Goal: Task Accomplishment & Management: Manage account settings

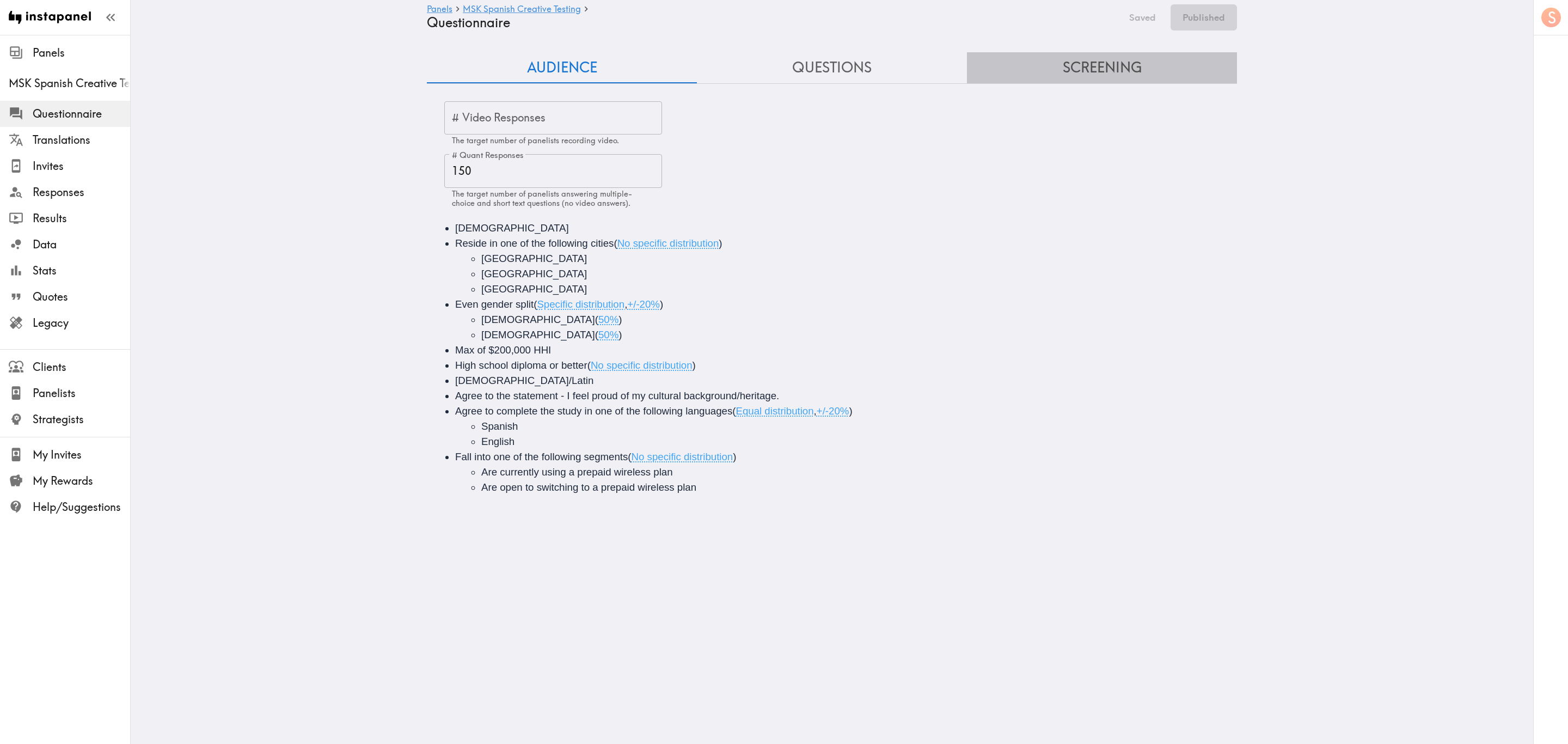
click at [1122, 72] on button "Screening" at bounding box center [1102, 67] width 270 height 31
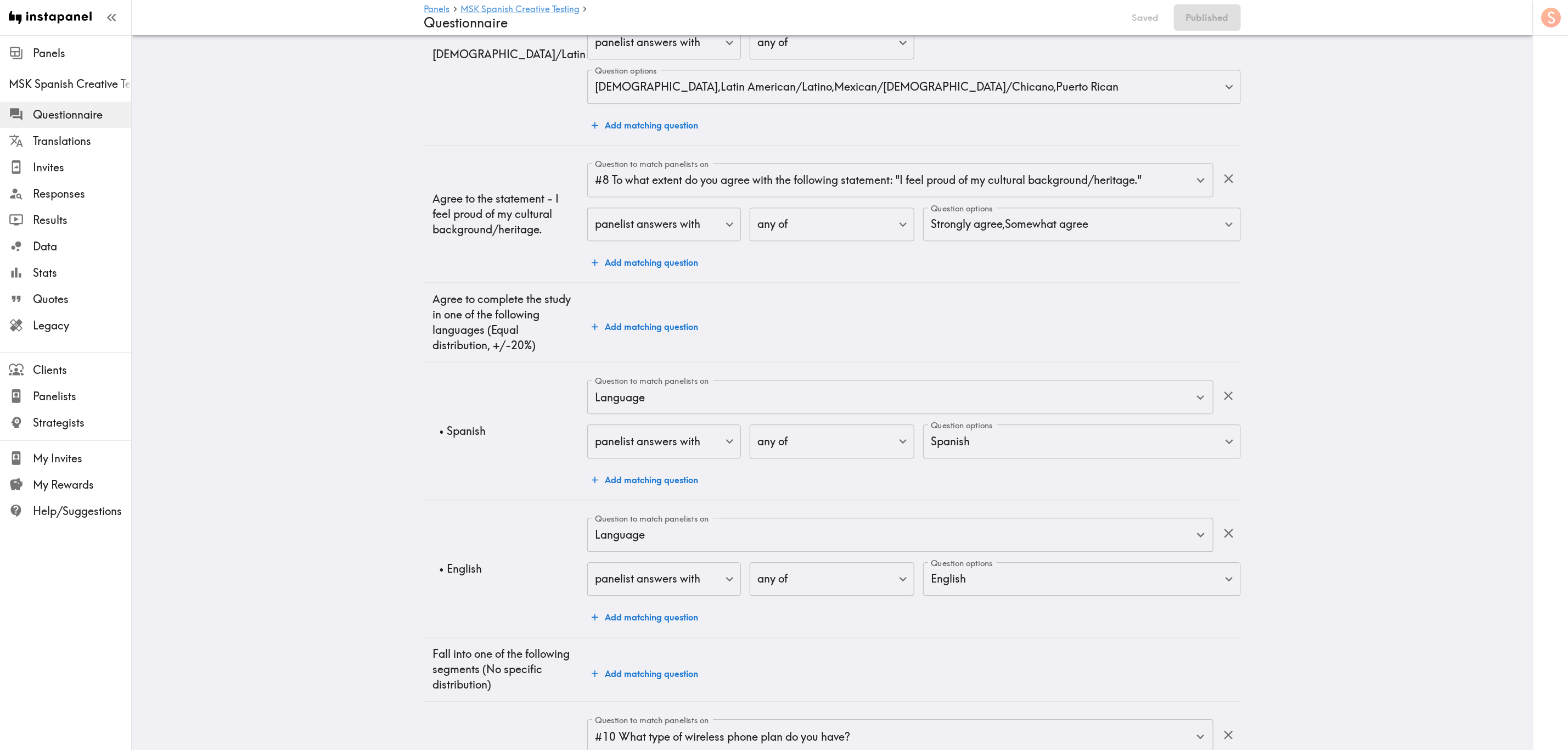
scroll to position [1975, 0]
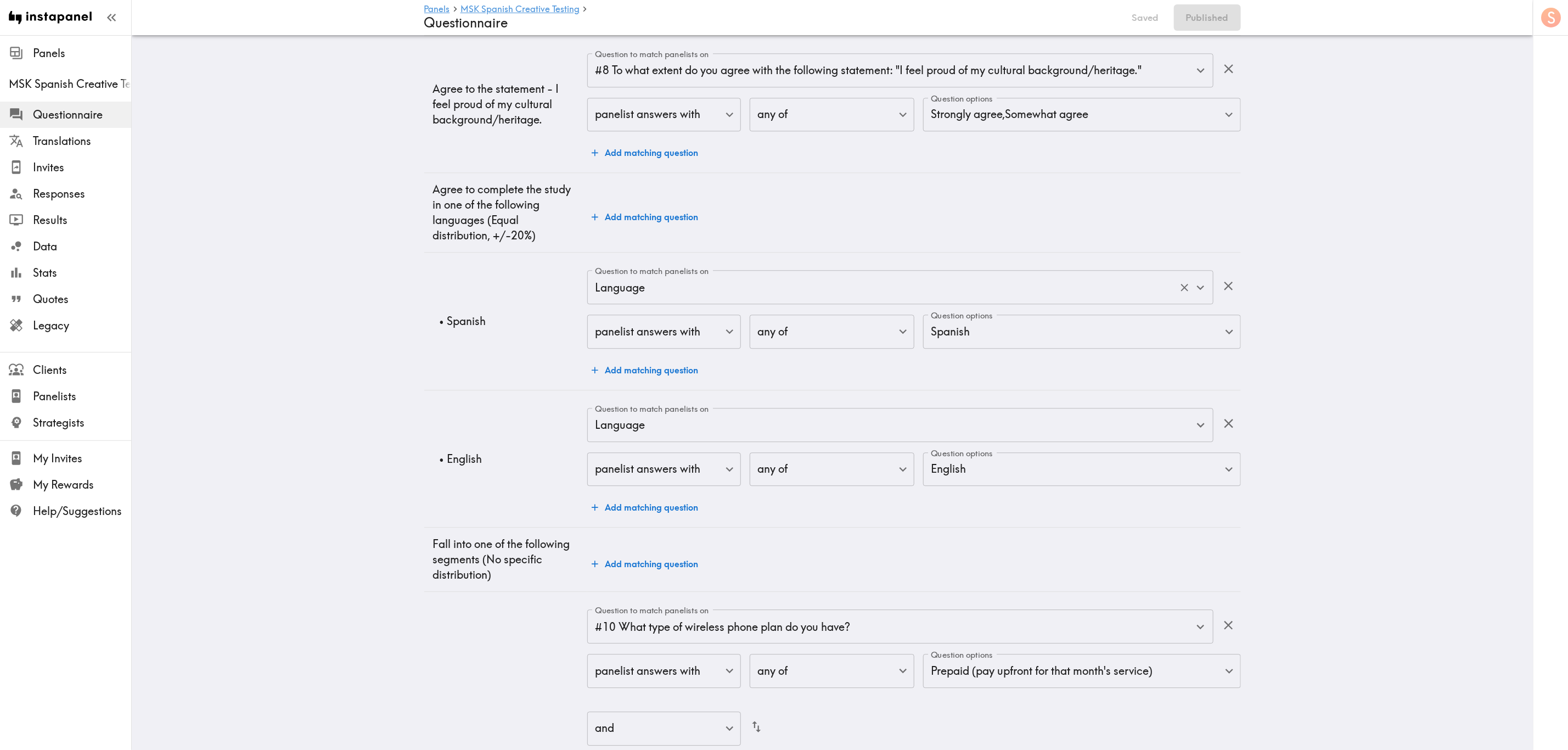
click at [672, 303] on div "Language Question to match panelists on" at bounding box center [899, 287] width 625 height 34
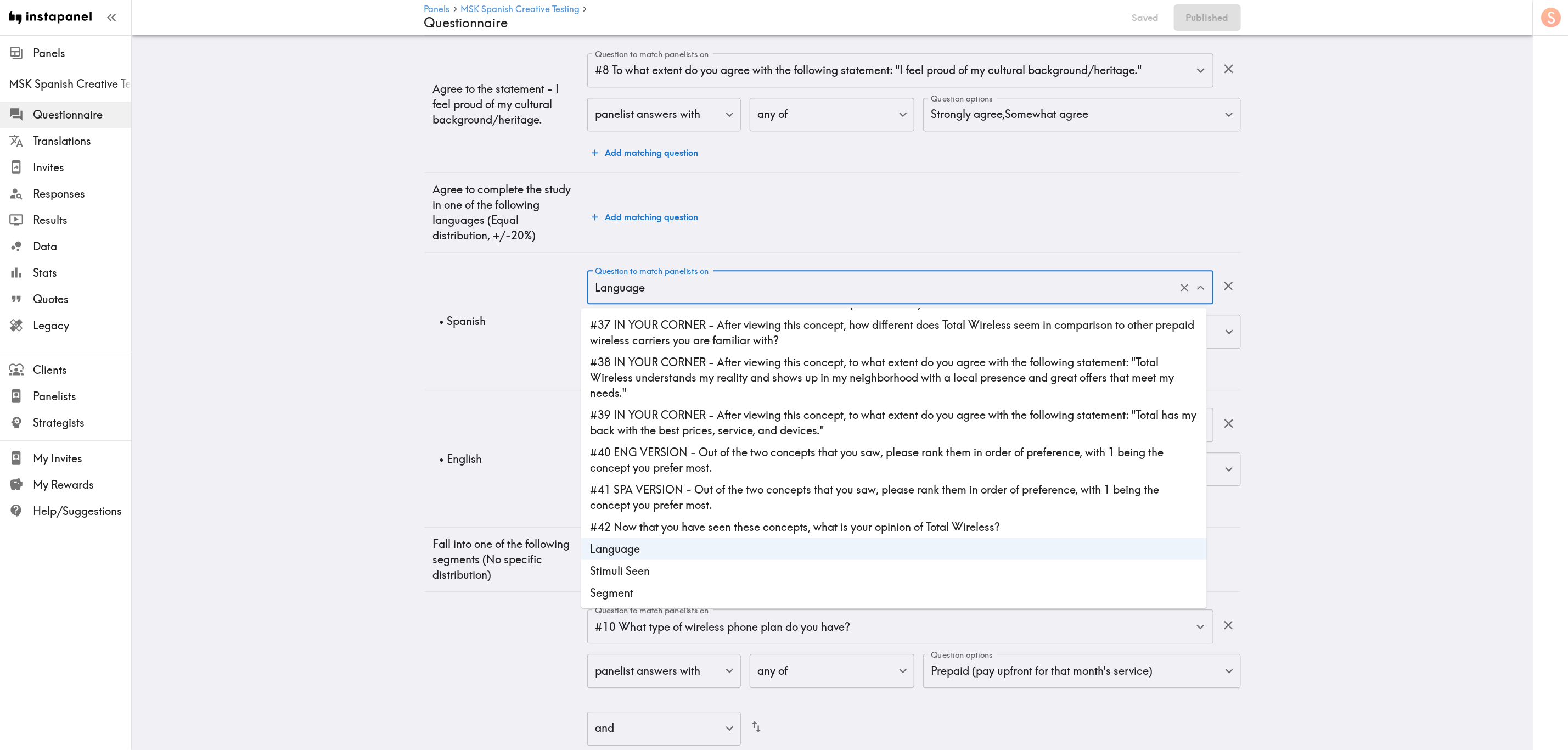
click at [672, 578] on li "Stimuli Seen" at bounding box center [893, 570] width 625 height 22
type input "Stimuli Seen"
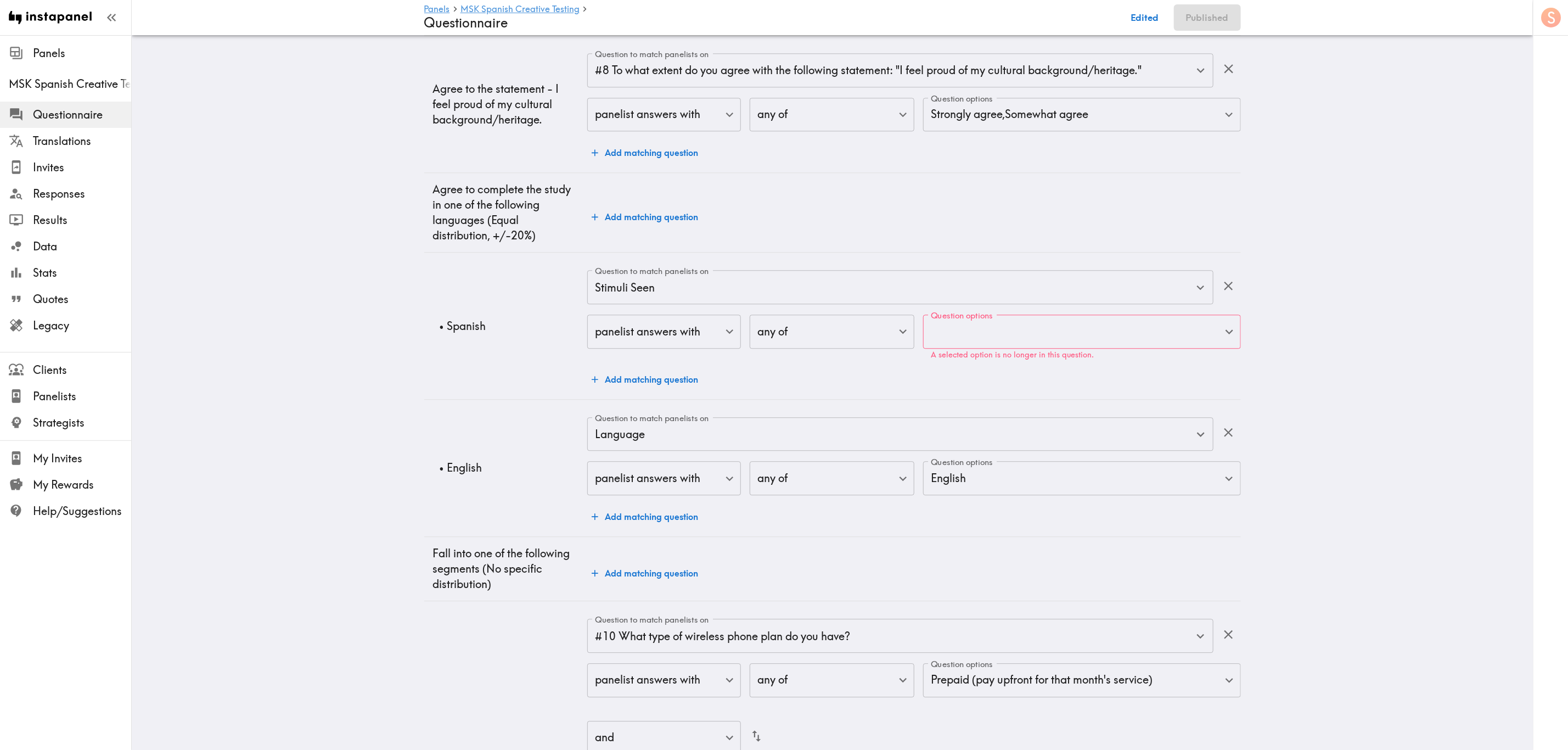
click at [961, 321] on label "Question options" at bounding box center [962, 316] width 62 height 12
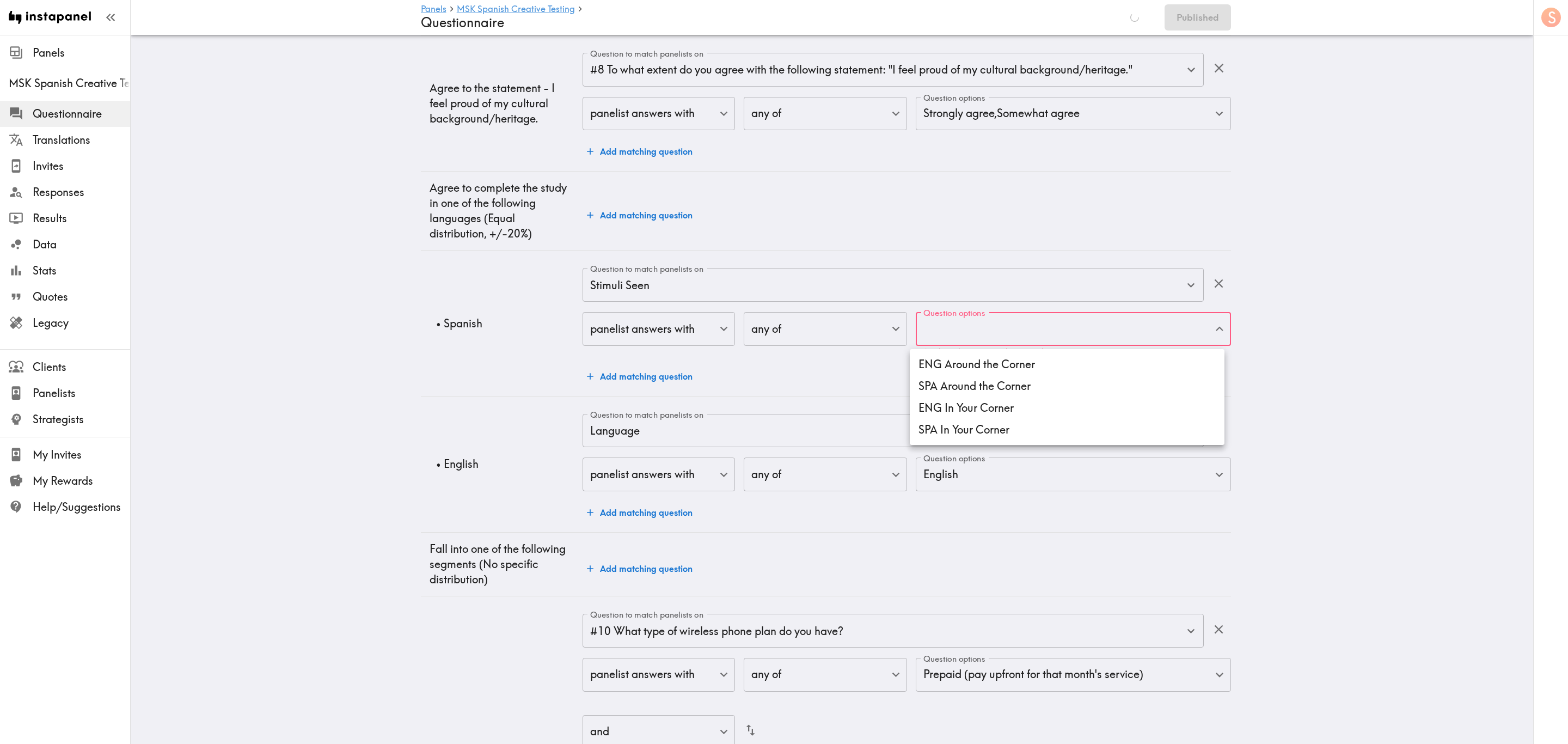
click at [1007, 390] on li "SPA Around the Corner" at bounding box center [1067, 385] width 315 height 22
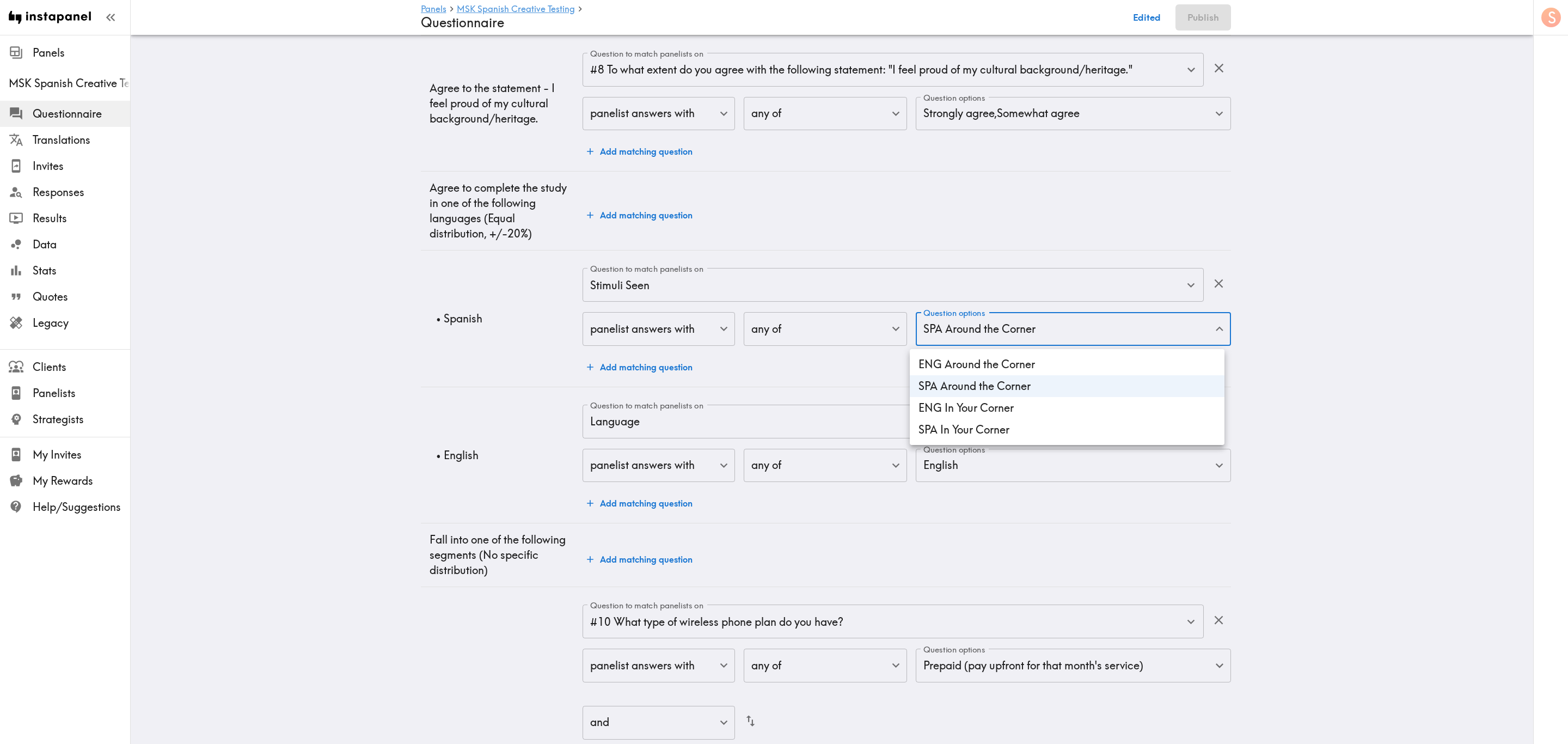
click at [1012, 427] on li "SPA In Your Corner" at bounding box center [1067, 429] width 315 height 22
type input "spaaroundthecorner,spainyourcorner"
click at [852, 368] on div at bounding box center [784, 372] width 1568 height 744
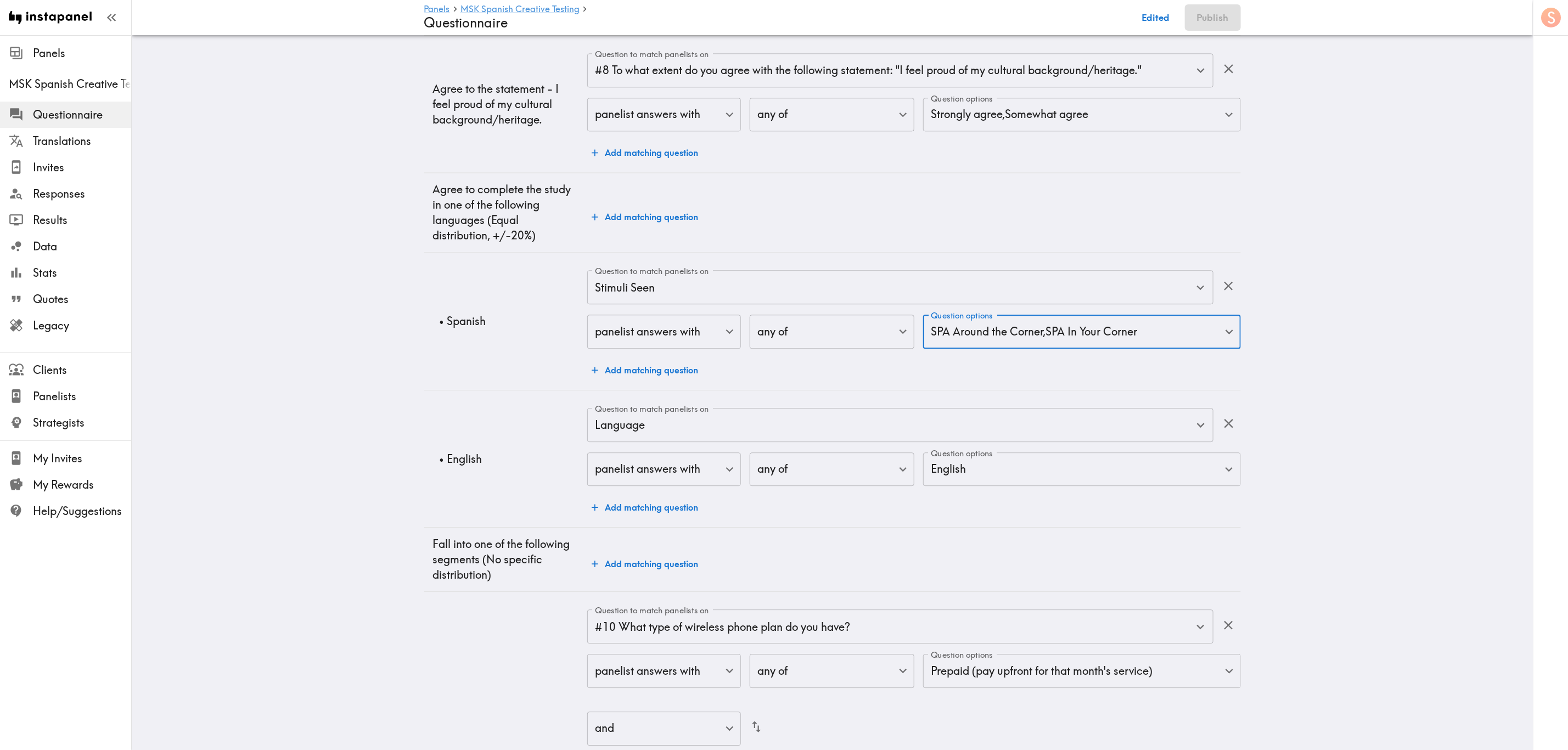
click at [843, 389] on td "Question to match panelists on Stimuli Seen Question to match panelists on pane…" at bounding box center [913, 321] width 653 height 138
click at [674, 429] on input "Language" at bounding box center [884, 425] width 585 height 24
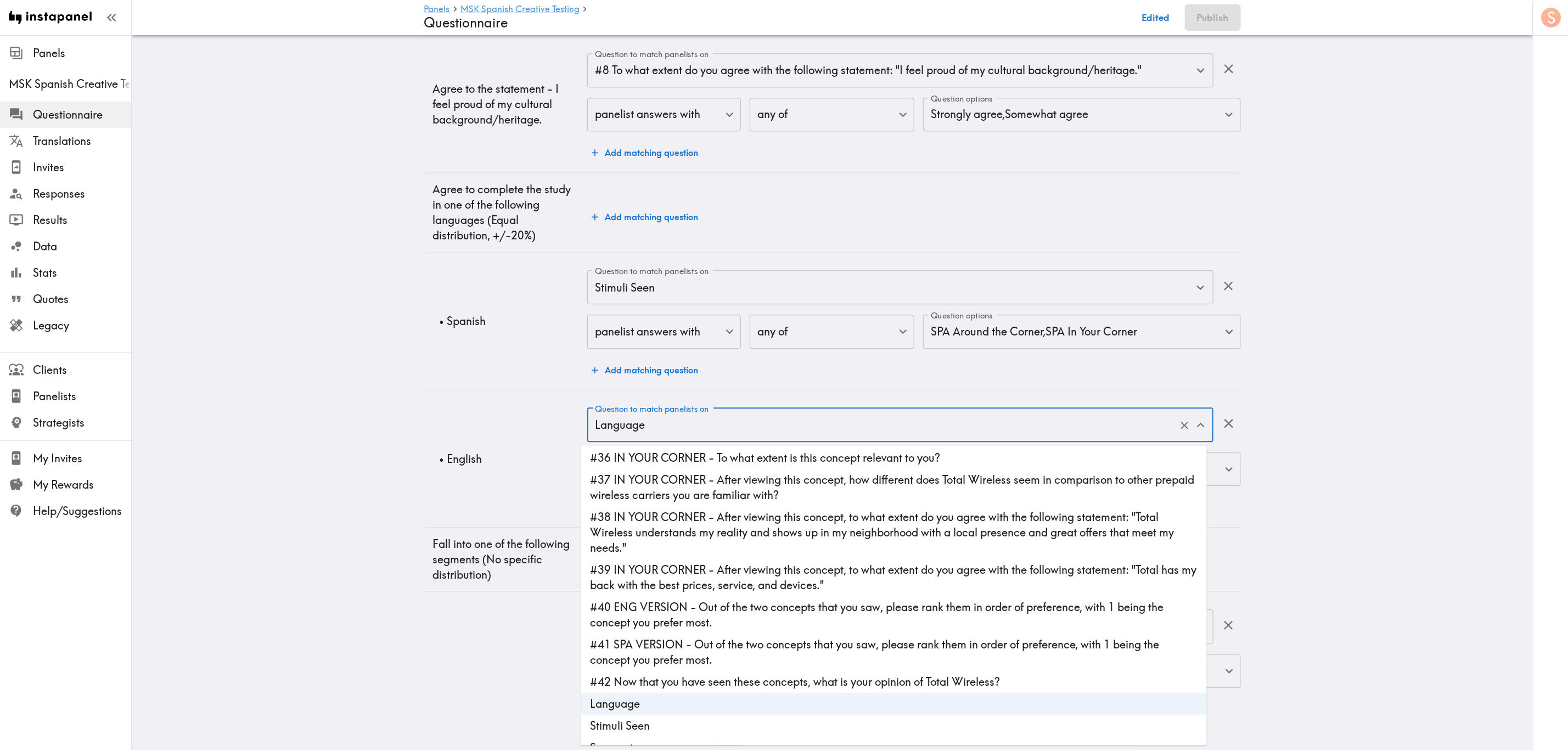
scroll to position [639, 0]
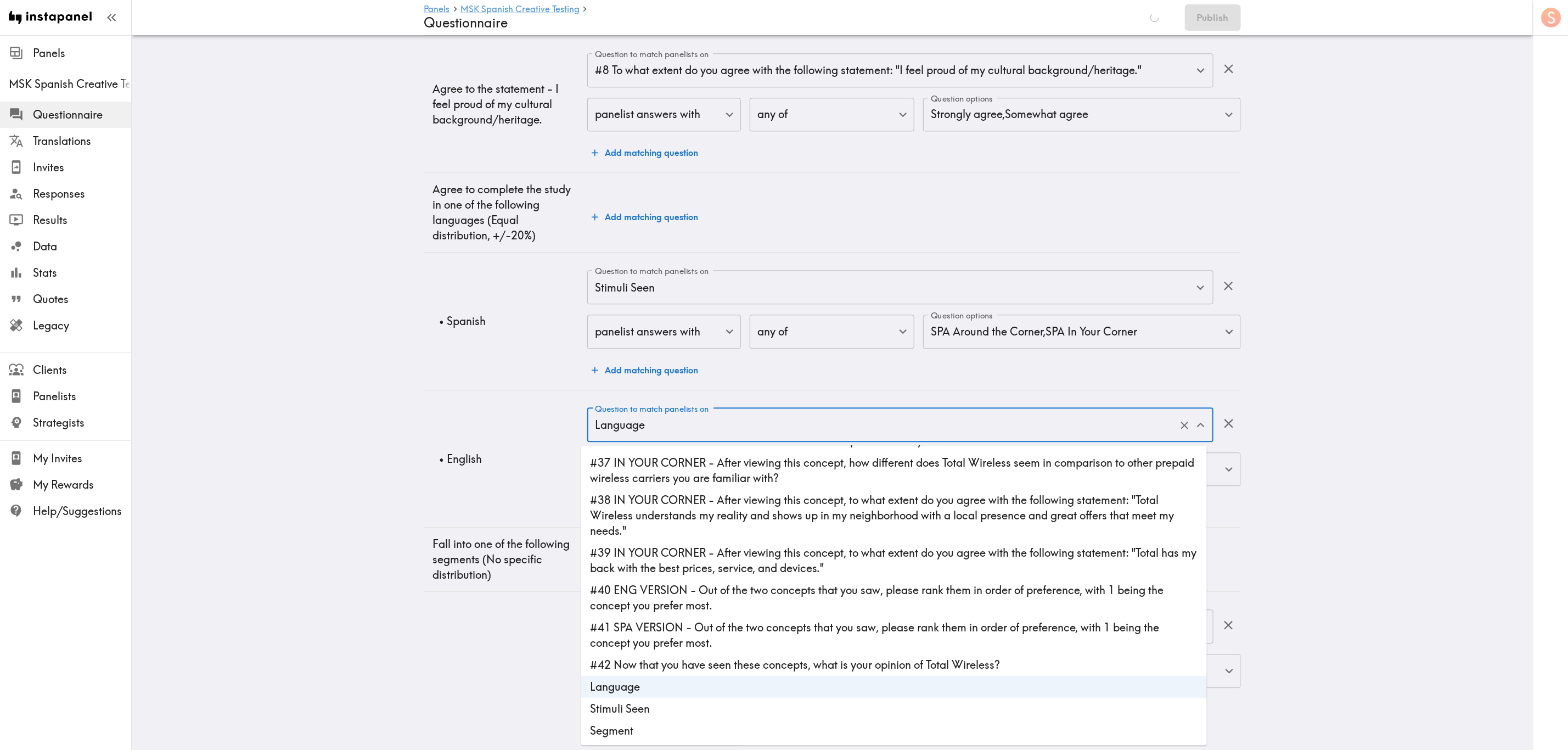
click at [665, 708] on li "Stimuli Seen" at bounding box center [893, 708] width 625 height 22
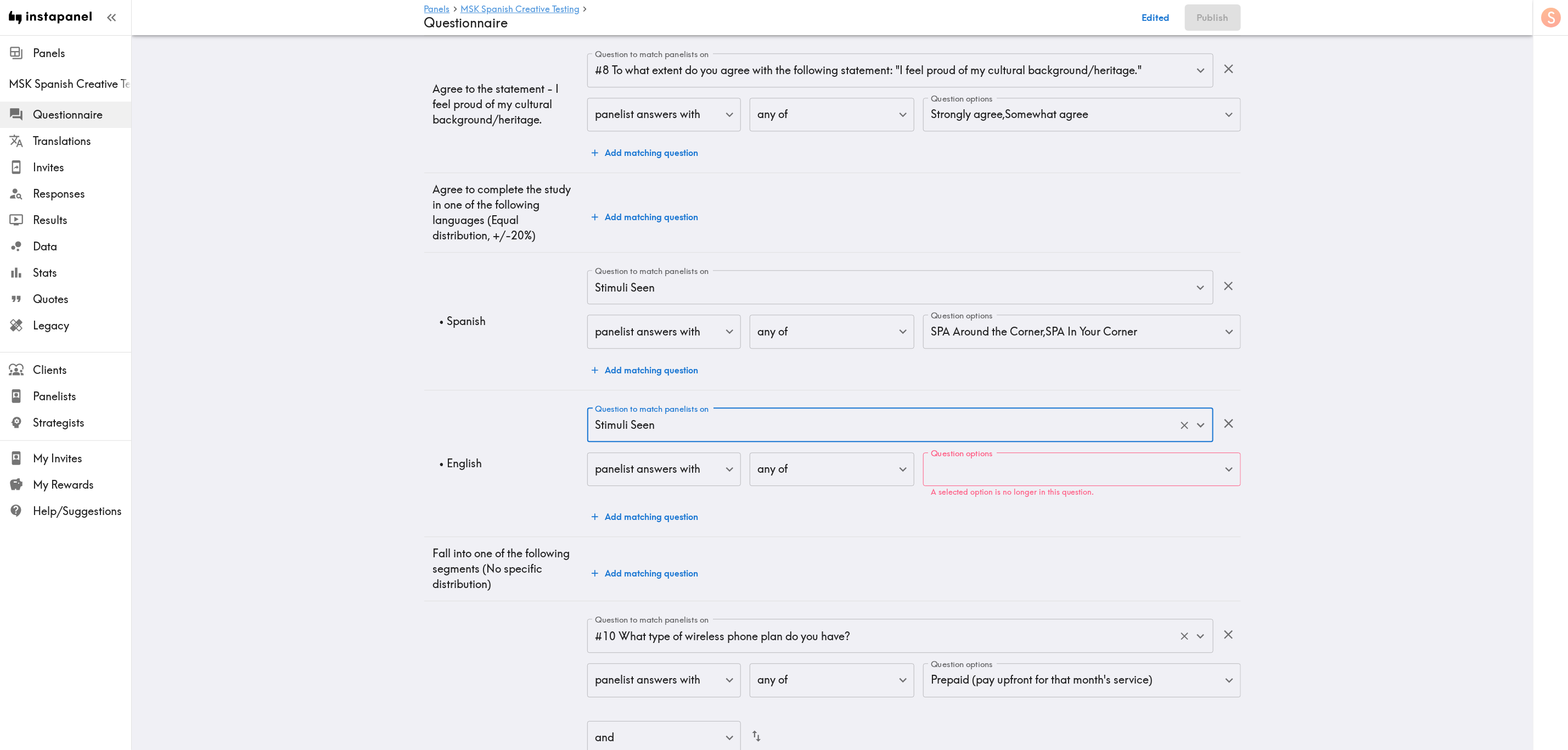
type input "Stimuli Seen"
click at [481, 439] on td "• English" at bounding box center [507, 462] width 164 height 147
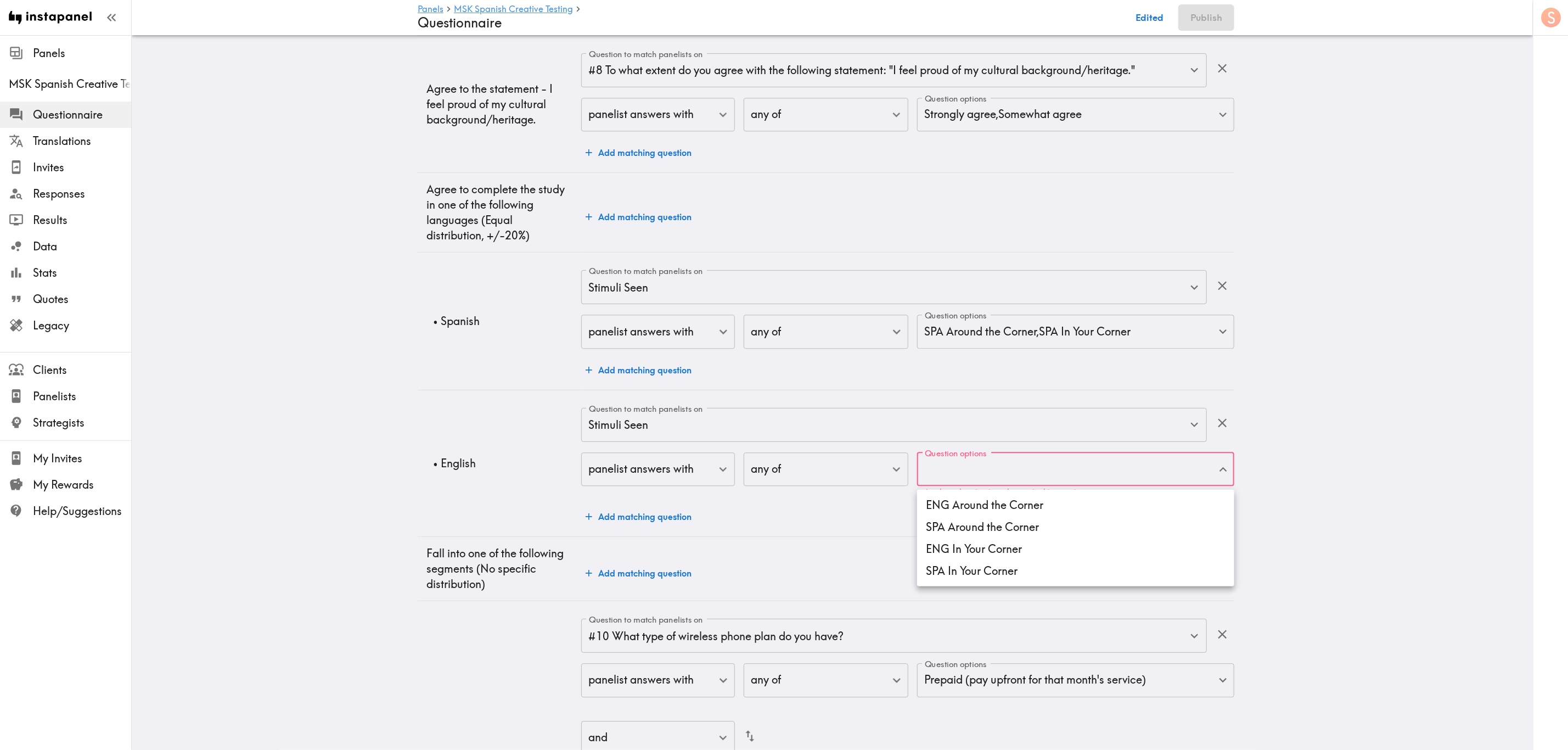
click at [1013, 506] on li "ENG Around the Corner" at bounding box center [1075, 505] width 317 height 22
click at [1016, 558] on li "ENG In Your Corner" at bounding box center [1075, 548] width 317 height 22
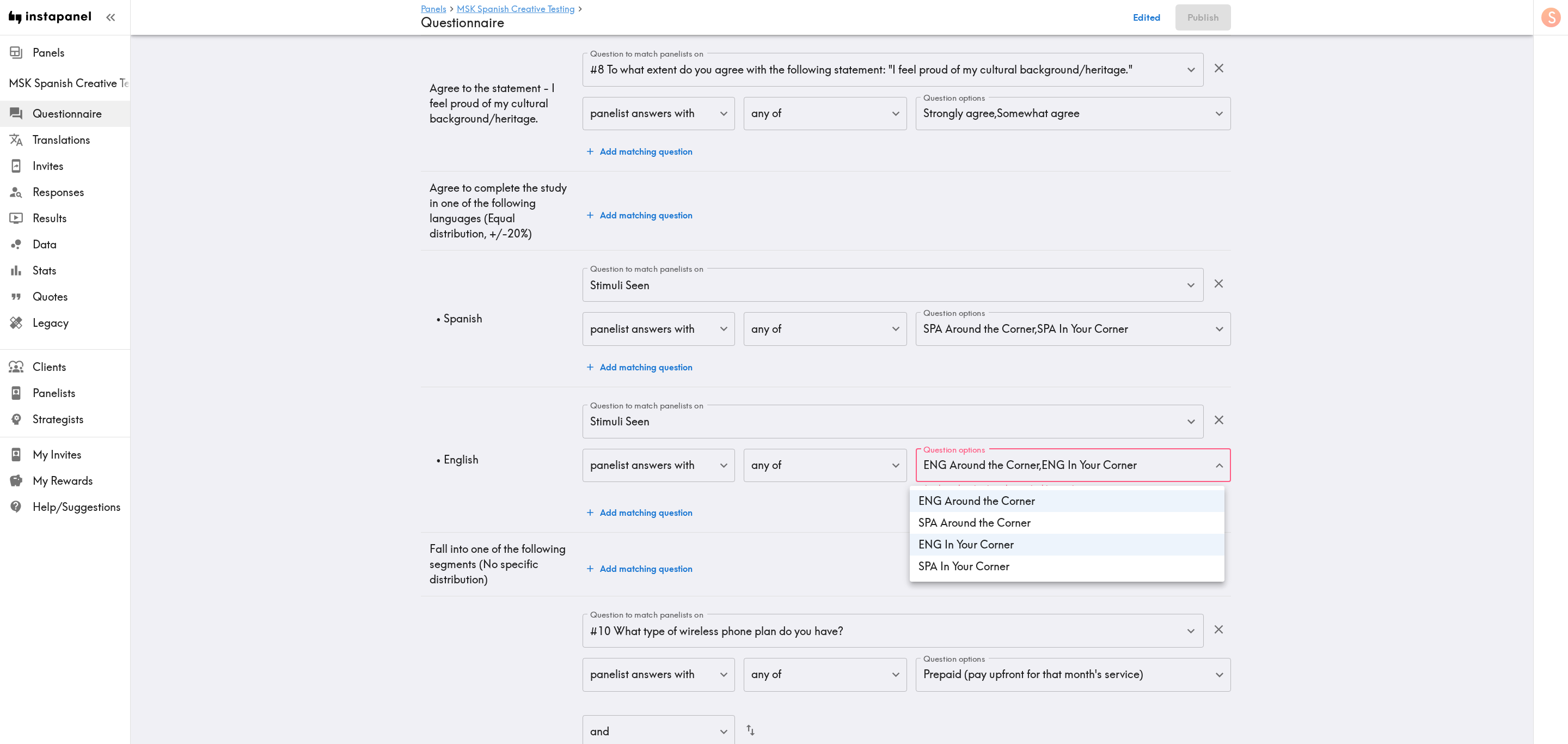
type input "engaroundthecorner,enginyourcorner"
click at [853, 533] on div at bounding box center [784, 372] width 1568 height 744
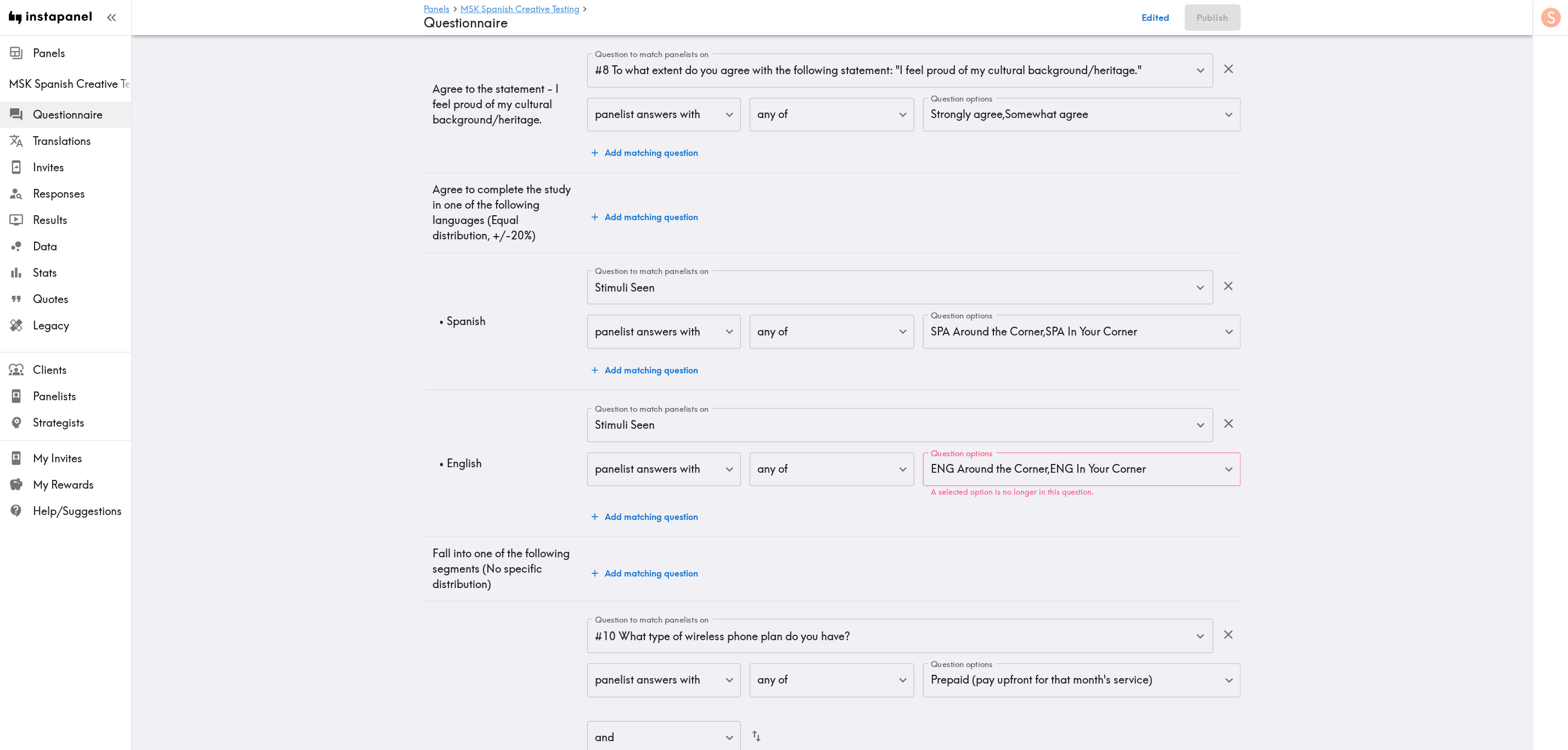
click at [974, 522] on div "Question to match panelists on Stimuli Seen Question to match panelists on pane…" at bounding box center [913, 467] width 653 height 120
click at [625, 470] on div at bounding box center [790, 375] width 1580 height 750
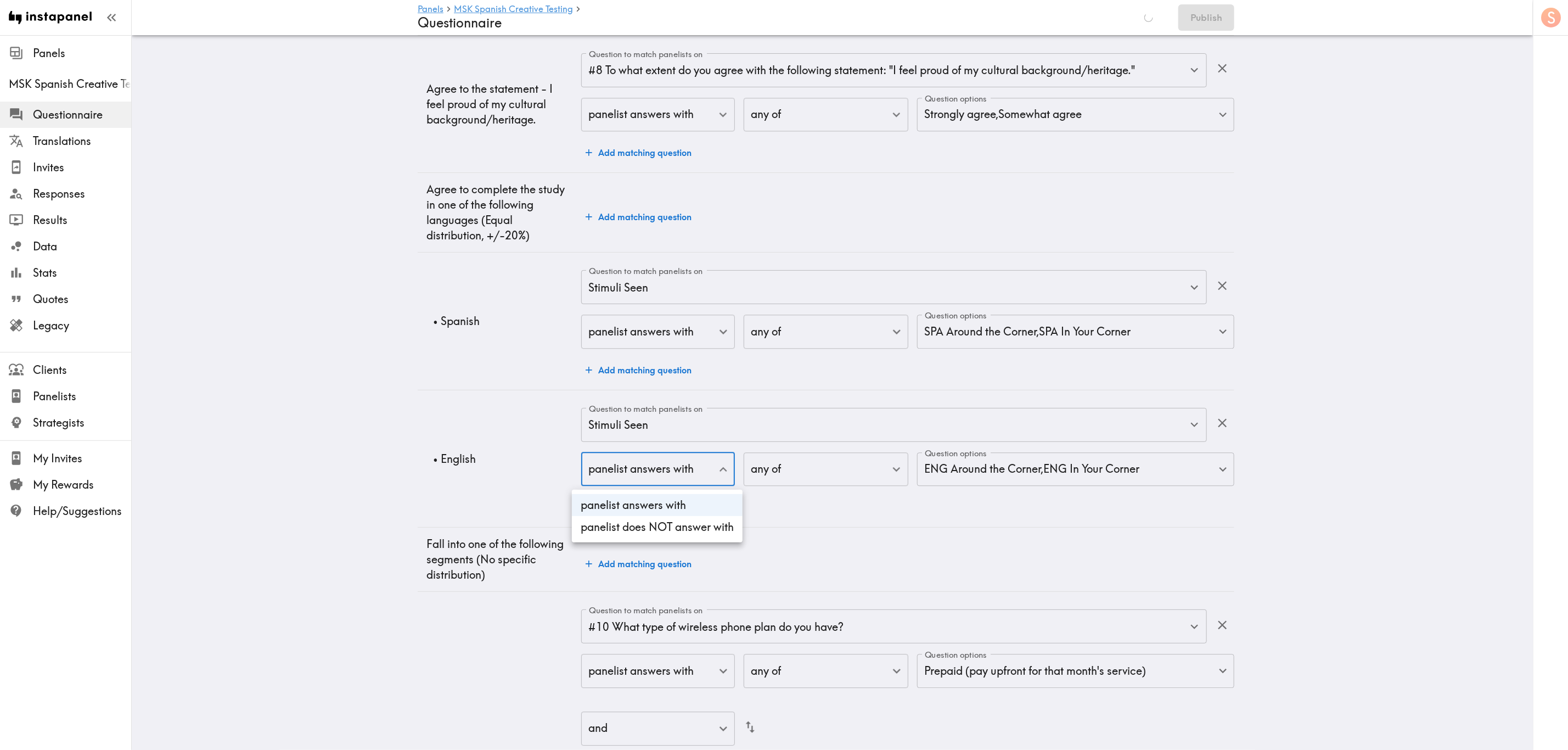
click at [697, 467] on div at bounding box center [790, 375] width 1580 height 750
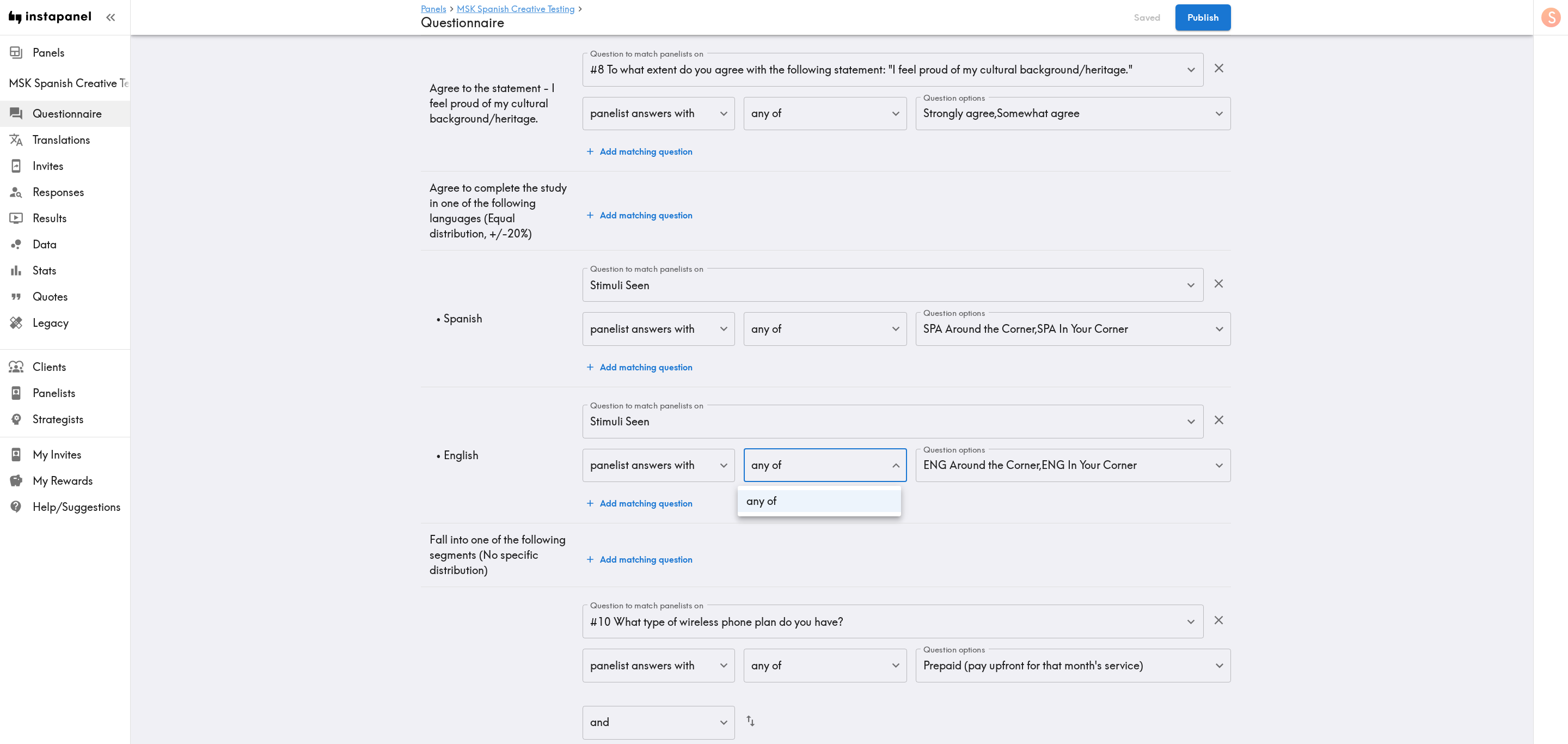
click at [853, 477] on div at bounding box center [784, 372] width 1568 height 744
click at [996, 526] on td "Add matching question" at bounding box center [906, 555] width 648 height 63
drag, startPoint x: 1143, startPoint y: 7, endPoint x: 1148, endPoint y: 14, distance: 8.6
click at [1143, 9] on button "Save now" at bounding box center [1140, 17] width 54 height 26
click at [1221, 17] on button "Publish" at bounding box center [1204, 17] width 55 height 26
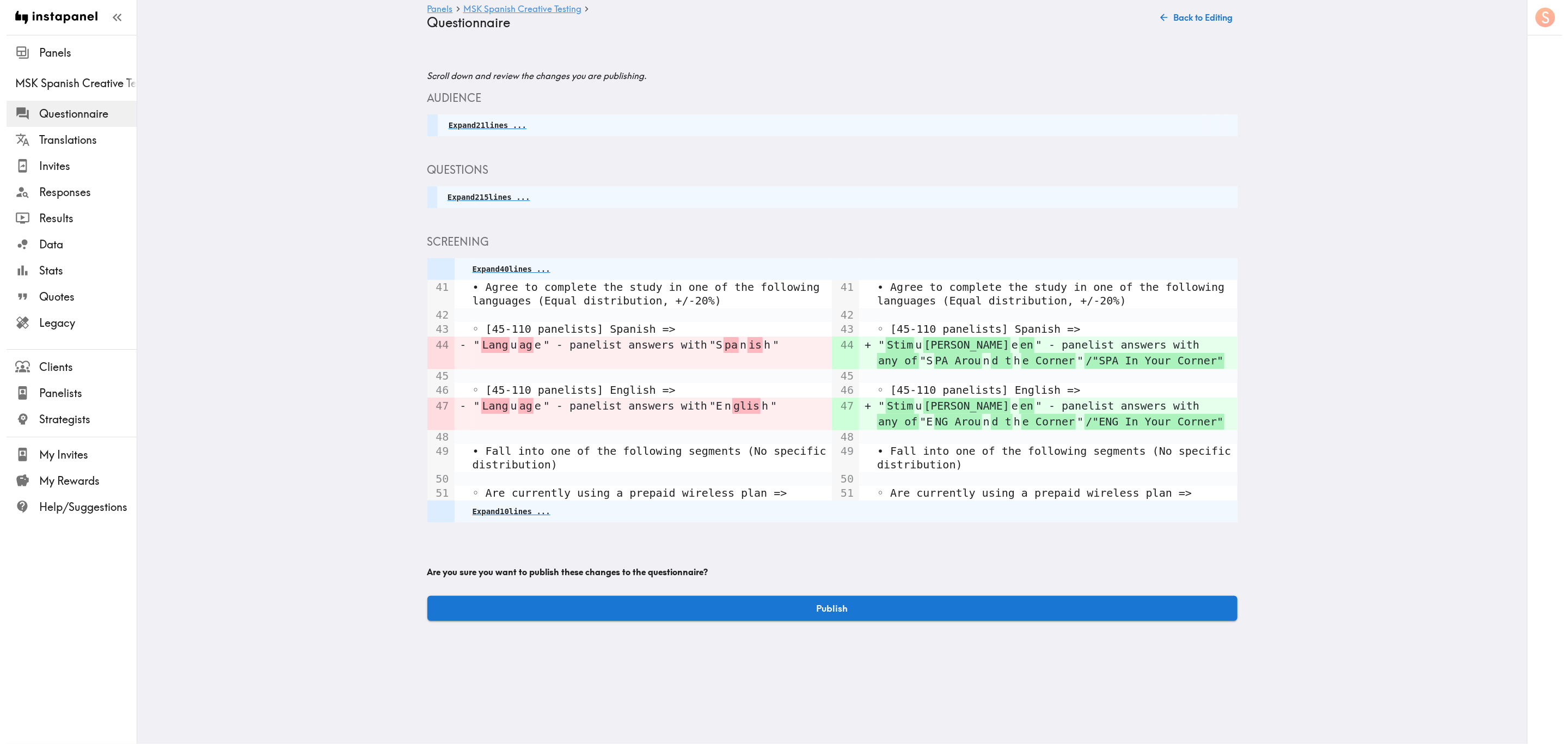
scroll to position [0, 0]
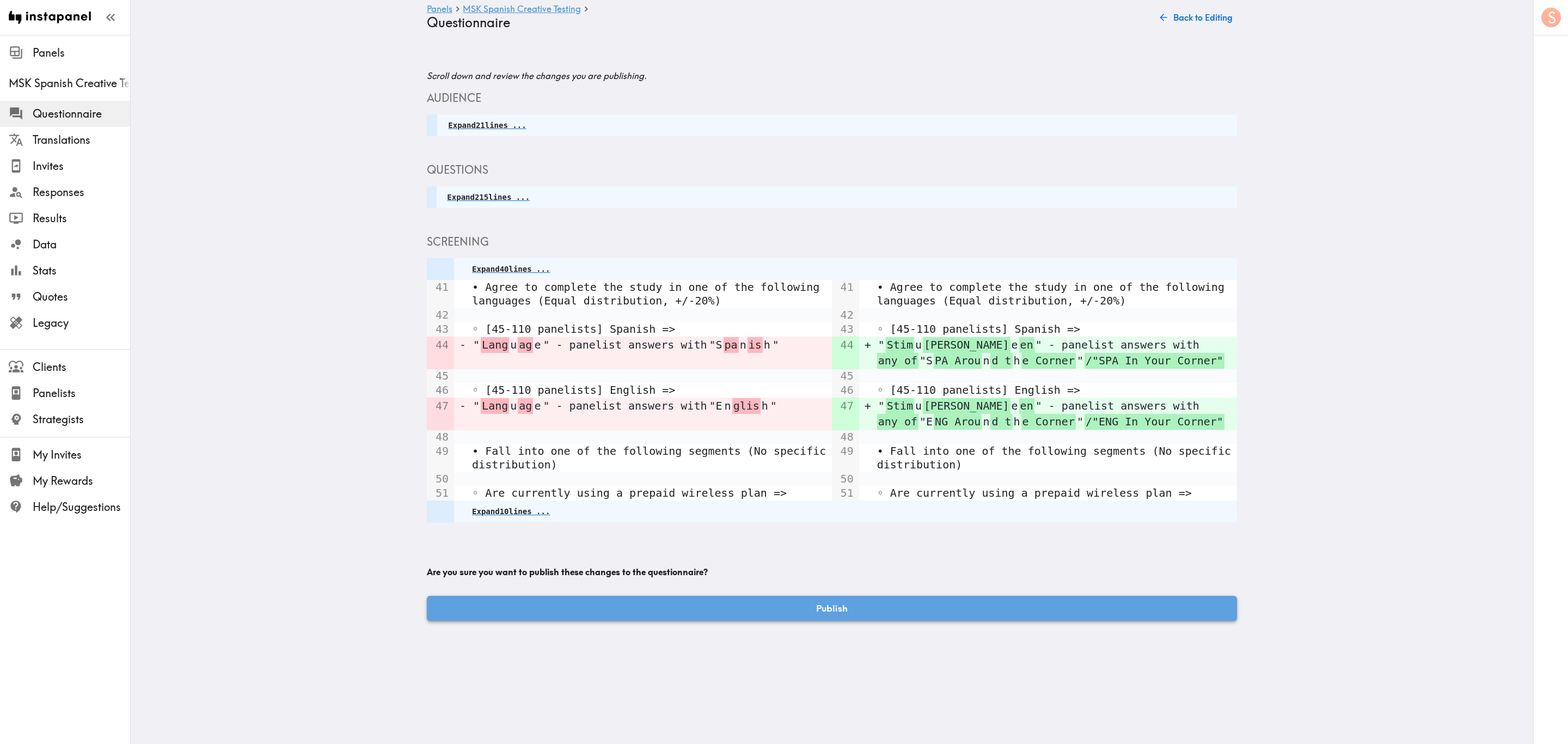
click at [899, 601] on button "Publish" at bounding box center [832, 607] width 810 height 25
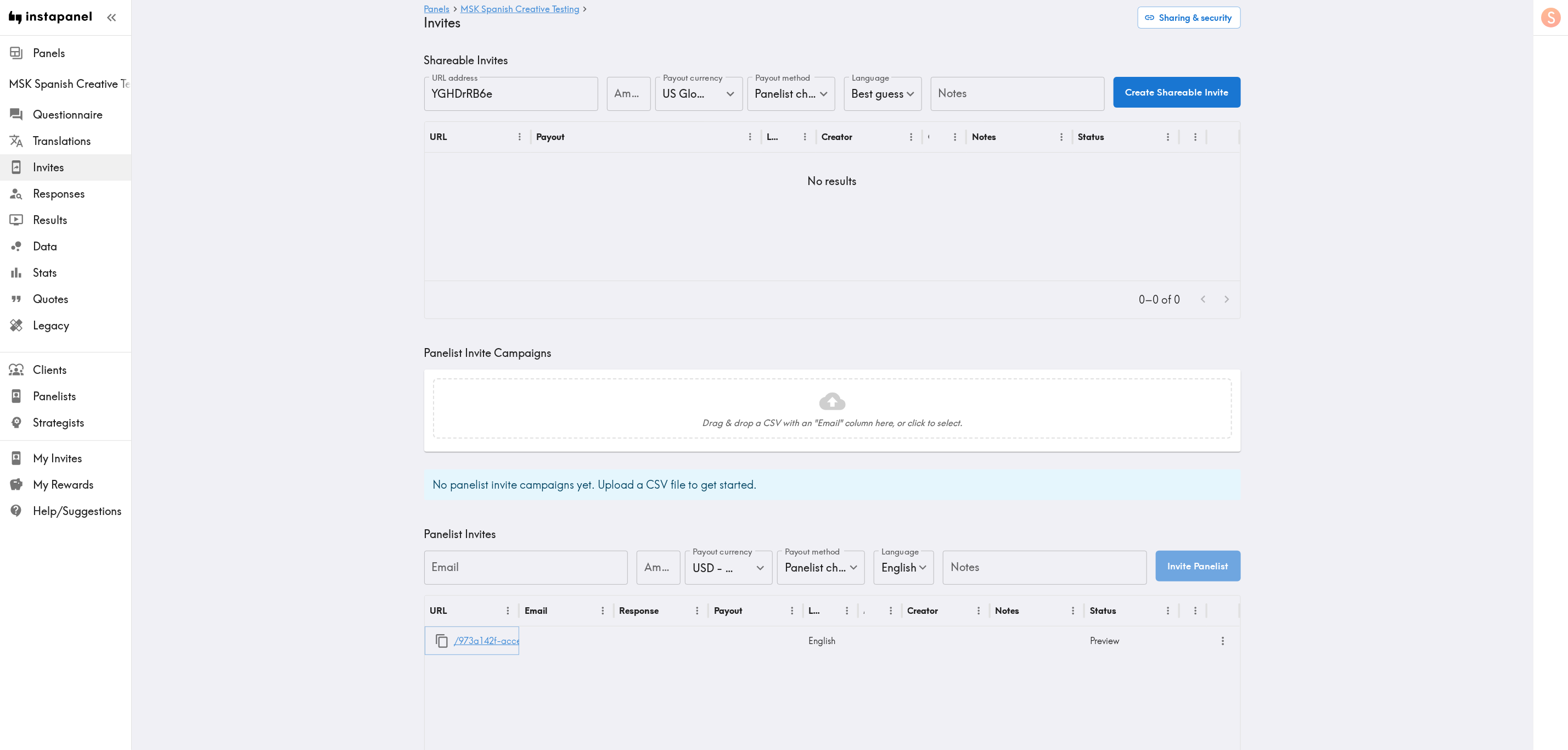
click at [494, 637] on link "/973a142f-acce-4ae3-958d-d3ef4dacddb8" at bounding box center [545, 641] width 182 height 28
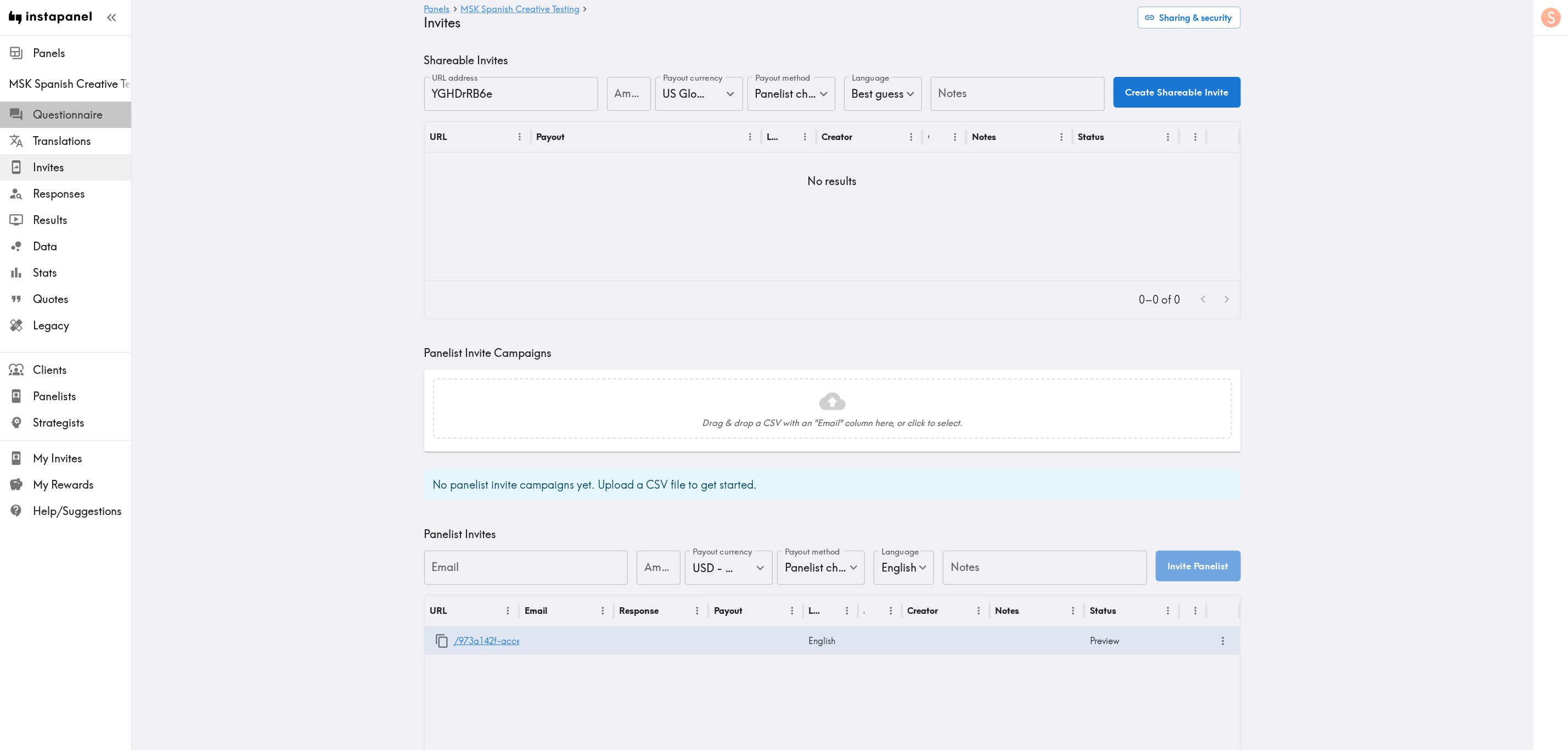
click at [56, 114] on span "Questionnaire" at bounding box center [82, 115] width 98 height 16
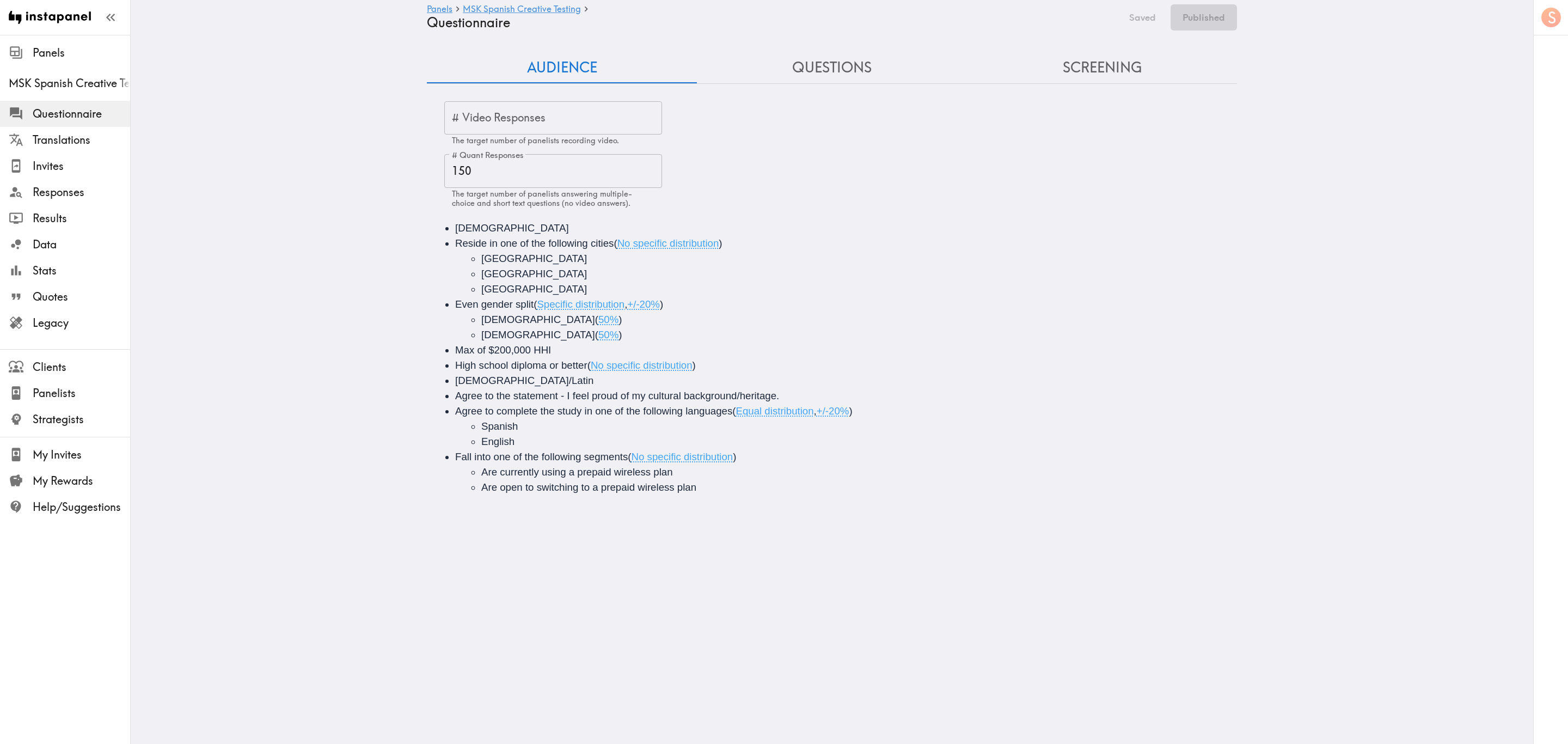
click at [769, 80] on button "Questions" at bounding box center [832, 67] width 270 height 31
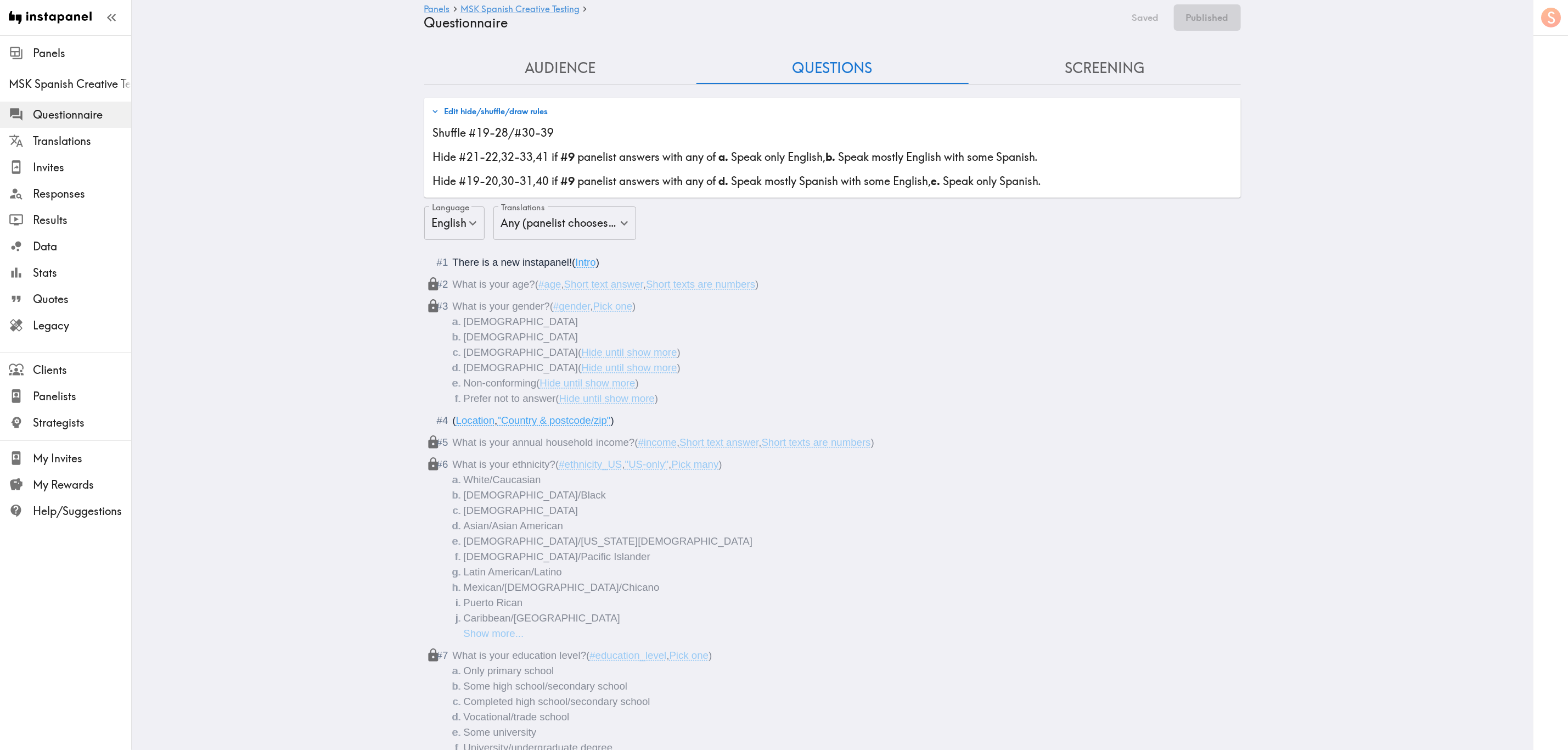
click at [456, 114] on button "Edit hide/shuffle/draw rules" at bounding box center [489, 111] width 122 height 19
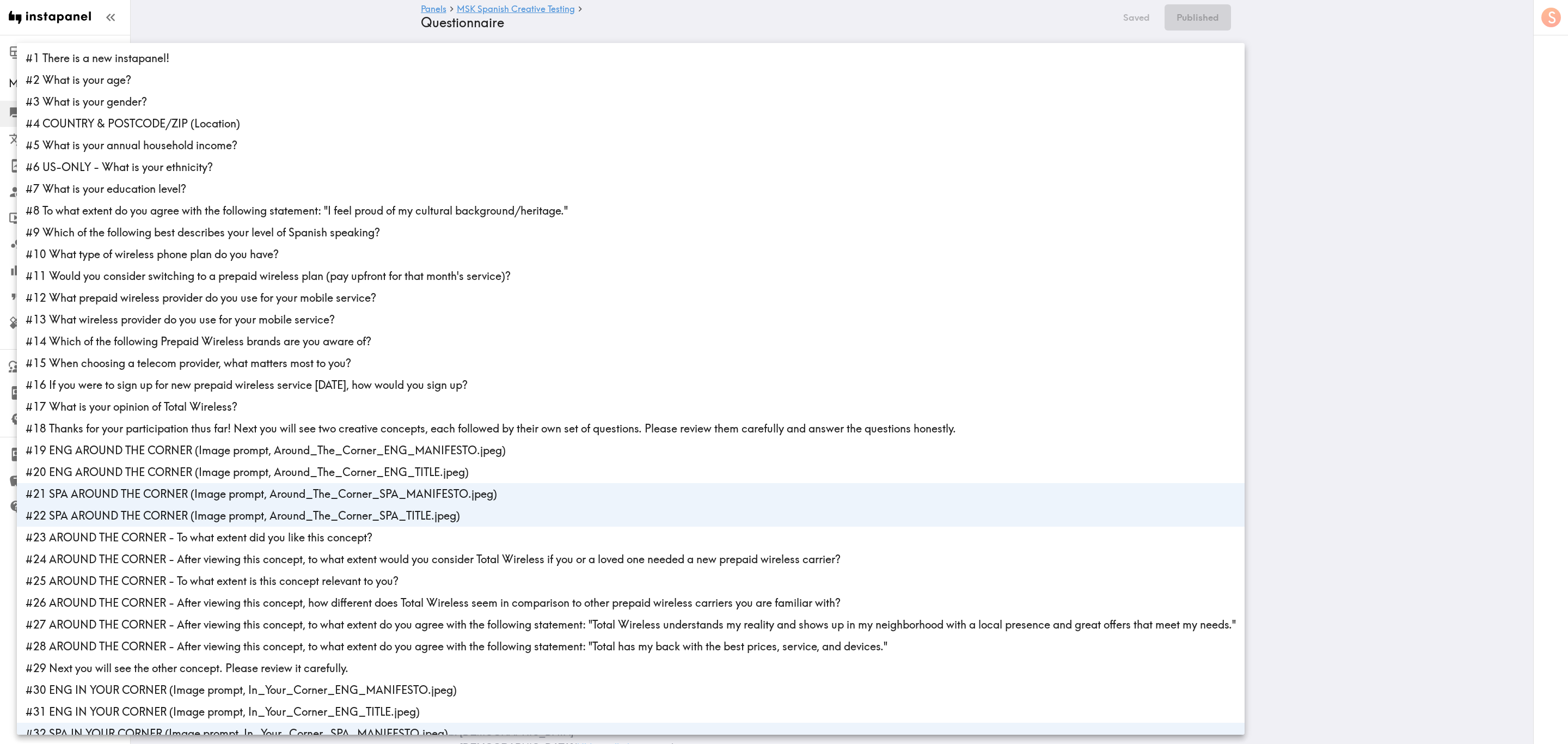
scroll to position [275, 0]
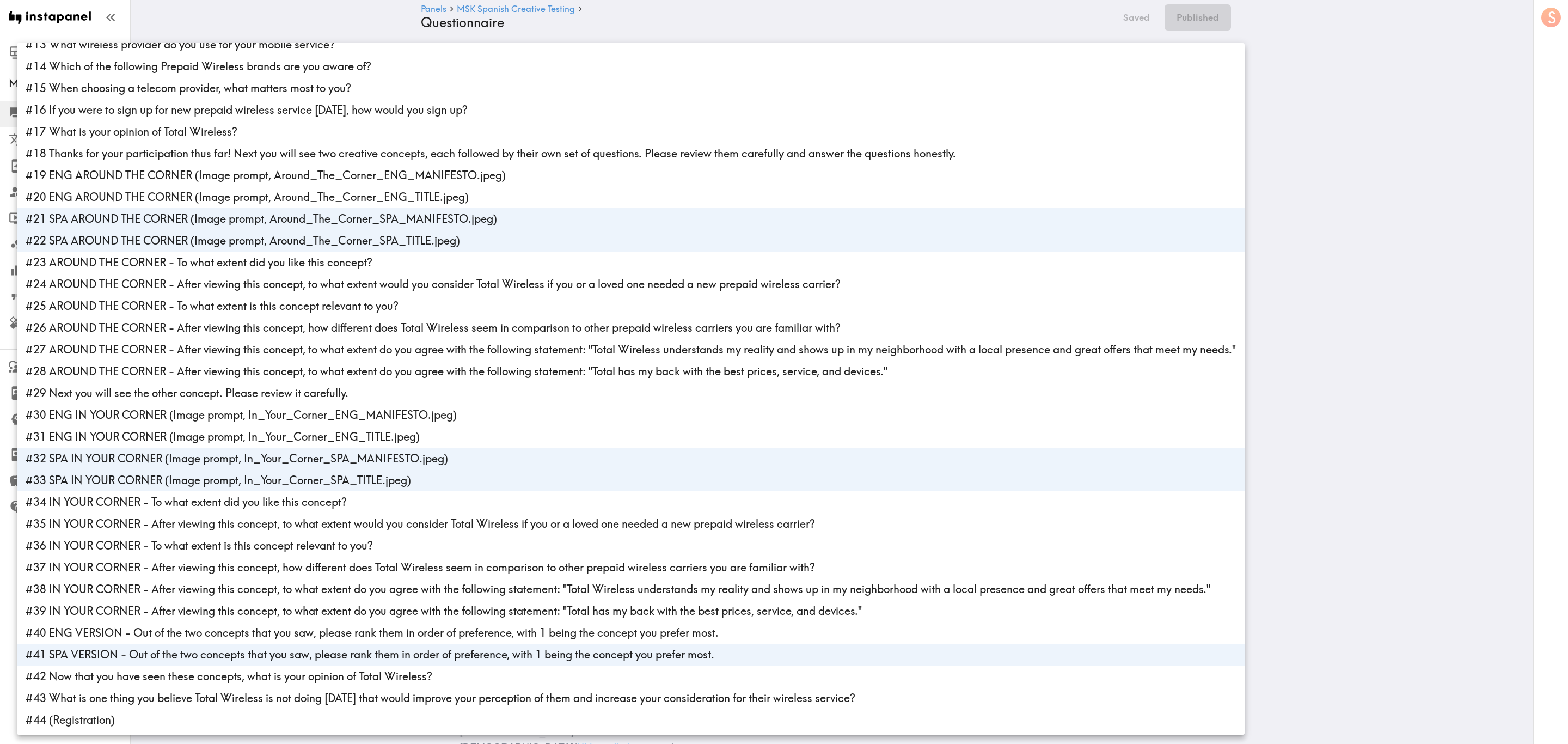
click at [1567, 237] on div at bounding box center [784, 372] width 1568 height 744
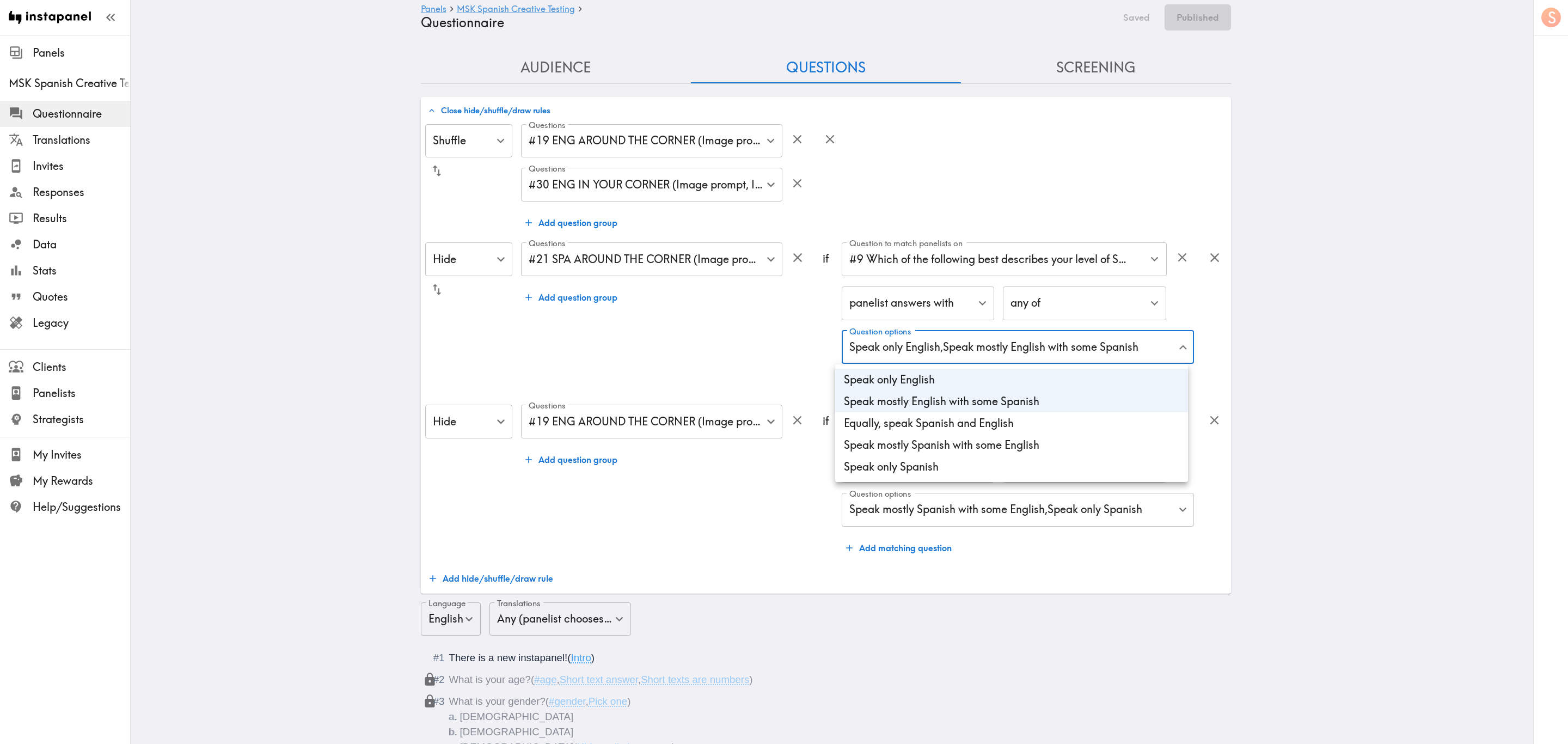
click at [717, 304] on div at bounding box center [784, 372] width 1568 height 744
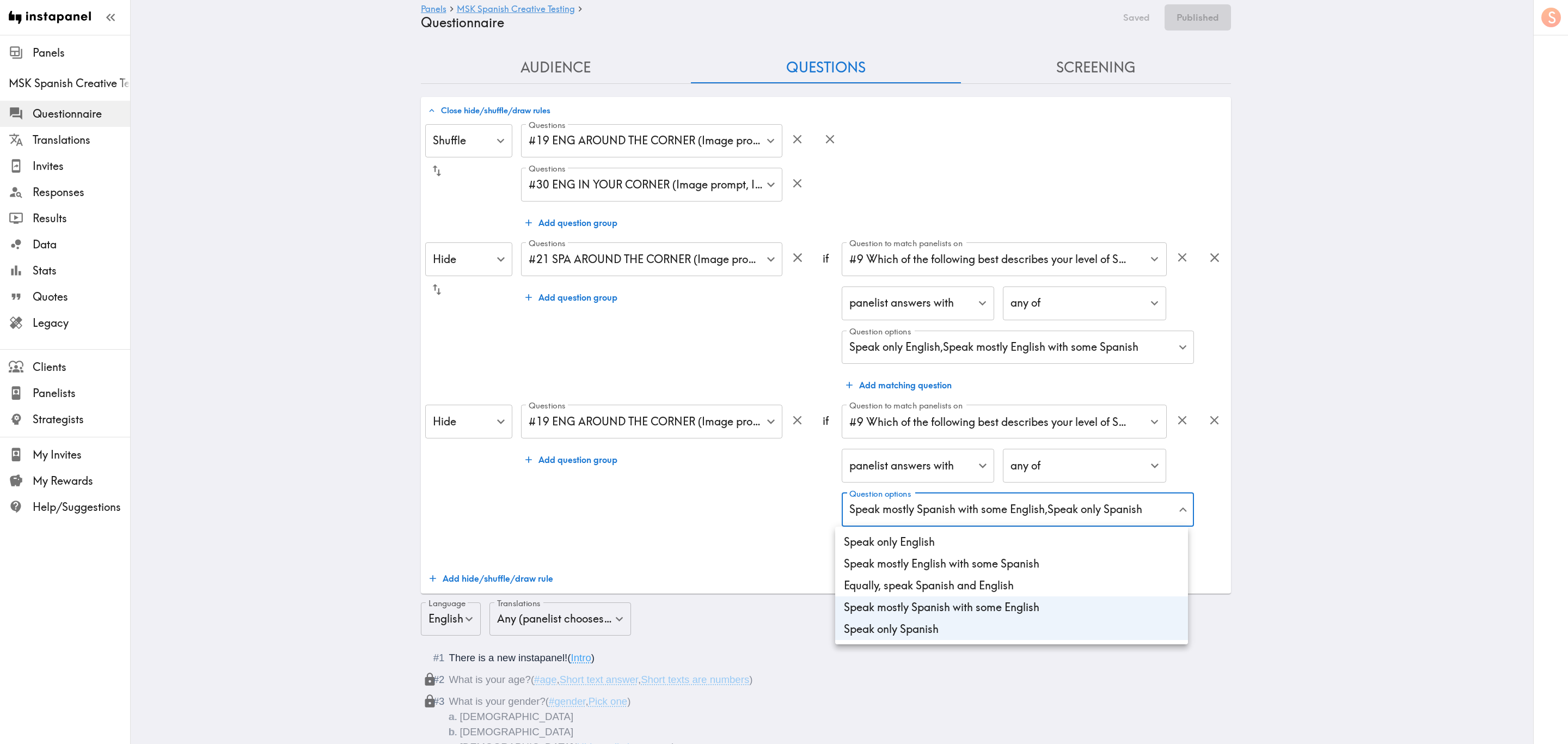
click at [988, 577] on li "Equally, speak Spanish and English" at bounding box center [1012, 585] width 353 height 22
type input "de95410a-37b7-4a7b-90fd-84a298b44b7f,30bddcb0-1089-46fe-8ae4-5fa4b0df9bc8,a61ca…"
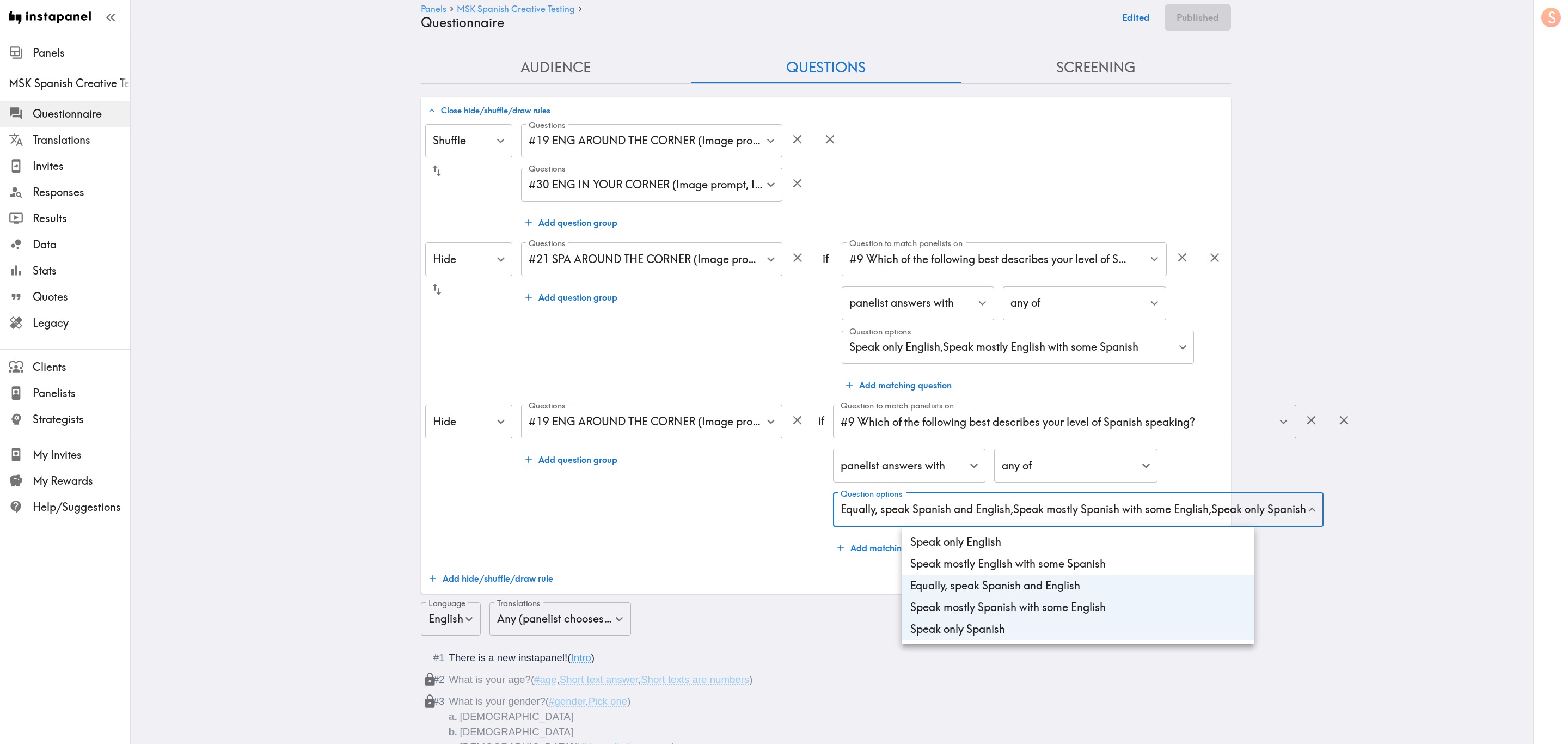
click at [1381, 347] on div at bounding box center [784, 372] width 1568 height 744
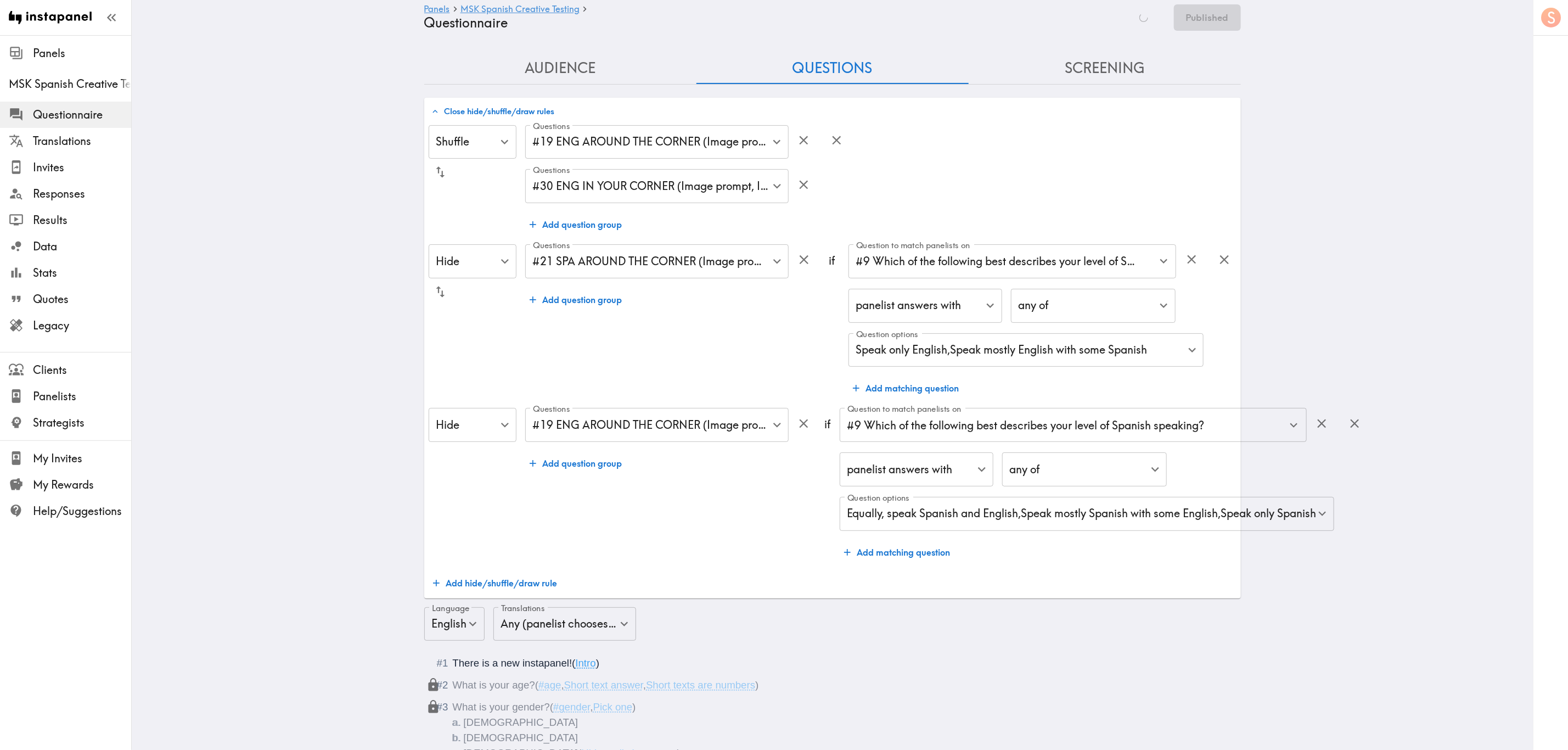
click at [1077, 593] on div "Shuffle Shuffle ​ Questions #19 ENG AROUND THE CORNER (Image prompt, Around_The…" at bounding box center [833, 360] width 808 height 469
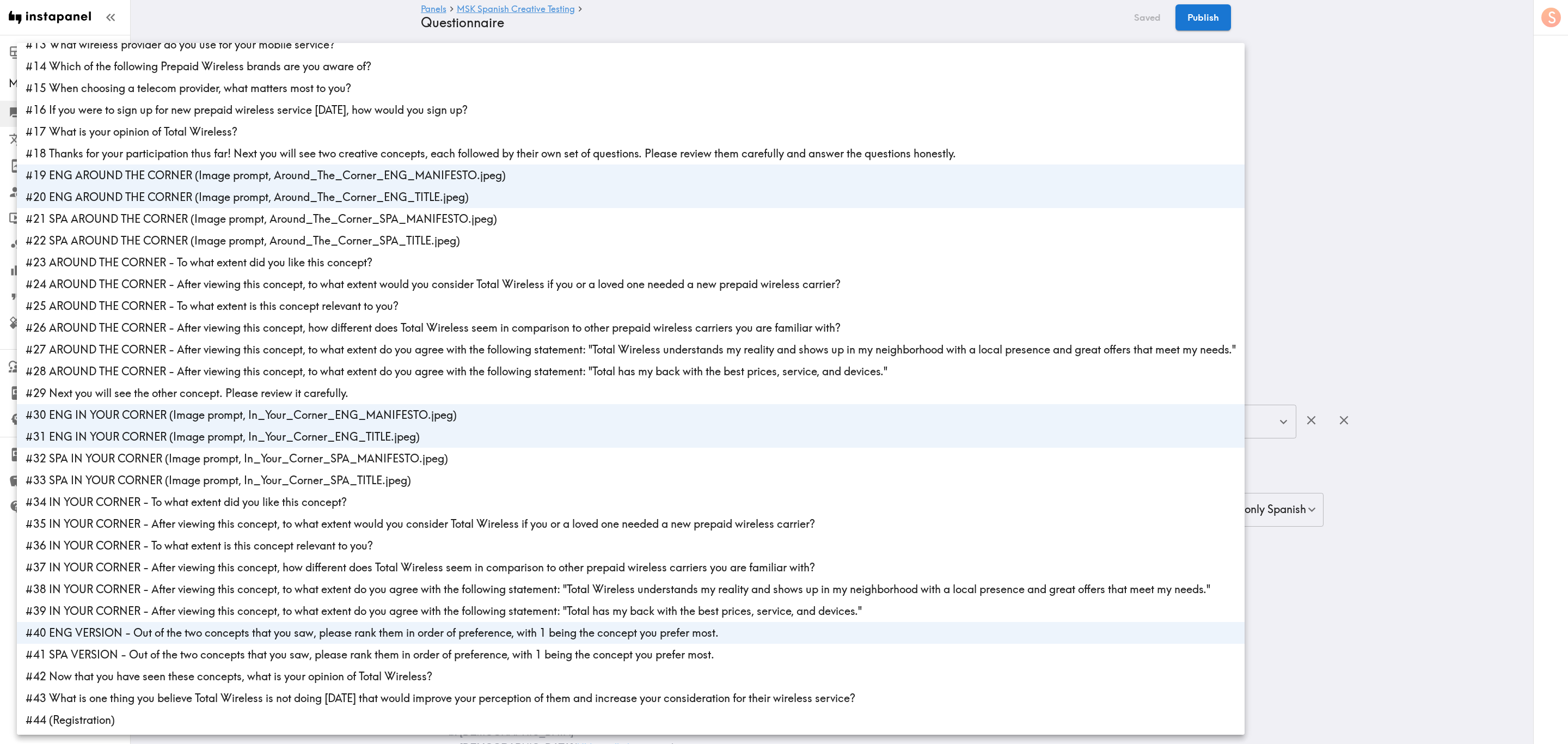
drag, startPoint x: 1436, startPoint y: 163, endPoint x: 1425, endPoint y: 164, distance: 11.0
click at [1425, 164] on div at bounding box center [784, 372] width 1568 height 744
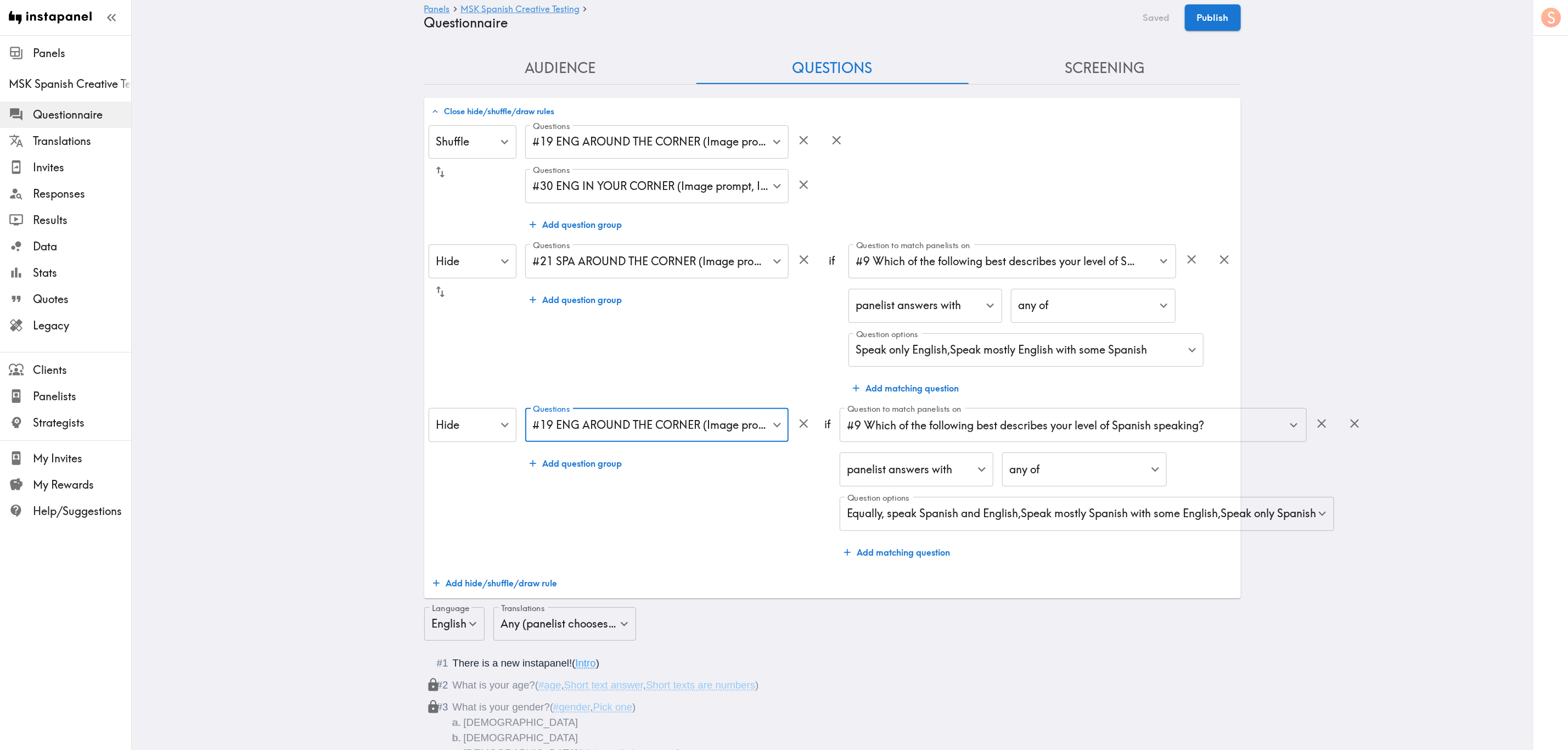
click at [1202, 31] on div "Panels MSK Spanish Creative Testing Questionnaire Saved Publish" at bounding box center [833, 17] width 816 height 35
click at [1207, 17] on button "Publish" at bounding box center [1213, 17] width 56 height 26
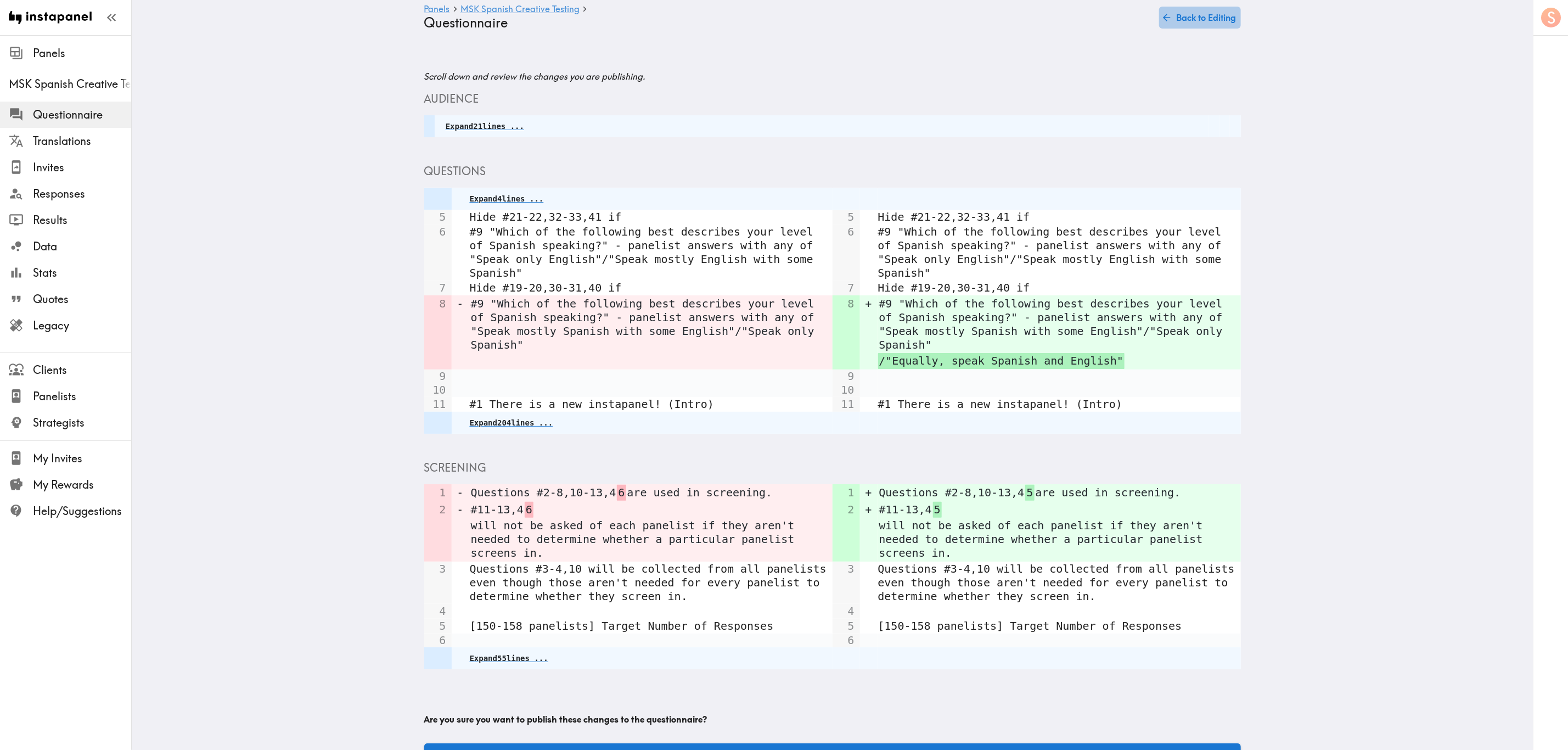
click at [1190, 9] on button "Back to Editing" at bounding box center [1200, 17] width 82 height 22
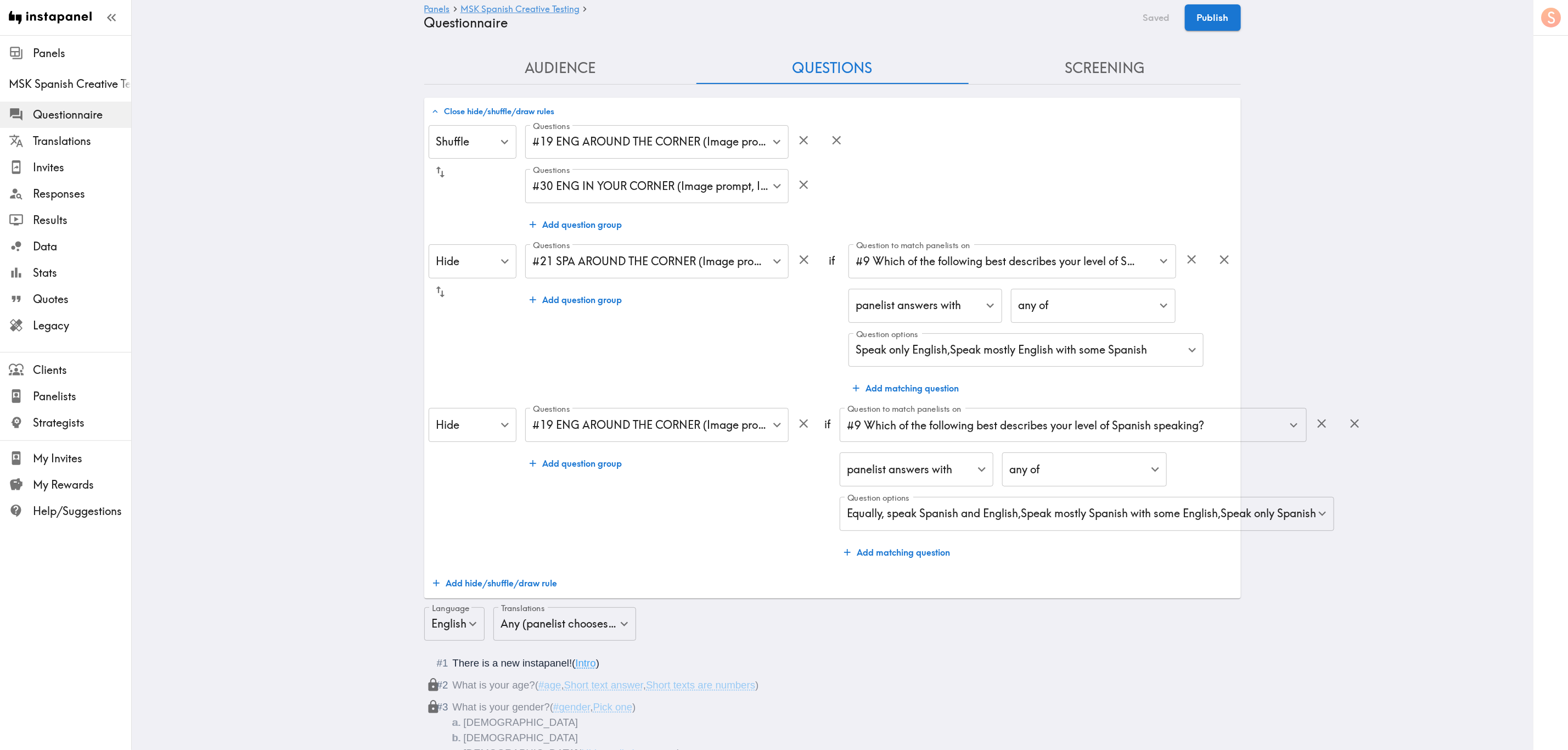
click at [1085, 66] on button "Screening" at bounding box center [1105, 68] width 272 height 31
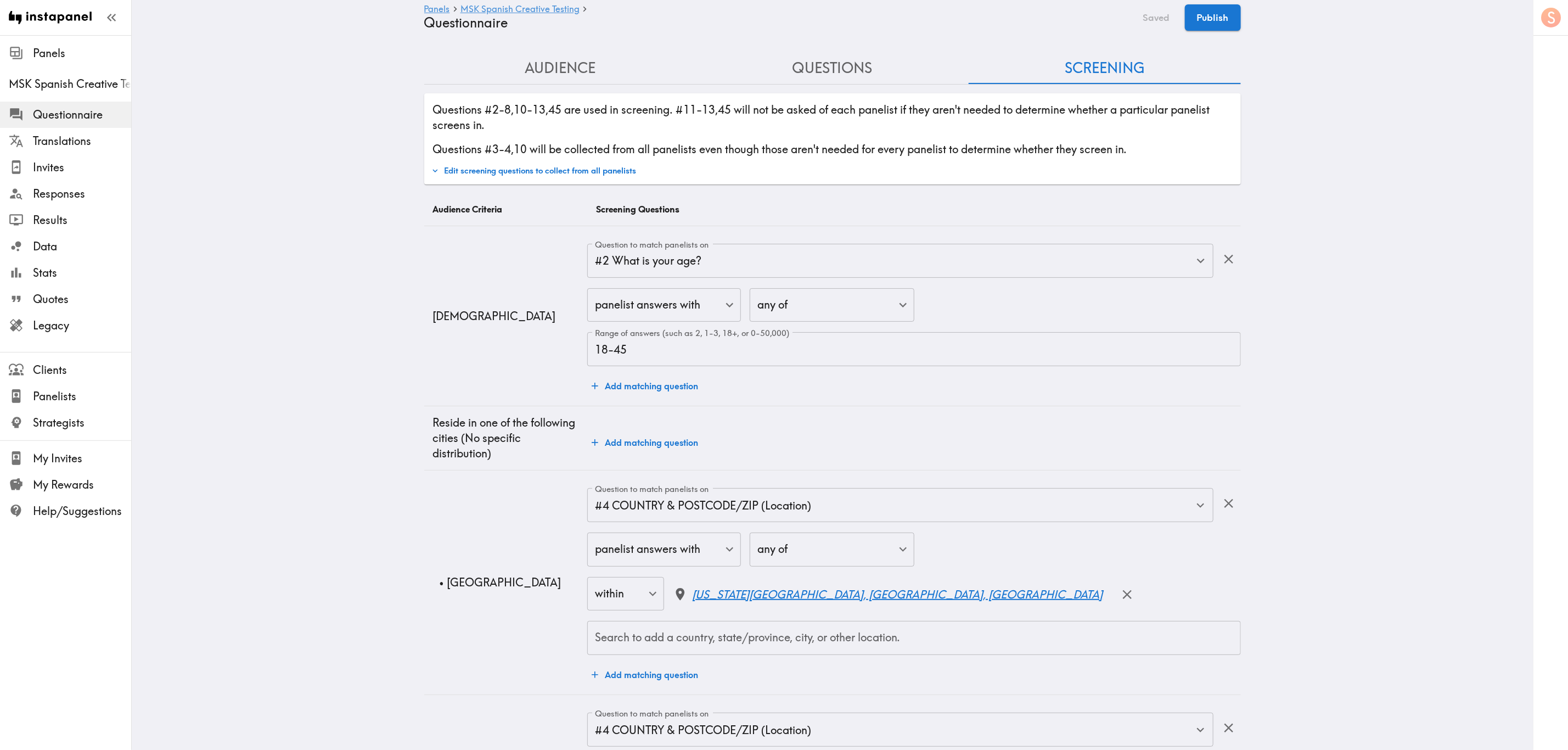
click at [566, 74] on button "Audience" at bounding box center [561, 68] width 272 height 31
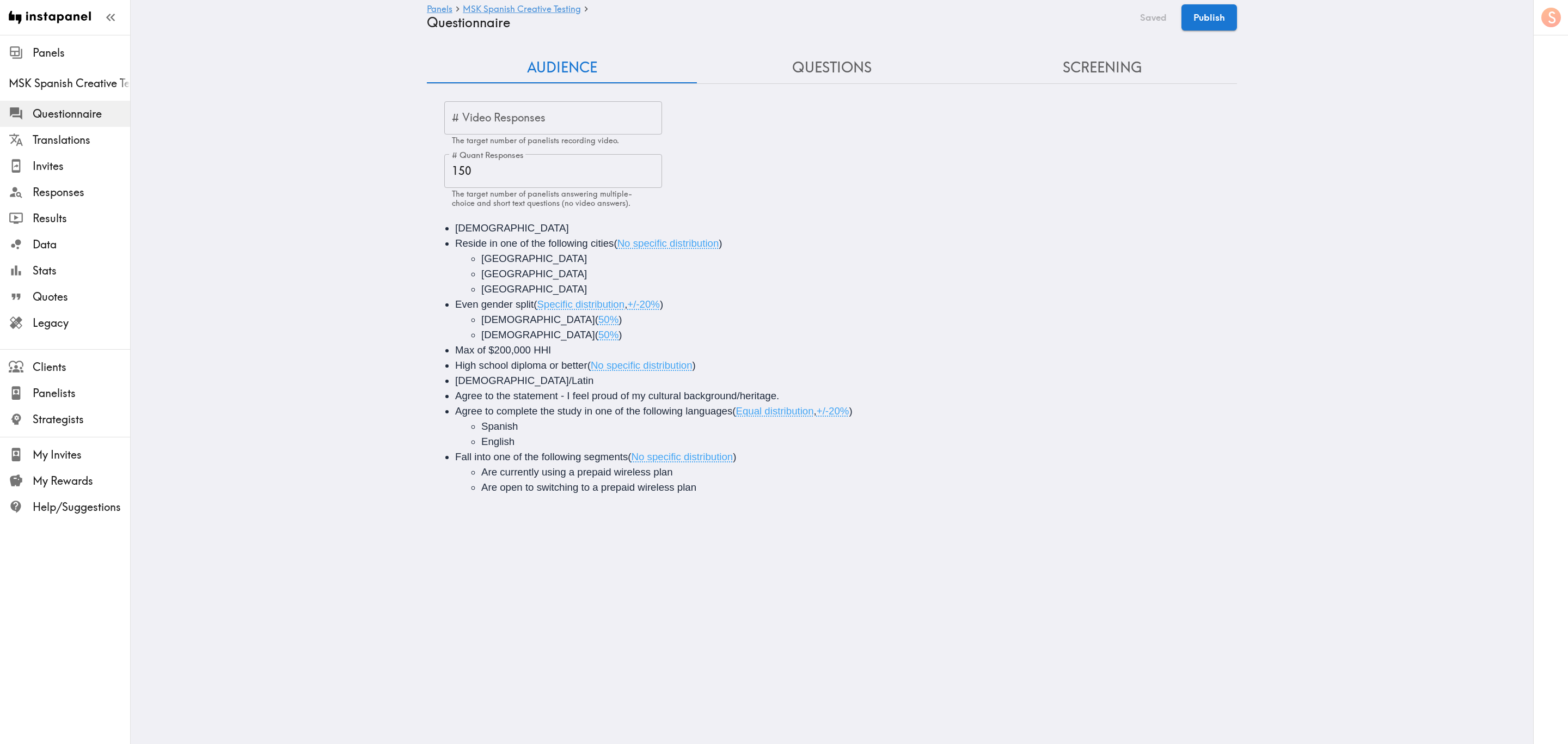
click at [678, 472] on li "Are currently using a prepaid wireless plan" at bounding box center [868, 472] width 773 height 15
click at [693, 511] on li "Uses Total ( 0-25% )" at bounding box center [909, 517] width 751 height 15
click at [690, 508] on li "Doesn't Use Total" at bounding box center [909, 503] width 751 height 15
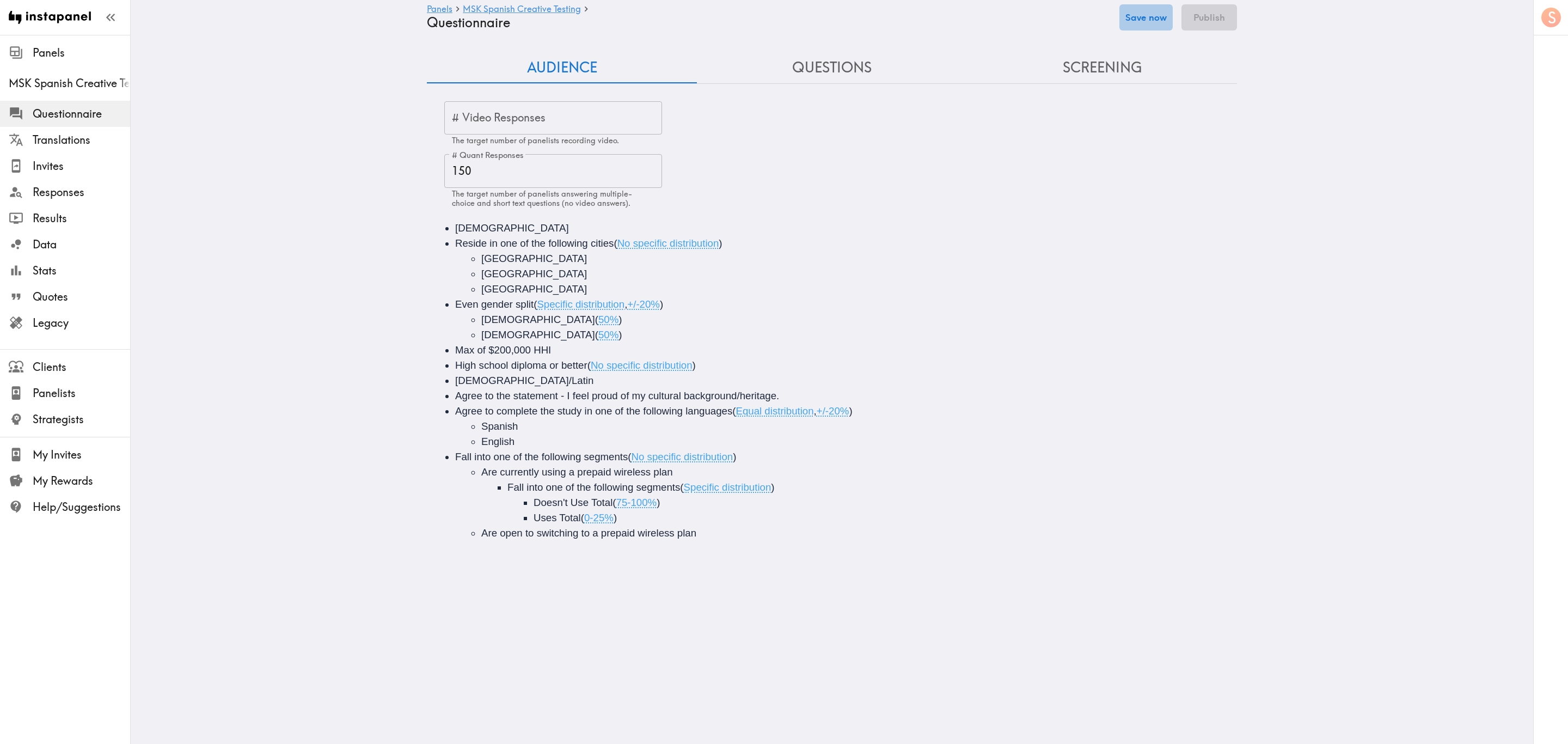
click at [1162, 10] on button "Save now" at bounding box center [1147, 17] width 54 height 26
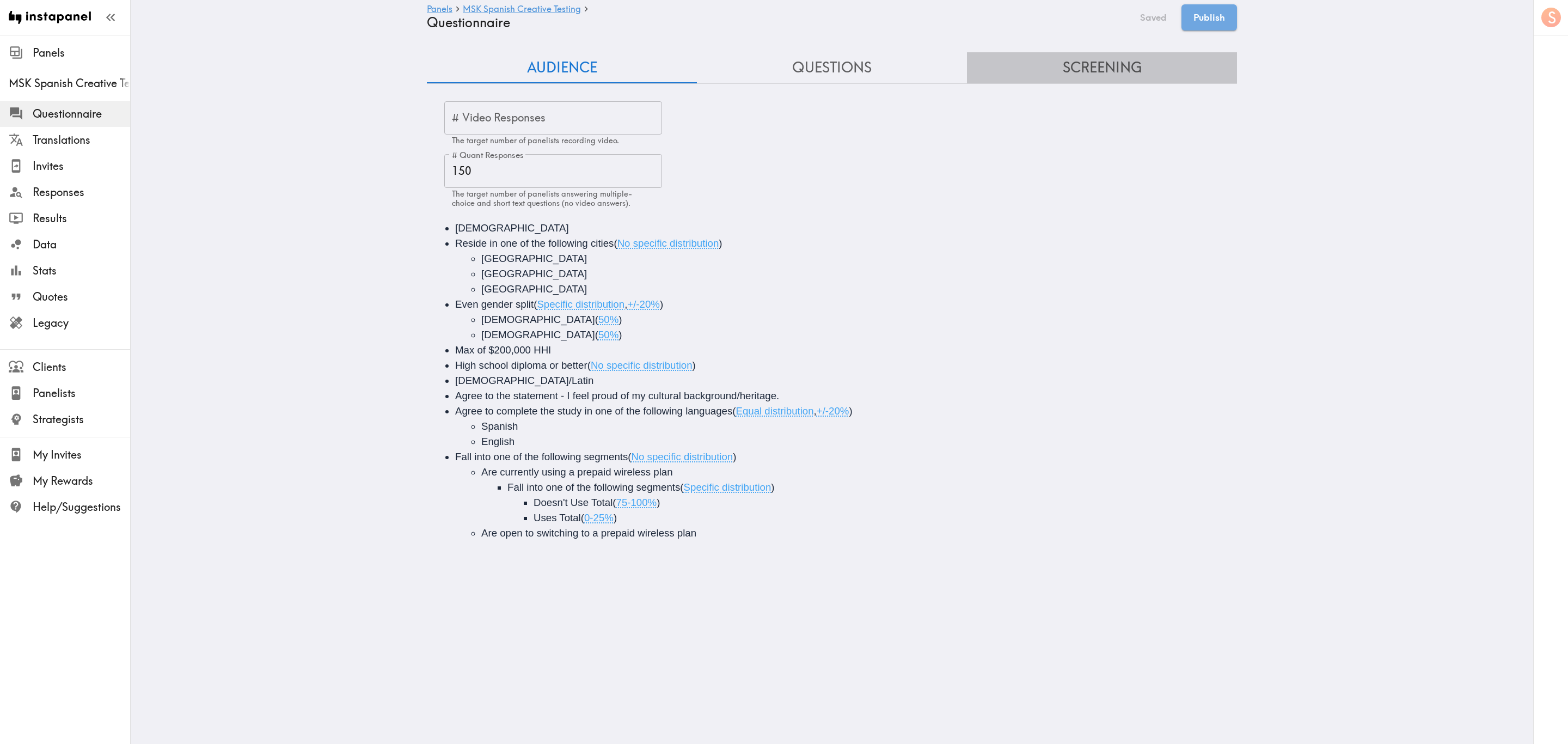
click at [1100, 72] on button "Screening" at bounding box center [1102, 67] width 270 height 31
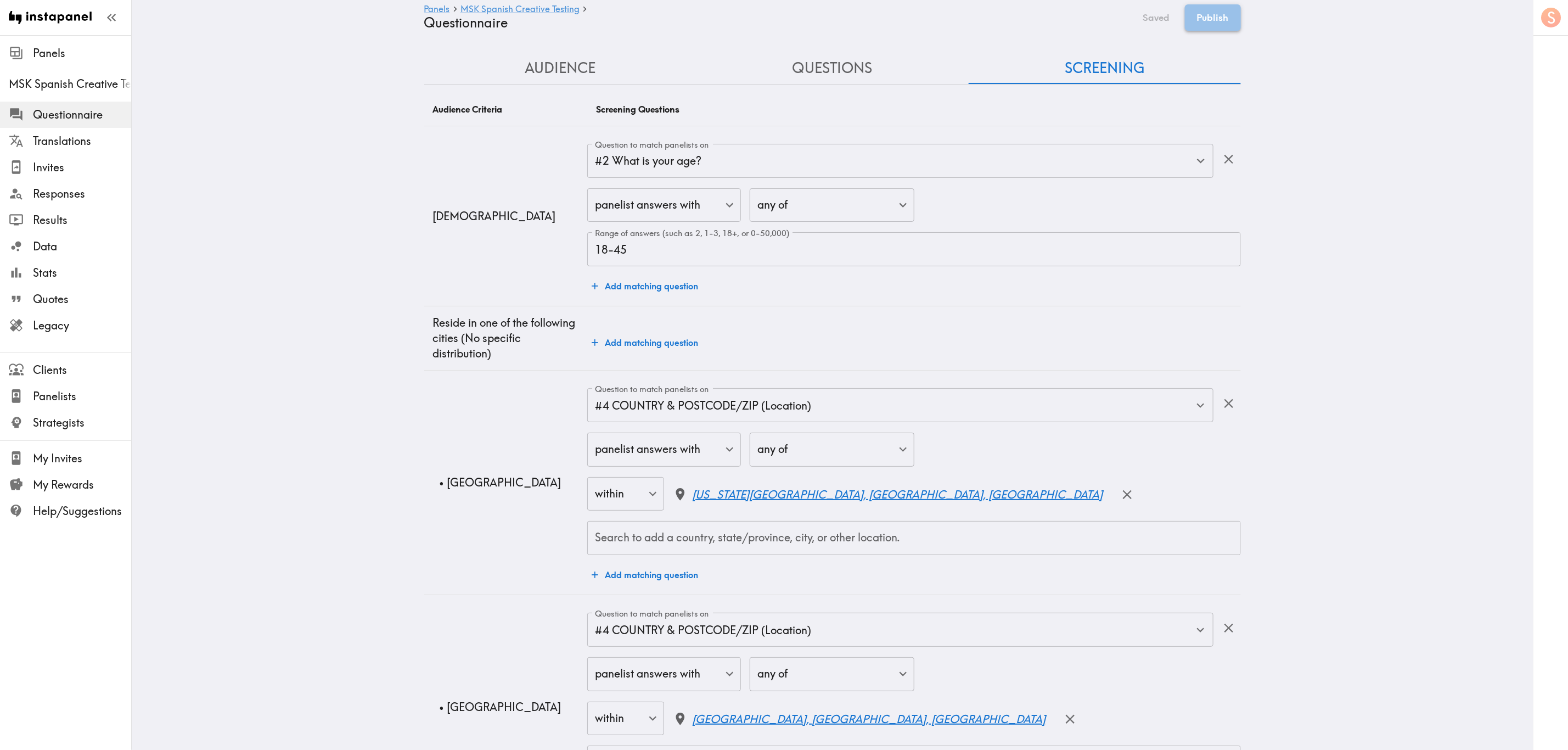
click at [1201, 26] on button "Publish" at bounding box center [1213, 17] width 56 height 26
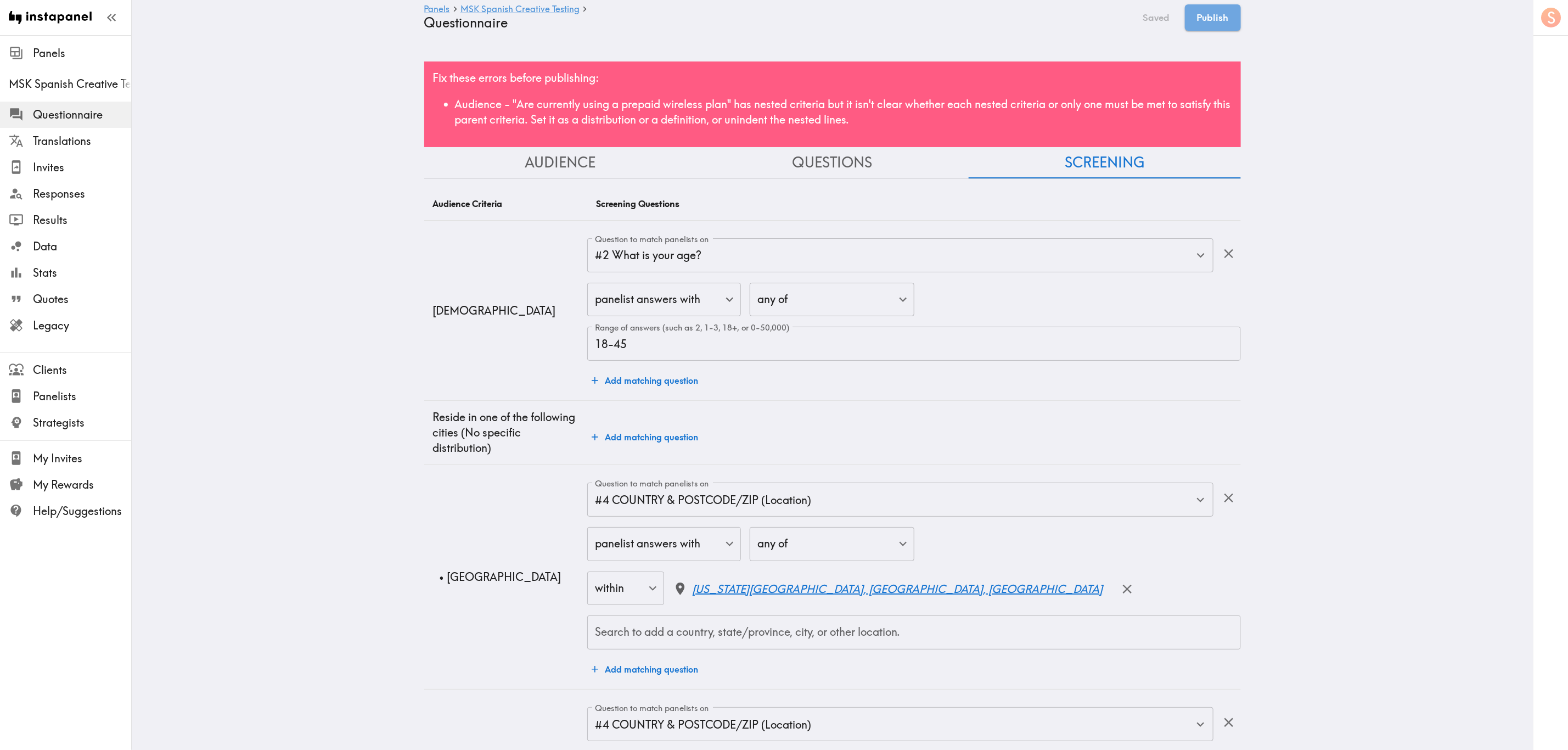
click at [850, 171] on button "Questions" at bounding box center [833, 162] width 272 height 31
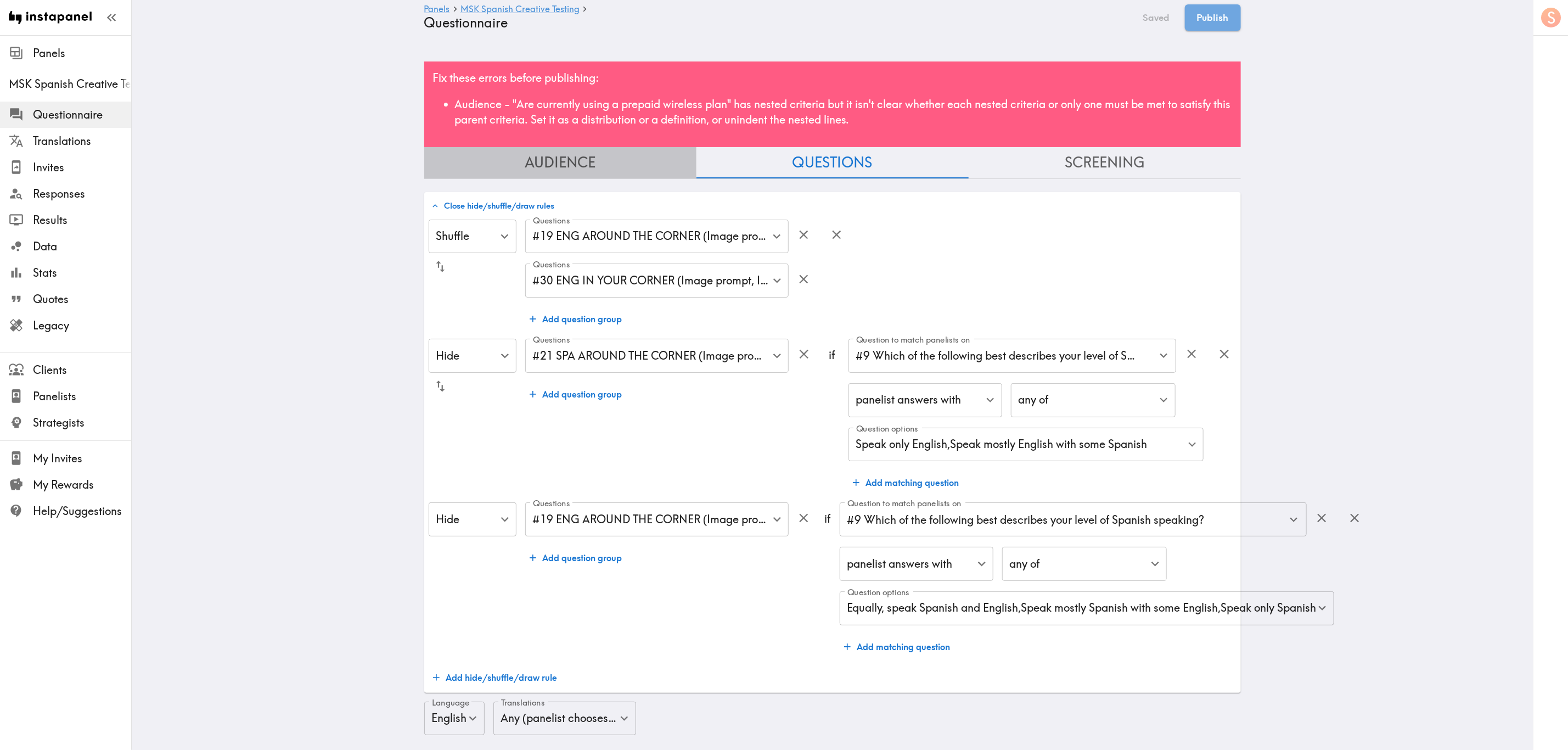
click at [618, 157] on button "Audience" at bounding box center [561, 162] width 272 height 31
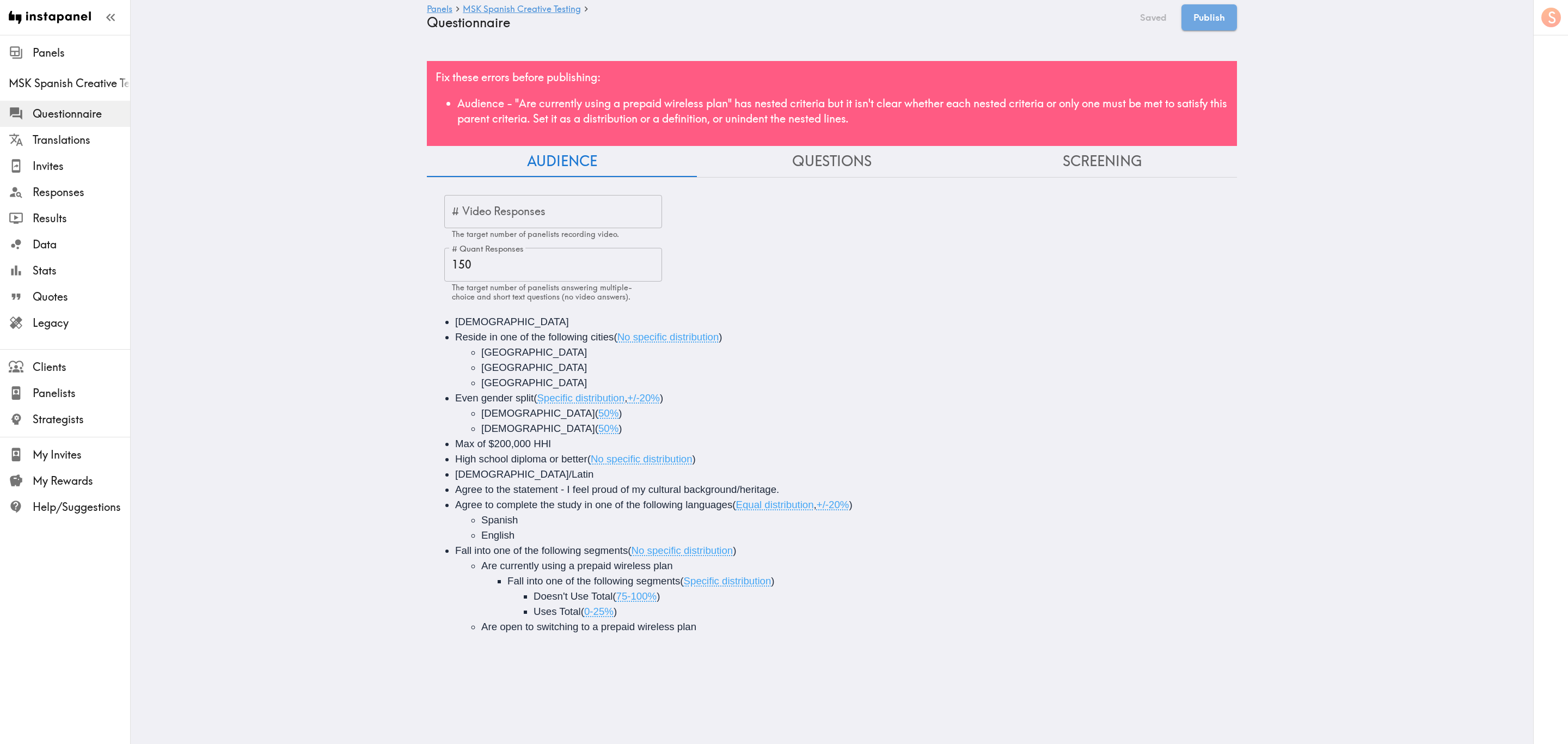
click at [672, 567] on li "Are currently using a prepaid wireless plan Fall into one of the following segm…" at bounding box center [868, 588] width 773 height 61
click at [664, 565] on span "Are currently using a prepaid wireless plan" at bounding box center [577, 565] width 192 height 11
click at [682, 569] on li "Are currently using a prepaid wireless plan Currently use prepaid wireless plan…" at bounding box center [868, 596] width 773 height 76
click at [693, 563] on div "Are currently using a prepaid wireless plan" at bounding box center [649, 565] width 335 height 11
click at [1129, 22] on div "Panels MSK Spanish Creative Testing Questionnaire Edited Publish" at bounding box center [832, 17] width 810 height 35
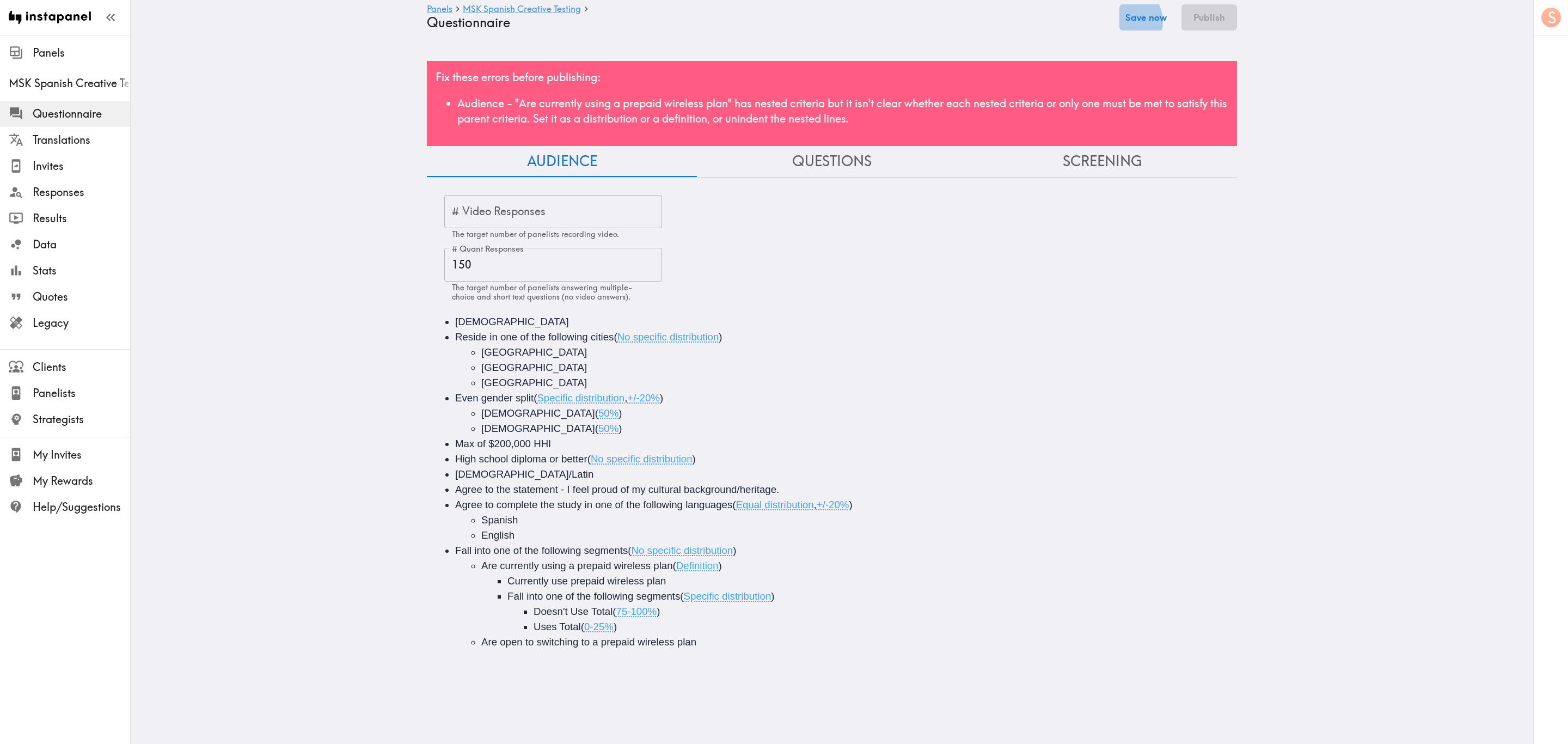
click at [1135, 22] on button "Save now" at bounding box center [1147, 17] width 54 height 26
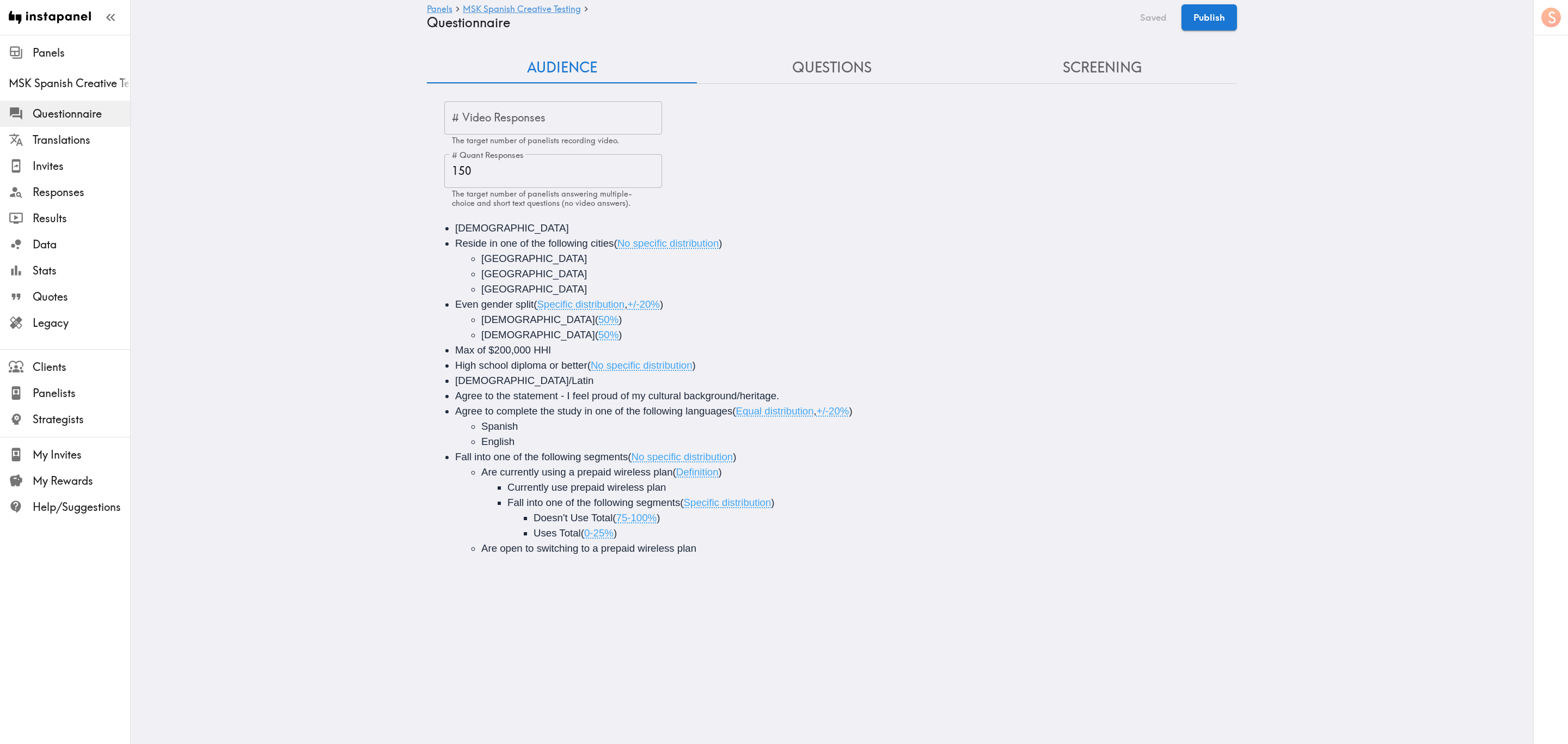
click at [1112, 79] on button "Screening" at bounding box center [1102, 67] width 270 height 31
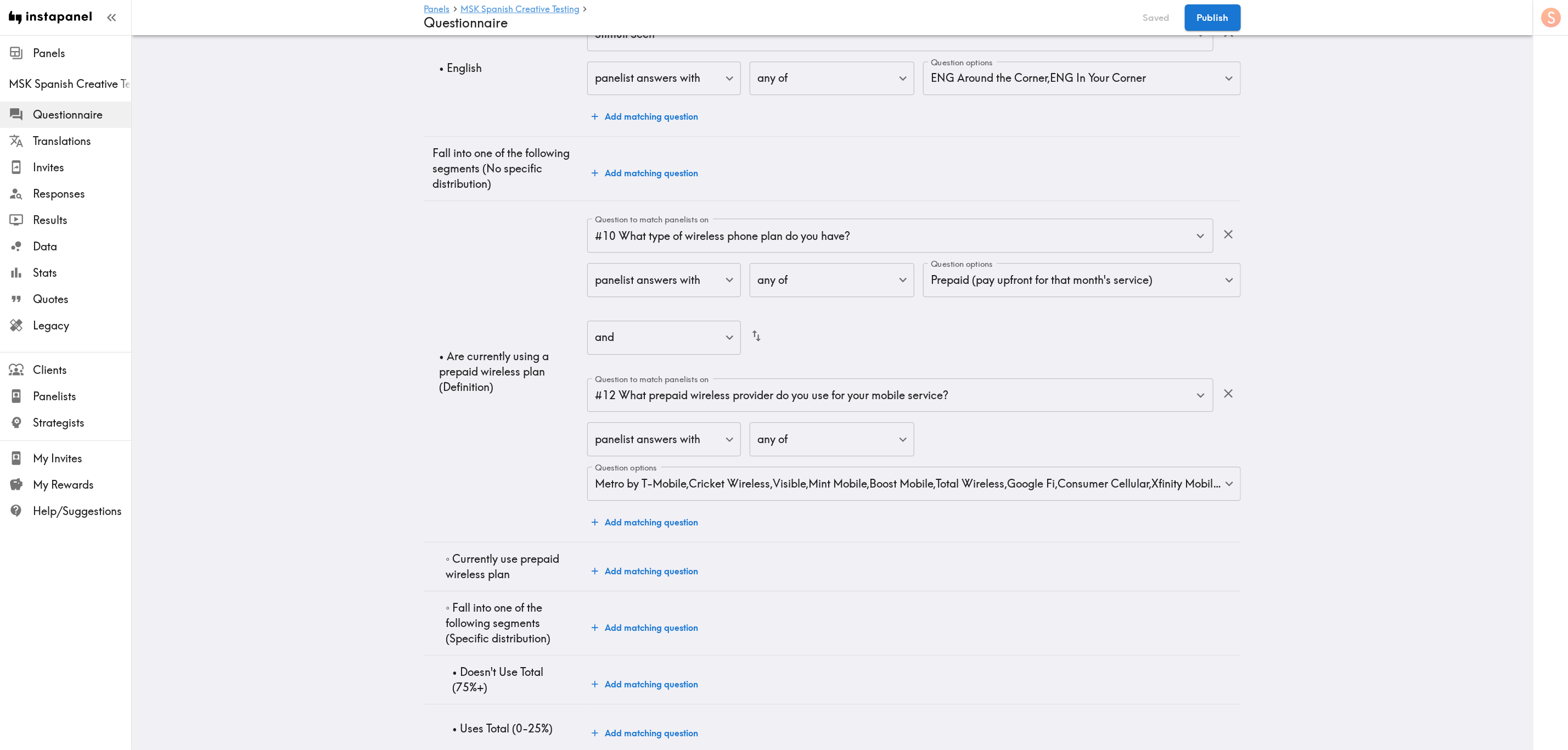
scroll to position [2449, 0]
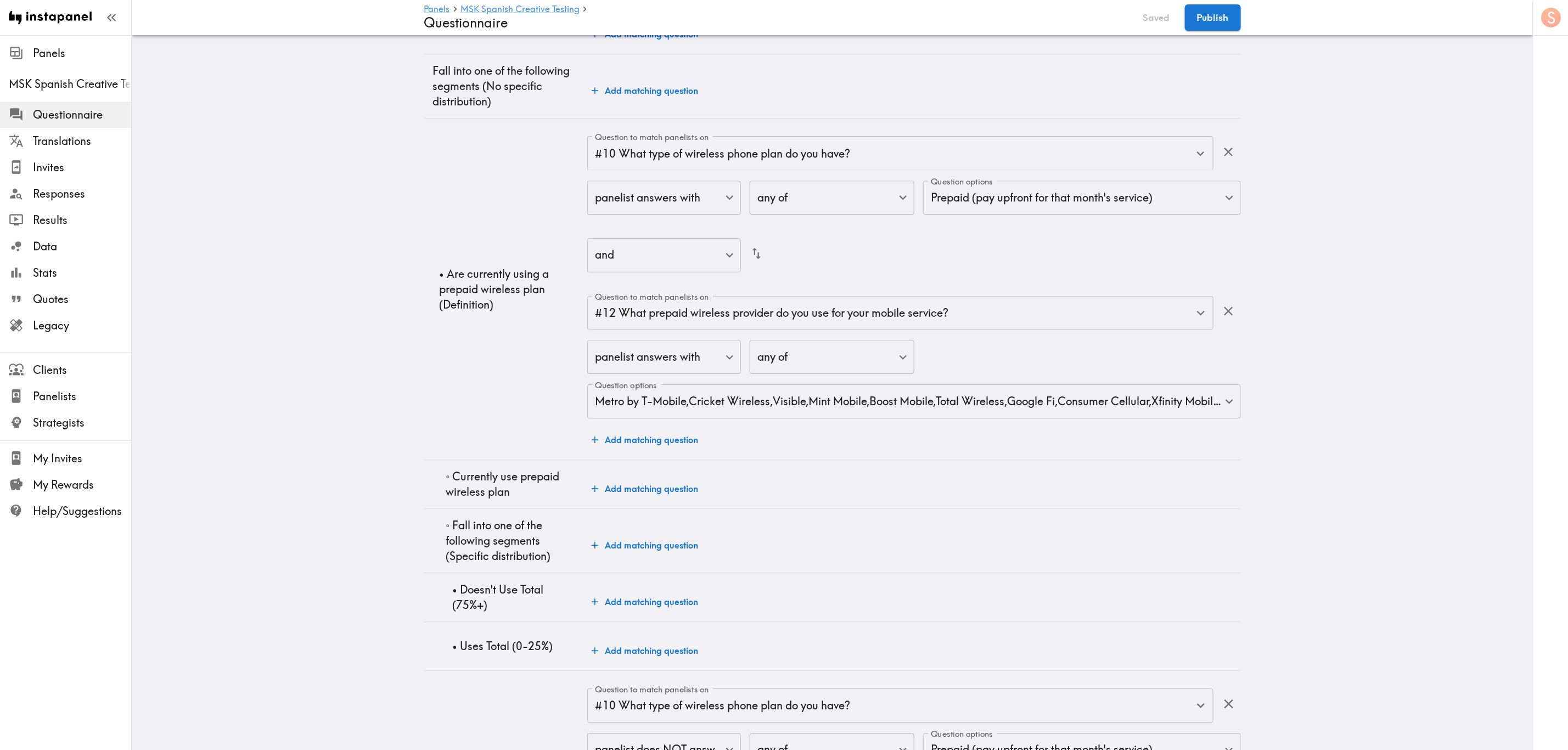
click at [657, 491] on button "Add matching question" at bounding box center [644, 489] width 116 height 22
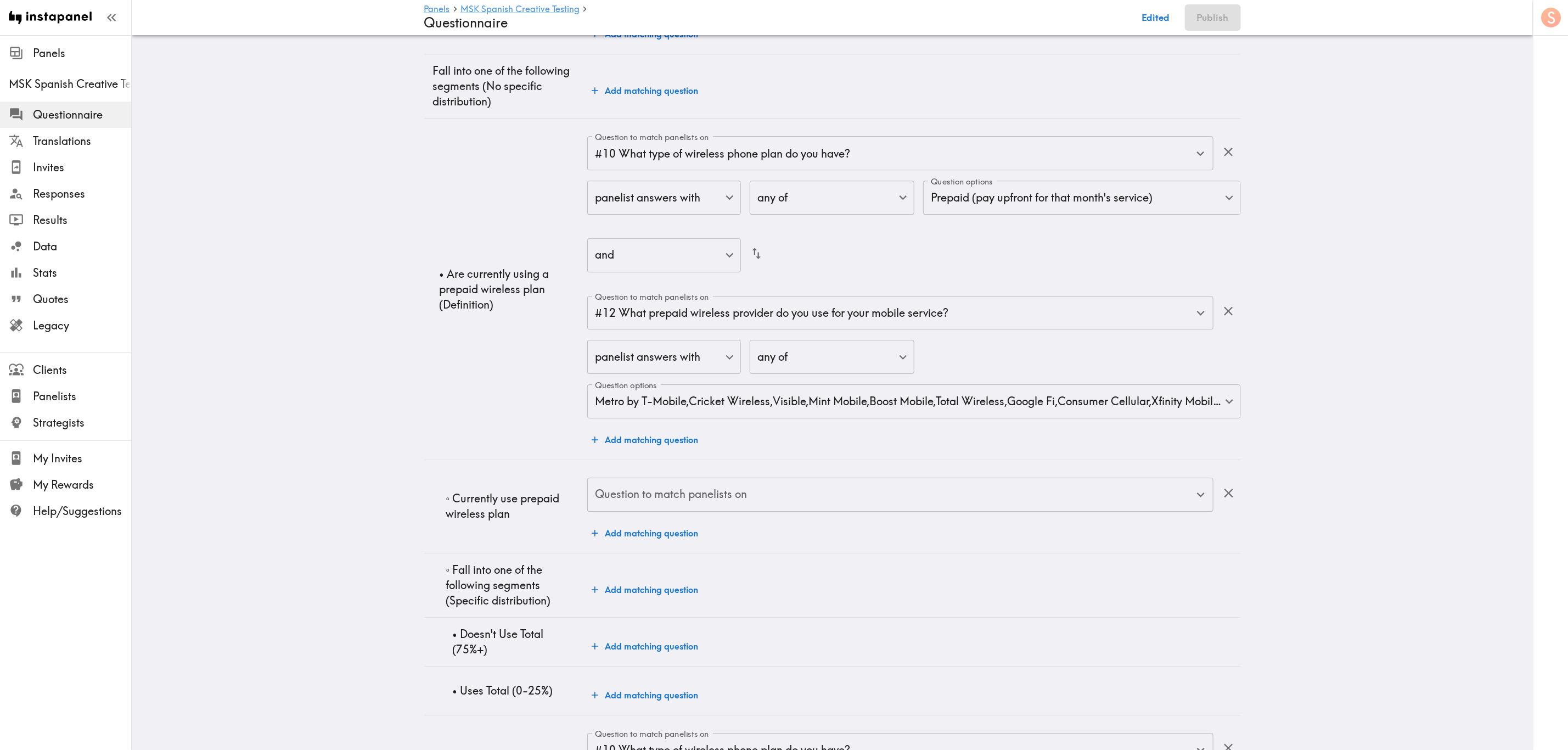
click at [760, 501] on input "Question to match panelists on" at bounding box center [891, 494] width 599 height 24
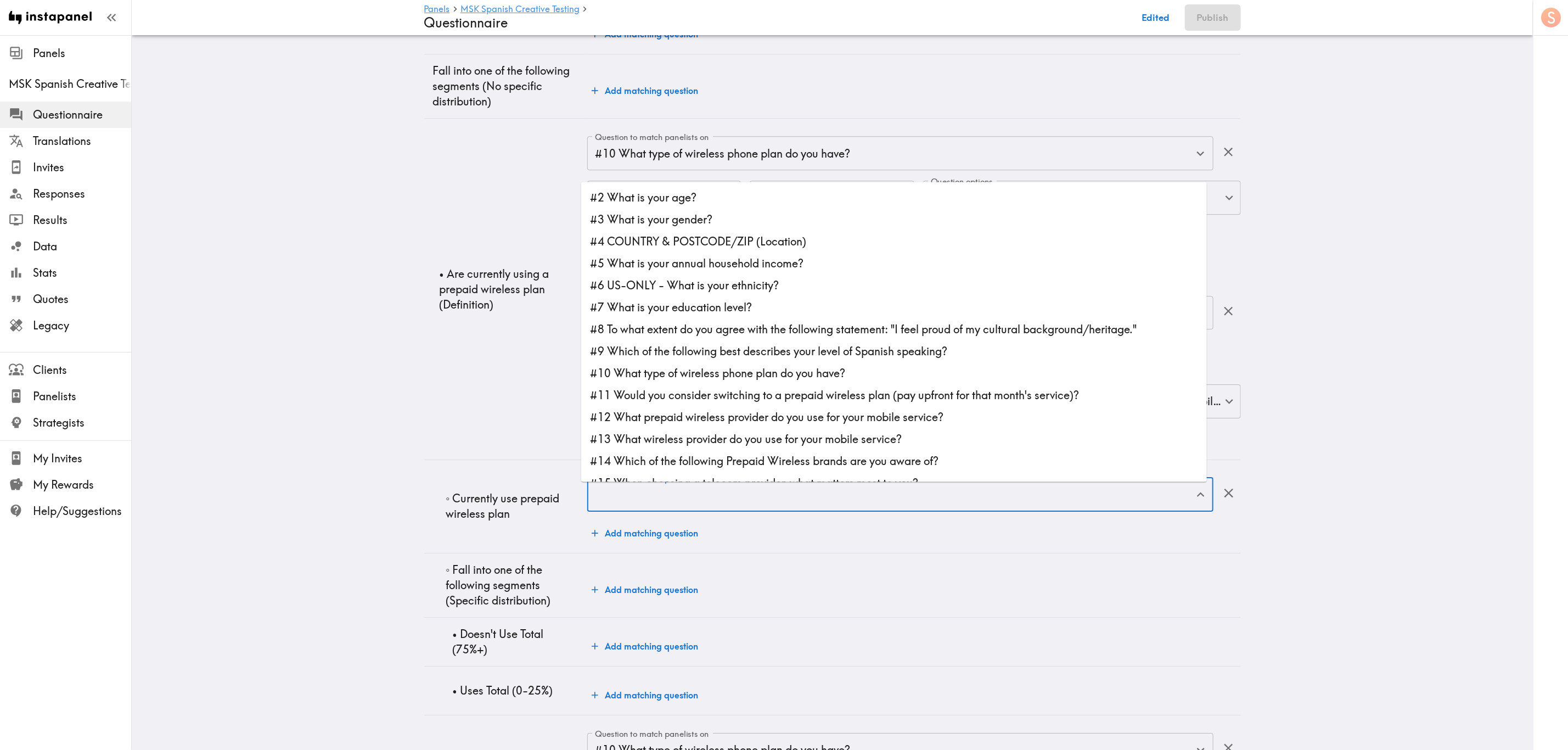
click at [695, 364] on li "#10 What type of wireless phone plan do you have?" at bounding box center [893, 372] width 625 height 22
type input "#10 What type of wireless phone plan do you have?"
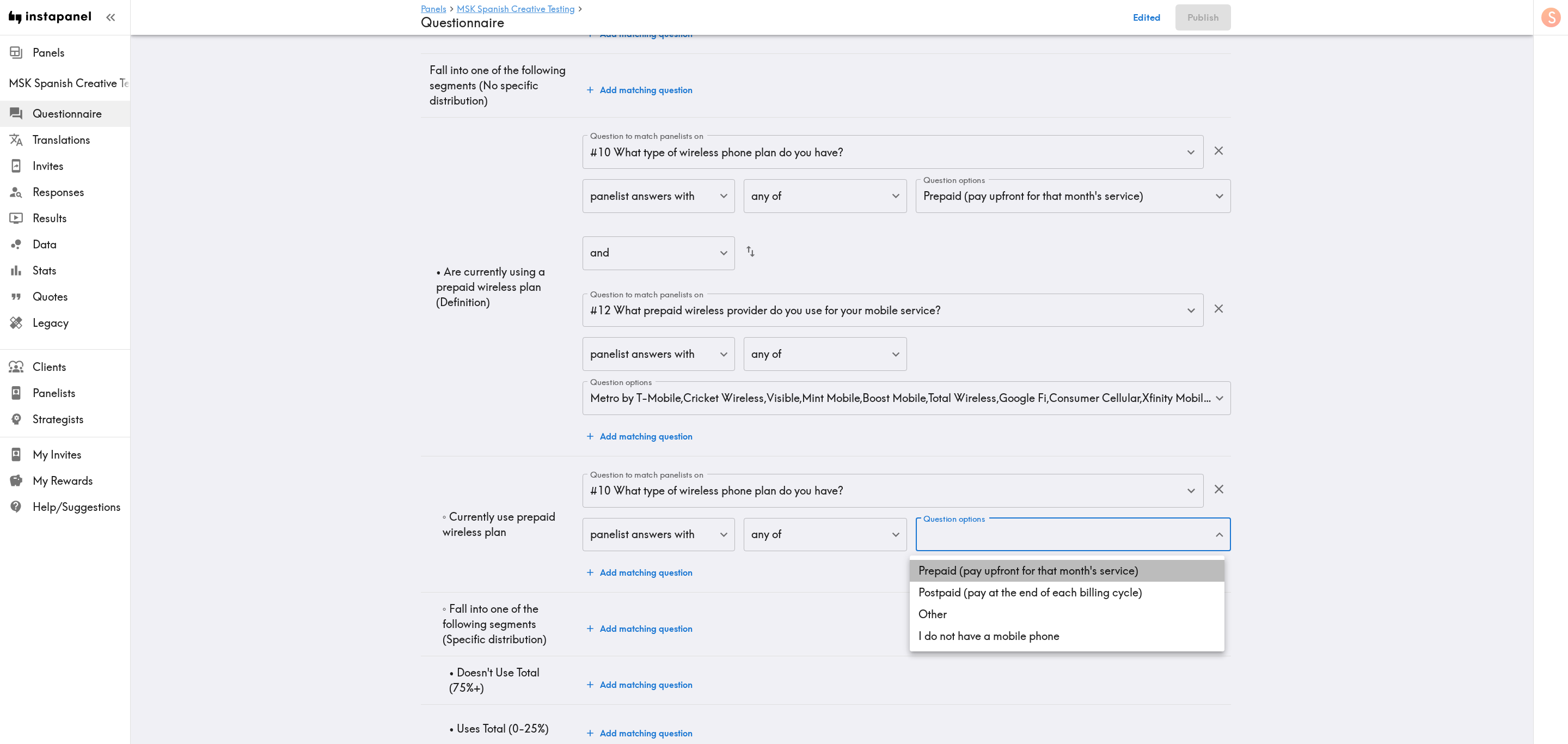
click at [1010, 575] on li "Prepaid (pay upfront for that month's service)" at bounding box center [1067, 570] width 315 height 22
type input "77f66f79-68c3-40eb-8cee-dd5647122017"
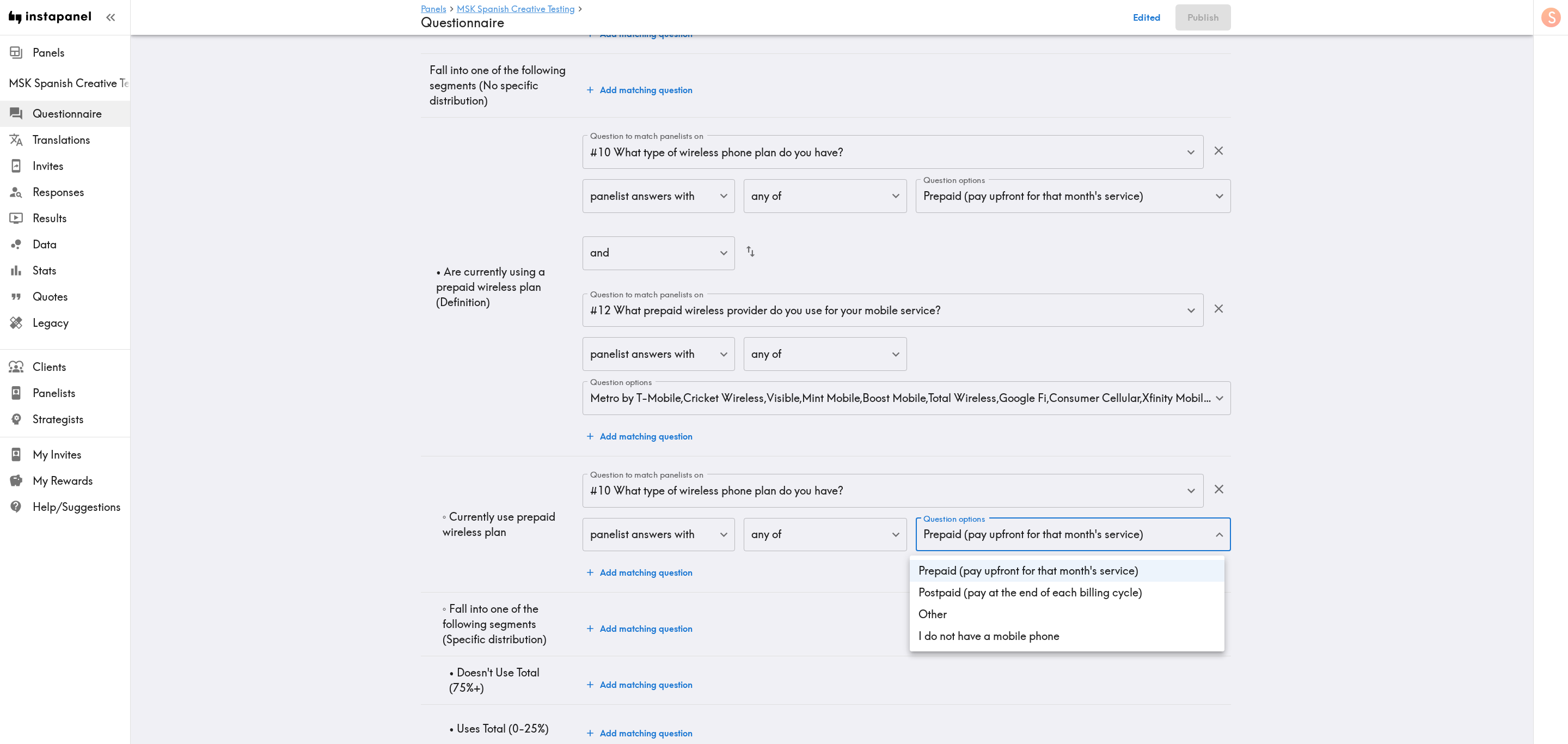
click at [1283, 461] on div at bounding box center [784, 372] width 1568 height 744
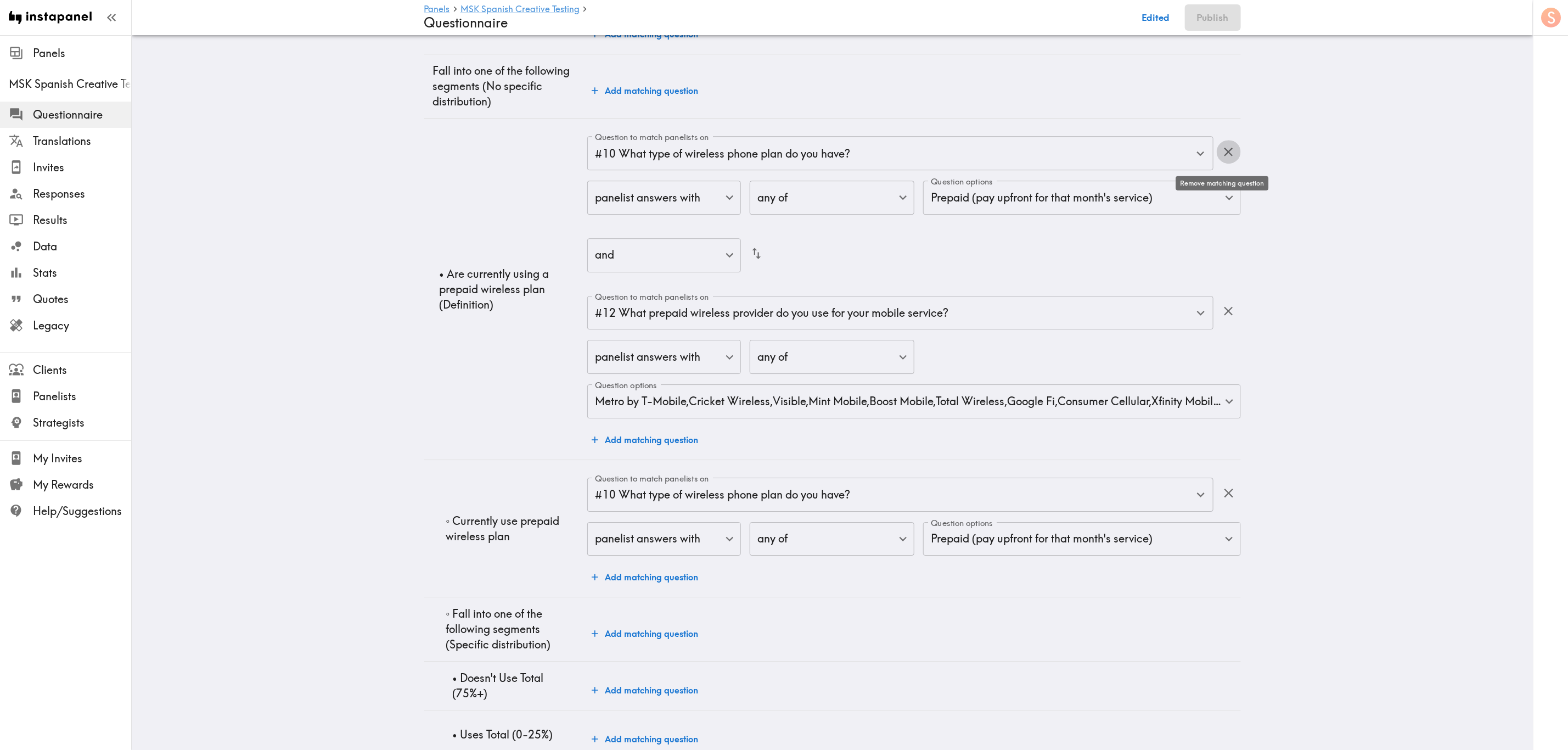
click at [1221, 155] on icon "button" at bounding box center [1229, 152] width 15 height 15
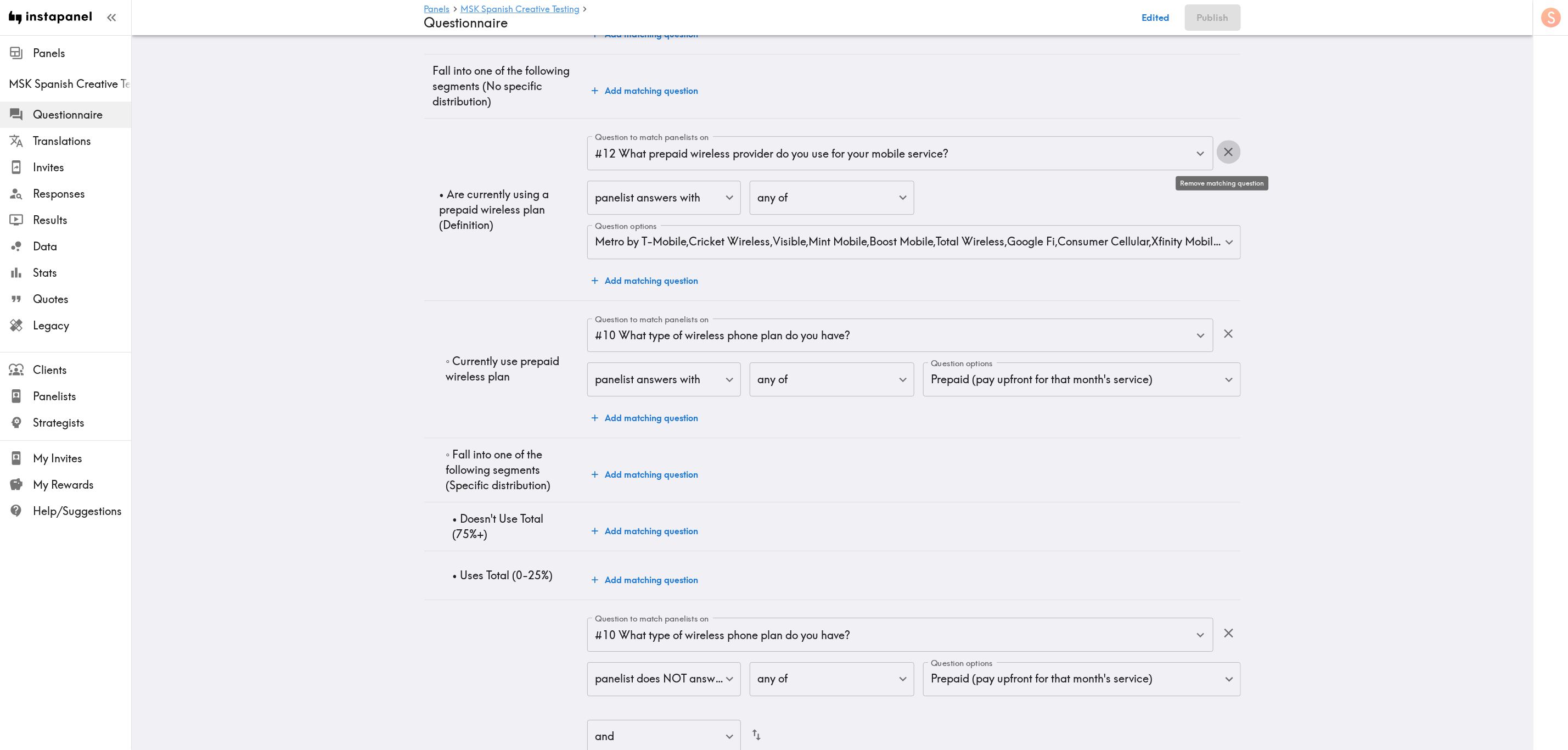
click at [1225, 152] on icon "button" at bounding box center [1229, 152] width 15 height 15
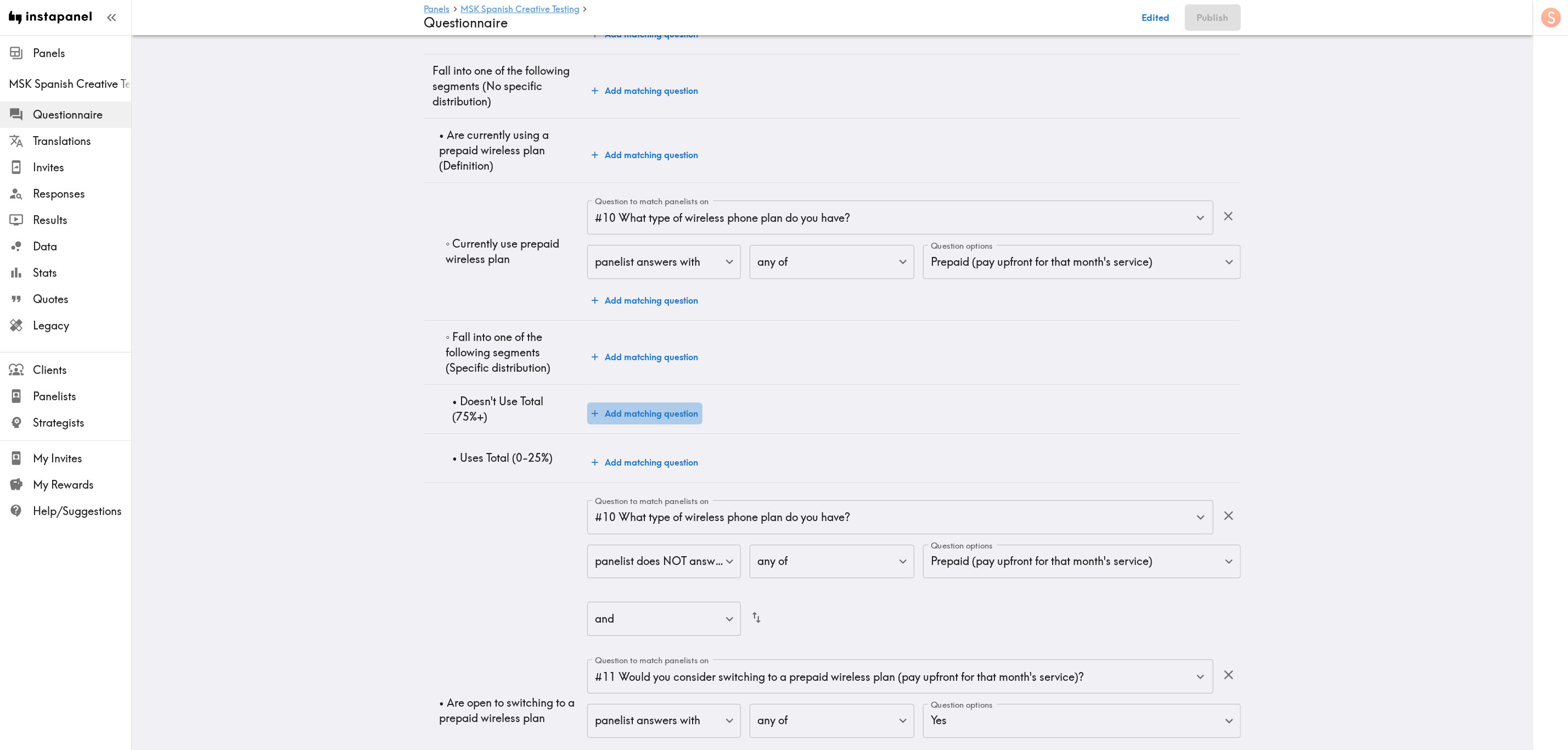
click at [640, 425] on button "Add matching question" at bounding box center [644, 413] width 116 height 22
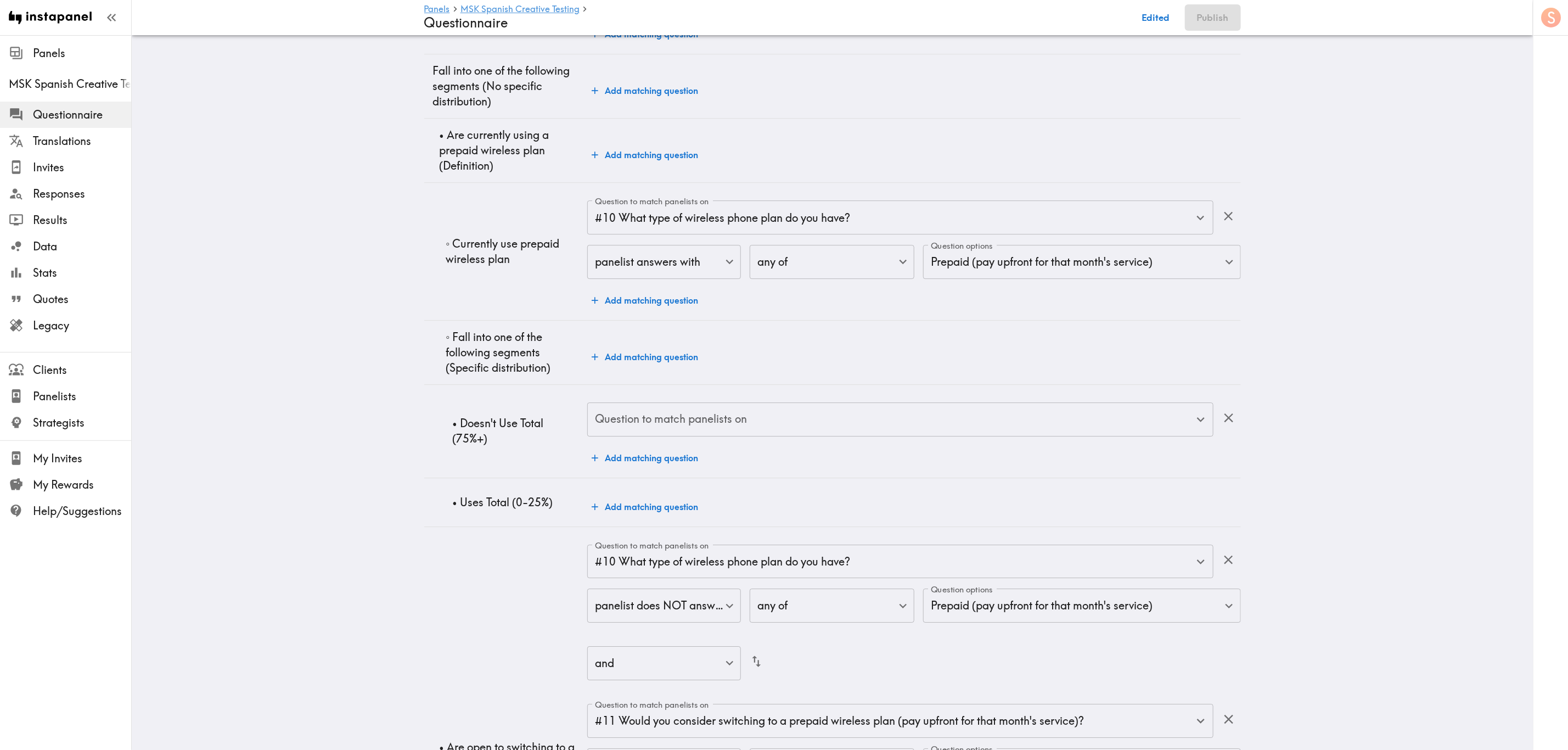
click at [720, 425] on input "Question to match panelists on" at bounding box center [891, 419] width 599 height 24
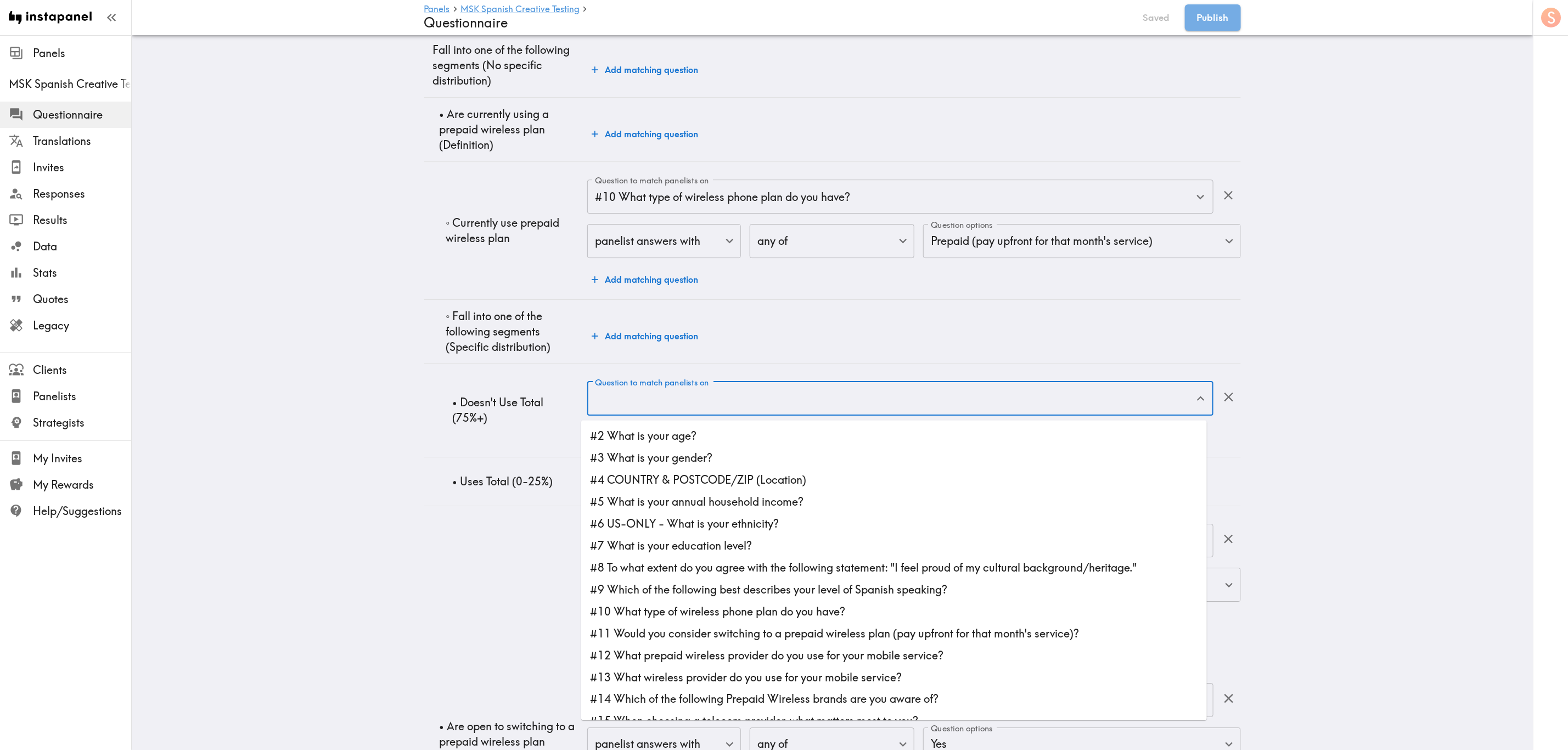
click at [790, 652] on li "#12 What prepaid wireless provider do you use for your mobile service?" at bounding box center [893, 655] width 625 height 22
type input "#12 What prepaid wireless provider do you use for your mobile service?"
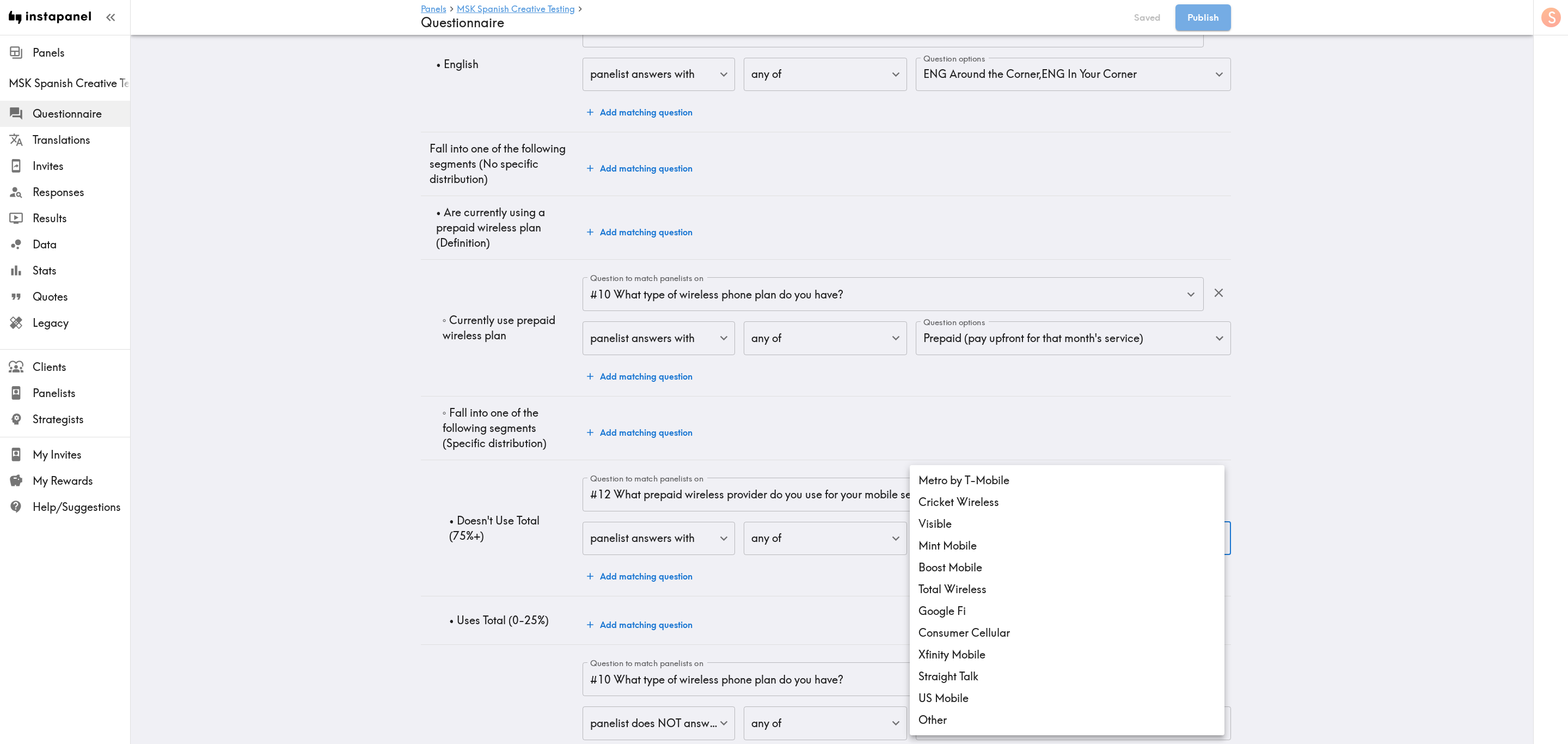
drag, startPoint x: 787, startPoint y: 470, endPoint x: 751, endPoint y: 477, distance: 36.7
click at [787, 471] on div at bounding box center [784, 372] width 1568 height 744
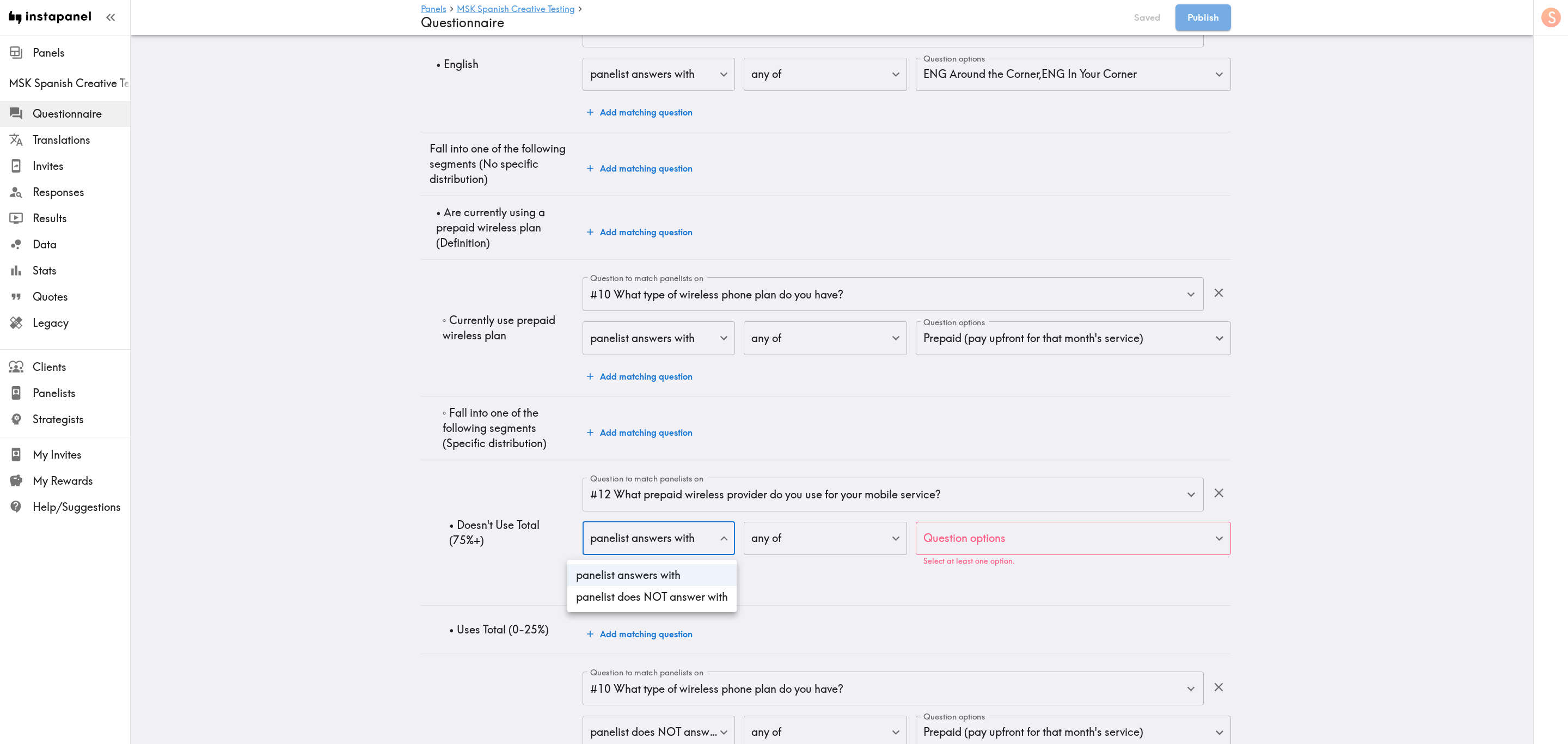
click at [696, 605] on li "panelist does NOT answer with" at bounding box center [652, 596] width 169 height 22
type input "true"
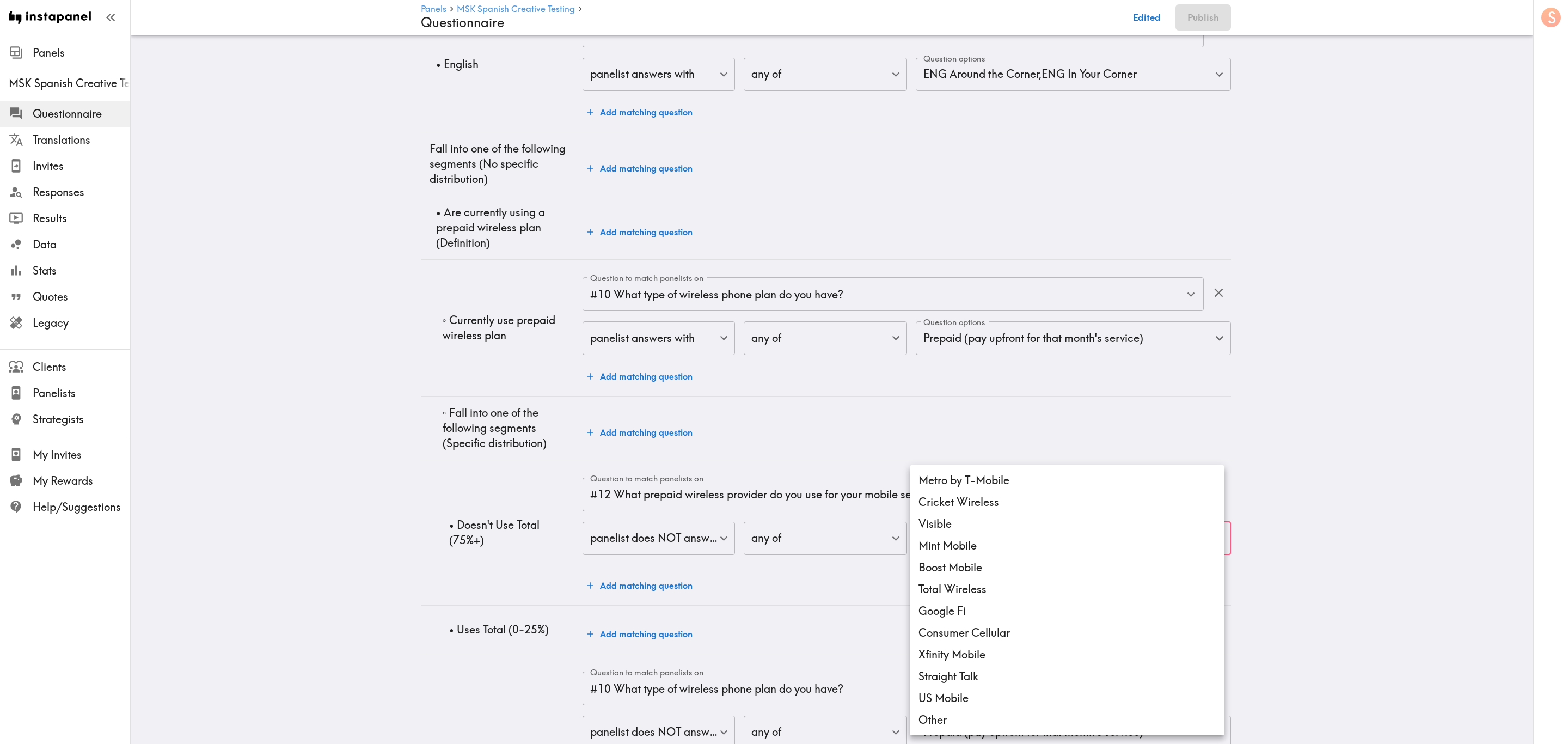
click at [1014, 585] on li "Total Wireless" at bounding box center [1067, 589] width 315 height 22
type input "8e3340f8-896a-4606-8223-bf8fe14210ab"
click at [834, 607] on div at bounding box center [784, 372] width 1568 height 744
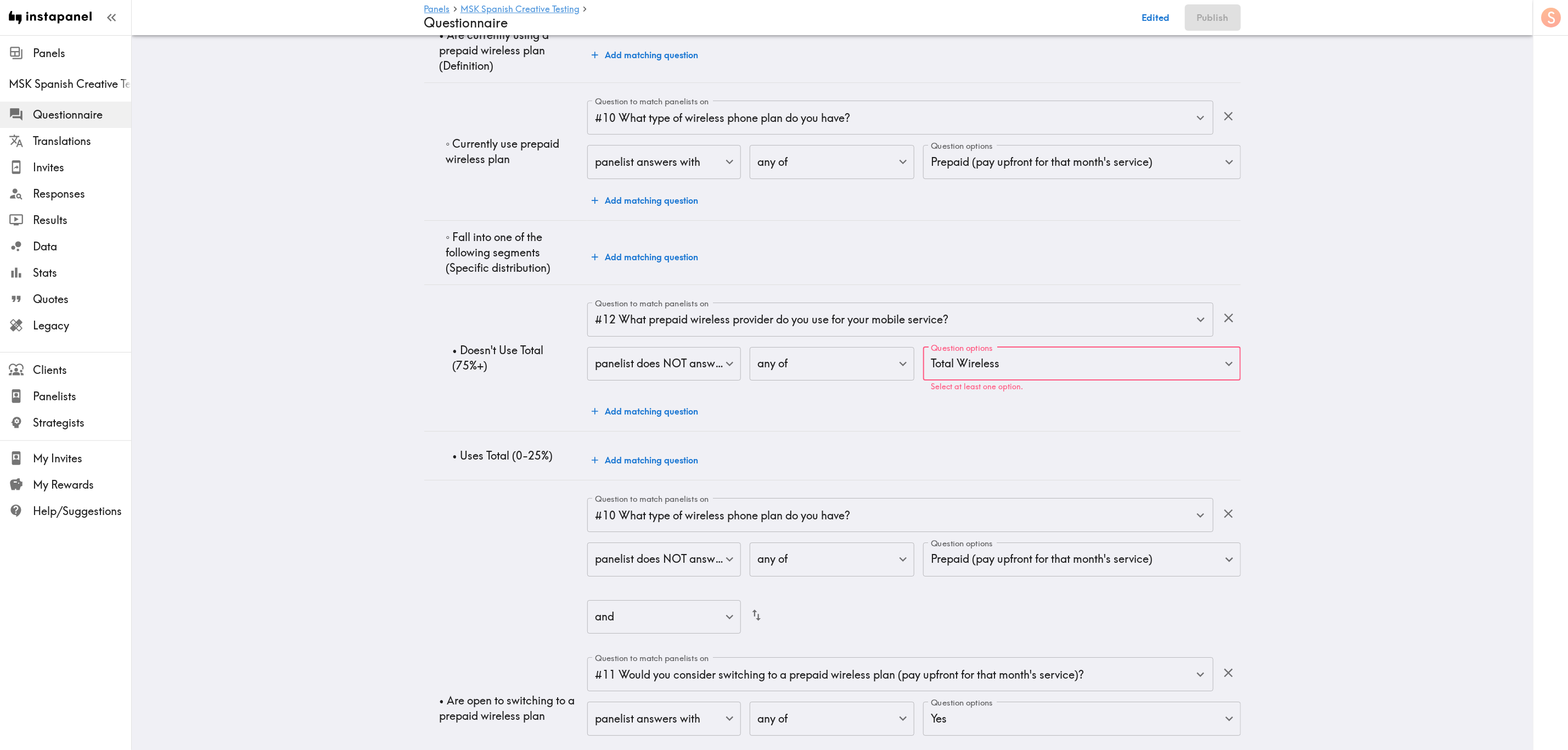
scroll to position [2696, 0]
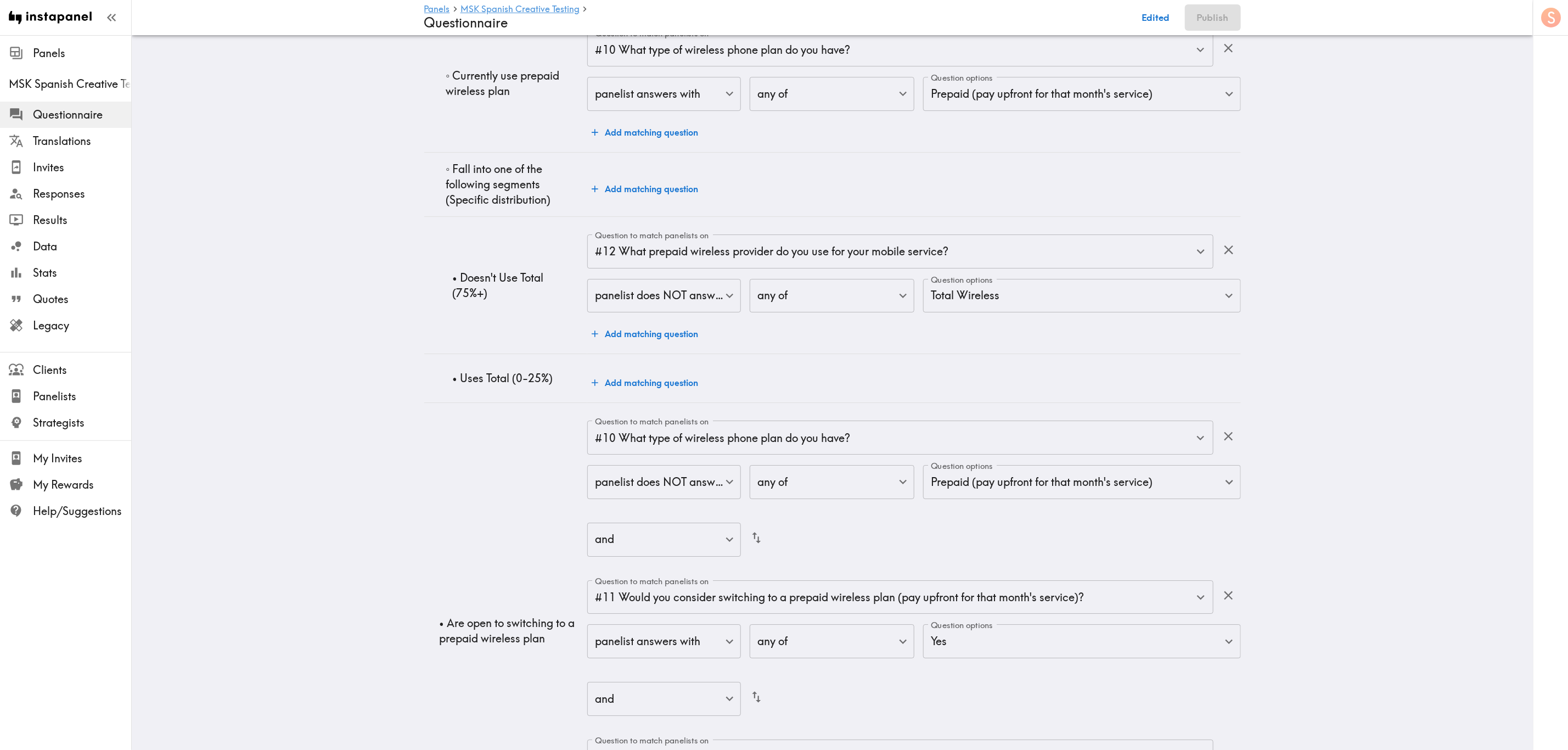
click at [784, 345] on div "Question to match panelists on #12 What prepaid wireless provider do you use fo…" at bounding box center [913, 289] width 653 height 111
click at [652, 393] on button "Add matching question" at bounding box center [644, 382] width 116 height 22
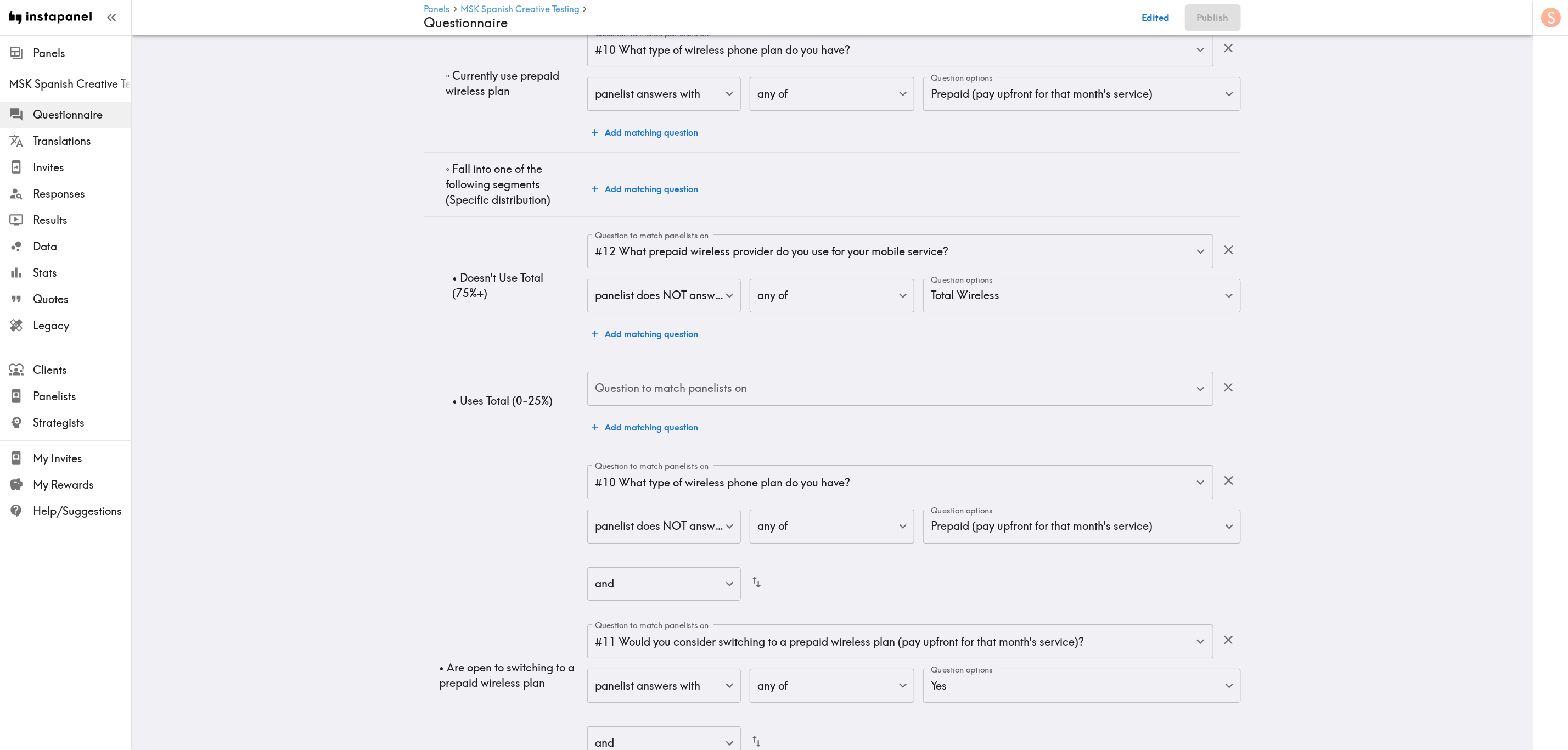
click at [729, 392] on input "Question to match panelists on" at bounding box center [891, 388] width 599 height 24
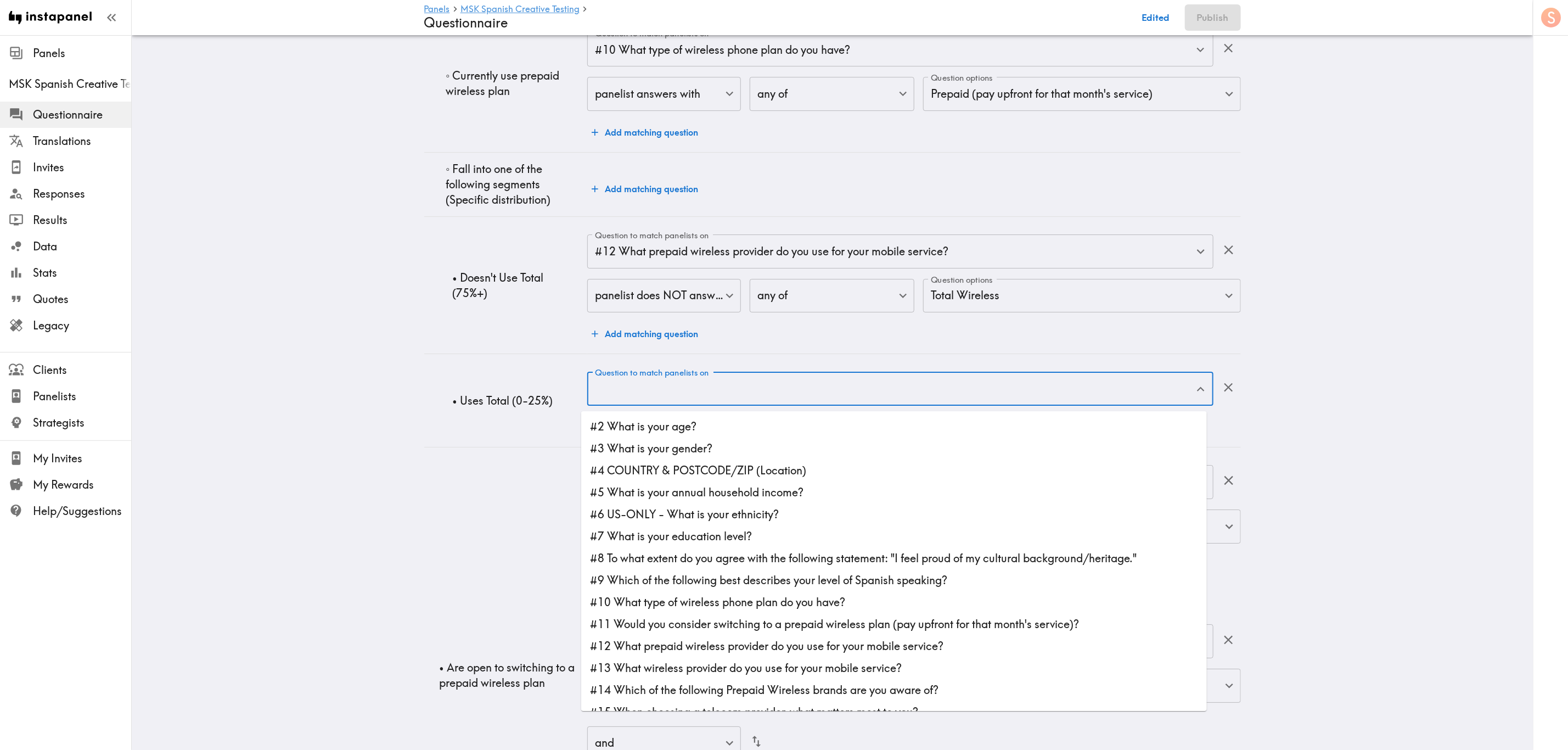
click at [747, 643] on li "#12 What prepaid wireless provider do you use for your mobile service?" at bounding box center [893, 646] width 625 height 22
type input "#12 What prepaid wireless provider do you use for your mobile service?"
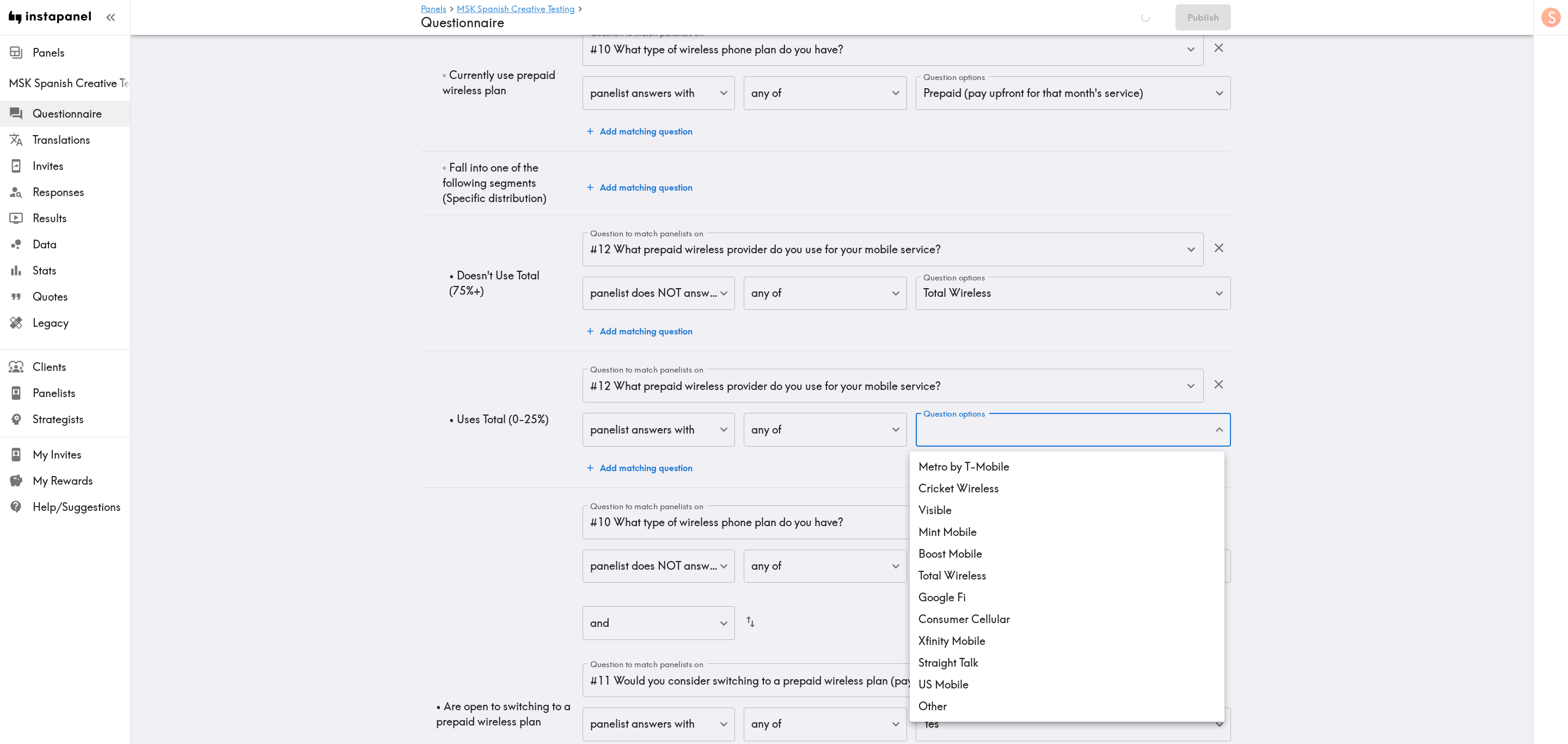
click at [985, 578] on li "Total Wireless" at bounding box center [1067, 575] width 315 height 22
type input "8e3340f8-896a-4606-8223-bf8fe14210ab"
click at [1359, 413] on div at bounding box center [784, 372] width 1568 height 744
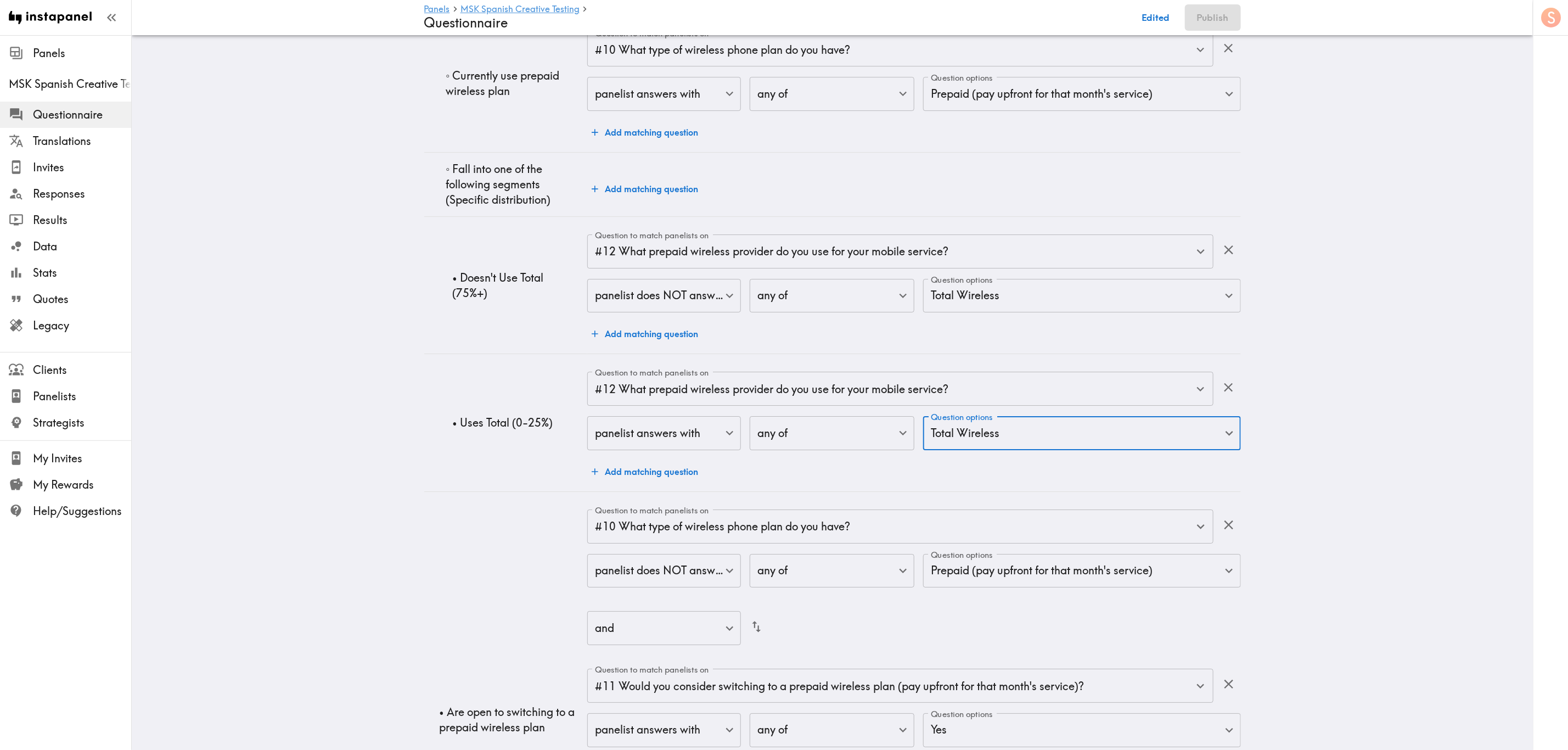
click at [1136, 27] on div "Panels MSK Spanish Creative Testing Questionnaire Edited Publish" at bounding box center [833, 17] width 816 height 35
click at [1143, 20] on button "Save now" at bounding box center [1149, 17] width 54 height 26
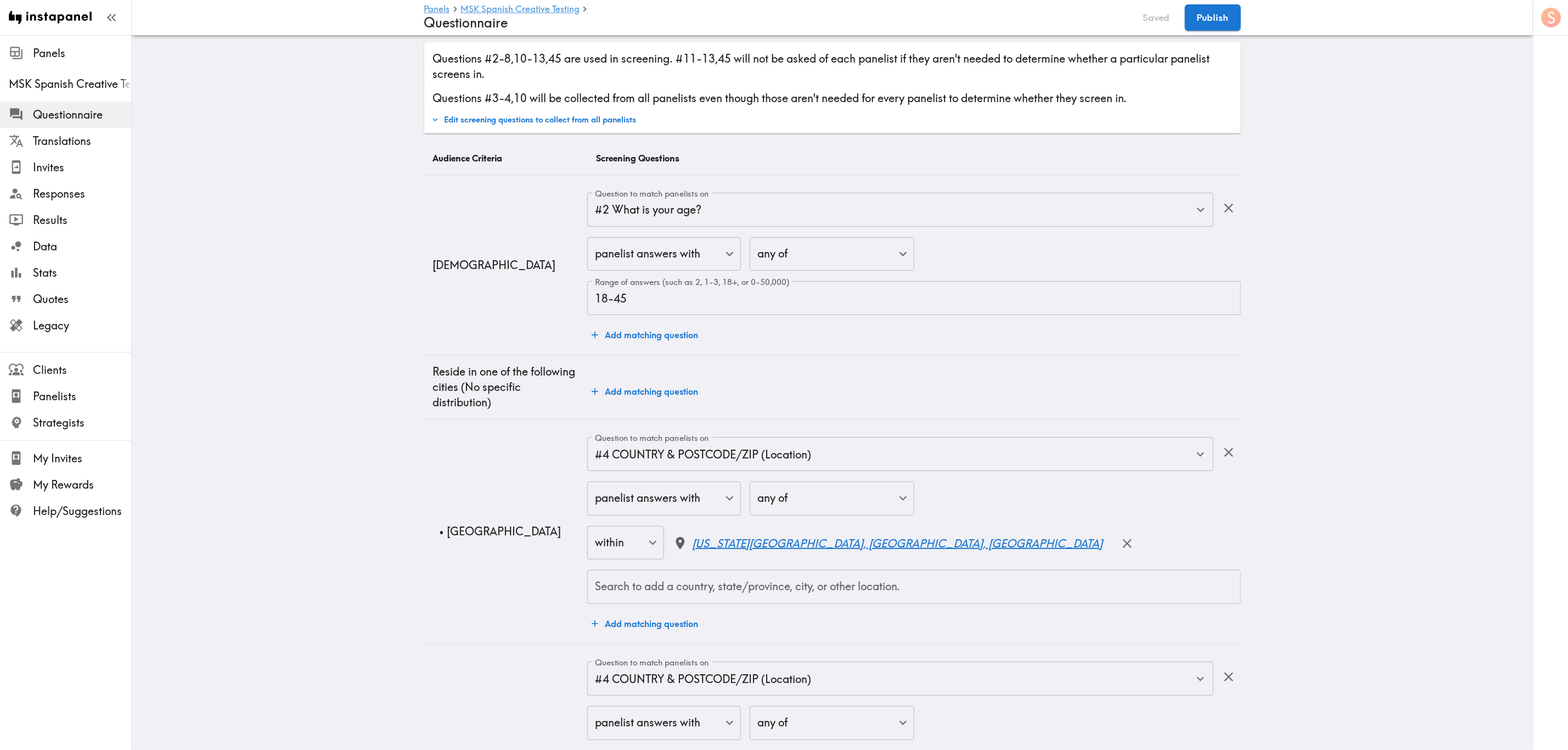
scroll to position [0, 0]
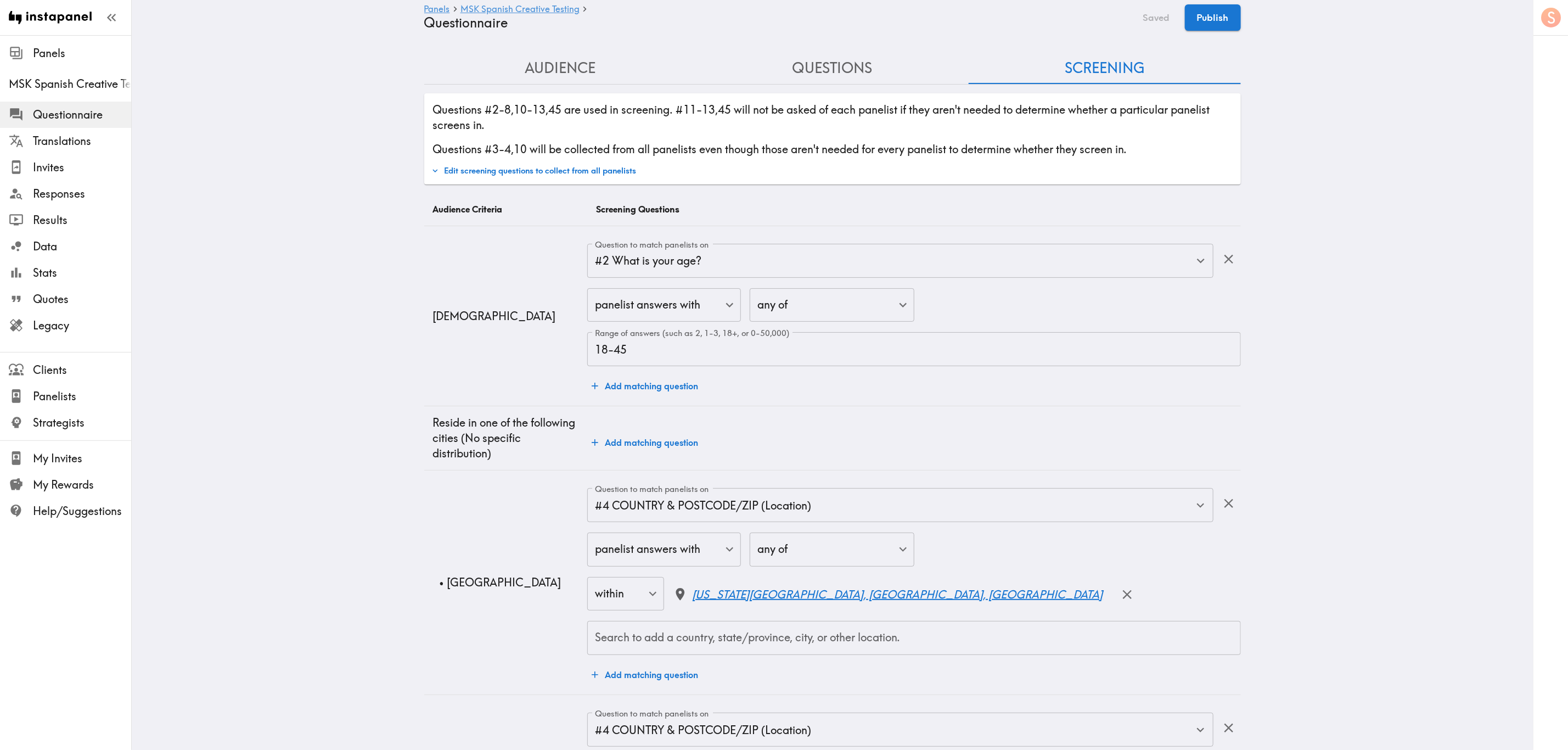
click at [565, 170] on button "Edit screening questions to collect from all panelists" at bounding box center [534, 170] width 211 height 19
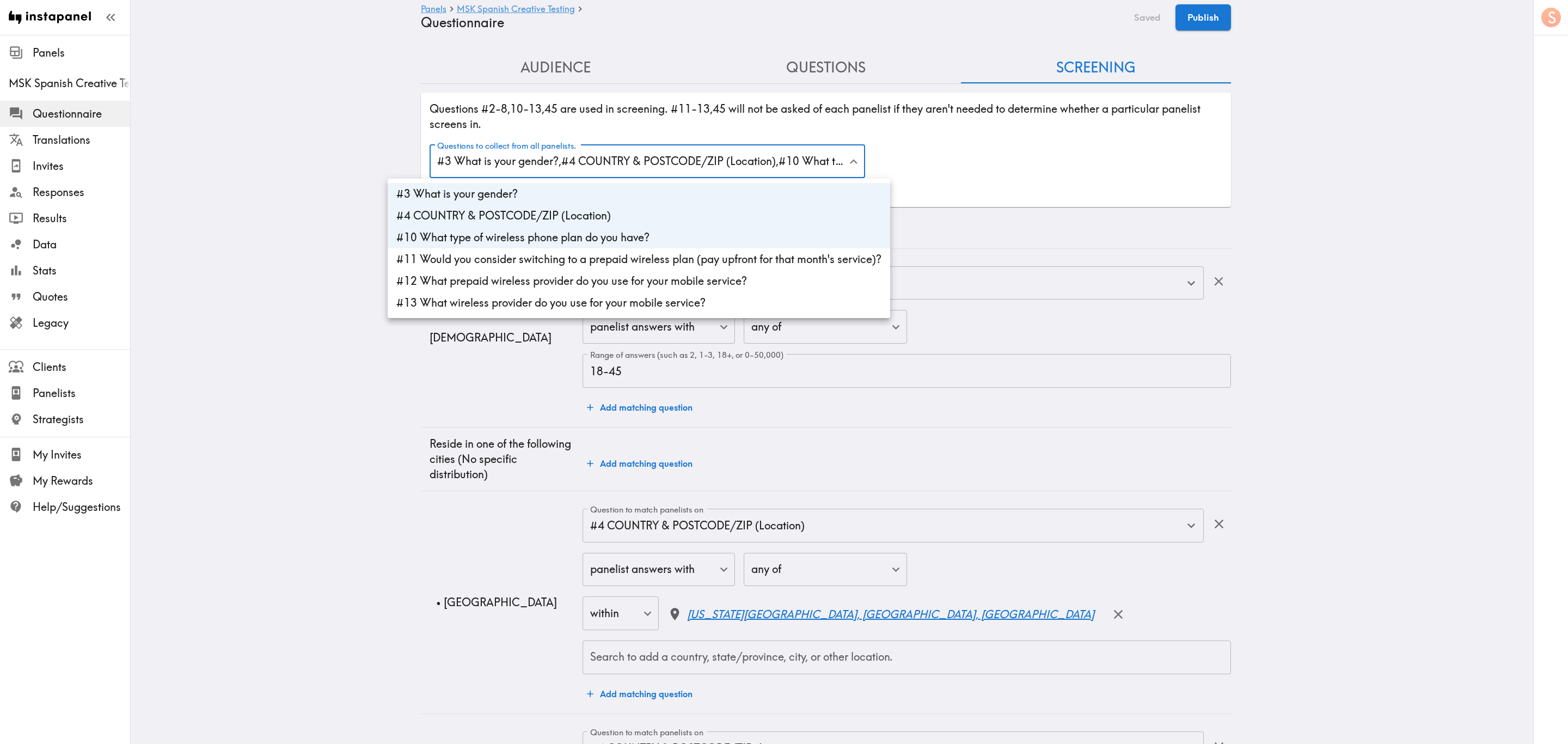
click at [1101, 210] on div at bounding box center [784, 372] width 1568 height 744
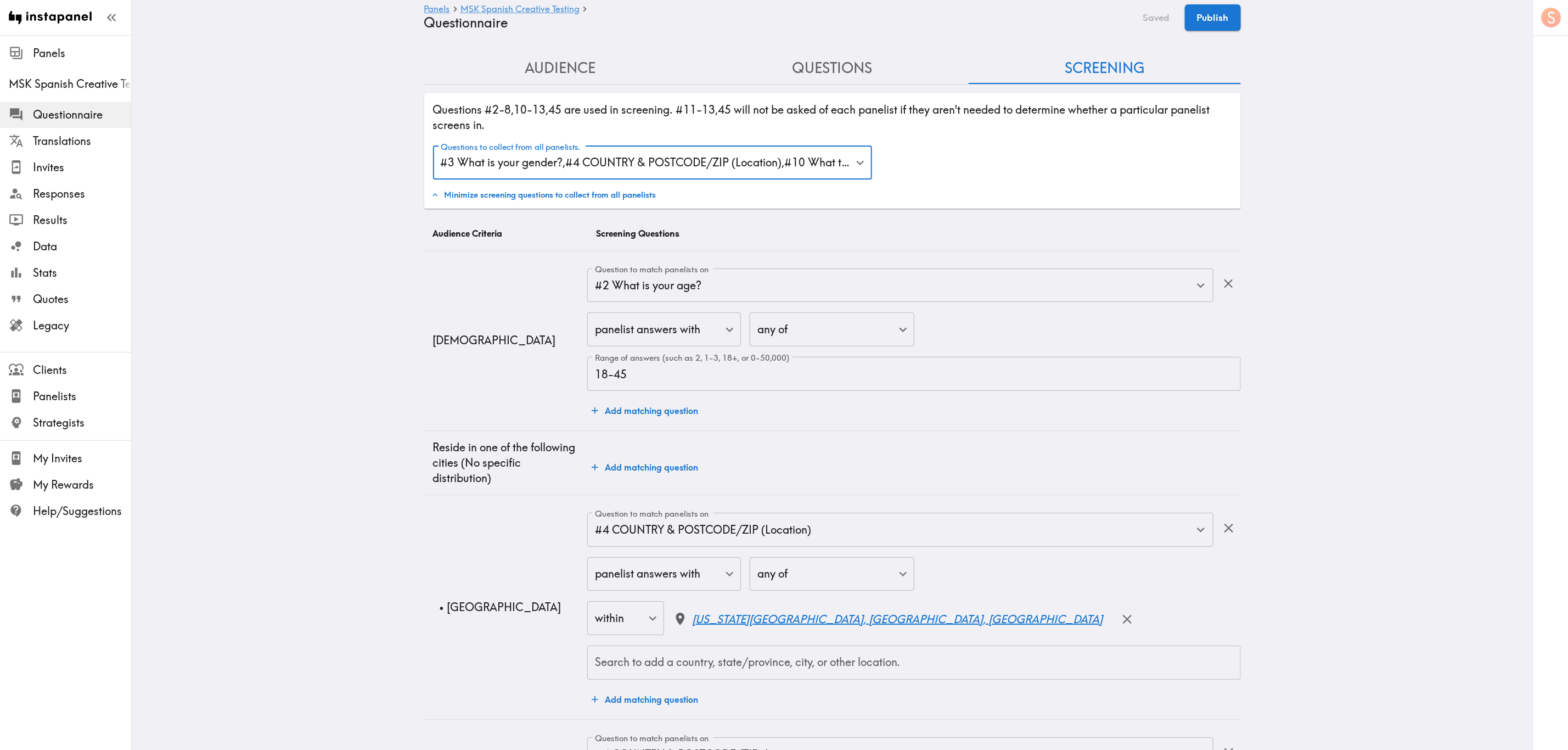
click at [1230, 14] on button "Publish" at bounding box center [1213, 17] width 56 height 26
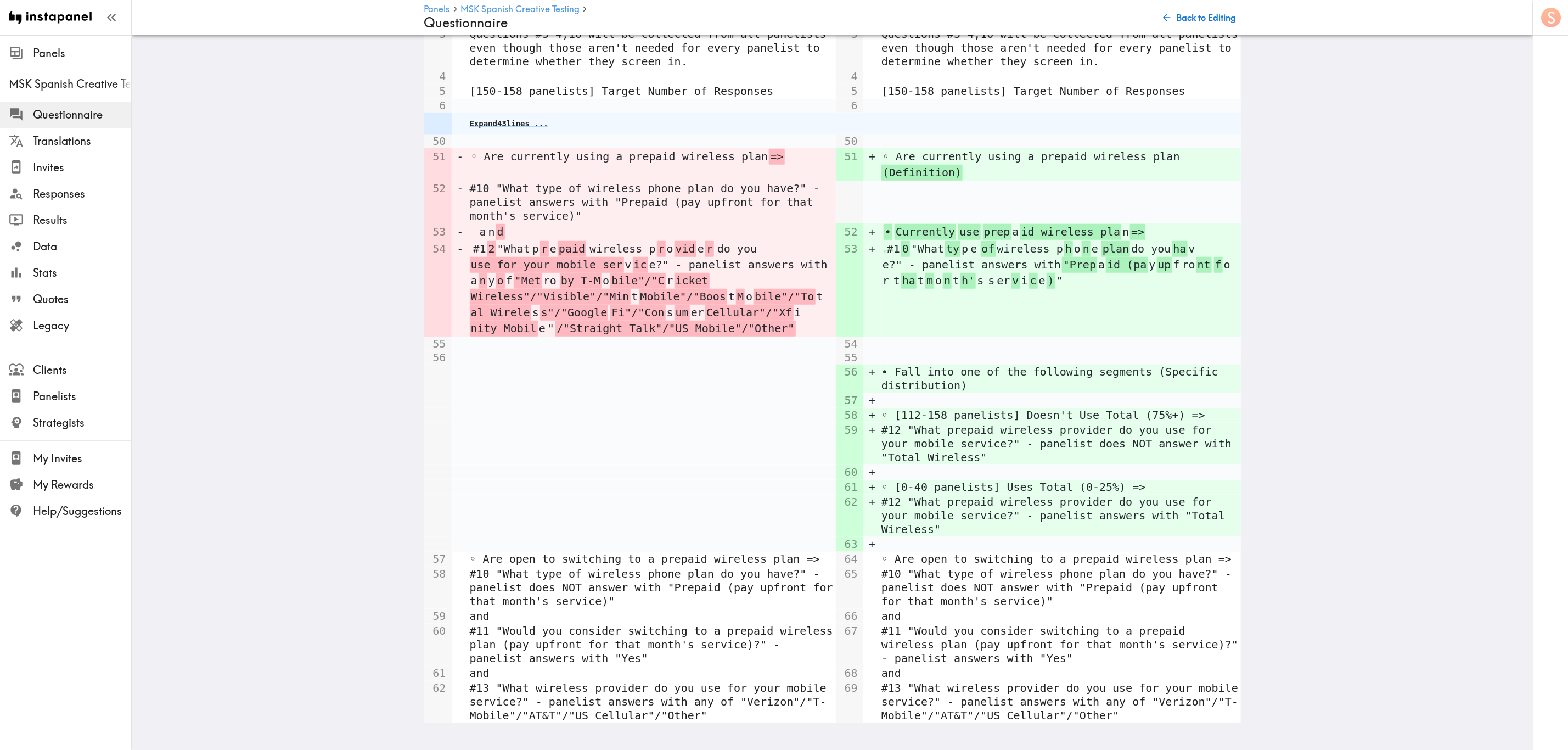
scroll to position [757, 0]
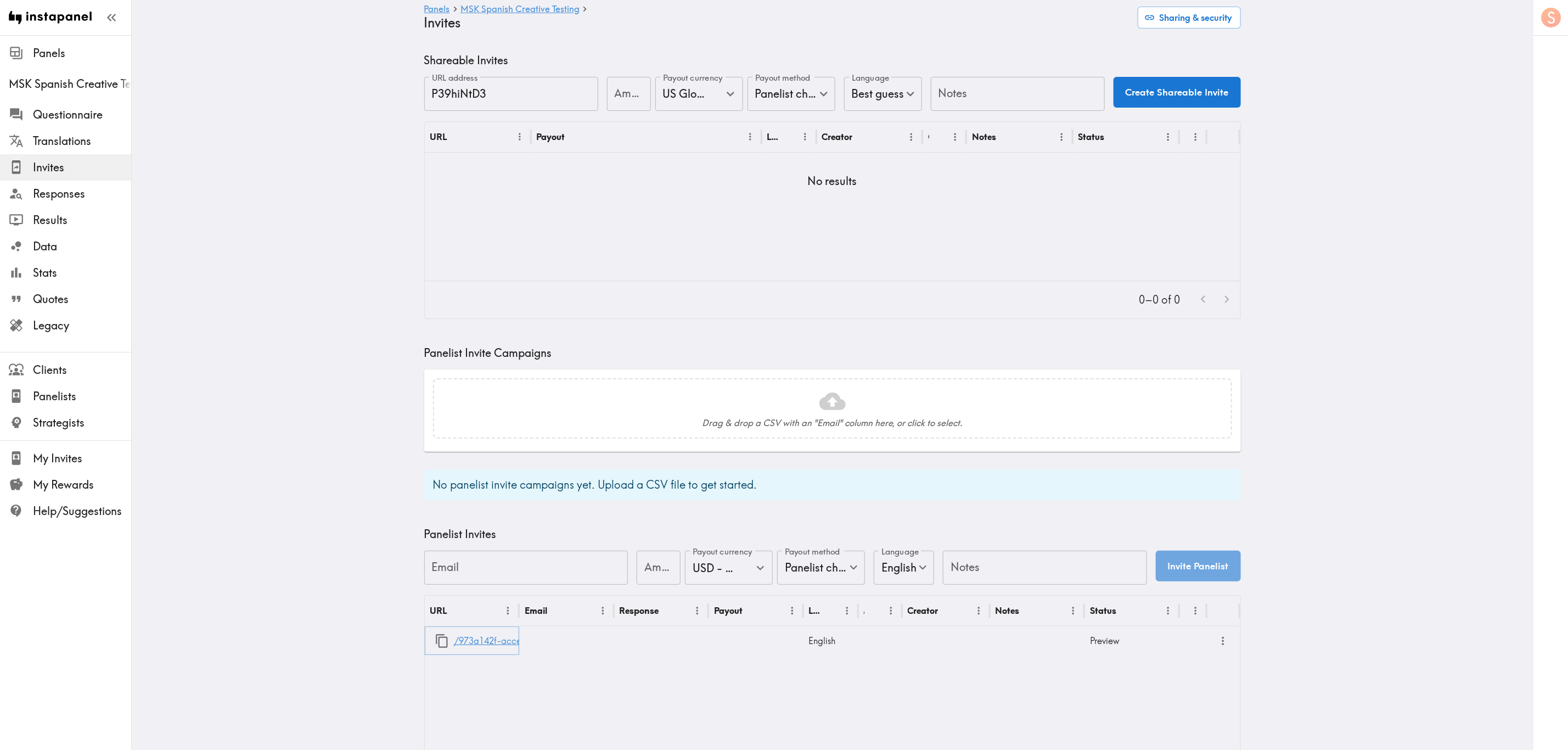
click at [481, 641] on link "/973a142f-acce-4ae3-958d-d3ef4dacddb8" at bounding box center [545, 641] width 182 height 28
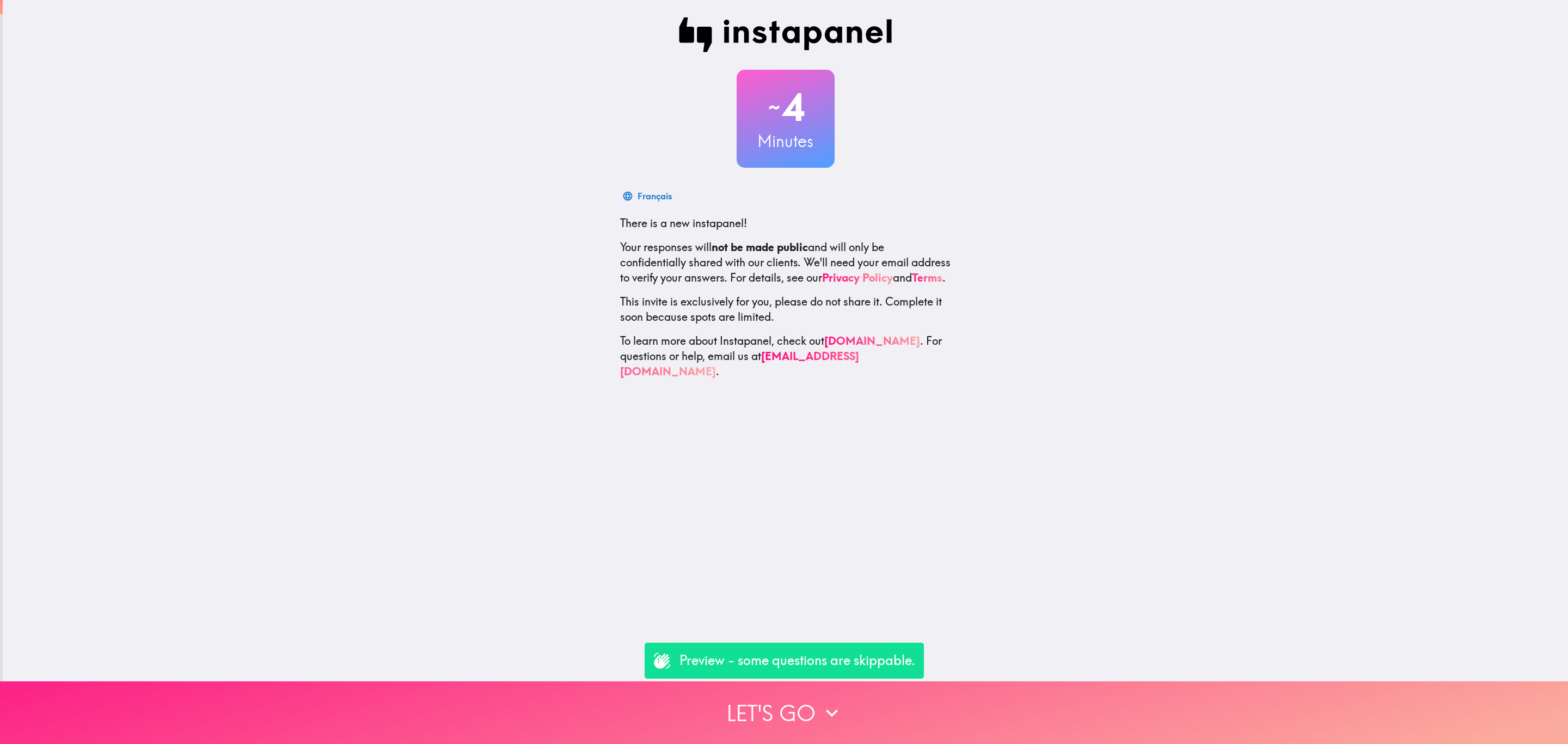
click at [820, 701] on icon "button" at bounding box center [831, 712] width 24 height 24
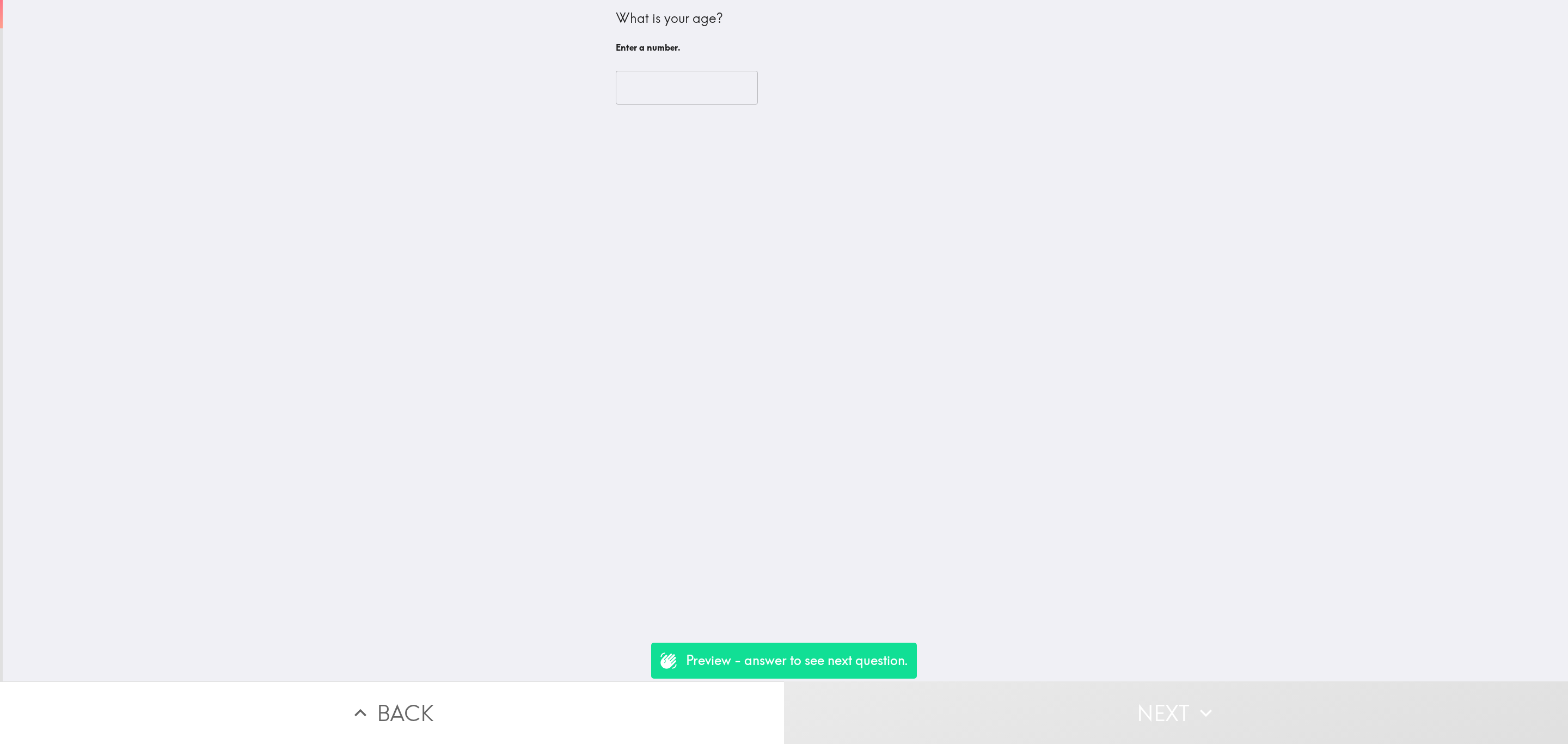
click at [655, 85] on input "number" at bounding box center [686, 88] width 142 height 34
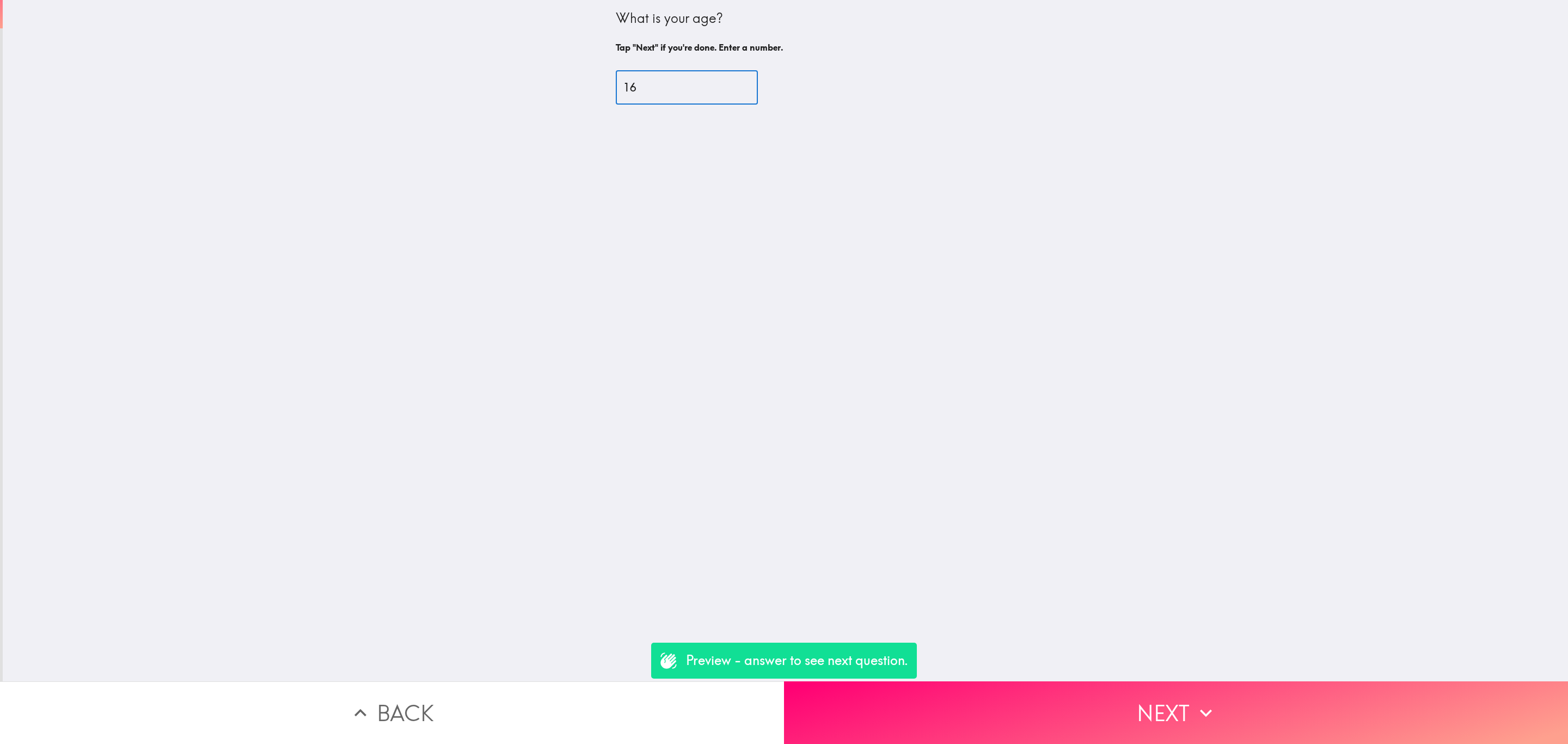
type input "16"
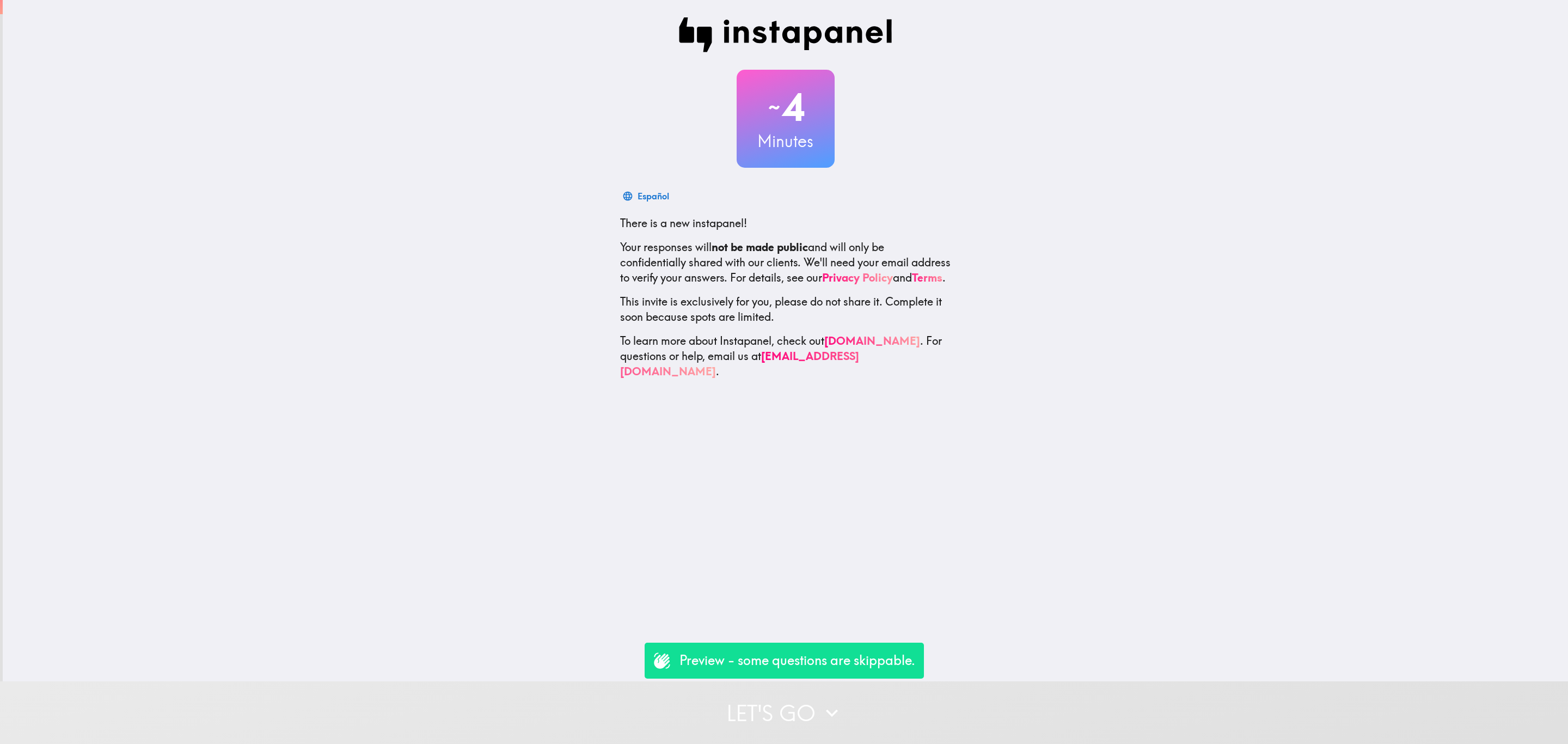
click at [916, 711] on button "Let's go" at bounding box center [784, 712] width 1568 height 63
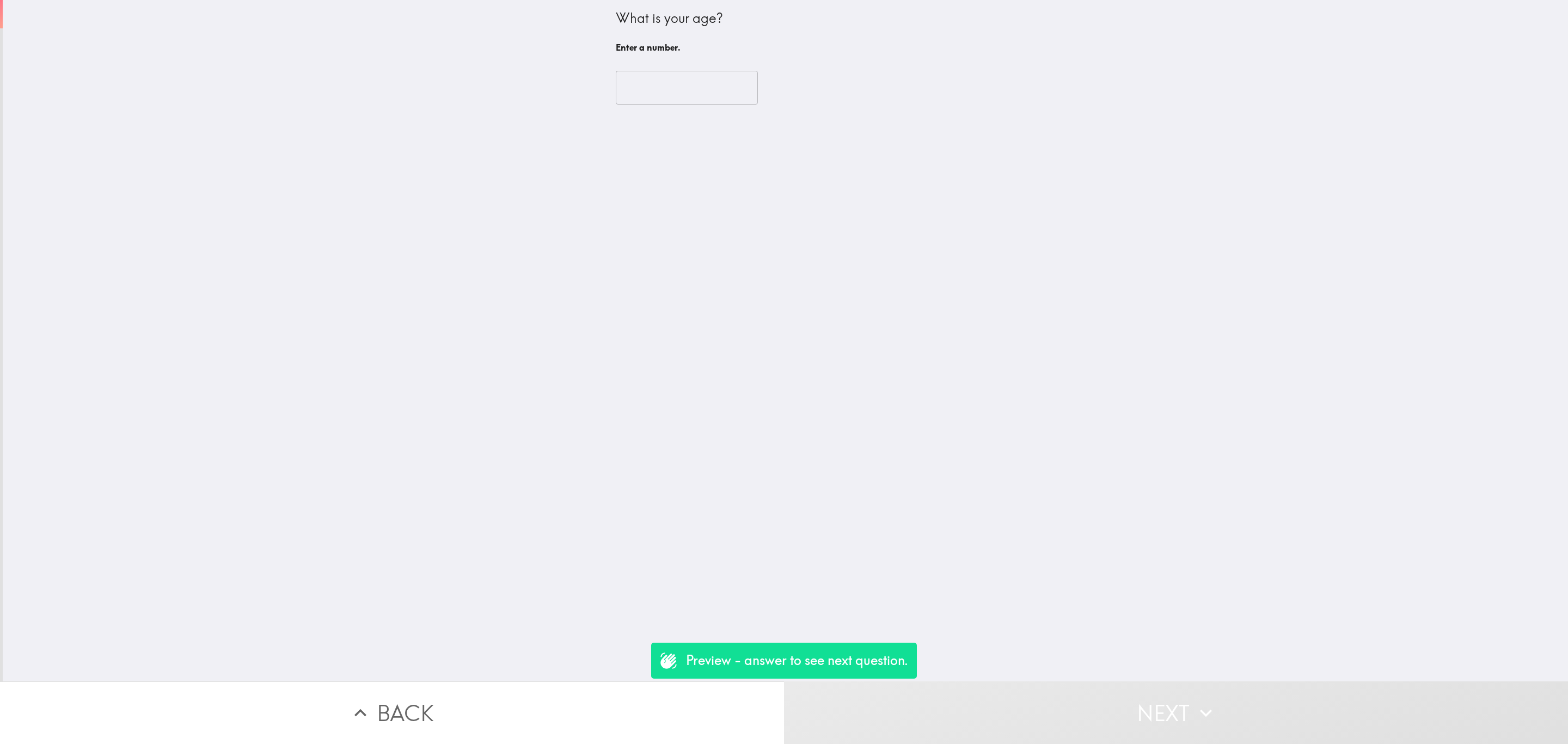
click at [653, 102] on input "number" at bounding box center [686, 88] width 142 height 34
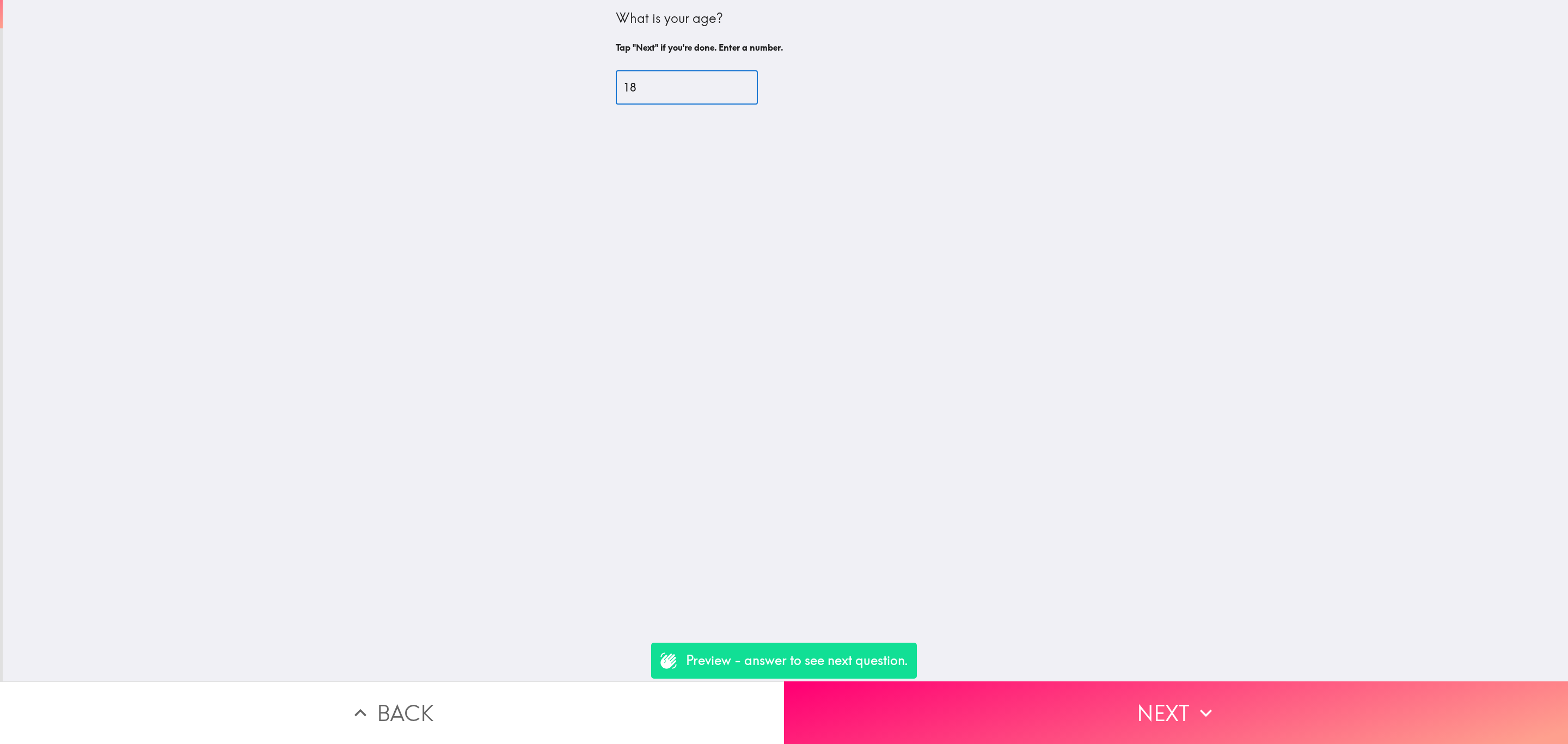
type input "18"
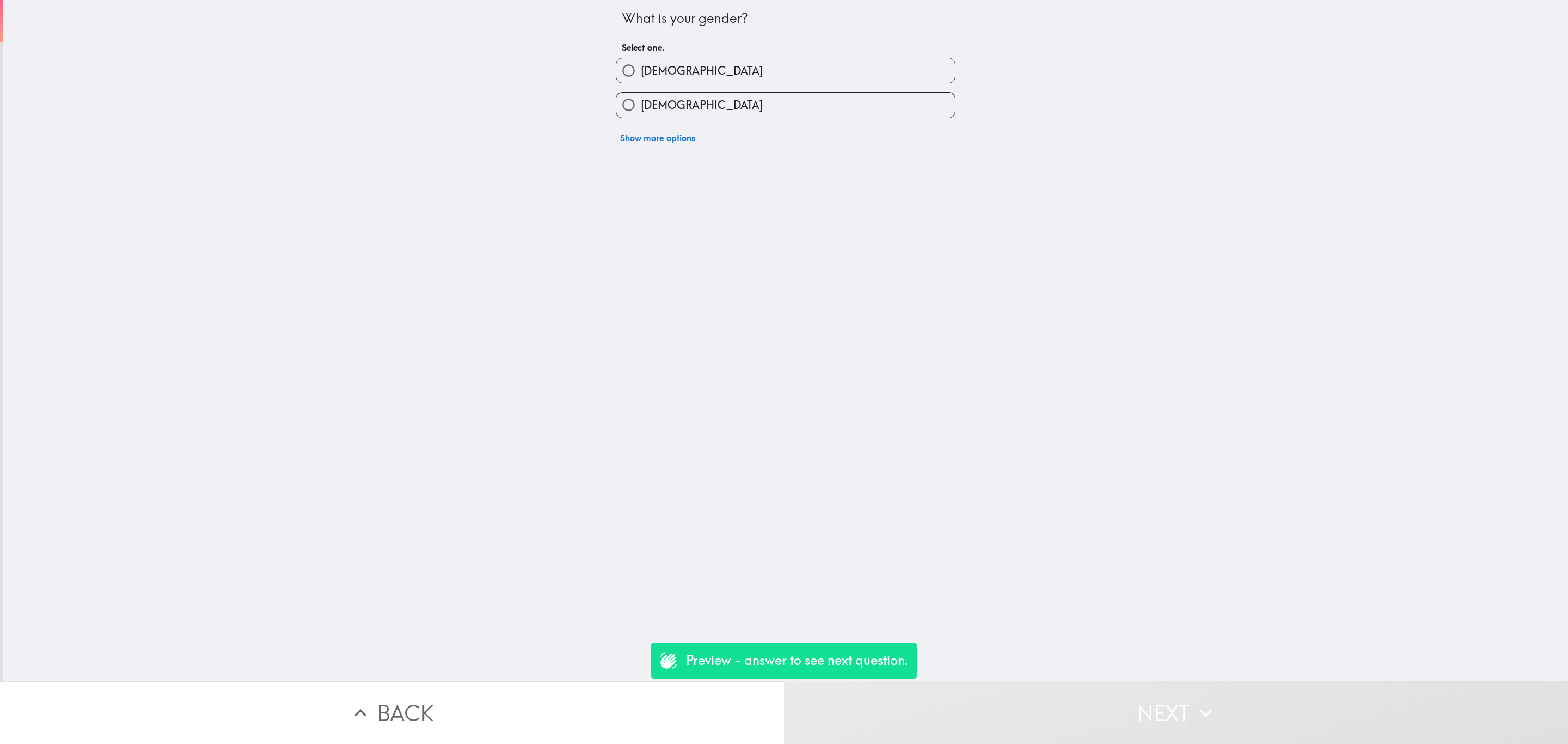
click at [677, 76] on label "[DEMOGRAPHIC_DATA]" at bounding box center [786, 71] width 338 height 24
click at [641, 76] on input "[DEMOGRAPHIC_DATA]" at bounding box center [629, 71] width 24 height 24
radio input "true"
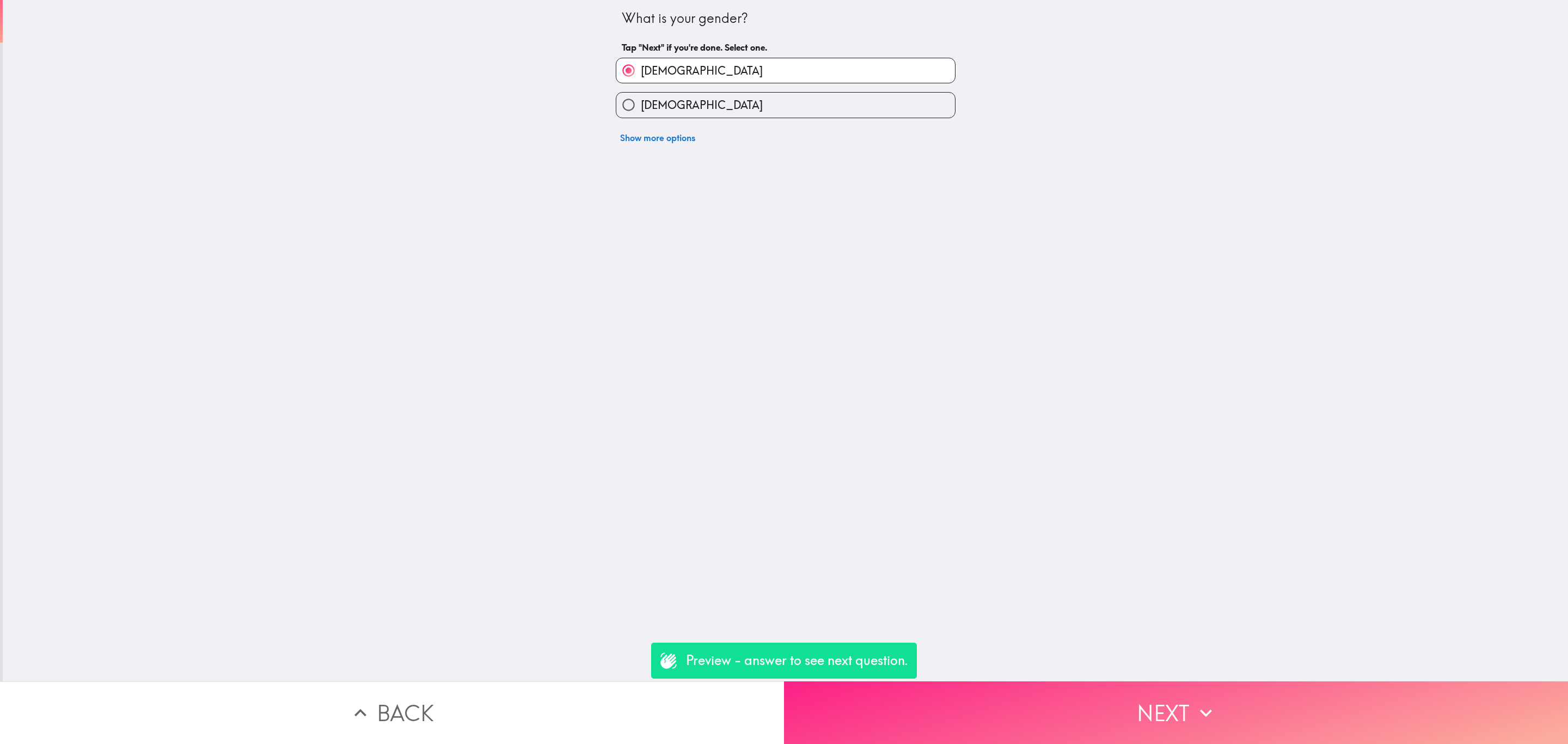
click at [1129, 681] on button "Next" at bounding box center [1176, 712] width 784 height 63
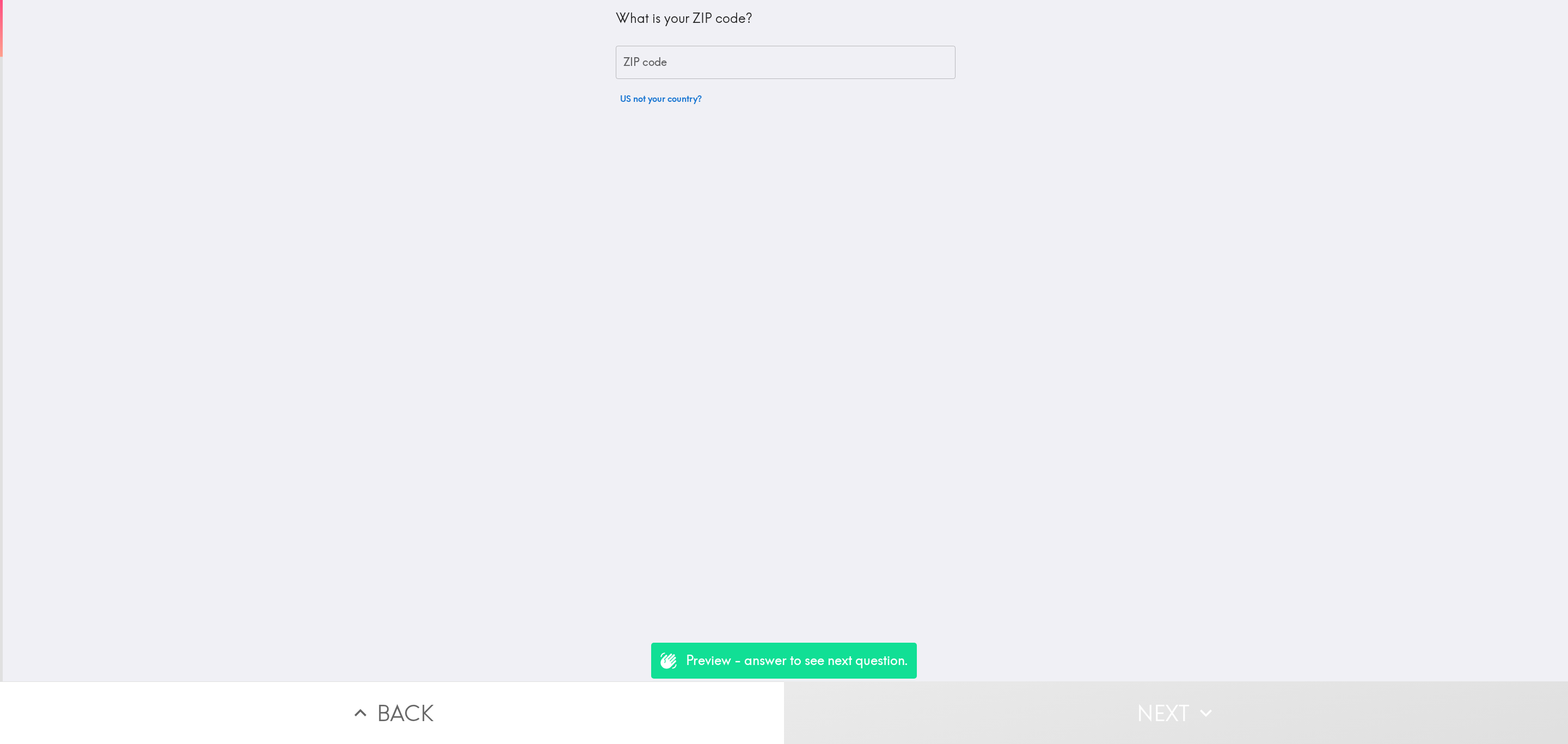
click at [678, 58] on input "ZIP code" at bounding box center [786, 63] width 340 height 34
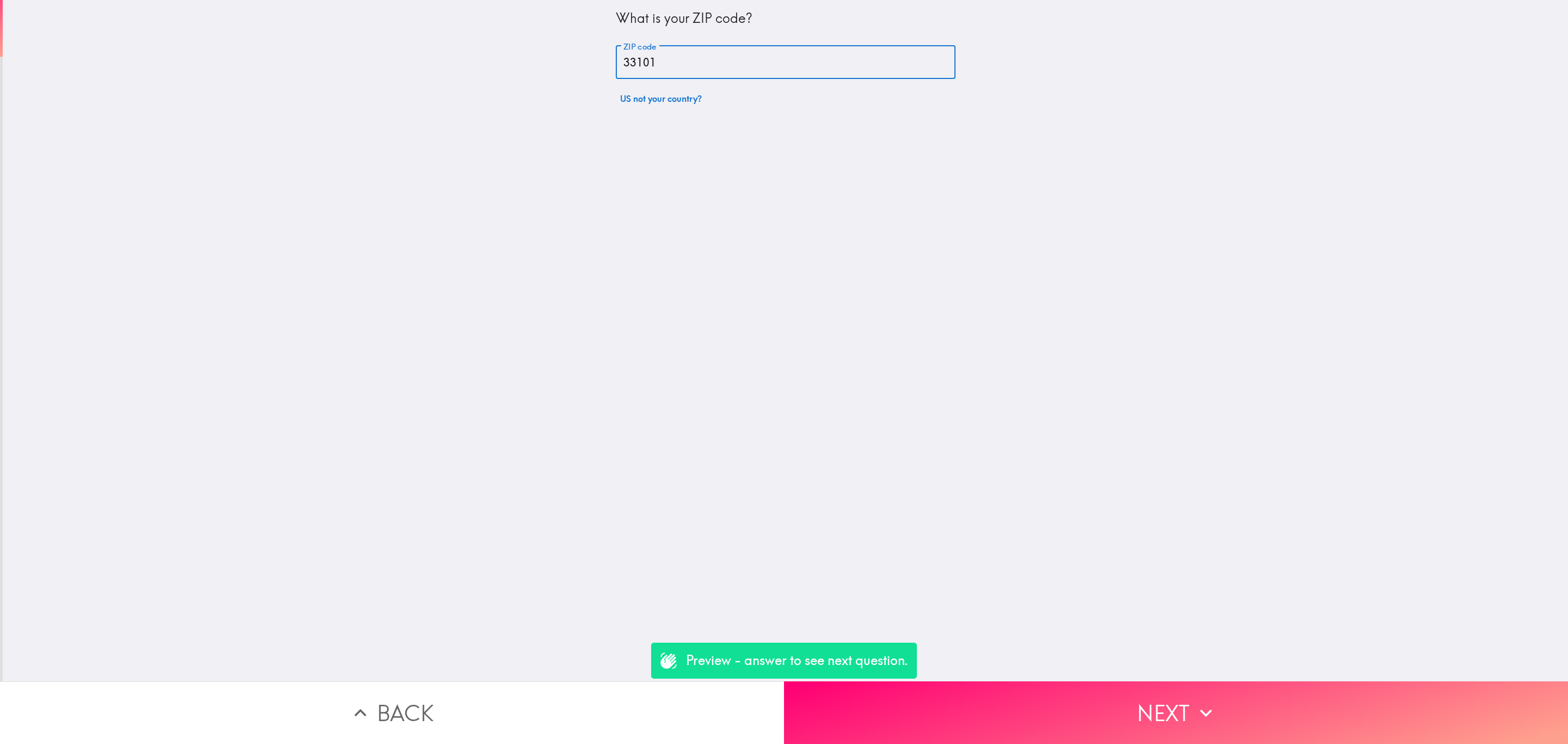
type input "33101"
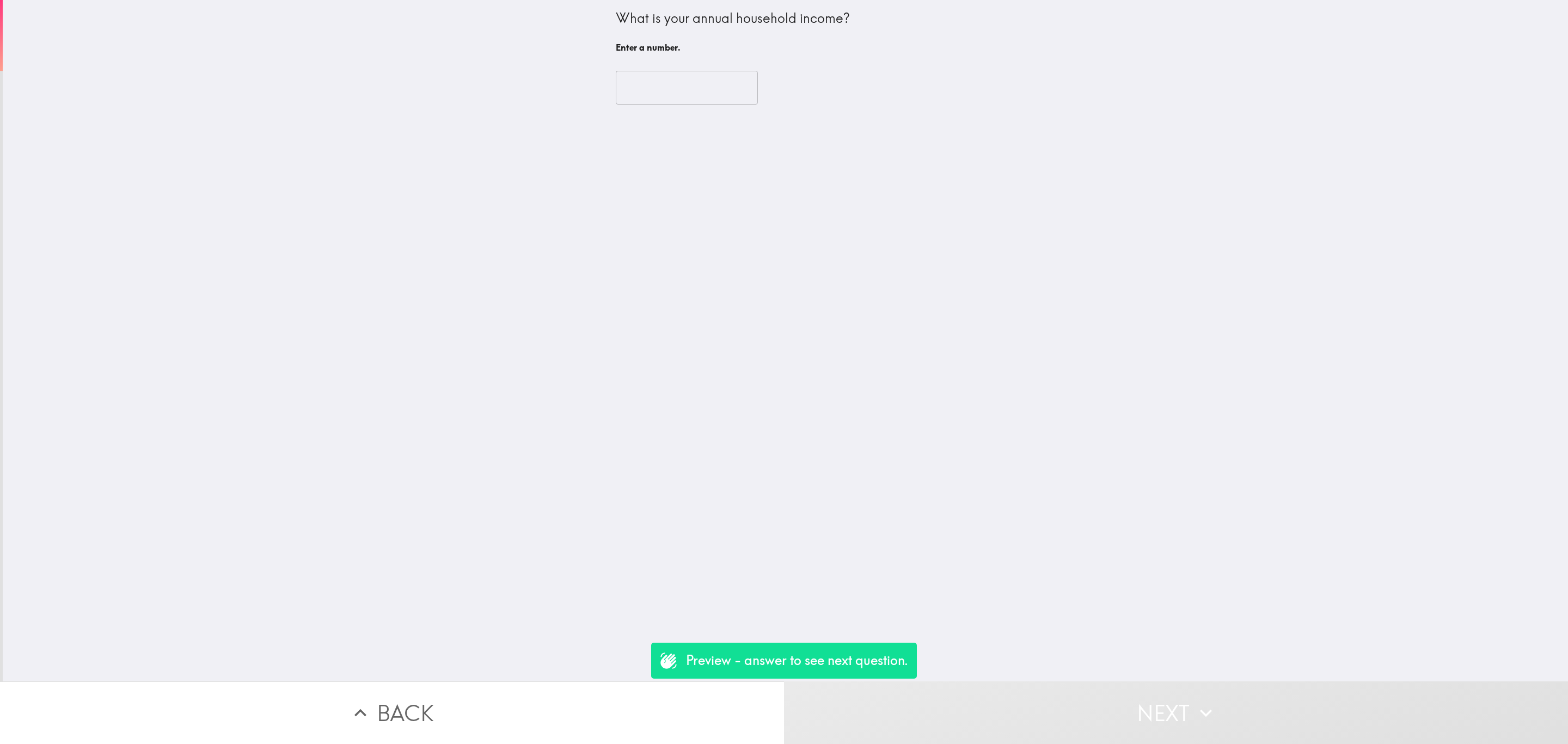
click at [638, 86] on input "number" at bounding box center [686, 88] width 142 height 34
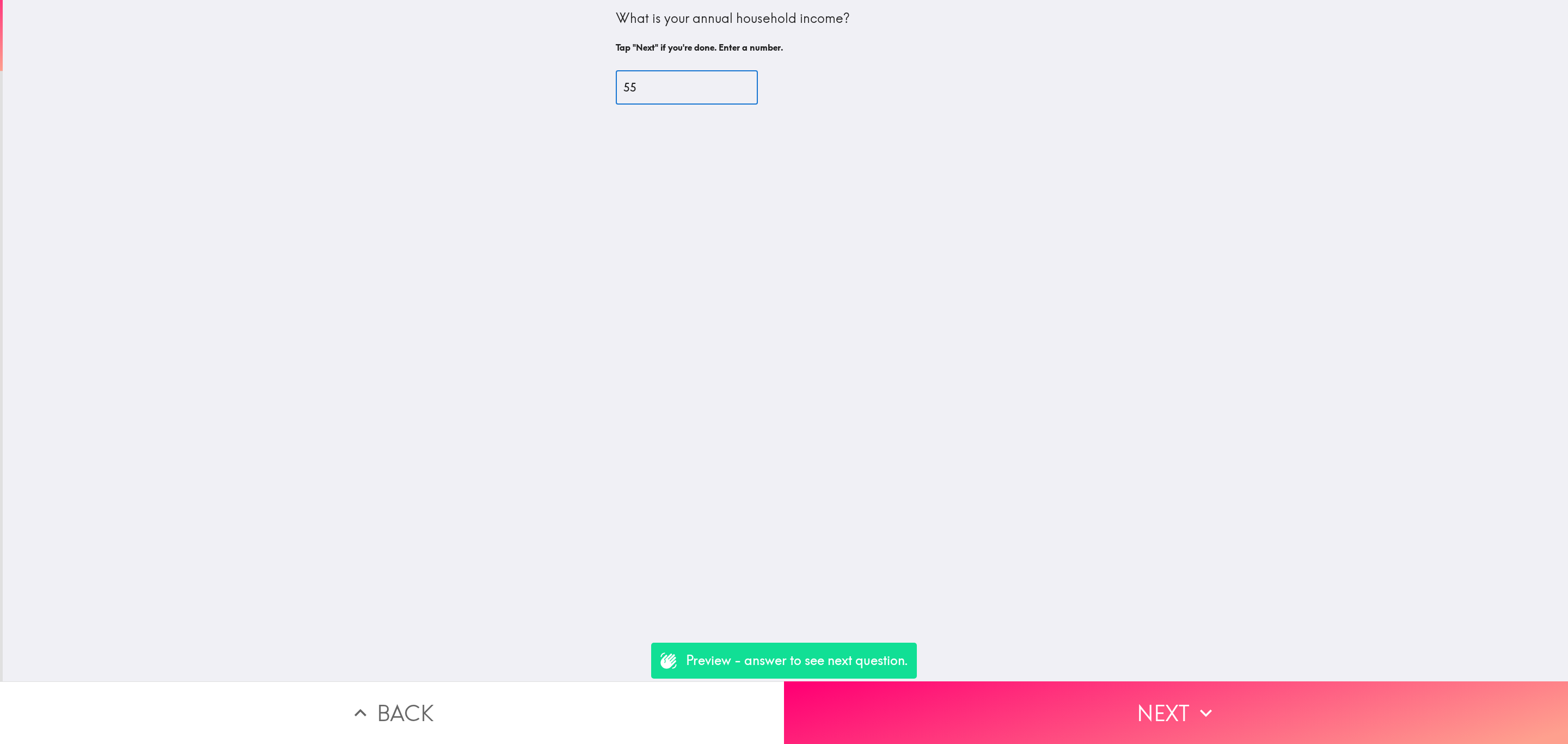
type input "55"
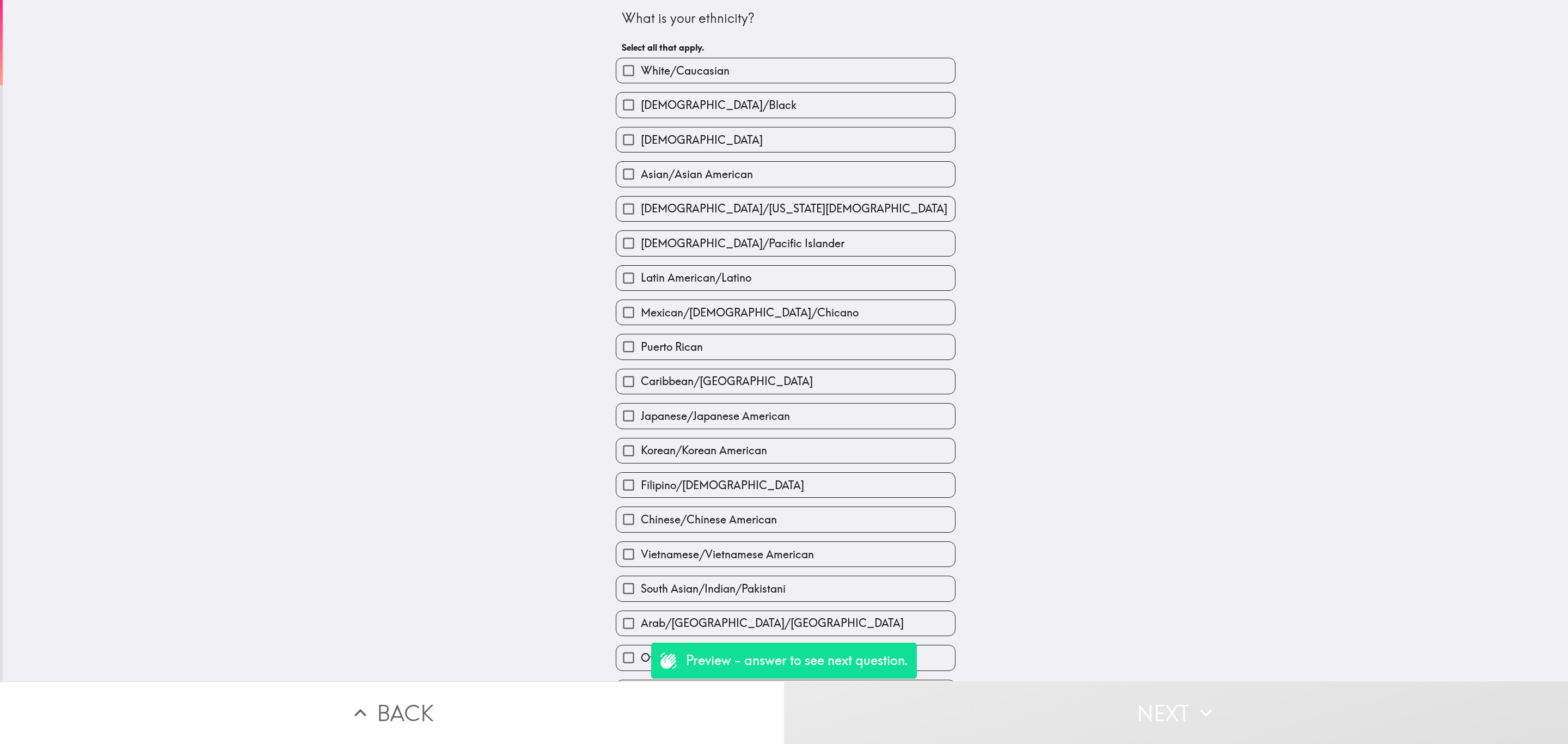
click at [651, 82] on label "White/Caucasian" at bounding box center [786, 71] width 338 height 24
click at [641, 82] on input "White/Caucasian" at bounding box center [629, 71] width 24 height 24
checkbox input "true"
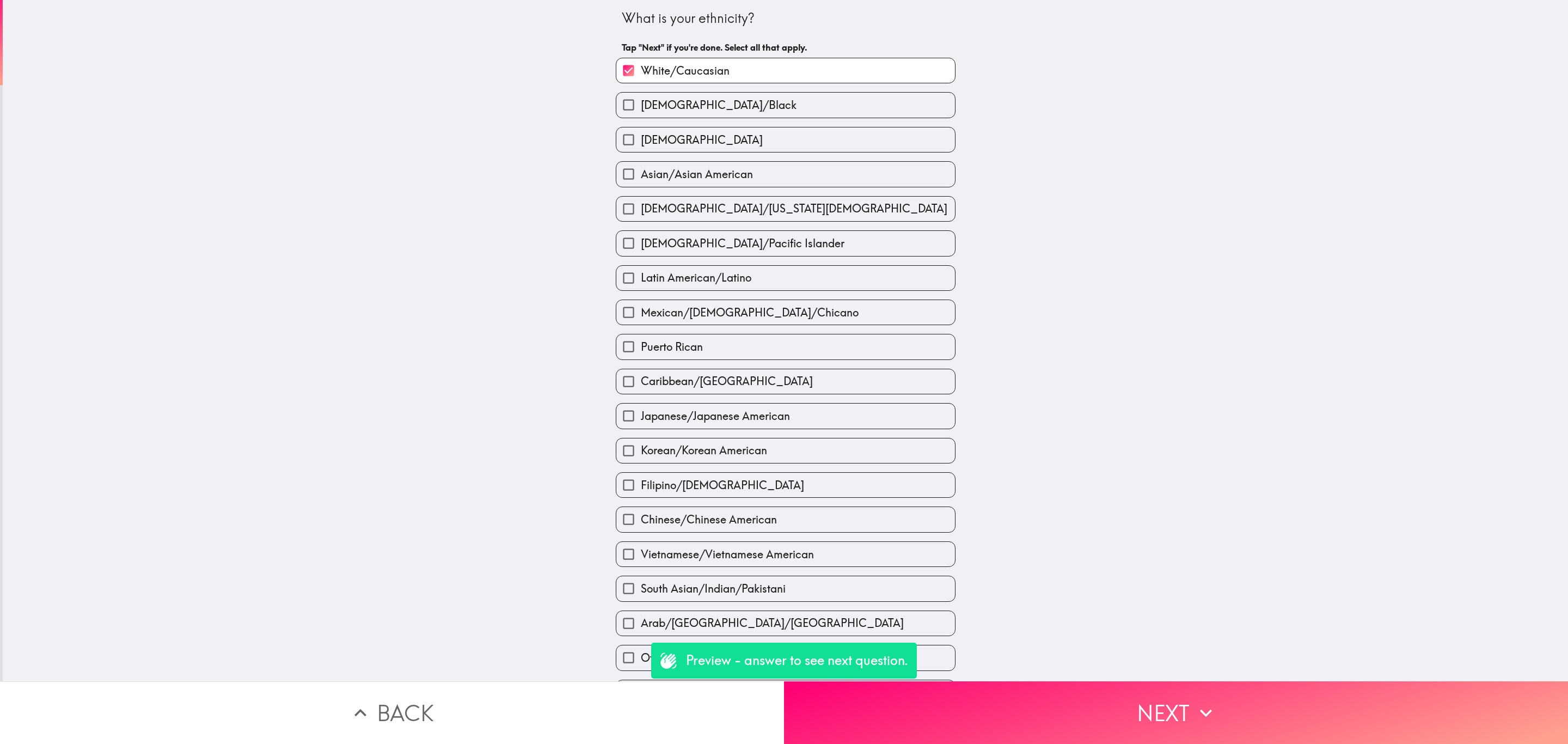
click at [669, 150] on label "[DEMOGRAPHIC_DATA]" at bounding box center [786, 140] width 338 height 24
click at [641, 150] on input "[DEMOGRAPHIC_DATA]" at bounding box center [629, 140] width 24 height 24
checkbox input "true"
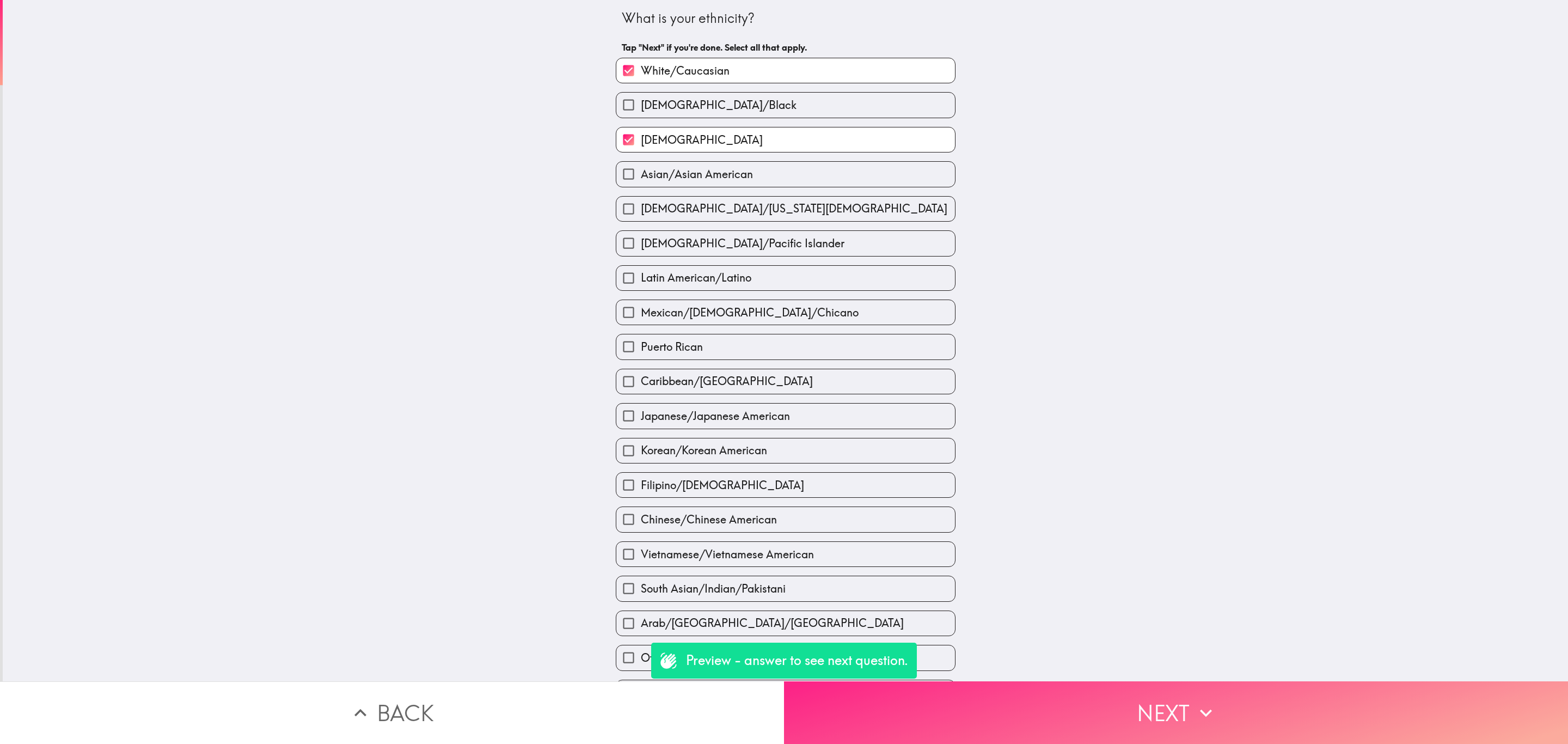
click at [1281, 681] on button "Next" at bounding box center [1176, 712] width 784 height 63
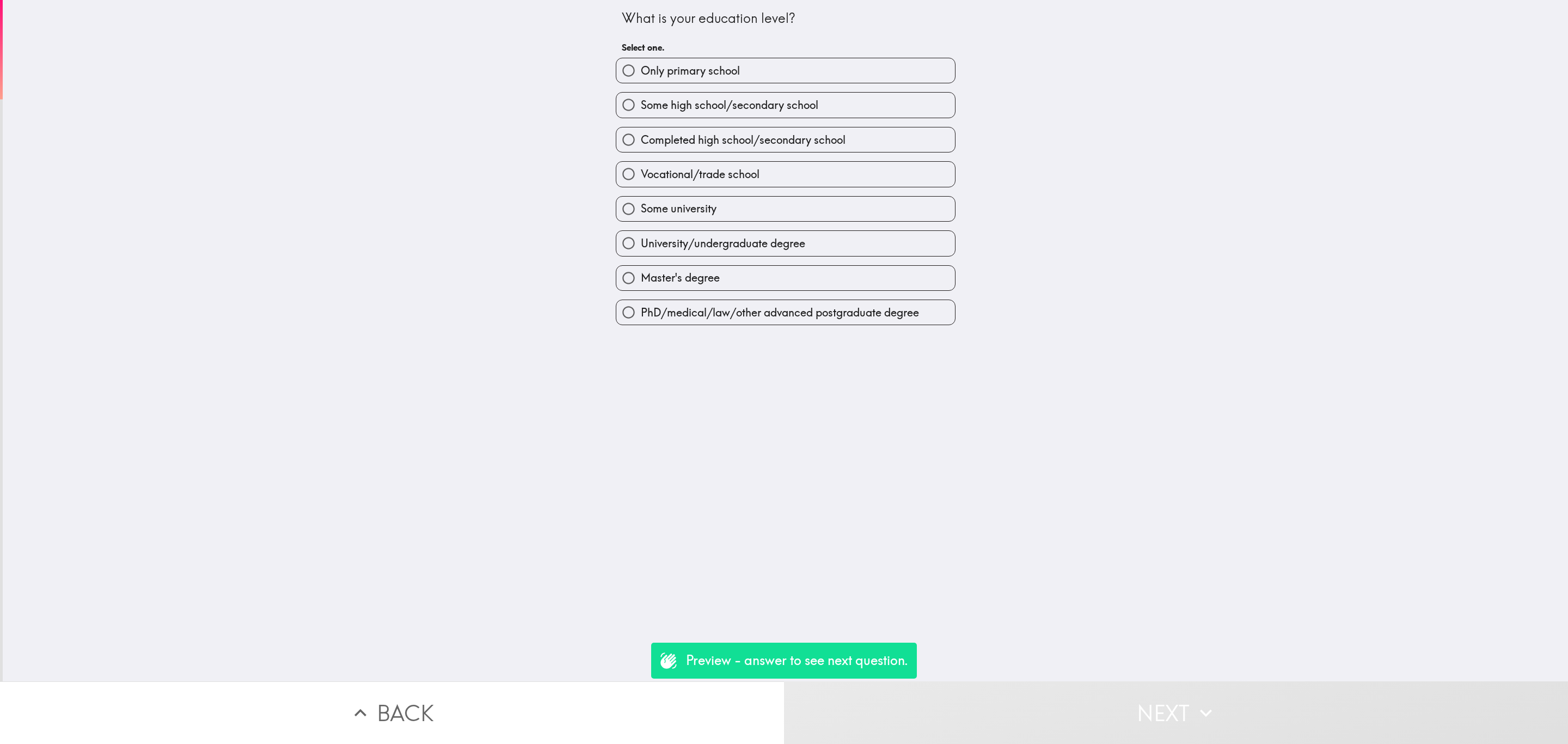
click at [760, 219] on label "Some university" at bounding box center [786, 209] width 338 height 24
click at [641, 219] on input "Some university" at bounding box center [629, 209] width 24 height 24
radio input "true"
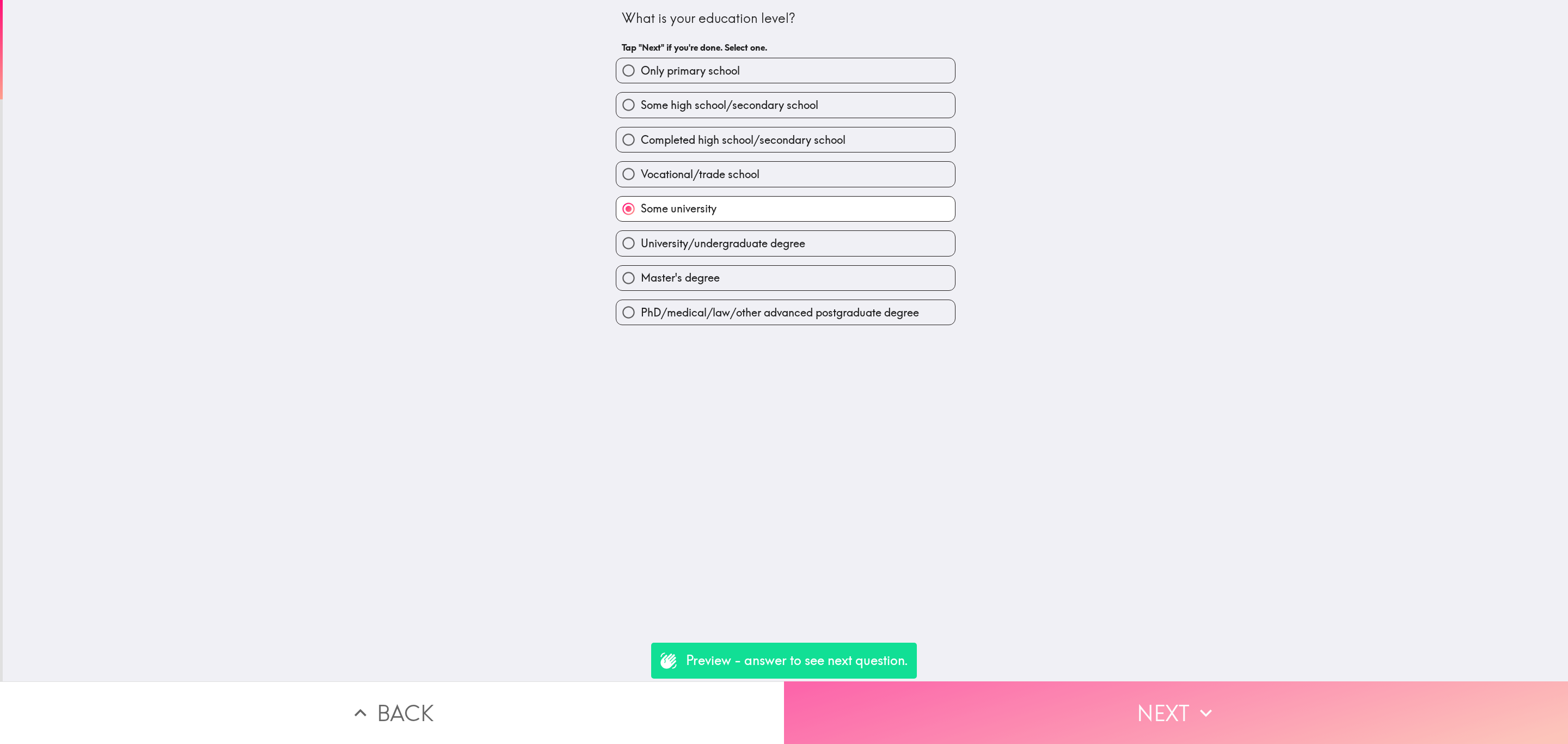
click at [1090, 728] on button "Next" at bounding box center [1176, 712] width 784 height 63
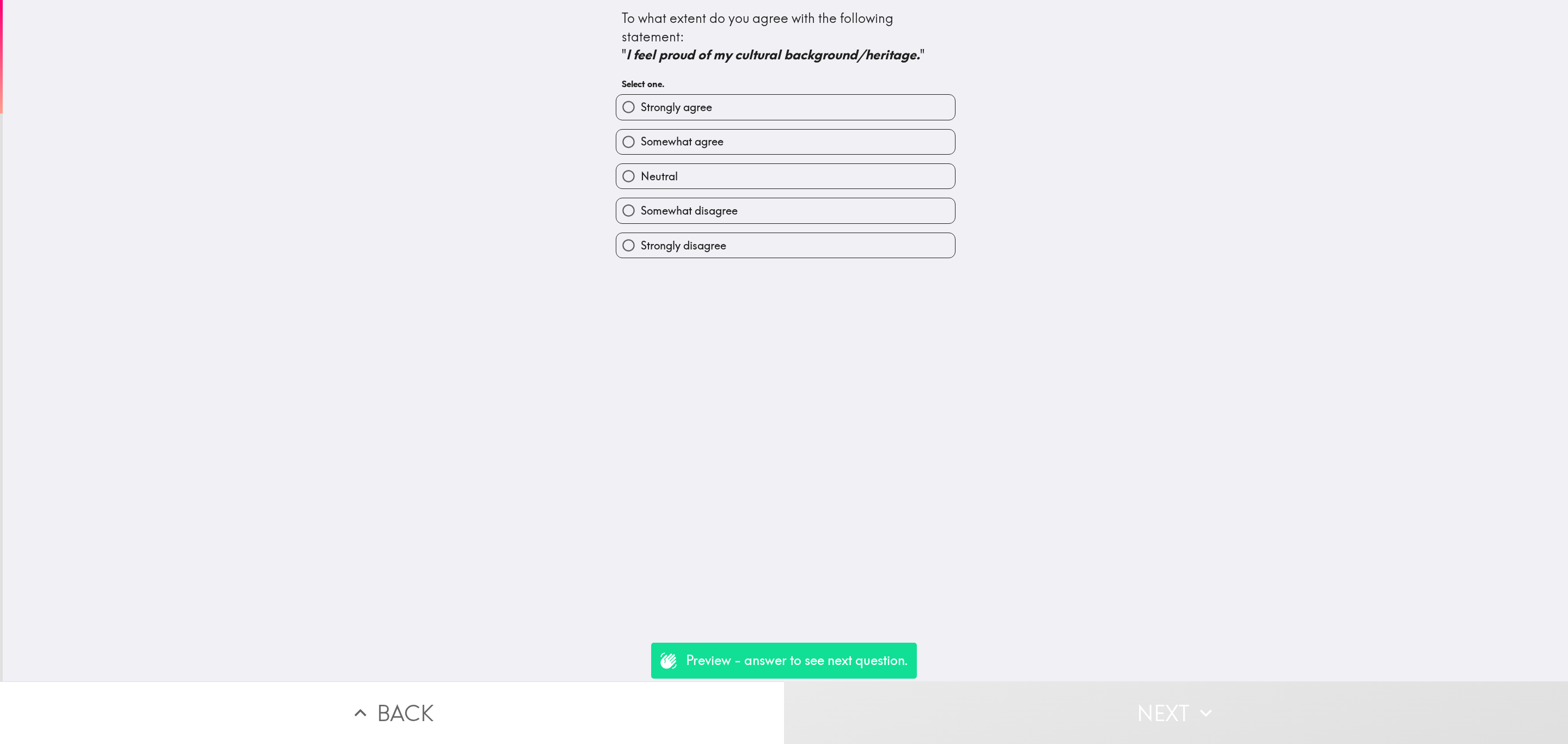
click at [709, 111] on label "Strongly agree" at bounding box center [786, 107] width 338 height 24
click at [641, 111] on input "Strongly agree" at bounding box center [629, 107] width 24 height 24
radio input "true"
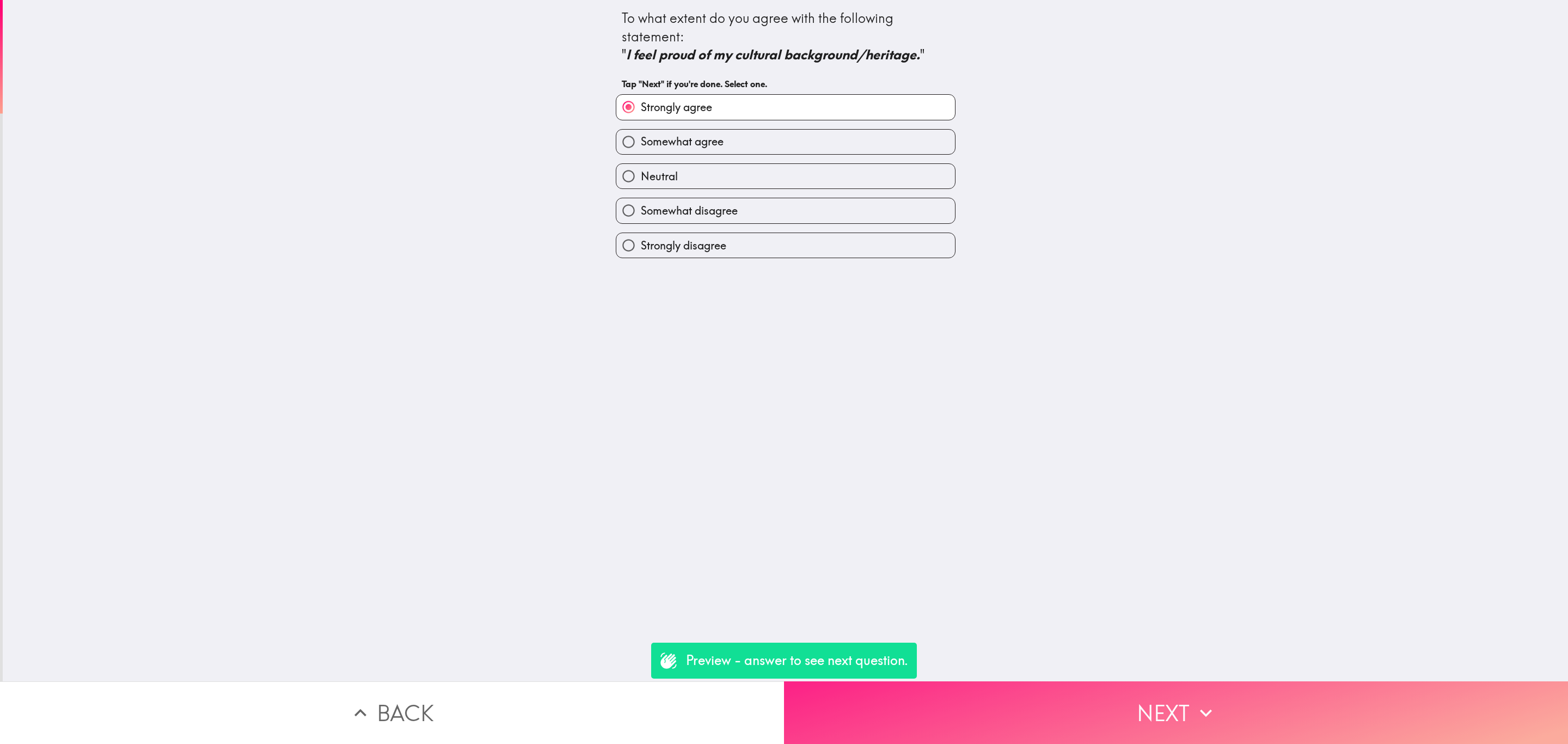
drag, startPoint x: 1030, startPoint y: 664, endPoint x: 1051, endPoint y: 683, distance: 28.3
click at [1030, 664] on div "To what extent do you agree with the following statement: " I feel proud of my …" at bounding box center [785, 341] width 1566 height 681
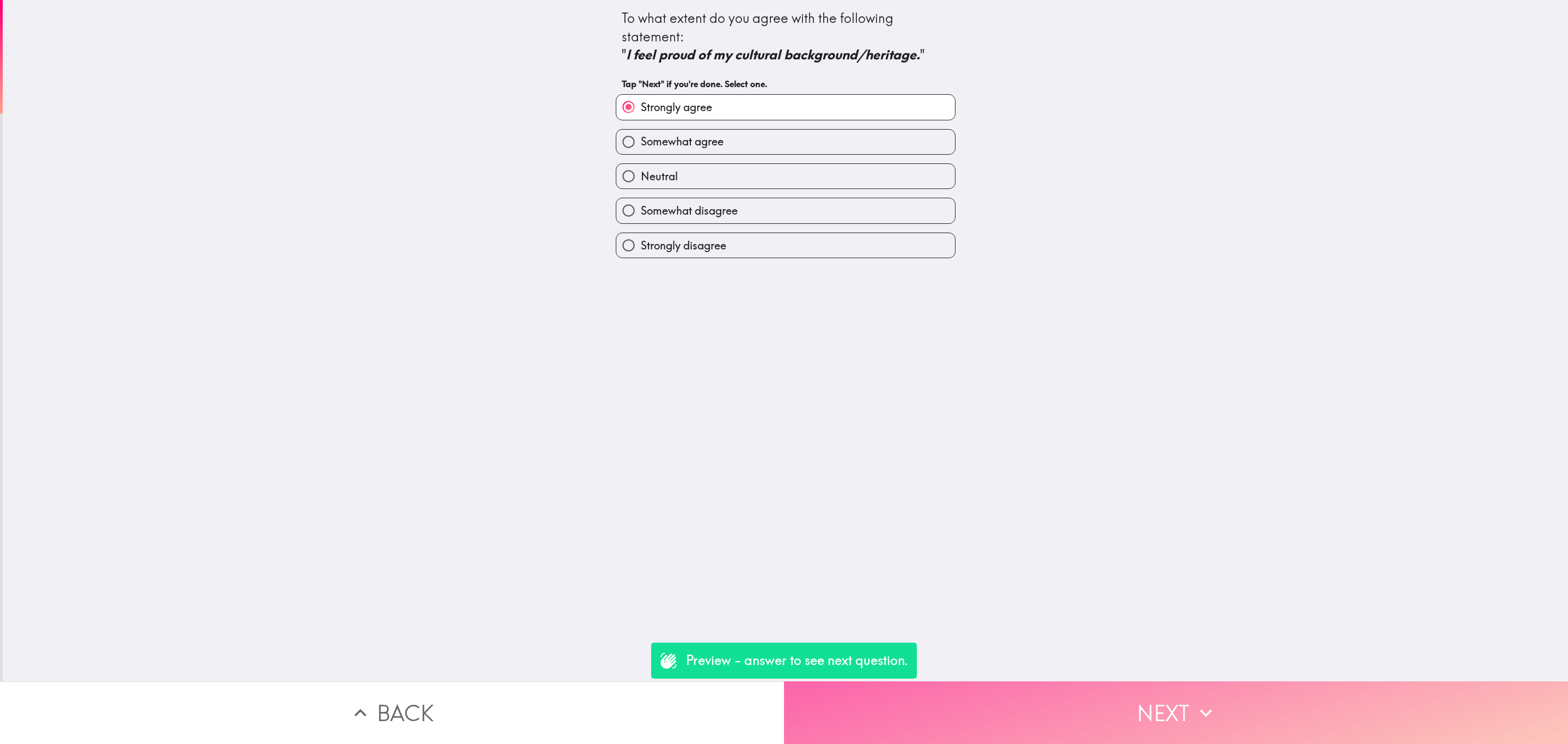
click at [1051, 683] on button "Next" at bounding box center [1176, 712] width 784 height 63
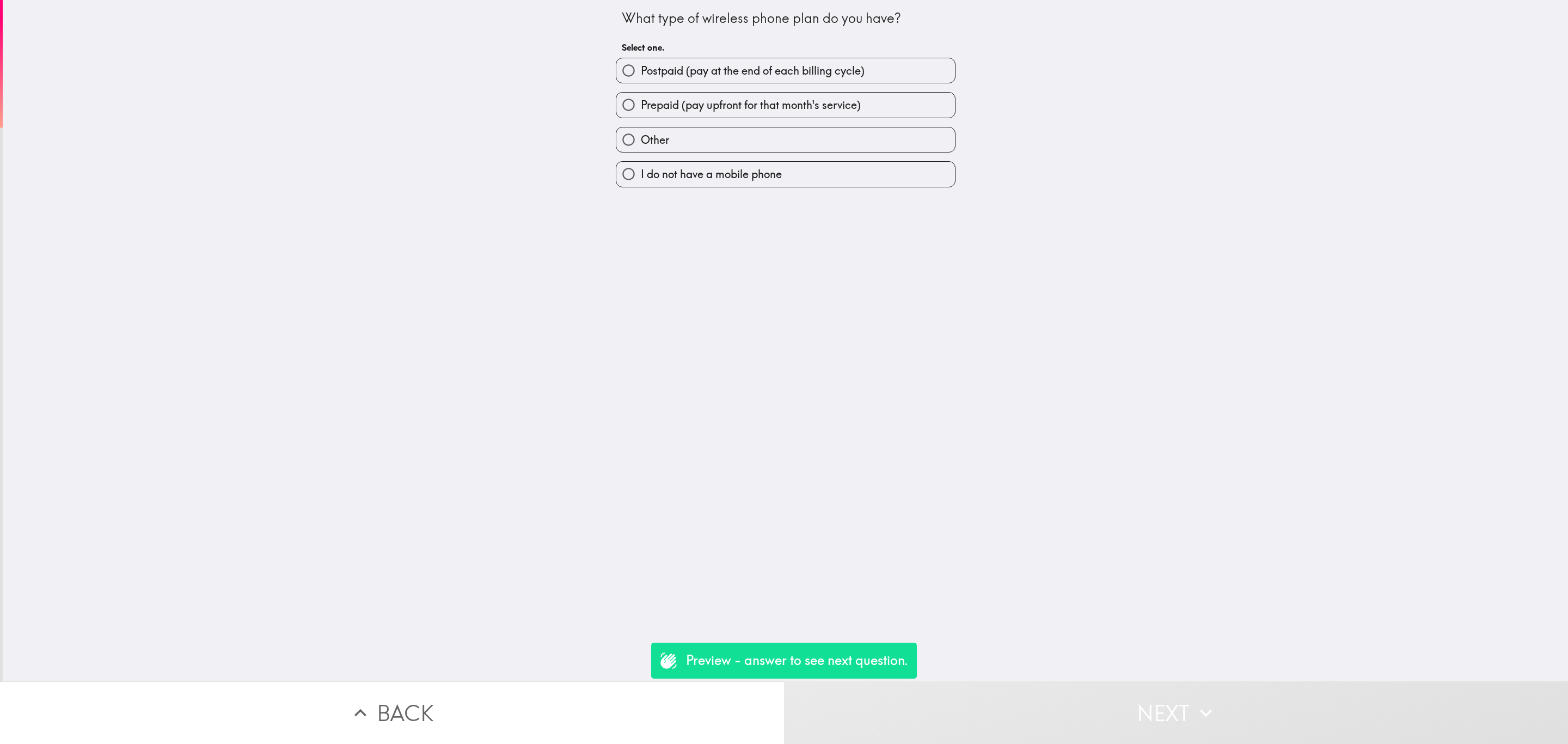
click at [783, 97] on label "Prepaid (pay upfront for that month's service)" at bounding box center [786, 105] width 338 height 24
click at [641, 97] on input "Prepaid (pay upfront for that month's service)" at bounding box center [629, 105] width 24 height 24
radio input "true"
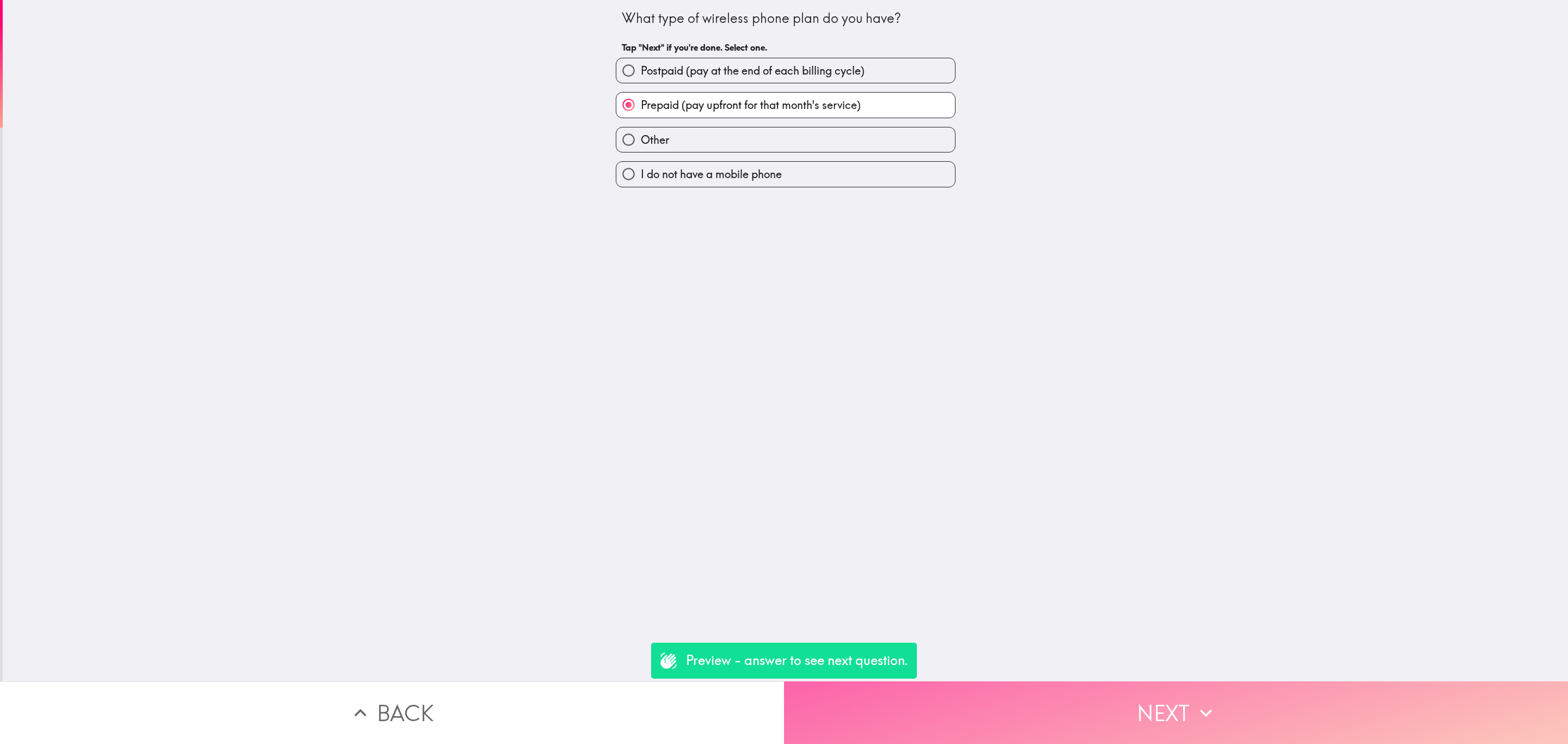
click at [1155, 706] on button "Next" at bounding box center [1176, 712] width 784 height 63
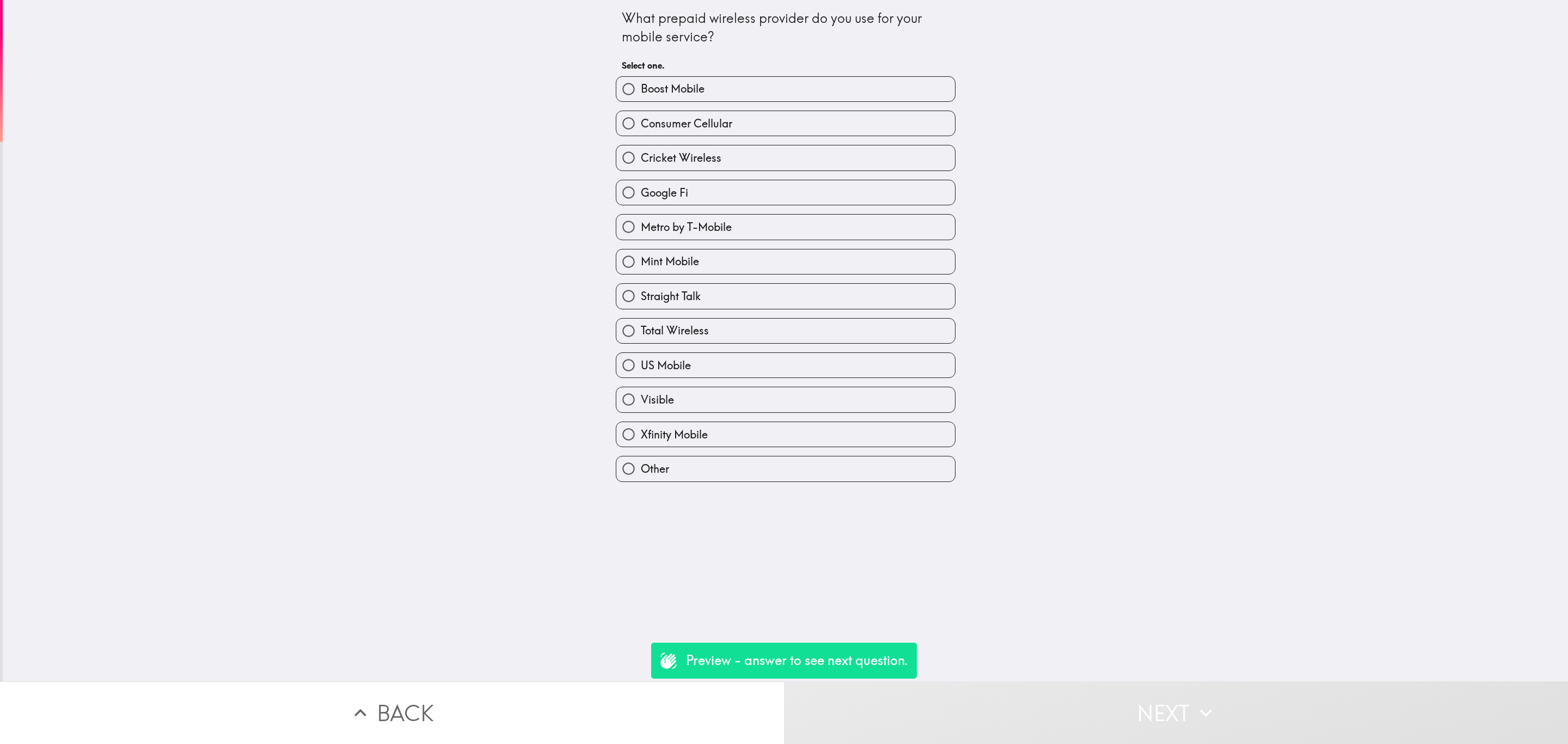
click at [703, 215] on div "Metro by T-Mobile" at bounding box center [782, 222] width 349 height 34
click at [711, 232] on span "Metro by T-Mobile" at bounding box center [686, 227] width 91 height 15
click at [641, 232] on input "Metro by T-Mobile" at bounding box center [629, 227] width 24 height 24
radio input "true"
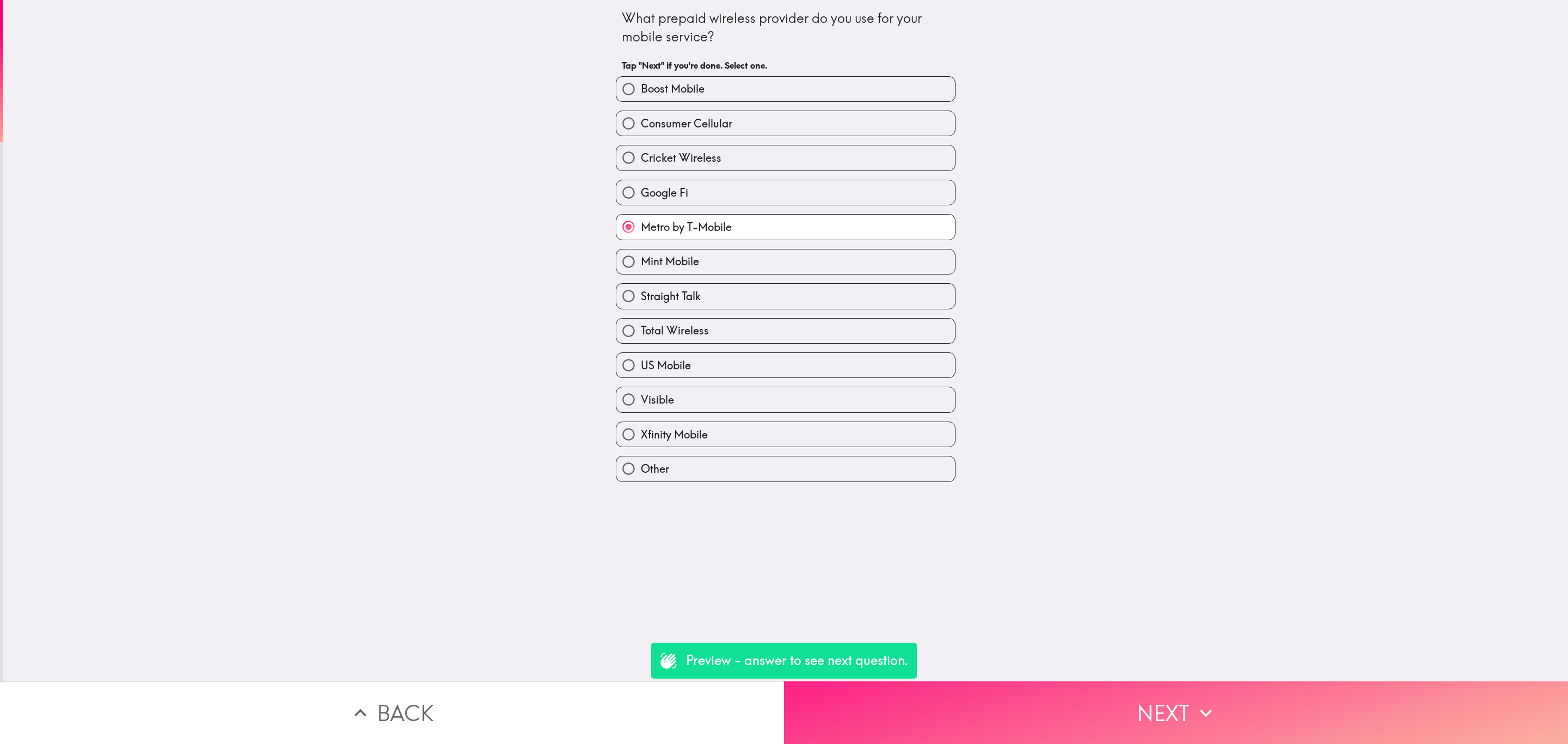
click at [1083, 703] on button "Next" at bounding box center [1176, 712] width 784 height 63
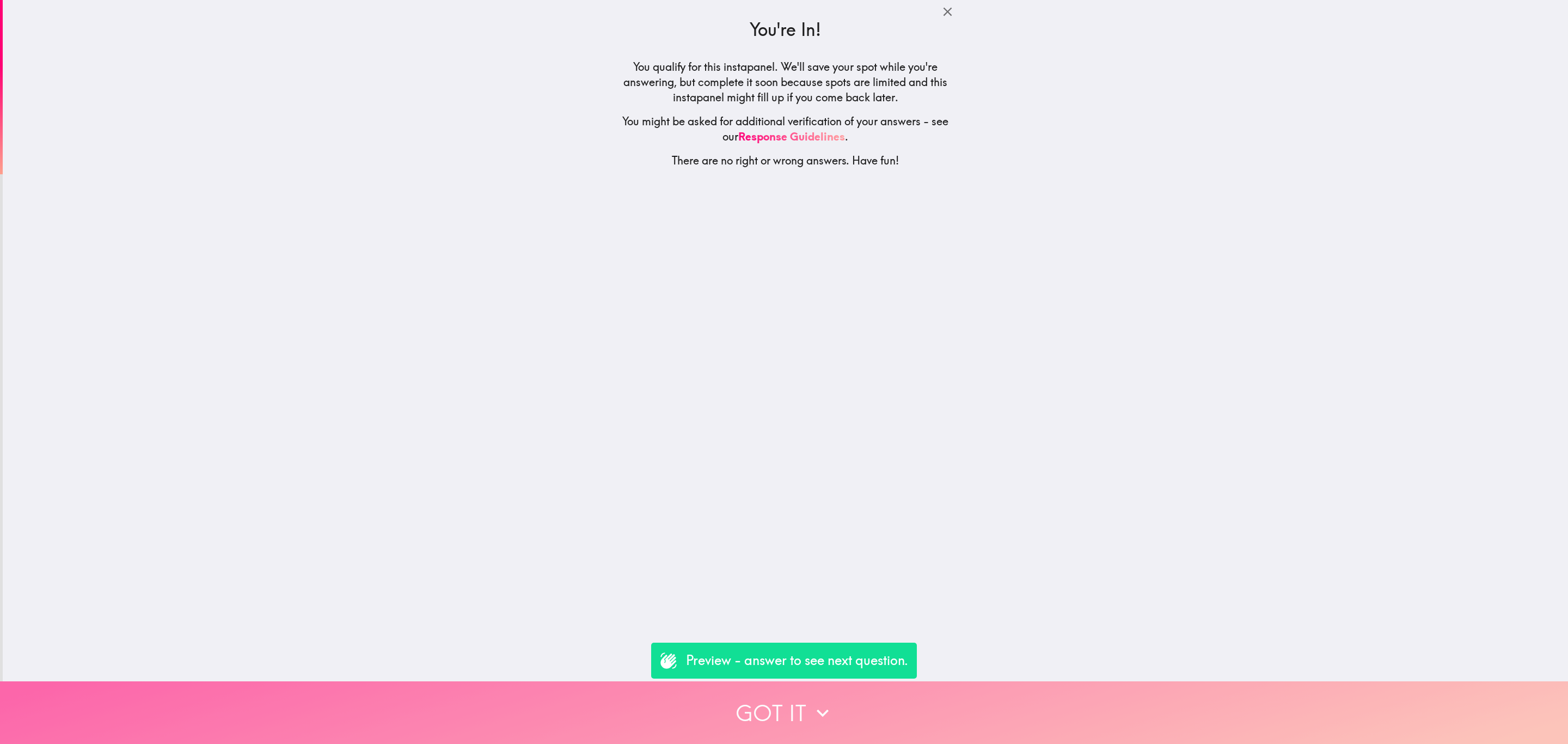
click at [995, 699] on button "Got it" at bounding box center [784, 712] width 1568 height 63
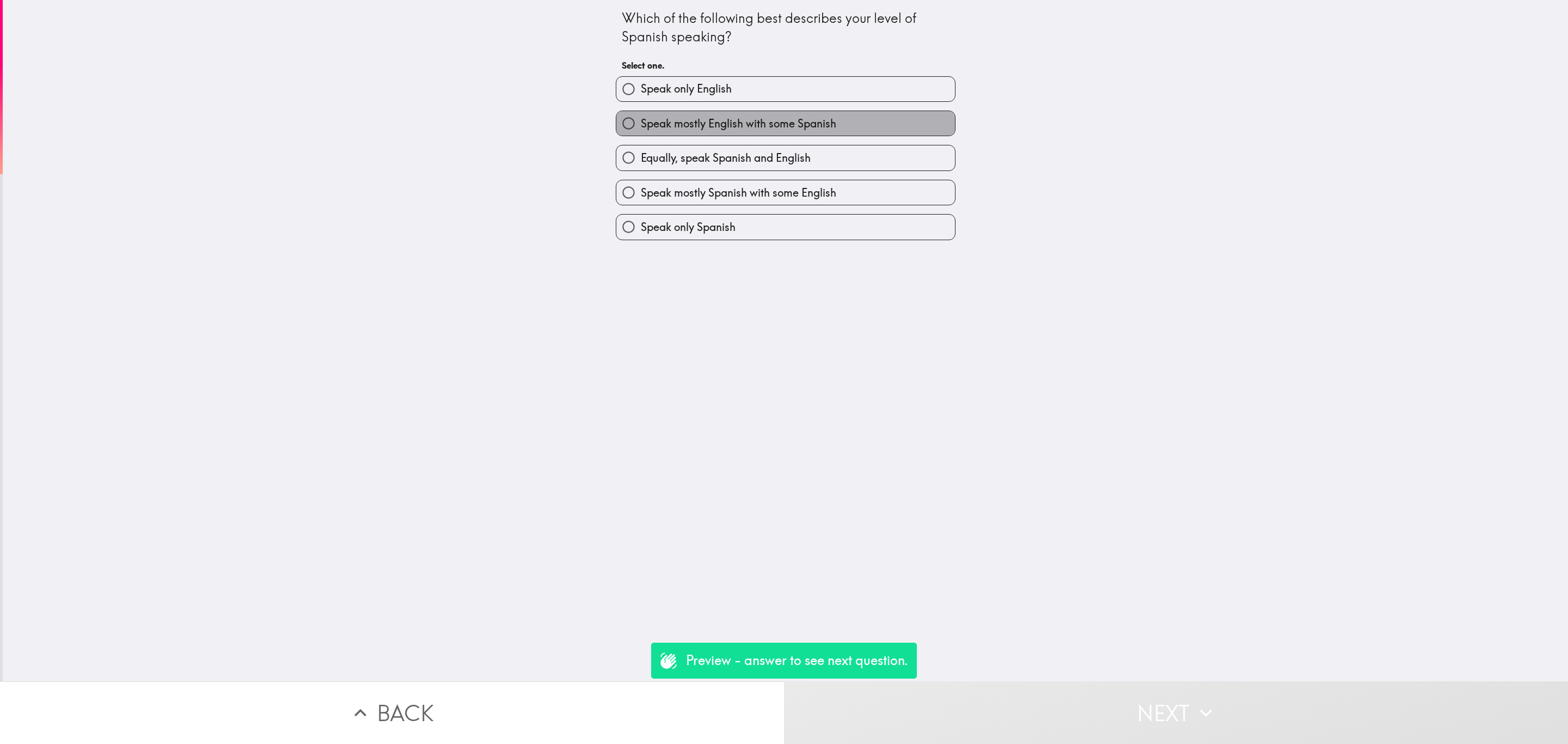
click at [747, 118] on span "Speak mostly English with some Spanish" at bounding box center [738, 124] width 195 height 15
click at [641, 118] on input "Speak mostly English with some Spanish" at bounding box center [629, 124] width 24 height 24
radio input "true"
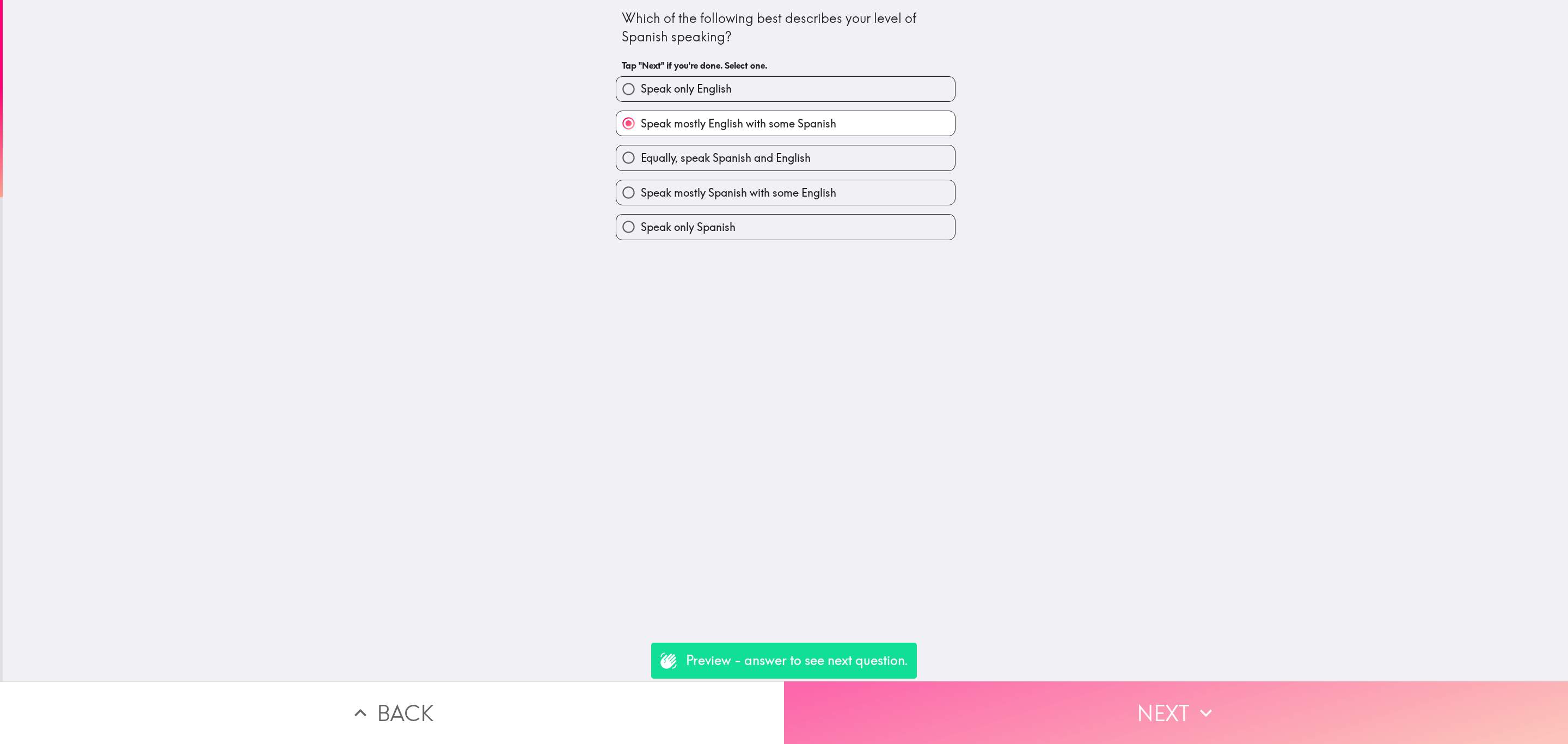
click at [1134, 701] on button "Next" at bounding box center [1176, 712] width 784 height 63
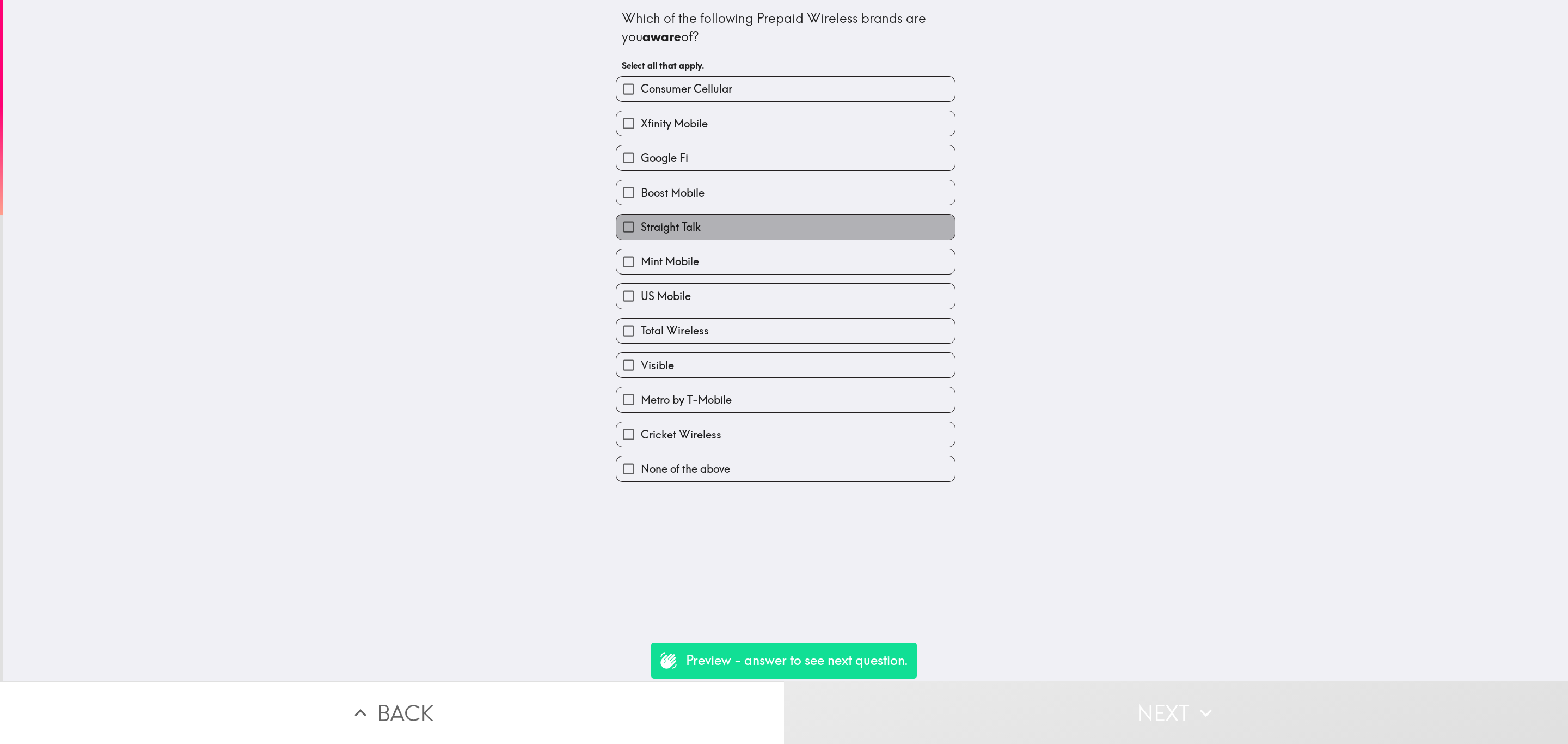
click at [717, 237] on label "Straight Talk" at bounding box center [786, 227] width 338 height 24
click at [641, 237] on input "Straight Talk" at bounding box center [629, 227] width 24 height 24
checkbox input "true"
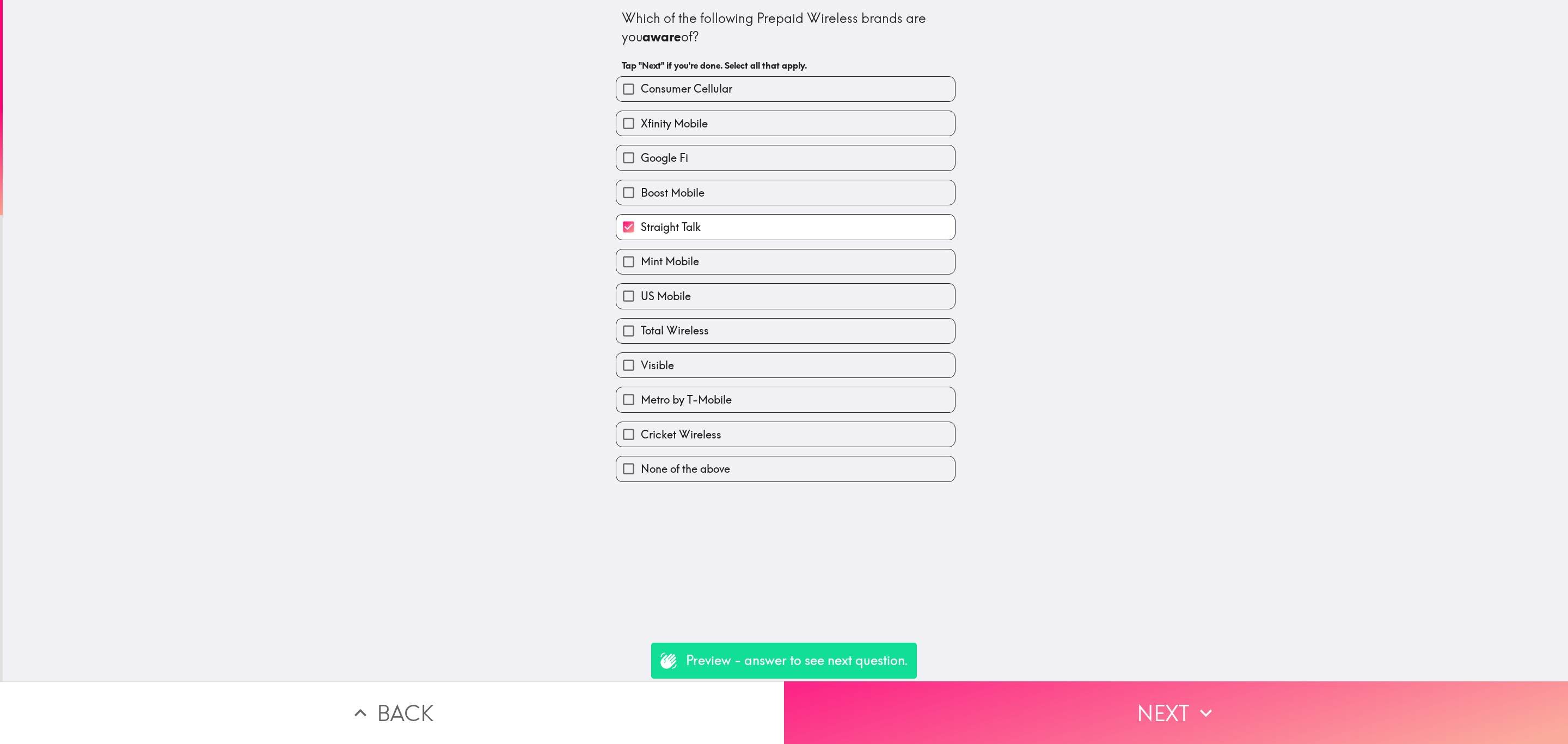
click at [982, 698] on button "Next" at bounding box center [1176, 712] width 784 height 63
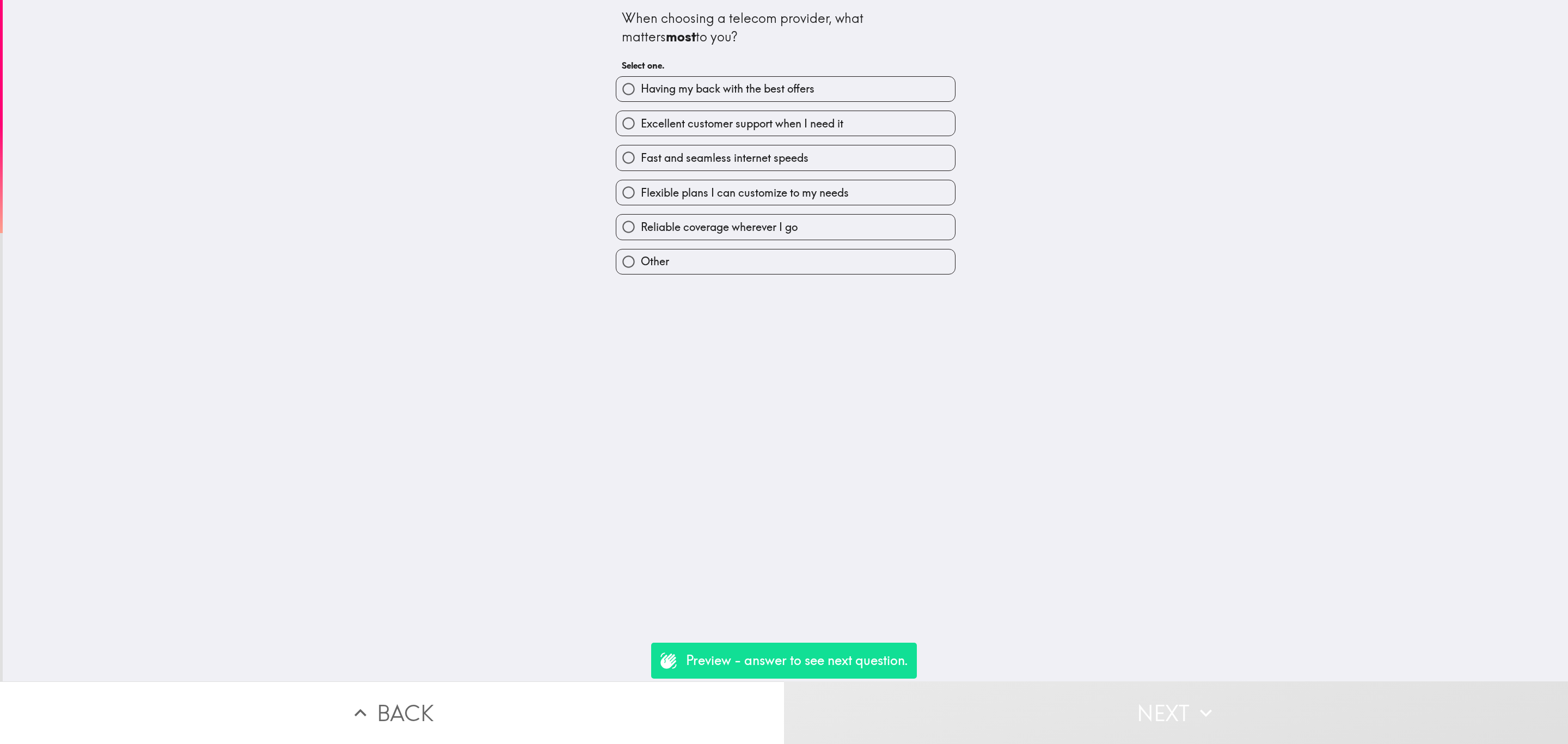
click at [658, 158] on span "Fast and seamless internet speeds" at bounding box center [725, 158] width 168 height 15
click at [641, 158] on input "Fast and seamless internet speeds" at bounding box center [629, 158] width 24 height 24
radio input "true"
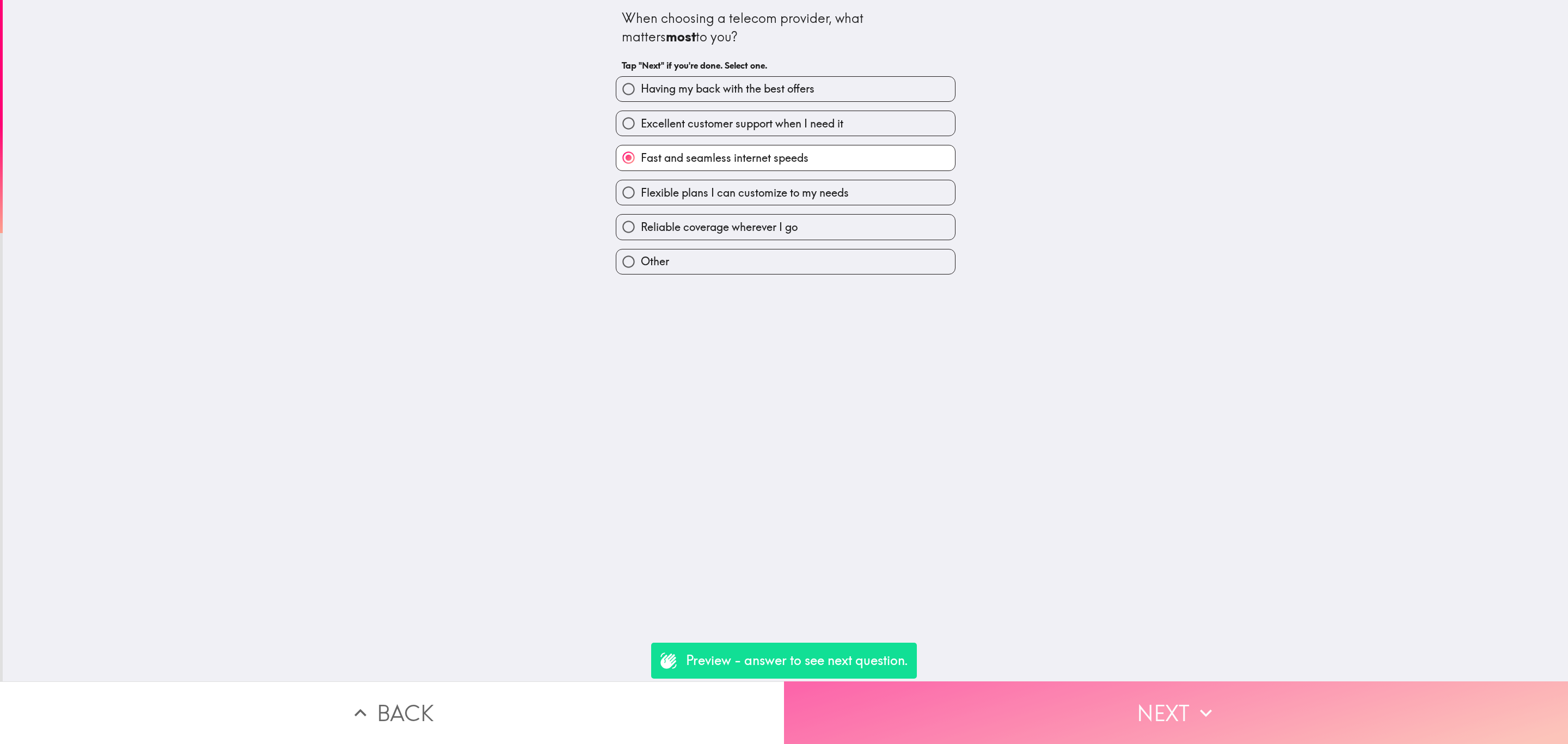
drag, startPoint x: 1126, startPoint y: 696, endPoint x: 1122, endPoint y: 693, distance: 5.0
click at [1125, 696] on button "Next" at bounding box center [1176, 712] width 784 height 63
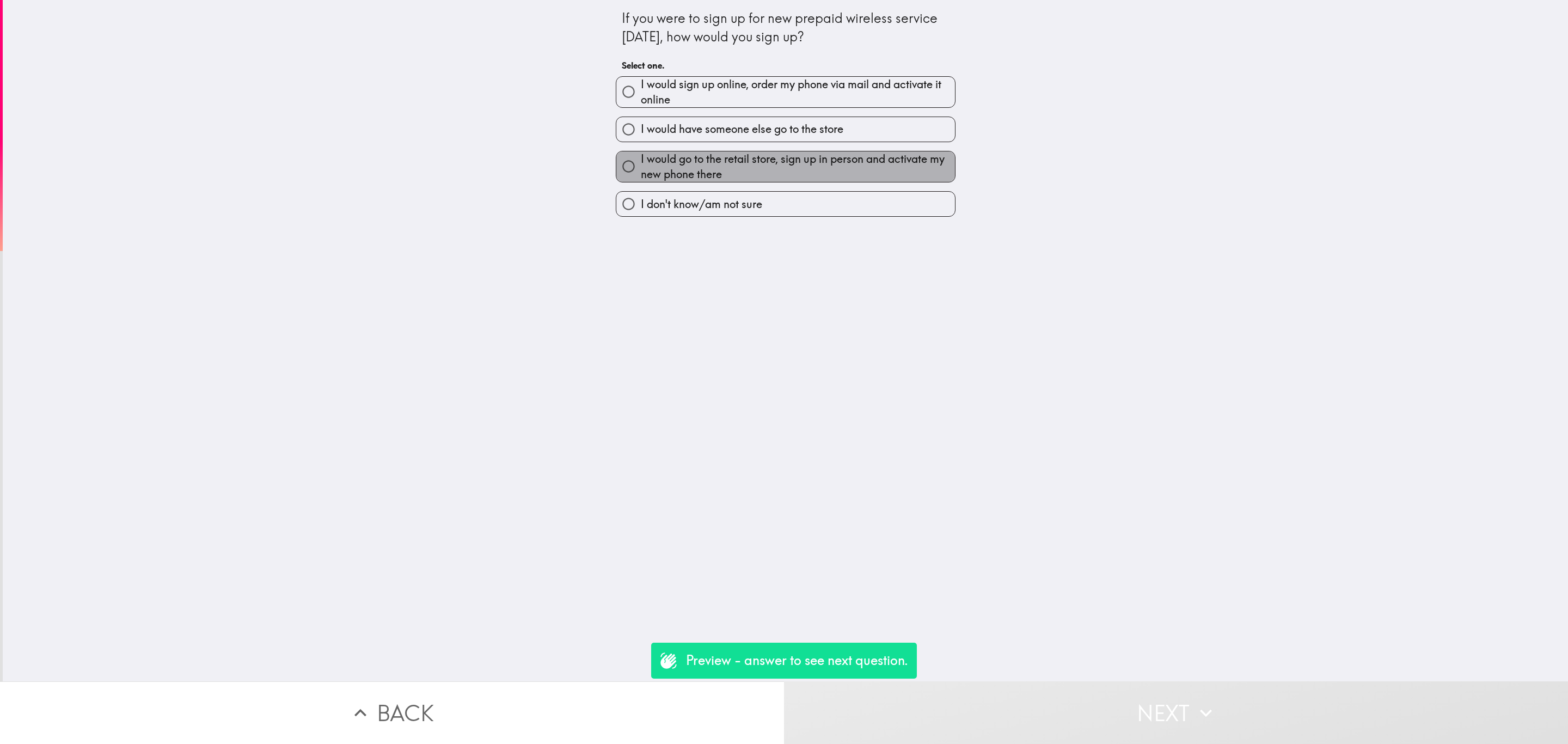
click at [775, 157] on span "I would go to the retail store, sign up in person and activate my new phone the…" at bounding box center [798, 166] width 314 height 30
click at [641, 157] on input "I would go to the retail store, sign up in person and activate my new phone the…" at bounding box center [629, 166] width 24 height 24
radio input "true"
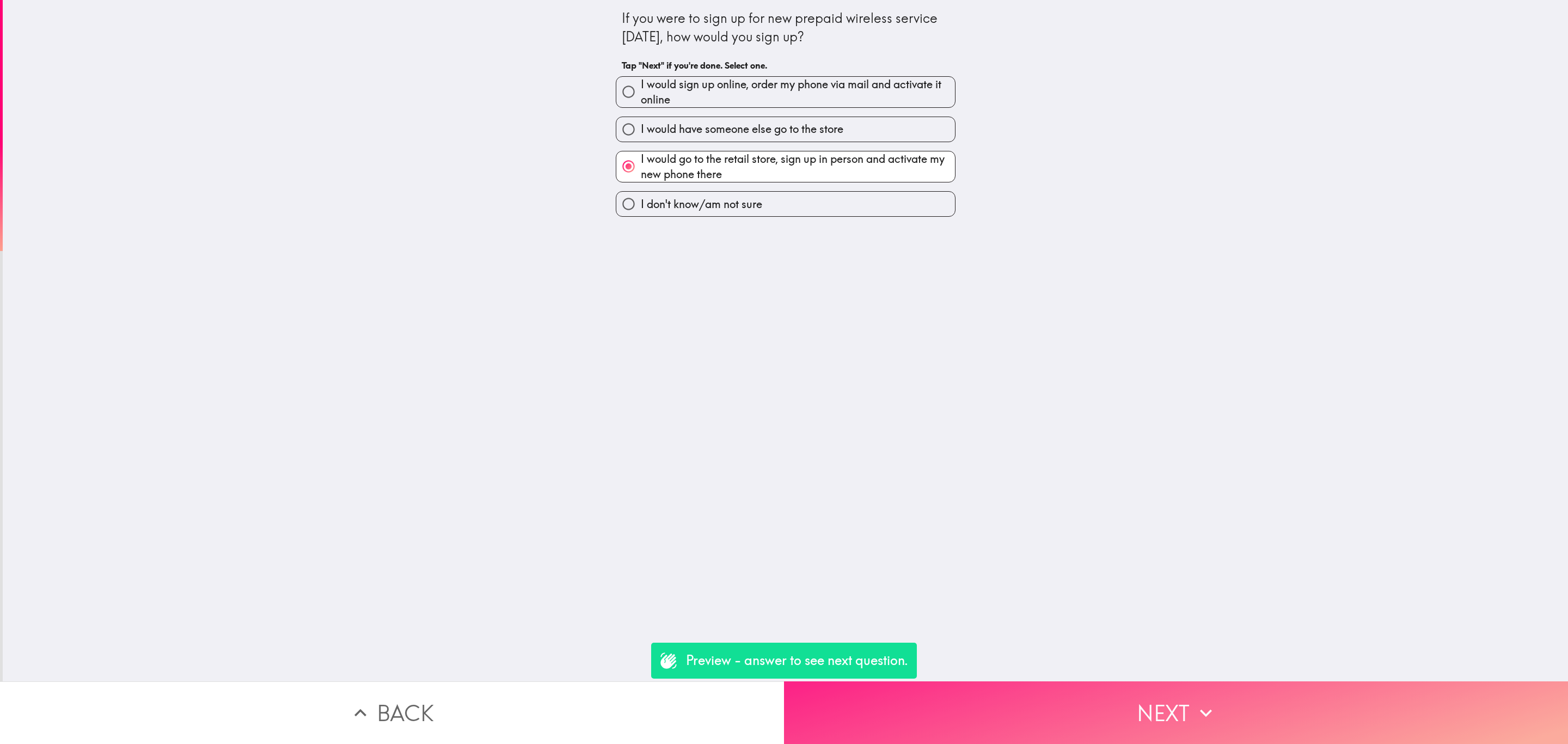
click at [1080, 699] on button "Next" at bounding box center [1176, 712] width 784 height 63
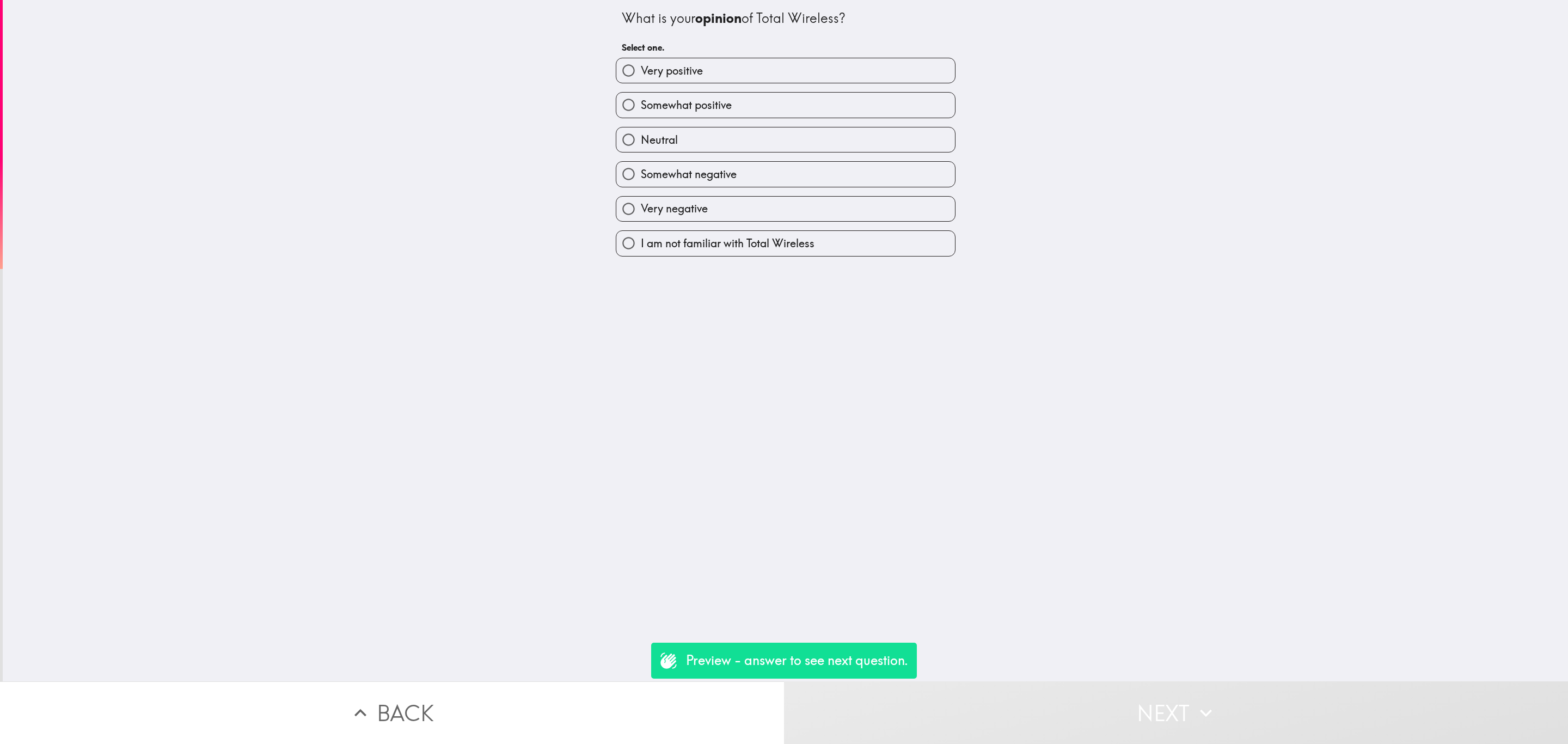
click at [747, 95] on label "Somewhat positive" at bounding box center [786, 105] width 338 height 24
click at [641, 95] on input "Somewhat positive" at bounding box center [629, 105] width 24 height 24
radio input "true"
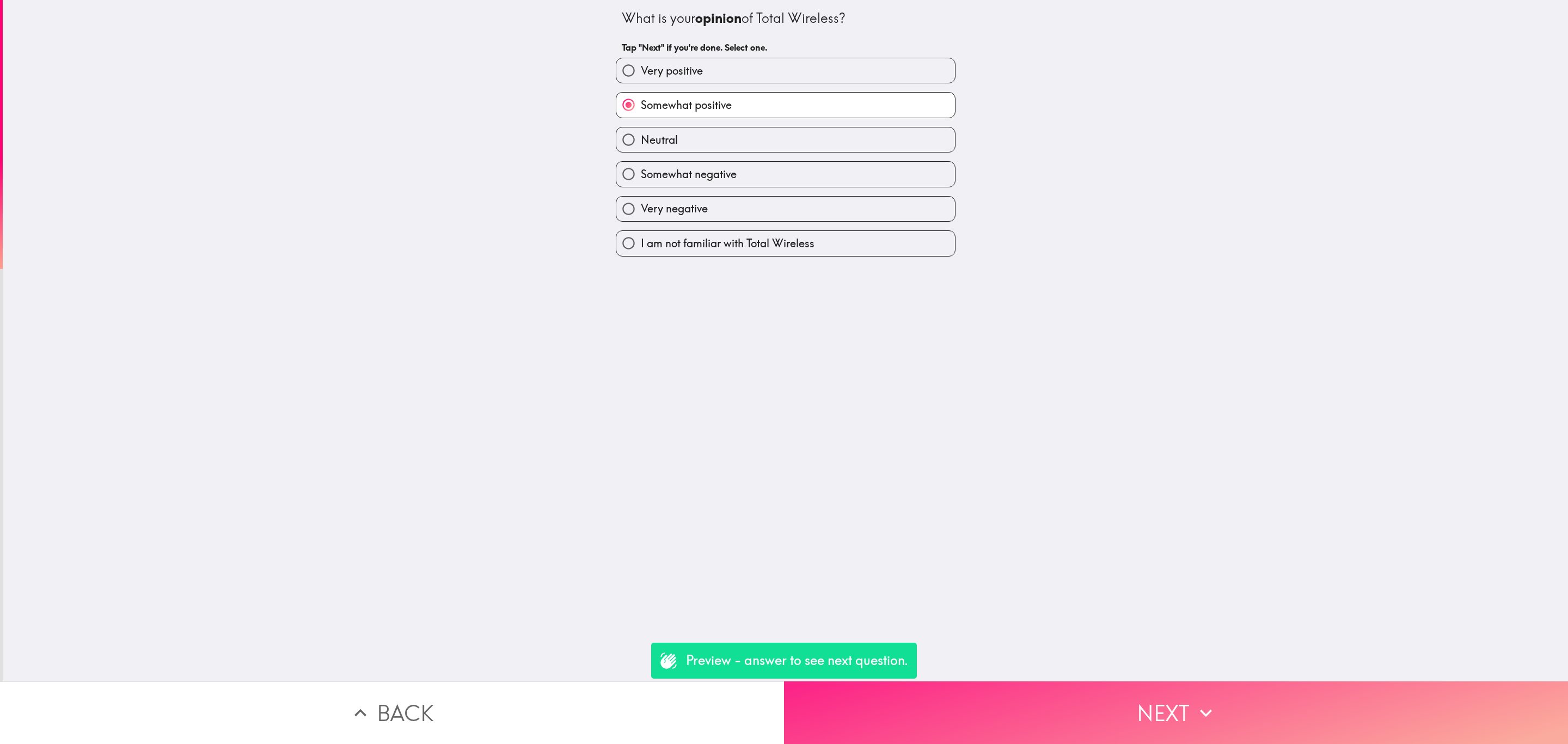
click at [1096, 696] on button "Next" at bounding box center [1176, 712] width 784 height 63
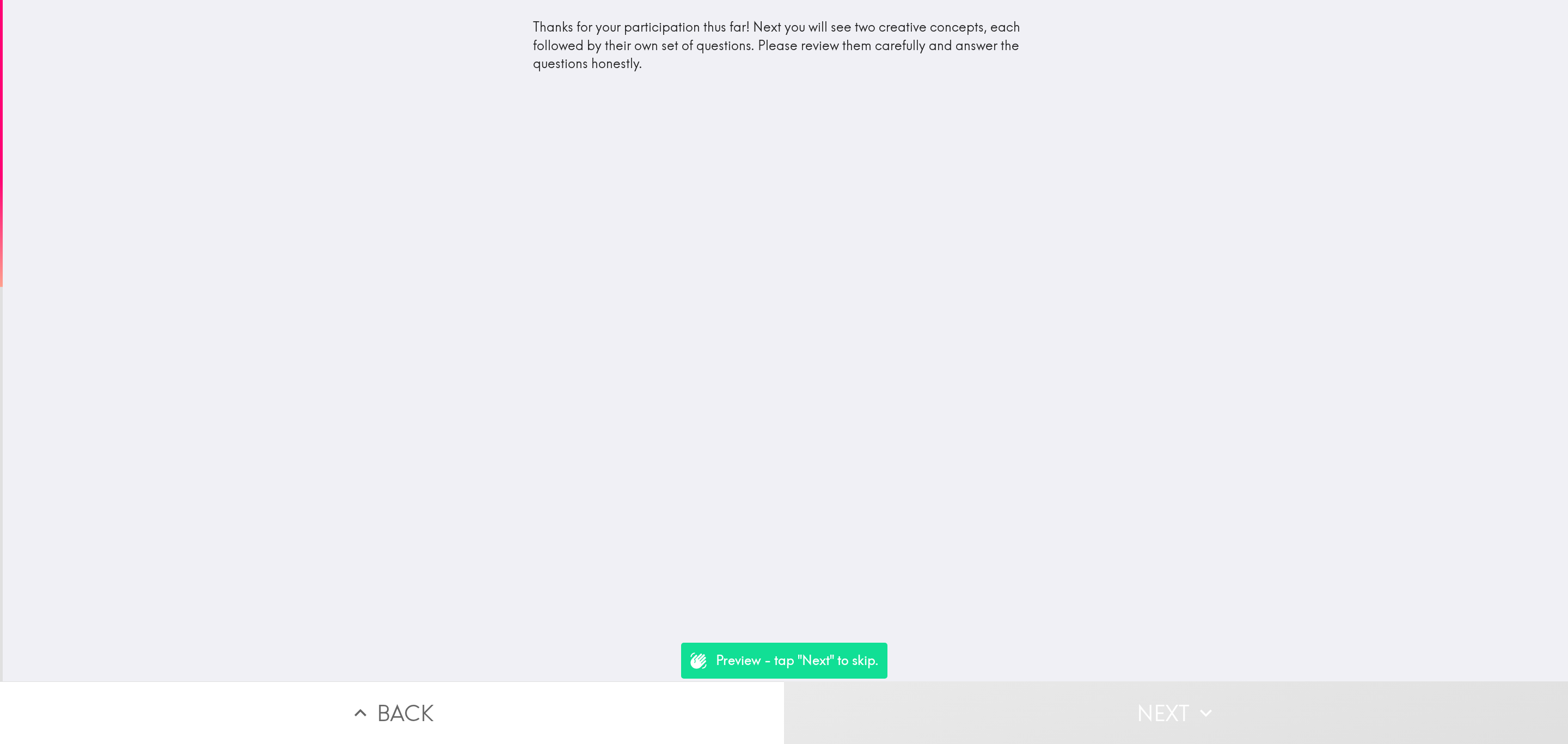
click at [1078, 706] on button "Next" at bounding box center [1176, 712] width 784 height 63
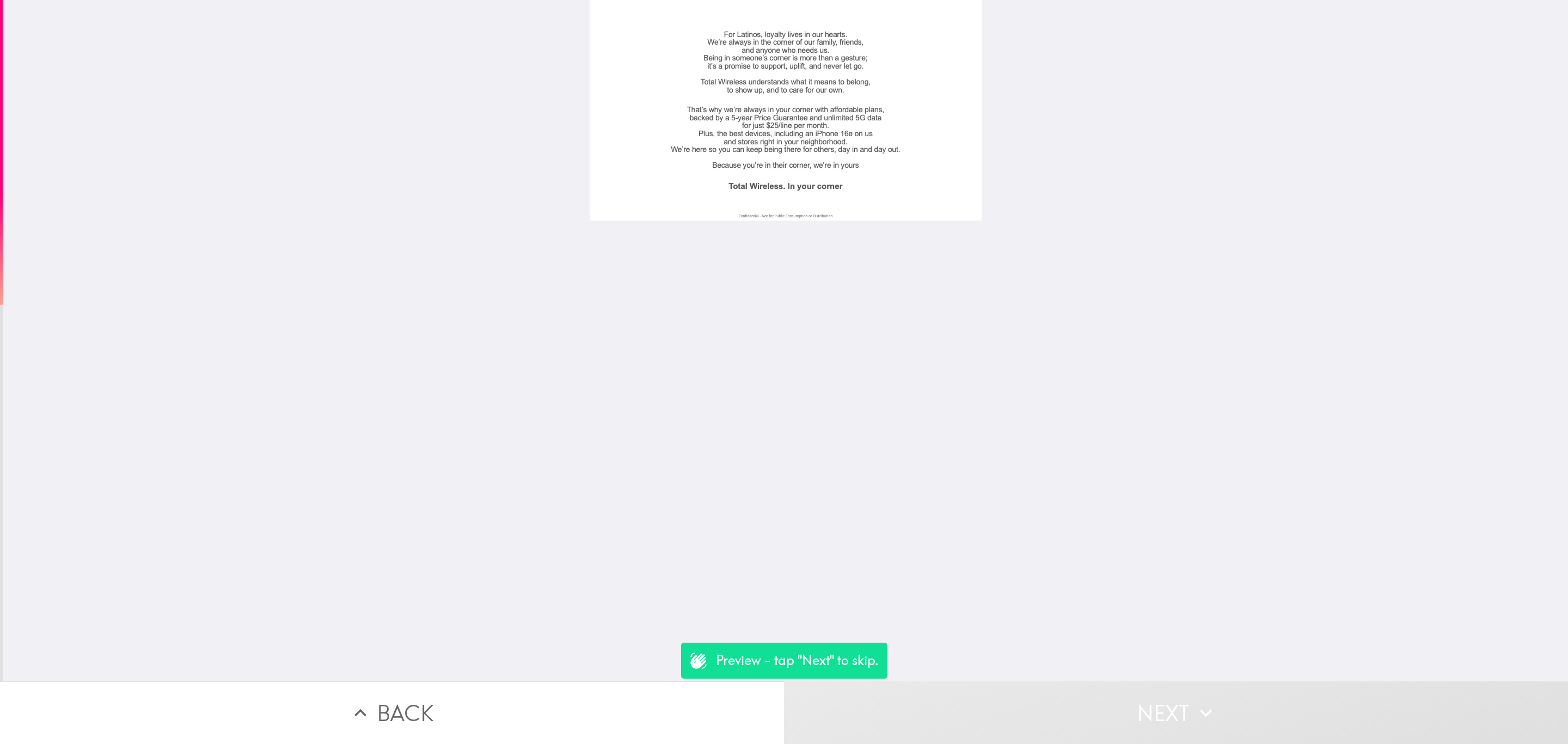
click at [1075, 707] on button "Next" at bounding box center [1176, 712] width 784 height 63
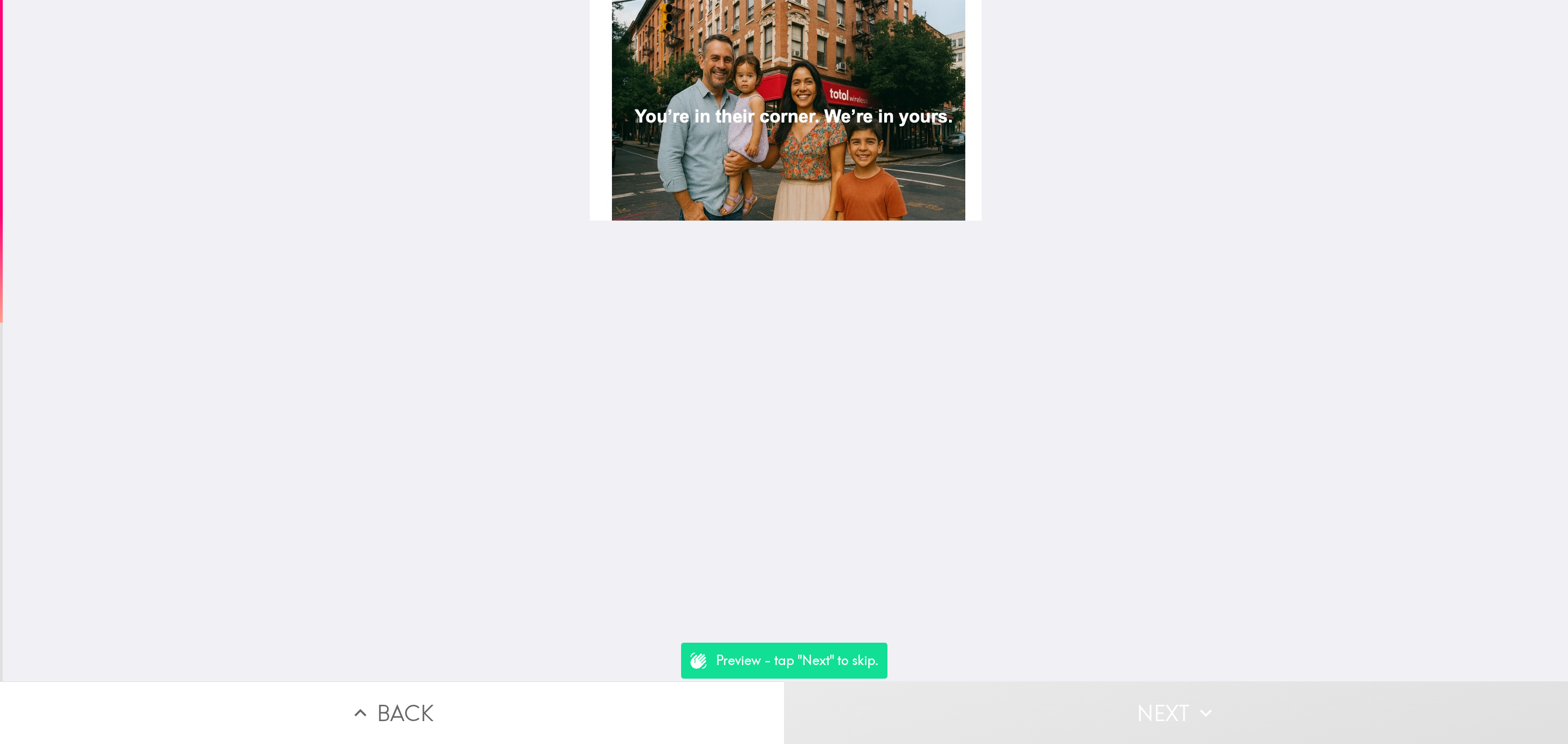
click at [1075, 707] on button "Next" at bounding box center [1176, 712] width 784 height 63
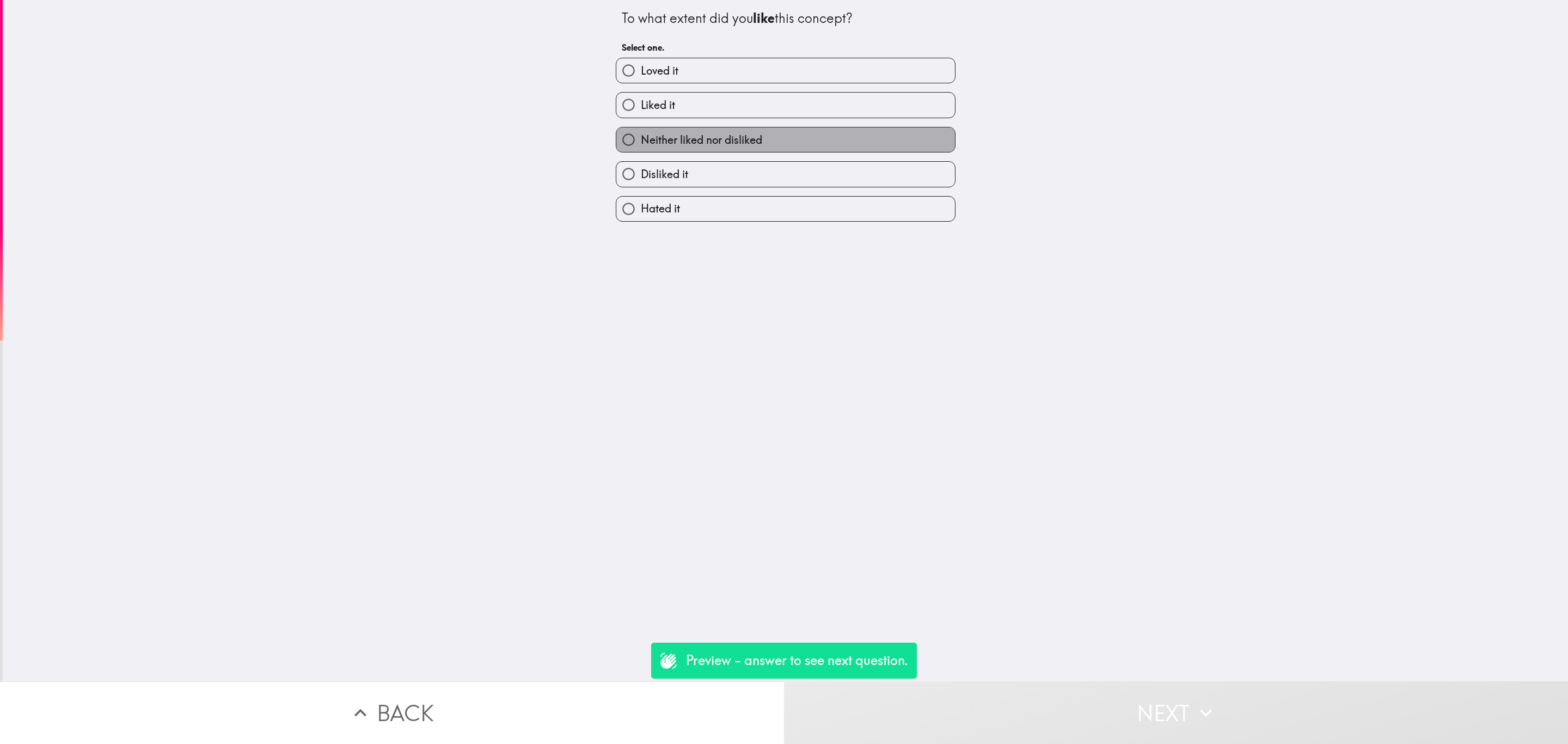
click at [810, 139] on label "Neither liked nor disliked" at bounding box center [786, 140] width 338 height 24
click at [641, 139] on input "Neither liked nor disliked" at bounding box center [629, 140] width 24 height 24
radio input "true"
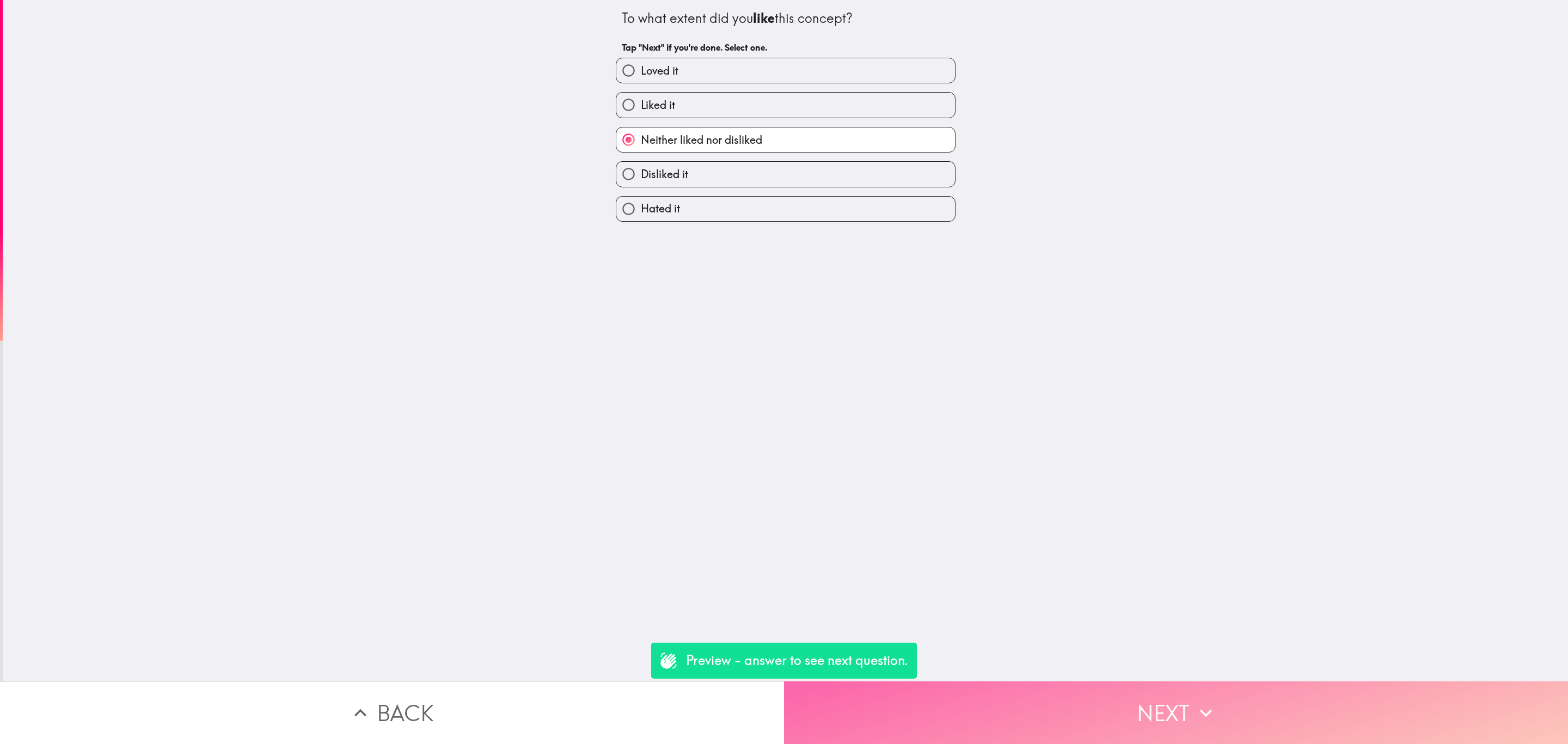
click at [1013, 699] on button "Next" at bounding box center [1176, 712] width 784 height 63
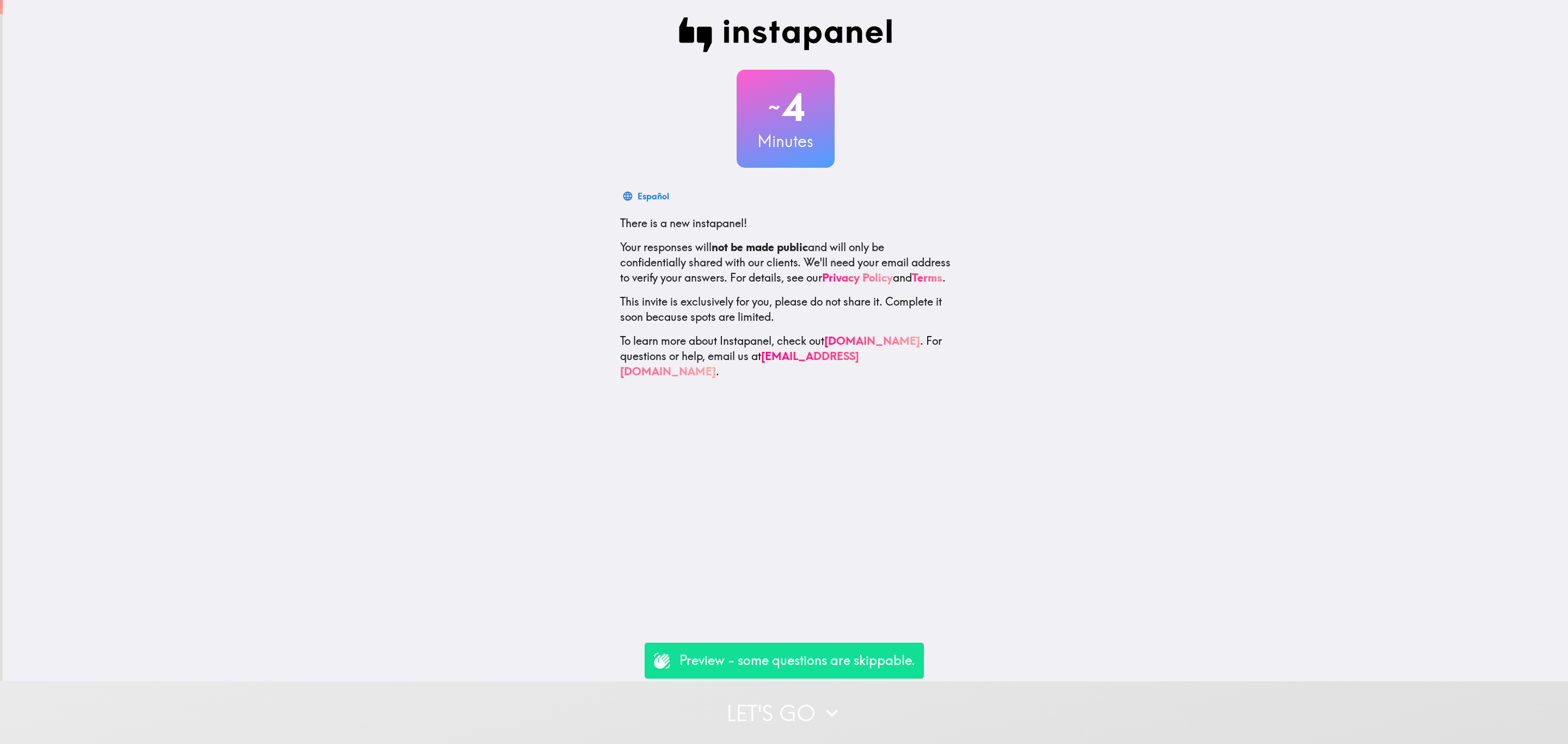
click at [874, 685] on button "Let's go" at bounding box center [784, 712] width 1568 height 63
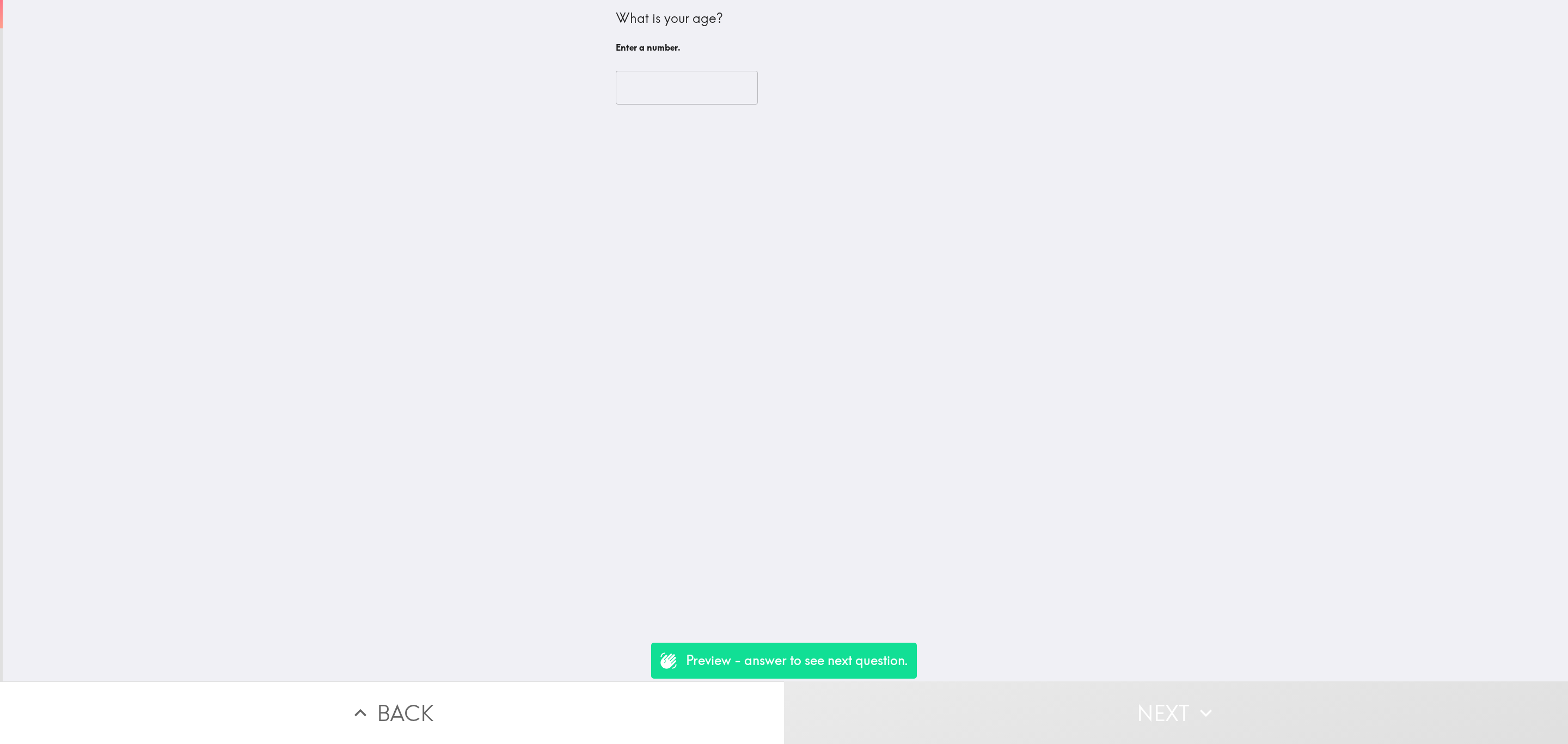
click at [660, 92] on input "number" at bounding box center [686, 88] width 142 height 34
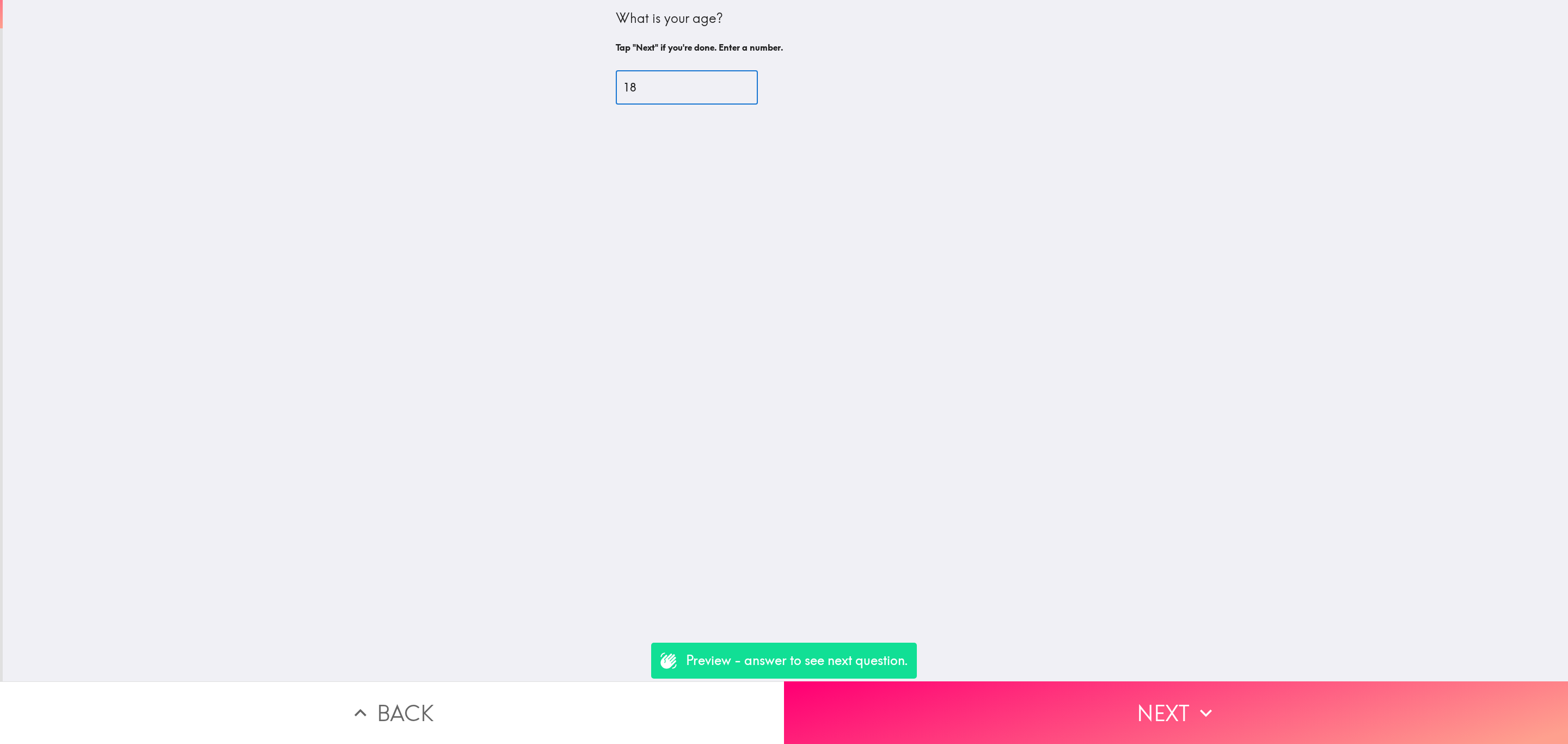
type input "18"
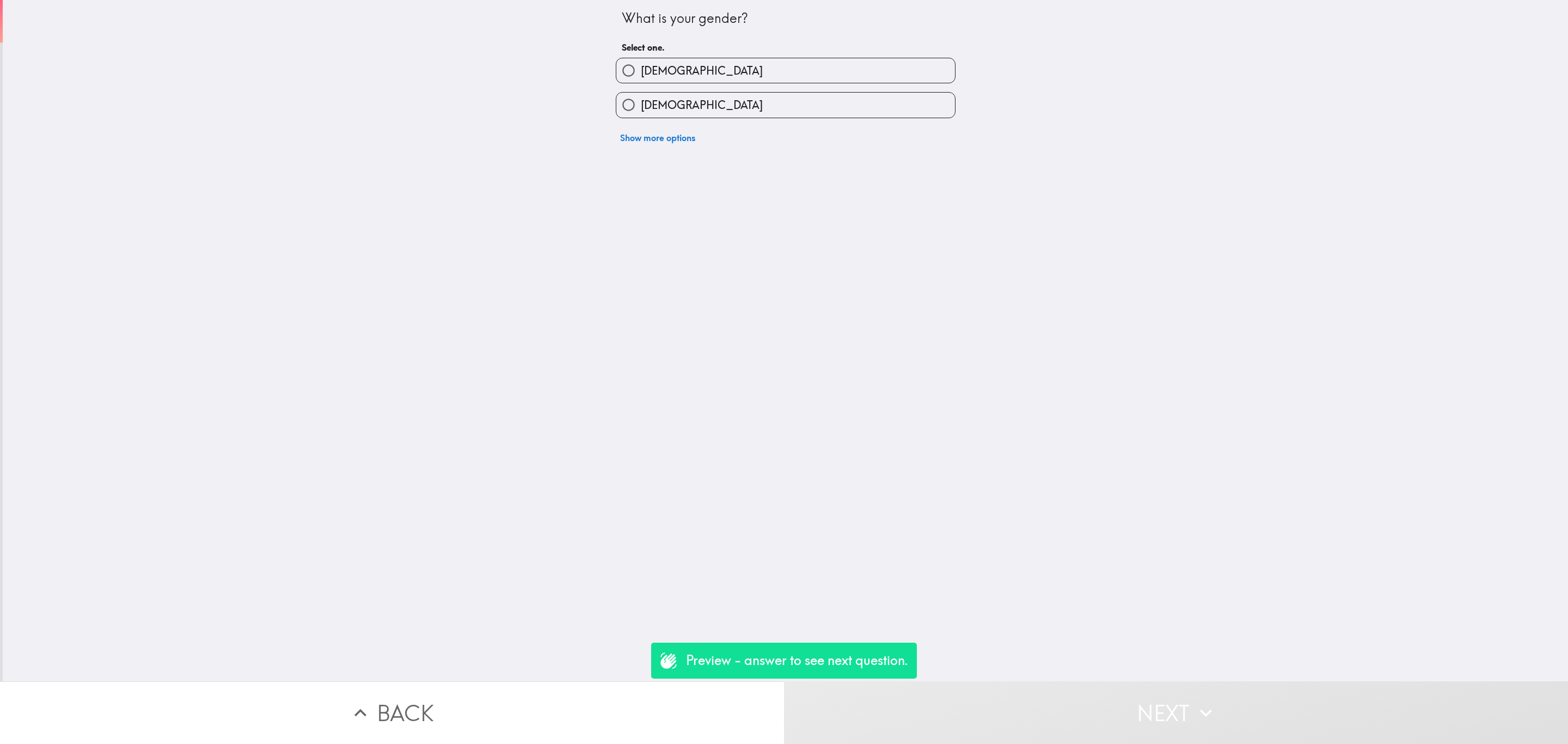
click at [646, 111] on span "[DEMOGRAPHIC_DATA]" at bounding box center [702, 105] width 122 height 15
click at [641, 111] on input "[DEMOGRAPHIC_DATA]" at bounding box center [629, 105] width 24 height 24
radio input "true"
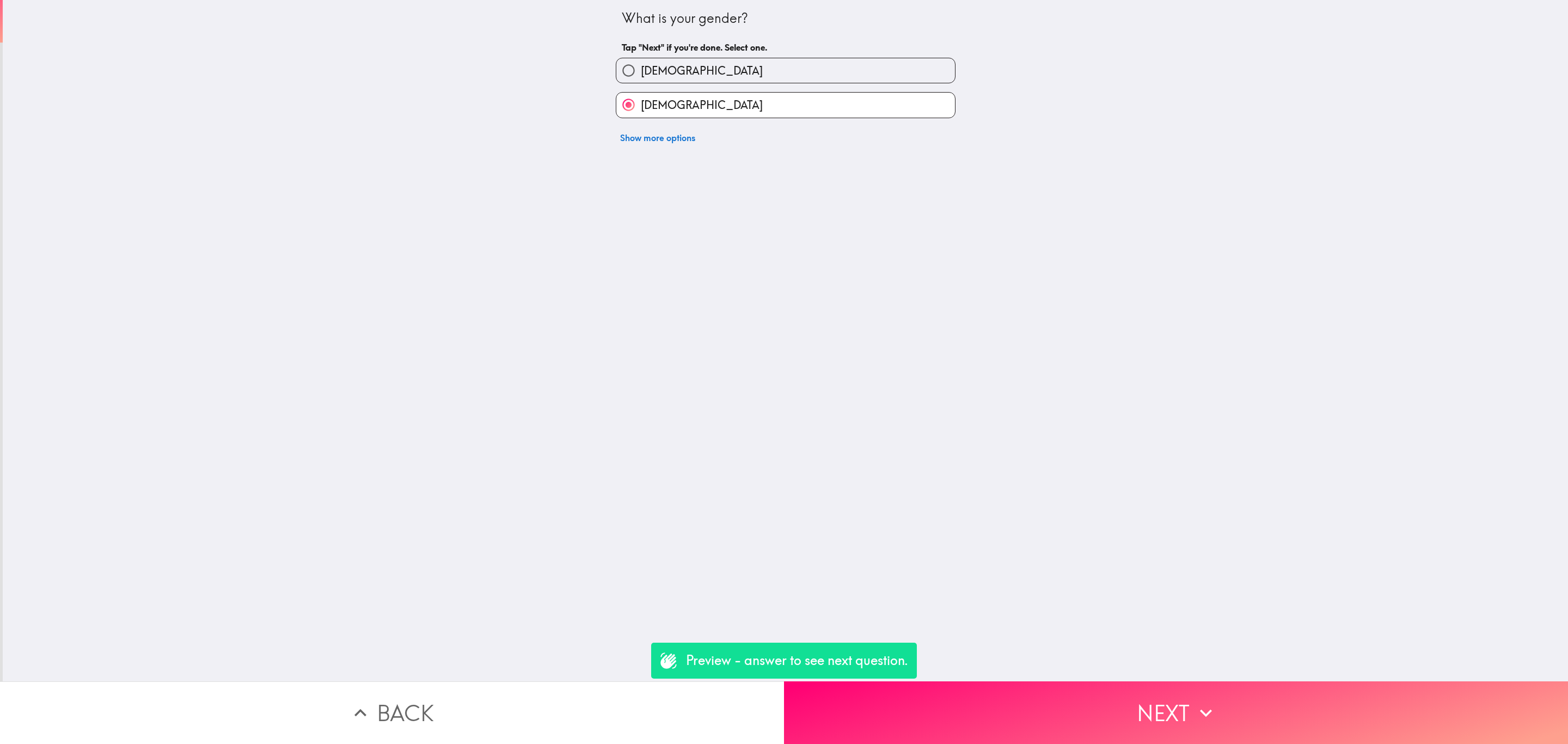
click at [1075, 691] on button "Next" at bounding box center [1176, 712] width 784 height 63
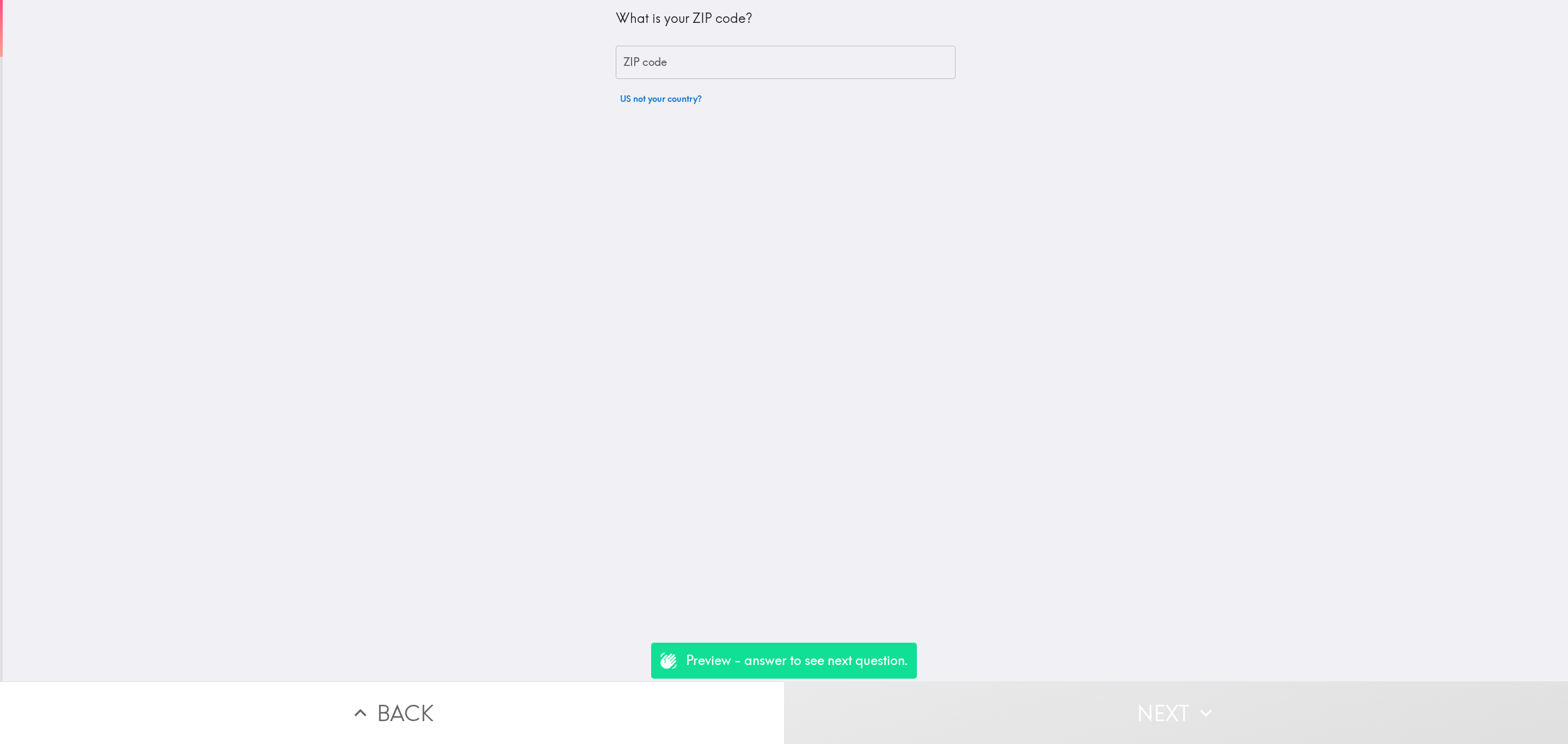
click at [703, 79] on div "What is your ZIP code? ZIP code ZIP code US not your country?" at bounding box center [786, 54] width 340 height 110
click at [701, 63] on input "ZIP code" at bounding box center [786, 63] width 340 height 34
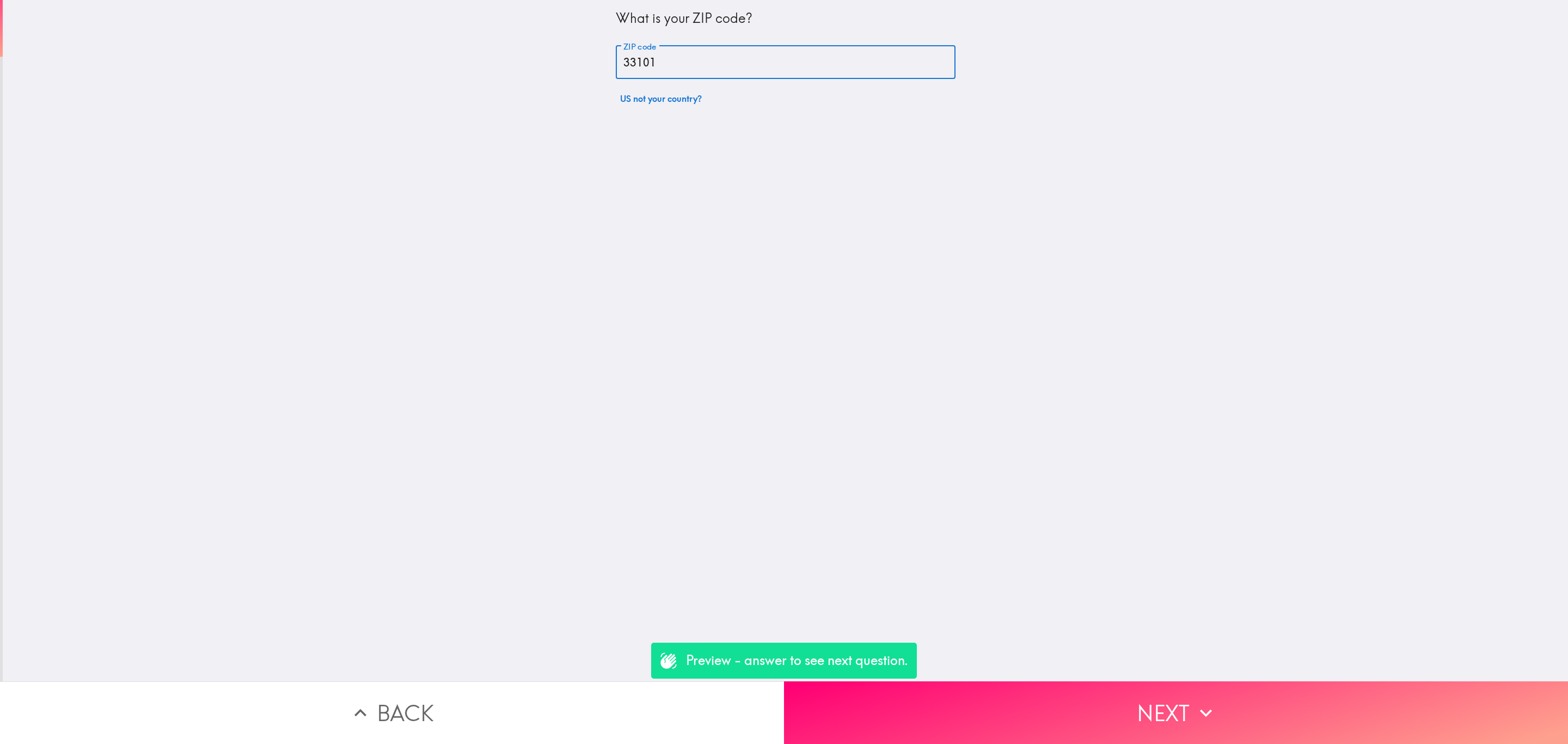
type input "33101"
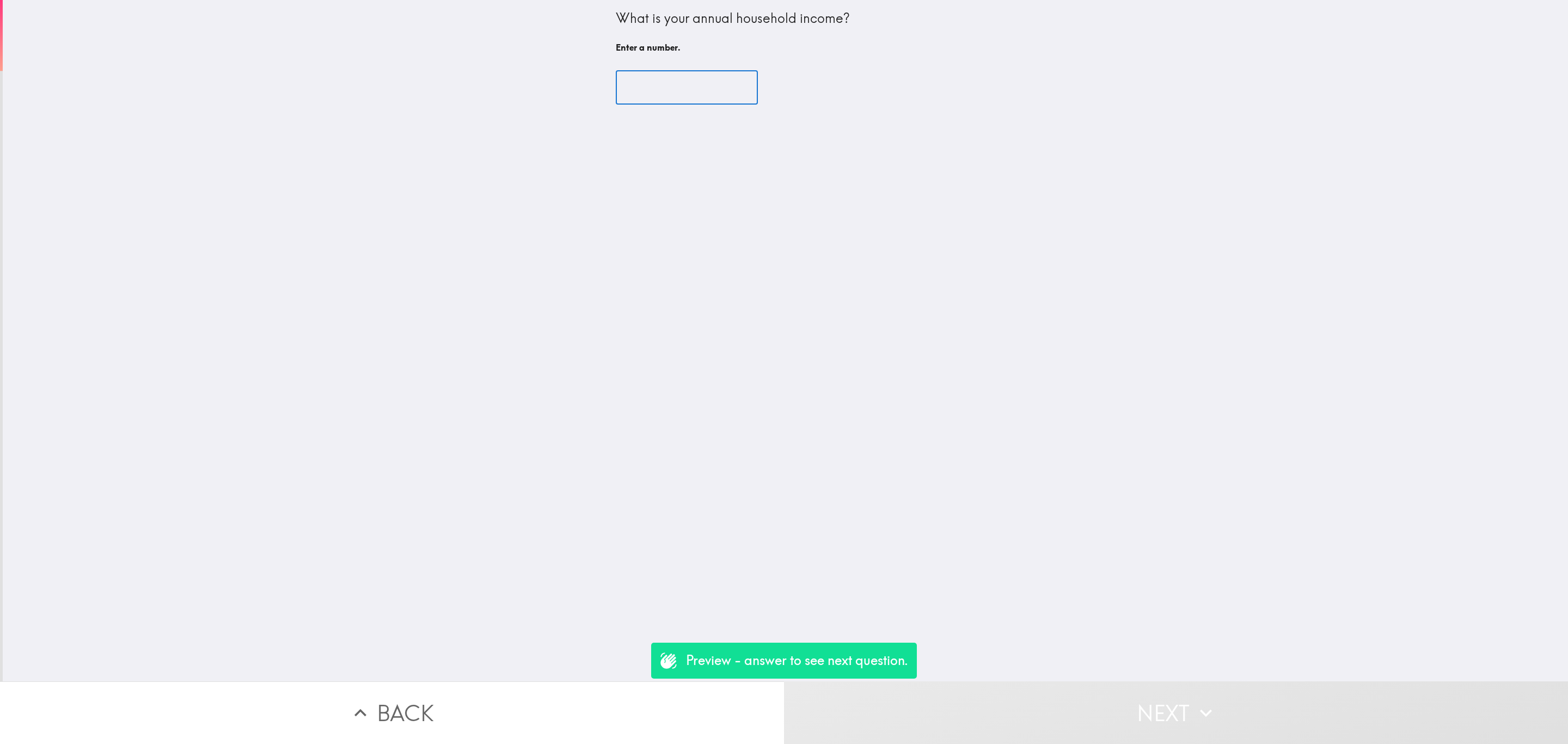
click at [669, 88] on input "number" at bounding box center [686, 88] width 142 height 34
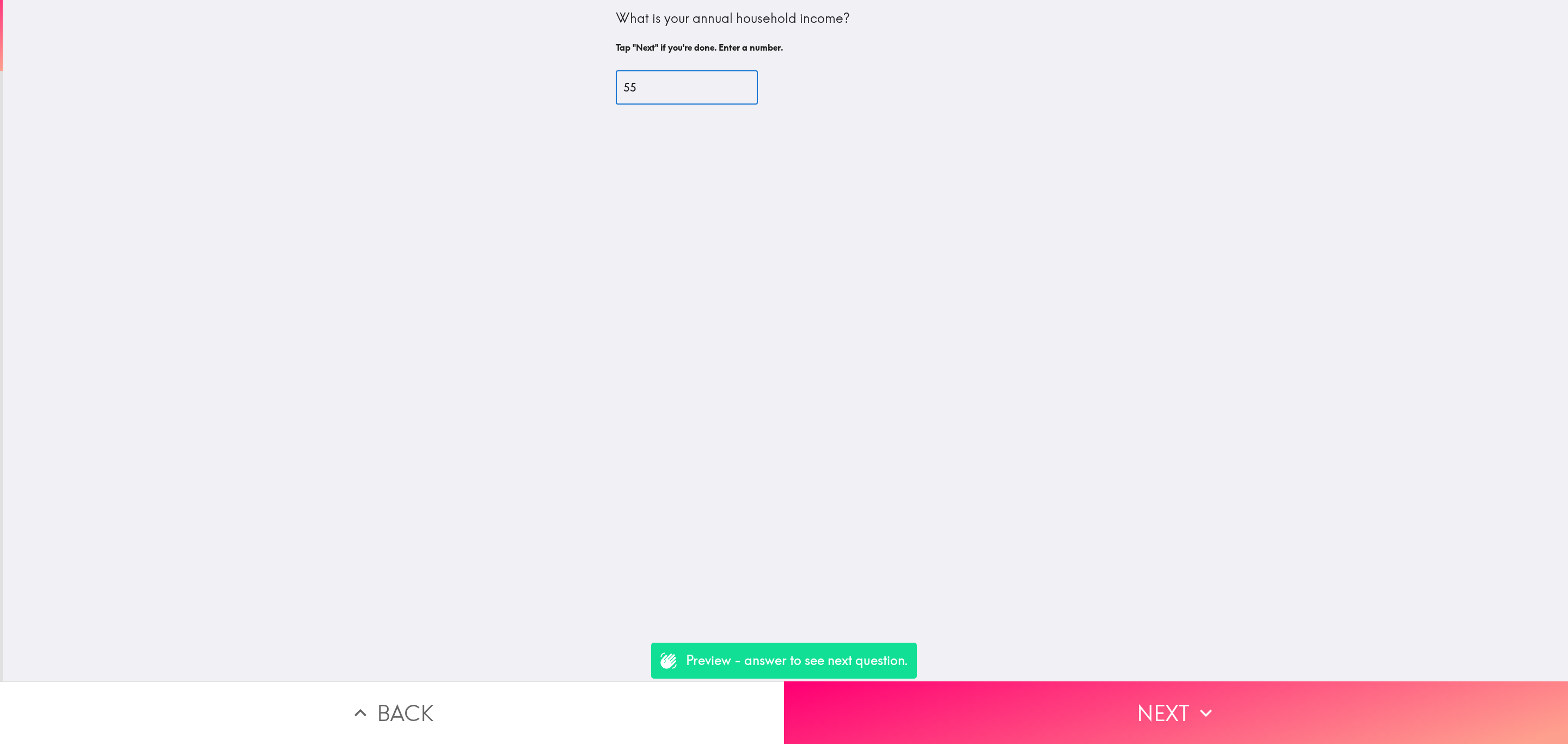
type input "55"
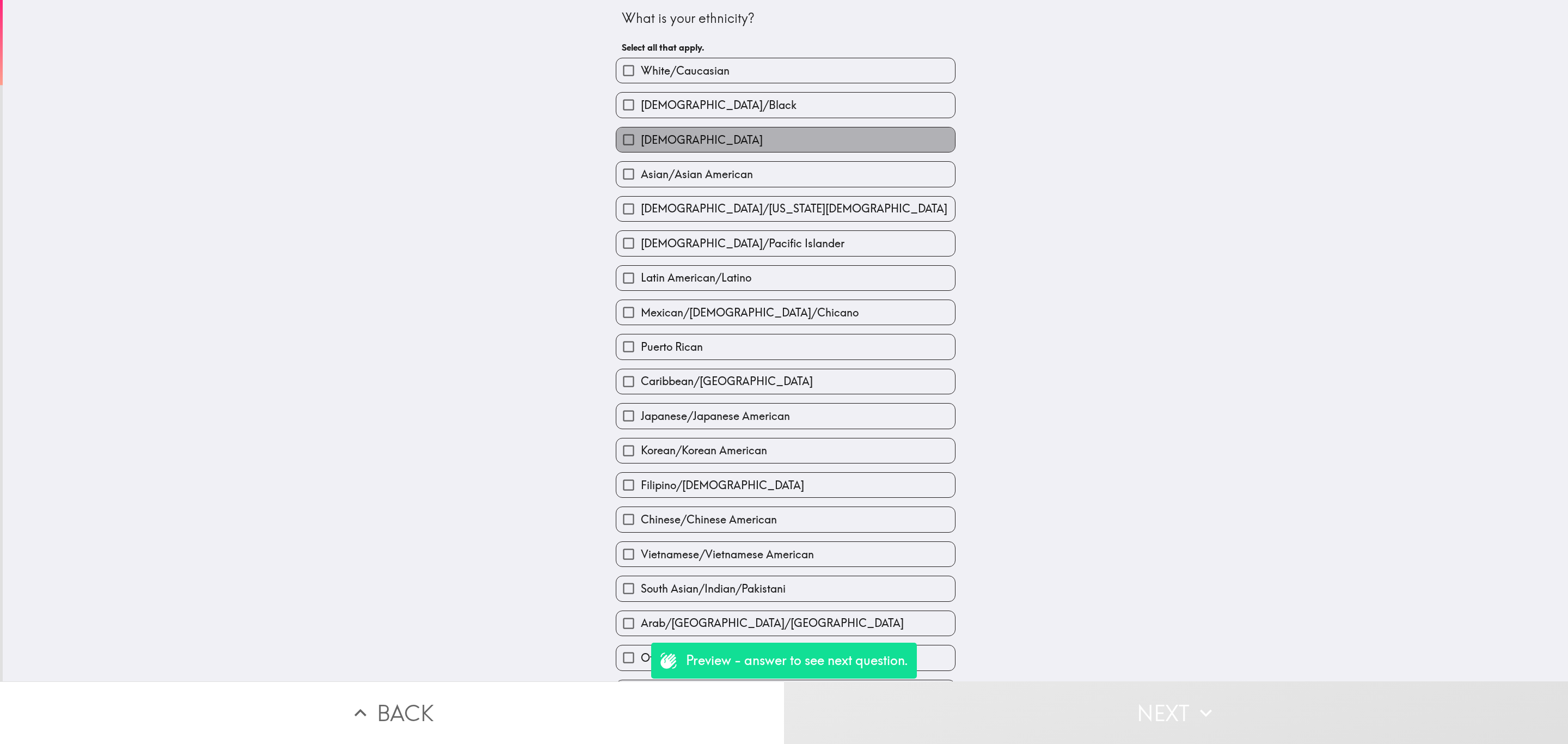
click at [734, 142] on label "[DEMOGRAPHIC_DATA]" at bounding box center [786, 140] width 338 height 24
click at [641, 142] on input "[DEMOGRAPHIC_DATA]" at bounding box center [629, 140] width 24 height 24
checkbox input "true"
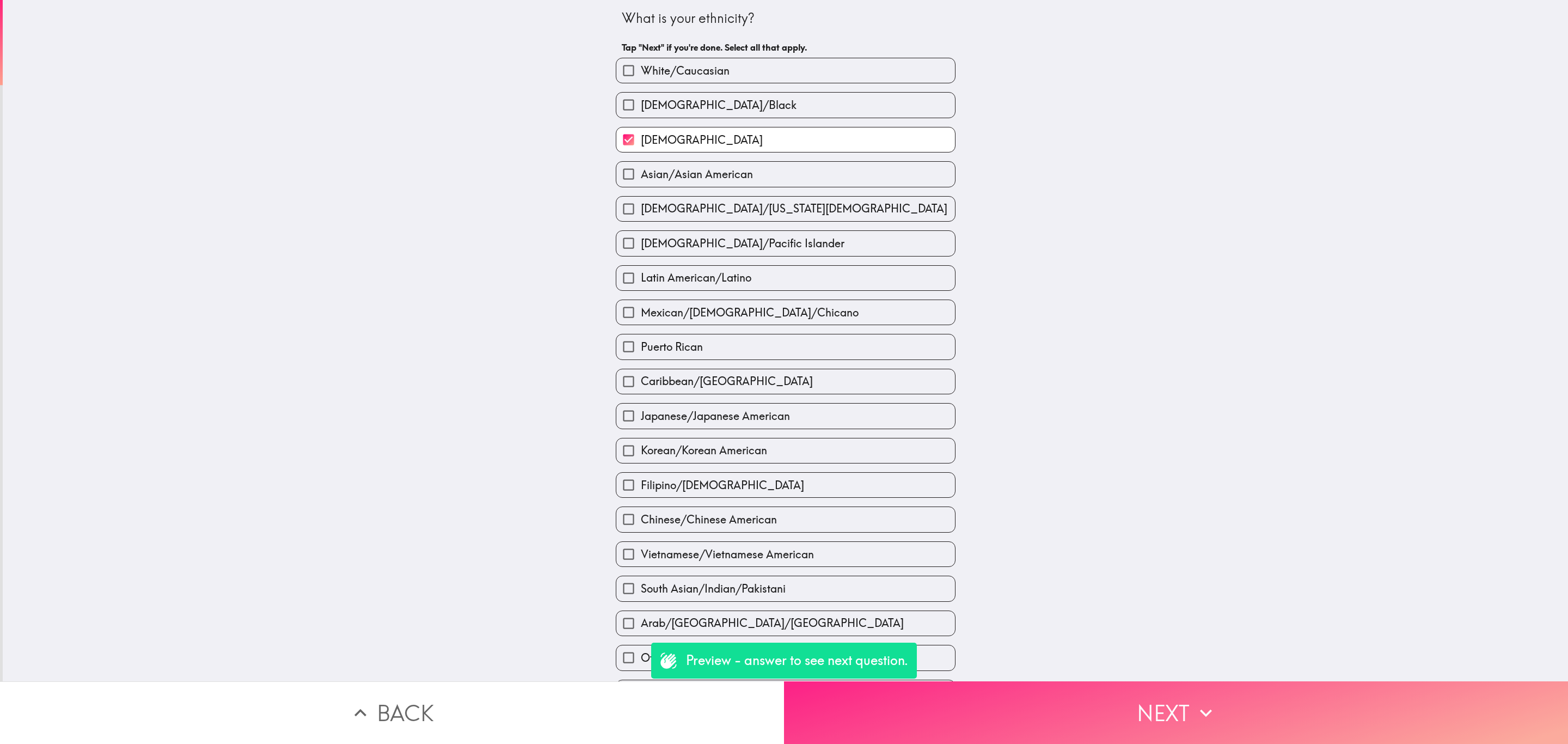
click at [1072, 706] on button "Next" at bounding box center [1176, 712] width 784 height 63
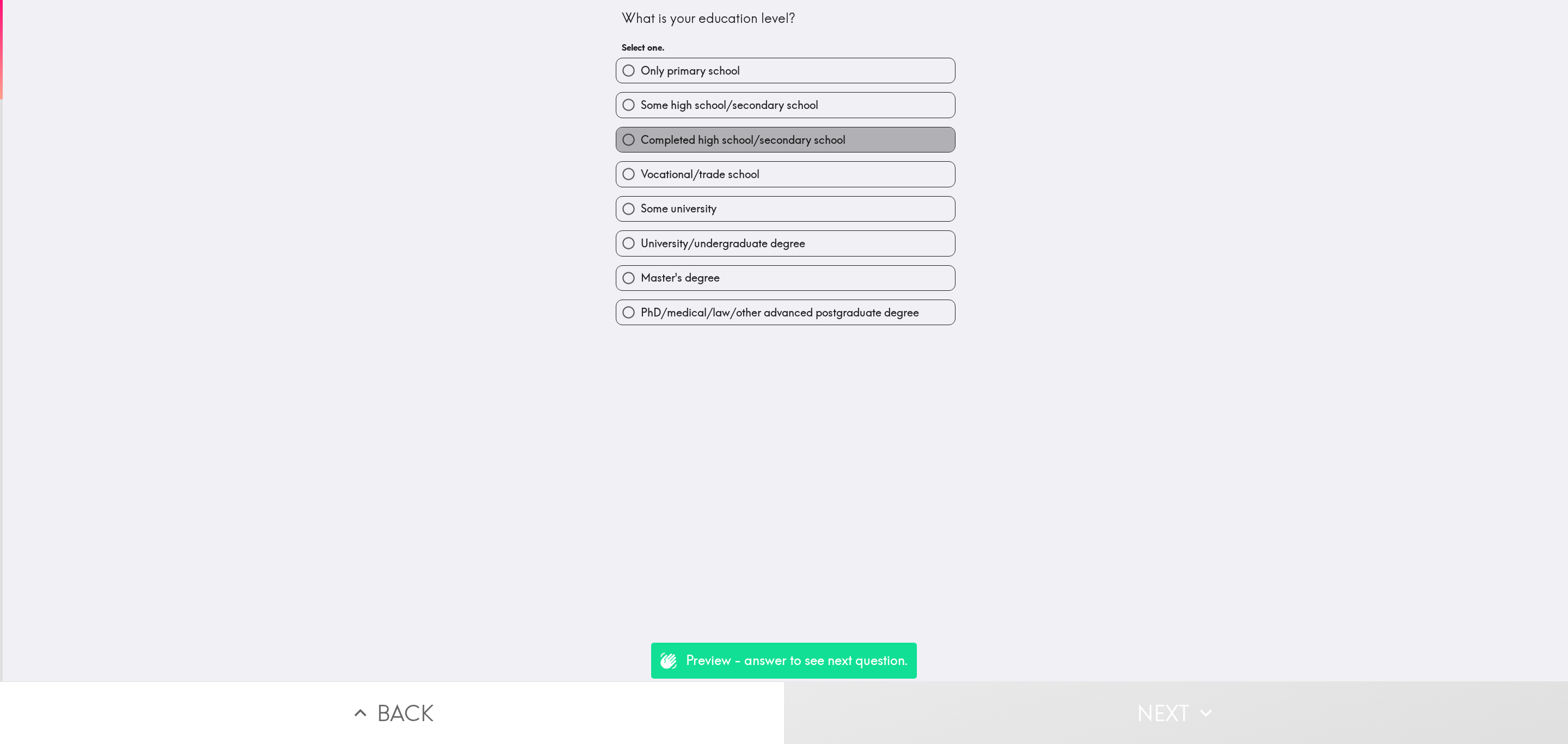
click at [752, 141] on span "Completed high school/secondary school" at bounding box center [743, 140] width 205 height 15
click at [641, 141] on input "Completed high school/secondary school" at bounding box center [629, 140] width 24 height 24
radio input "true"
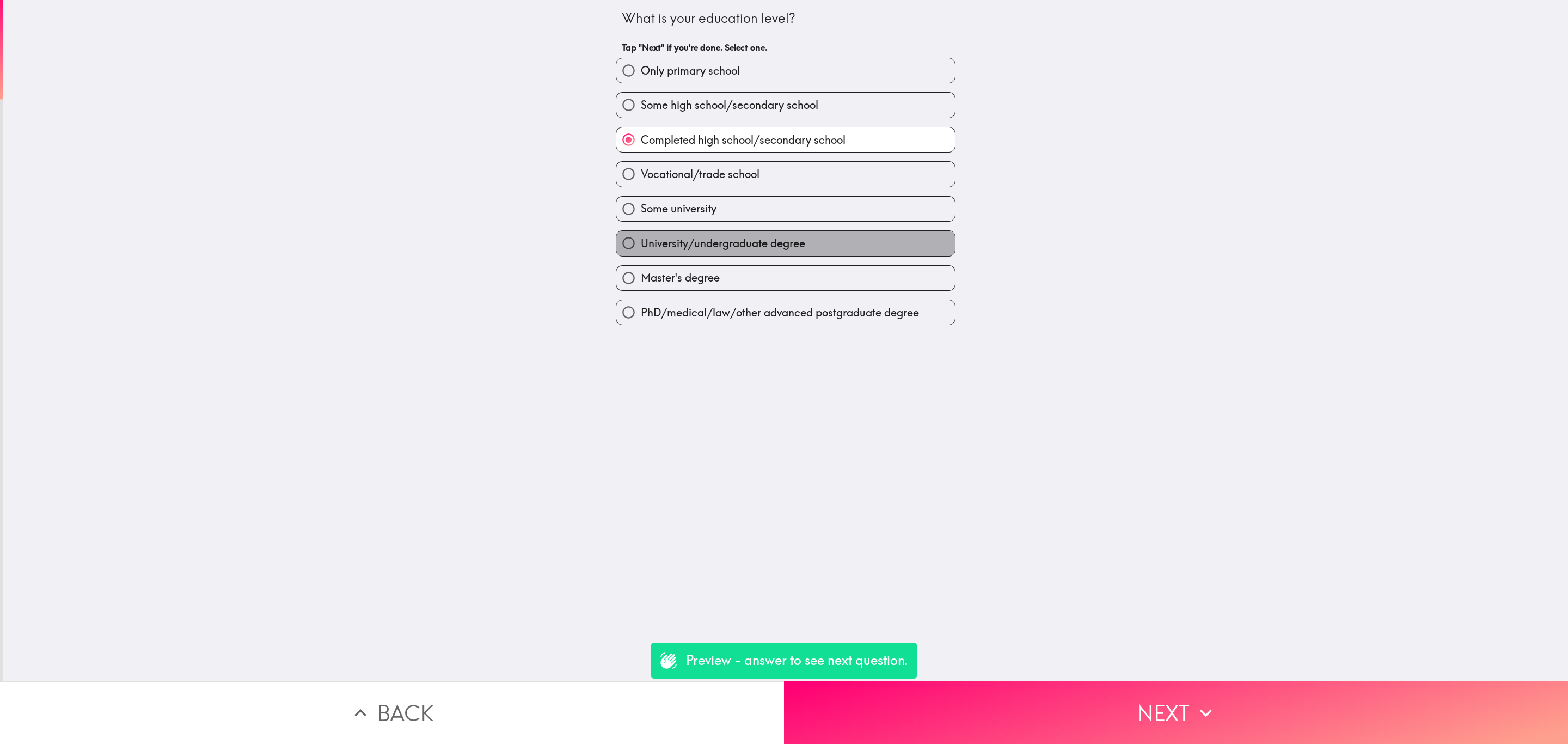
click at [795, 237] on label "University/undergraduate degree" at bounding box center [786, 243] width 338 height 24
click at [641, 237] on input "University/undergraduate degree" at bounding box center [629, 243] width 24 height 24
radio input "true"
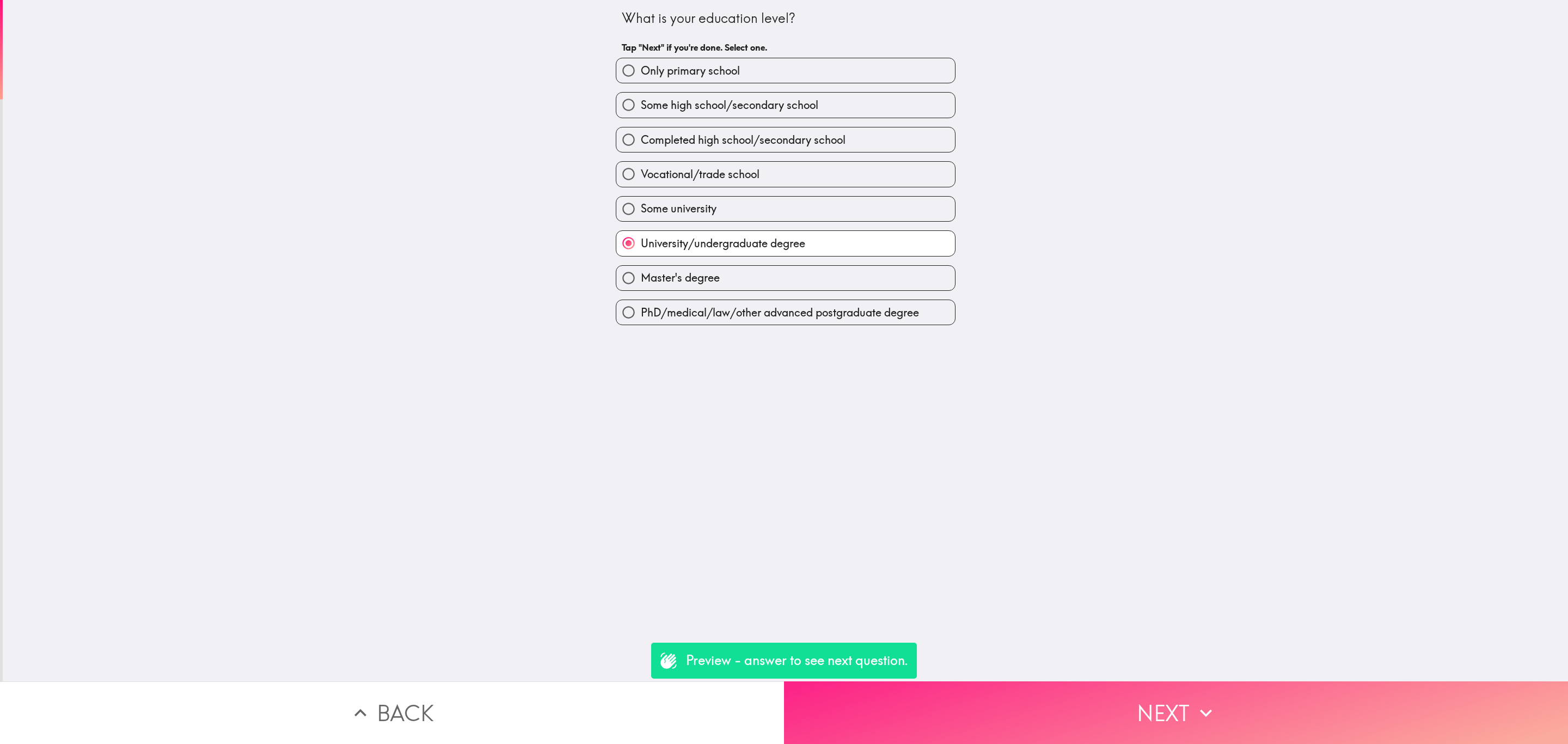
click at [1117, 693] on button "Next" at bounding box center [1176, 712] width 784 height 63
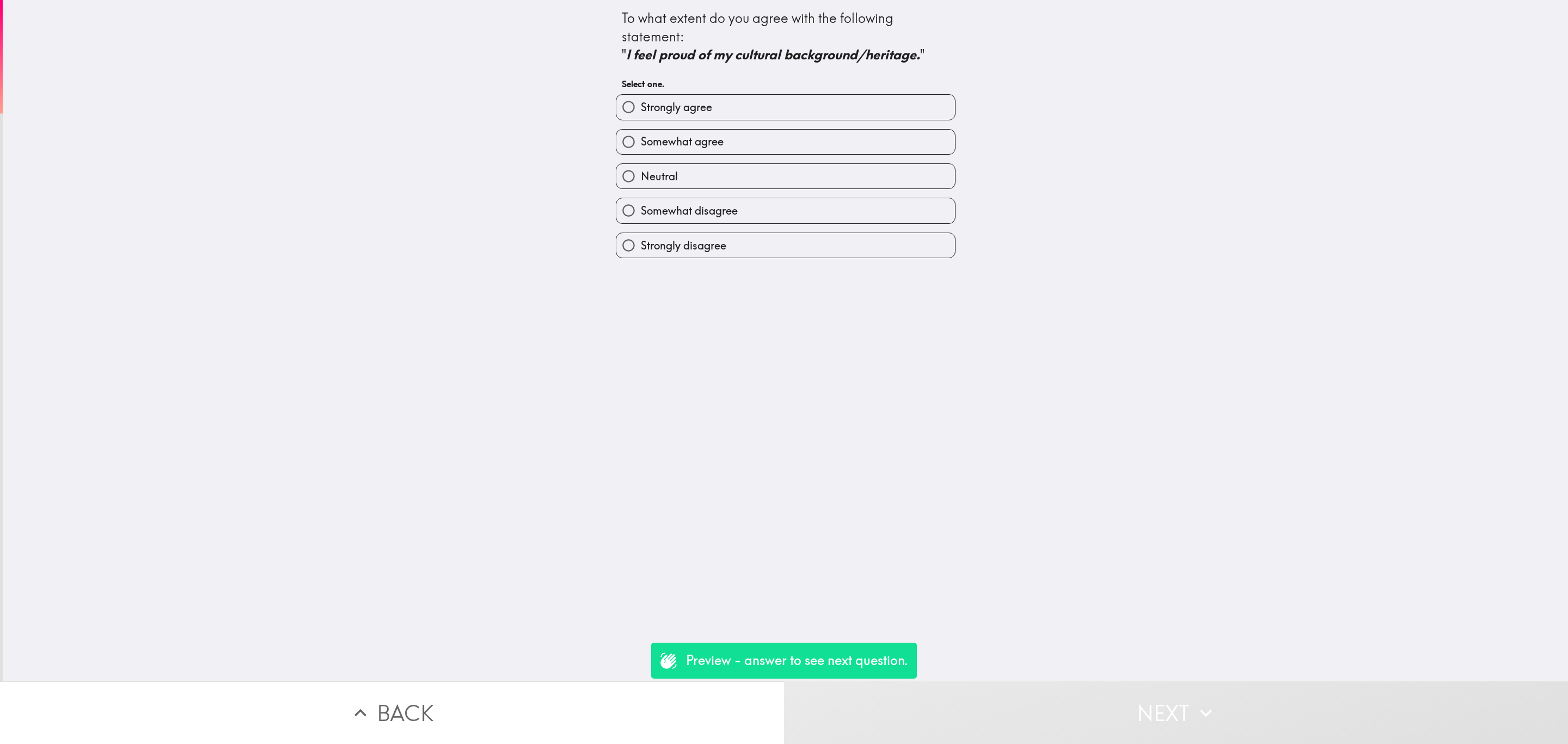
click at [740, 149] on label "Somewhat agree" at bounding box center [786, 141] width 338 height 24
click at [641, 149] on input "Somewhat agree" at bounding box center [629, 141] width 24 height 24
radio input "true"
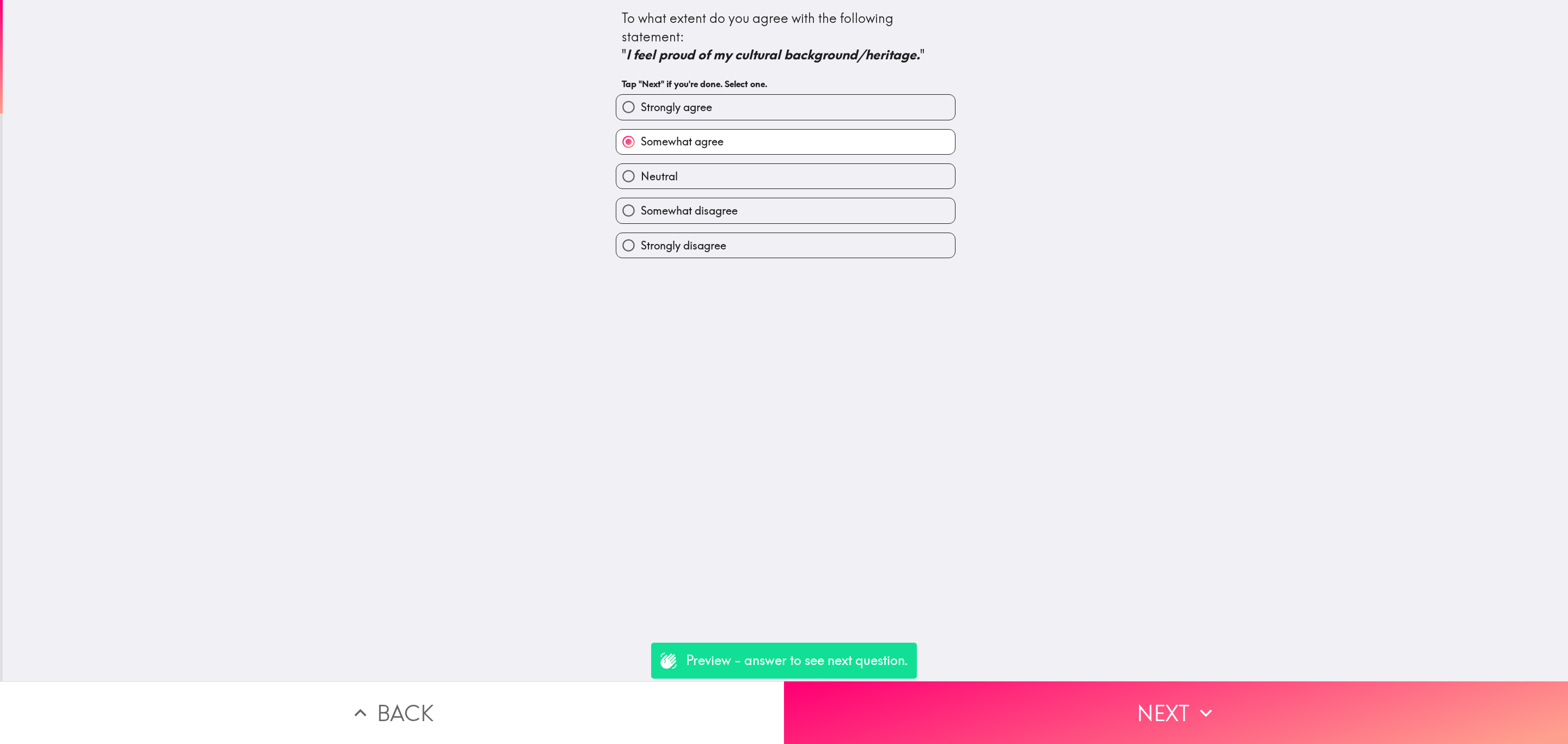
click at [1080, 681] on button "Next" at bounding box center [1176, 712] width 784 height 63
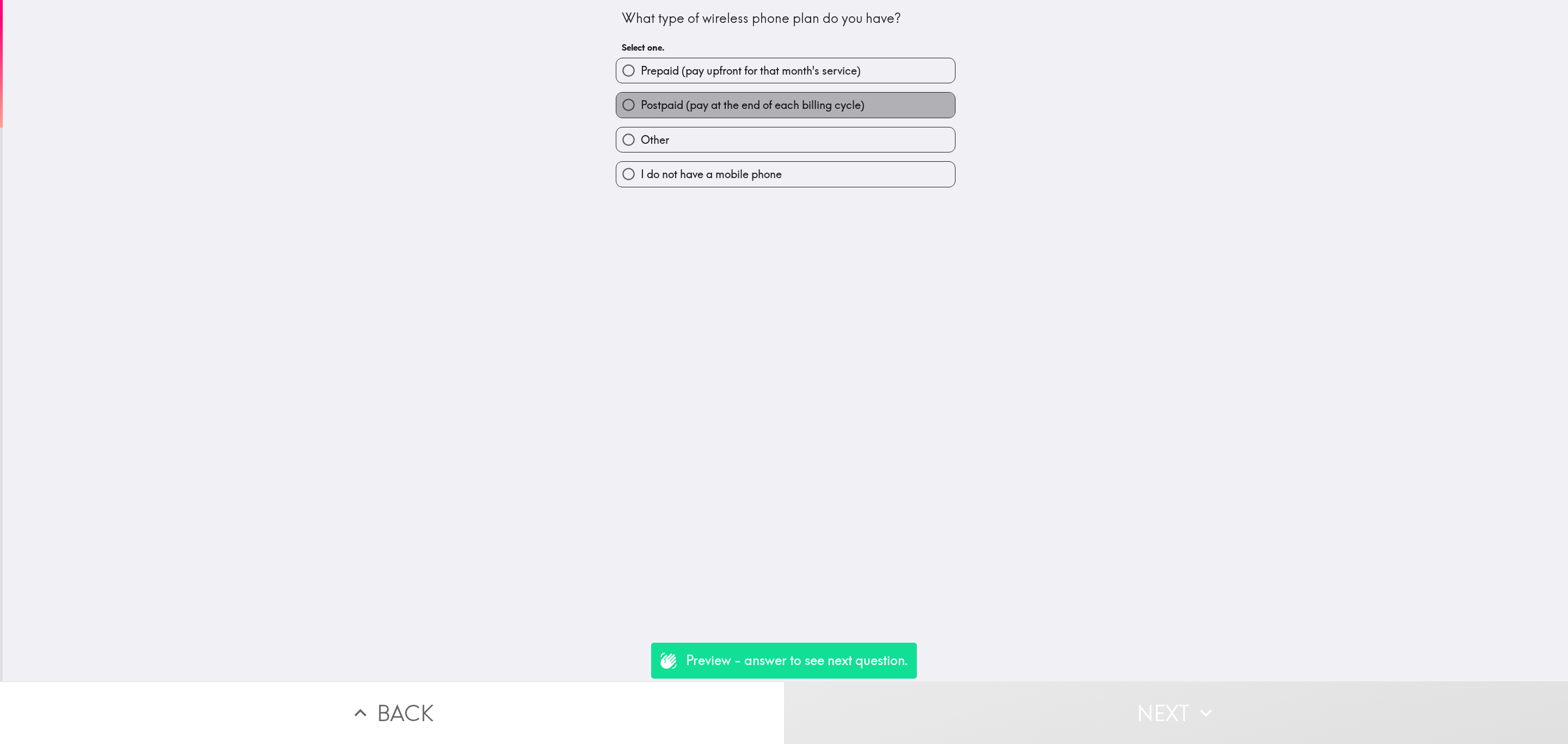
click at [711, 97] on label "Postpaid (pay at the end of each billing cycle)" at bounding box center [786, 105] width 338 height 24
click at [641, 97] on input "Postpaid (pay at the end of each billing cycle)" at bounding box center [629, 105] width 24 height 24
radio input "true"
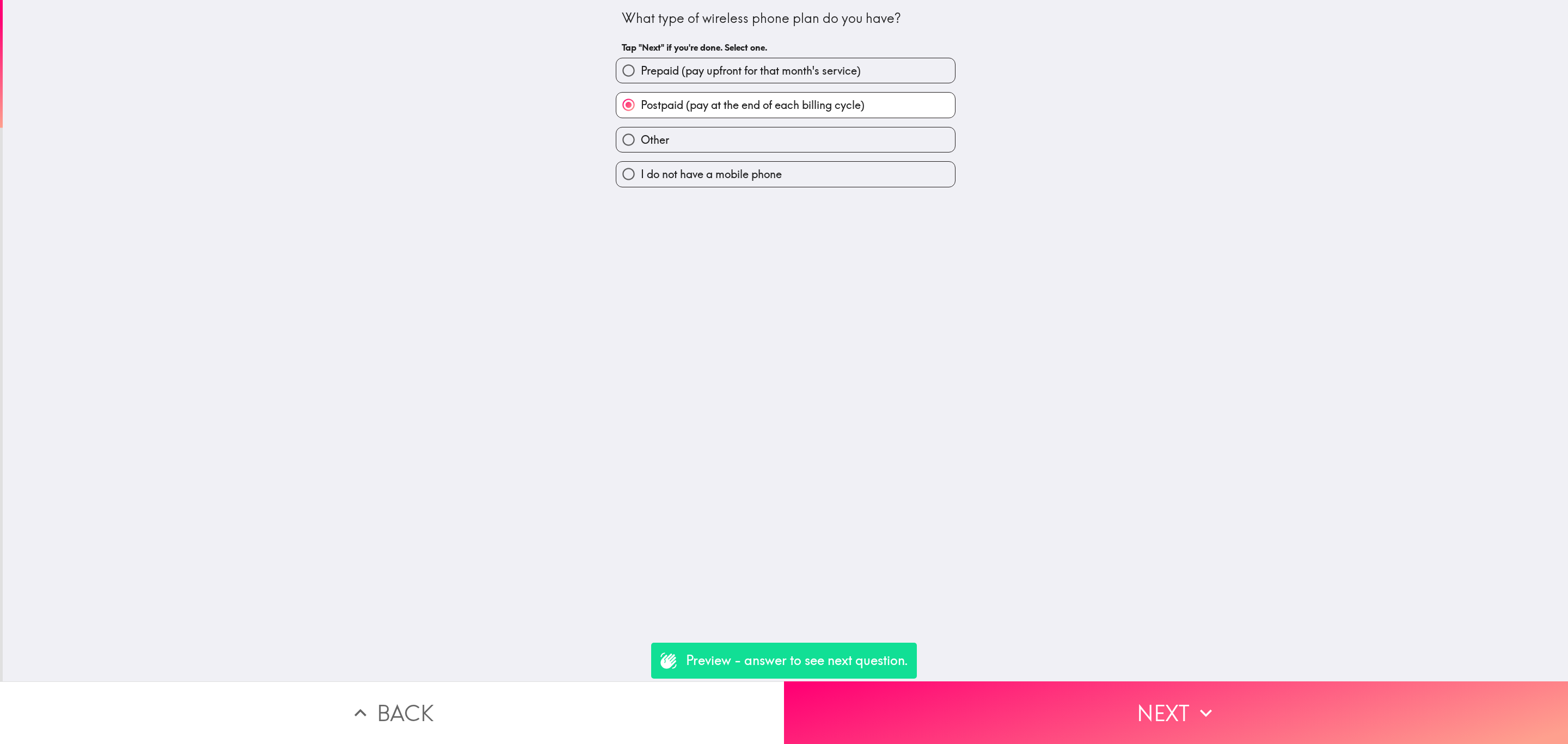
click at [711, 70] on span "Prepaid (pay upfront for that month's service)" at bounding box center [751, 71] width 220 height 15
click at [641, 70] on input "Prepaid (pay upfront for that month's service)" at bounding box center [629, 71] width 24 height 24
radio input "true"
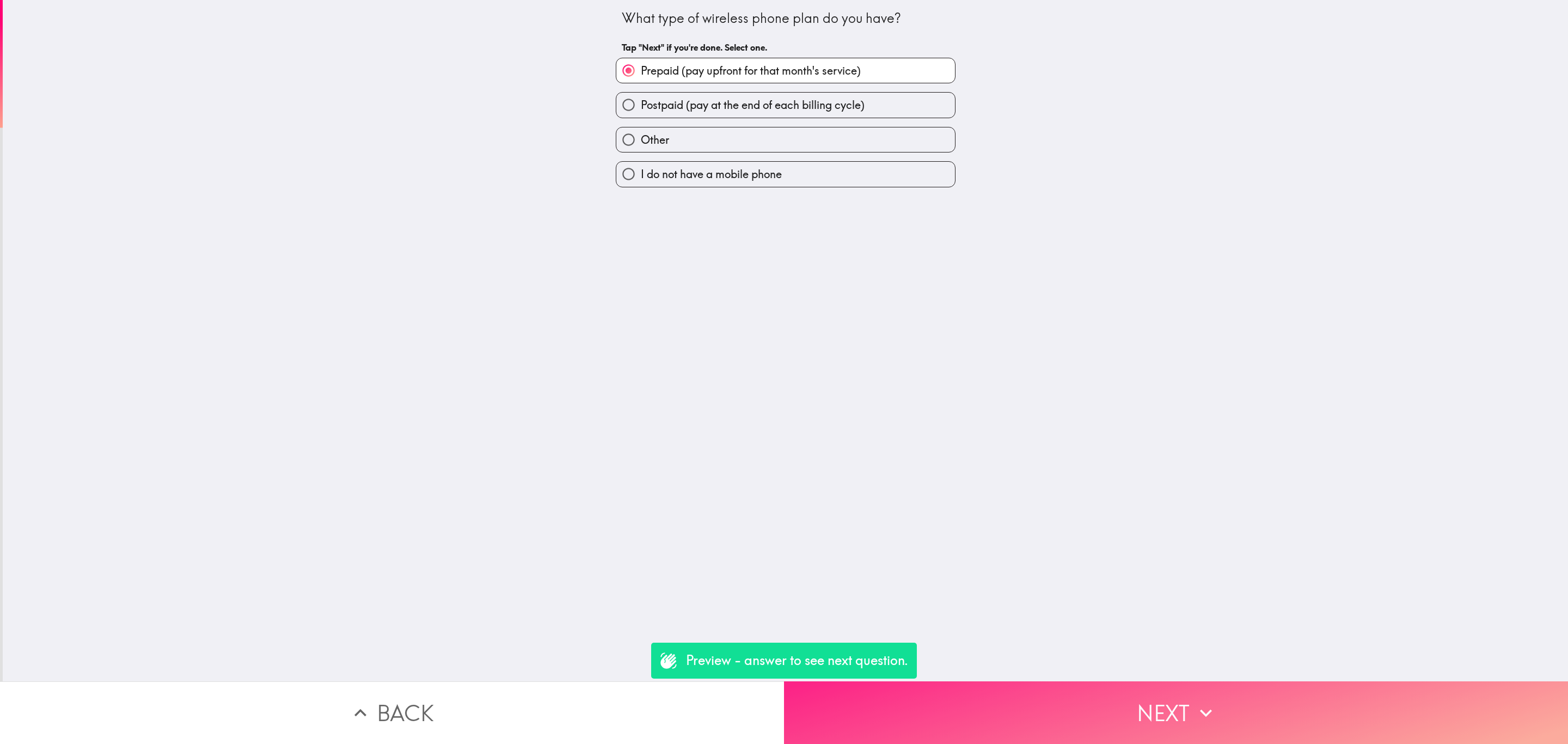
click at [1119, 699] on button "Next" at bounding box center [1176, 712] width 784 height 63
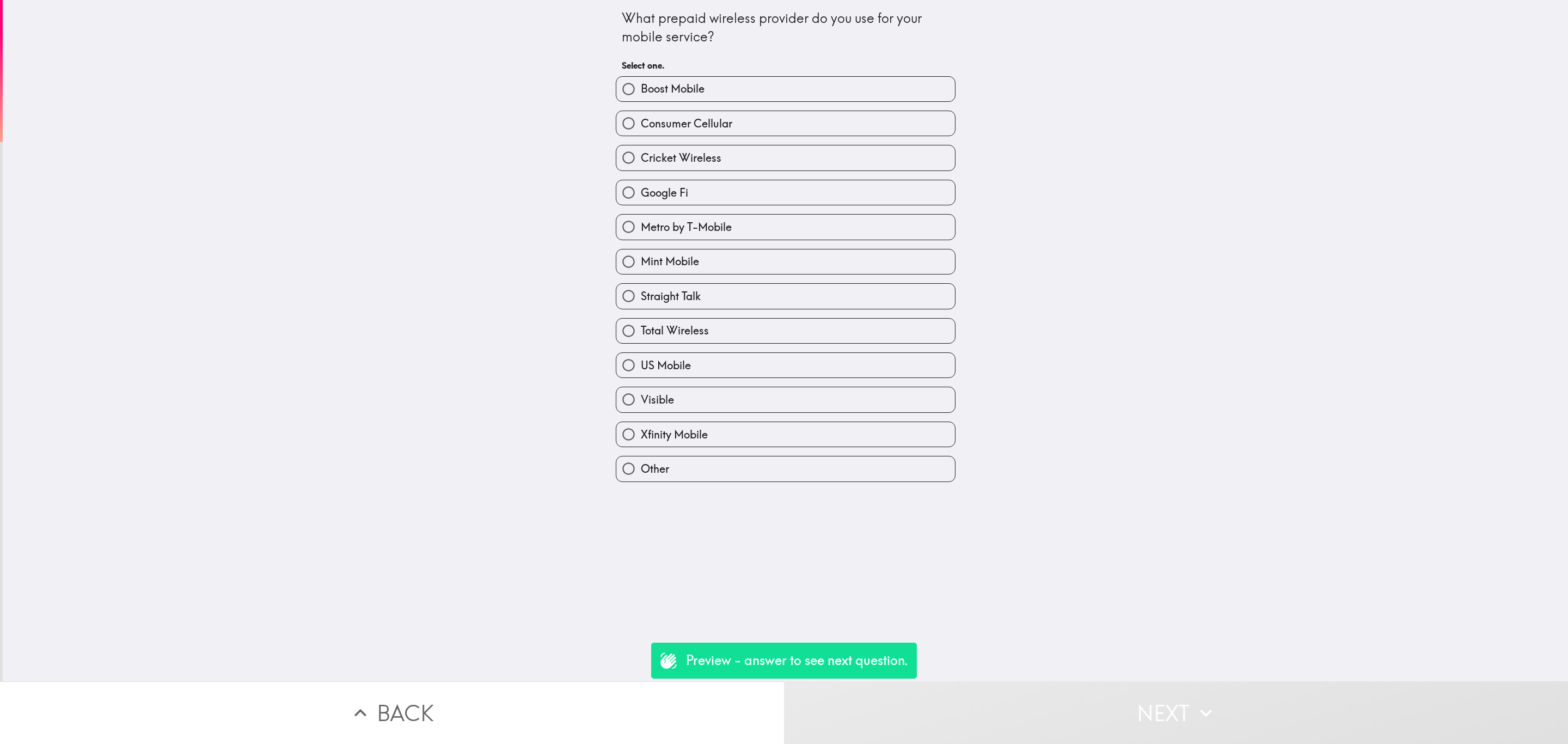
click at [759, 269] on label "Mint Mobile" at bounding box center [786, 262] width 338 height 24
click at [641, 269] on input "Mint Mobile" at bounding box center [629, 262] width 24 height 24
radio input "true"
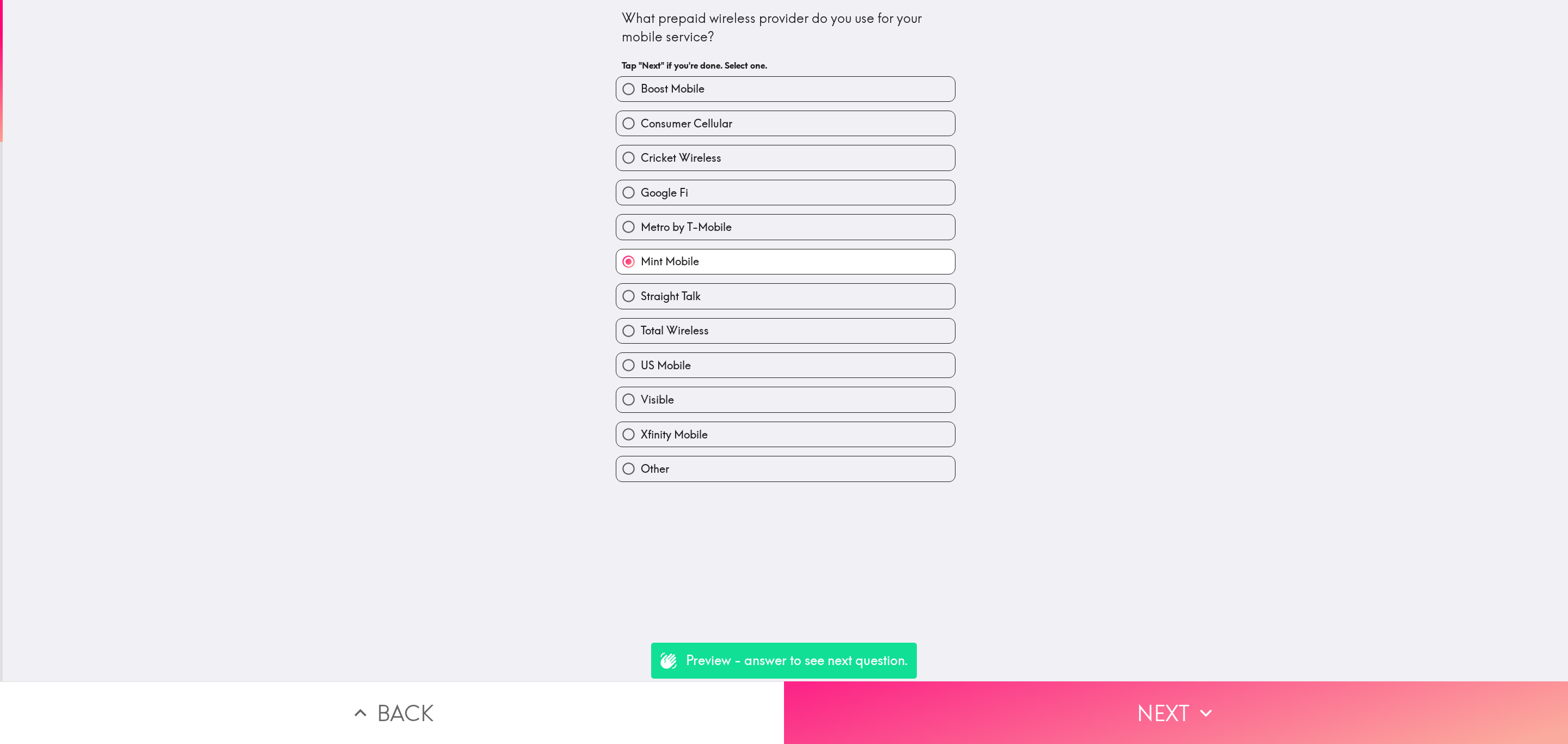
click at [1108, 716] on button "Next" at bounding box center [1176, 712] width 784 height 63
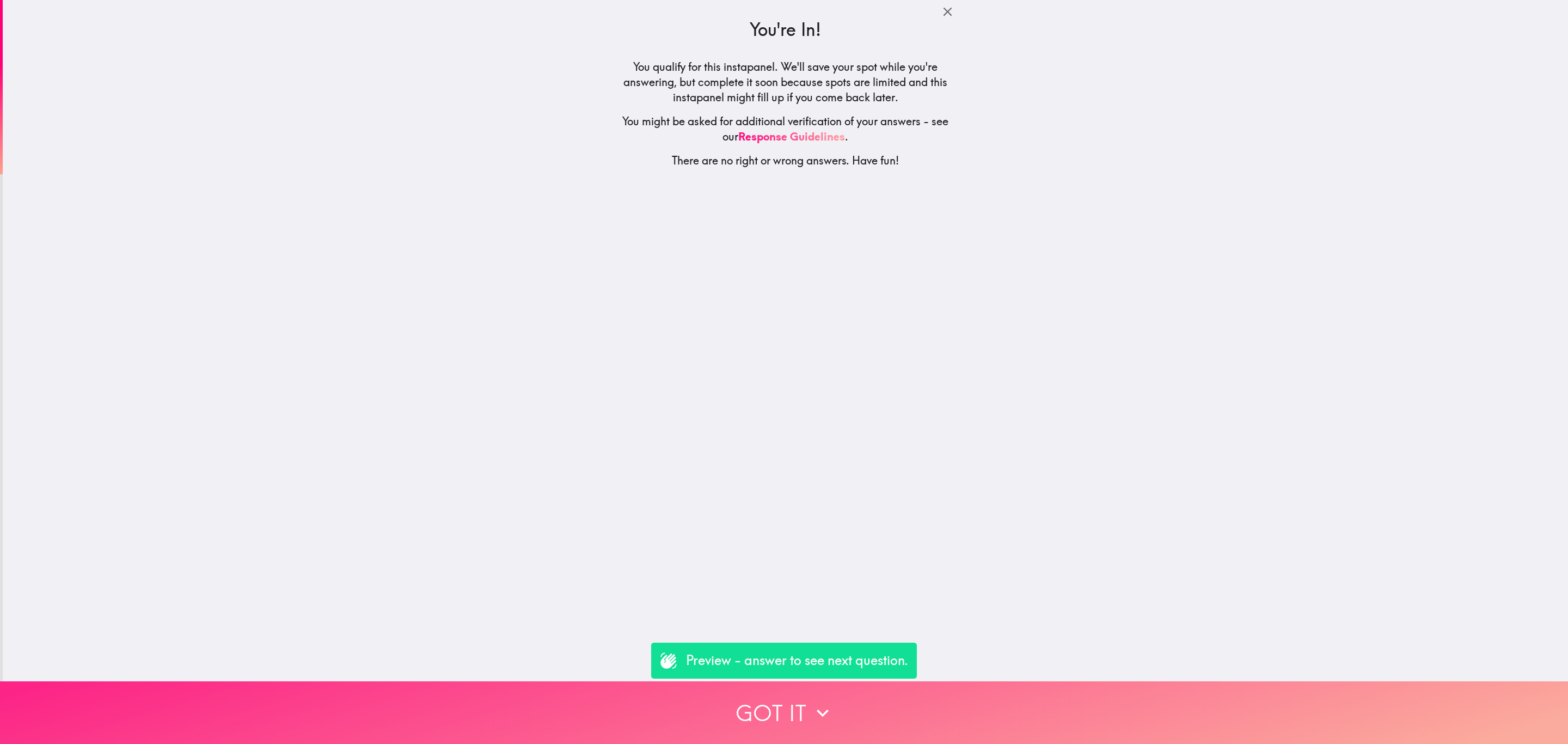
click at [985, 681] on button "Got it" at bounding box center [784, 712] width 1568 height 63
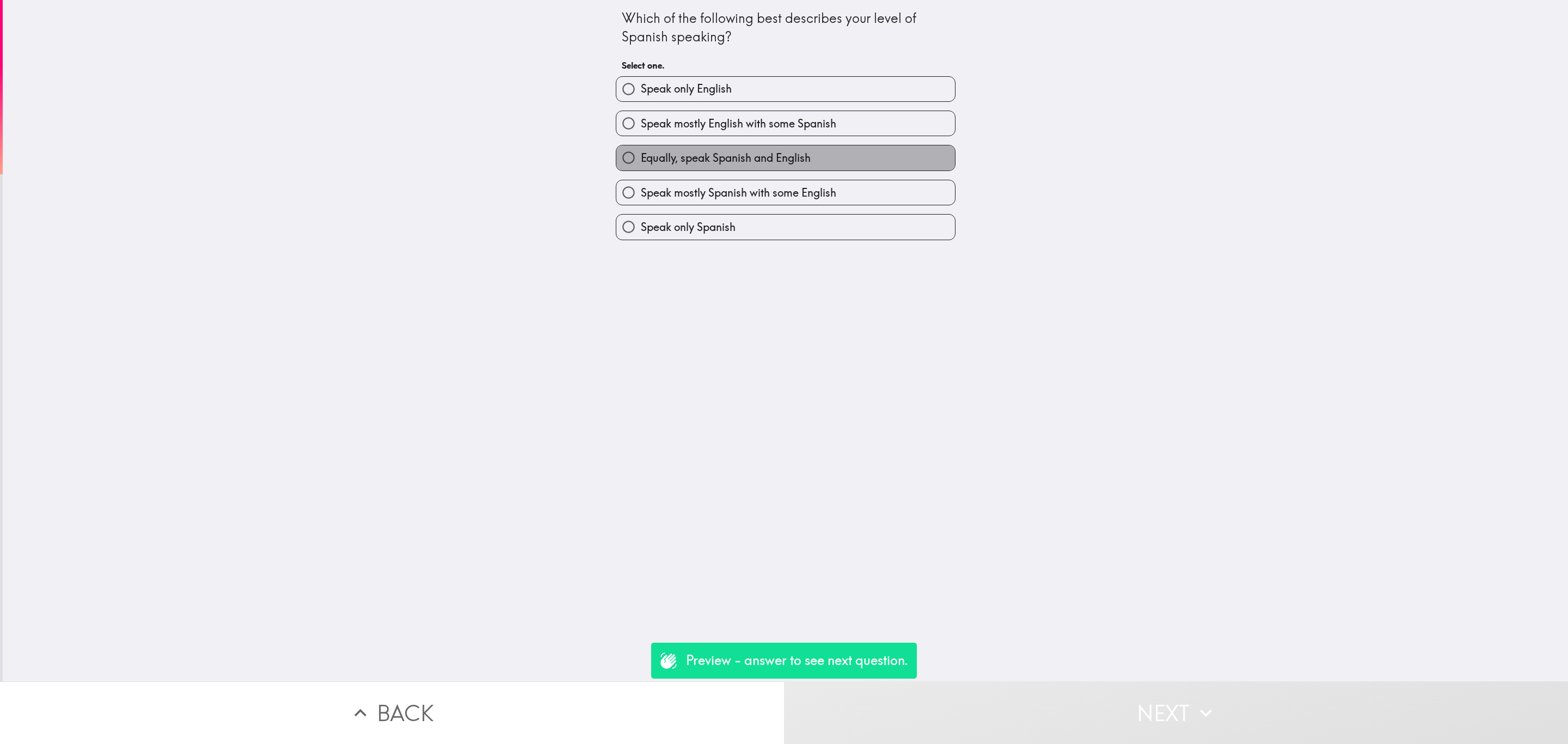
click at [776, 152] on span "Equally, speak Spanish and English" at bounding box center [725, 158] width 170 height 15
click at [641, 152] on input "Equally, speak Spanish and English" at bounding box center [629, 158] width 24 height 24
radio input "true"
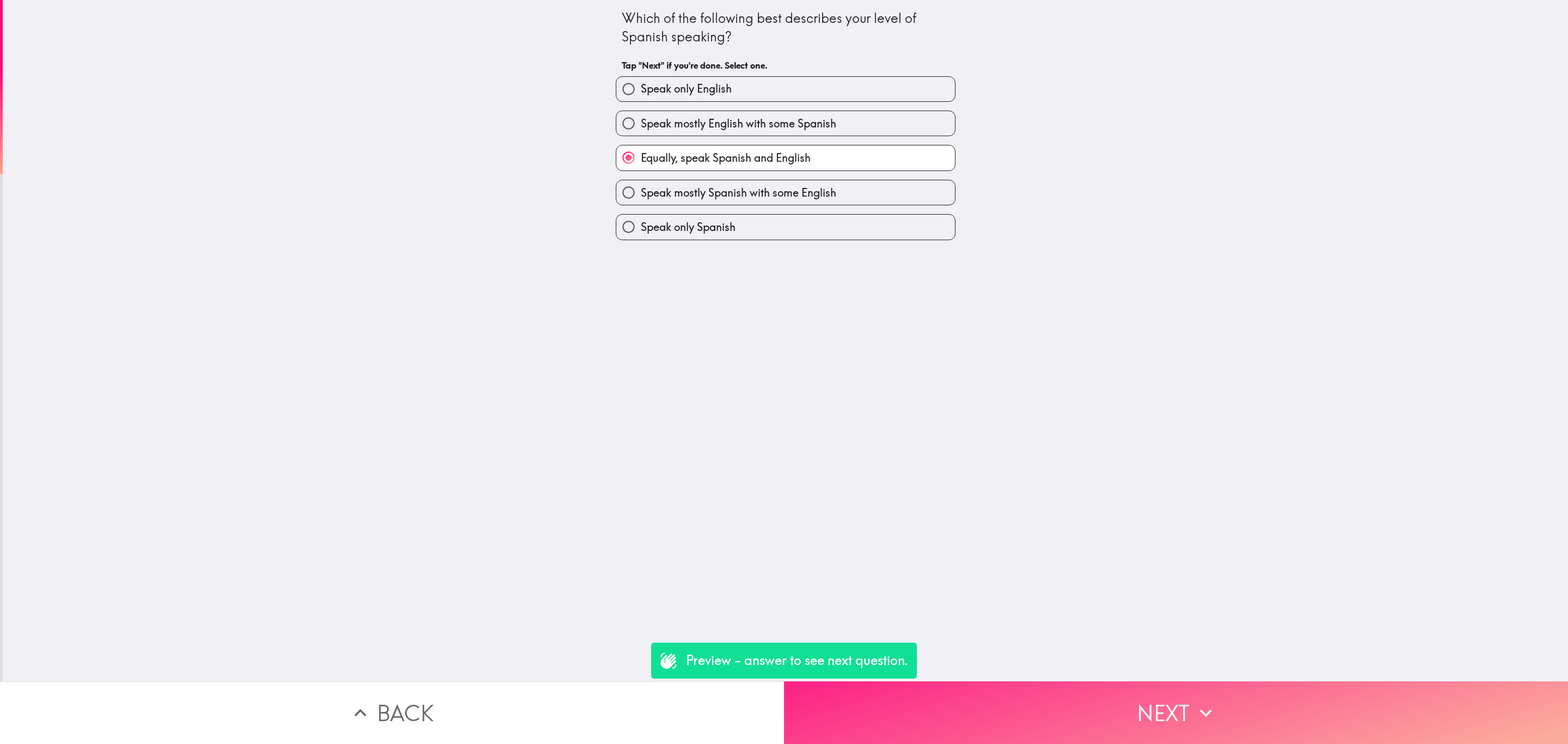
click at [1062, 714] on button "Next" at bounding box center [1176, 712] width 784 height 63
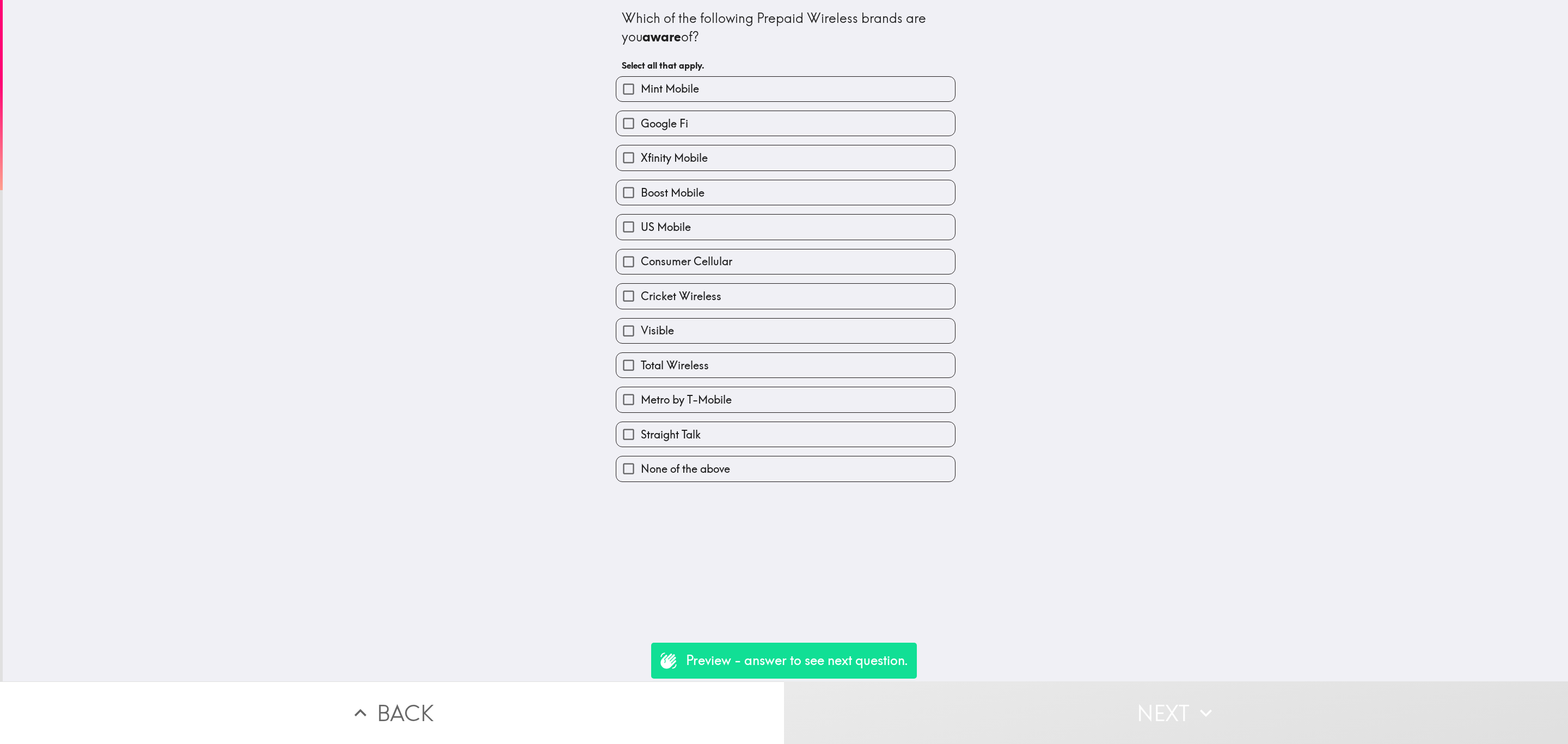
click at [769, 207] on div "US Mobile" at bounding box center [782, 222] width 349 height 34
drag, startPoint x: 782, startPoint y: 232, endPoint x: 807, endPoint y: 260, distance: 37.5
click at [783, 233] on label "US Mobile" at bounding box center [786, 227] width 338 height 24
click at [641, 233] on input "US Mobile" at bounding box center [629, 227] width 24 height 24
checkbox input "true"
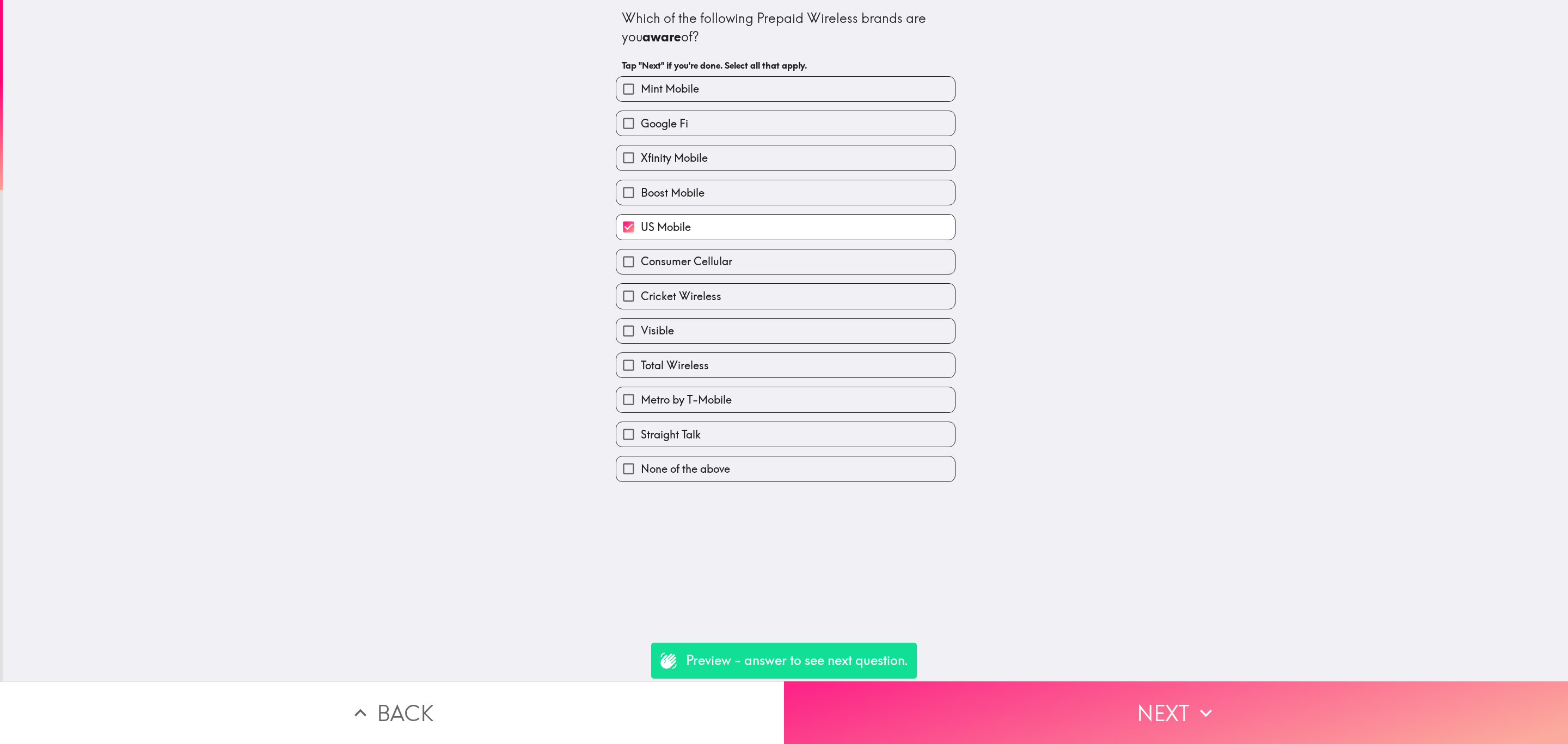
click at [1008, 681] on button "Next" at bounding box center [1176, 712] width 784 height 63
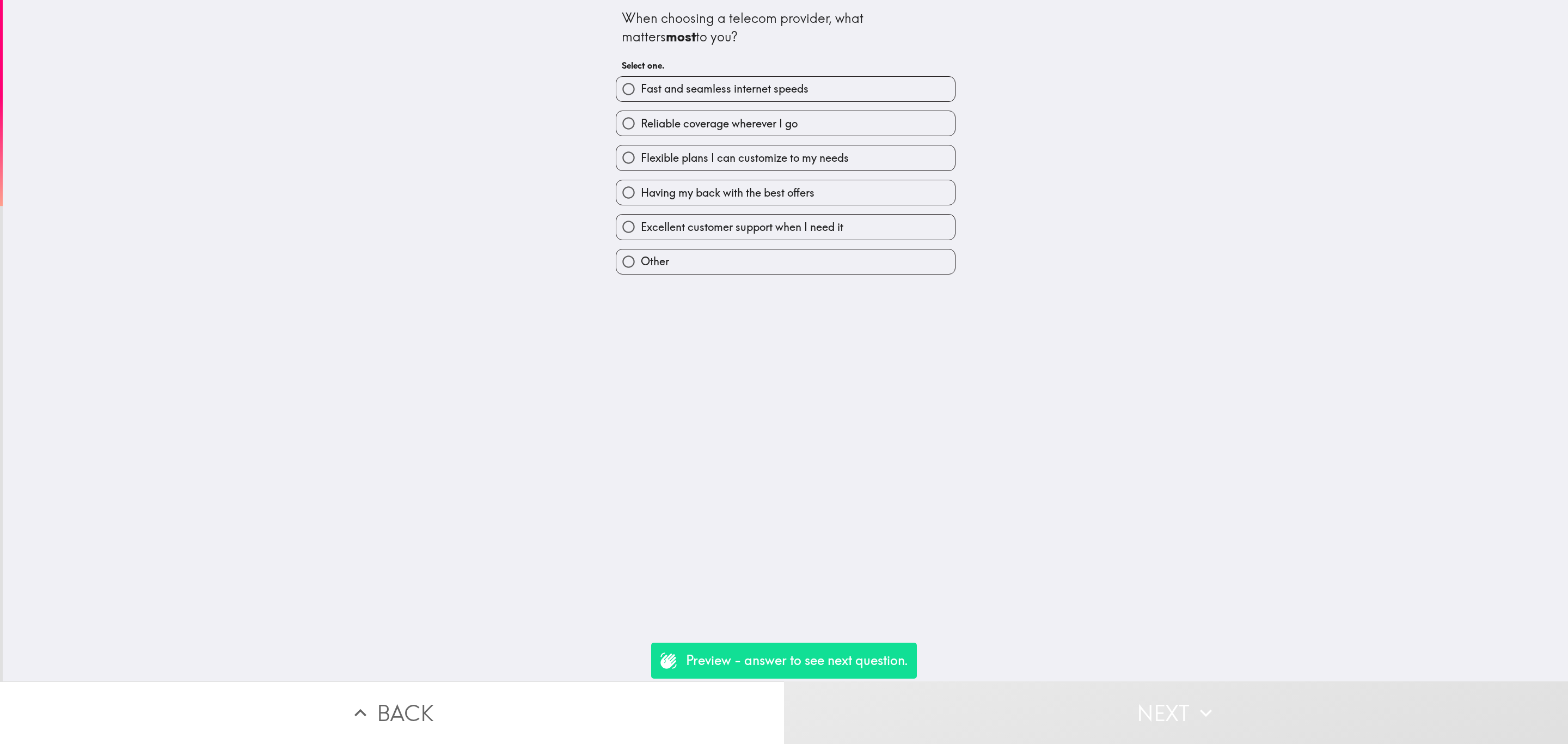
click at [751, 196] on span "Having my back with the best offers" at bounding box center [728, 193] width 174 height 15
click at [641, 196] on input "Having my back with the best offers" at bounding box center [629, 193] width 24 height 24
radio input "true"
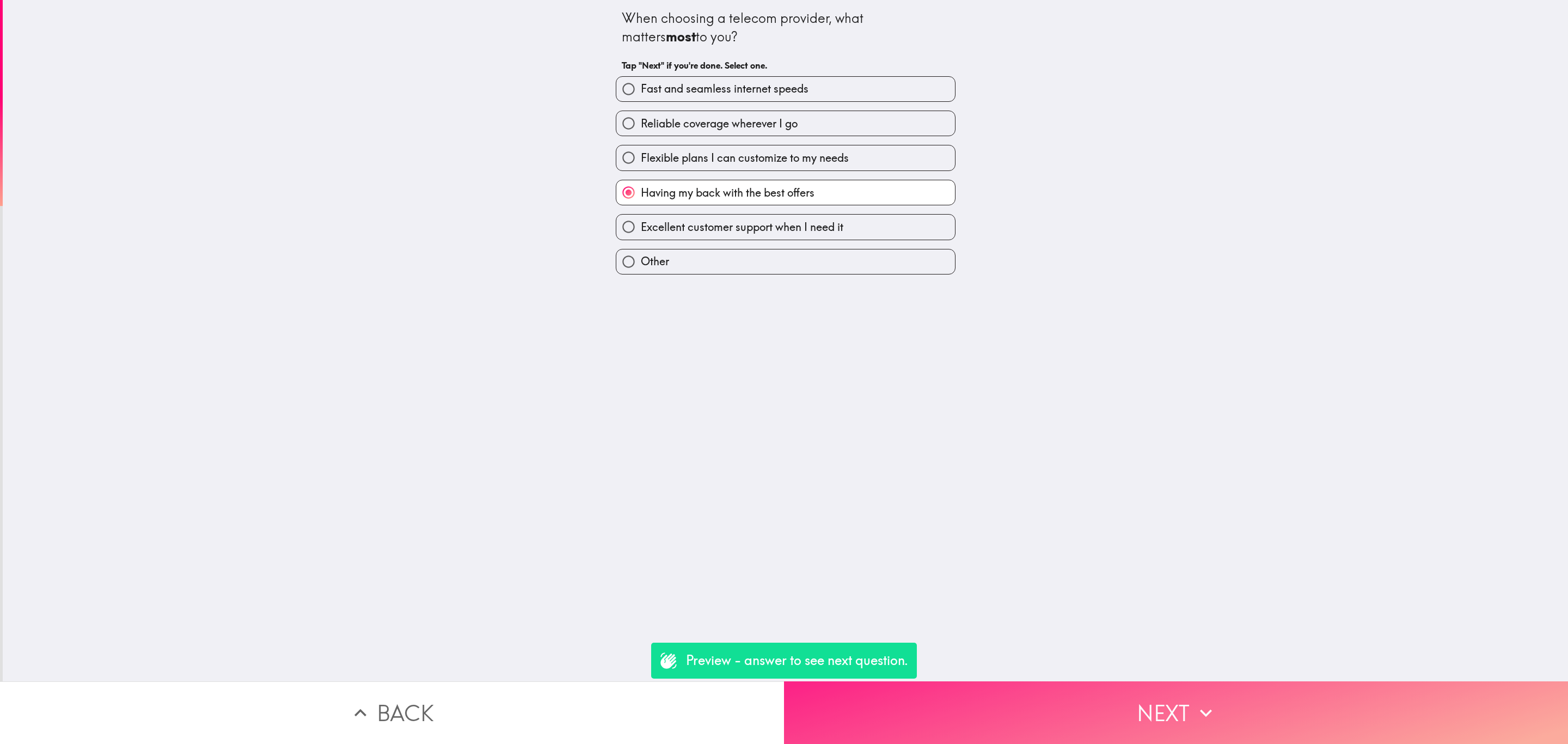
click at [1065, 699] on button "Next" at bounding box center [1176, 712] width 784 height 63
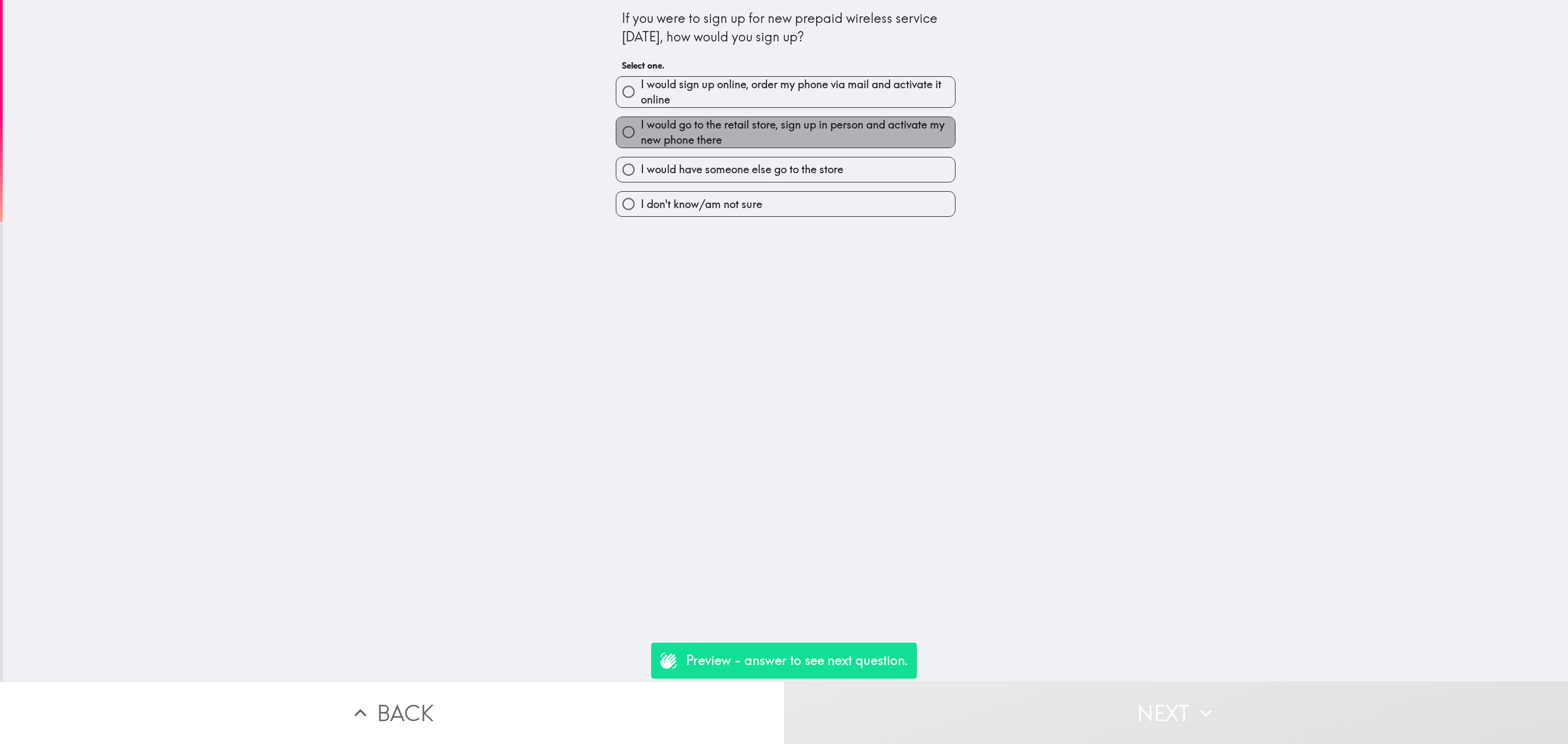
click at [760, 121] on span "I would go to the retail store, sign up in person and activate my new phone the…" at bounding box center [798, 132] width 314 height 30
click at [641, 121] on input "I would go to the retail store, sign up in person and activate my new phone the…" at bounding box center [629, 132] width 24 height 24
radio input "true"
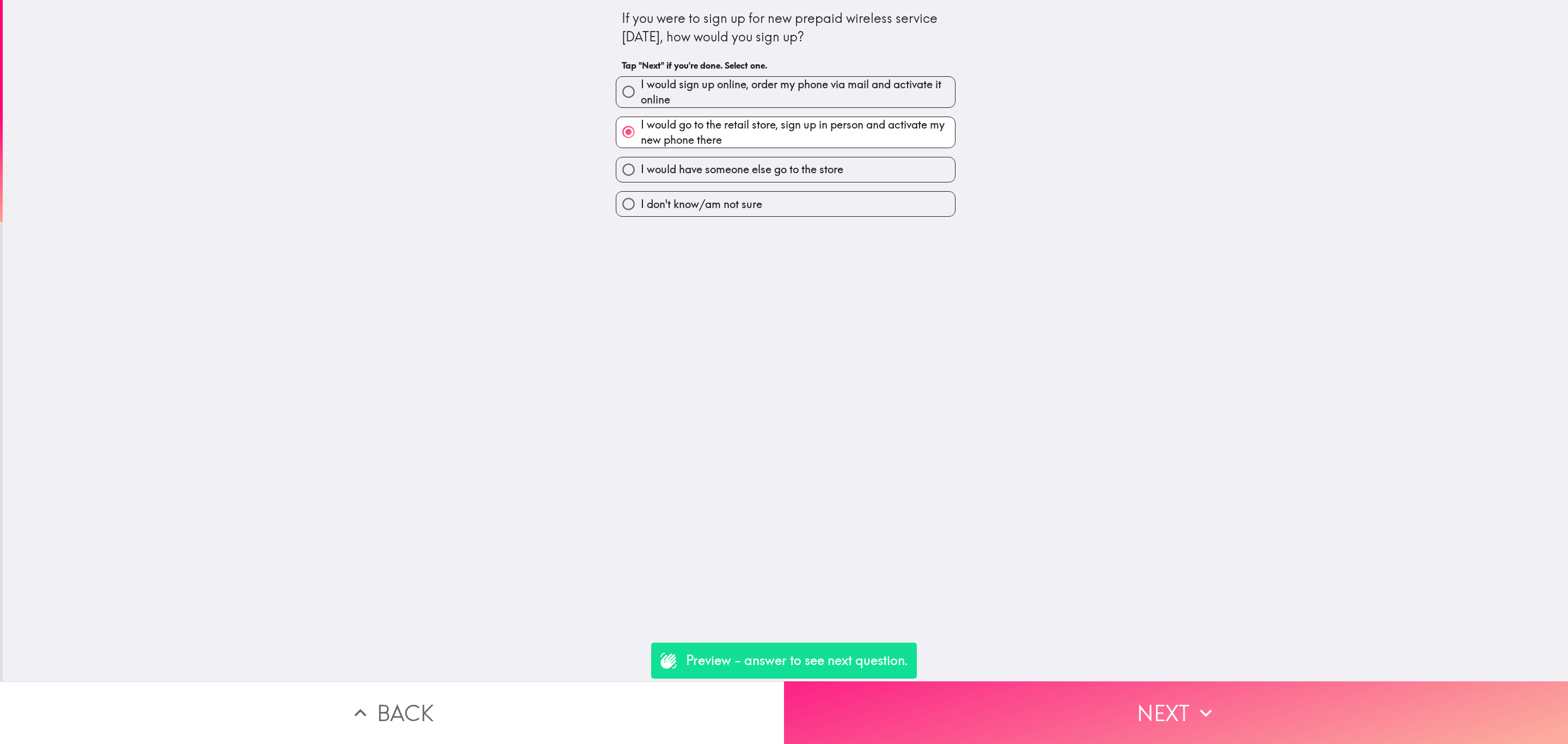
click at [1116, 698] on button "Next" at bounding box center [1176, 712] width 784 height 63
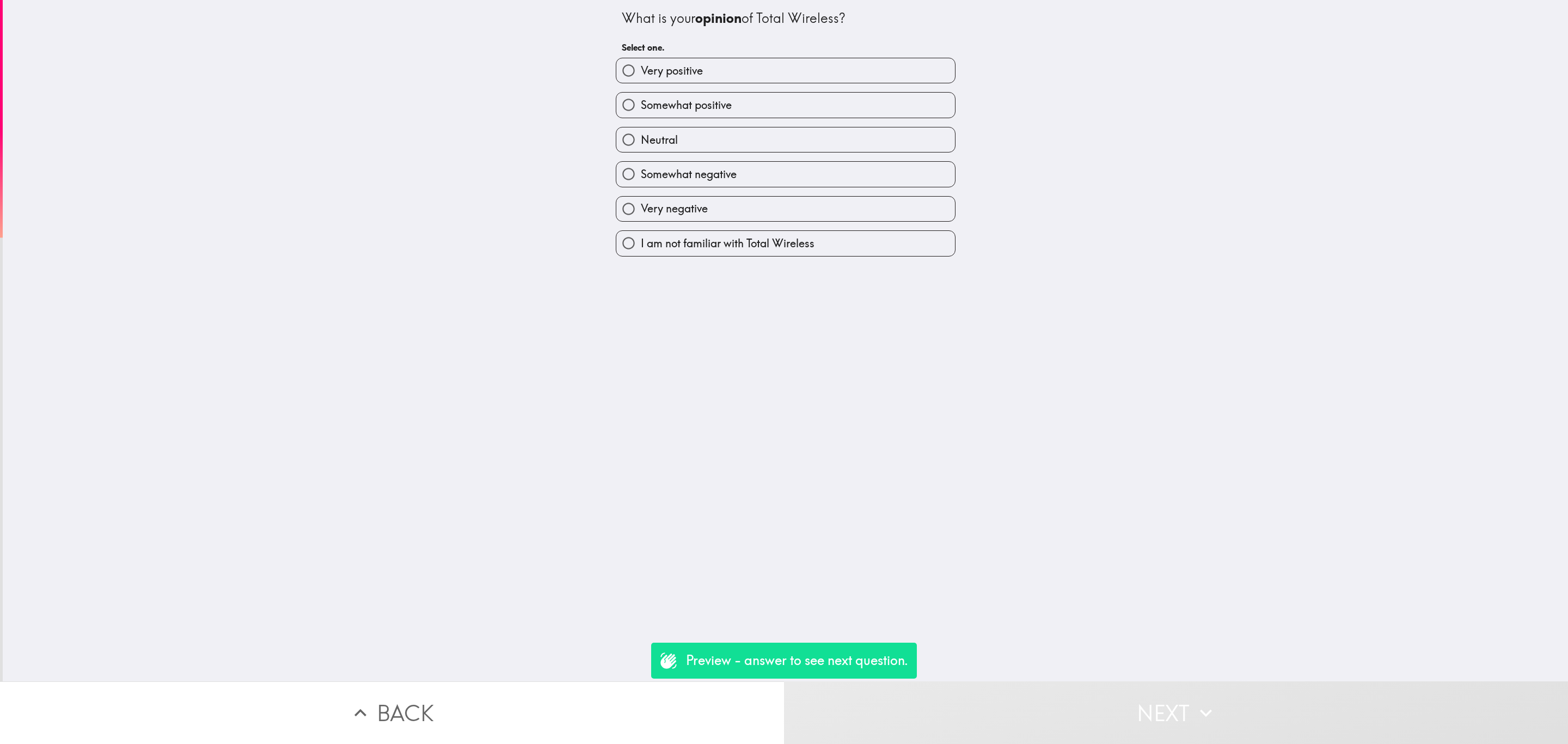
click at [769, 126] on div "Neutral" at bounding box center [782, 135] width 349 height 34
click at [829, 211] on label "Very negative" at bounding box center [786, 209] width 338 height 24
click at [641, 211] on input "Very negative" at bounding box center [629, 209] width 24 height 24
radio input "true"
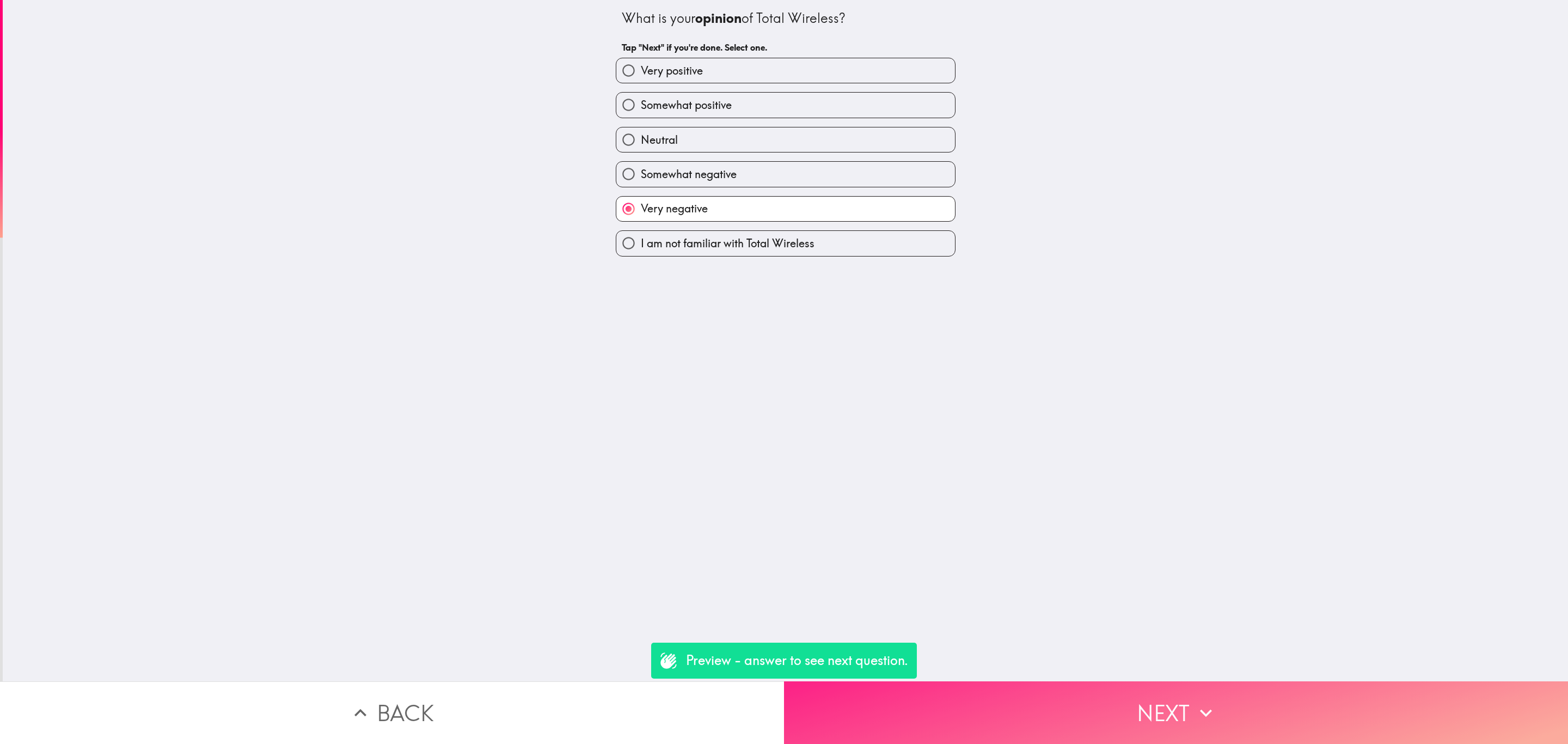
click at [1061, 690] on button "Next" at bounding box center [1176, 712] width 784 height 63
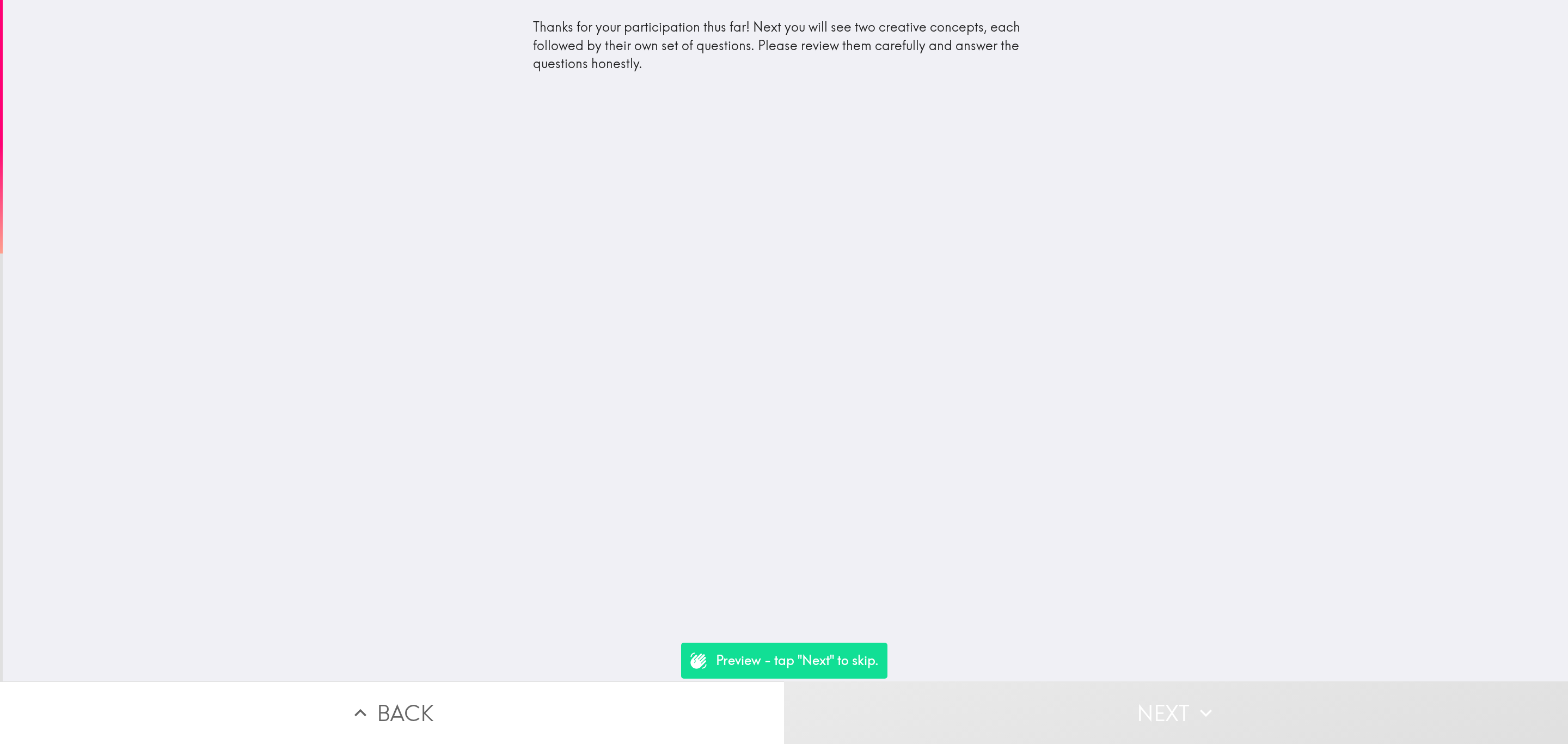
click at [1114, 698] on button "Next" at bounding box center [1176, 712] width 784 height 63
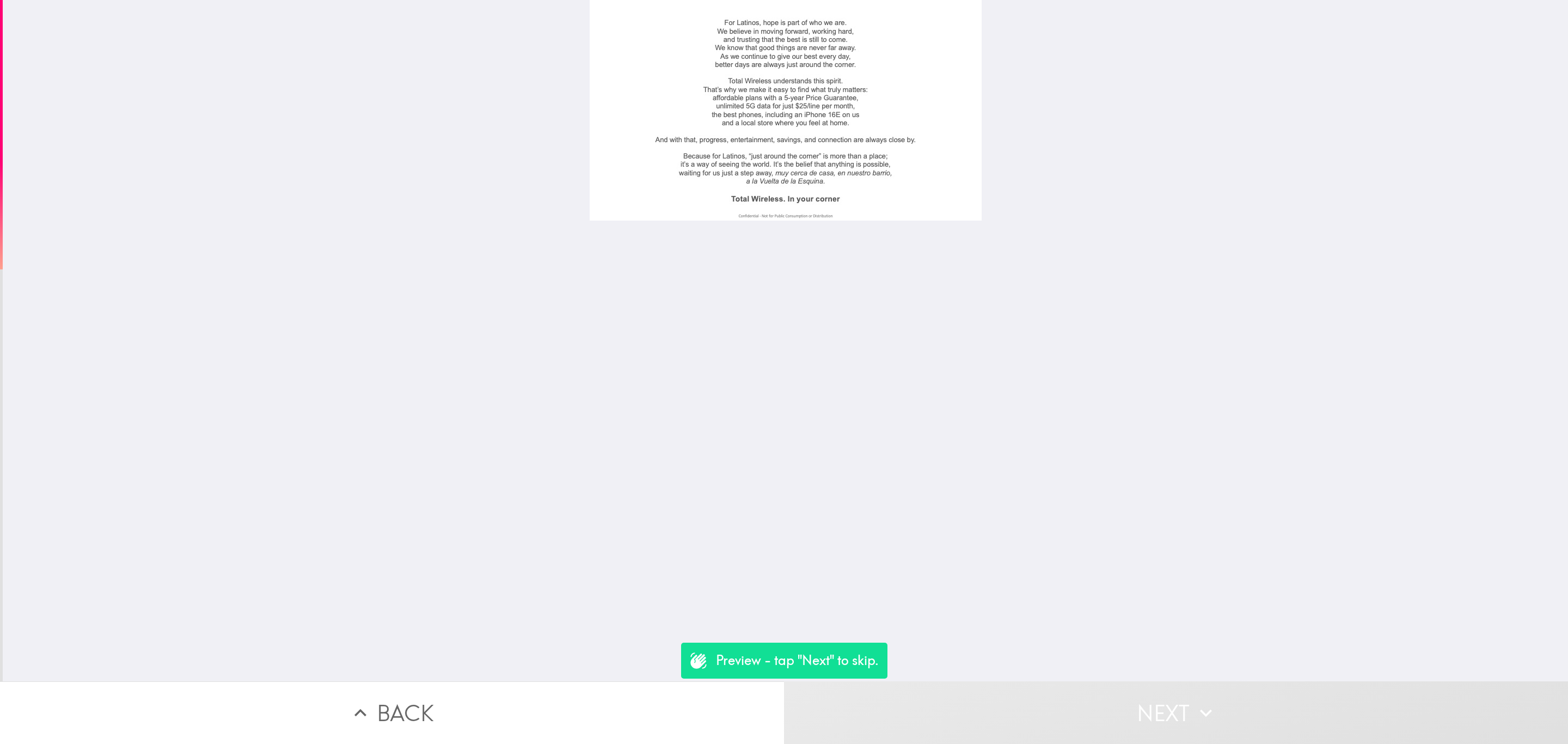
drag, startPoint x: 1114, startPoint y: 698, endPoint x: 902, endPoint y: 265, distance: 482.1
click at [904, 267] on div "Preview - tap "Next" to skip. Back Next" at bounding box center [784, 372] width 1568 height 744
click at [1087, 704] on button "Next" at bounding box center [1176, 712] width 784 height 63
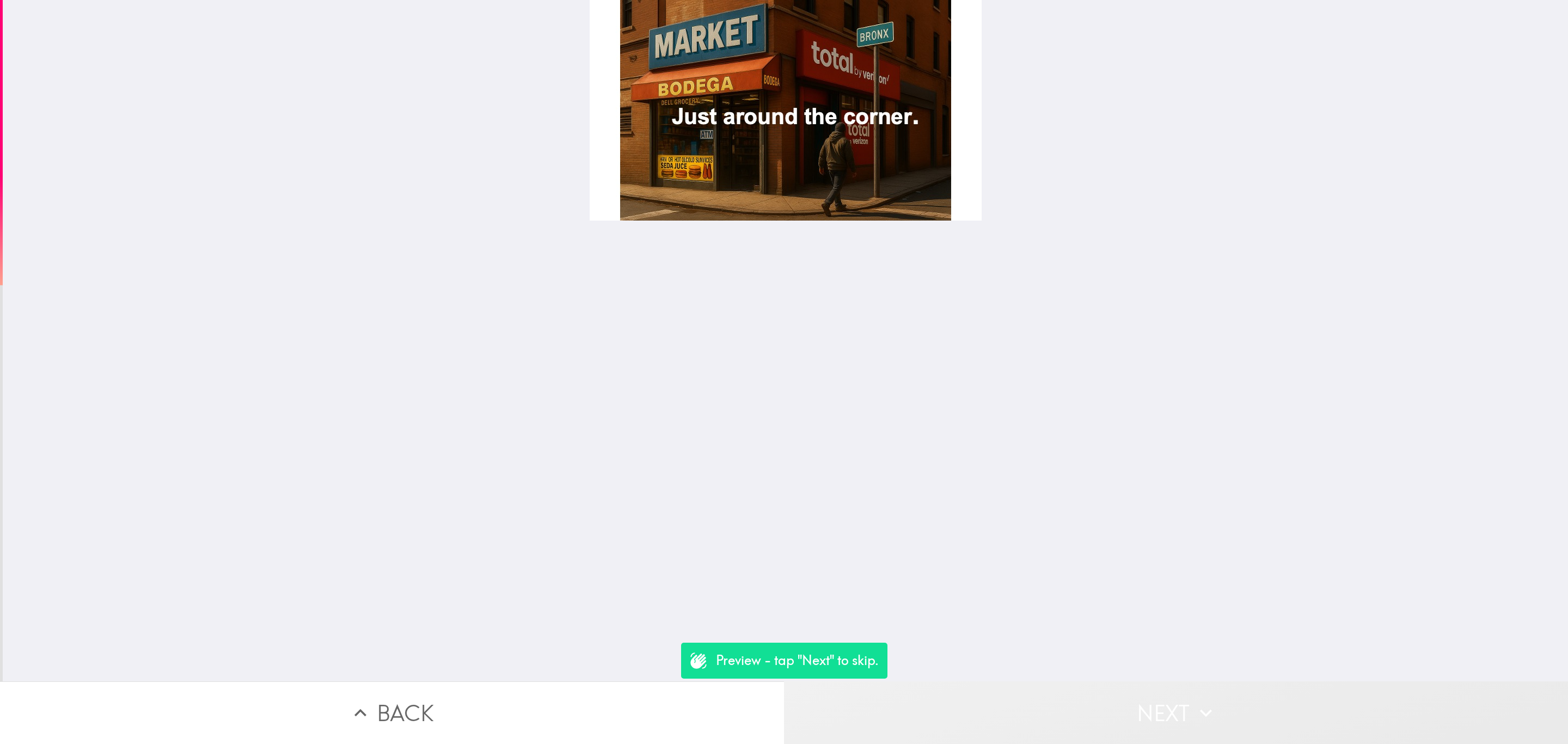
click at [1064, 706] on button "Next" at bounding box center [1176, 712] width 784 height 63
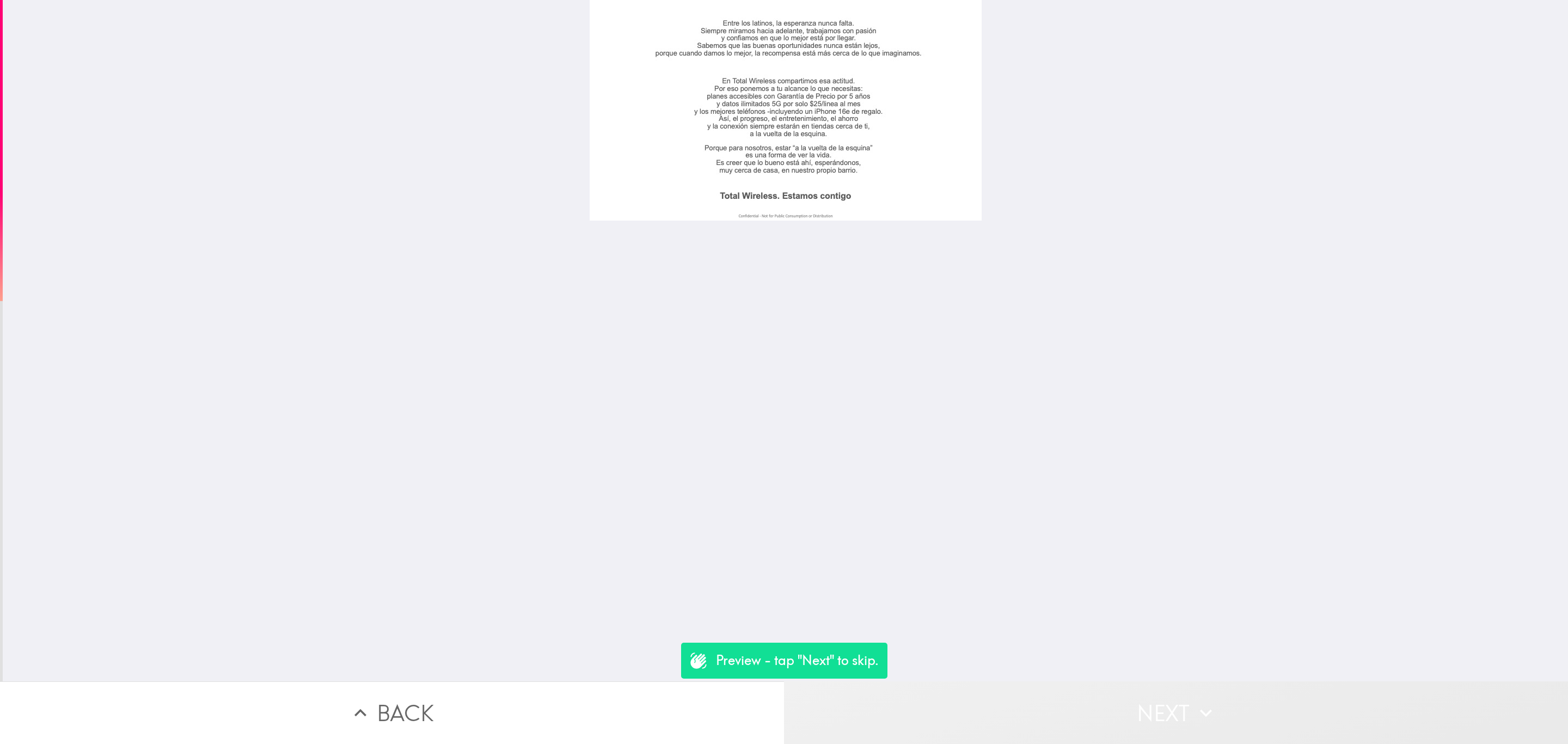
click at [1064, 706] on button "Next" at bounding box center [1176, 712] width 784 height 63
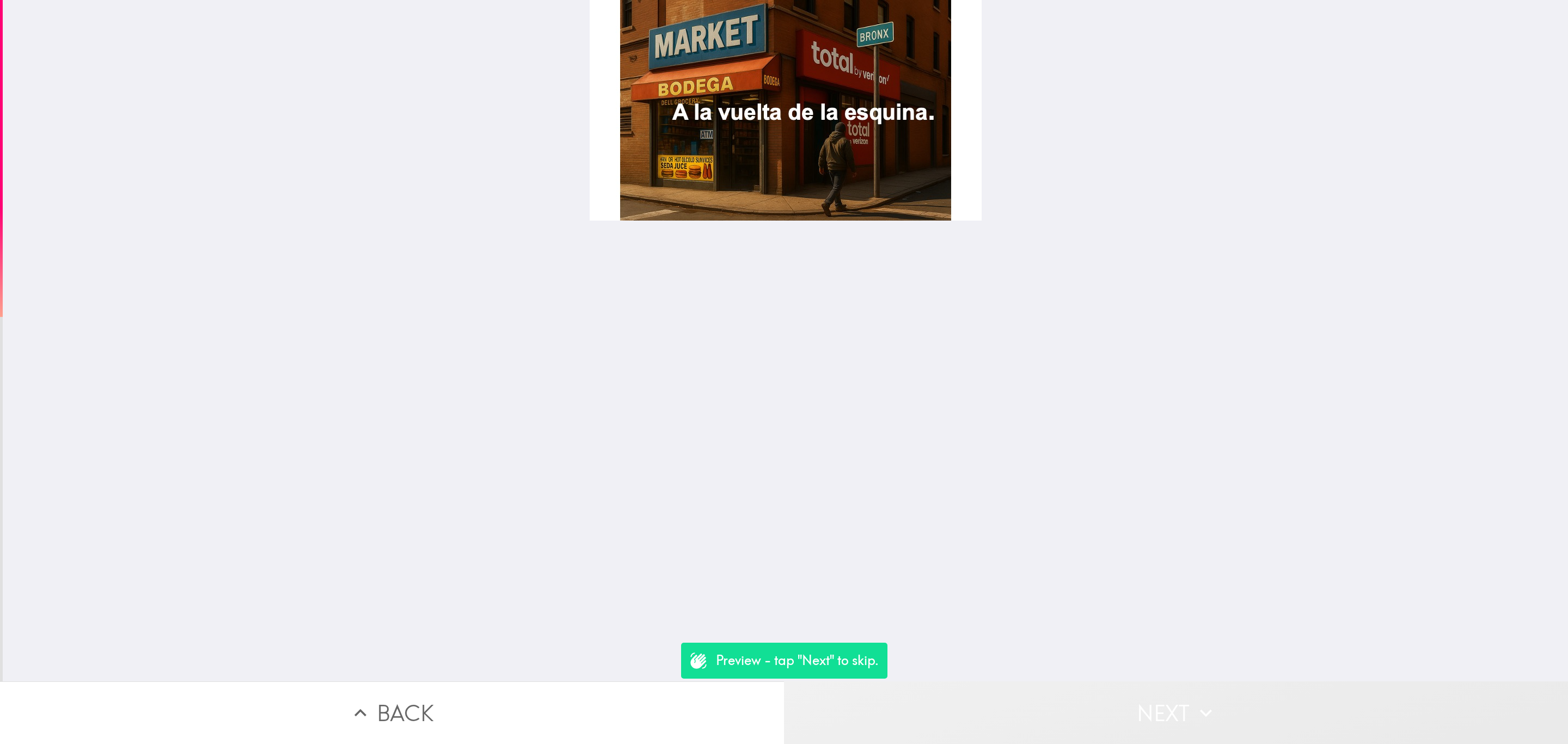
click at [1064, 706] on button "Next" at bounding box center [1176, 712] width 784 height 63
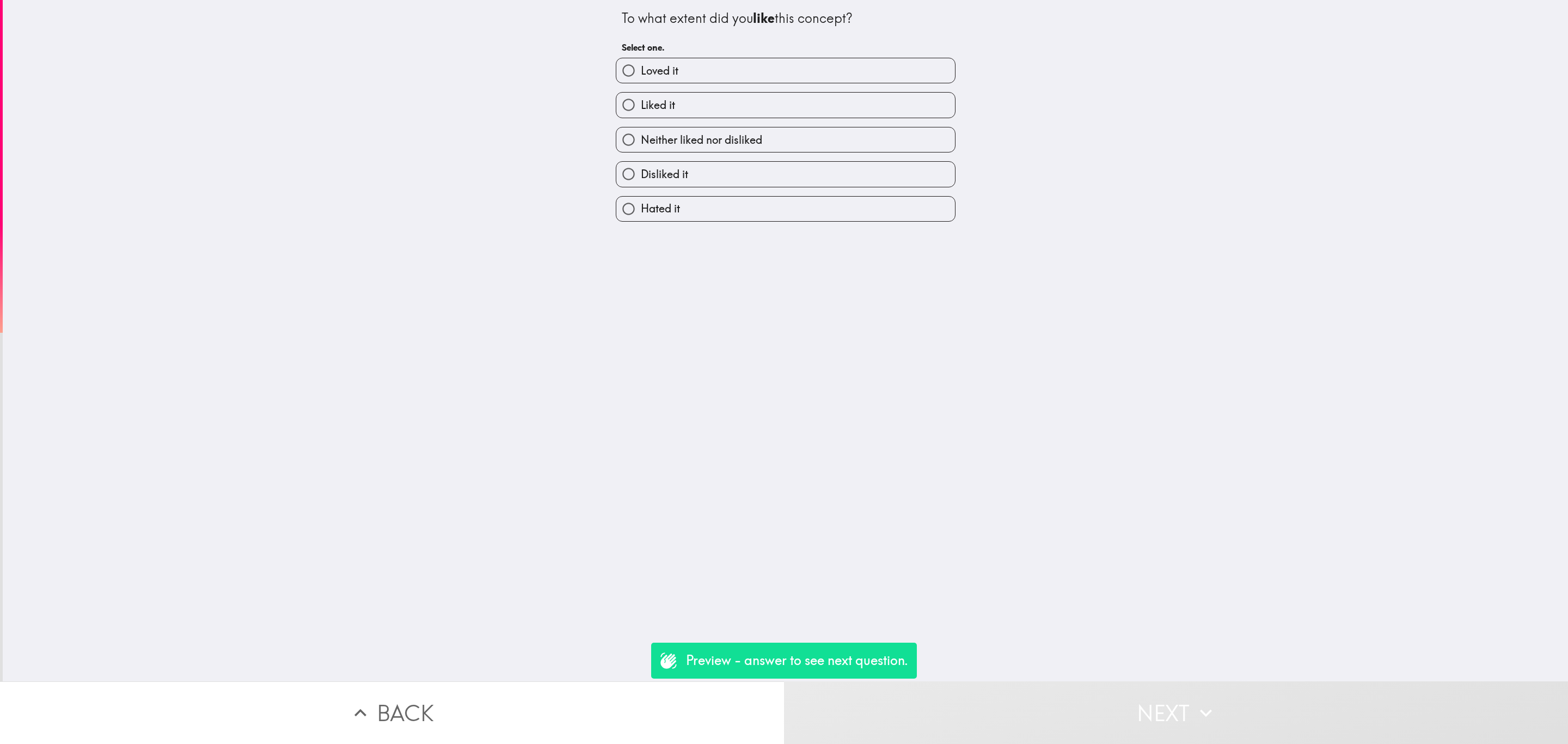
click at [808, 134] on label "Neither liked nor disliked" at bounding box center [786, 140] width 338 height 24
click at [641, 134] on input "Neither liked nor disliked" at bounding box center [629, 140] width 24 height 24
radio input "true"
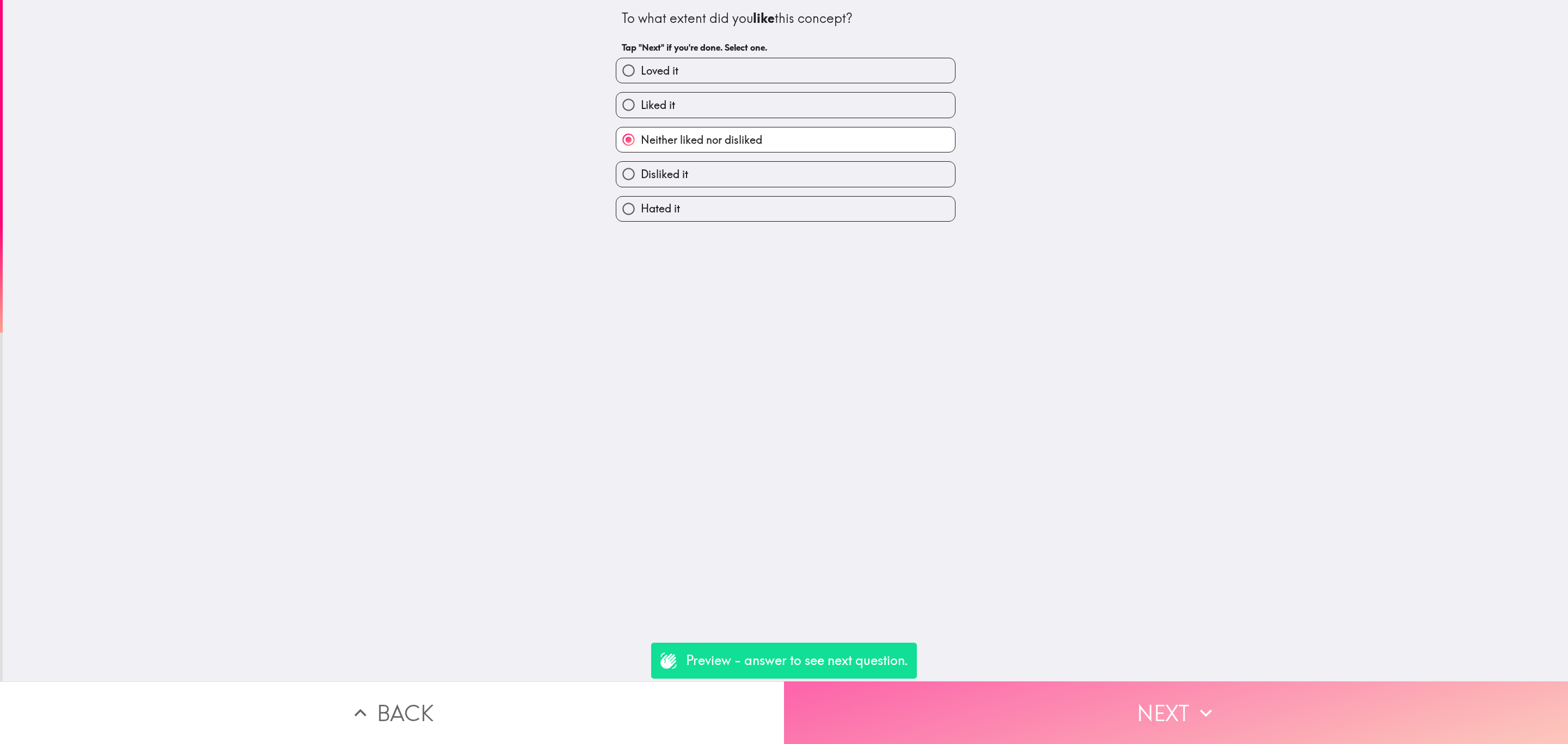
click at [1135, 688] on button "Next" at bounding box center [1176, 712] width 784 height 63
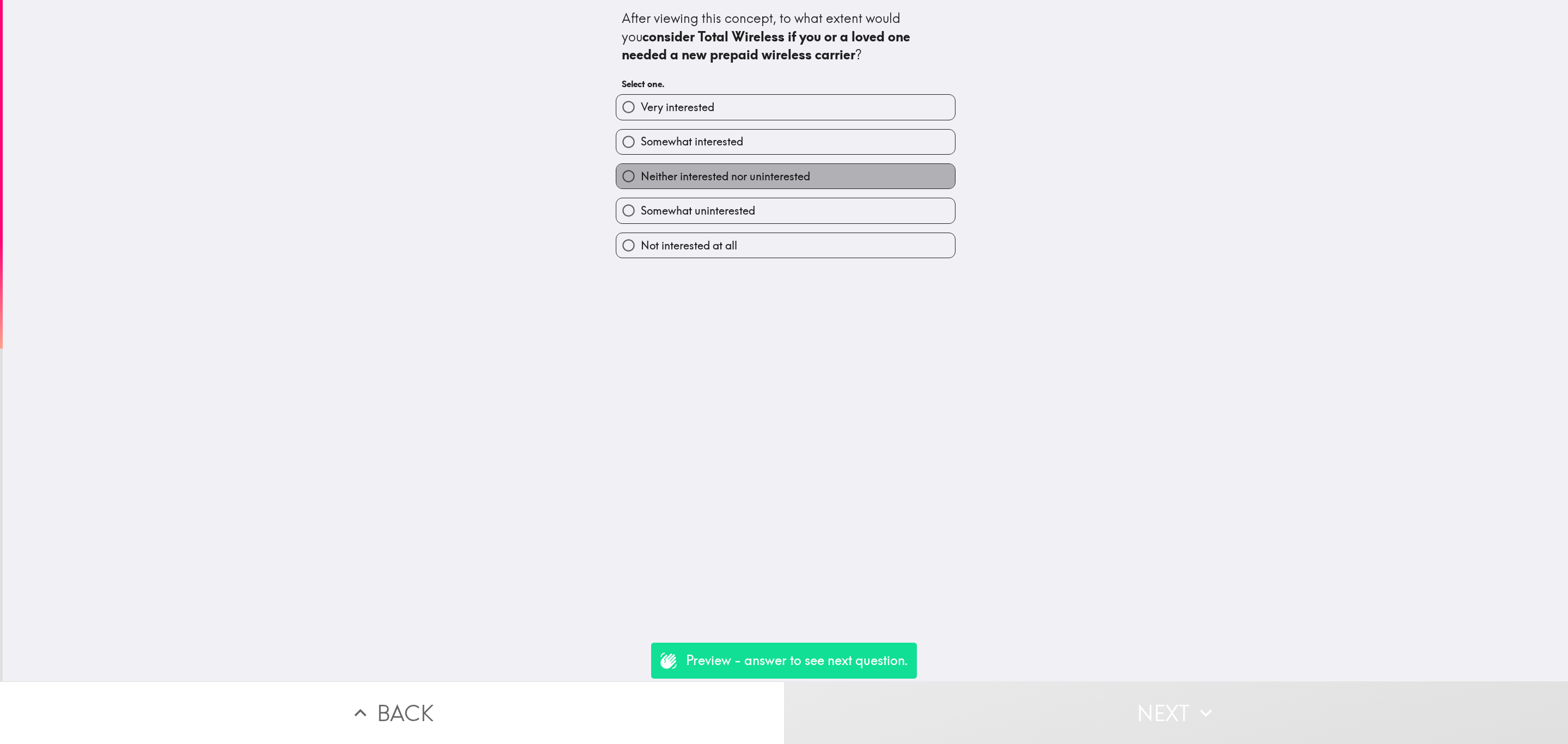
click at [806, 176] on label "Neither interested nor uninterested" at bounding box center [786, 176] width 338 height 24
click at [641, 176] on input "Neither interested nor uninterested" at bounding box center [629, 176] width 24 height 24
radio input "true"
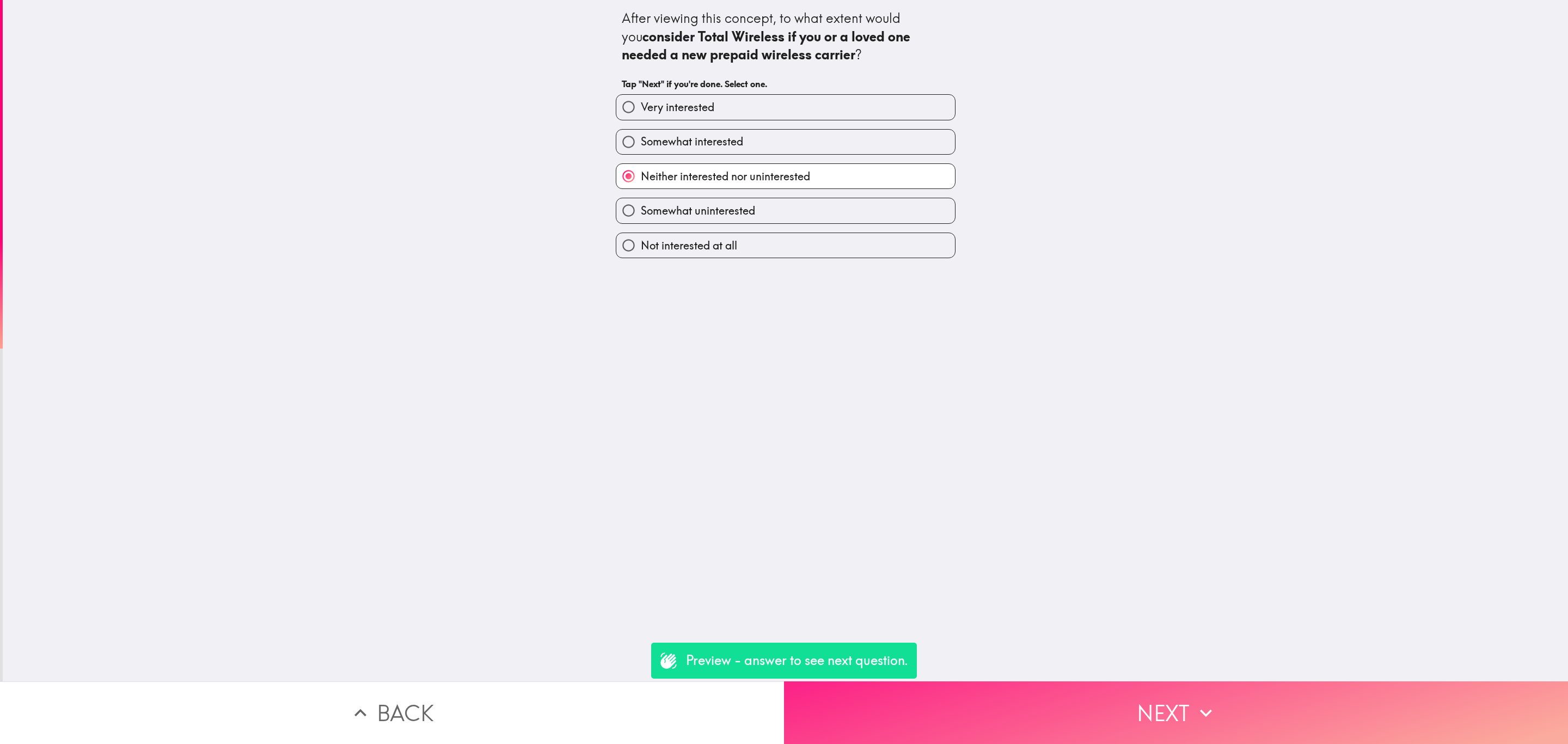
click at [1118, 693] on button "Next" at bounding box center [1176, 712] width 784 height 63
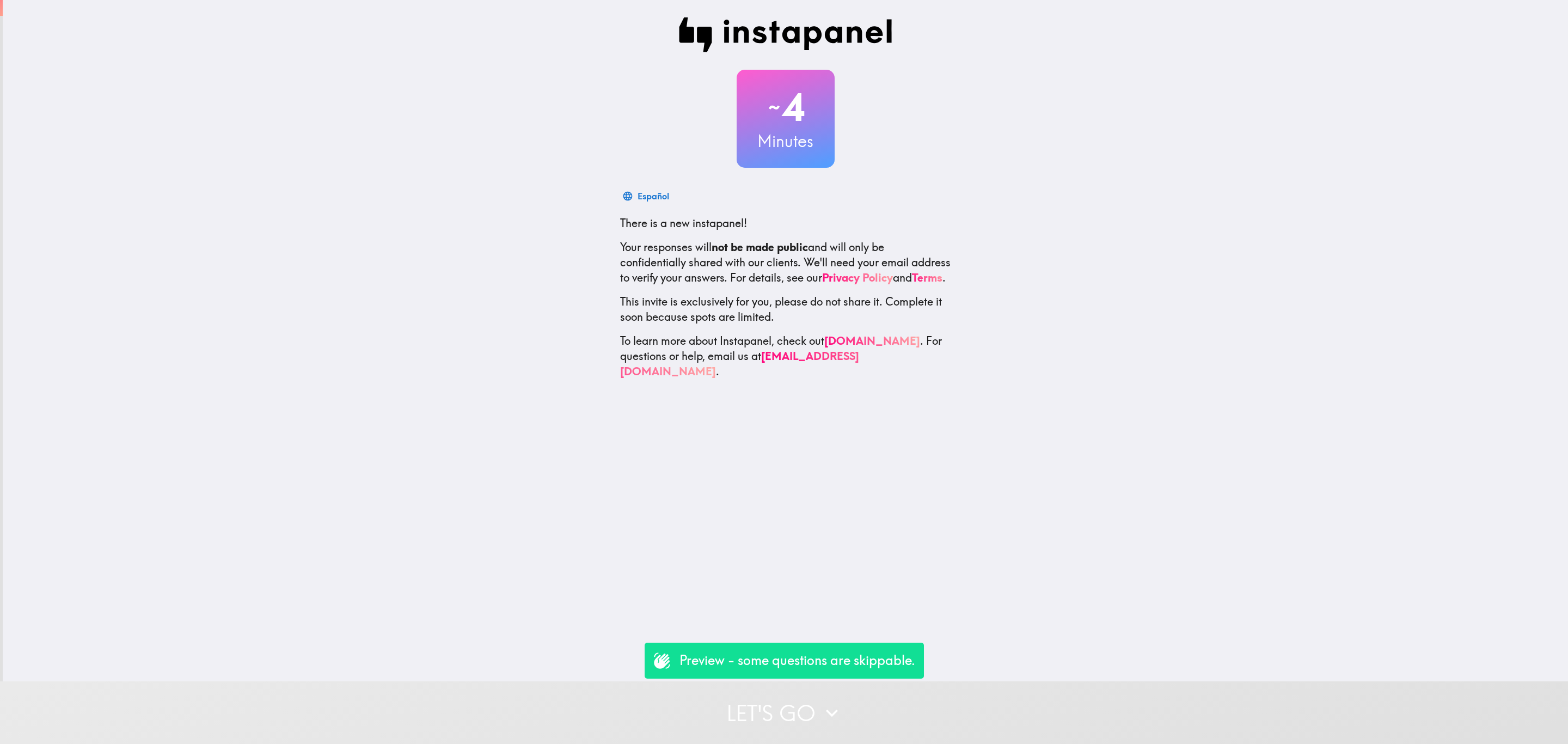
click at [759, 673] on div "Preview - some questions are skippable." at bounding box center [784, 660] width 279 height 36
click at [788, 688] on button "Let's go" at bounding box center [784, 712] width 1568 height 63
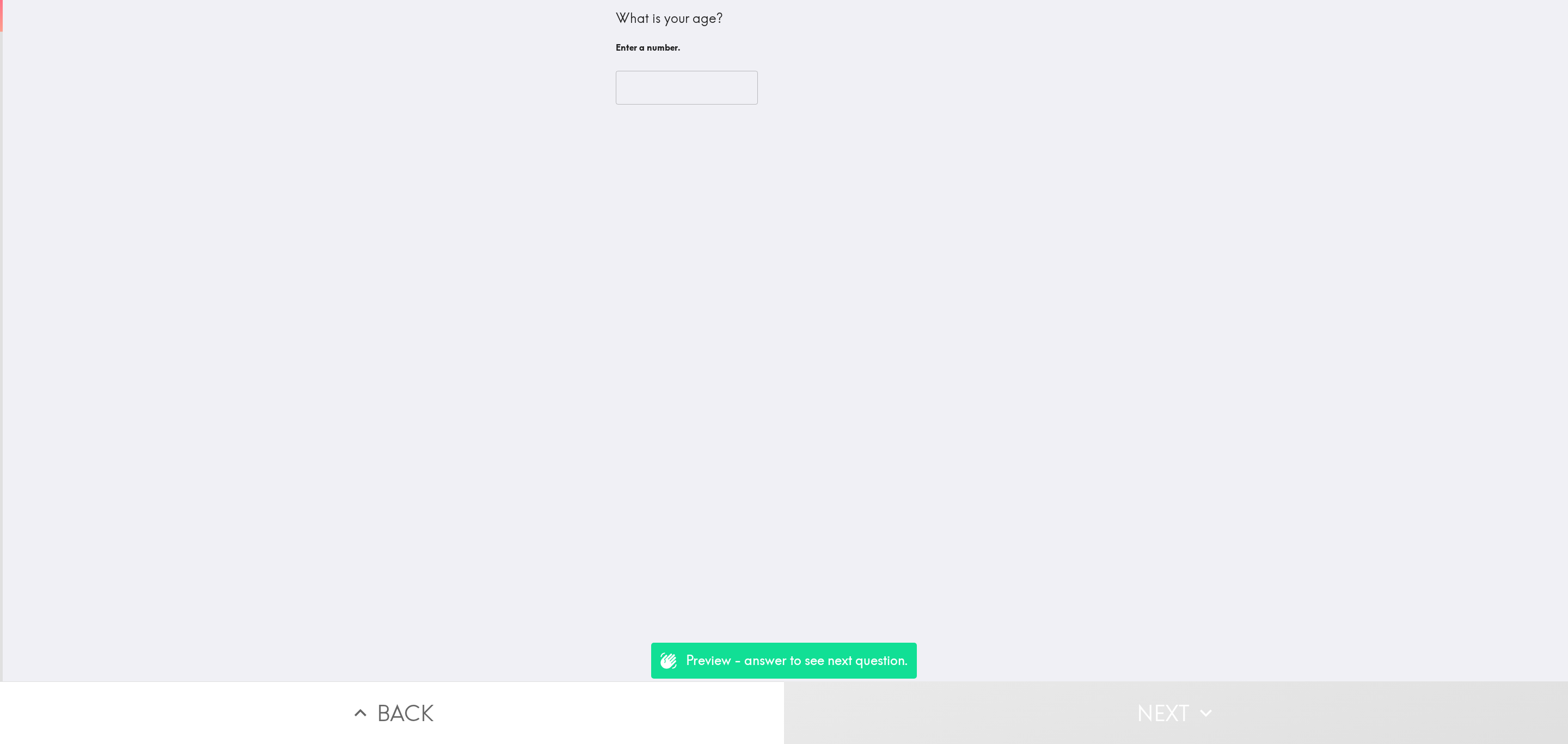
click at [657, 86] on input "number" at bounding box center [686, 88] width 142 height 34
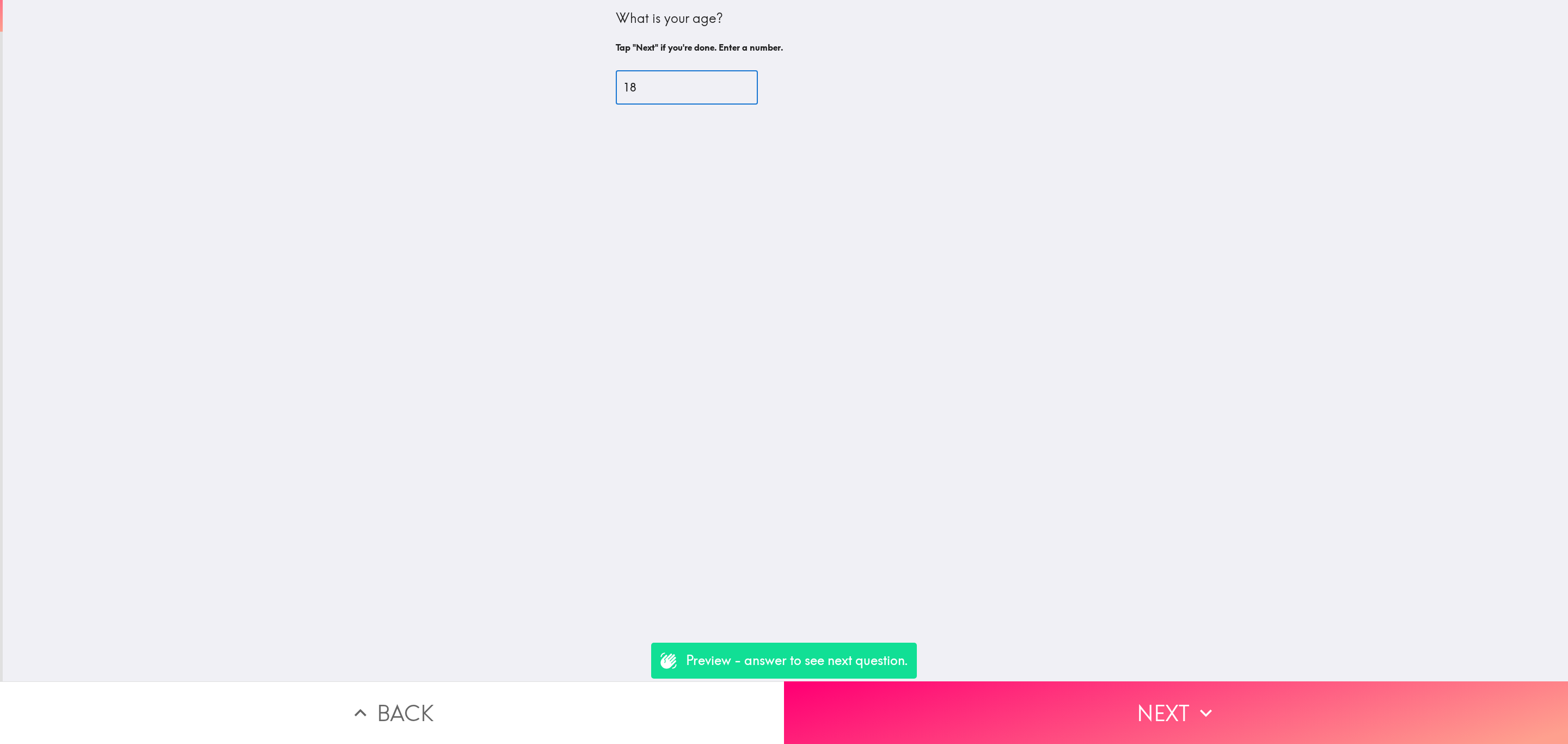
type input "18"
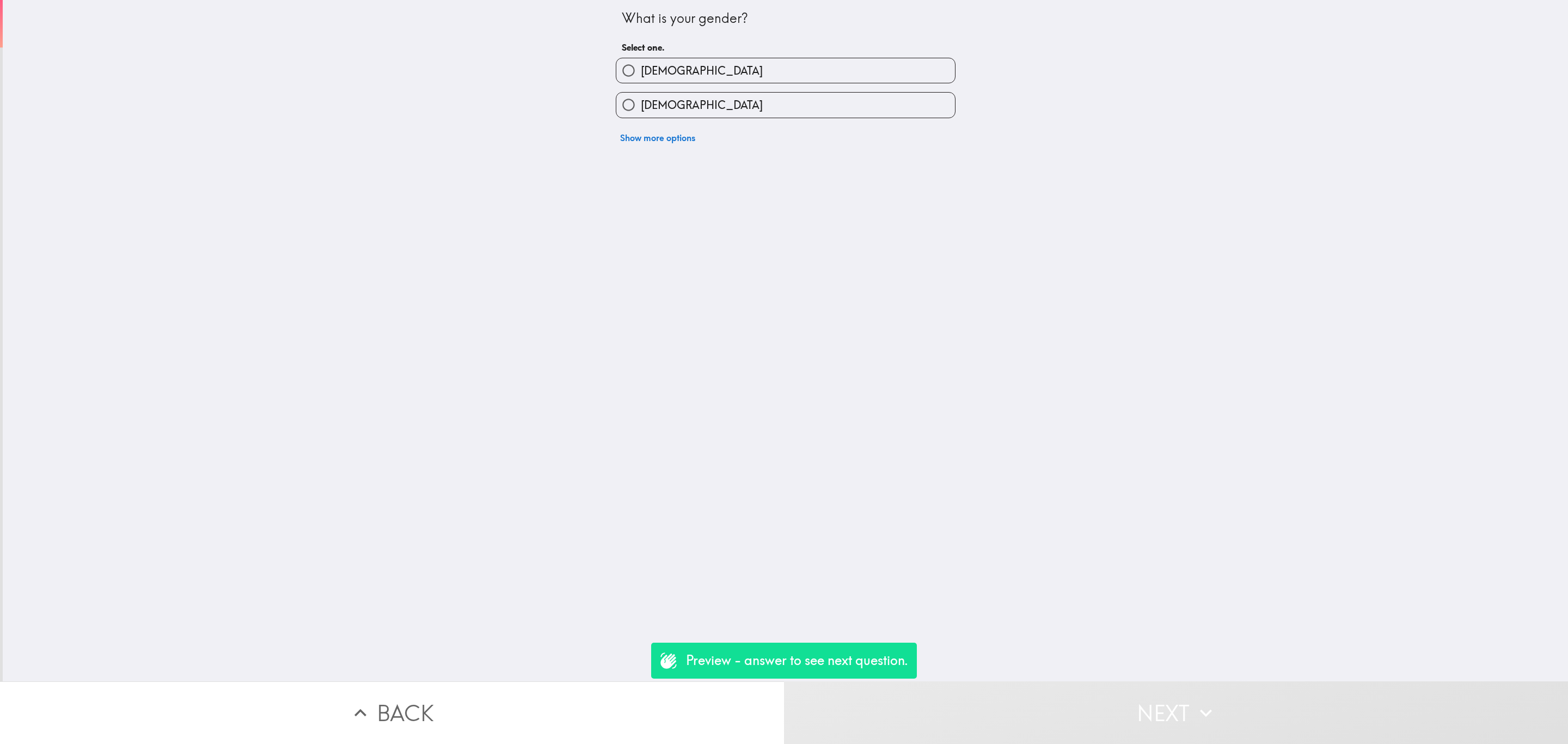
click at [675, 76] on label "[DEMOGRAPHIC_DATA]" at bounding box center [786, 71] width 338 height 24
click at [641, 76] on input "[DEMOGRAPHIC_DATA]" at bounding box center [629, 71] width 24 height 24
radio input "true"
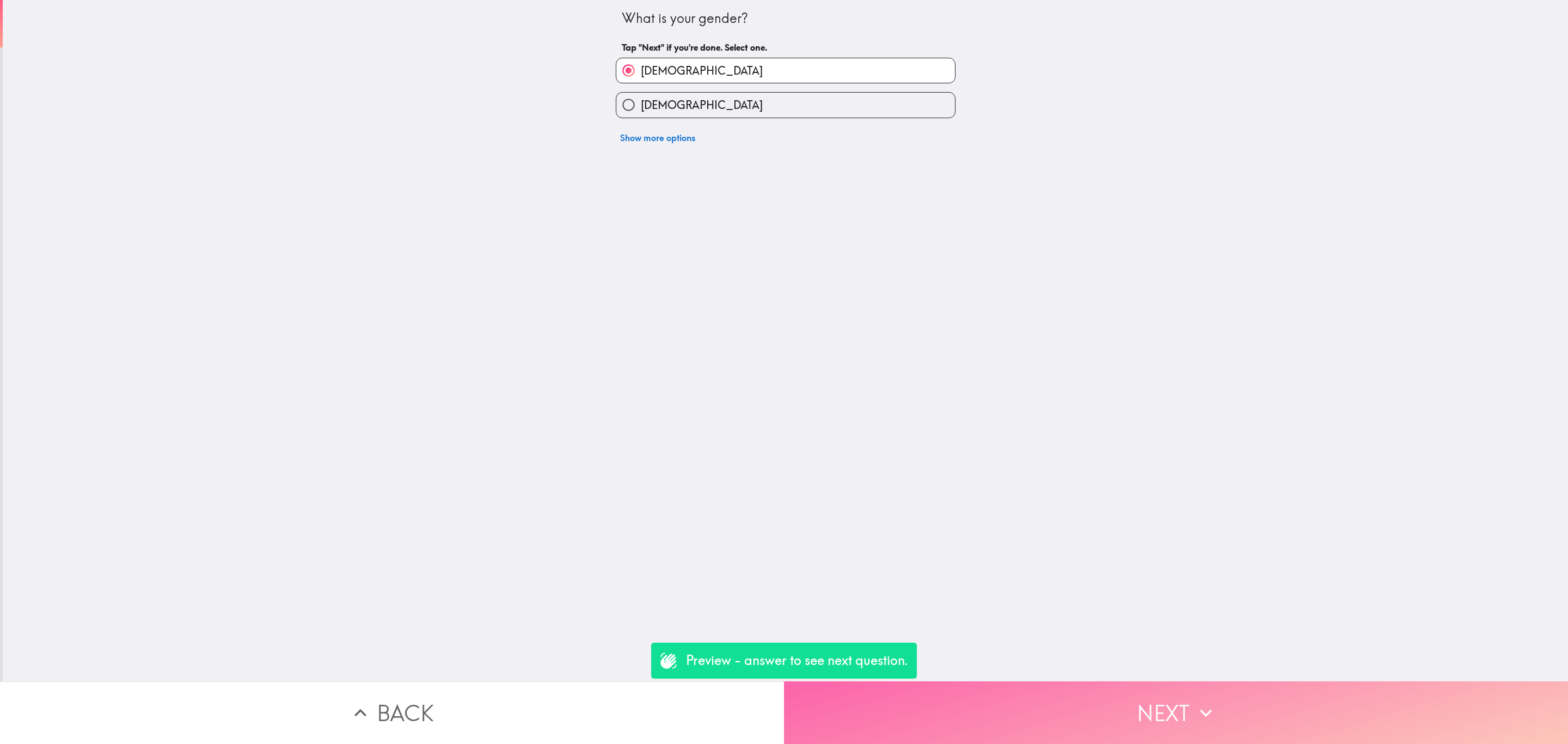
click at [927, 681] on button "Next" at bounding box center [1176, 712] width 784 height 63
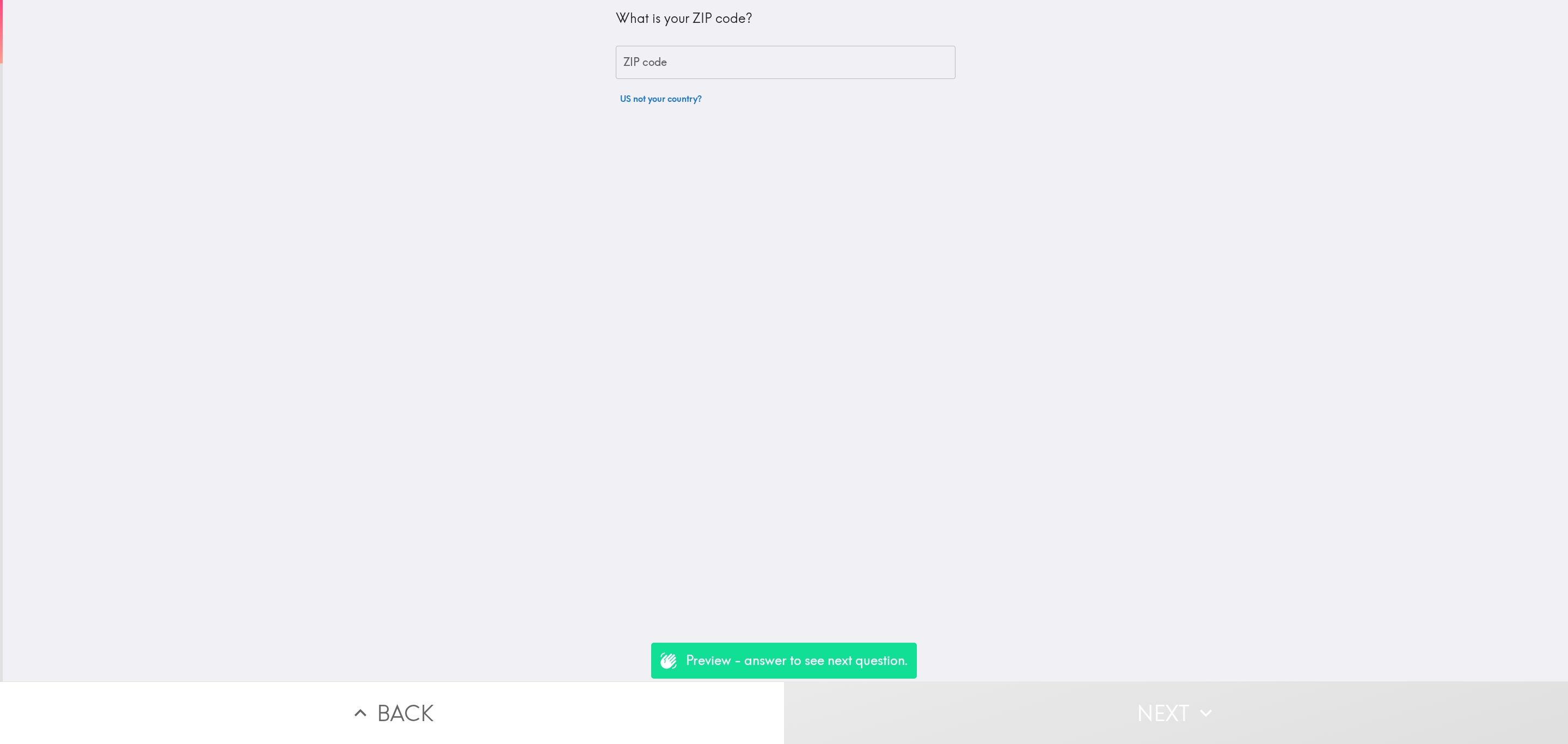
click at [672, 71] on input "ZIP code" at bounding box center [786, 63] width 340 height 34
type input "33101"
click at [688, 71] on input "number" at bounding box center [686, 88] width 142 height 34
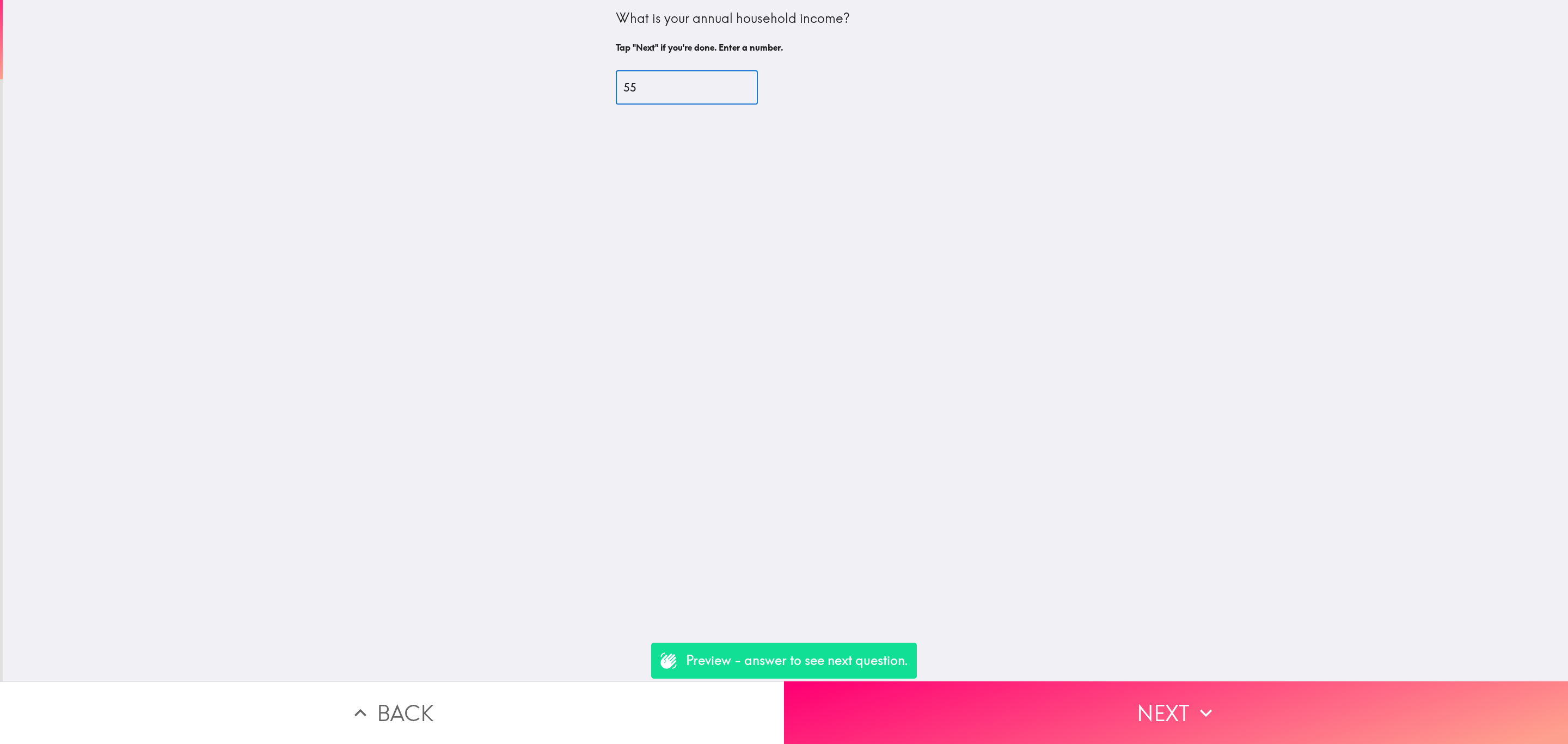
type input "55"
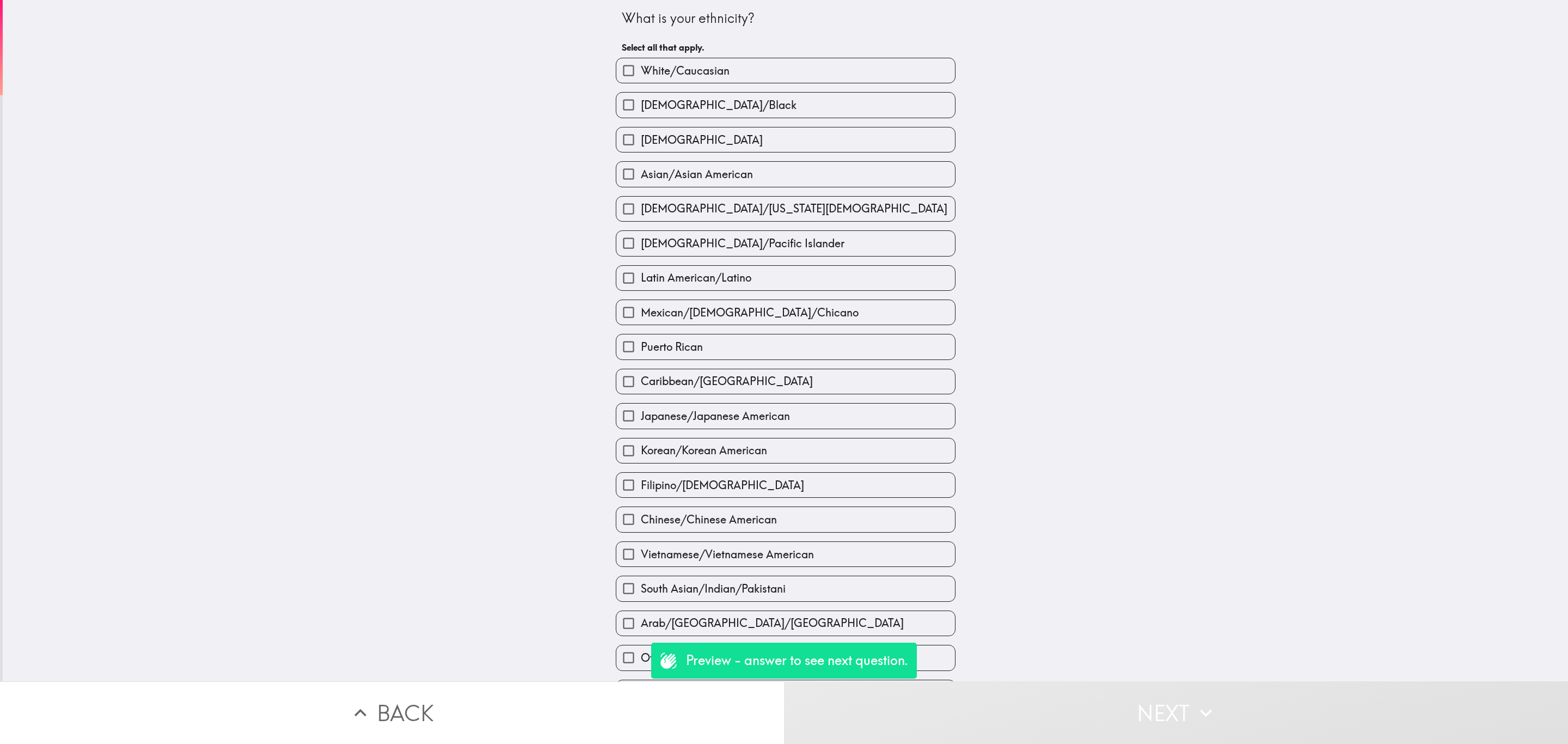
click at [817, 129] on label "[DEMOGRAPHIC_DATA]" at bounding box center [786, 140] width 338 height 24
click at [641, 129] on input "[DEMOGRAPHIC_DATA]" at bounding box center [629, 140] width 24 height 24
checkbox input "true"
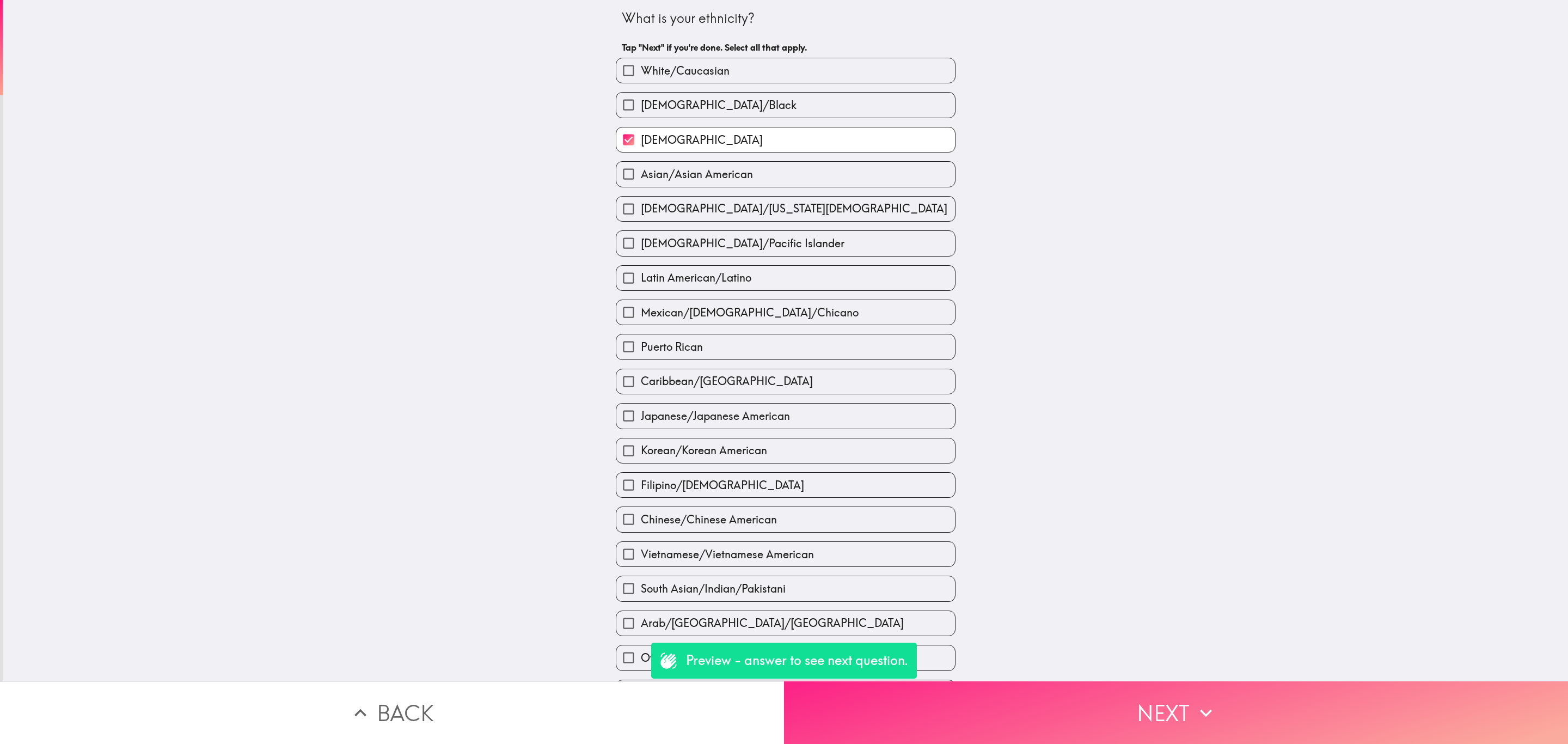
click at [1135, 725] on button "Next" at bounding box center [1176, 712] width 784 height 63
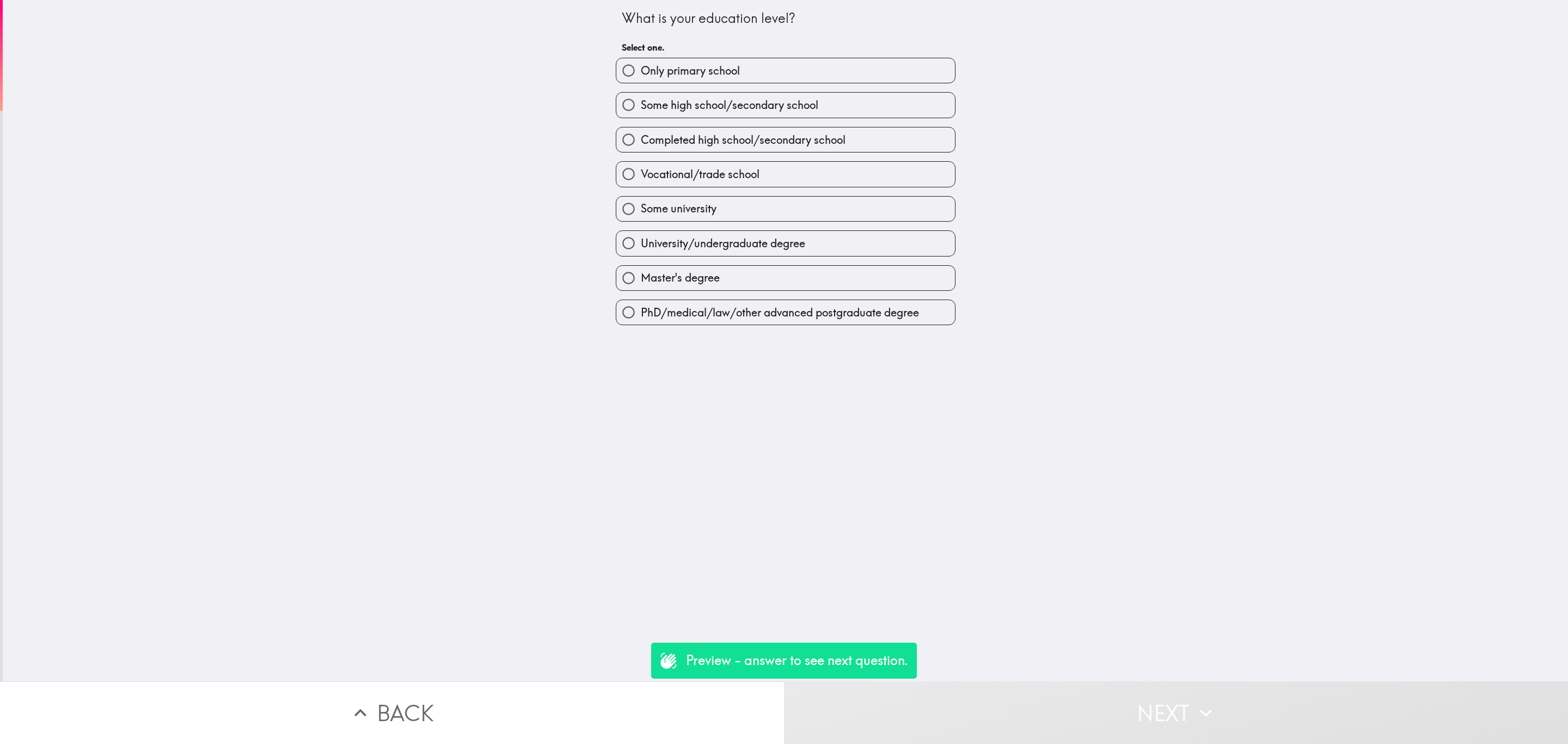
click at [708, 218] on label "Some university" at bounding box center [786, 209] width 338 height 24
click at [641, 218] on input "Some university" at bounding box center [629, 209] width 24 height 24
radio input "true"
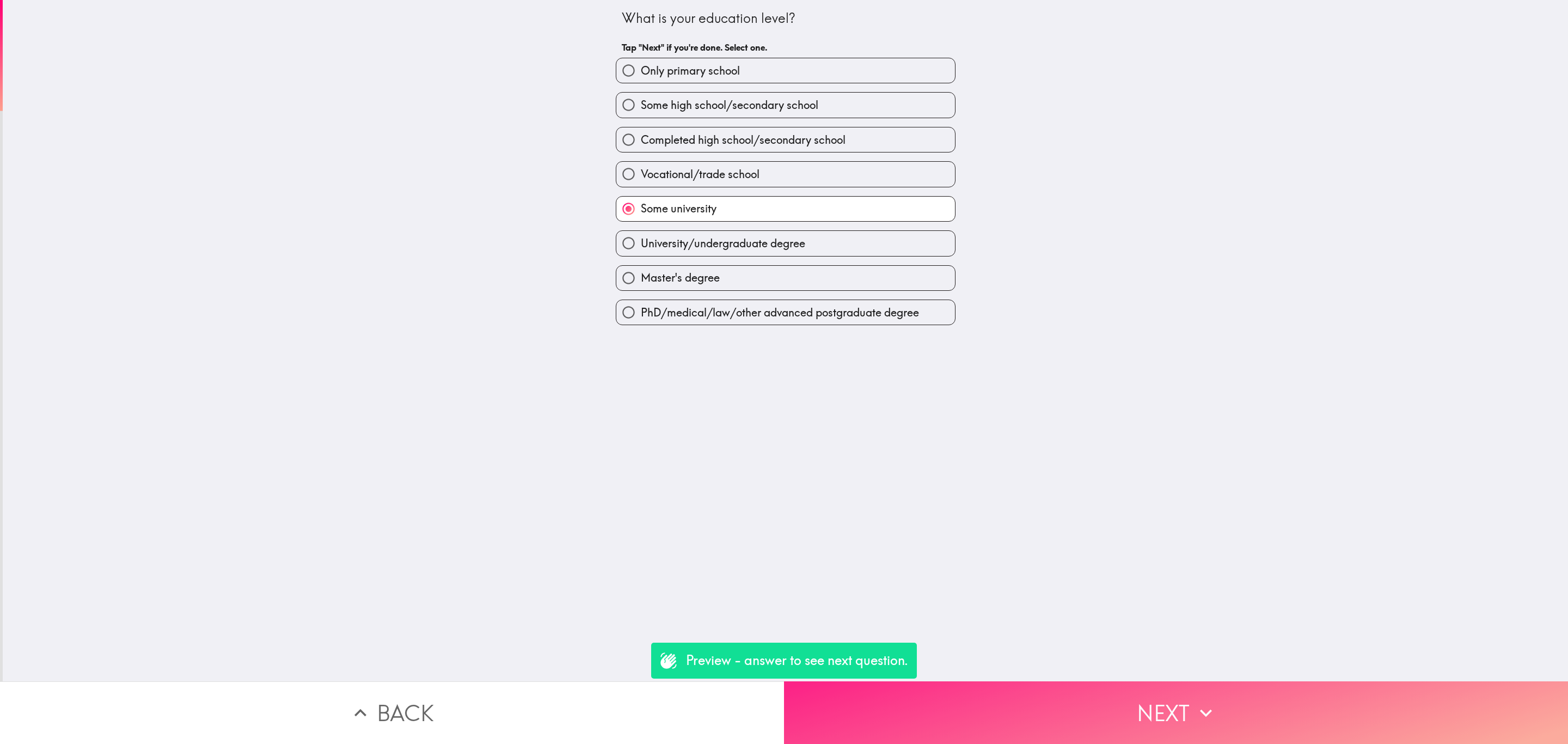
click at [1104, 696] on button "Next" at bounding box center [1176, 712] width 784 height 63
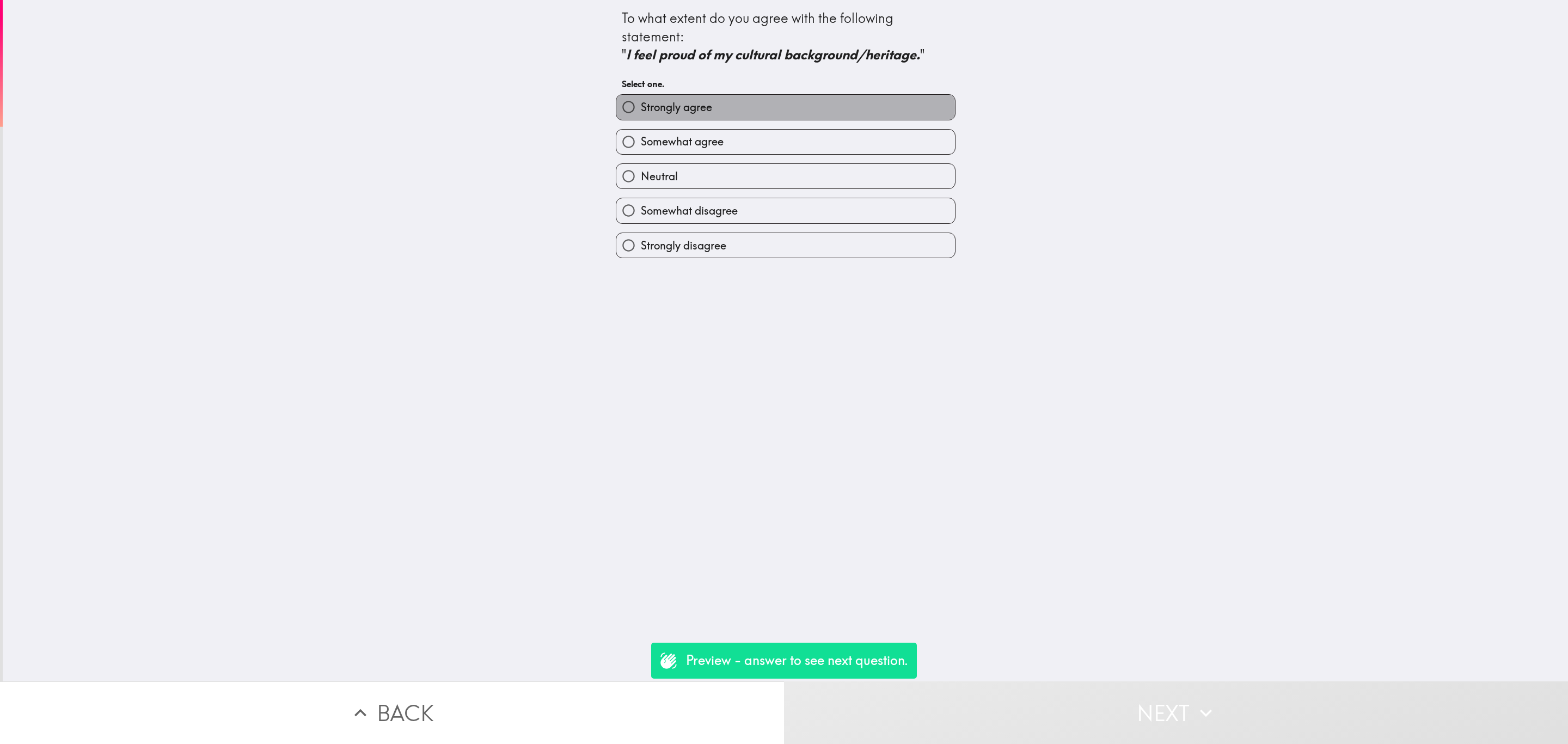
click at [743, 108] on label "Strongly agree" at bounding box center [786, 107] width 338 height 24
click at [641, 108] on input "Strongly agree" at bounding box center [629, 107] width 24 height 24
radio input "true"
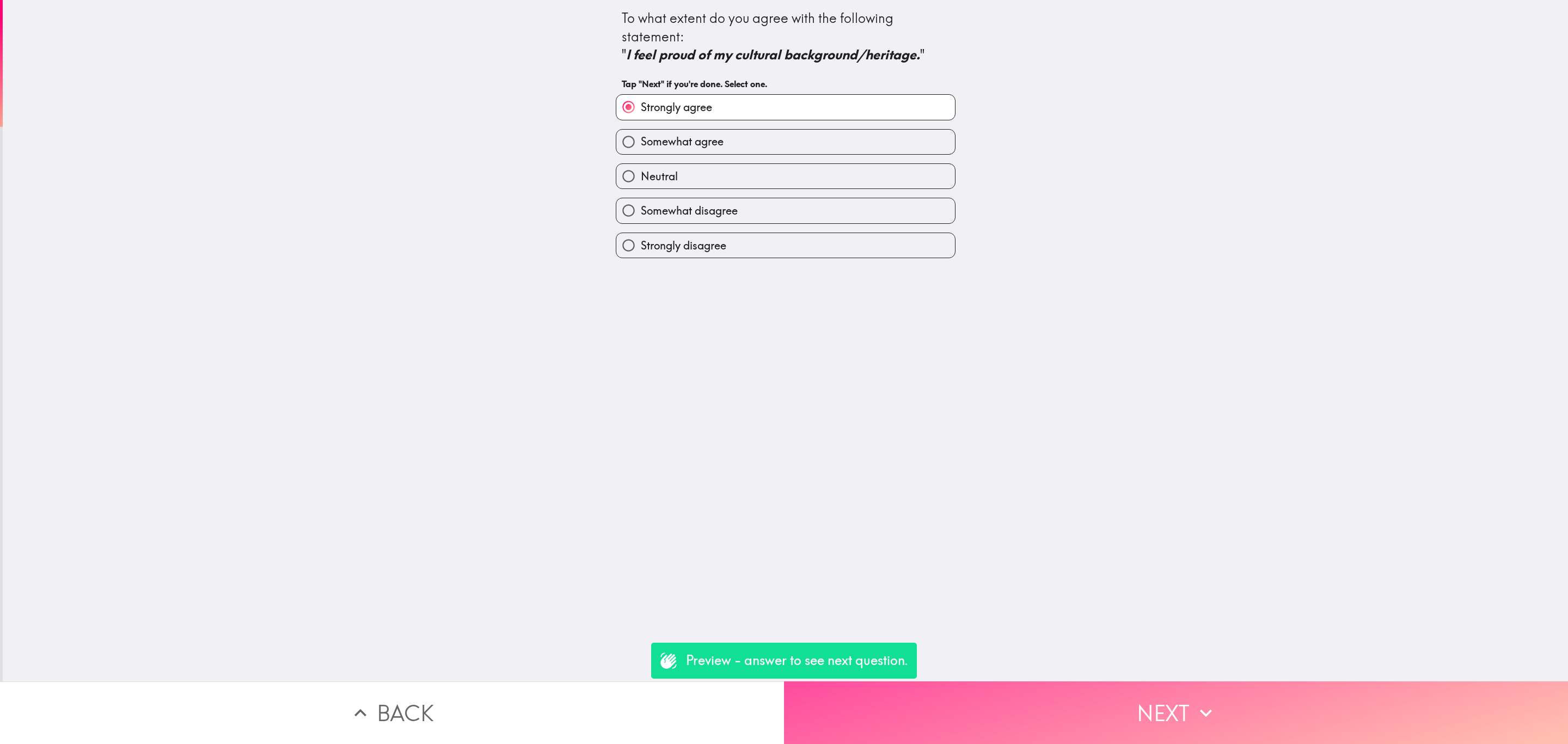
click at [1124, 707] on button "Next" at bounding box center [1176, 712] width 784 height 63
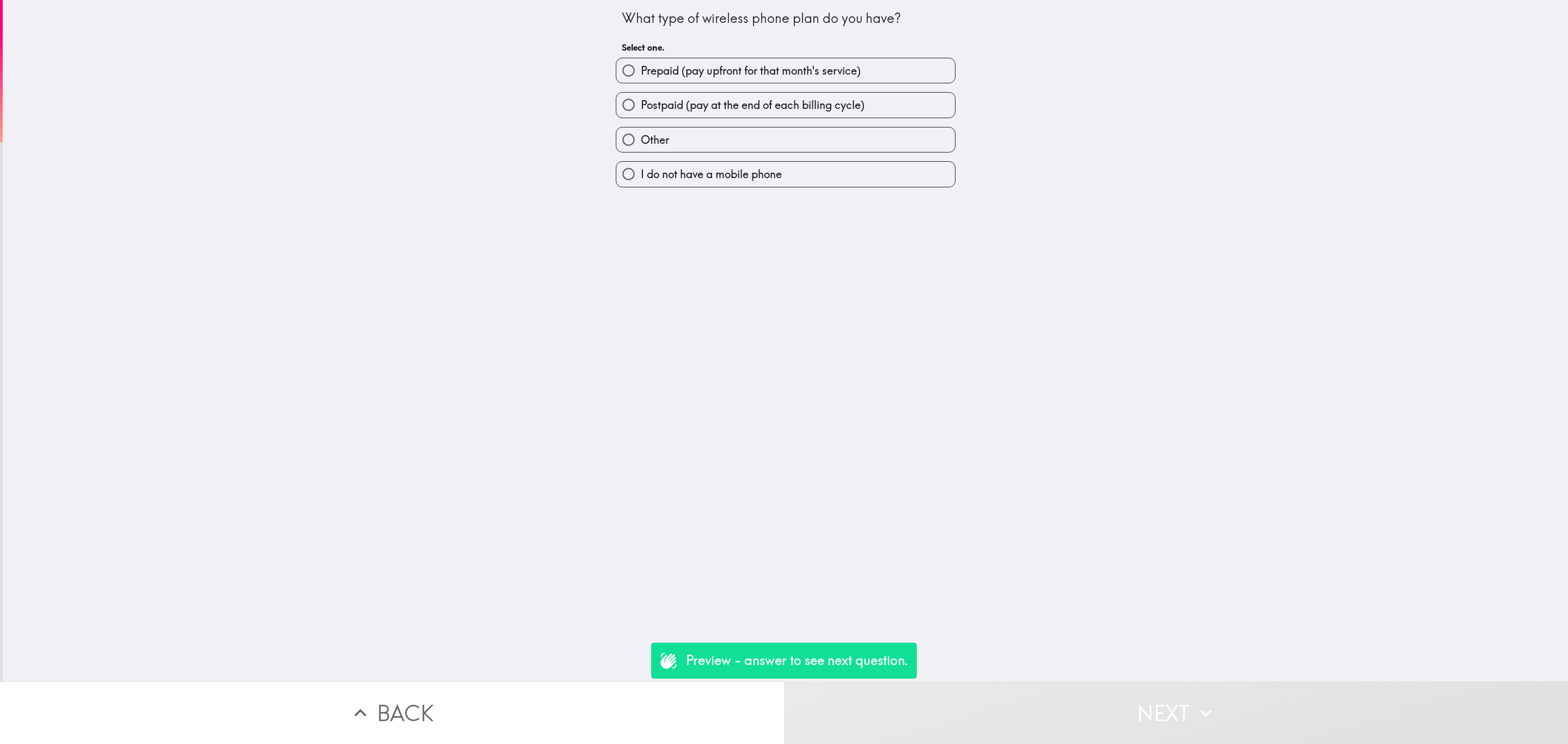
click at [740, 81] on label "Prepaid (pay upfront for that month's service)" at bounding box center [786, 71] width 338 height 24
click at [641, 81] on input "Prepaid (pay upfront for that month's service)" at bounding box center [629, 71] width 24 height 24
radio input "true"
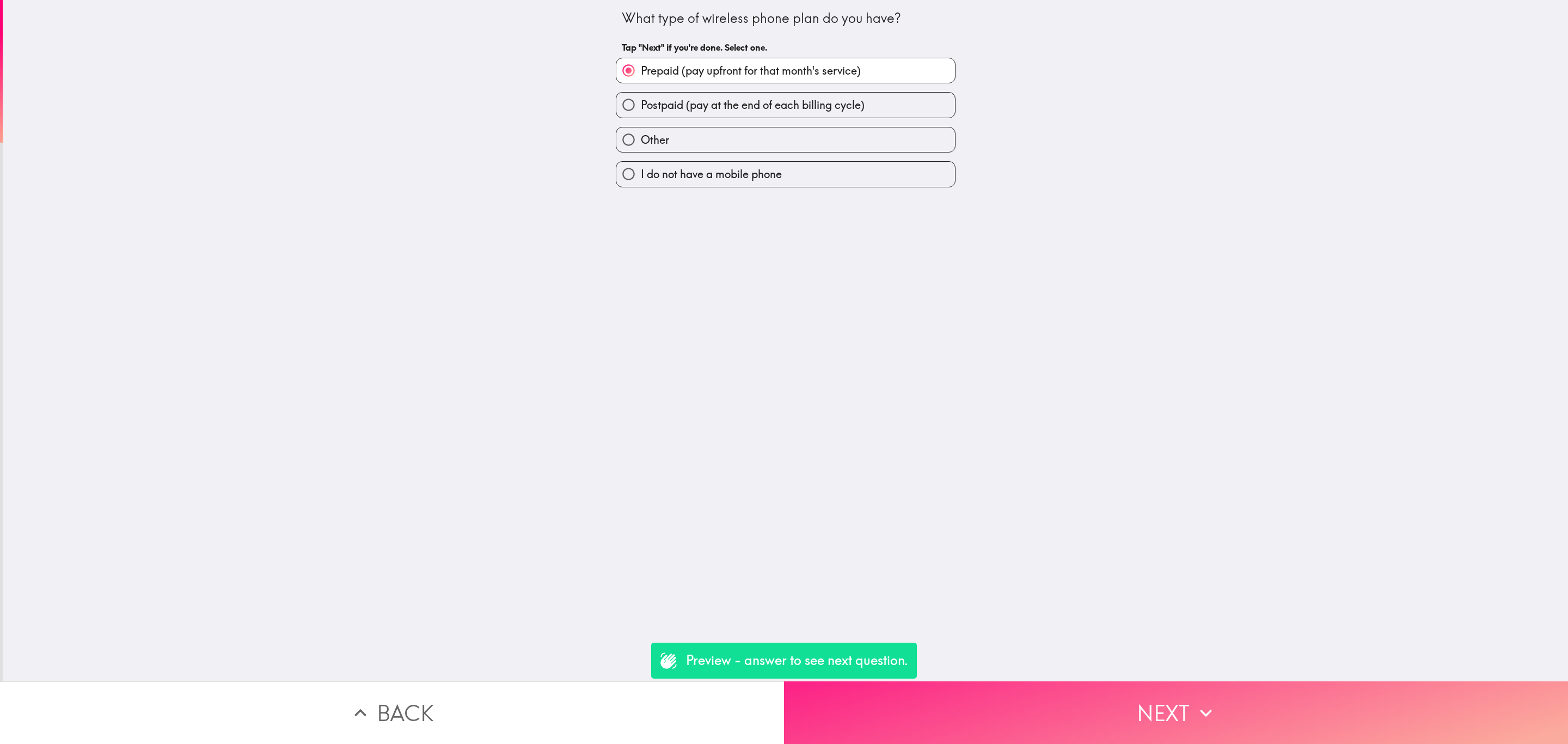
click at [1070, 707] on button "Next" at bounding box center [1176, 712] width 784 height 63
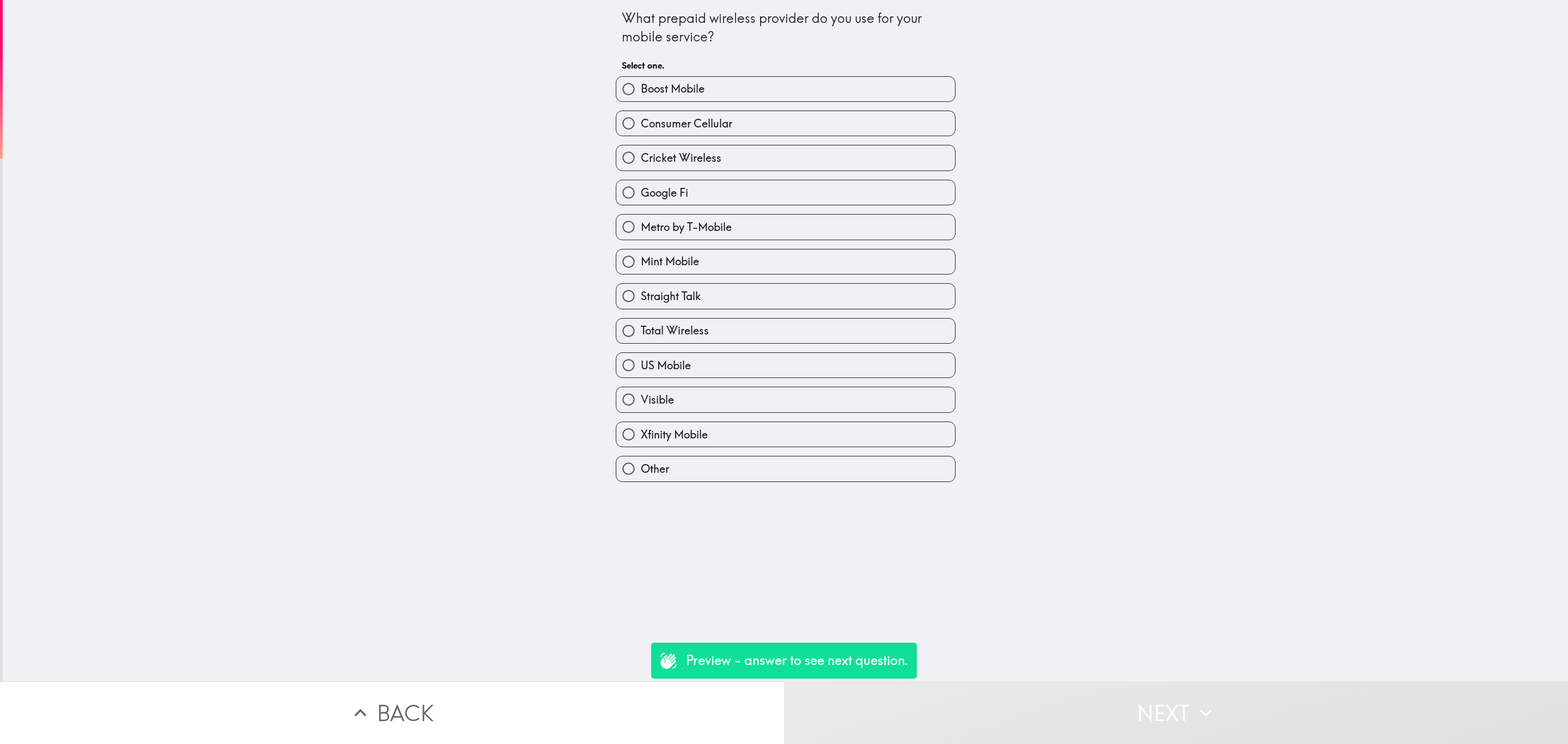
click at [832, 243] on div "Mint Mobile" at bounding box center [782, 257] width 349 height 34
click at [835, 235] on label "Metro by T-Mobile" at bounding box center [786, 227] width 338 height 24
click at [641, 235] on input "Metro by T-Mobile" at bounding box center [629, 227] width 24 height 24
radio input "true"
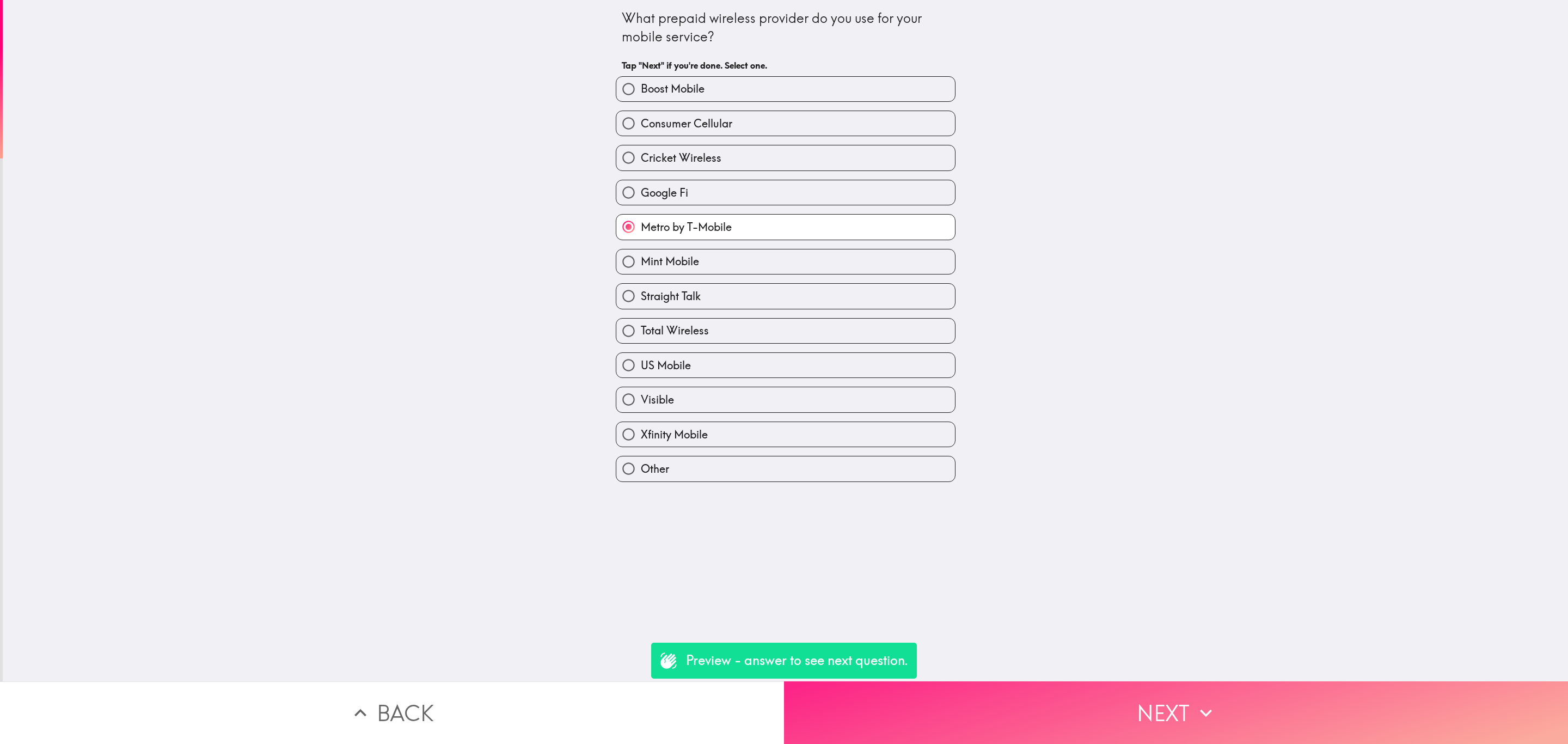
click at [977, 724] on button "Next" at bounding box center [1176, 712] width 784 height 63
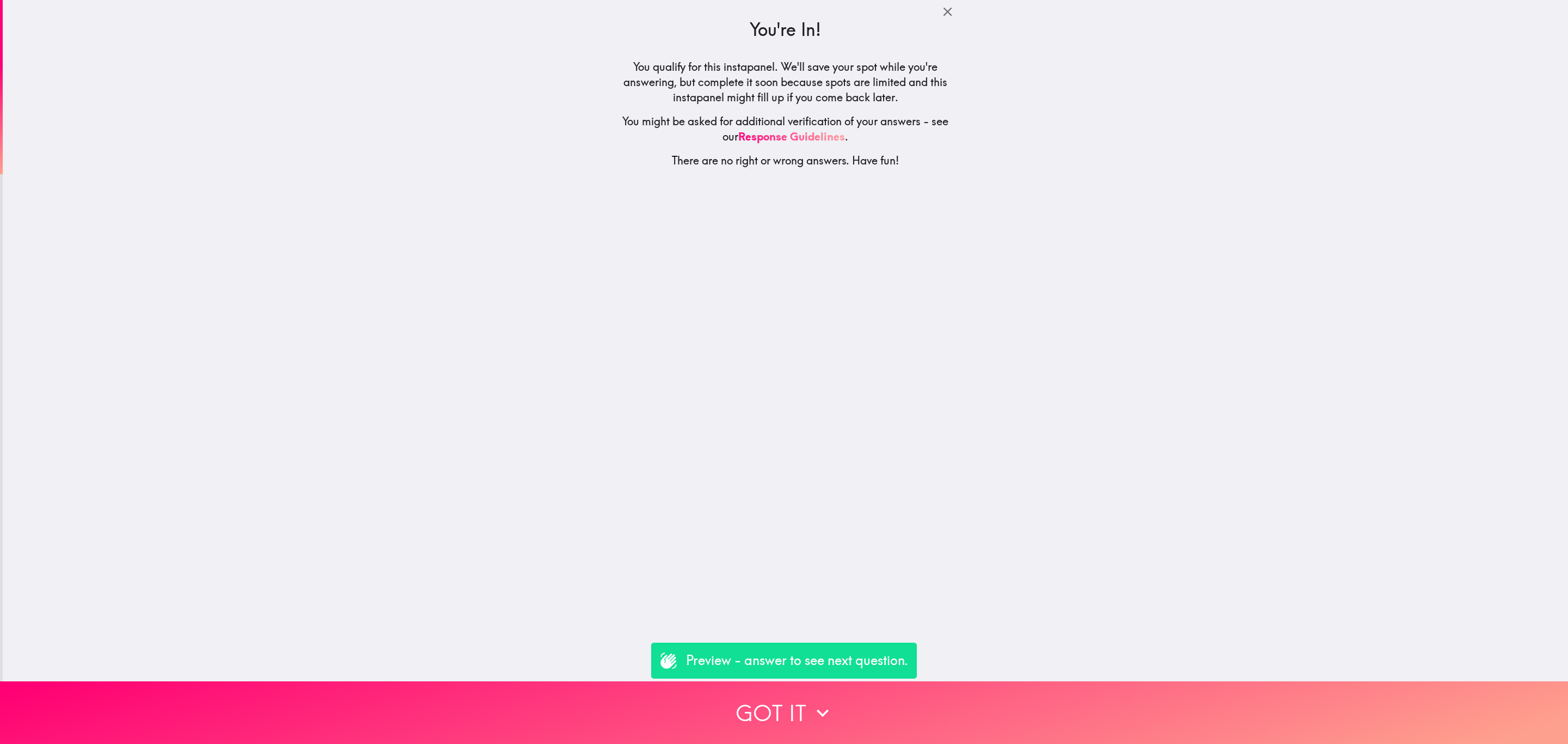
click at [868, 665] on p "Preview - answer to see next question." at bounding box center [797, 660] width 222 height 19
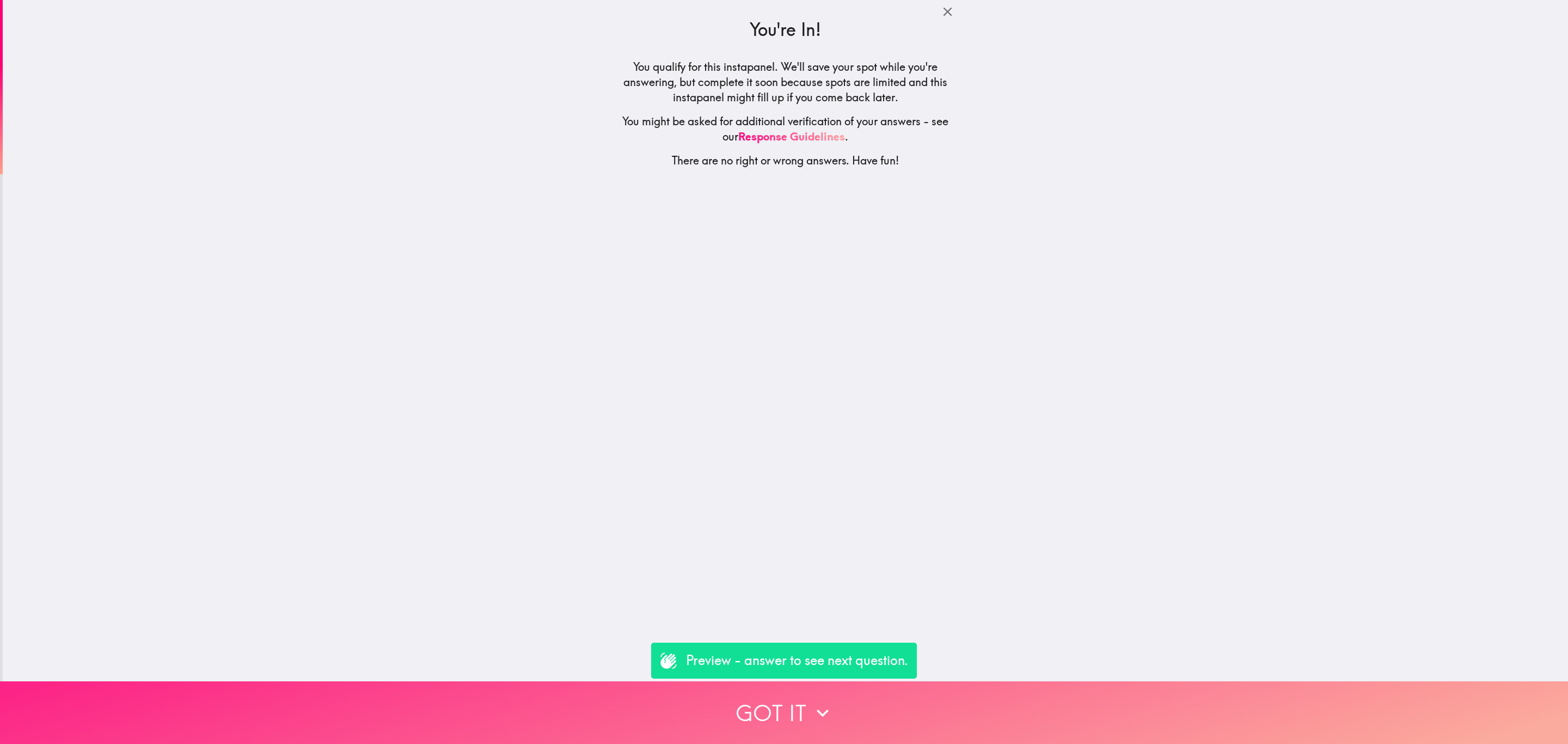
click at [879, 683] on button "Got it" at bounding box center [784, 712] width 1568 height 63
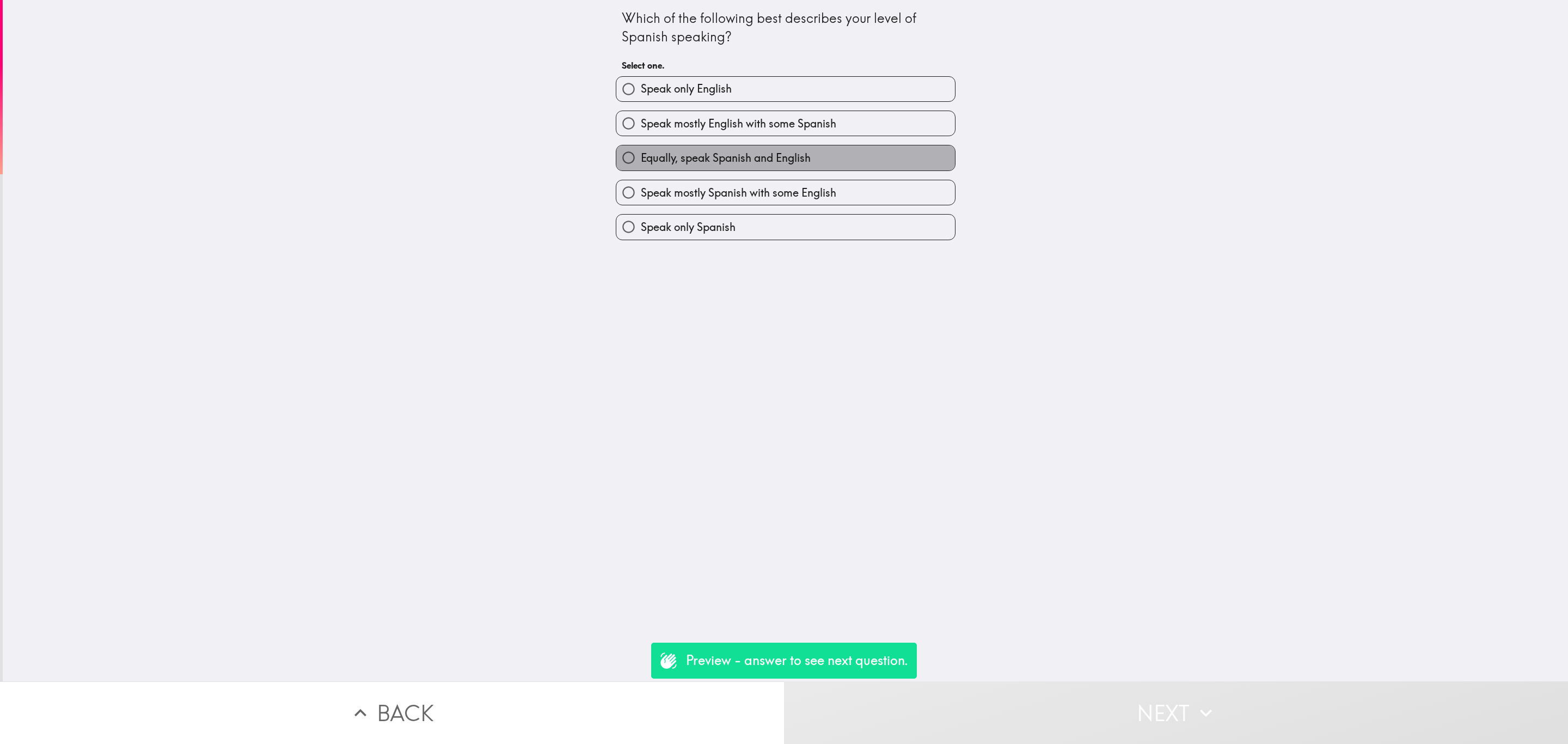
click at [742, 166] on span "Equally, speak Spanish and English" at bounding box center [725, 158] width 170 height 15
click at [641, 167] on input "Equally, speak Spanish and English" at bounding box center [629, 158] width 24 height 24
radio input "true"
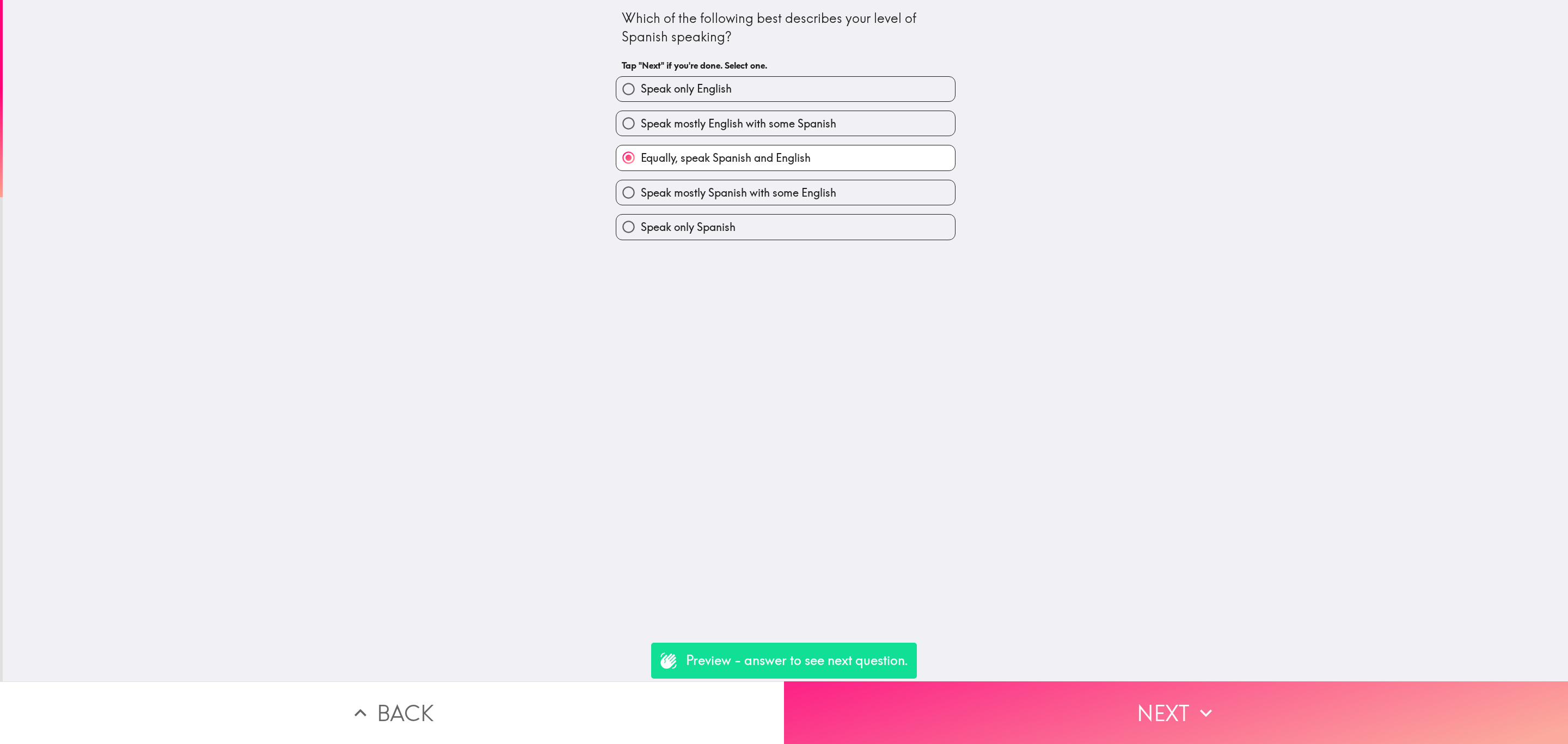
click at [1121, 707] on button "Next" at bounding box center [1176, 712] width 784 height 63
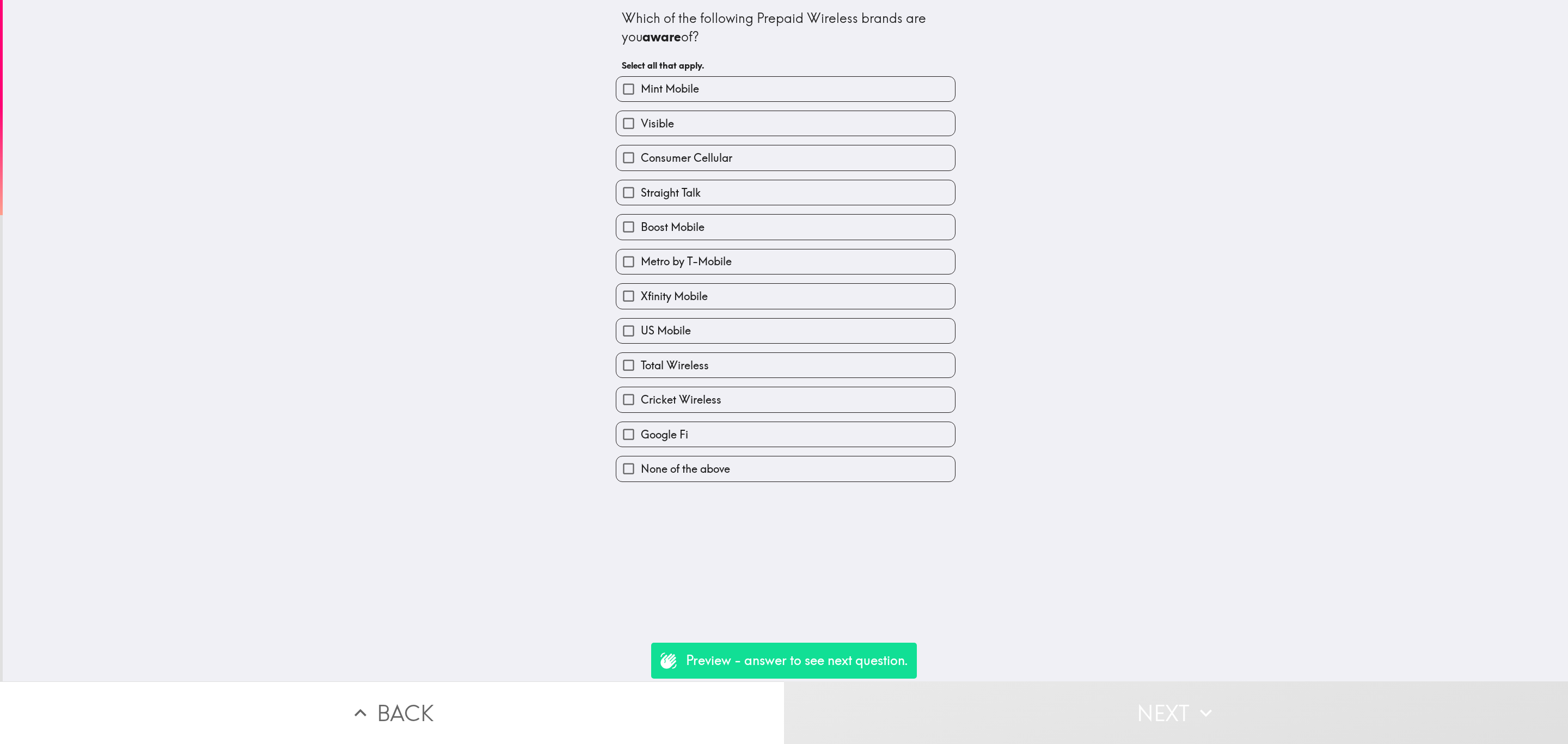
click at [742, 349] on div "Total Wireless" at bounding box center [782, 360] width 349 height 34
click at [768, 360] on label "Total Wireless" at bounding box center [786, 365] width 338 height 24
click at [641, 360] on input "Total Wireless" at bounding box center [629, 365] width 24 height 24
checkbox input "true"
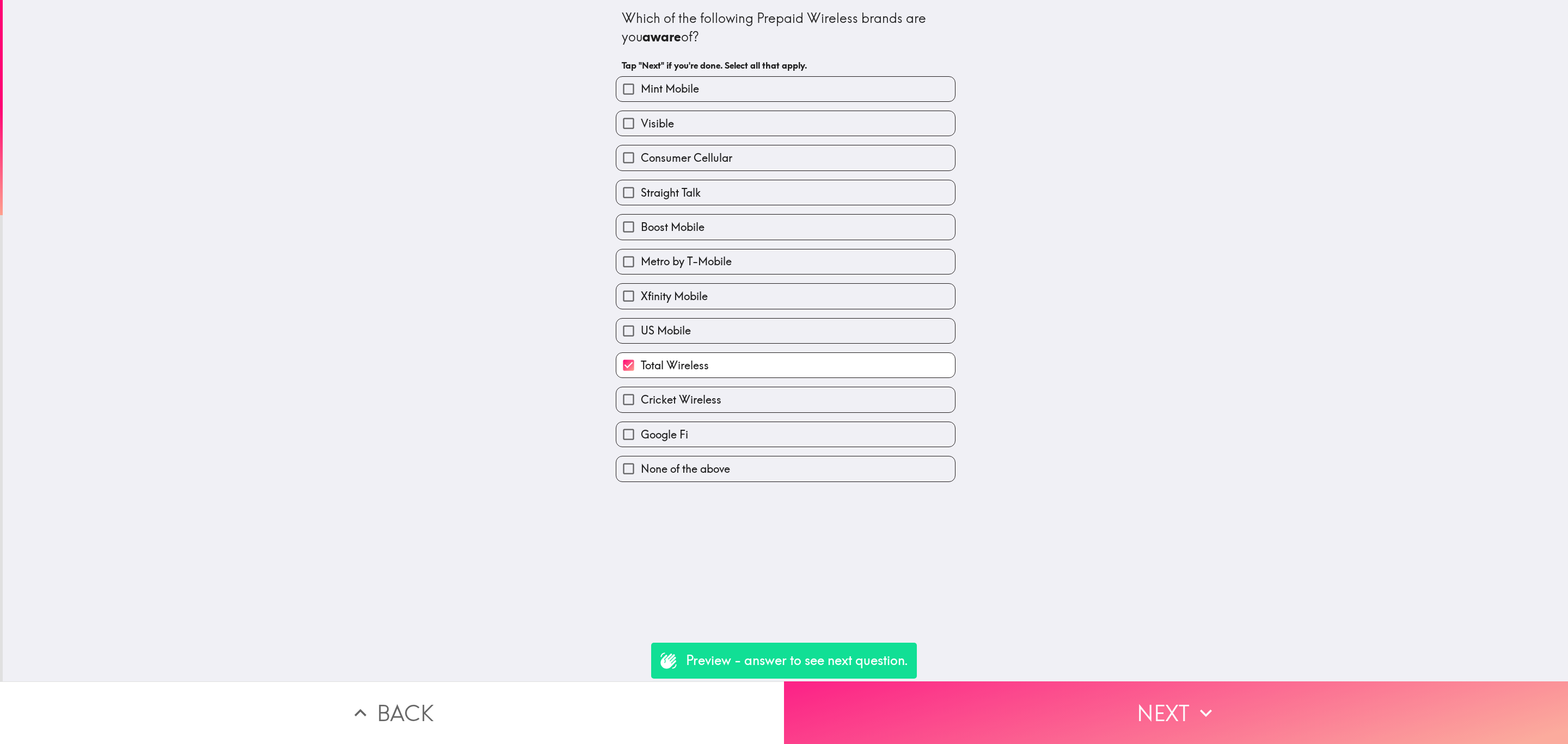
click at [1039, 729] on button "Next" at bounding box center [1176, 712] width 784 height 63
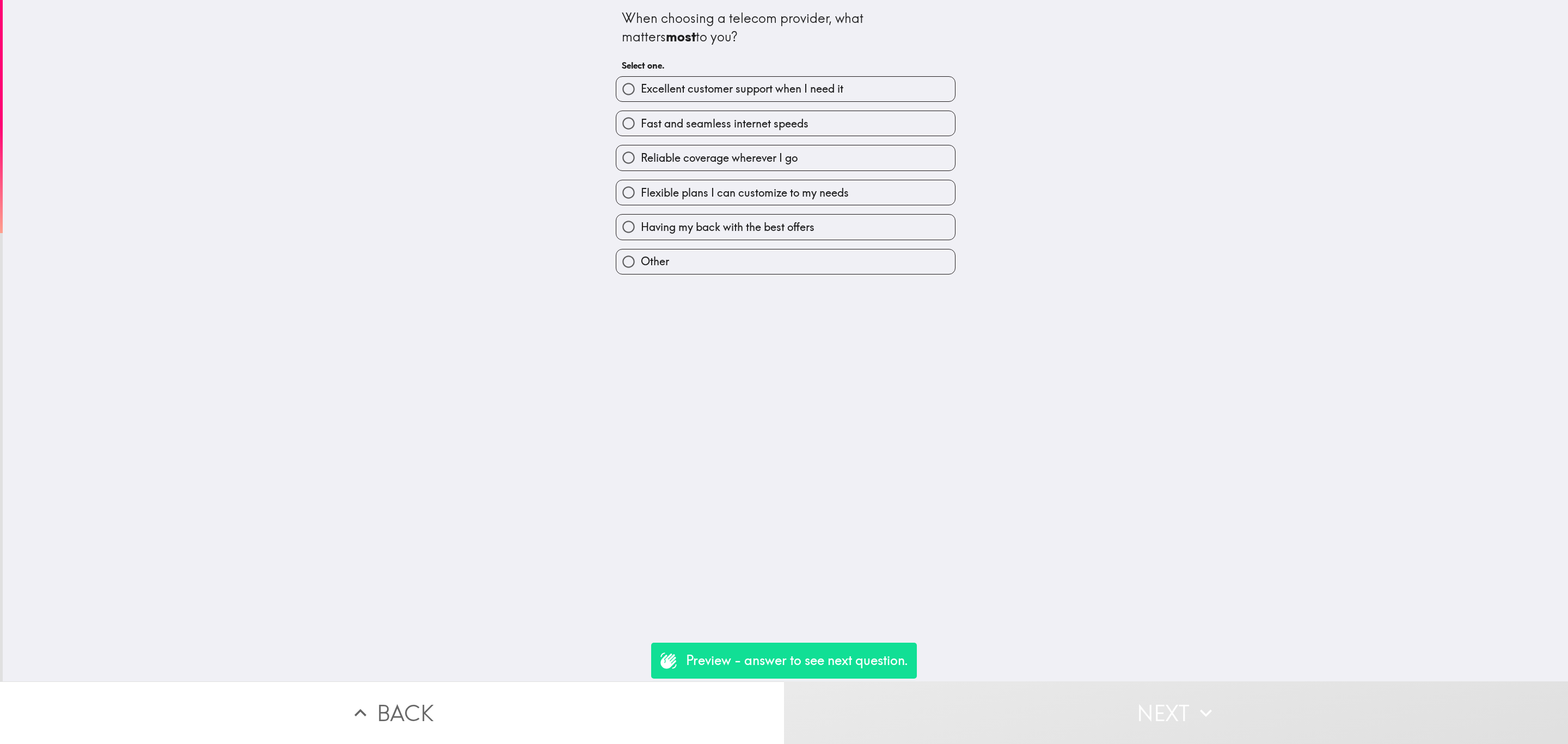
click at [835, 170] on label "Reliable coverage wherever I go" at bounding box center [786, 158] width 338 height 24
click at [641, 170] on input "Reliable coverage wherever I go" at bounding box center [629, 158] width 24 height 24
radio input "true"
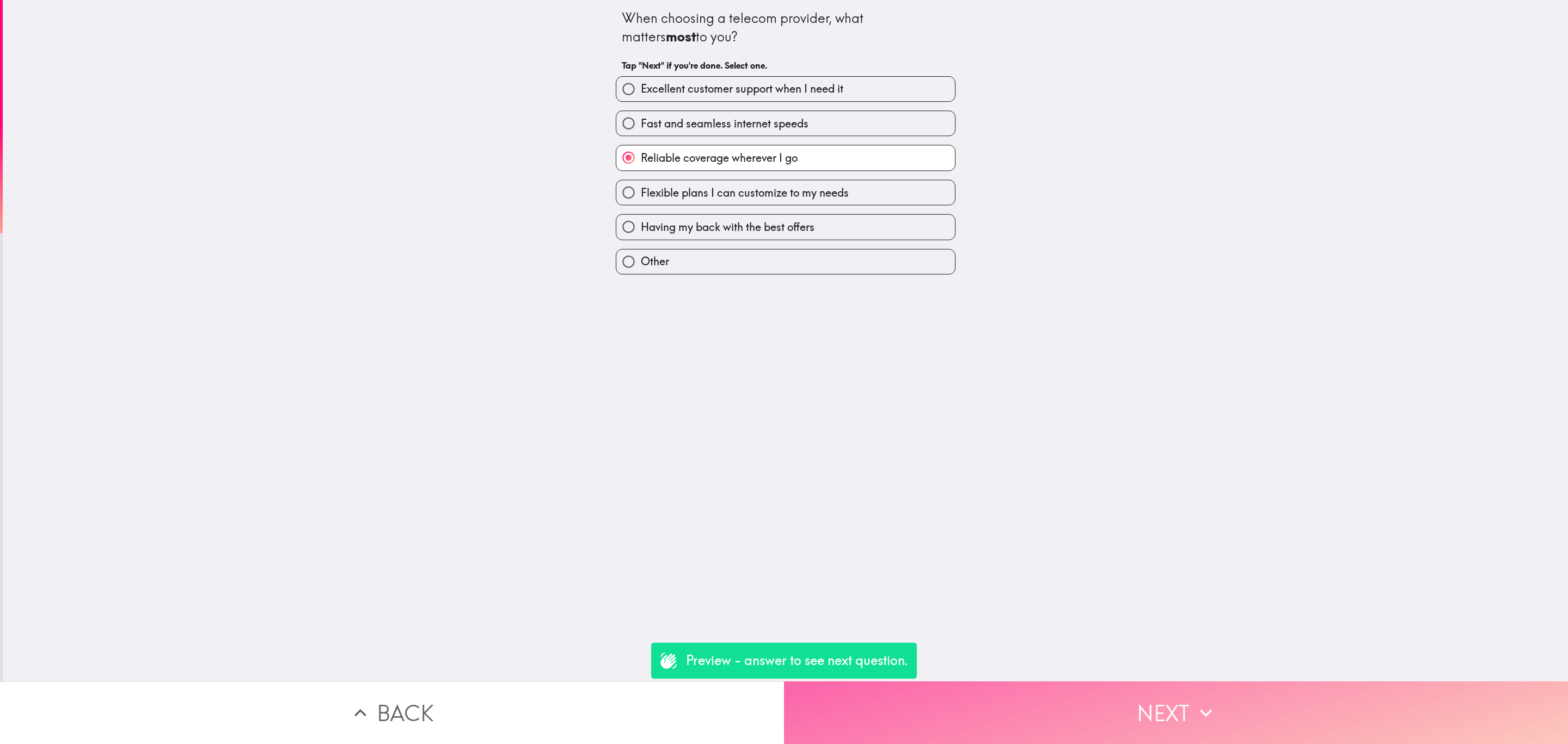
click at [1078, 701] on button "Next" at bounding box center [1176, 712] width 784 height 63
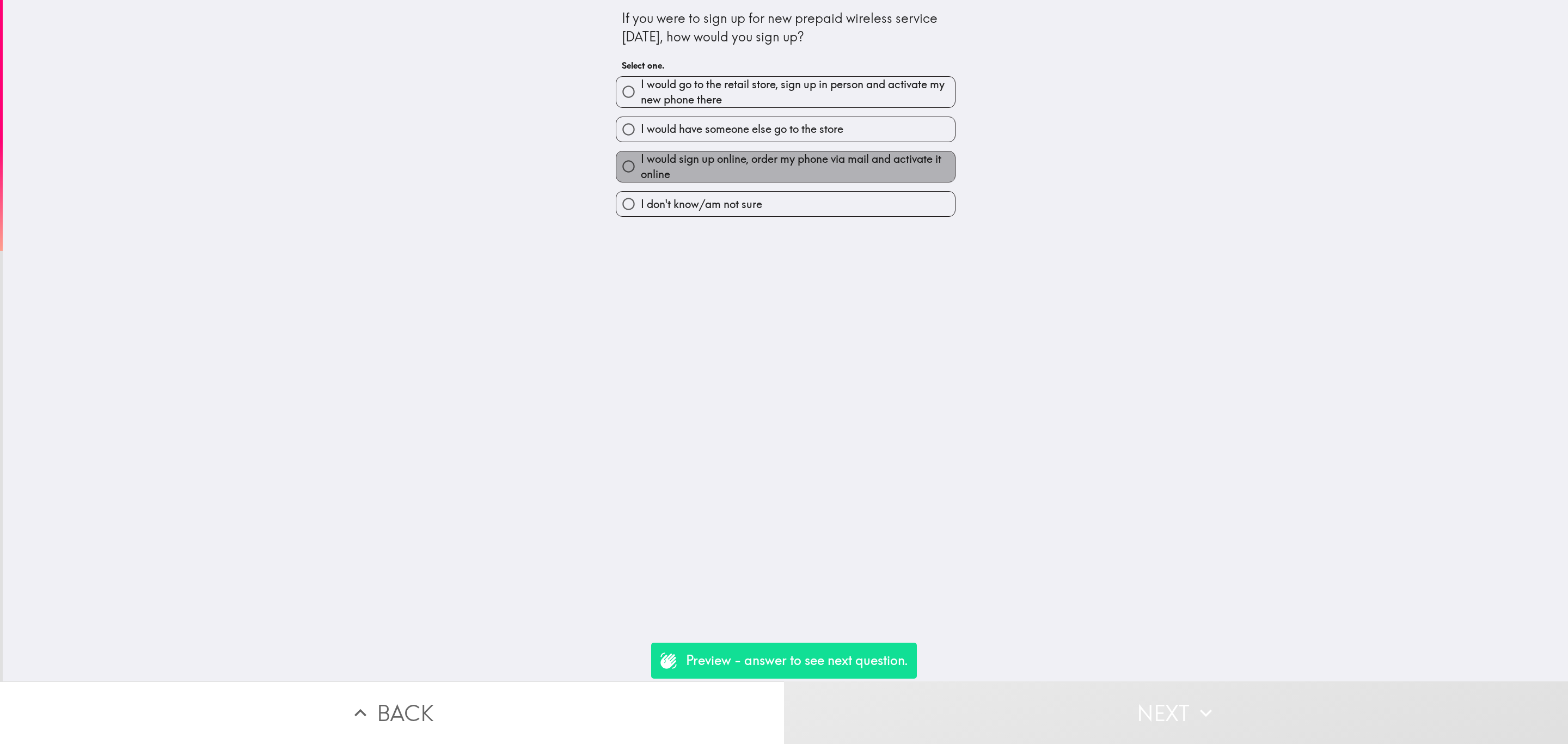
click at [749, 159] on span "I would sign up online, order my phone via mail and activate it online" at bounding box center [798, 166] width 314 height 30
click at [641, 159] on input "I would sign up online, order my phone via mail and activate it online" at bounding box center [629, 166] width 24 height 24
radio input "true"
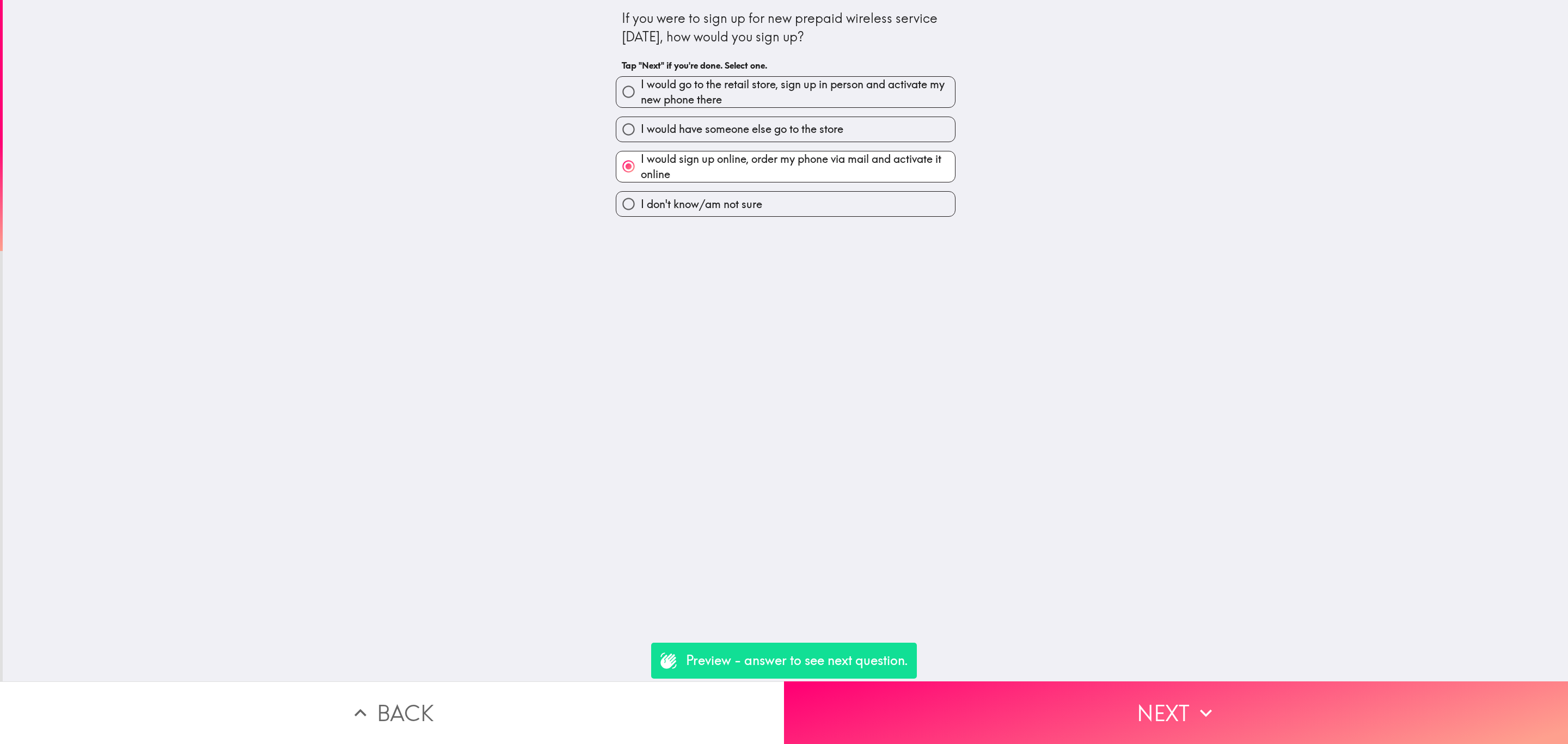
click at [1062, 732] on main "If you were to sign up for new prepaid wireless service [DATE], how would you s…" at bounding box center [784, 372] width 1568 height 744
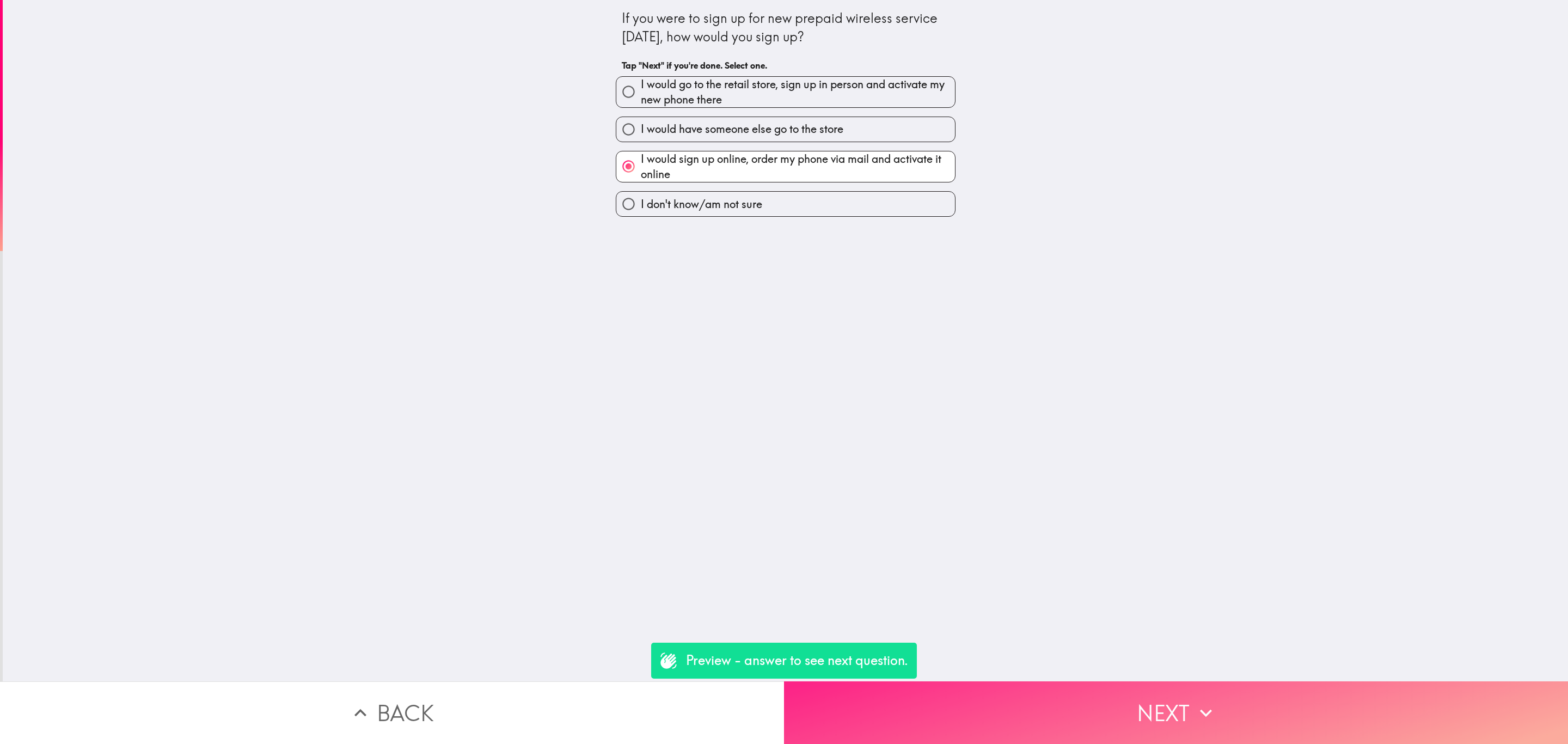
click at [1021, 714] on button "Next" at bounding box center [1176, 712] width 784 height 63
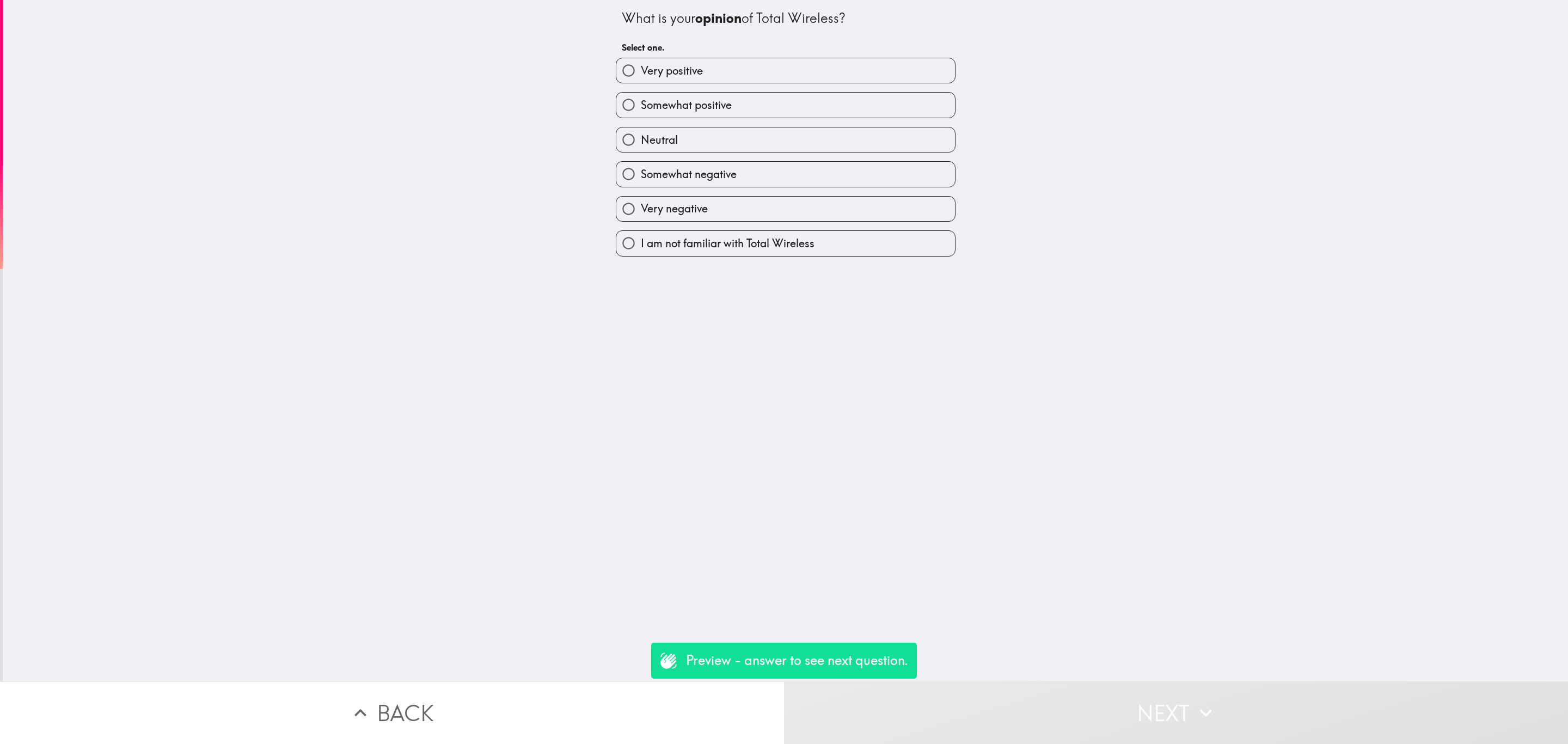
click at [748, 154] on div "Somewhat negative" at bounding box center [782, 169] width 349 height 34
click at [828, 221] on label "Very negative" at bounding box center [786, 209] width 338 height 24
click at [641, 221] on input "Very negative" at bounding box center [629, 209] width 24 height 24
radio input "true"
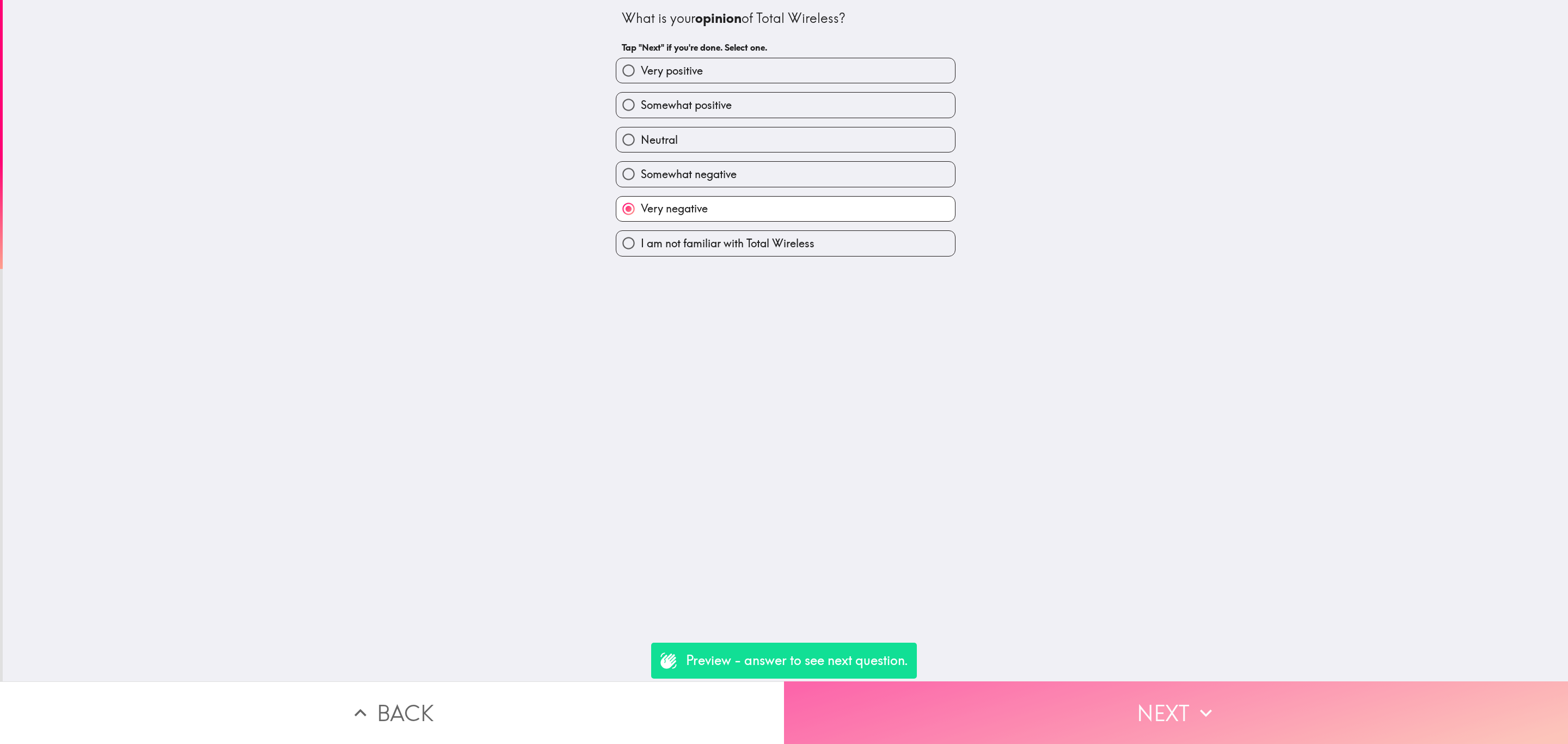
drag, startPoint x: 1144, startPoint y: 704, endPoint x: 1121, endPoint y: 719, distance: 27.5
click at [1144, 706] on button "Next" at bounding box center [1176, 712] width 784 height 63
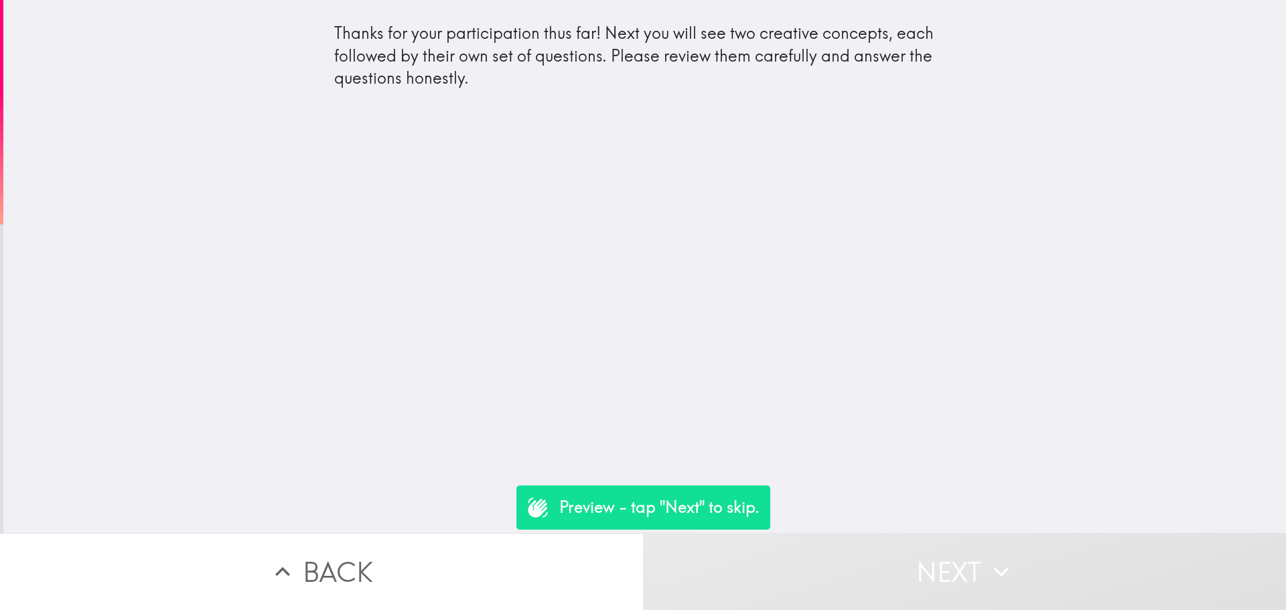
drag, startPoint x: 1919, startPoint y: 0, endPoint x: 574, endPoint y: 155, distance: 1354.1
click at [574, 155] on div "Thanks for your participation thus far! Next you will see two creative concepts…" at bounding box center [644, 266] width 1282 height 533
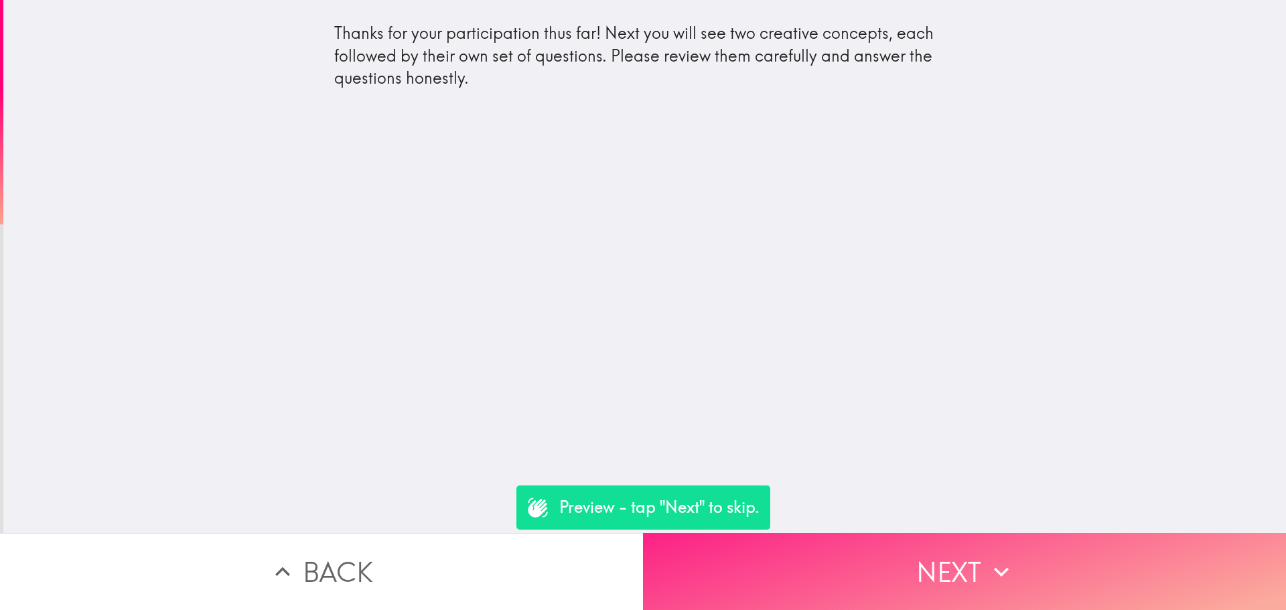
click at [961, 560] on button "Next" at bounding box center [964, 571] width 643 height 77
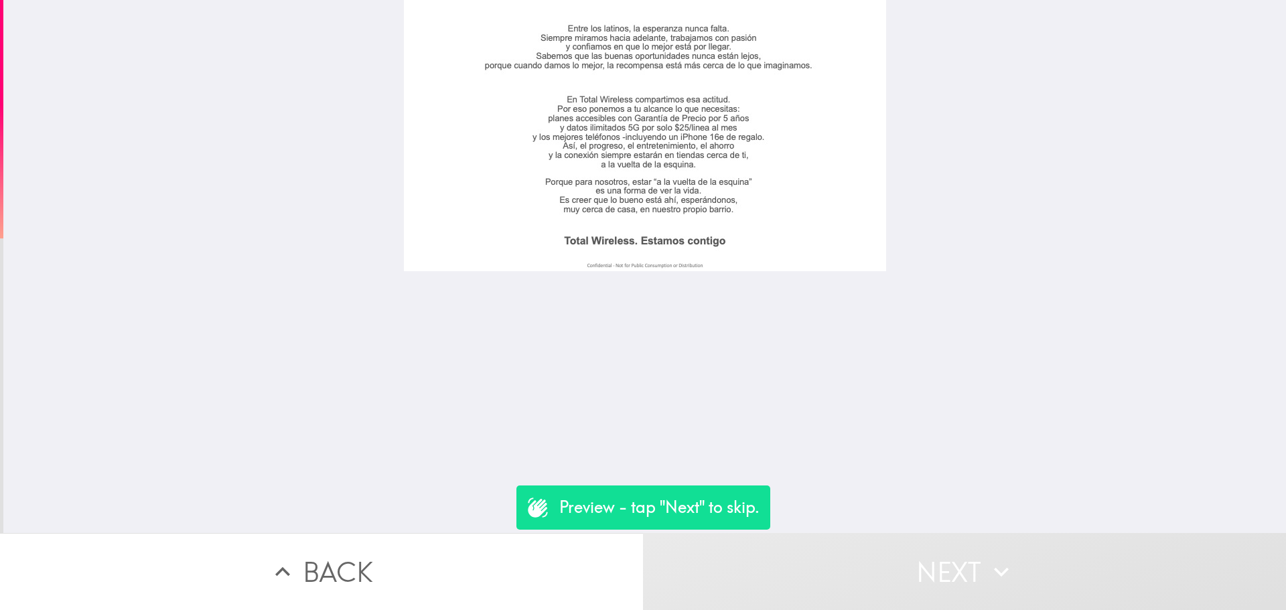
click at [835, 557] on button "Next" at bounding box center [964, 571] width 643 height 77
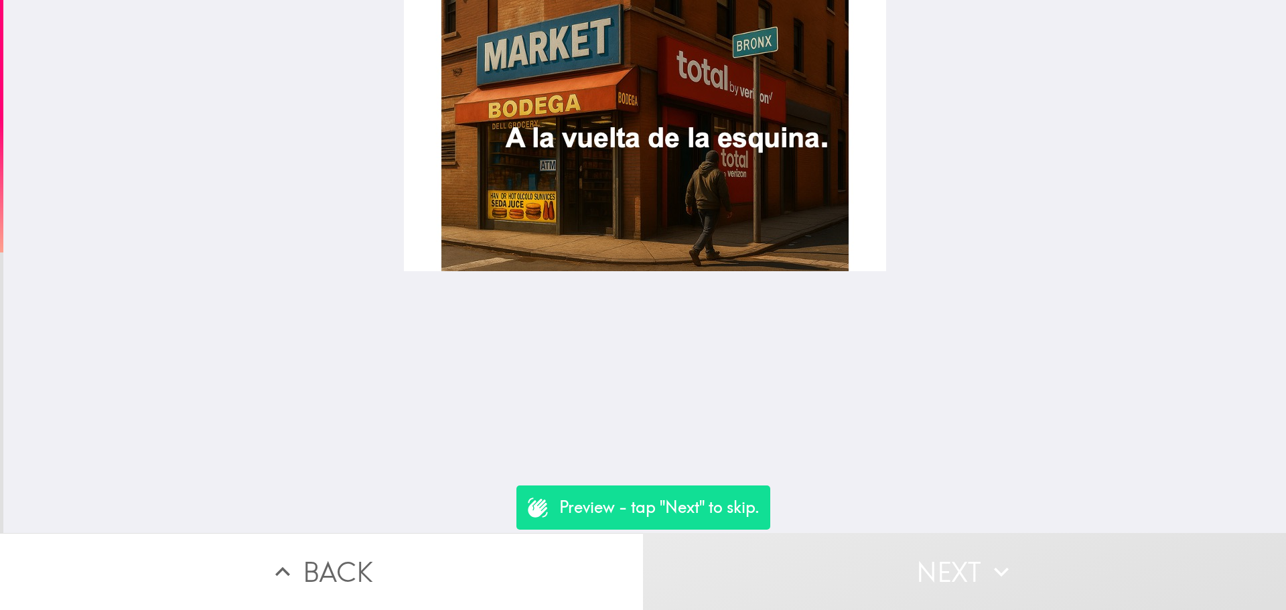
click at [839, 558] on button "Next" at bounding box center [964, 571] width 643 height 77
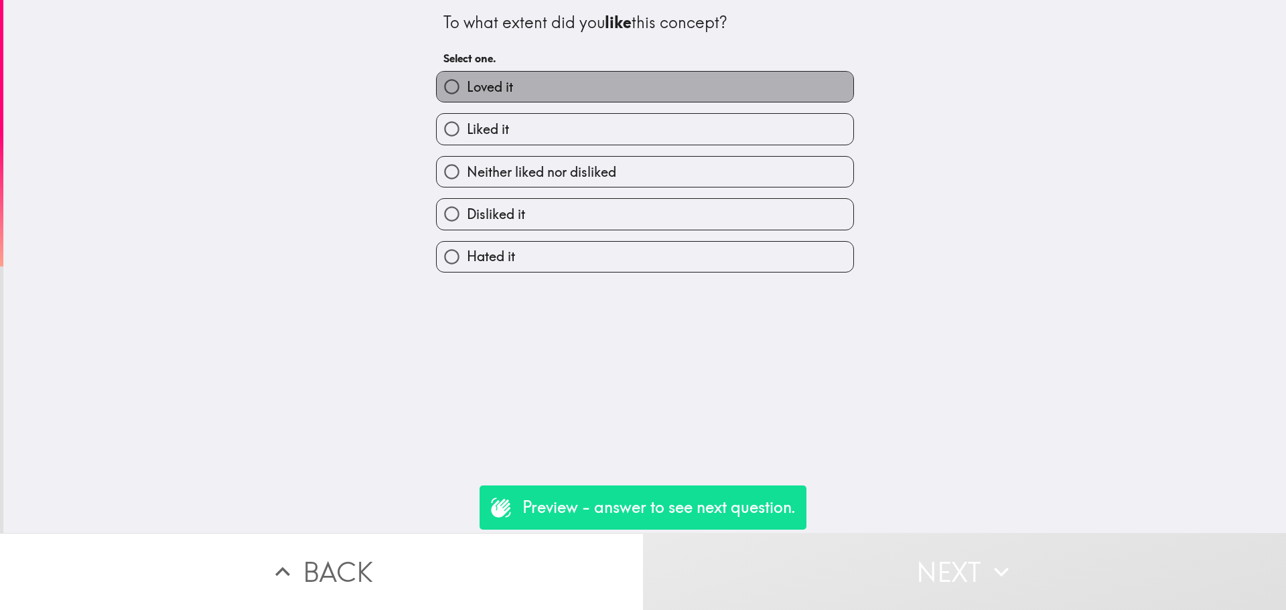
click at [529, 77] on label "Loved it" at bounding box center [645, 87] width 416 height 30
click at [467, 77] on input "Loved it" at bounding box center [452, 87] width 30 height 30
radio input "true"
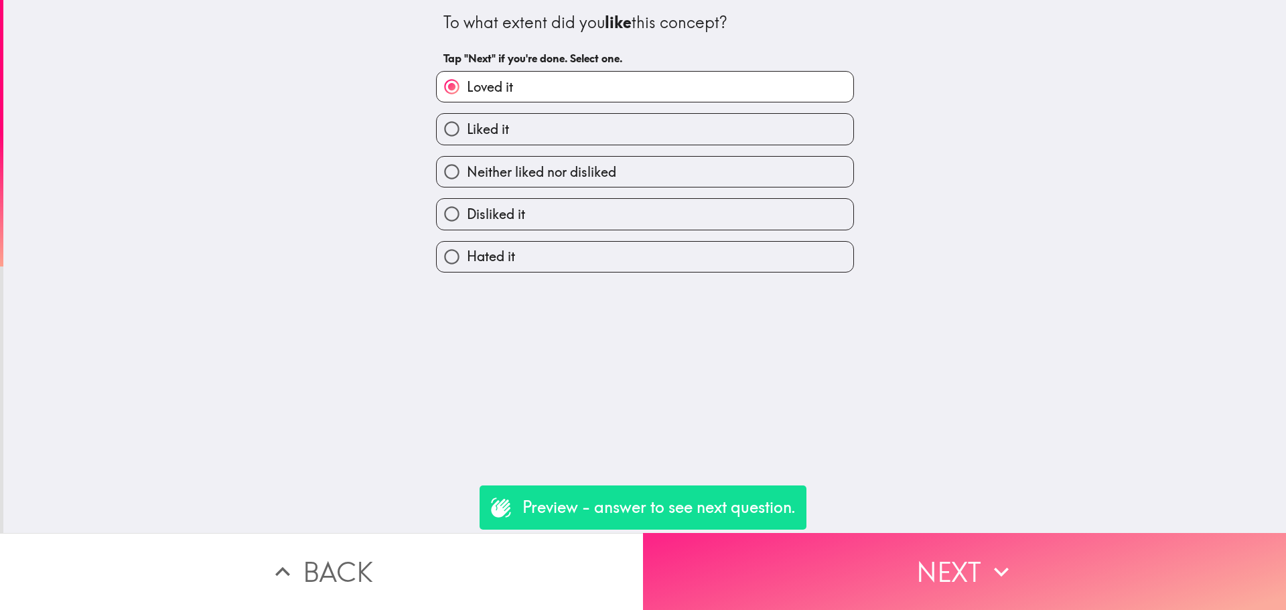
click at [844, 554] on button "Next" at bounding box center [964, 571] width 643 height 77
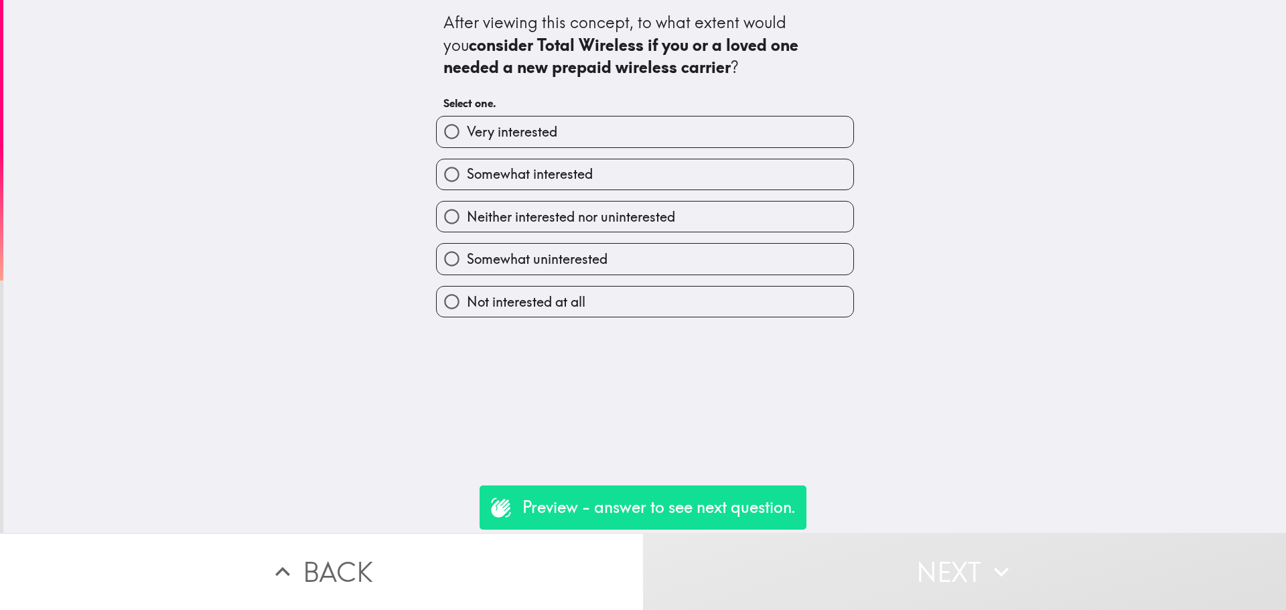
click at [662, 142] on label "Very interested" at bounding box center [645, 132] width 416 height 30
click at [467, 142] on input "Very interested" at bounding box center [452, 132] width 30 height 30
radio input "true"
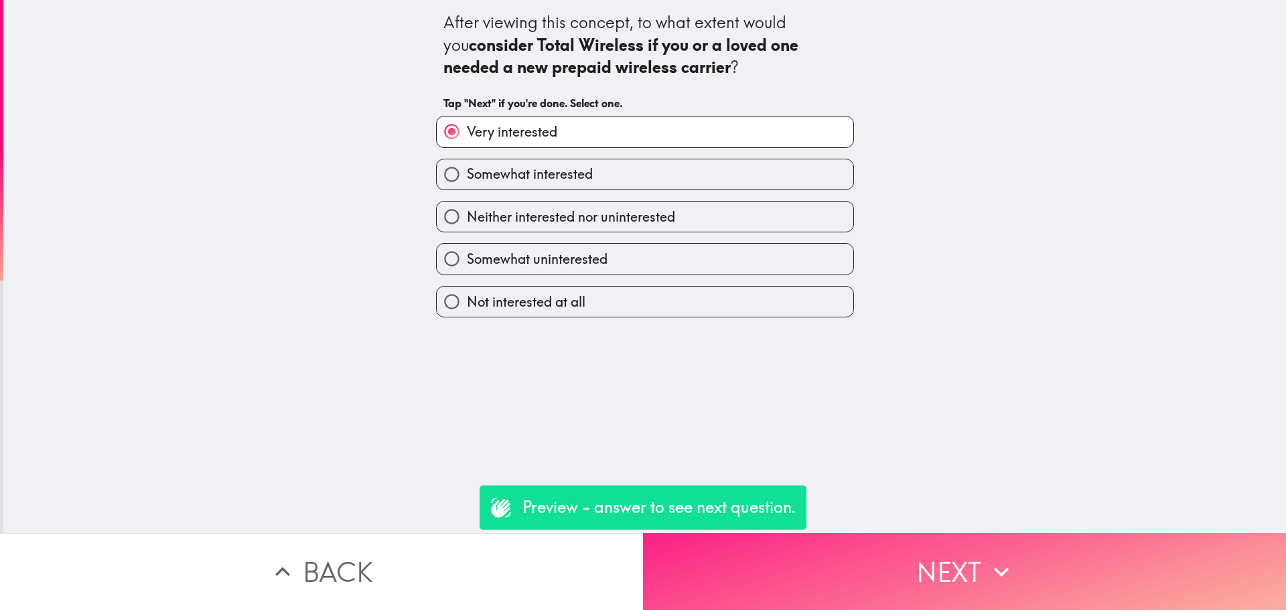
click at [901, 536] on button "Next" at bounding box center [964, 571] width 643 height 77
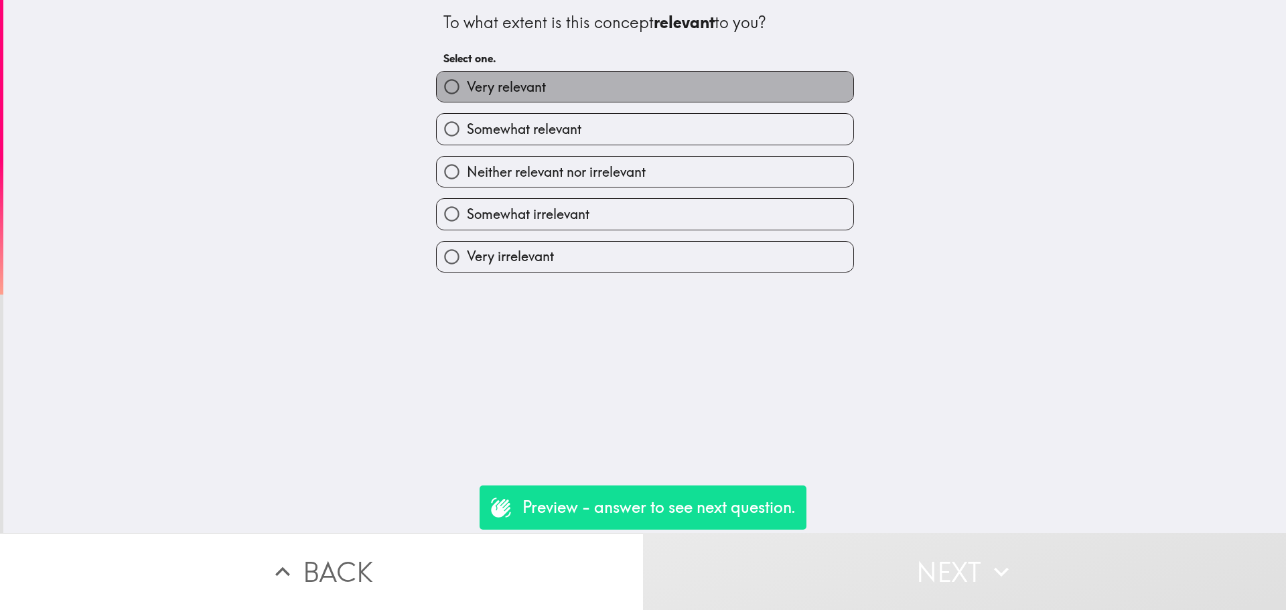
click at [655, 97] on label "Very relevant" at bounding box center [645, 87] width 416 height 30
click at [467, 97] on input "Very relevant" at bounding box center [452, 87] width 30 height 30
radio input "true"
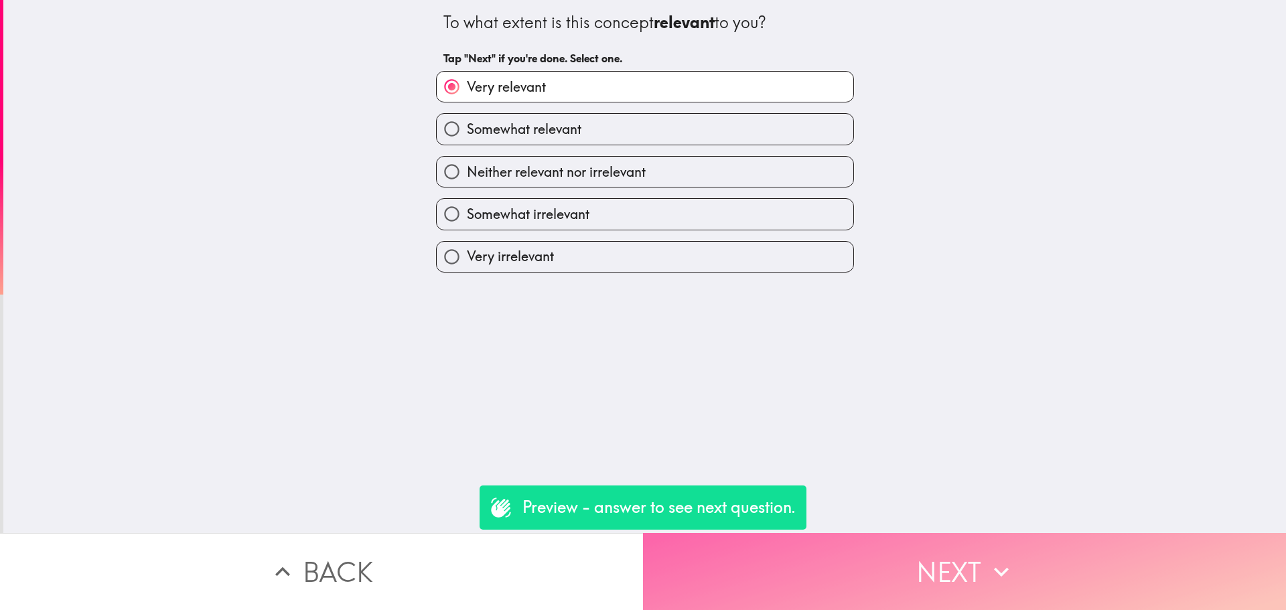
click at [856, 552] on button "Next" at bounding box center [964, 571] width 643 height 77
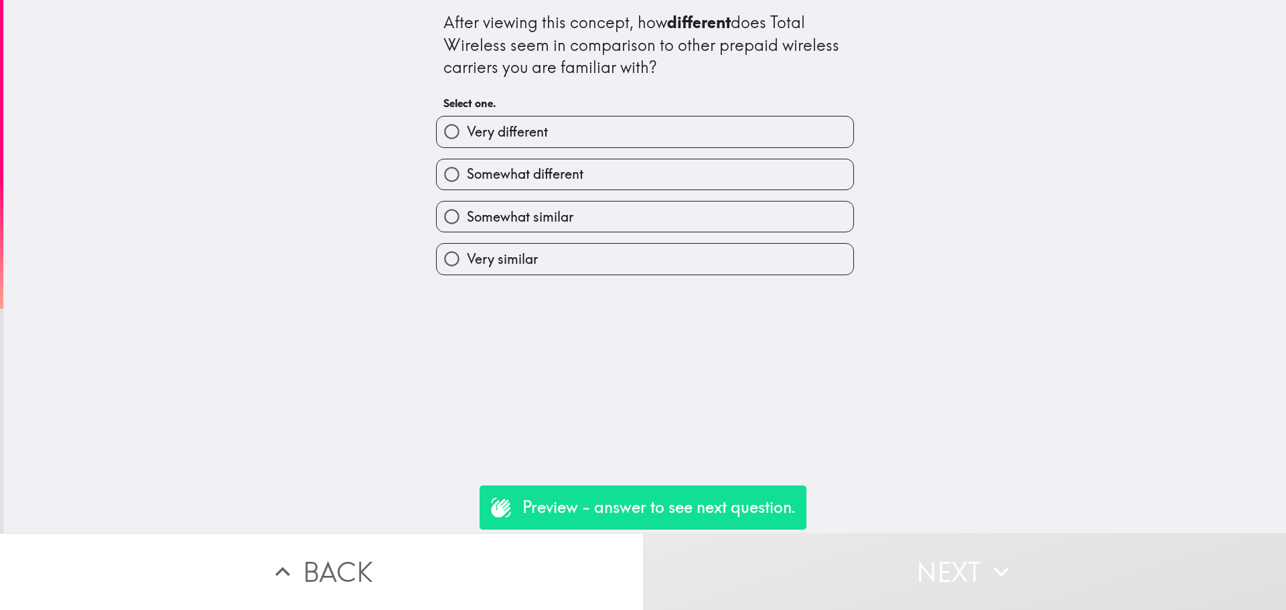
click at [643, 112] on div "Very different" at bounding box center [639, 126] width 429 height 42
click at [737, 145] on label "Very different" at bounding box center [645, 132] width 416 height 30
click at [467, 145] on input "Very different" at bounding box center [452, 132] width 30 height 30
radio input "true"
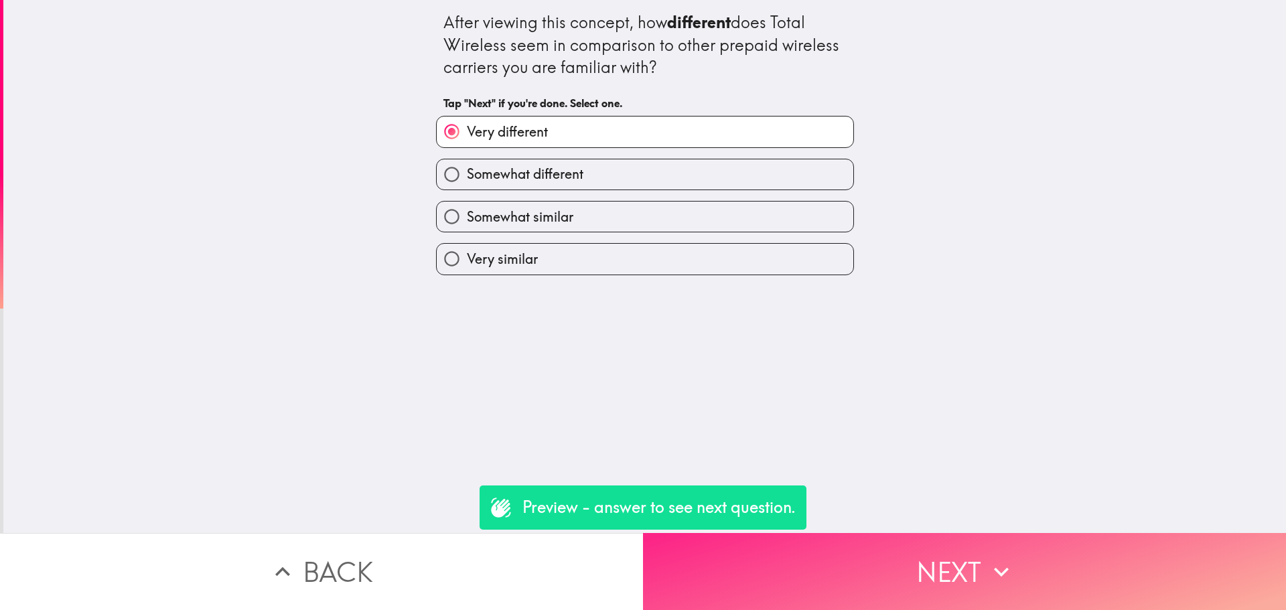
drag, startPoint x: 952, startPoint y: 555, endPoint x: 946, endPoint y: 548, distance: 9.0
click at [952, 556] on button "Next" at bounding box center [964, 571] width 643 height 77
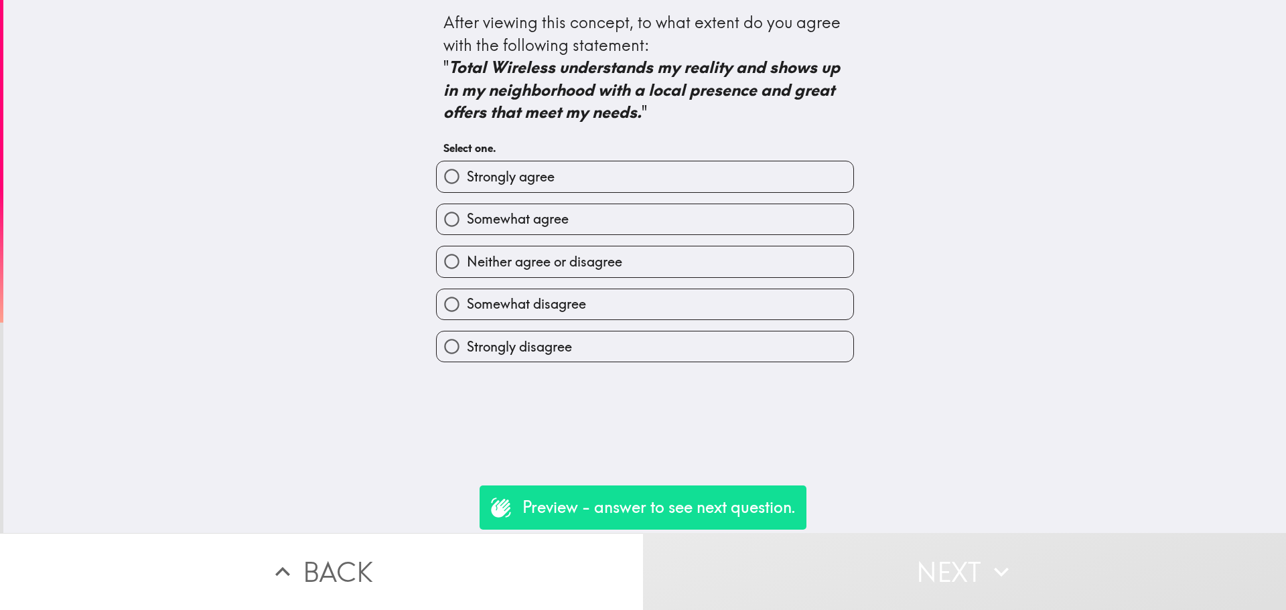
click at [691, 157] on div "Strongly agree" at bounding box center [639, 171] width 429 height 42
click at [698, 170] on label "Strongly agree" at bounding box center [645, 176] width 416 height 30
click at [467, 170] on input "Strongly agree" at bounding box center [452, 176] width 30 height 30
radio input "true"
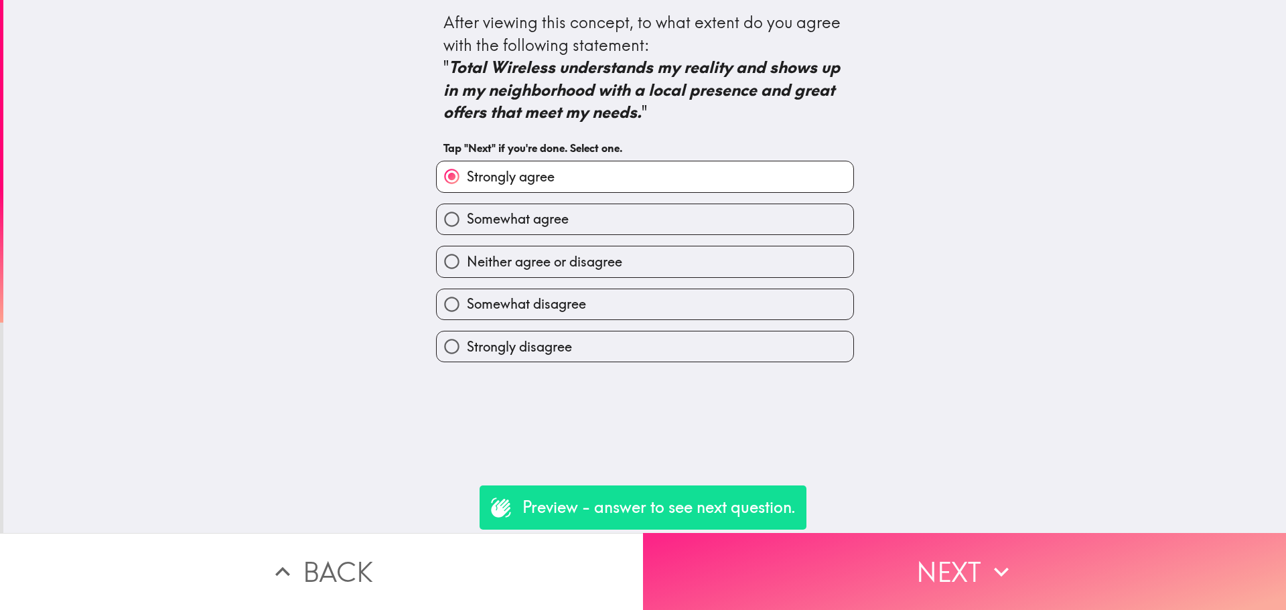
click at [880, 568] on button "Next" at bounding box center [964, 571] width 643 height 77
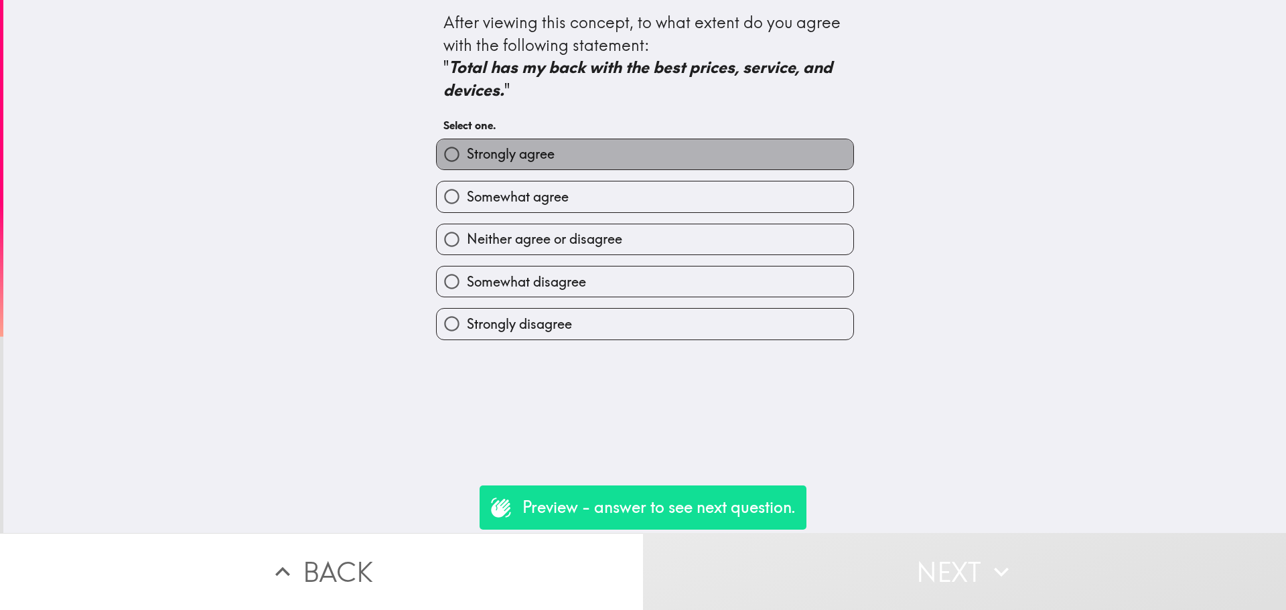
click at [634, 157] on label "Strongly agree" at bounding box center [645, 154] width 416 height 30
click at [467, 157] on input "Strongly agree" at bounding box center [452, 154] width 30 height 30
radio input "true"
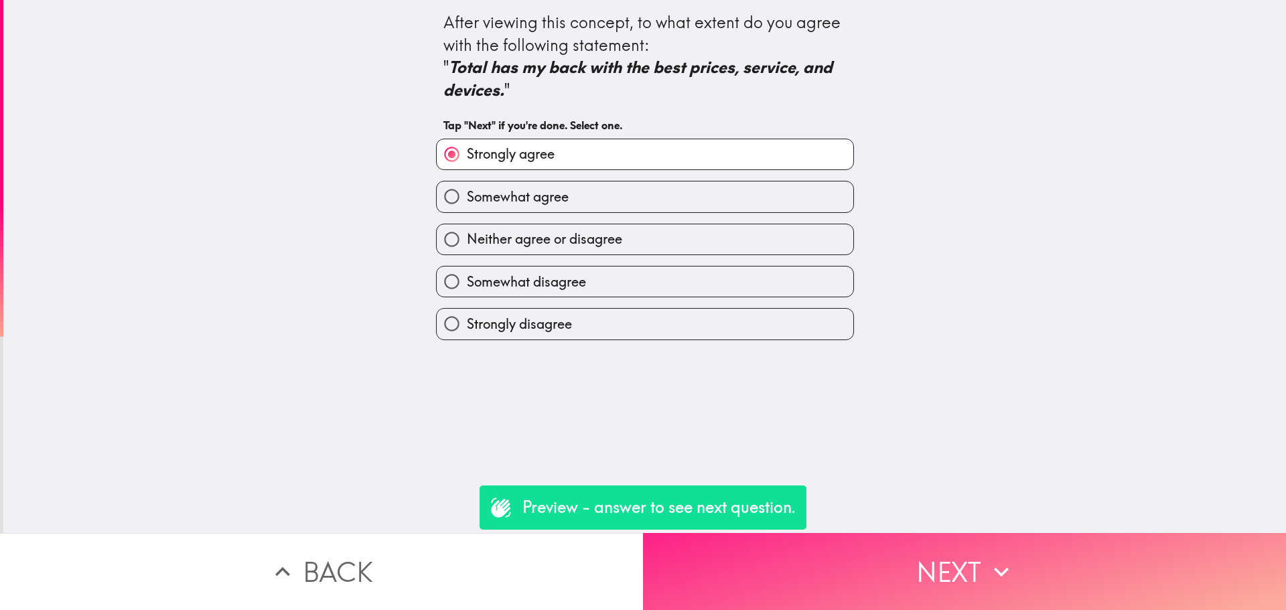
click at [855, 587] on button "Next" at bounding box center [964, 571] width 643 height 77
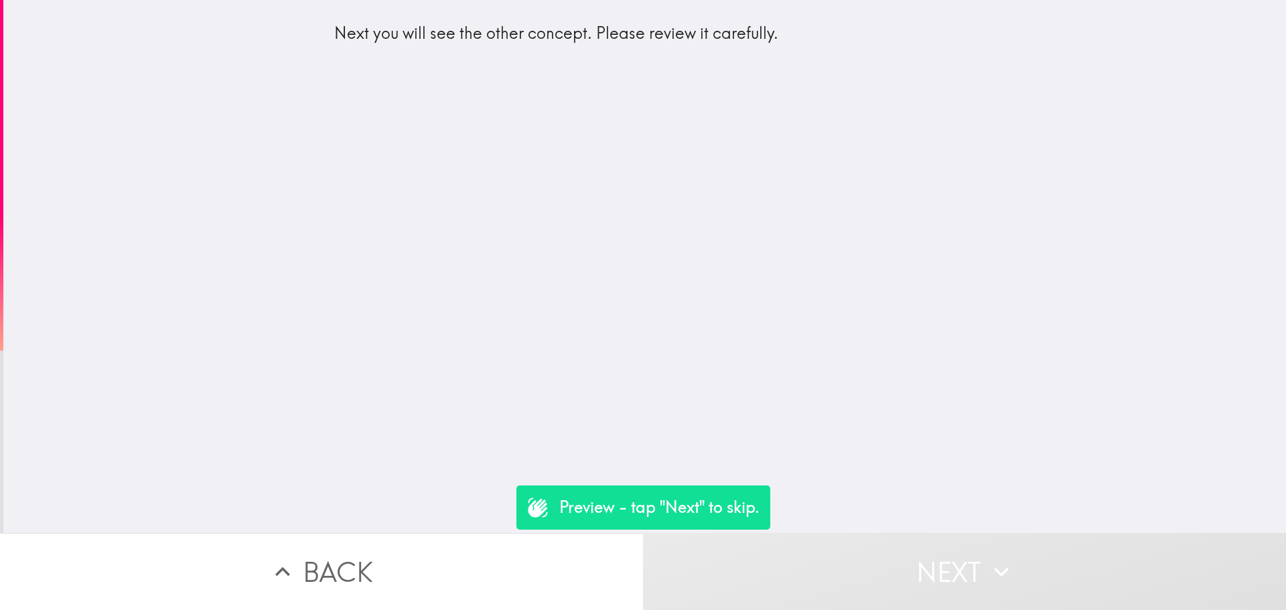
click at [827, 557] on button "Next" at bounding box center [964, 571] width 643 height 77
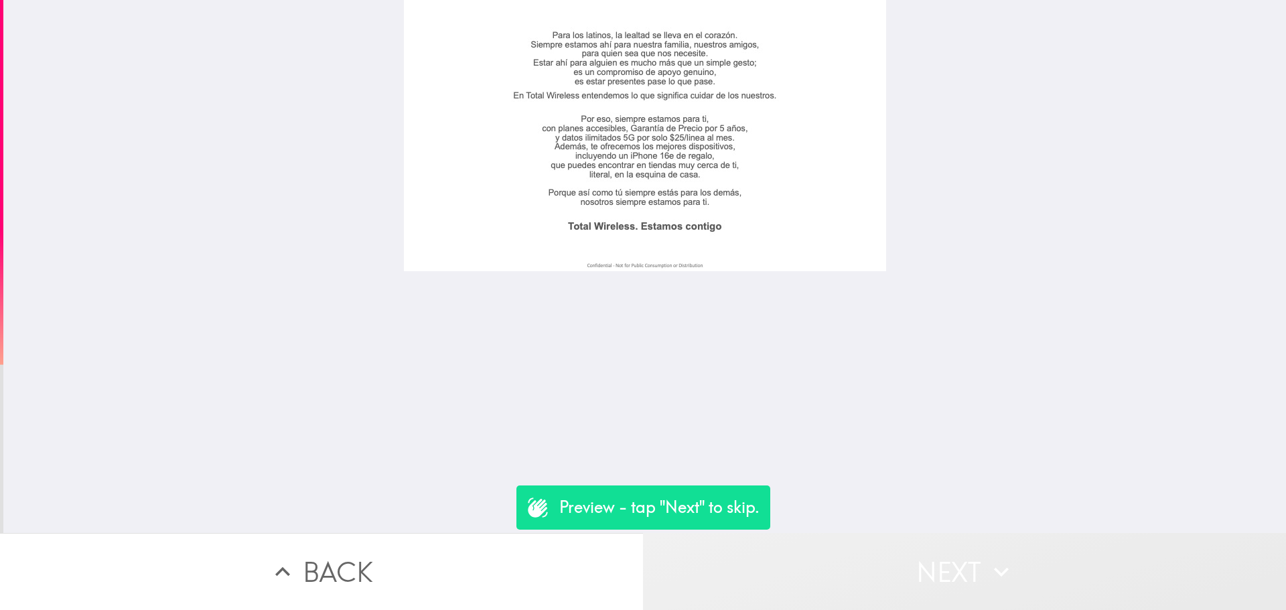
click at [827, 557] on button "Next" at bounding box center [964, 571] width 643 height 77
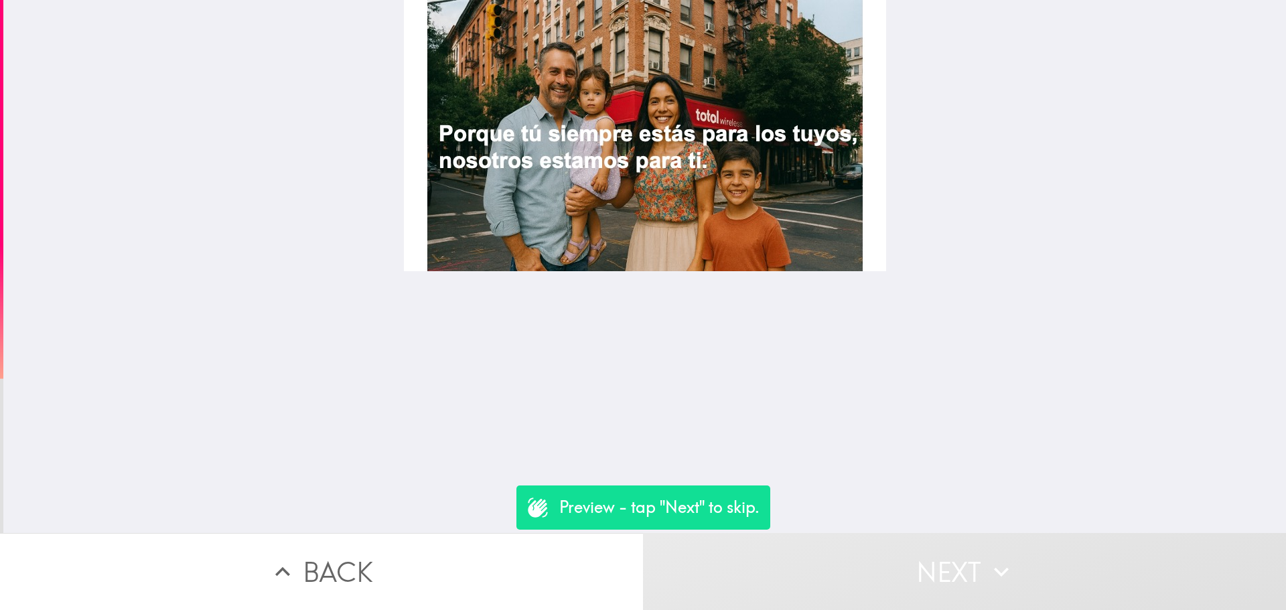
click at [827, 557] on button "Next" at bounding box center [964, 571] width 643 height 77
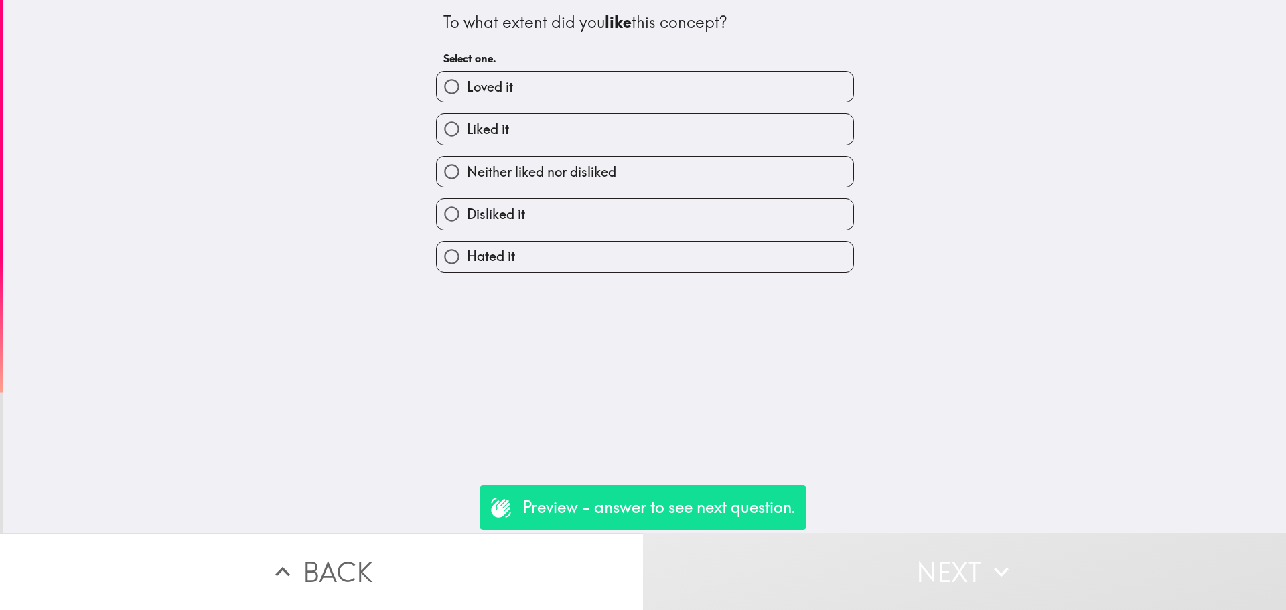
click at [589, 168] on span "Neither liked nor disliked" at bounding box center [541, 172] width 149 height 19
click at [467, 168] on input "Neither liked nor disliked" at bounding box center [452, 172] width 30 height 30
radio input "true"
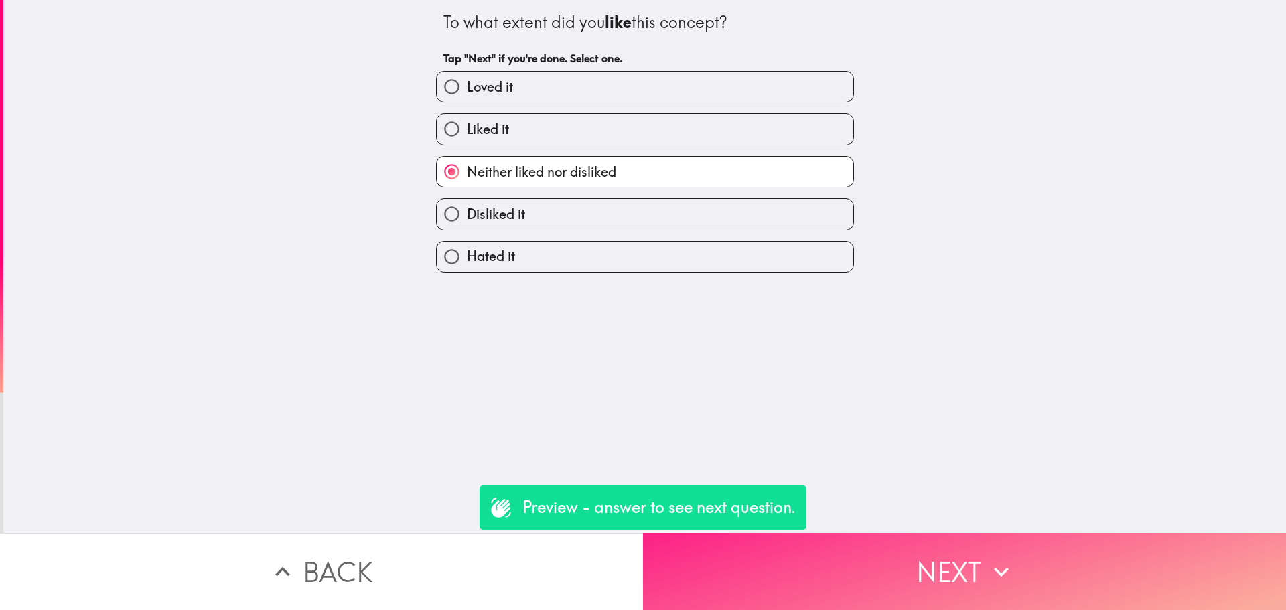
click at [811, 570] on button "Next" at bounding box center [964, 571] width 643 height 77
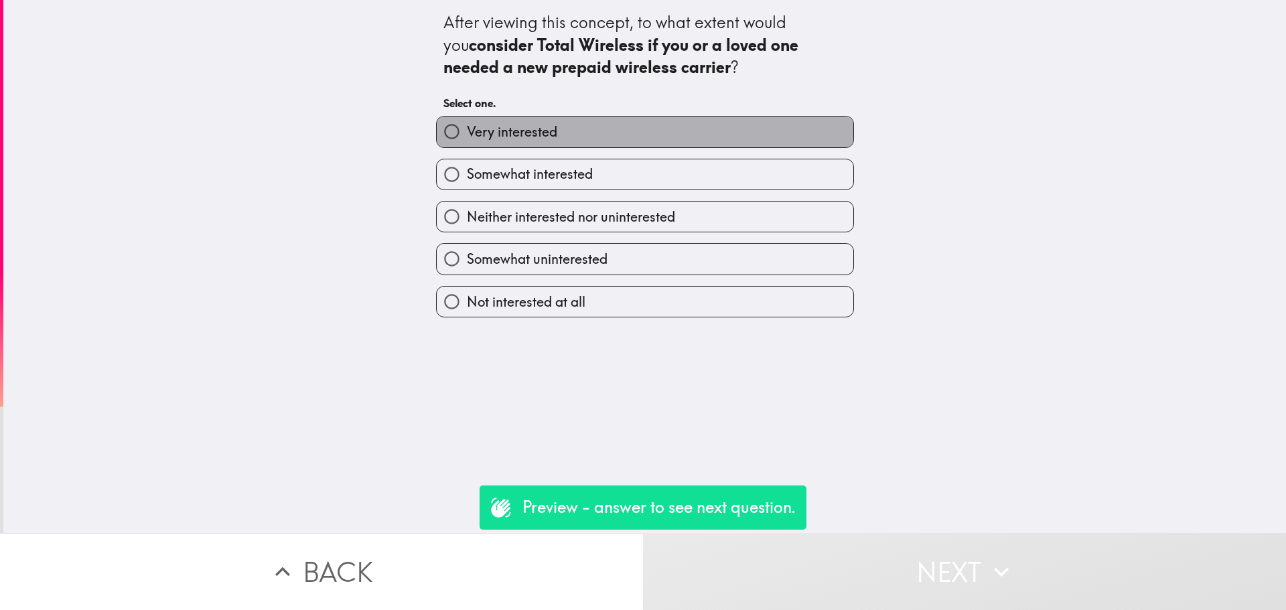
click at [578, 124] on label "Very interested" at bounding box center [645, 132] width 416 height 30
click at [467, 124] on input "Very interested" at bounding box center [452, 132] width 30 height 30
radio input "true"
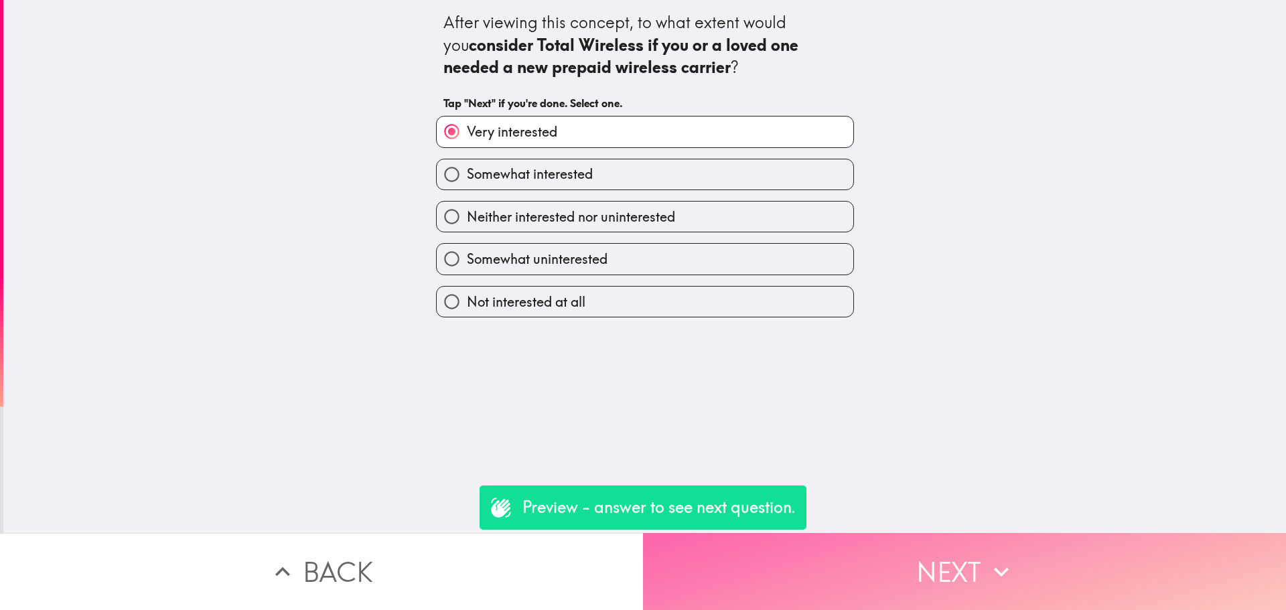
click at [858, 554] on button "Next" at bounding box center [964, 571] width 643 height 77
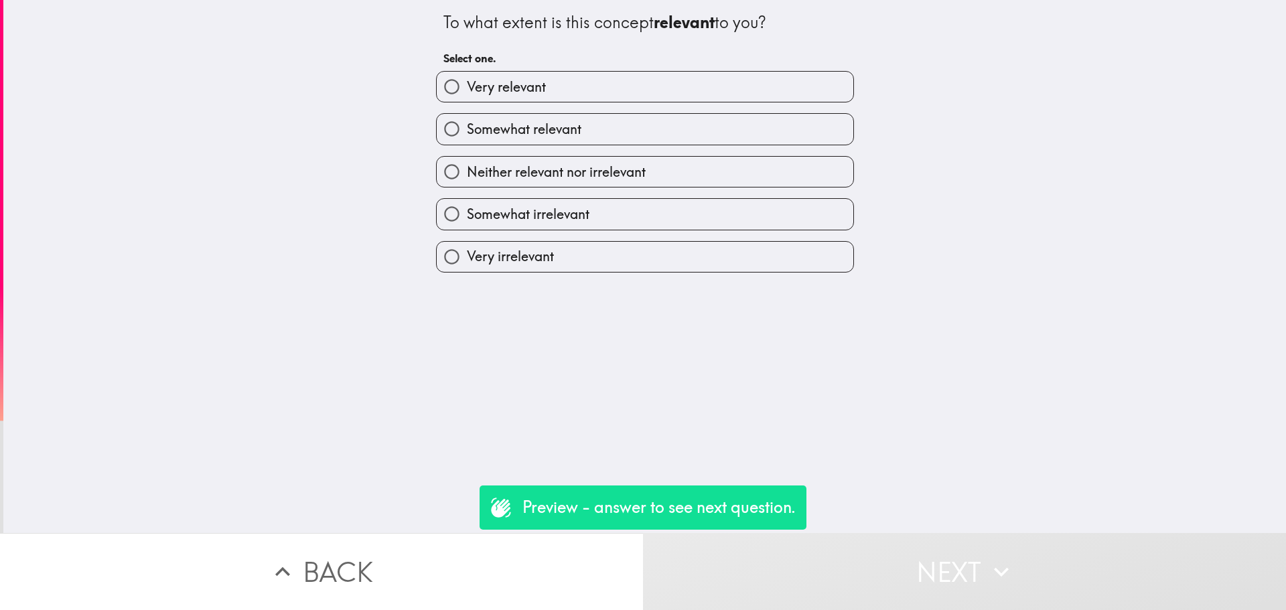
click at [660, 140] on label "Somewhat relevant" at bounding box center [645, 129] width 416 height 30
click at [467, 140] on input "Somewhat relevant" at bounding box center [452, 129] width 30 height 30
radio input "true"
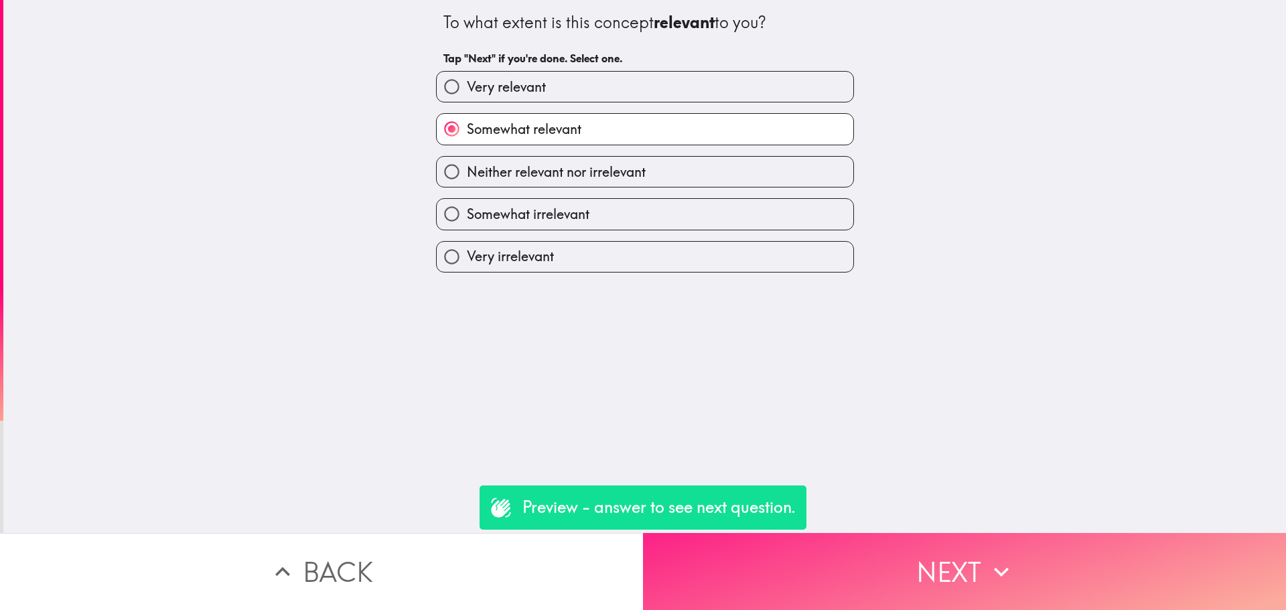
click at [850, 564] on button "Next" at bounding box center [964, 571] width 643 height 77
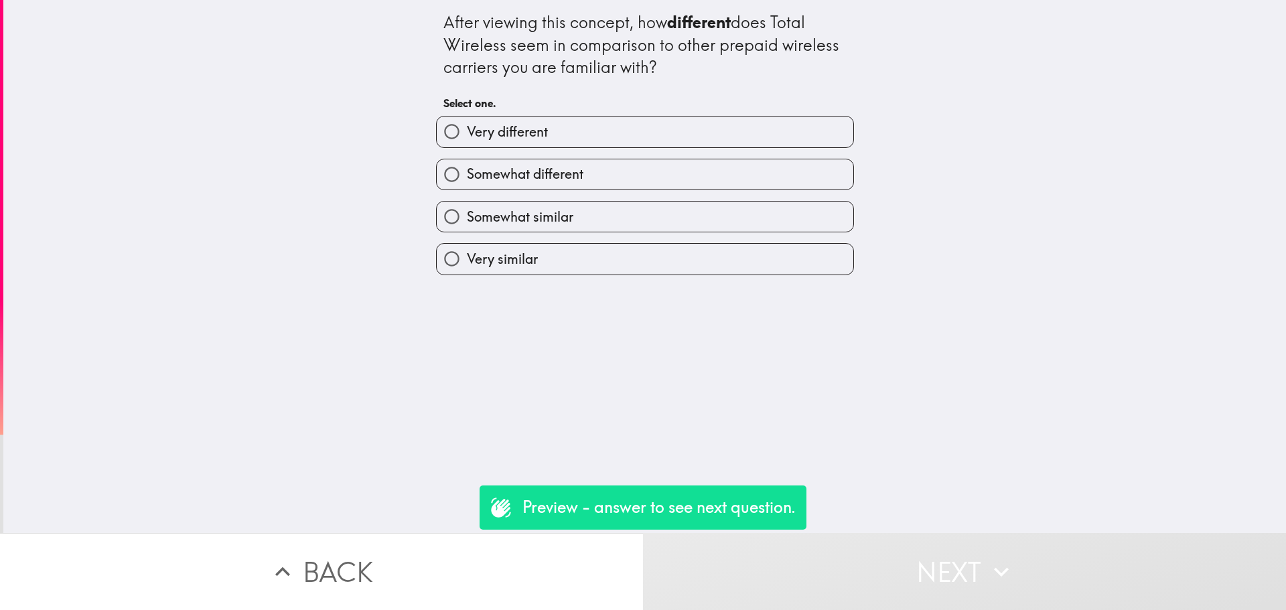
click at [663, 171] on label "Somewhat different" at bounding box center [645, 174] width 416 height 30
click at [467, 171] on input "Somewhat different" at bounding box center [452, 174] width 30 height 30
radio input "true"
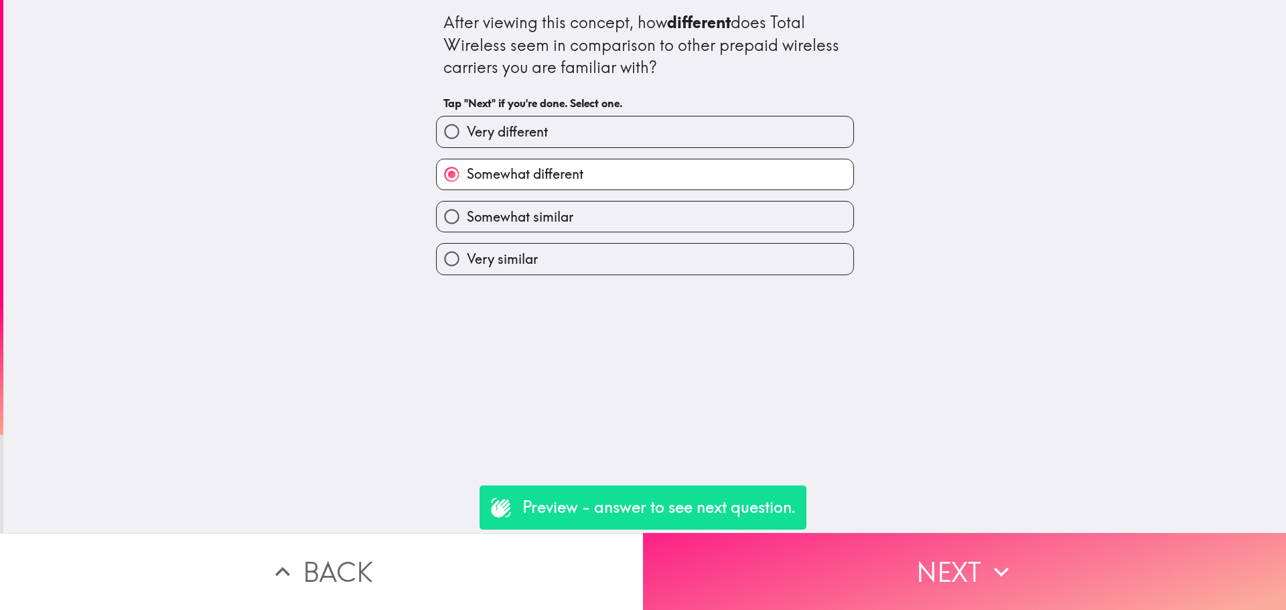
click at [827, 559] on button "Next" at bounding box center [964, 571] width 643 height 77
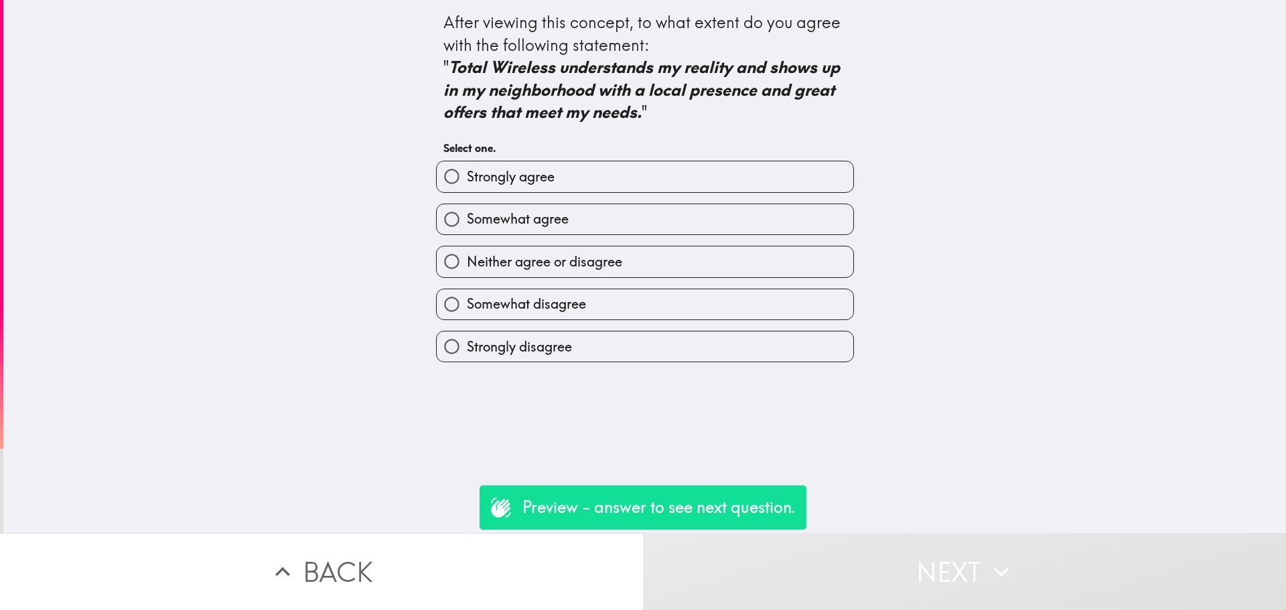
click at [670, 183] on label "Strongly agree" at bounding box center [645, 176] width 416 height 30
click at [467, 183] on input "Strongly agree" at bounding box center [452, 176] width 30 height 30
radio input "true"
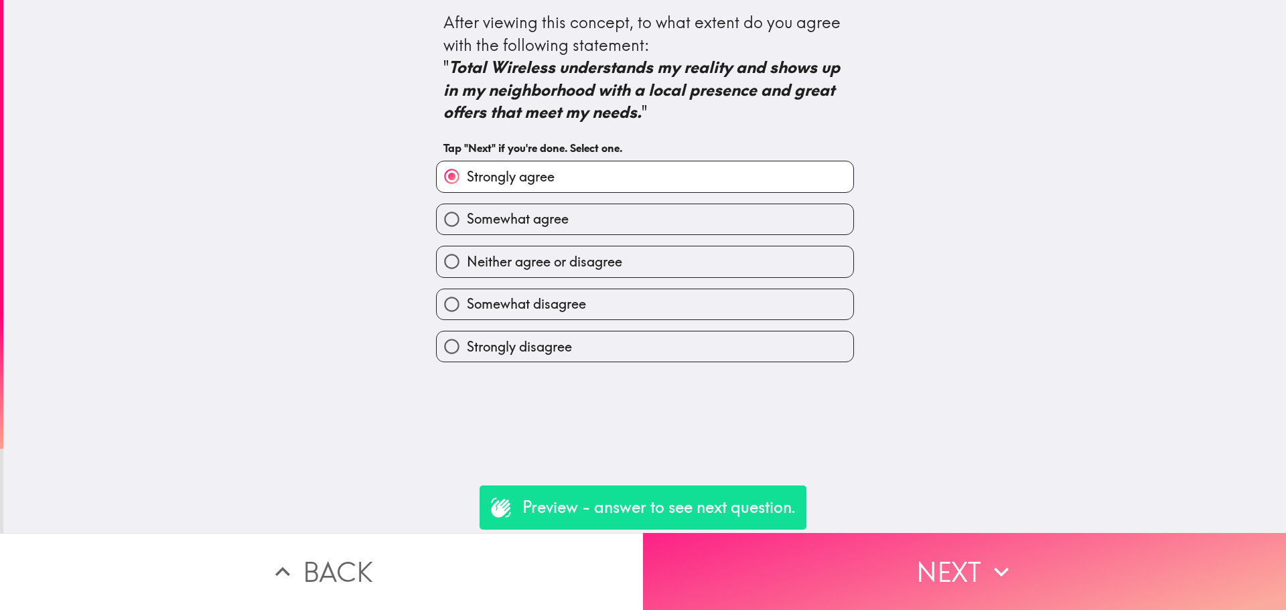
click at [855, 561] on button "Next" at bounding box center [964, 571] width 643 height 77
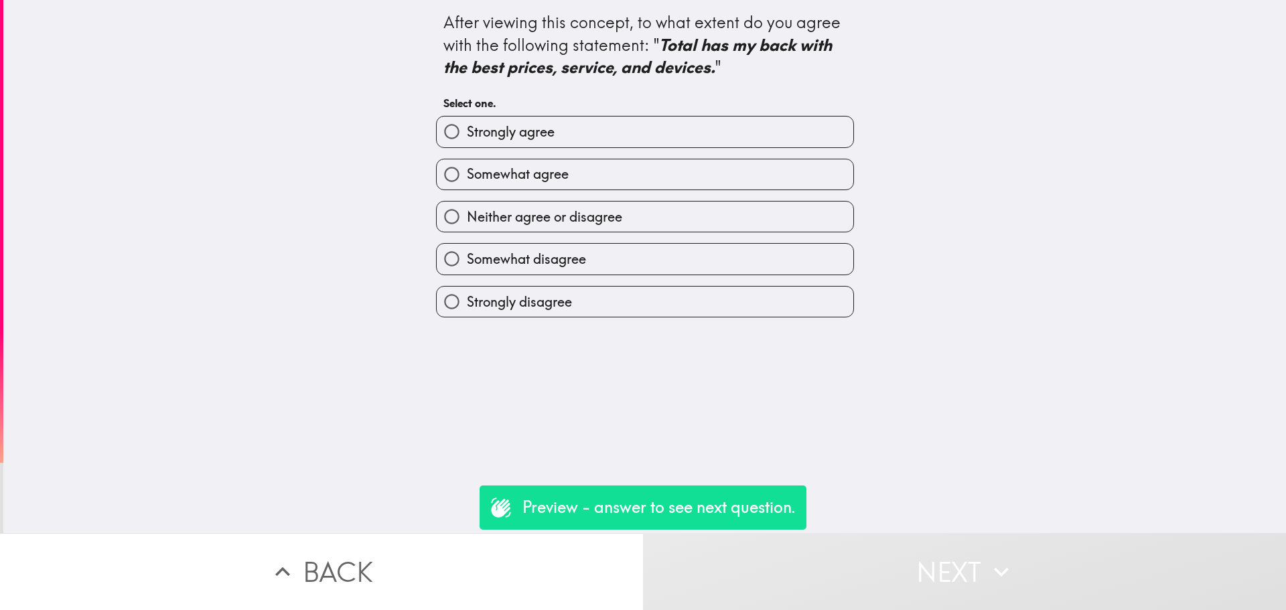
click at [686, 200] on div "Neither agree or disagree" at bounding box center [639, 211] width 429 height 42
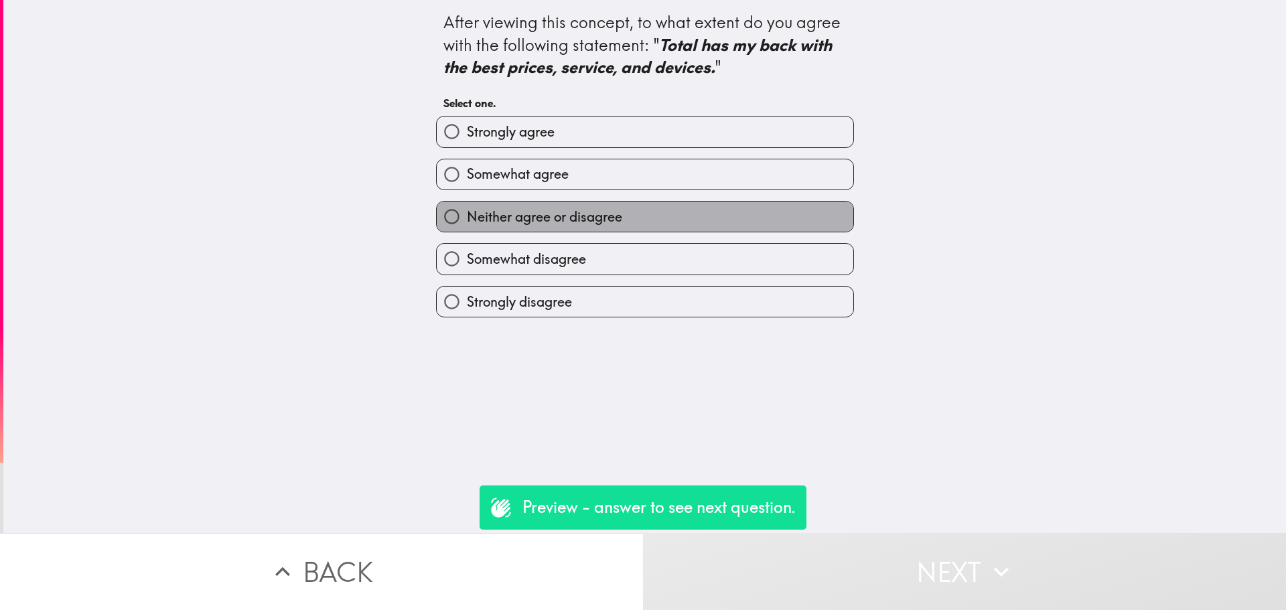
click at [708, 220] on label "Neither agree or disagree" at bounding box center [645, 217] width 416 height 30
click at [467, 220] on input "Neither agree or disagree" at bounding box center [452, 217] width 30 height 30
radio input "true"
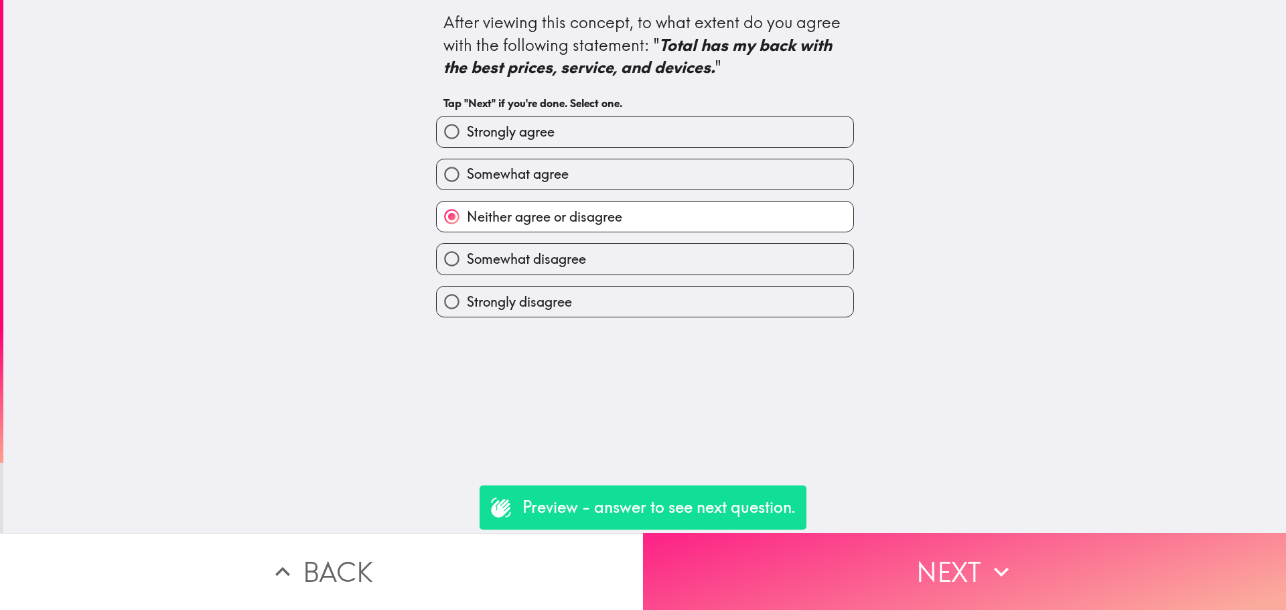
click at [860, 538] on button "Next" at bounding box center [964, 571] width 643 height 77
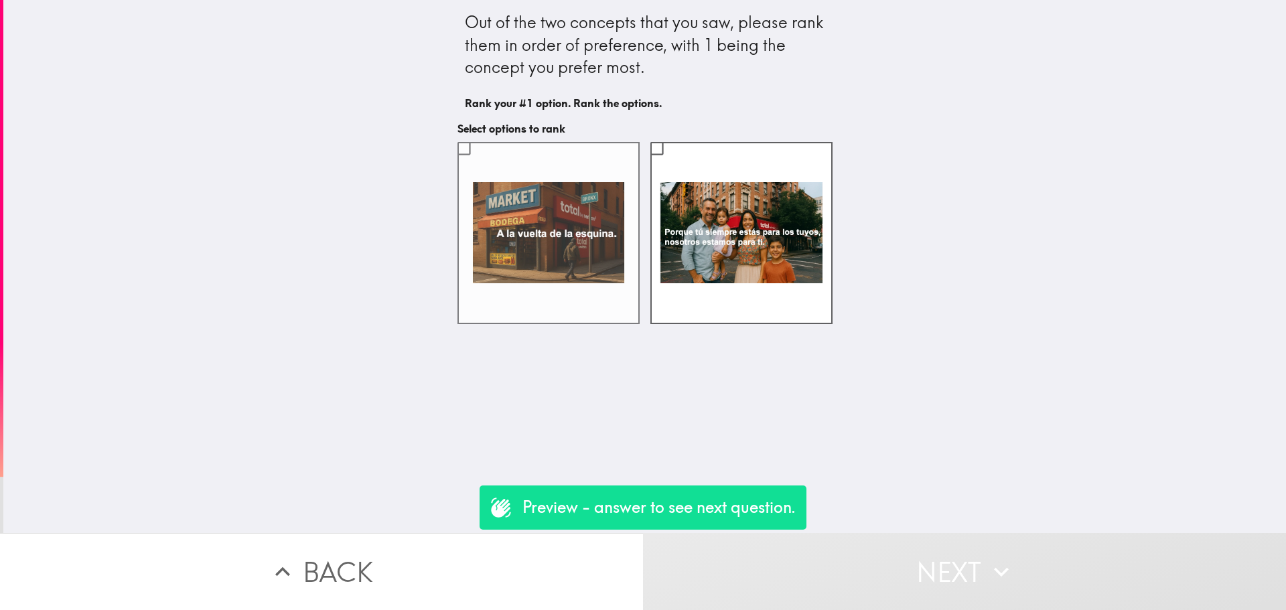
click at [540, 262] on label at bounding box center [548, 233] width 182 height 182
click at [479, 163] on input "checkbox" at bounding box center [464, 148] width 30 height 30
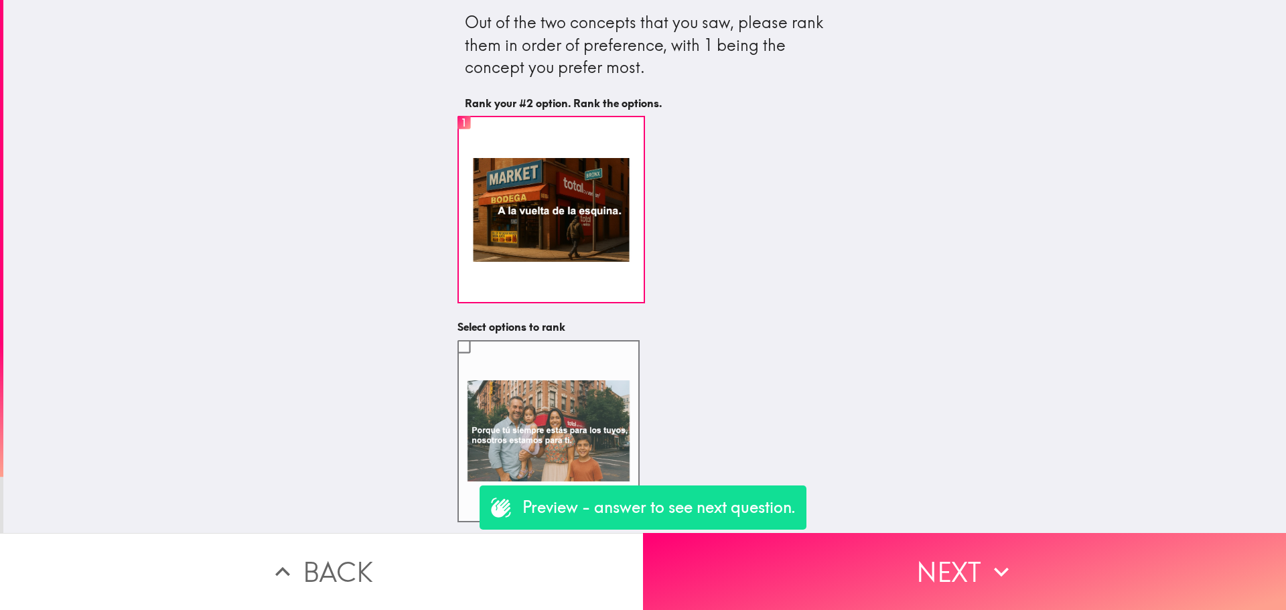
click at [618, 386] on label at bounding box center [548, 431] width 182 height 182
click at [479, 362] on input "checkbox" at bounding box center [464, 346] width 30 height 30
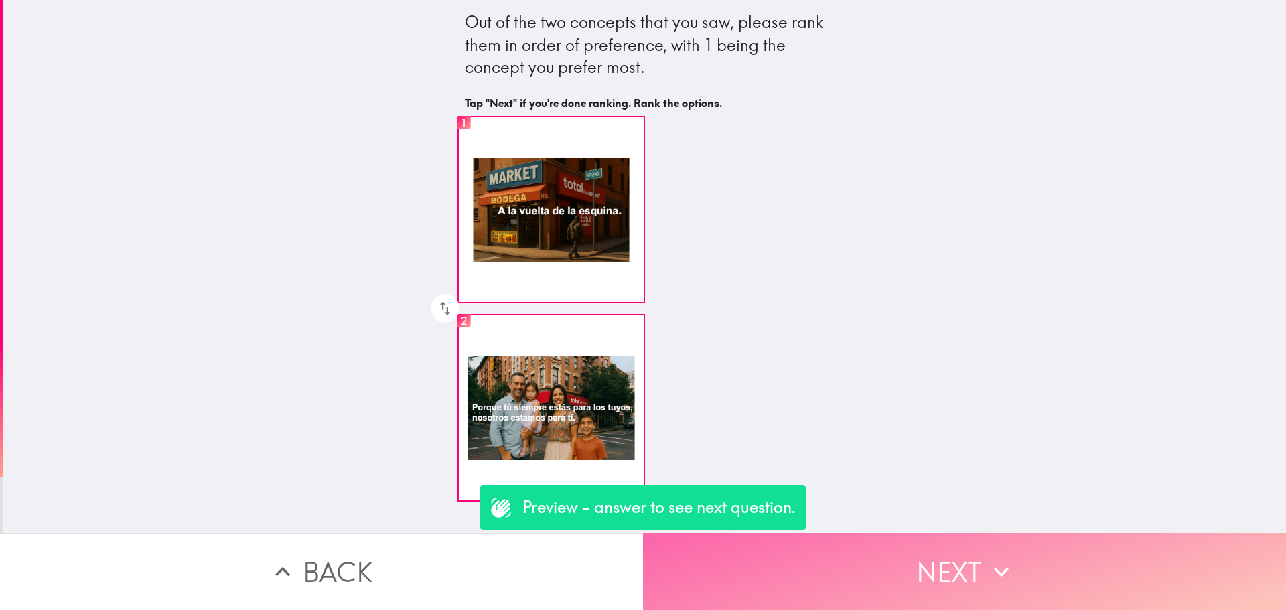
click at [850, 550] on button "Next" at bounding box center [964, 571] width 643 height 77
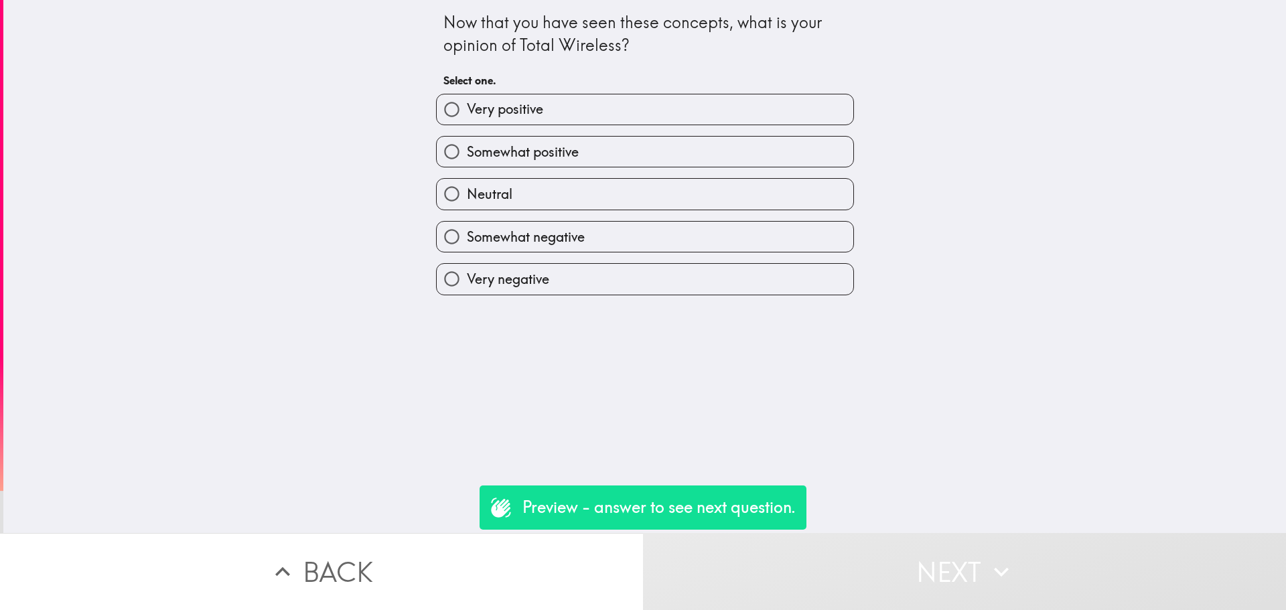
click at [641, 167] on div "Neutral" at bounding box center [639, 188] width 429 height 42
click at [708, 196] on label "Neutral" at bounding box center [645, 194] width 416 height 30
click at [467, 196] on input "Neutral" at bounding box center [452, 194] width 30 height 30
radio input "true"
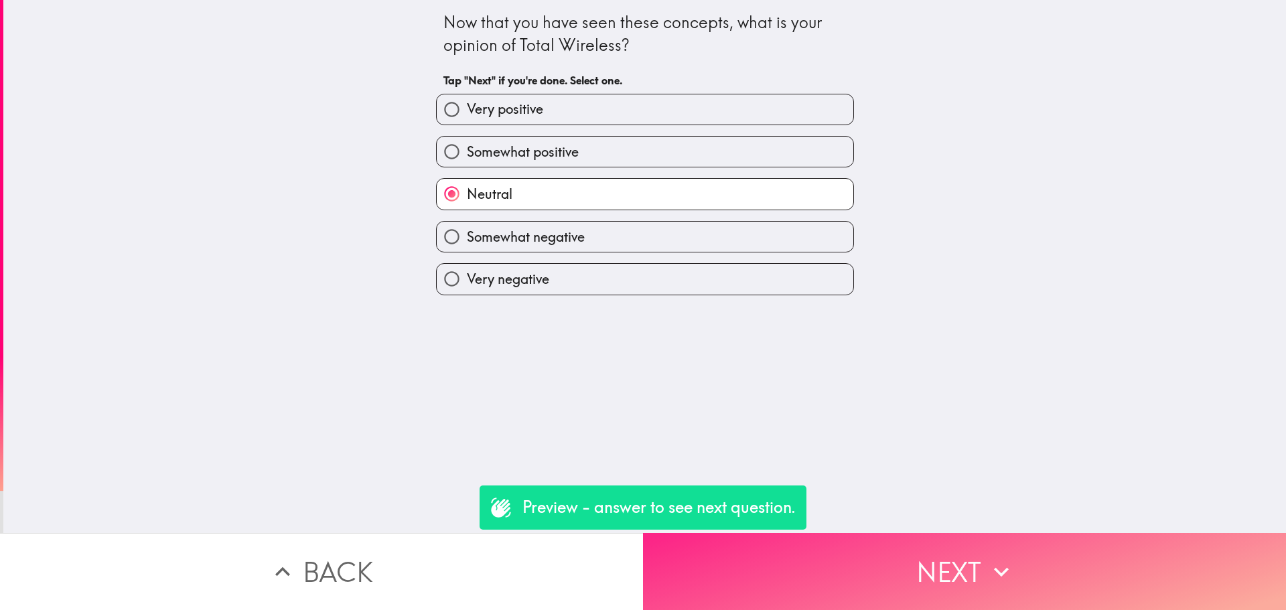
click at [883, 554] on button "Next" at bounding box center [964, 571] width 643 height 77
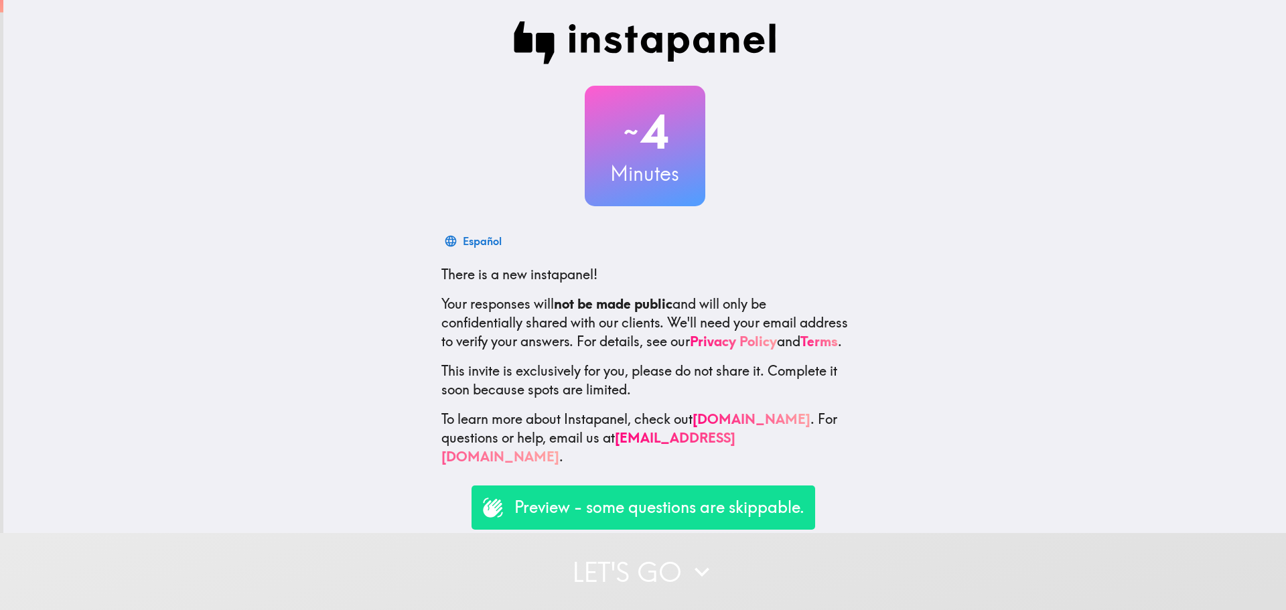
click at [613, 549] on button "Let's go" at bounding box center [643, 571] width 1286 height 77
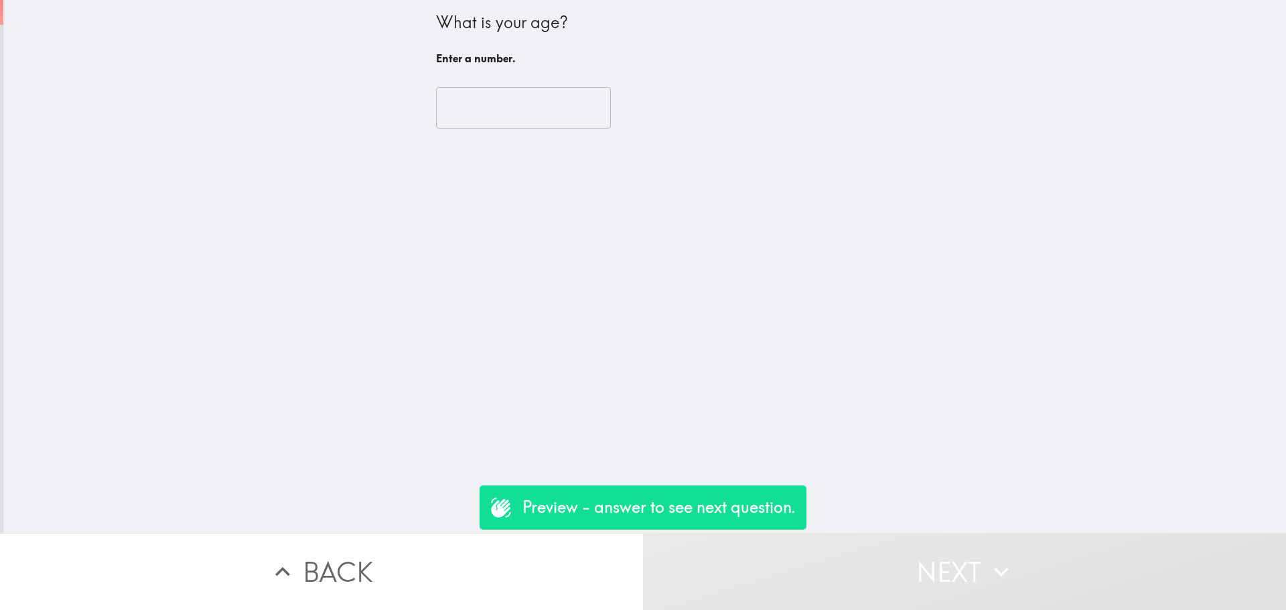
click at [516, 82] on div "​" at bounding box center [645, 108] width 418 height 74
click at [514, 94] on input "number" at bounding box center [523, 108] width 175 height 42
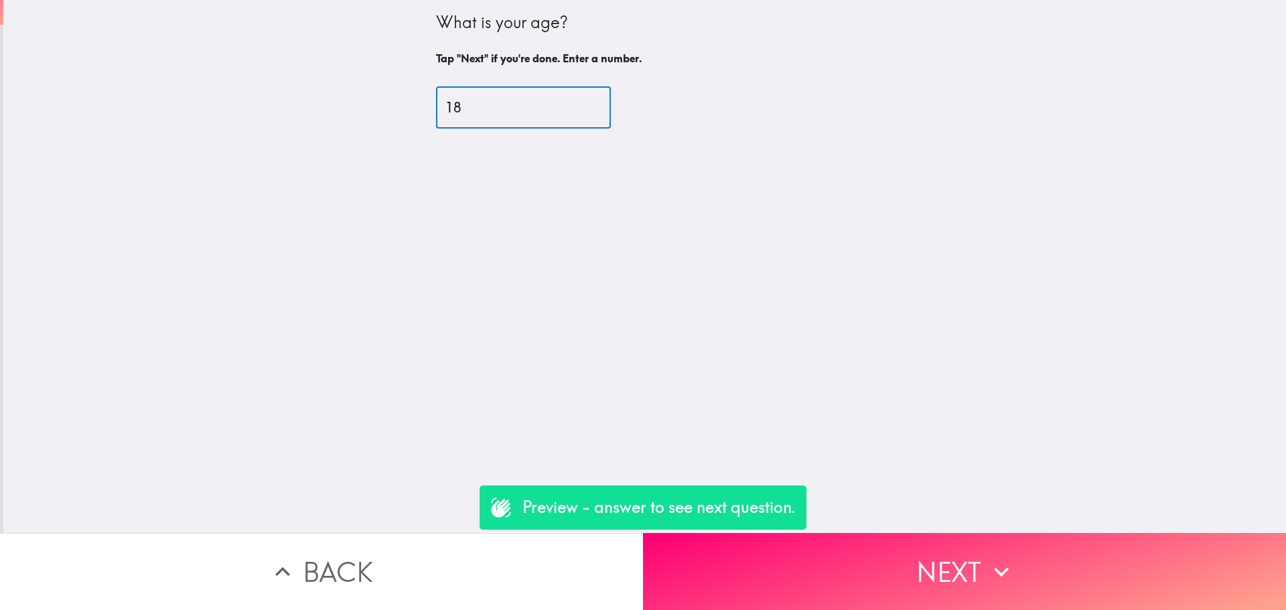
type input "18"
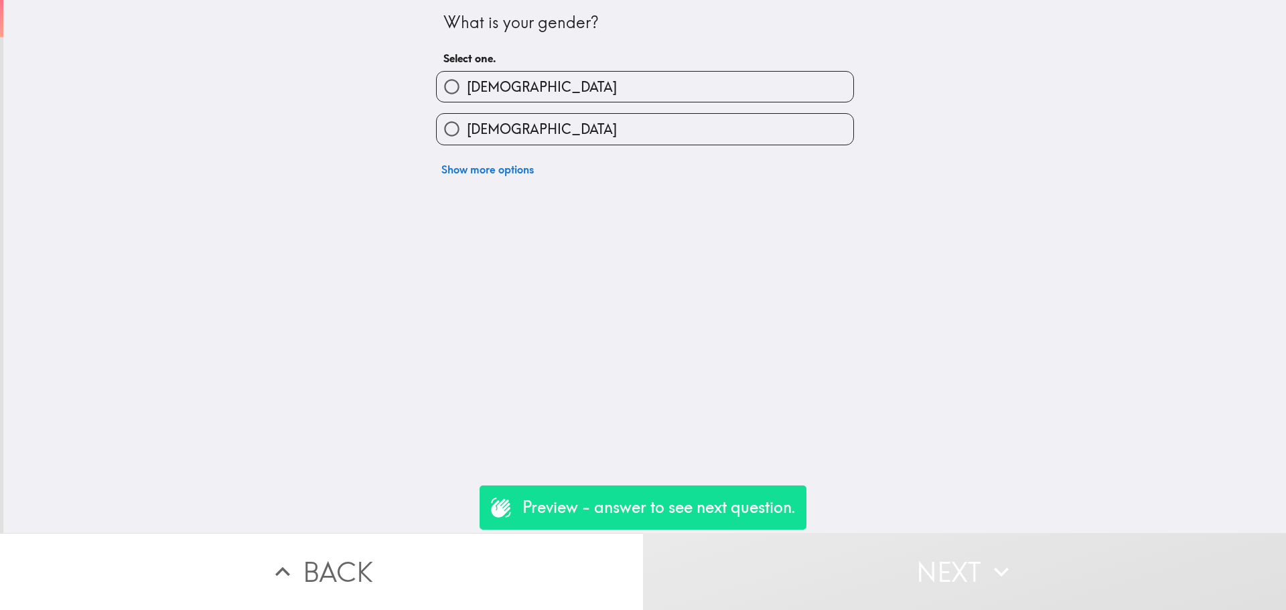
click at [523, 94] on label "[DEMOGRAPHIC_DATA]" at bounding box center [645, 87] width 416 height 30
click at [467, 94] on input "[DEMOGRAPHIC_DATA]" at bounding box center [452, 87] width 30 height 30
radio input "true"
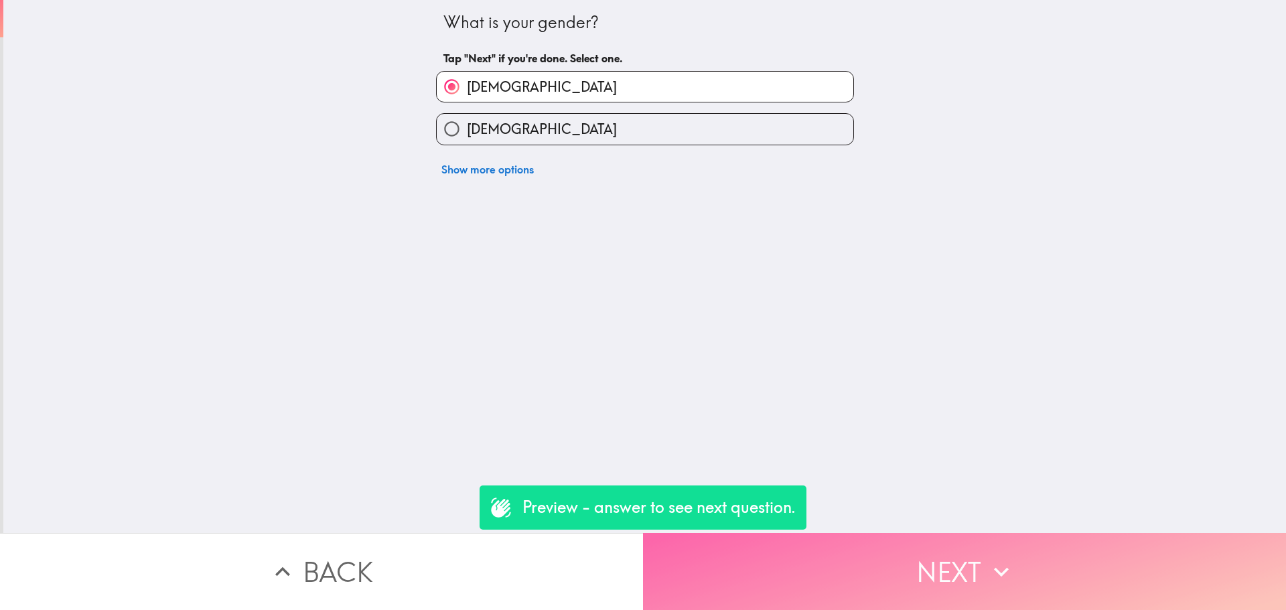
click at [961, 555] on button "Next" at bounding box center [964, 571] width 643 height 77
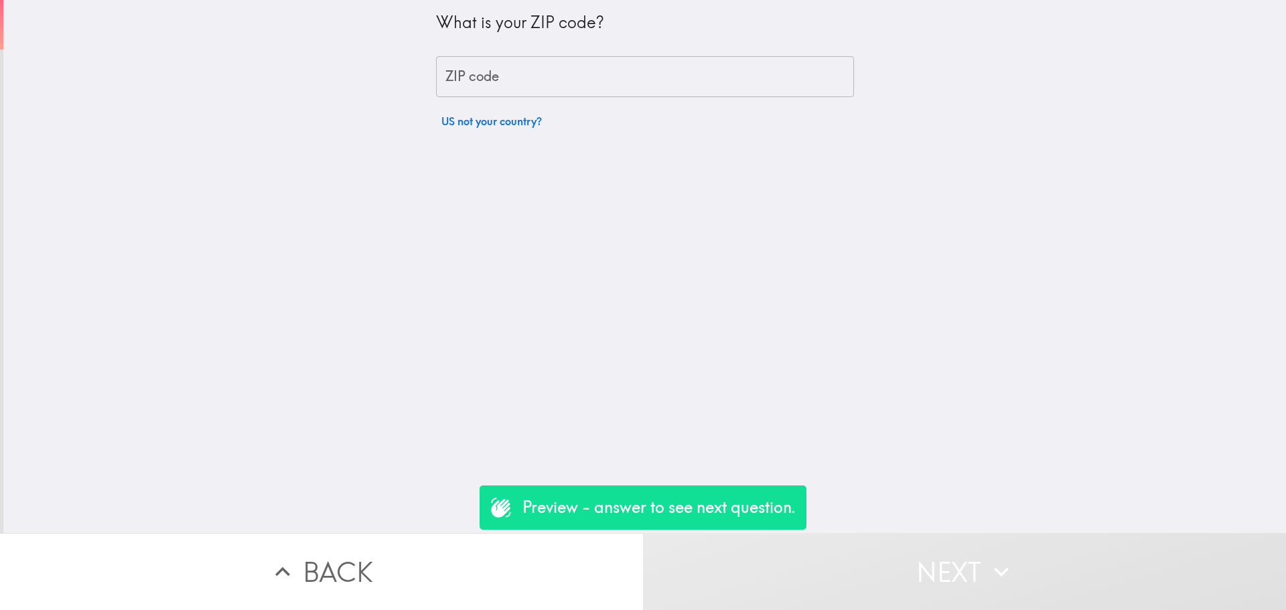
click at [584, 84] on input "ZIP code" at bounding box center [645, 77] width 418 height 42
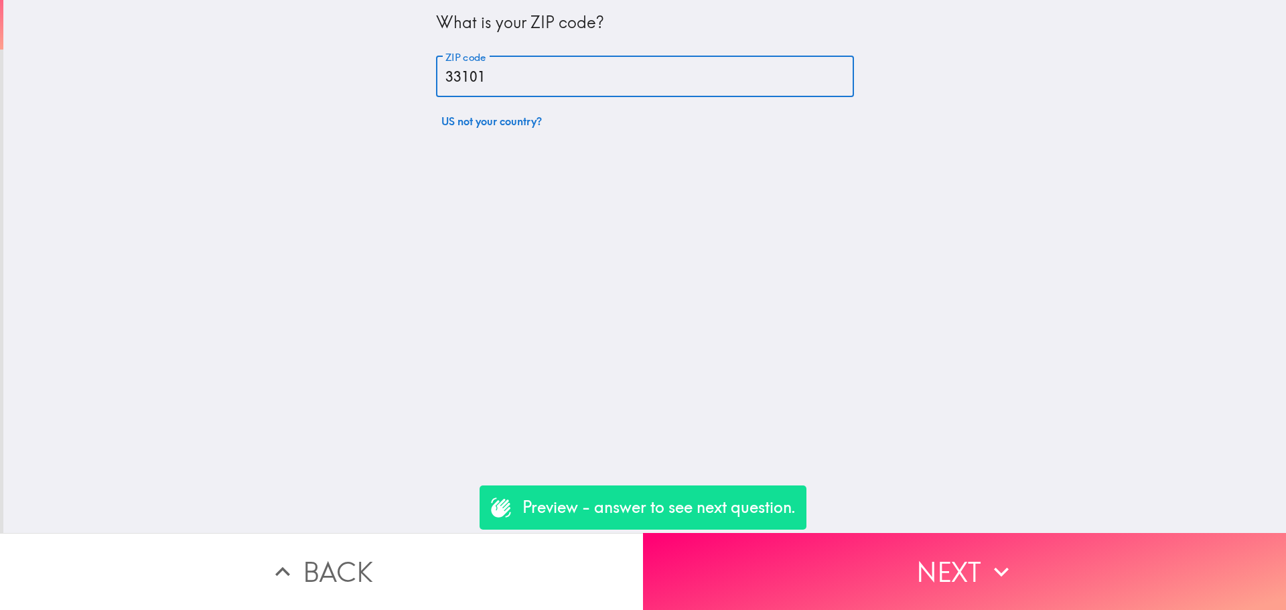
type input "33101"
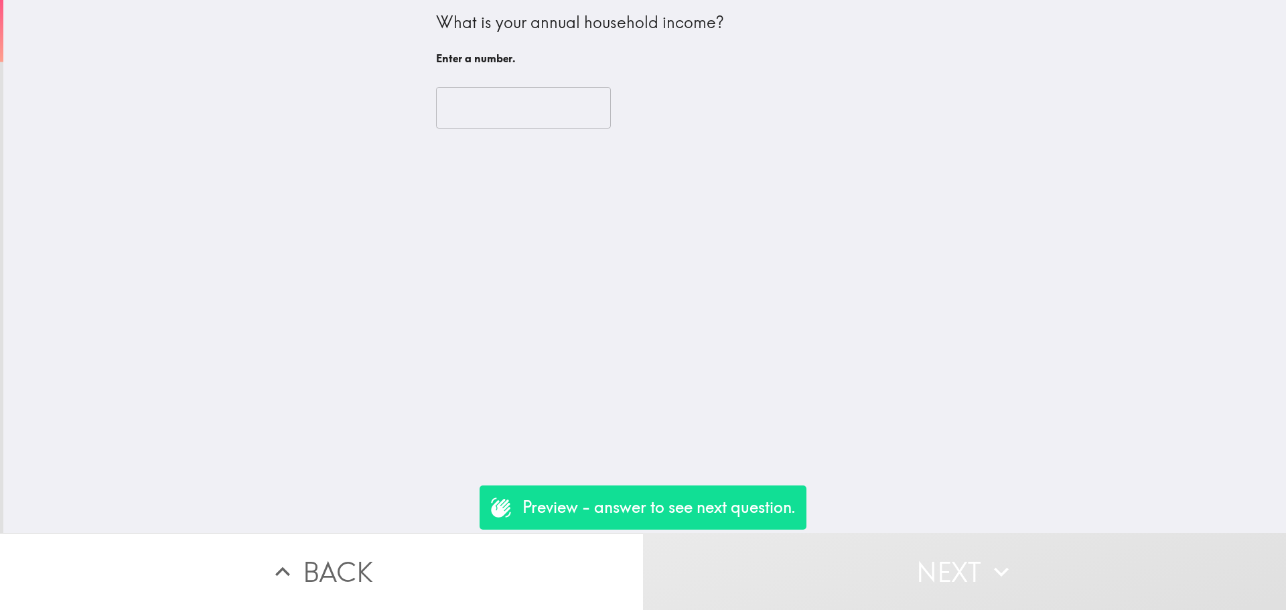
click at [557, 96] on input "number" at bounding box center [523, 108] width 175 height 42
type input "5"
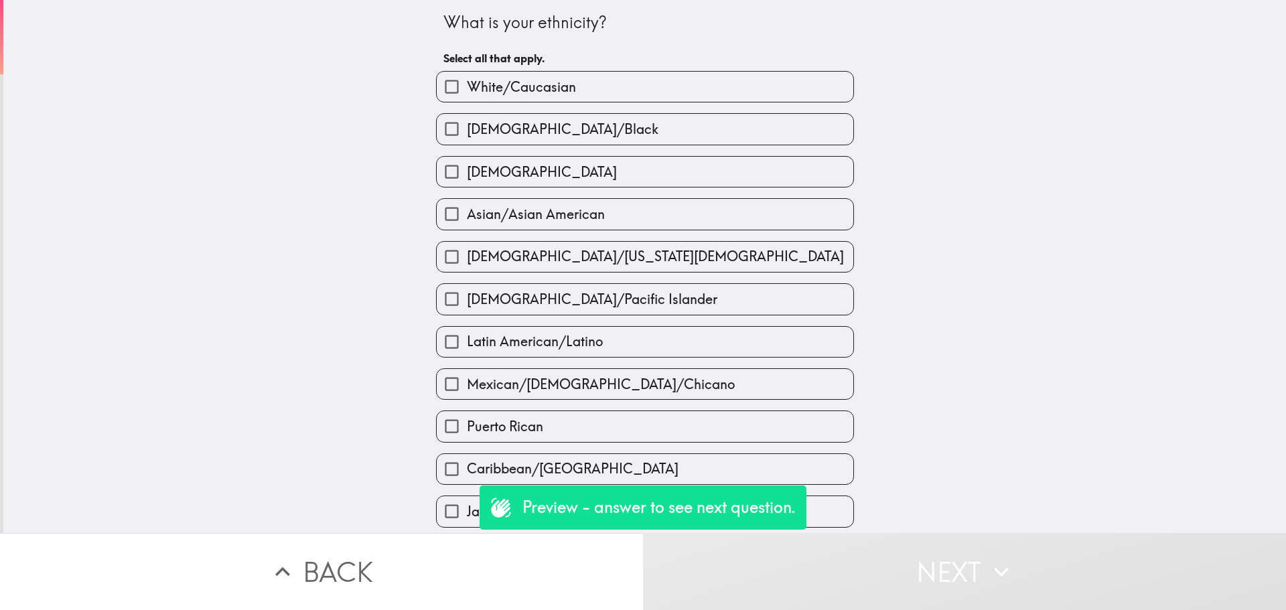
click at [556, 96] on span "White/Caucasian" at bounding box center [521, 87] width 109 height 19
click at [467, 96] on input "White/Caucasian" at bounding box center [452, 87] width 30 height 30
checkbox input "true"
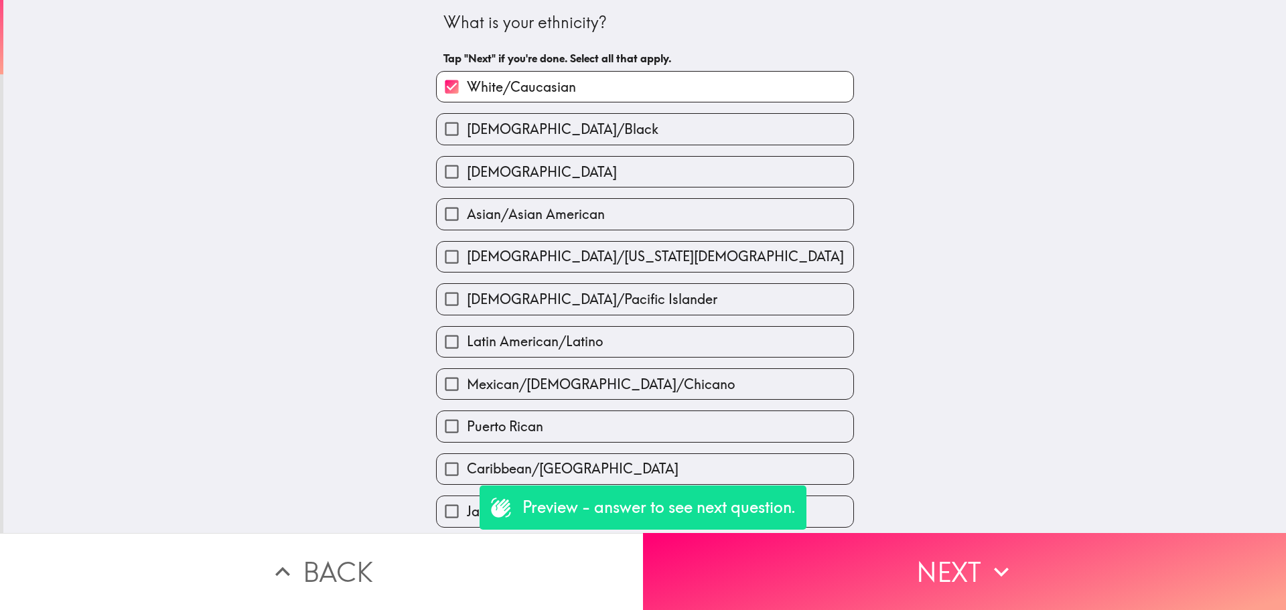
click at [588, 166] on label "[DEMOGRAPHIC_DATA]" at bounding box center [645, 172] width 416 height 30
click at [467, 166] on input "Hispanic" at bounding box center [452, 172] width 30 height 30
checkbox input "true"
click at [719, 459] on label "Caribbean/West Indian" at bounding box center [645, 469] width 416 height 30
click at [467, 459] on input "Caribbean/West Indian" at bounding box center [452, 469] width 30 height 30
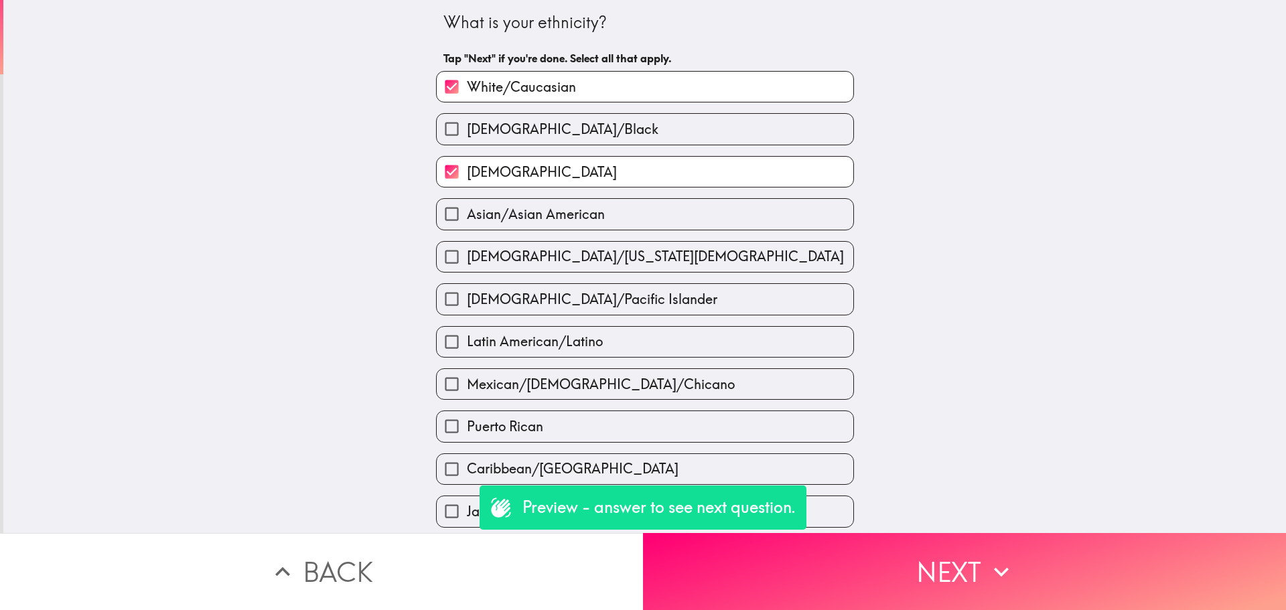
checkbox input "true"
click at [703, 427] on label "Puerto Rican" at bounding box center [645, 426] width 416 height 30
click at [467, 427] on input "Puerto Rican" at bounding box center [452, 426] width 30 height 30
checkbox input "true"
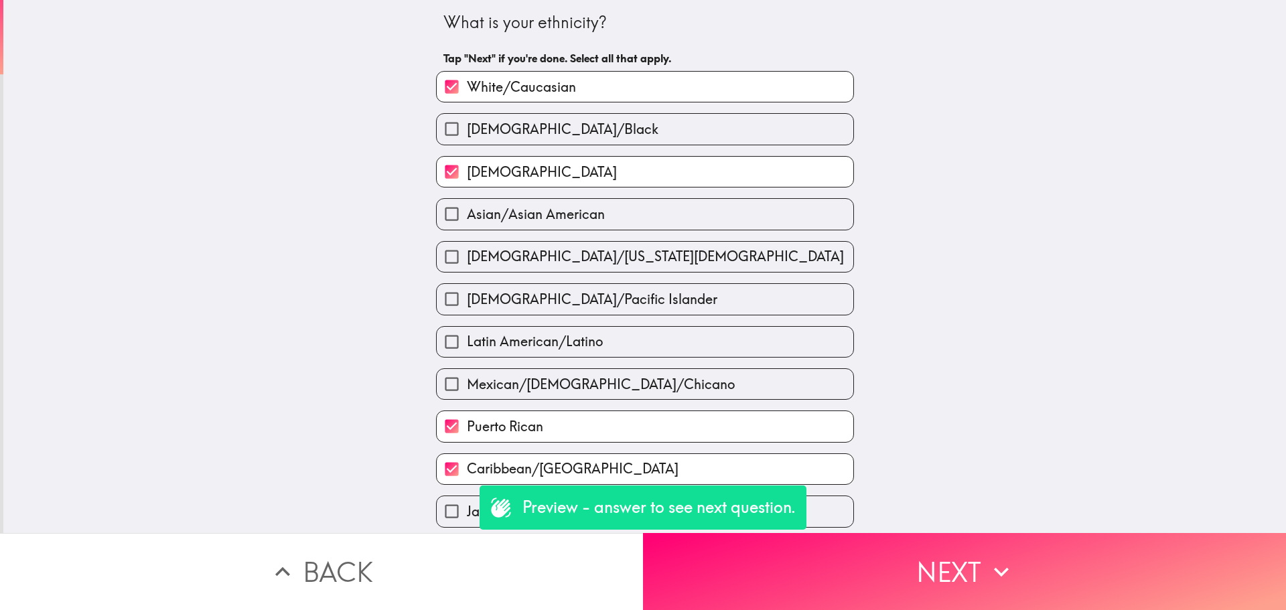
click at [598, 76] on label "White/Caucasian" at bounding box center [645, 87] width 416 height 30
click at [467, 76] on input "White/Caucasian" at bounding box center [452, 87] width 30 height 30
checkbox input "false"
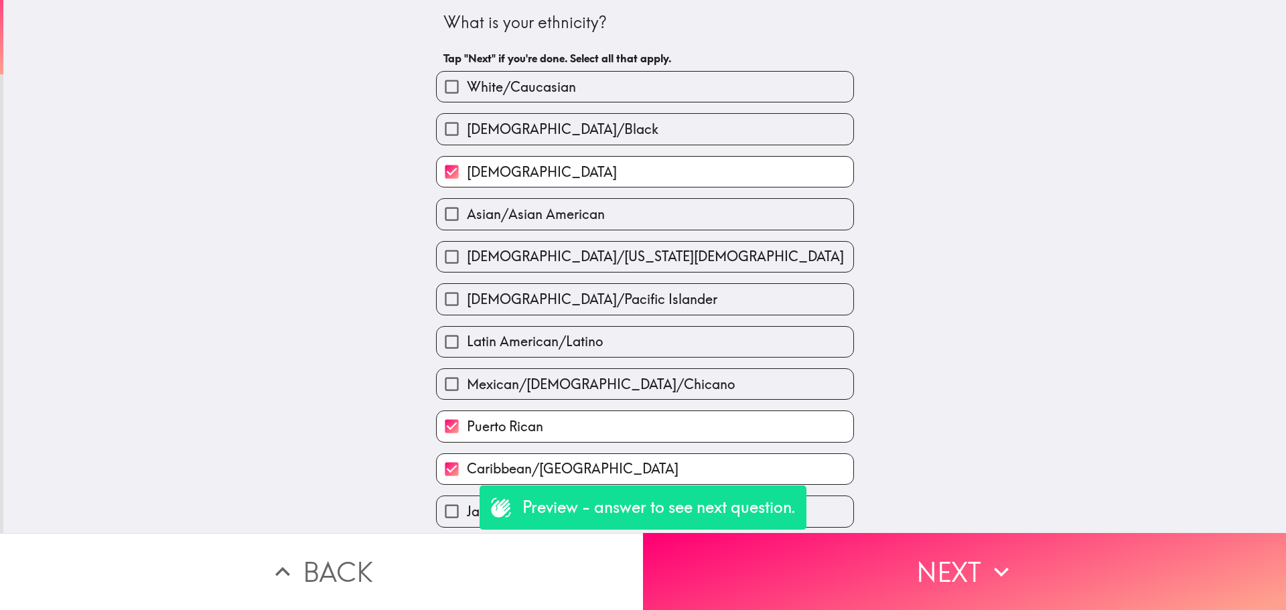
click at [632, 457] on label "Caribbean/[GEOGRAPHIC_DATA]" at bounding box center [645, 469] width 416 height 30
click at [467, 457] on input "Caribbean/[GEOGRAPHIC_DATA]" at bounding box center [452, 469] width 30 height 30
checkbox input "false"
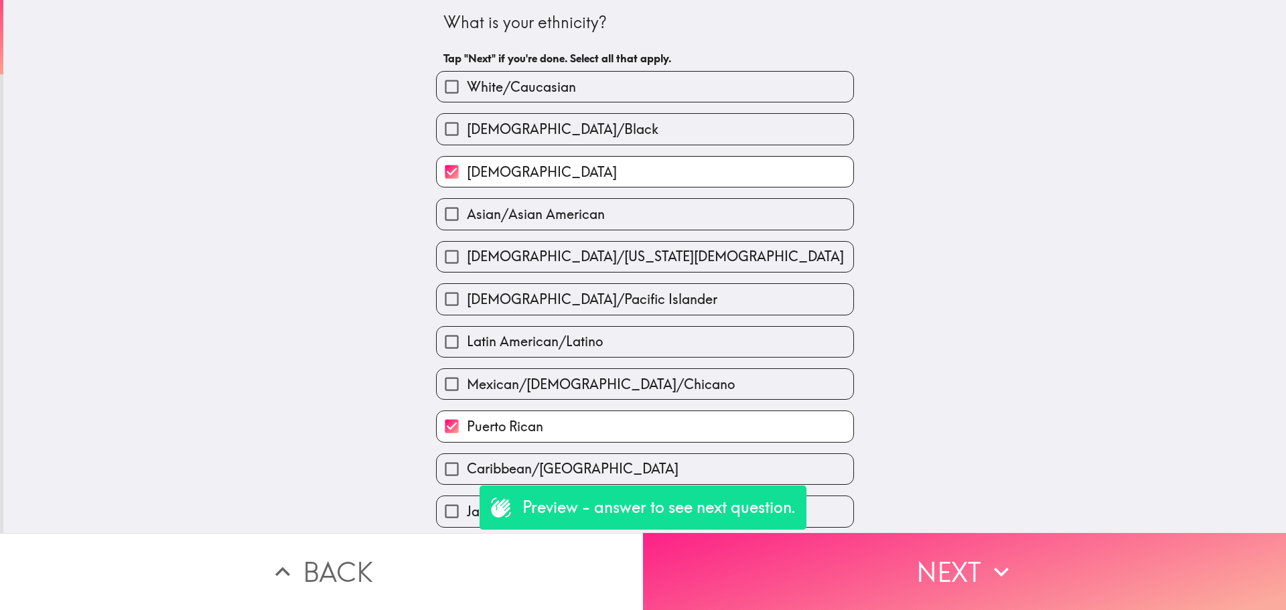
click at [870, 572] on button "Next" at bounding box center [964, 571] width 643 height 77
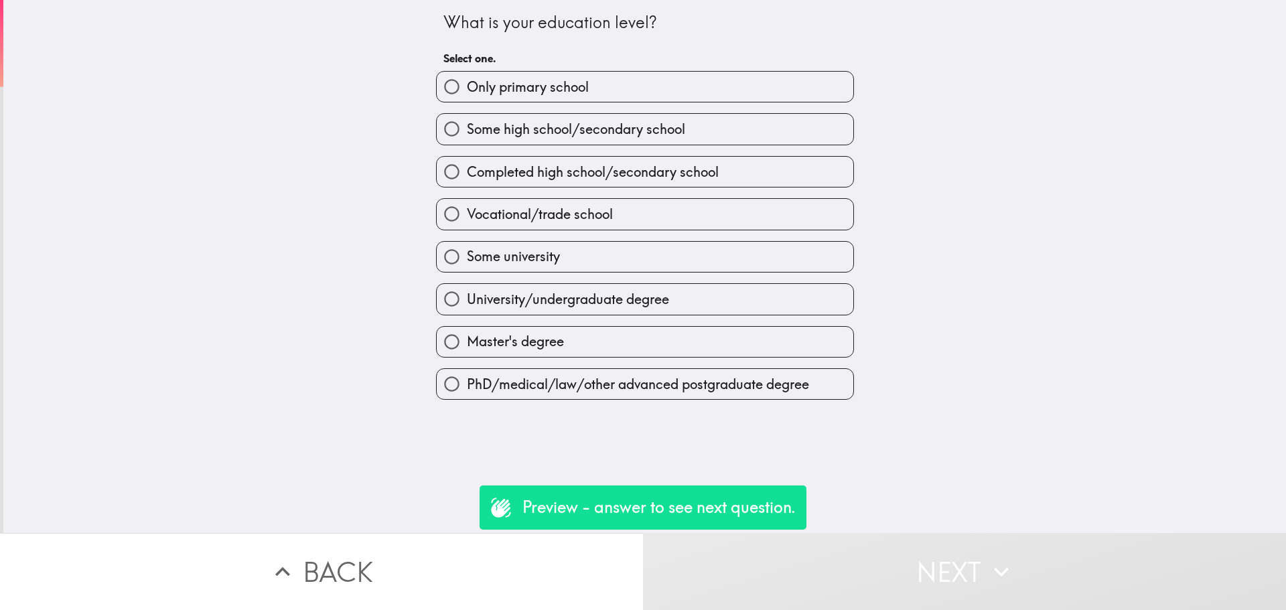
click at [604, 256] on label "Some university" at bounding box center [645, 257] width 416 height 30
click at [467, 256] on input "Some university" at bounding box center [452, 257] width 30 height 30
radio input "true"
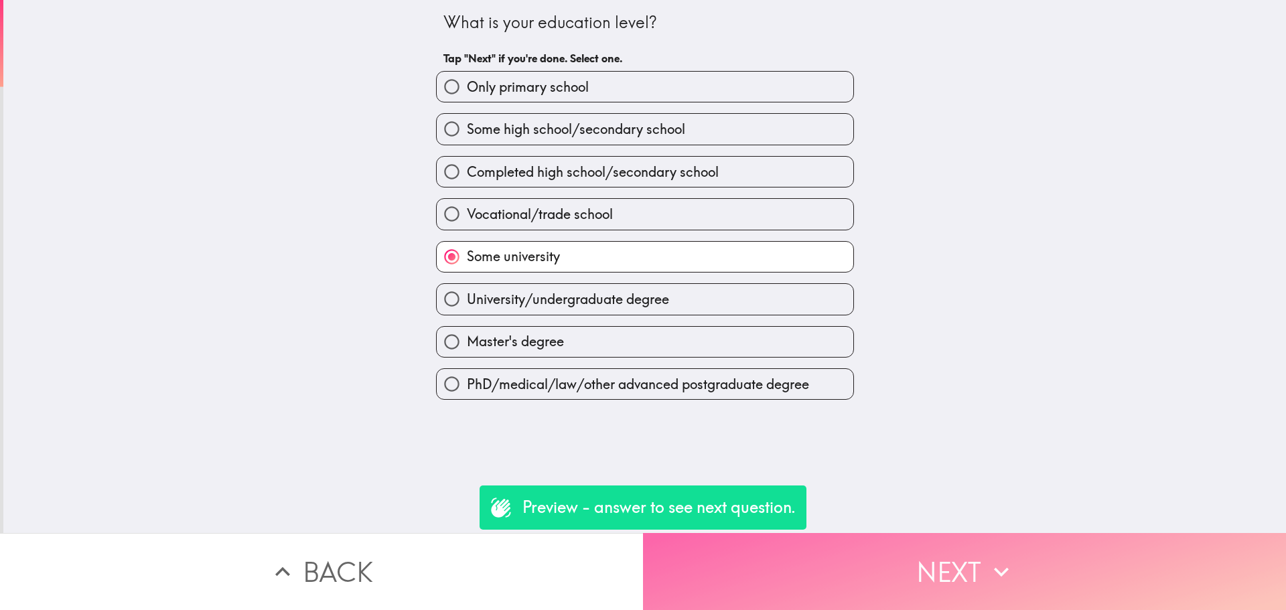
click at [900, 552] on button "Next" at bounding box center [964, 571] width 643 height 77
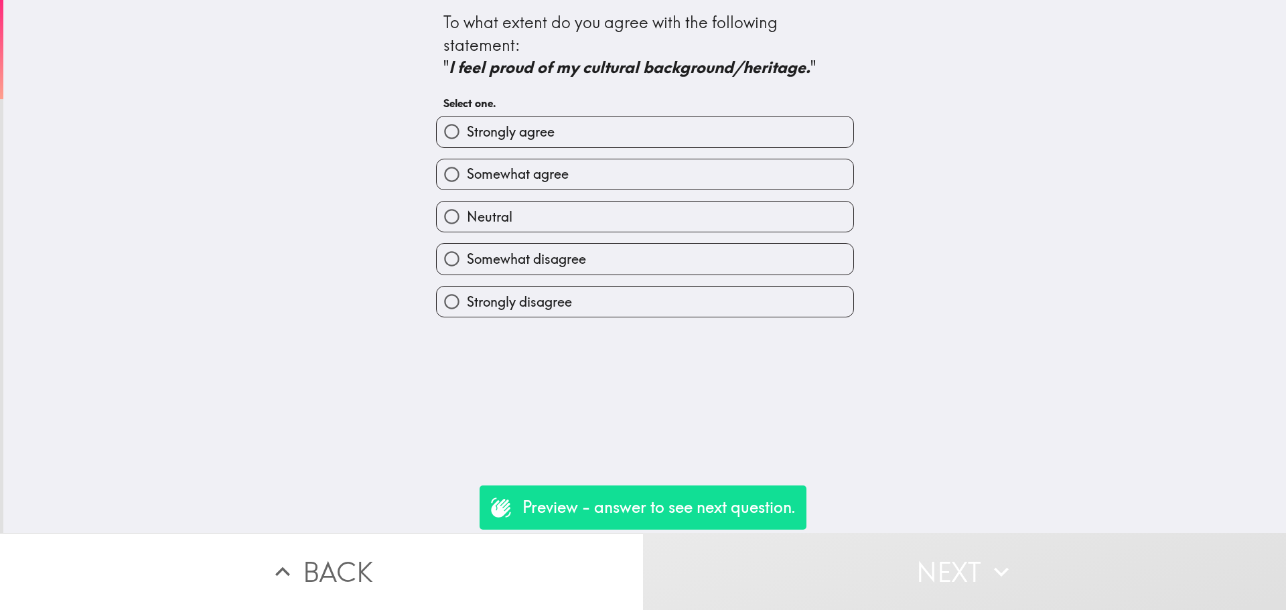
click at [496, 172] on span "Somewhat agree" at bounding box center [518, 174] width 102 height 19
click at [467, 172] on input "Somewhat agree" at bounding box center [452, 174] width 30 height 30
radio input "true"
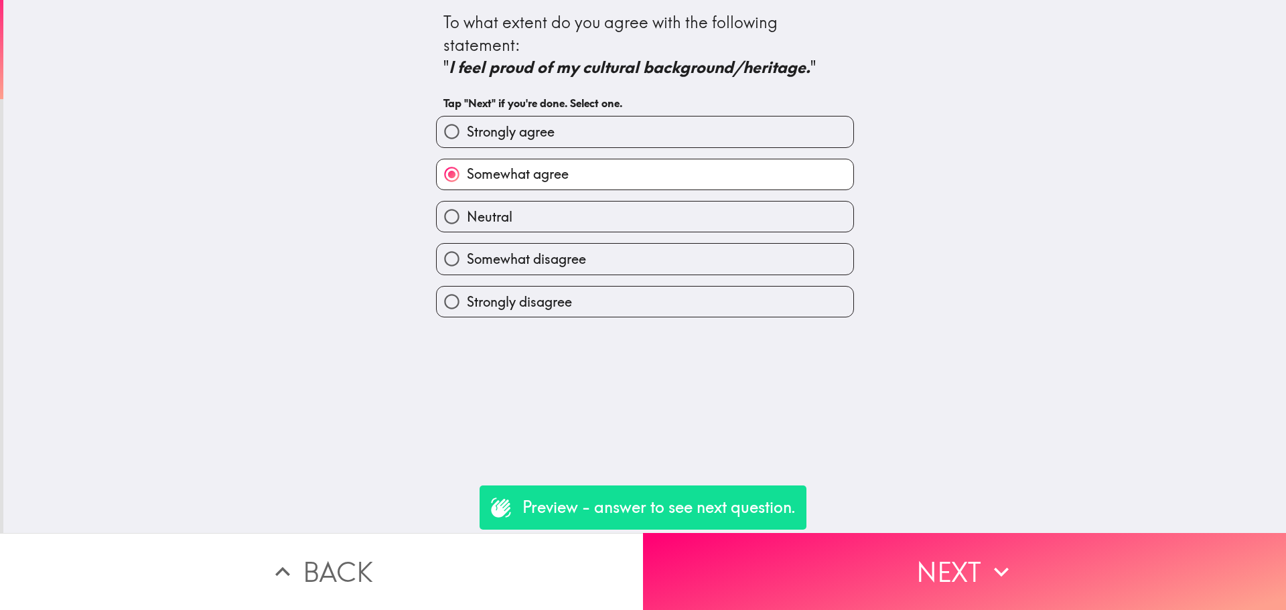
click at [913, 534] on button "Next" at bounding box center [964, 571] width 643 height 77
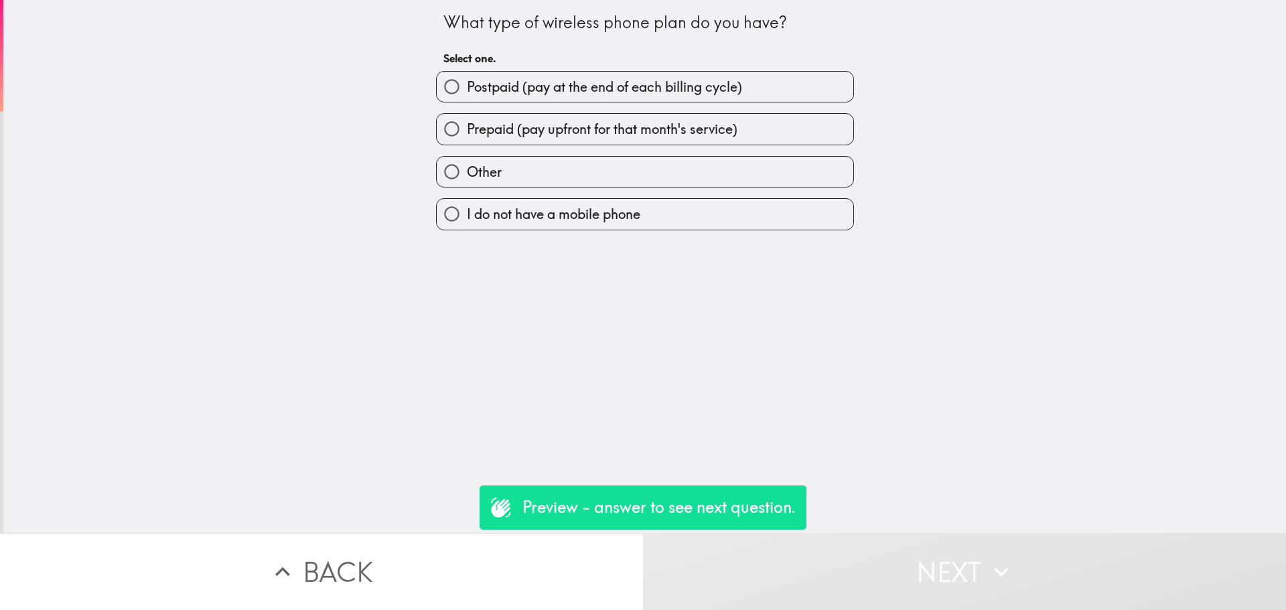
click at [593, 113] on div "Prepaid (pay upfront for that month's service)" at bounding box center [645, 128] width 418 height 31
click at [610, 88] on span "Postpaid (pay at the end of each billing cycle)" at bounding box center [604, 87] width 275 height 19
click at [467, 88] on input "Postpaid (pay at the end of each billing cycle)" at bounding box center [452, 87] width 30 height 30
radio input "true"
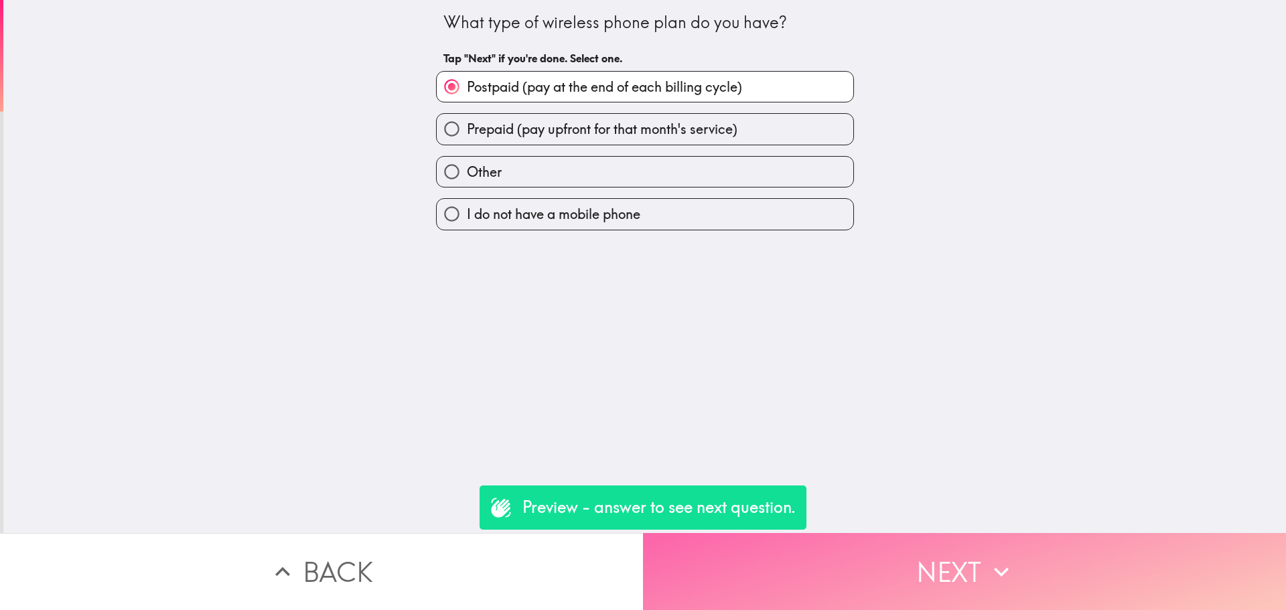
click at [915, 533] on button "Next" at bounding box center [964, 571] width 643 height 77
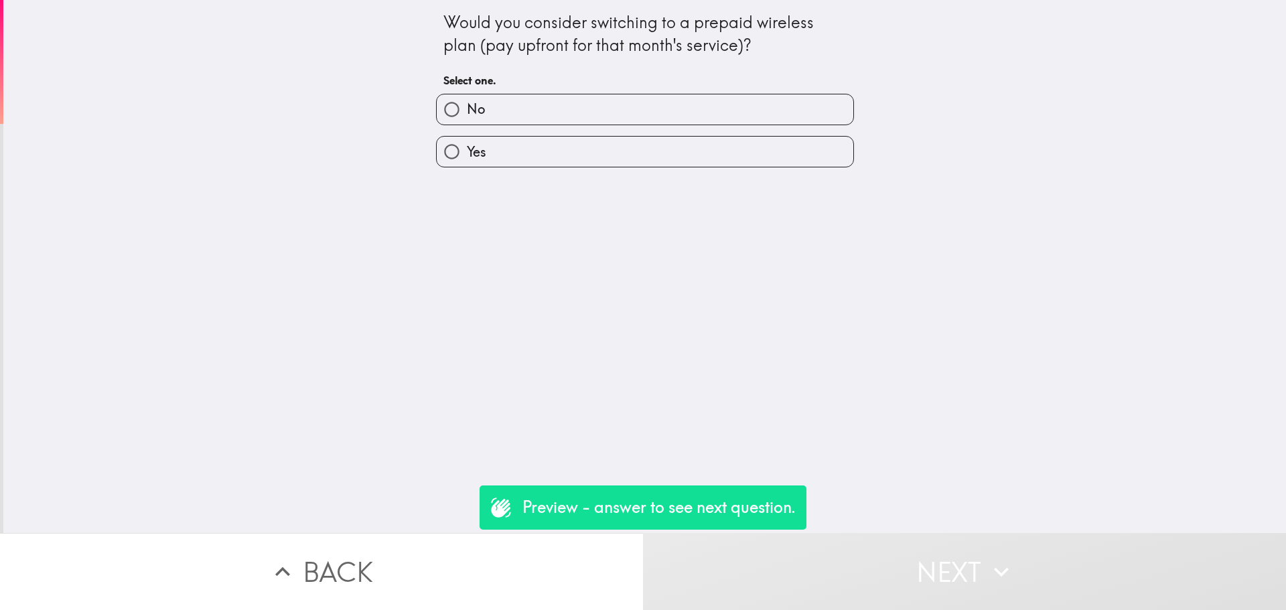
drag, startPoint x: 564, startPoint y: 155, endPoint x: 572, endPoint y: 170, distance: 16.8
click at [564, 156] on label "Yes" at bounding box center [645, 152] width 416 height 30
click at [467, 156] on input "Yes" at bounding box center [452, 152] width 30 height 30
radio input "true"
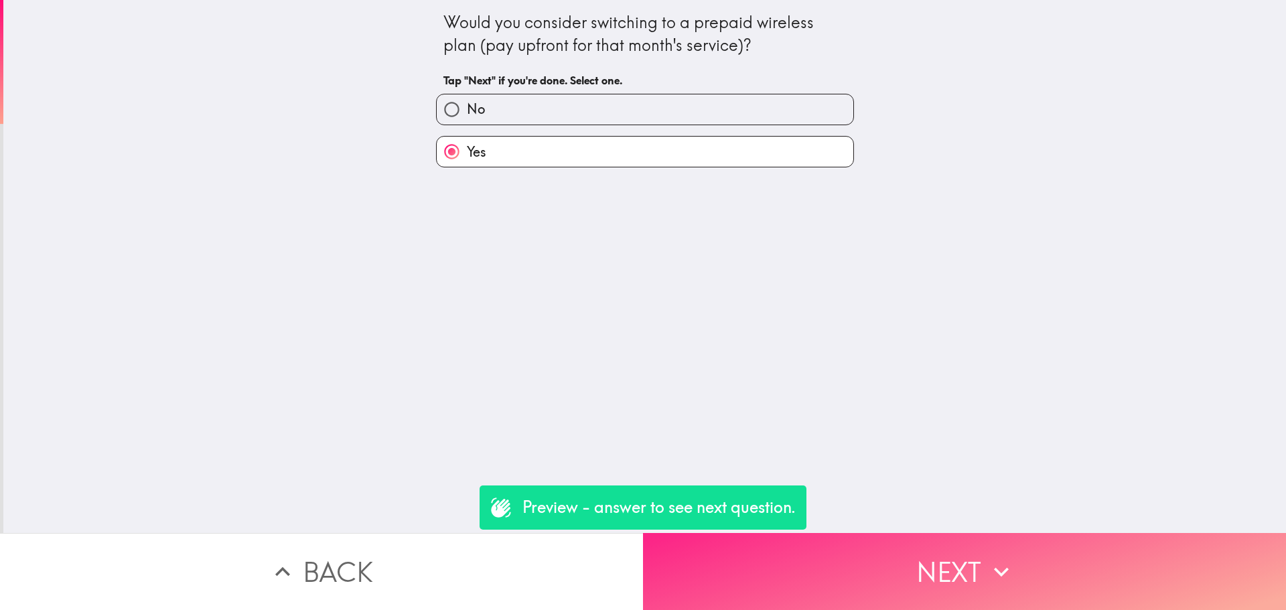
click at [894, 554] on button "Next" at bounding box center [964, 571] width 643 height 77
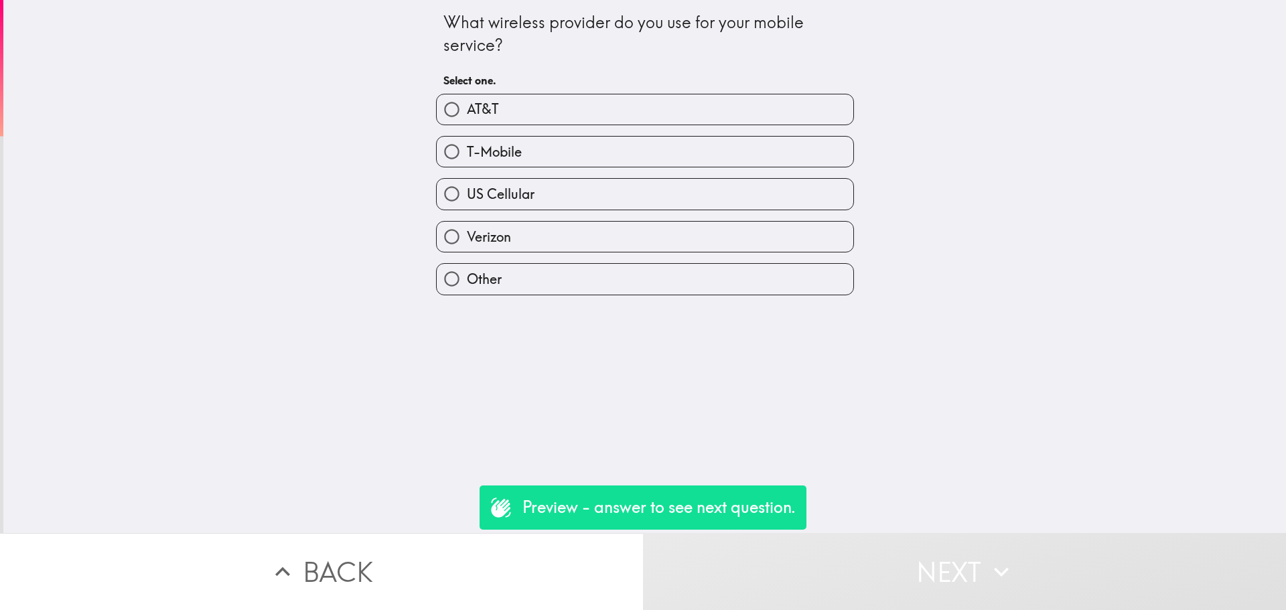
click at [564, 148] on label "T-Mobile" at bounding box center [645, 152] width 416 height 30
click at [467, 148] on input "T-Mobile" at bounding box center [452, 152] width 30 height 30
radio input "true"
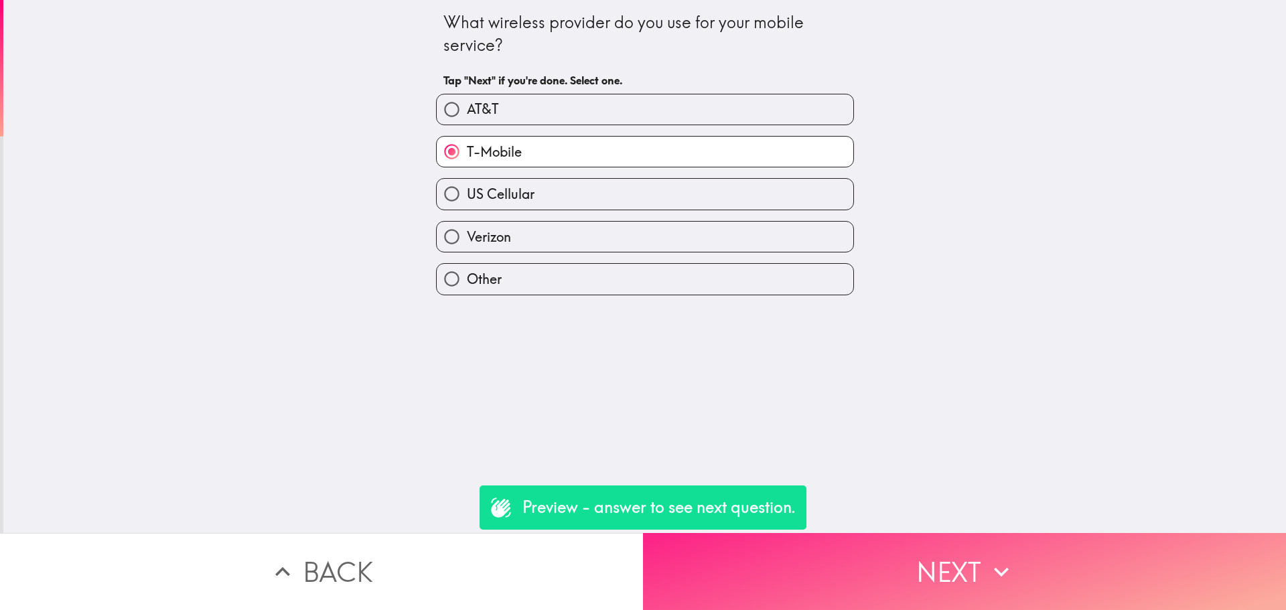
click at [893, 533] on button "Next" at bounding box center [964, 571] width 643 height 77
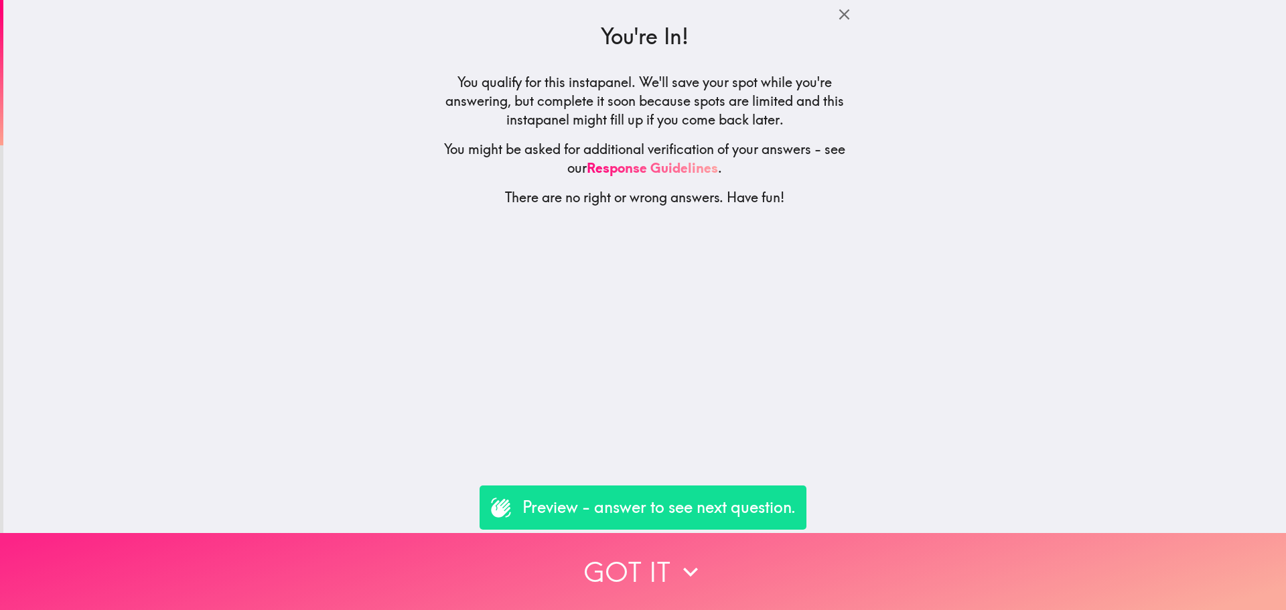
click at [893, 533] on button "Got it" at bounding box center [643, 571] width 1286 height 77
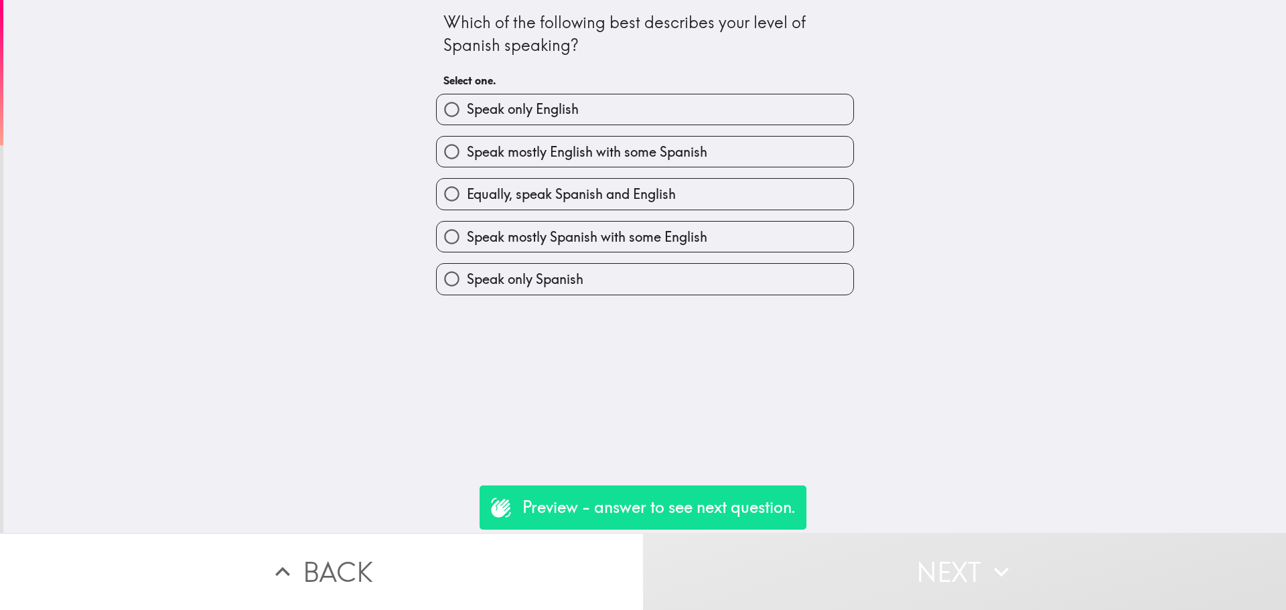
click at [619, 189] on span "Equally, speak Spanish and English" at bounding box center [571, 194] width 209 height 19
click at [467, 189] on input "Equally, speak Spanish and English" at bounding box center [452, 194] width 30 height 30
radio input "true"
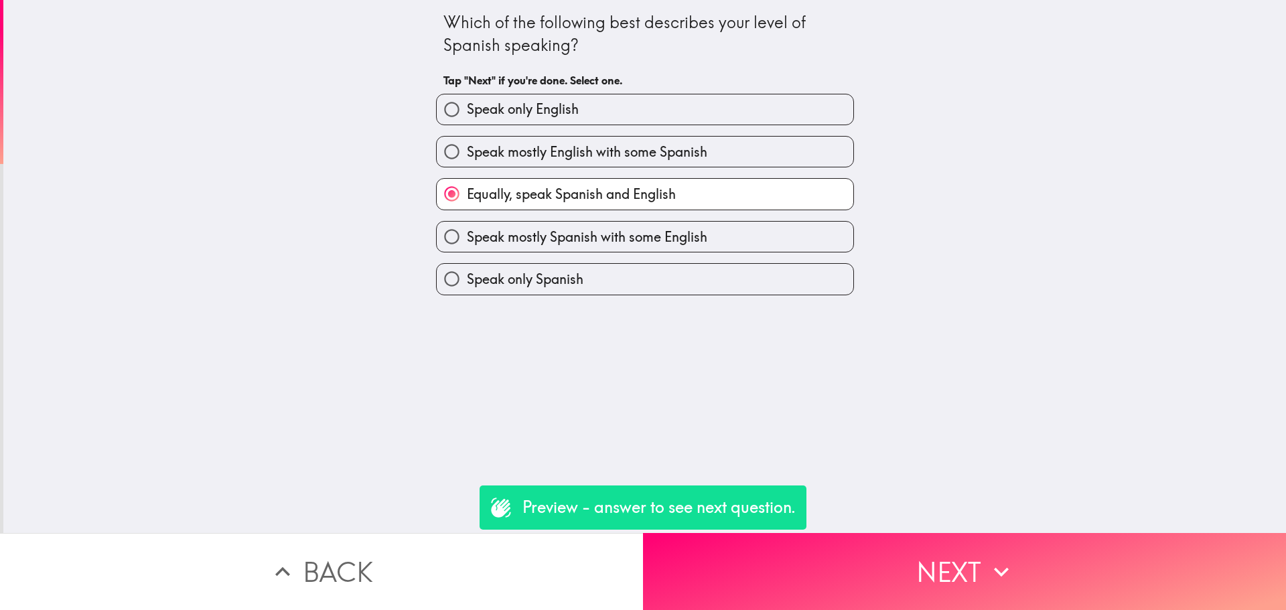
click at [619, 196] on span "Equally, speak Spanish and English" at bounding box center [571, 194] width 209 height 19
click at [467, 196] on input "Equally, speak Spanish and English" at bounding box center [452, 194] width 30 height 30
click at [620, 240] on span "Speak mostly Spanish with some English" at bounding box center [587, 237] width 240 height 19
click at [467, 240] on input "Speak mostly Spanish with some English" at bounding box center [452, 237] width 30 height 30
radio input "true"
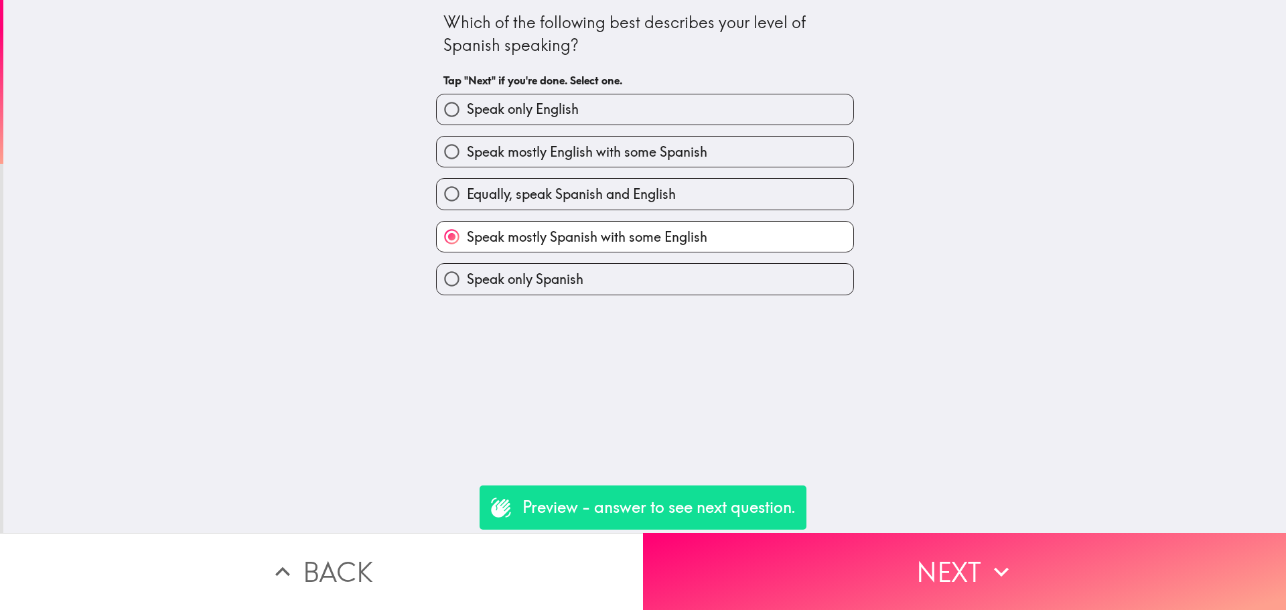
click at [587, 105] on label "Speak only English" at bounding box center [645, 109] width 416 height 30
click at [467, 105] on input "Speak only English" at bounding box center [452, 109] width 30 height 30
radio input "true"
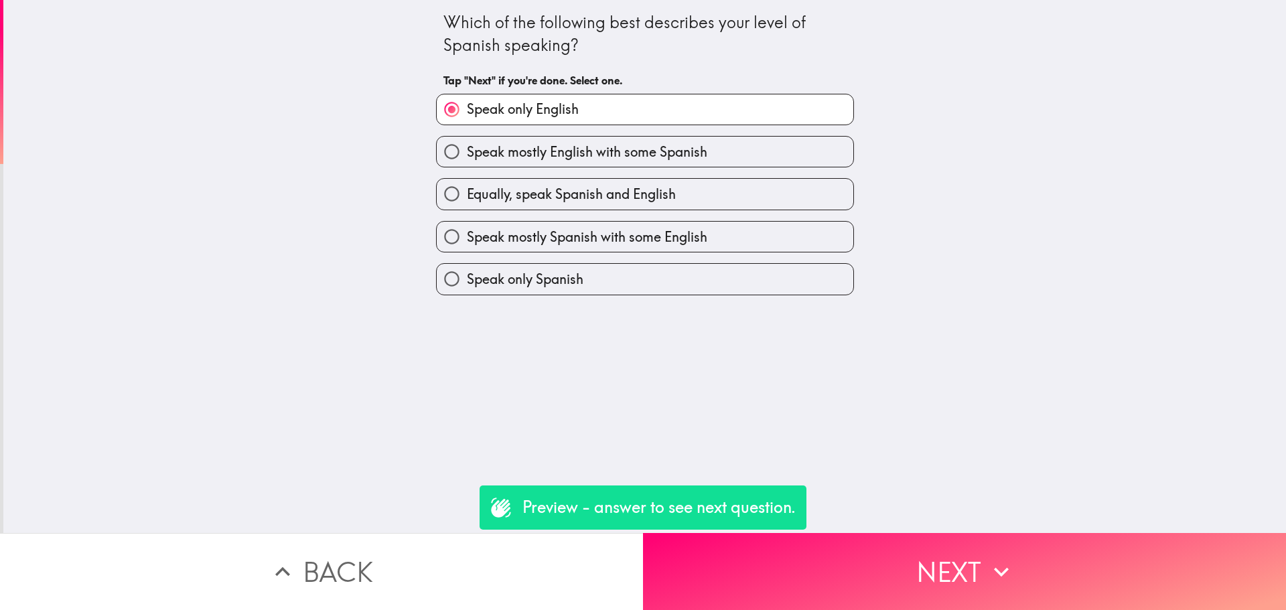
click at [874, 522] on div "Which of the following best describes your level of Spanish speaking? Tap "Next…" at bounding box center [644, 266] width 1282 height 533
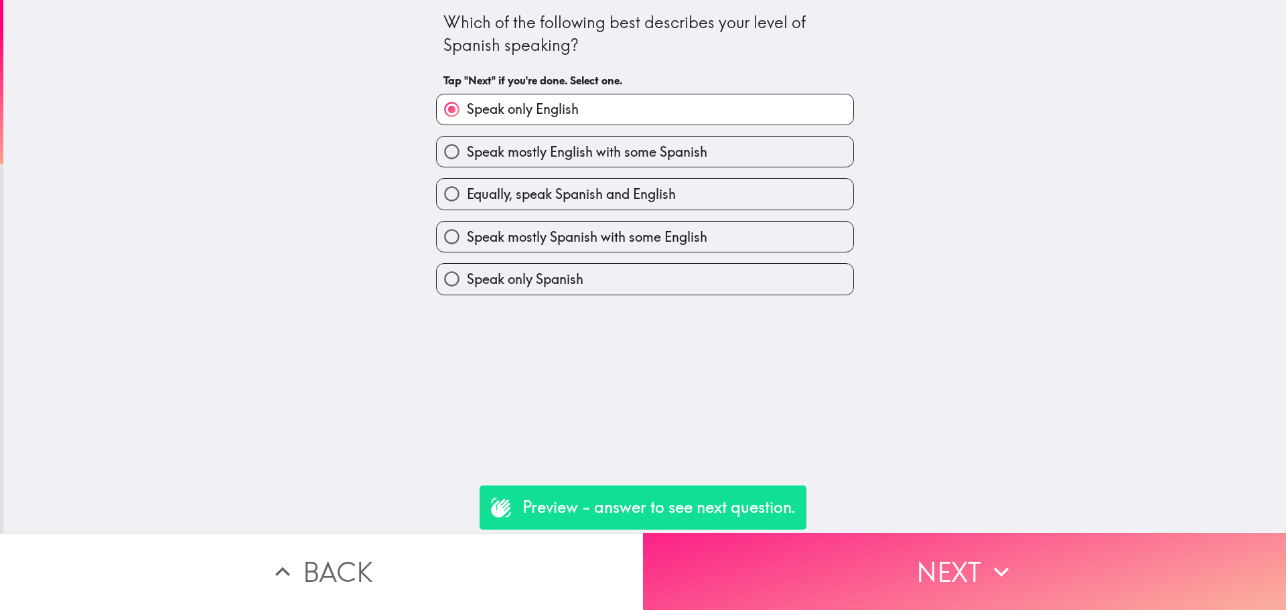
click at [895, 548] on button "Next" at bounding box center [964, 571] width 643 height 77
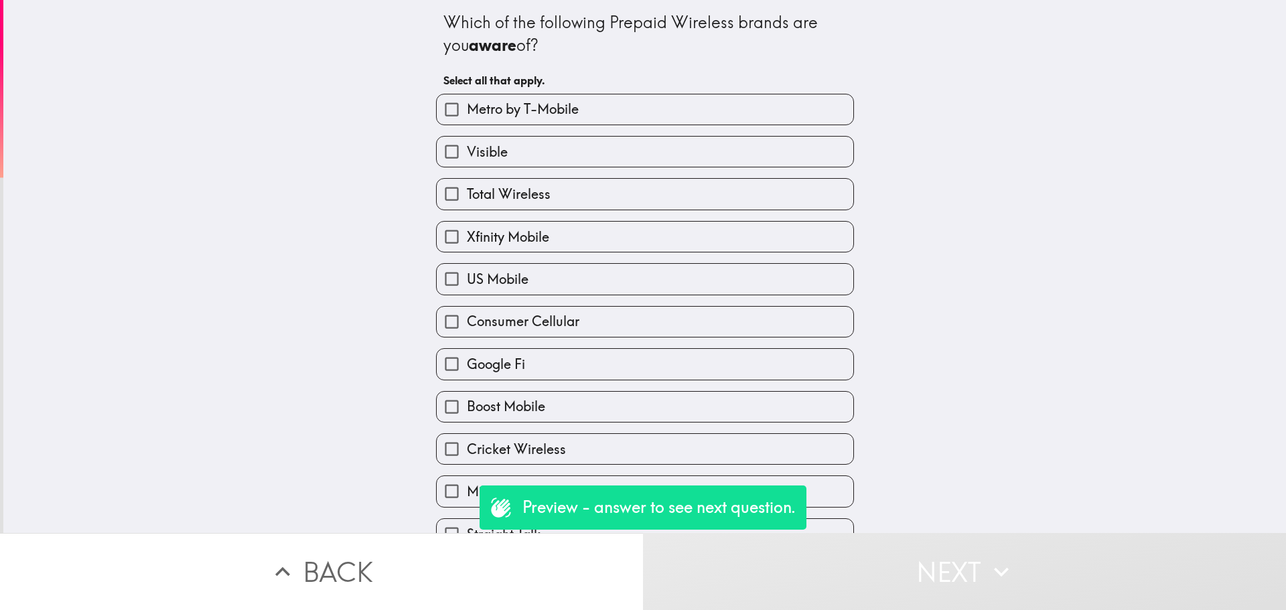
click at [708, 281] on label "US Mobile" at bounding box center [645, 279] width 416 height 30
click at [467, 281] on input "US Mobile" at bounding box center [452, 279] width 30 height 30
checkbox input "true"
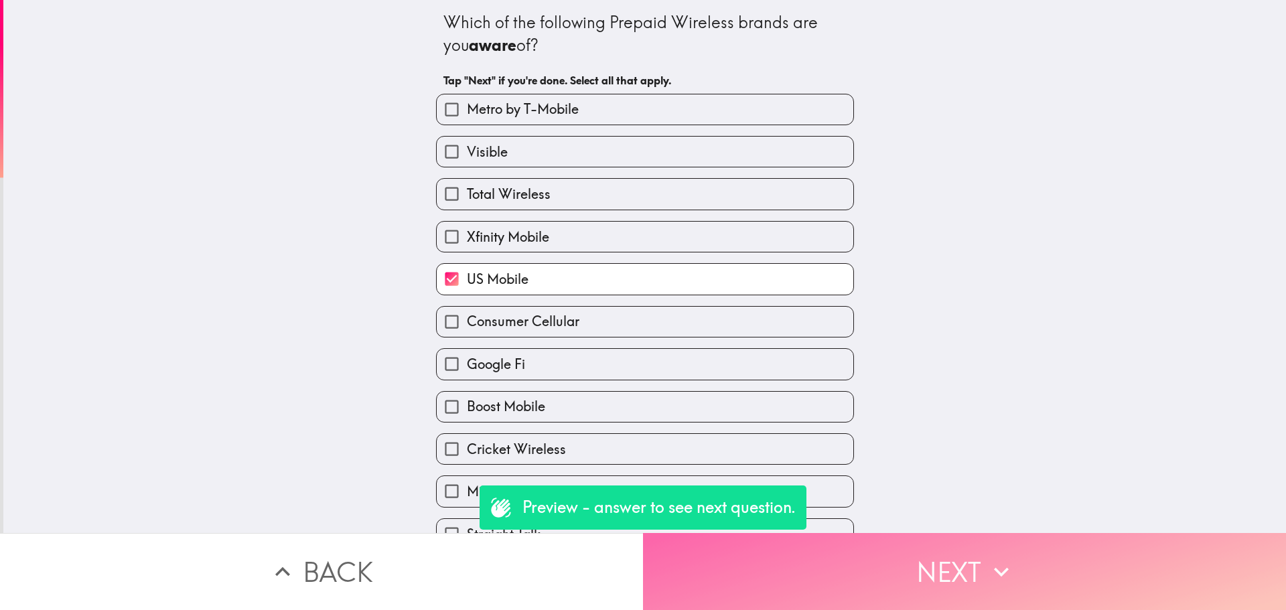
click at [859, 565] on button "Next" at bounding box center [964, 571] width 643 height 77
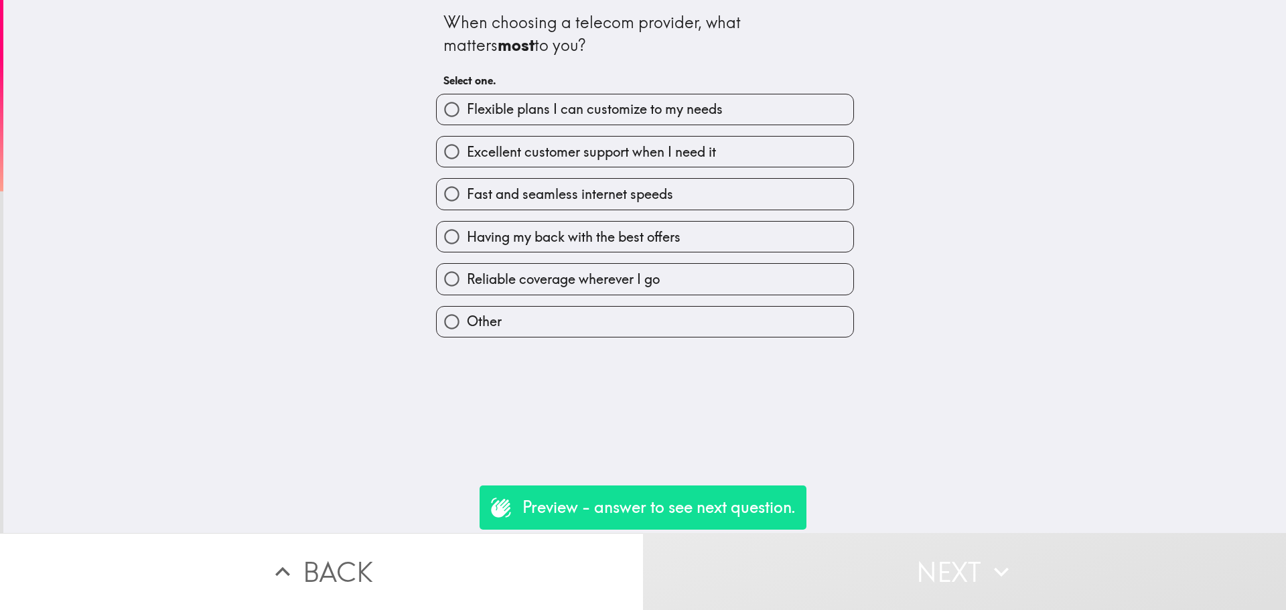
click at [688, 205] on label "Fast and seamless internet speeds" at bounding box center [645, 194] width 416 height 30
click at [467, 205] on input "Fast and seamless internet speeds" at bounding box center [452, 194] width 30 height 30
radio input "true"
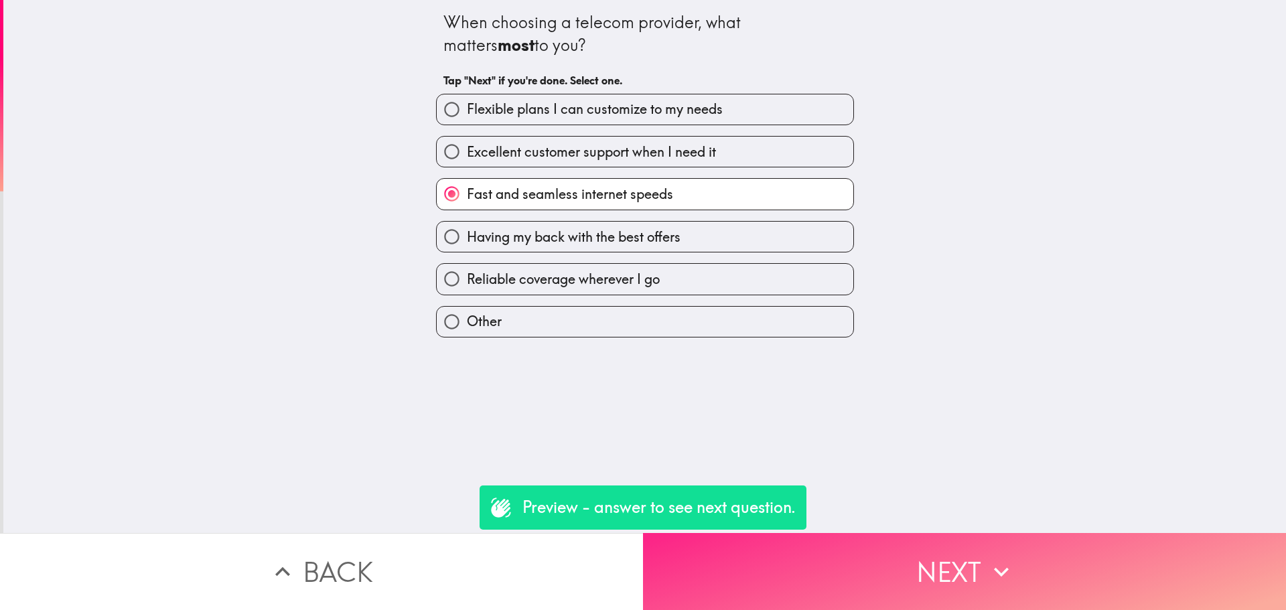
click at [896, 574] on button "Next" at bounding box center [964, 571] width 643 height 77
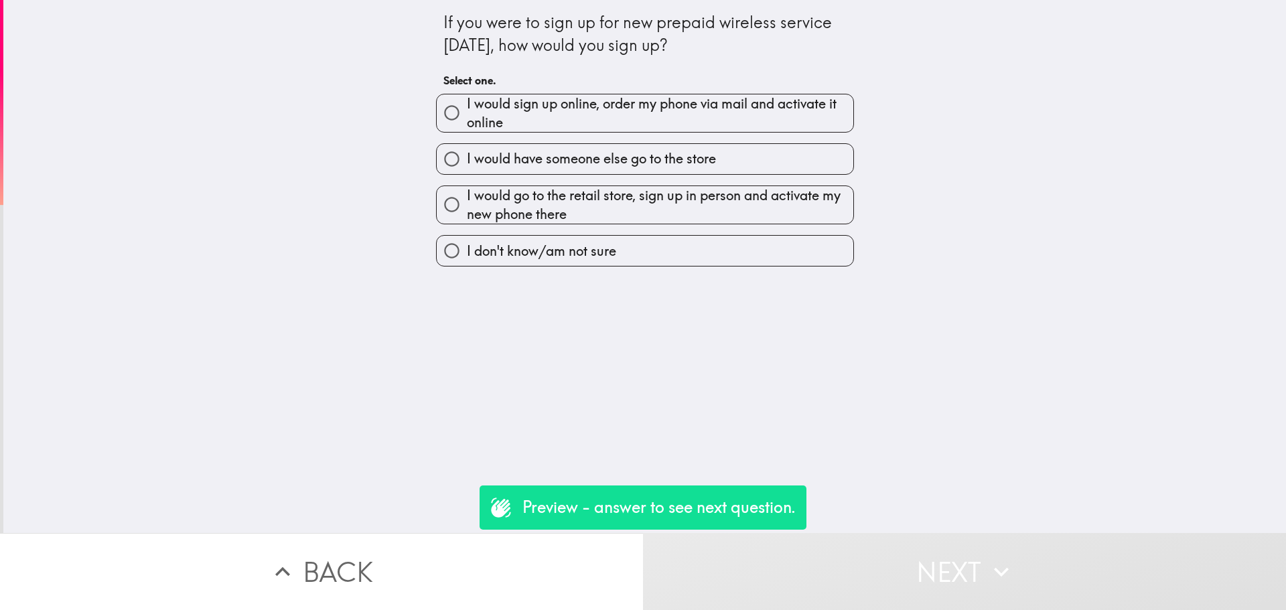
click at [643, 180] on div "I would go to the retail store, sign up in person and activate my new phone the…" at bounding box center [639, 200] width 429 height 50
click at [680, 220] on span "I would go to the retail store, sign up in person and activate my new phone the…" at bounding box center [660, 204] width 386 height 37
click at [467, 220] on input "I would go to the retail store, sign up in person and activate my new phone the…" at bounding box center [452, 204] width 30 height 30
radio input "true"
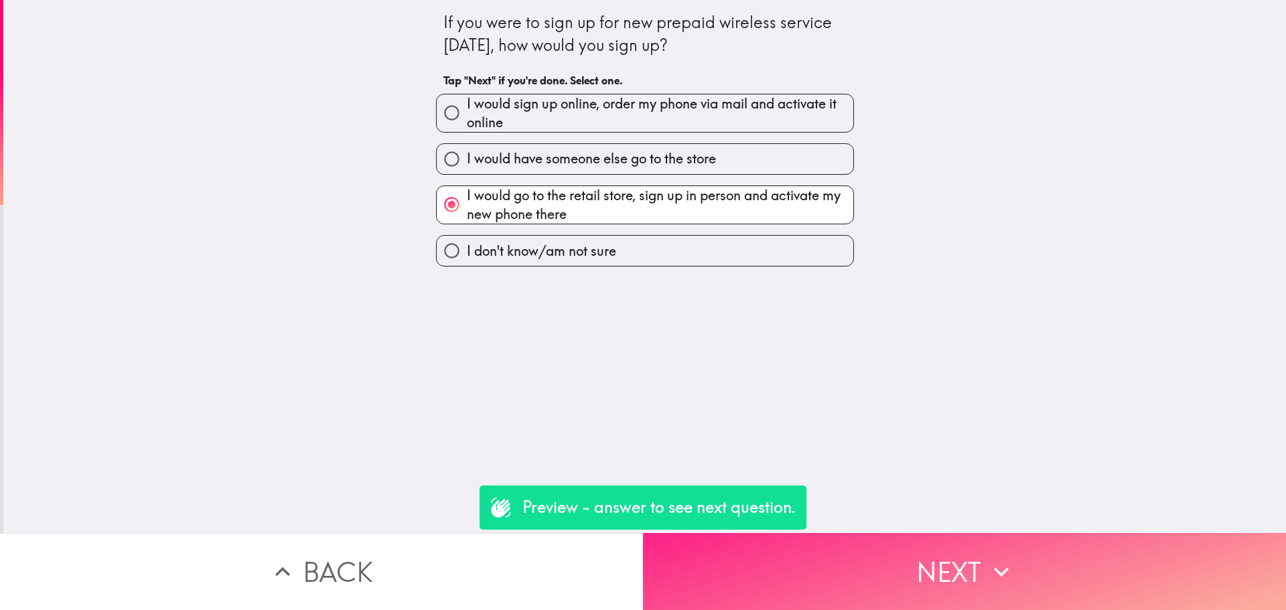
click at [888, 570] on button "Next" at bounding box center [964, 571] width 643 height 77
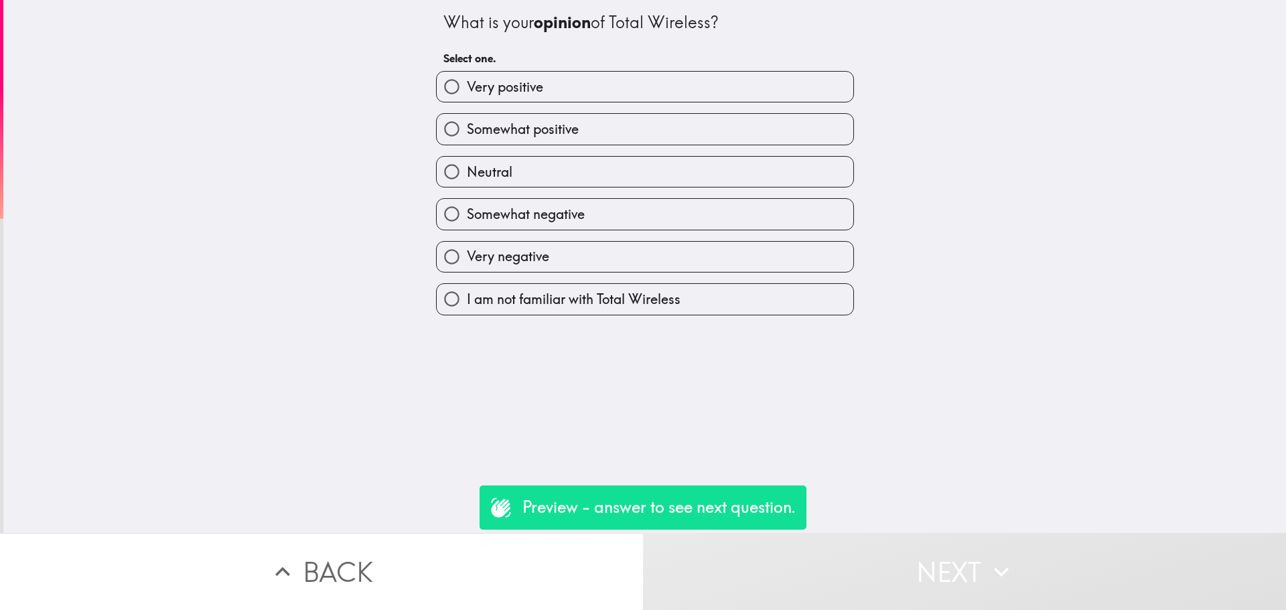
click at [673, 204] on label "Somewhat negative" at bounding box center [645, 214] width 416 height 30
click at [467, 204] on input "Somewhat negative" at bounding box center [452, 214] width 30 height 30
radio input "true"
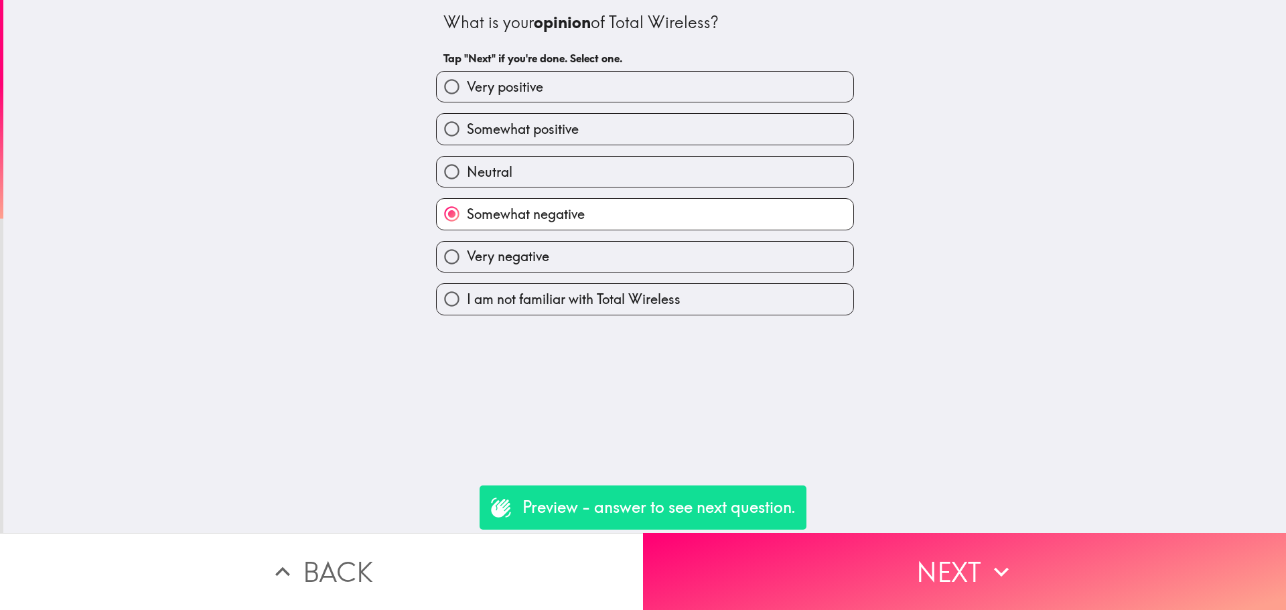
click at [865, 511] on div "What is your opinion of Total Wireless? Tap "Next" if you're done. Select one. …" at bounding box center [644, 266] width 1282 height 533
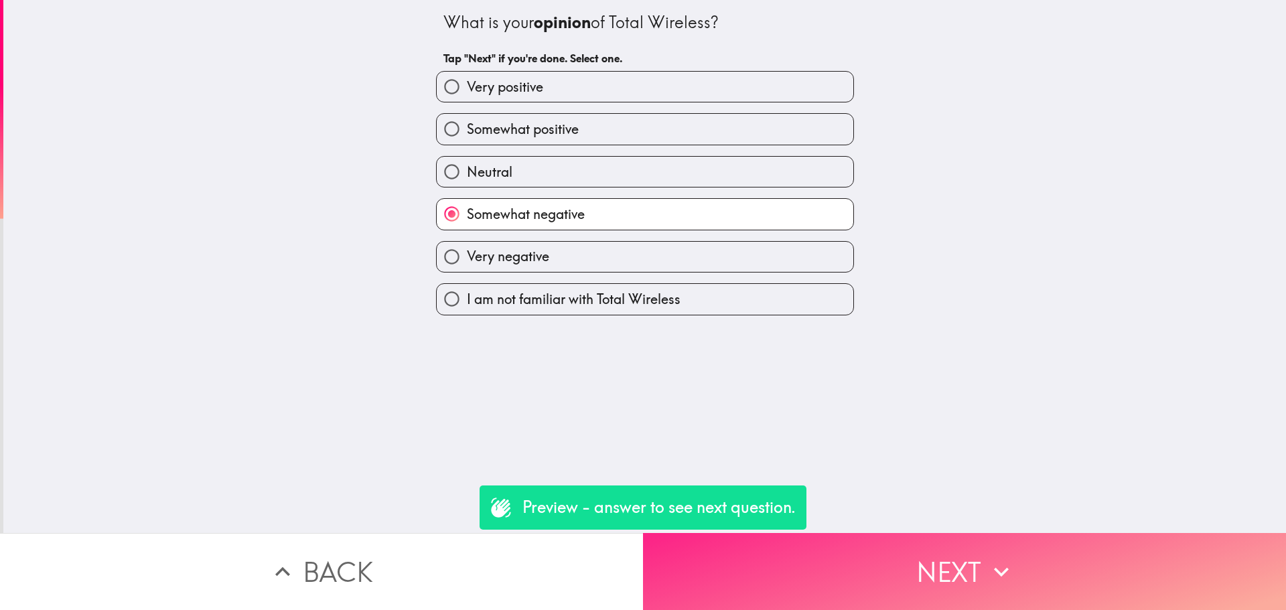
click at [891, 550] on button "Next" at bounding box center [964, 571] width 643 height 77
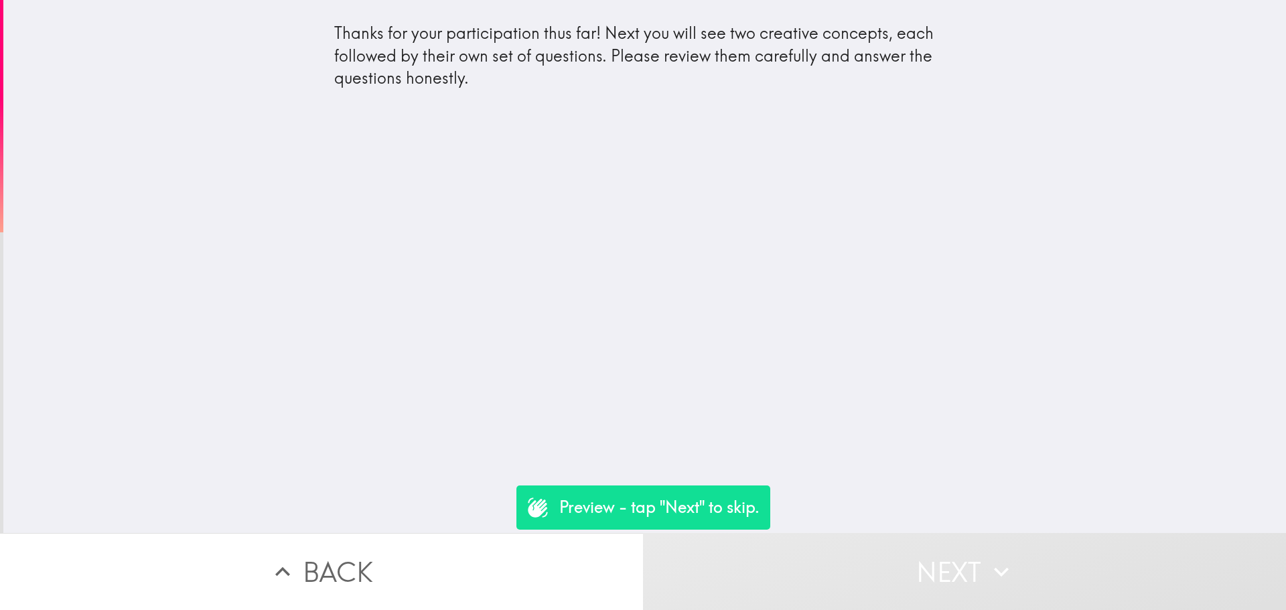
drag, startPoint x: 651, startPoint y: 184, endPoint x: 882, endPoint y: 505, distance: 395.2
click at [670, 204] on div "Thanks for your participation thus far! Next you will see two creative concepts…" at bounding box center [644, 266] width 1282 height 533
click at [903, 545] on button "Next" at bounding box center [964, 571] width 643 height 77
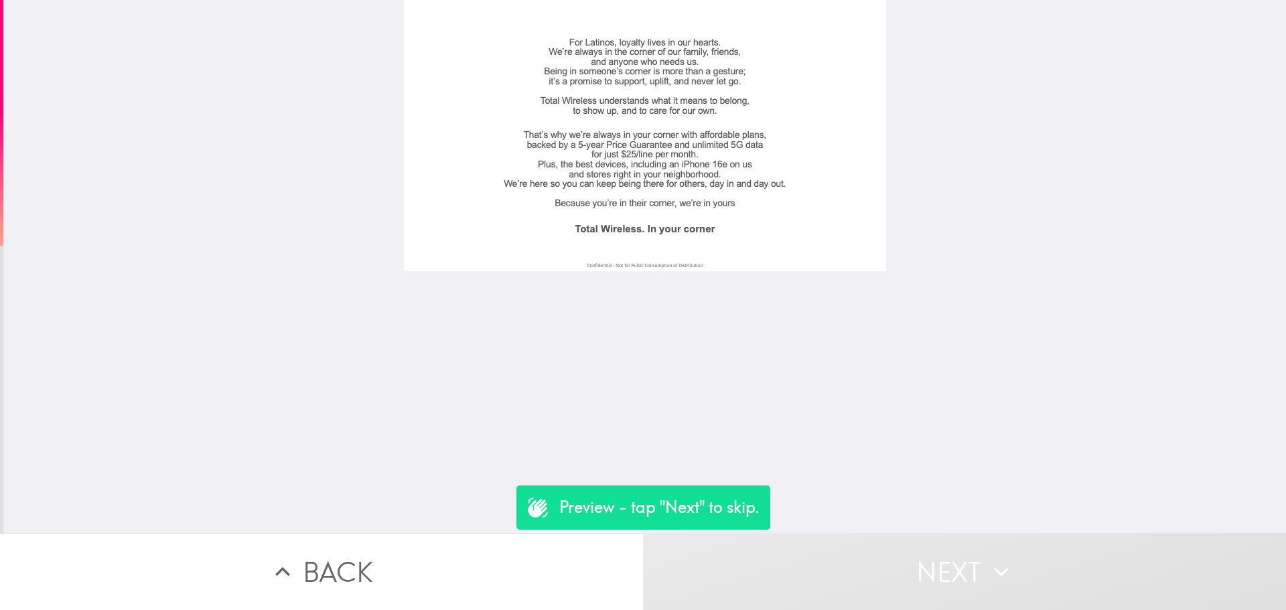
click at [905, 559] on button "Next" at bounding box center [964, 571] width 643 height 77
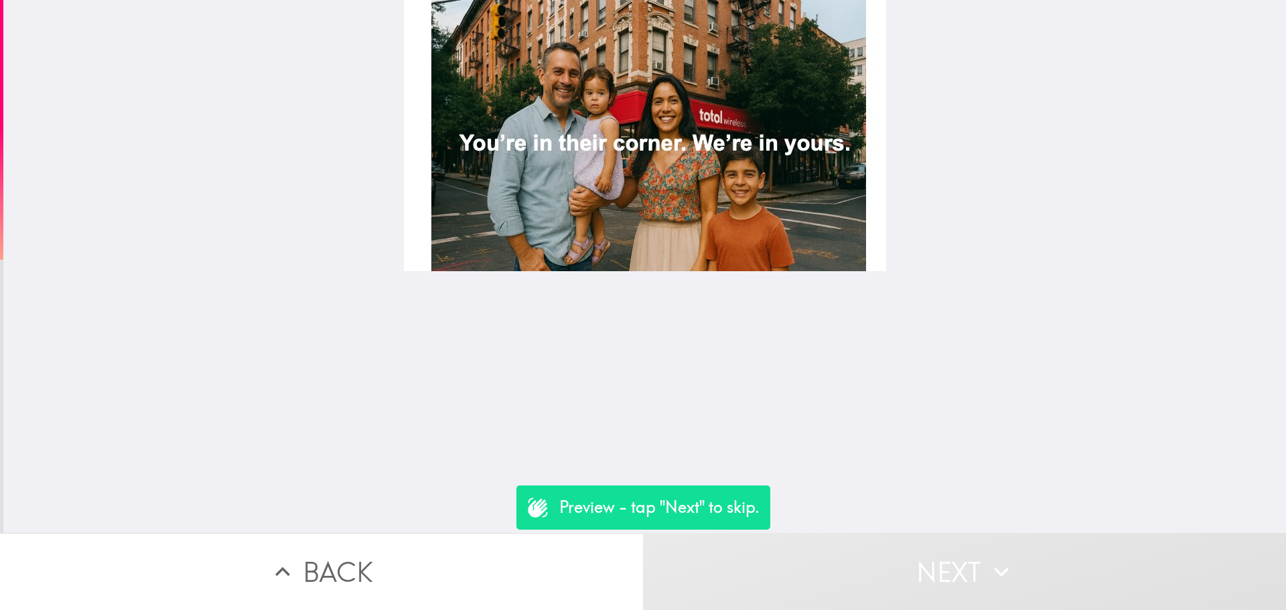
click at [905, 559] on button "Next" at bounding box center [964, 571] width 643 height 77
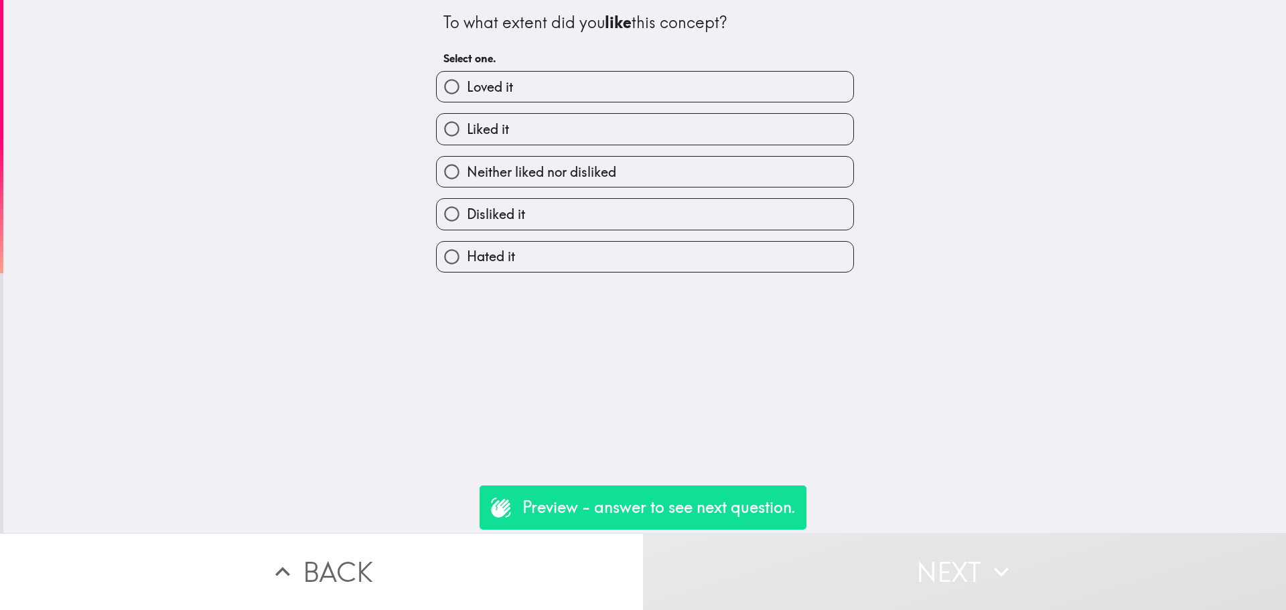
click at [604, 159] on label "Neither liked nor disliked" at bounding box center [645, 172] width 416 height 30
click at [467, 159] on input "Neither liked nor disliked" at bounding box center [452, 172] width 30 height 30
radio input "true"
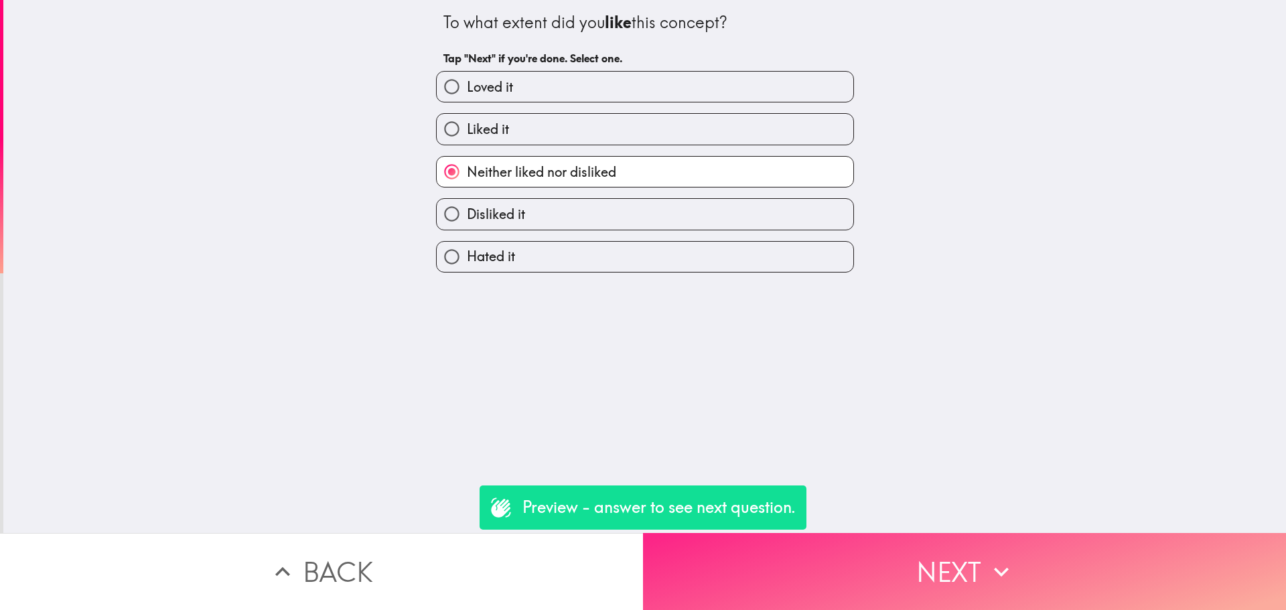
click at [880, 556] on button "Next" at bounding box center [964, 571] width 643 height 77
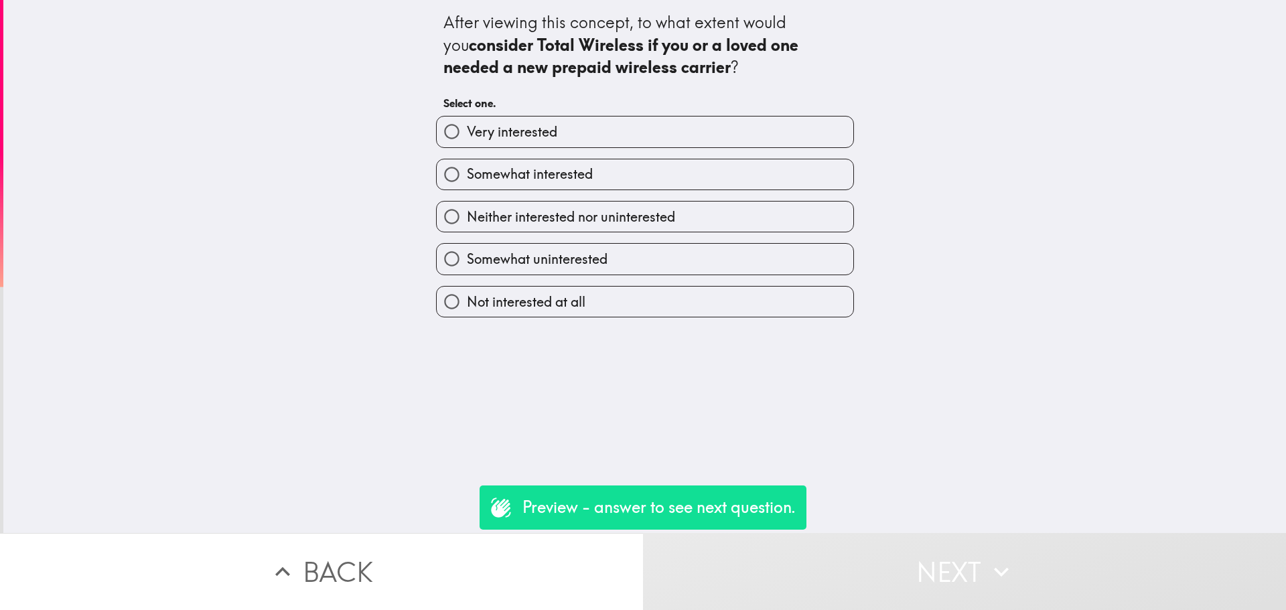
click at [693, 148] on div "Somewhat interested" at bounding box center [639, 169] width 429 height 42
click at [715, 207] on label "Neither interested nor uninterested" at bounding box center [645, 217] width 416 height 30
click at [467, 207] on input "Neither interested nor uninterested" at bounding box center [452, 217] width 30 height 30
radio input "true"
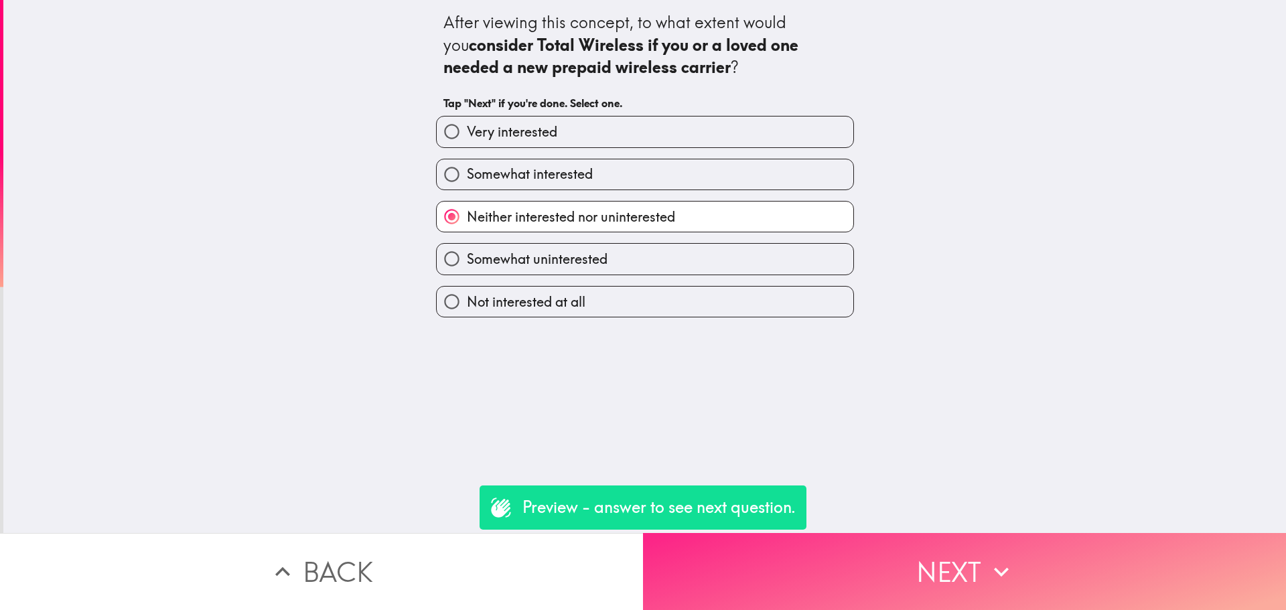
click at [920, 563] on button "Next" at bounding box center [964, 571] width 643 height 77
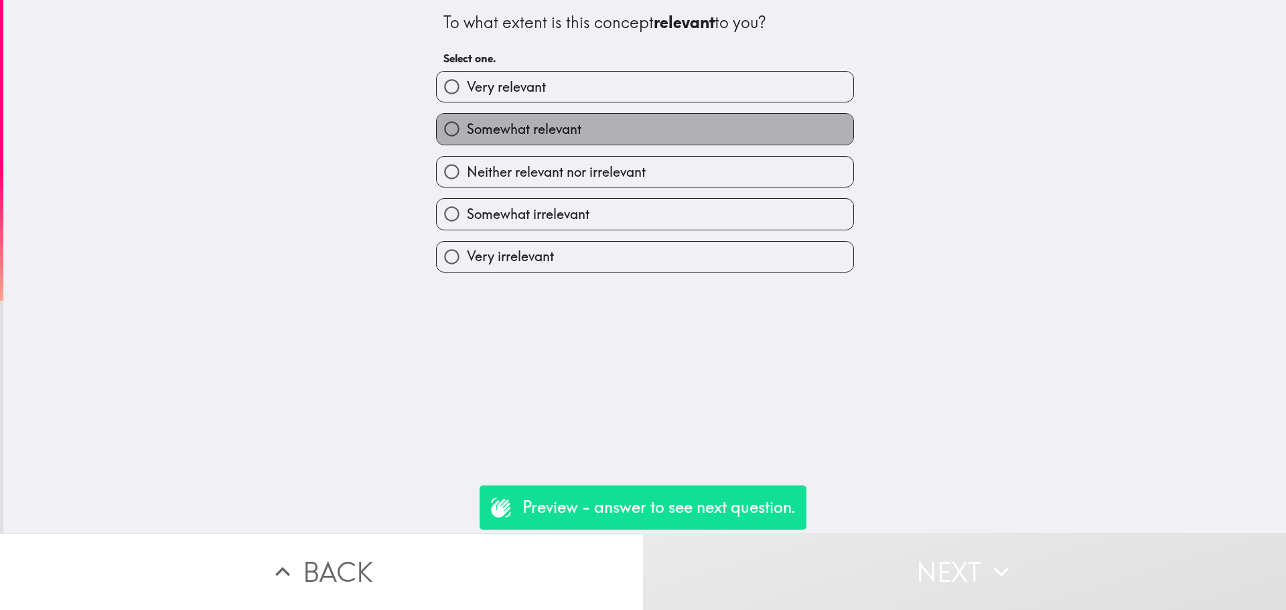
click at [709, 141] on label "Somewhat relevant" at bounding box center [645, 129] width 416 height 30
click at [467, 141] on input "Somewhat relevant" at bounding box center [452, 129] width 30 height 30
radio input "true"
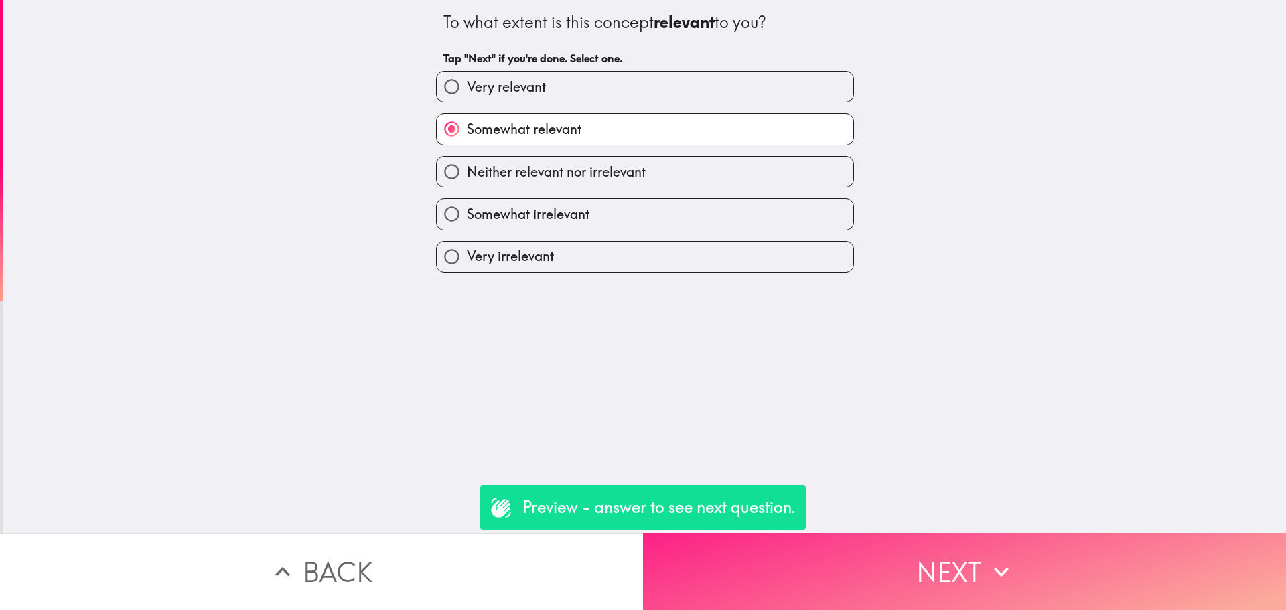
click at [885, 539] on button "Next" at bounding box center [964, 571] width 643 height 77
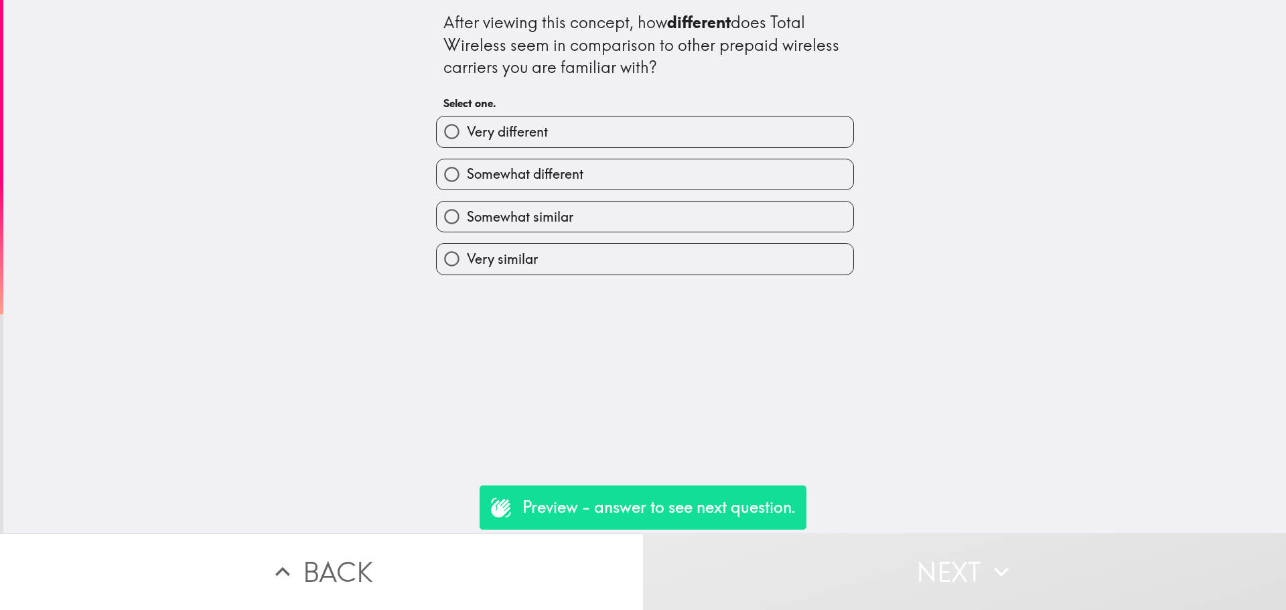
click at [639, 146] on label "Very different" at bounding box center [645, 132] width 416 height 30
click at [467, 146] on input "Very different" at bounding box center [452, 132] width 30 height 30
radio input "true"
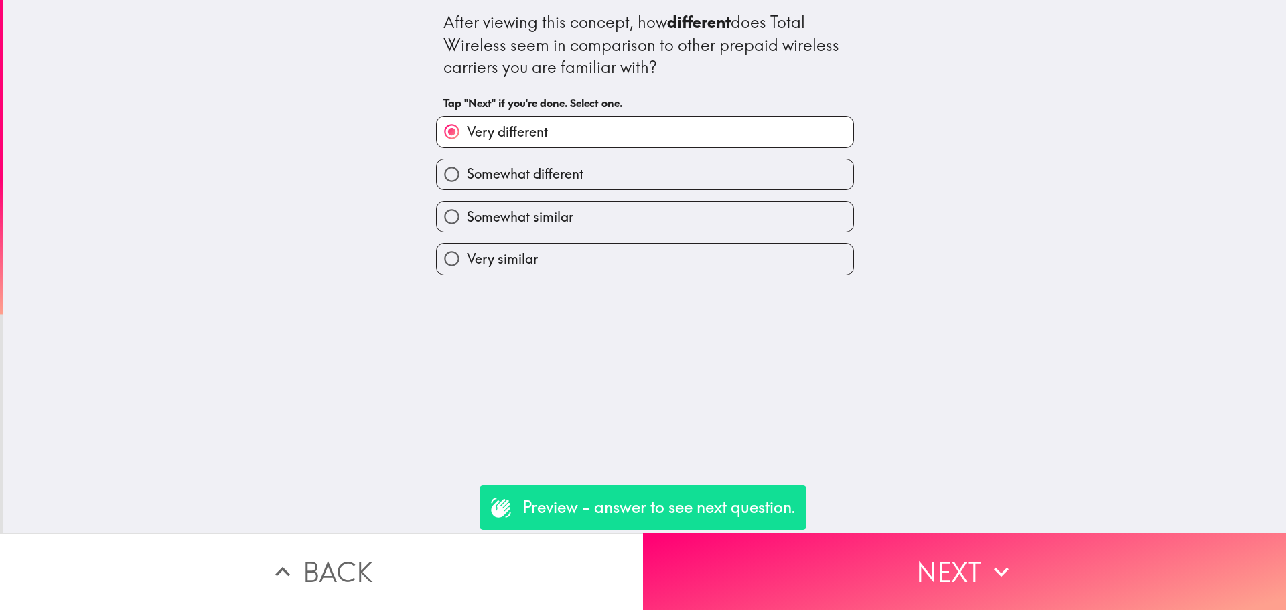
click at [657, 166] on label "Somewhat different" at bounding box center [645, 174] width 416 height 30
click at [467, 166] on input "Somewhat different" at bounding box center [452, 174] width 30 height 30
radio input "true"
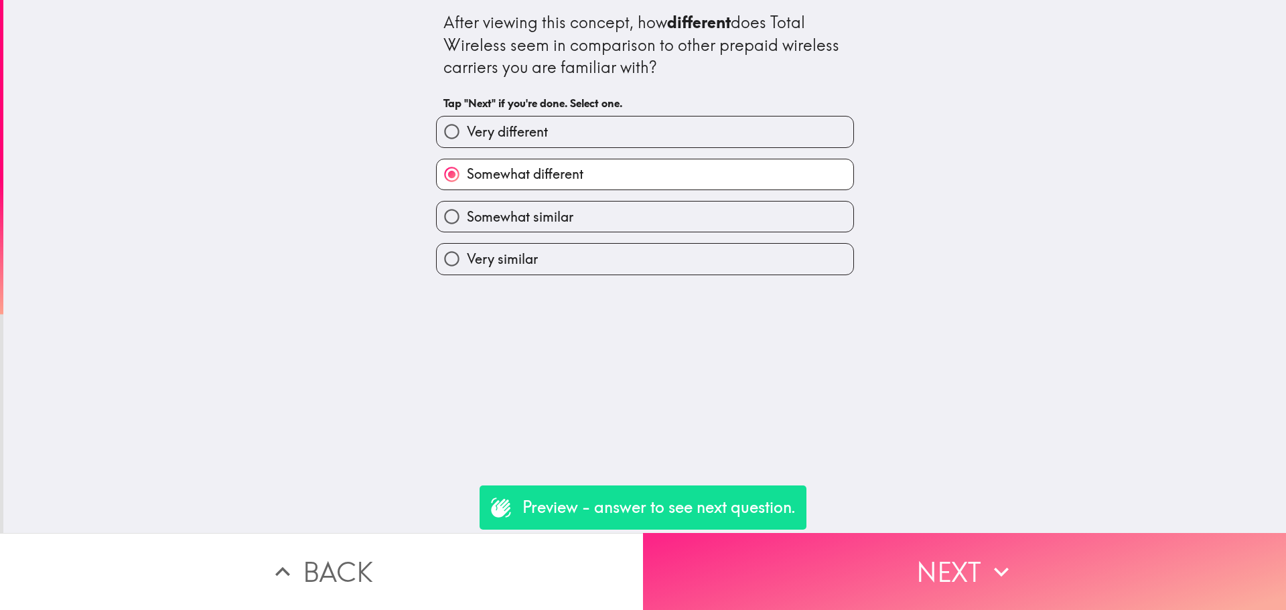
click at [891, 550] on button "Next" at bounding box center [964, 571] width 643 height 77
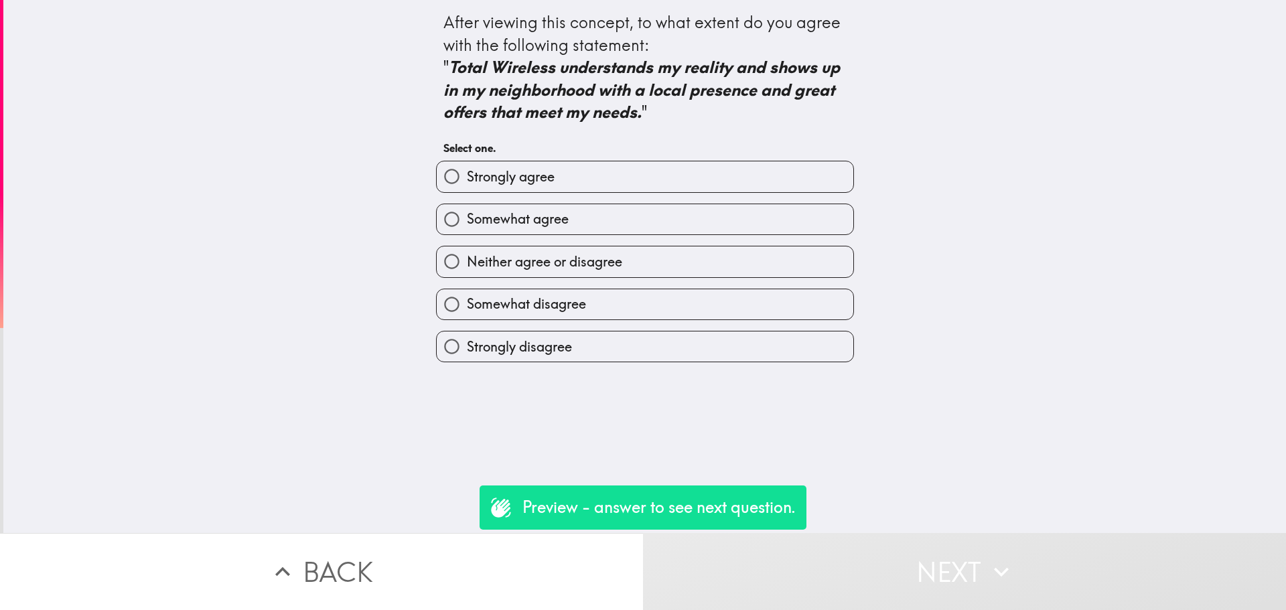
click at [632, 195] on div "Somewhat agree" at bounding box center [639, 214] width 429 height 42
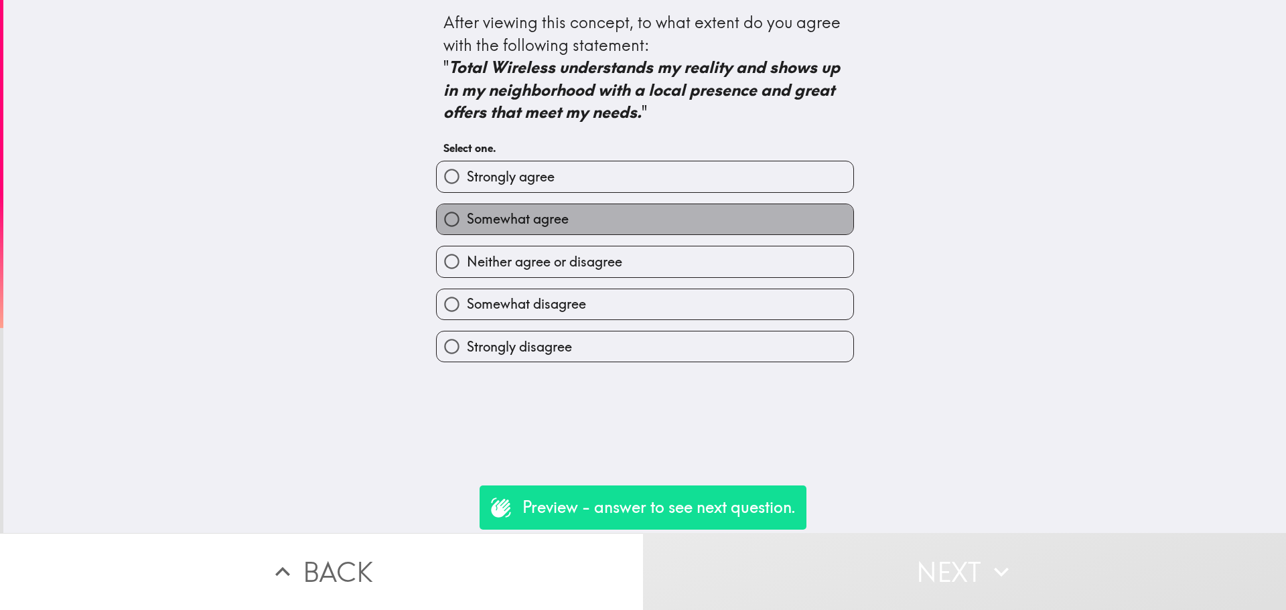
click at [694, 223] on label "Somewhat agree" at bounding box center [645, 219] width 416 height 30
click at [467, 223] on input "Somewhat agree" at bounding box center [452, 219] width 30 height 30
radio input "true"
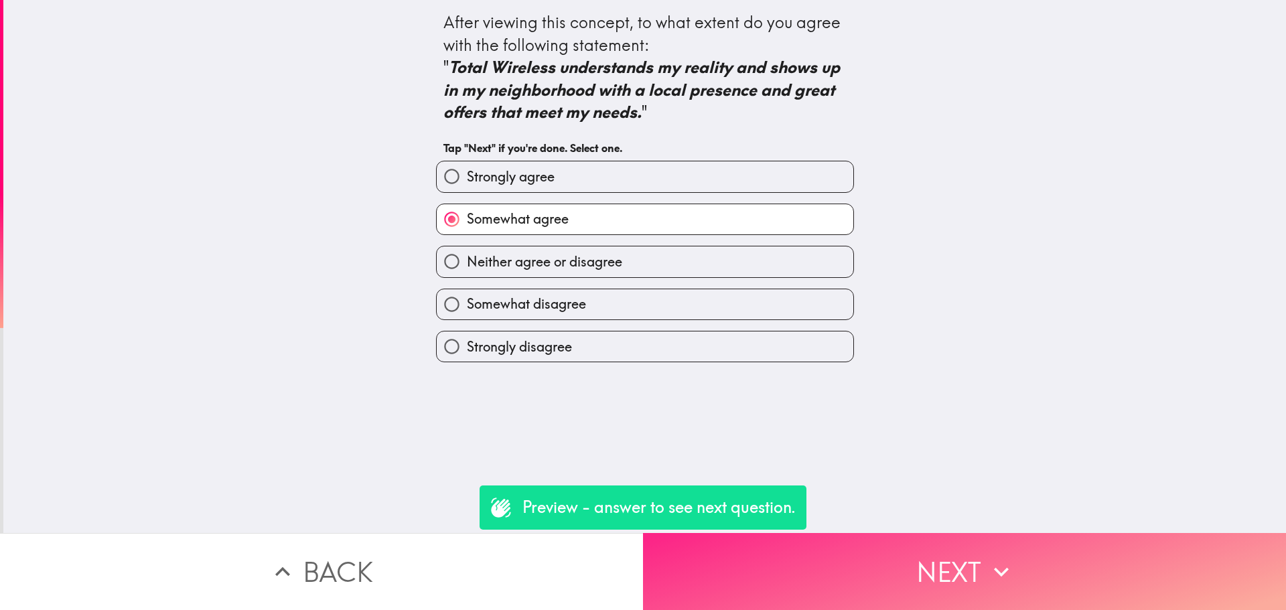
click at [901, 560] on button "Next" at bounding box center [964, 571] width 643 height 77
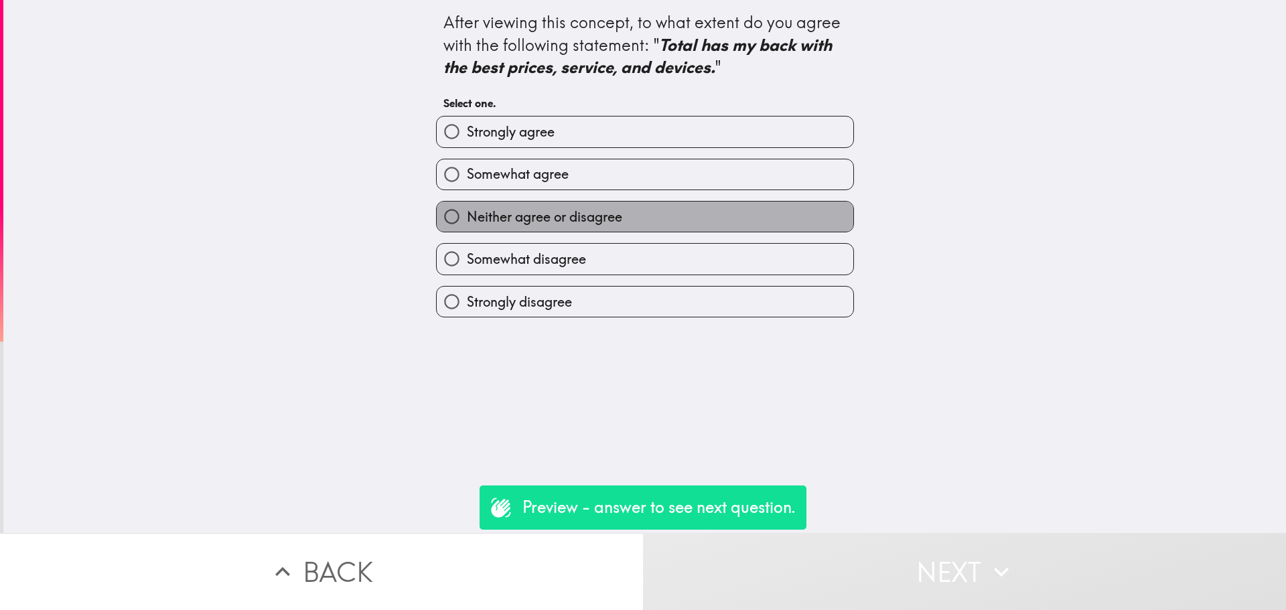
click at [674, 206] on label "Neither agree or disagree" at bounding box center [645, 217] width 416 height 30
click at [467, 206] on input "Neither agree or disagree" at bounding box center [452, 217] width 30 height 30
radio input "true"
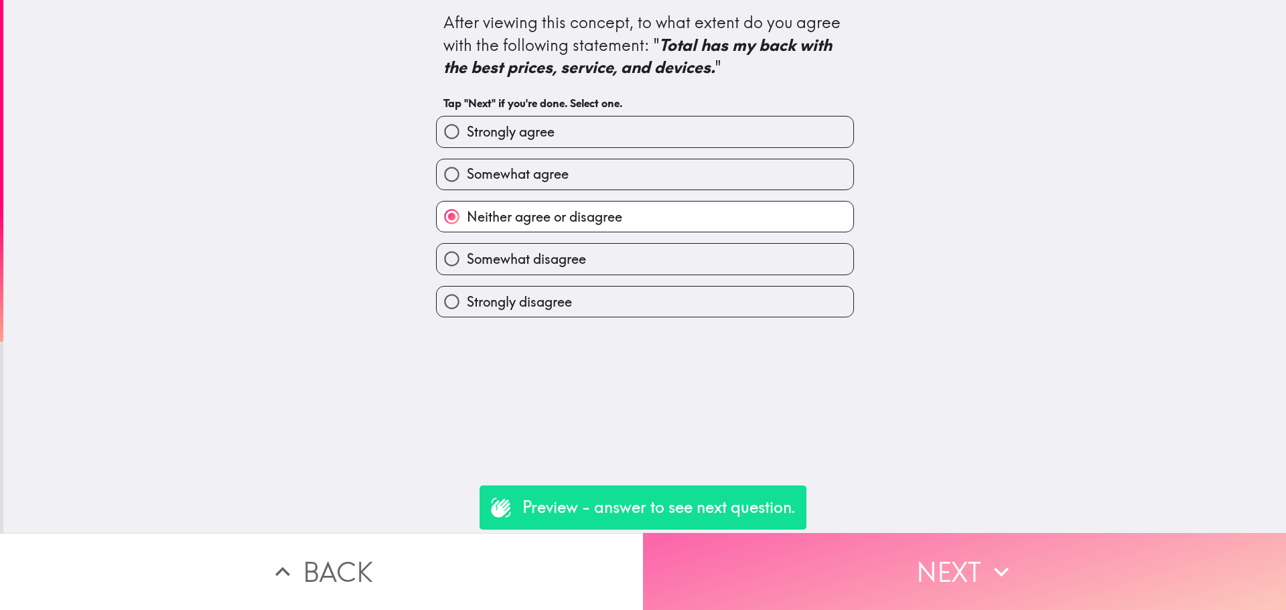
click at [935, 579] on button "Next" at bounding box center [964, 571] width 643 height 77
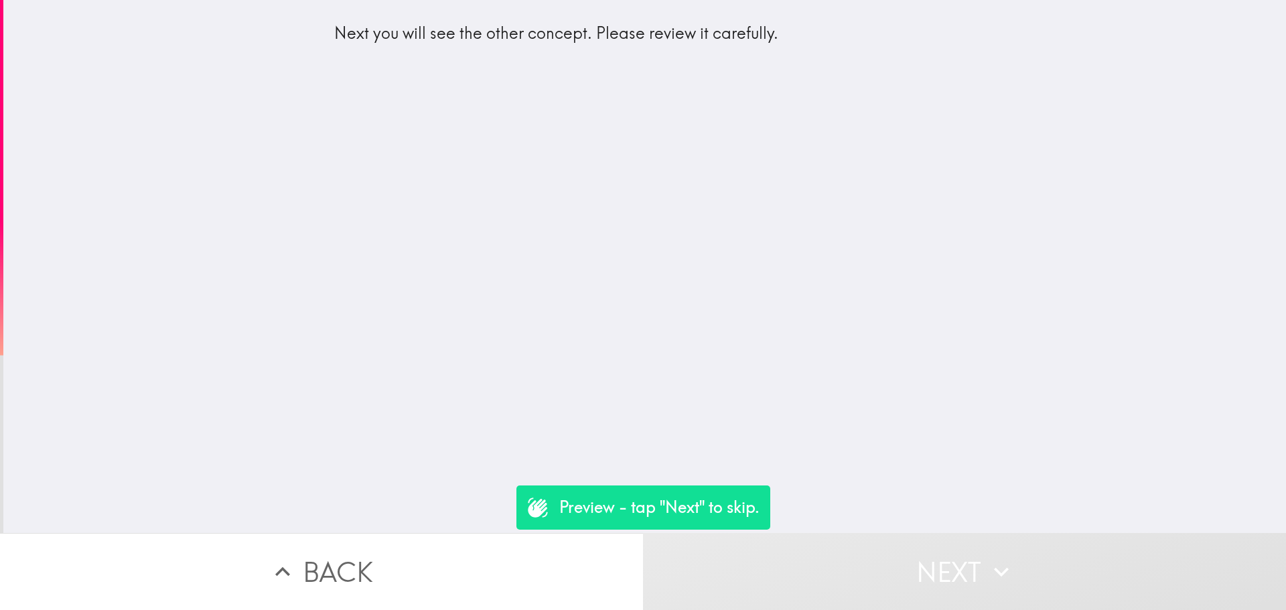
click at [921, 556] on button "Next" at bounding box center [964, 571] width 643 height 77
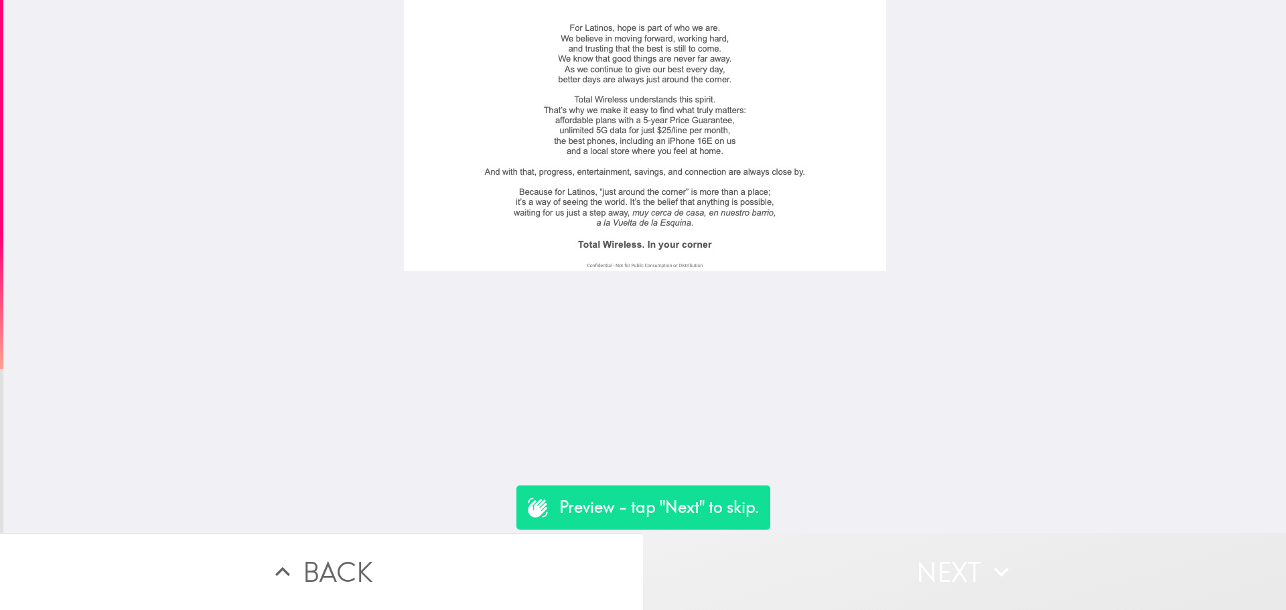
click at [921, 556] on button "Next" at bounding box center [964, 571] width 643 height 77
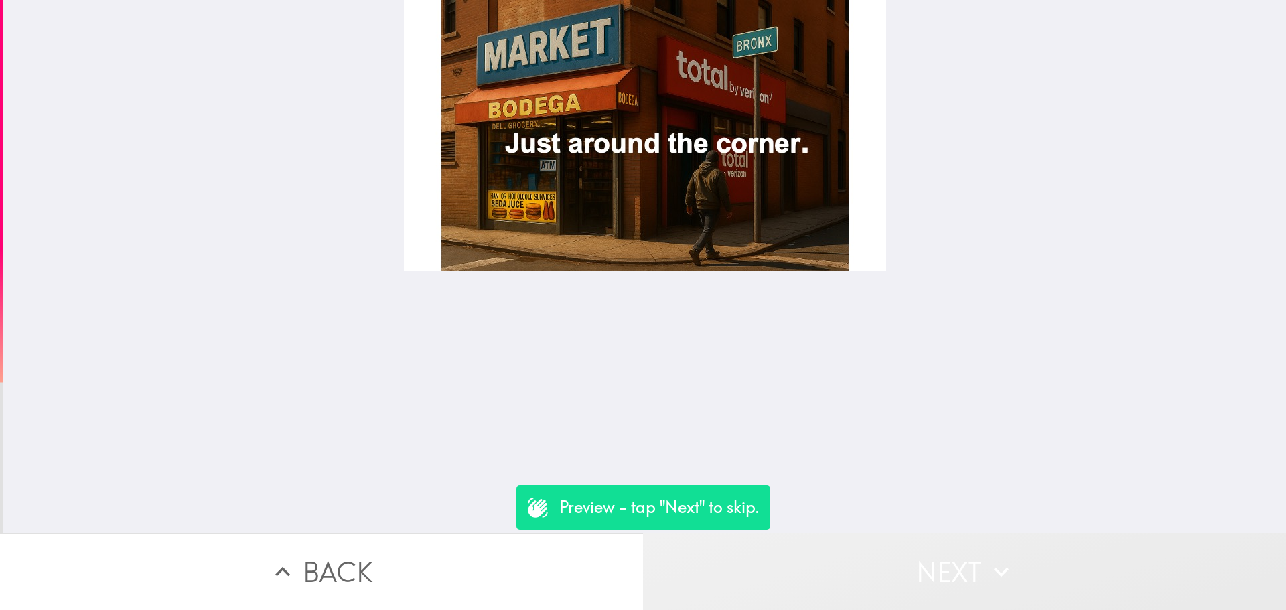
click at [921, 556] on button "Next" at bounding box center [964, 571] width 643 height 77
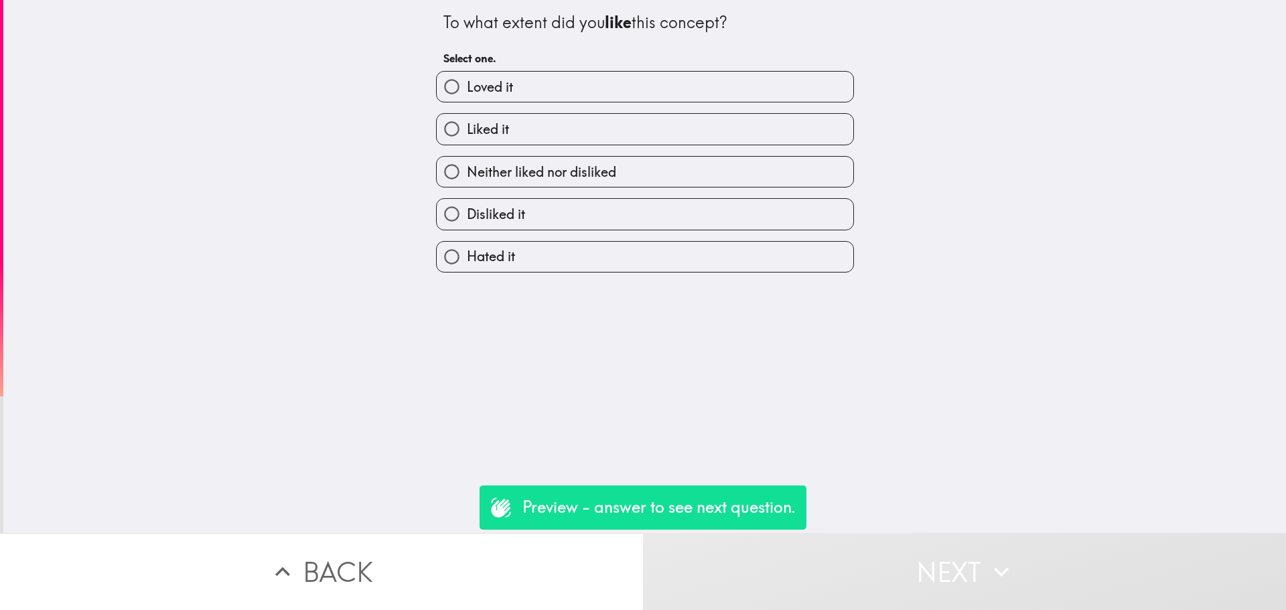
click at [651, 193] on div "Disliked it" at bounding box center [639, 208] width 429 height 42
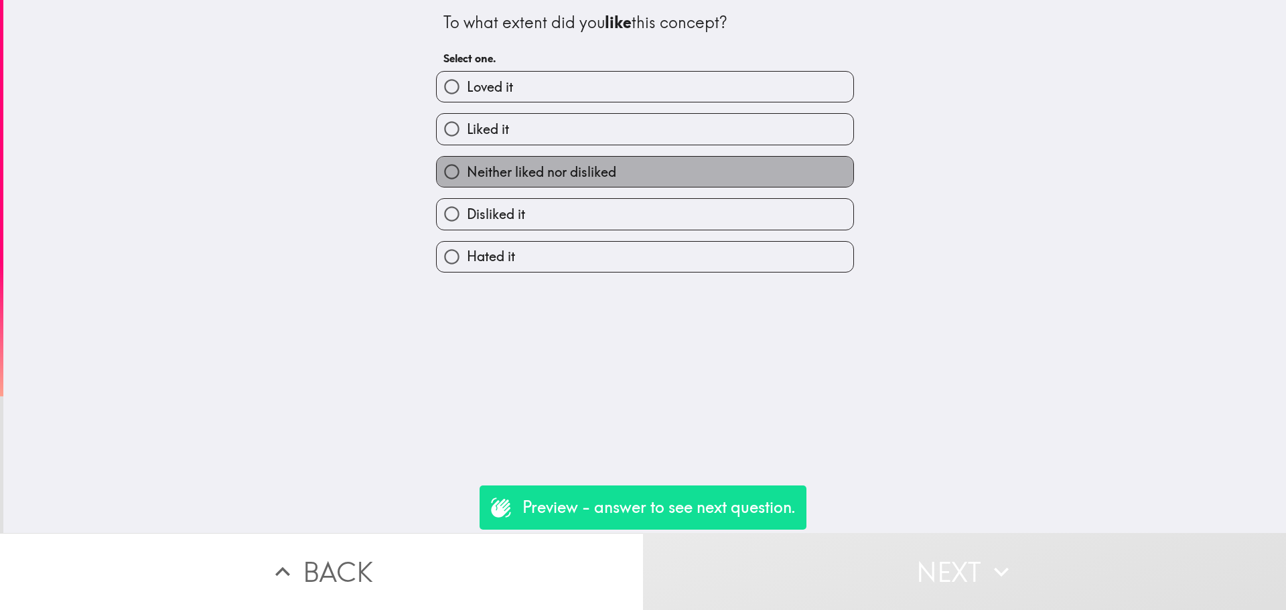
click at [650, 181] on label "Neither liked nor disliked" at bounding box center [645, 172] width 416 height 30
click at [467, 181] on input "Neither liked nor disliked" at bounding box center [452, 172] width 30 height 30
radio input "true"
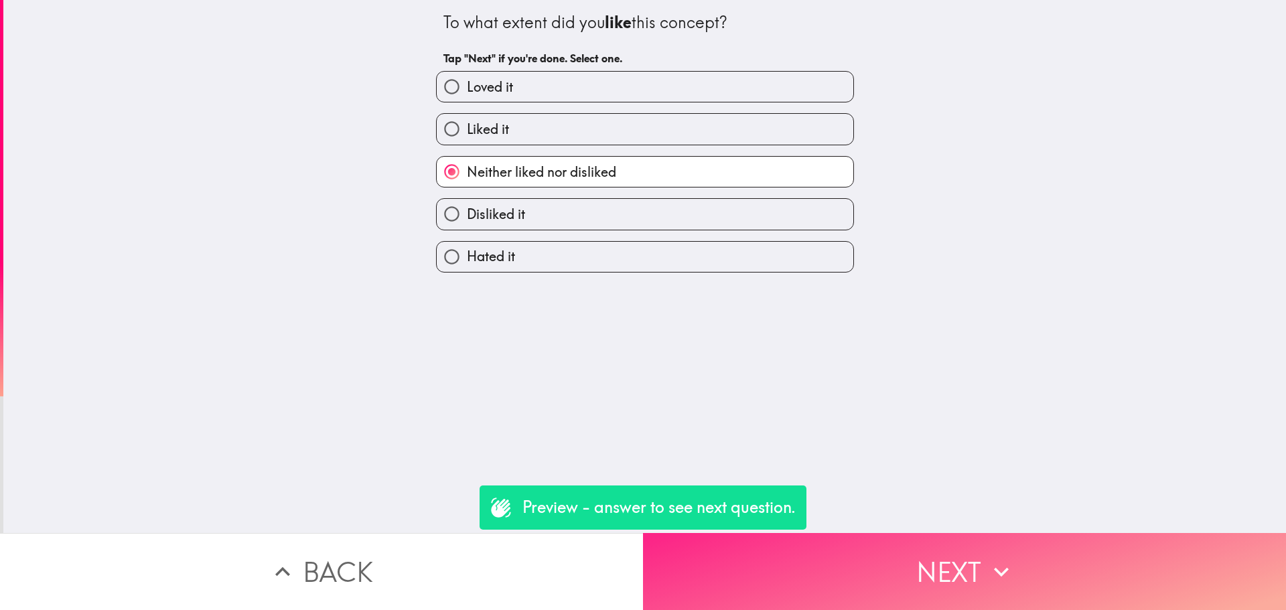
click at [937, 591] on button "Next" at bounding box center [964, 571] width 643 height 77
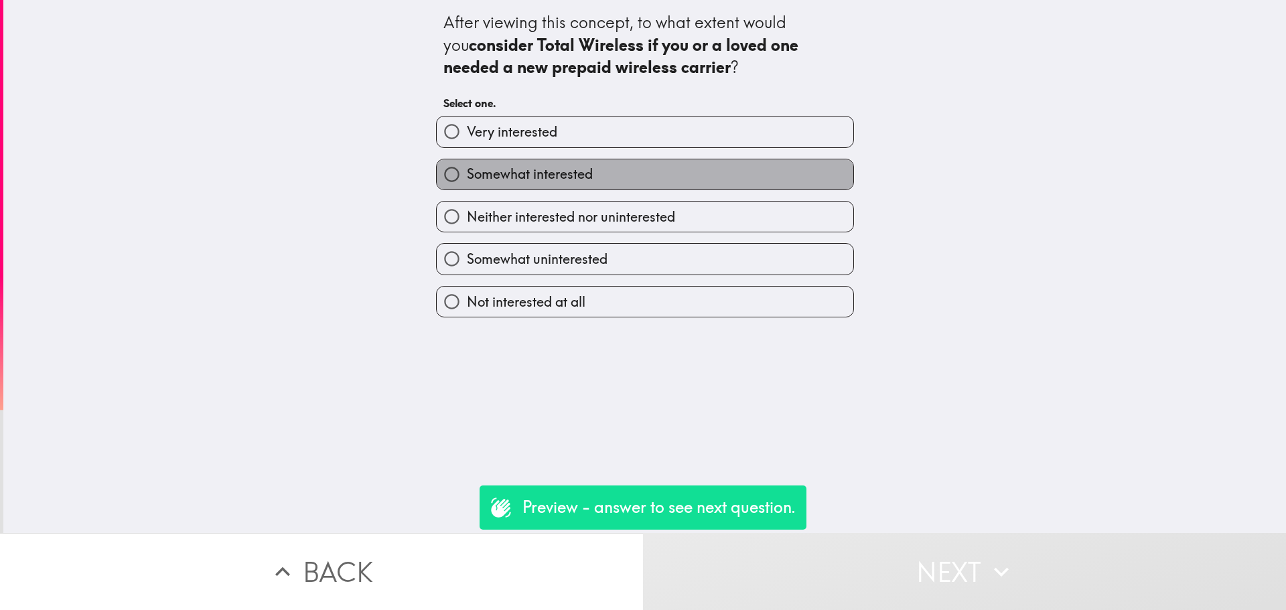
click at [659, 181] on label "Somewhat interested" at bounding box center [645, 174] width 416 height 30
click at [467, 181] on input "Somewhat interested" at bounding box center [452, 174] width 30 height 30
radio input "true"
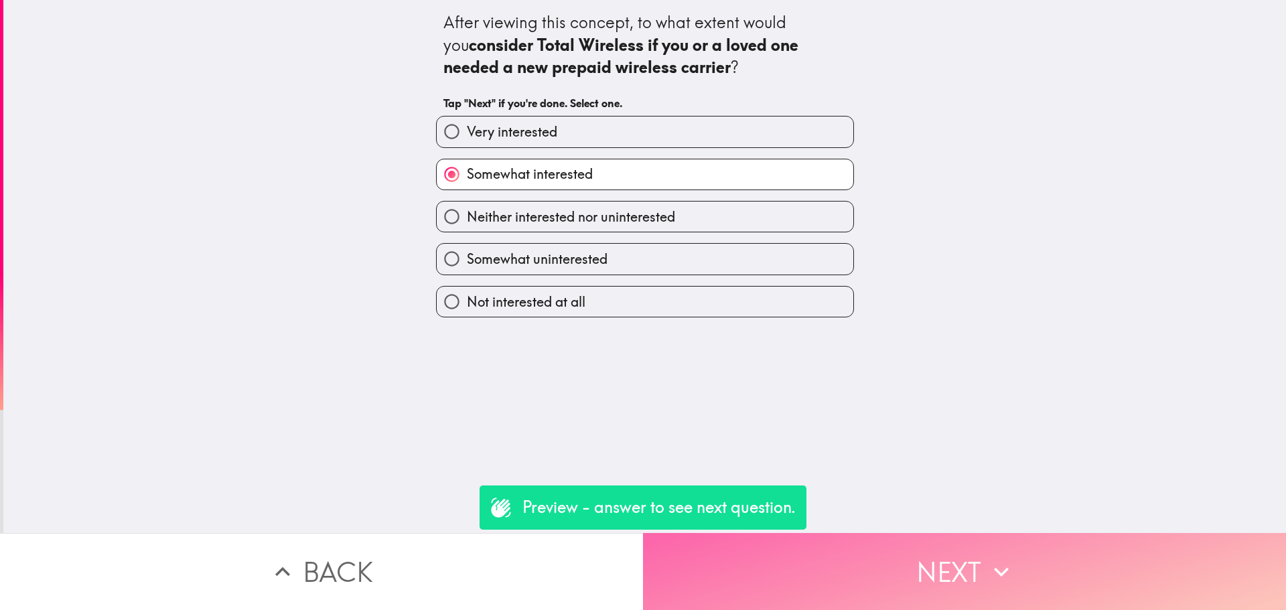
click at [869, 545] on button "Next" at bounding box center [964, 571] width 643 height 77
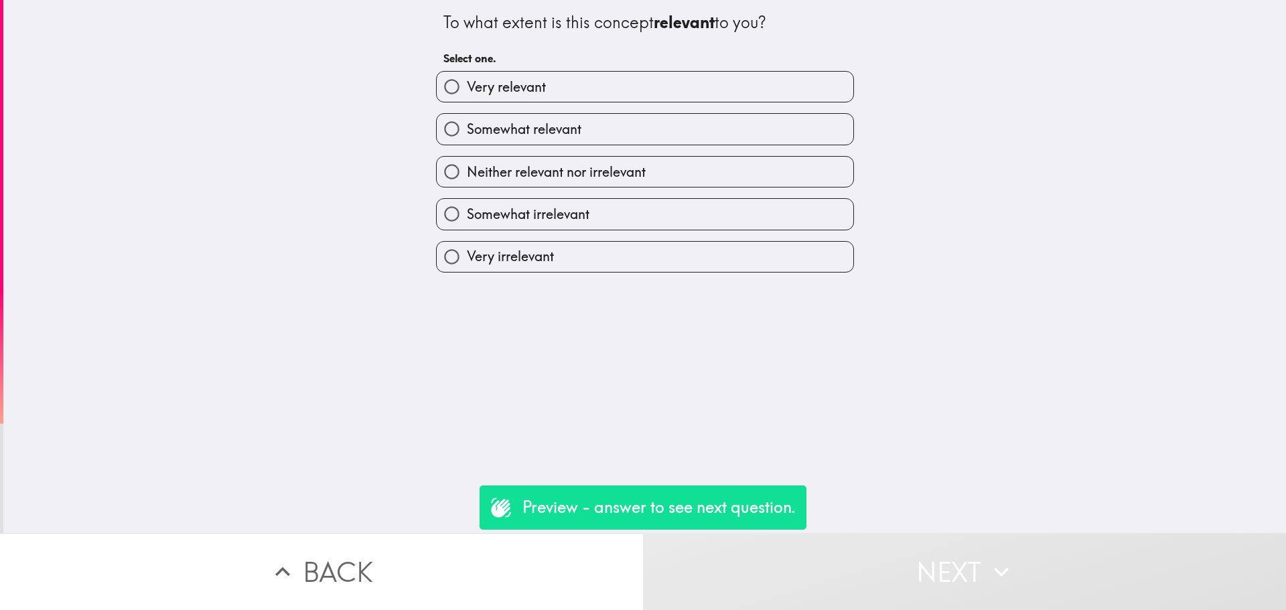
click at [624, 189] on div "Somewhat irrelevant" at bounding box center [639, 208] width 429 height 42
click at [625, 178] on span "Neither relevant nor irrelevant" at bounding box center [556, 172] width 179 height 19
click at [467, 178] on input "Neither relevant nor irrelevant" at bounding box center [452, 172] width 30 height 30
radio input "true"
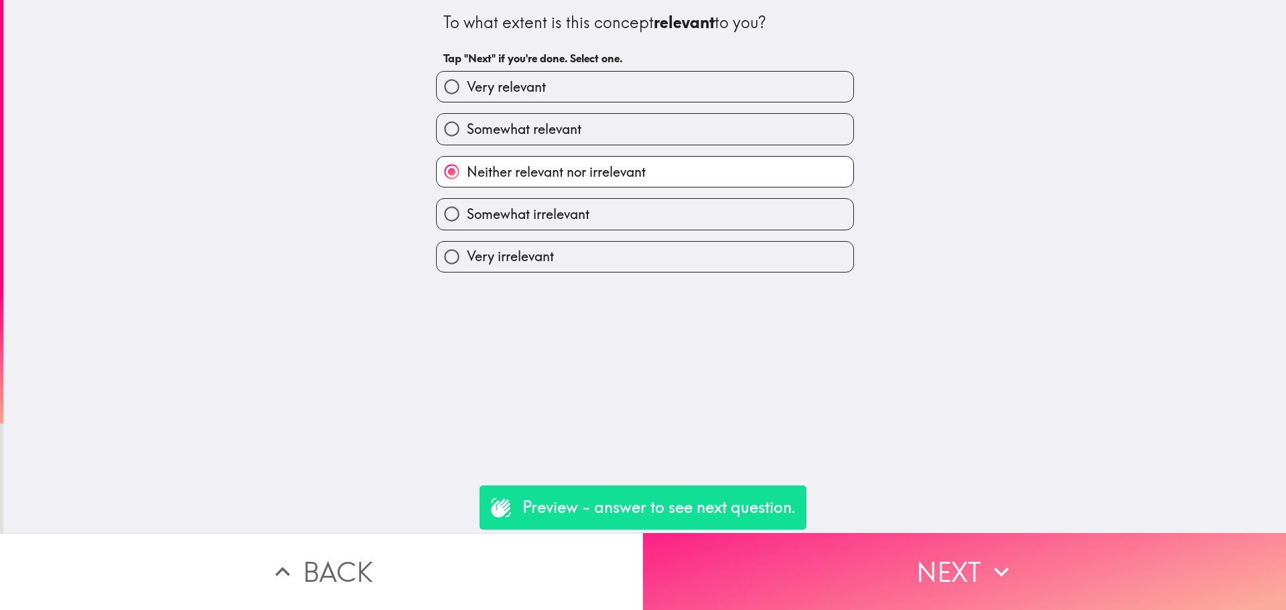
click at [886, 572] on button "Next" at bounding box center [964, 571] width 643 height 77
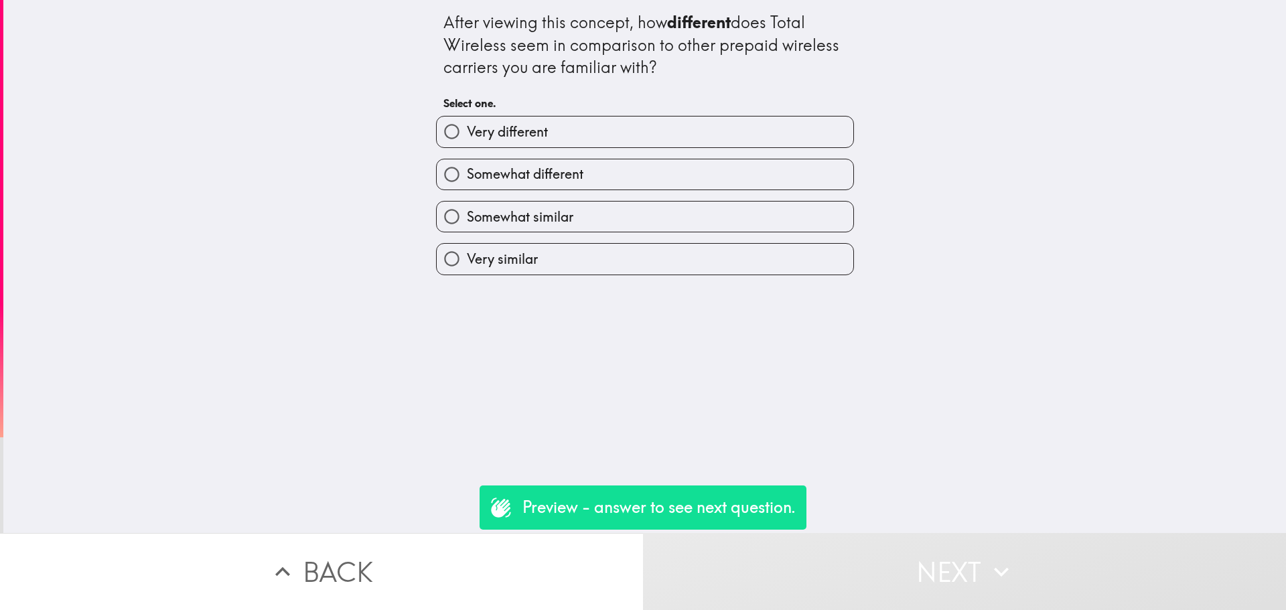
click at [611, 159] on div "Somewhat different" at bounding box center [645, 174] width 418 height 31
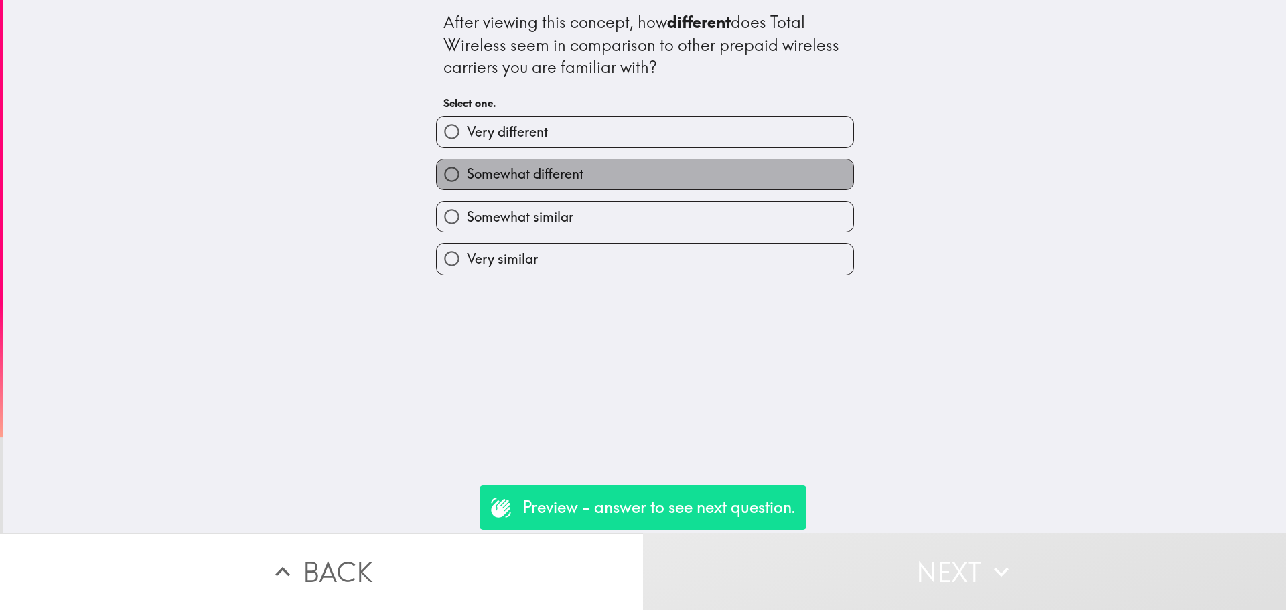
click at [631, 173] on label "Somewhat different" at bounding box center [645, 174] width 416 height 30
click at [467, 173] on input "Somewhat different" at bounding box center [452, 174] width 30 height 30
radio input "true"
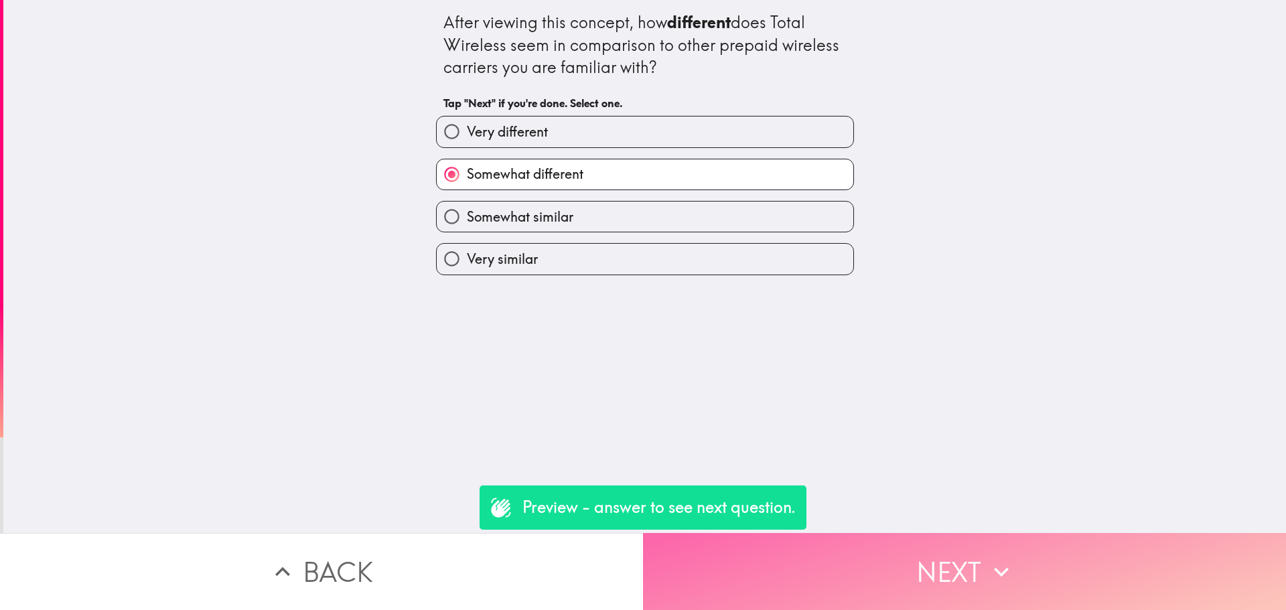
click at [895, 548] on button "Next" at bounding box center [964, 571] width 643 height 77
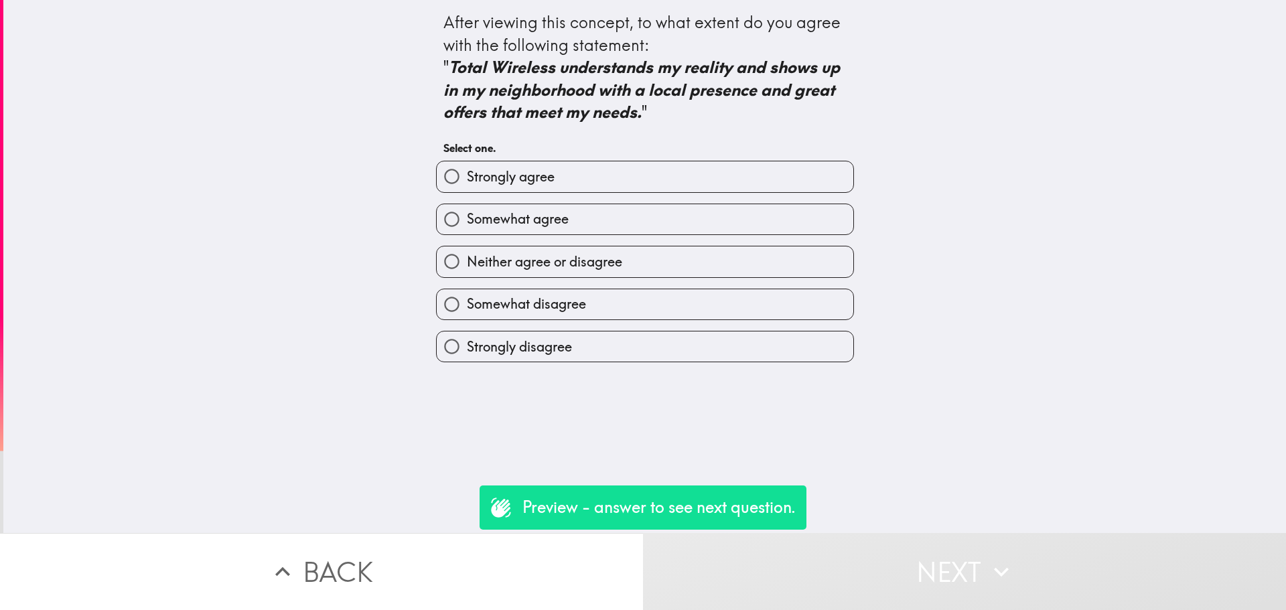
click at [622, 174] on label "Strongly agree" at bounding box center [645, 176] width 416 height 30
click at [467, 174] on input "Strongly agree" at bounding box center [452, 176] width 30 height 30
radio input "true"
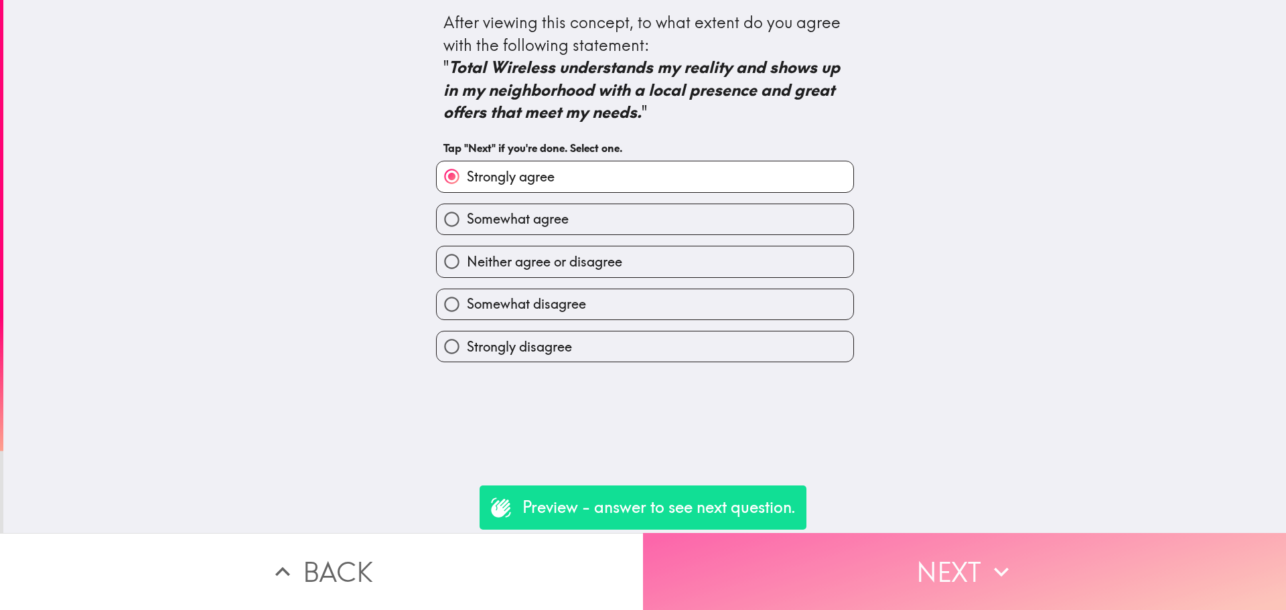
drag, startPoint x: 854, startPoint y: 548, endPoint x: 866, endPoint y: 536, distance: 17.5
click at [854, 546] on button "Next" at bounding box center [964, 571] width 643 height 77
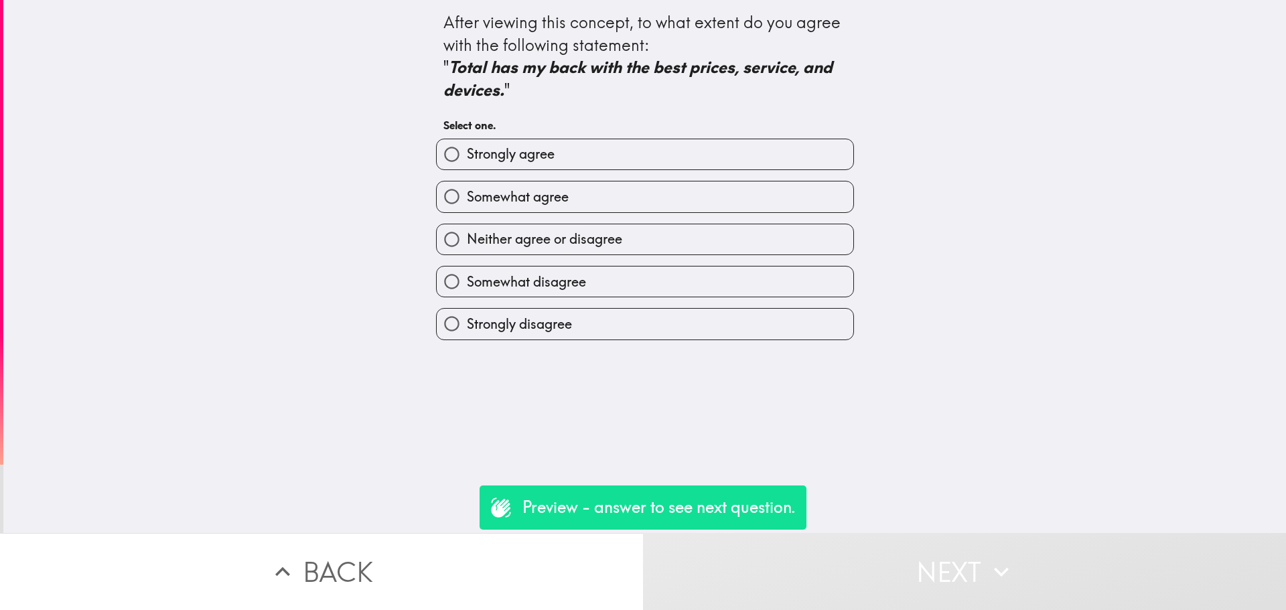
click at [664, 178] on div "Somewhat agree" at bounding box center [639, 191] width 429 height 42
drag, startPoint x: 676, startPoint y: 188, endPoint x: 751, endPoint y: 323, distance: 154.3
click at [676, 189] on label "Somewhat agree" at bounding box center [645, 196] width 416 height 30
click at [467, 189] on input "Somewhat agree" at bounding box center [452, 196] width 30 height 30
radio input "true"
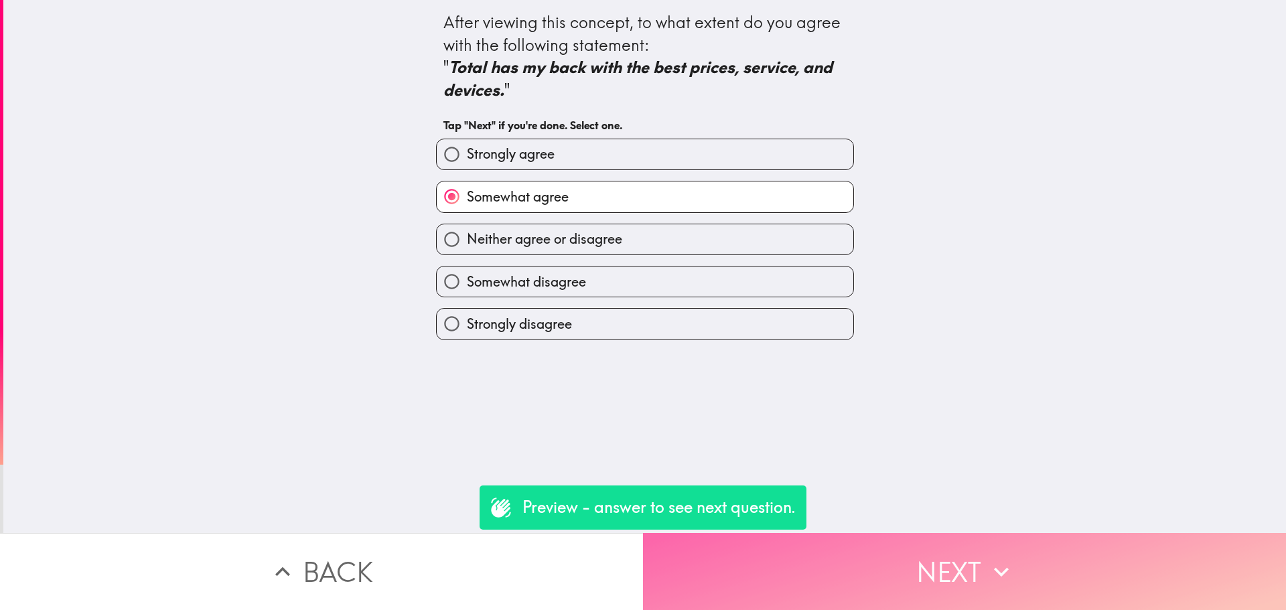
click at [850, 561] on button "Next" at bounding box center [964, 571] width 643 height 77
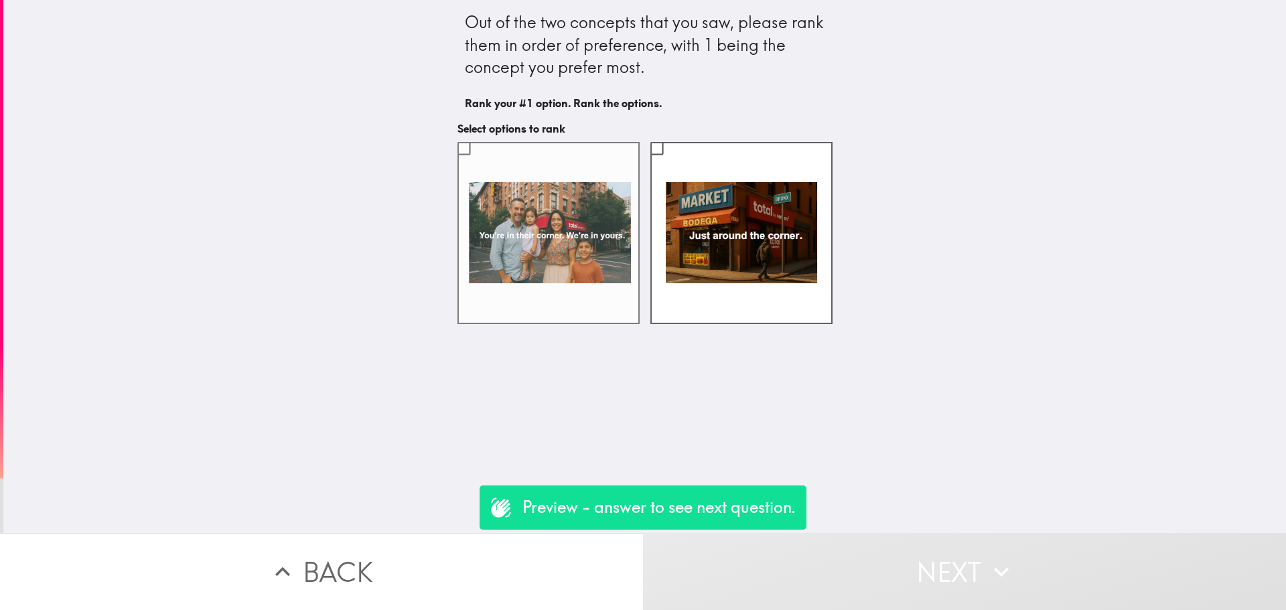
click at [596, 246] on label at bounding box center [548, 233] width 182 height 182
click at [479, 163] on input "checkbox" at bounding box center [464, 148] width 30 height 30
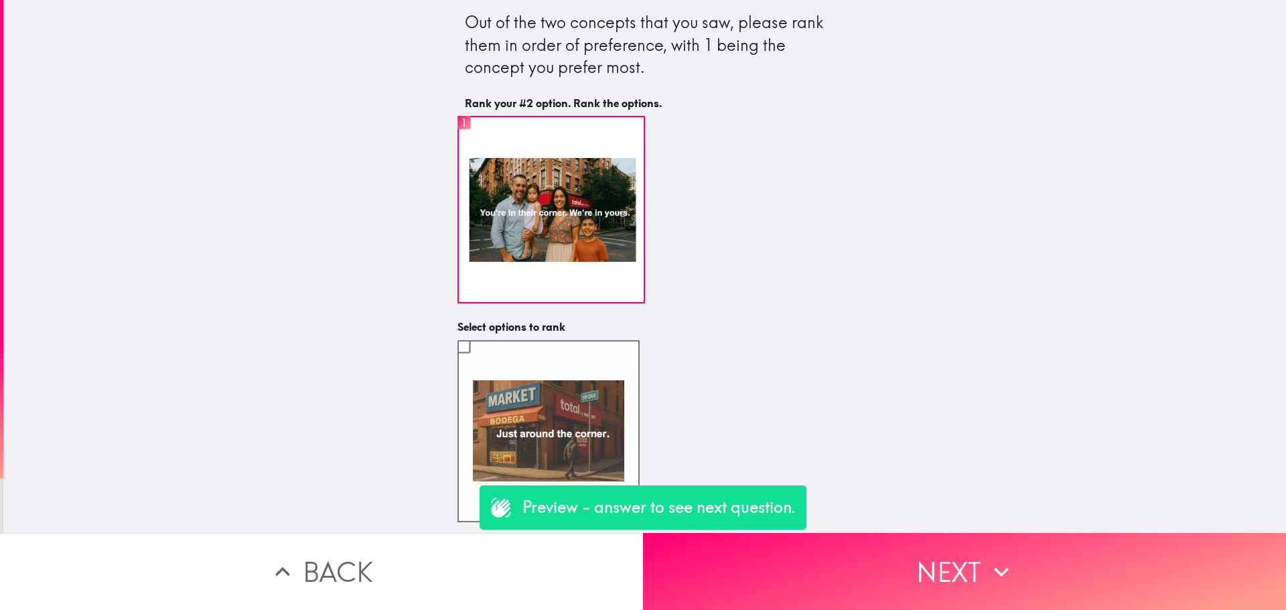
click at [495, 457] on label at bounding box center [548, 431] width 182 height 182
click at [479, 362] on input "checkbox" at bounding box center [464, 346] width 30 height 30
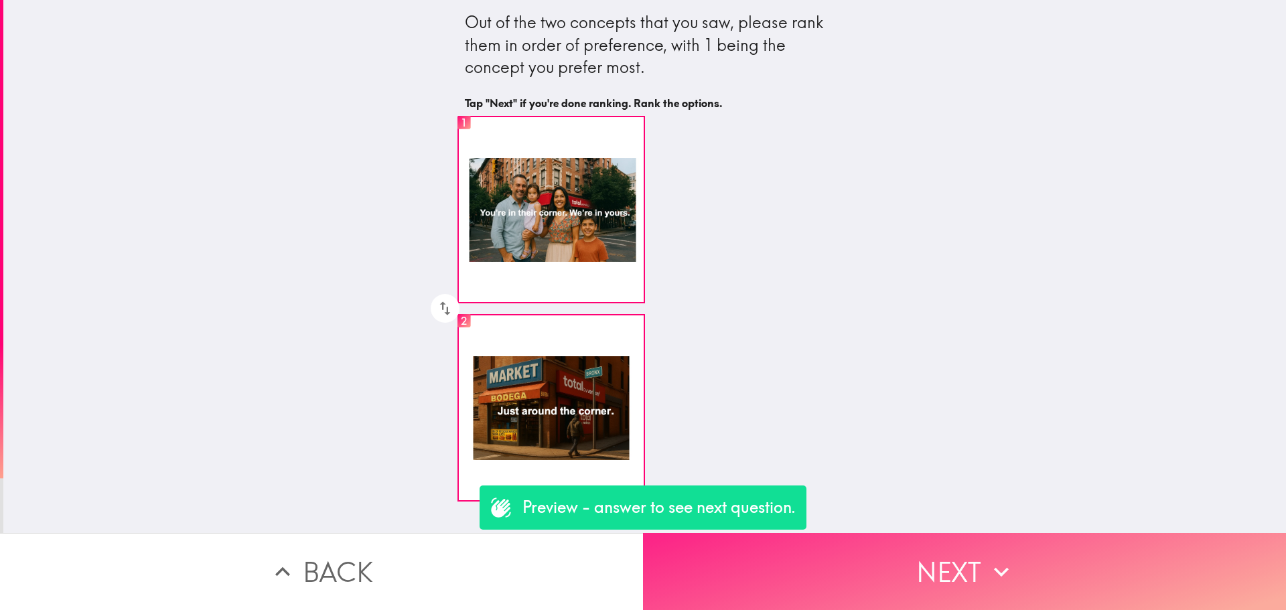
click at [919, 585] on button "Next" at bounding box center [964, 571] width 643 height 77
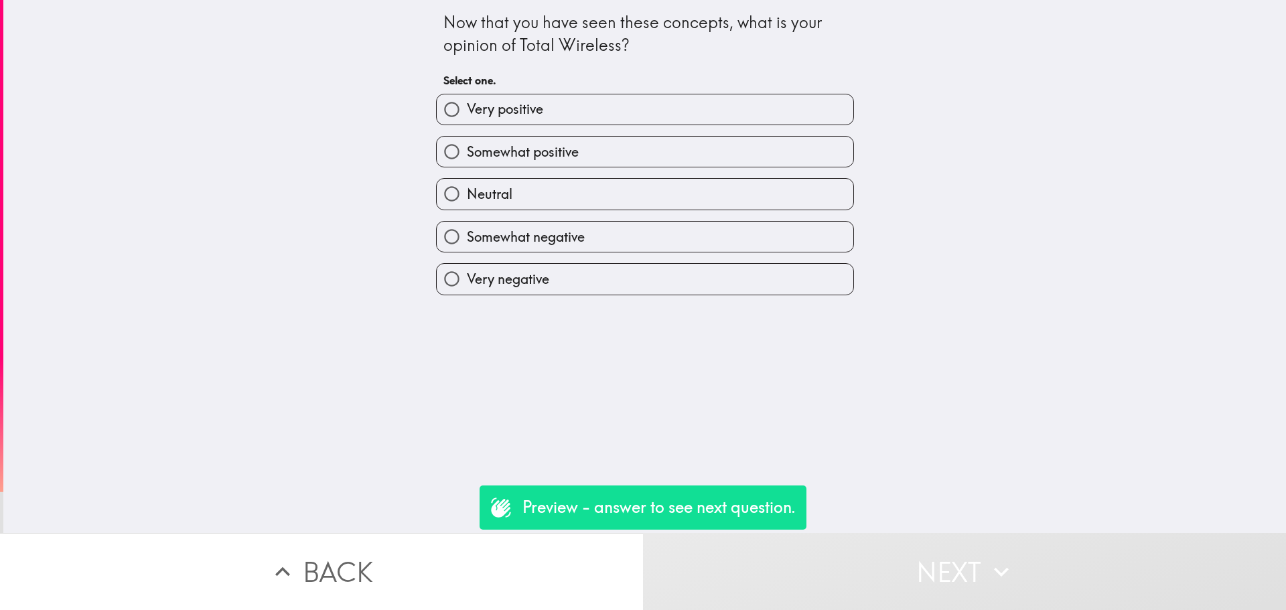
click at [596, 153] on label "Somewhat positive" at bounding box center [645, 152] width 416 height 30
click at [467, 153] on input "Somewhat positive" at bounding box center [452, 152] width 30 height 30
radio input "true"
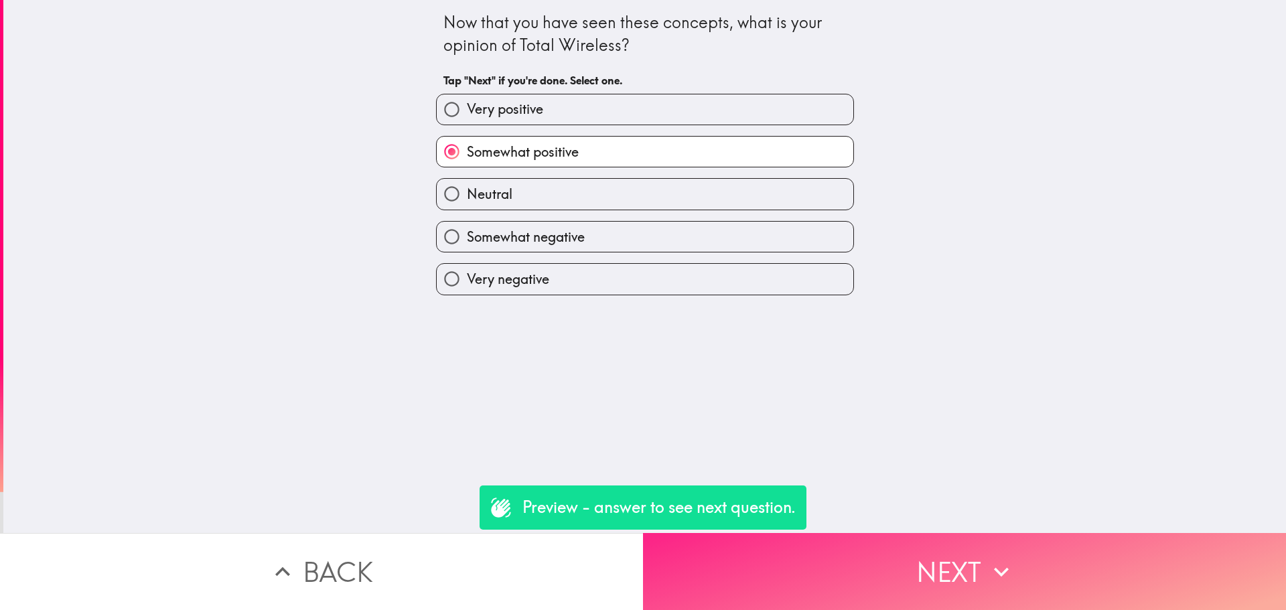
drag, startPoint x: 899, startPoint y: 541, endPoint x: 900, endPoint y: 528, distance: 12.8
click at [899, 542] on button "Next" at bounding box center [964, 571] width 643 height 77
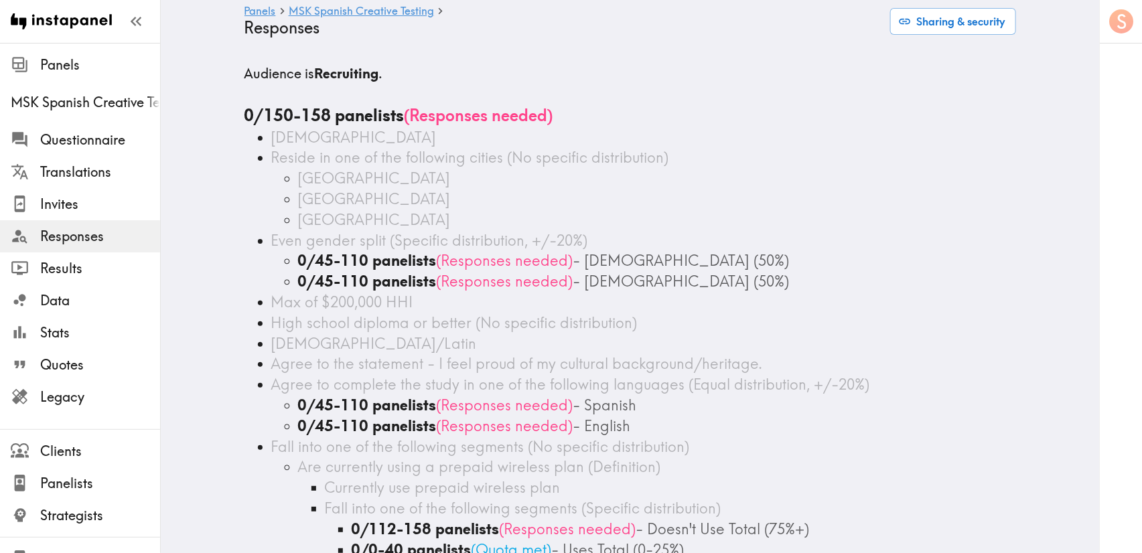
drag, startPoint x: 695, startPoint y: 1, endPoint x: 564, endPoint y: 287, distance: 313.7
click at [562, 289] on span "( Responses needed )" at bounding box center [505, 281] width 137 height 19
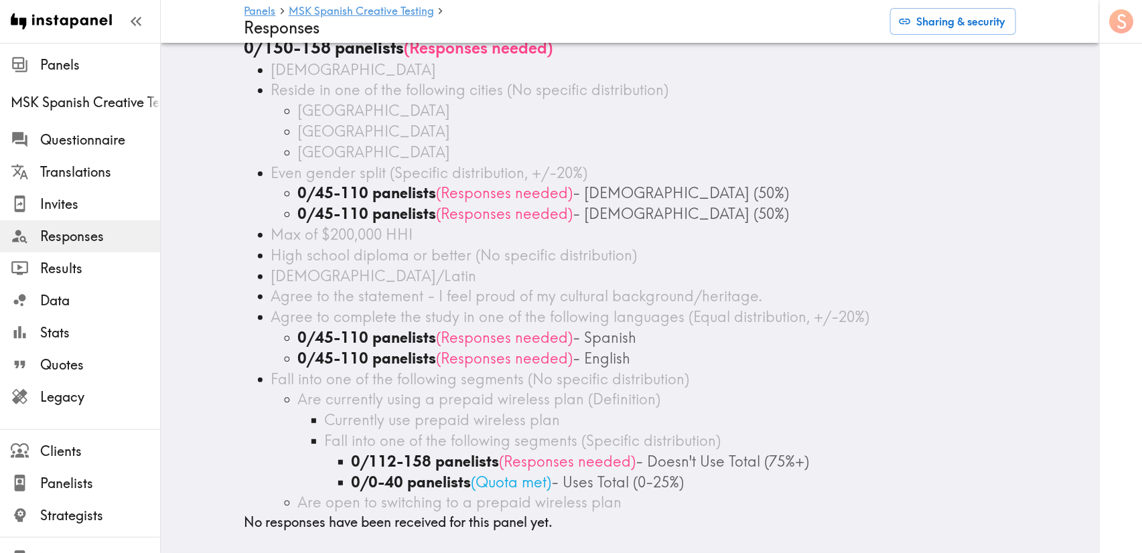
scroll to position [82, 0]
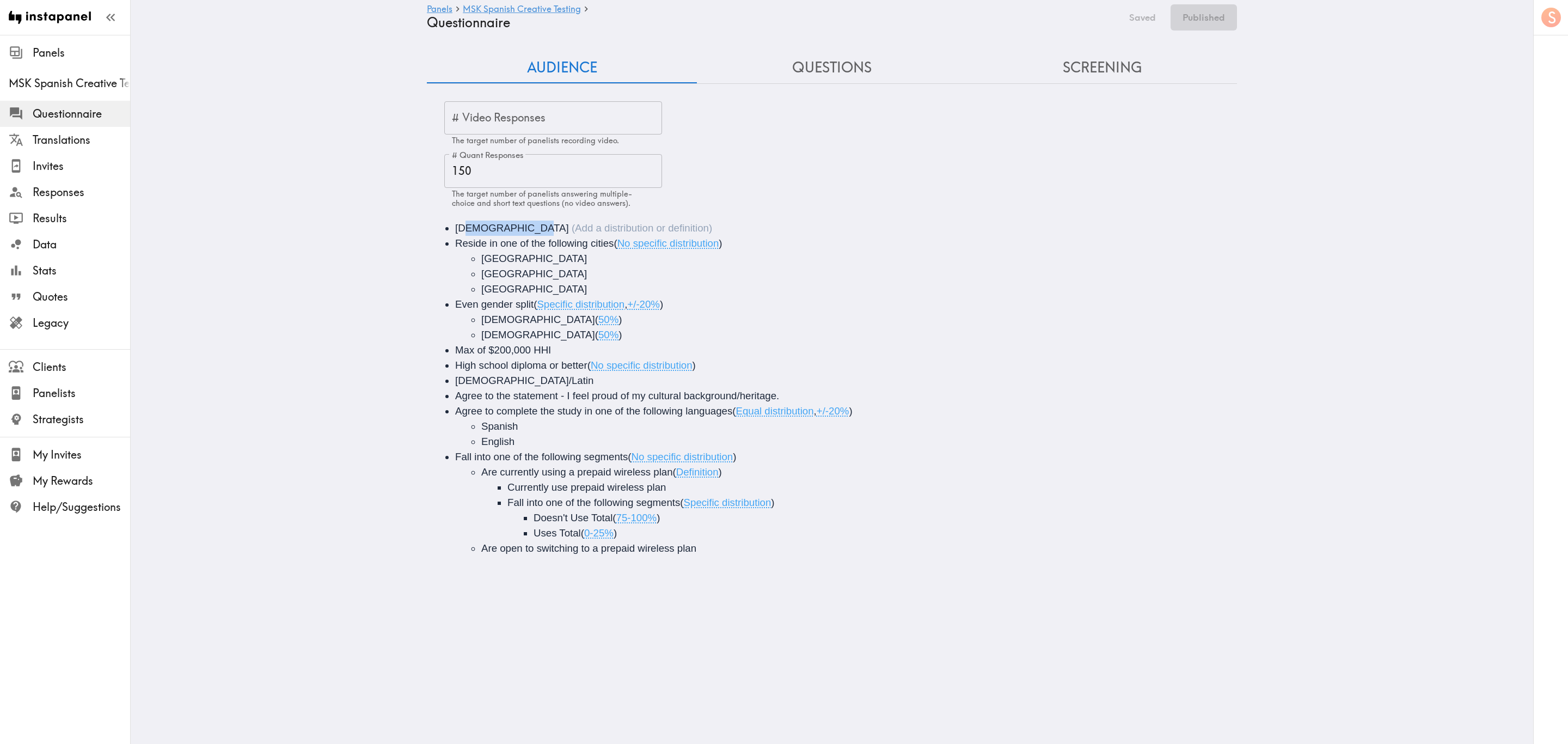
drag, startPoint x: 535, startPoint y: 218, endPoint x: 460, endPoint y: 227, distance: 75.5
click at [460, 227] on div "[DEMOGRAPHIC_DATA] Reside in one of the following cities ( No specific distribu…" at bounding box center [832, 388] width 810 height 362
click at [940, 7] on button "Save now" at bounding box center [1135, 17] width 54 height 26
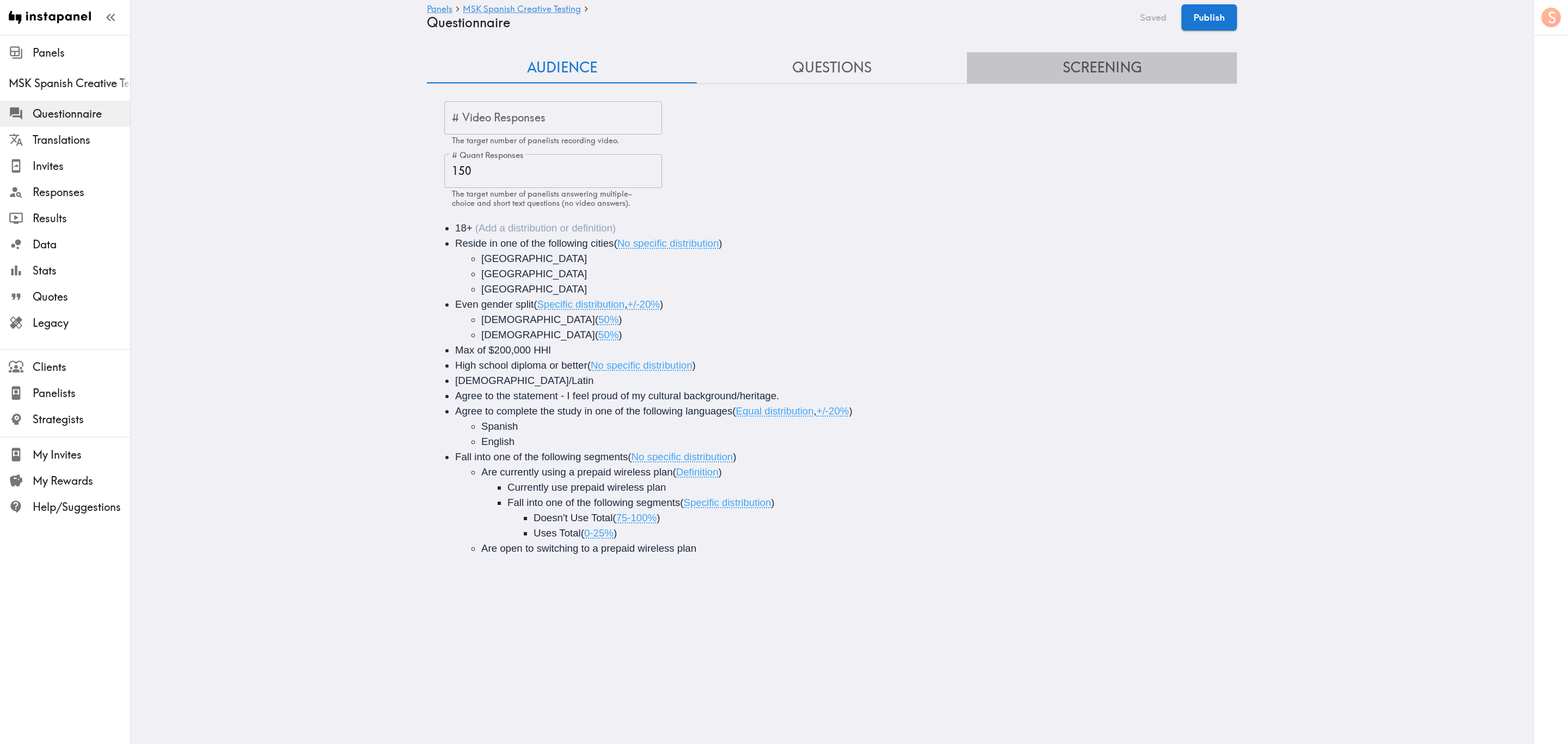
click at [940, 74] on button "Screening" at bounding box center [1102, 67] width 270 height 31
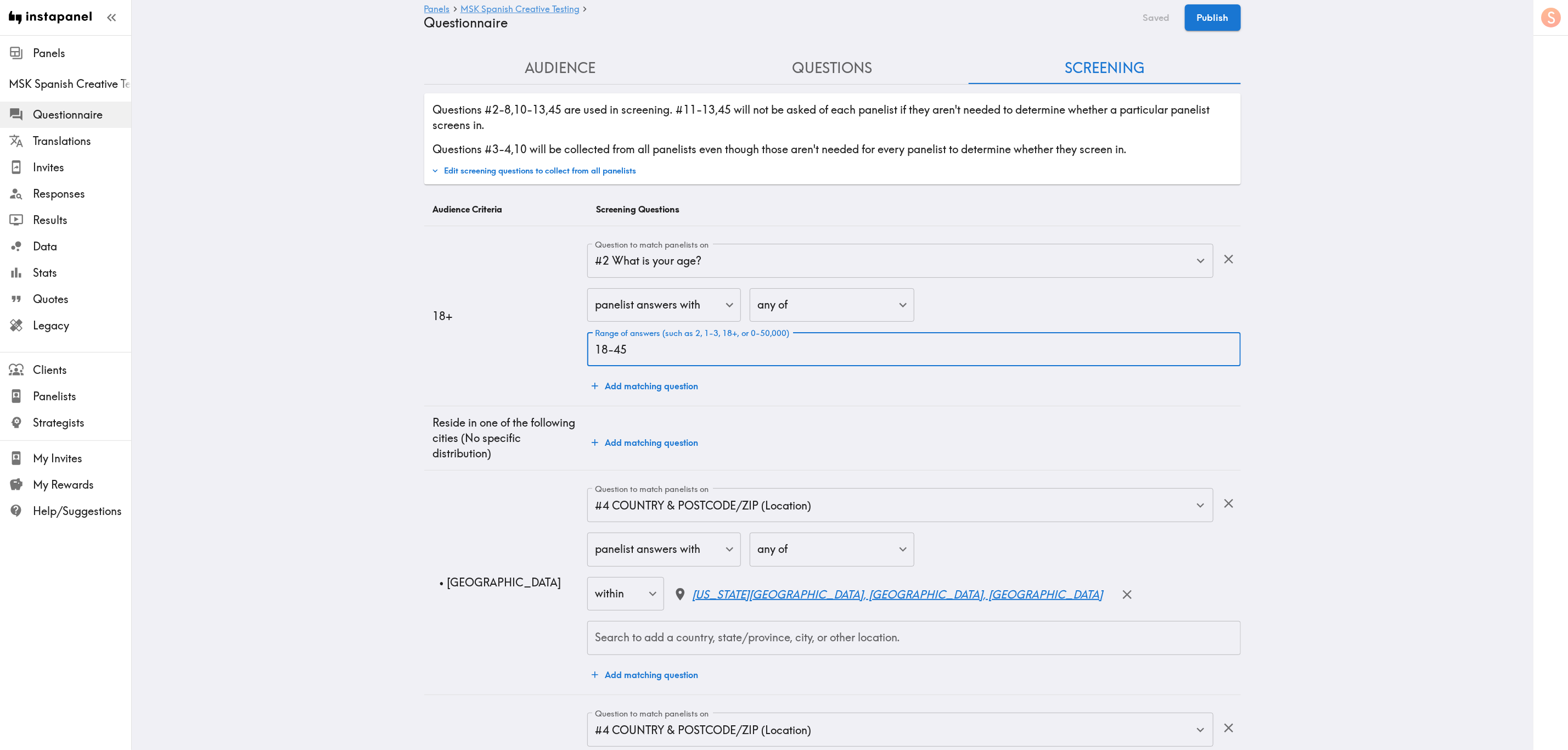
drag, startPoint x: 620, startPoint y: 346, endPoint x: 603, endPoint y: 348, distance: 17.1
click at [603, 348] on input "18-45" at bounding box center [913, 349] width 653 height 34
type input "18+"
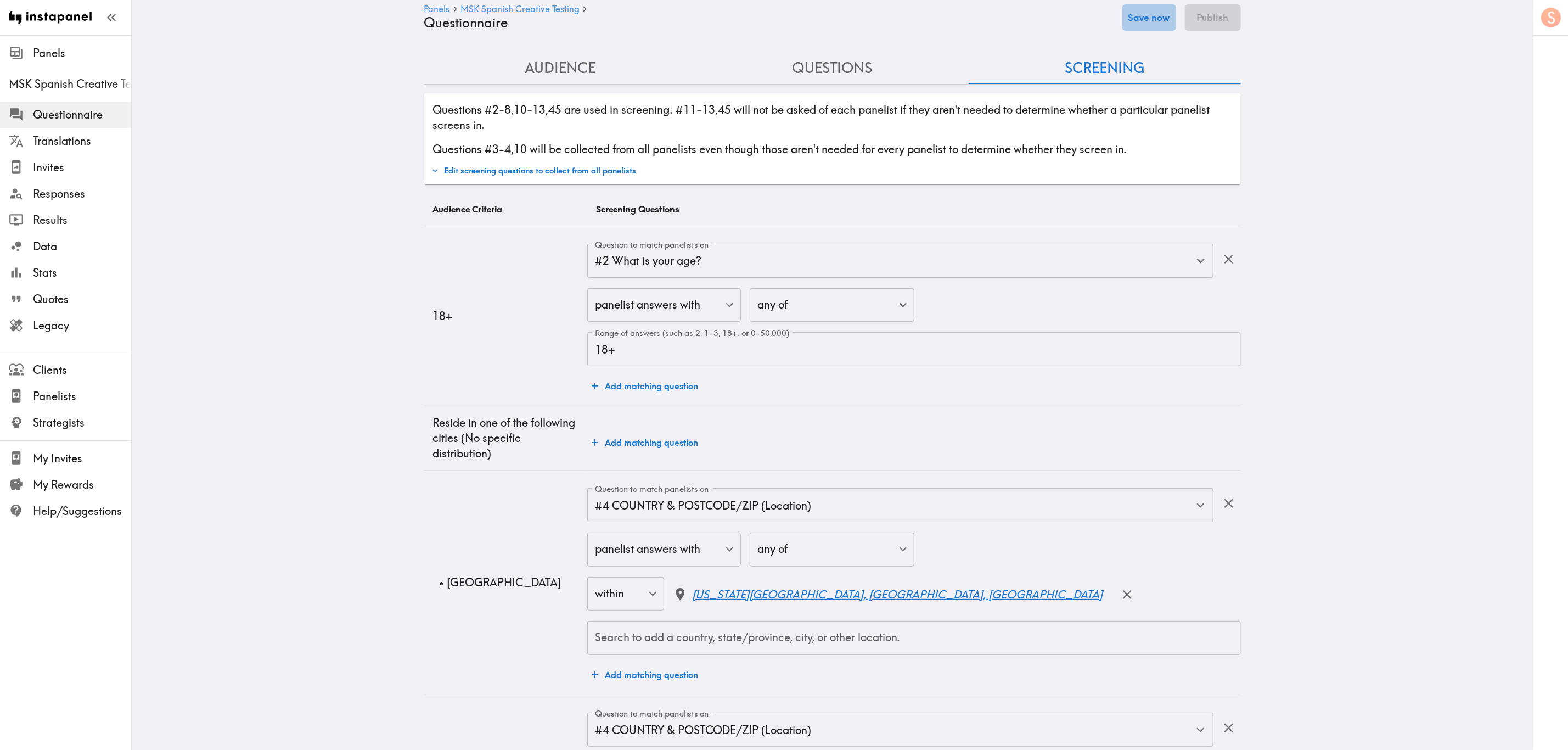
click at [948, 19] on button "Save now" at bounding box center [1149, 17] width 54 height 26
click at [948, 13] on button "Publish" at bounding box center [1213, 17] width 56 height 26
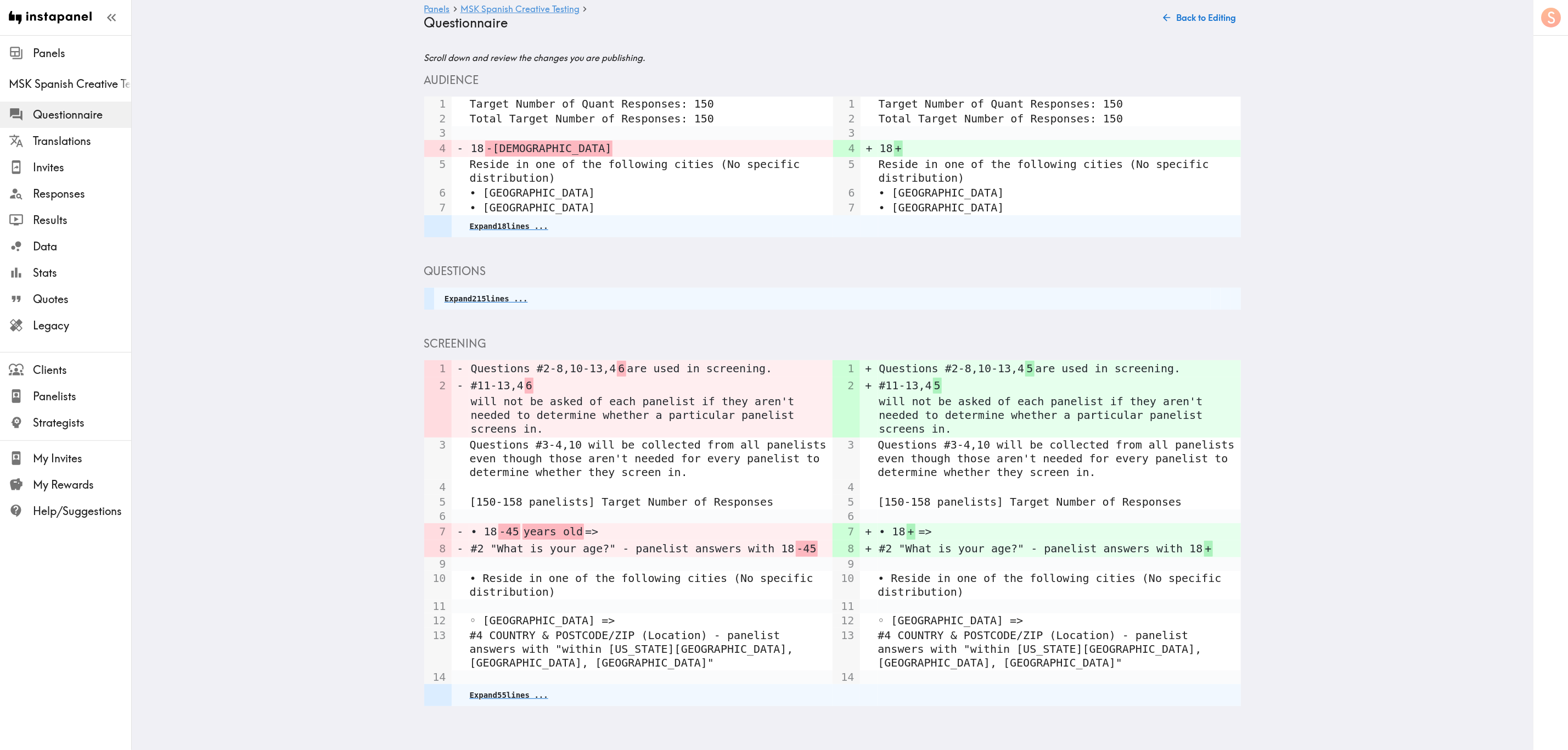
scroll to position [75, 0]
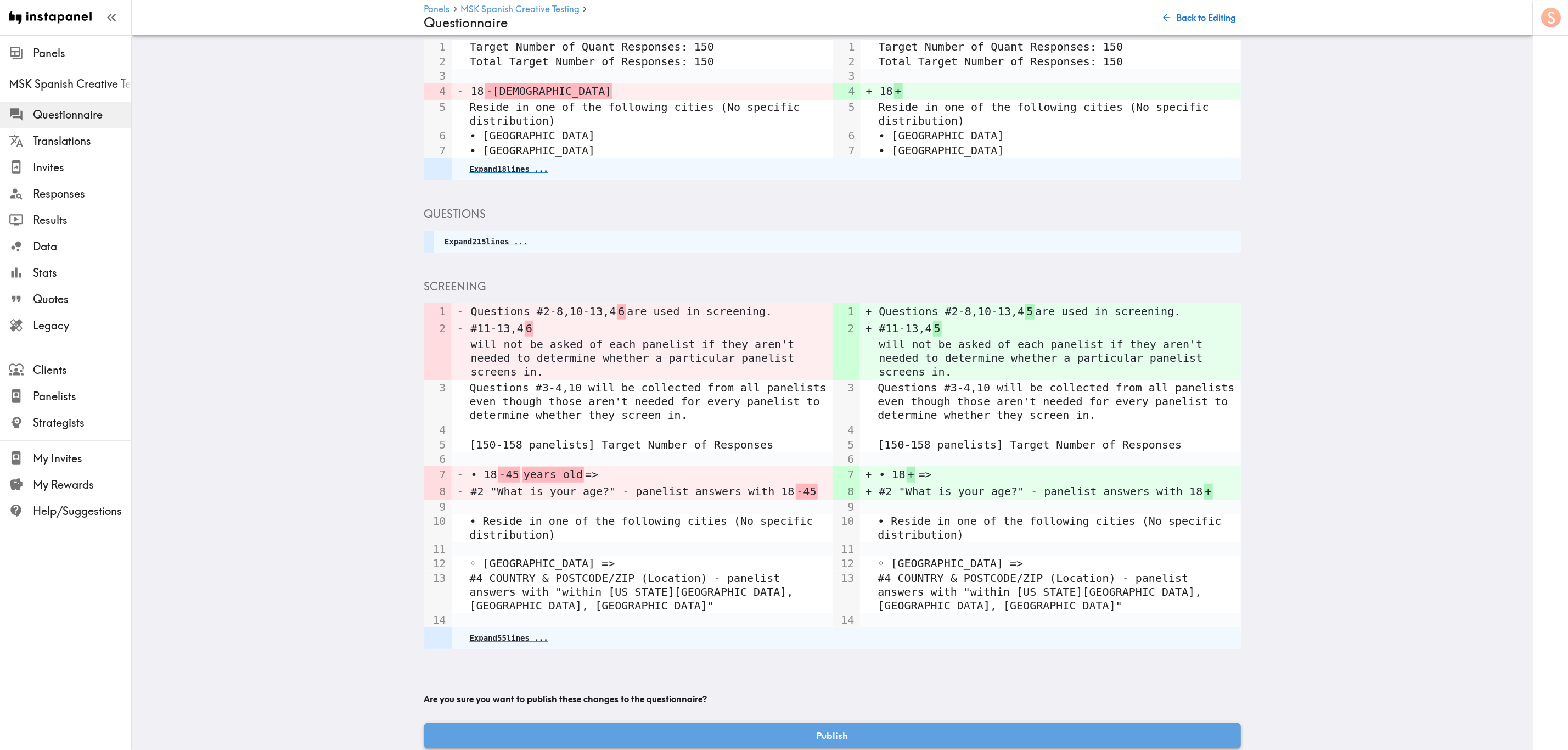
click at [851, 452] on button "Publish" at bounding box center [833, 735] width 816 height 25
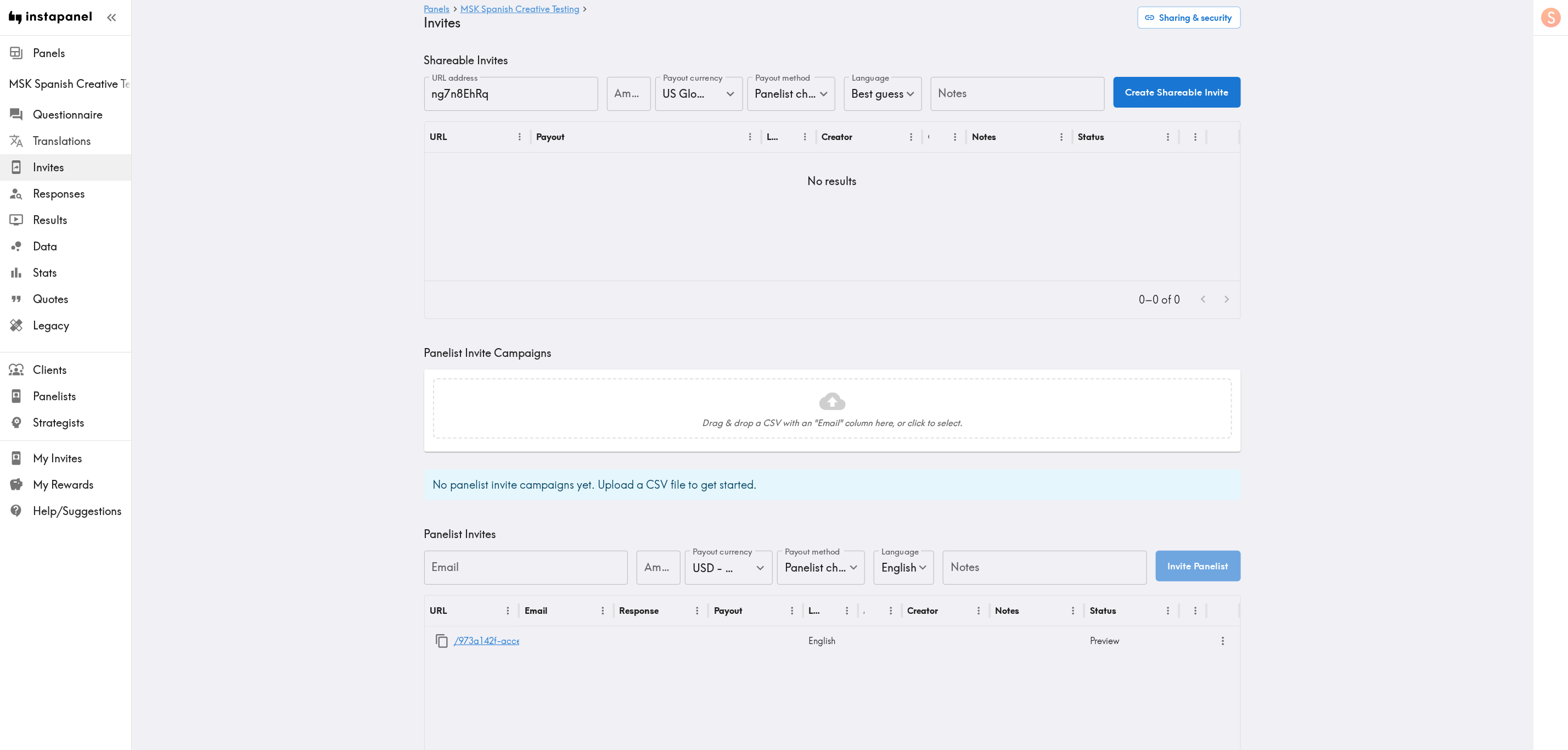
click at [91, 129] on div "Translations" at bounding box center [66, 141] width 131 height 29
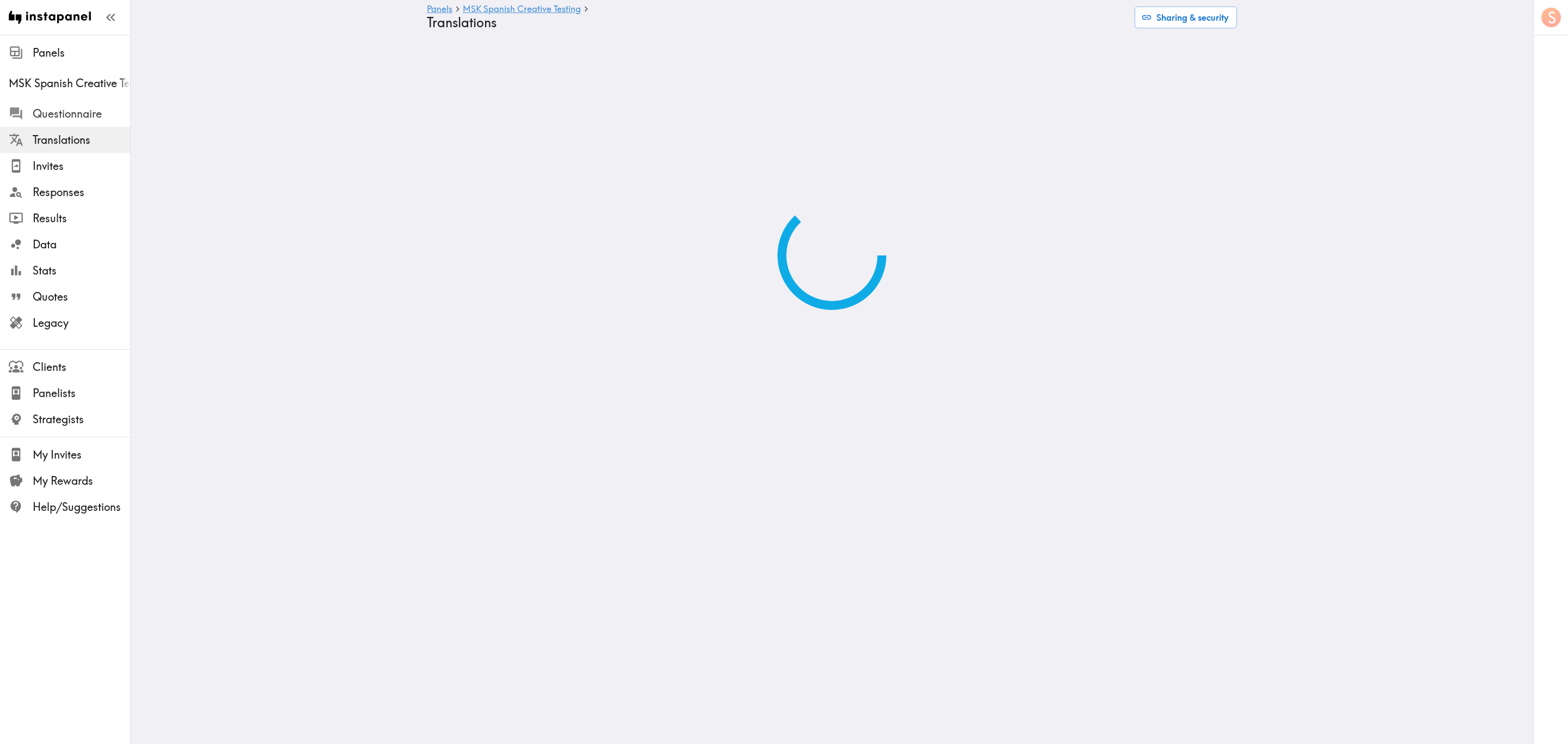
click at [97, 113] on span "Questionnaire" at bounding box center [81, 114] width 98 height 15
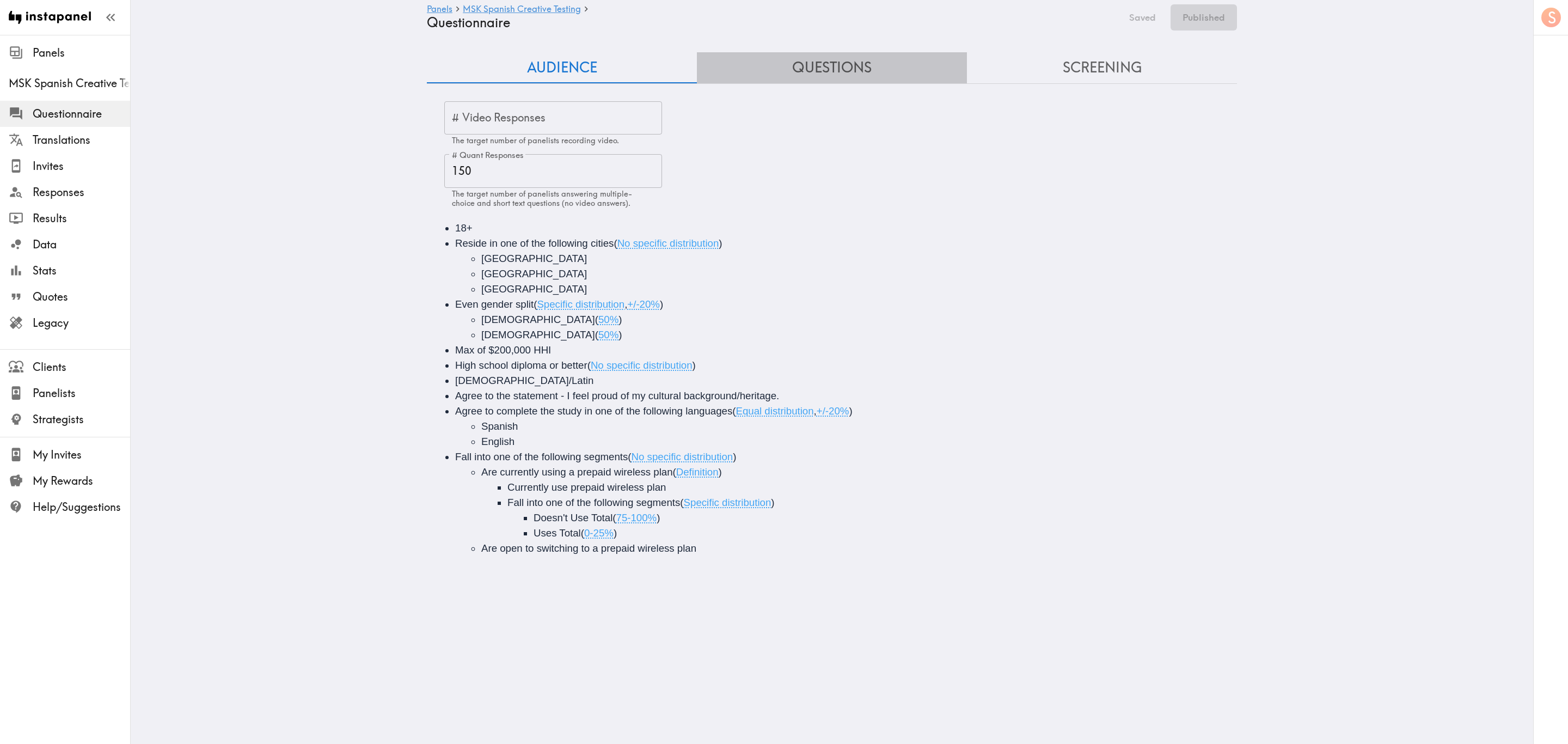
click at [804, 69] on button "Questions" at bounding box center [832, 67] width 270 height 31
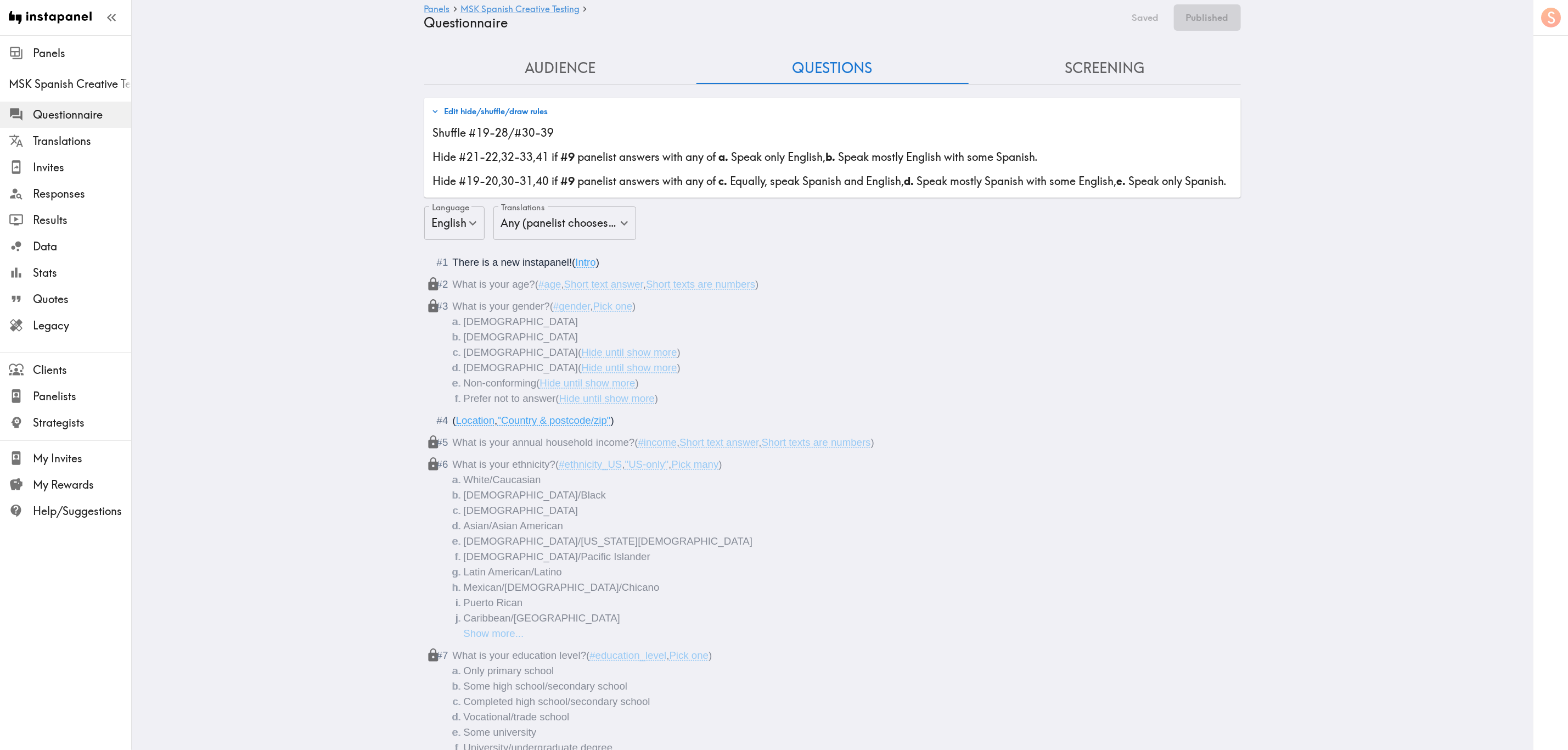
click at [496, 114] on button "Edit hide/shuffle/draw rules" at bounding box center [489, 111] width 122 height 19
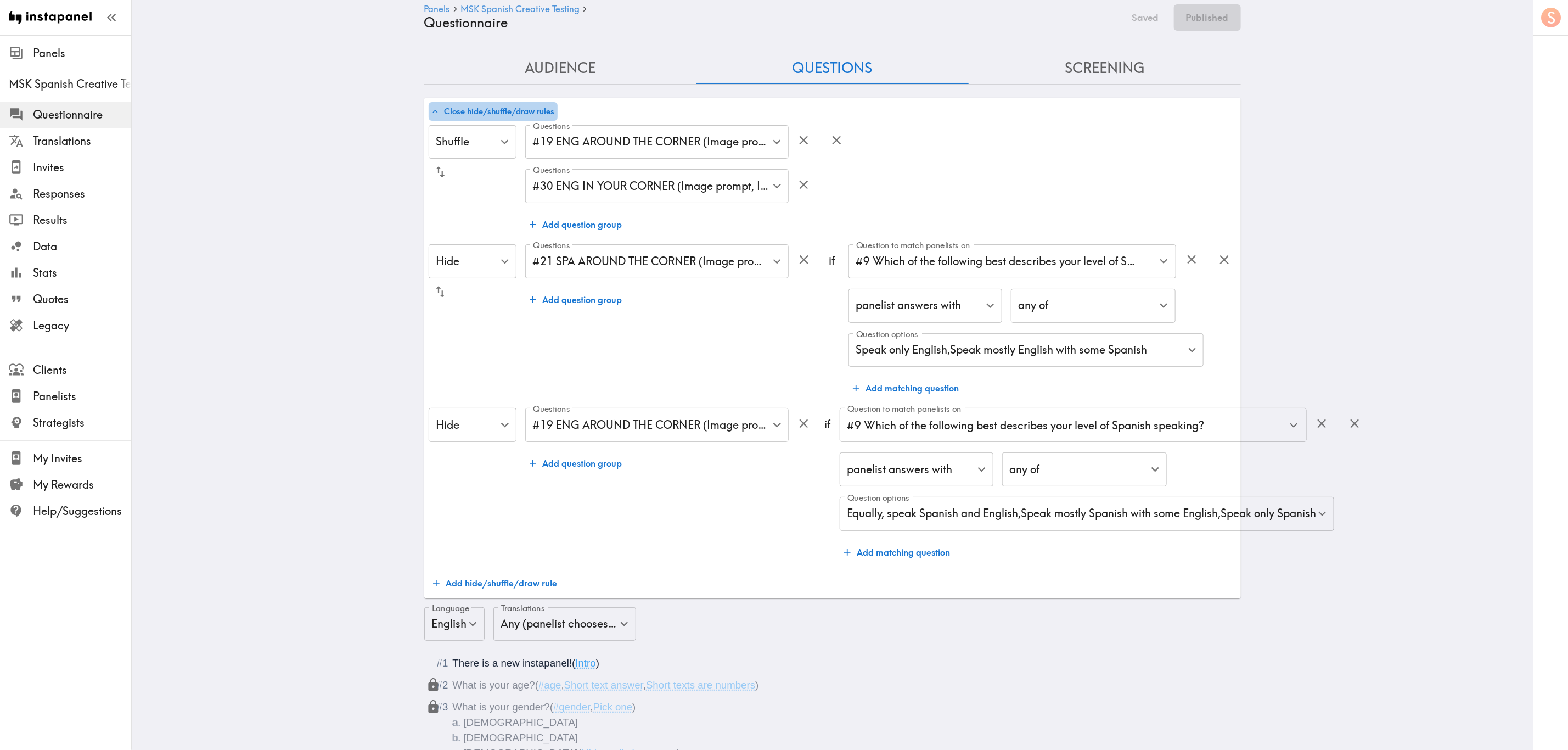
click at [530, 112] on button "Close hide/shuffle/draw rules" at bounding box center [493, 111] width 129 height 19
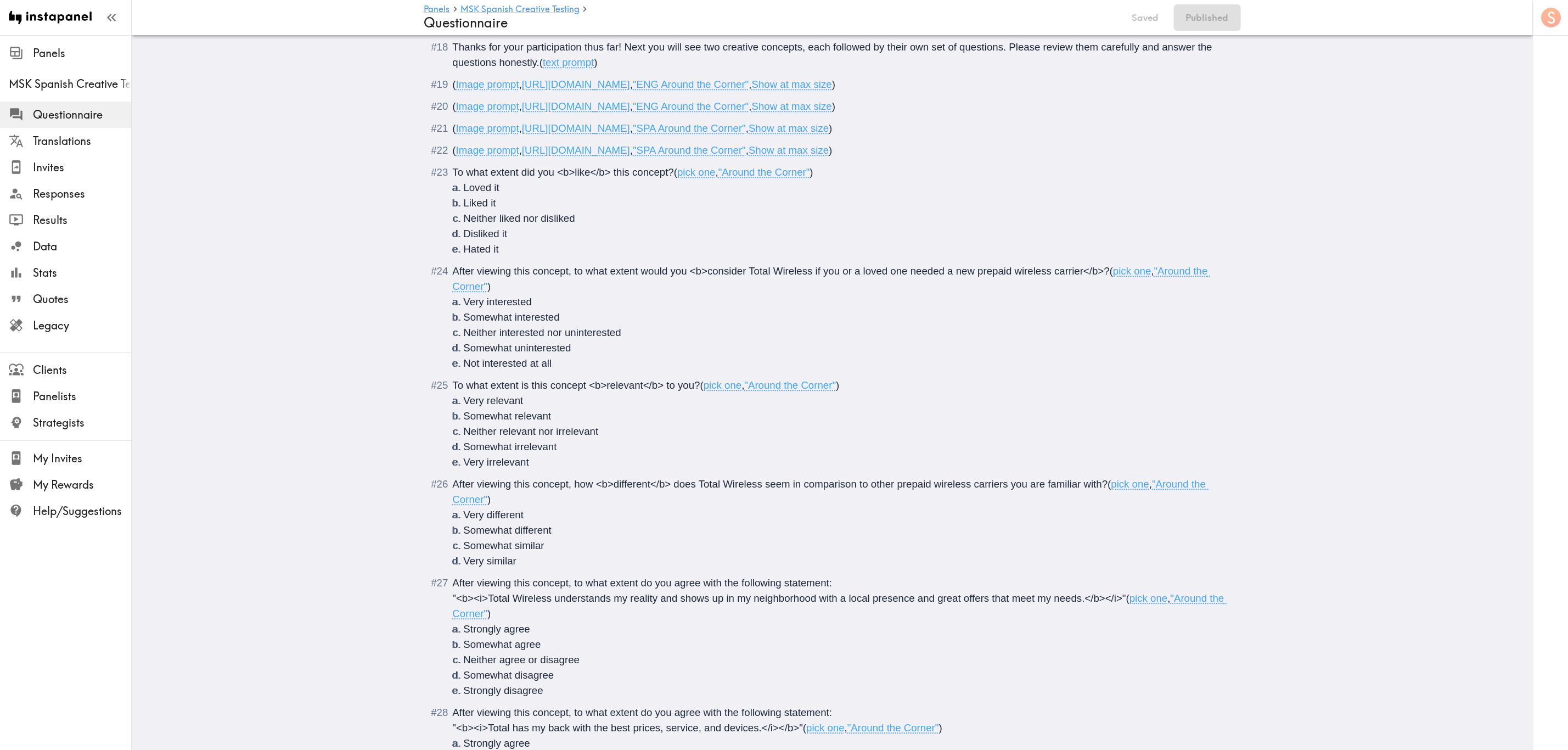
scroll to position [1647, 0]
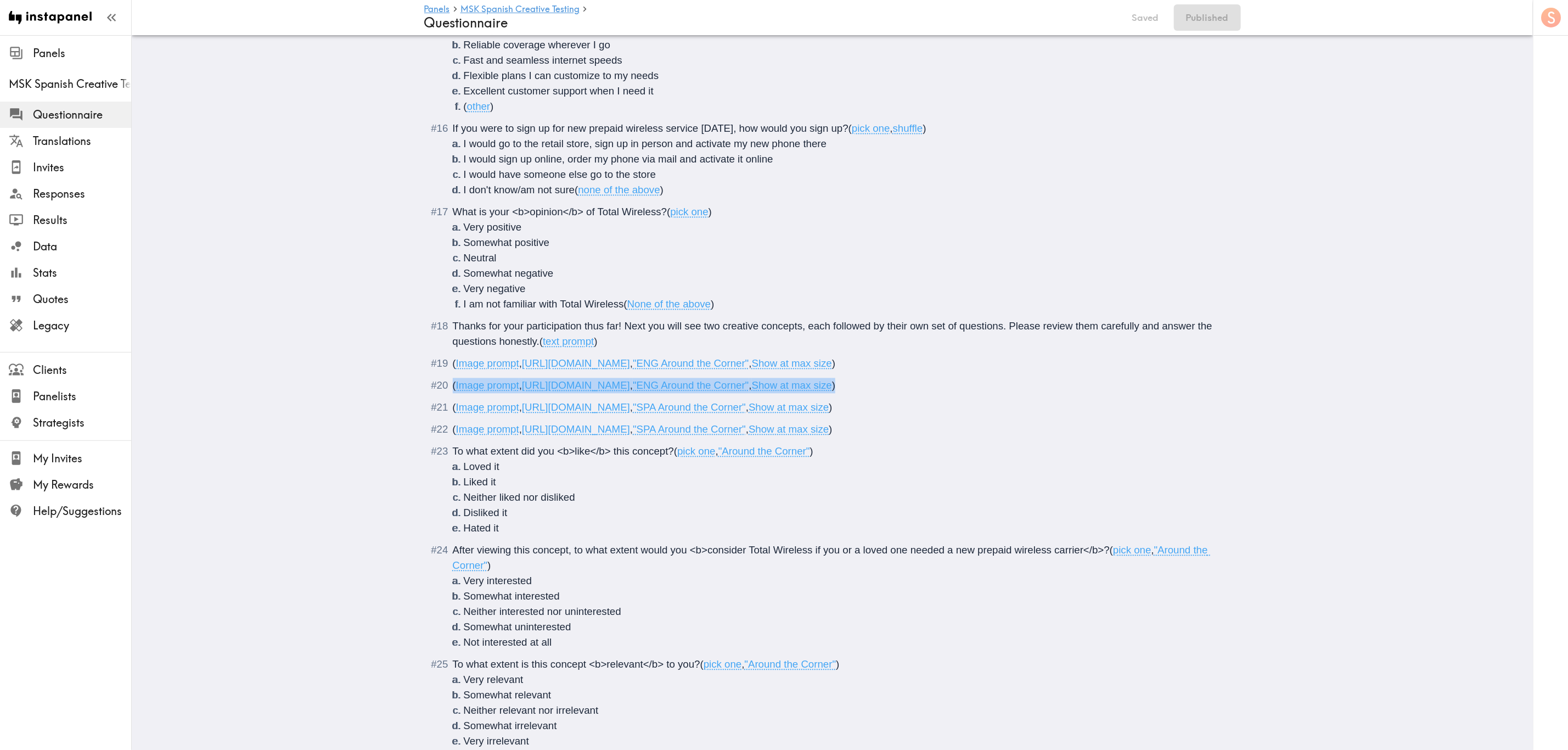
drag, startPoint x: 1157, startPoint y: 403, endPoint x: 438, endPoint y: 402, distance: 719.0
click at [452, 393] on div "( Image prompt , https://prompts.instapanel.com/vO9aztrrWxpDN1tY/Around_The_Cor…" at bounding box center [839, 385] width 775 height 16
copy span "( Image prompt , https://prompts.instapanel.com/vO9aztrrWxpDN1tY/Around_The_Cor…"
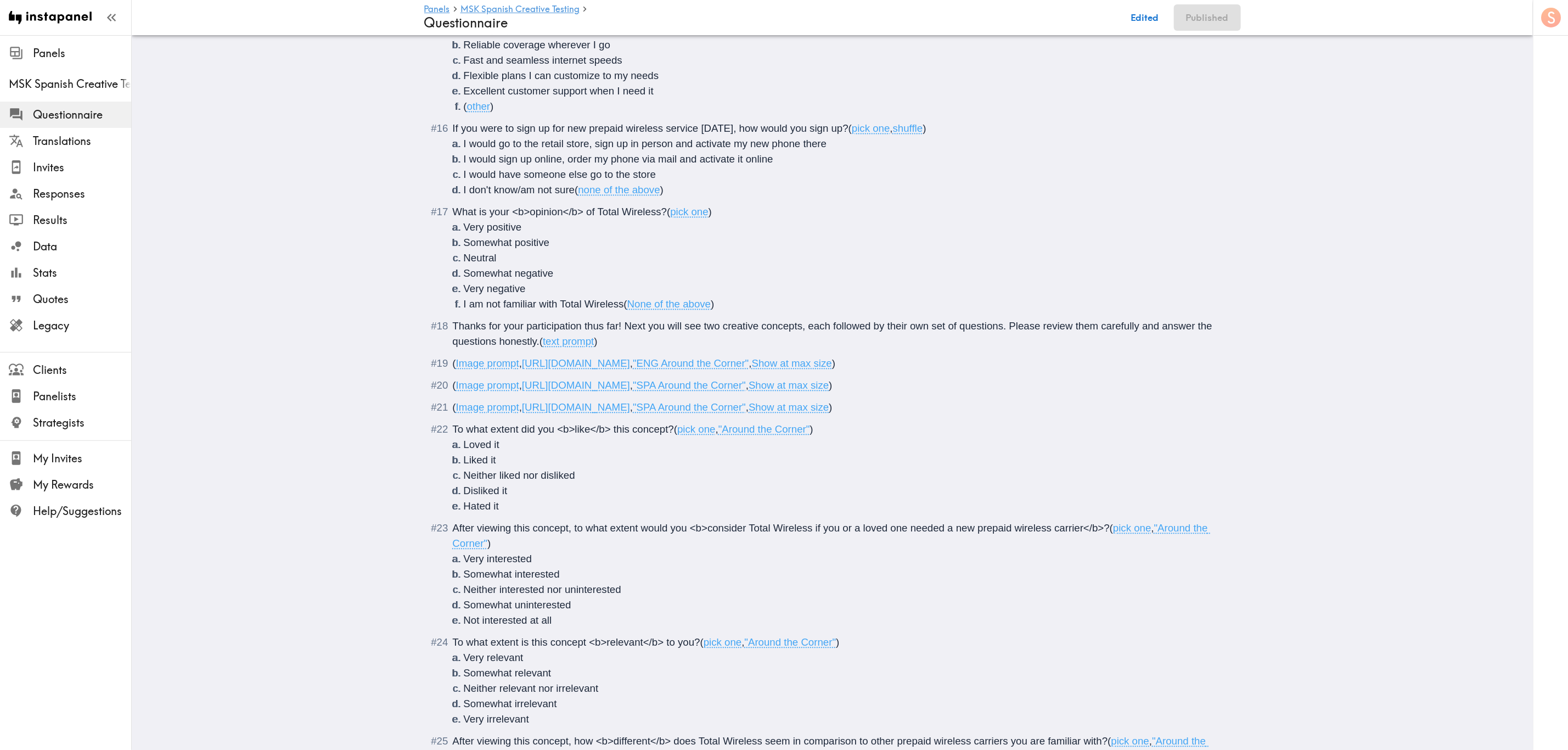
click at [452, 369] on span "(" at bounding box center [454, 363] width 3 height 11
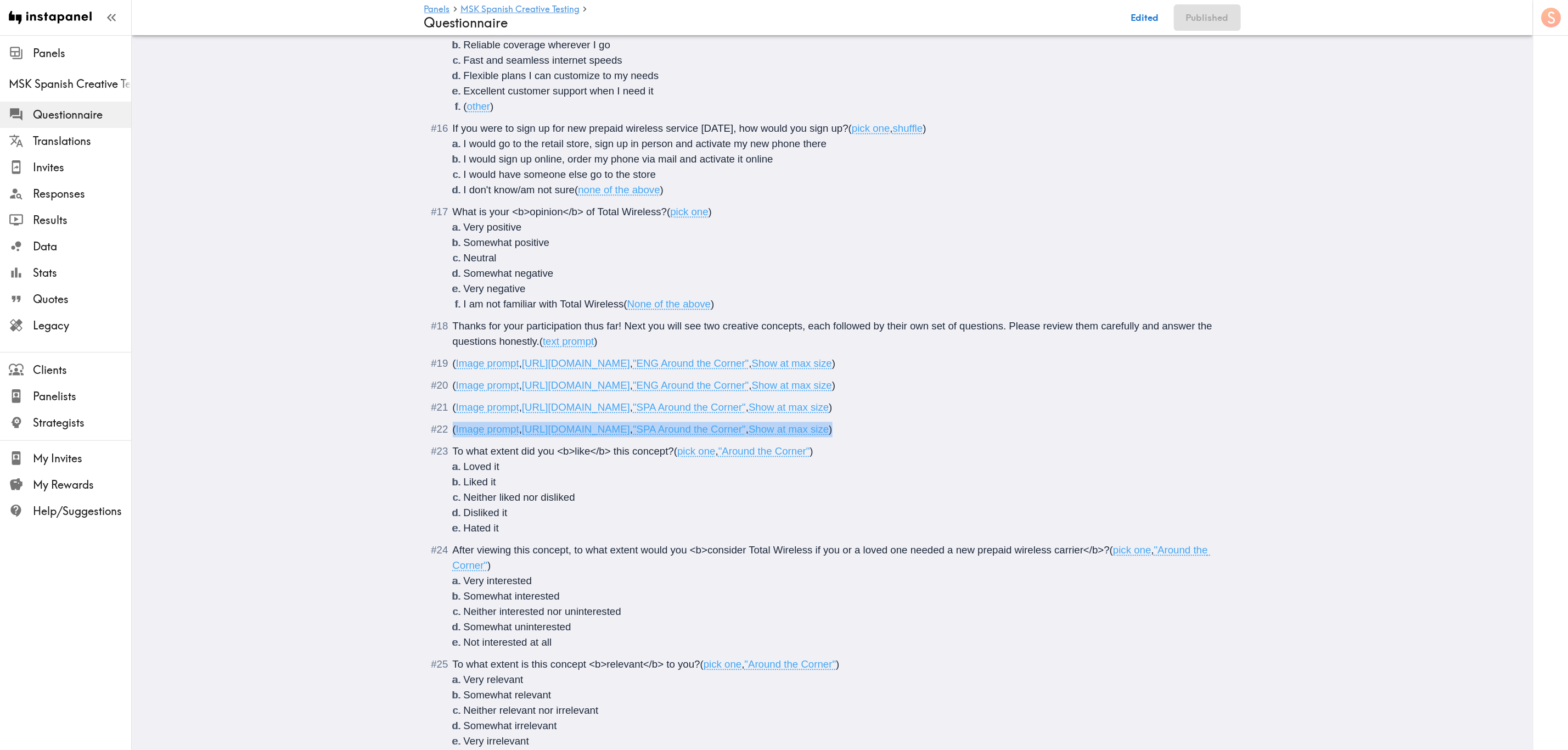
drag, startPoint x: 1173, startPoint y: 447, endPoint x: 429, endPoint y: 436, distance: 744.1
click at [452, 437] on div "( Image prompt , https://prompts.instapanel.com/dHRpKjZtQs1xcWIz/Around_The_Cor…" at bounding box center [839, 429] width 775 height 16
copy span "( Image prompt , https://prompts.instapanel.com/dHRpKjZtQs1xcWIz/Around_The_Cor…"
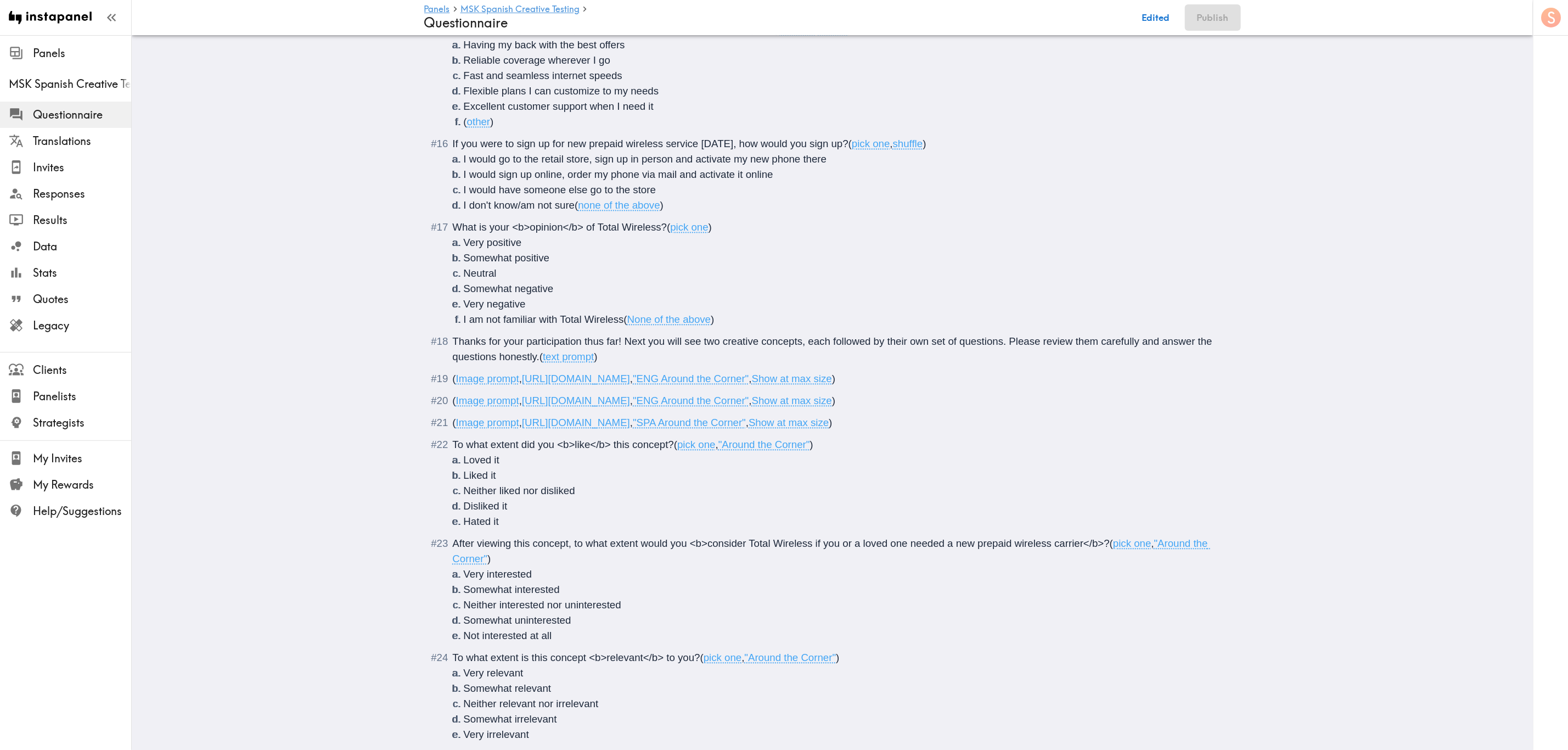
click at [452, 420] on span "(" at bounding box center [454, 422] width 3 height 11
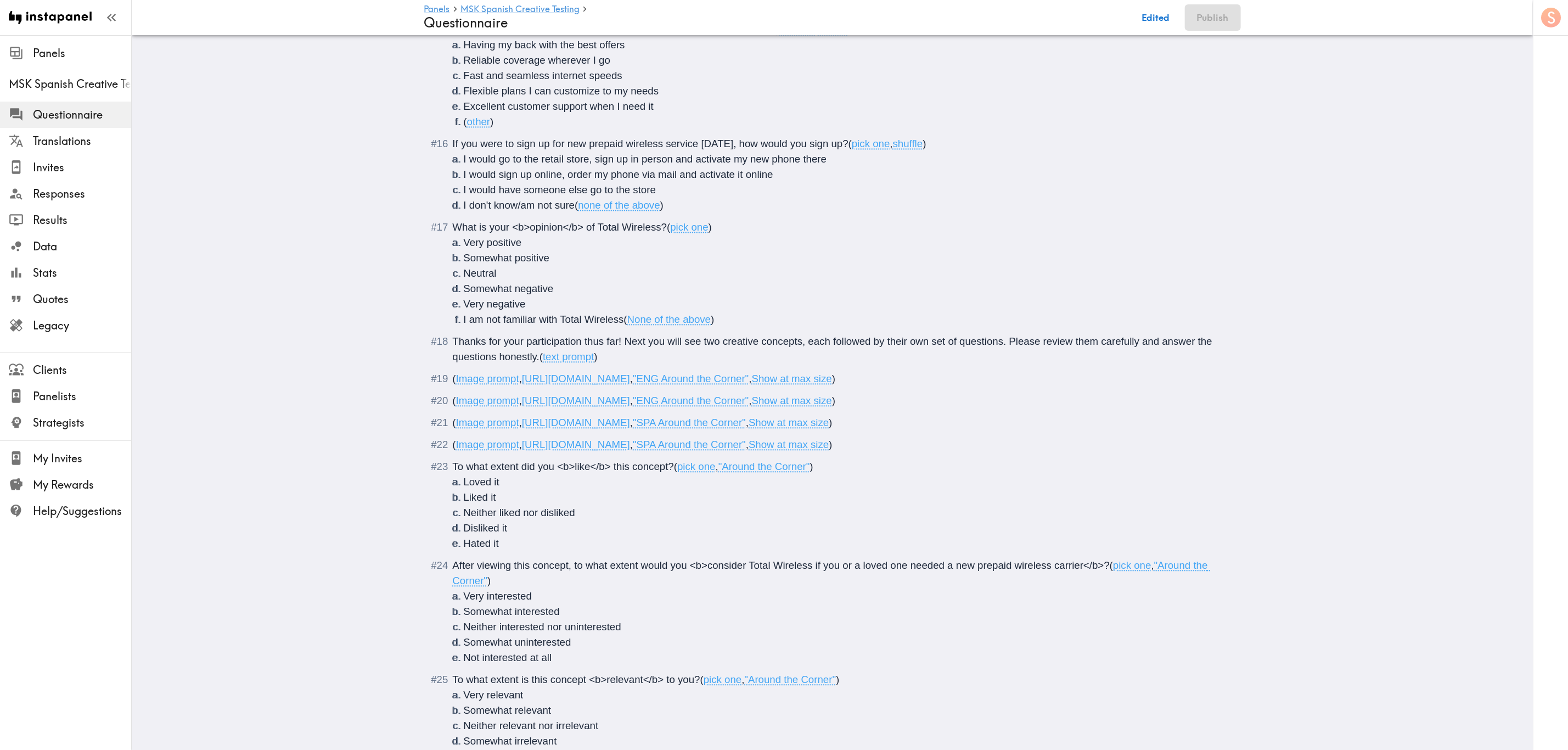
click at [630, 398] on span "[URL][DOMAIN_NAME]" at bounding box center [576, 400] width 108 height 11
click at [948, 13] on button "Save now" at bounding box center [1149, 17] width 54 height 26
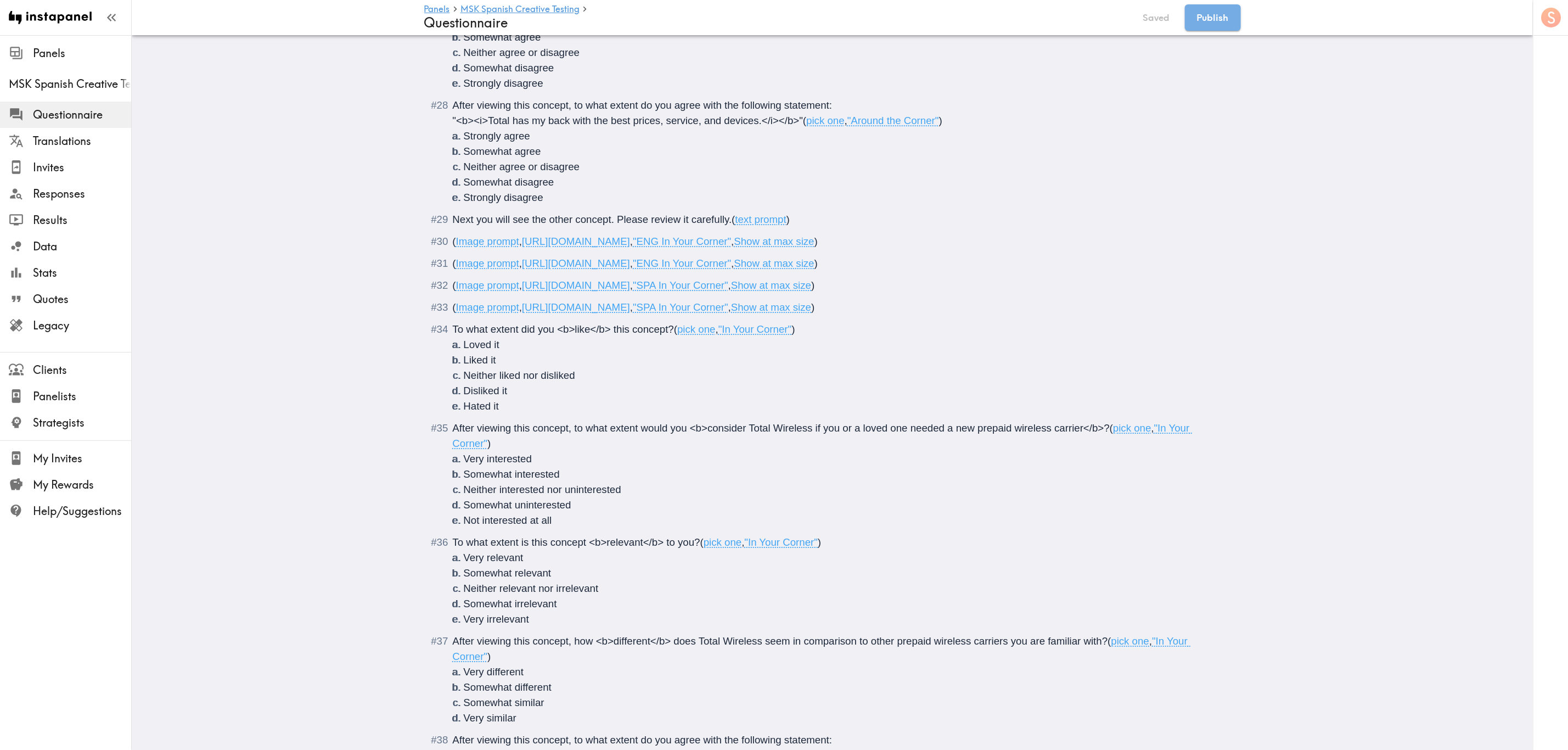
scroll to position [2469, 0]
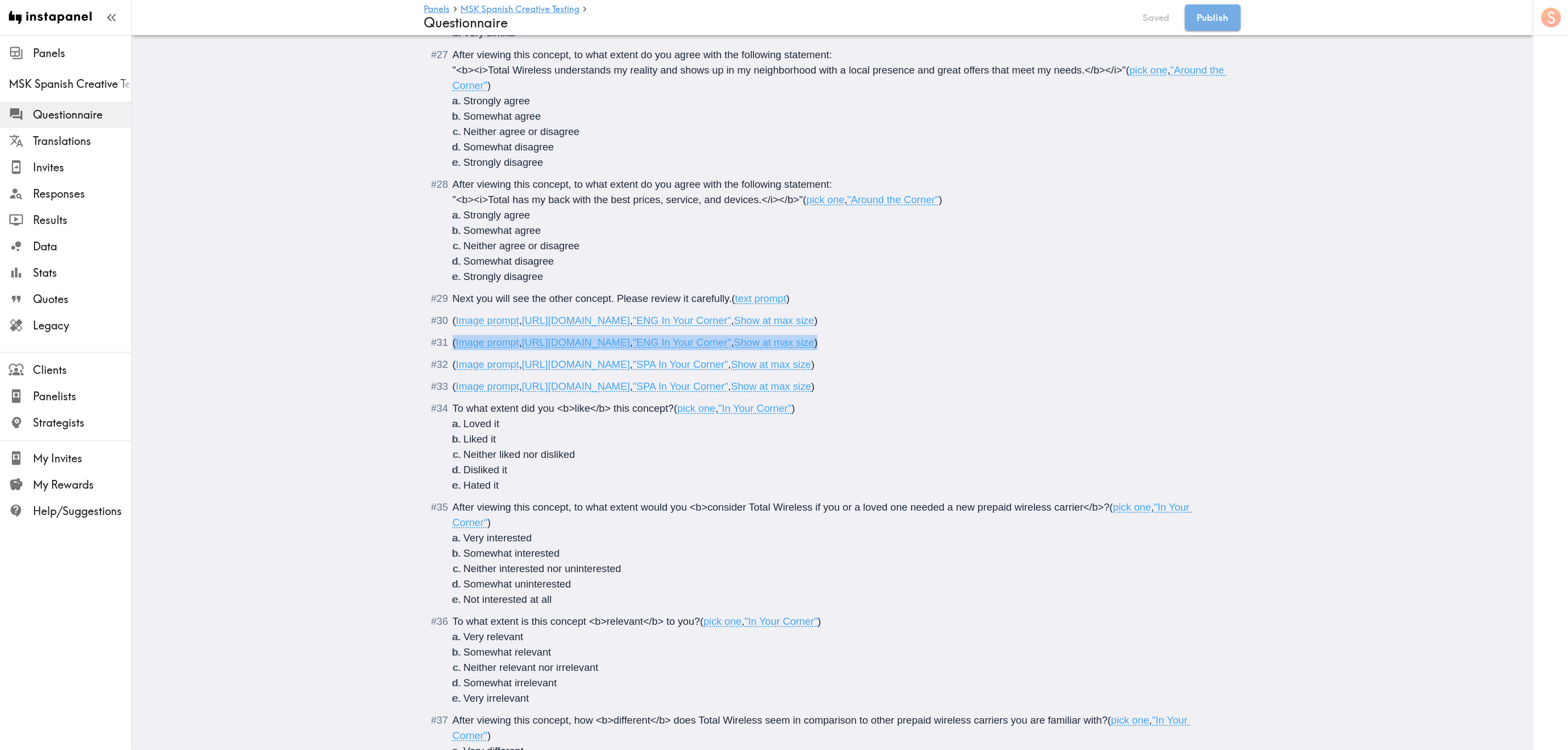
drag, startPoint x: 1107, startPoint y: 361, endPoint x: 431, endPoint y: 346, distance: 676.2
click at [452, 350] on div "( Image prompt , https://prompts.instapanel.com/B74tTfqDv11oq3PO/In_Your_Corner…" at bounding box center [839, 342] width 775 height 16
copy span "( Image prompt , https://prompts.instapanel.com/B74tTfqDv11oq3PO/In_Your_Corner…"
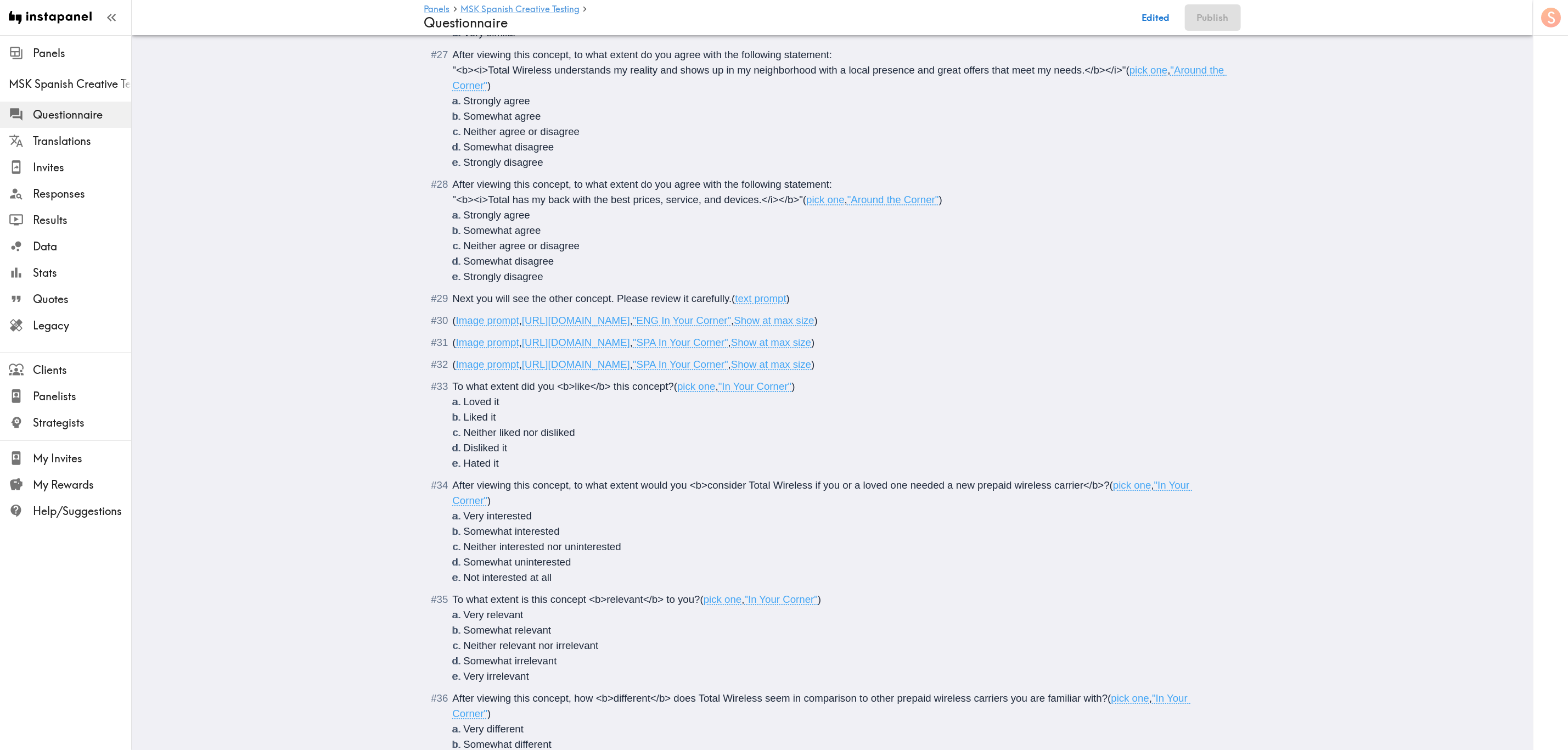
click at [445, 328] on li "( Image prompt , https://prompts.instapanel.com/aUWzfTtcwy2DWNGT/In_Your_Corner…" at bounding box center [833, 320] width 790 height 16
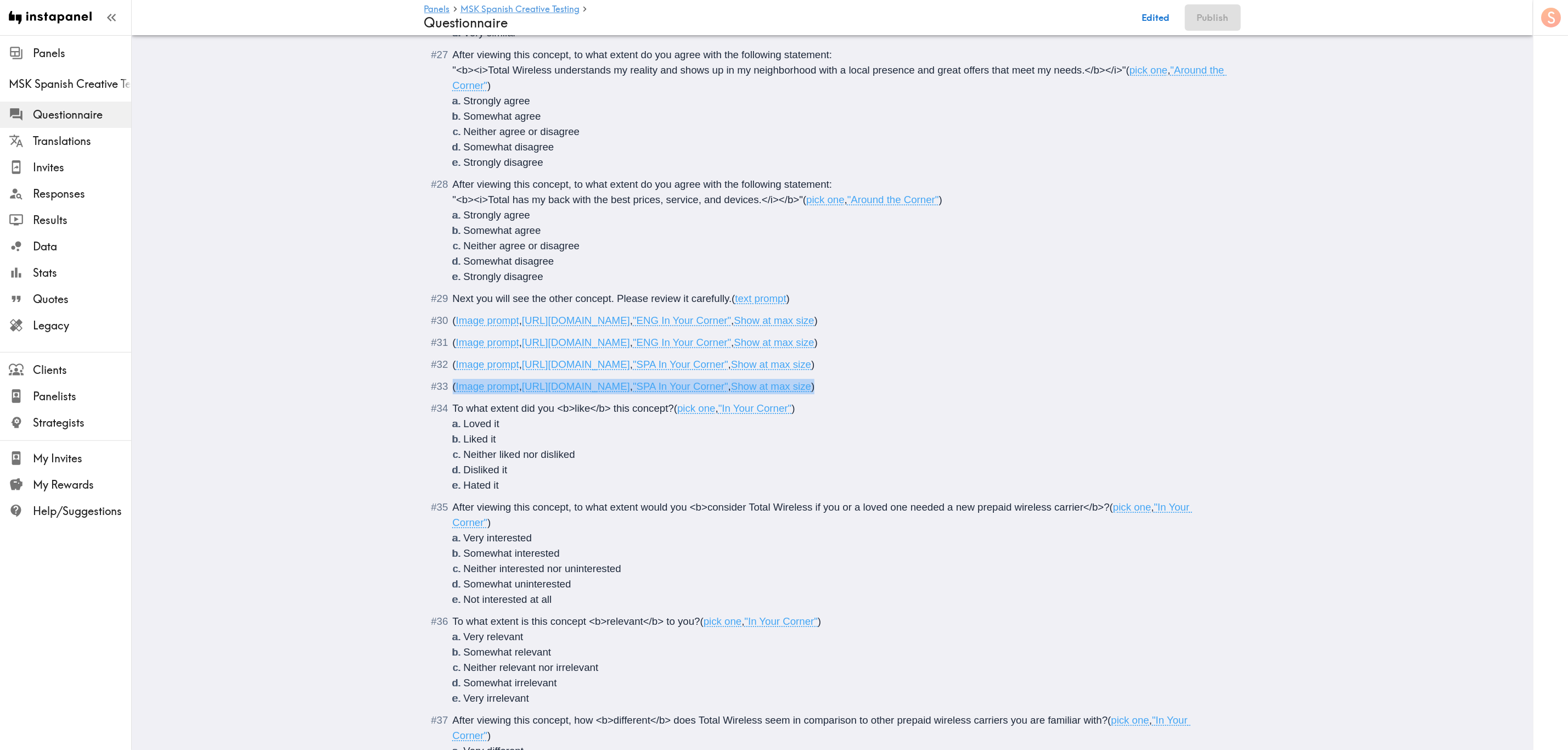
drag, startPoint x: 1077, startPoint y: 402, endPoint x: 416, endPoint y: 398, distance: 661.0
copy span "( Image prompt , https://prompts.instapanel.com/klYrPPKgBnz4lT3e/In_Your_Corner…"
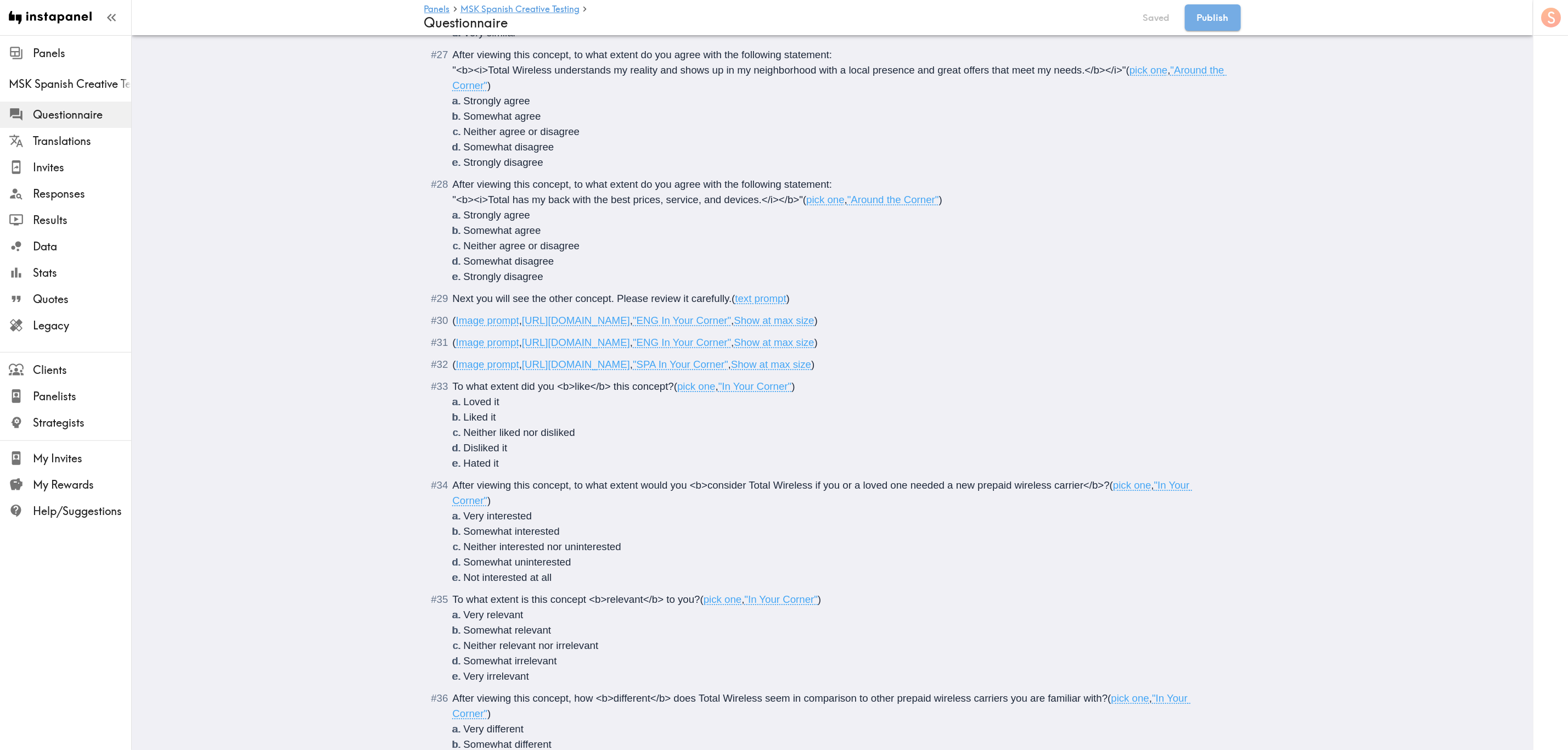
click at [445, 372] on li "( Image prompt , https://prompts.instapanel.com/jBNpApLHYIoTxyPB/In_Your_Corner…" at bounding box center [833, 364] width 790 height 16
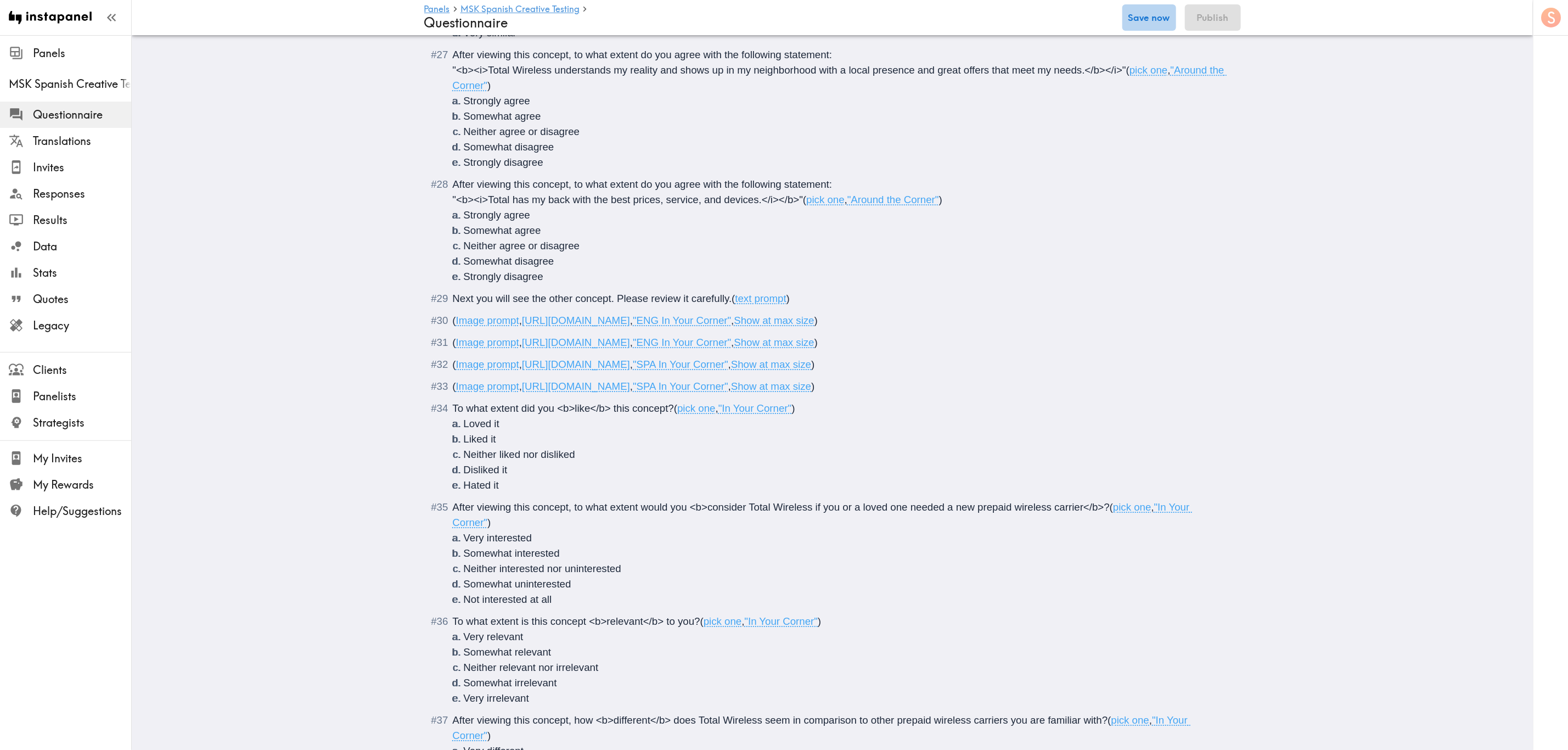
click at [948, 11] on button "Save now" at bounding box center [1149, 17] width 54 height 26
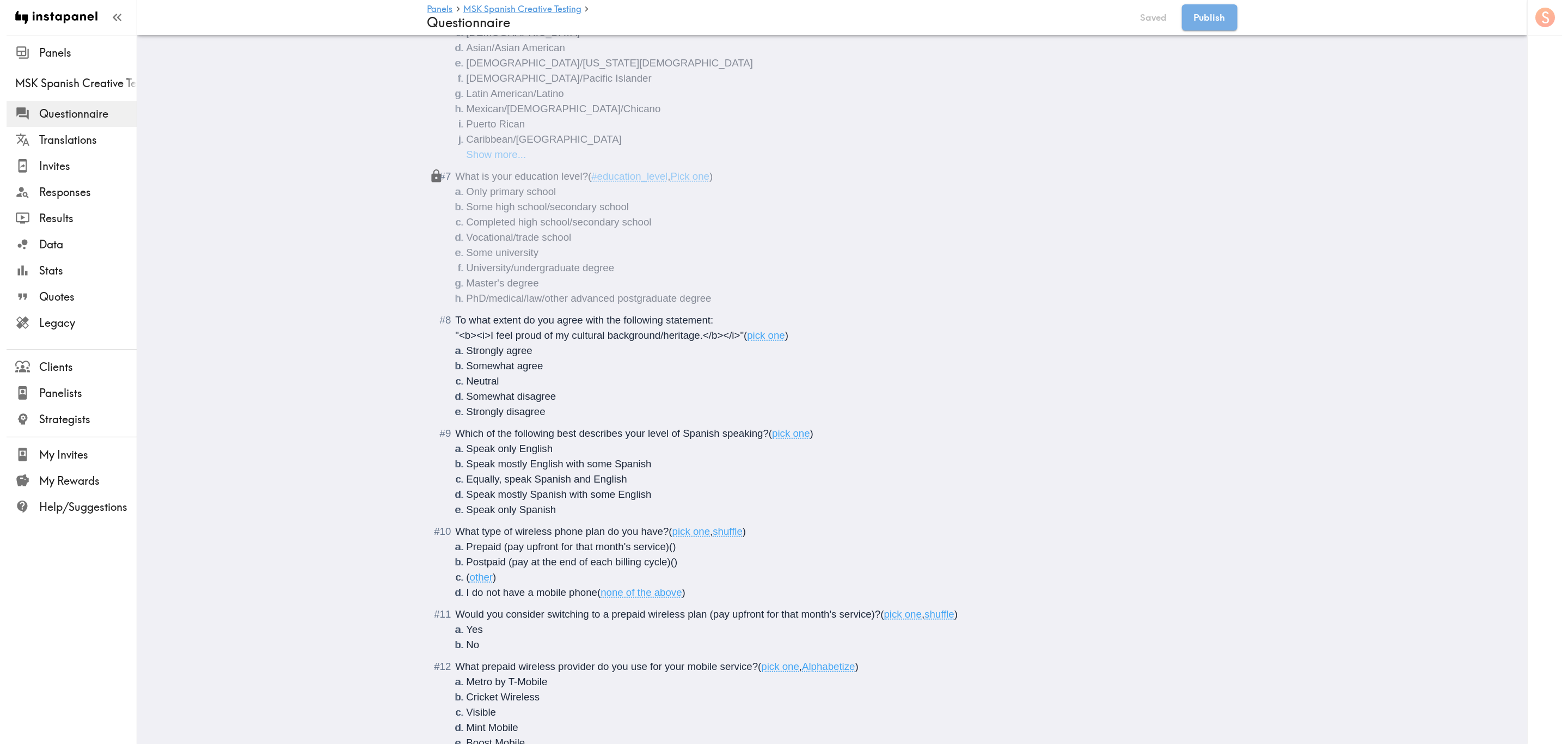
scroll to position [0, 0]
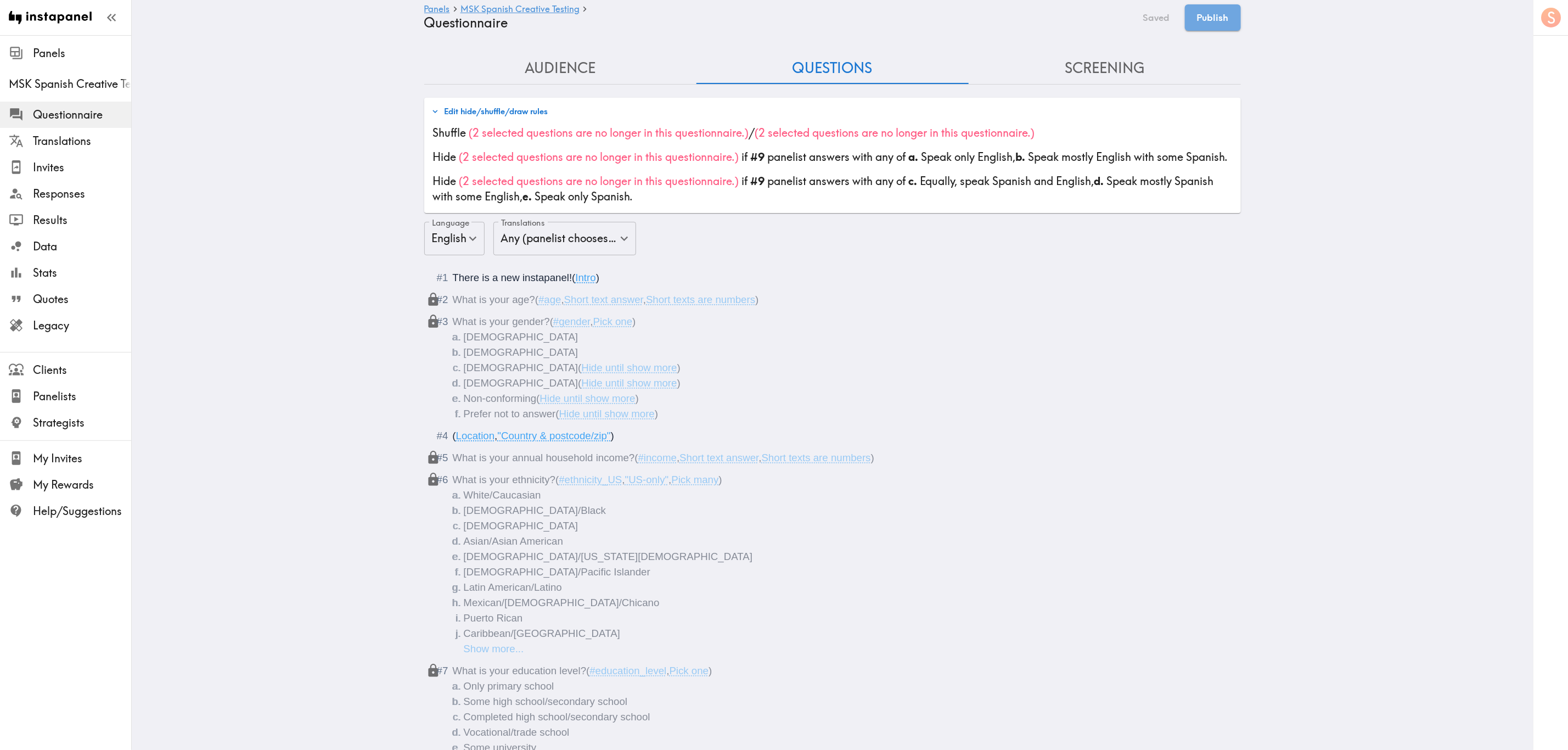
click at [507, 107] on button "Edit hide/shuffle/draw rules" at bounding box center [489, 111] width 122 height 19
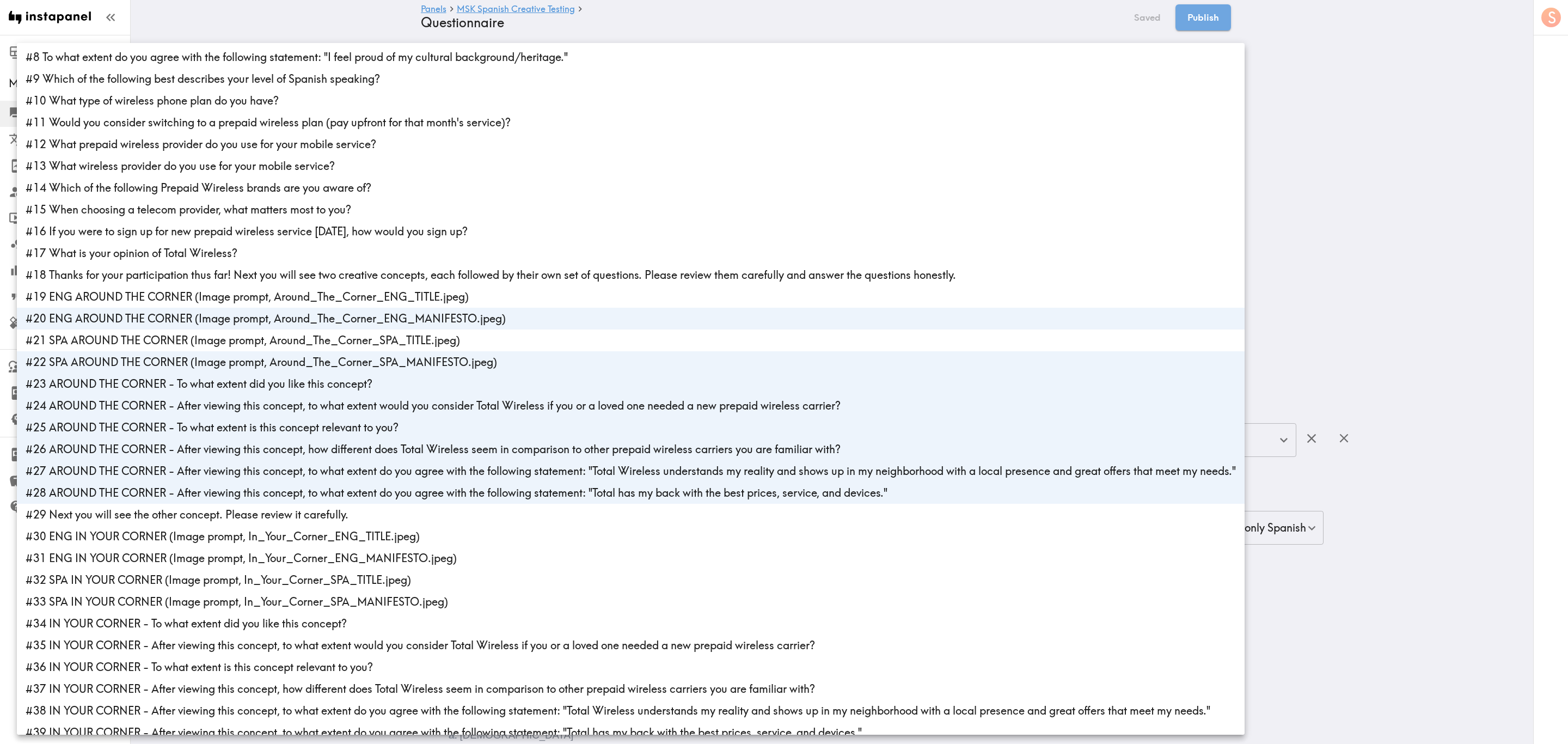
scroll to position [163, 0]
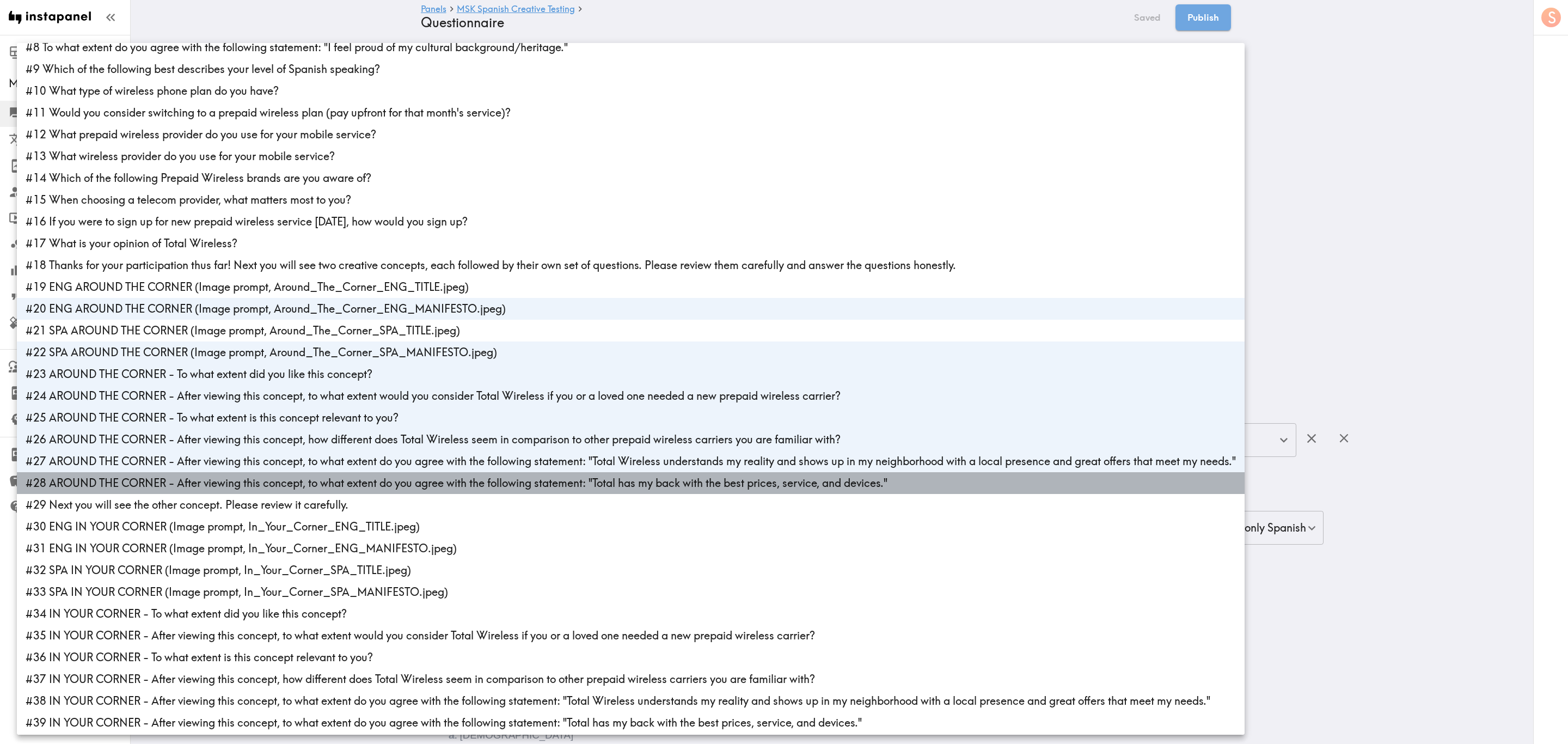
click at [208, 449] on li "#28 AROUND THE CORNER - After viewing this concept, to what extent do you agree…" at bounding box center [631, 483] width 1228 height 22
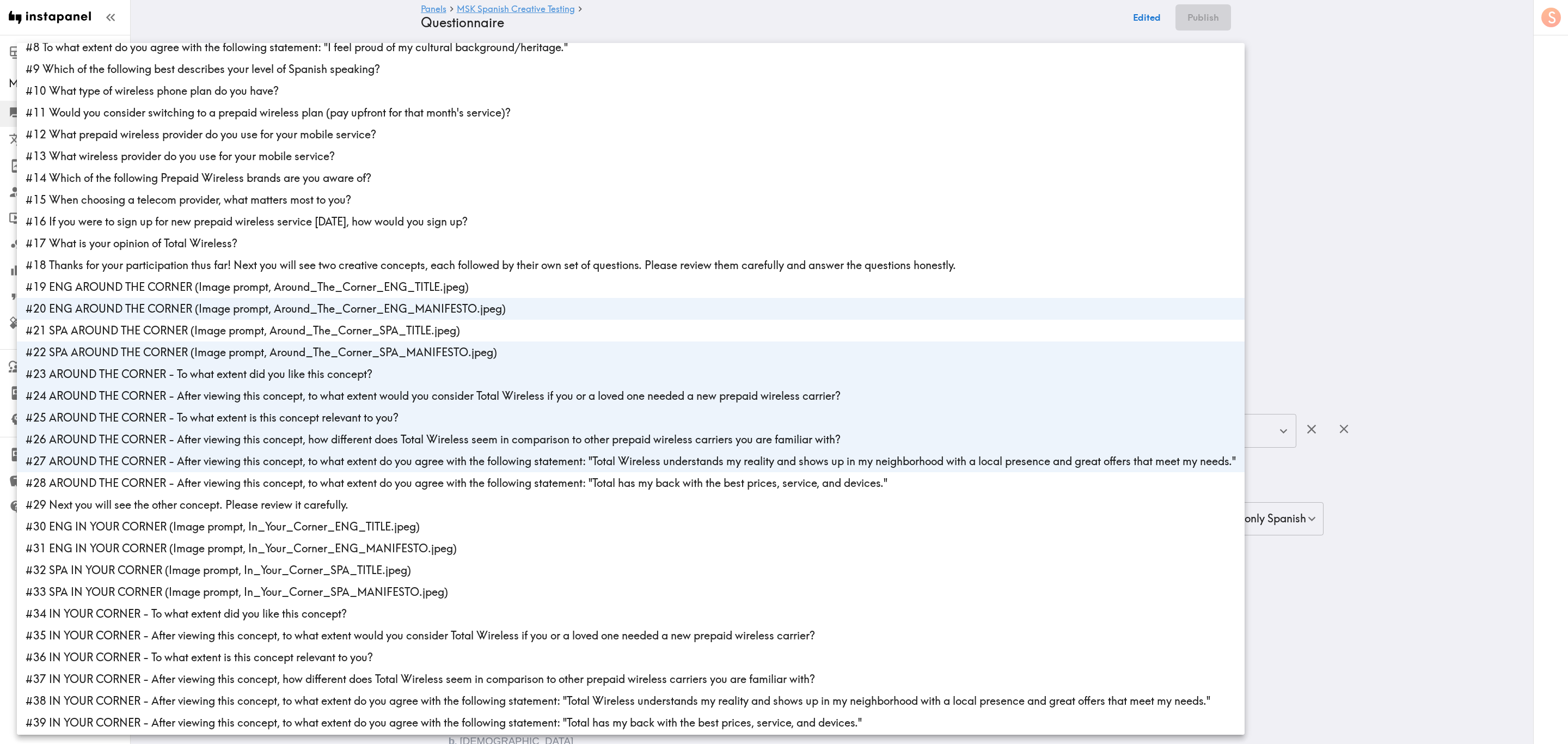
click at [208, 449] on li "#27 AROUND THE CORNER - After viewing this concept, to what extent do you agree…" at bounding box center [631, 461] width 1228 height 22
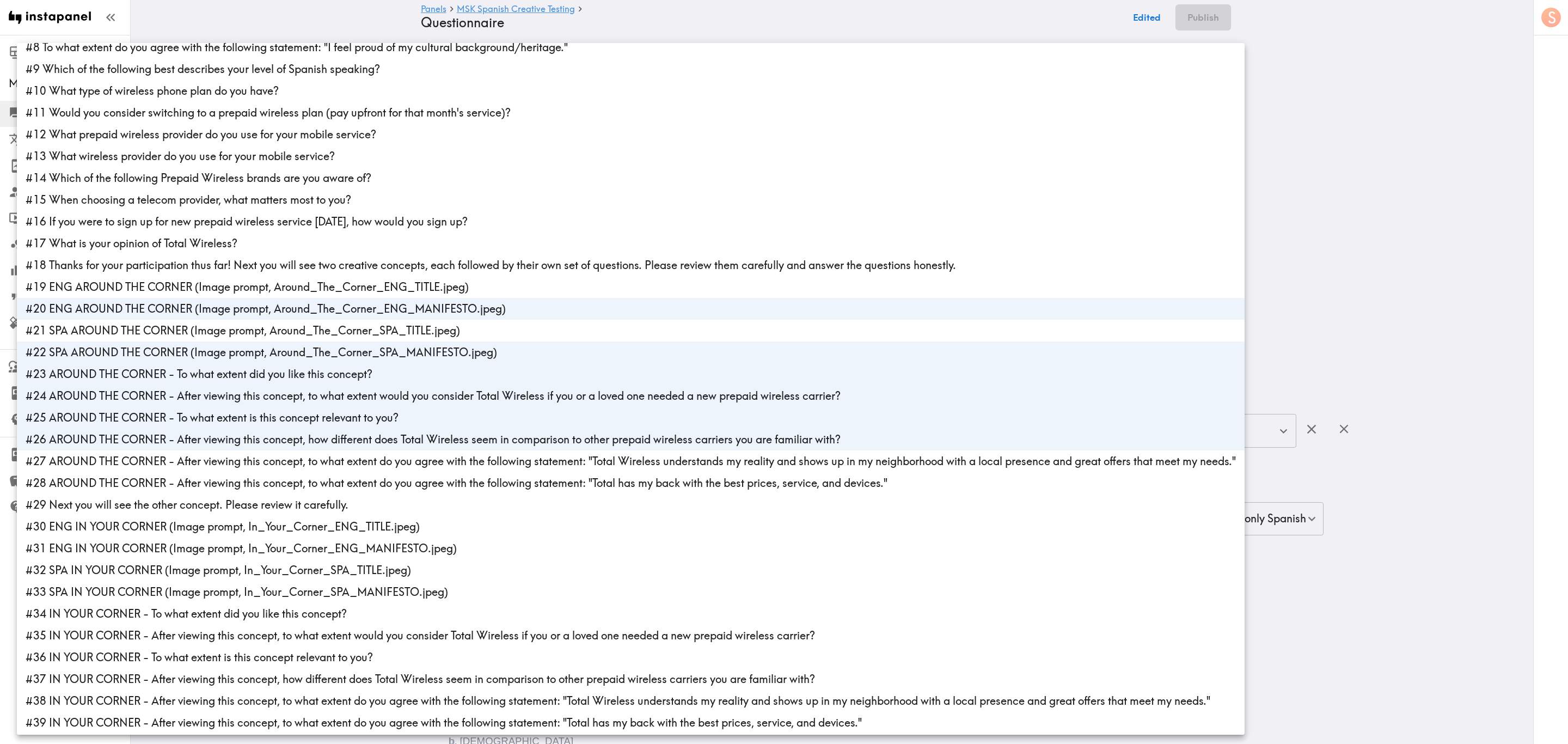
click at [210, 437] on li "#26 AROUND THE CORNER - After viewing this concept, how different does Total Wi…" at bounding box center [631, 439] width 1228 height 22
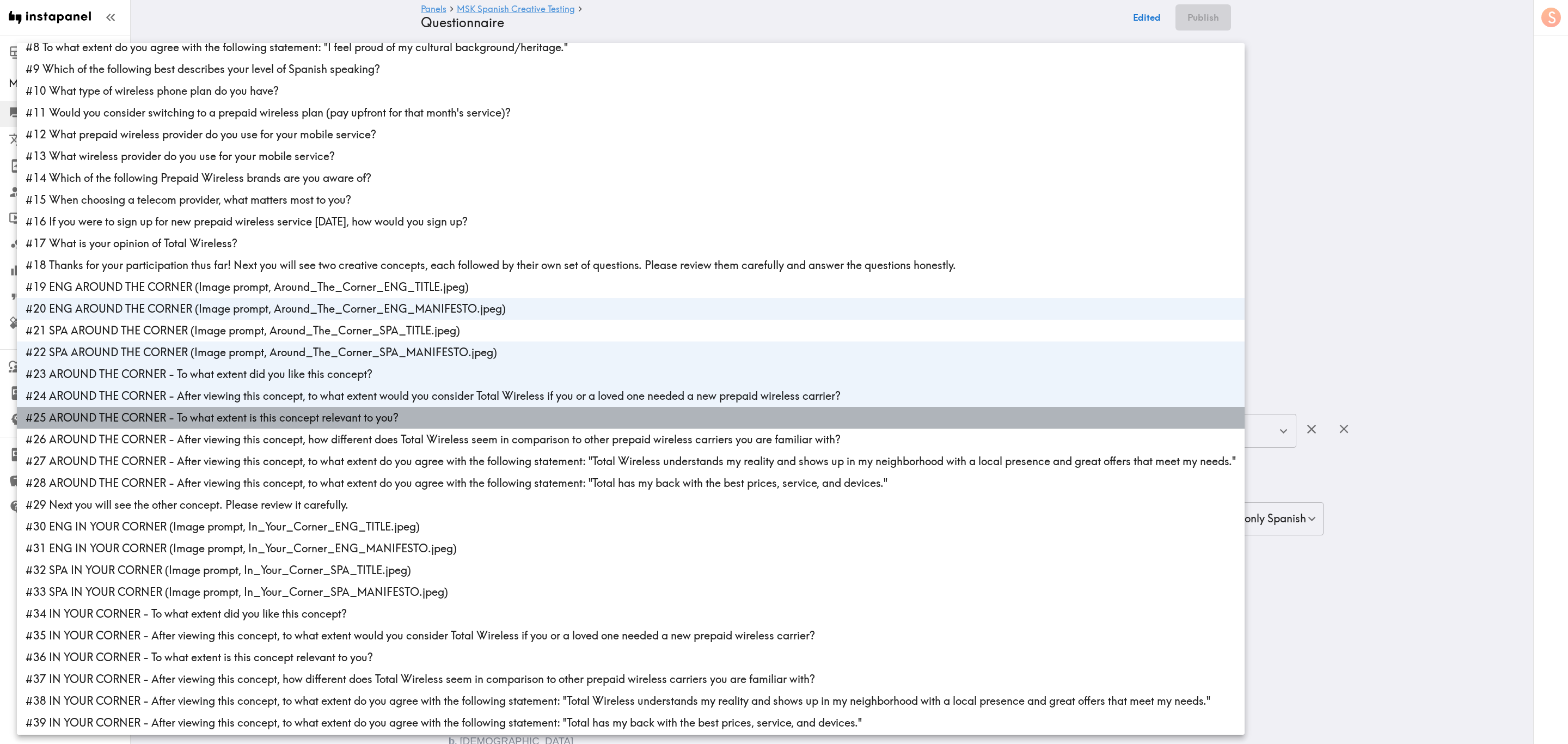
click at [213, 417] on li "#25 AROUND THE CORNER - To what extent is this concept relevant to you?" at bounding box center [631, 417] width 1228 height 22
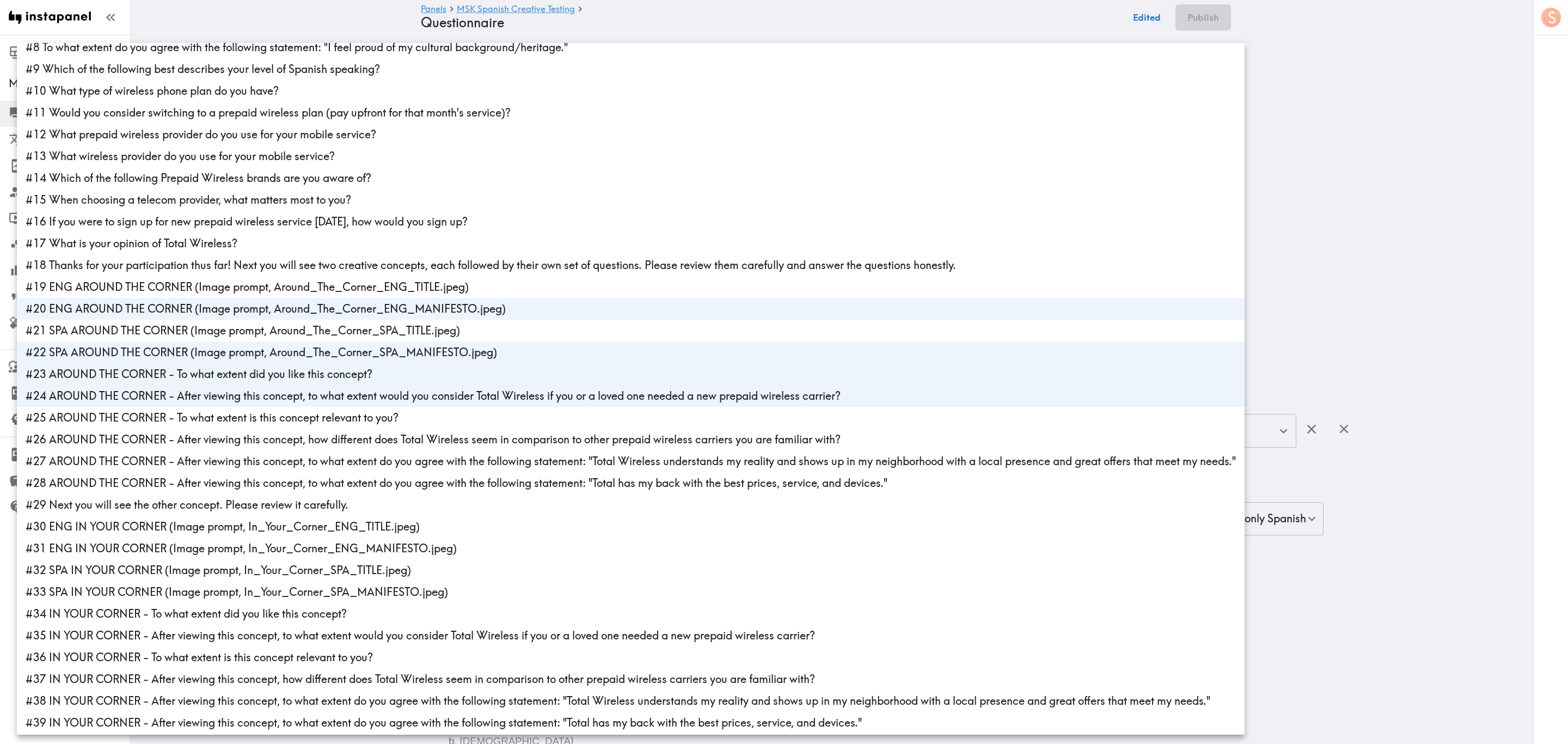
click at [219, 395] on li "#24 AROUND THE CORNER - After viewing this concept, to what extent would you co…" at bounding box center [631, 395] width 1228 height 22
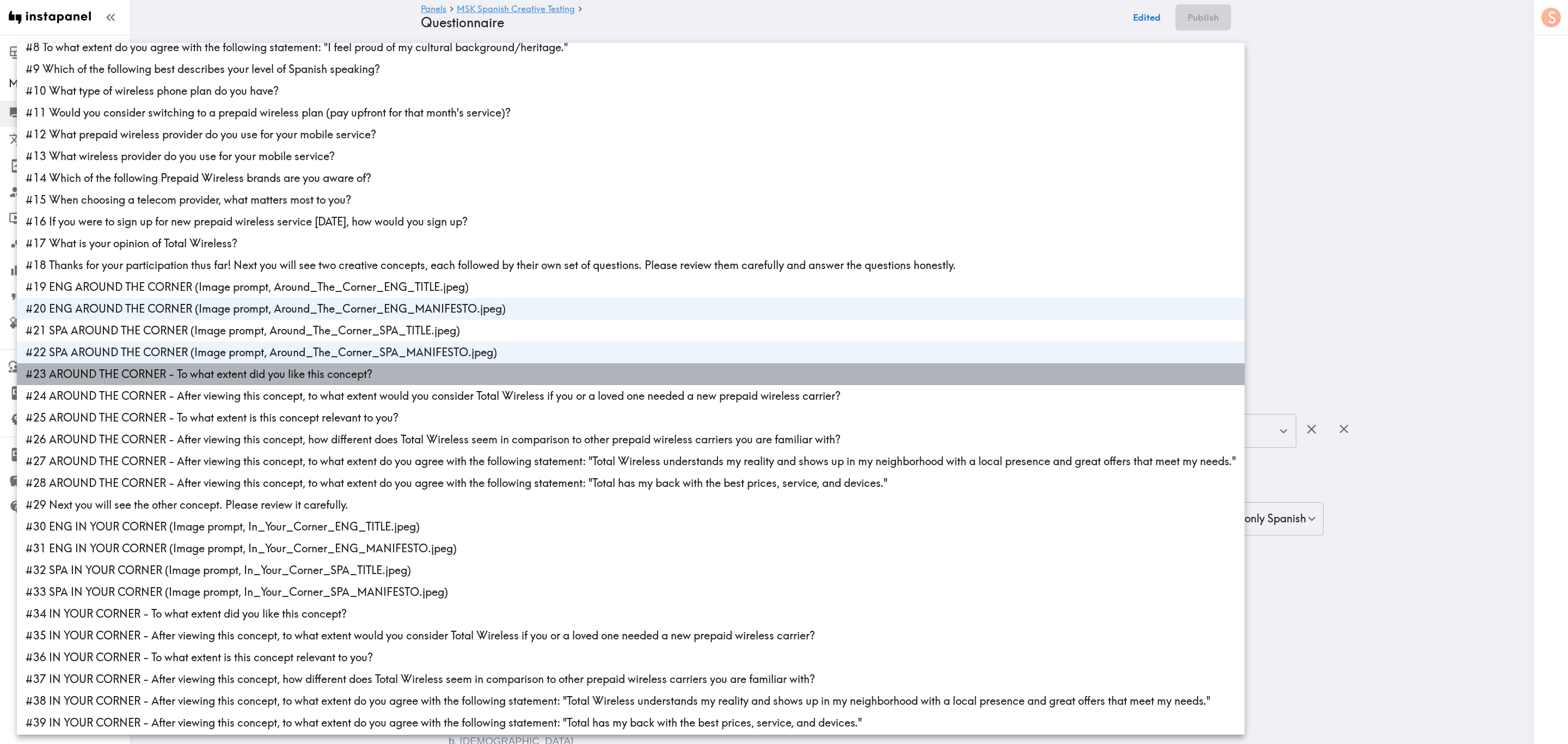
click at [223, 380] on li "#23 AROUND THE CORNER - To what extent did you like this concept?" at bounding box center [631, 374] width 1228 height 22
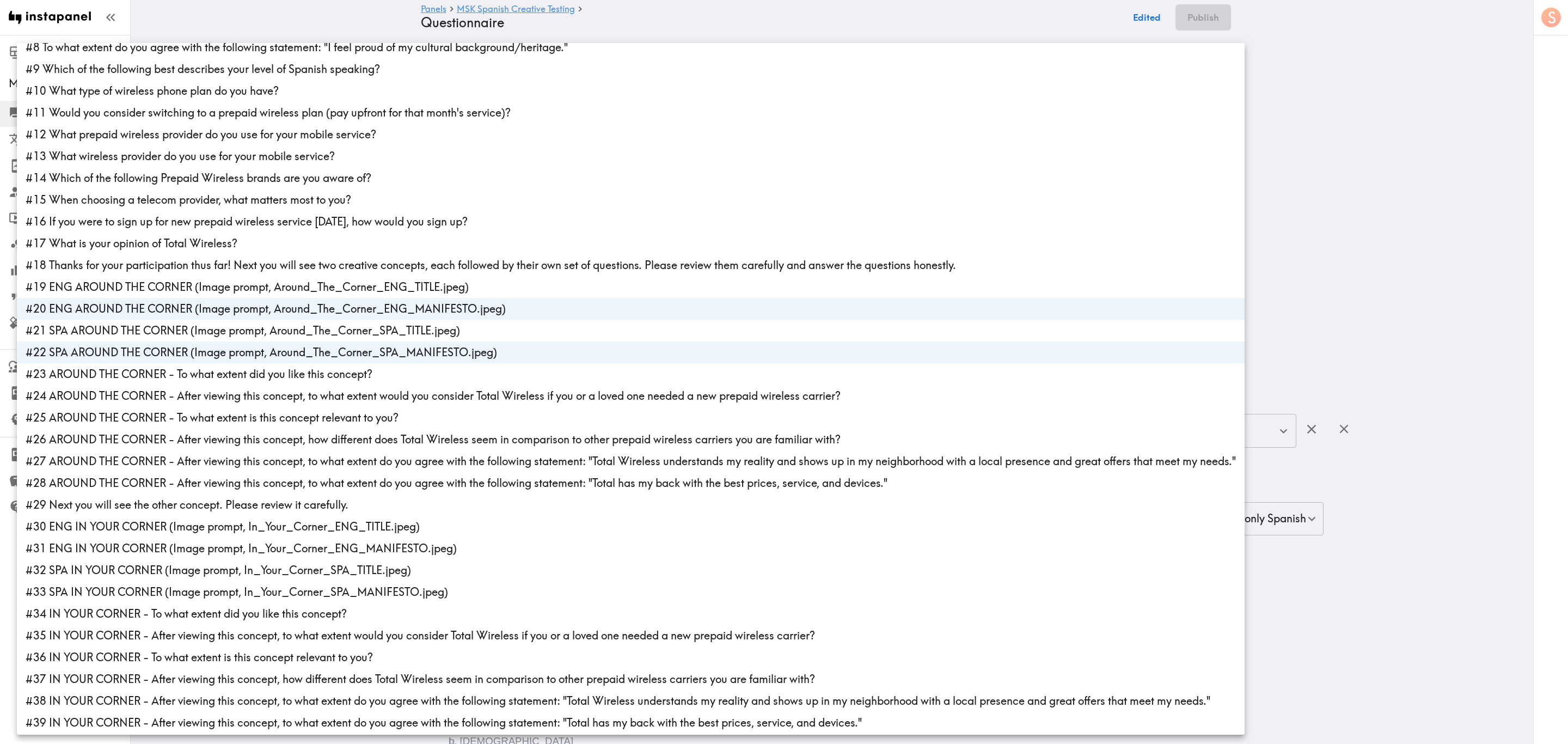
click at [229, 352] on li "#22 SPA AROUND THE CORNER (Image prompt, Around_The_Corner_SPA_MANIFESTO.jpeg)" at bounding box center [631, 352] width 1228 height 22
type input "440f4ed6-1e47-462b-aa78-6a7aede59e07"
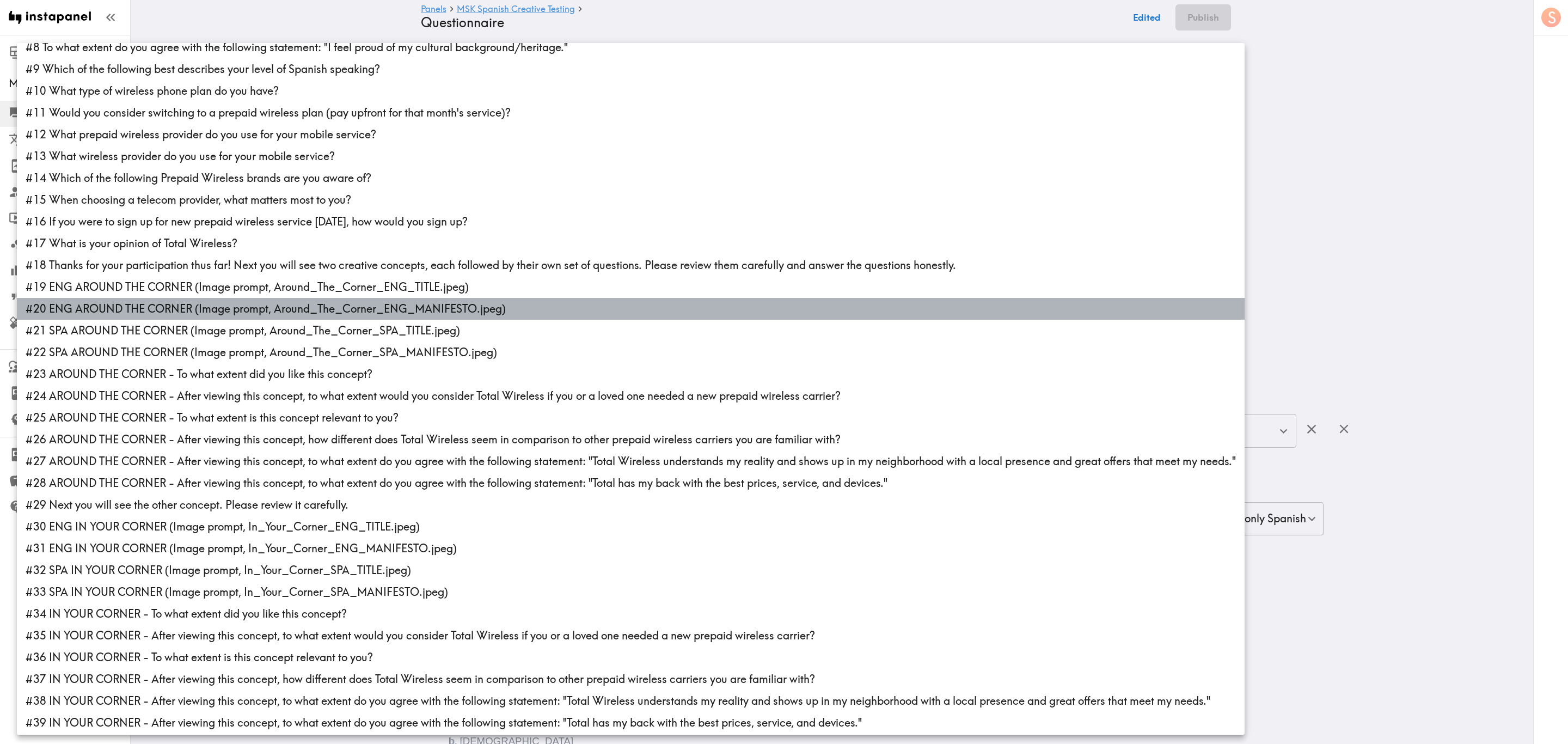
click at [232, 312] on li "#20 ENG AROUND THE CORNER (Image prompt, Around_The_Corner_ENG_MANIFESTO.jpeg)" at bounding box center [631, 308] width 1228 height 22
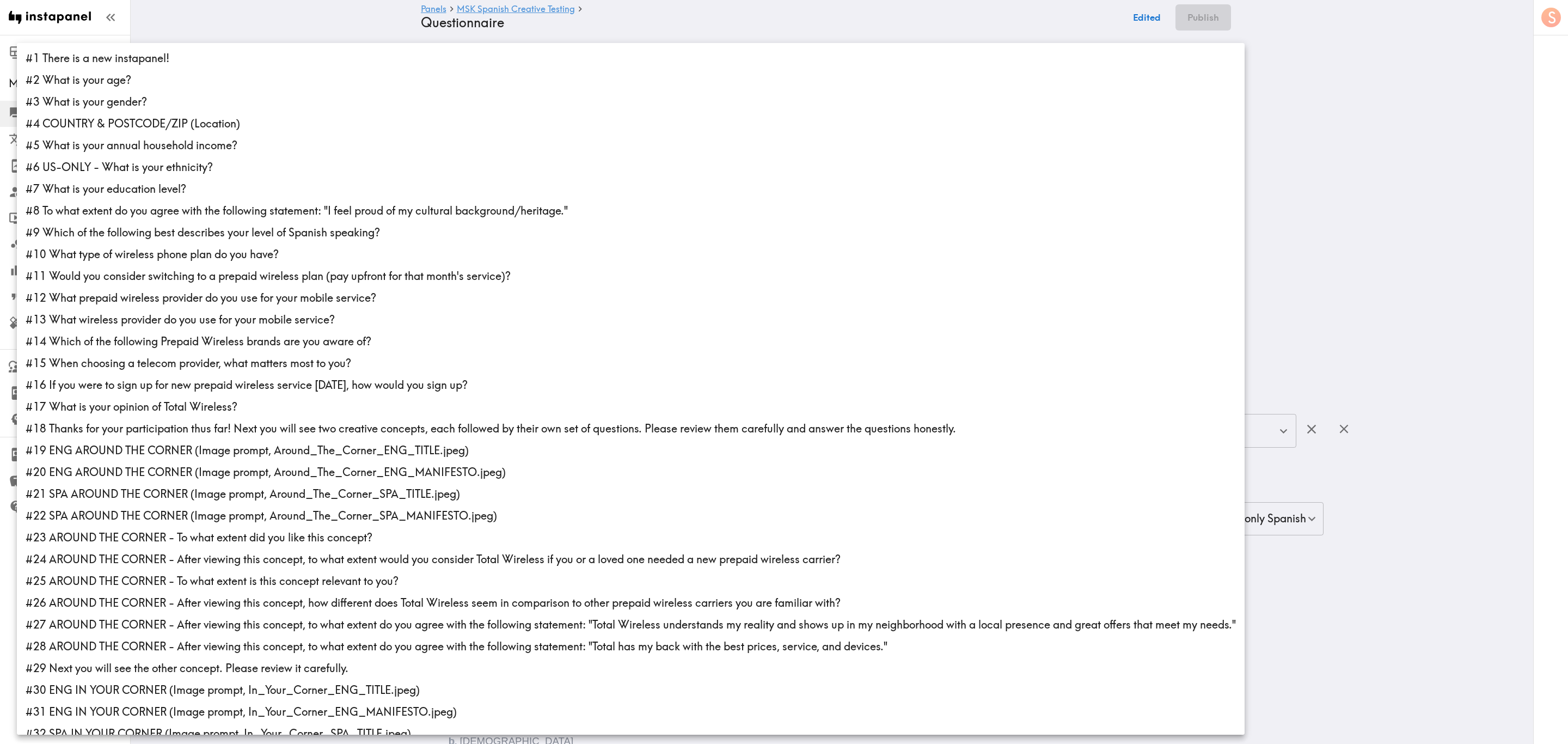
click at [349, 15] on div at bounding box center [784, 372] width 1568 height 744
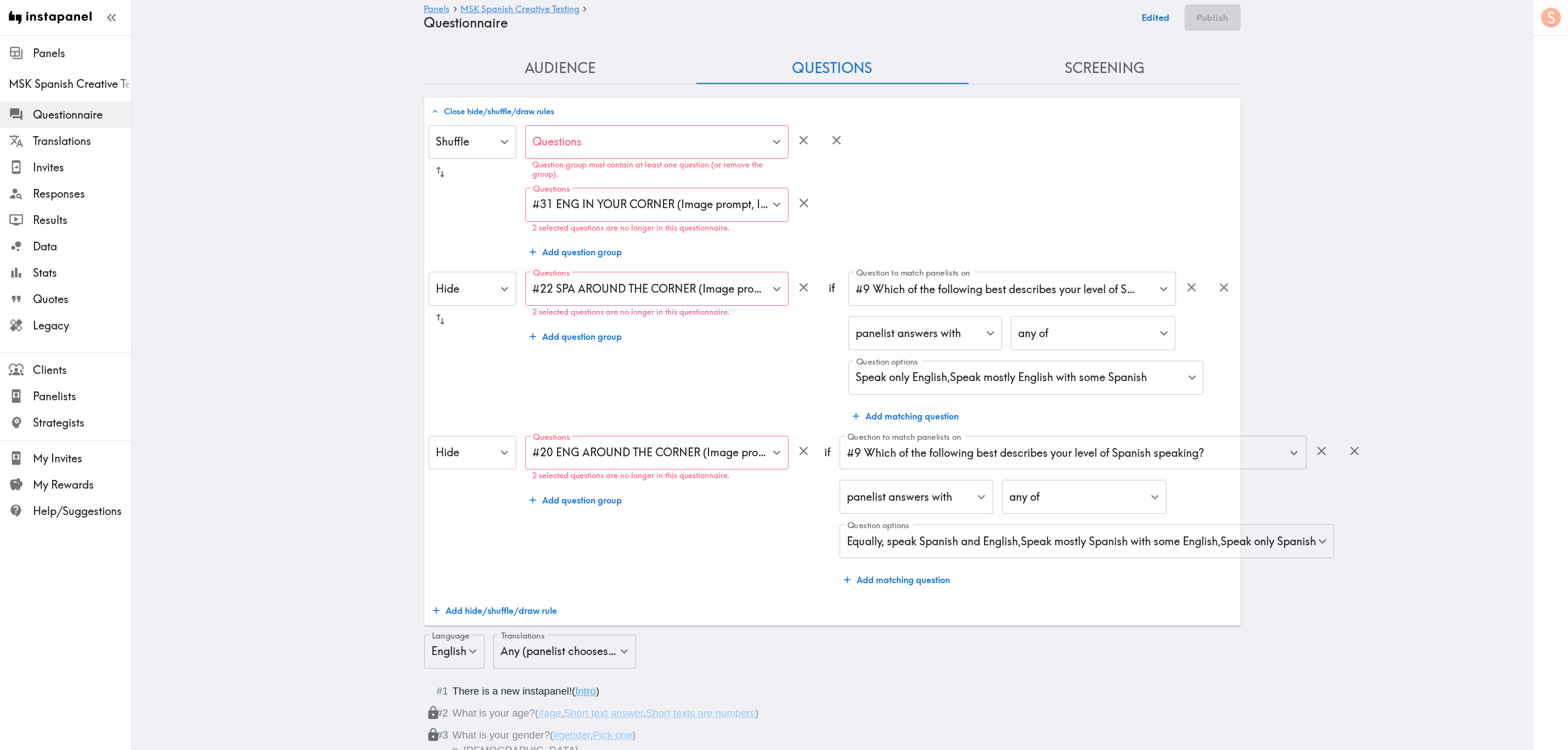
click at [593, 204] on div "Questions #31 ENG IN YOUR CORNER (Image prompt, In_Your_Corner_ENG_MANIFESTO.jp…" at bounding box center [657, 210] width 263 height 45
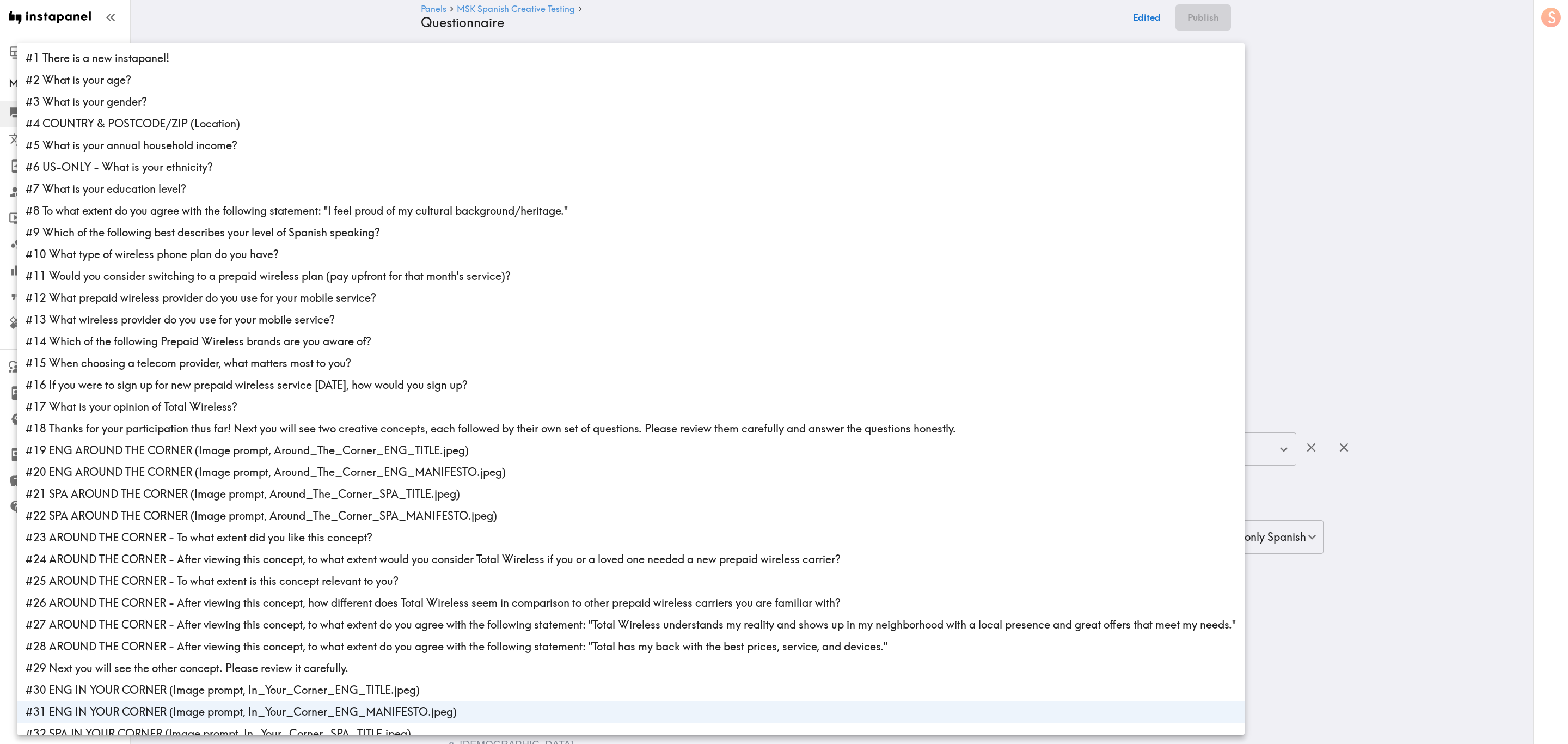
scroll to position [275, 0]
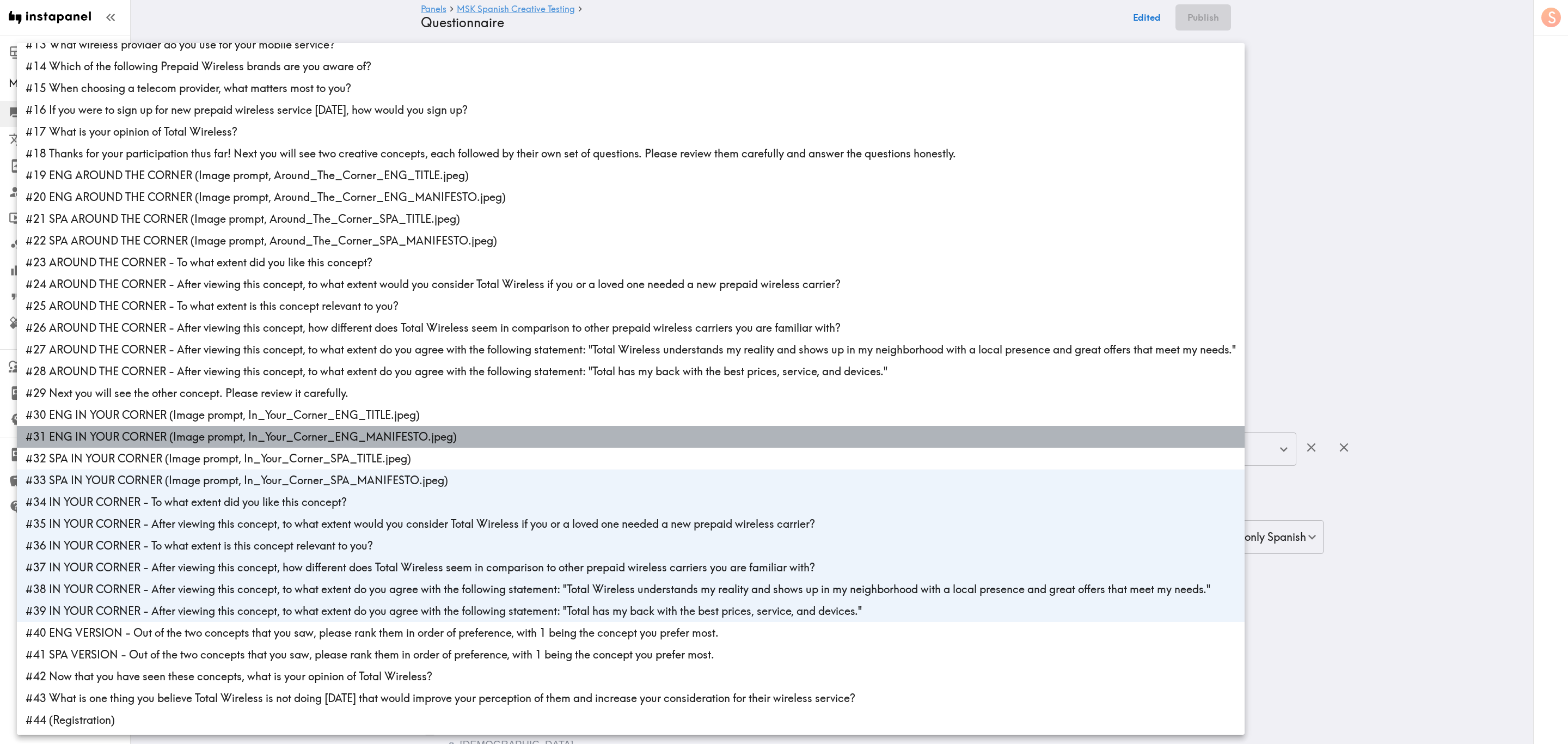
click at [194, 432] on li "#31 ENG IN YOUR CORNER (Image prompt, In_Your_Corner_ENG_MANIFESTO.jpeg)" at bounding box center [631, 437] width 1228 height 22
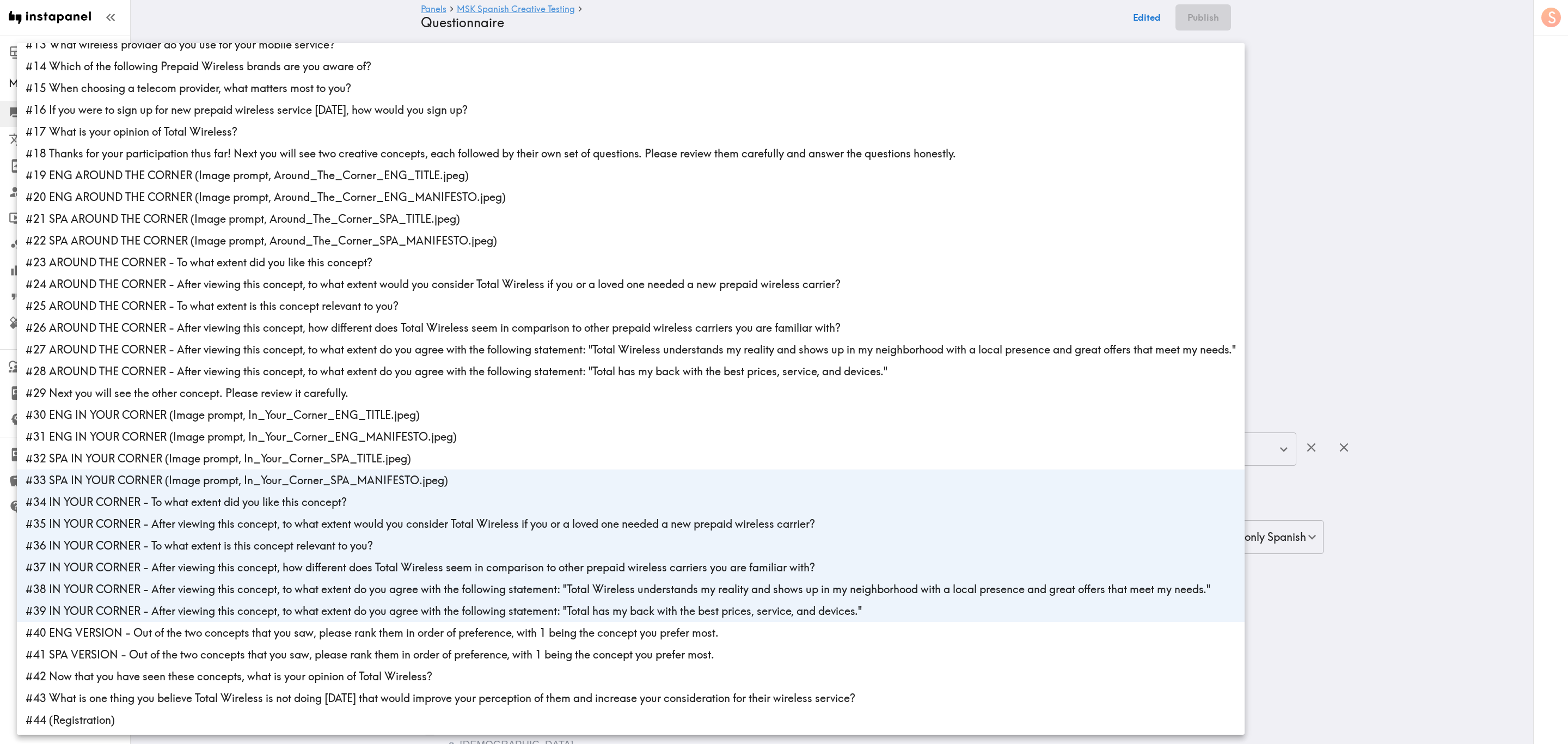
click at [210, 449] on li "#33 SPA IN YOUR CORNER (Image prompt, In_Your_Corner_SPA_MANIFESTO.jpeg)" at bounding box center [631, 480] width 1228 height 22
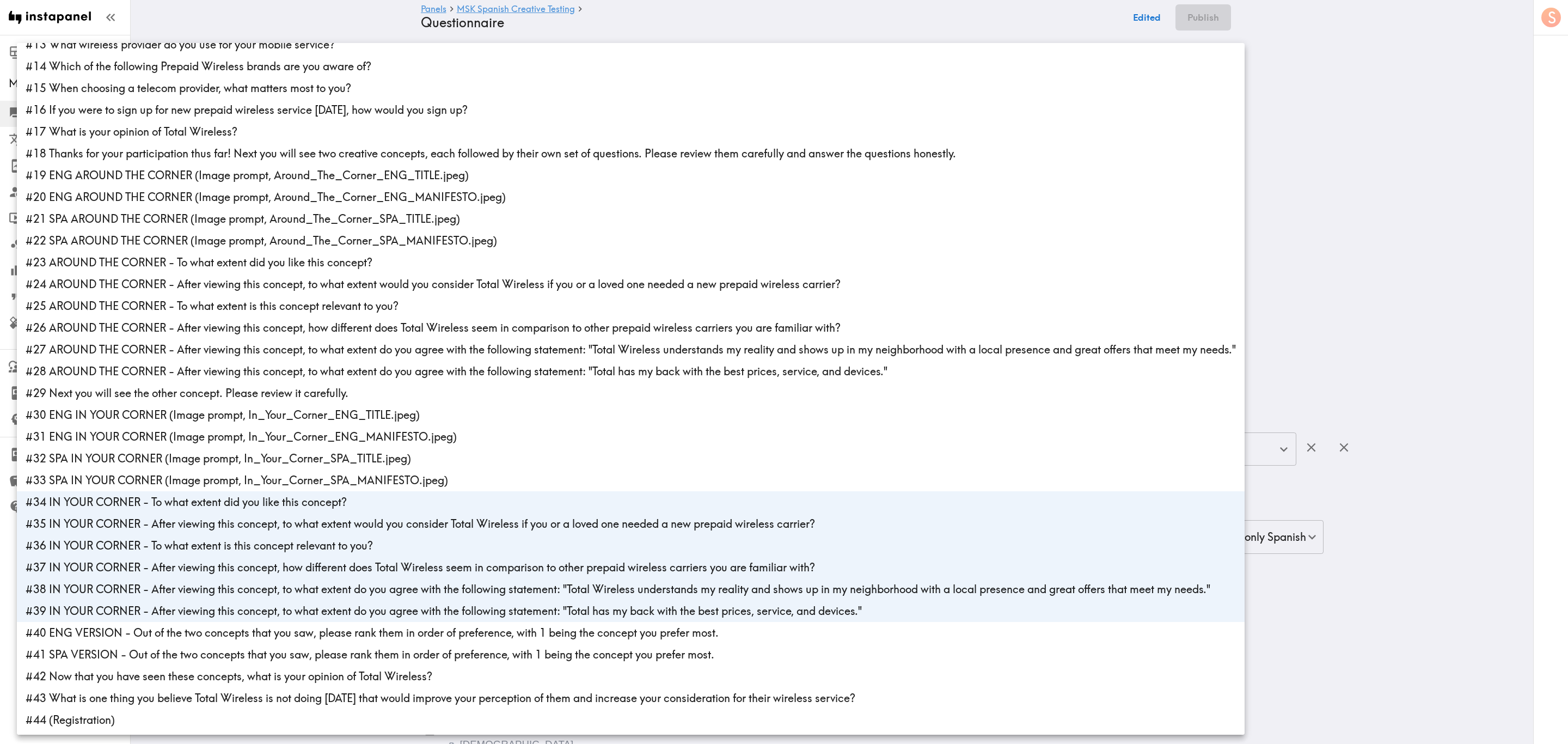
click at [216, 449] on li "#34 IN YOUR CORNER - To what extent did you like this concept?" at bounding box center [631, 502] width 1228 height 22
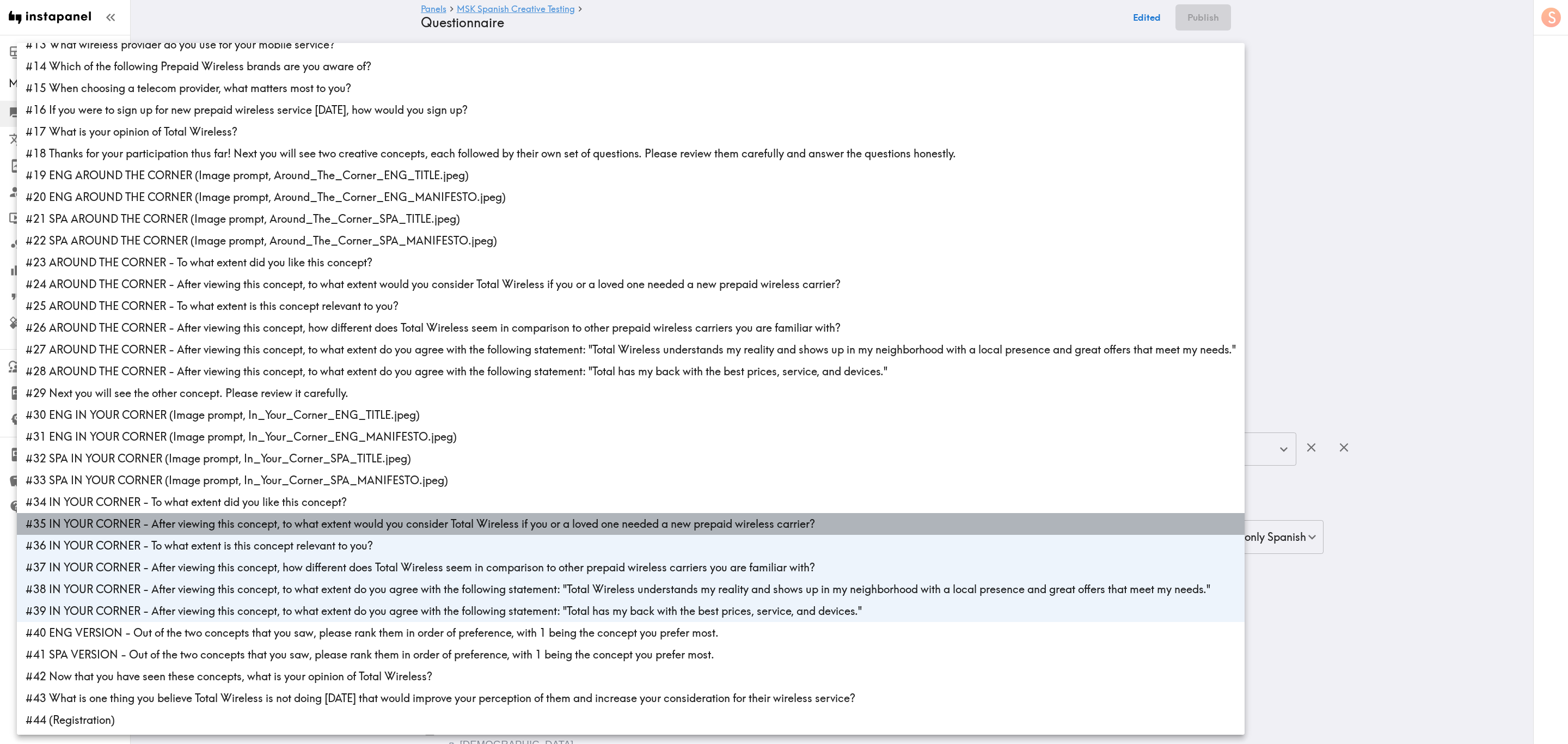
drag, startPoint x: 233, startPoint y: 526, endPoint x: 233, endPoint y: 533, distance: 7.0
click at [233, 449] on li "#35 IN YOUR CORNER - After viewing this concept, to what extent would you consi…" at bounding box center [631, 524] width 1228 height 22
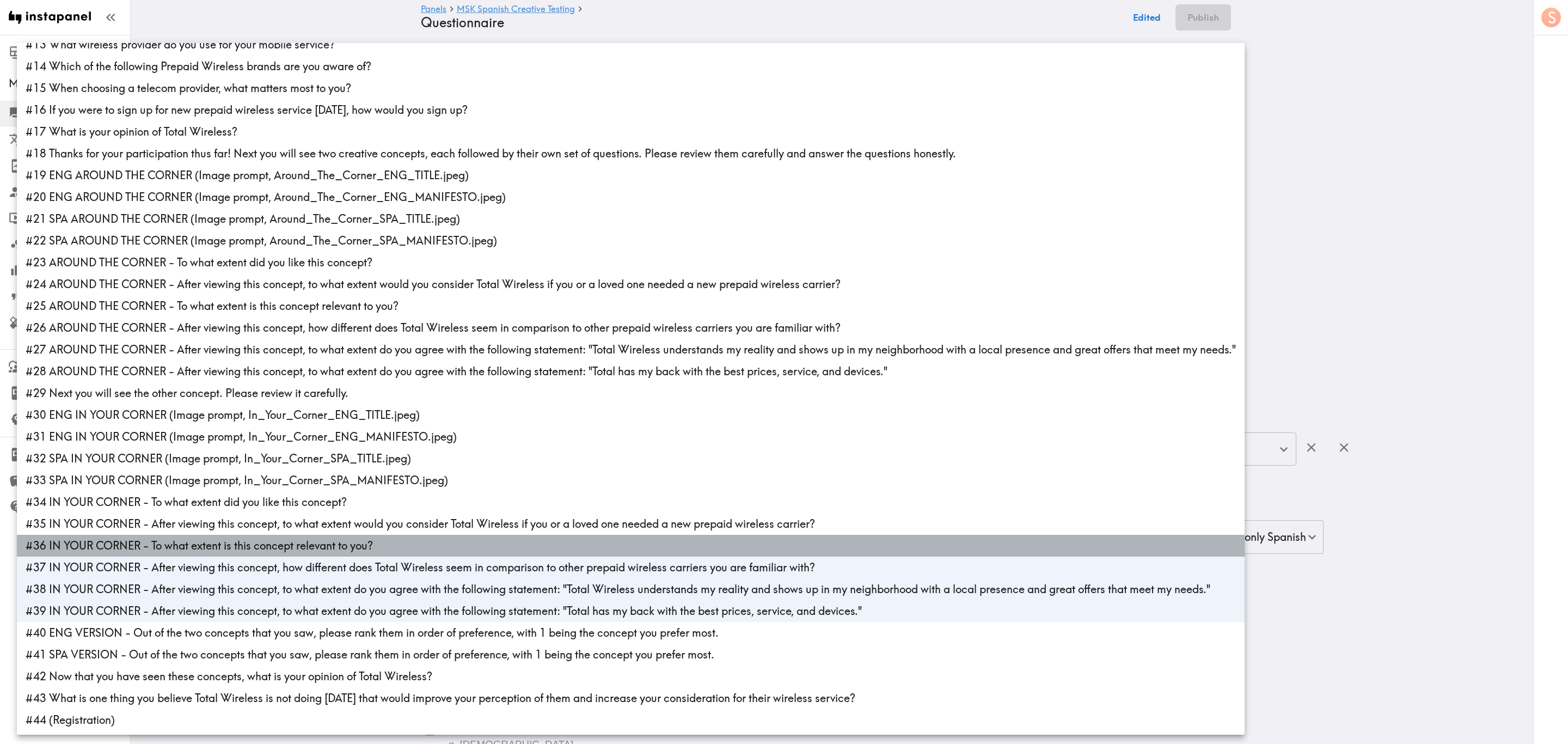
drag, startPoint x: 237, startPoint y: 542, endPoint x: 251, endPoint y: 575, distance: 35.8
click at [237, 449] on li "#36 IN YOUR CORNER - To what extent is this concept relevant to you?" at bounding box center [631, 546] width 1228 height 22
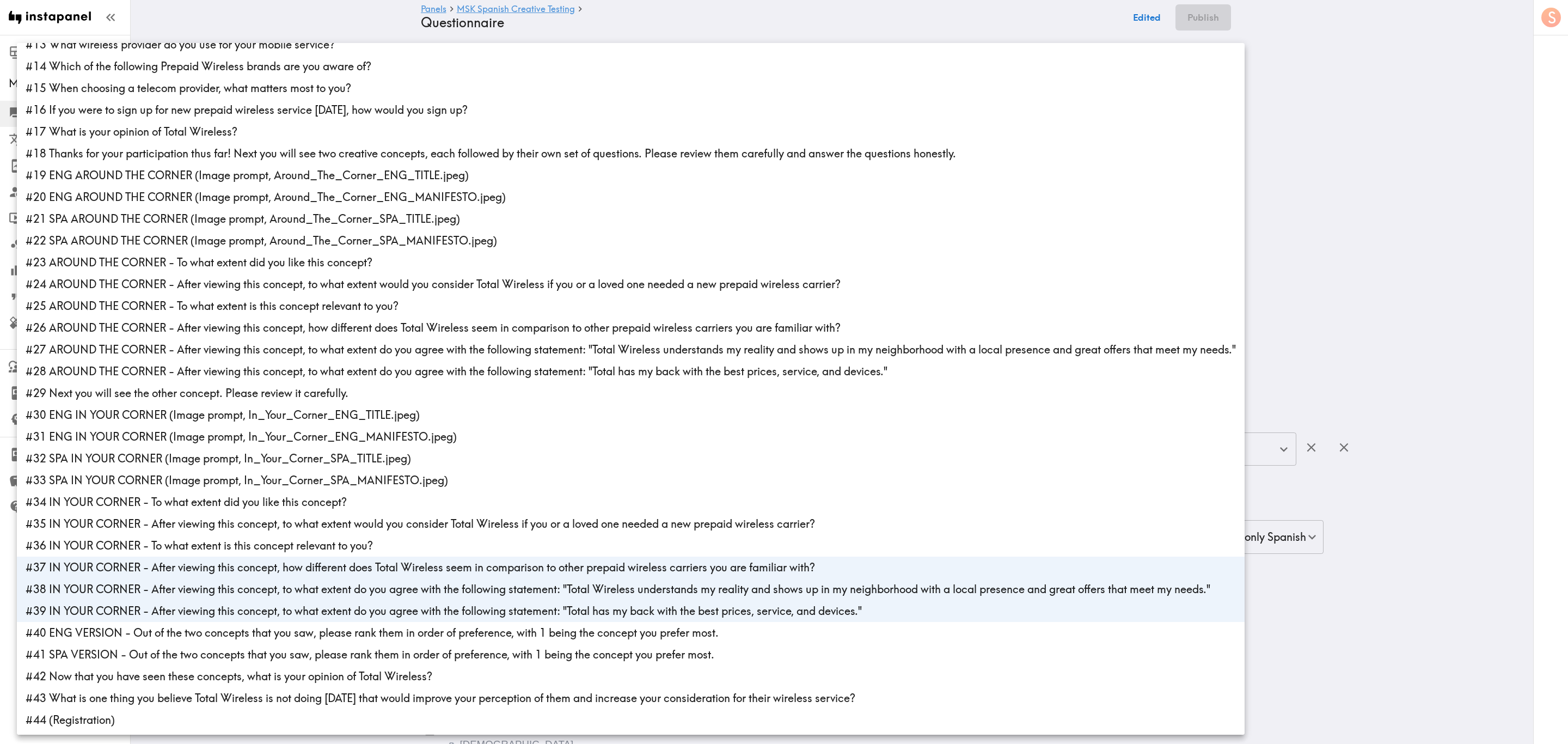
click at [251, 449] on li "#37 IN YOUR CORNER - After viewing this concept, how different does Total Wirel…" at bounding box center [631, 567] width 1228 height 22
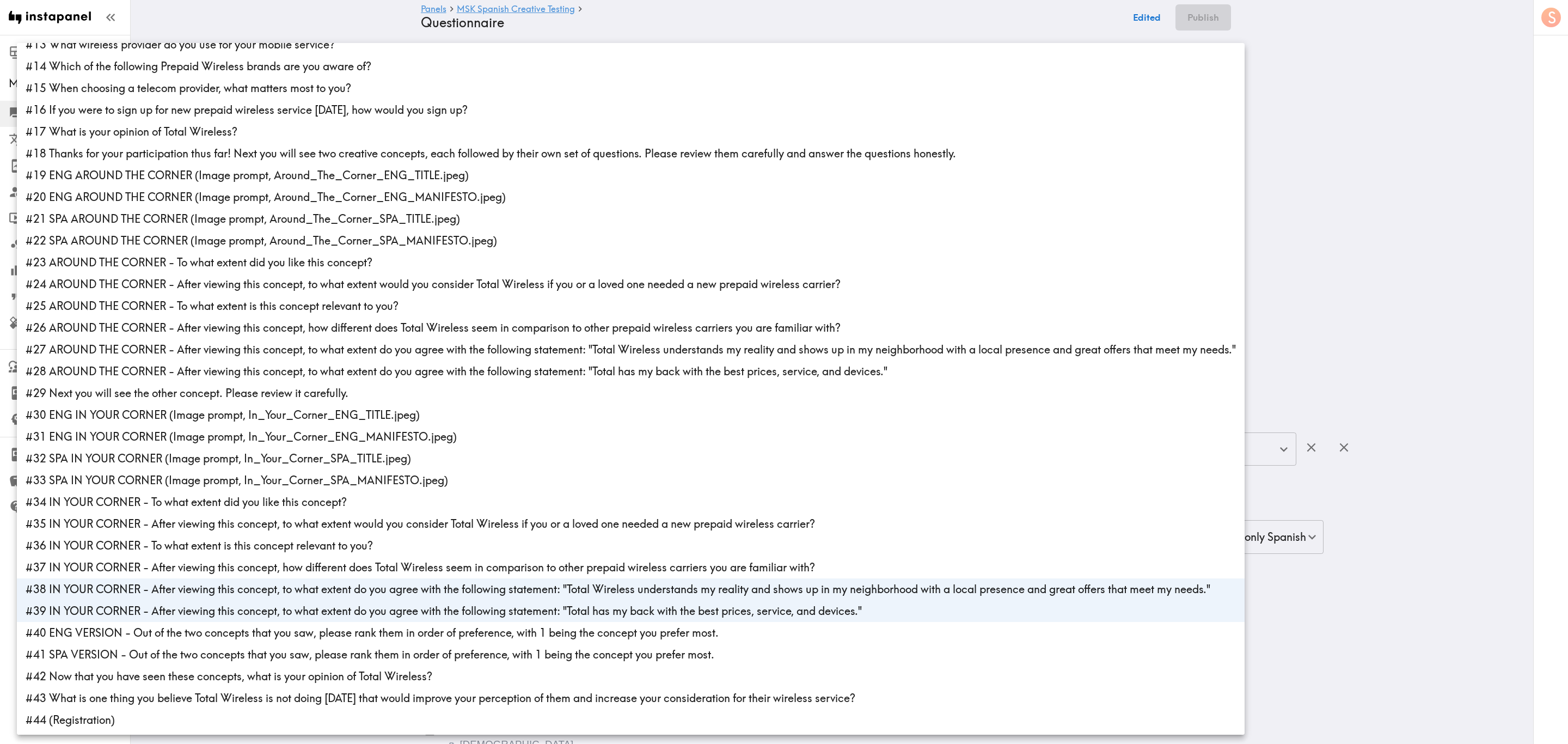
click at [260, 449] on li "#38 IN YOUR CORNER - After viewing this concept, to what extent do you agree wi…" at bounding box center [631, 589] width 1228 height 22
type input "cf71992f-635a-44dc-8606-44f5e3f792eb"
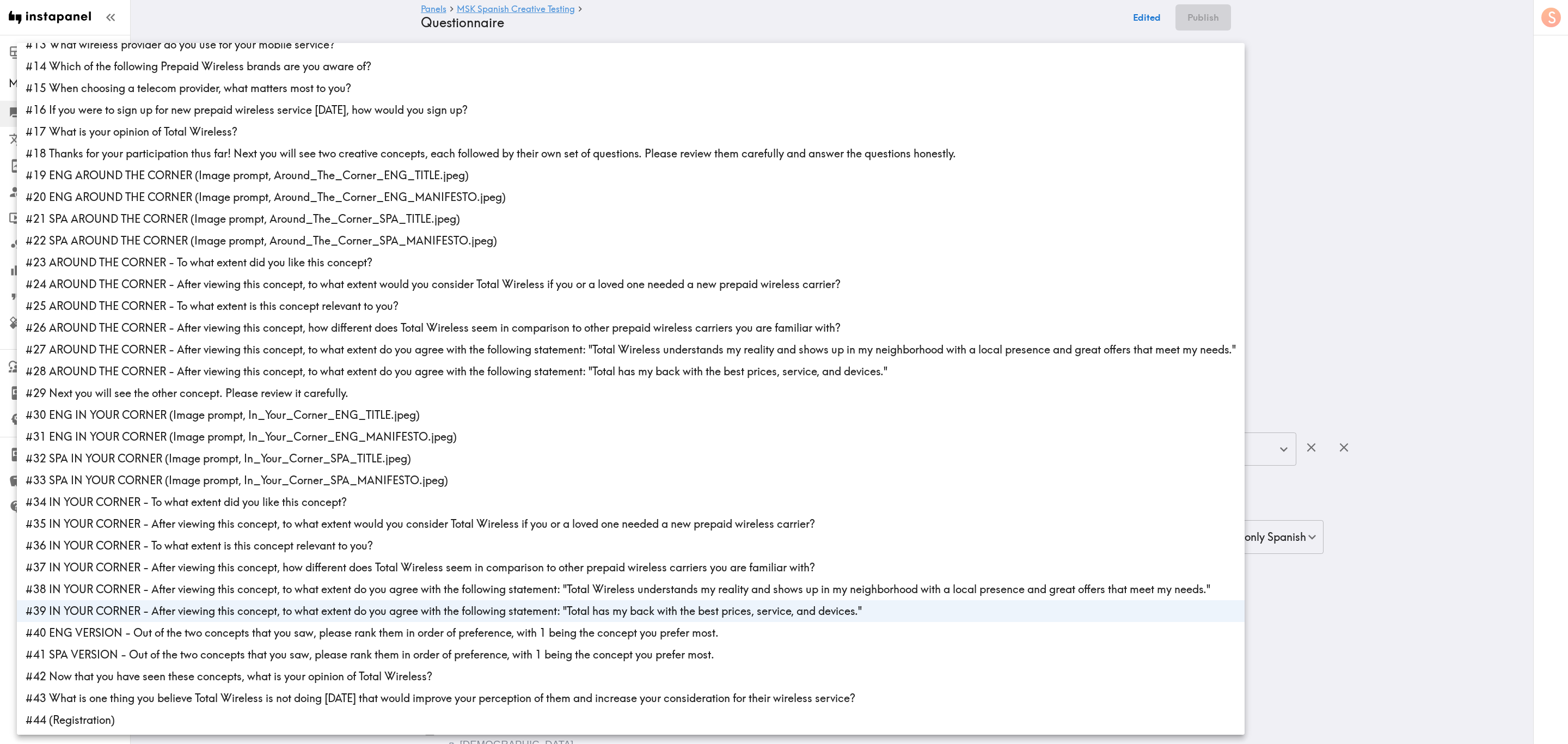
drag, startPoint x: 268, startPoint y: 612, endPoint x: 306, endPoint y: 610, distance: 38.1
click at [268, 449] on li "#39 IN YOUR CORNER - After viewing this concept, to what extent do you agree wi…" at bounding box center [631, 611] width 1228 height 22
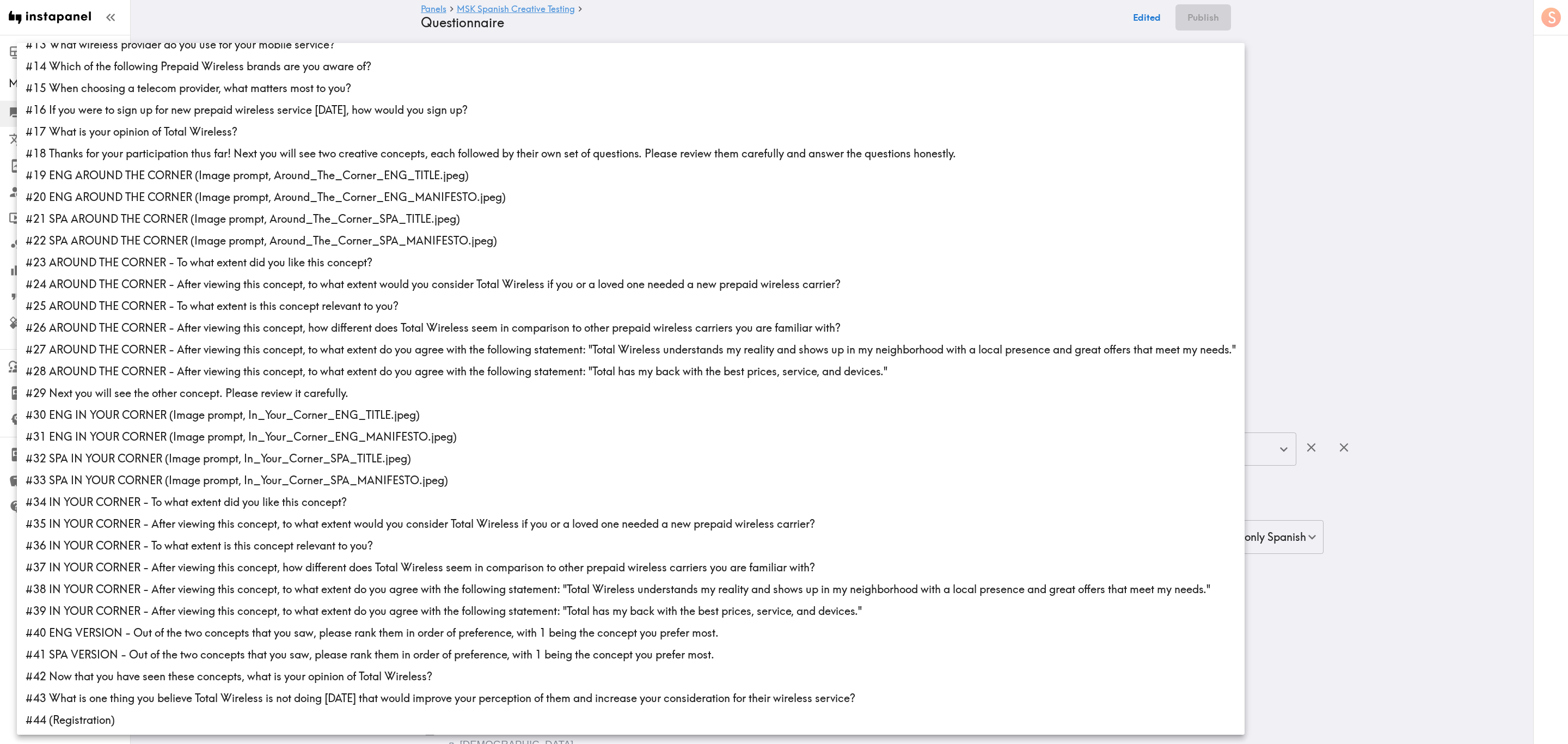
scroll to position [0, 0]
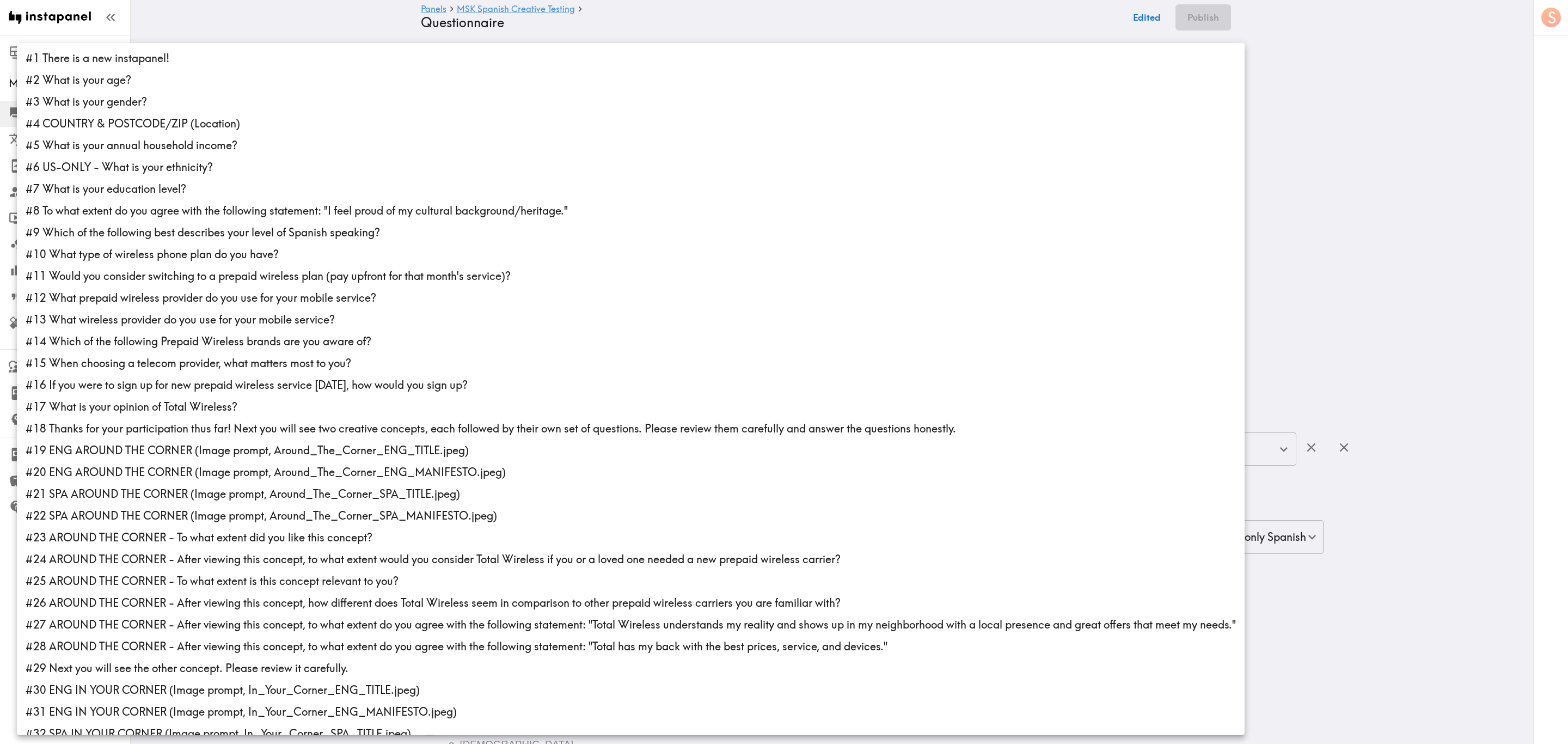
click at [940, 234] on div at bounding box center [784, 372] width 1568 height 744
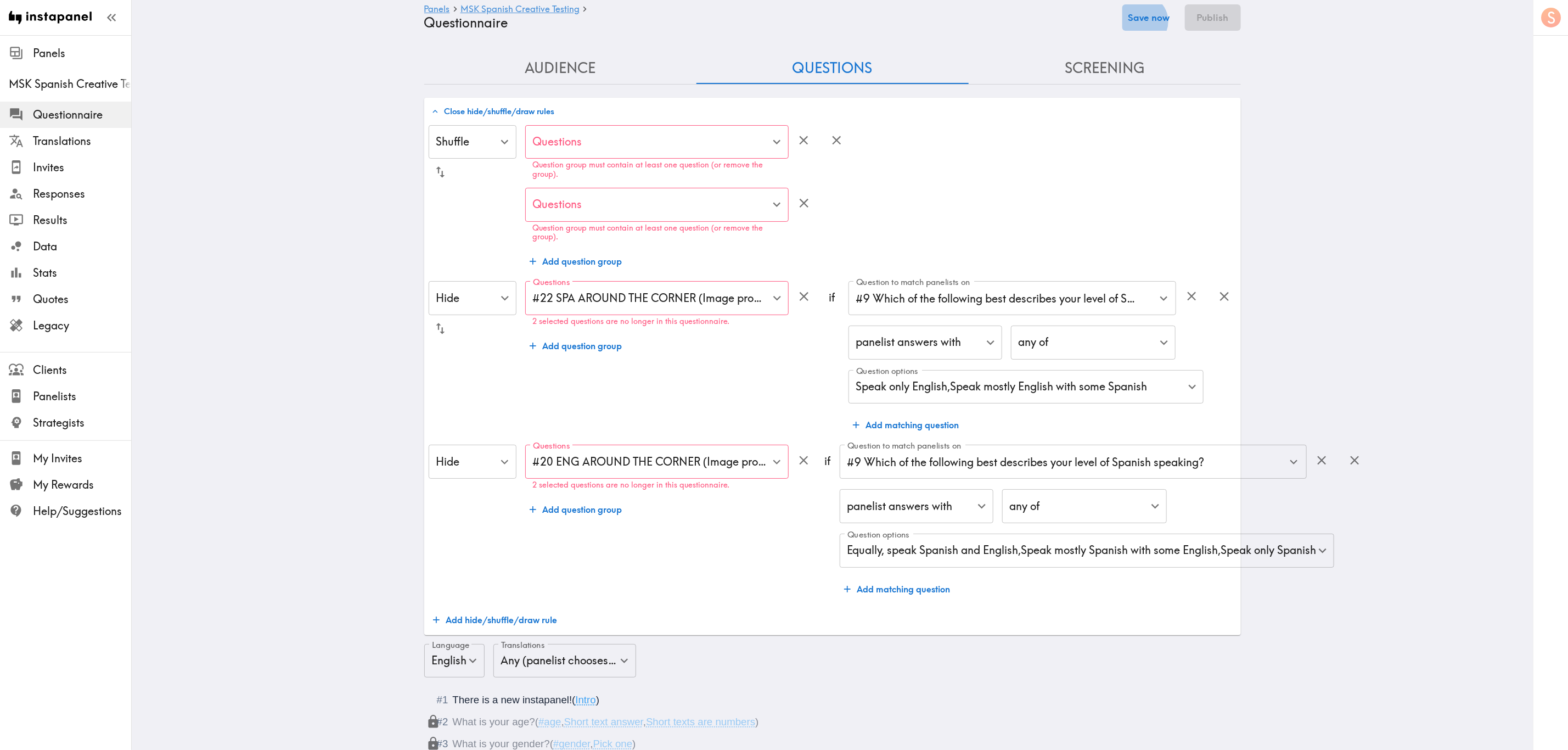
click at [948, 21] on button "Save now" at bounding box center [1149, 17] width 54 height 26
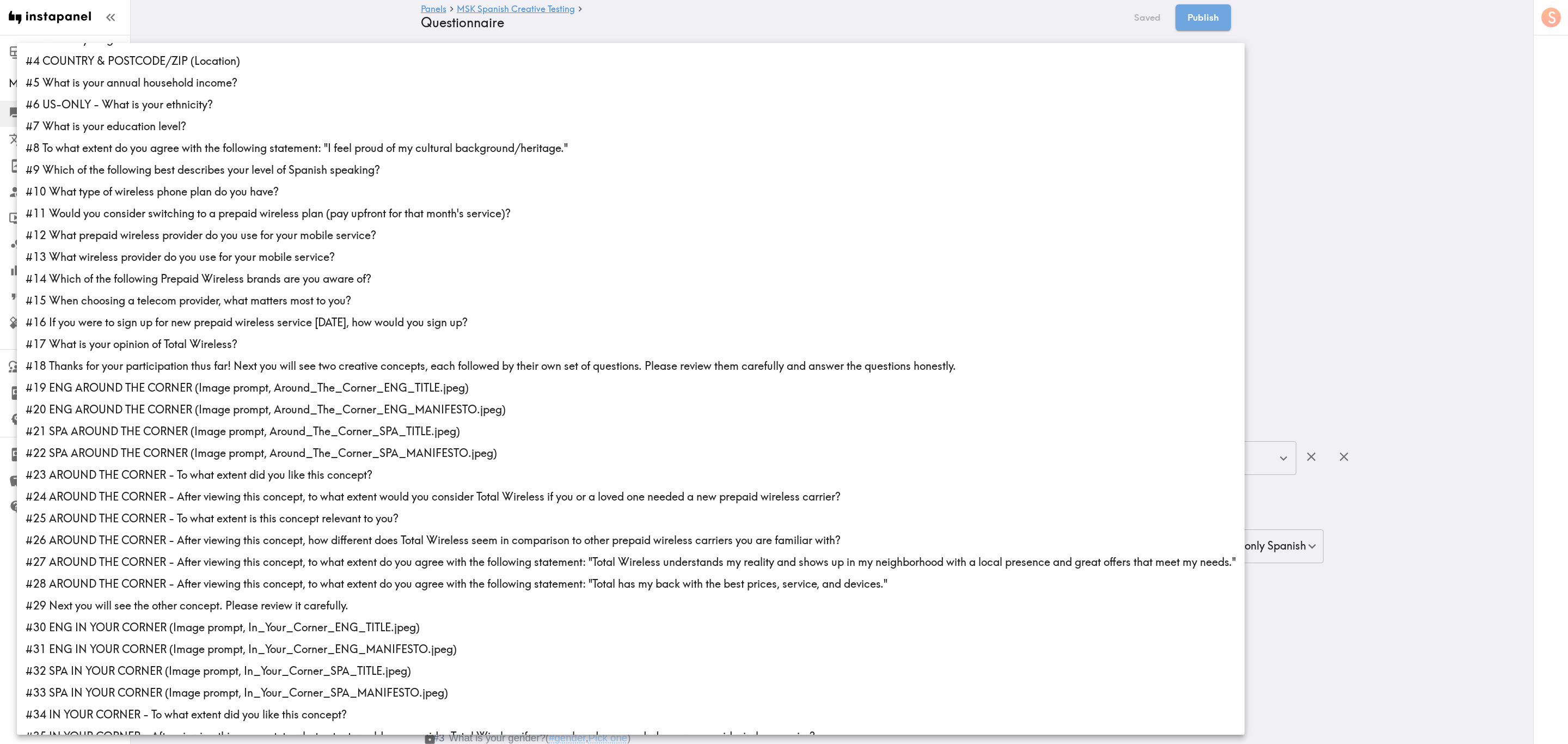
scroll to position [163, 0]
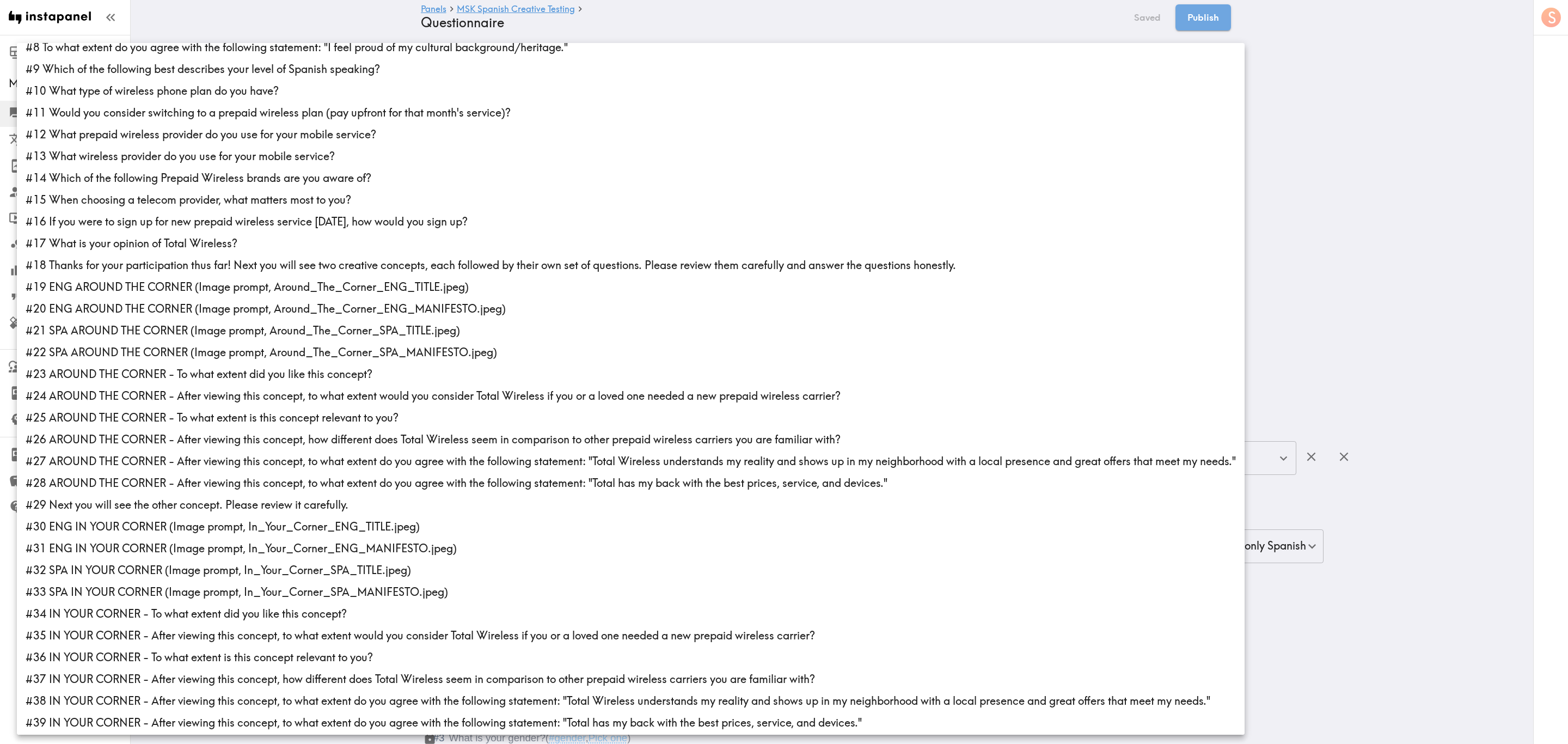
click at [154, 294] on li "#19 ENG AROUND THE CORNER (Image prompt, Around_The_Corner_ENG_TITLE.jpeg)" at bounding box center [631, 286] width 1228 height 22
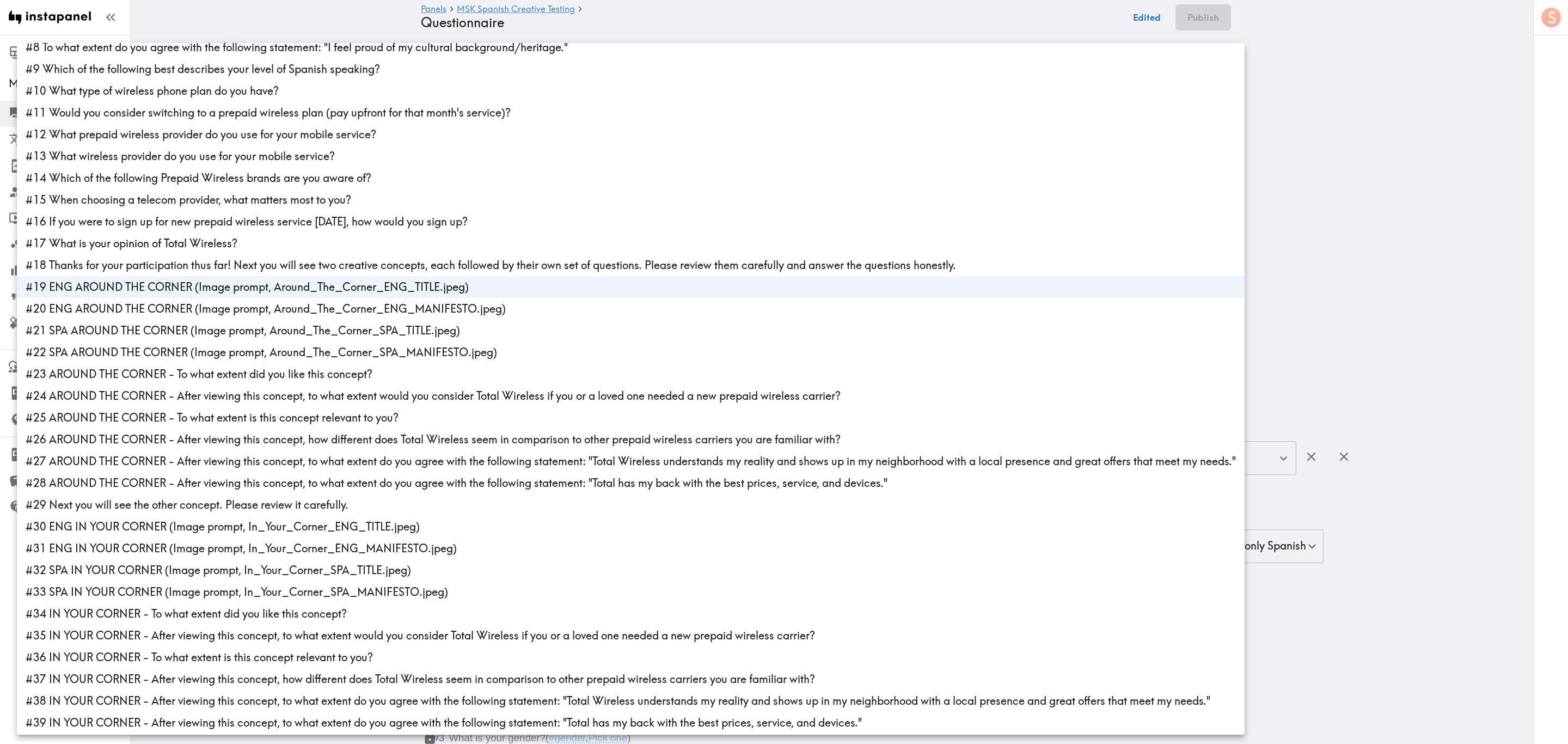
click at [160, 312] on li "#20 ENG AROUND THE CORNER (Image prompt, Around_The_Corner_ENG_MANIFESTO.jpeg)" at bounding box center [631, 308] width 1228 height 22
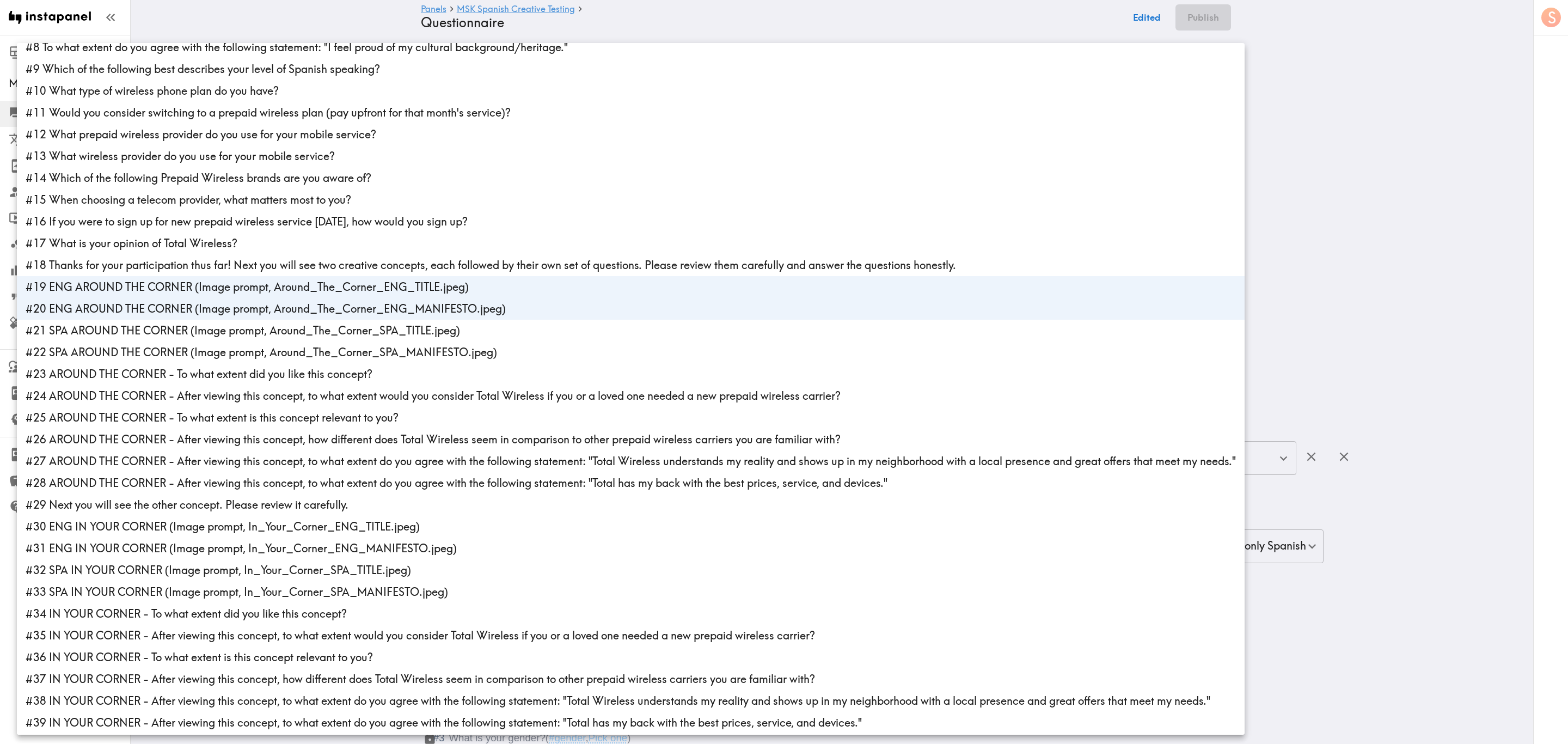
click at [171, 332] on li "#21 SPA AROUND THE CORNER (Image prompt, Around_The_Corner_SPA_TITLE.jpeg)" at bounding box center [631, 330] width 1228 height 22
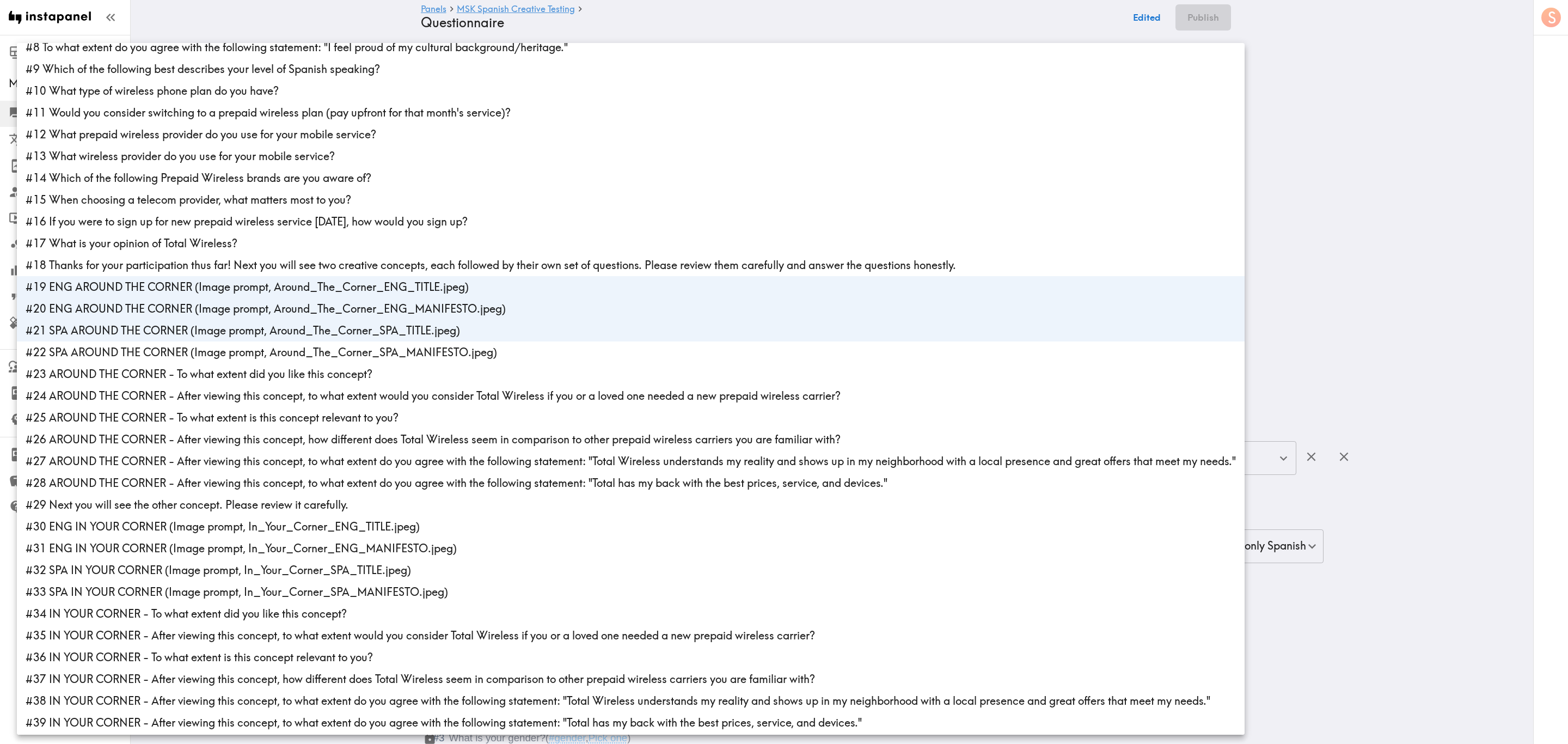
click at [173, 350] on li "#22 SPA AROUND THE CORNER (Image prompt, Around_The_Corner_SPA_MANIFESTO.jpeg)" at bounding box center [631, 352] width 1228 height 22
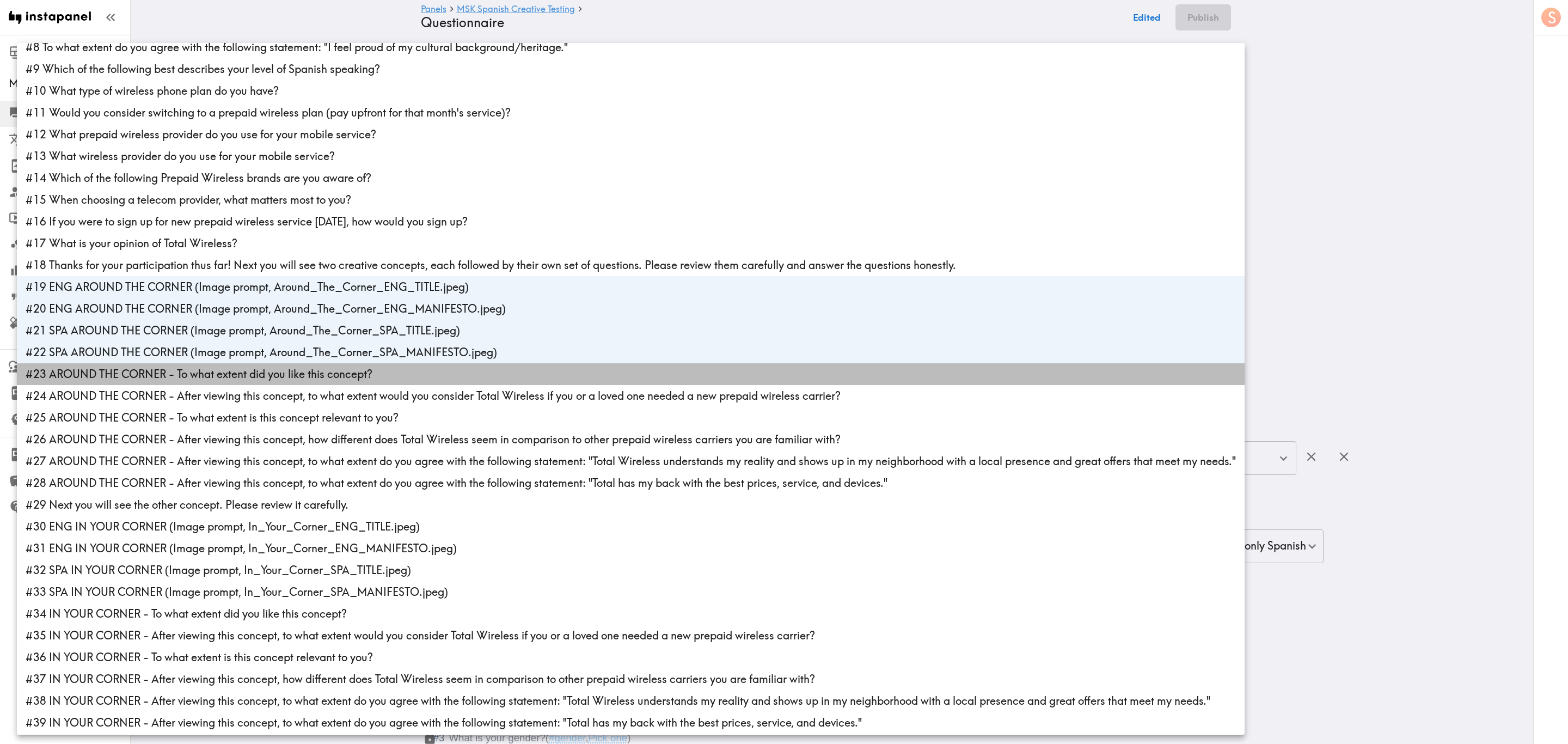
click at [177, 374] on li "#23 AROUND THE CORNER - To what extent did you like this concept?" at bounding box center [631, 374] width 1228 height 22
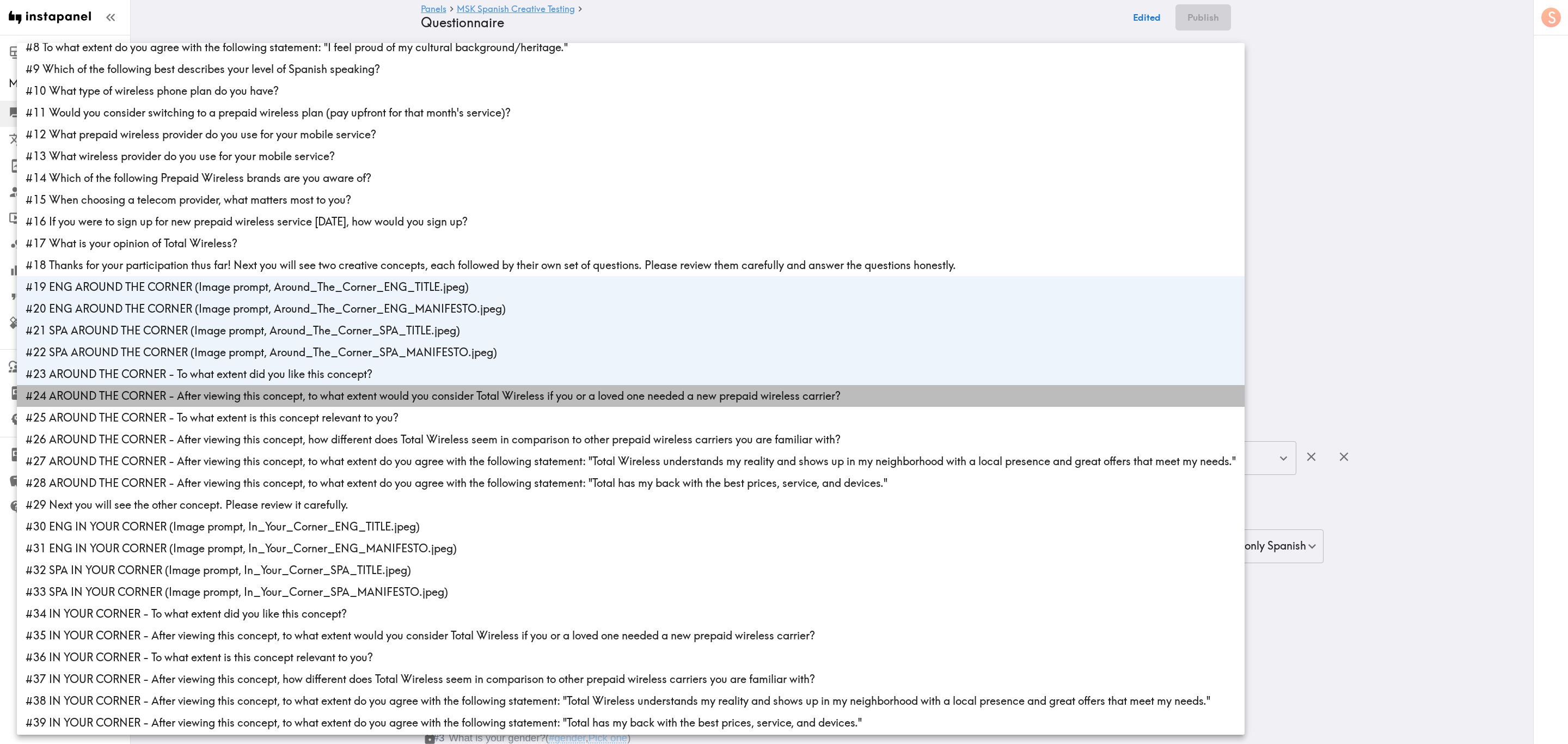
drag, startPoint x: 182, startPoint y: 398, endPoint x: 181, endPoint y: 407, distance: 9.1
click at [181, 398] on li "#24 AROUND THE CORNER - After viewing this concept, to what extent would you co…" at bounding box center [631, 395] width 1228 height 22
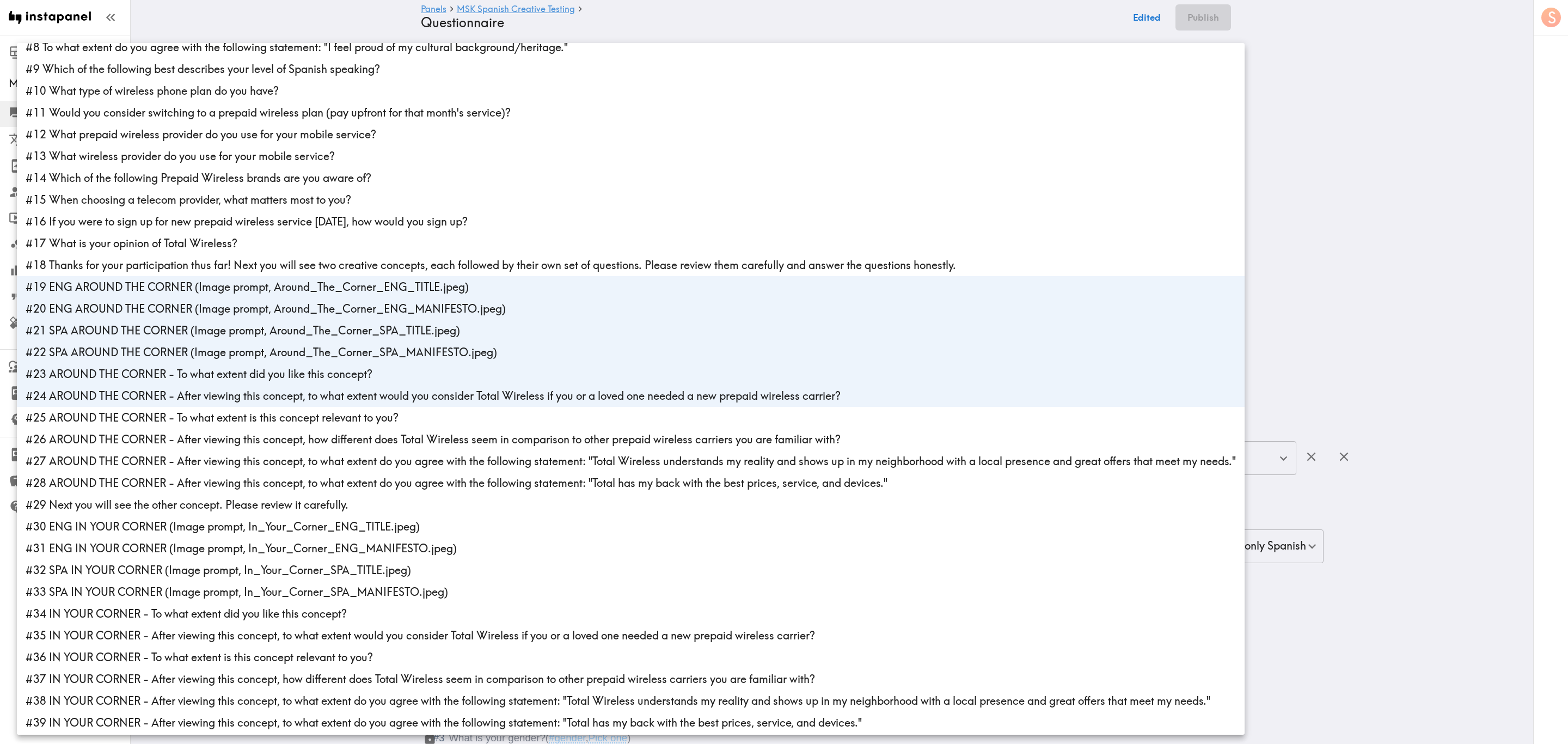
click at [181, 416] on li "#25 AROUND THE CORNER - To what extent is this concept relevant to you?" at bounding box center [631, 417] width 1228 height 22
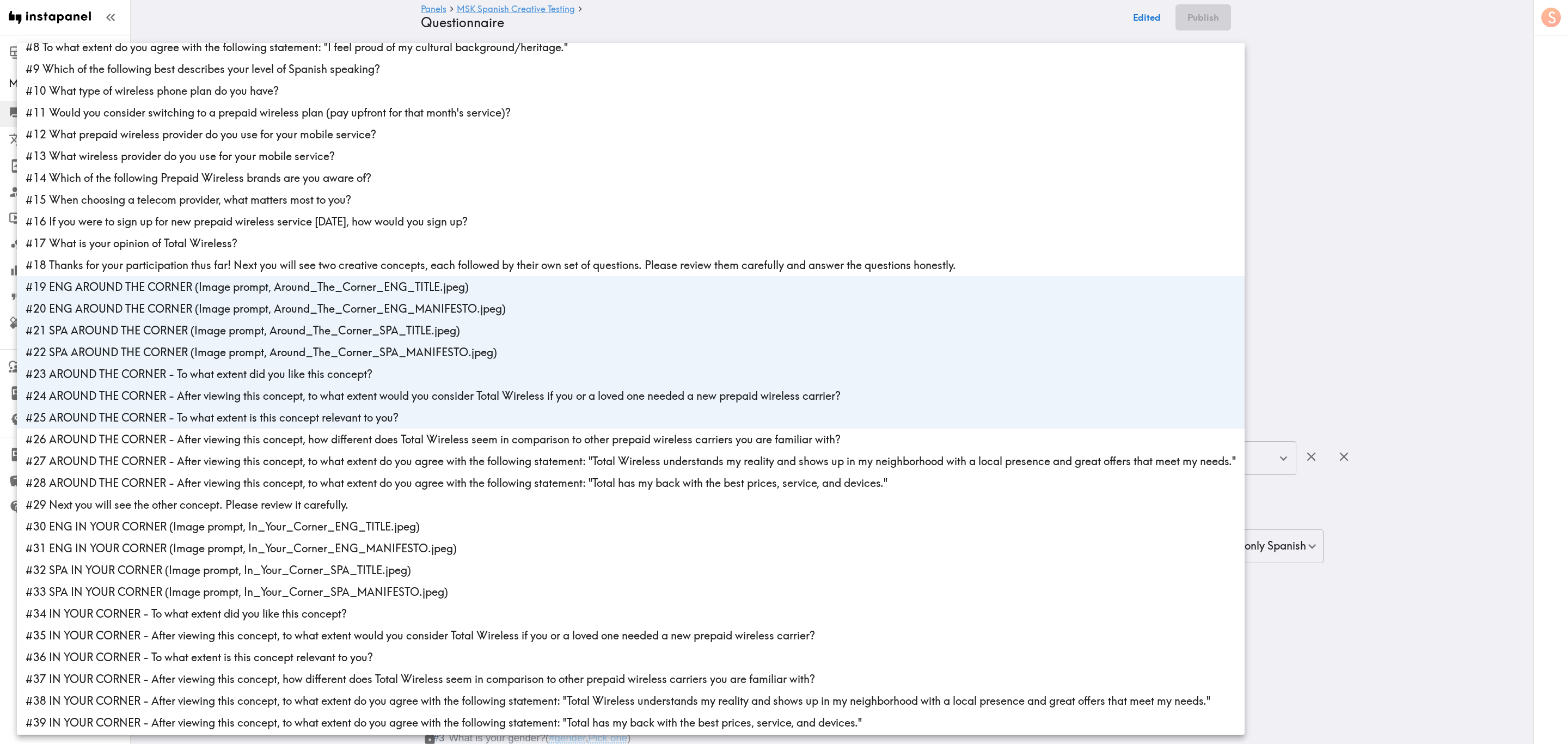
click at [188, 437] on li "#26 AROUND THE CORNER - After viewing this concept, how different does Total Wi…" at bounding box center [631, 439] width 1228 height 22
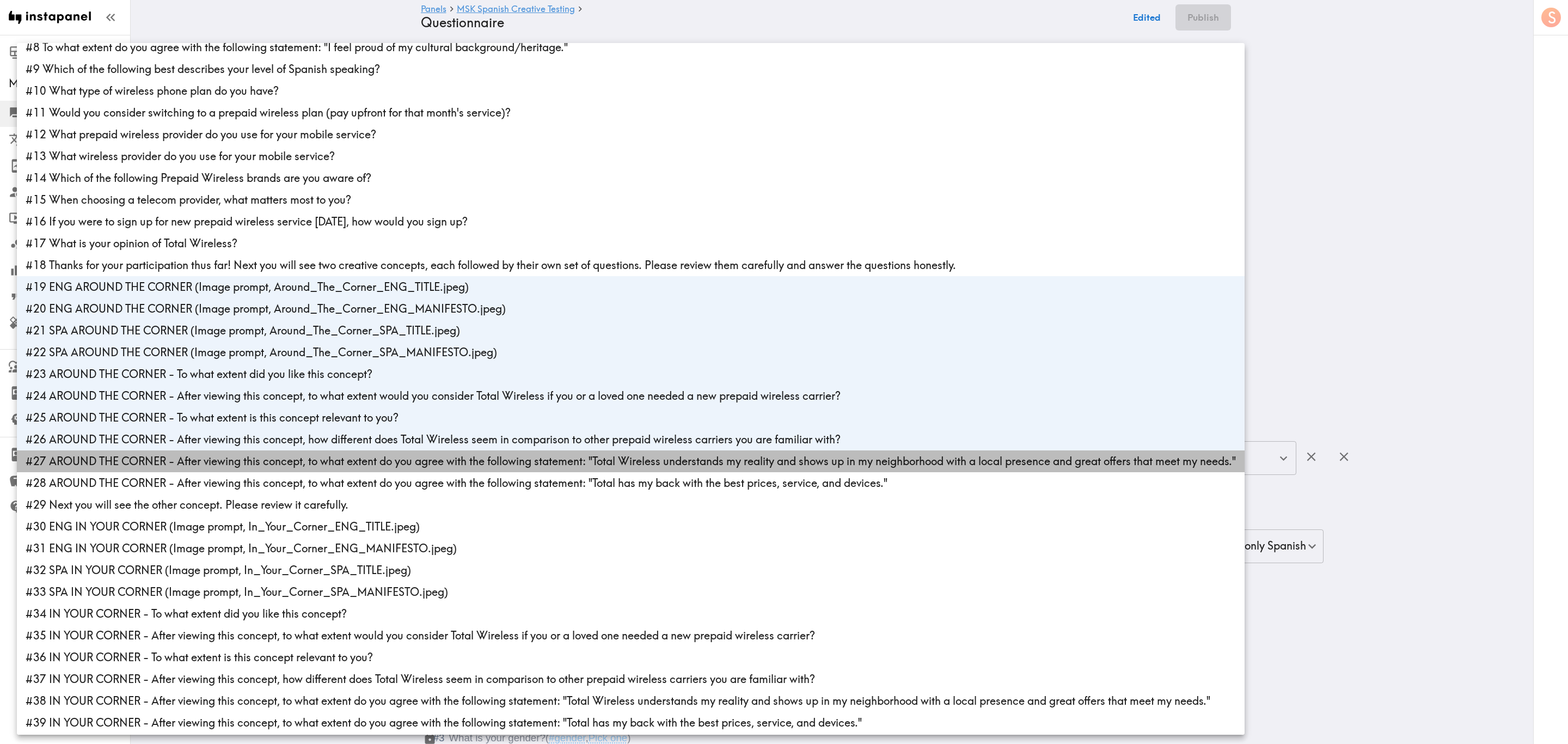
click at [195, 449] on li "#27 AROUND THE CORNER - After viewing this concept, to what extent do you agree…" at bounding box center [631, 461] width 1228 height 22
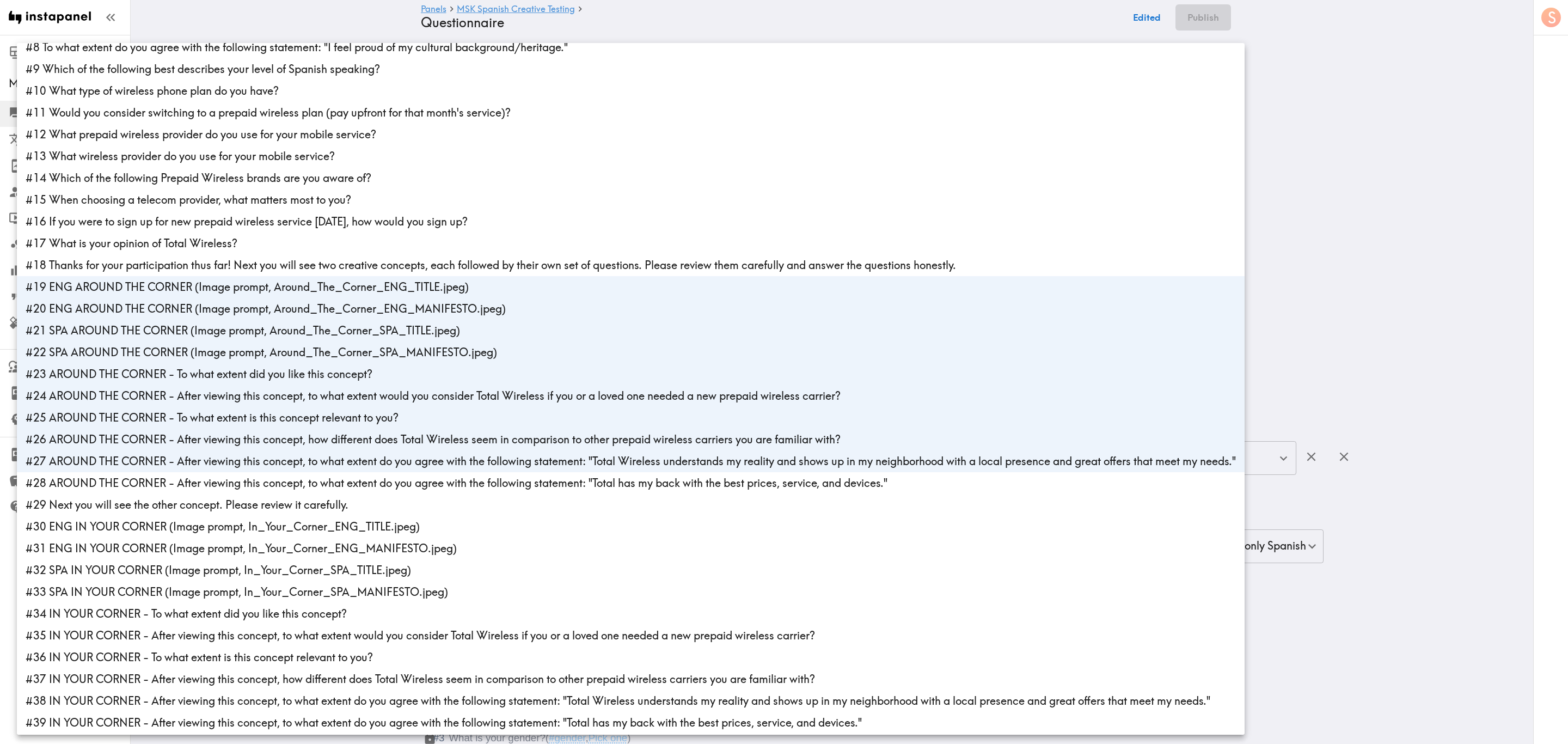
click at [199, 449] on li "#28 AROUND THE CORNER - After viewing this concept, to what extent do you agree…" at bounding box center [631, 483] width 1228 height 22
type input "57437ea5-8520-44e3-8ec5-492b1615b7ac,440f4ed6-1e47-462b-aa78-6a7aede59e07,e02d8…"
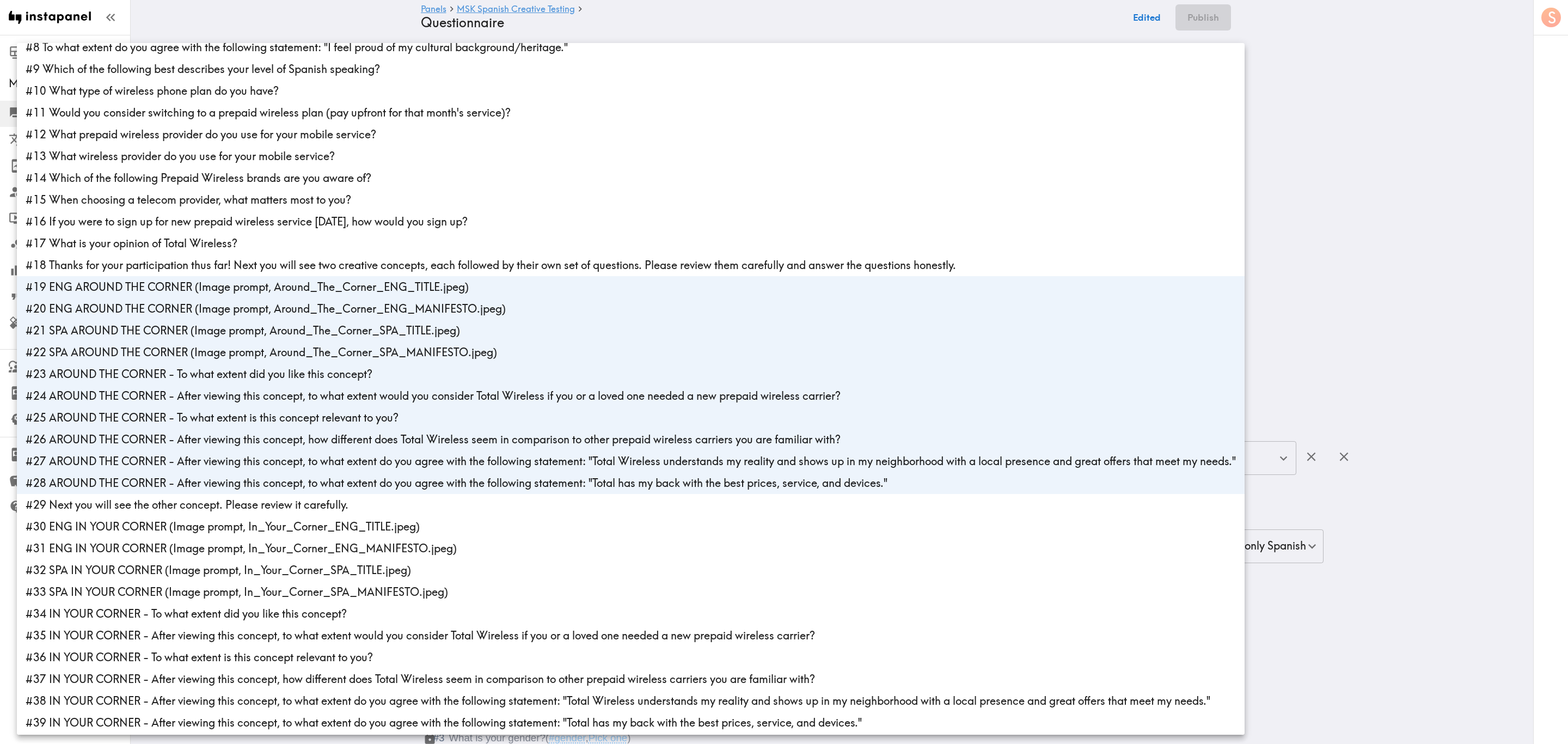
click at [940, 137] on div at bounding box center [784, 372] width 1568 height 744
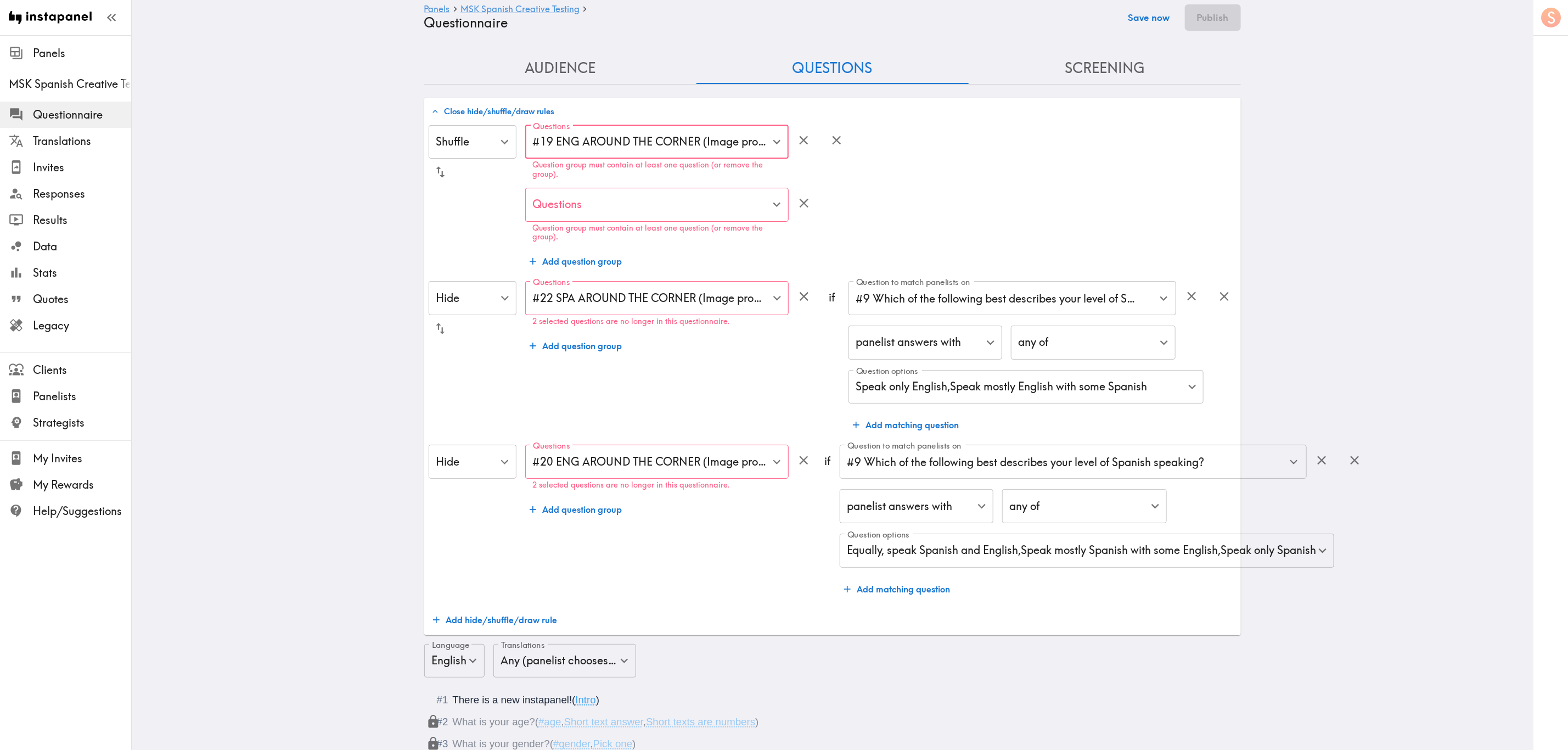
click at [948, 11] on button "Save now" at bounding box center [1149, 17] width 54 height 26
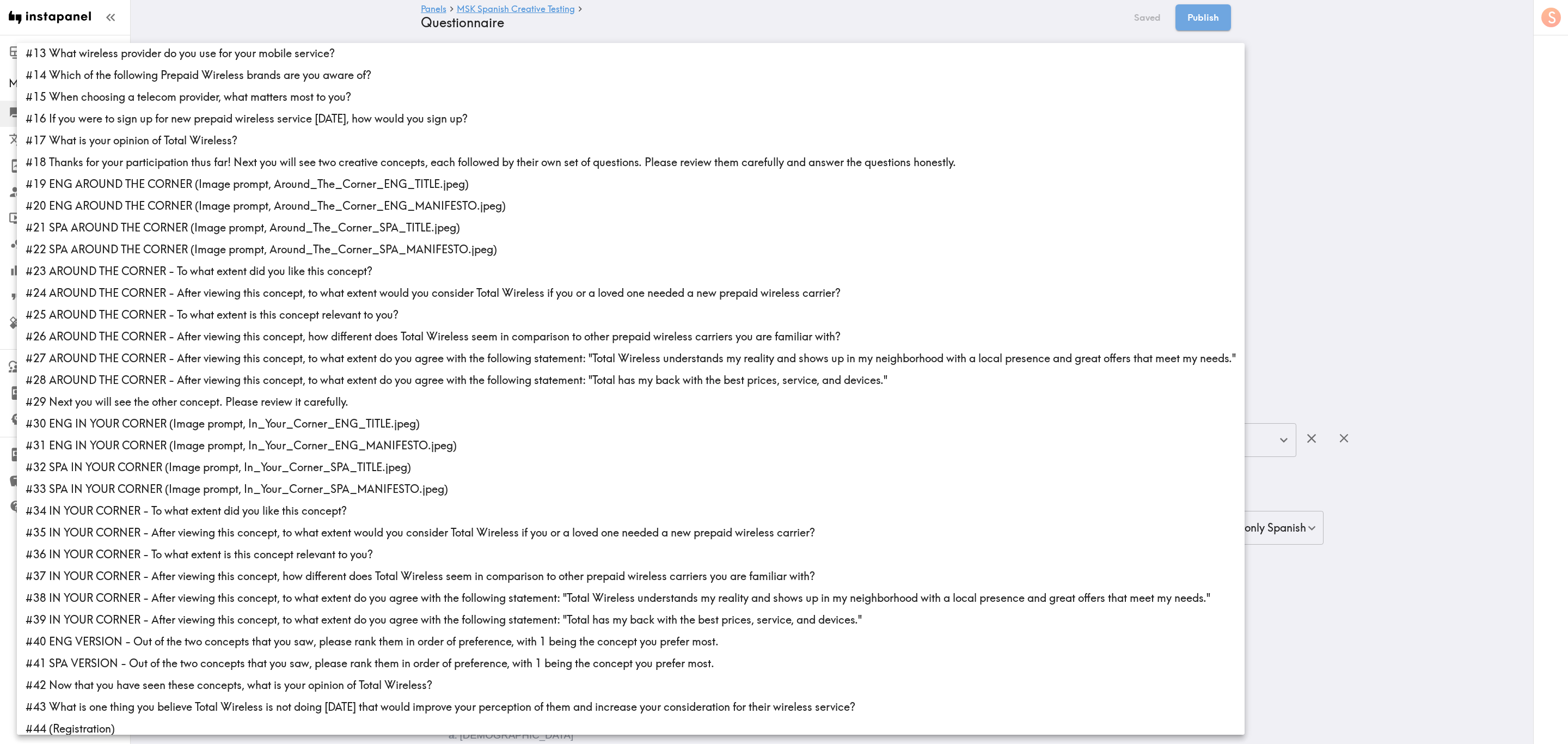
scroll to position [274, 0]
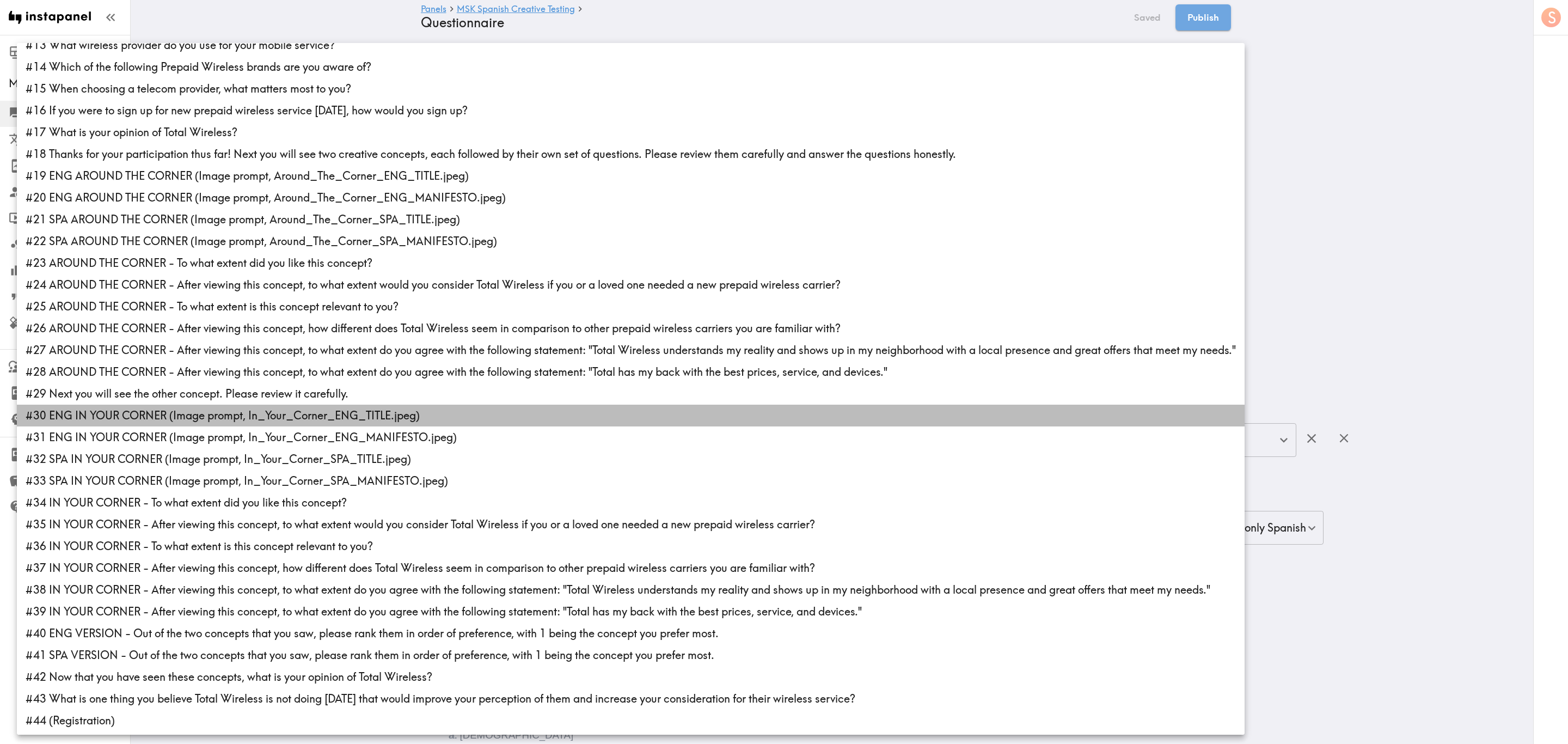
click at [146, 415] on li "#30 ENG IN YOUR CORNER (Image prompt, In_Your_Corner_ENG_TITLE.jpeg)" at bounding box center [631, 415] width 1228 height 22
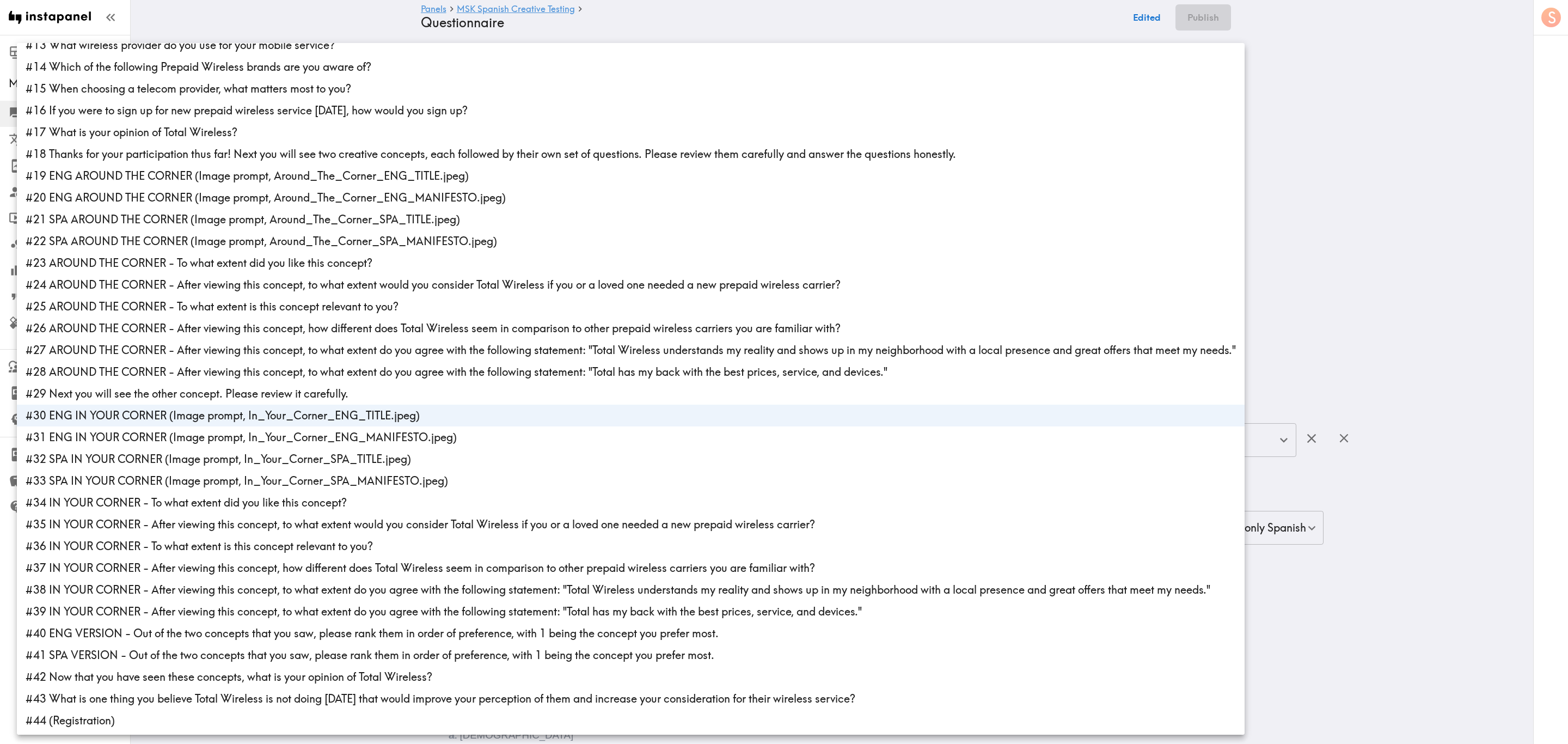
drag, startPoint x: 147, startPoint y: 439, endPoint x: 161, endPoint y: 462, distance: 26.9
click at [147, 439] on li "#31 ENG IN YOUR CORNER (Image prompt, In_Your_Corner_ENG_MANIFESTO.jpeg)" at bounding box center [631, 437] width 1228 height 22
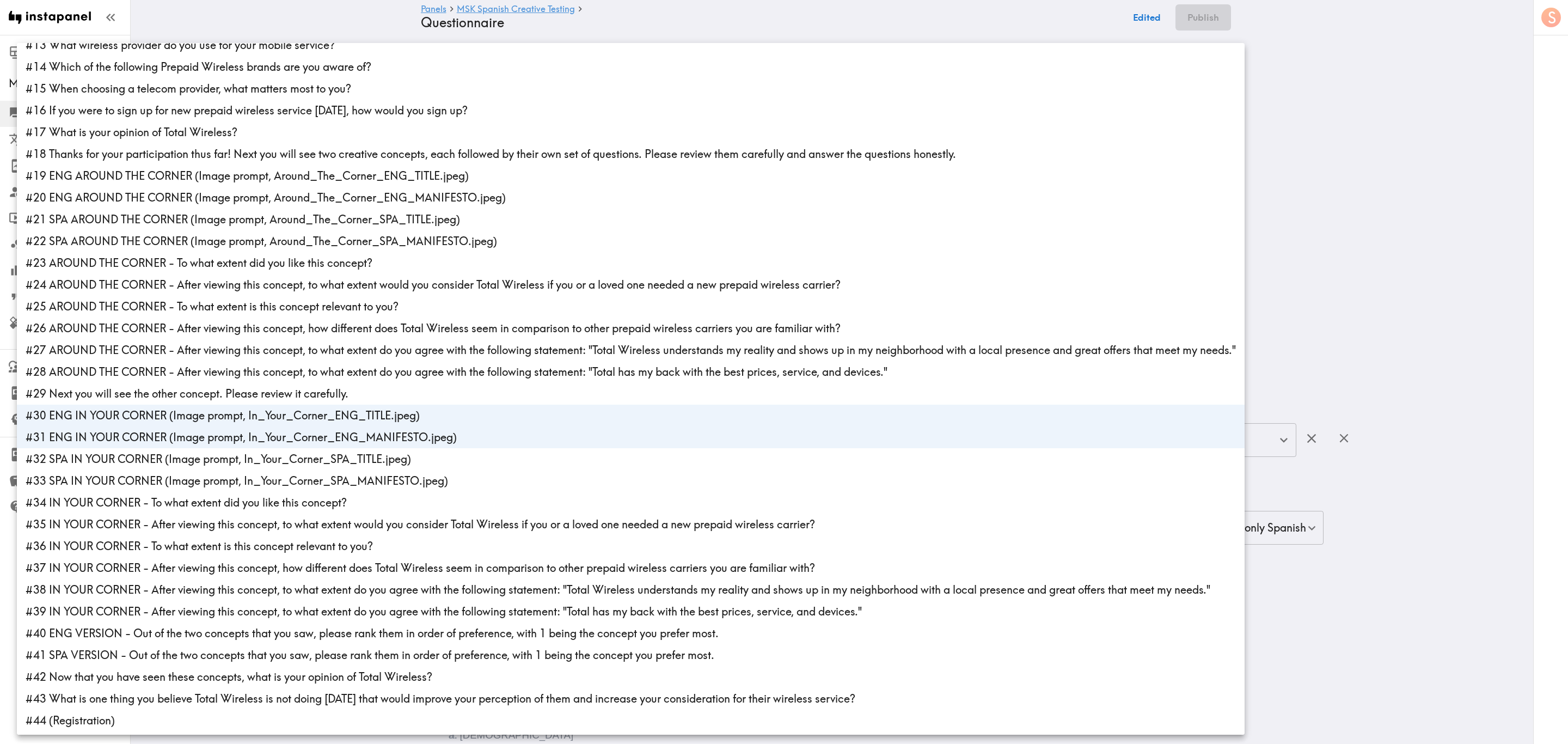
click at [161, 449] on li "#32 SPA IN YOUR CORNER (Image prompt, In_Your_Corner_SPA_TITLE.jpeg)" at bounding box center [631, 459] width 1228 height 22
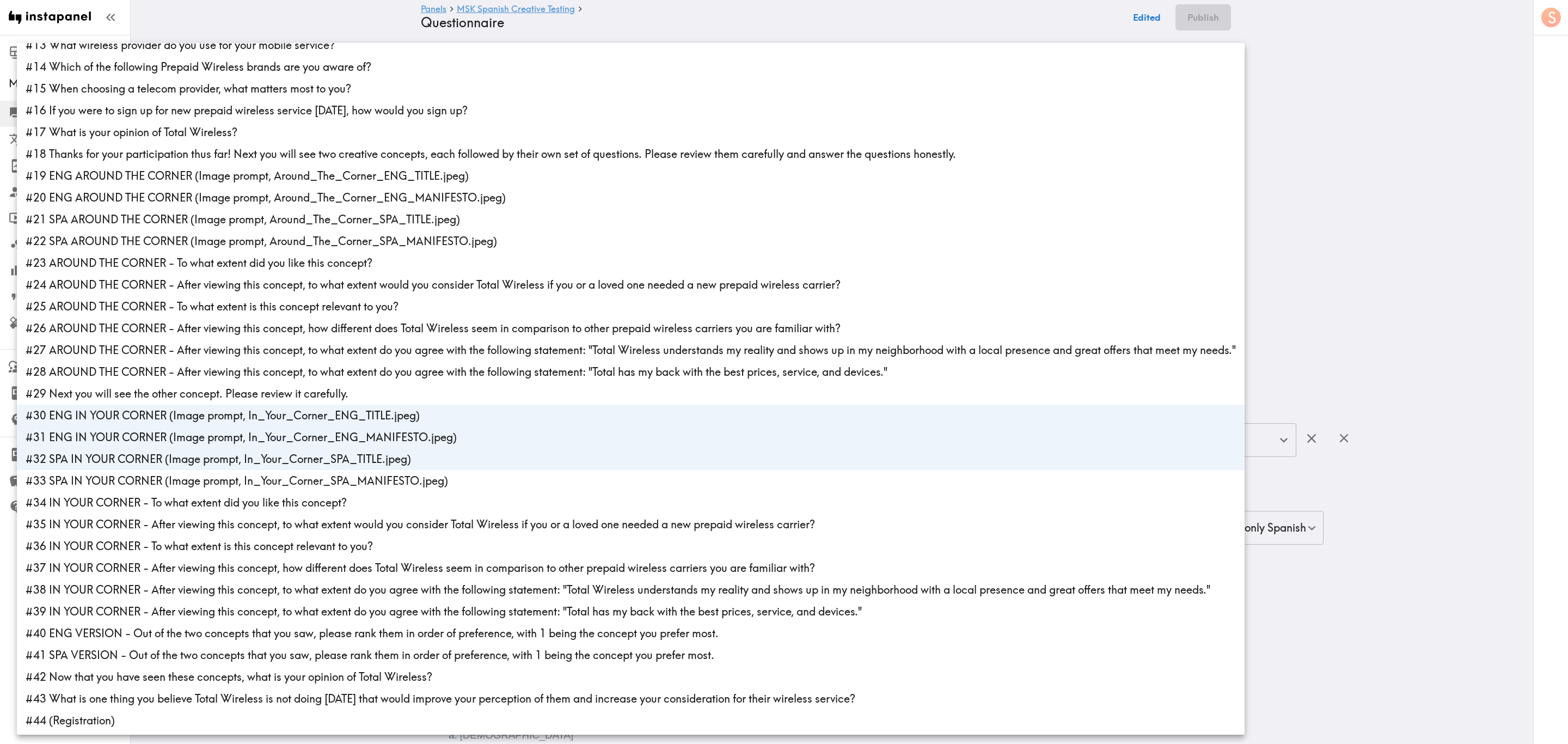
click at [163, 449] on li "#33 SPA IN YOUR CORNER (Image prompt, In_Your_Corner_SPA_MANIFESTO.jpeg)" at bounding box center [631, 481] width 1228 height 22
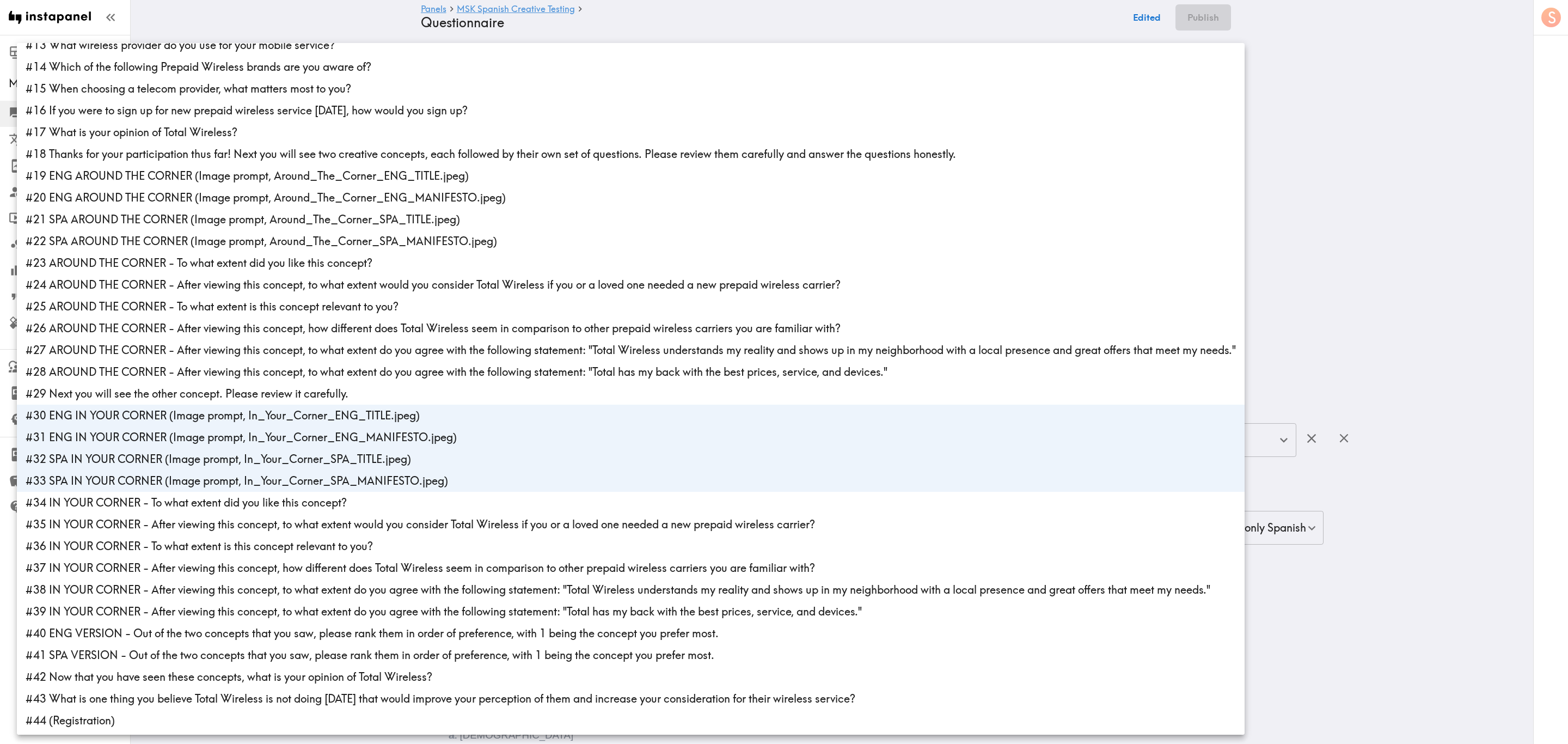
click at [161, 449] on li "#34 IN YOUR CORNER - To what extent did you like this concept?" at bounding box center [631, 503] width 1228 height 22
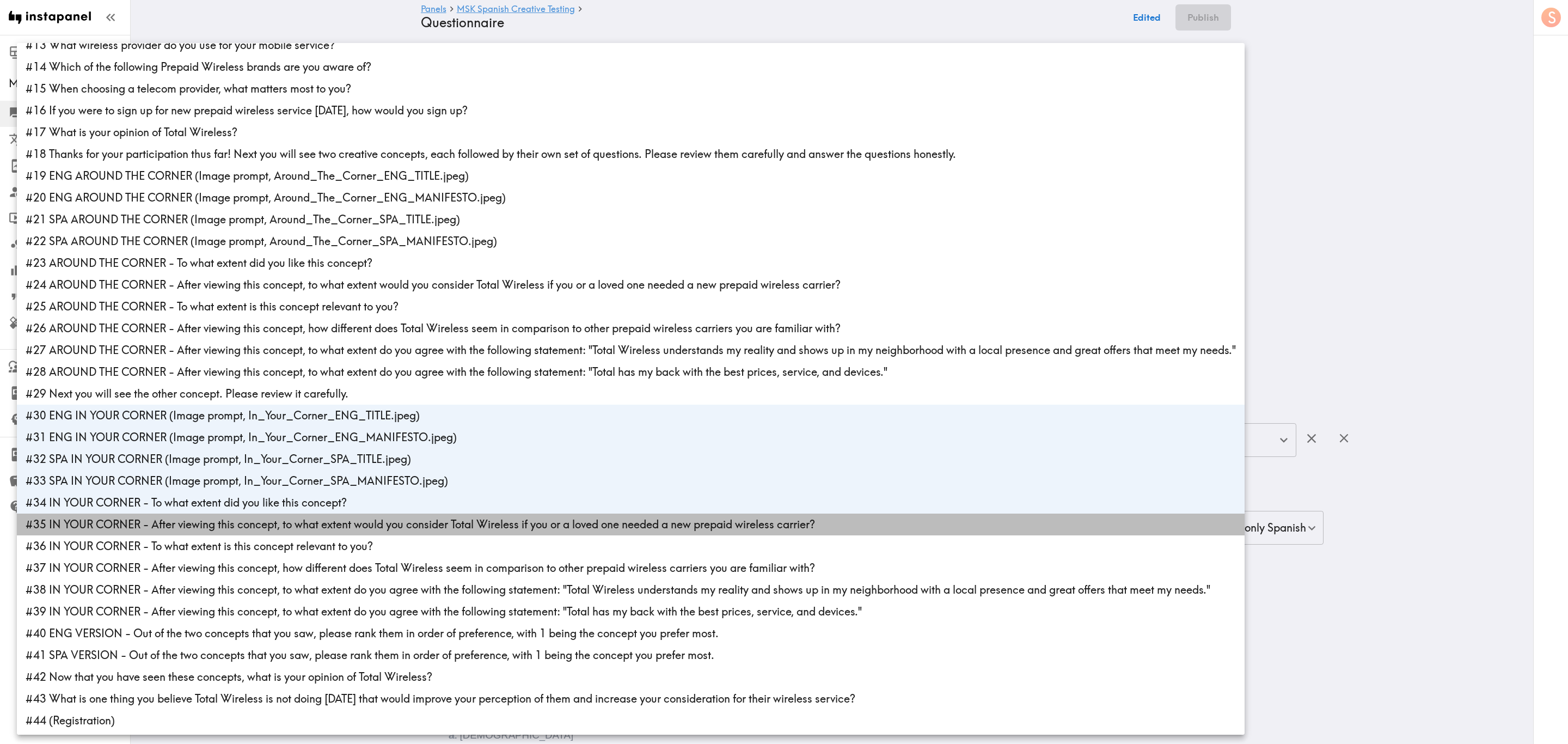
click at [166, 449] on li "#35 IN YOUR CORNER - After viewing this concept, to what extent would you consi…" at bounding box center [631, 524] width 1228 height 22
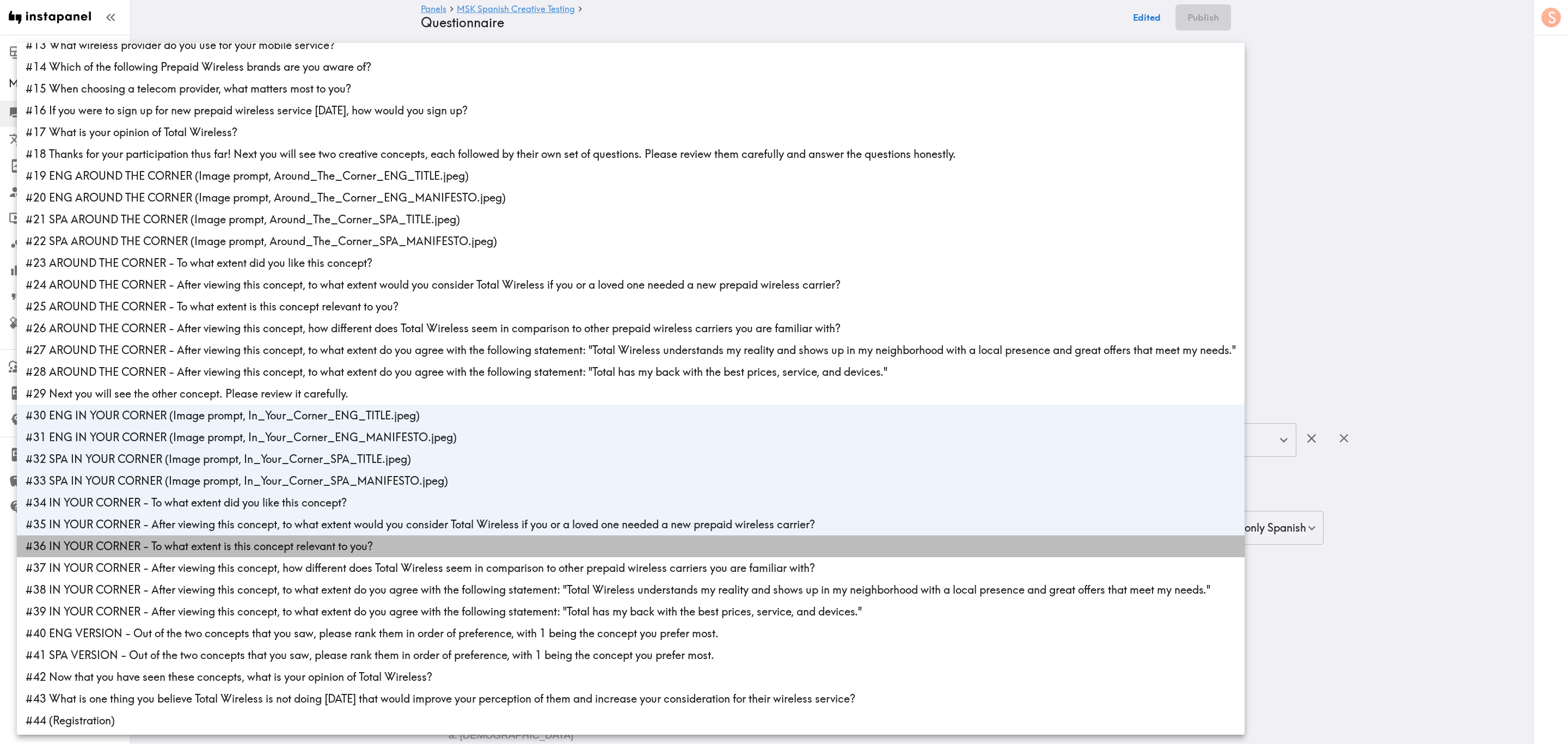
click at [171, 449] on li "#36 IN YOUR CORNER - To what extent is this concept relevant to you?" at bounding box center [631, 546] width 1228 height 22
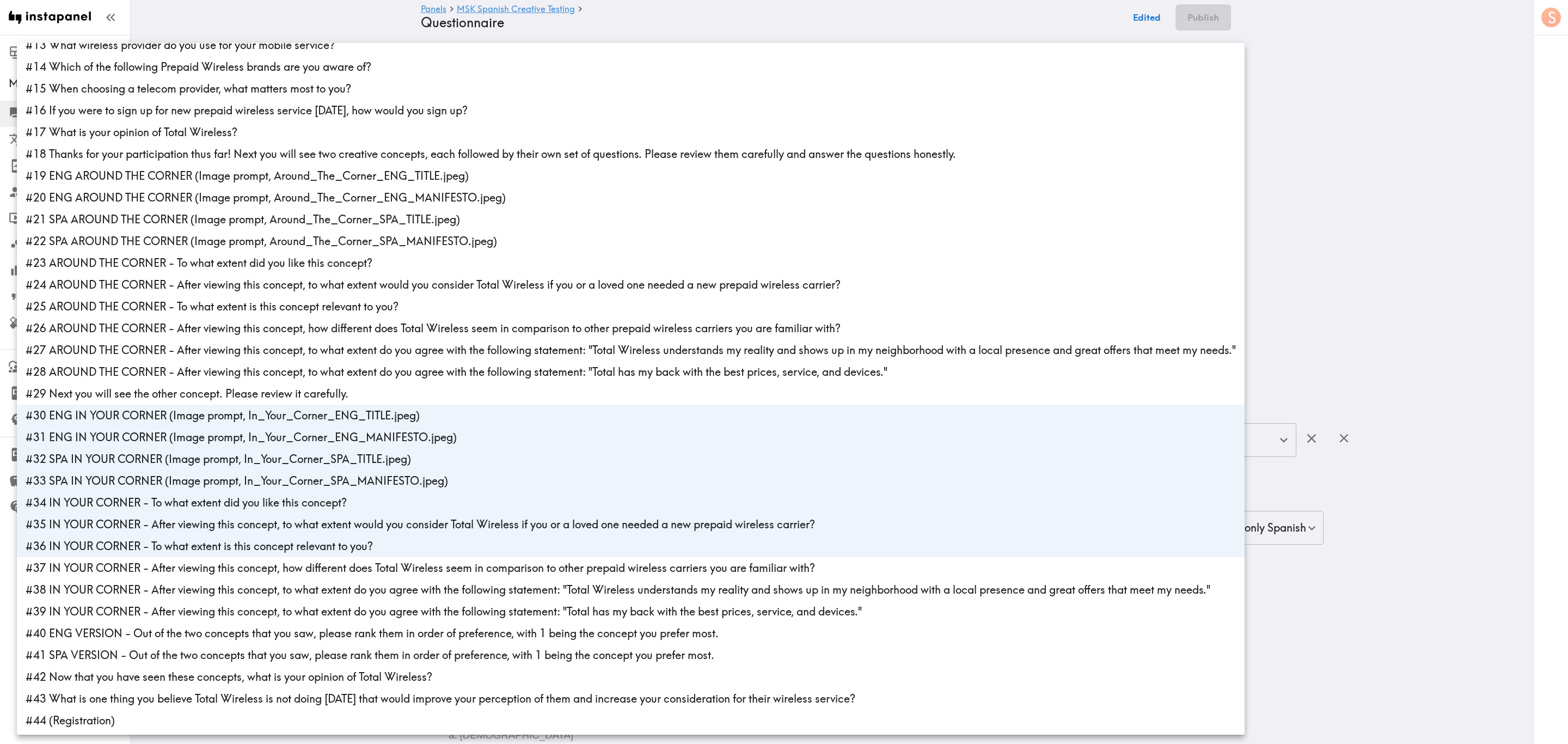
click at [176, 449] on li "#37 IN YOUR CORNER - After viewing this concept, how different does Total Wirel…" at bounding box center [631, 568] width 1228 height 22
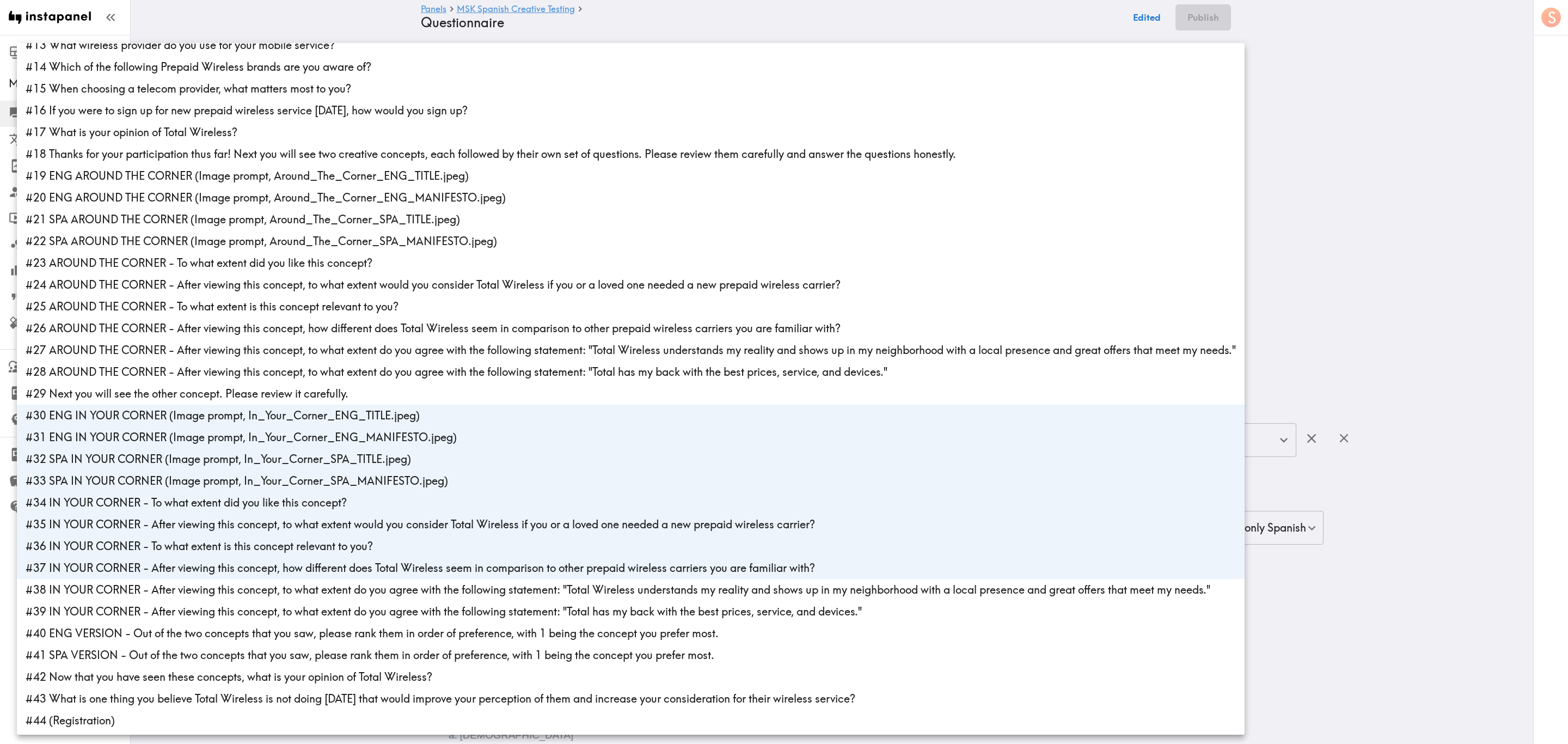
click at [181, 449] on li "#38 IN YOUR CORNER - After viewing this concept, to what extent do you agree wi…" at bounding box center [631, 590] width 1228 height 22
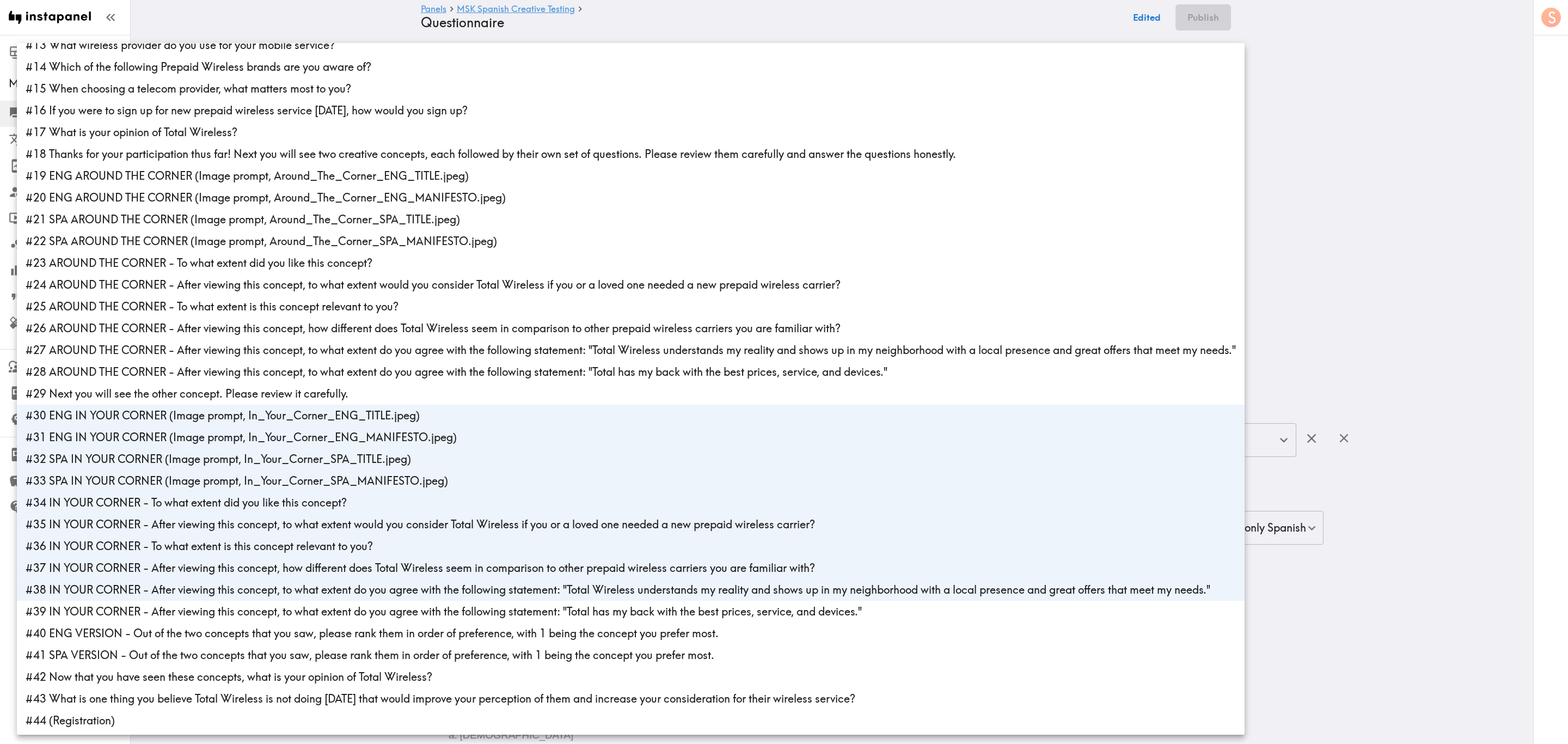
click at [182, 449] on li "#39 IN YOUR CORNER - After viewing this concept, to what extent do you agree wi…" at bounding box center [631, 611] width 1228 height 22
type input "03411937-93f0-43c4-b92c-aceacbb73d2a,e3699784-f15f-4725-b76d-aeb07bfad7b9,790a0…"
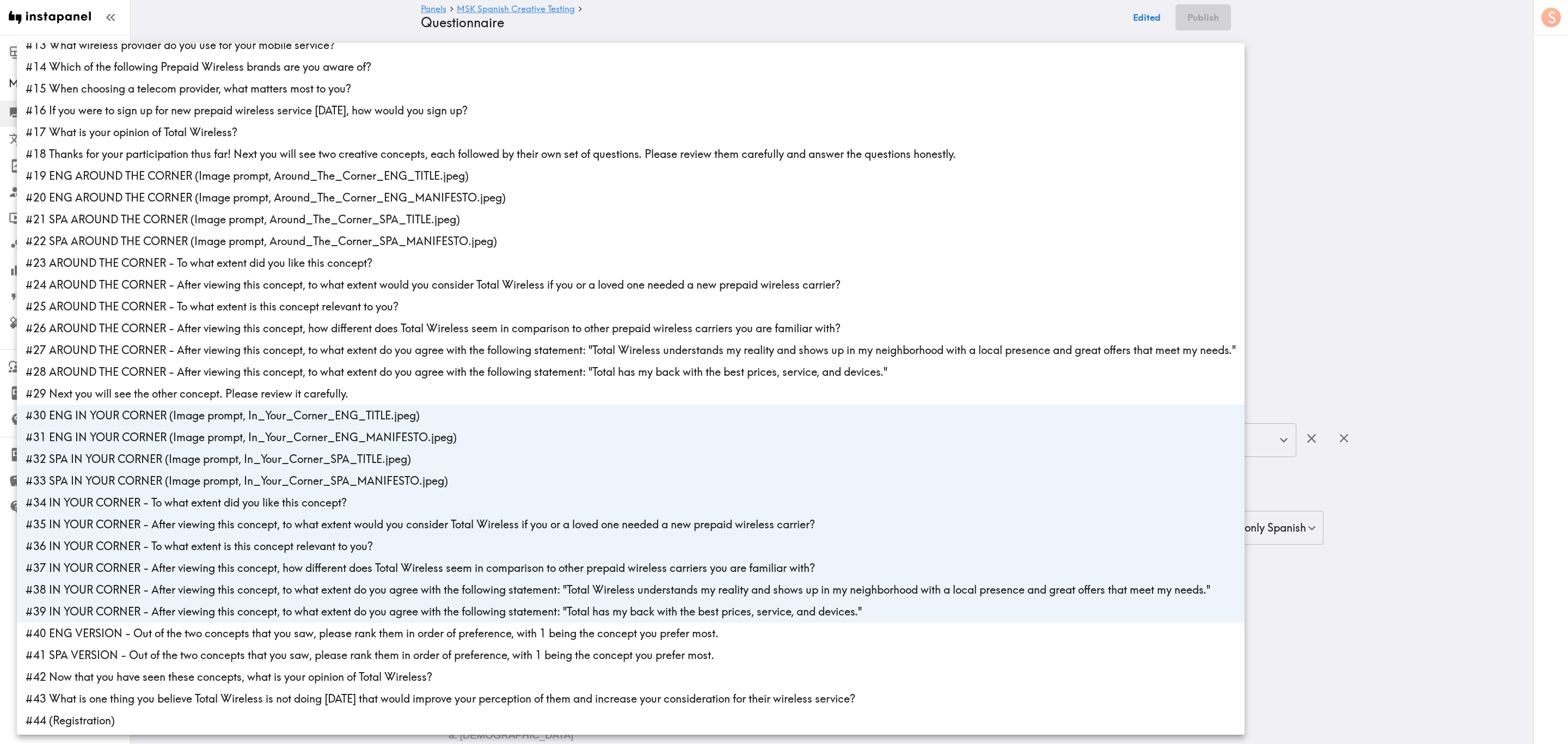
click at [940, 155] on div at bounding box center [784, 372] width 1568 height 744
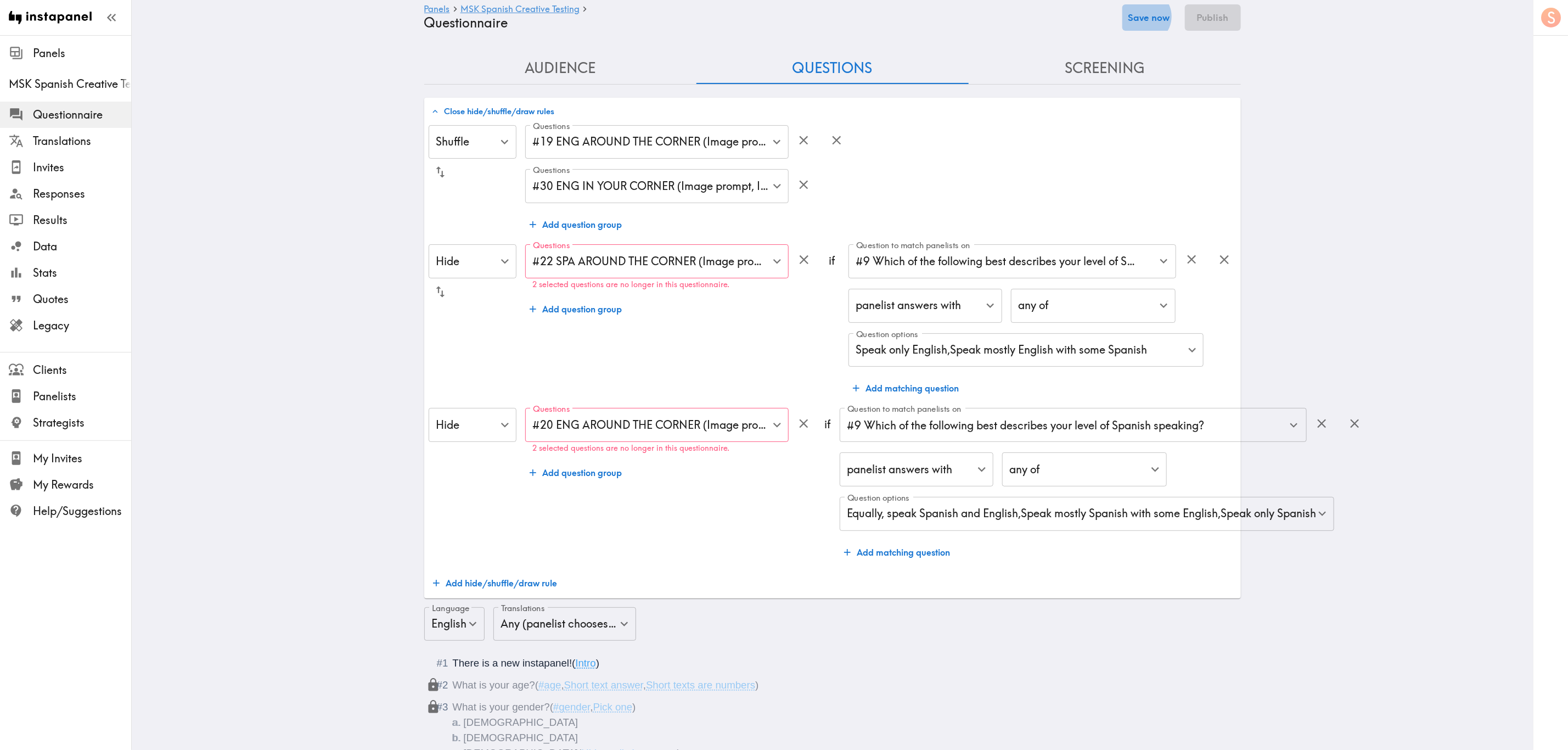
click at [948, 16] on button "Save now" at bounding box center [1149, 17] width 54 height 26
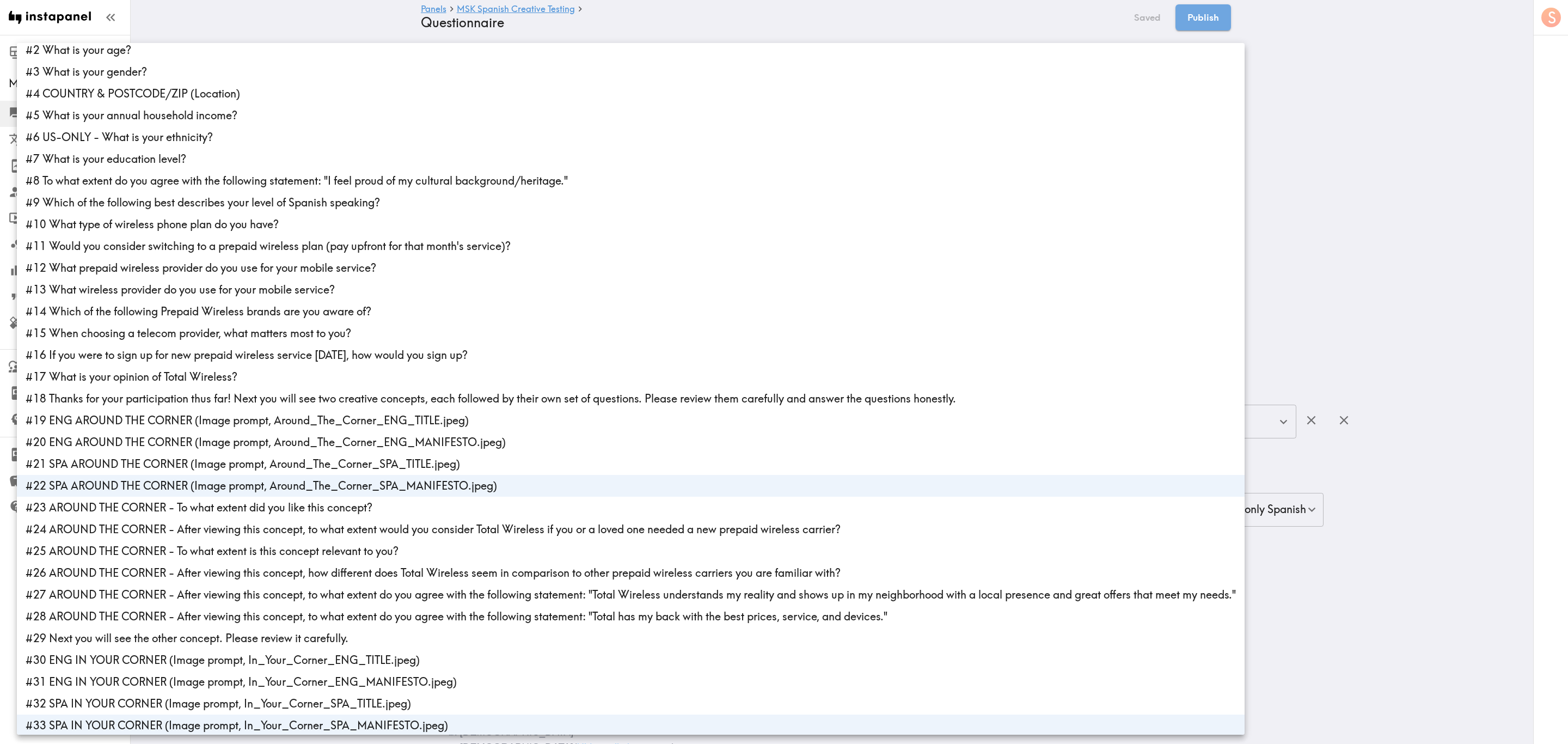
click at [237, 449] on li "#22 SPA AROUND THE CORNER (Image prompt, Around_The_Corner_SPA_MANIFESTO.jpeg)" at bounding box center [631, 485] width 1228 height 22
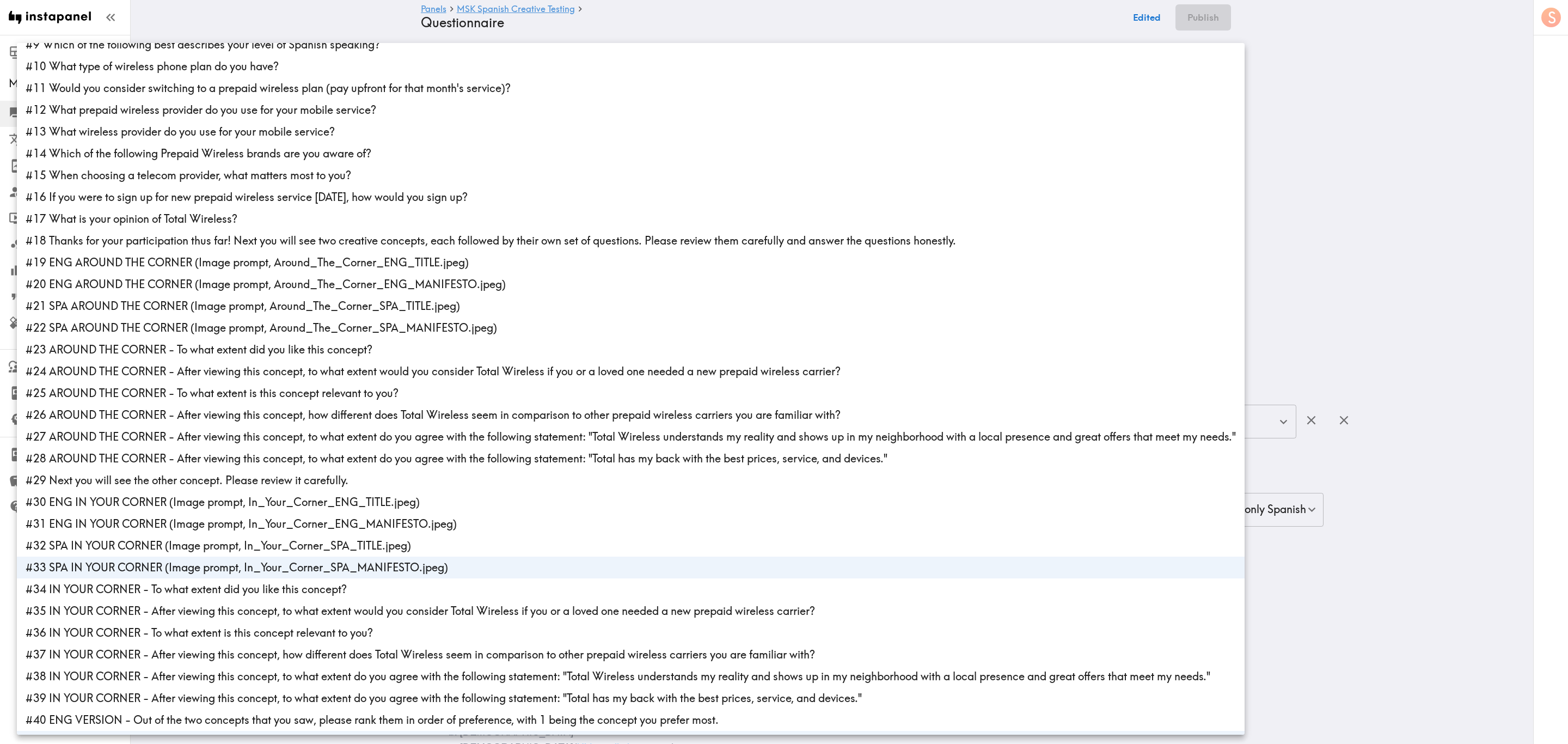
scroll to position [194, 0]
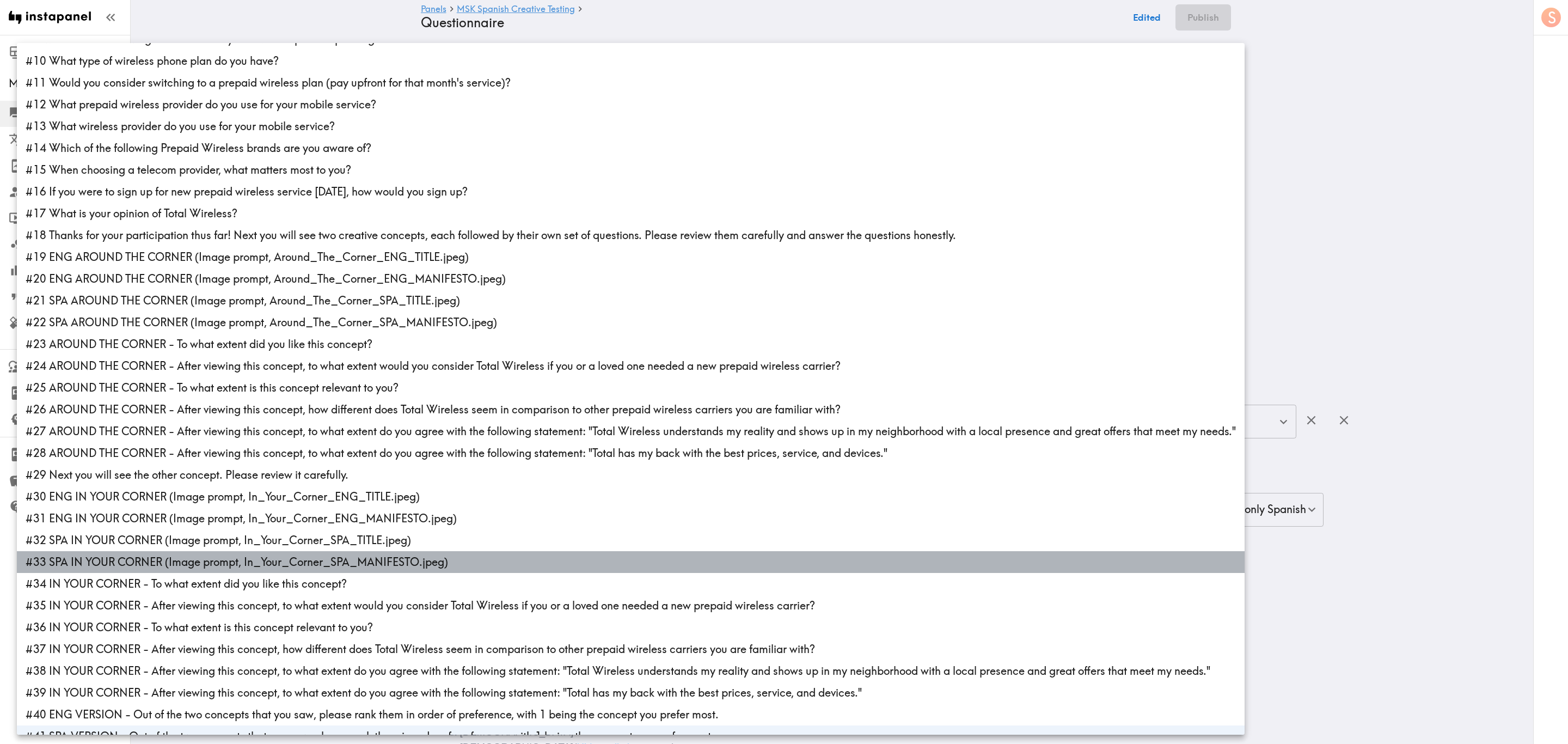
click at [171, 449] on li "#33 SPA IN YOUR CORNER (Image prompt, In_Your_Corner_SPA_MANIFESTO.jpeg)" at bounding box center [631, 562] width 1228 height 22
type input "8d64d4dc-c287-46af-986e-9e8912a00d78"
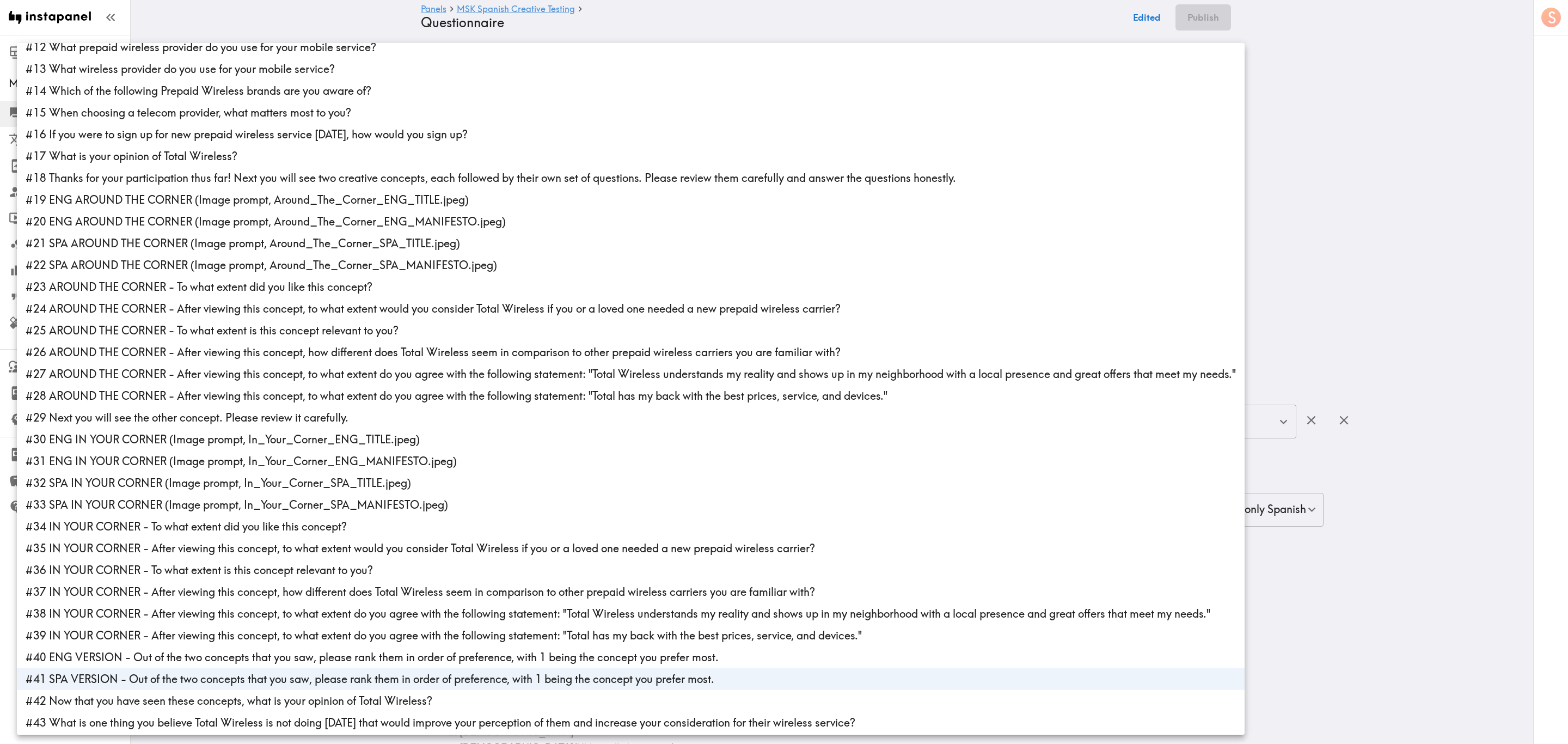
scroll to position [274, 0]
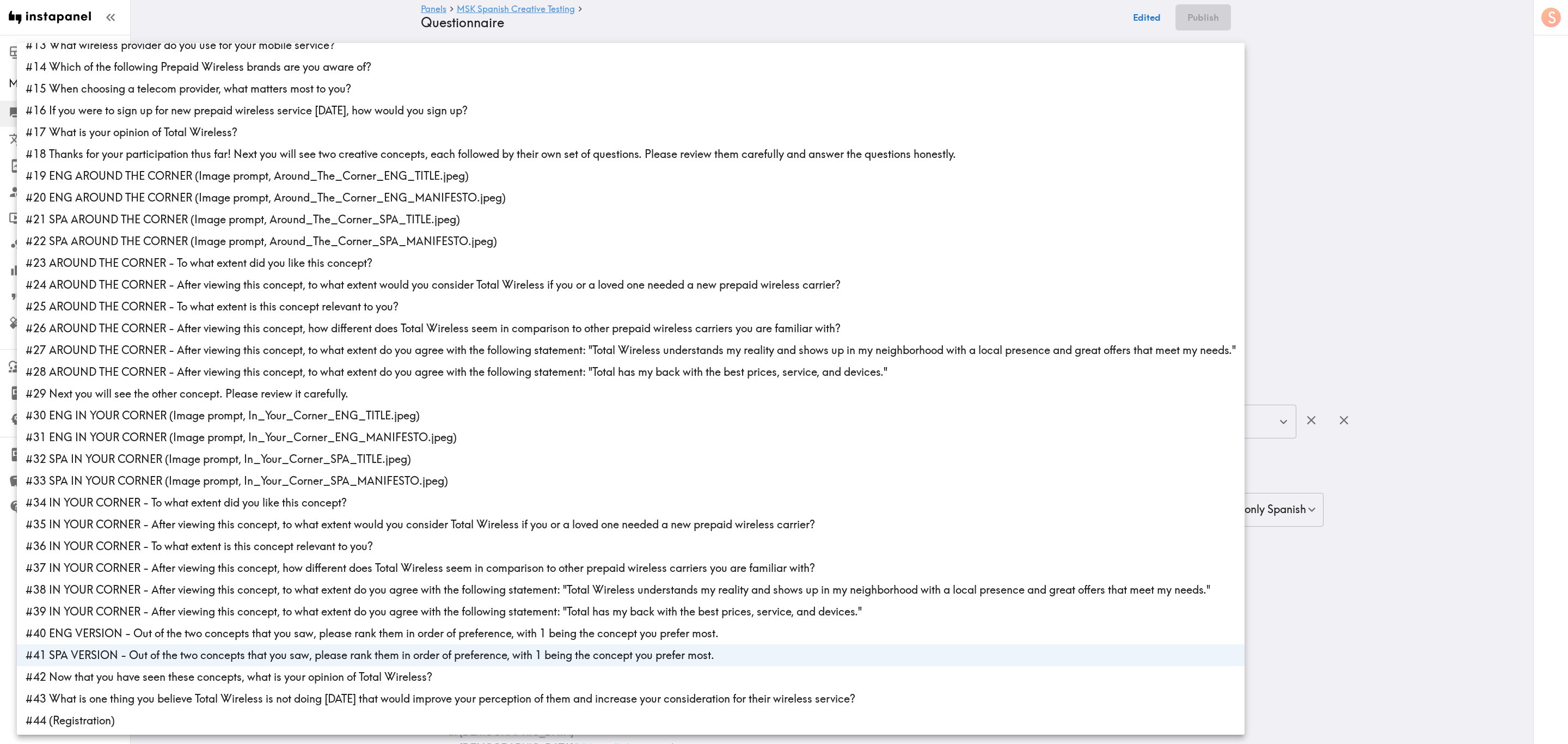
drag, startPoint x: 222, startPoint y: 658, endPoint x: 232, endPoint y: 648, distance: 14.1
click at [223, 449] on li "#41 SPA VERSION - Out of the two concepts that you saw, please rank them in ord…" at bounding box center [631, 655] width 1228 height 22
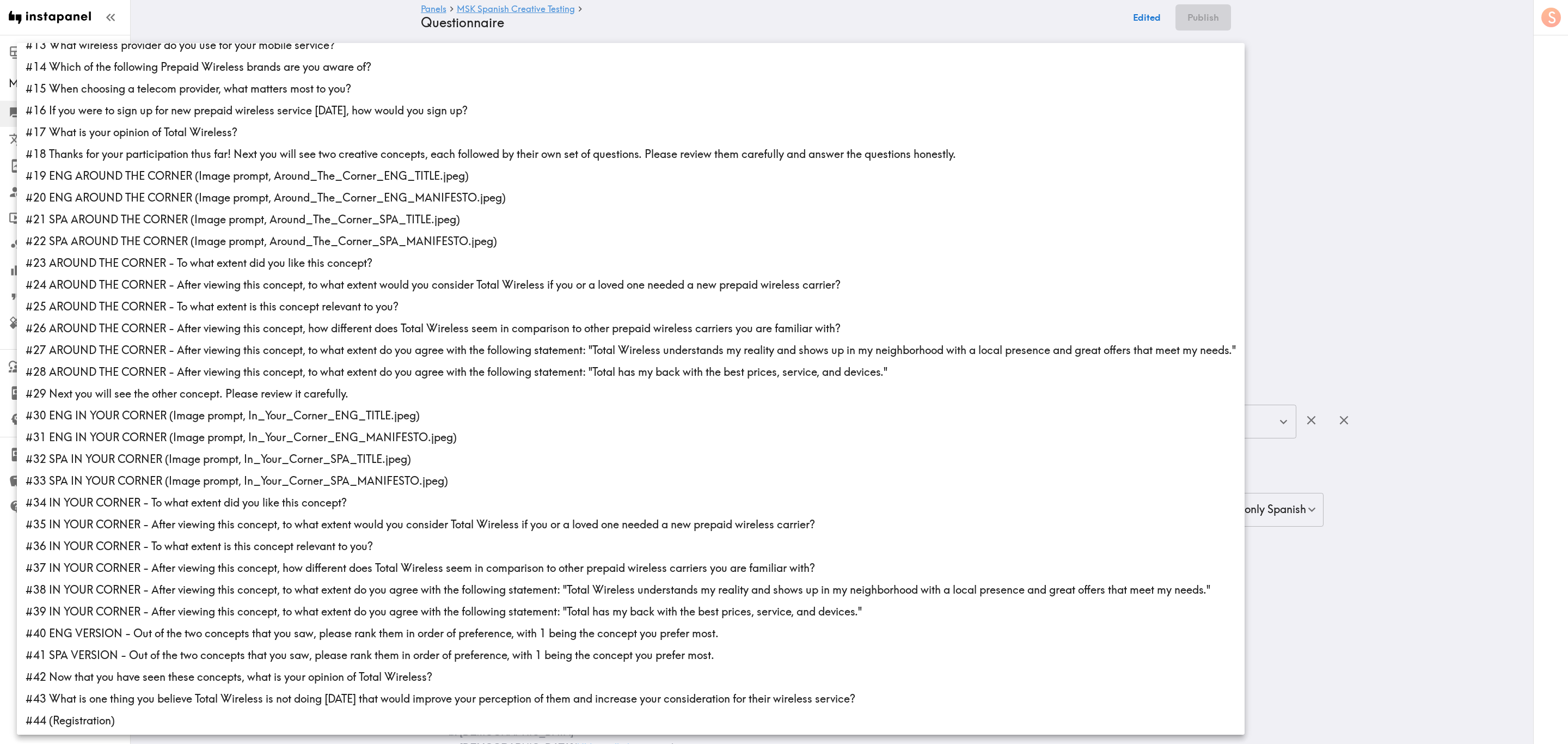
scroll to position [0, 0]
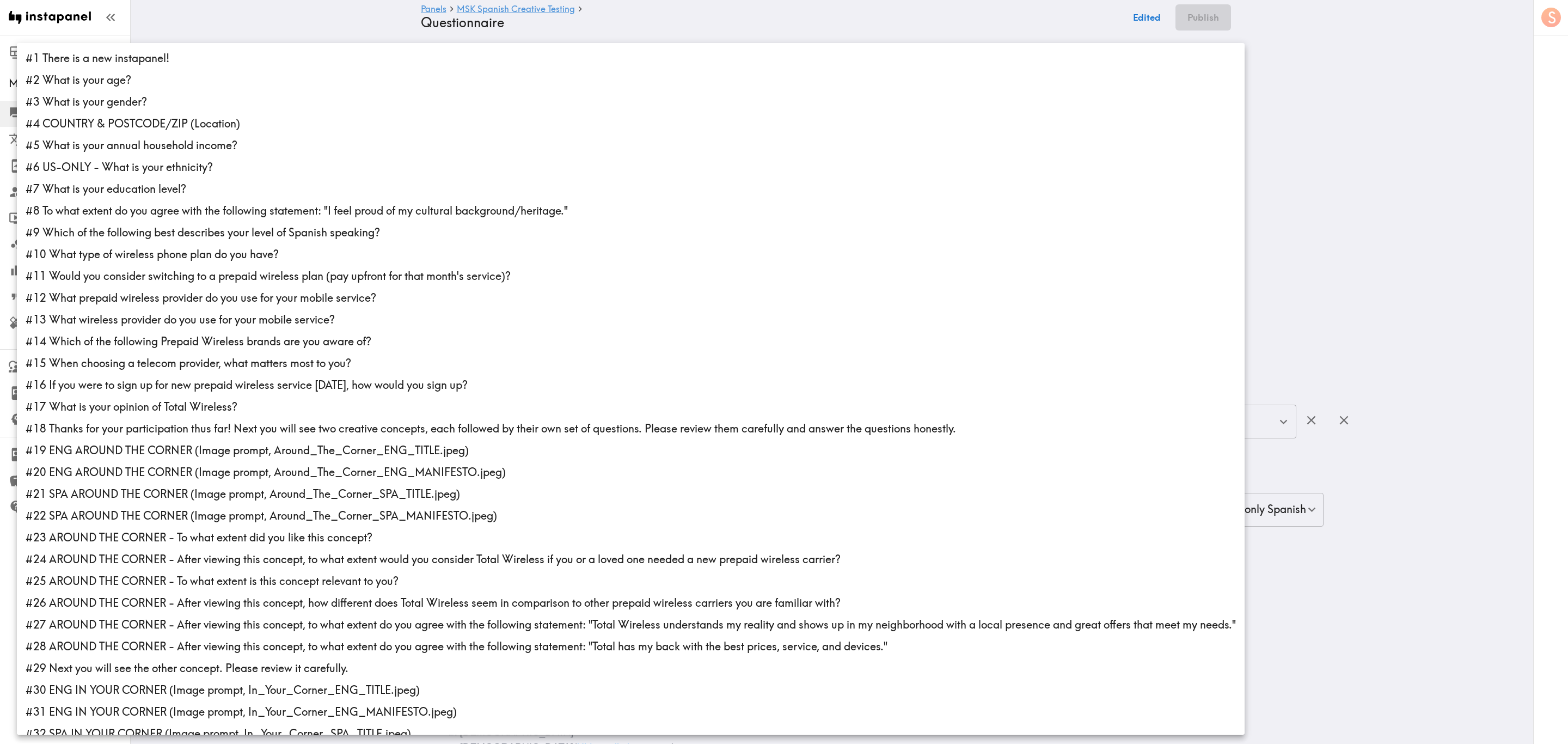
click at [940, 162] on div at bounding box center [784, 372] width 1568 height 744
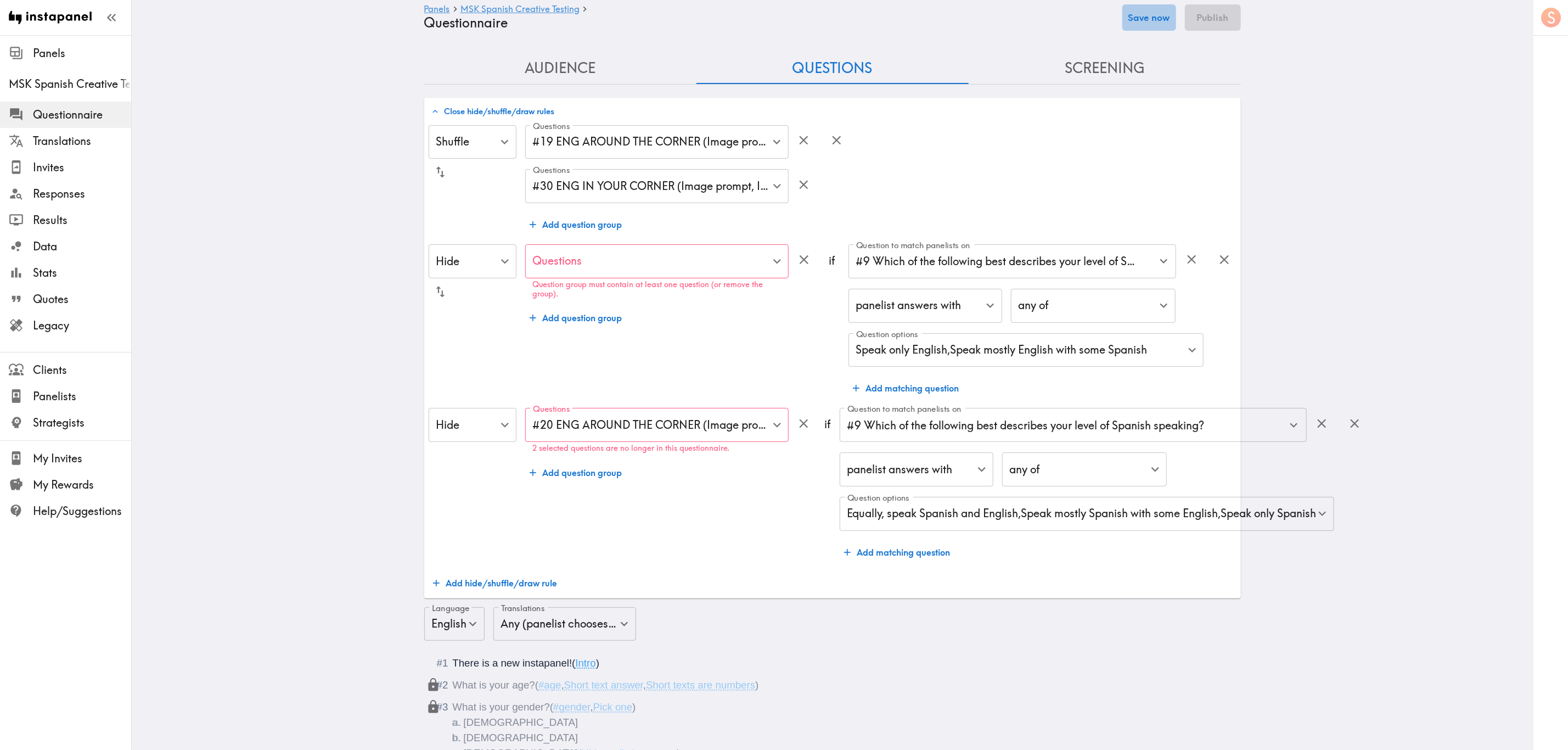
click at [948, 19] on button "Save now" at bounding box center [1149, 17] width 54 height 26
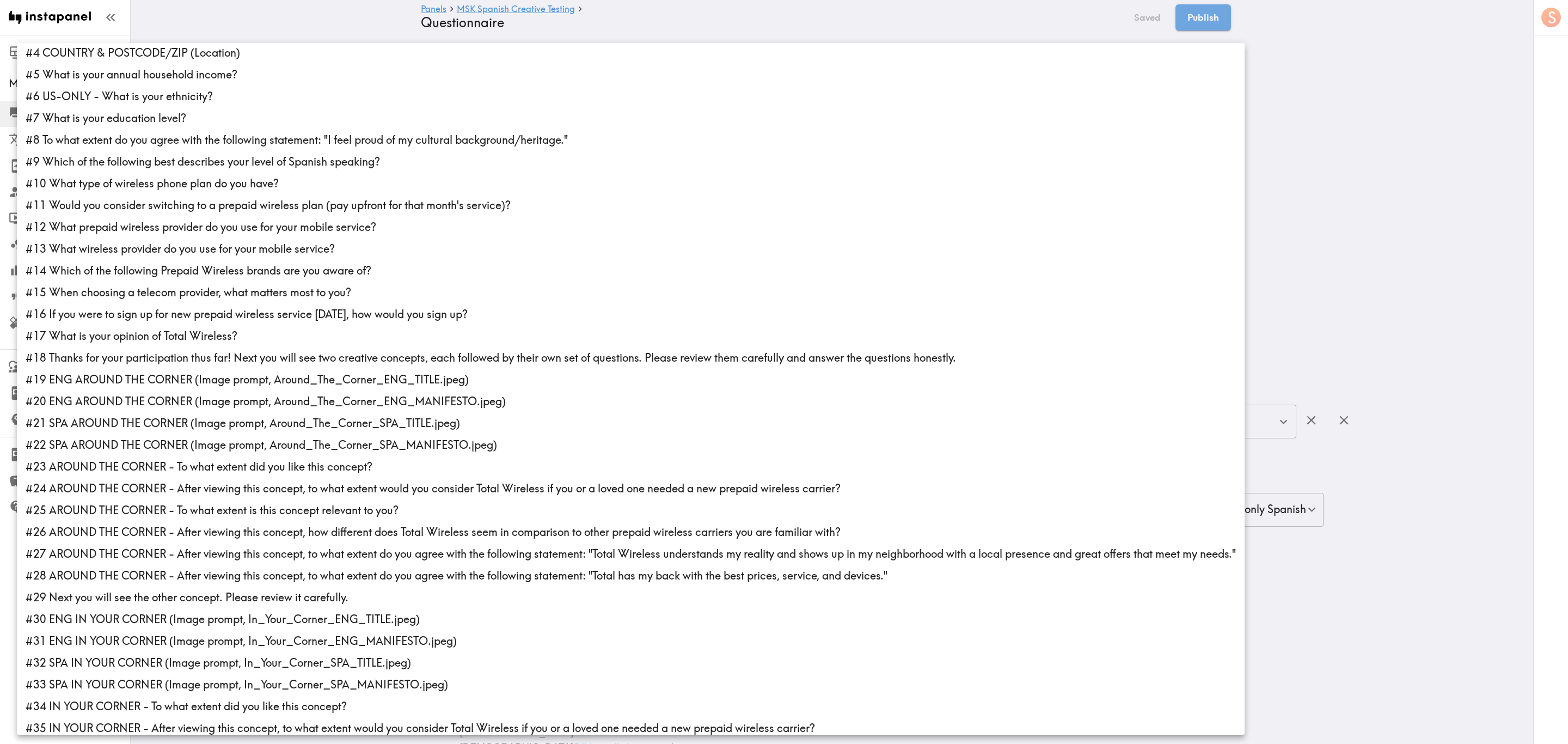
scroll to position [245, 0]
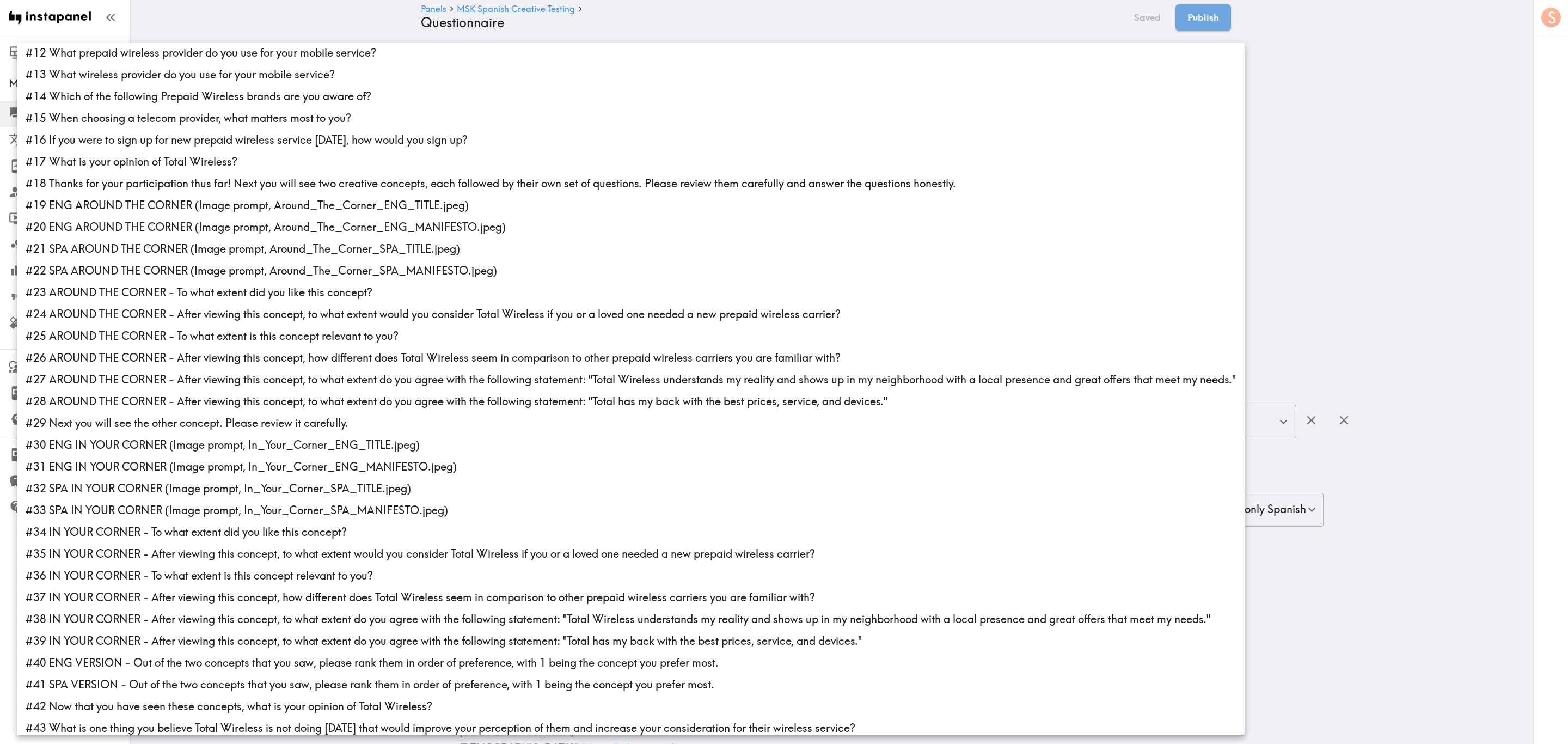
click at [107, 250] on li "#21 SPA AROUND THE CORNER (Image prompt, Around_The_Corner_SPA_TITLE.jpeg)" at bounding box center [631, 249] width 1228 height 22
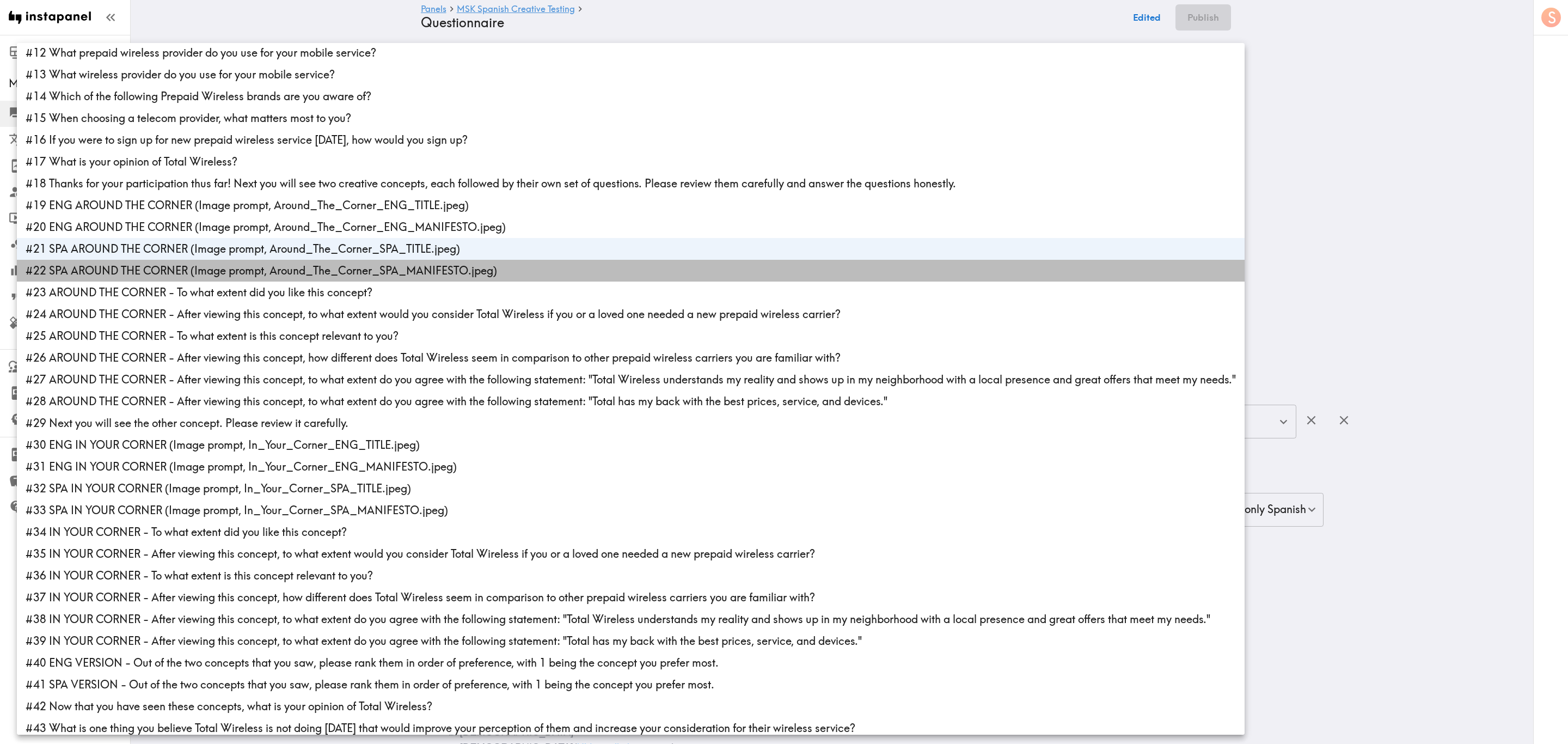
click at [111, 275] on li "#22 SPA AROUND THE CORNER (Image prompt, Around_The_Corner_SPA_MANIFESTO.jpeg)" at bounding box center [631, 270] width 1228 height 22
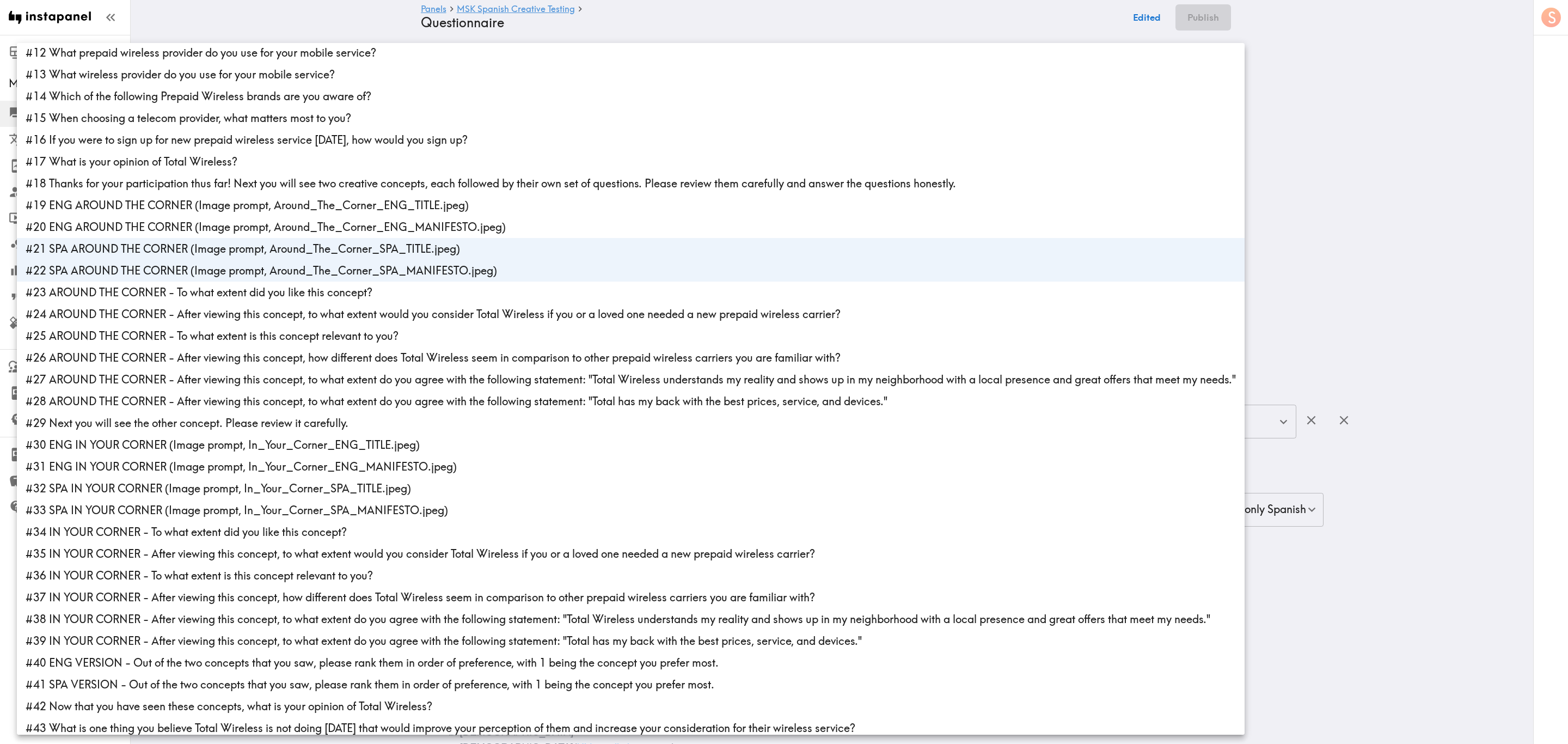
click at [131, 449] on li "#32 SPA IN YOUR CORNER (Image prompt, In_Your_Corner_SPA_TITLE.jpeg)" at bounding box center [631, 488] width 1228 height 22
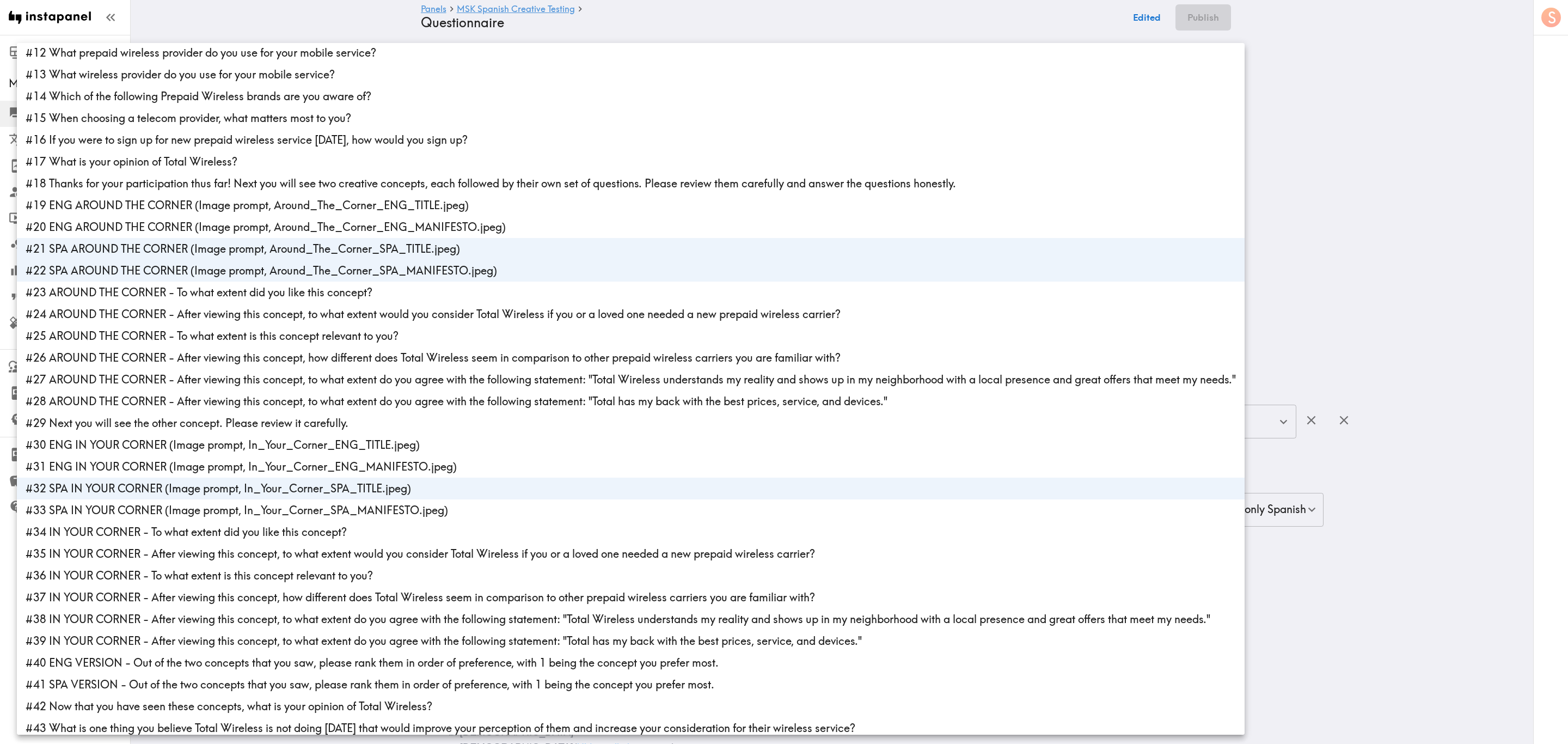
click at [137, 449] on li "#33 SPA IN YOUR CORNER (Image prompt, In_Your_Corner_SPA_MANIFESTO.jpeg)" at bounding box center [631, 510] width 1228 height 22
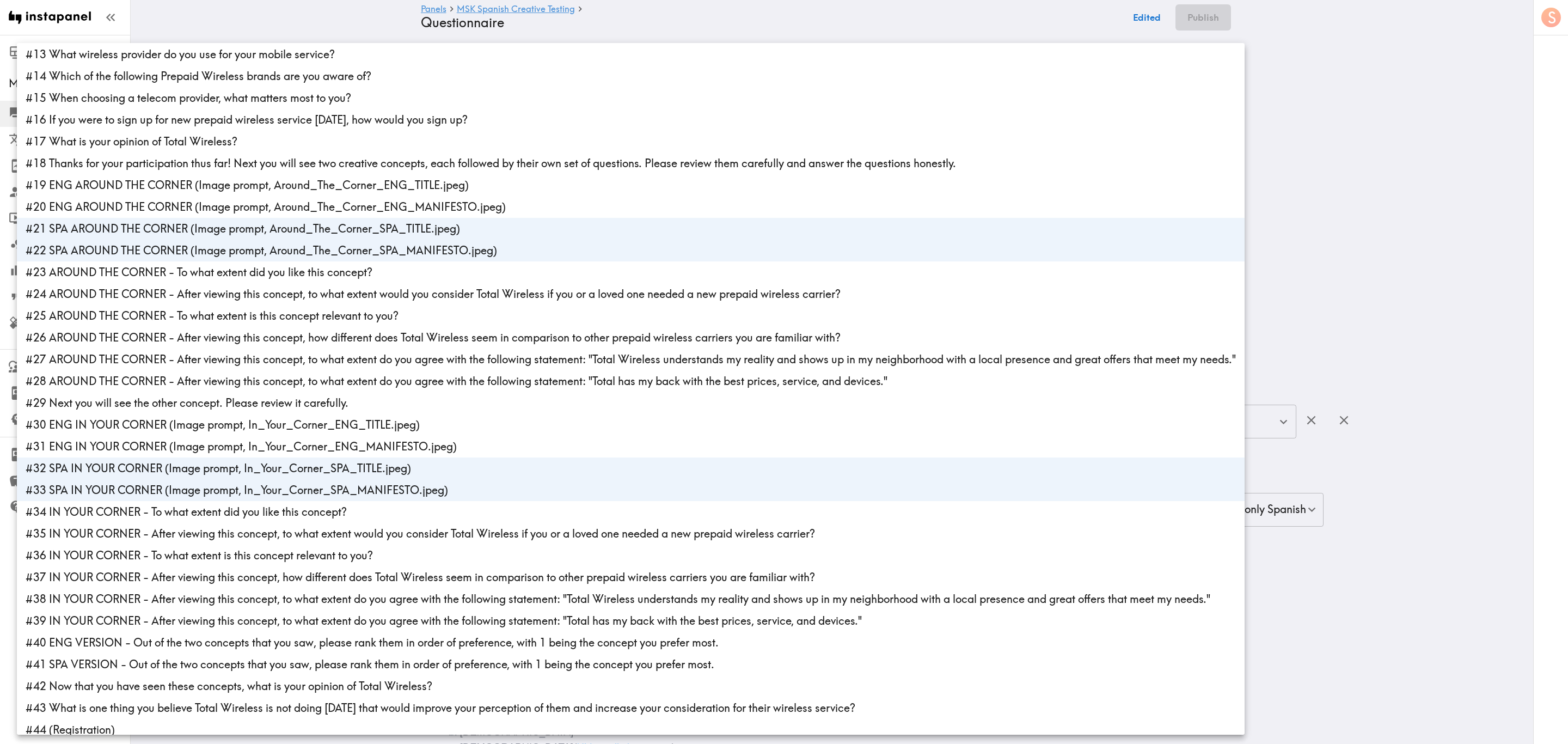
scroll to position [274, 0]
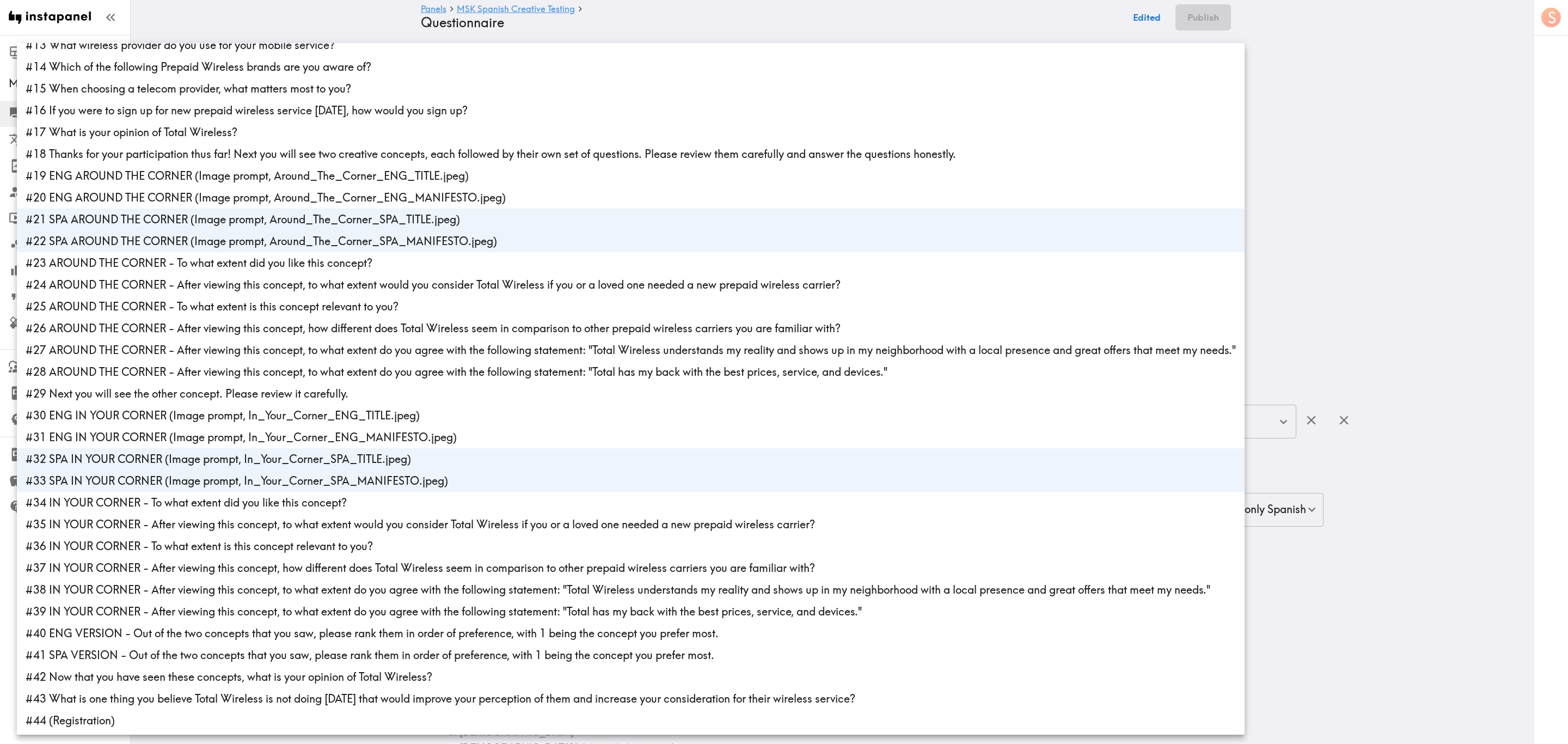
drag, startPoint x: 142, startPoint y: 664, endPoint x: 147, endPoint y: 657, distance: 8.6
click at [141, 449] on ul "#1 There is a new instapanel! #2 What is your age? #3 What is your gender? #4 C…" at bounding box center [631, 251] width 1228 height 967
click at [197, 449] on li "#41 SPA VERSION - Out of the two concepts that you saw, please rank them in ord…" at bounding box center [631, 655] width 1228 height 22
type input "e02d8ca8-85c2-49e4-b3f5-a2e6ff4a3c89,9294096a-01bf-48f9-9ebe-94e96c709cef,790a0…"
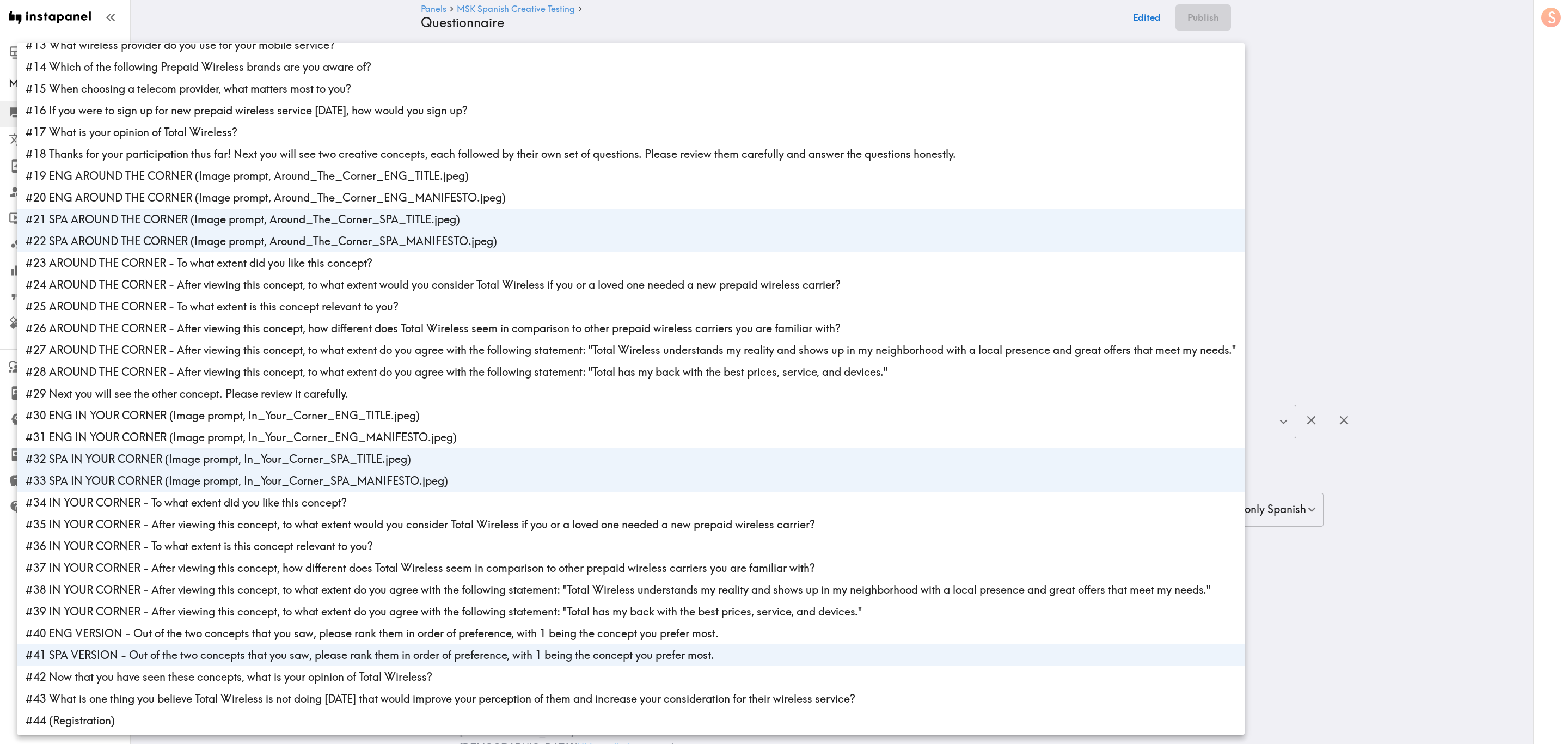
click at [940, 193] on div at bounding box center [784, 372] width 1568 height 744
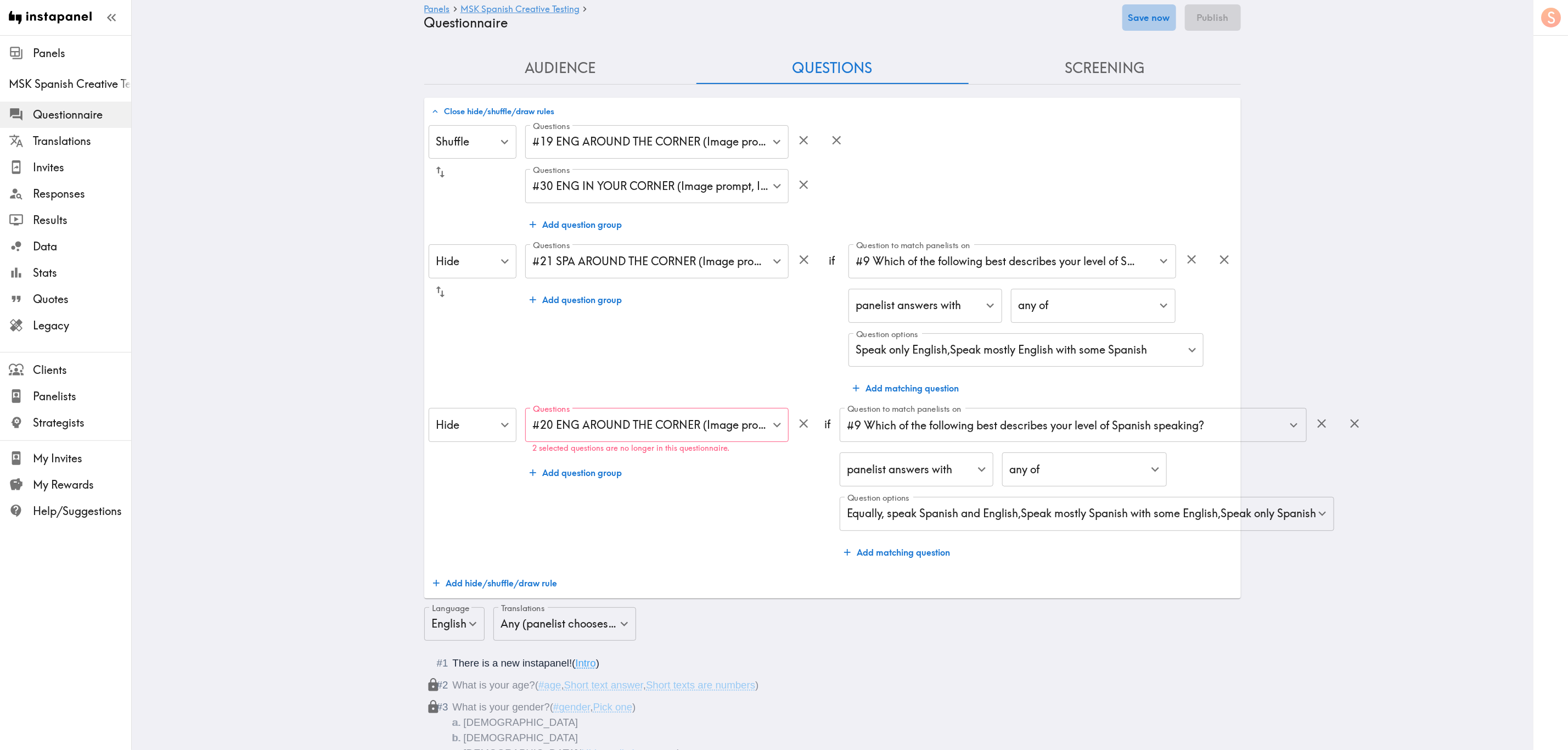
click at [948, 17] on button "Save now" at bounding box center [1149, 17] width 54 height 26
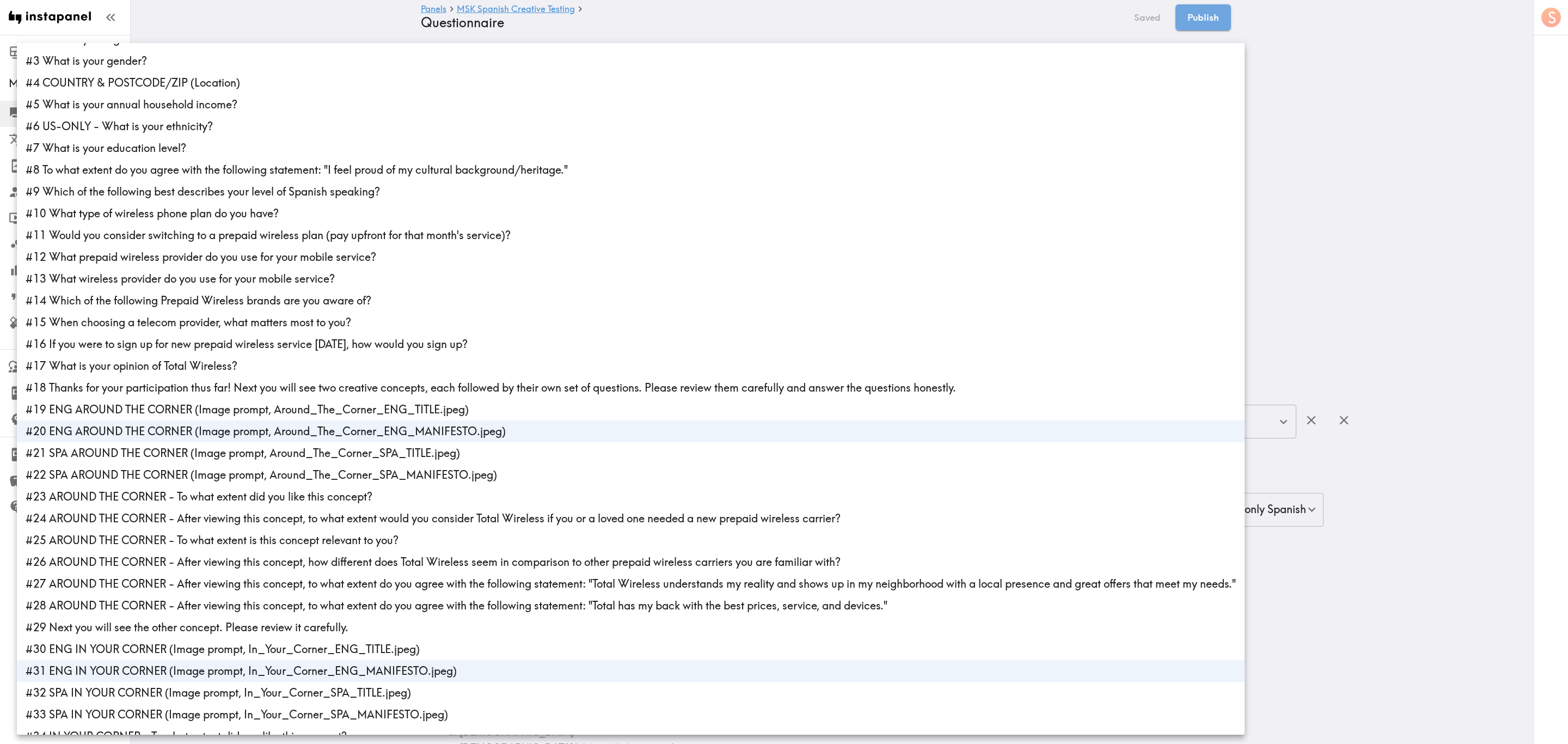
scroll to position [0, 0]
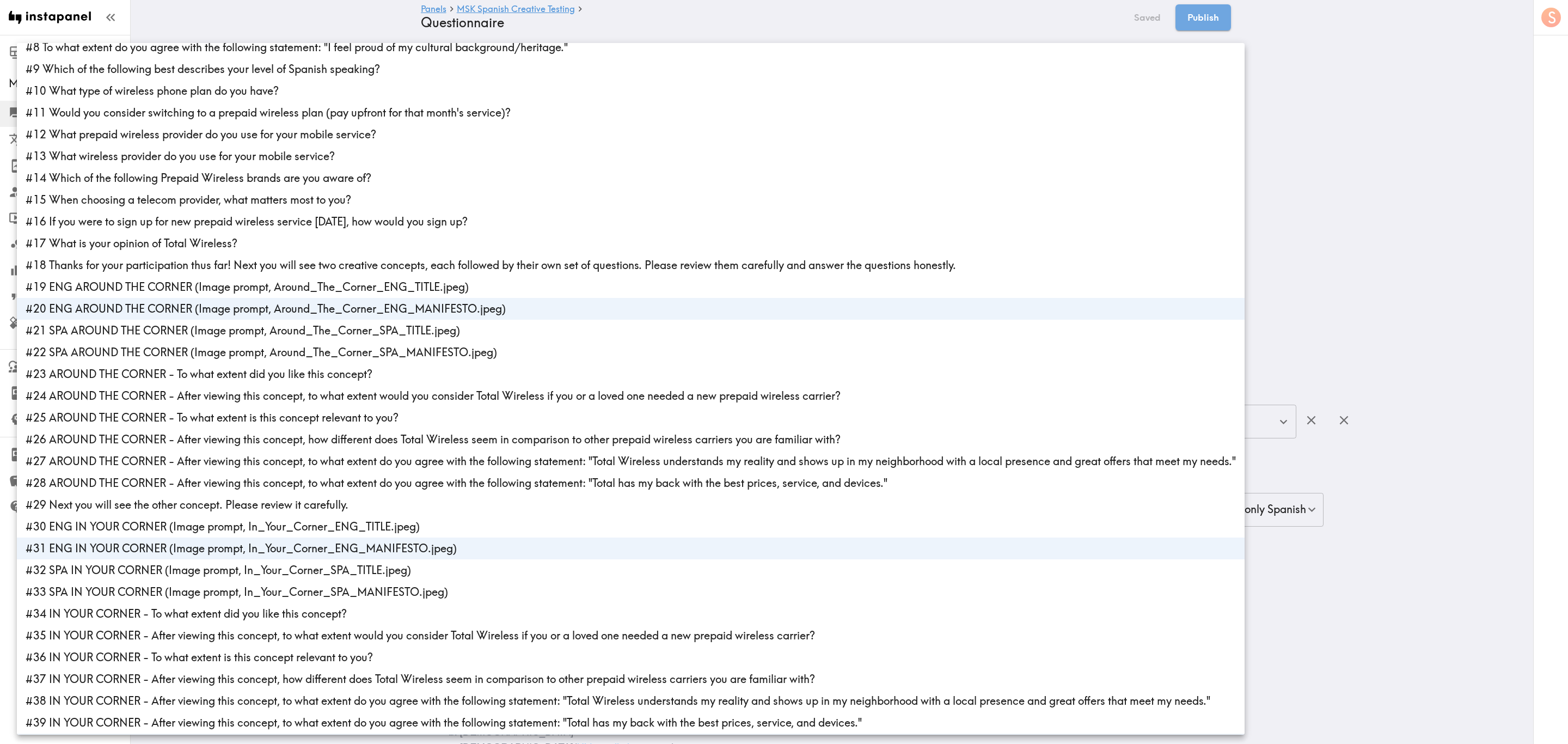
click at [173, 304] on li "#20 ENG AROUND THE CORNER (Image prompt, Around_The_Corner_ENG_MANIFESTO.jpeg)" at bounding box center [631, 308] width 1228 height 22
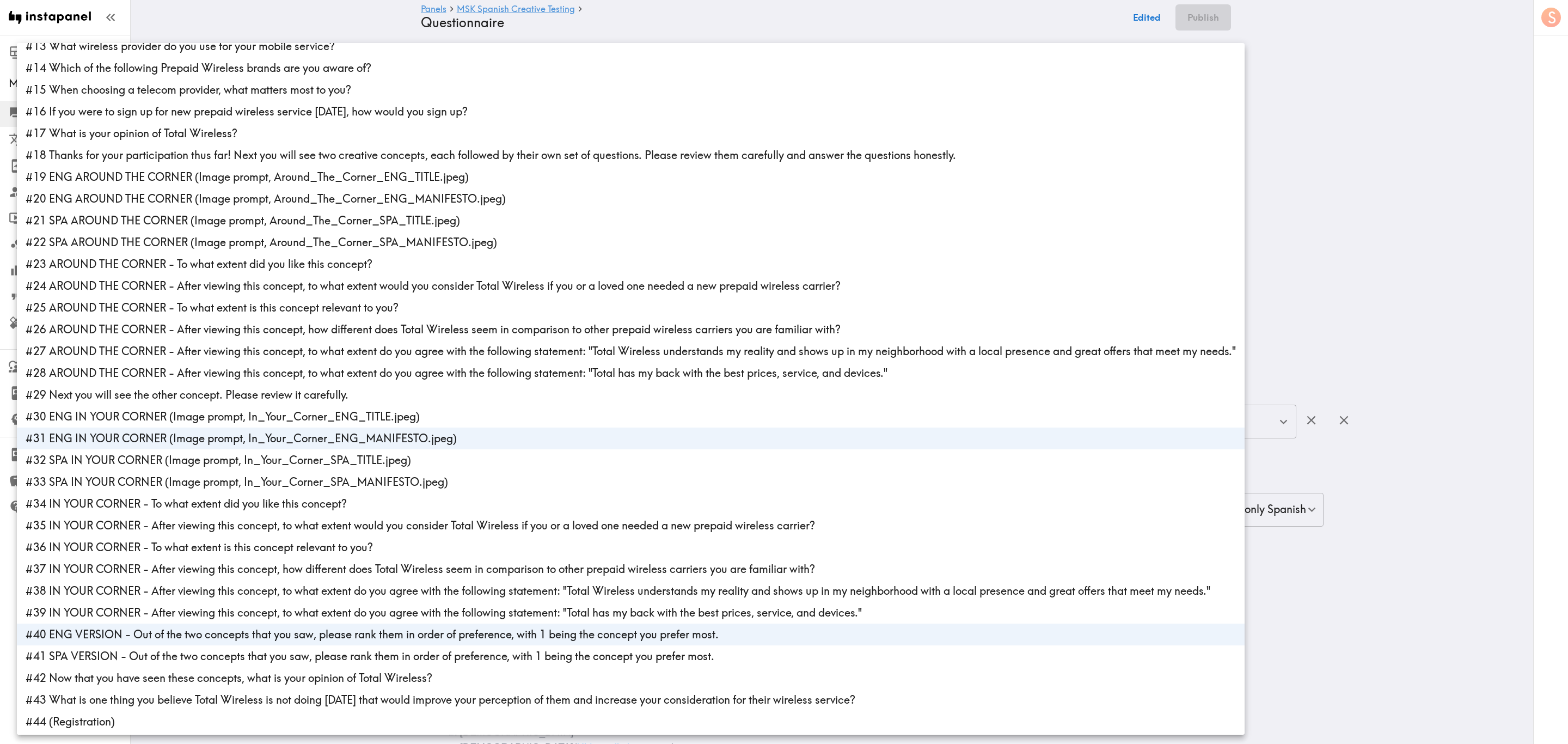
scroll to position [274, 0]
click at [120, 427] on li "#31 ENG IN YOUR CORNER (Image prompt, In_Your_Corner_ENG_MANIFESTO.jpeg)" at bounding box center [631, 437] width 1228 height 22
type input "25e2dff8-8bbd-4e41-915b-ec27d2fe359f"
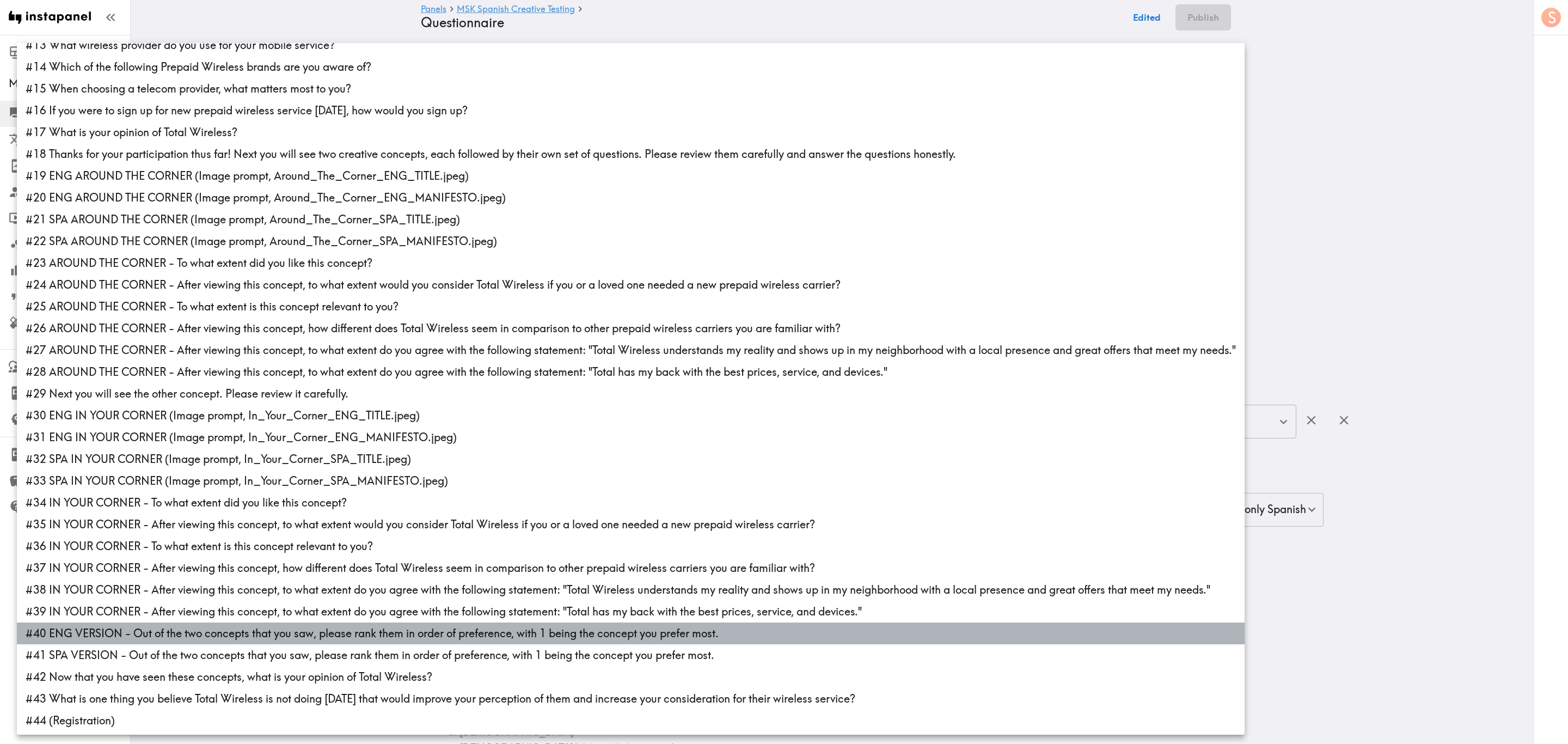
click at [161, 449] on li "#40 ENG VERSION - Out of the two concepts that you saw, please rank them in ord…" at bounding box center [631, 633] width 1228 height 22
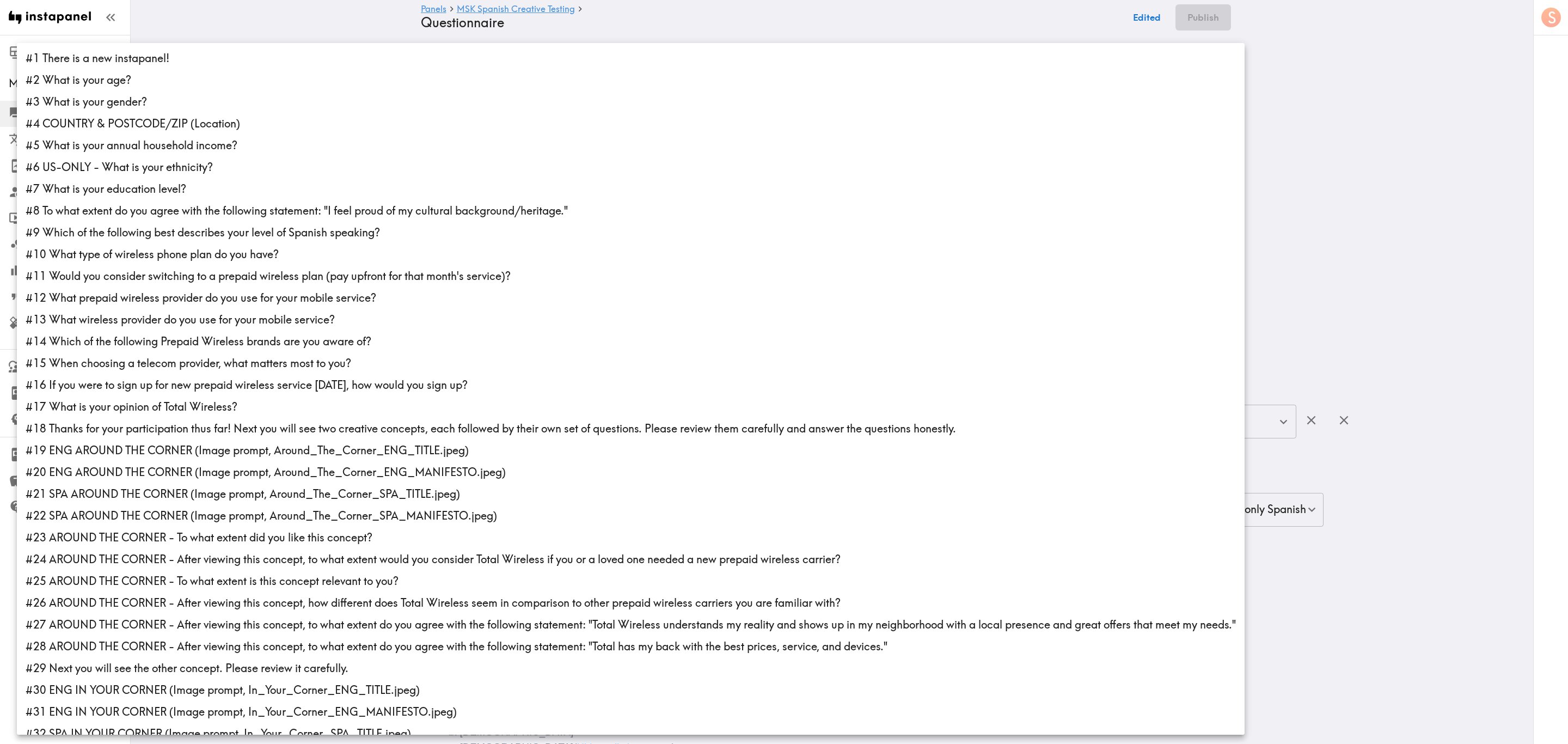
click at [940, 139] on div at bounding box center [784, 372] width 1568 height 744
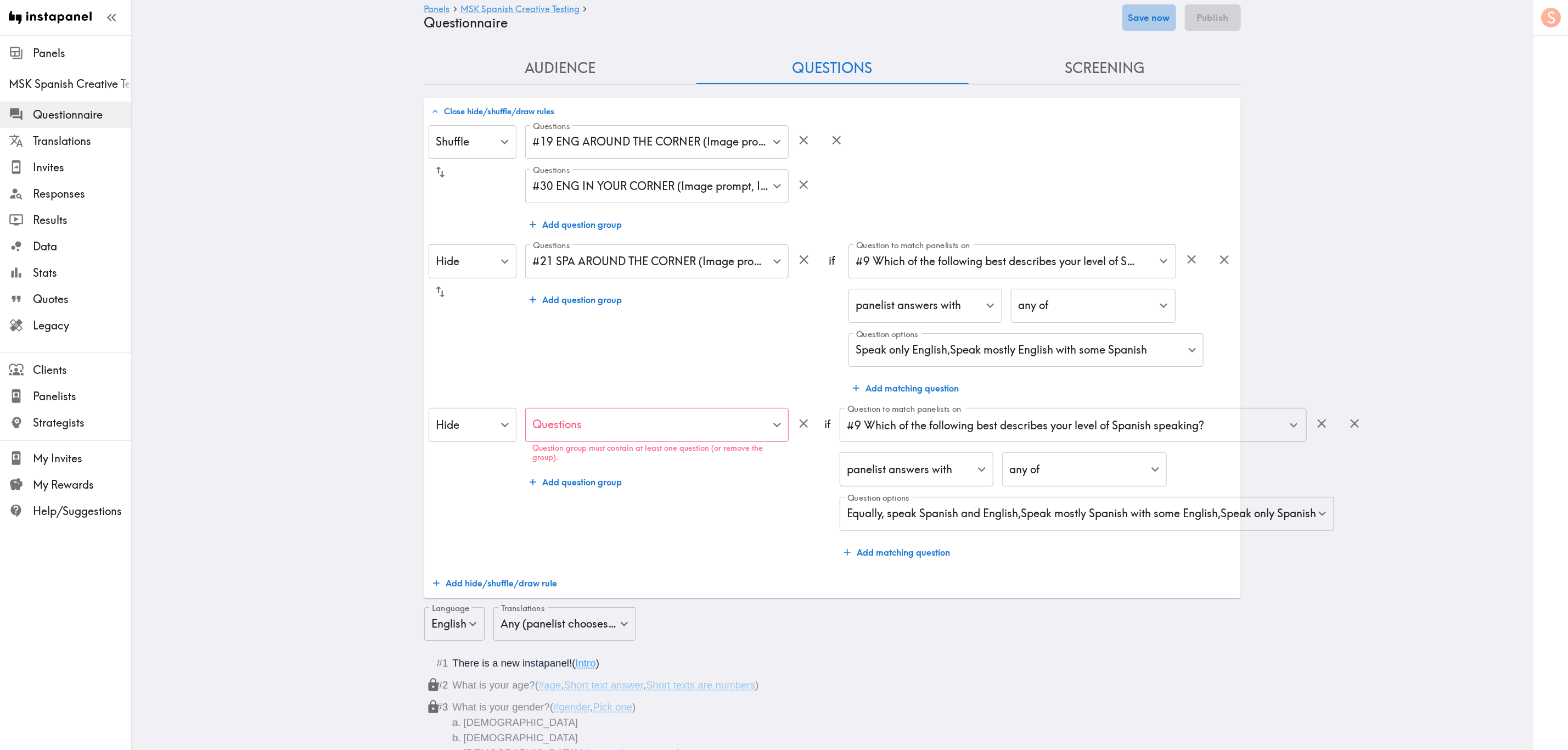
click at [948, 14] on button "Save now" at bounding box center [1149, 17] width 54 height 26
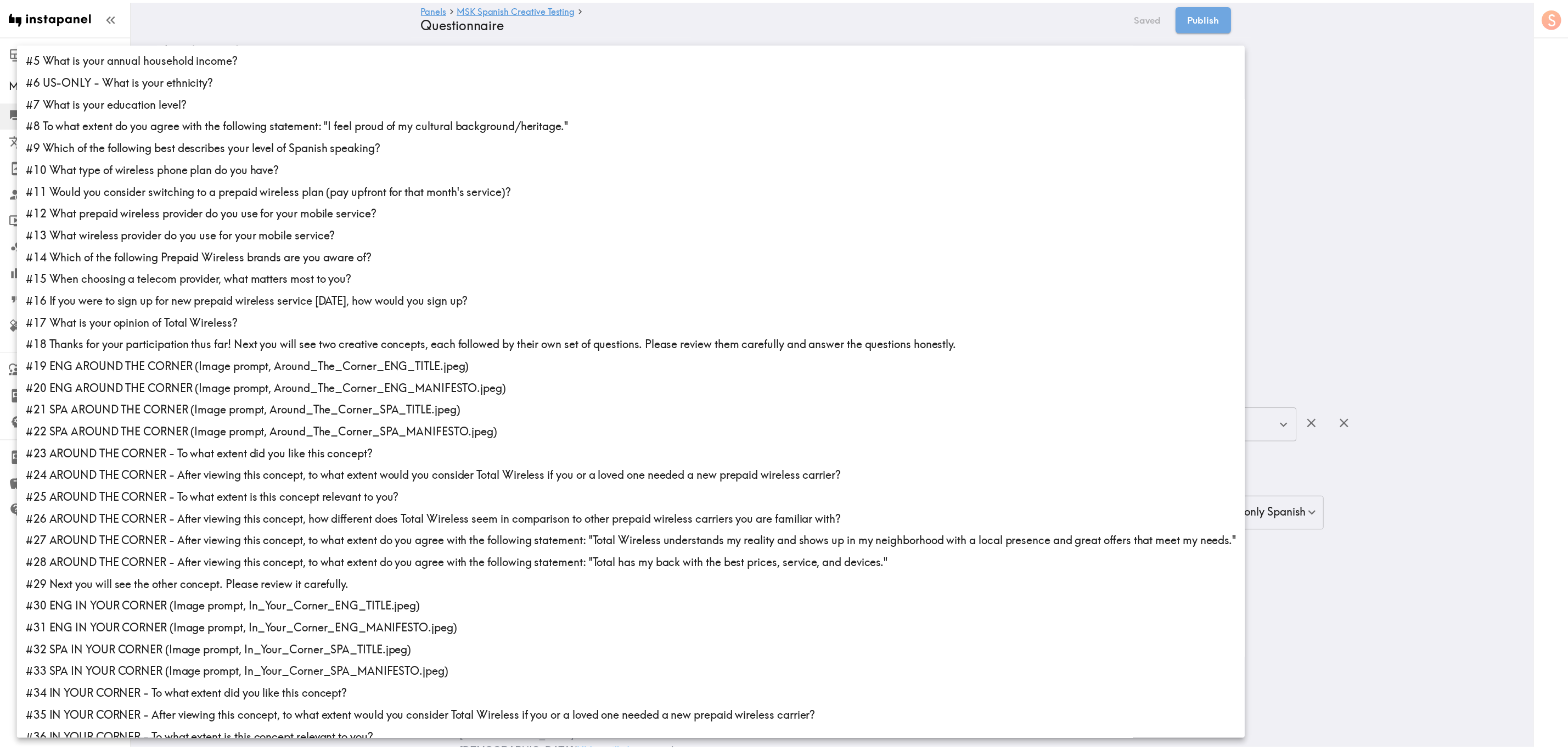
scroll to position [276, 0]
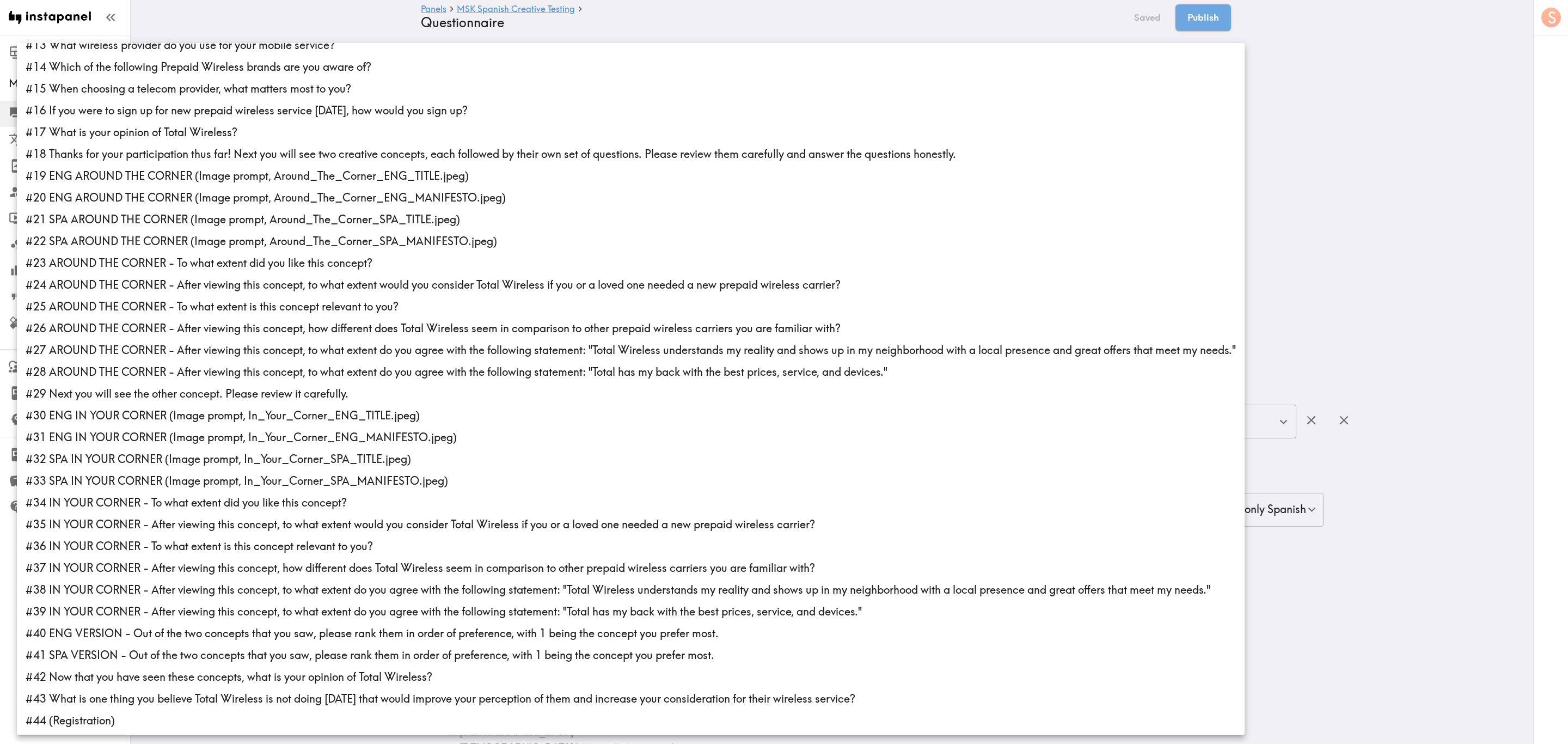
click at [123, 182] on li "#19 ENG AROUND THE CORNER (Image prompt, Around_The_Corner_ENG_TITLE.jpeg)" at bounding box center [631, 176] width 1228 height 22
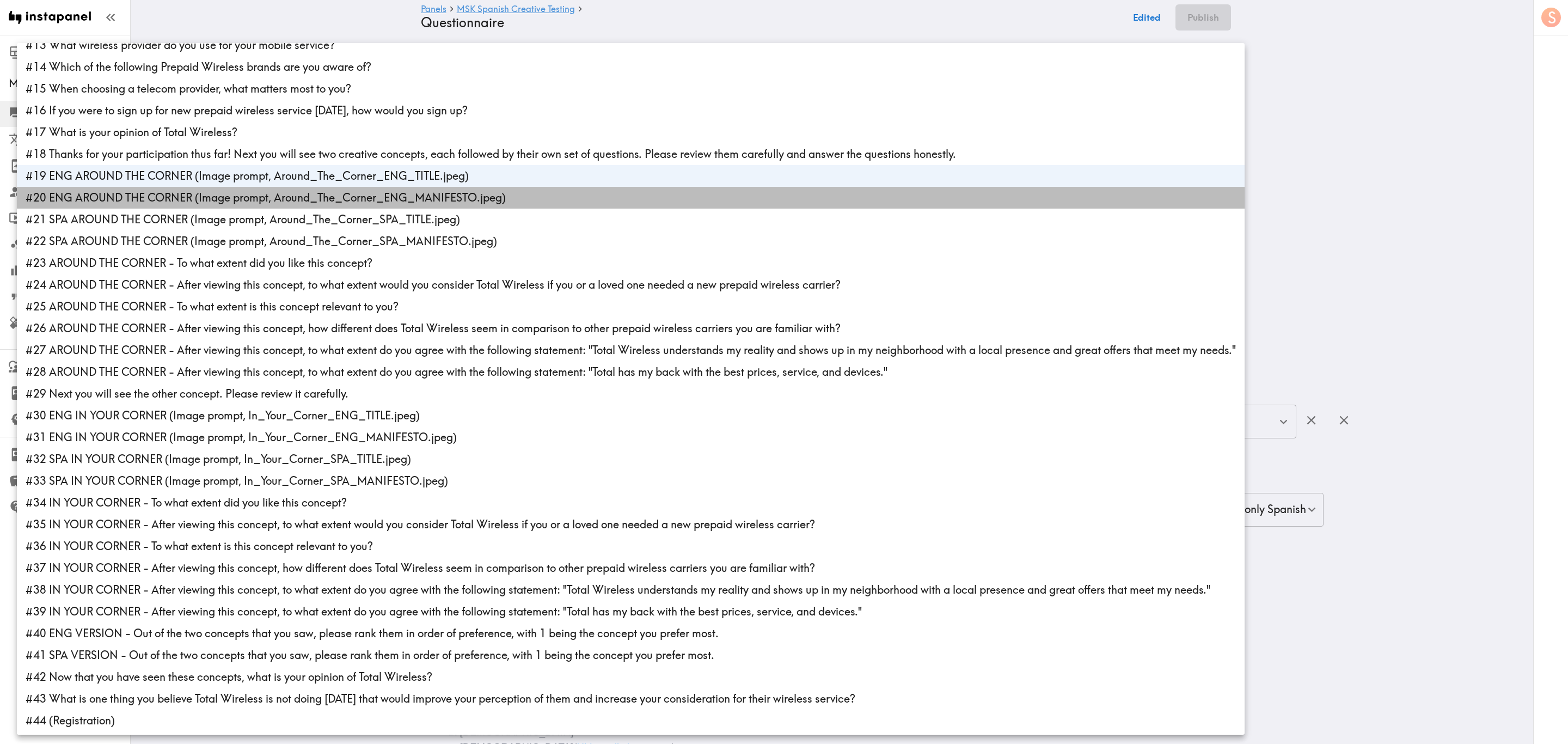
click at [124, 200] on li "#20 ENG AROUND THE CORNER (Image prompt, Around_The_Corner_ENG_MANIFESTO.jpeg)" at bounding box center [631, 198] width 1228 height 22
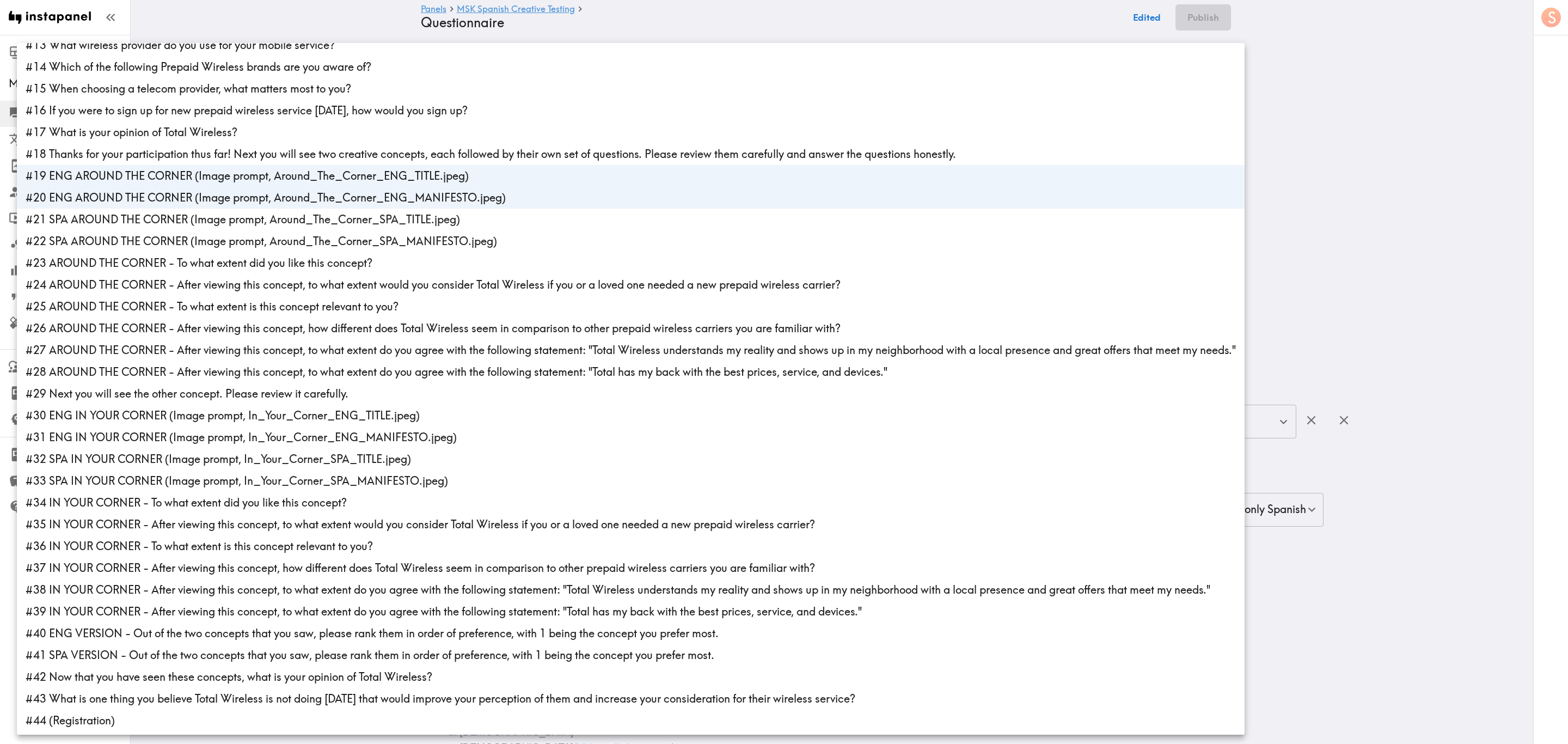
click at [113, 416] on li "#30 ENG IN YOUR CORNER (Image prompt, In_Your_Corner_ENG_TITLE.jpeg)" at bounding box center [631, 415] width 1228 height 22
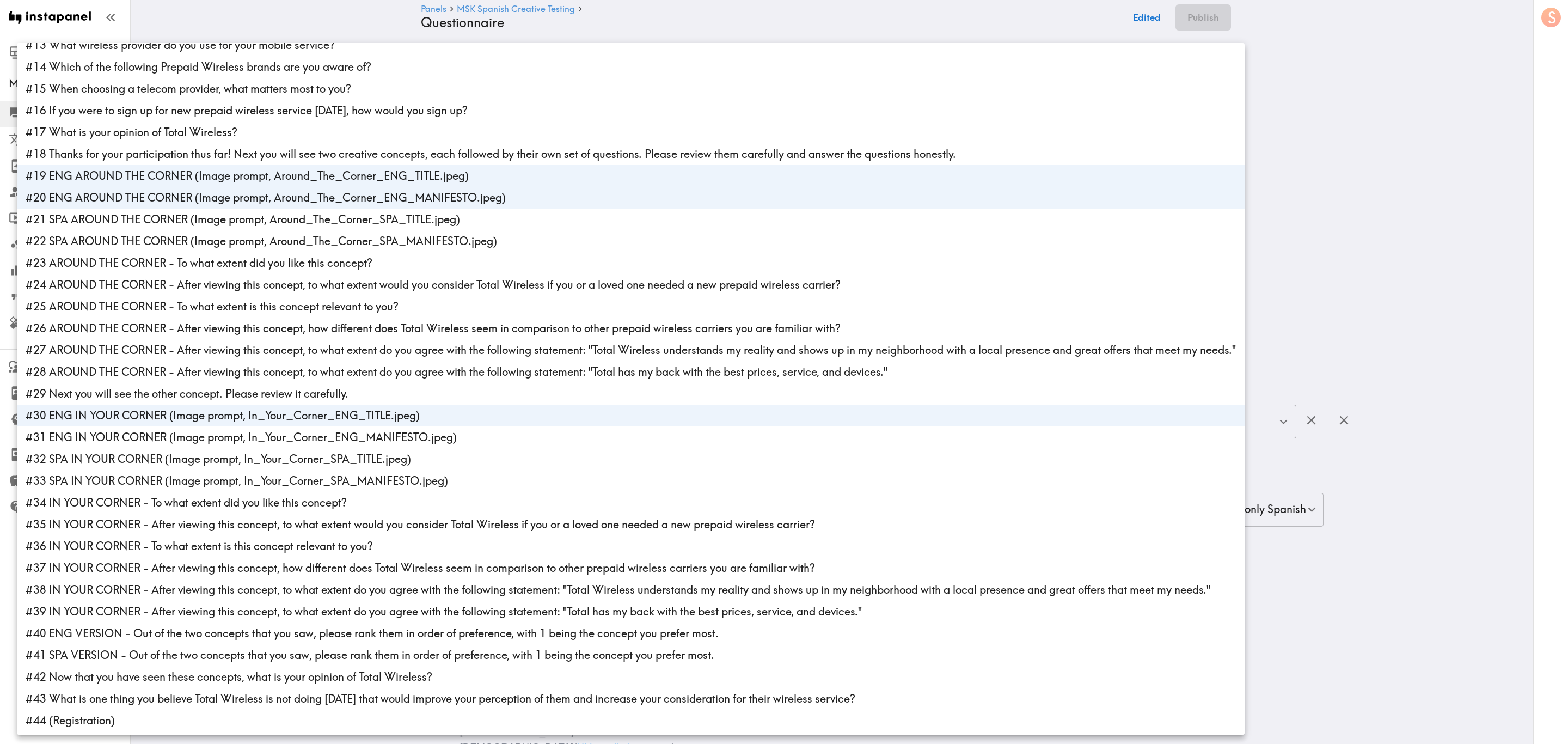
click at [118, 434] on li "#31 ENG IN YOUR CORNER (Image prompt, In_Your_Corner_ENG_MANIFESTO.jpeg)" at bounding box center [631, 437] width 1228 height 22
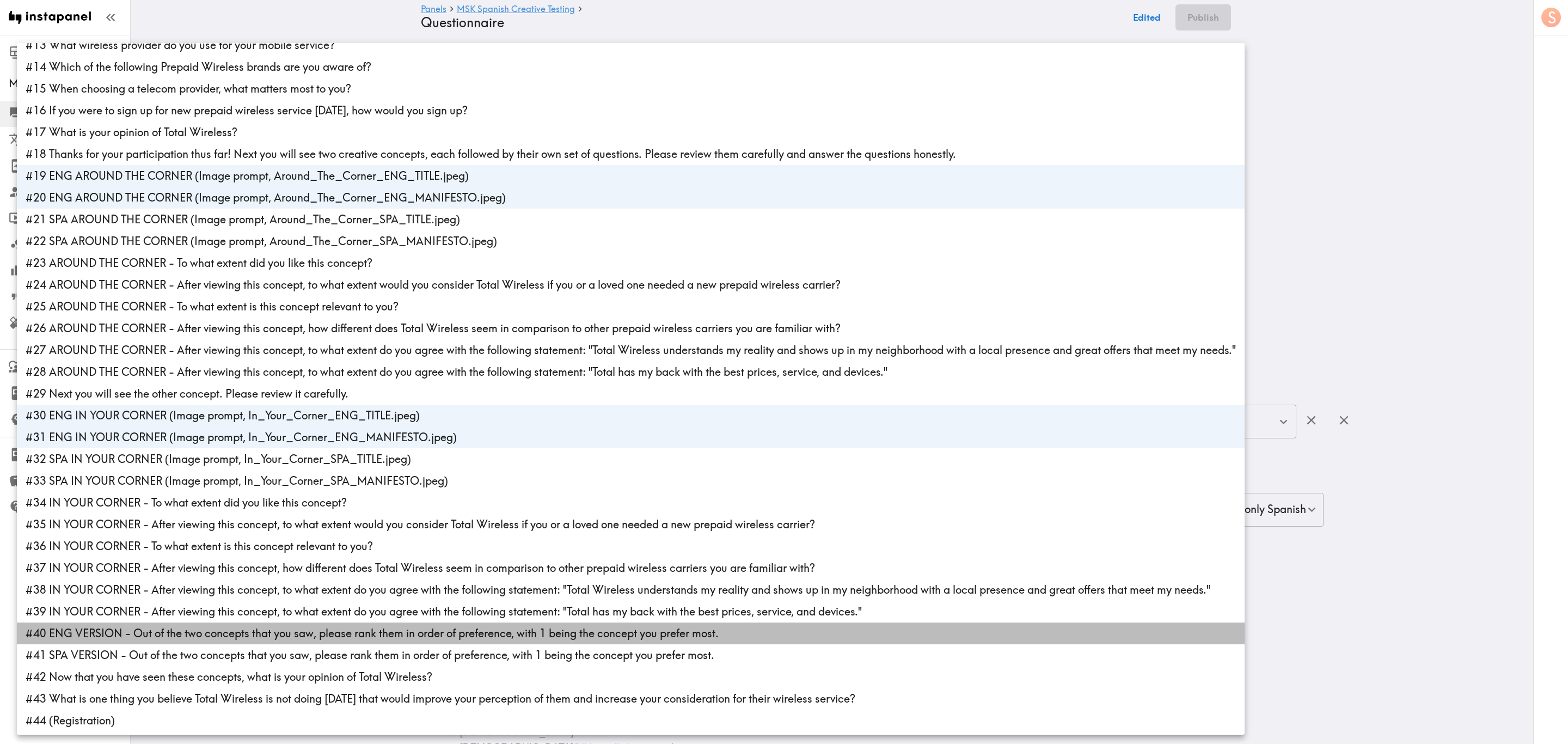
click at [124, 449] on li "#40 ENG VERSION - Out of the two concepts that you saw, please rank them in ord…" at bounding box center [631, 633] width 1228 height 22
type input "57437ea5-8520-44e3-8ec5-492b1615b7ac,440f4ed6-1e47-462b-aa78-6a7aede59e07,03411…"
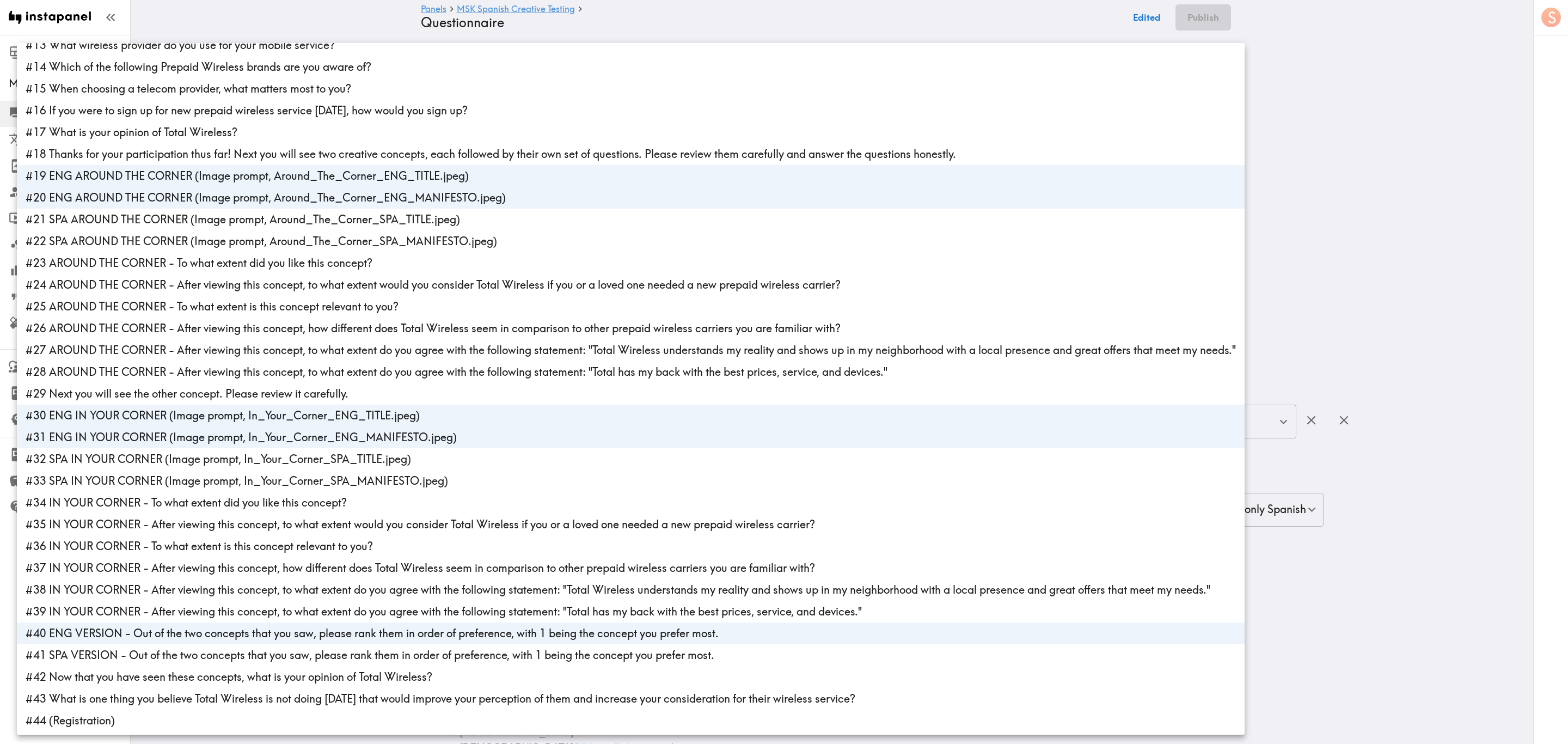
click at [940, 178] on div at bounding box center [784, 372] width 1568 height 744
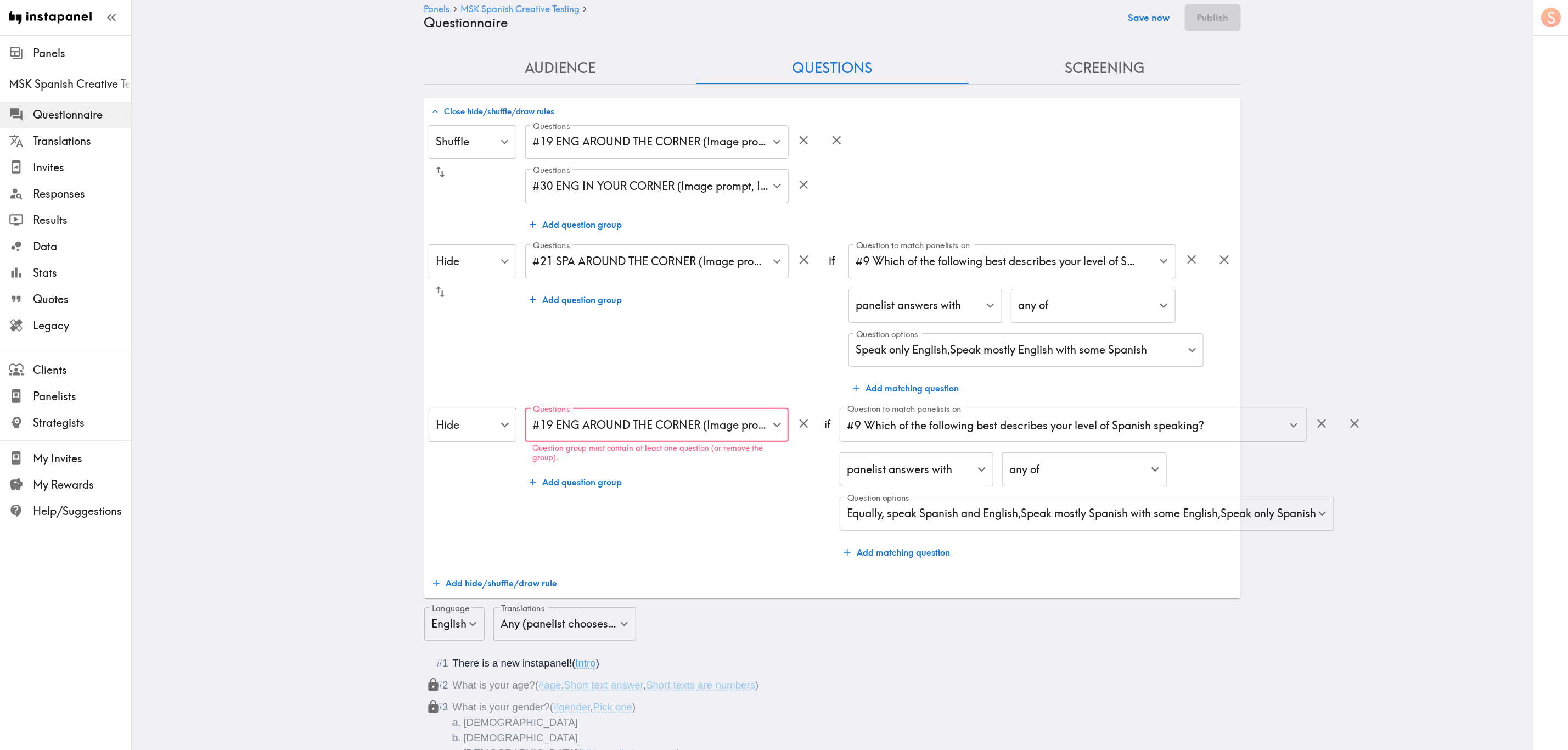
click at [948, 20] on button "Save now" at bounding box center [1149, 17] width 54 height 26
click at [948, 18] on button "Publish" at bounding box center [1213, 17] width 56 height 26
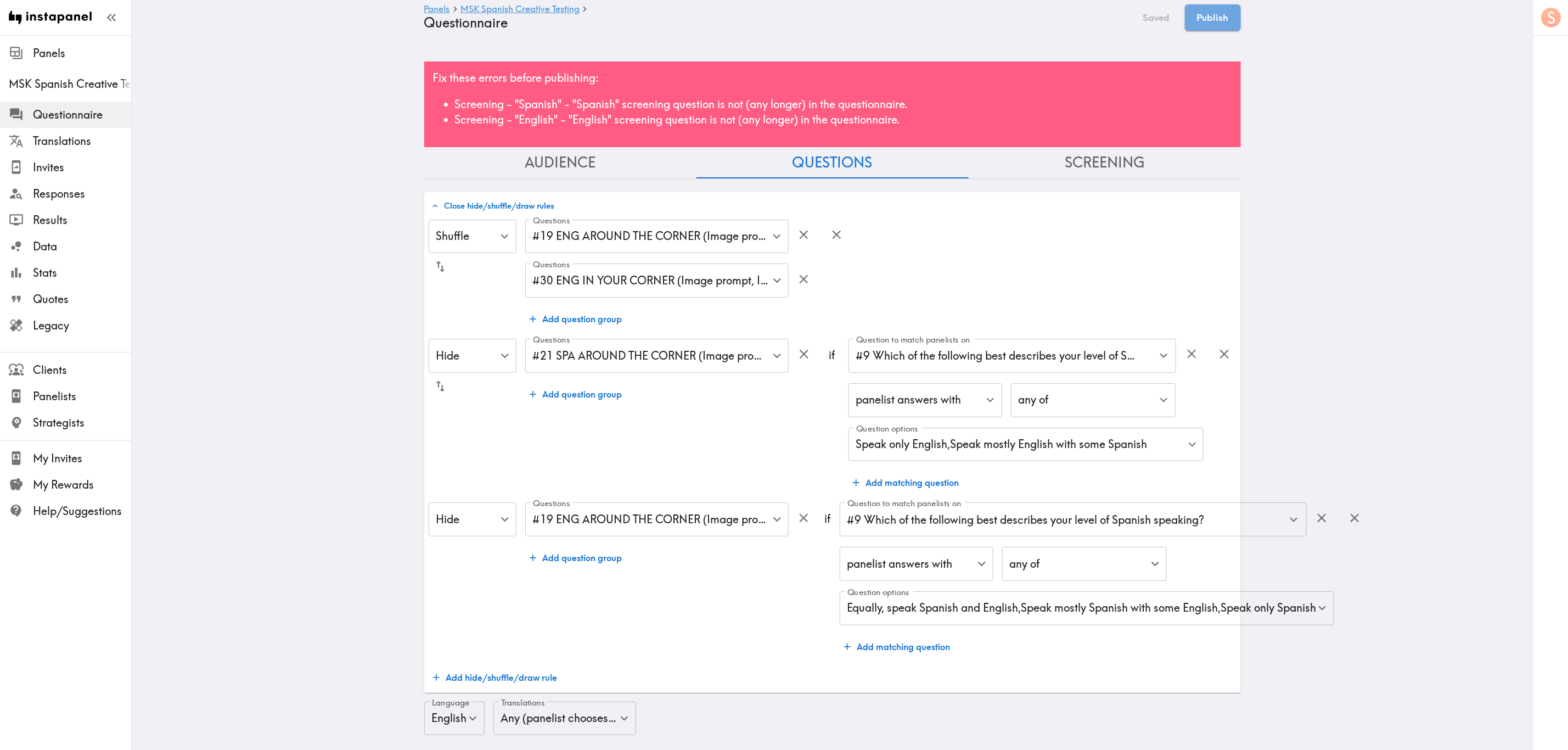
click at [788, 71] on div "Fix these errors before publishing: Screening - "Spanish" - "Spanish" screening…" at bounding box center [833, 104] width 816 height 85
click at [948, 172] on button "Screening" at bounding box center [1105, 162] width 272 height 31
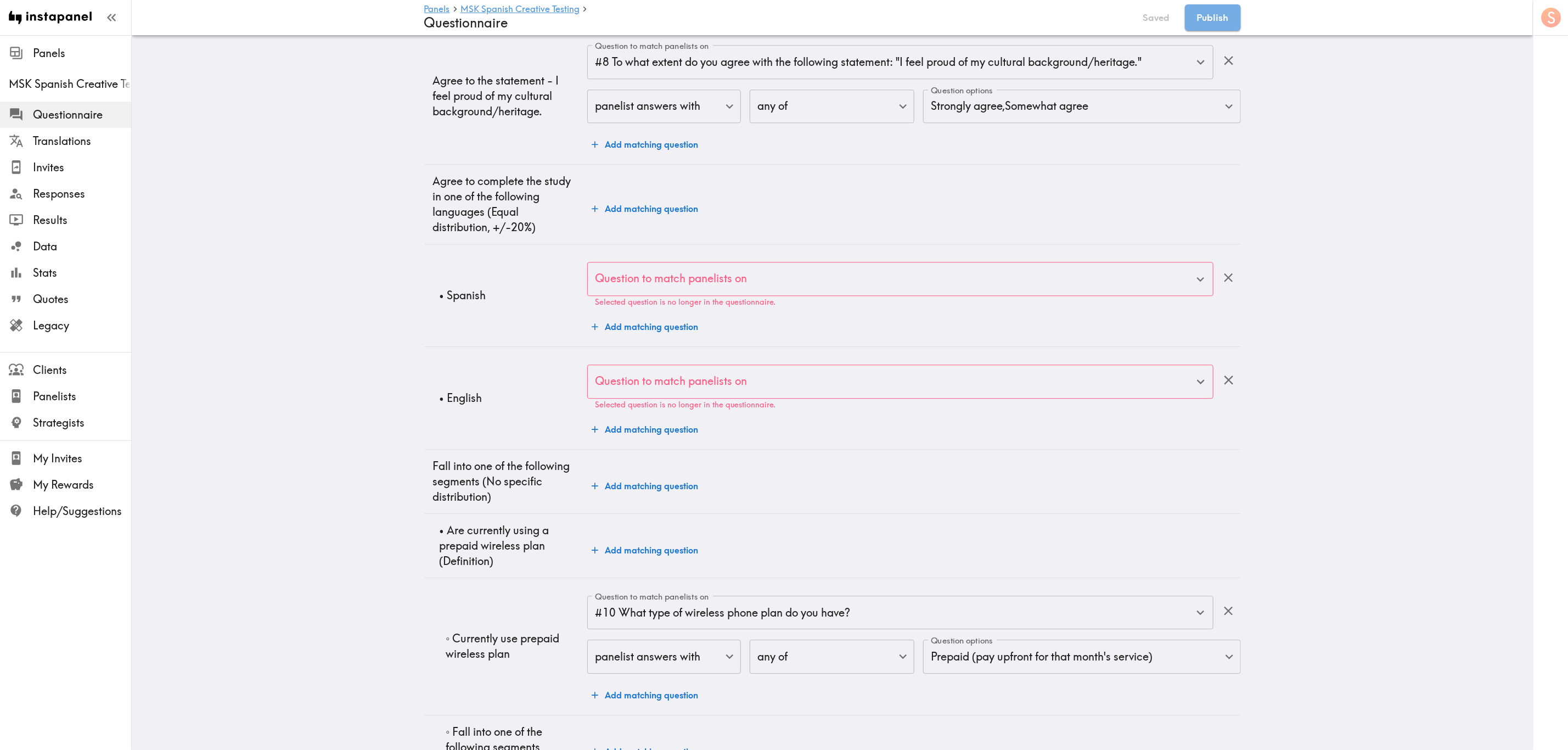
scroll to position [2140, 0]
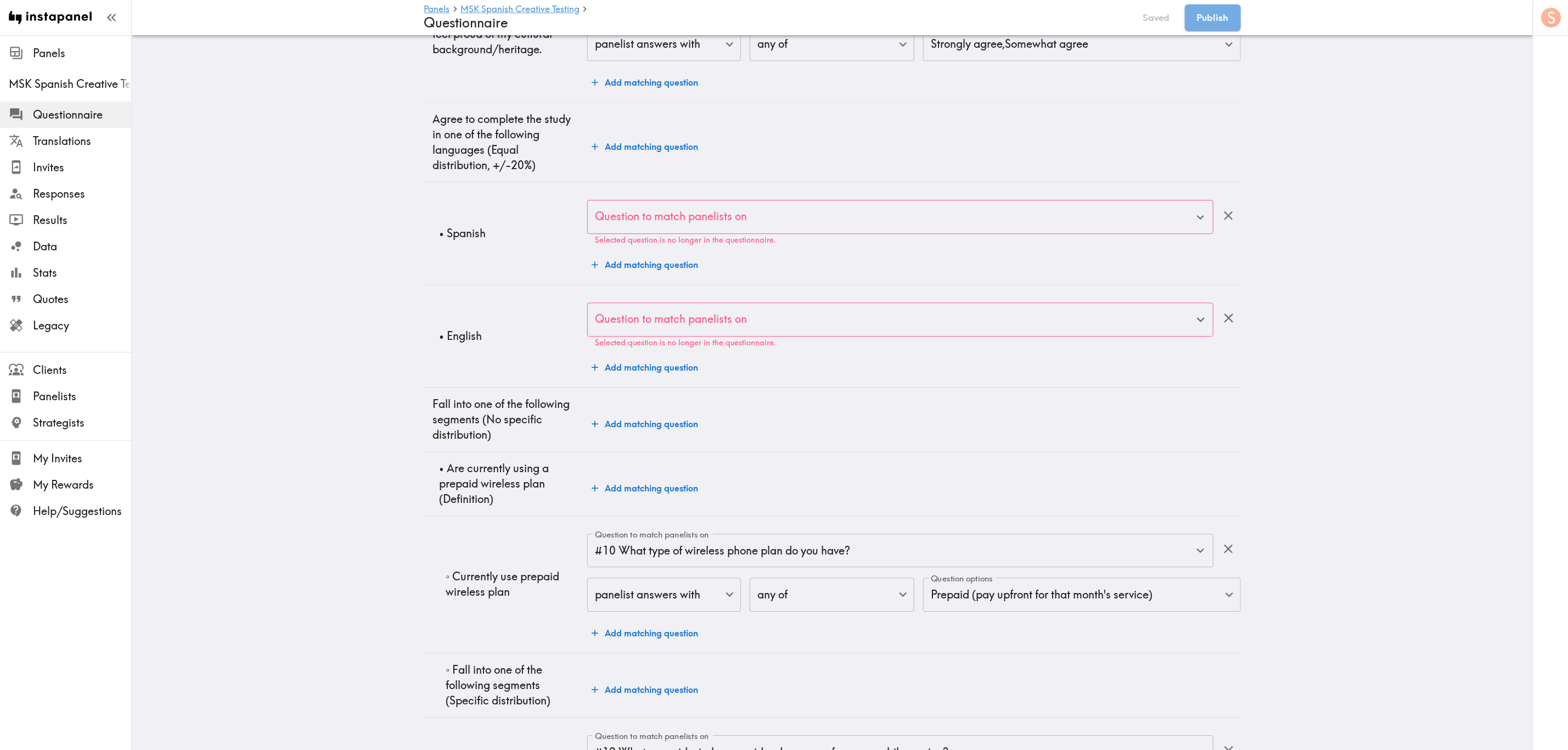
click at [710, 206] on div "Question to match panelists on" at bounding box center [899, 217] width 625 height 34
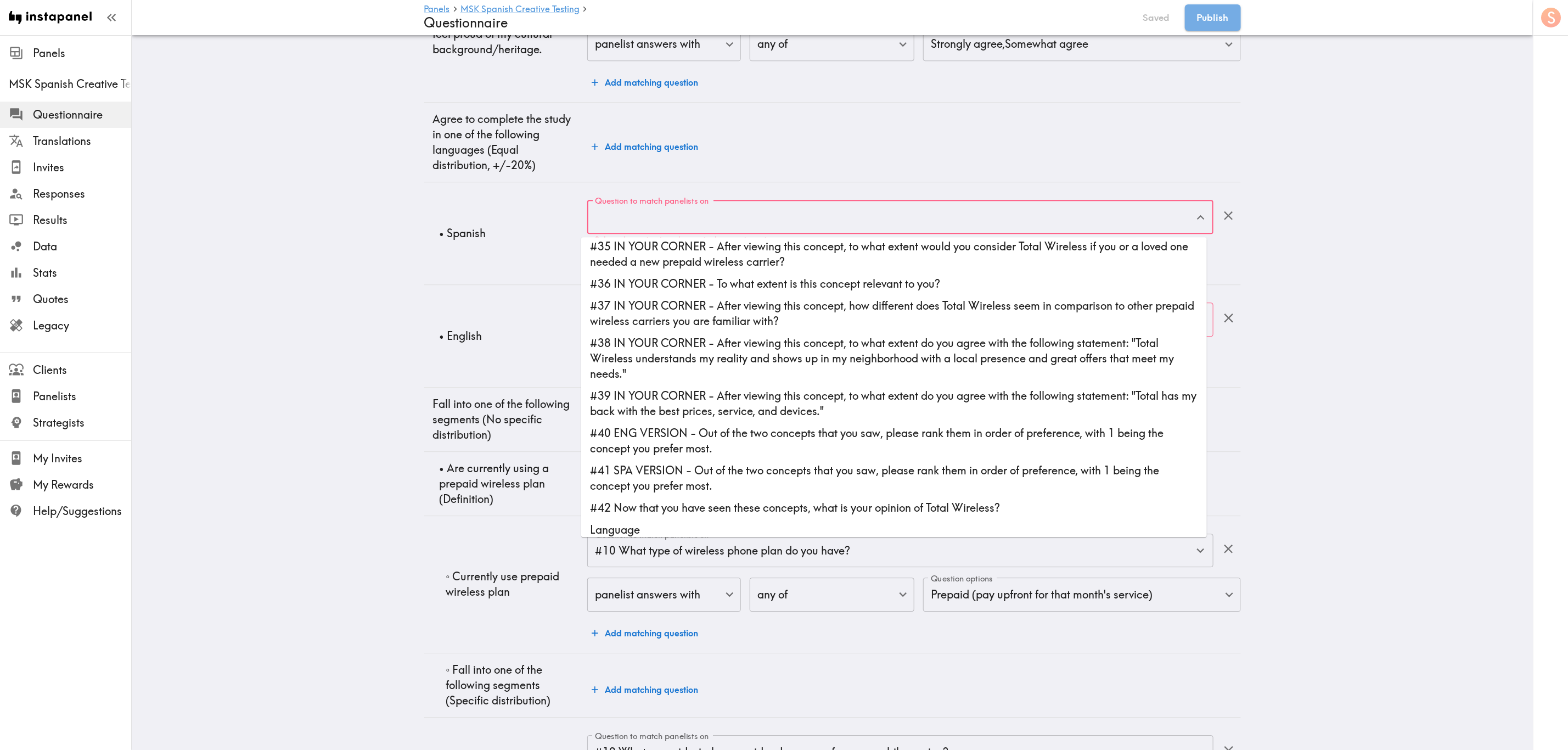
scroll to position [617, 0]
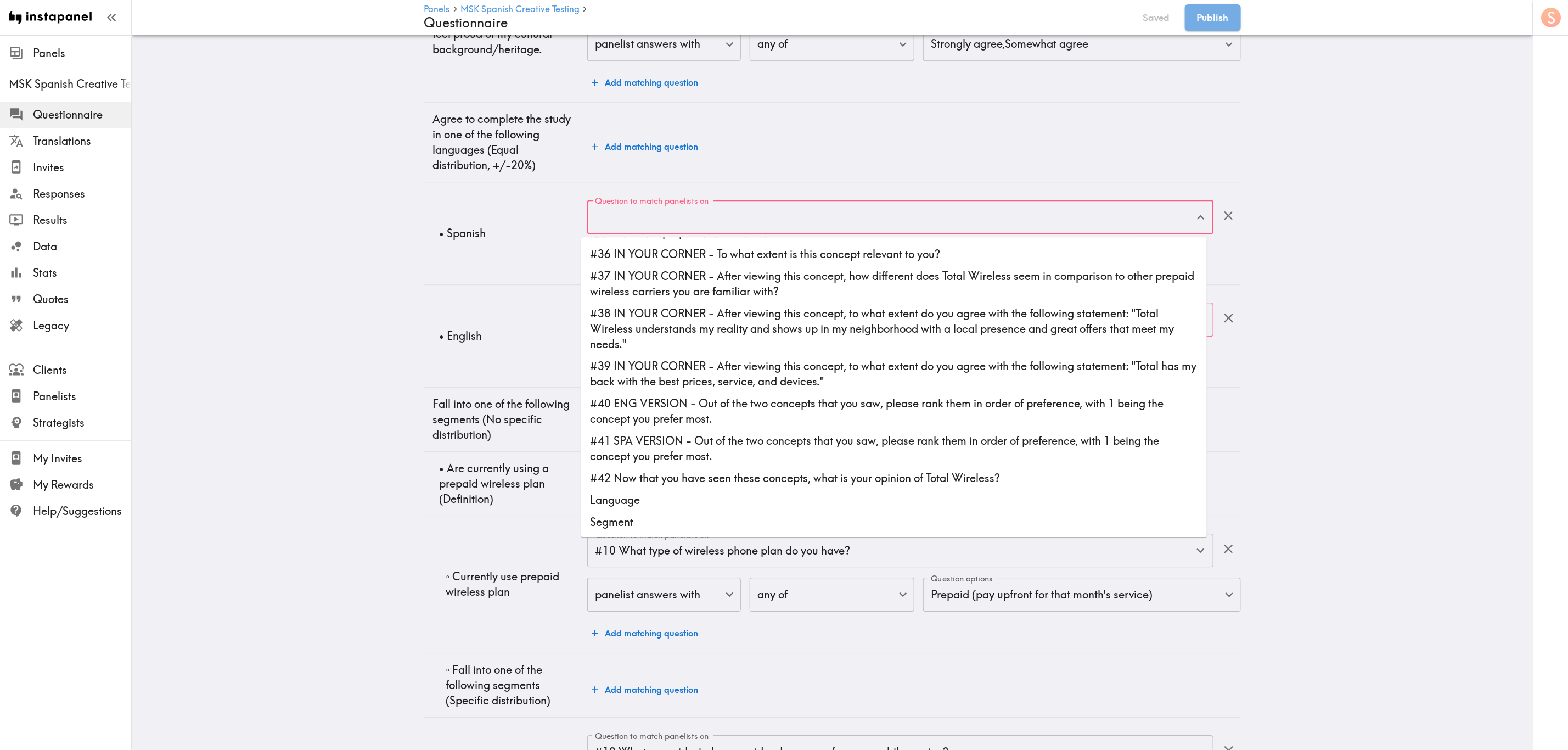
click at [535, 343] on p "• English" at bounding box center [509, 335] width 139 height 16
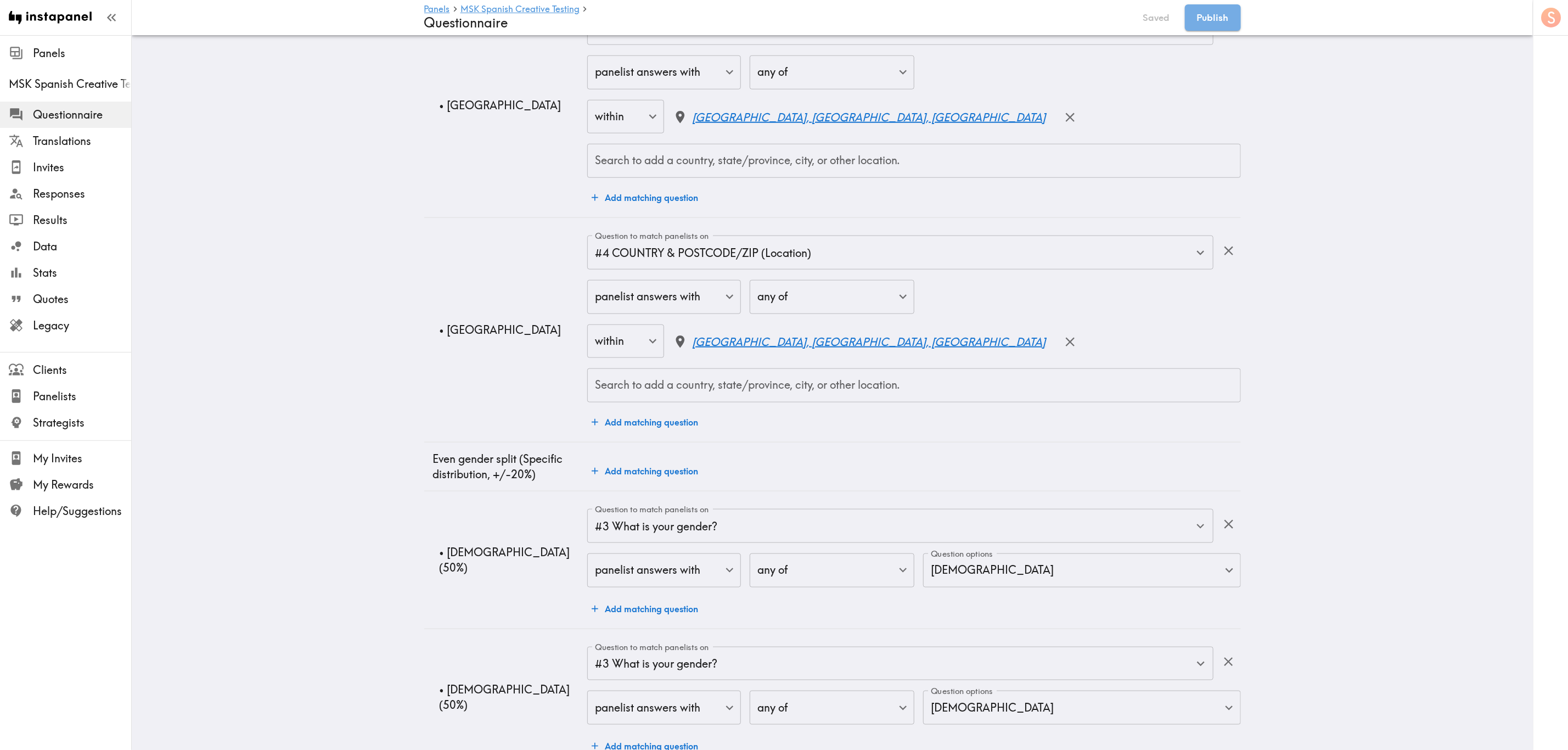
scroll to position [0, 0]
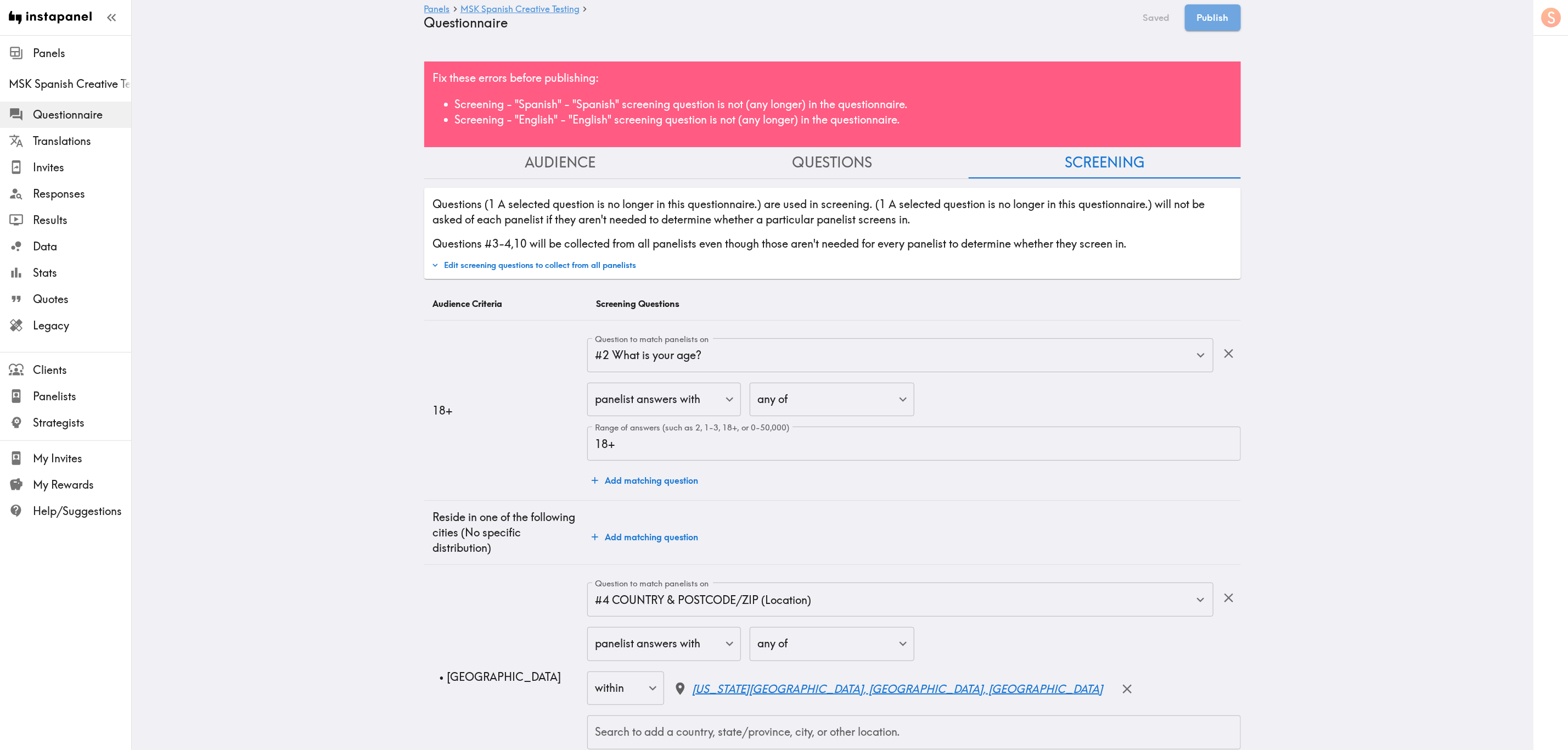
click at [948, 86] on div "Fix these errors before publishing: Screening - "Spanish" - "Spanish" screening…" at bounding box center [833, 104] width 816 height 85
click at [820, 158] on button "Questions" at bounding box center [833, 162] width 272 height 31
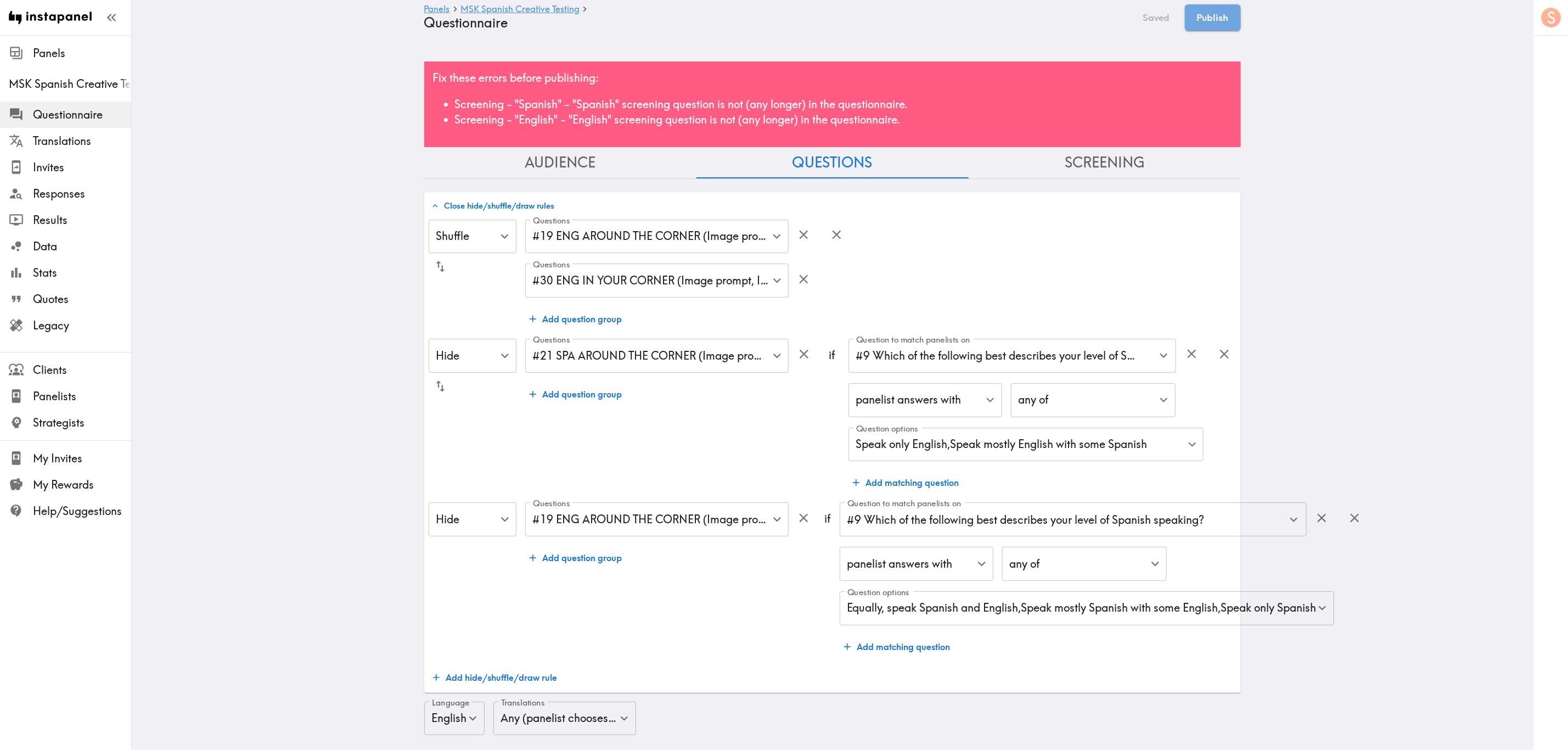
click at [474, 202] on button "Close hide/shuffle/draw rules" at bounding box center [493, 206] width 129 height 19
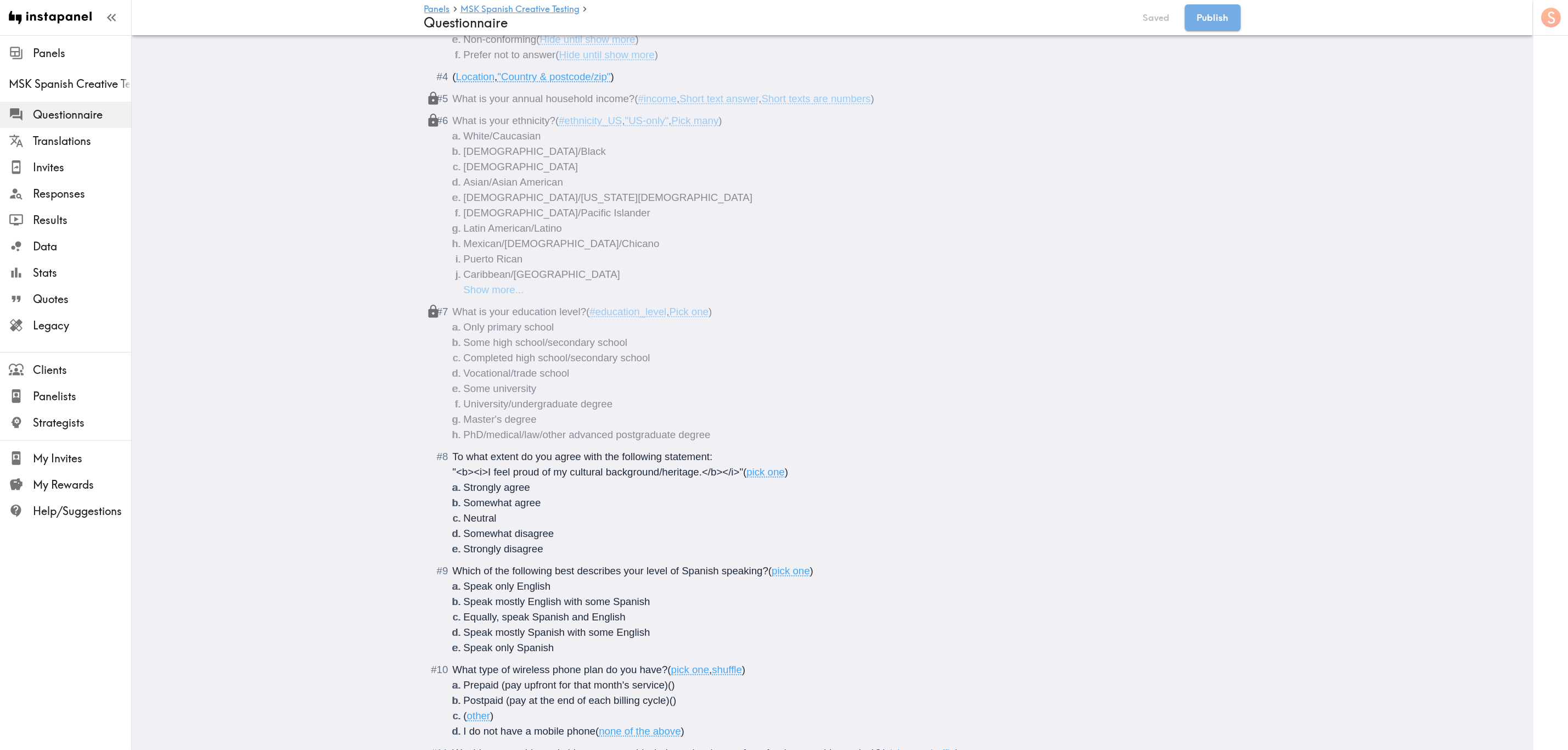
scroll to position [988, 0]
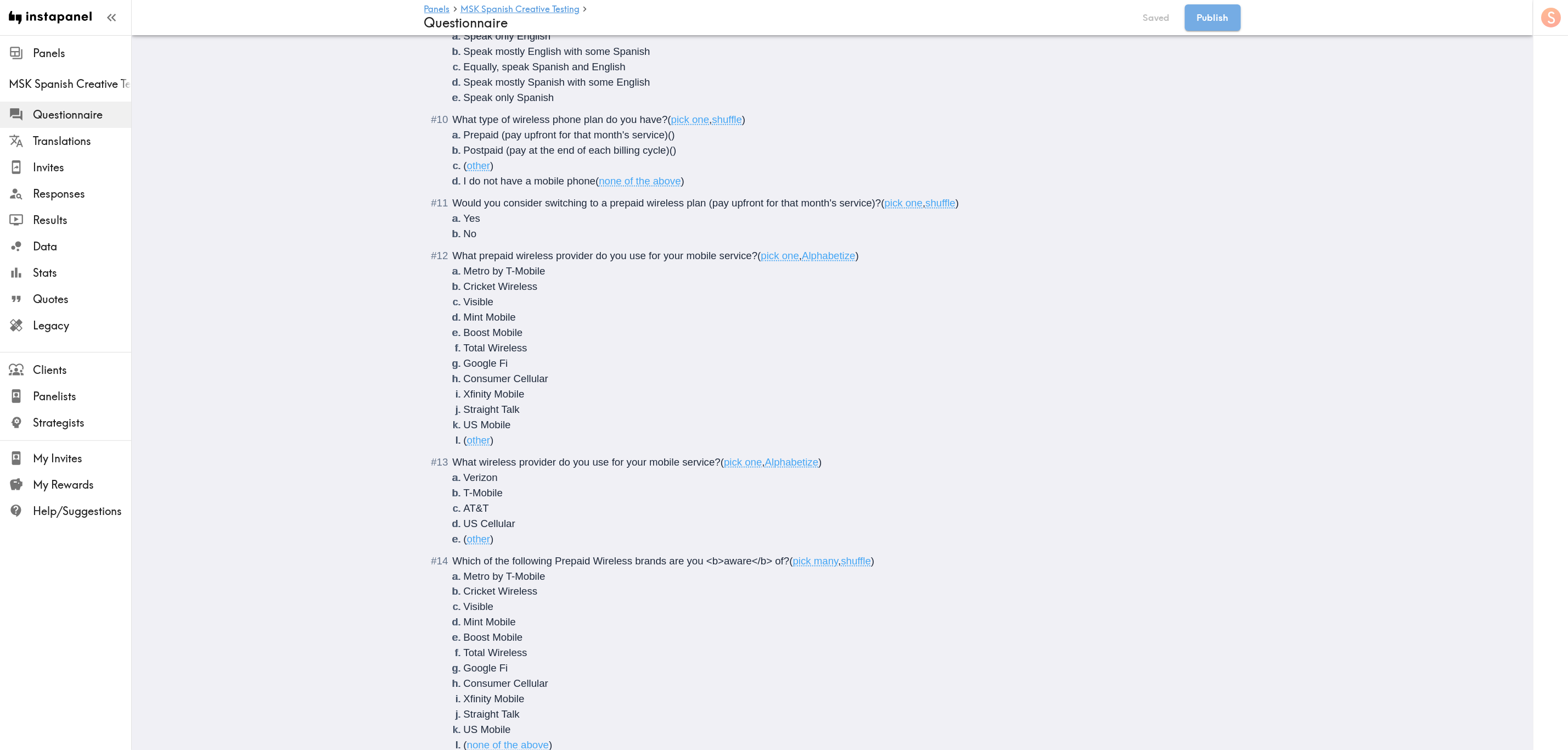
click at [569, 261] on span "What prepaid wireless provider do you use for your mobile service?" at bounding box center [605, 256] width 305 height 11
click at [948, 11] on button "Save now" at bounding box center [1149, 17] width 54 height 26
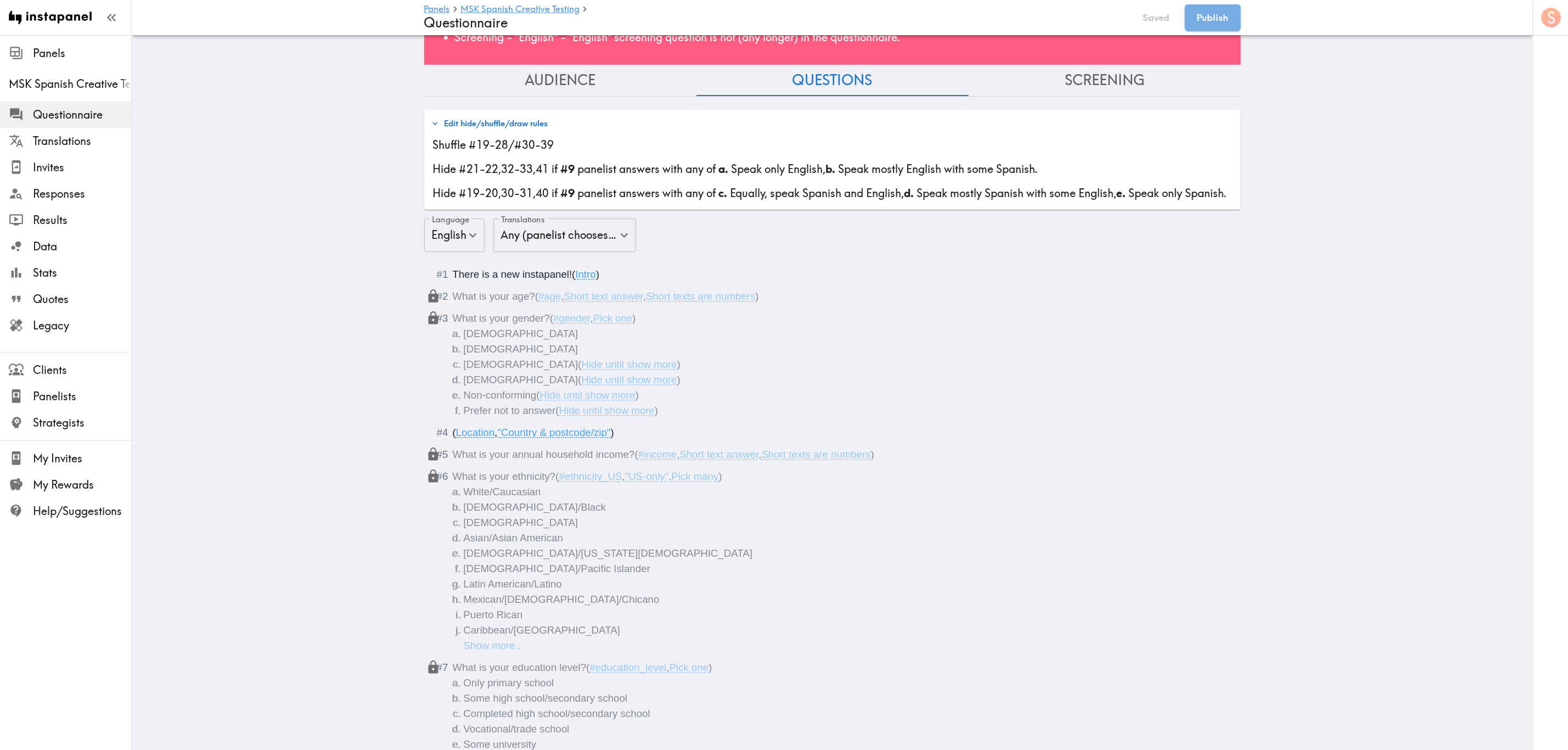
scroll to position [0, 0]
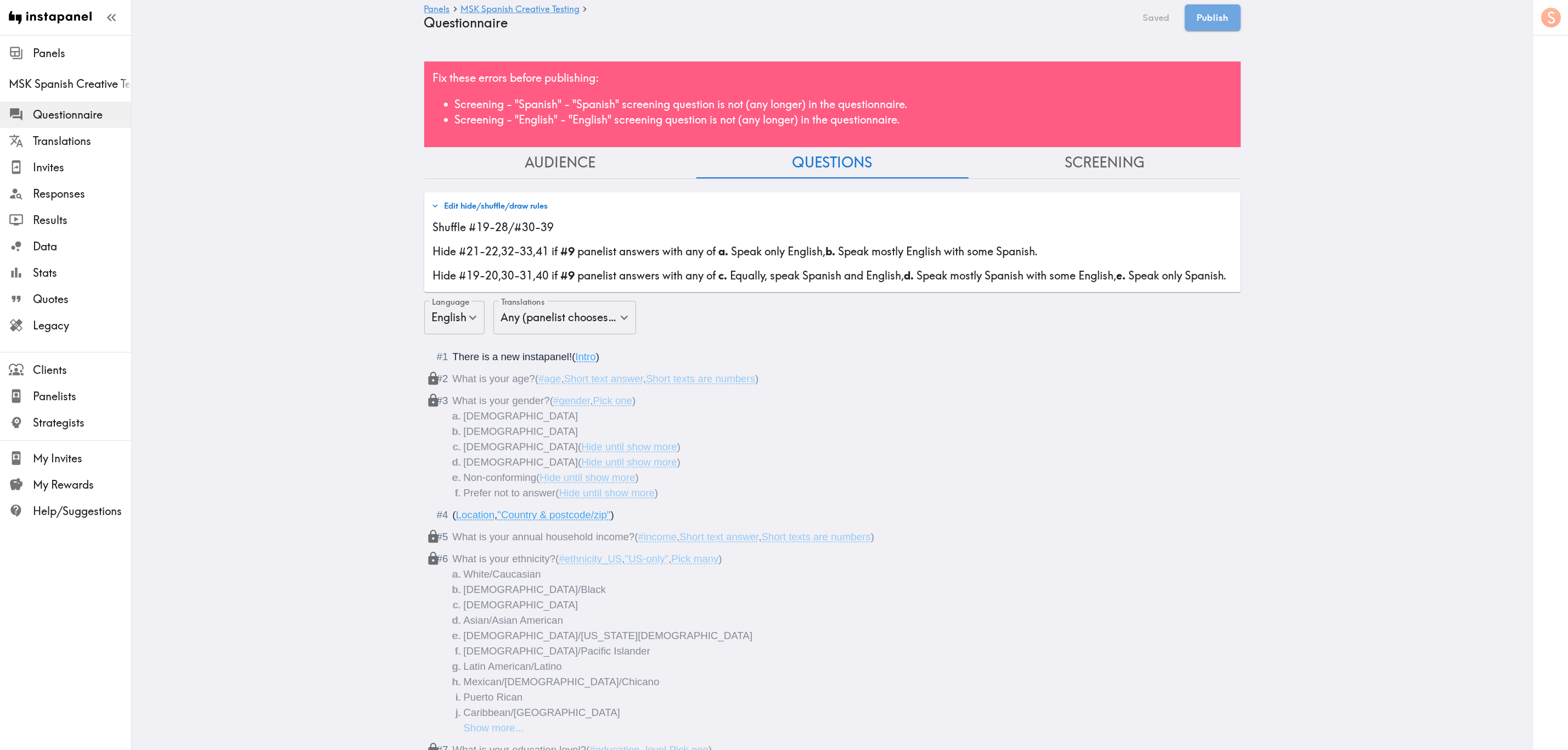
click at [948, 159] on button "Screening" at bounding box center [1105, 162] width 272 height 31
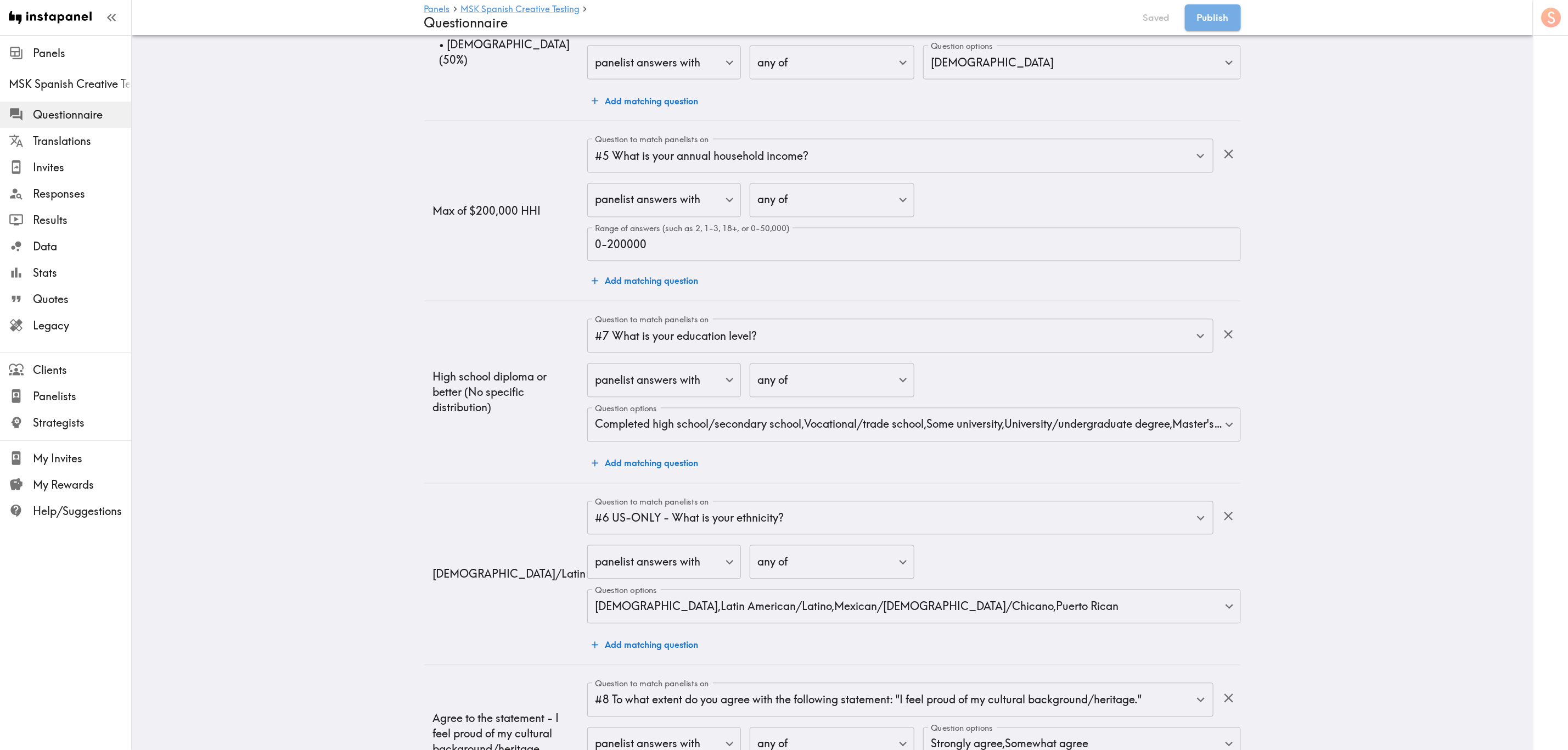
scroll to position [2058, 0]
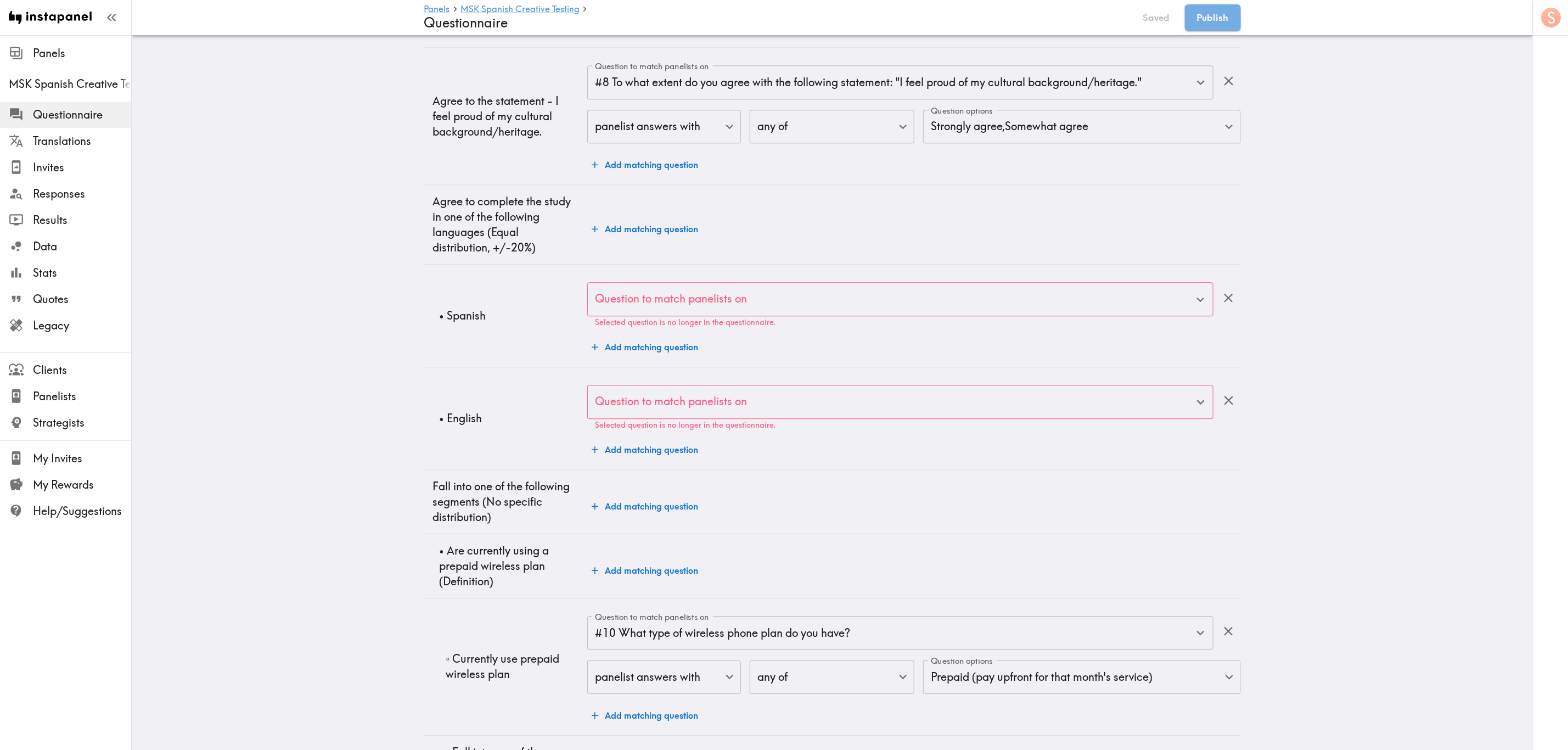
click at [948, 298] on icon "button" at bounding box center [1229, 298] width 15 height 15
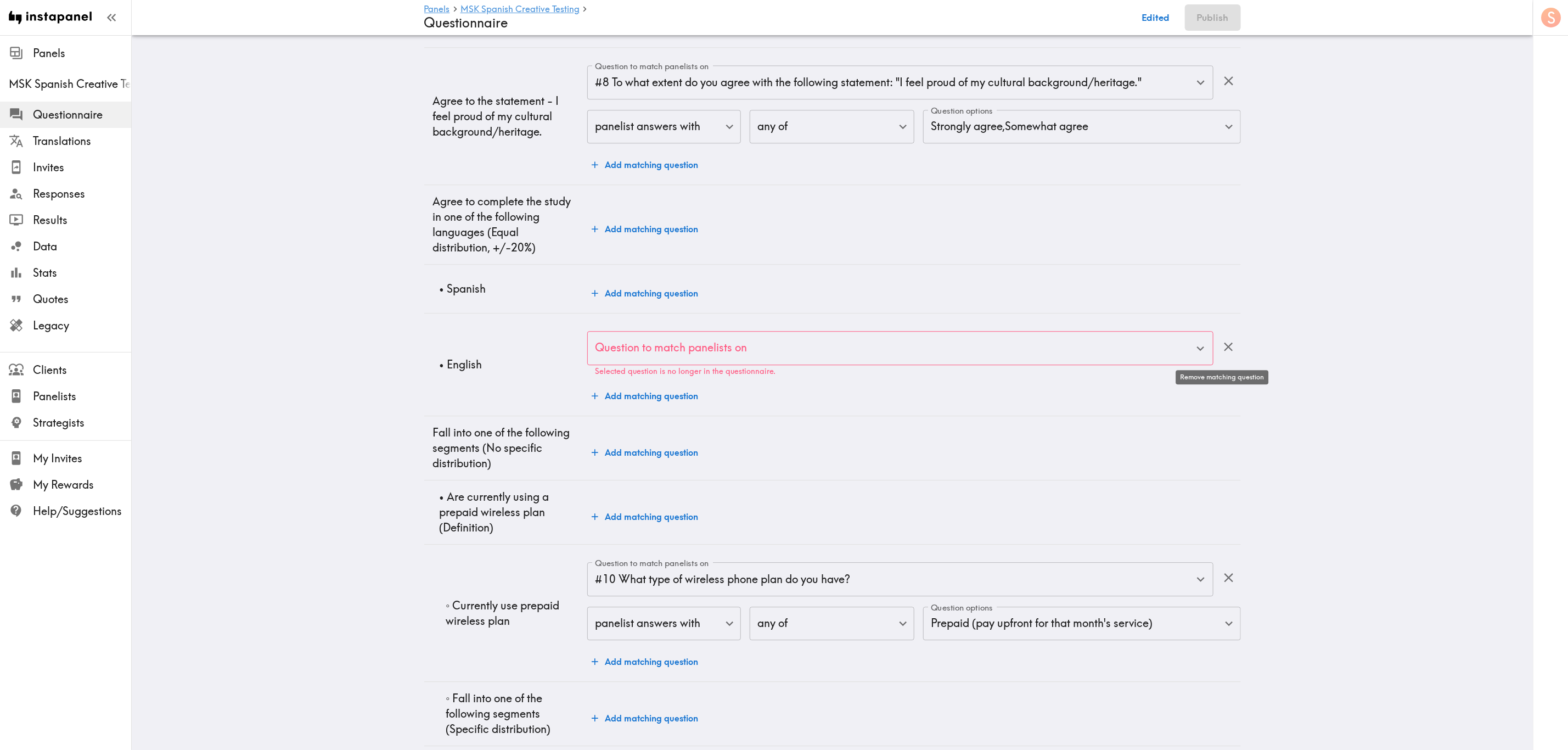
click at [948, 344] on button "button" at bounding box center [1228, 346] width 24 height 24
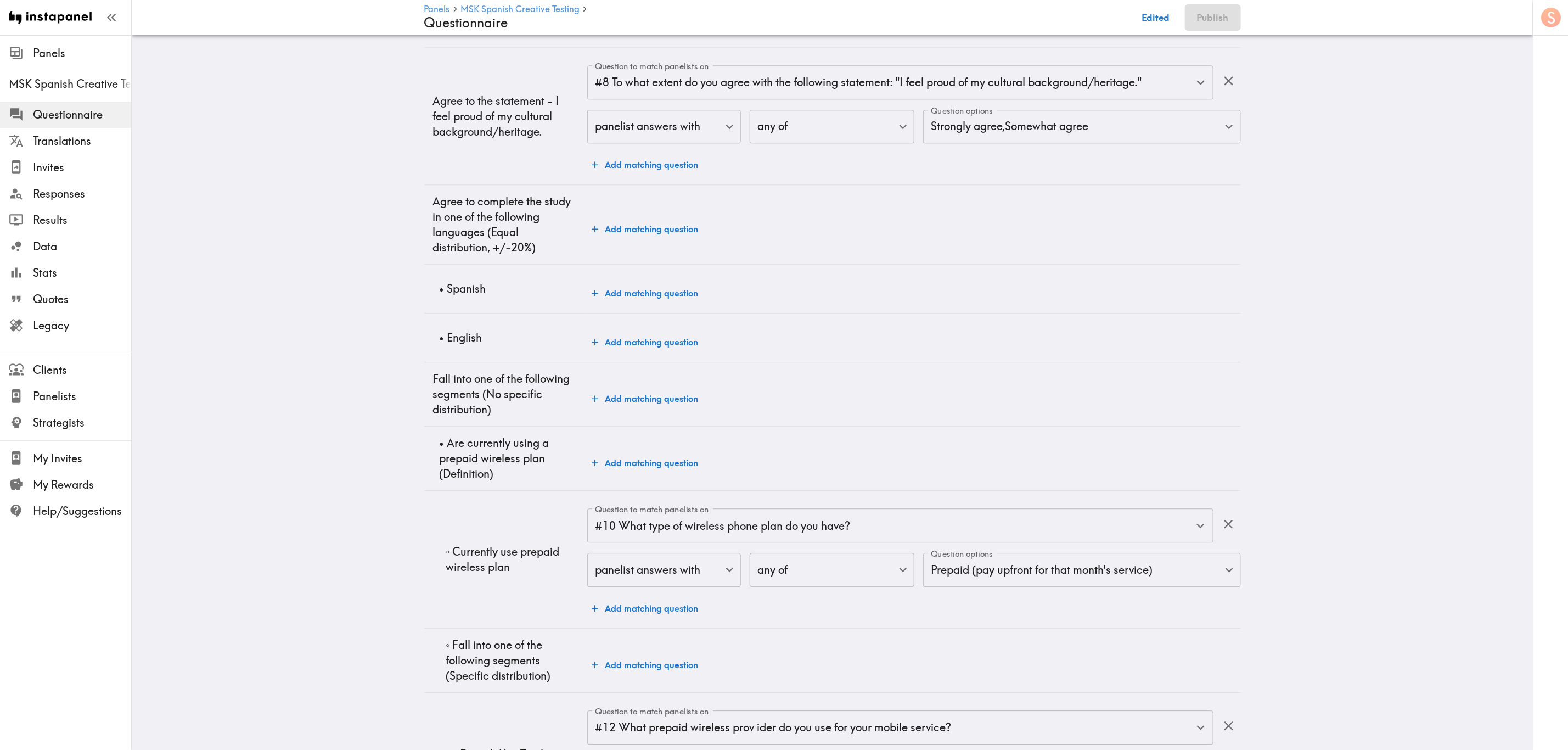
click at [674, 300] on button "Add matching question" at bounding box center [644, 293] width 116 height 22
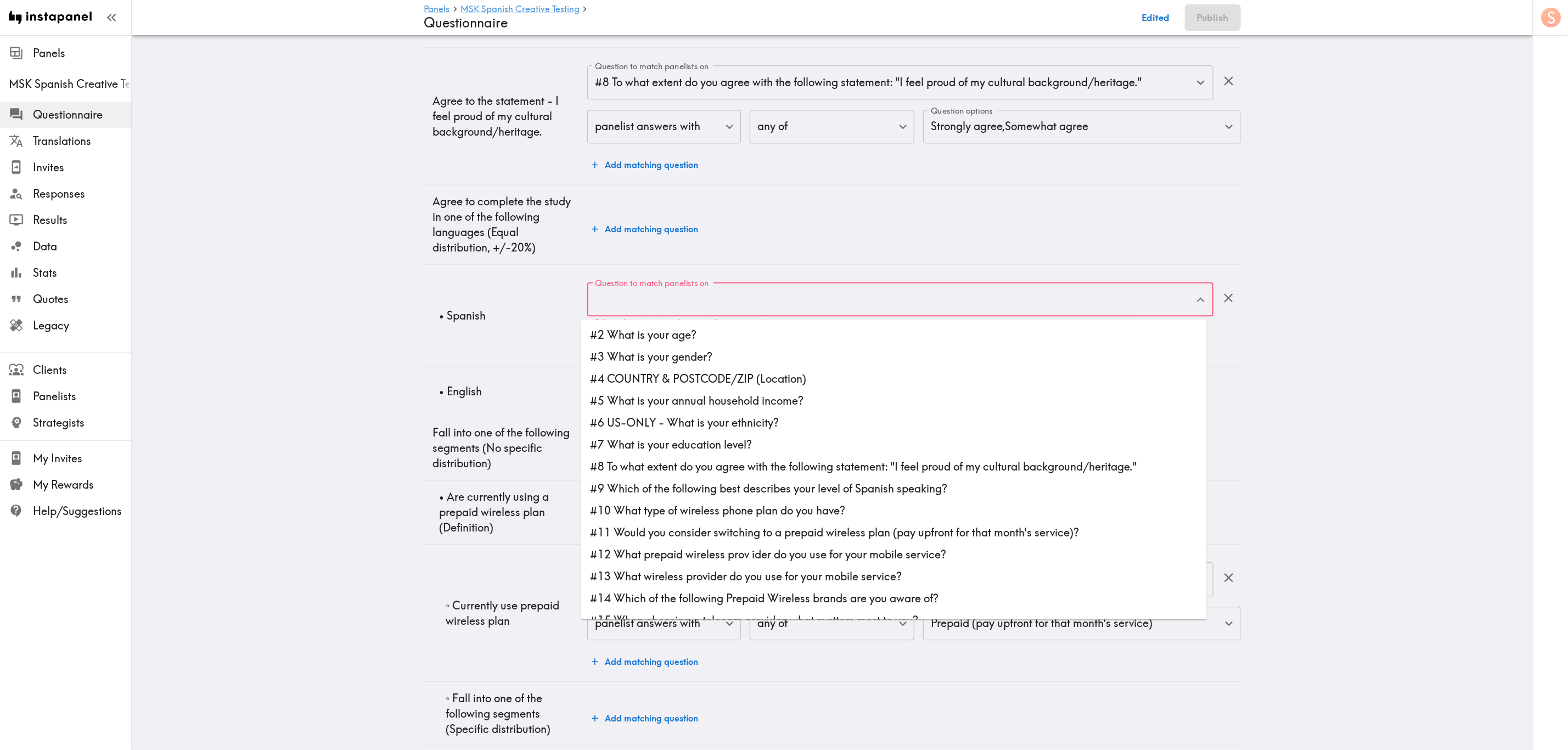
click at [693, 311] on input "Question to match panelists on" at bounding box center [891, 298] width 599 height 24
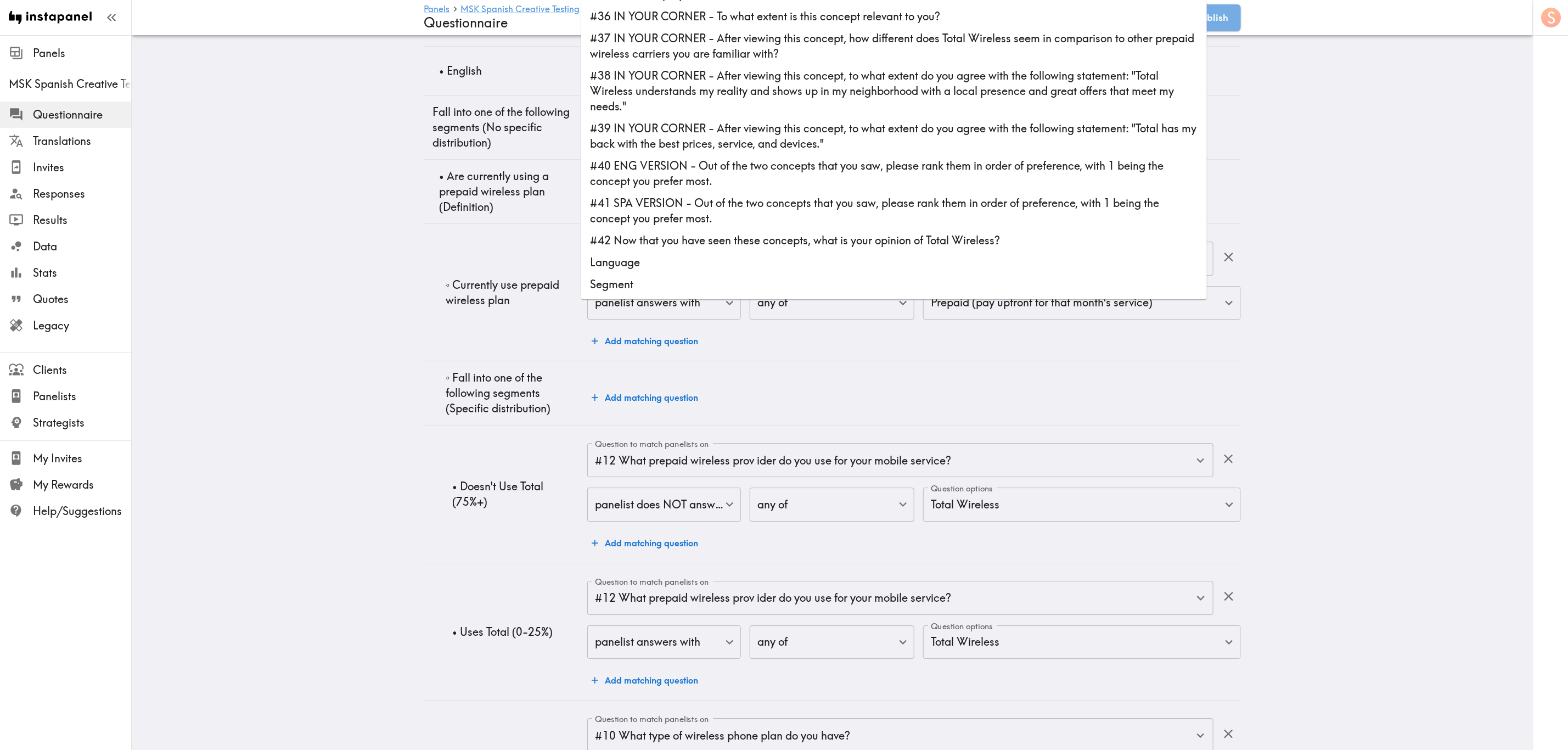
scroll to position [2371, 0]
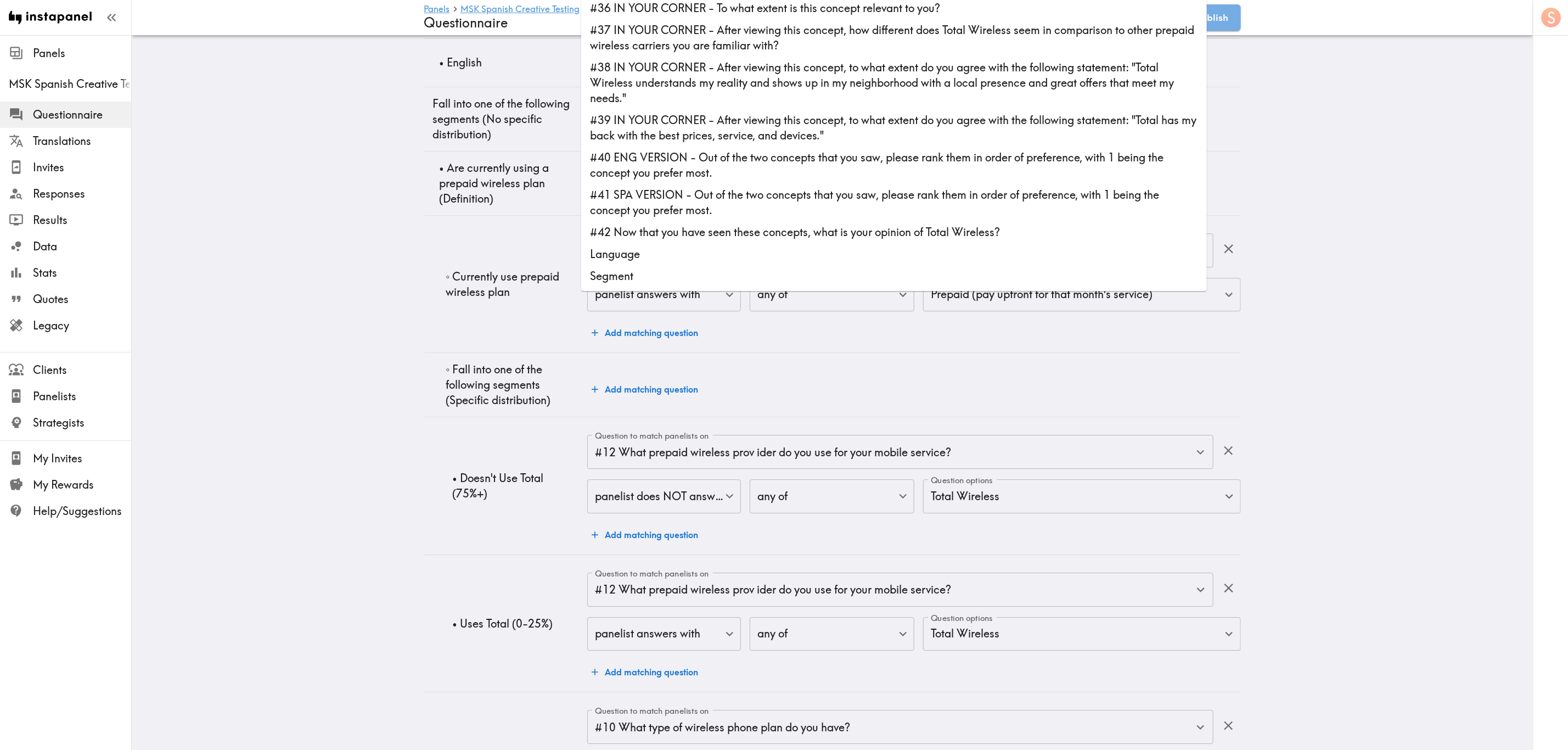
click at [893, 361] on td "Add matching question" at bounding box center [913, 385] width 653 height 64
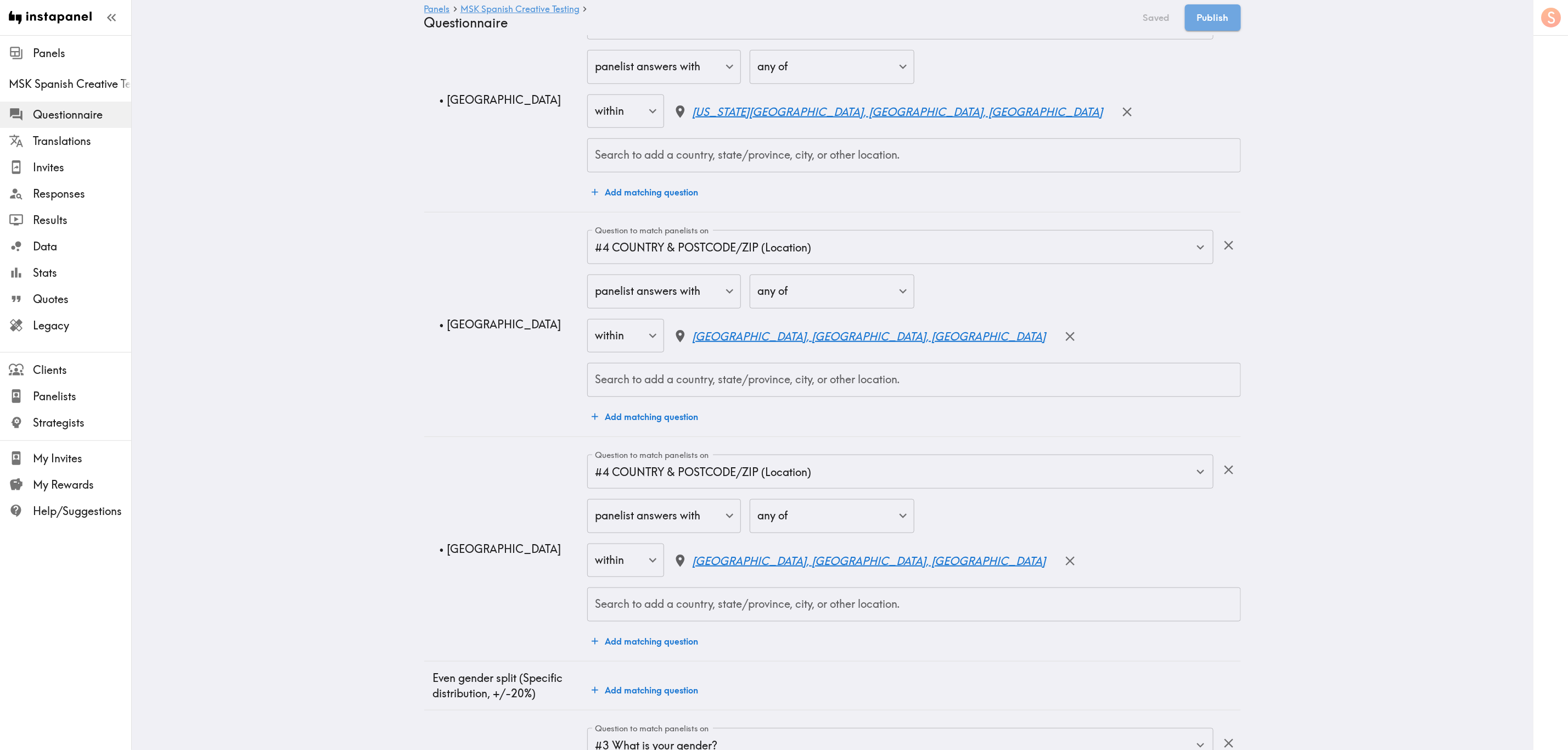
scroll to position [0, 0]
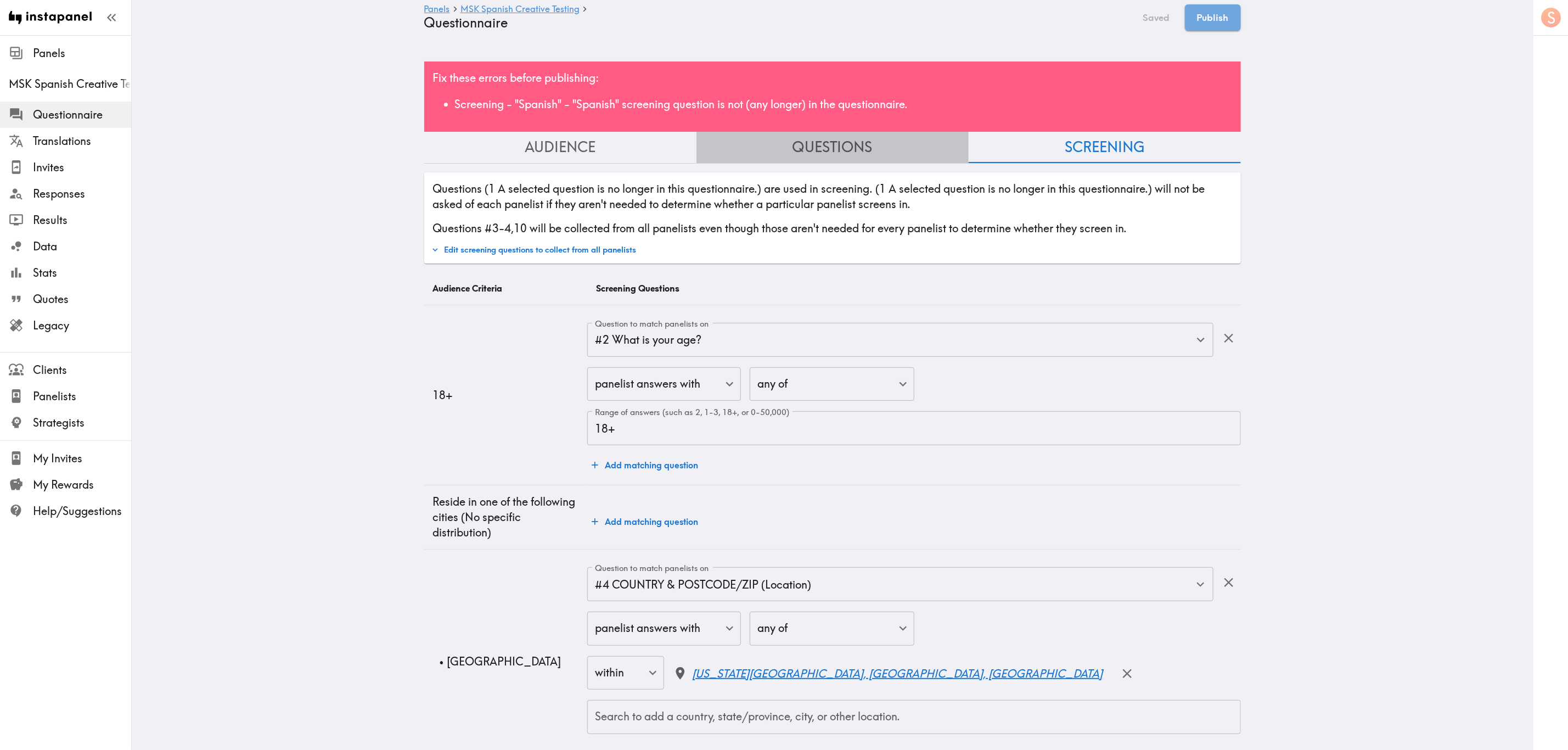
click at [841, 147] on button "Questions" at bounding box center [833, 148] width 272 height 31
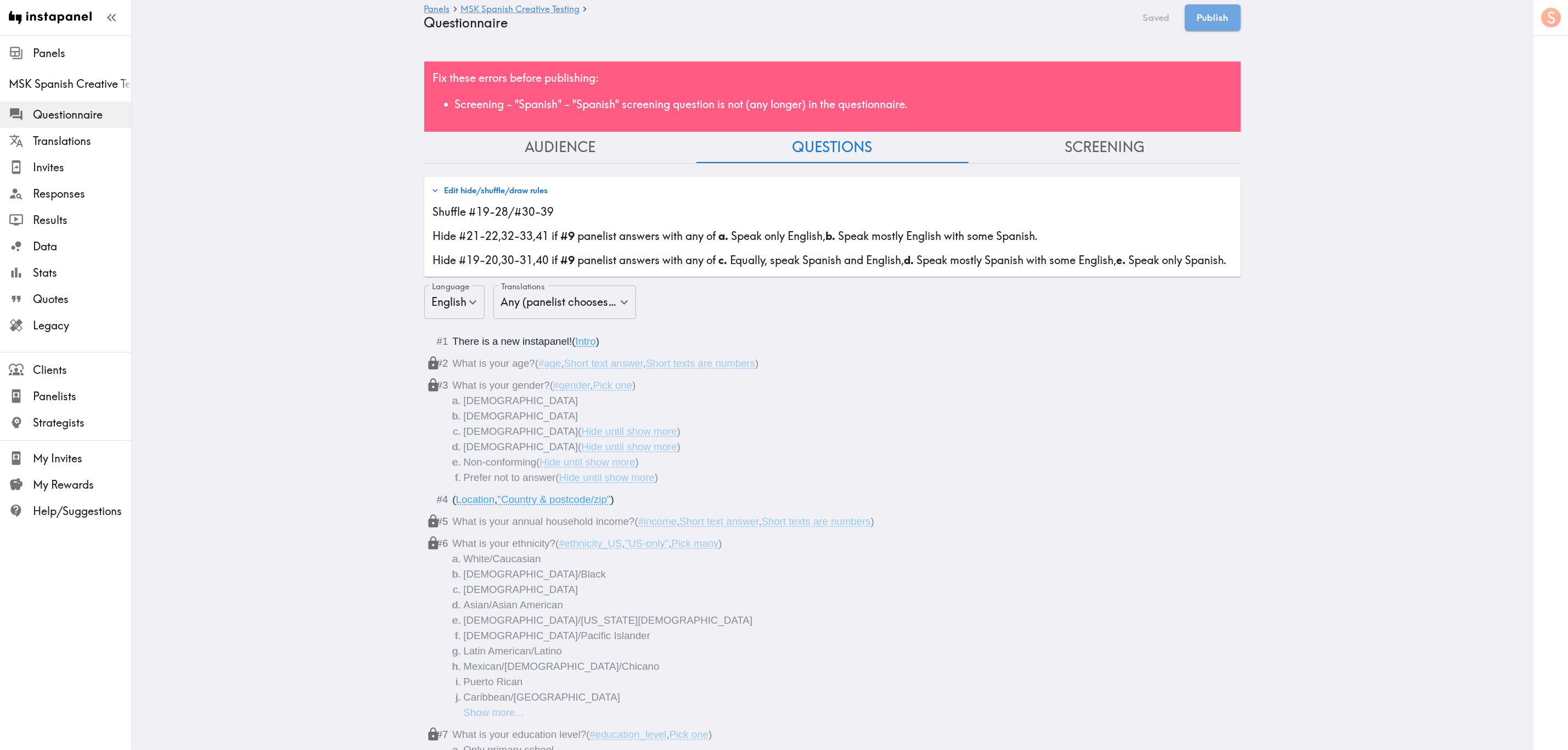
click at [948, 152] on button "Screening" at bounding box center [1105, 148] width 272 height 31
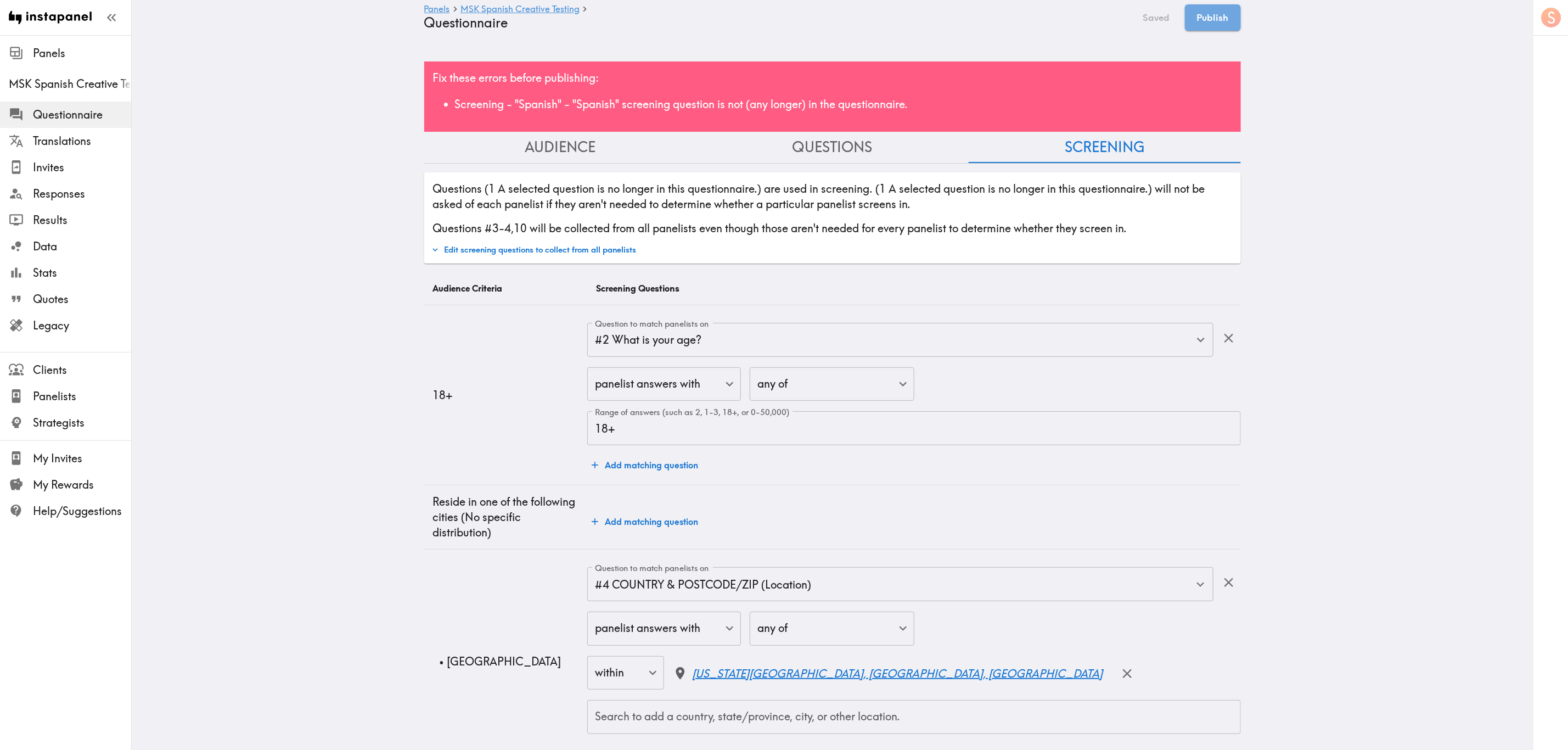
click at [566, 248] on button "Edit screening questions to collect from all panelists" at bounding box center [534, 249] width 211 height 19
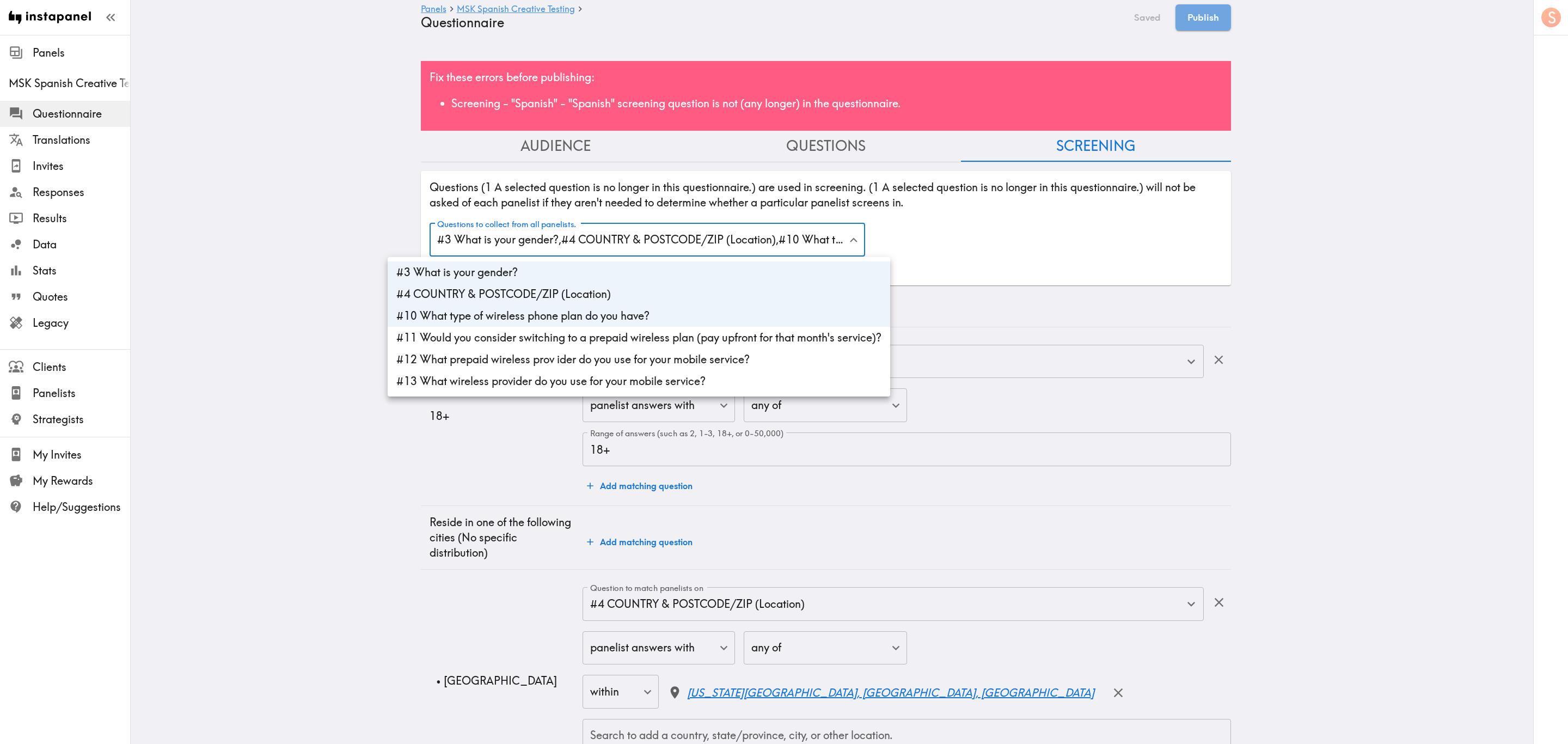
click at [664, 244] on div at bounding box center [784, 372] width 1568 height 744
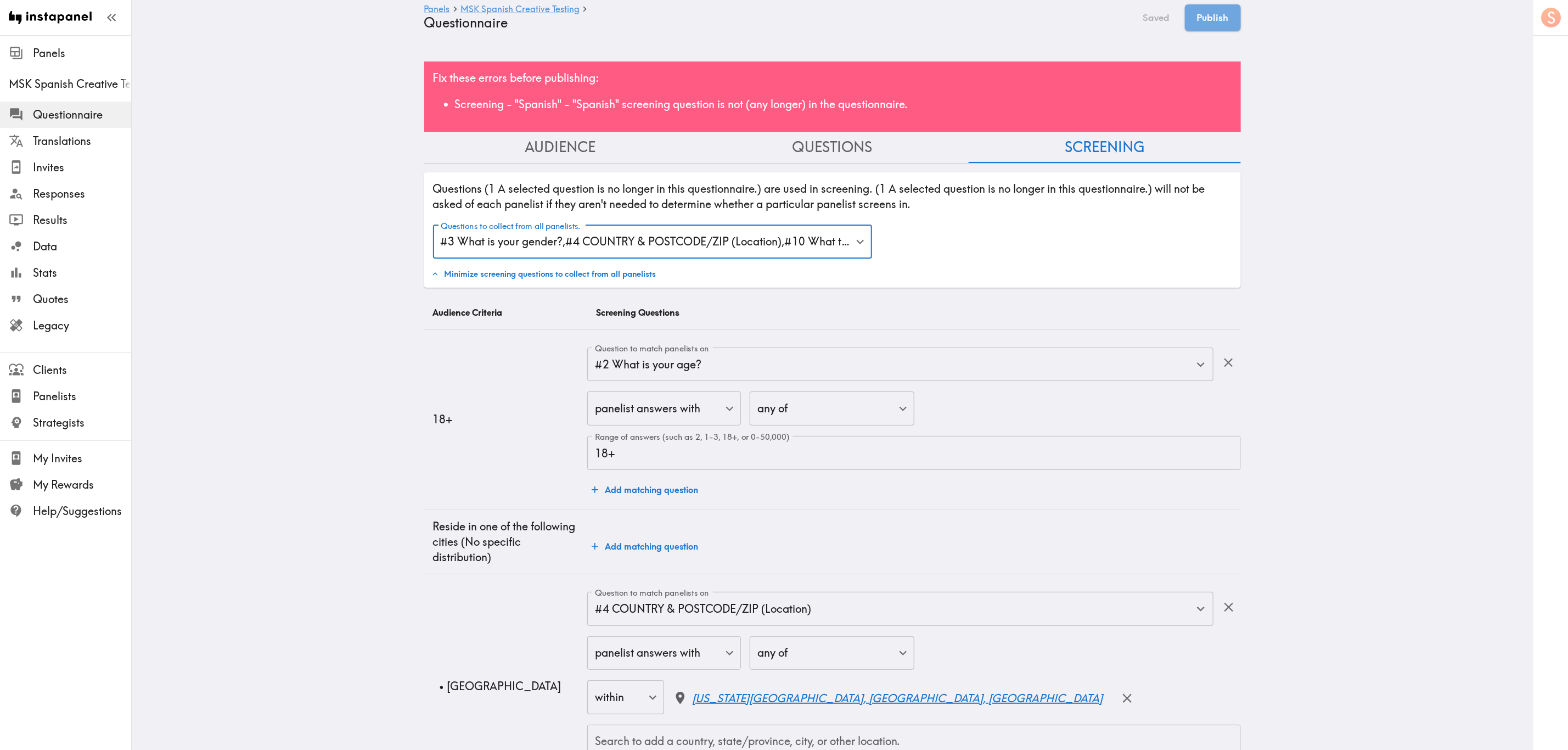
click at [820, 157] on button "Questions" at bounding box center [833, 148] width 272 height 31
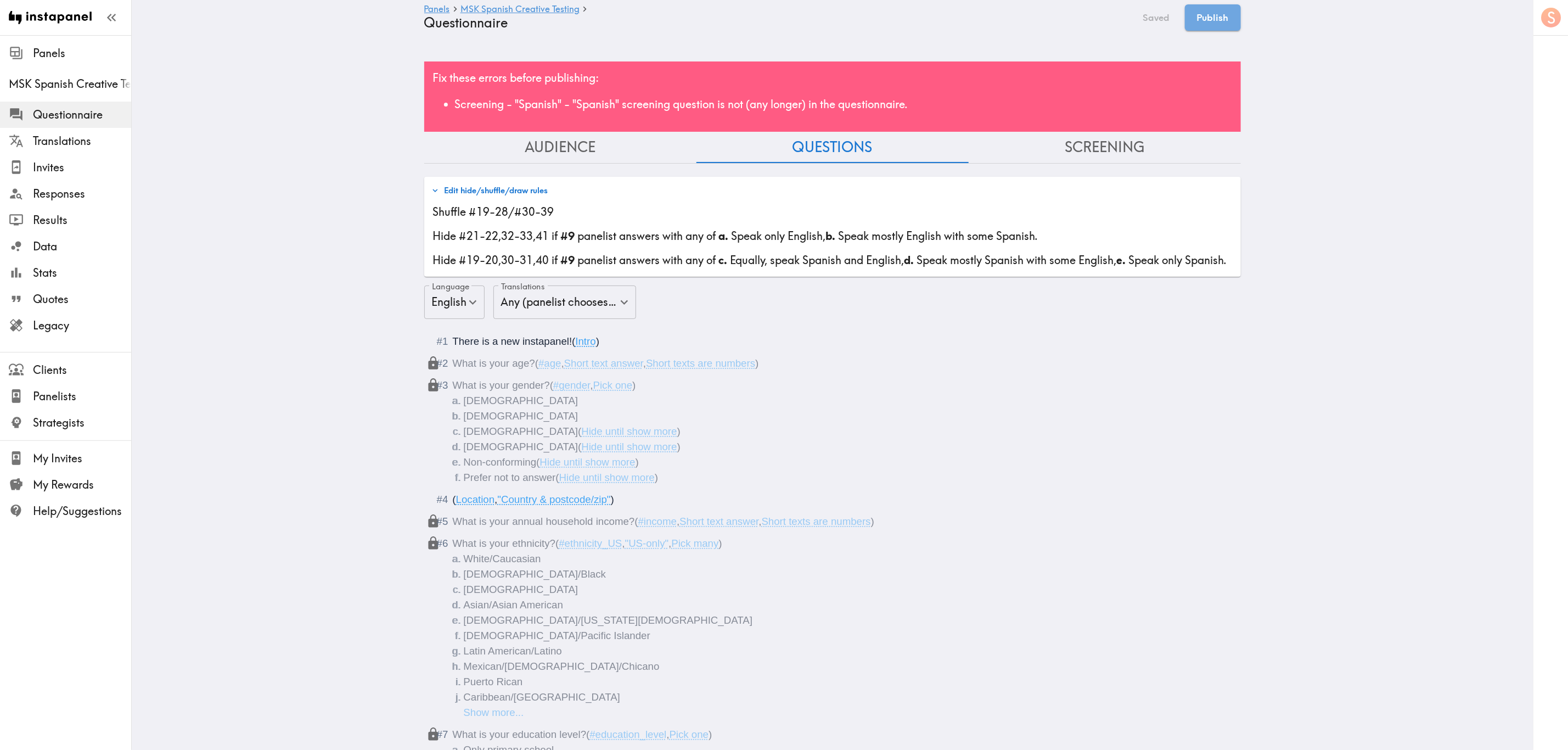
click at [852, 80] on div "Fix these errors before publishing: Screening - "Spanish" - "Spanish" screening…" at bounding box center [833, 97] width 816 height 70
click at [948, 150] on button "Screening" at bounding box center [1105, 148] width 272 height 31
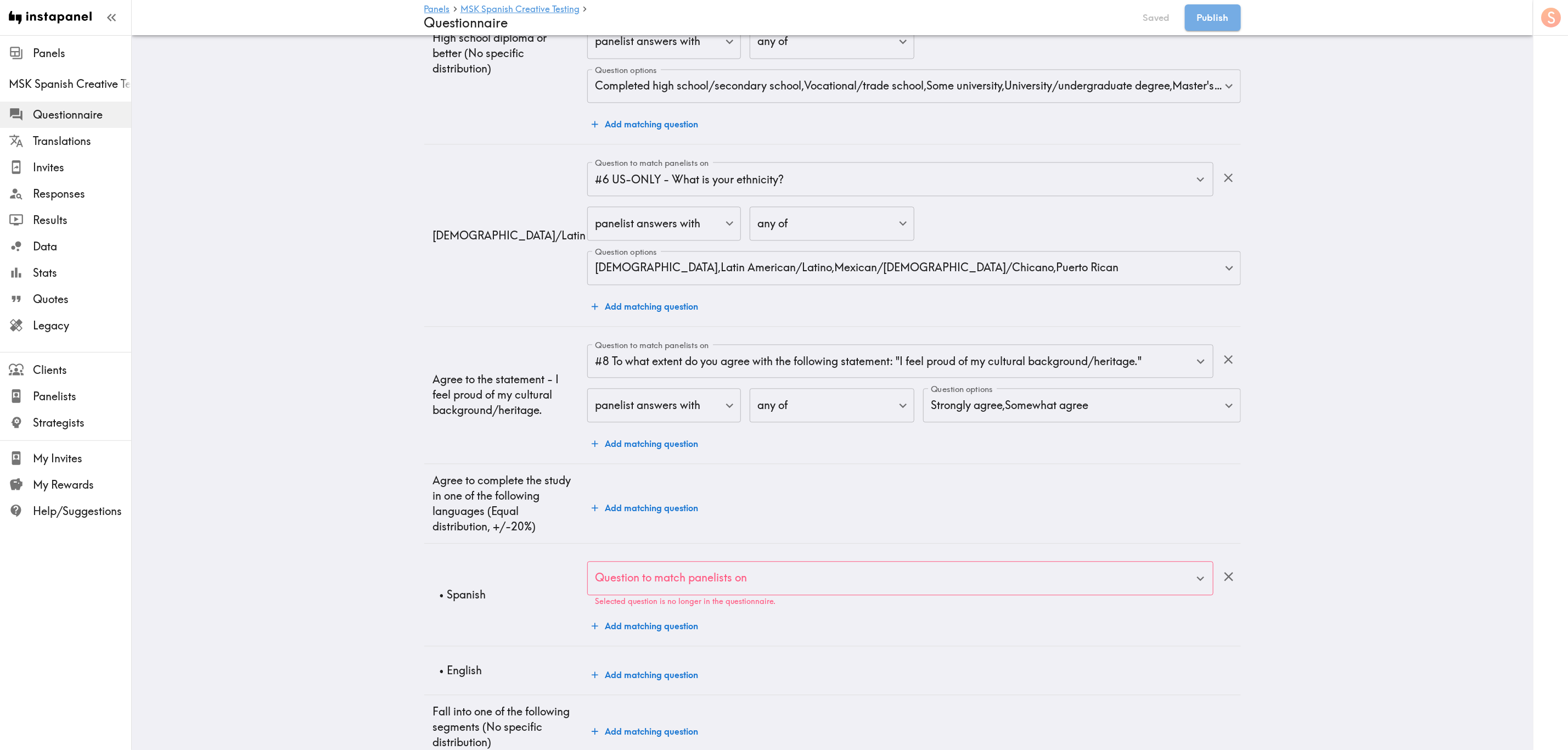
scroll to position [2140, 0]
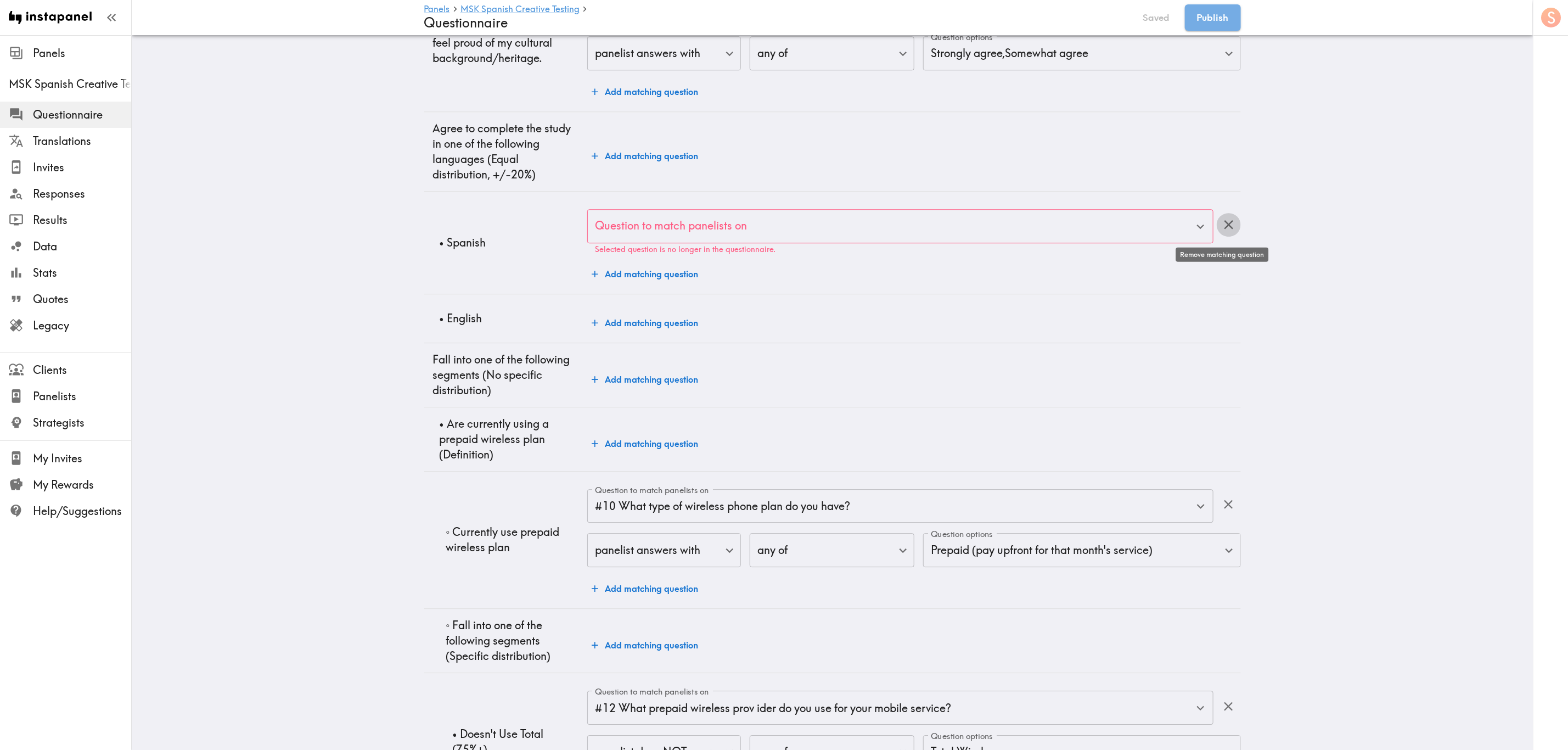
click at [948, 223] on icon "button" at bounding box center [1229, 224] width 15 height 15
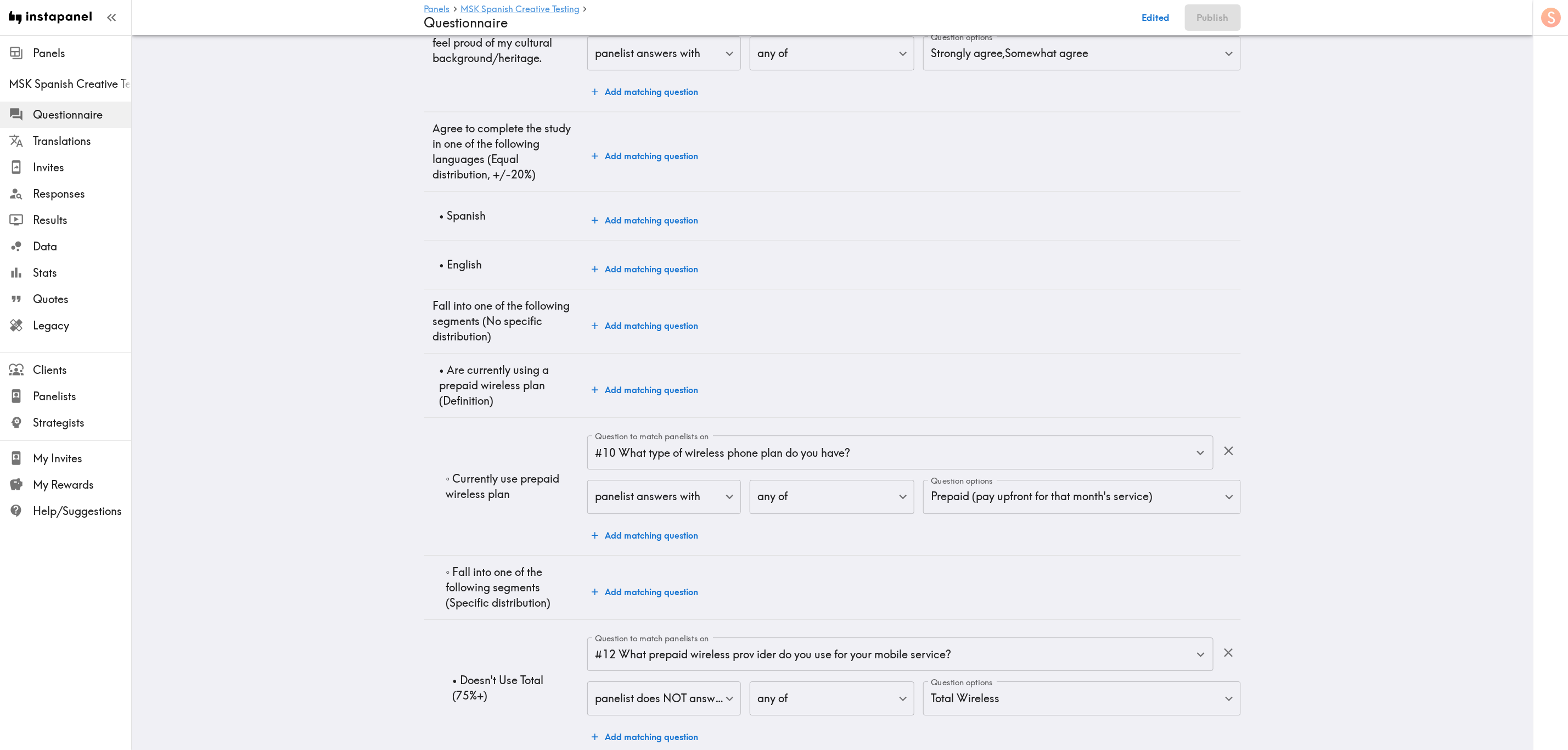
scroll to position [1647, 0]
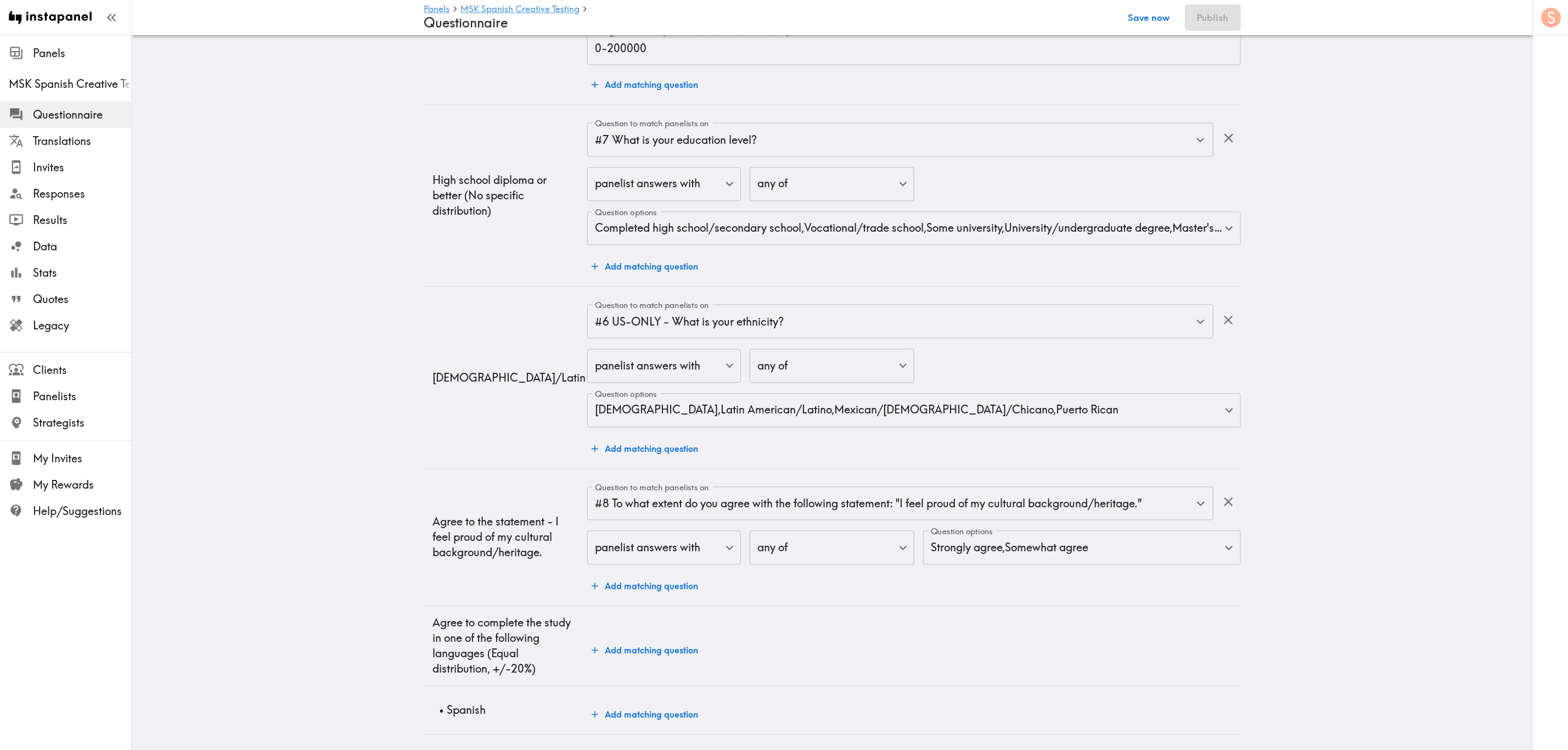
click at [948, 16] on button "Save now" at bounding box center [1149, 17] width 54 height 26
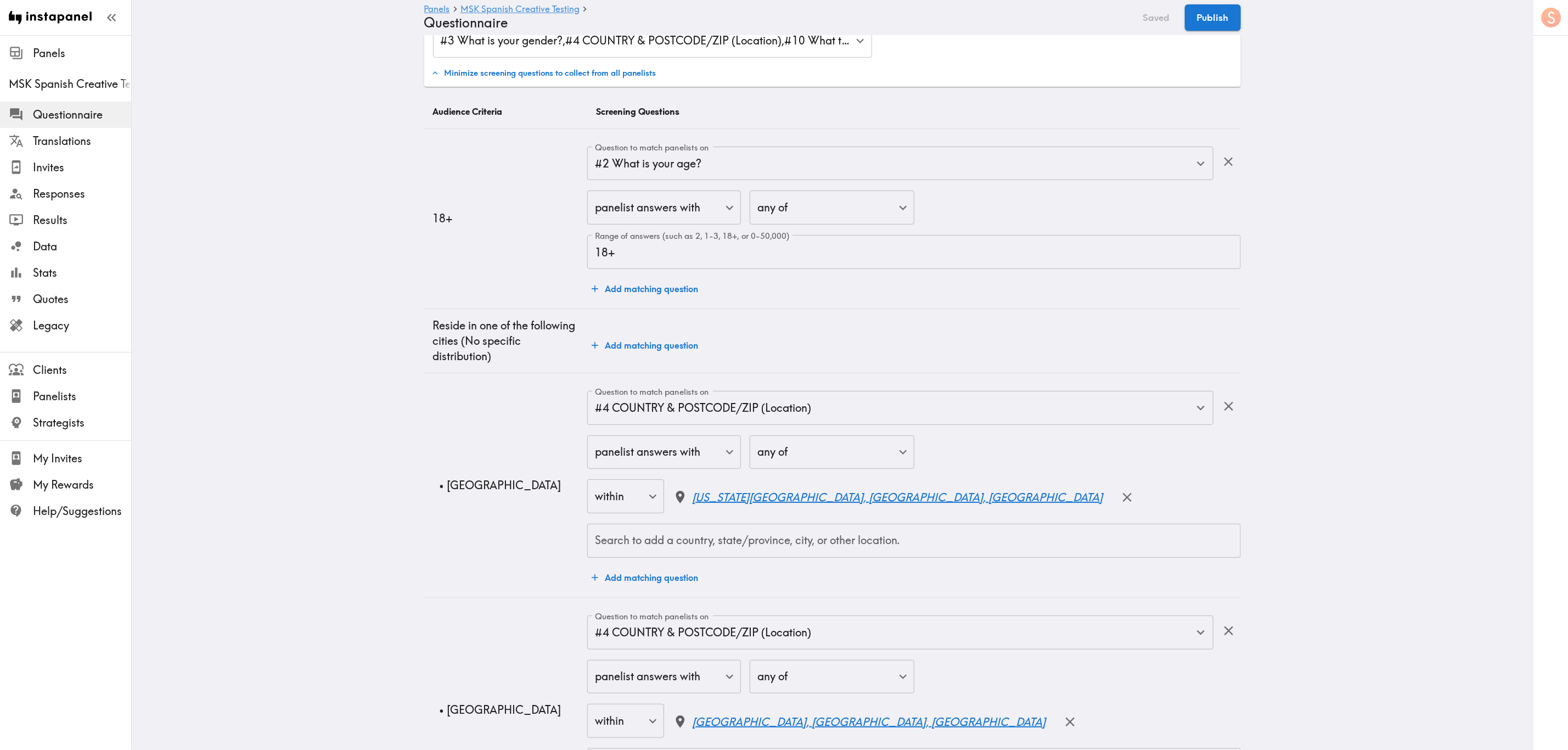
scroll to position [0, 0]
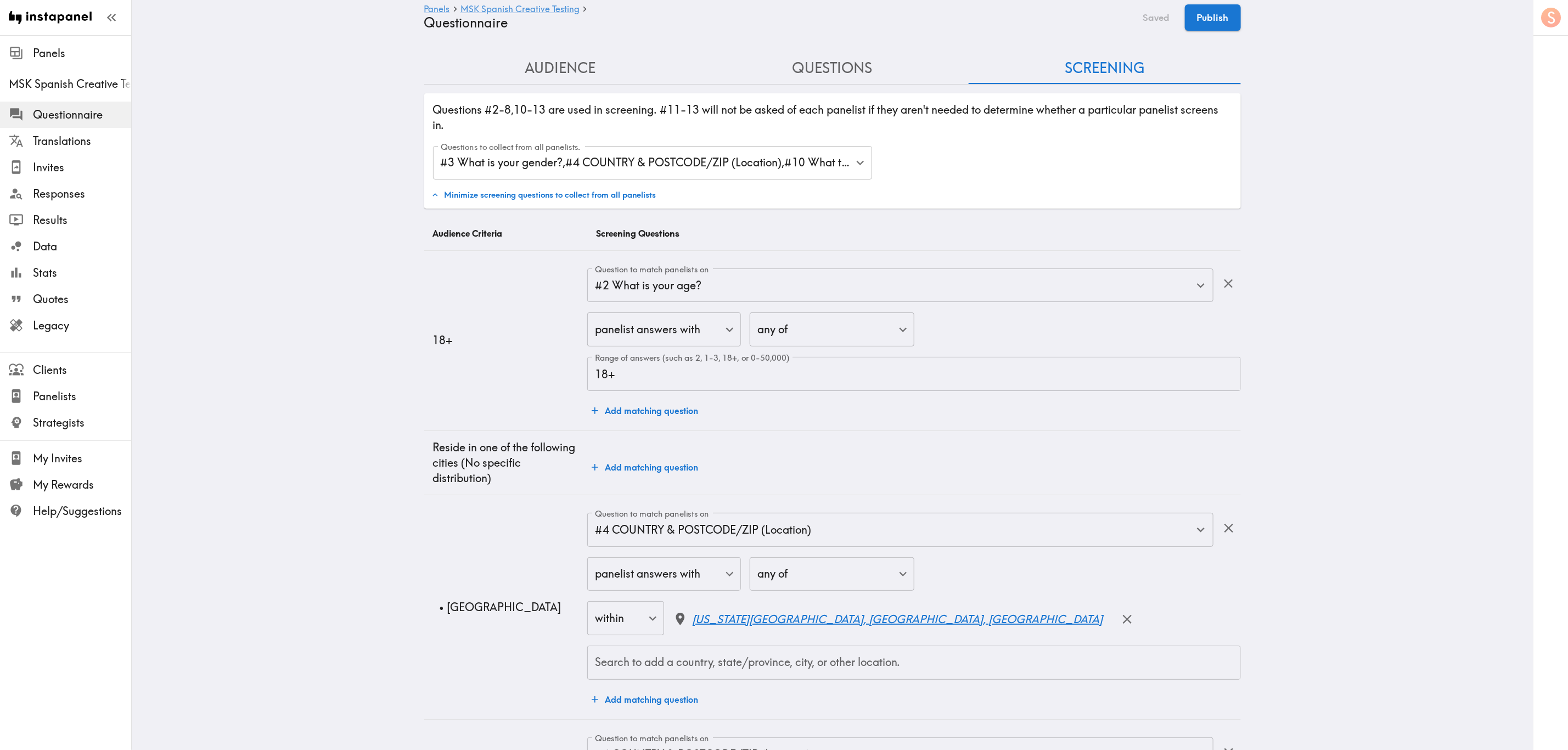
click at [846, 65] on button "Questions" at bounding box center [833, 68] width 272 height 31
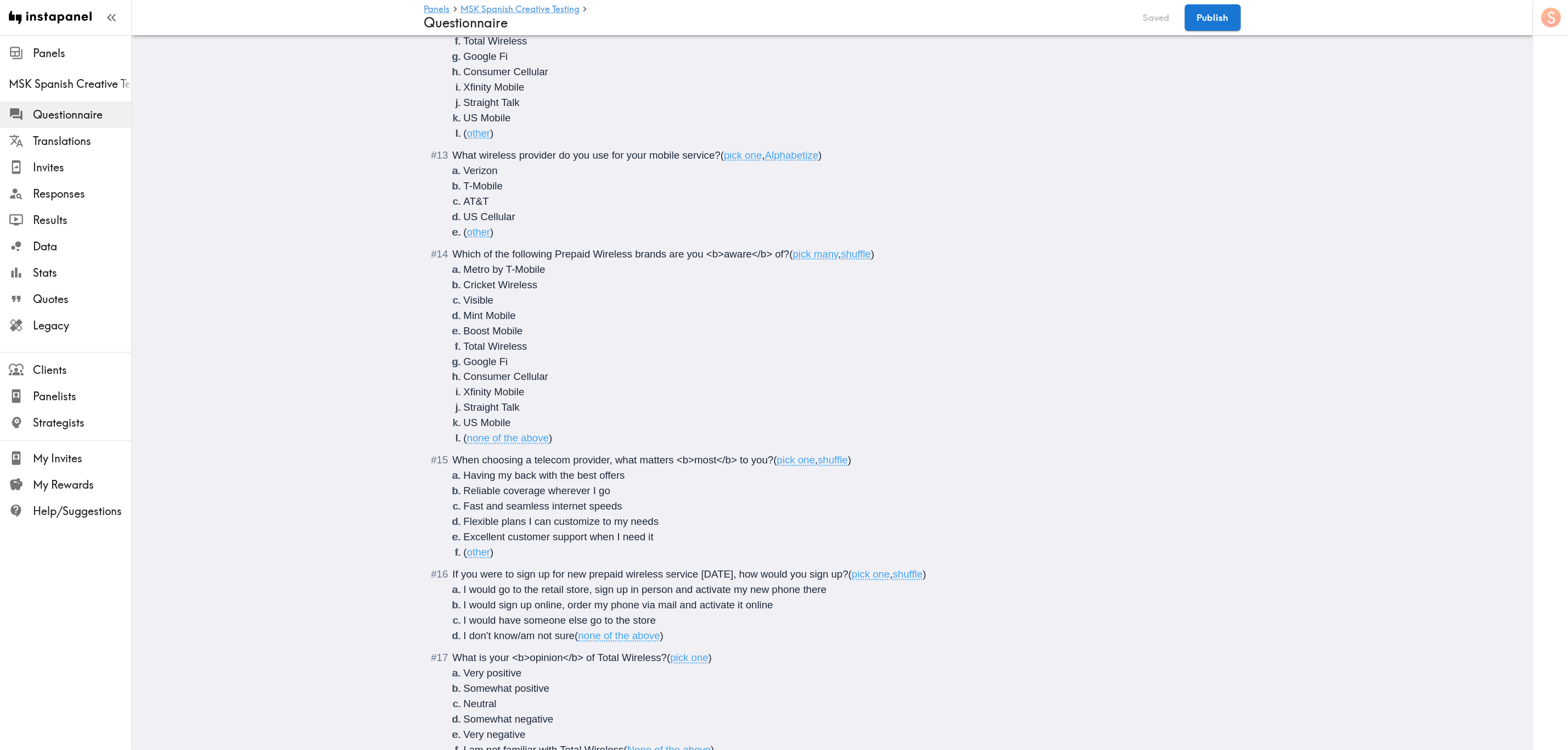
scroll to position [1729, 0]
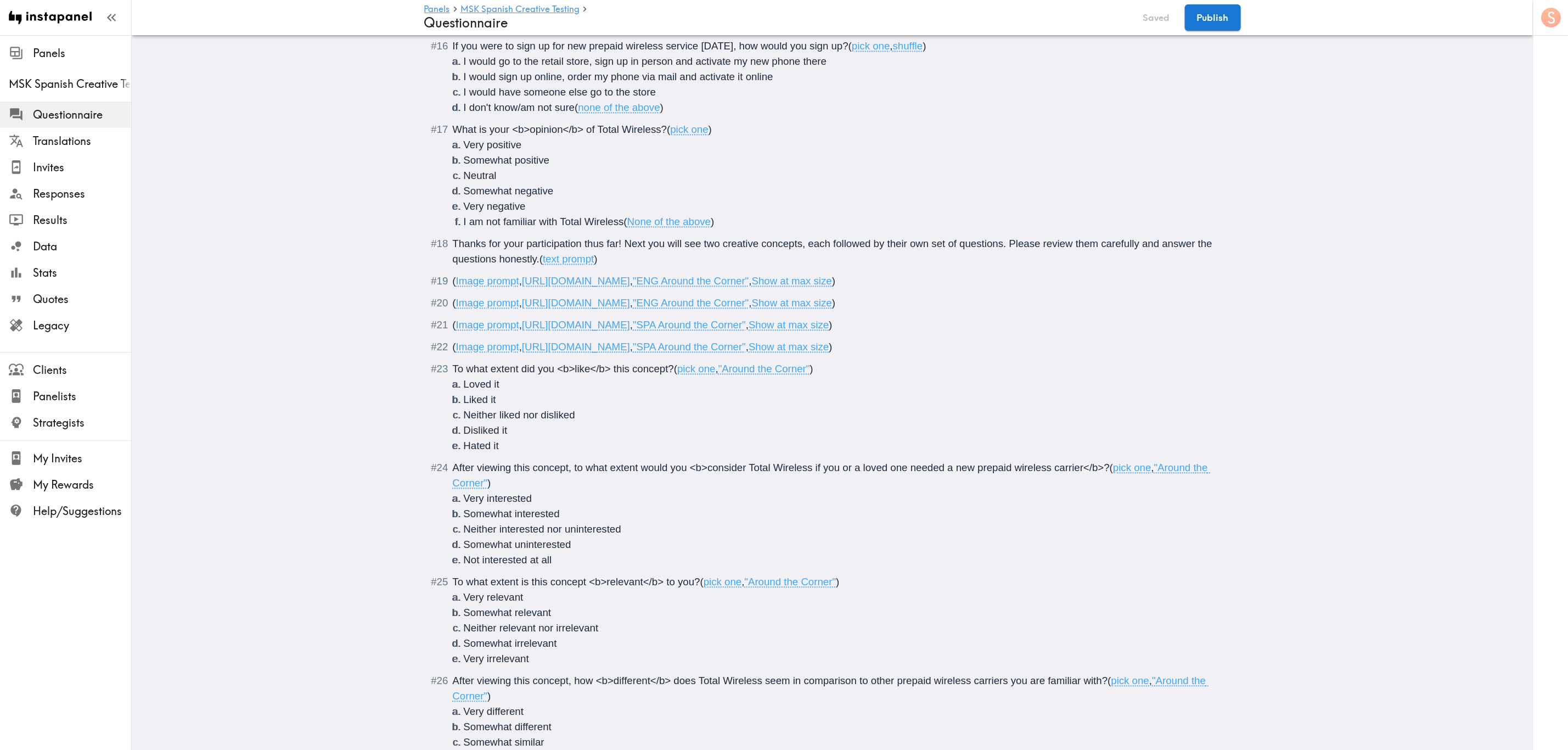
drag, startPoint x: 957, startPoint y: 323, endPoint x: 520, endPoint y: 318, distance: 437.0
click at [522, 308] on span "[URL][DOMAIN_NAME]" at bounding box center [576, 302] width 108 height 11
copy span "[URL][DOMAIN_NAME]"
drag, startPoint x: 930, startPoint y: 297, endPoint x: 519, endPoint y: 298, distance: 411.0
click at [519, 287] on span "( Image prompt , https://prompts.instapanel.com/vO9aztrrWxpDN1tY/Around_The_Cor…" at bounding box center [643, 280] width 383 height 11
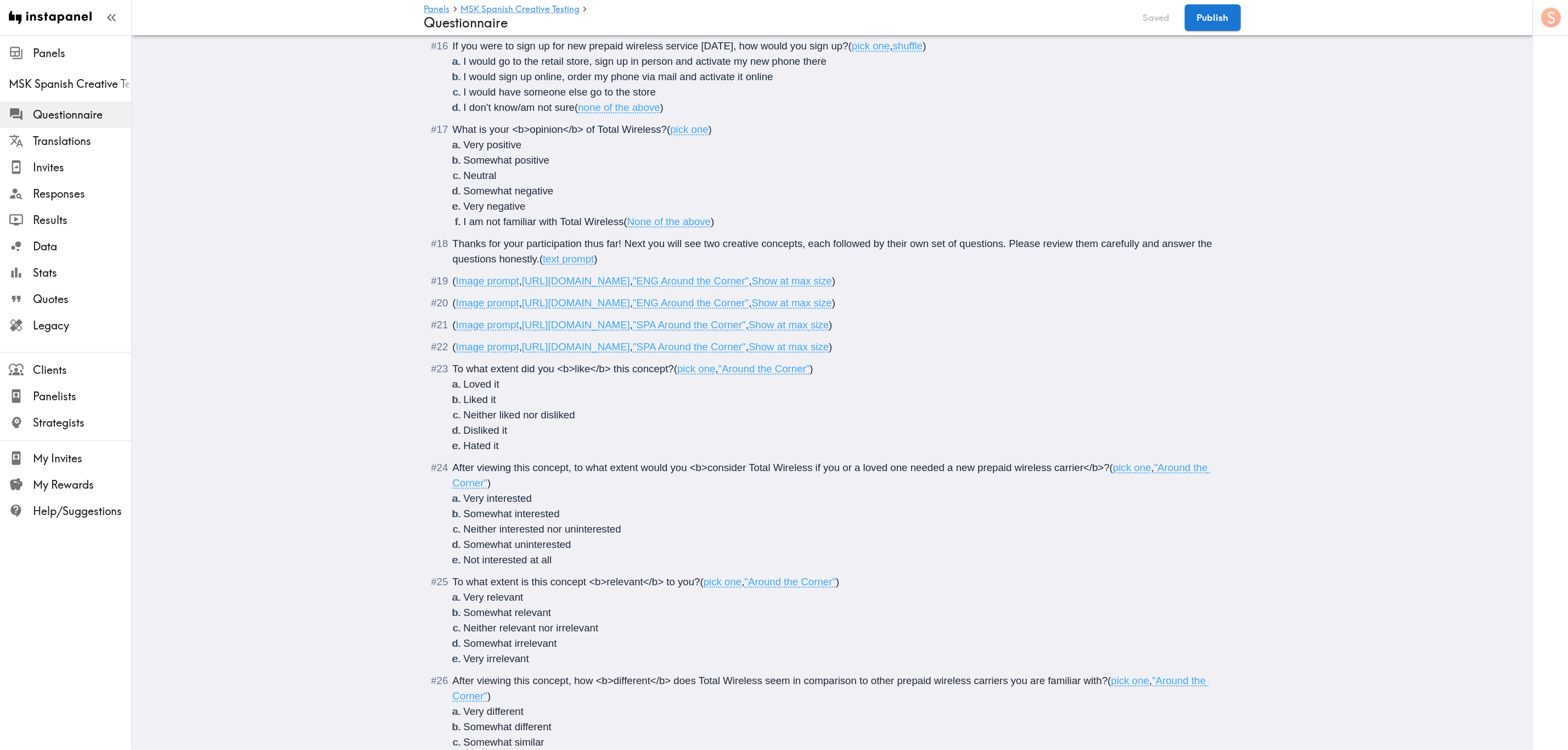
copy span "[URL][DOMAIN_NAME]"
drag, startPoint x: 971, startPoint y: 364, endPoint x: 948, endPoint y: 364, distance: 23.0
click at [833, 352] on span "( Image prompt , https://prompts.instapanel.com/DZcQ4kqRsY4zHaR3/Around_The_Cor…" at bounding box center [642, 347] width 380 height 11
drag, startPoint x: 924, startPoint y: 343, endPoint x: 520, endPoint y: 344, distance: 404.0
click at [520, 330] on span "( Image prompt , https://prompts.instapanel.com/dHRpKjZtQs1xcWIz/Around_The_Cor…" at bounding box center [642, 325] width 380 height 11
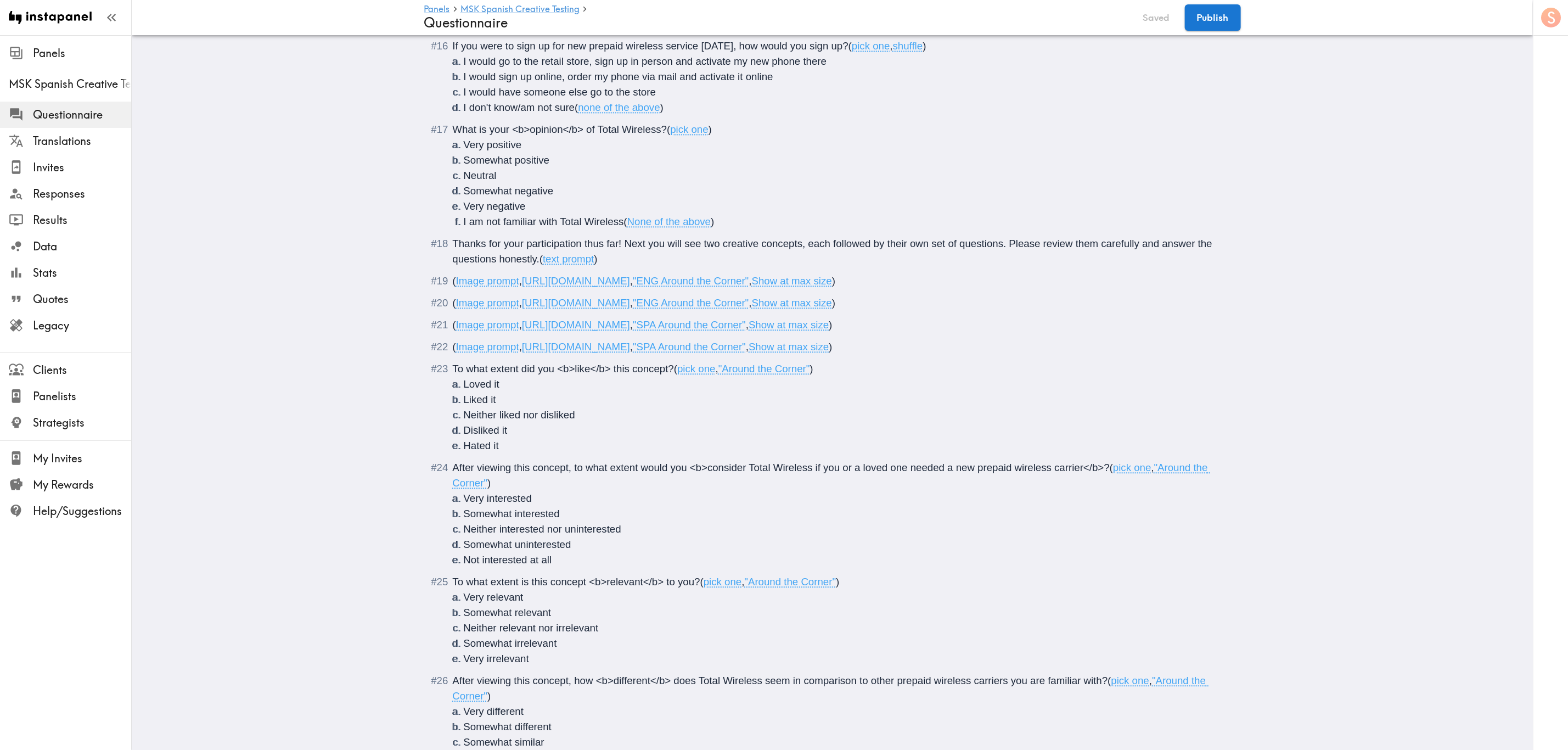
copy span "[URL][DOMAIN_NAME]"
click at [670, 452] on div "After viewing this concept, to what extent would you <b>consider Total Wireless…" at bounding box center [839, 513] width 775 height 107
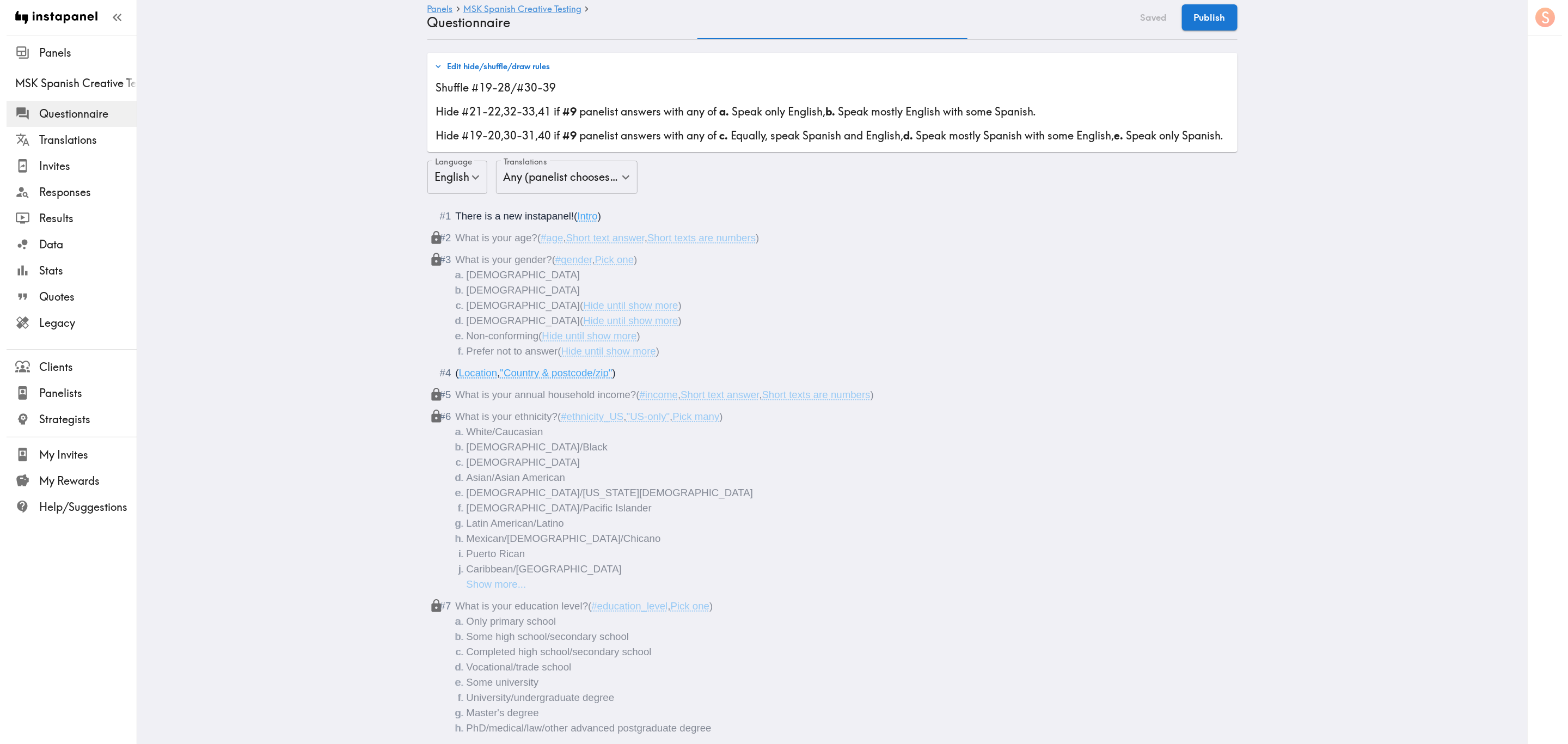
scroll to position [0, 0]
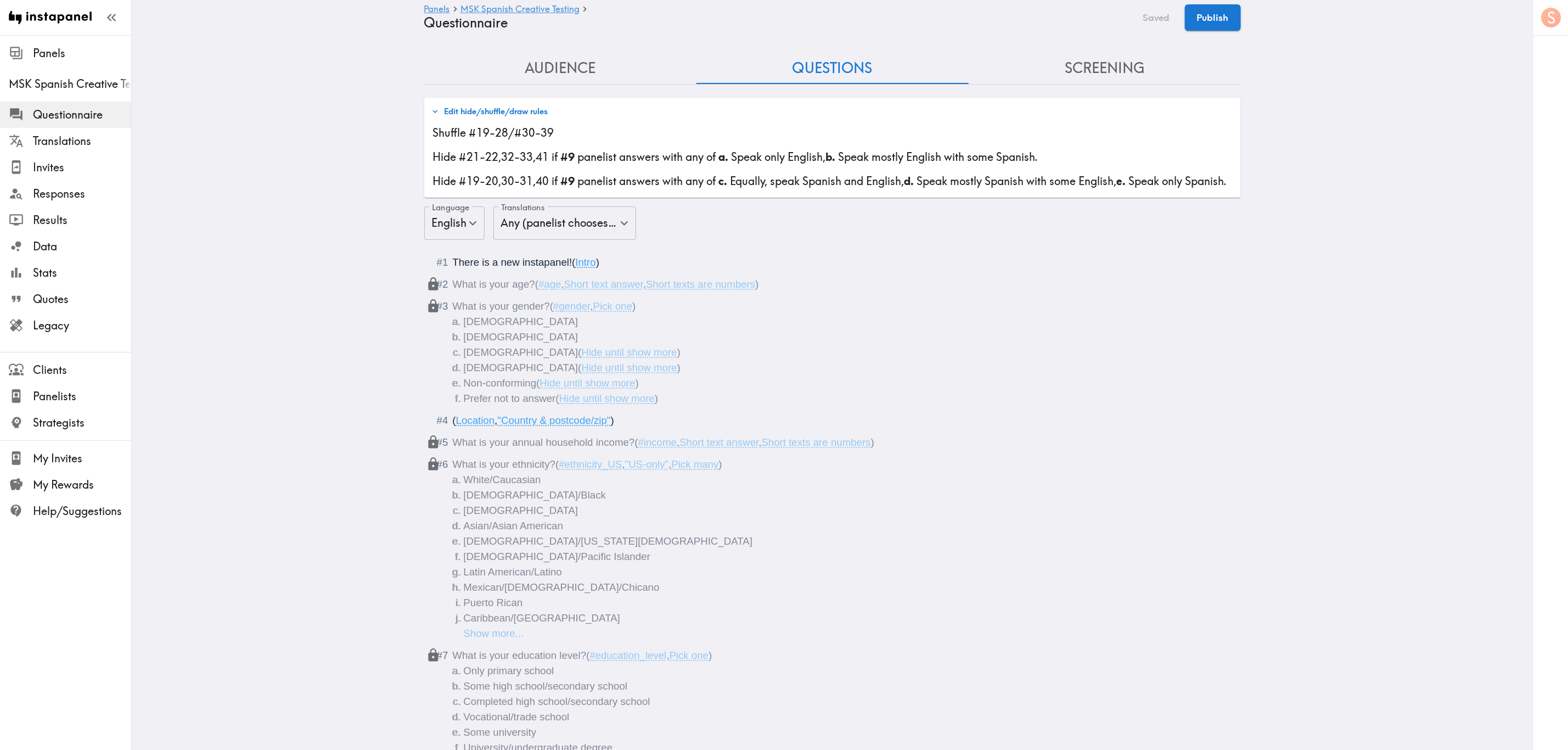
click at [504, 117] on button "Edit hide/shuffle/draw rules" at bounding box center [489, 111] width 122 height 19
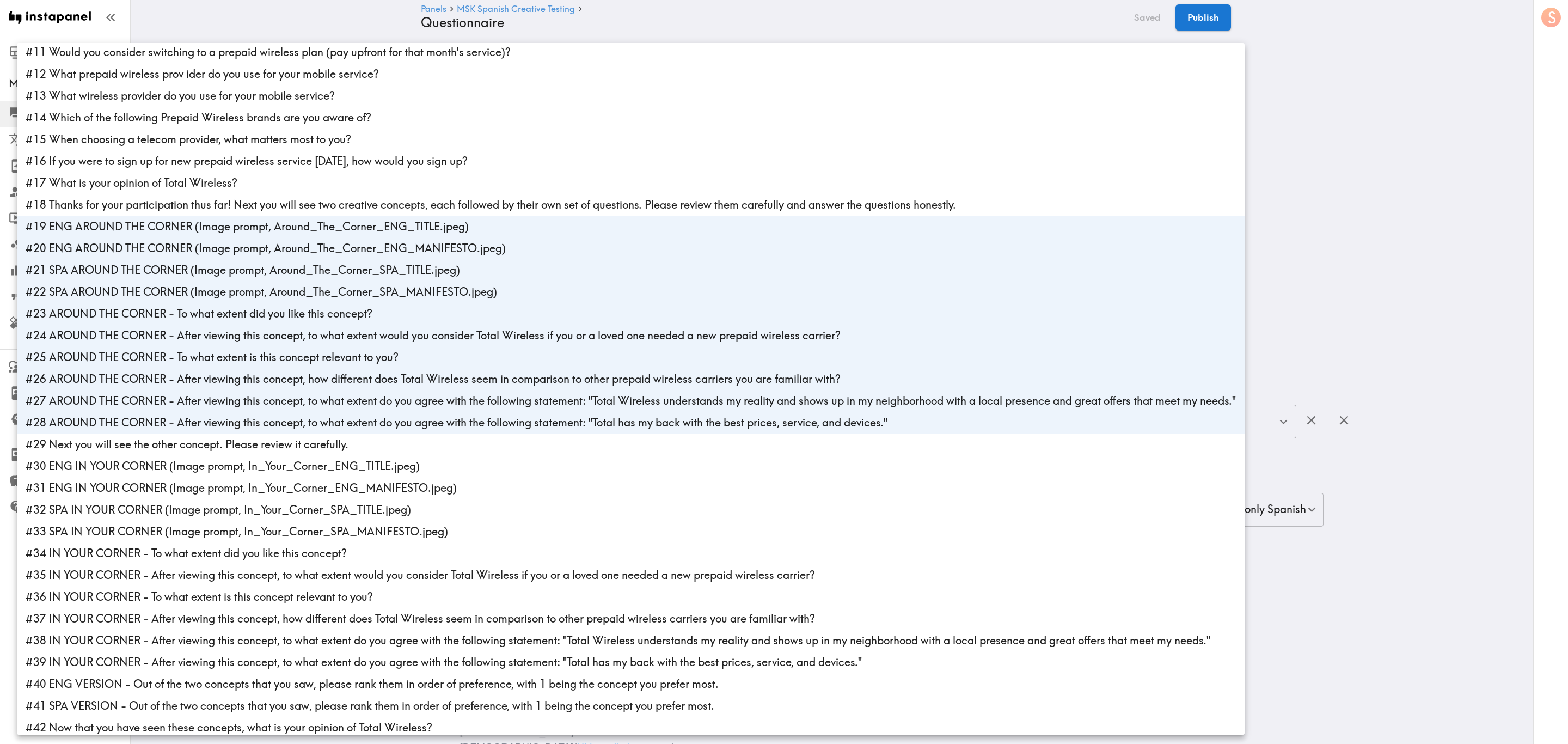
scroll to position [245, 0]
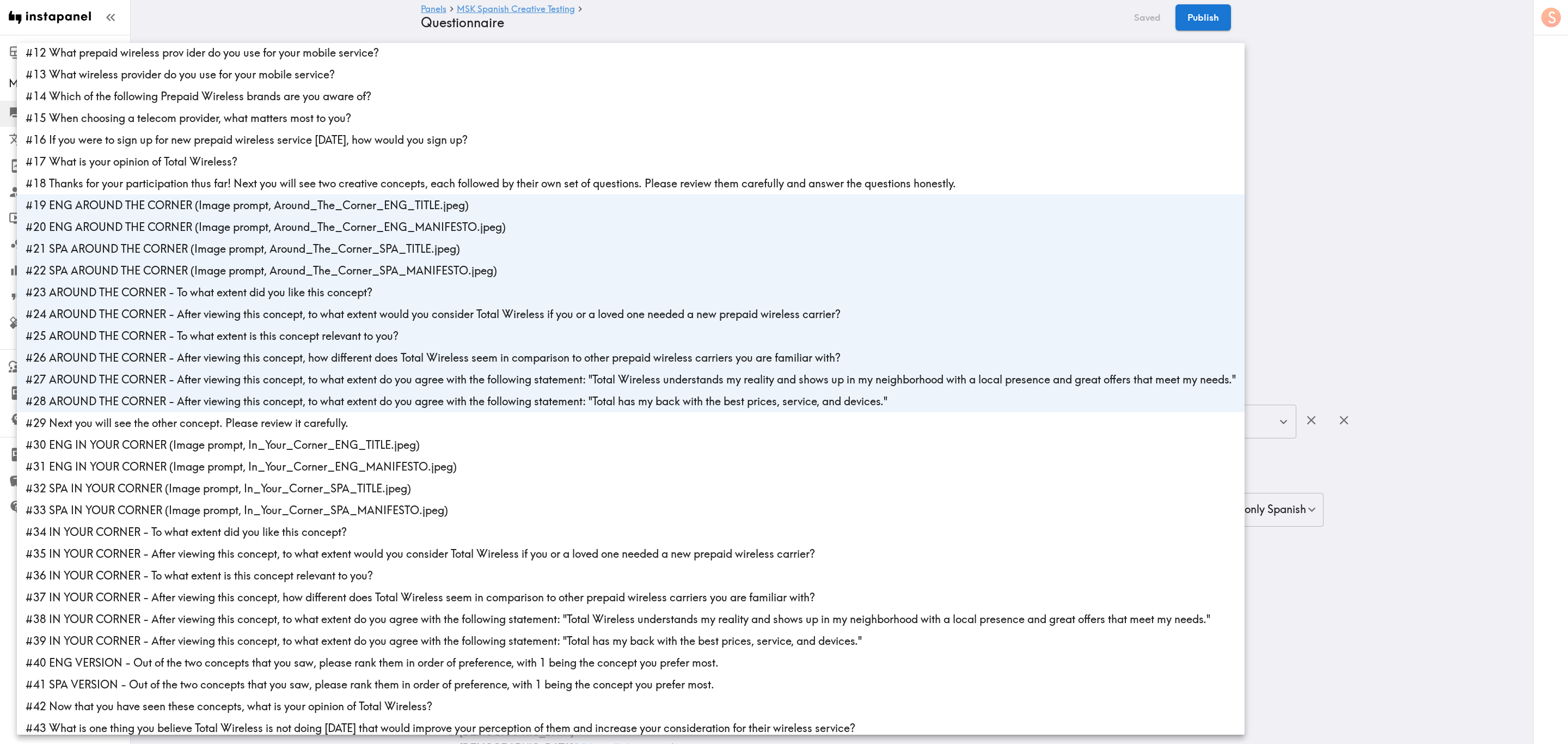
click at [940, 191] on div at bounding box center [784, 372] width 1568 height 744
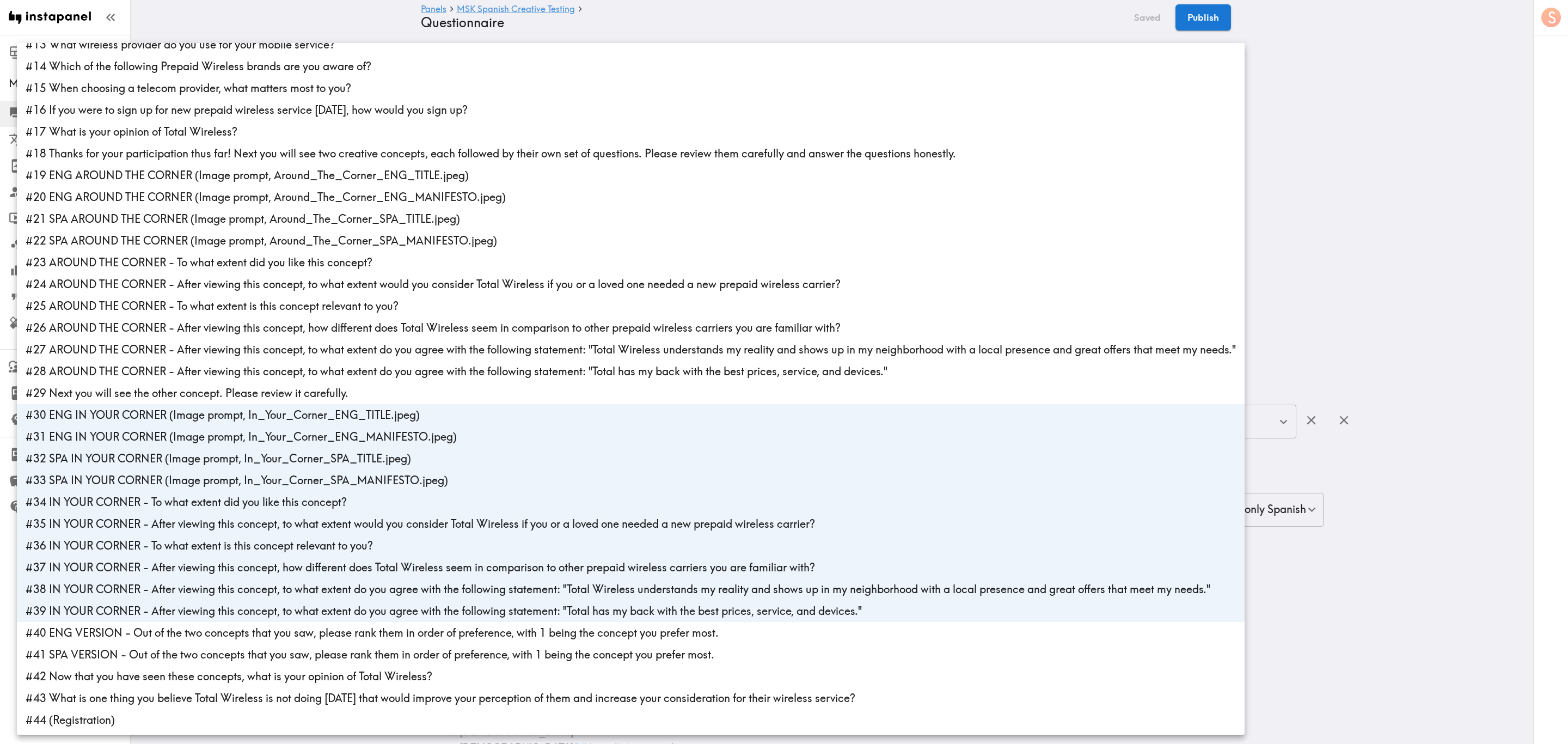
scroll to position [274, 0]
click at [940, 154] on div at bounding box center [784, 372] width 1568 height 744
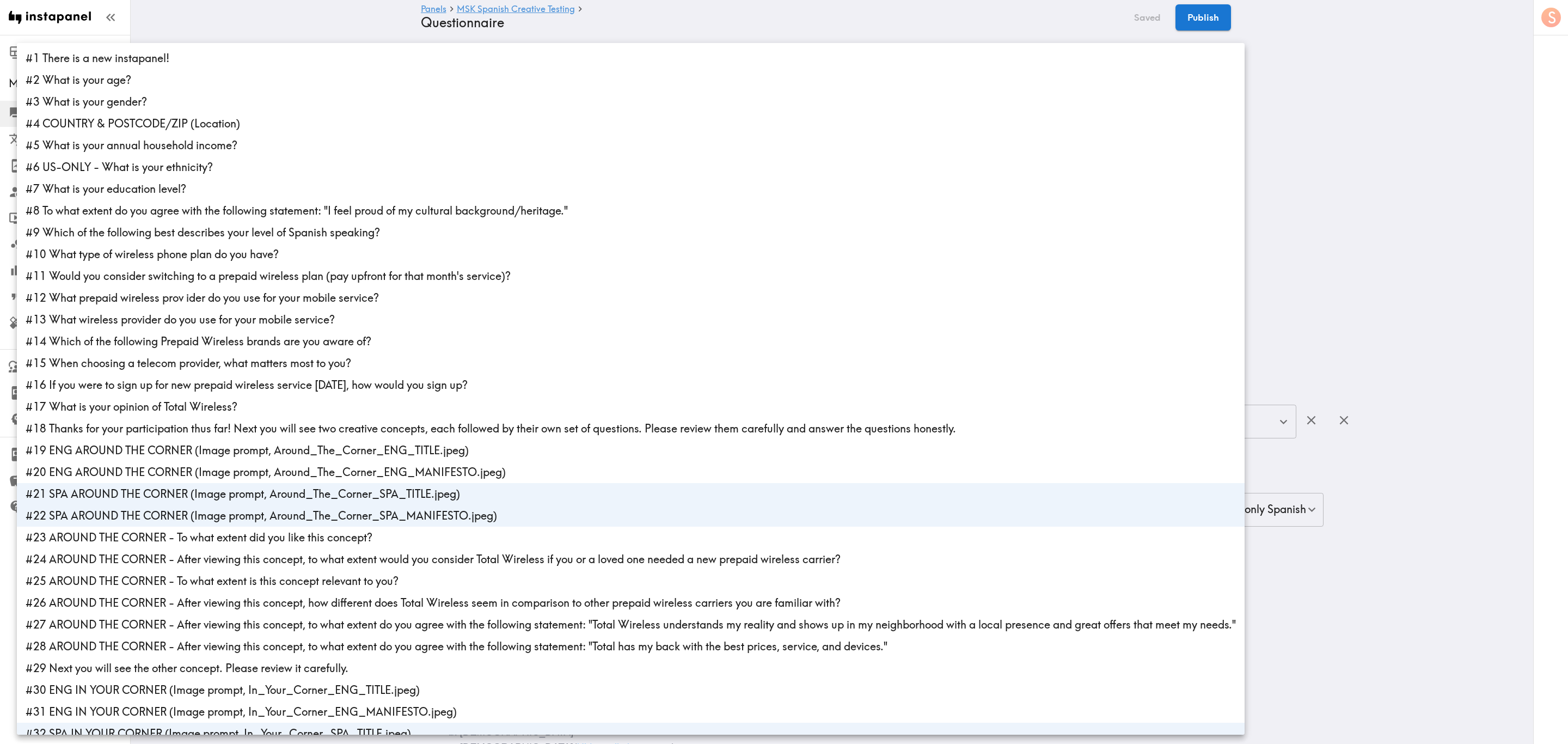
scroll to position [275, 0]
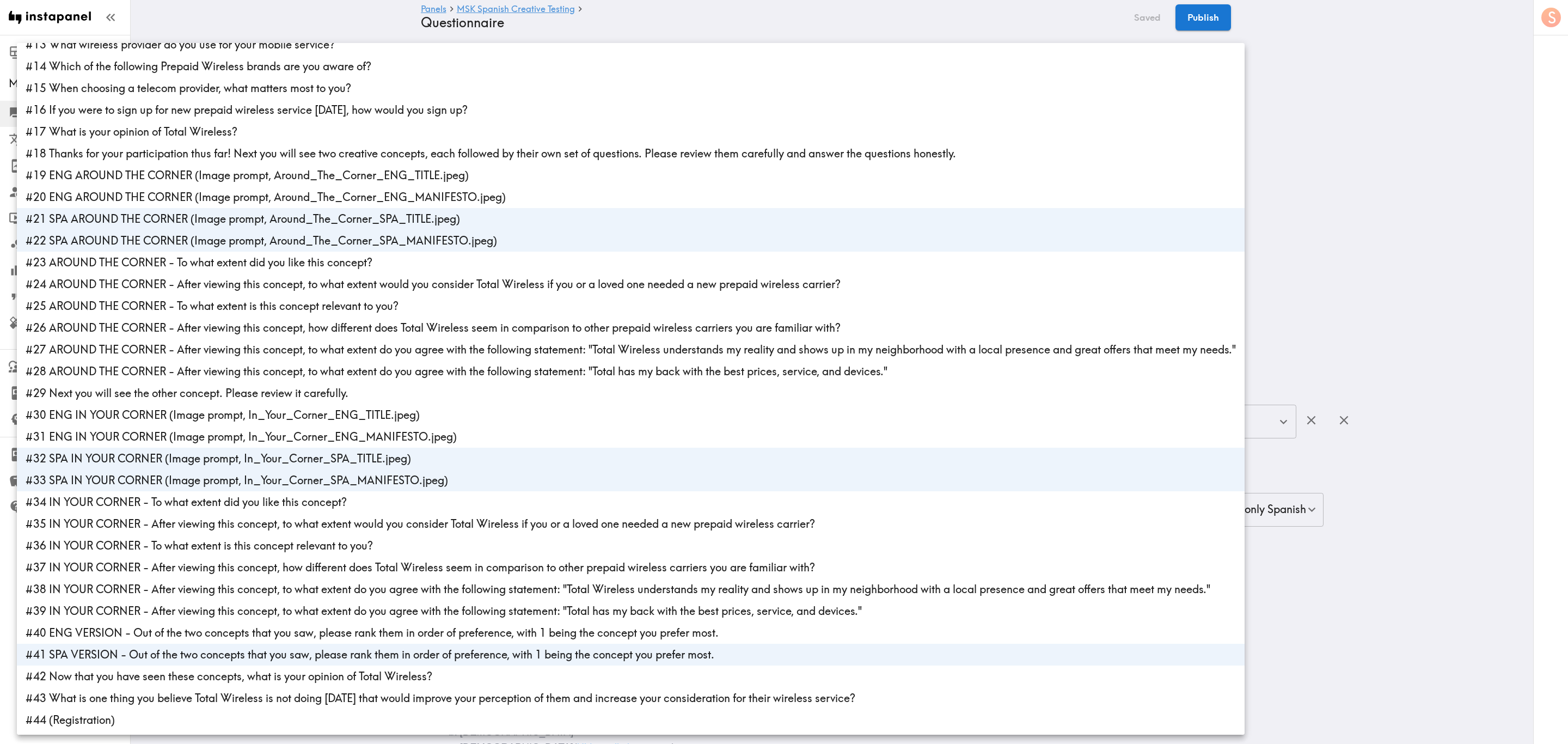
click at [940, 173] on div at bounding box center [784, 372] width 1568 height 744
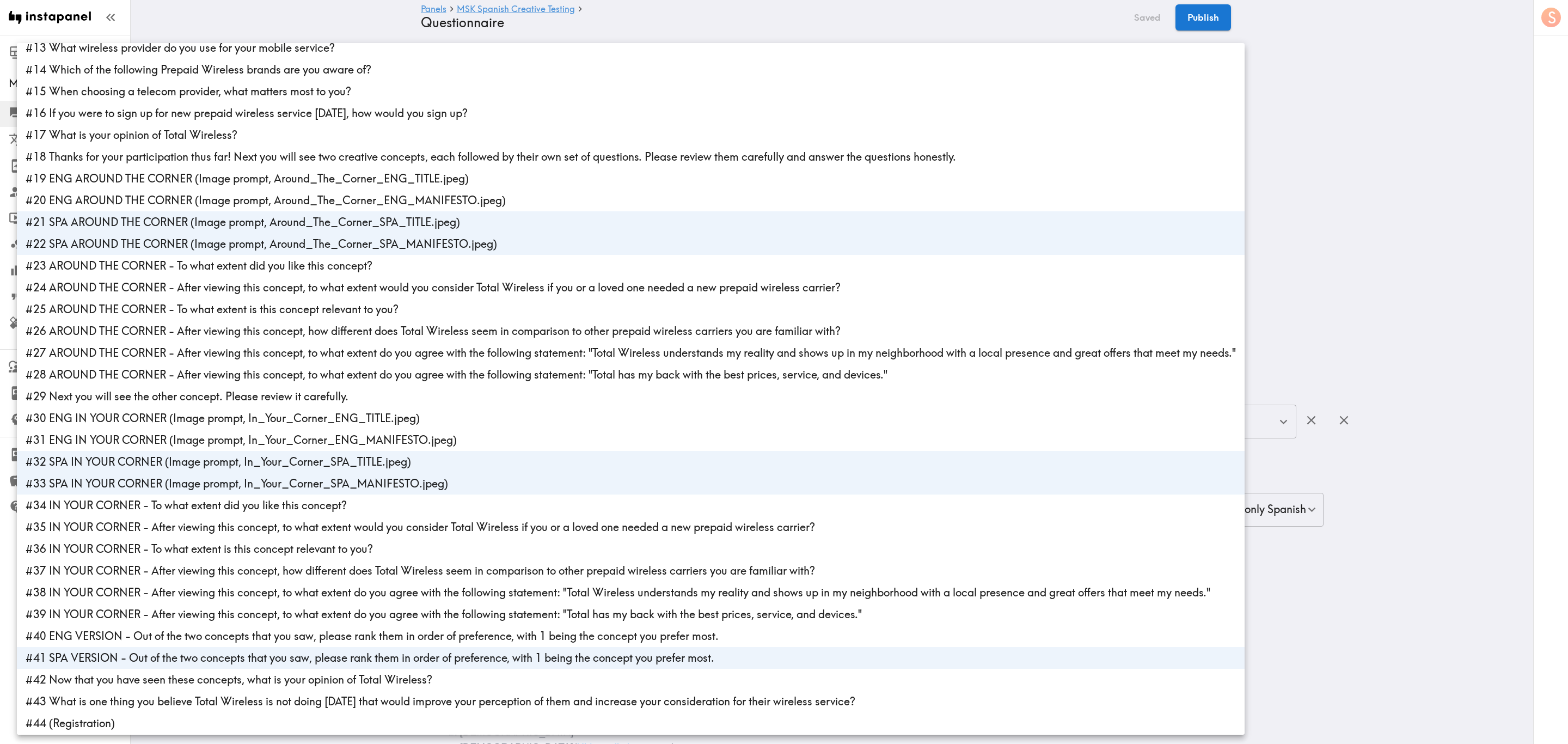
scroll to position [274, 0]
click at [940, 154] on div at bounding box center [784, 372] width 1568 height 744
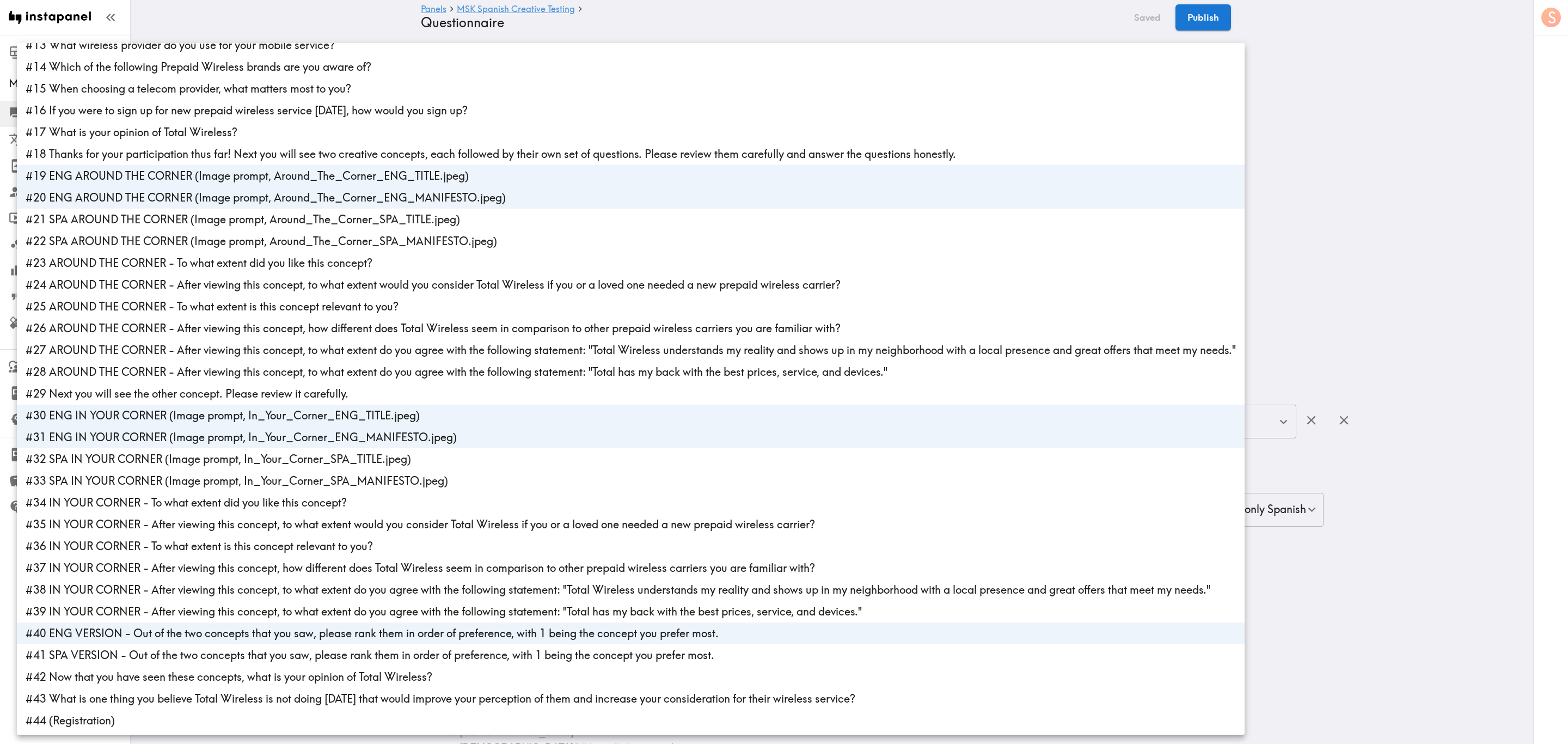
click at [940, 262] on div at bounding box center [784, 372] width 1568 height 744
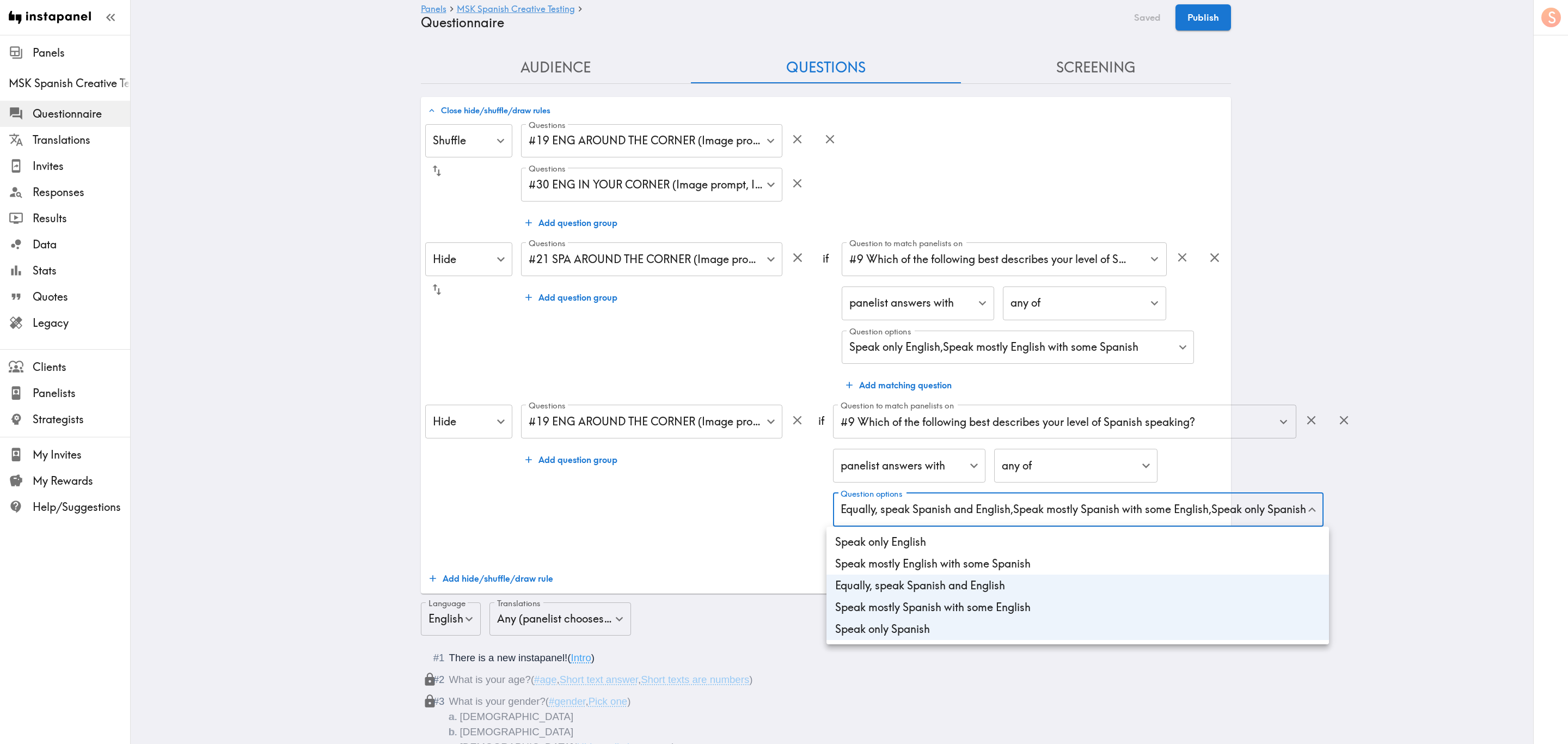
click at [940, 280] on div at bounding box center [784, 372] width 1568 height 744
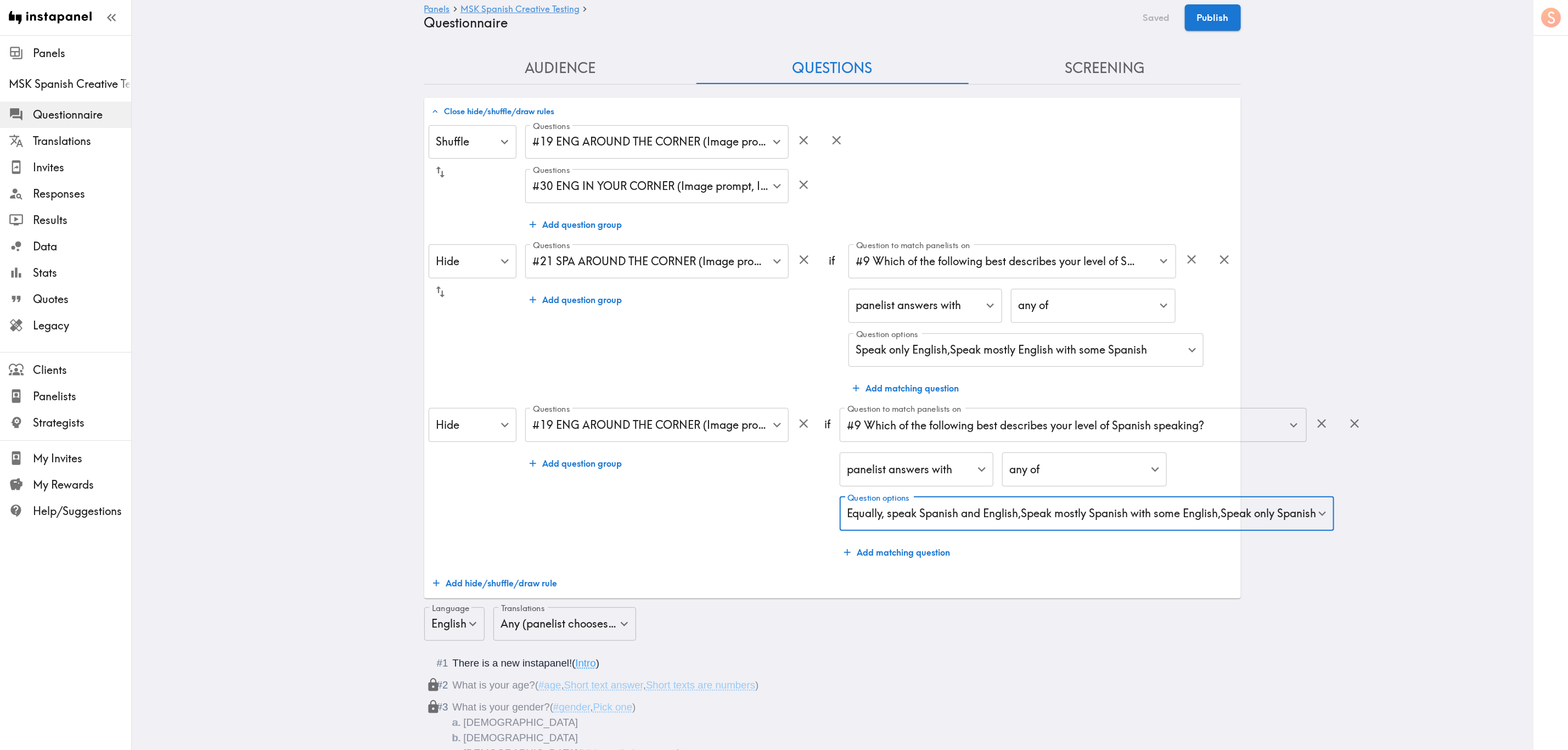
click at [948, 60] on button "Screening" at bounding box center [1105, 68] width 272 height 31
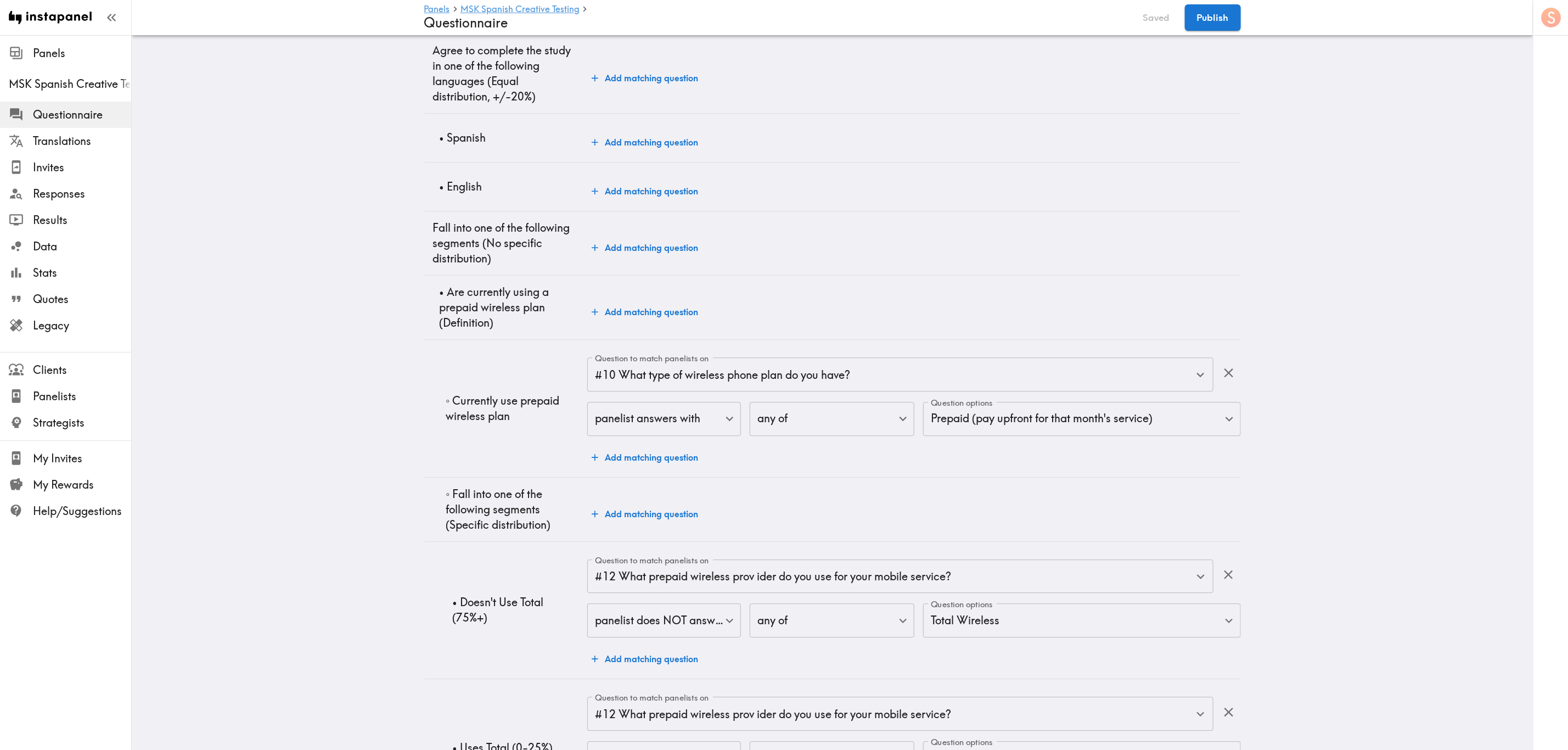
scroll to position [2140, 0]
click at [640, 142] on button "Add matching question" at bounding box center [644, 141] width 116 height 22
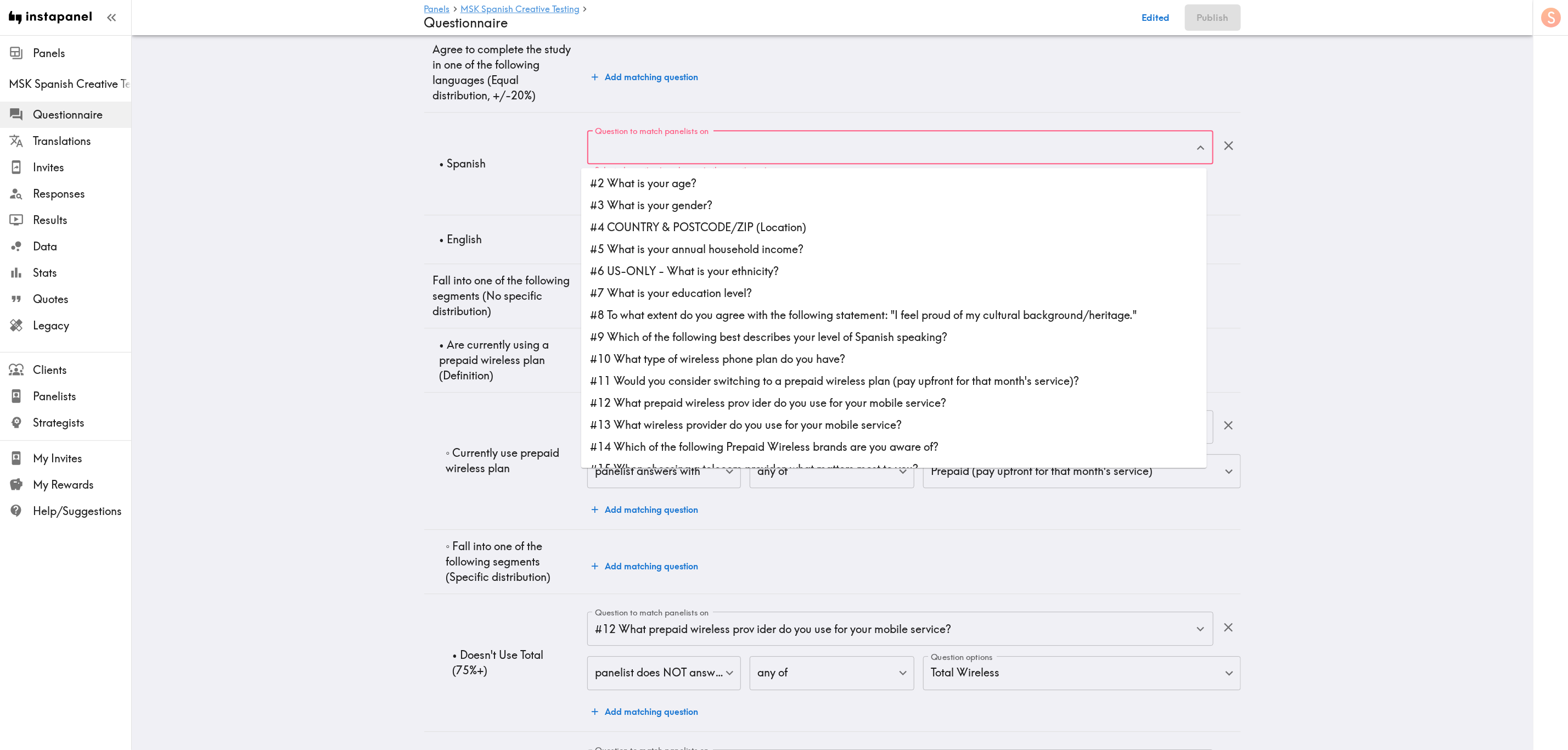
click at [753, 155] on input "Question to match panelists on" at bounding box center [891, 147] width 599 height 24
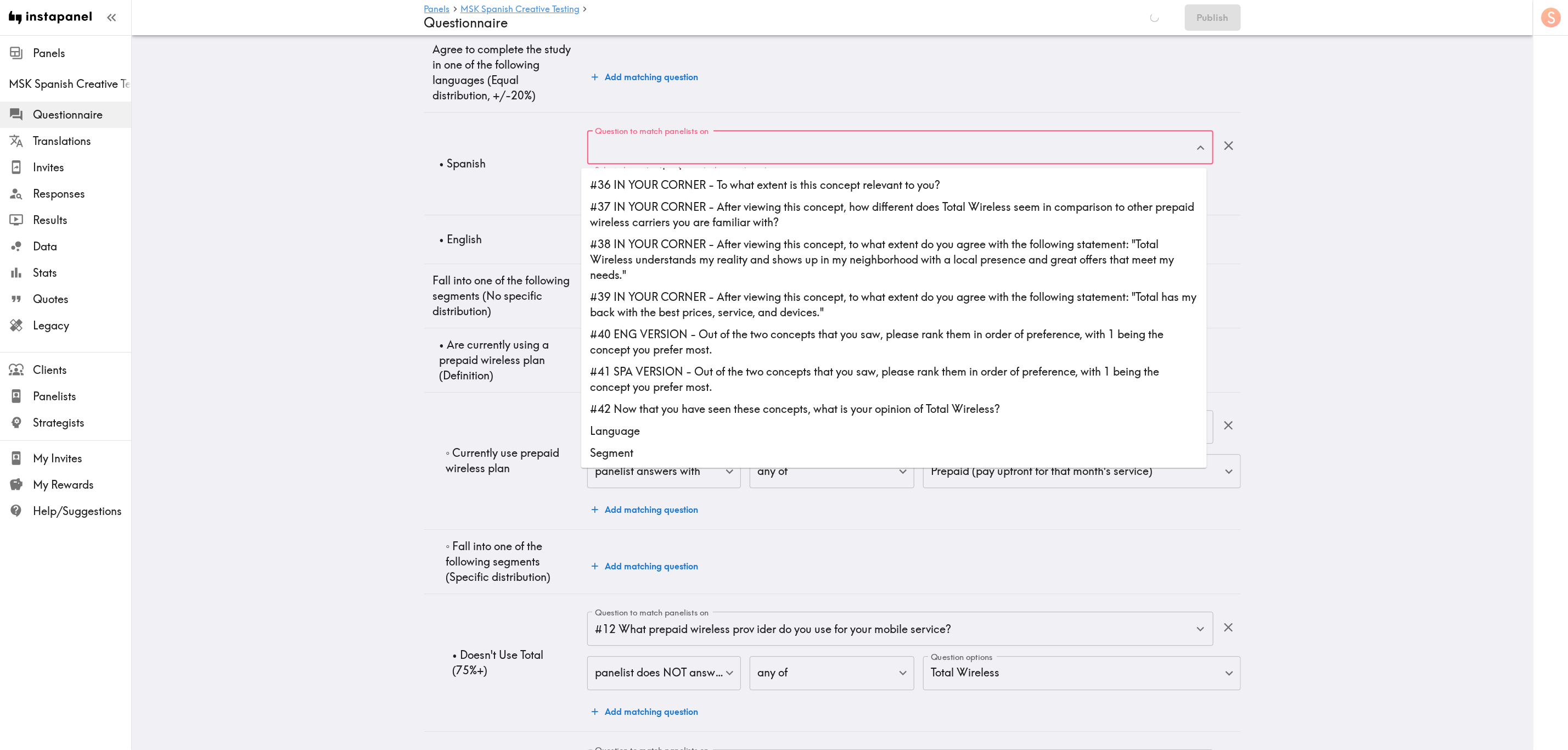
scroll to position [2220, 0]
click at [948, 148] on icon "button" at bounding box center [1229, 145] width 15 height 15
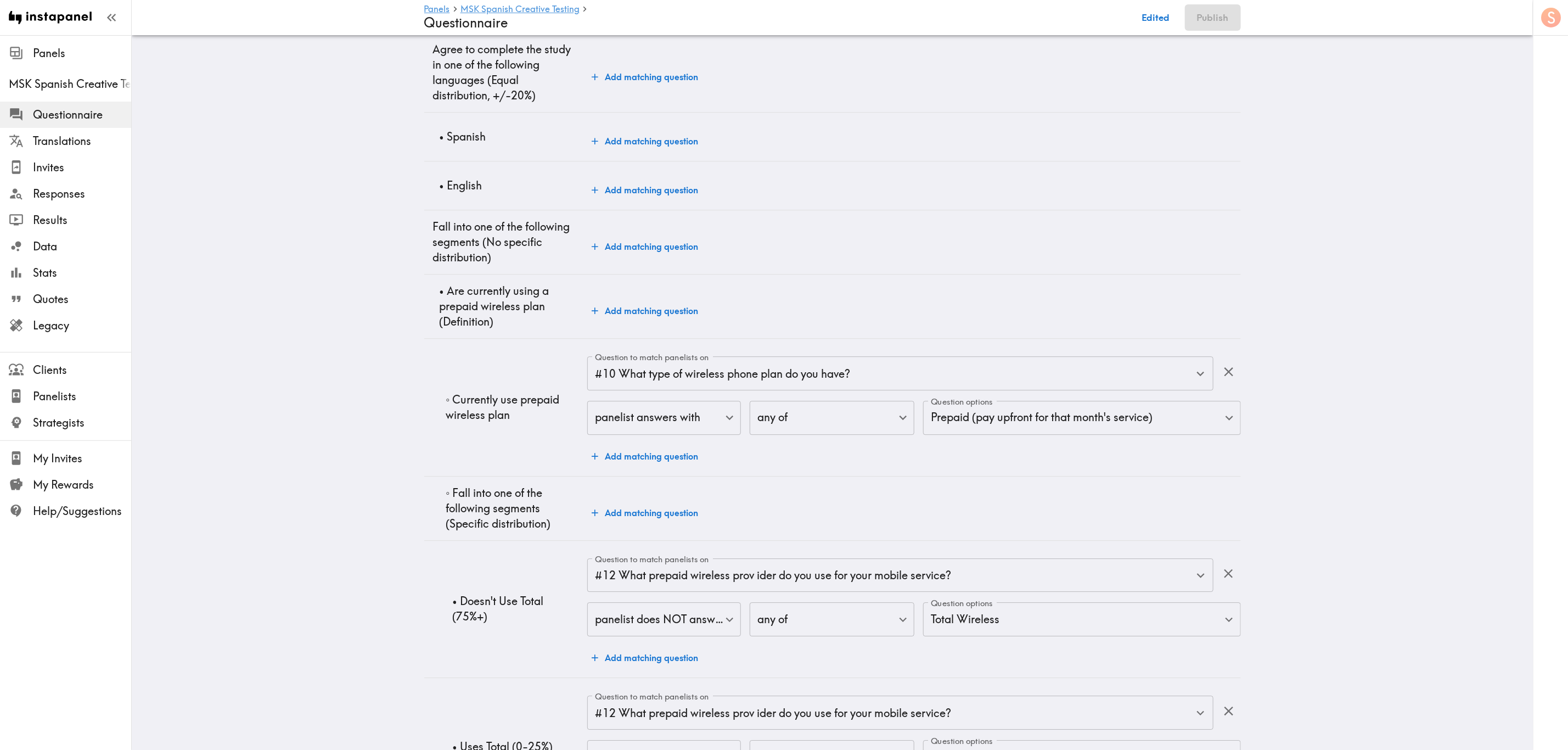
click at [636, 256] on button "Add matching question" at bounding box center [644, 246] width 116 height 22
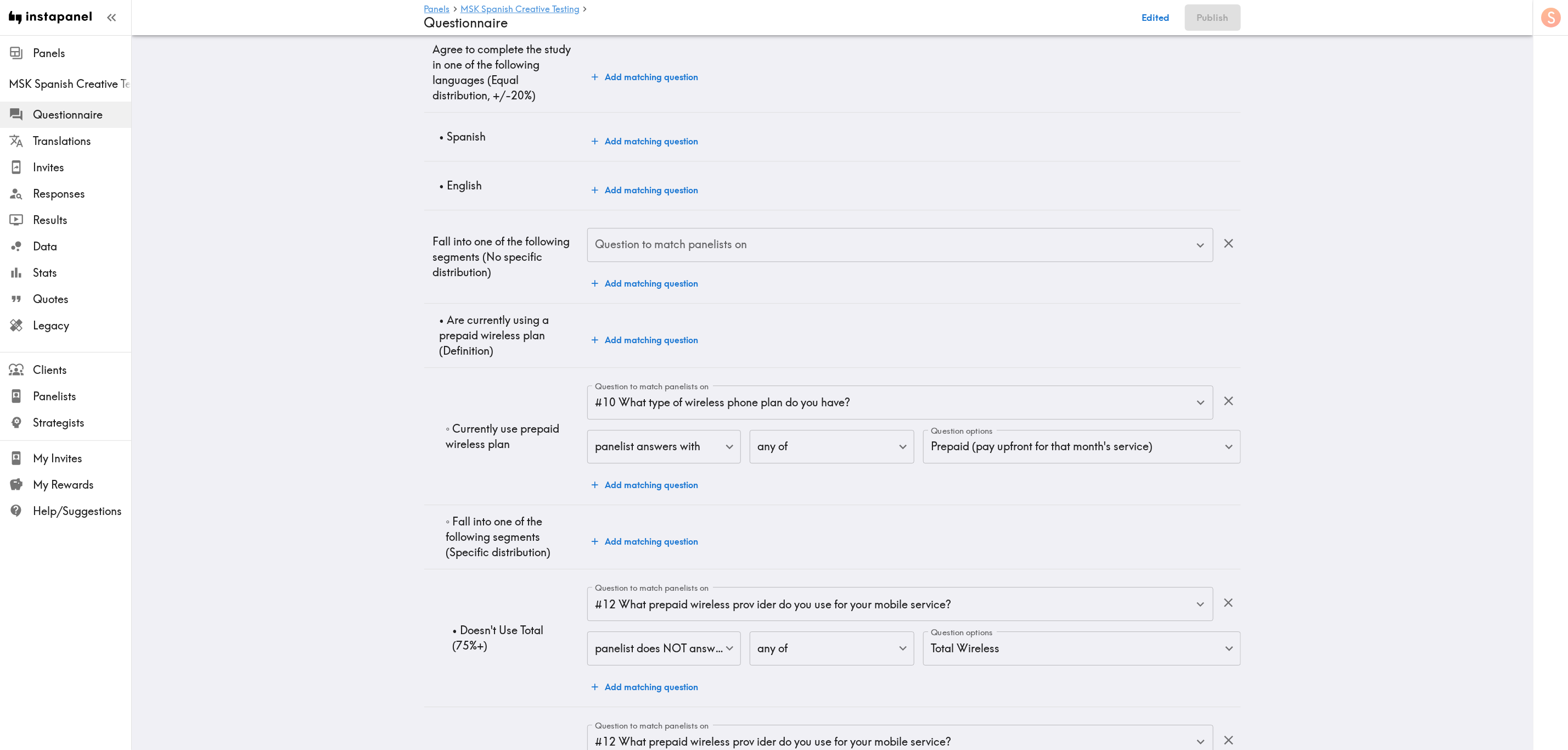
click at [670, 261] on div "Question to match panelists on" at bounding box center [899, 245] width 625 height 34
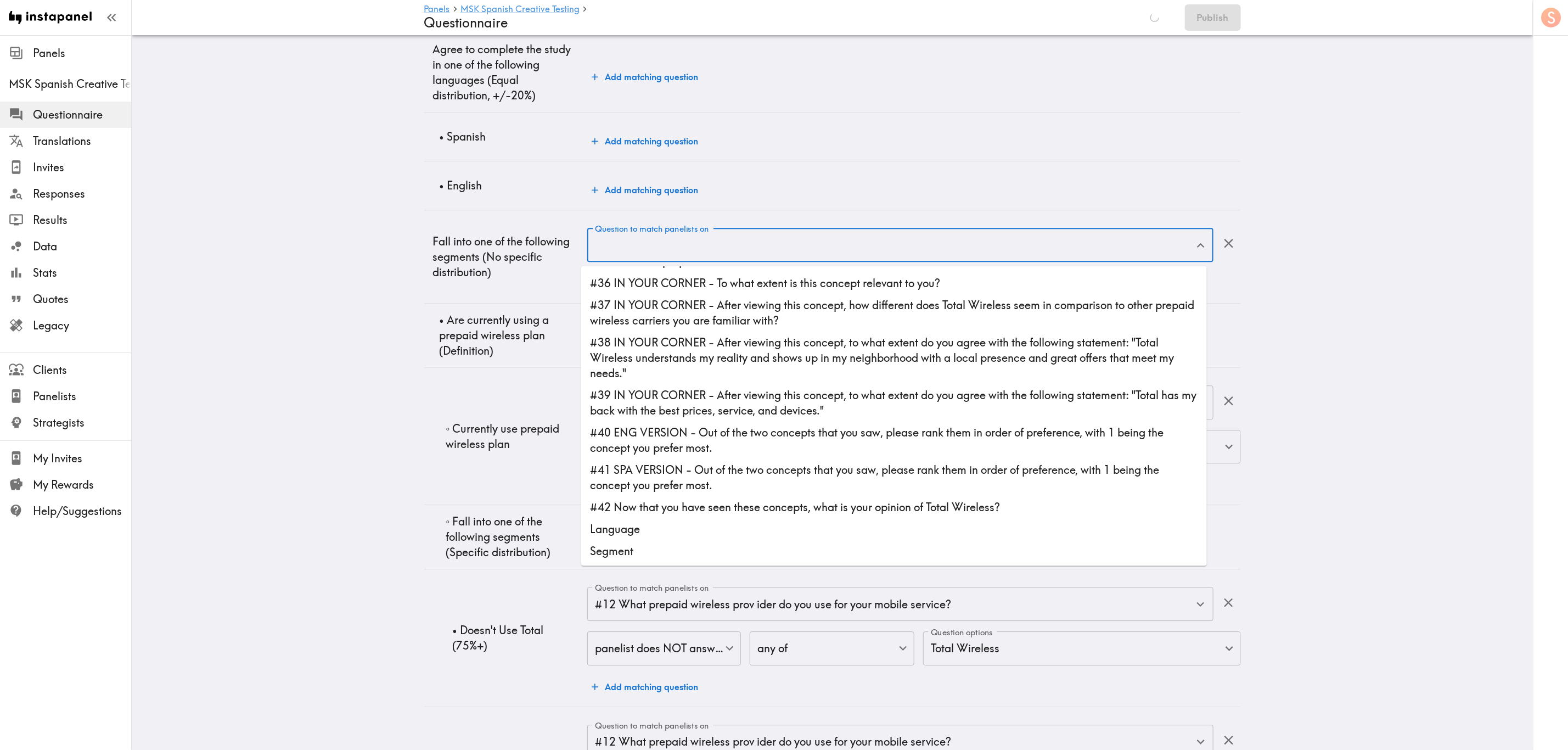
scroll to position [0, 0]
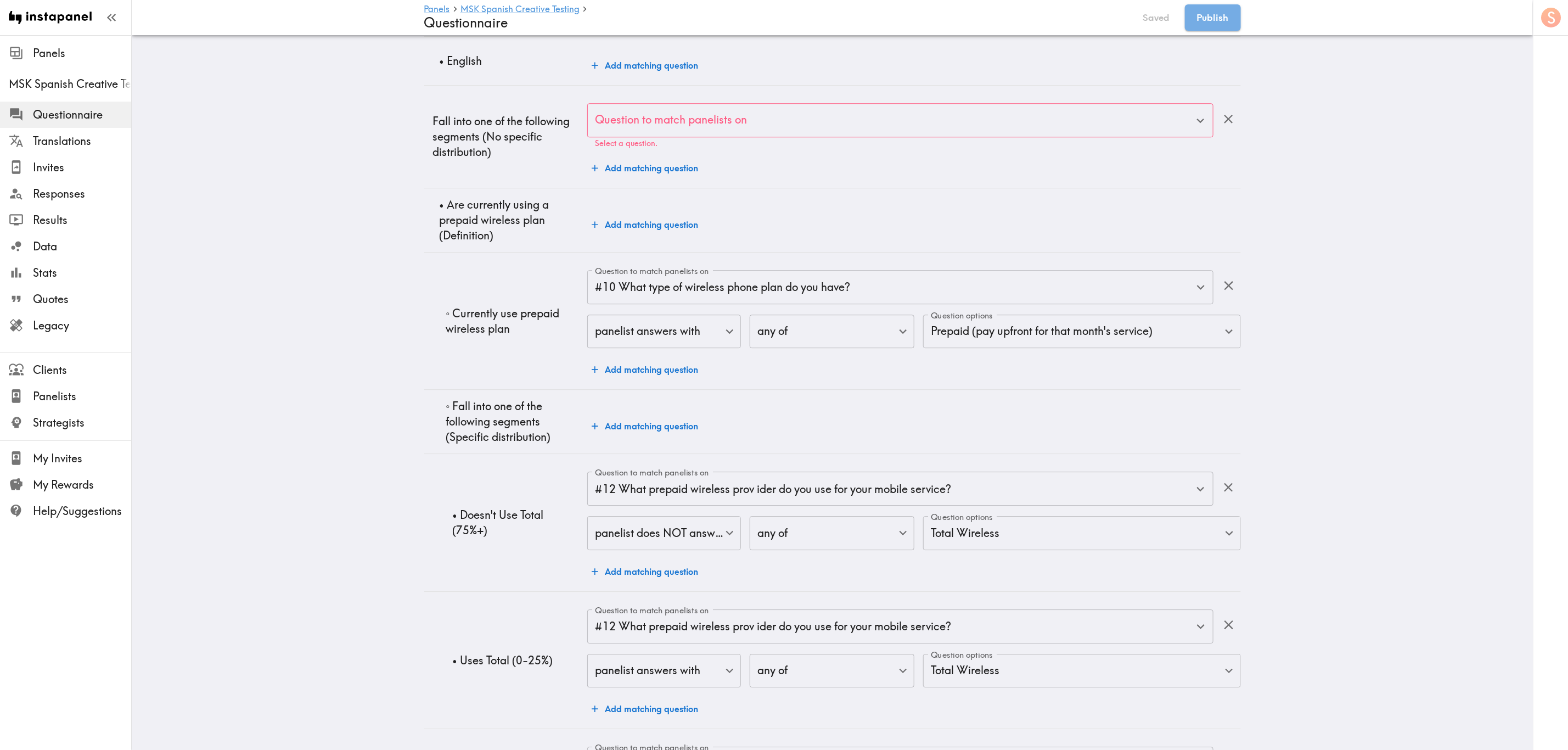
click at [948, 239] on td "Add matching question" at bounding box center [913, 220] width 653 height 64
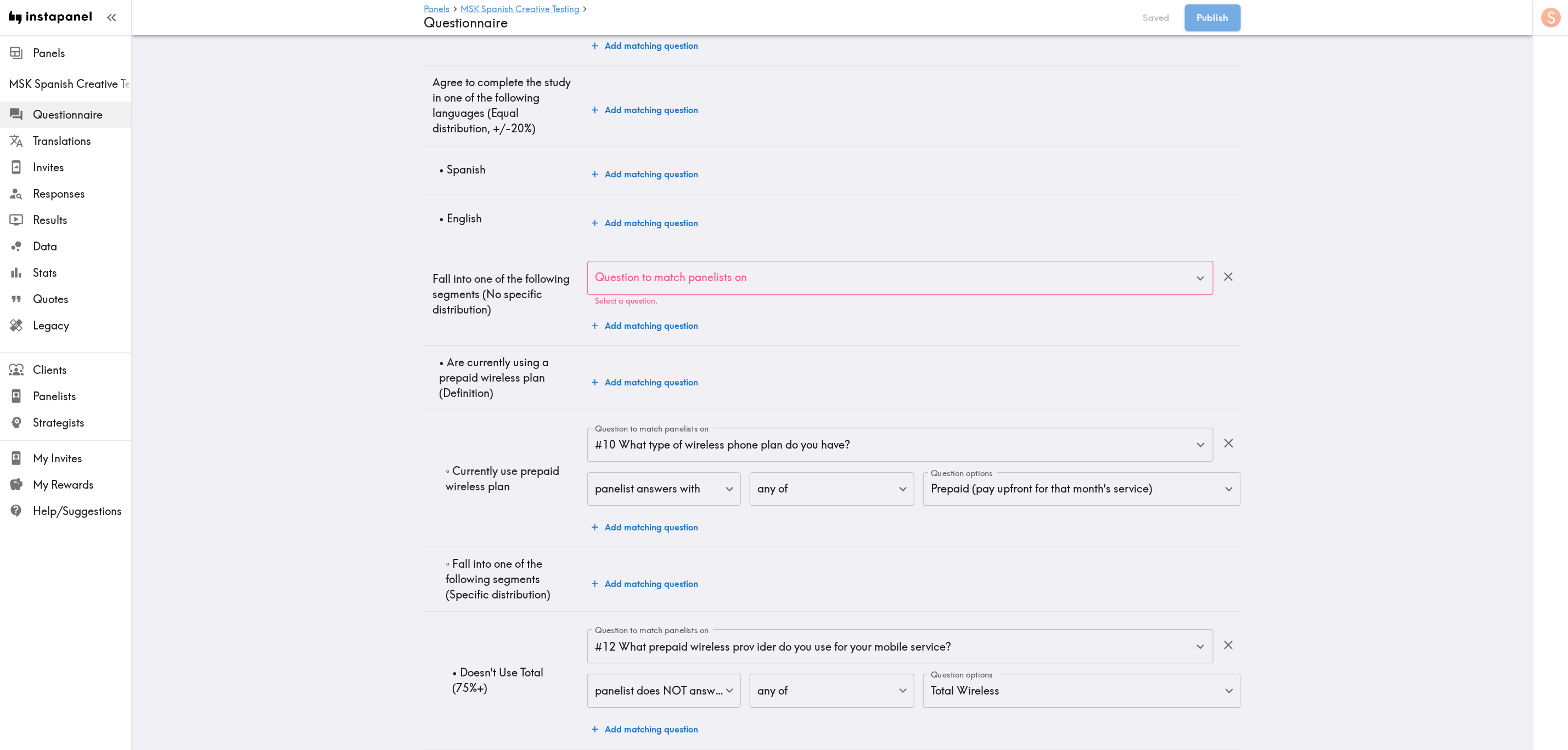
scroll to position [2055, 0]
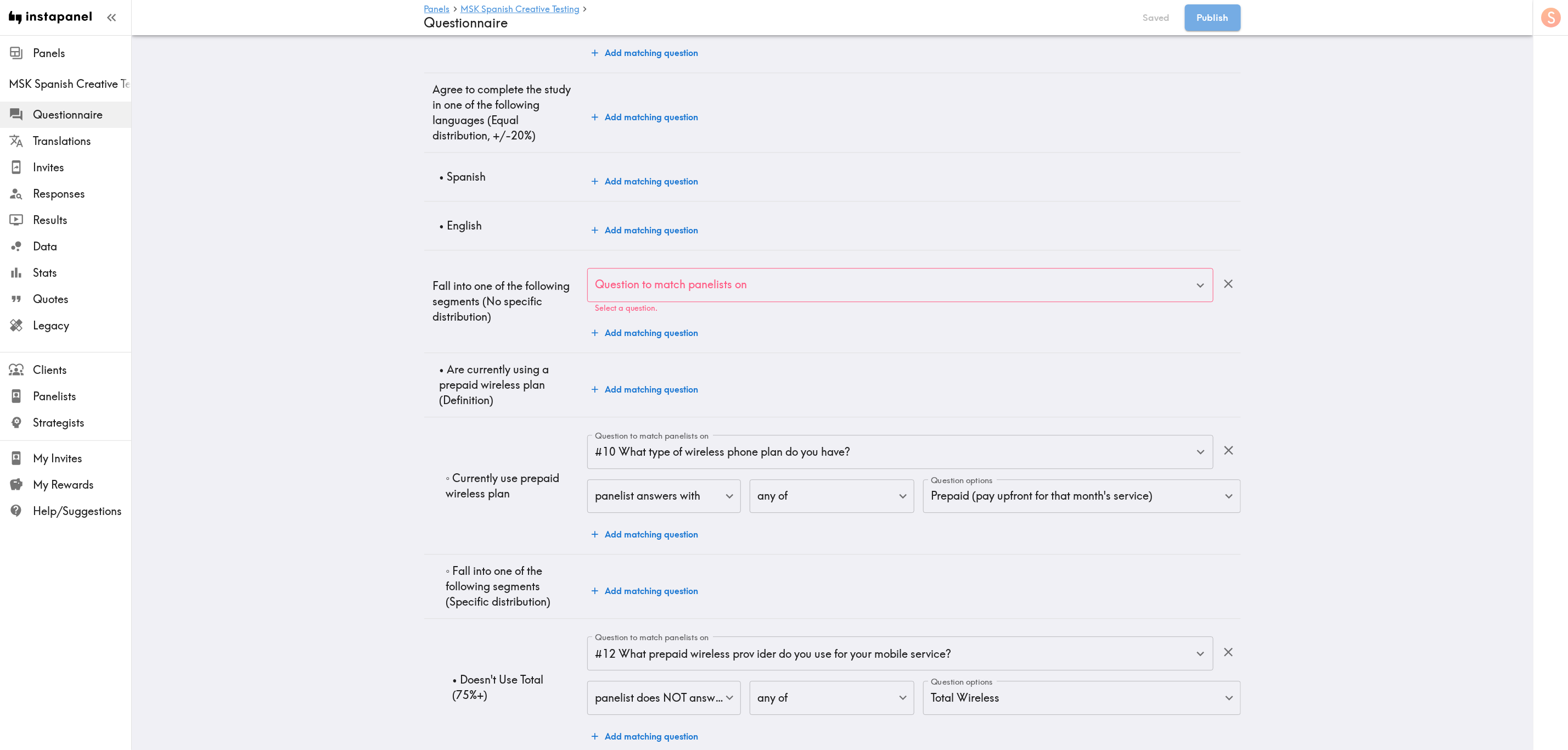
click at [948, 281] on icon "button" at bounding box center [1229, 284] width 15 height 15
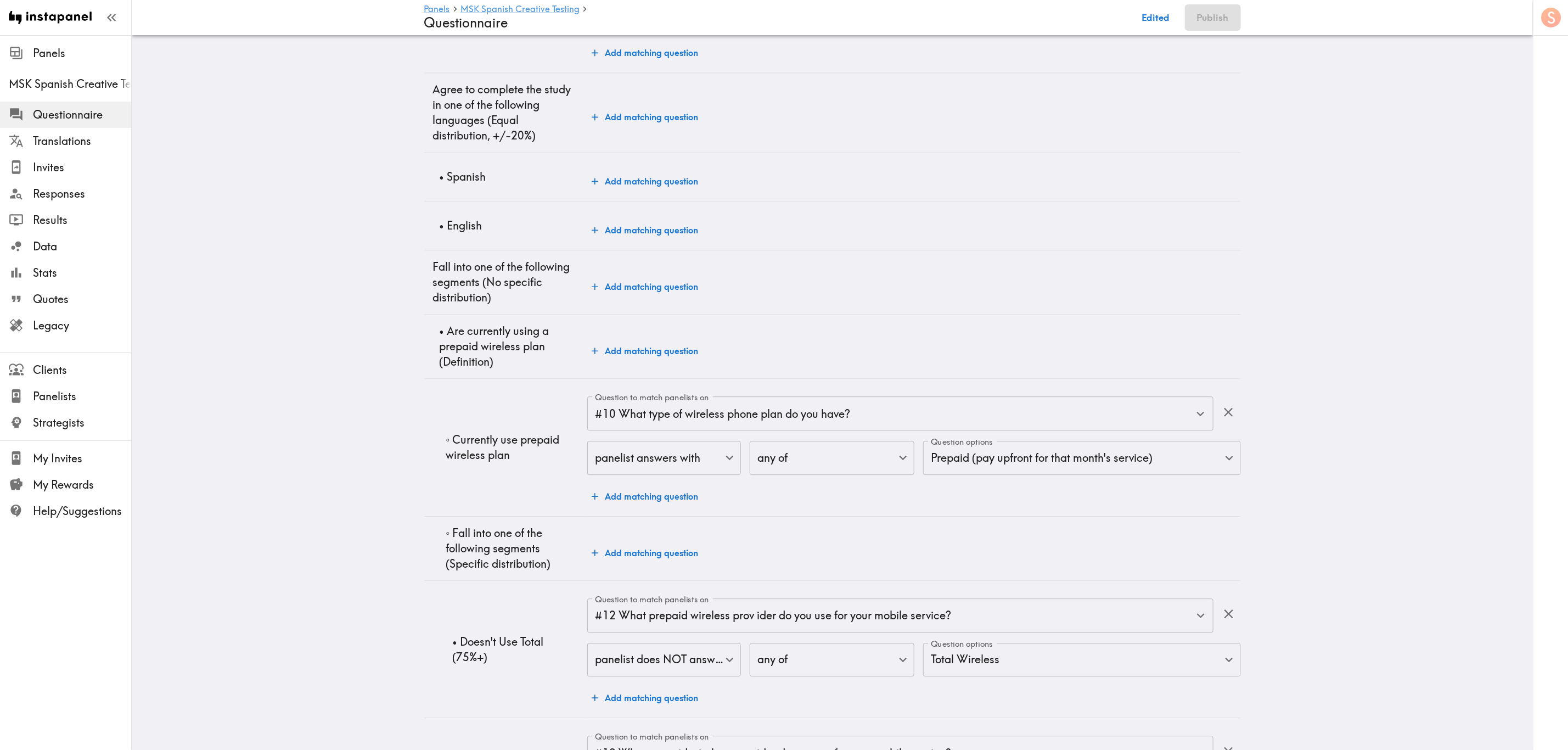
click at [643, 168] on td "Add matching question" at bounding box center [913, 177] width 653 height 49
click at [646, 183] on button "Add matching question" at bounding box center [644, 181] width 116 height 22
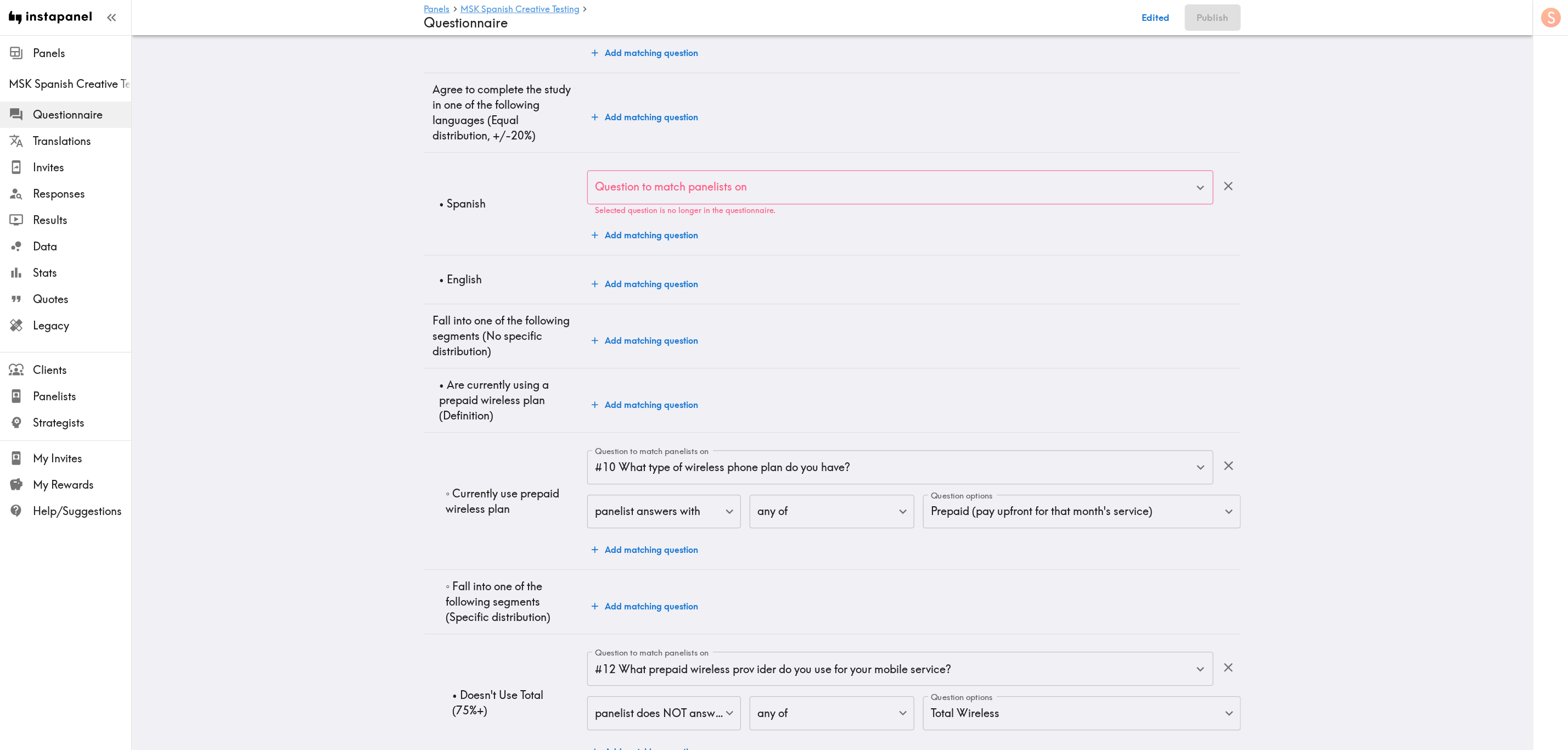
click at [654, 193] on input "Question to match panelists on" at bounding box center [891, 187] width 599 height 24
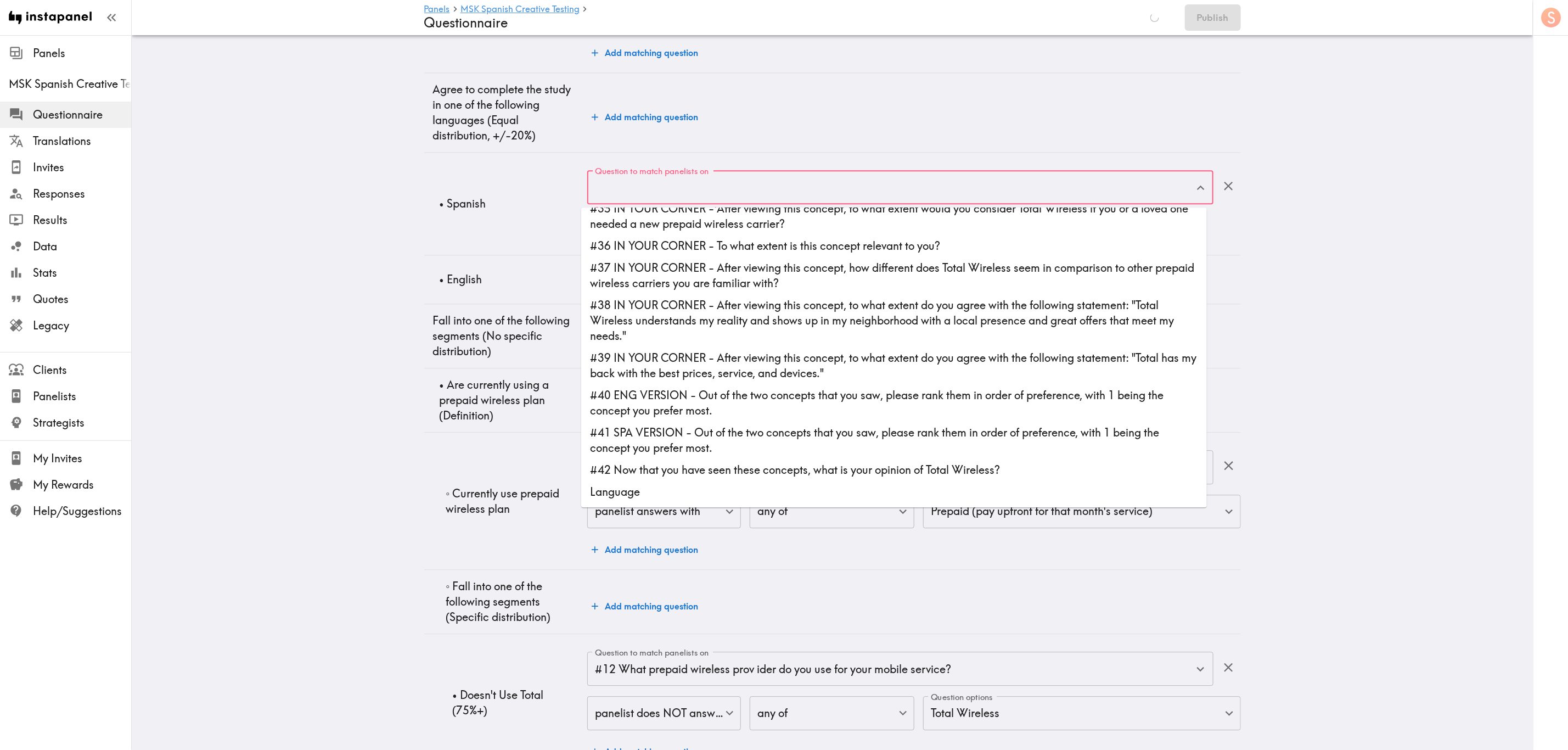
click at [739, 452] on li "Language" at bounding box center [893, 492] width 625 height 22
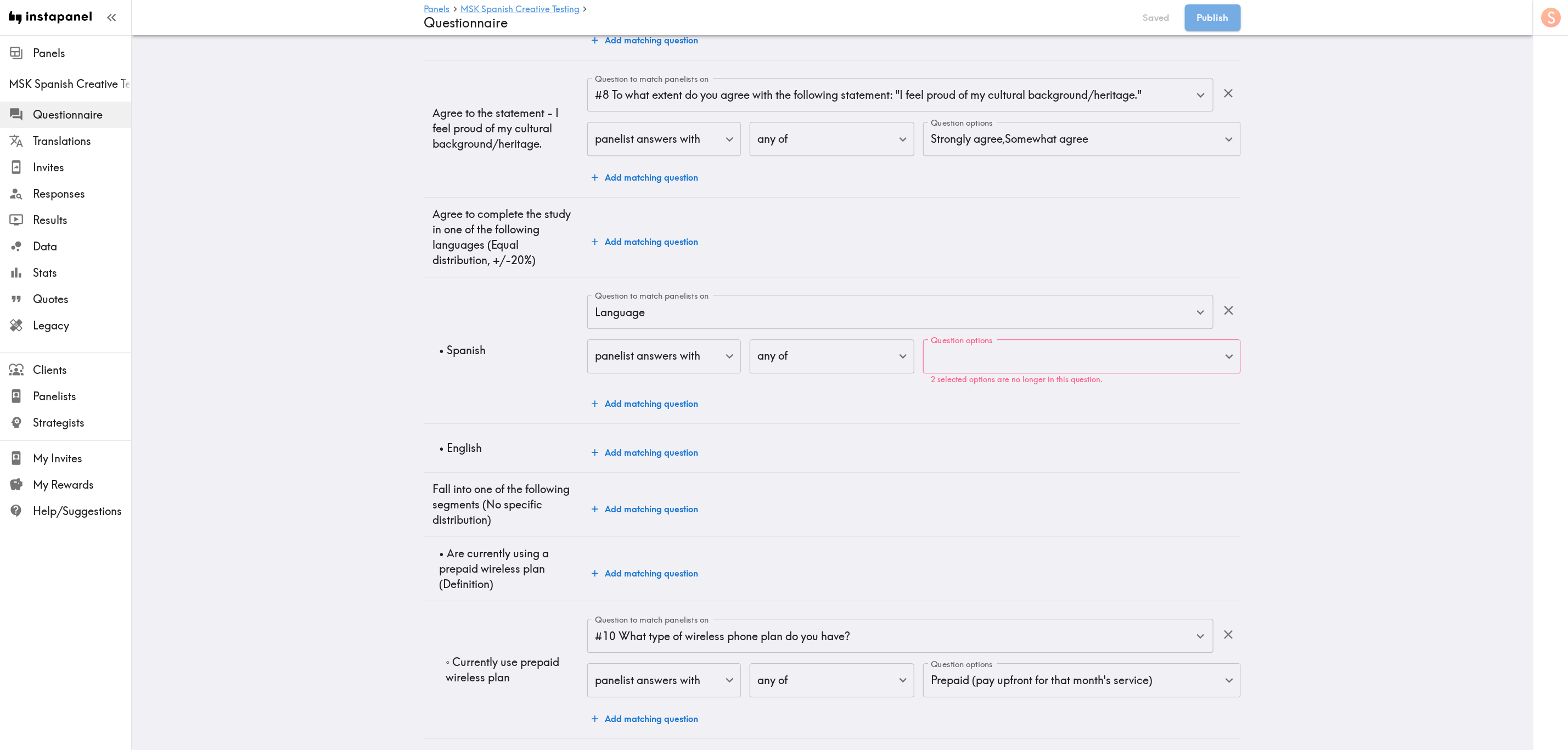
click at [939, 235] on div "Add matching question" at bounding box center [913, 241] width 653 height 22
click at [948, 383] on p "2 selected options are no longer in this question." at bounding box center [1082, 379] width 302 height 9
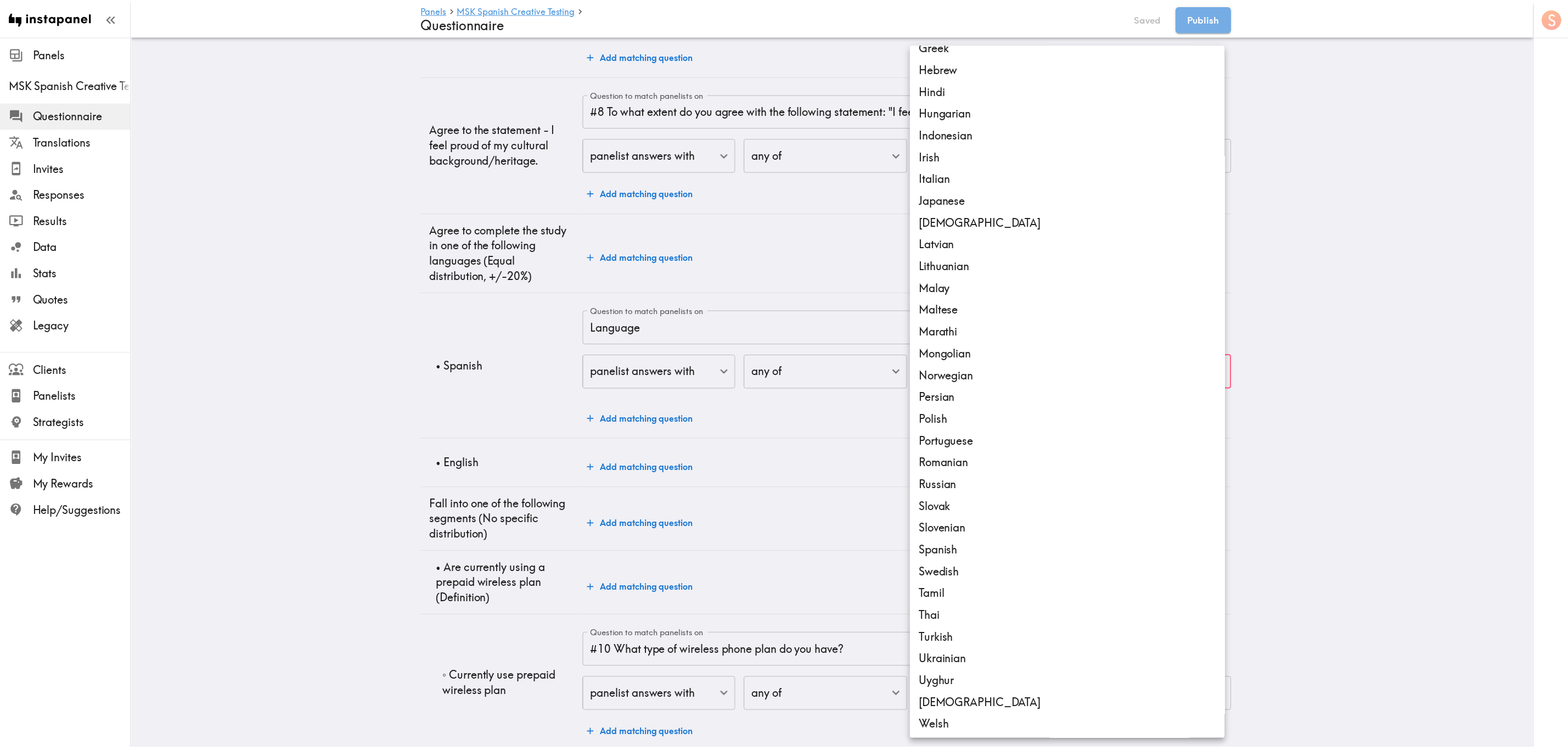
scroll to position [2070, 0]
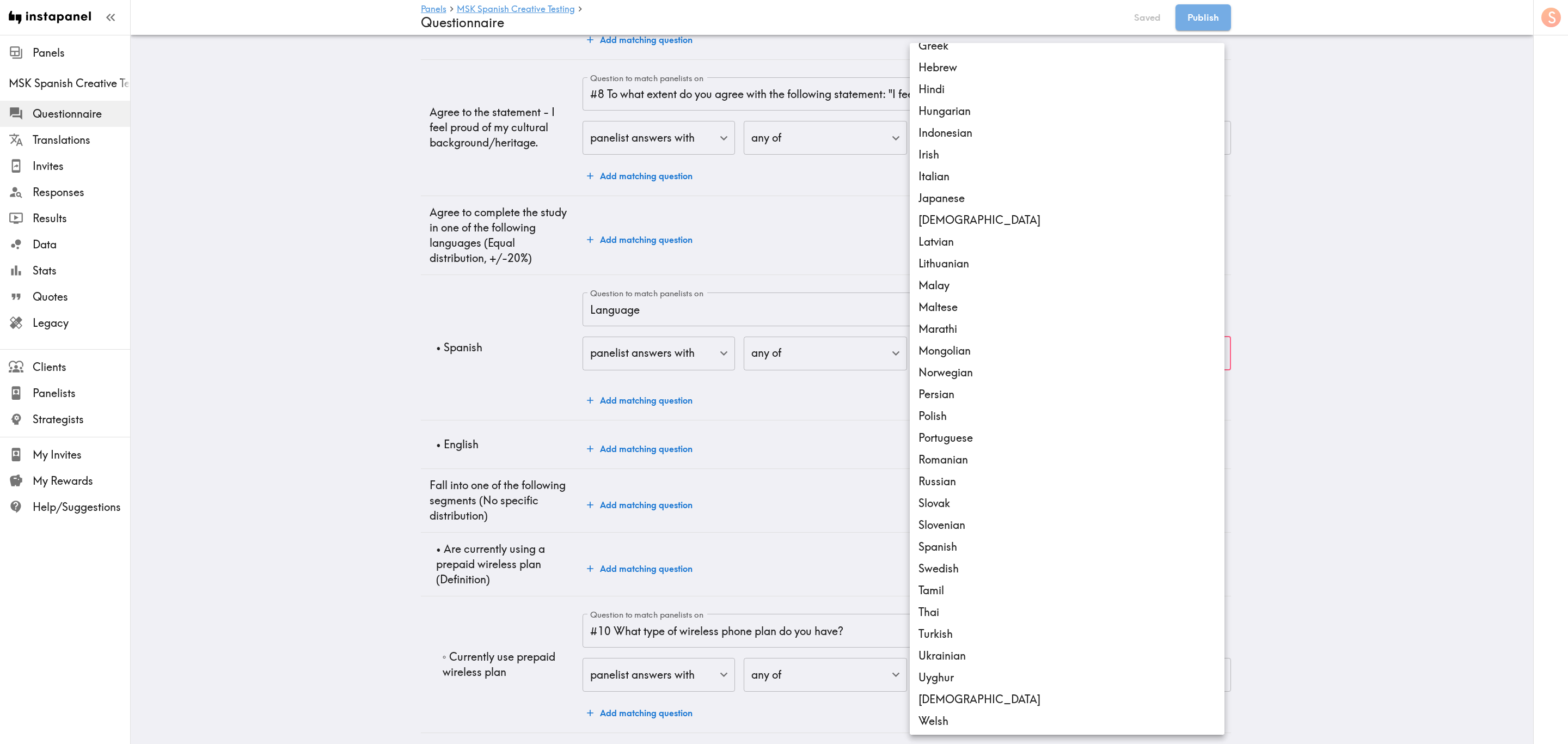
click at [940, 335] on div at bounding box center [784, 372] width 1568 height 744
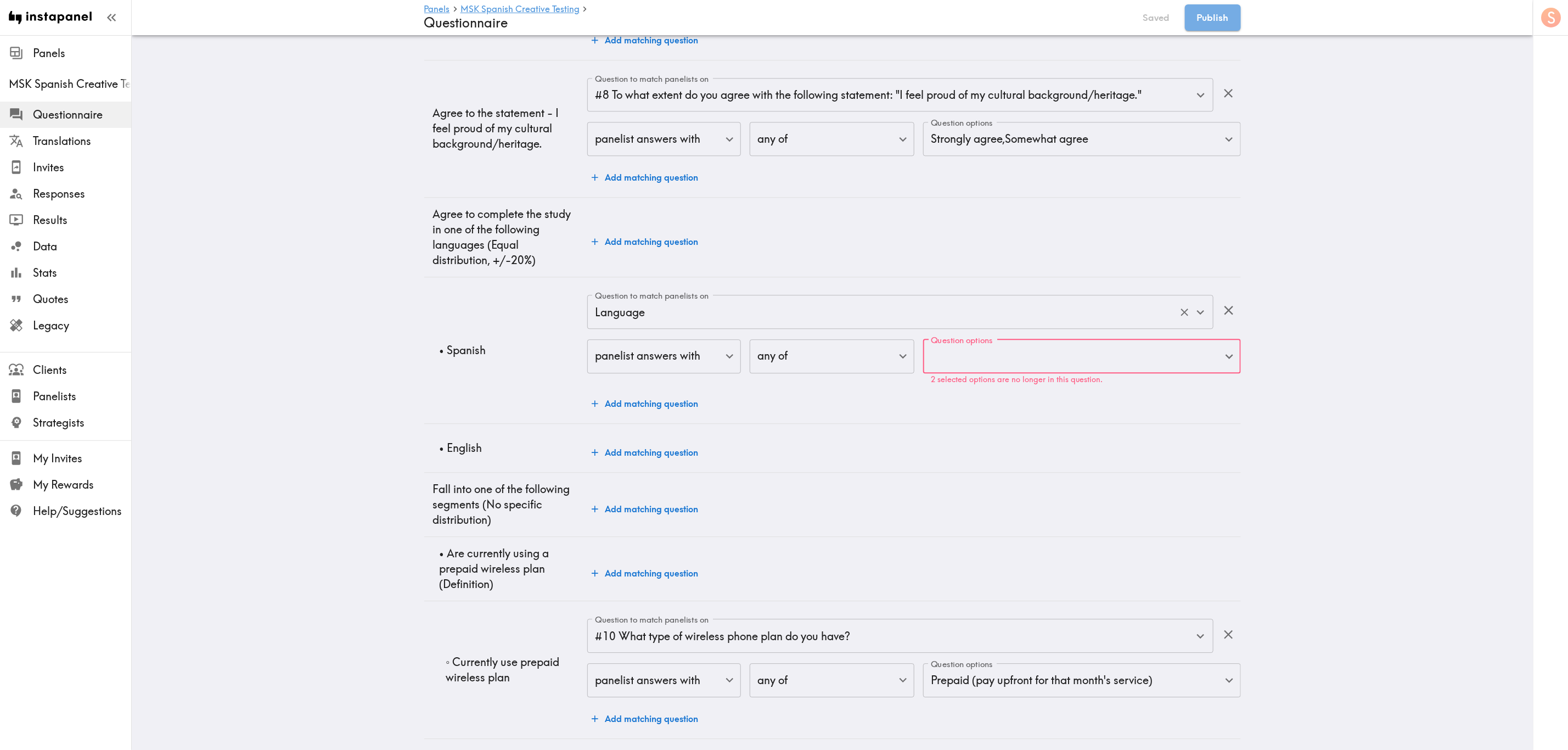
click at [748, 311] on input "Language" at bounding box center [884, 311] width 585 height 24
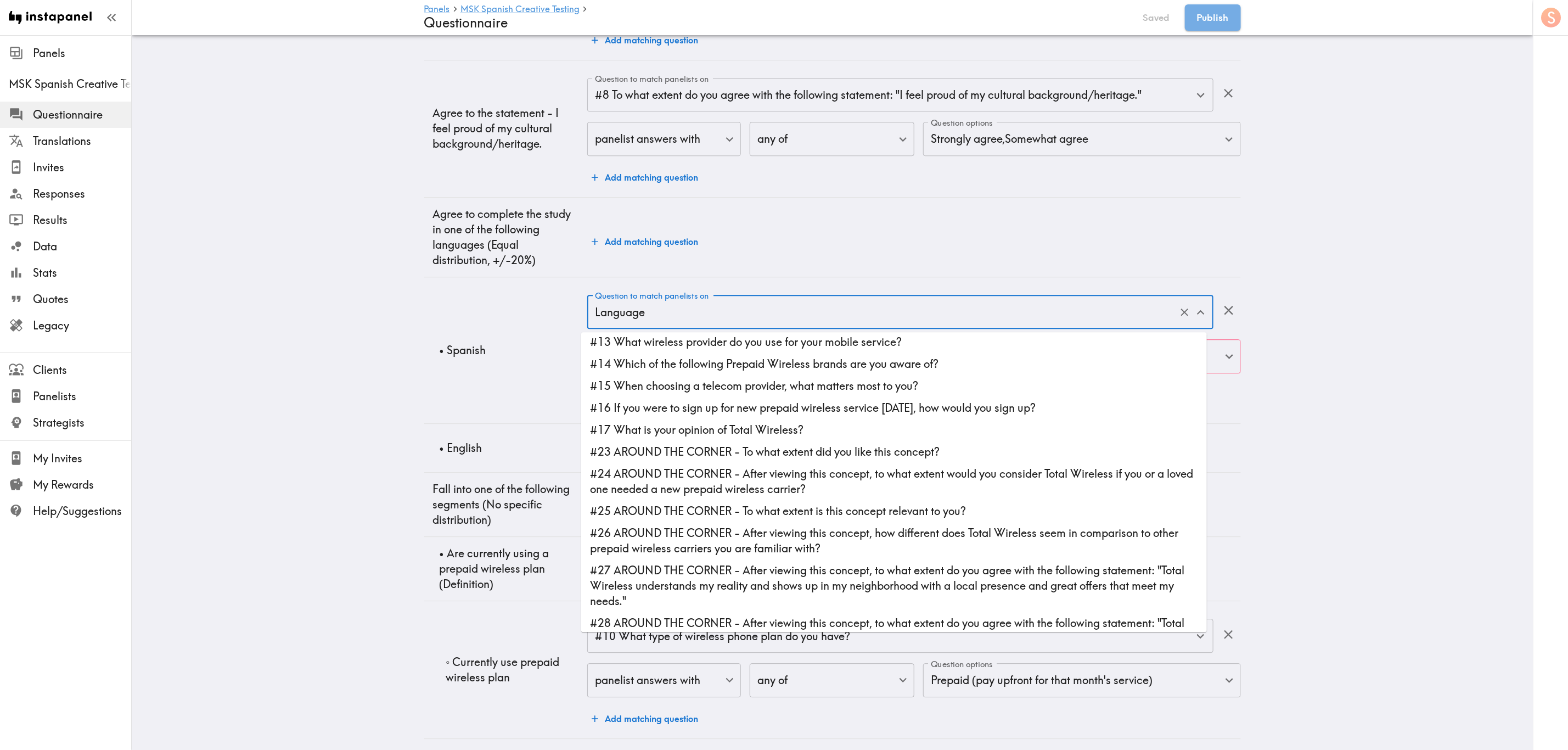
scroll to position [165, 0]
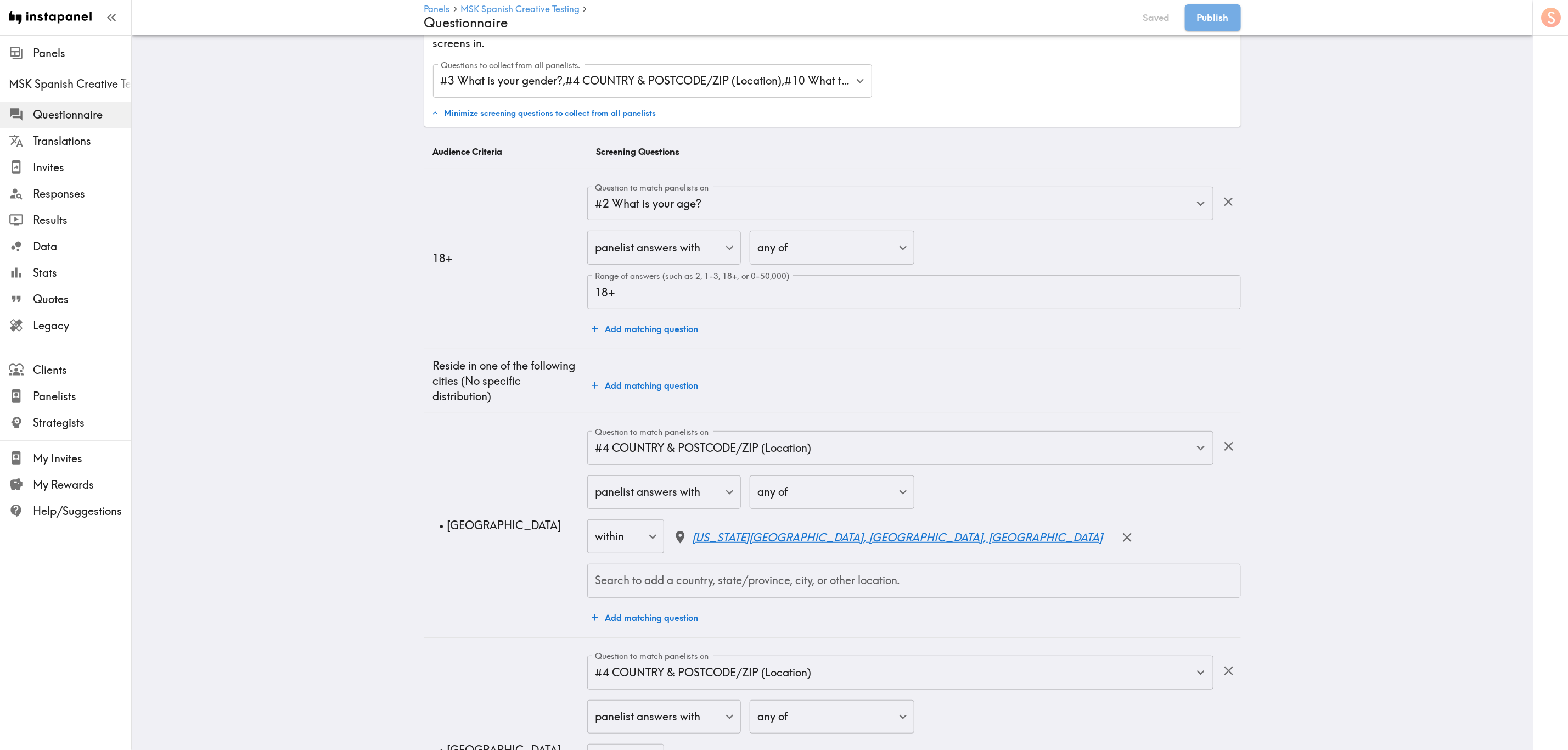
scroll to position [12, 0]
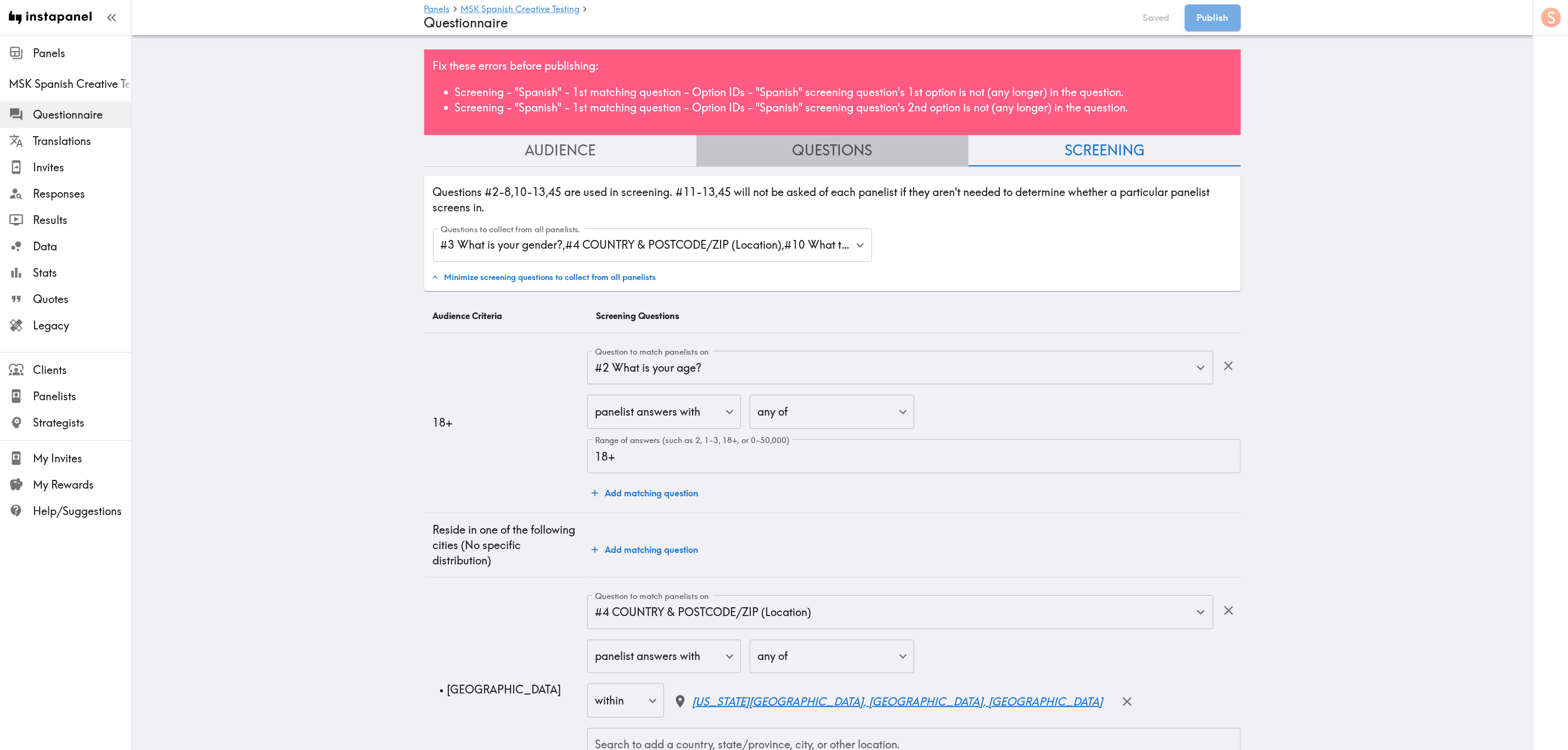
click at [868, 161] on button "Questions" at bounding box center [833, 151] width 272 height 31
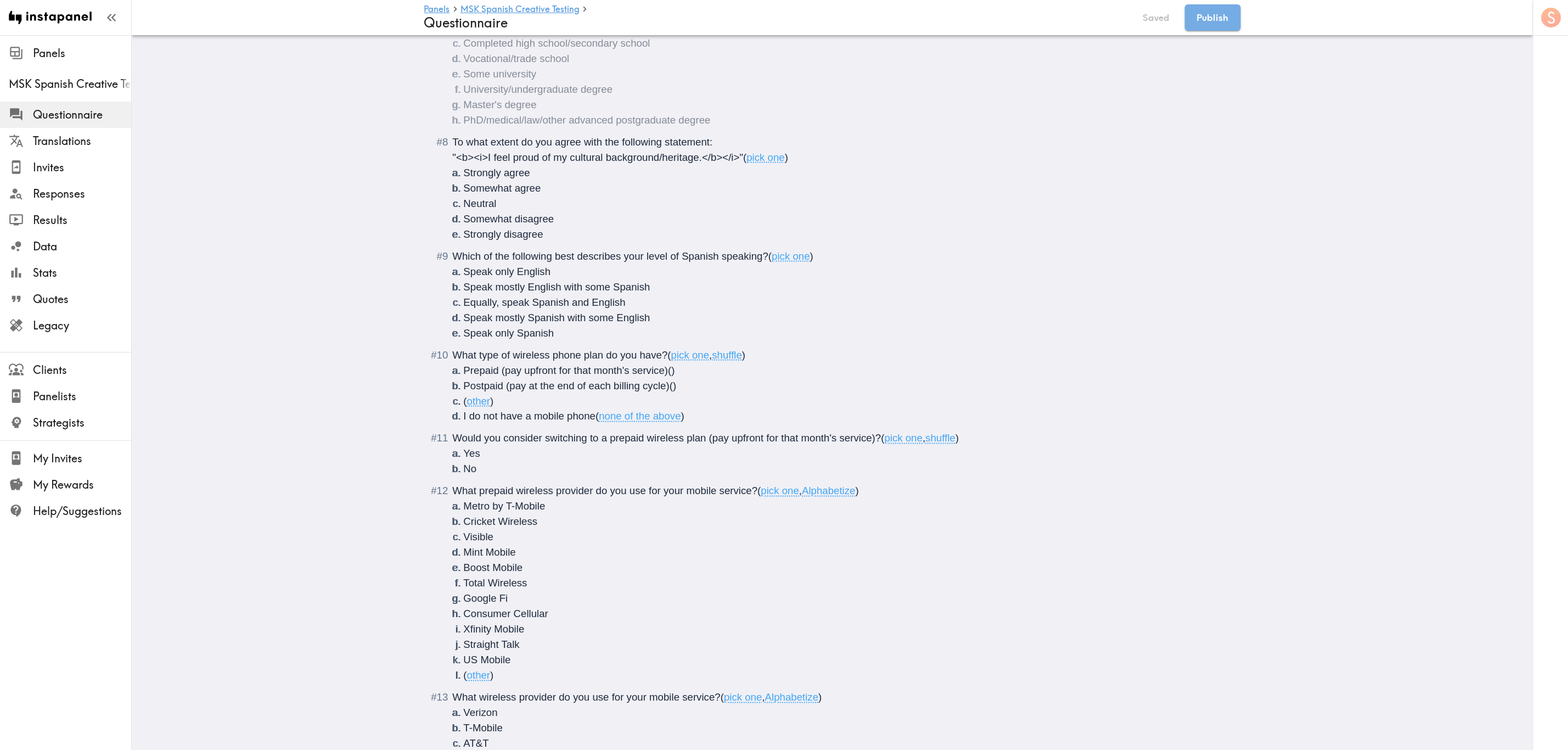
scroll to position [1411, 0]
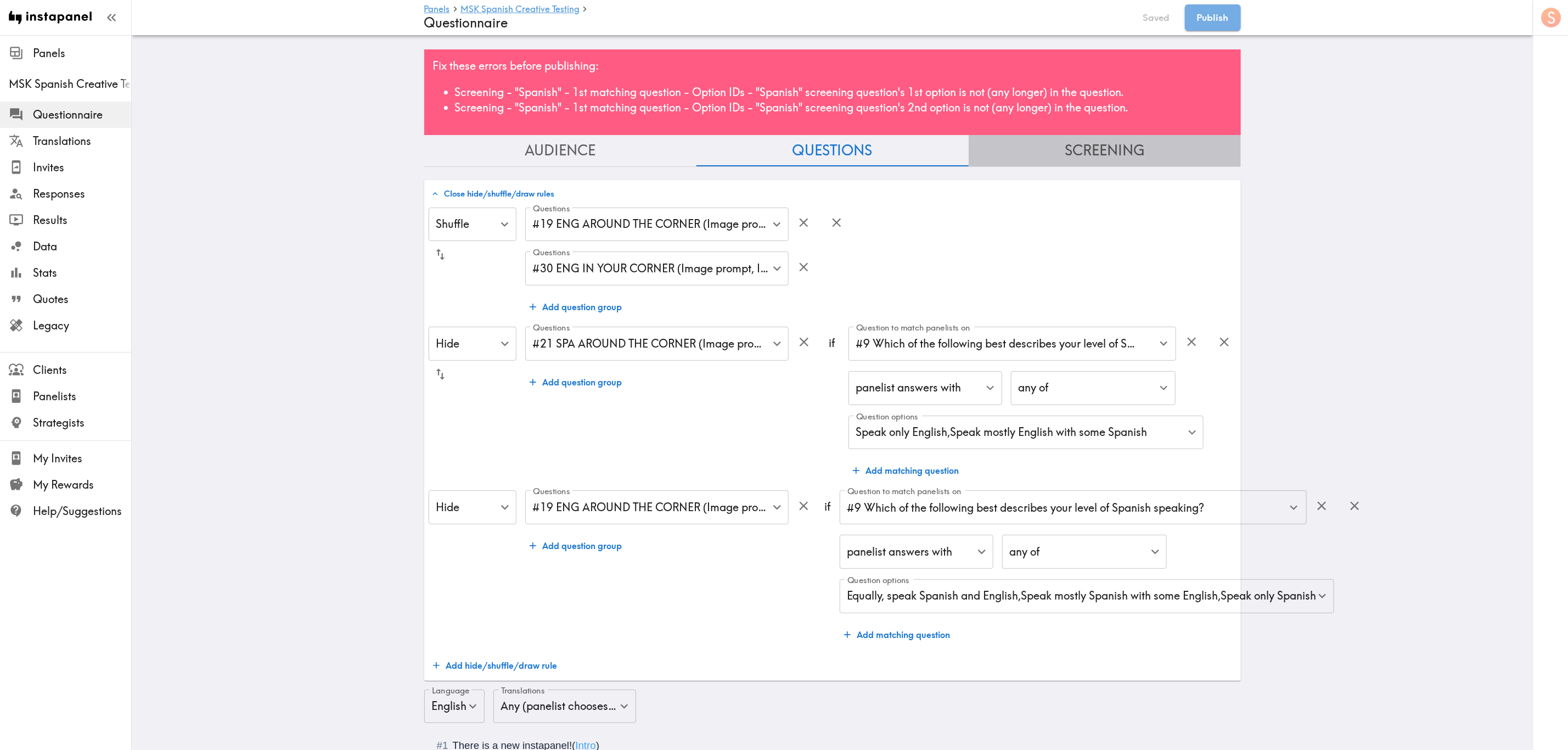
click at [948, 145] on button "Screening" at bounding box center [1105, 151] width 272 height 31
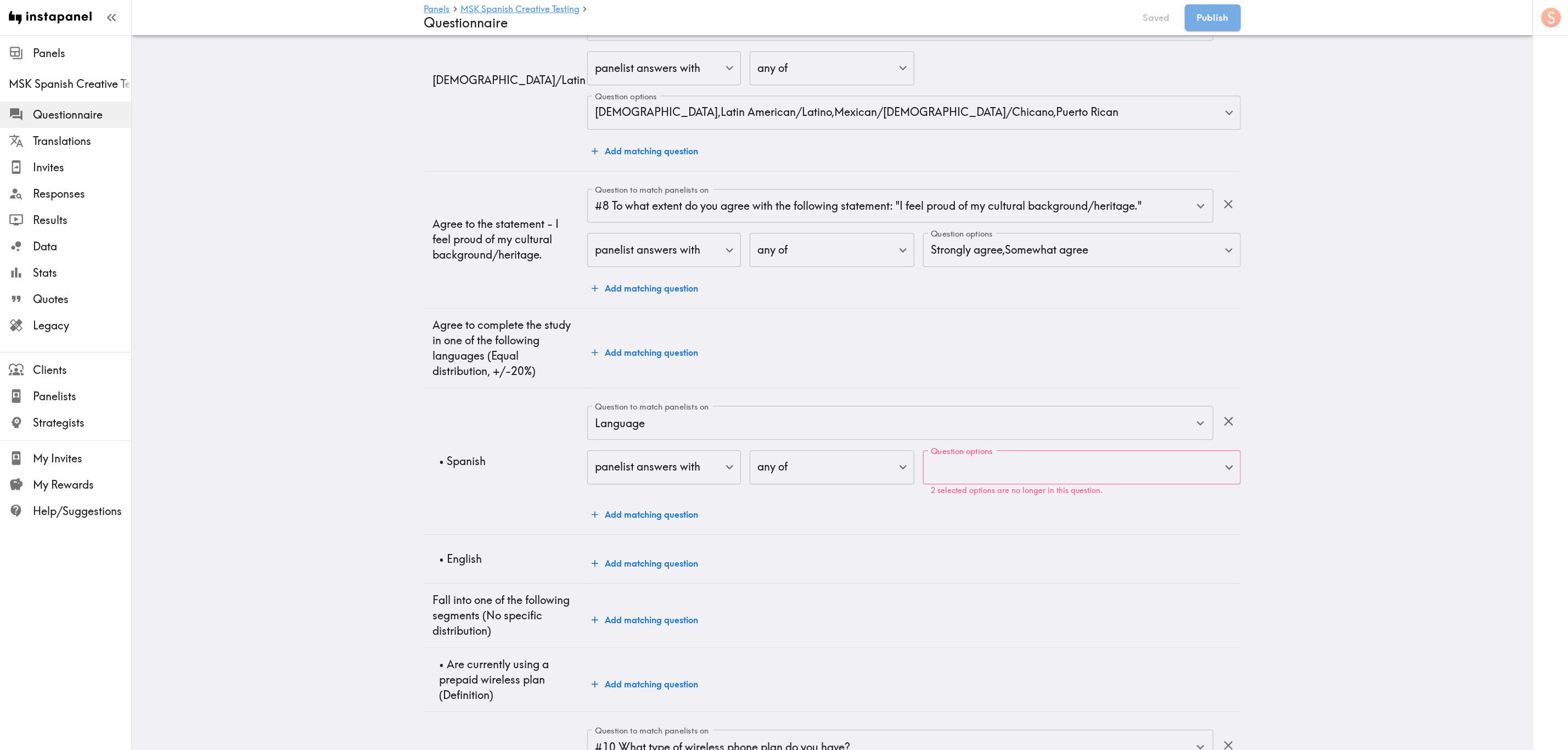
scroll to position [1988, 0]
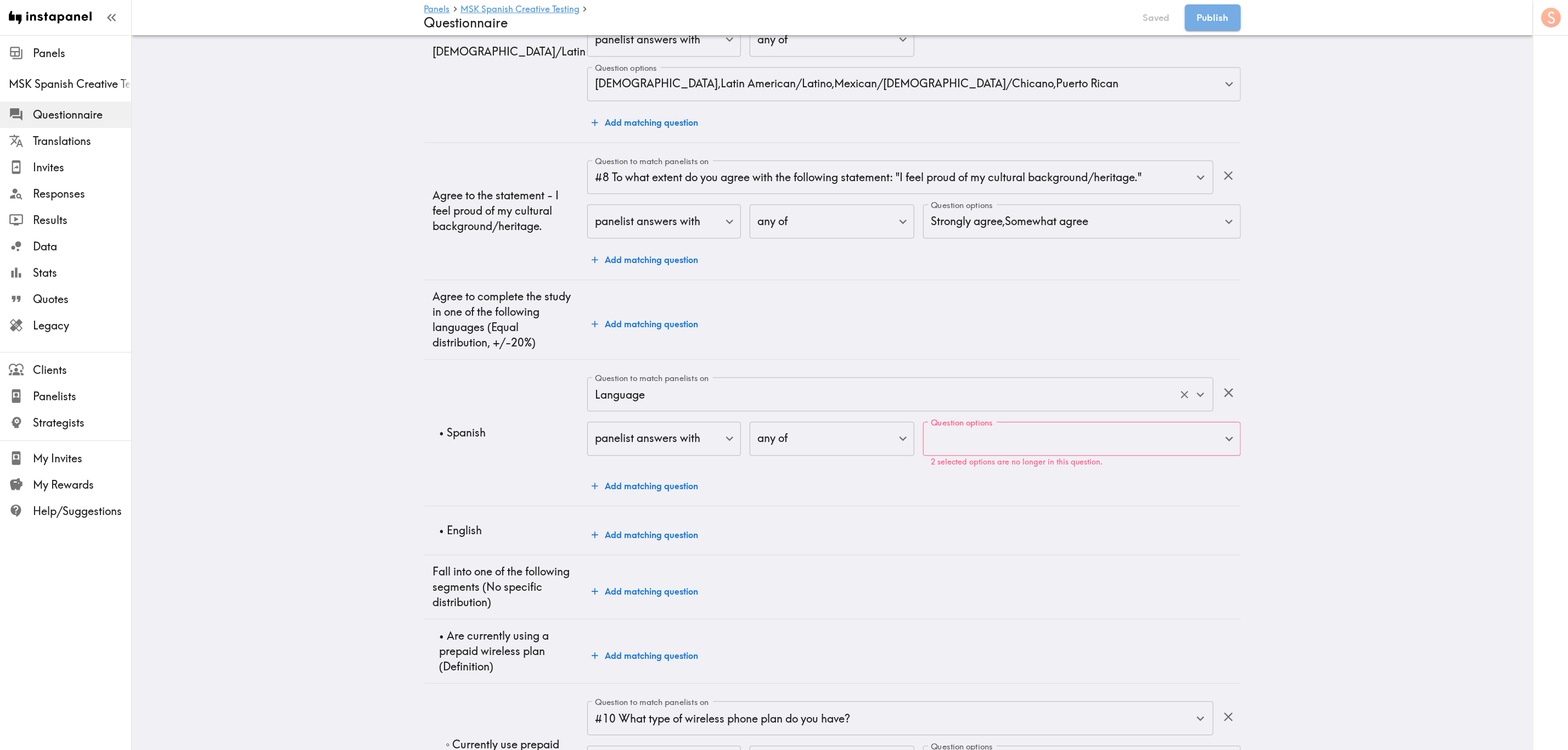
click at [857, 406] on input "Language" at bounding box center [884, 393] width 585 height 24
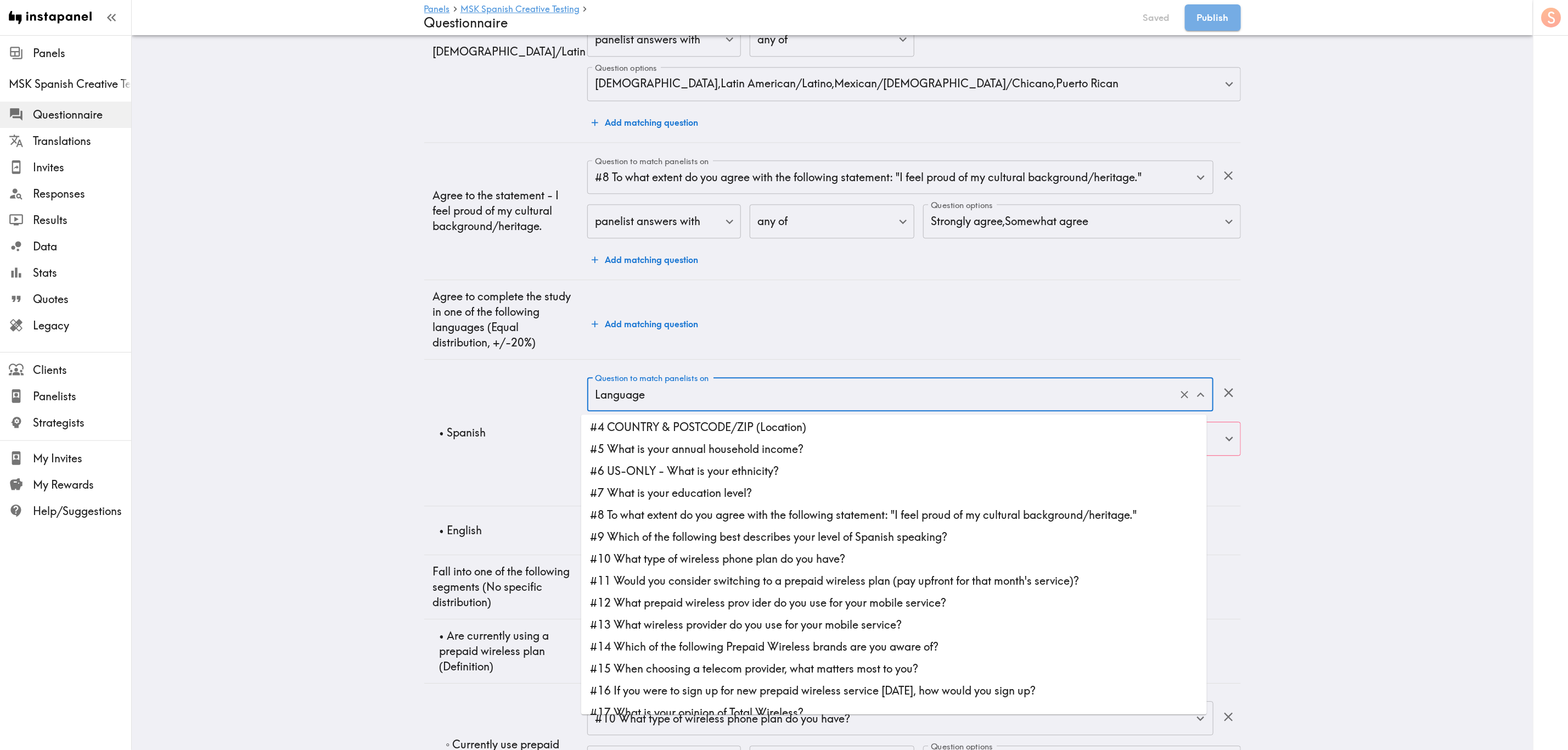
scroll to position [0, 0]
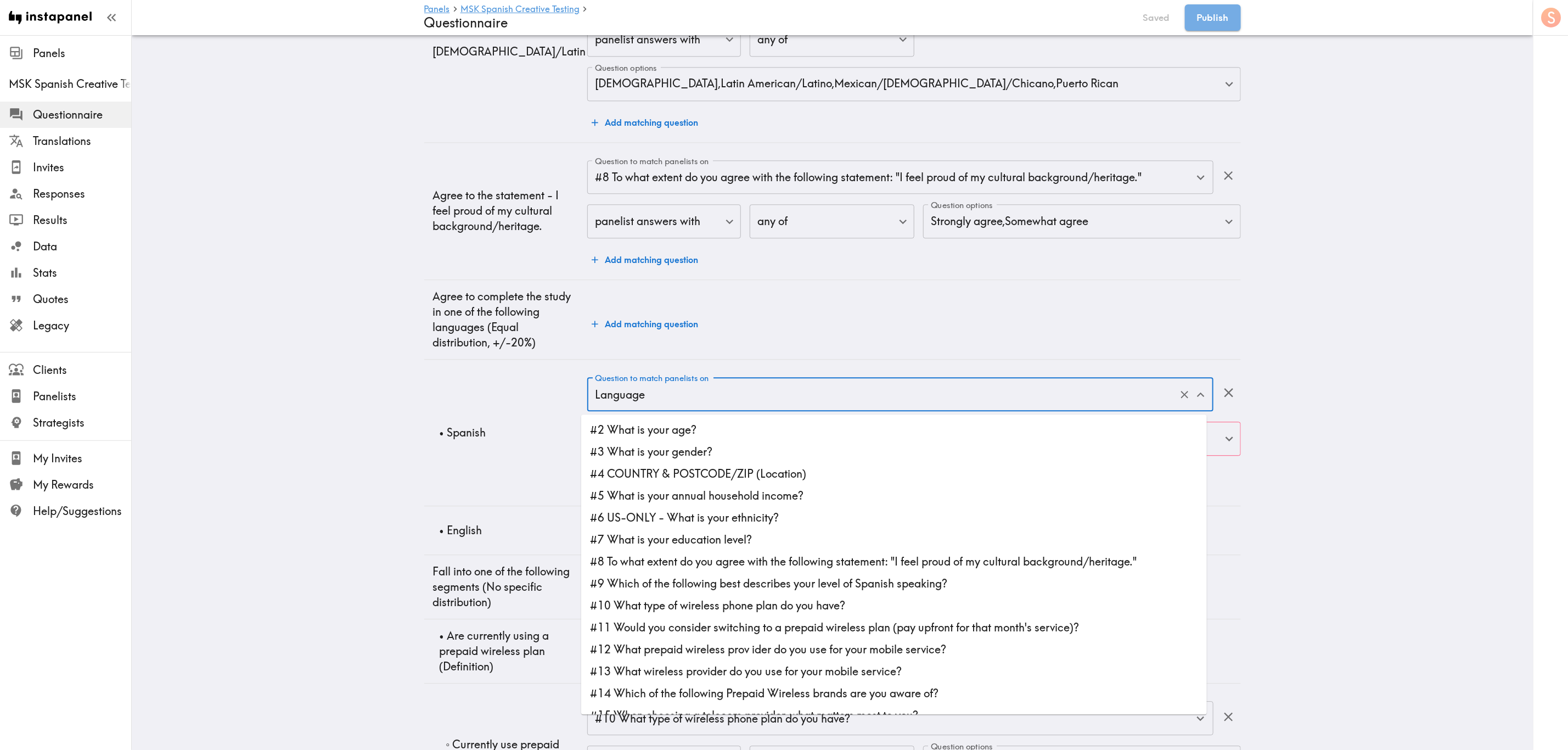
click at [754, 452] on li "#9 Which of the following best describes your level of Spanish speaking?" at bounding box center [893, 583] width 625 height 22
type input "#9 Which of the following best describes your level of Spanish speaking?"
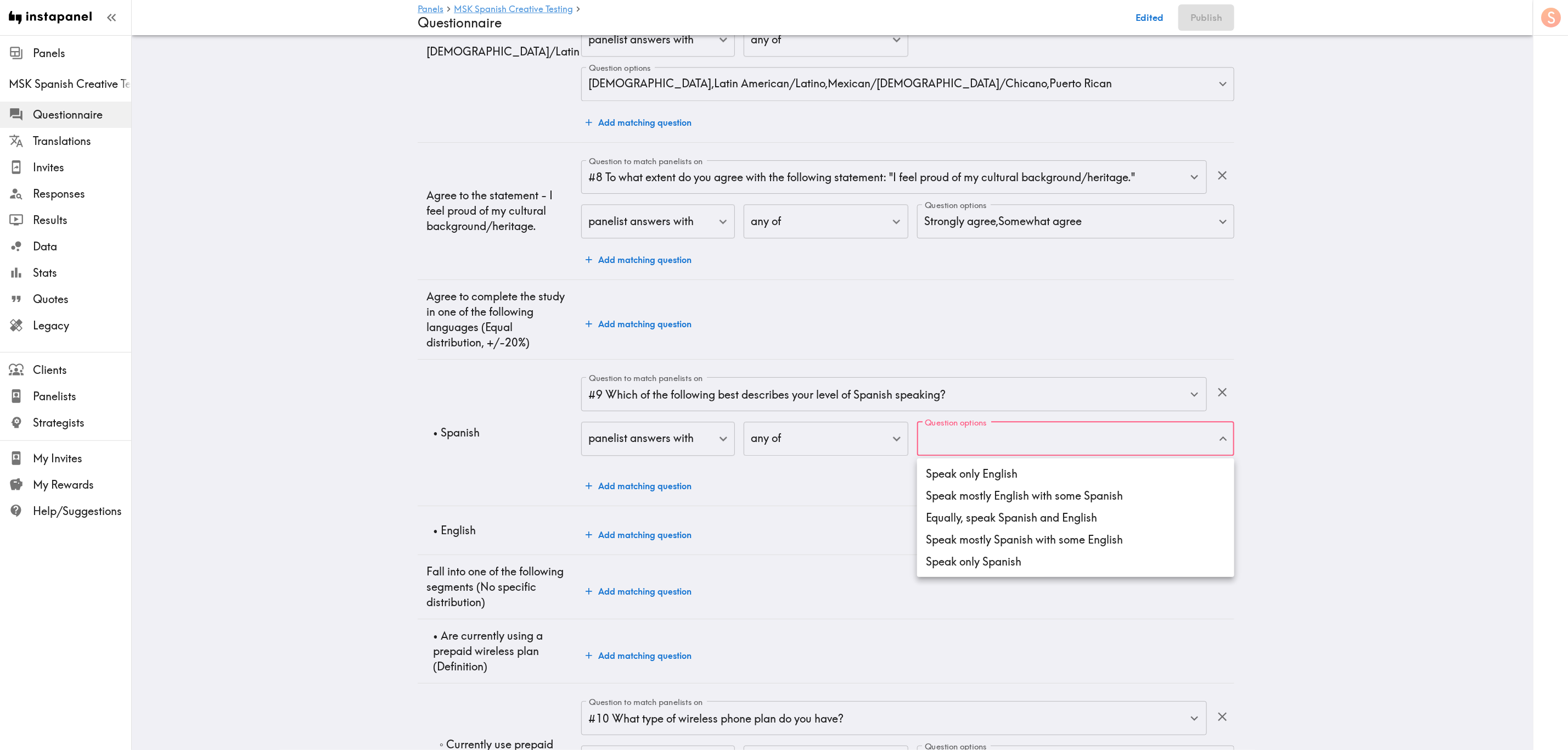
click at [948, 452] on li "Equally, speak Spanish and English" at bounding box center [1075, 517] width 317 height 22
click at [948, 452] on li "Speak mostly Spanish with some English" at bounding box center [1075, 539] width 317 height 22
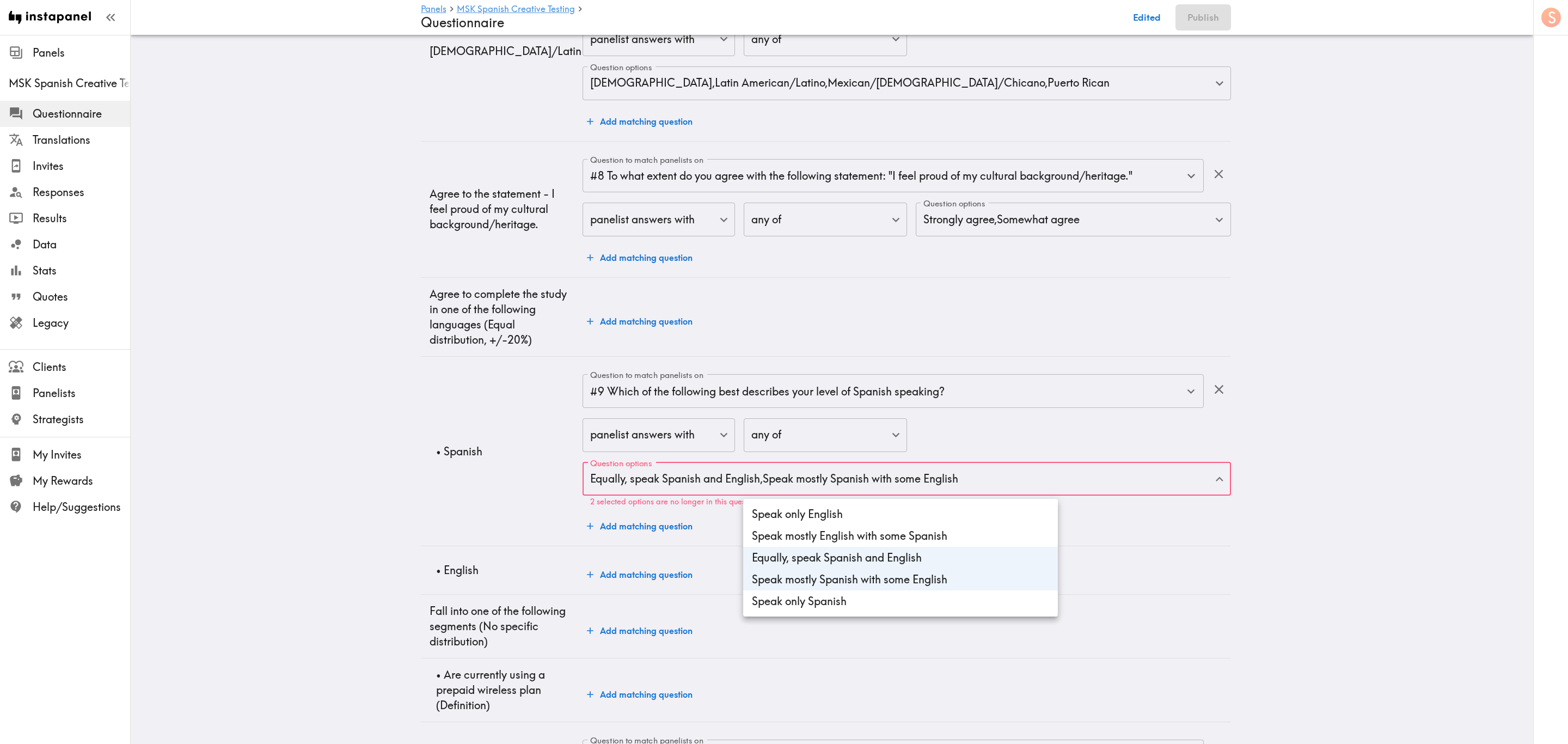
click at [940, 449] on li "Speak only Spanish" at bounding box center [900, 601] width 315 height 22
type input "a61ca841-546d-4377-86fe-994b87ee1abd,de95410a-37b7-4a7b-90fd-84a298b44b7f,30bdd…"
click at [940, 449] on div at bounding box center [784, 372] width 1568 height 744
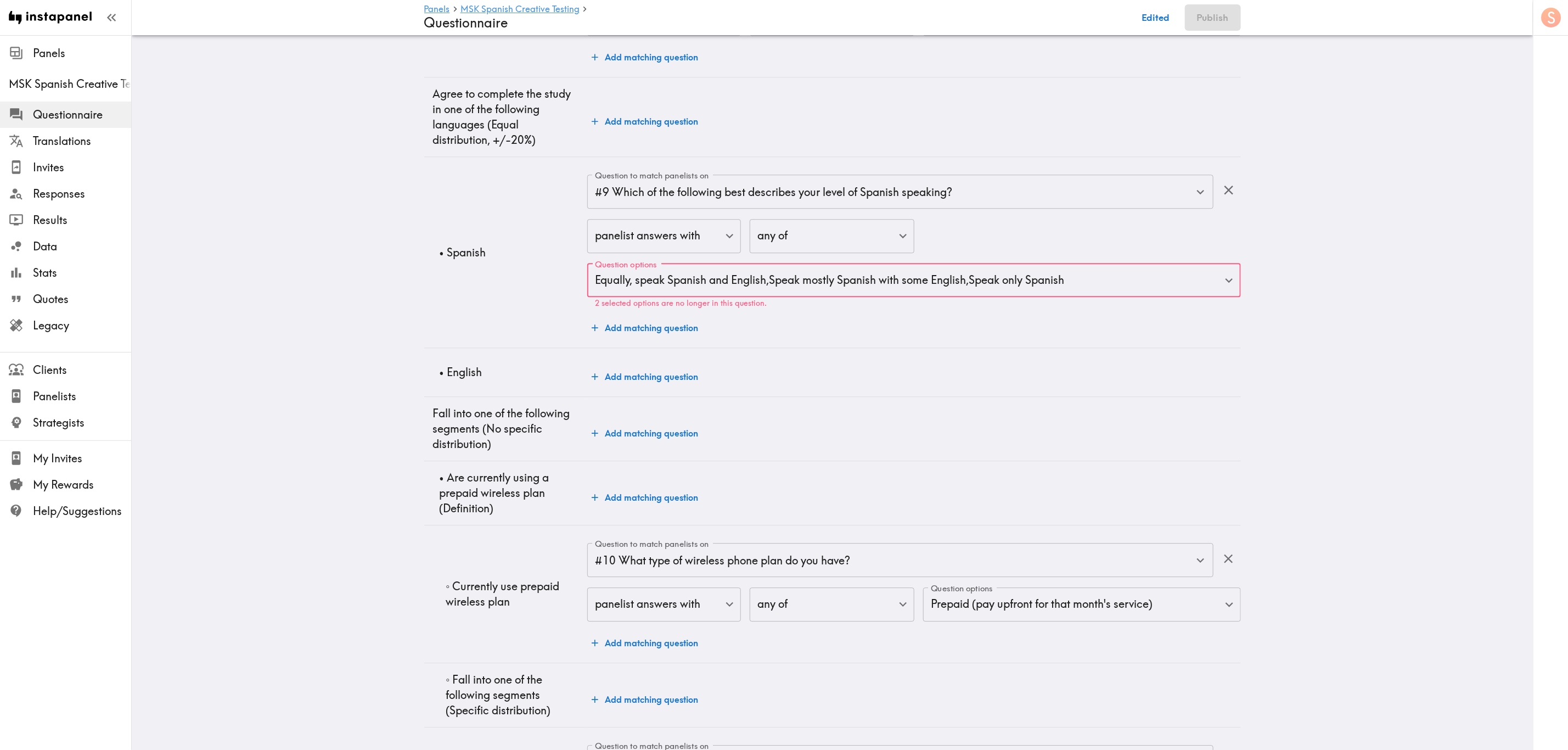
scroll to position [2234, 0]
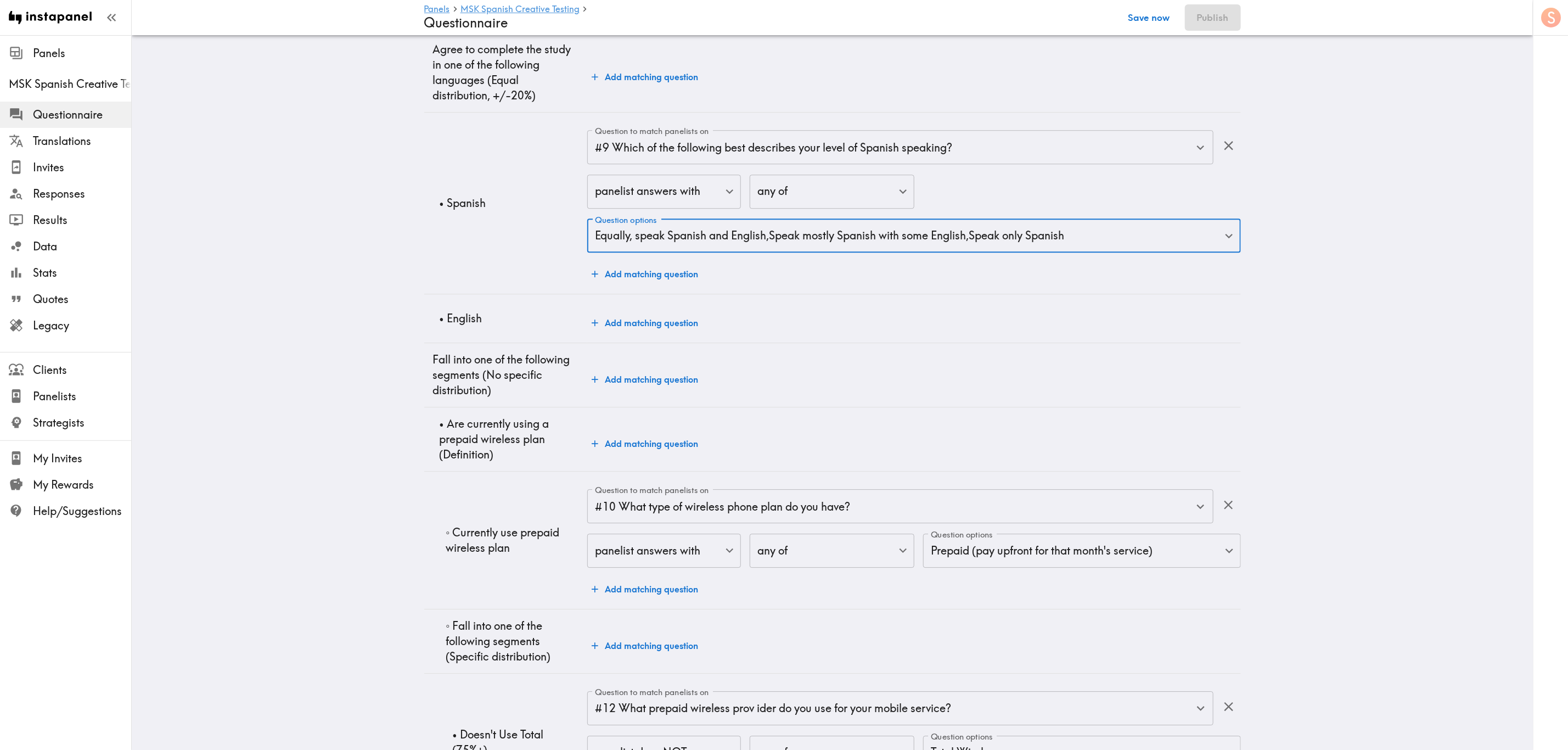
click at [948, 15] on button "Save now" at bounding box center [1149, 17] width 54 height 26
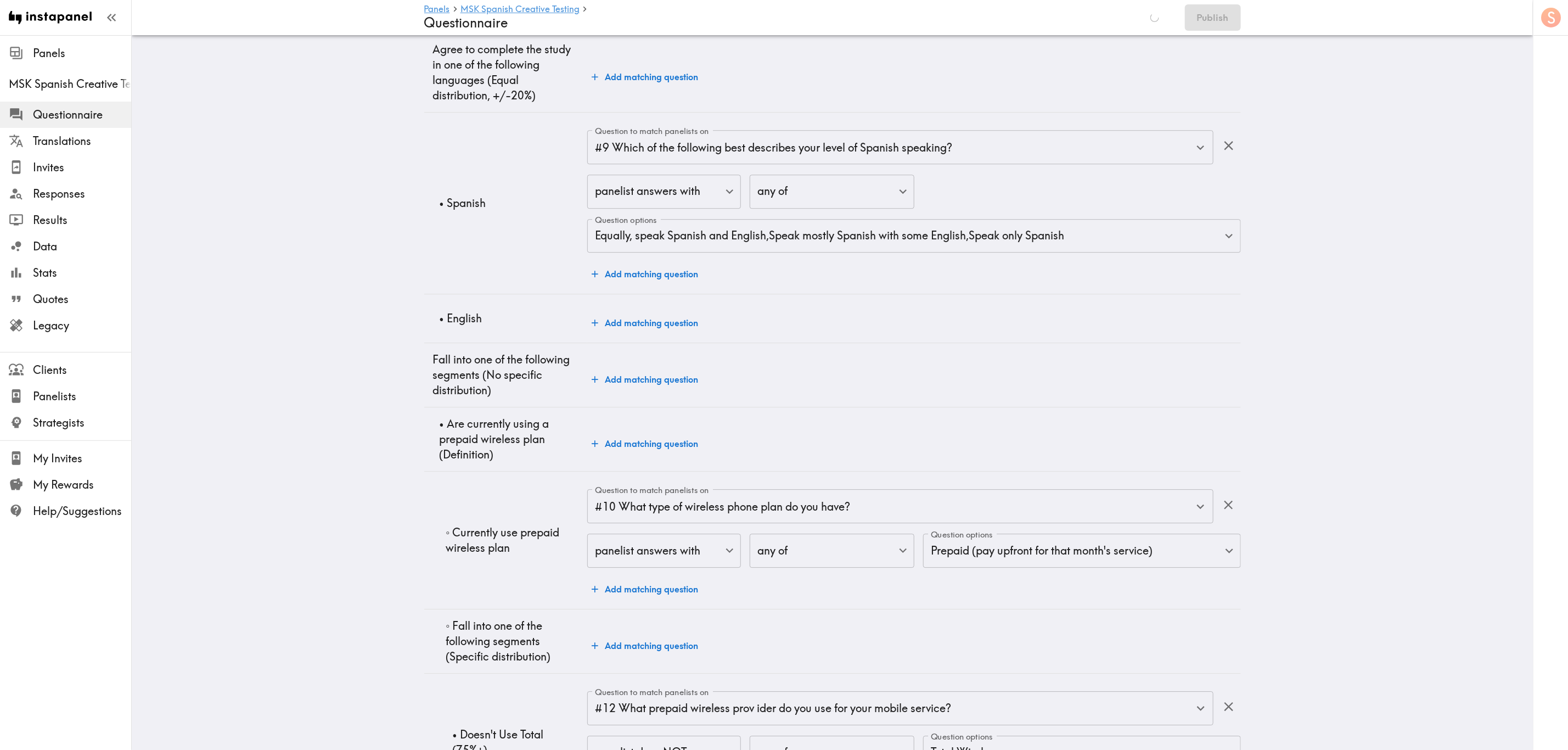
click at [628, 331] on button "Add matching question" at bounding box center [644, 322] width 116 height 22
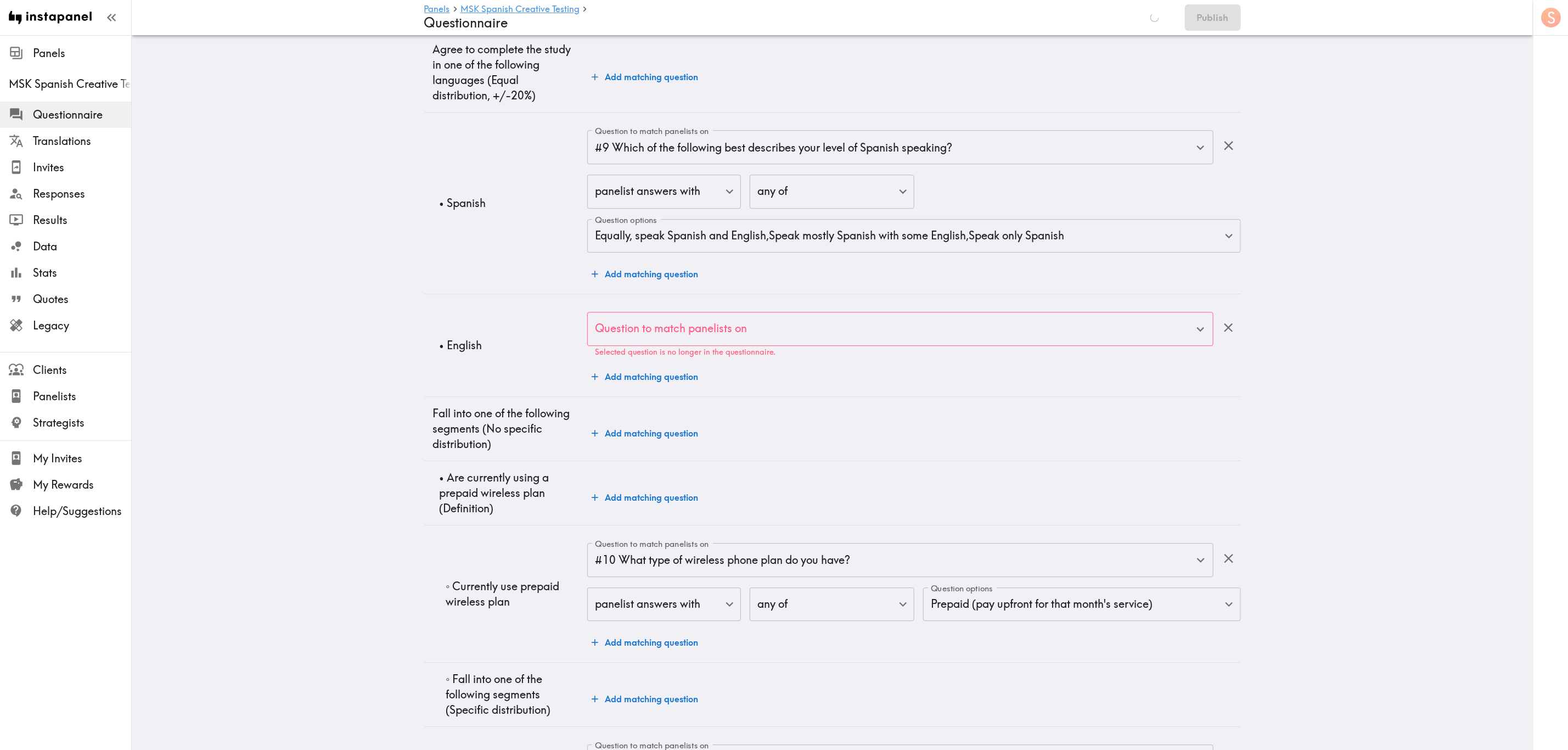
scroll to position [2125, 0]
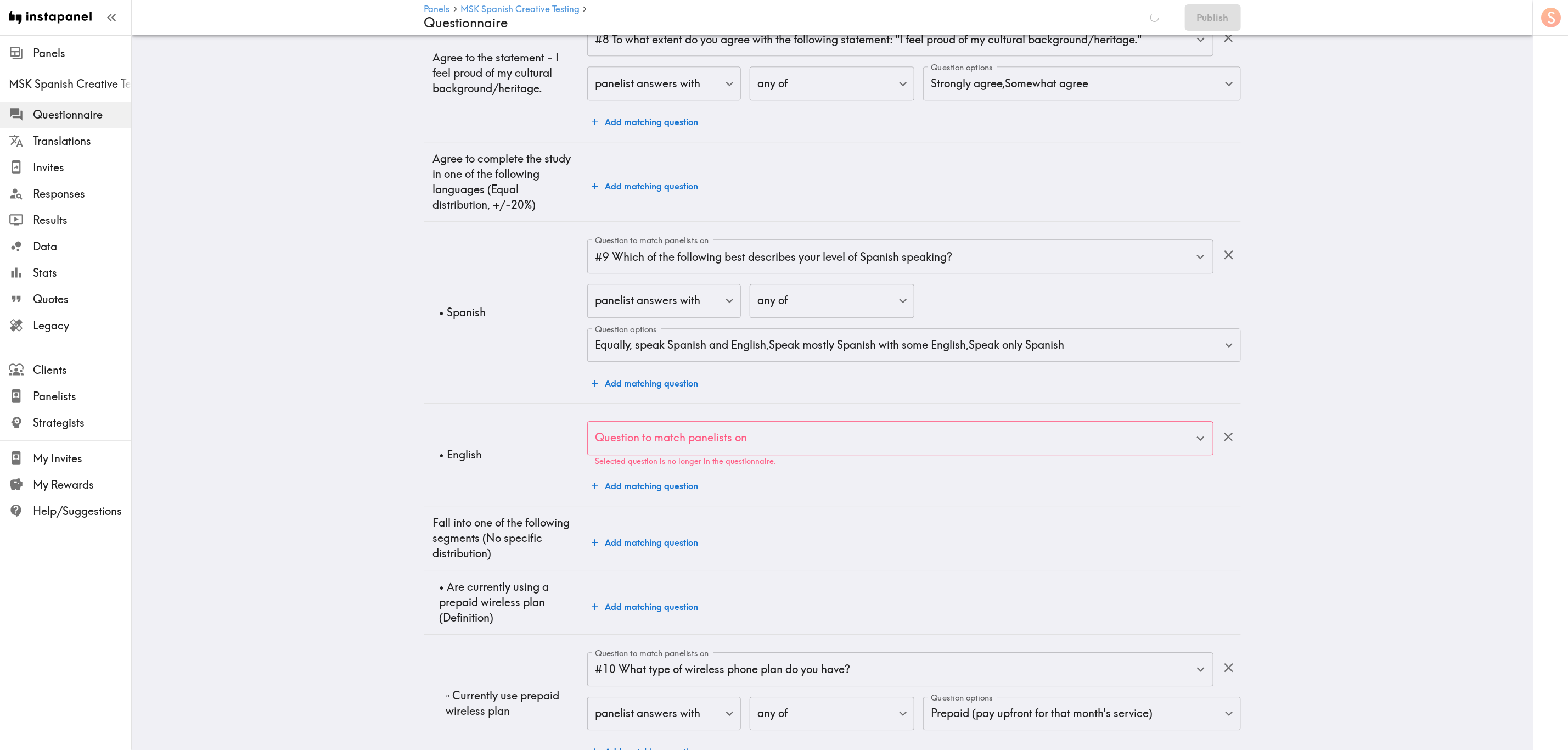
click at [702, 421] on div "Question to match panelists on" at bounding box center [899, 439] width 625 height 34
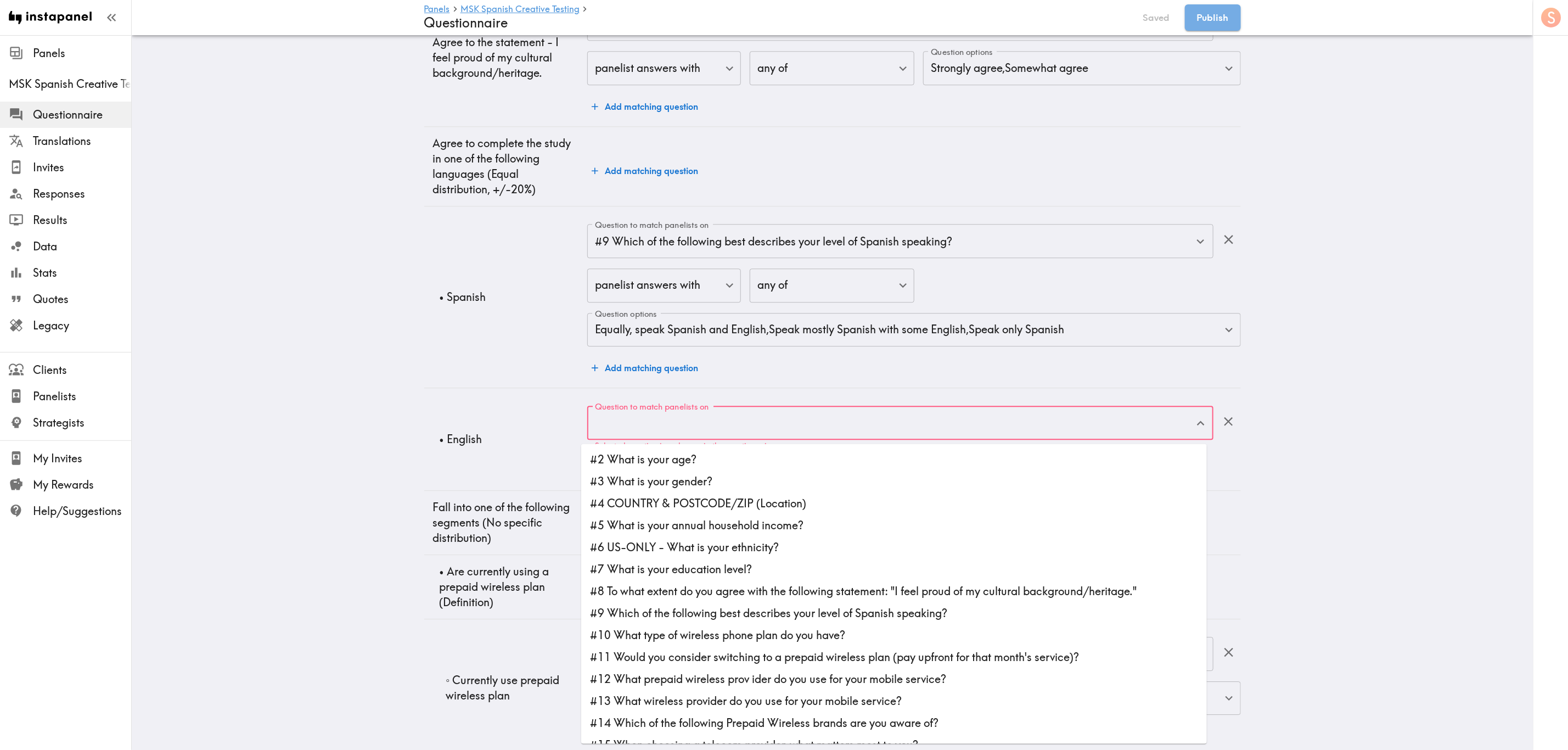
scroll to position [2220, 0]
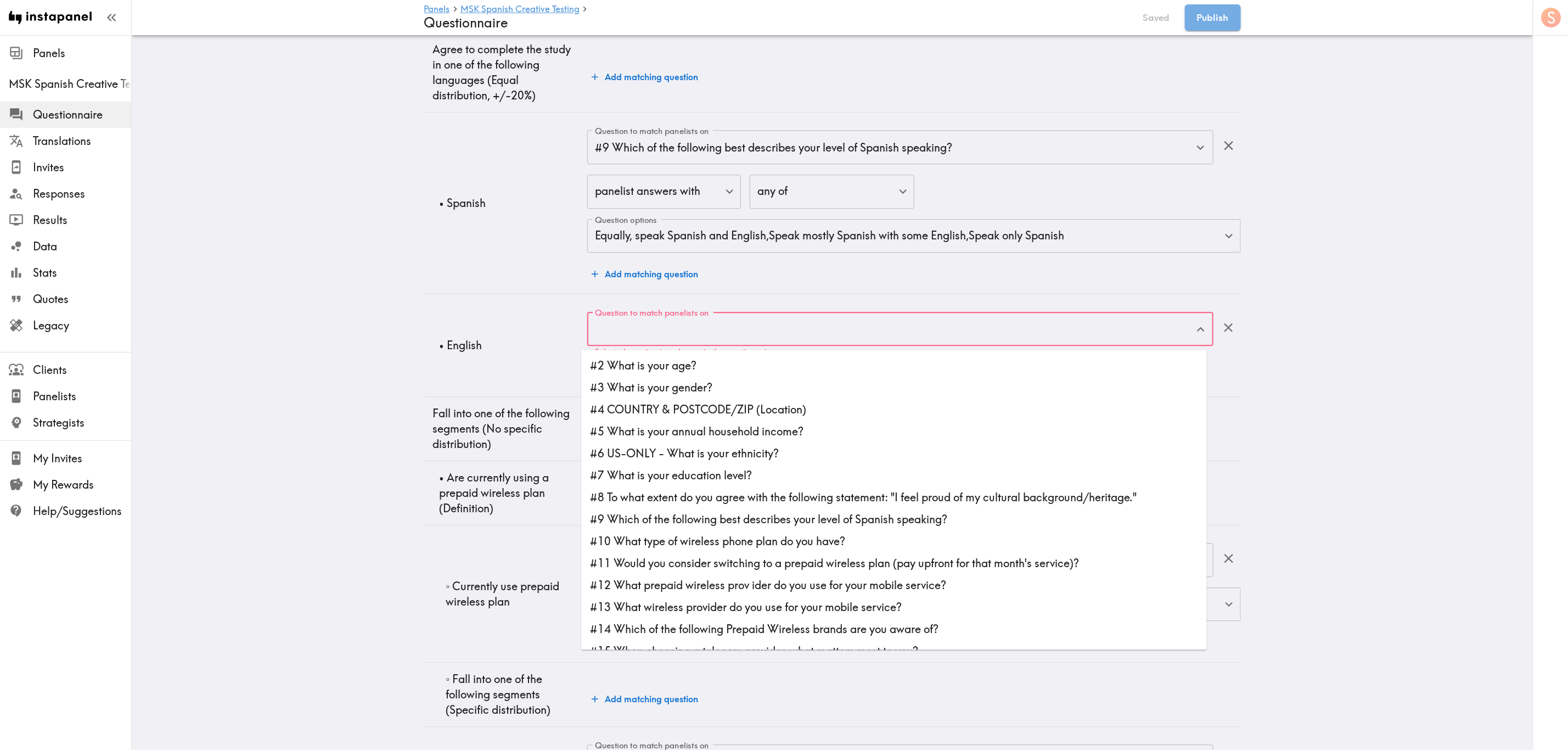
click at [757, 452] on li "#9 Which of the following best describes your level of Spanish speaking?" at bounding box center [893, 519] width 625 height 22
type input "#9 Which of the following best describes your level of Spanish speaking?"
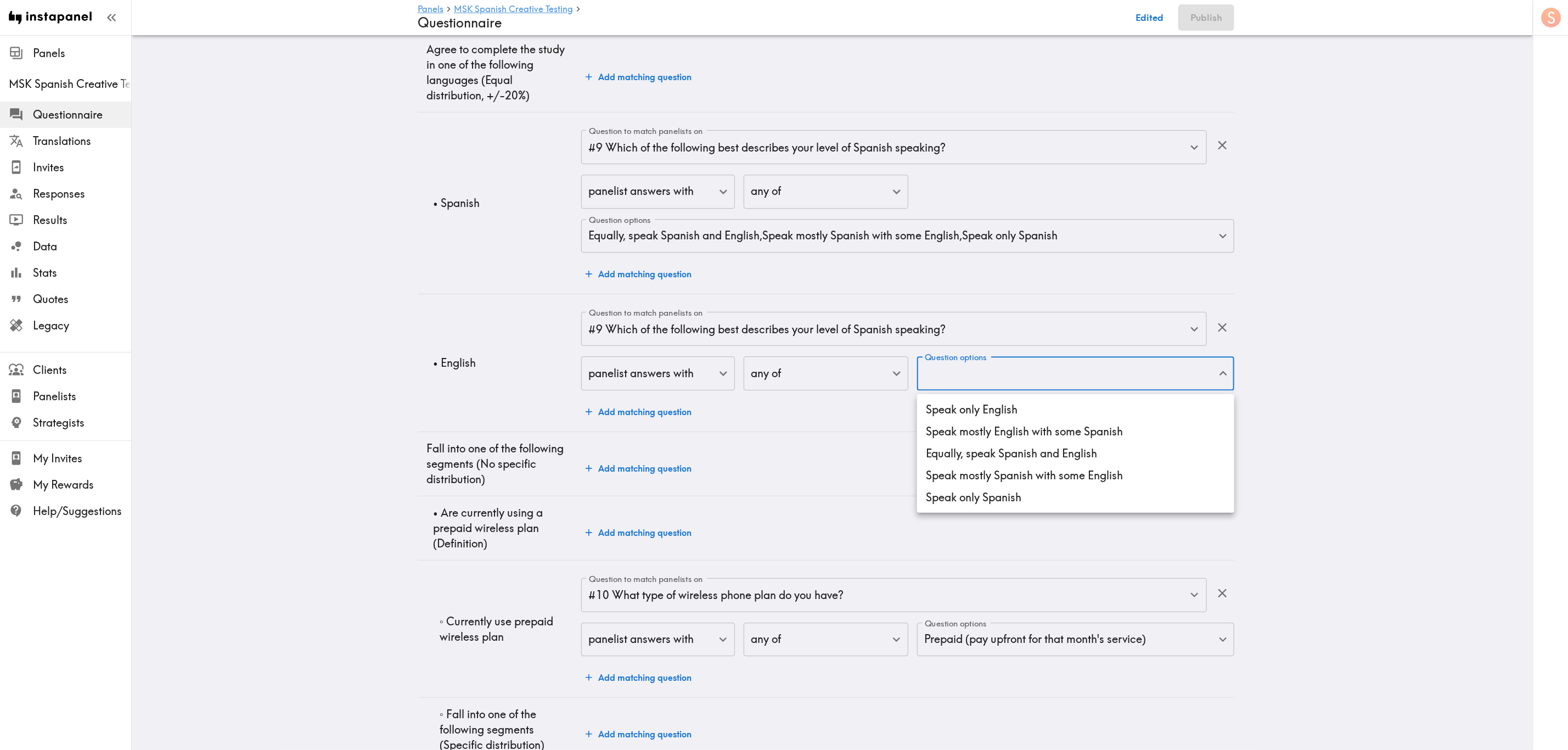
click at [948, 414] on li "Speak only English" at bounding box center [1075, 409] width 317 height 22
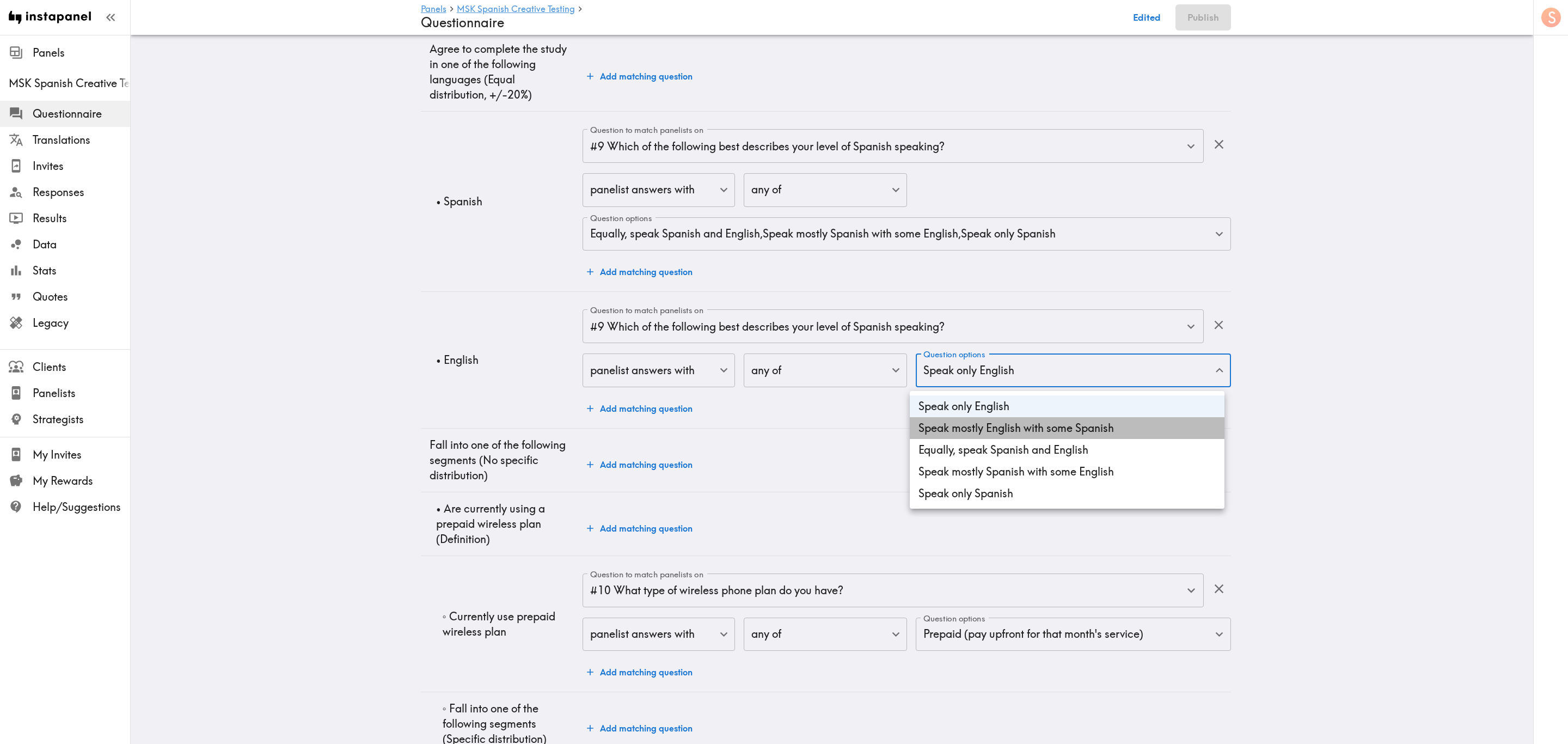
drag, startPoint x: 1006, startPoint y: 425, endPoint x: 1166, endPoint y: 401, distance: 161.8
click at [940, 427] on li "Speak mostly English with some Spanish" at bounding box center [1067, 428] width 315 height 22
type input "266b0001-1072-40e7-8902-da4d98e4a71e,fdc1c364-63f8-44a9-8c11-9515ca5cf359"
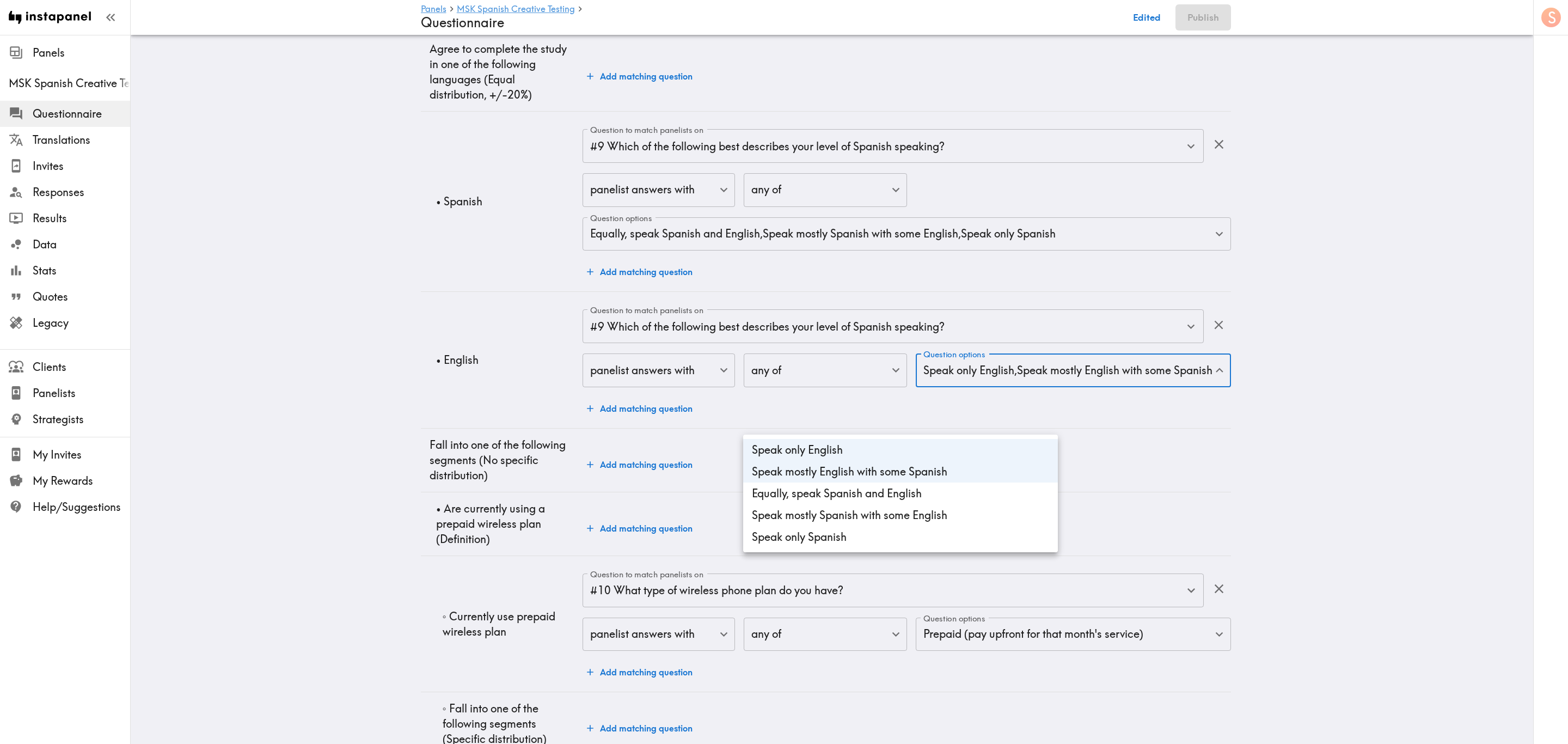
click at [940, 335] on div at bounding box center [784, 372] width 1568 height 744
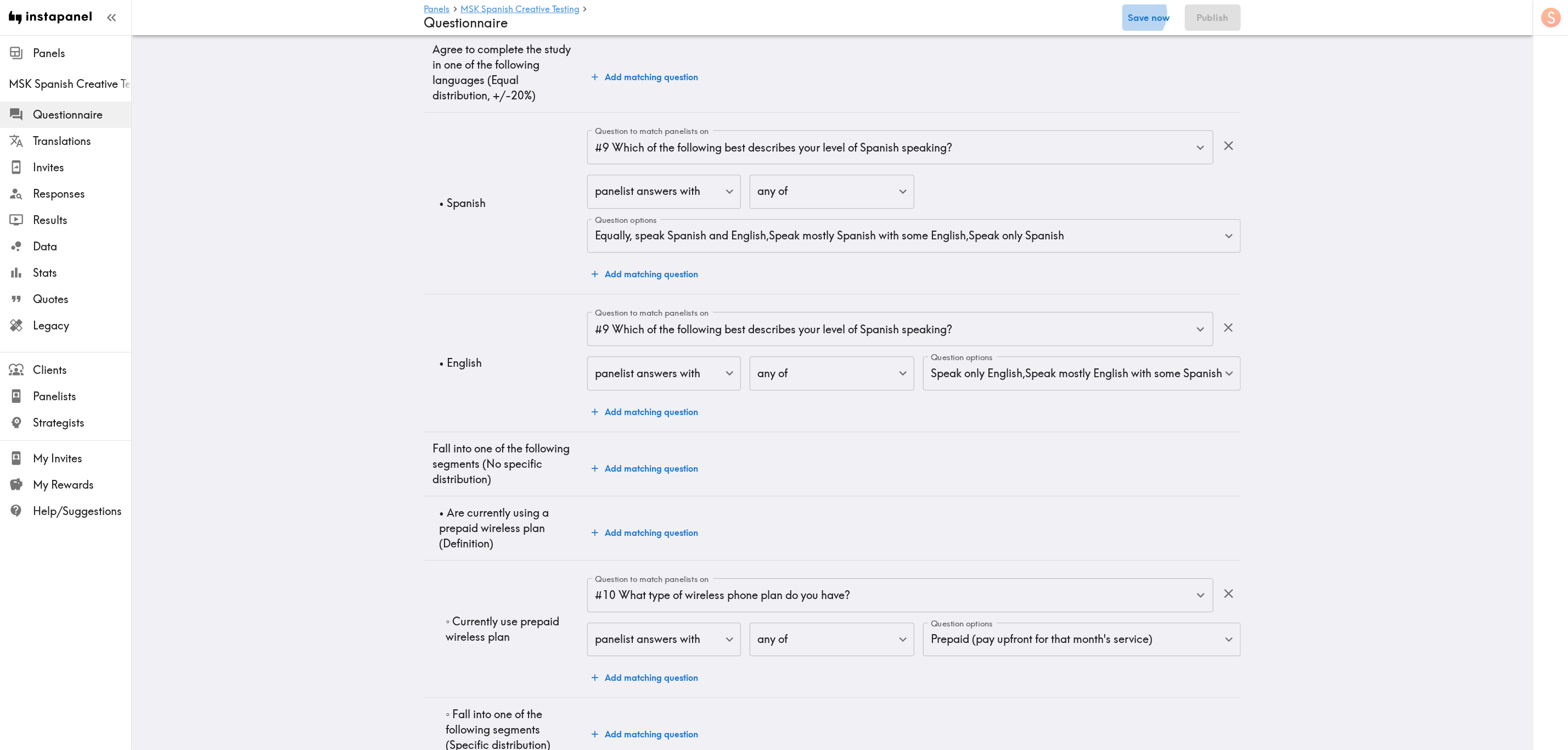
click at [948, 13] on button "Save now" at bounding box center [1149, 17] width 54 height 26
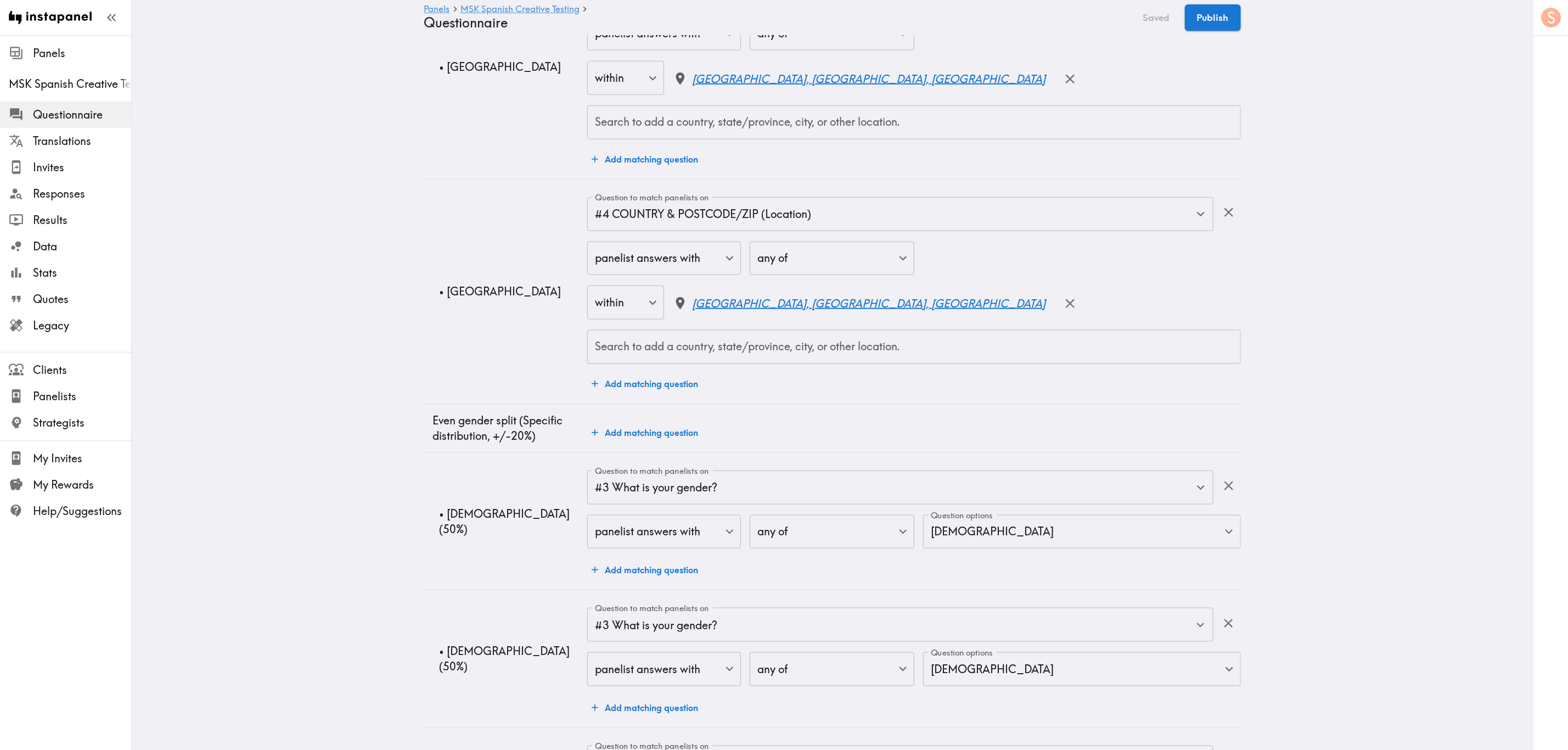
scroll to position [0, 0]
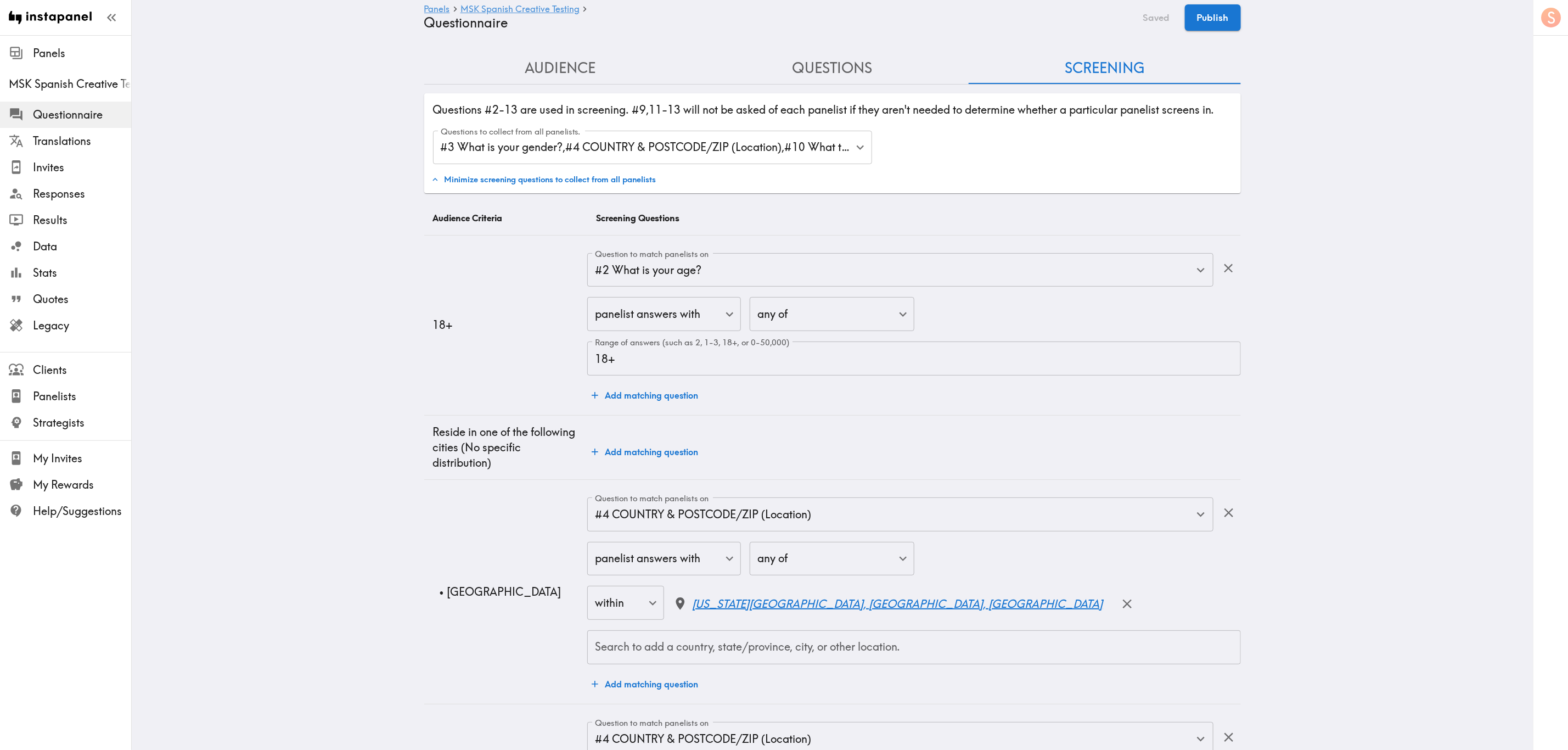
click at [861, 57] on button "Questions" at bounding box center [833, 68] width 272 height 31
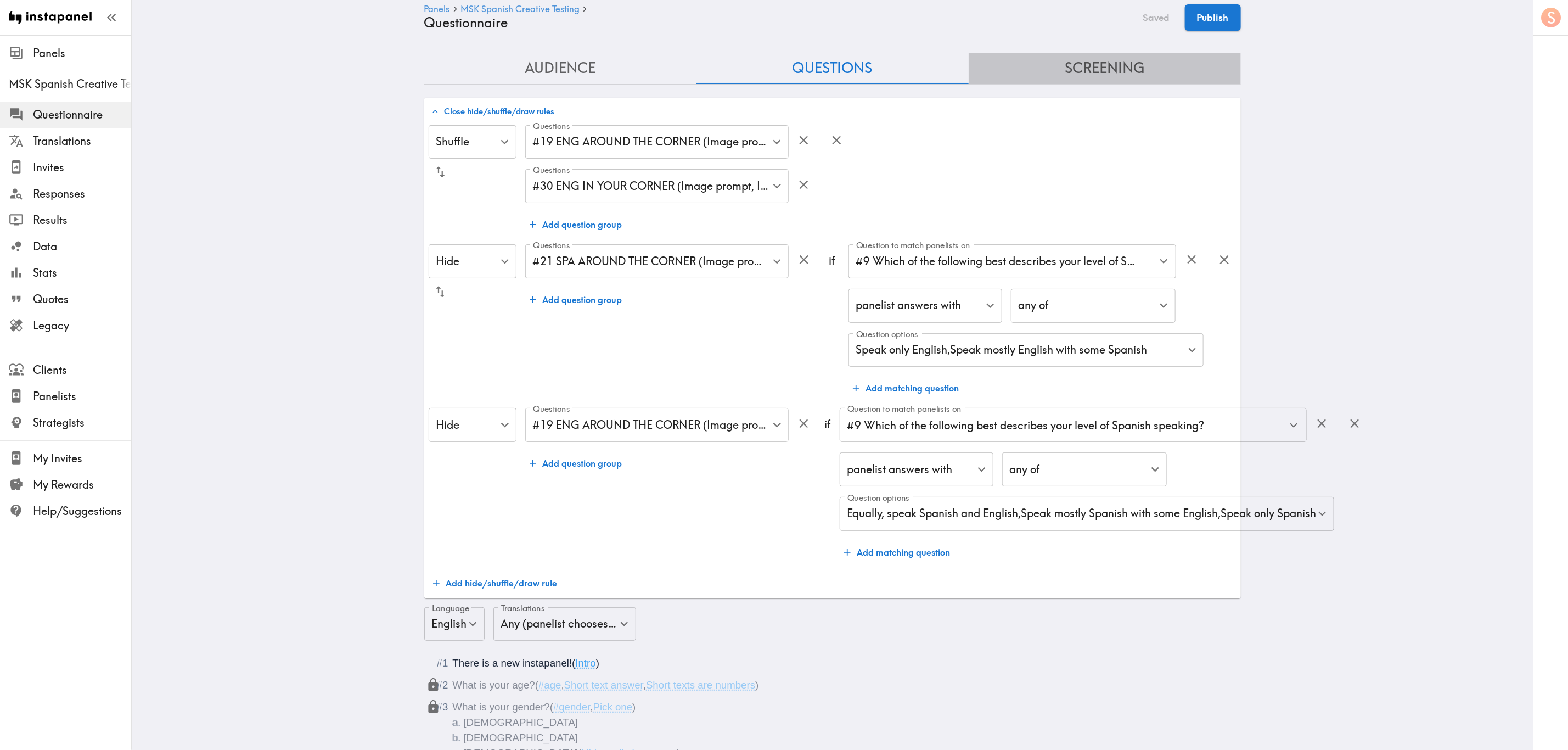
click at [948, 74] on button "Screening" at bounding box center [1105, 68] width 272 height 31
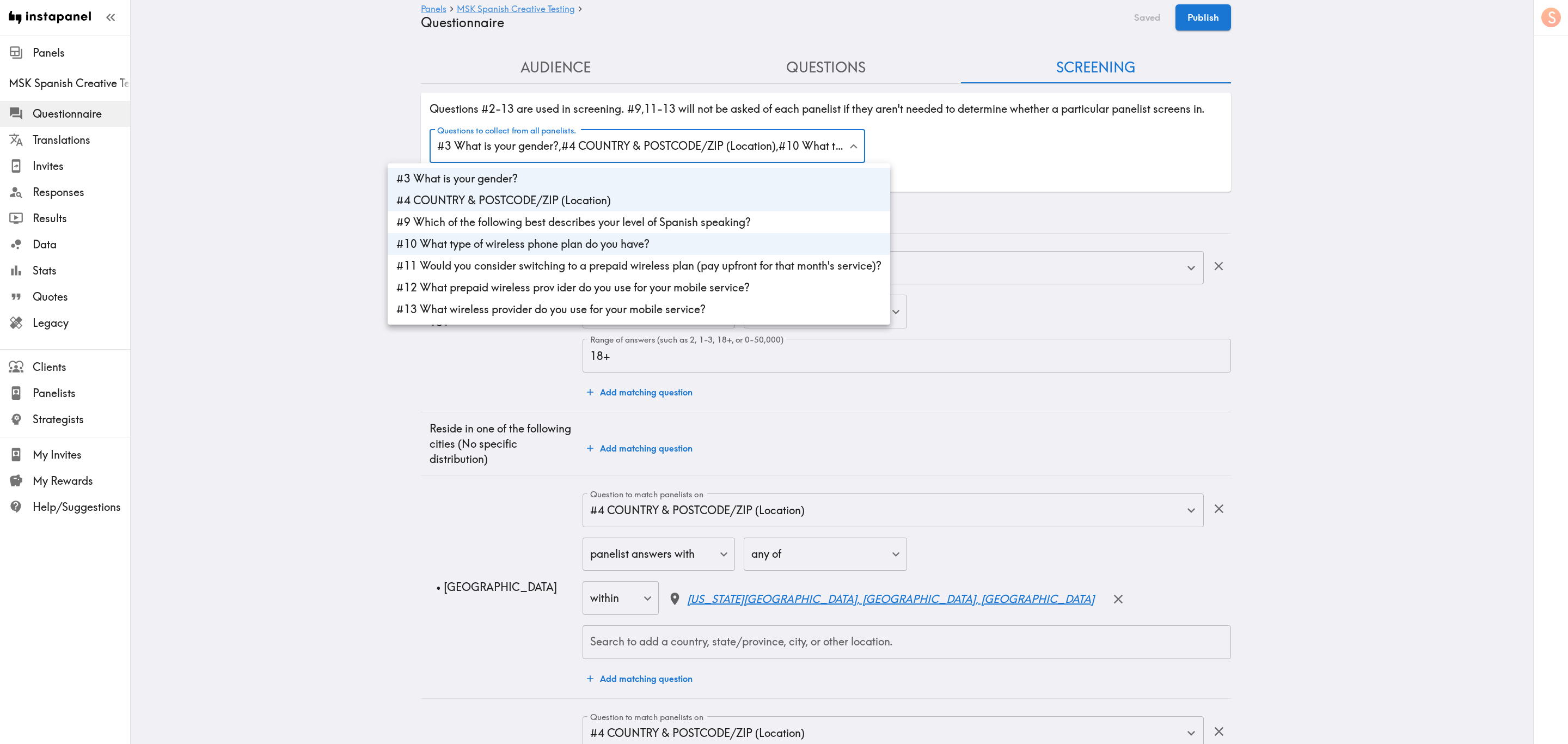
click at [670, 220] on li "#9 Which of the following best describes your level of Spanish speaking?" at bounding box center [639, 222] width 503 height 22
type input "gender,442d9e76-3f56-47fe-a8d8-855adeb0b227,fe799b87-cbc9-4ac5-bac5-1b81bb3f8e9…"
click at [940, 176] on div at bounding box center [784, 372] width 1568 height 744
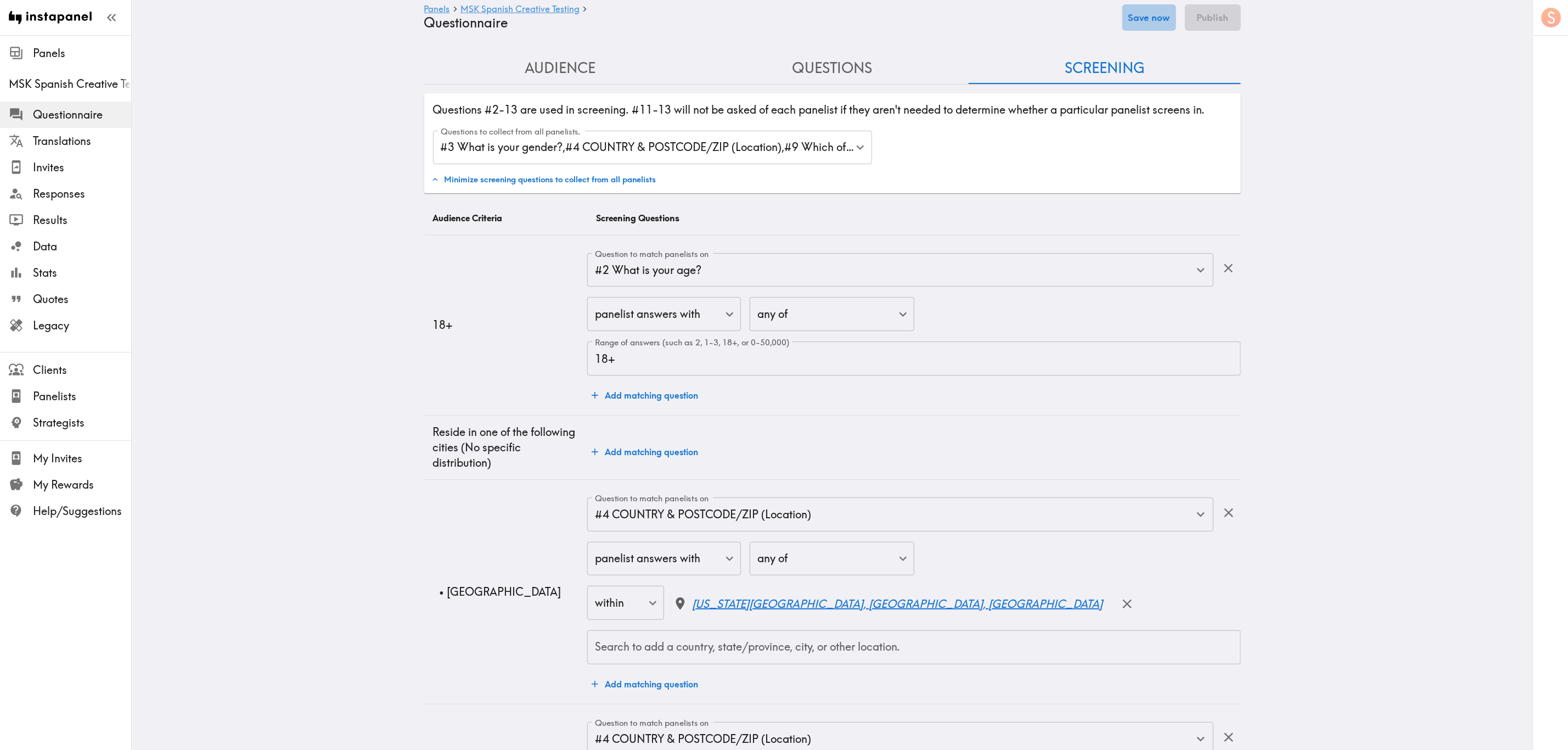
click at [948, 16] on button "Save now" at bounding box center [1149, 17] width 54 height 26
click at [833, 68] on button "Questions" at bounding box center [833, 68] width 272 height 31
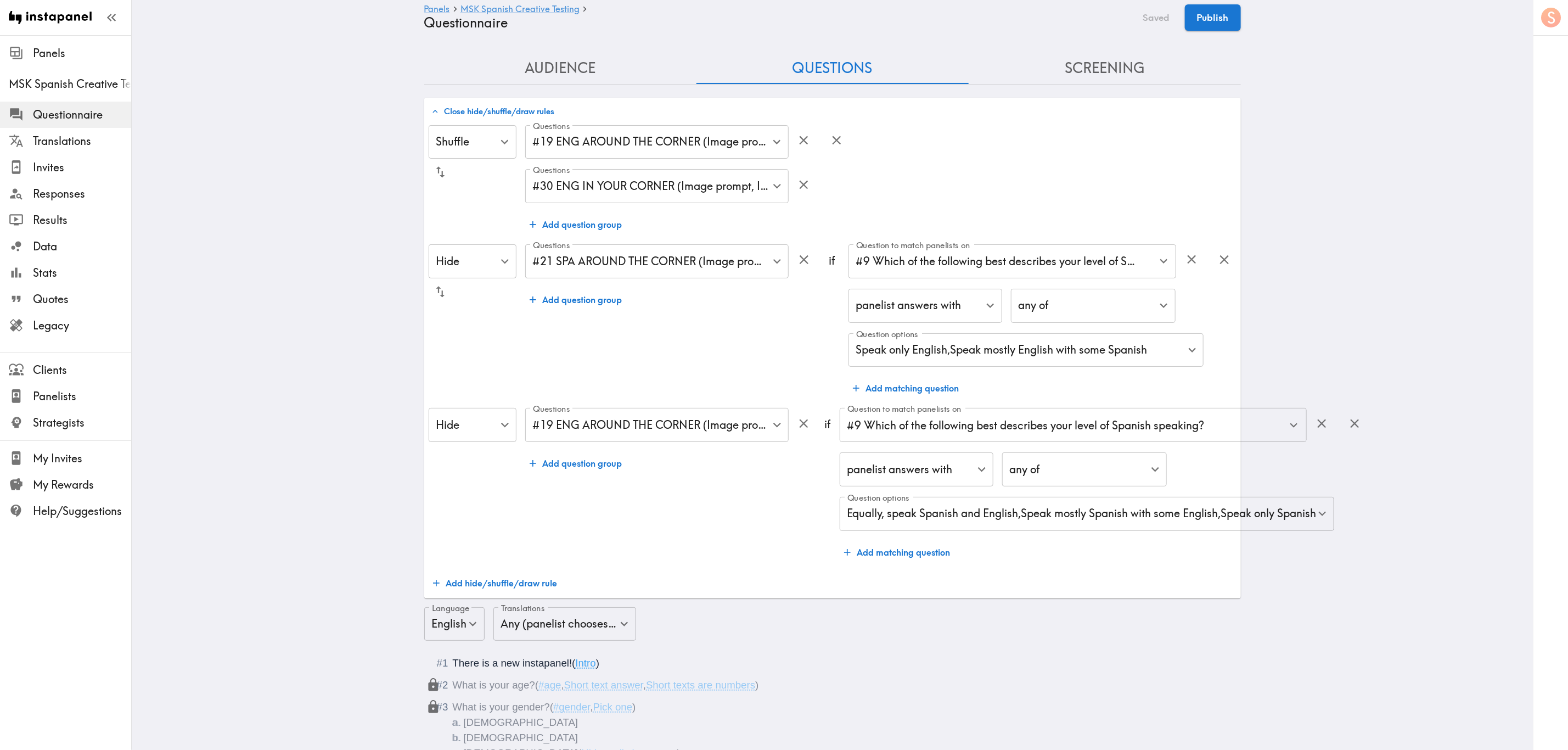
click at [948, 71] on button "Screening" at bounding box center [1105, 68] width 272 height 31
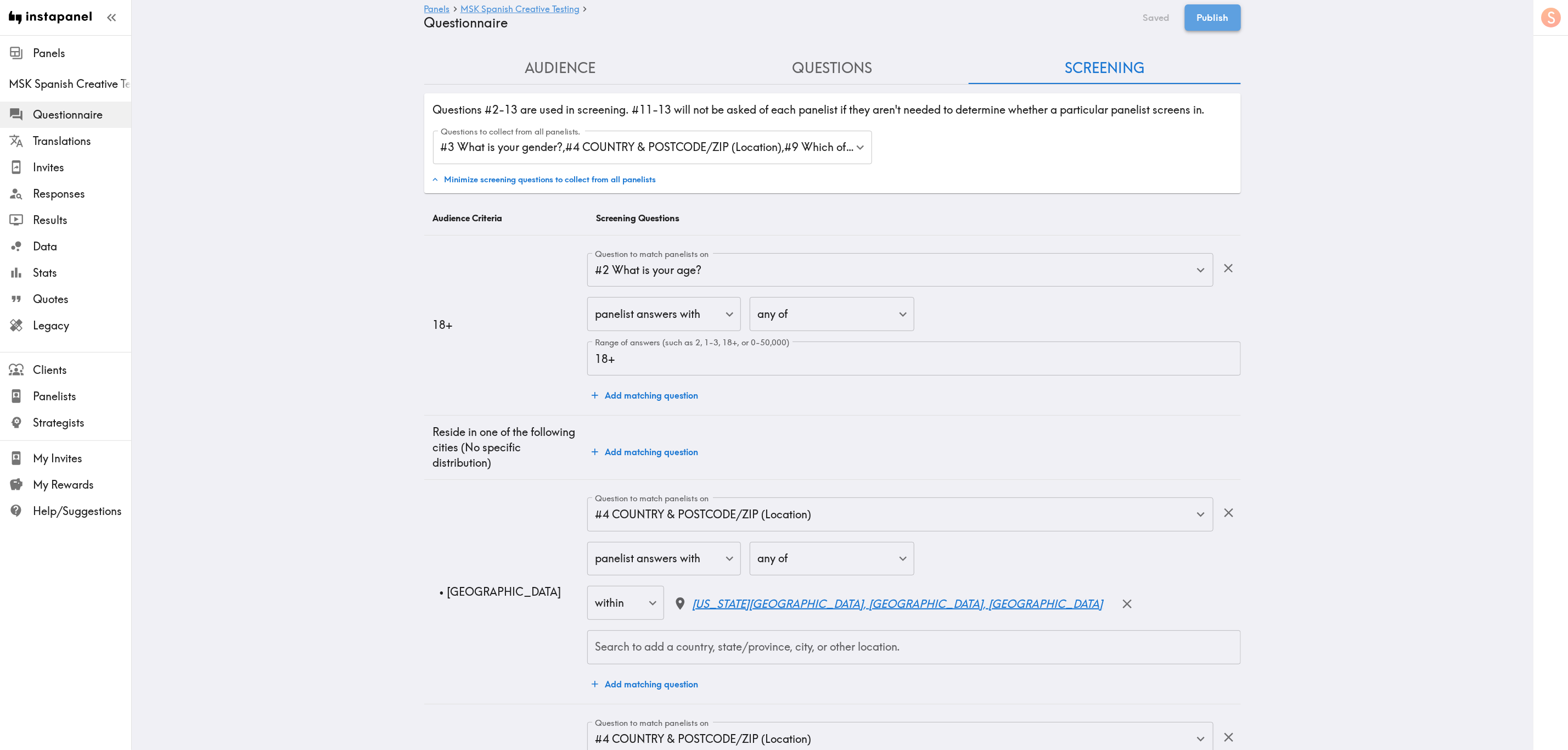
click at [948, 20] on button "Publish" at bounding box center [1213, 17] width 56 height 26
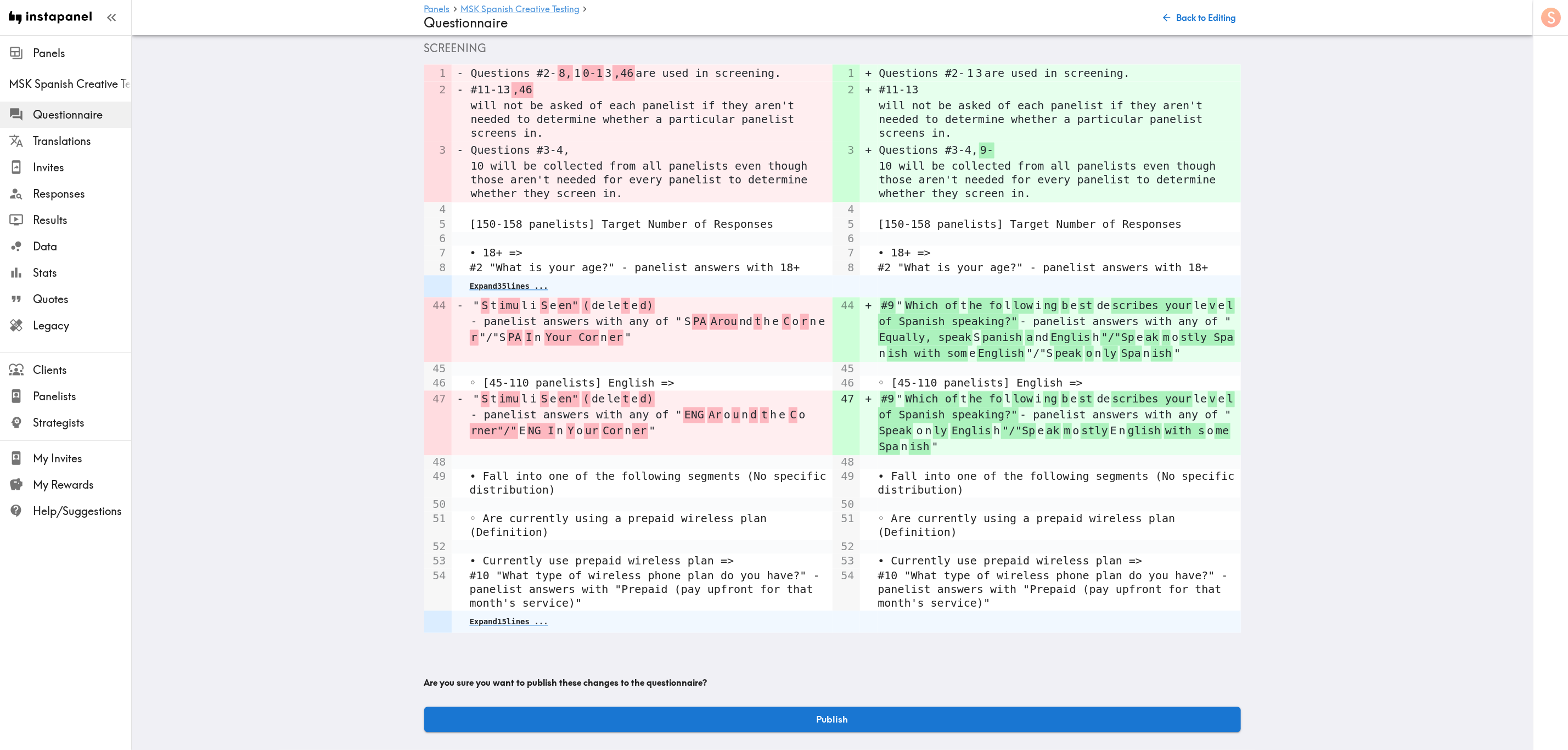
scroll to position [1786, 0]
click at [940, 452] on button "Publish" at bounding box center [833, 719] width 816 height 25
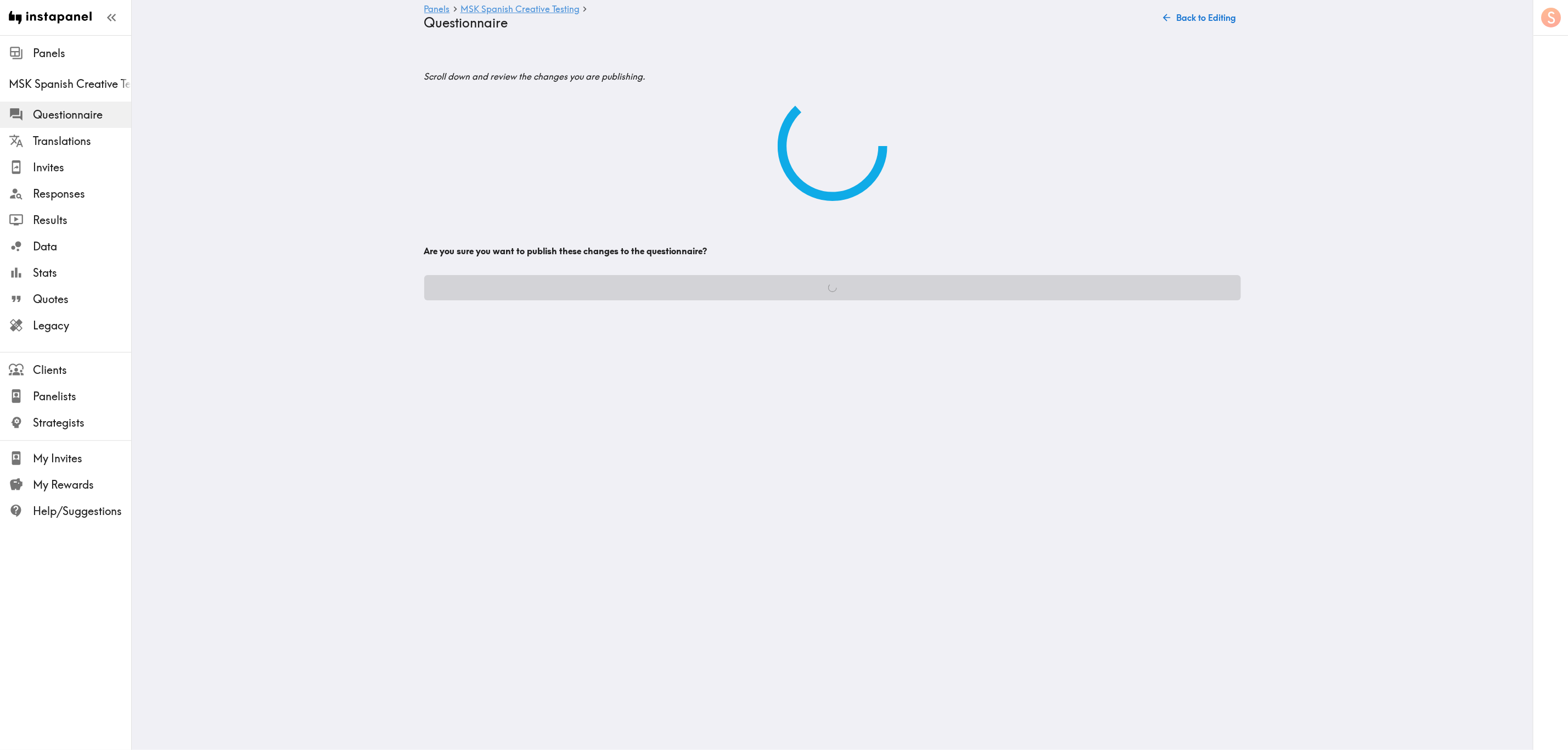
scroll to position [0, 0]
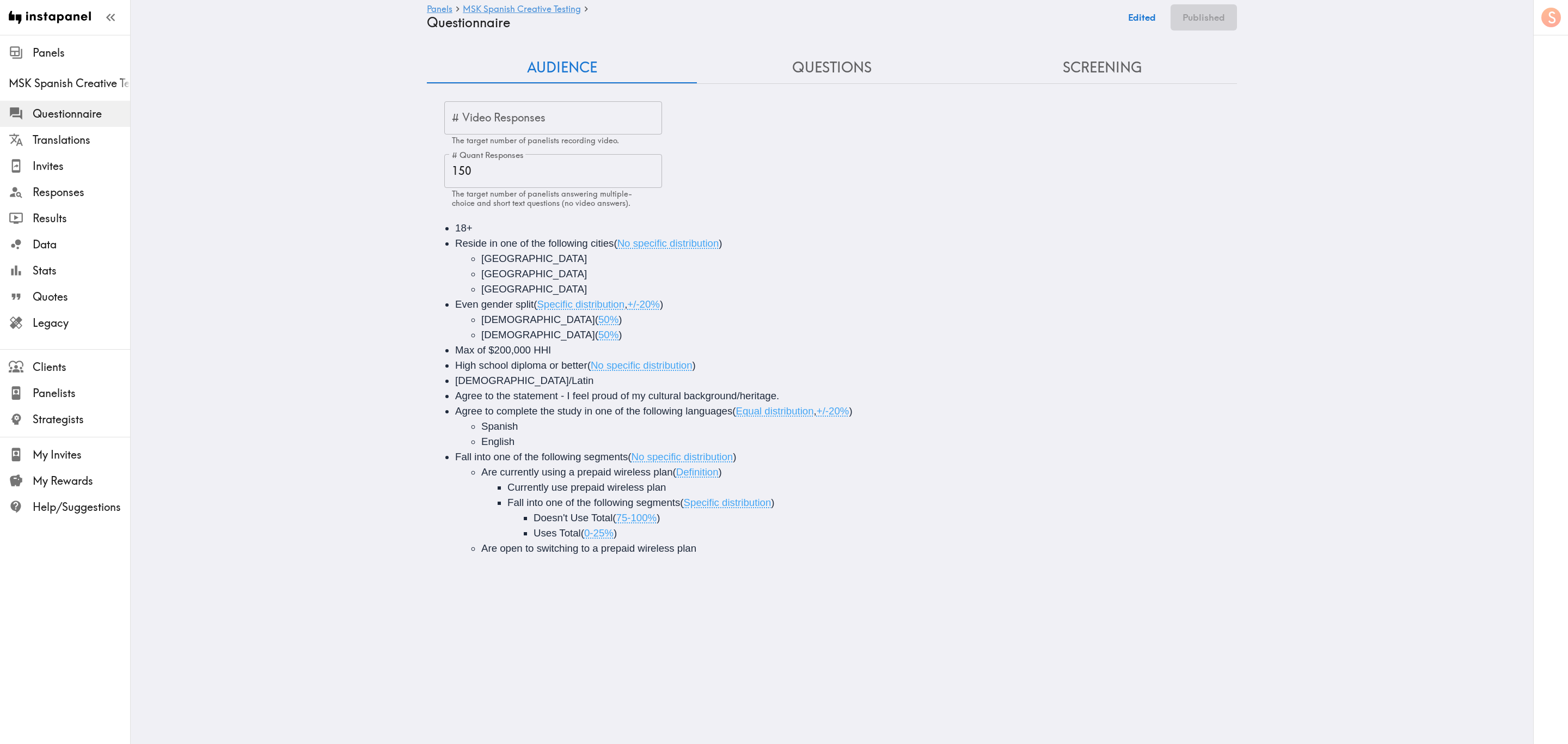
click at [811, 73] on button "Questions" at bounding box center [832, 67] width 270 height 31
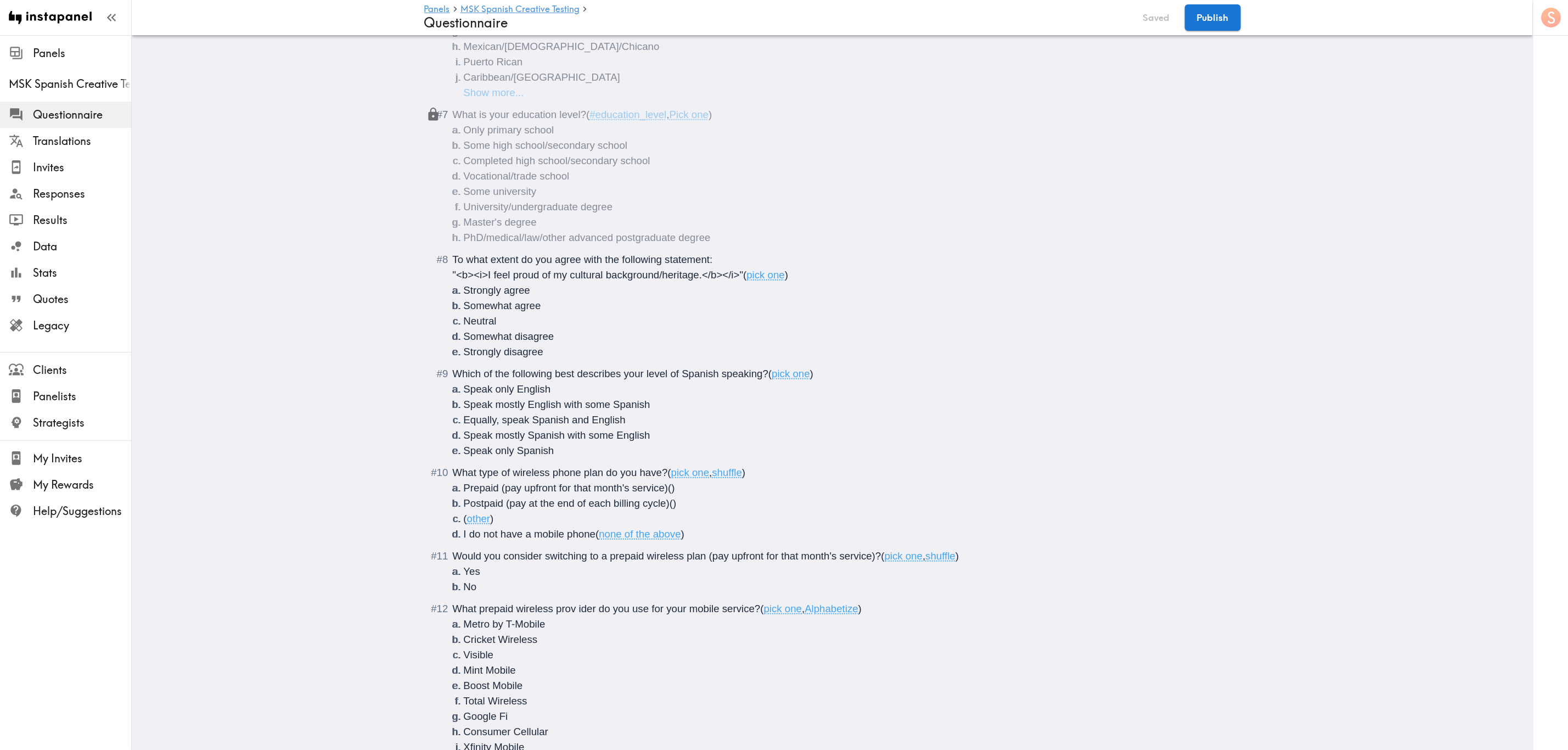
scroll to position [494, 0]
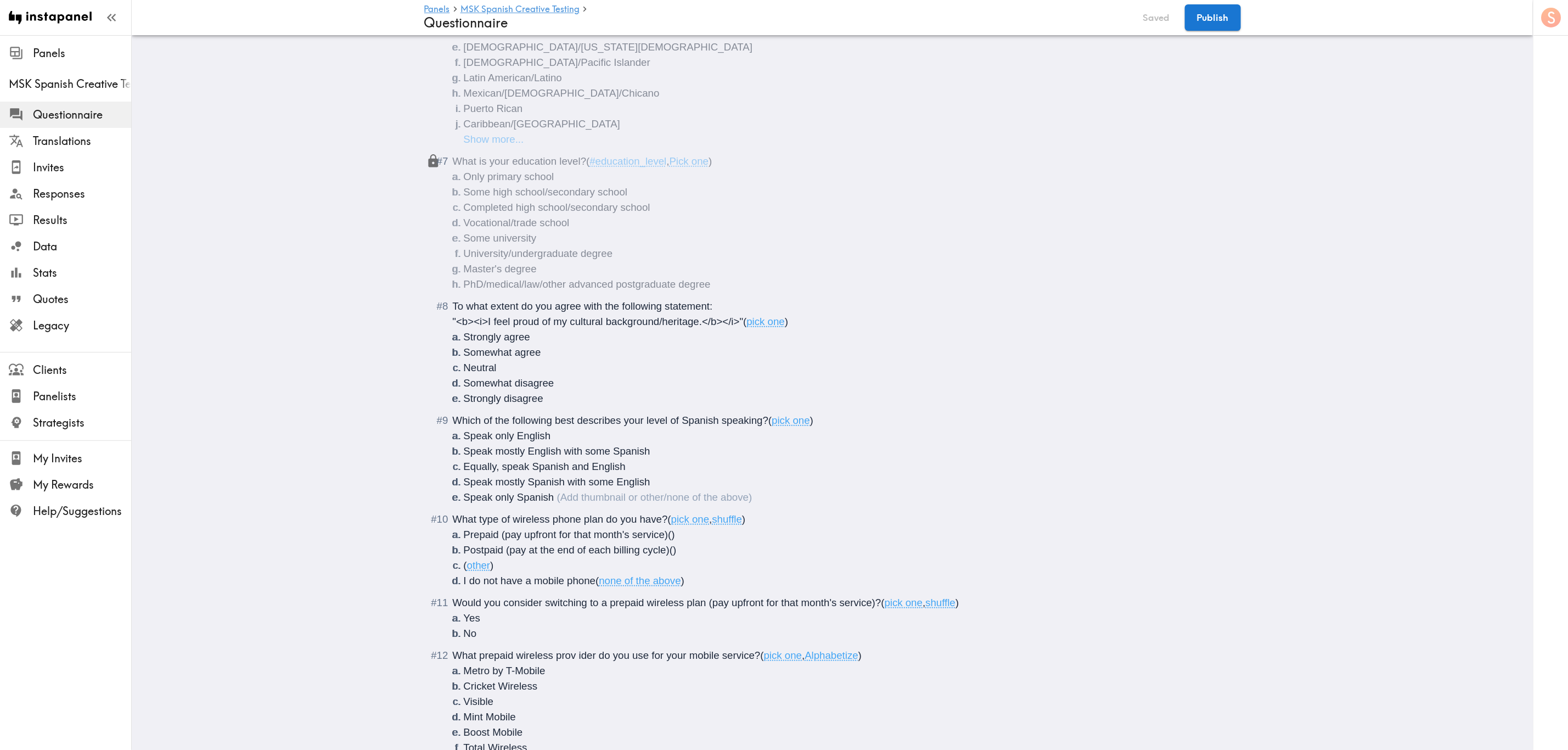
click at [564, 452] on li "Speak only Spanish" at bounding box center [846, 497] width 764 height 16
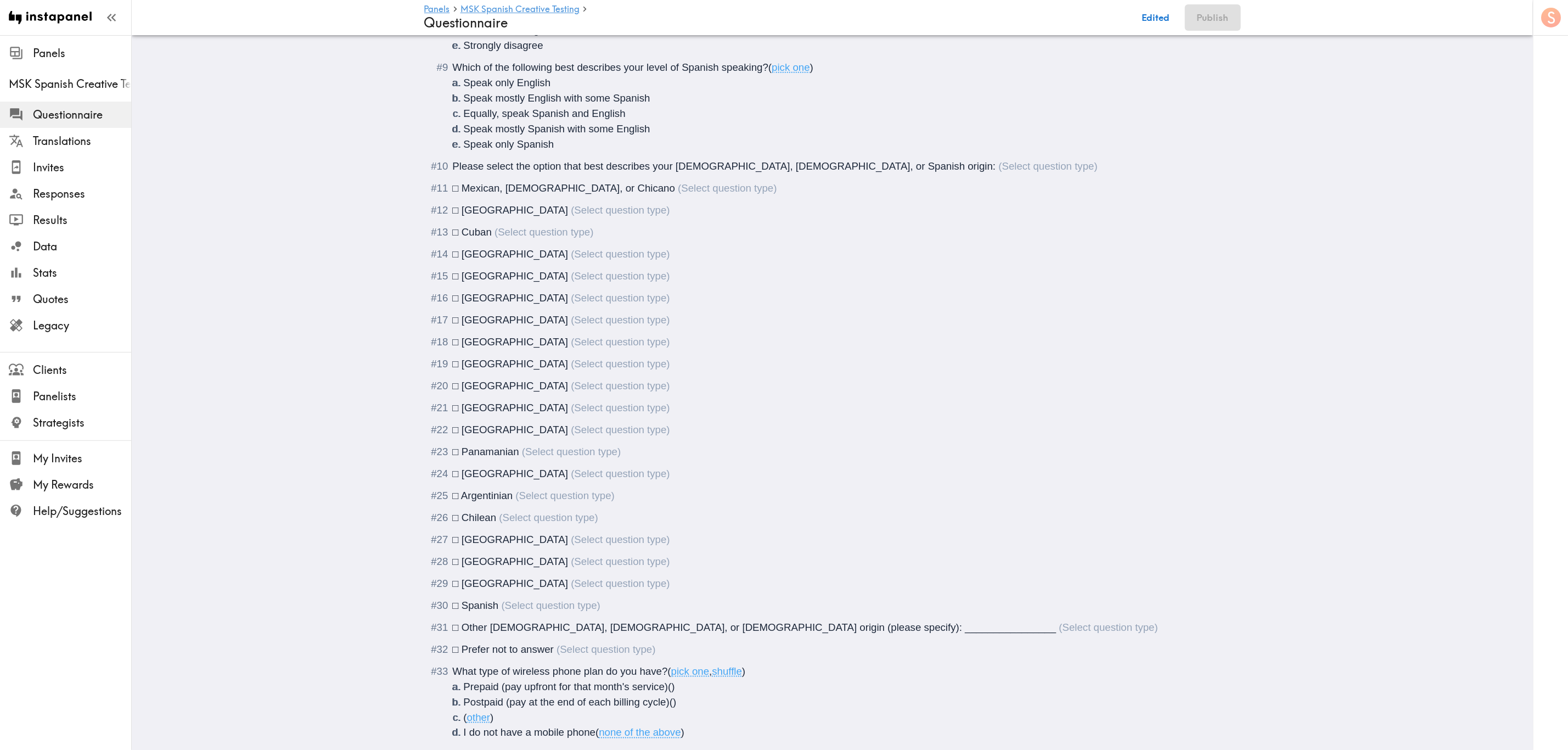
scroll to position [933, 0]
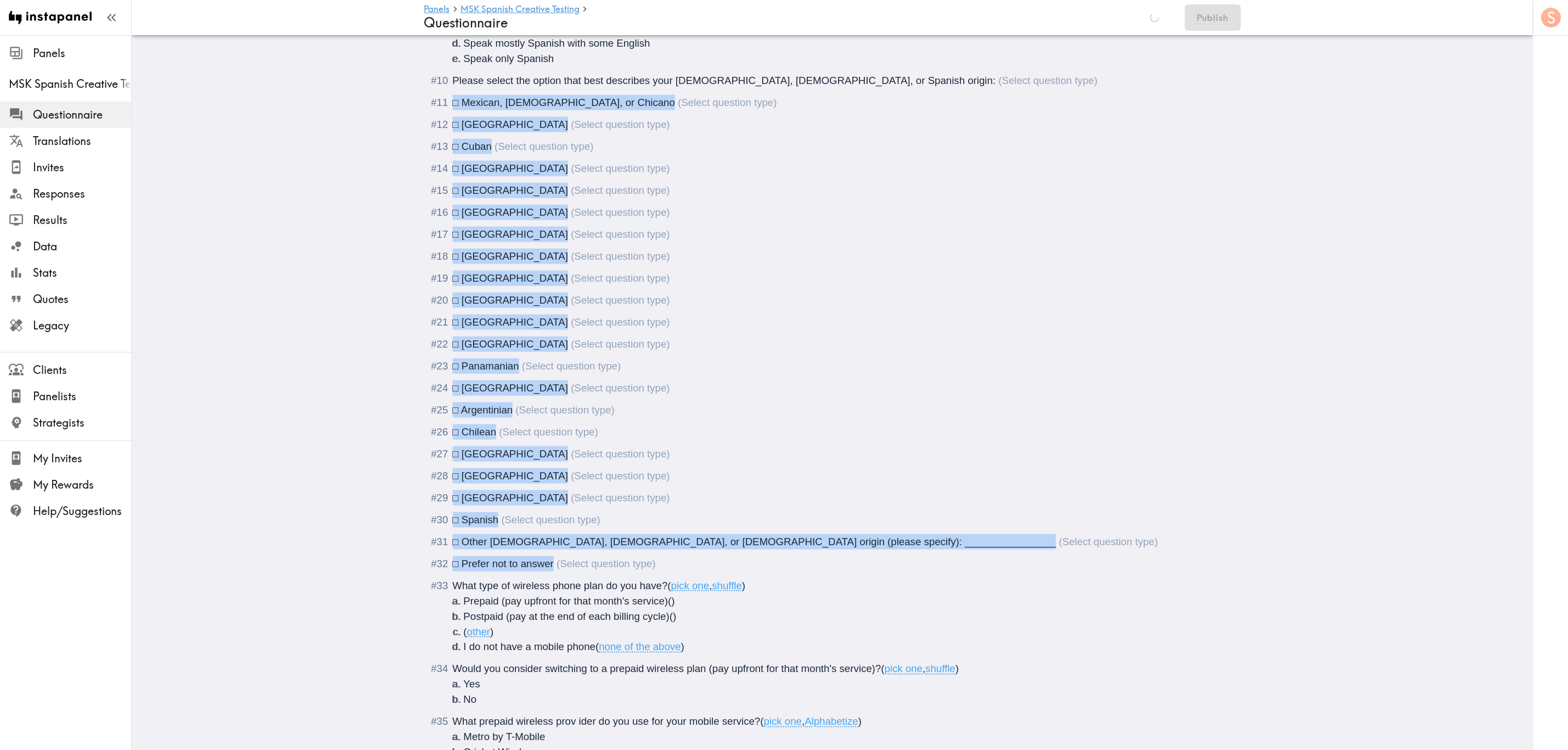
drag, startPoint x: 549, startPoint y: 577, endPoint x: 446, endPoint y: 116, distance: 472.4
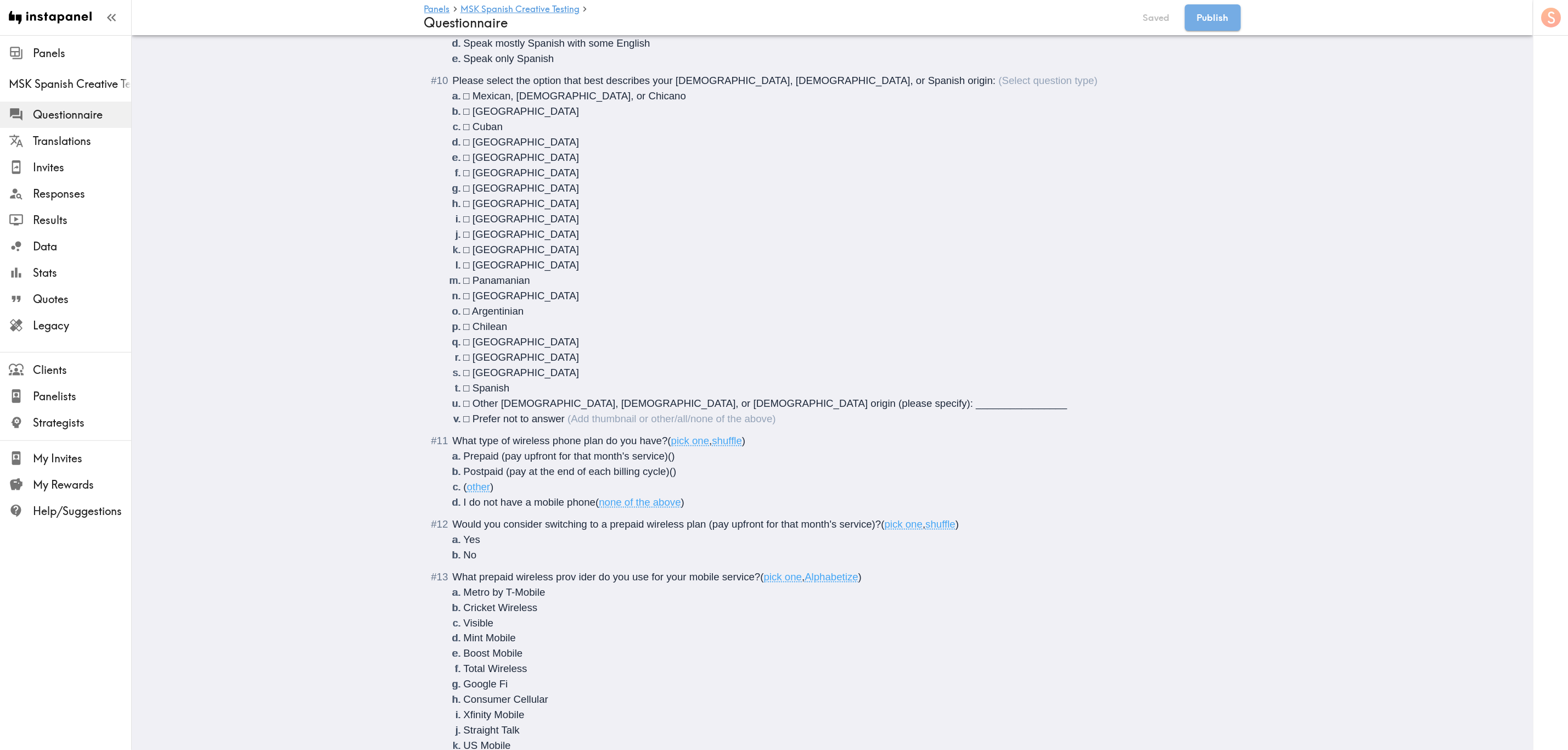
click at [499, 134] on li "□ Cuban" at bounding box center [846, 126] width 764 height 16
drag, startPoint x: 470, startPoint y: 112, endPoint x: 476, endPoint y: 122, distance: 11.7
click at [464, 104] on li "□ Mexican, [DEMOGRAPHIC_DATA], or Chicano" at bounding box center [846, 96] width 764 height 16
drag, startPoint x: 469, startPoint y: 124, endPoint x: 454, endPoint y: 125, distance: 15.0
click at [464, 119] on li "□ [GEOGRAPHIC_DATA]" at bounding box center [846, 111] width 764 height 16
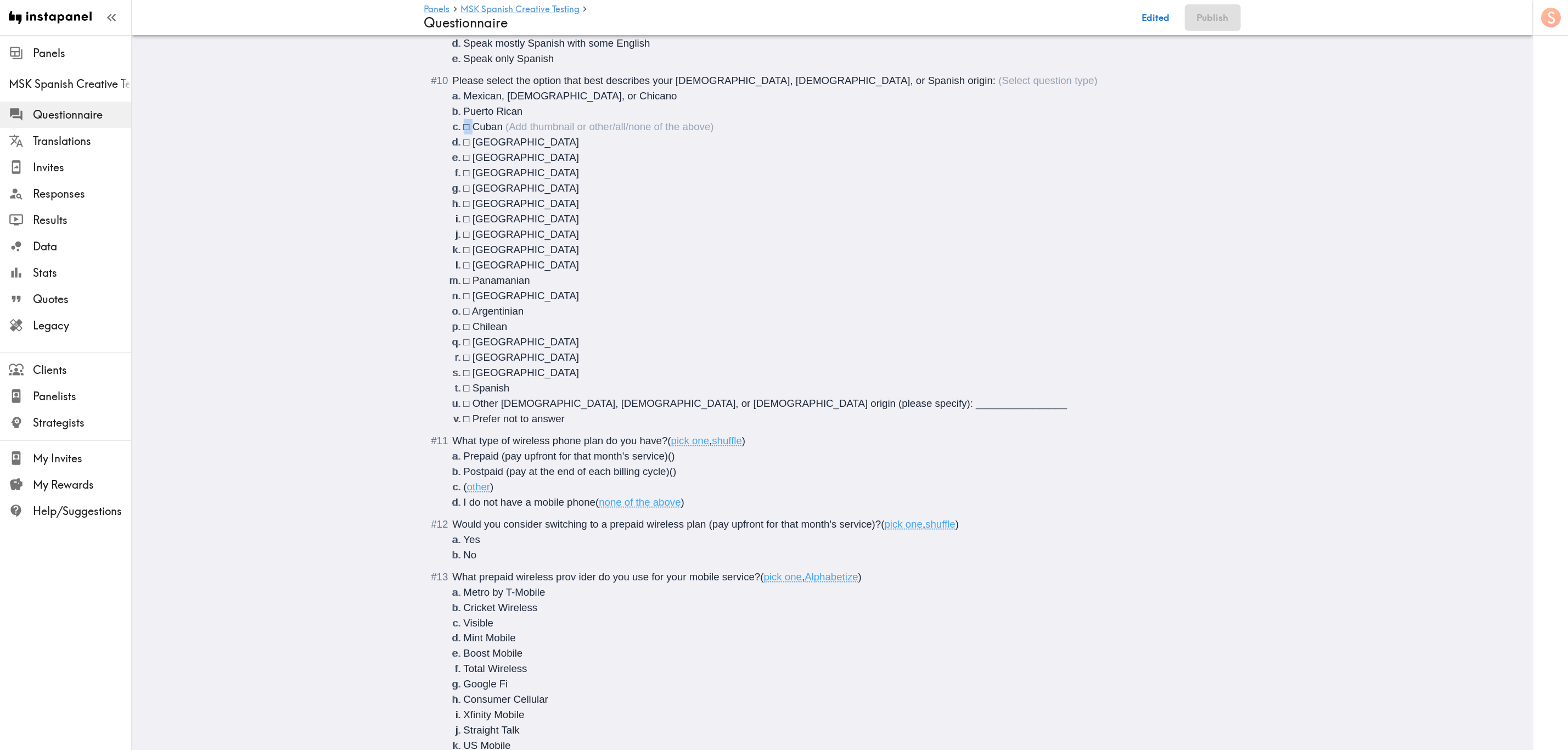
drag, startPoint x: 470, startPoint y: 143, endPoint x: 450, endPoint y: 142, distance: 20.0
click at [464, 134] on li "□ Cuban" at bounding box center [846, 126] width 764 height 16
drag, startPoint x: 467, startPoint y: 155, endPoint x: 446, endPoint y: 157, distance: 21.1
click at [464, 150] on li "□ [GEOGRAPHIC_DATA]" at bounding box center [846, 142] width 764 height 16
drag, startPoint x: 468, startPoint y: 170, endPoint x: 445, endPoint y: 170, distance: 23.0
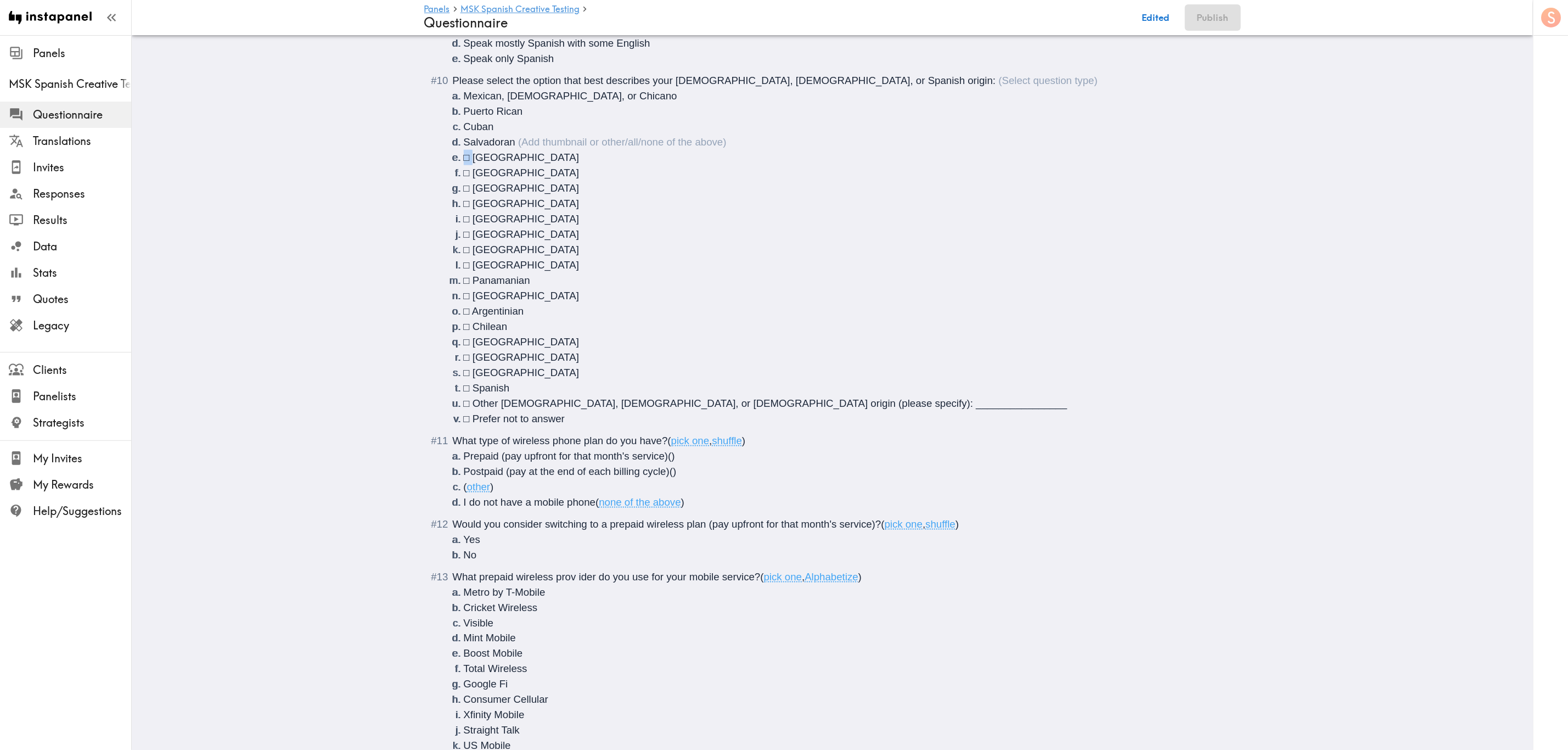
click at [464, 166] on li "□ [GEOGRAPHIC_DATA]" at bounding box center [846, 157] width 764 height 16
drag, startPoint x: 469, startPoint y: 189, endPoint x: 444, endPoint y: 189, distance: 25.0
click at [444, 189] on li "Please select the option that best describes your [DEMOGRAPHIC_DATA], [DEMOGRAP…" at bounding box center [833, 249] width 790 height 353
drag, startPoint x: 468, startPoint y: 206, endPoint x: 442, endPoint y: 204, distance: 26.1
click at [442, 204] on li "Please select the option that best describes your [DEMOGRAPHIC_DATA], [DEMOGRAP…" at bounding box center [833, 249] width 790 height 353
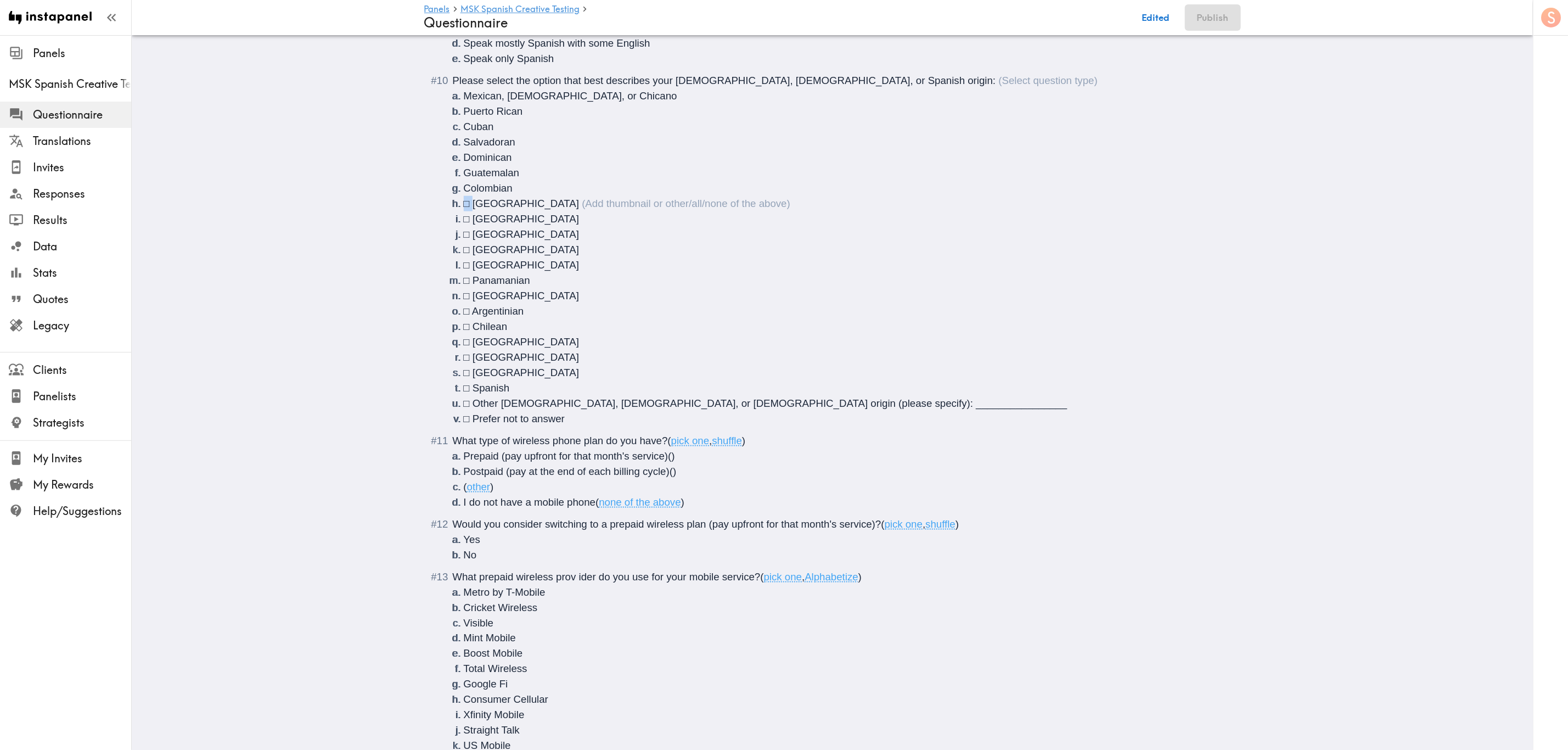
drag, startPoint x: 470, startPoint y: 216, endPoint x: 449, endPoint y: 216, distance: 21.0
click at [464, 211] on li "□ [GEOGRAPHIC_DATA]" at bounding box center [846, 203] width 764 height 16
drag, startPoint x: 467, startPoint y: 234, endPoint x: 433, endPoint y: 231, distance: 34.1
click at [438, 231] on li "Please select the option that best describes your [DEMOGRAPHIC_DATA], [DEMOGRAP…" at bounding box center [833, 249] width 790 height 353
drag, startPoint x: 468, startPoint y: 250, endPoint x: 443, endPoint y: 250, distance: 25.0
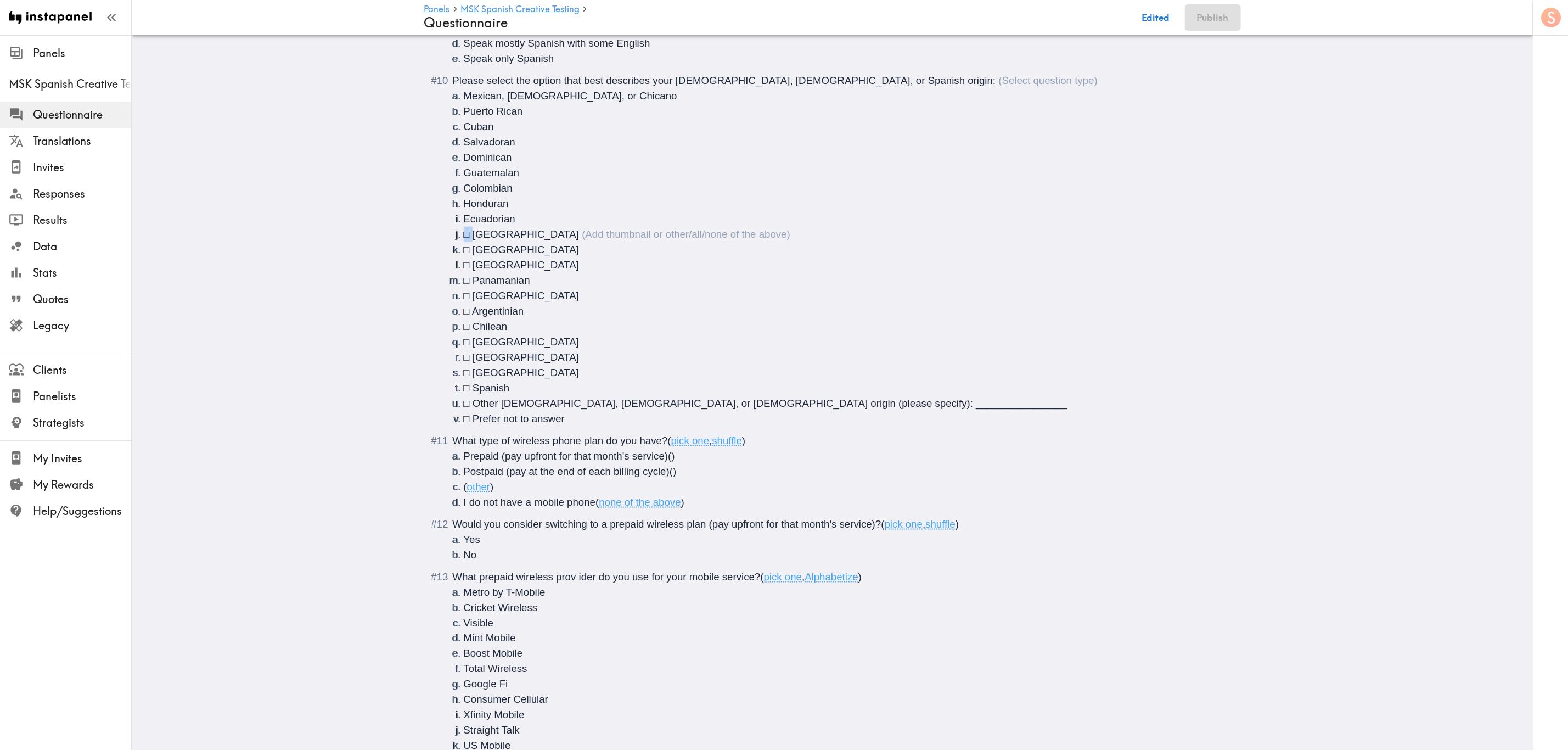
click at [444, 250] on li "Please select the option that best describes your [DEMOGRAPHIC_DATA], [DEMOGRAP…" at bounding box center [833, 249] width 790 height 353
drag, startPoint x: 469, startPoint y: 266, endPoint x: 439, endPoint y: 263, distance: 30.1
click at [439, 263] on li "Please select the option that best describes your [DEMOGRAPHIC_DATA], [DEMOGRAP…" at bounding box center [833, 249] width 790 height 353
drag, startPoint x: 467, startPoint y: 280, endPoint x: 429, endPoint y: 280, distance: 38.0
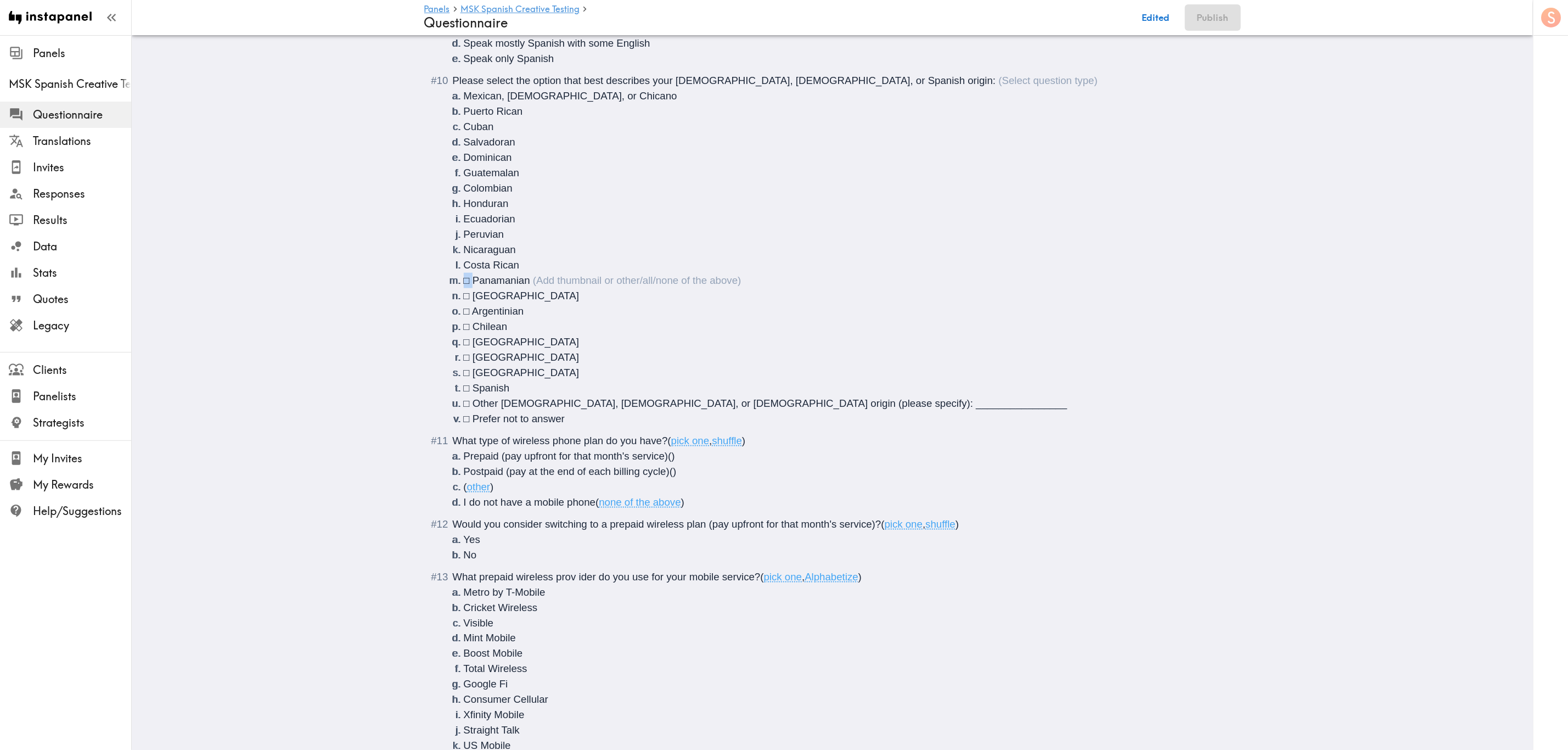
drag, startPoint x: 467, startPoint y: 293, endPoint x: 450, endPoint y: 293, distance: 17.0
click at [464, 289] on li "□ Panamanian" at bounding box center [846, 280] width 764 height 16
drag, startPoint x: 467, startPoint y: 311, endPoint x: 448, endPoint y: 311, distance: 19.0
click at [464, 303] on li "□ [GEOGRAPHIC_DATA]" at bounding box center [846, 296] width 764 height 16
drag, startPoint x: 468, startPoint y: 325, endPoint x: 446, endPoint y: 325, distance: 22.0
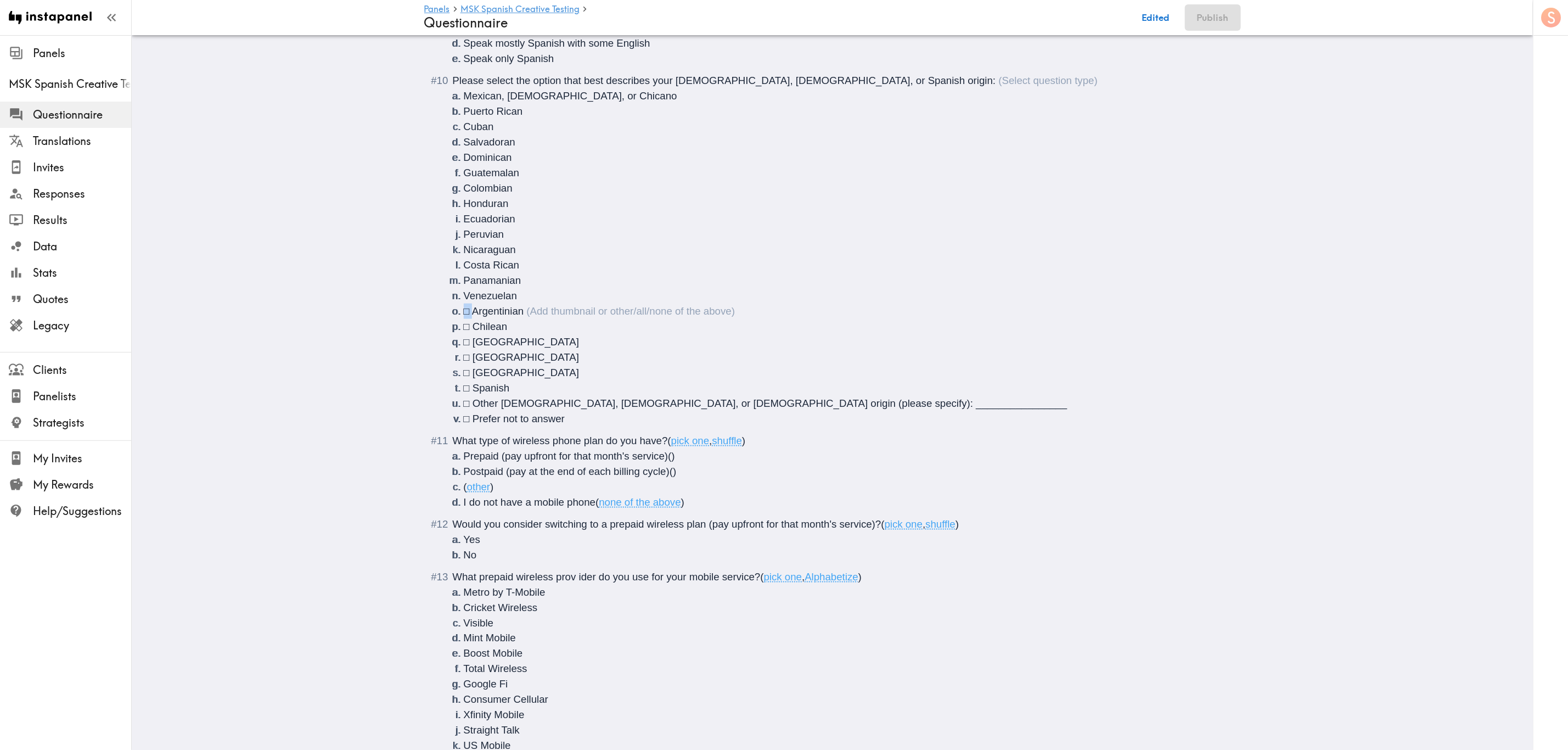
click at [464, 319] on li "□ Argentinian" at bounding box center [846, 311] width 764 height 16
drag, startPoint x: 467, startPoint y: 360, endPoint x: 446, endPoint y: 357, distance: 21.2
click at [464, 350] on li "□ [GEOGRAPHIC_DATA]" at bounding box center [846, 342] width 764 height 16
drag, startPoint x: 466, startPoint y: 372, endPoint x: 442, endPoint y: 371, distance: 24.0
click at [442, 371] on li "Please select the option that best describes your [DEMOGRAPHIC_DATA], [DEMOGRAP…" at bounding box center [833, 249] width 790 height 353
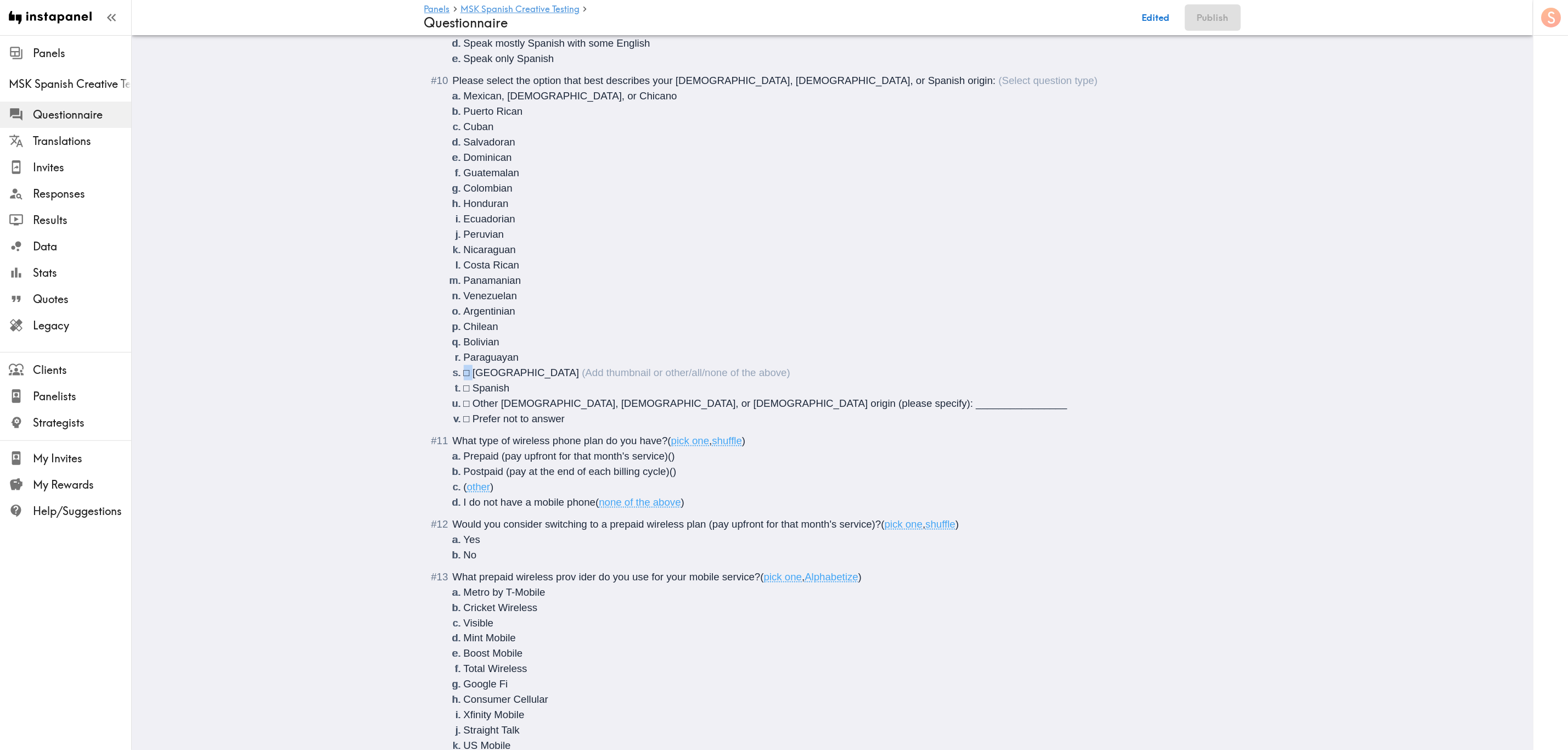
drag, startPoint x: 468, startPoint y: 389, endPoint x: 448, endPoint y: 389, distance: 20.0
click at [464, 380] on li "□ [GEOGRAPHIC_DATA]" at bounding box center [846, 372] width 764 height 16
drag, startPoint x: 467, startPoint y: 403, endPoint x: 441, endPoint y: 402, distance: 26.0
click at [441, 402] on li "Please select the option that best describes your [DEMOGRAPHIC_DATA], [DEMOGRAP…" at bounding box center [833, 249] width 790 height 353
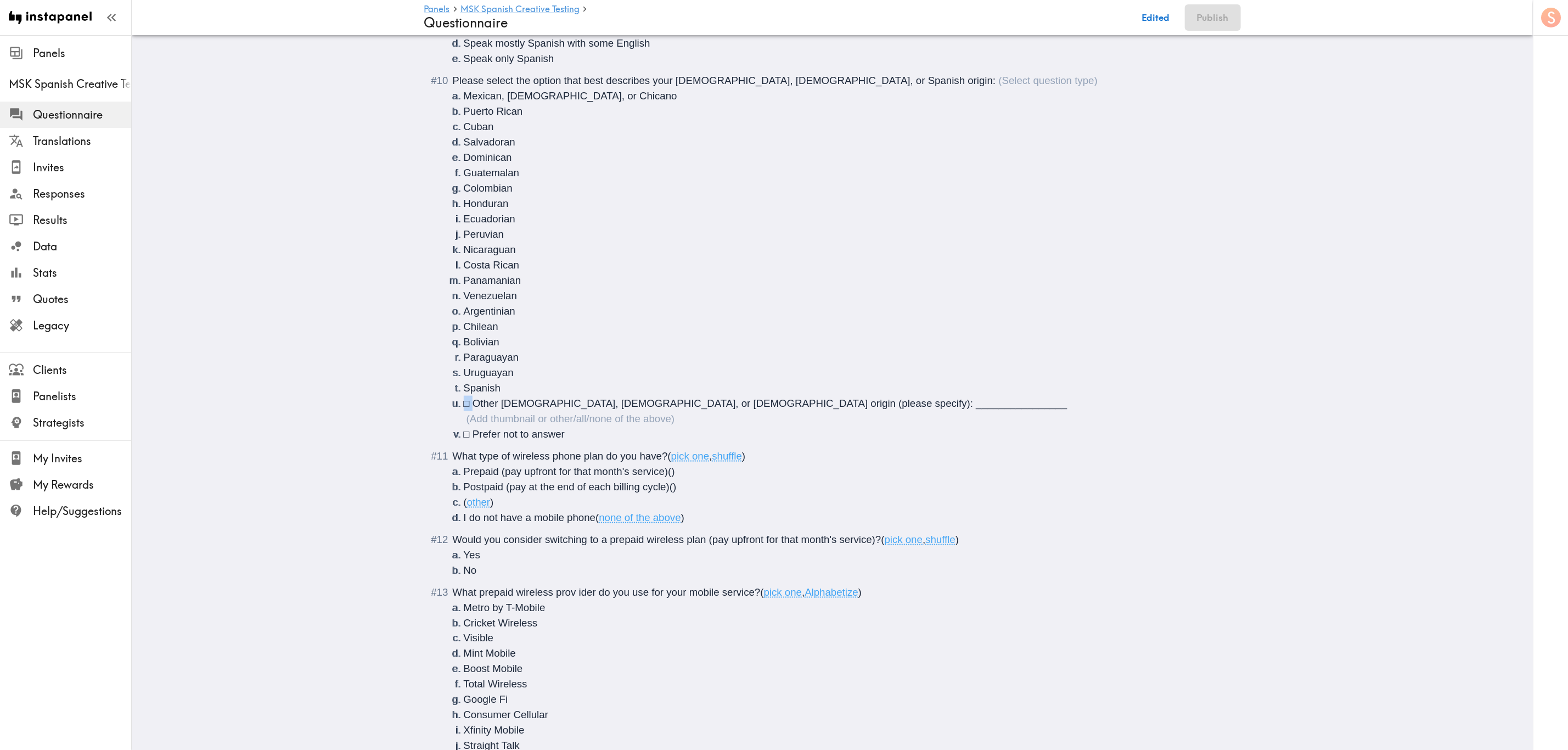
drag, startPoint x: 468, startPoint y: 416, endPoint x: 448, endPoint y: 416, distance: 20.0
click at [464, 416] on li "□ Other [DEMOGRAPHIC_DATA], [DEMOGRAPHIC_DATA], or [DEMOGRAPHIC_DATA] origin (p…" at bounding box center [846, 411] width 764 height 30
drag, startPoint x: 648, startPoint y: 423, endPoint x: 828, endPoint y: 420, distance: 180.0
click at [828, 420] on li "Other [DEMOGRAPHIC_DATA], [DEMOGRAPHIC_DATA], or [DEMOGRAPHIC_DATA] origin (ple…" at bounding box center [846, 411] width 764 height 30
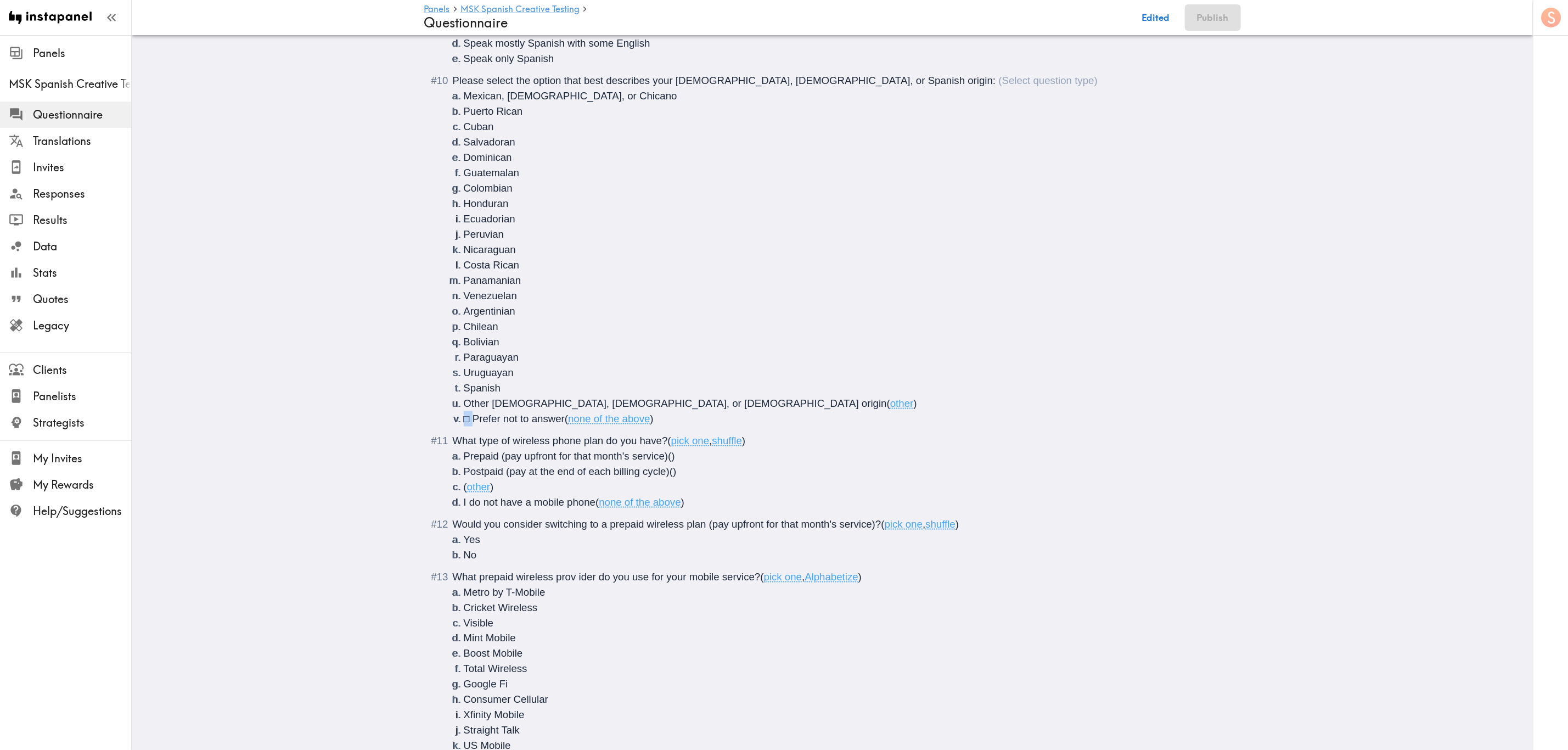
drag, startPoint x: 466, startPoint y: 436, endPoint x: 440, endPoint y: 439, distance: 26.2
click at [440, 426] on li "Please select the option that best describes your [DEMOGRAPHIC_DATA], [DEMOGRAP…" at bounding box center [833, 249] width 790 height 353
click at [488, 409] on span "Other [DEMOGRAPHIC_DATA], [DEMOGRAPHIC_DATA], or [DEMOGRAPHIC_DATA] origin" at bounding box center [675, 403] width 423 height 11
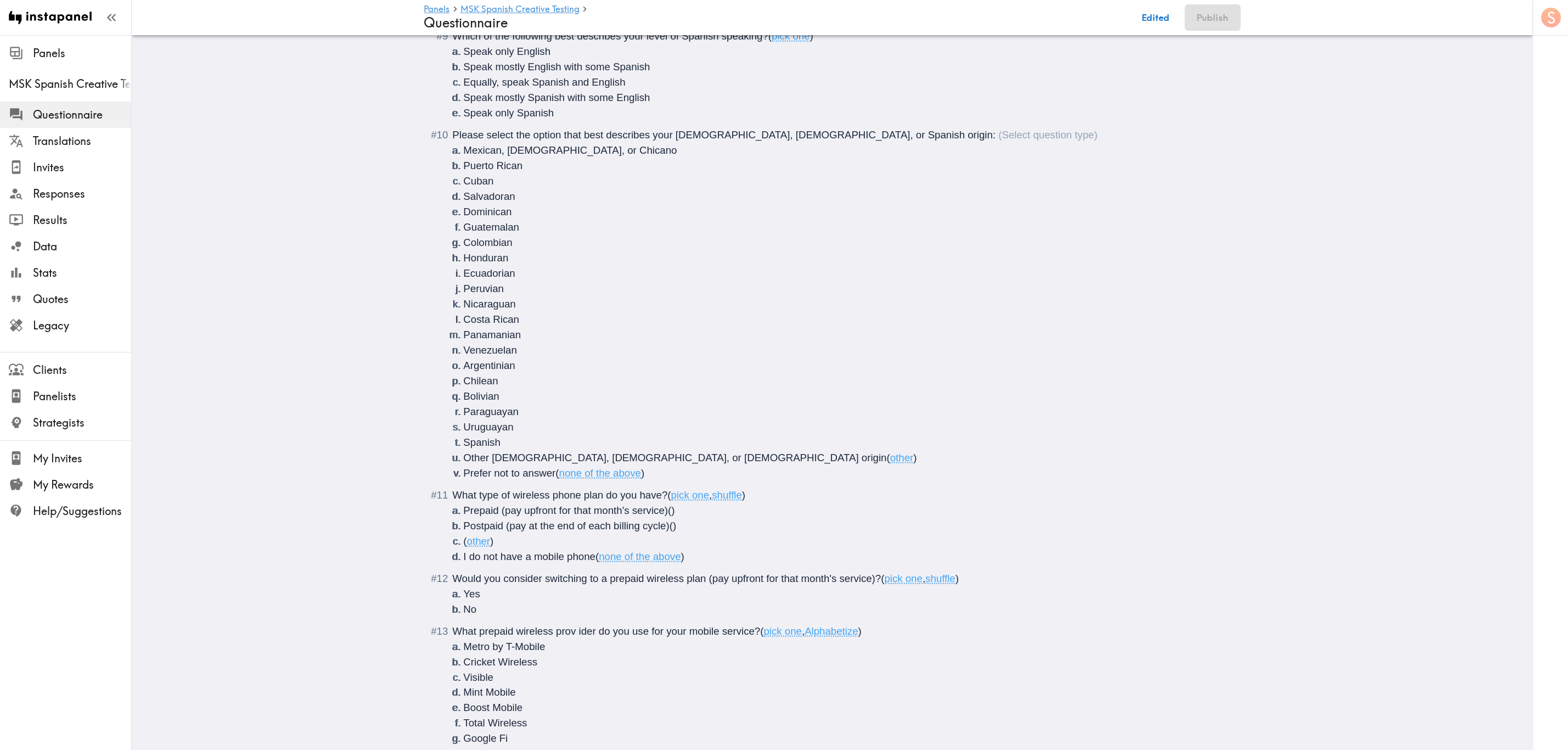
scroll to position [850, 0]
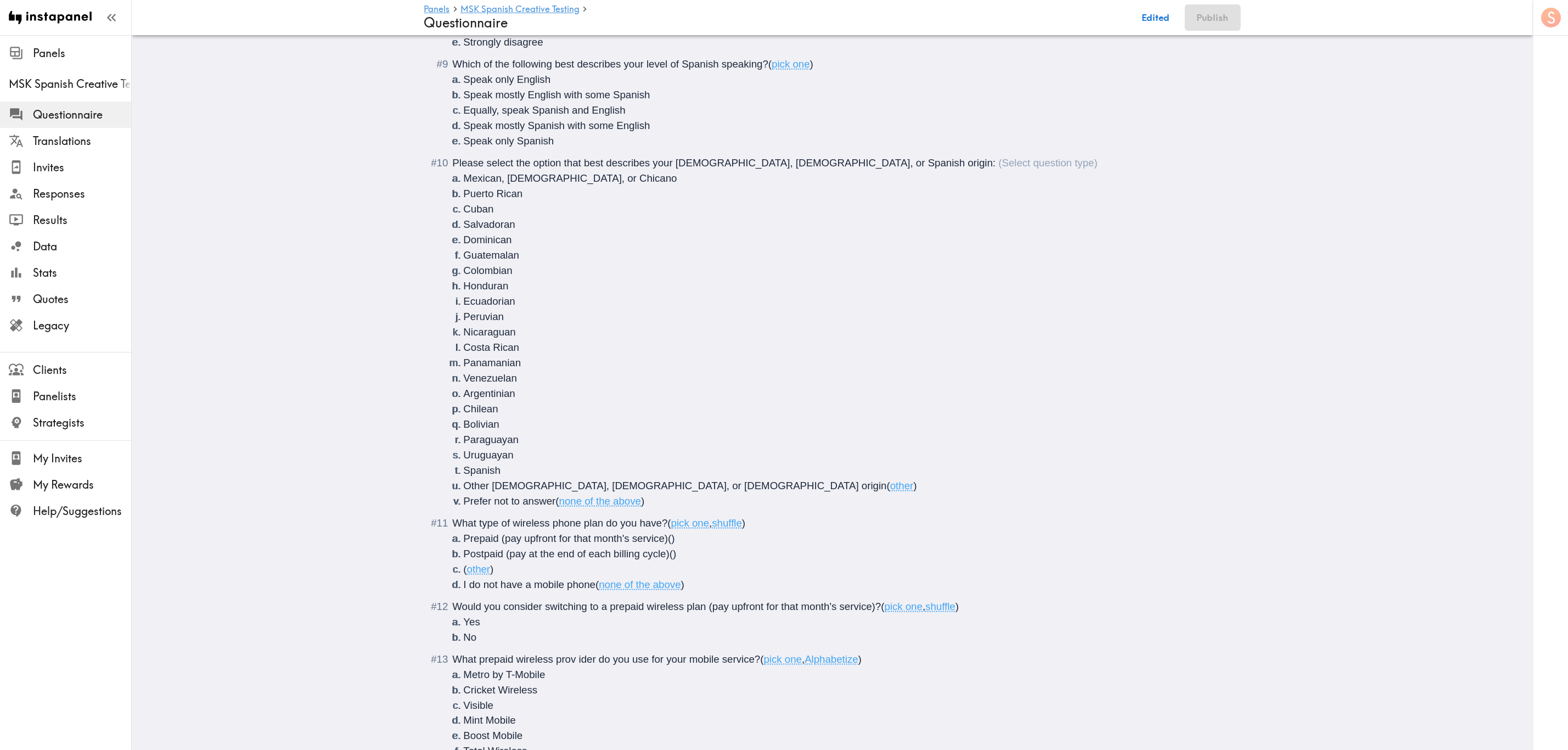
click at [868, 169] on div "Please select the option that best describes your [DEMOGRAPHIC_DATA], [DEMOGRAP…" at bounding box center [775, 162] width 645 height 11
click at [948, 18] on button "Save now" at bounding box center [1149, 17] width 54 height 26
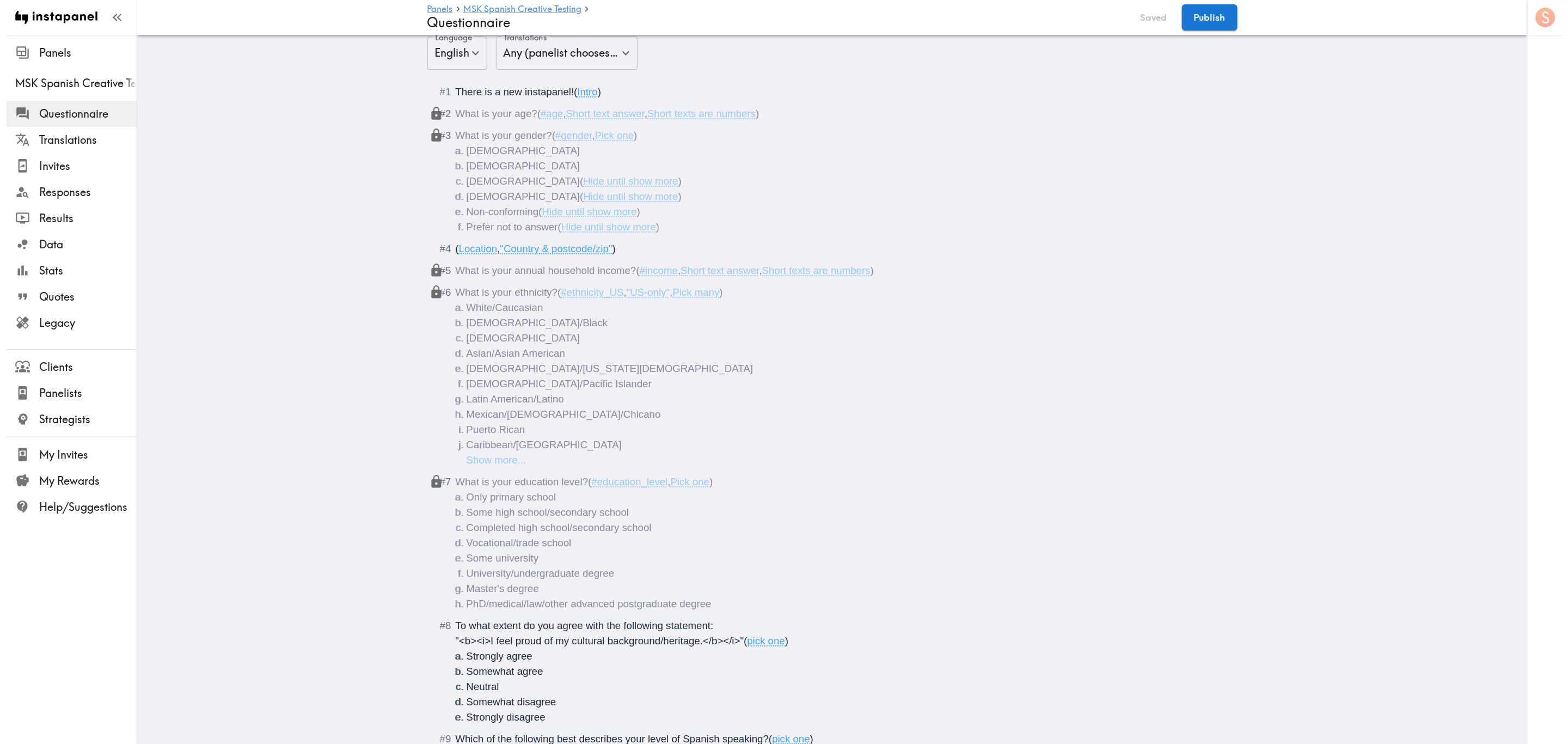
scroll to position [0, 0]
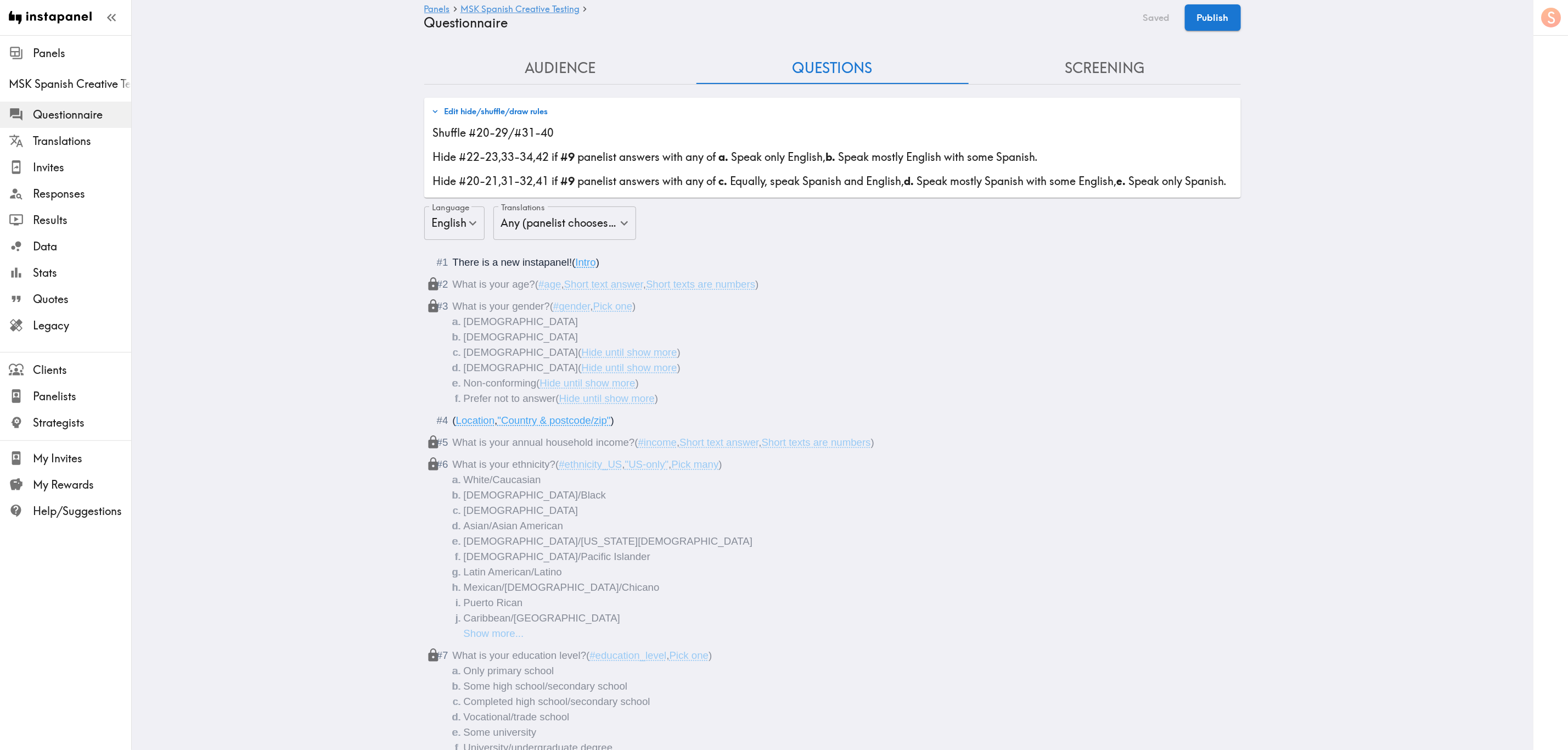
click at [535, 114] on button "Edit hide/shuffle/draw rules" at bounding box center [489, 111] width 122 height 19
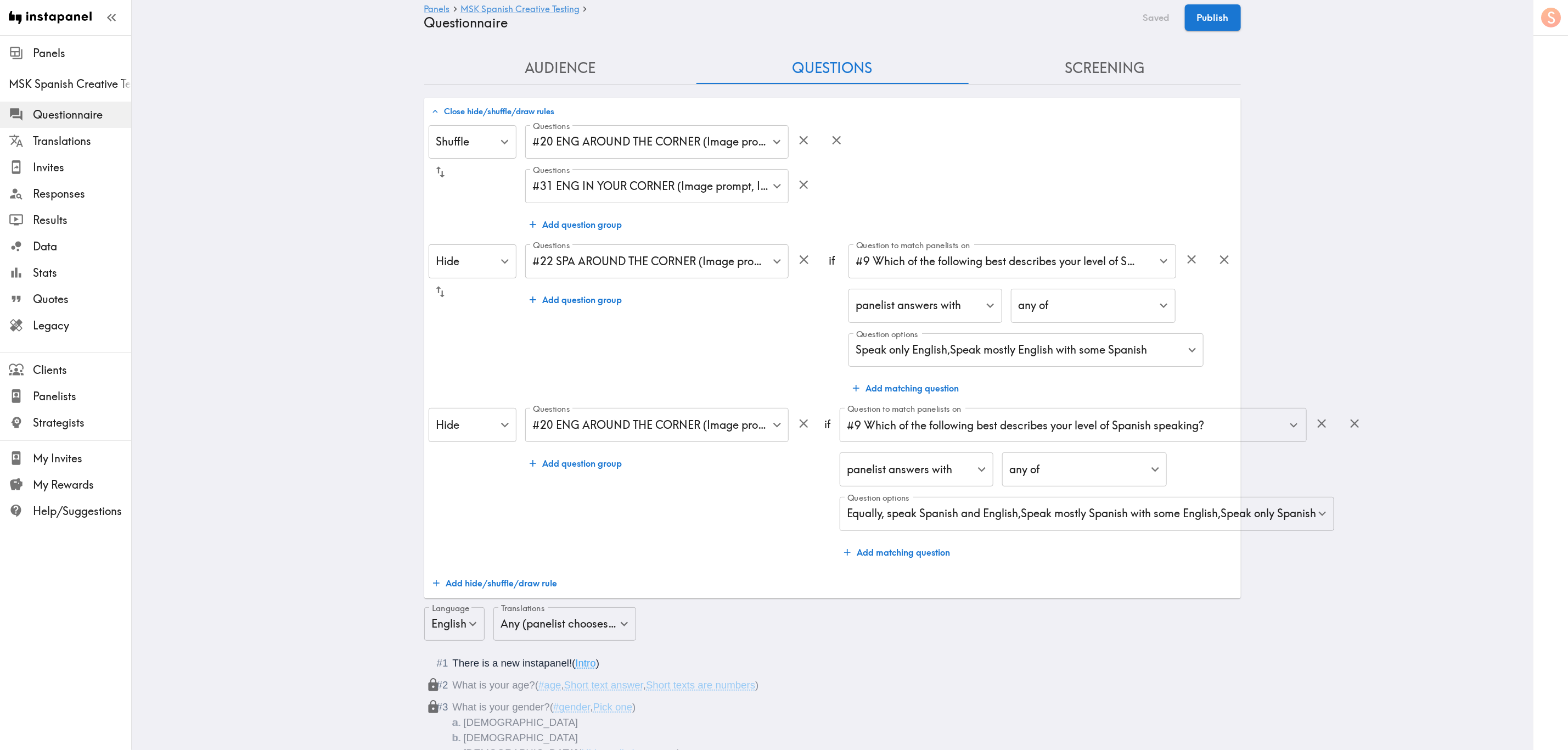
click at [684, 279] on div "Questions #22 SPA AROUND THE CORNER (Image prompt, Around_The_Corner_SPA_TITLE.…" at bounding box center [657, 262] width 263 height 36
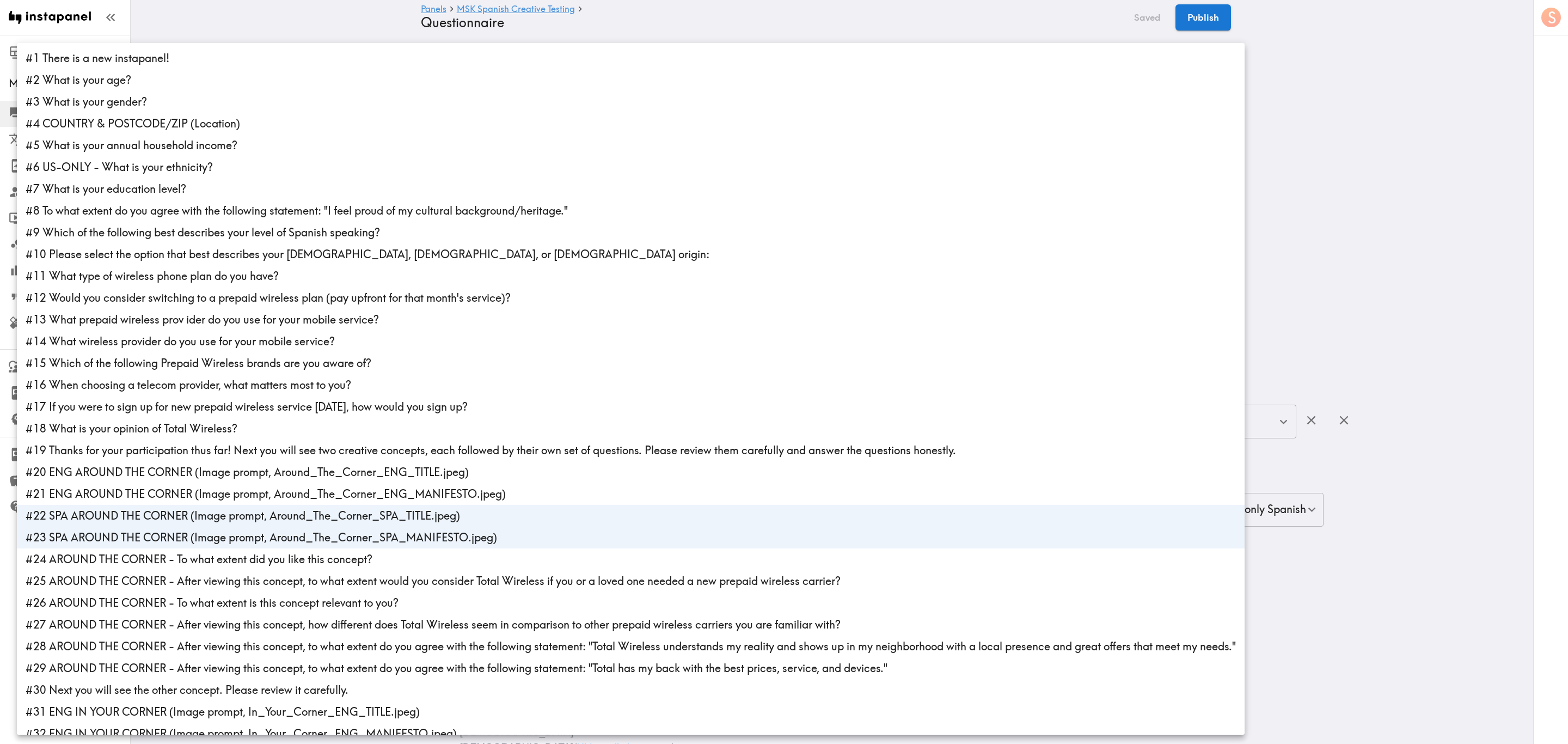
scroll to position [296, 0]
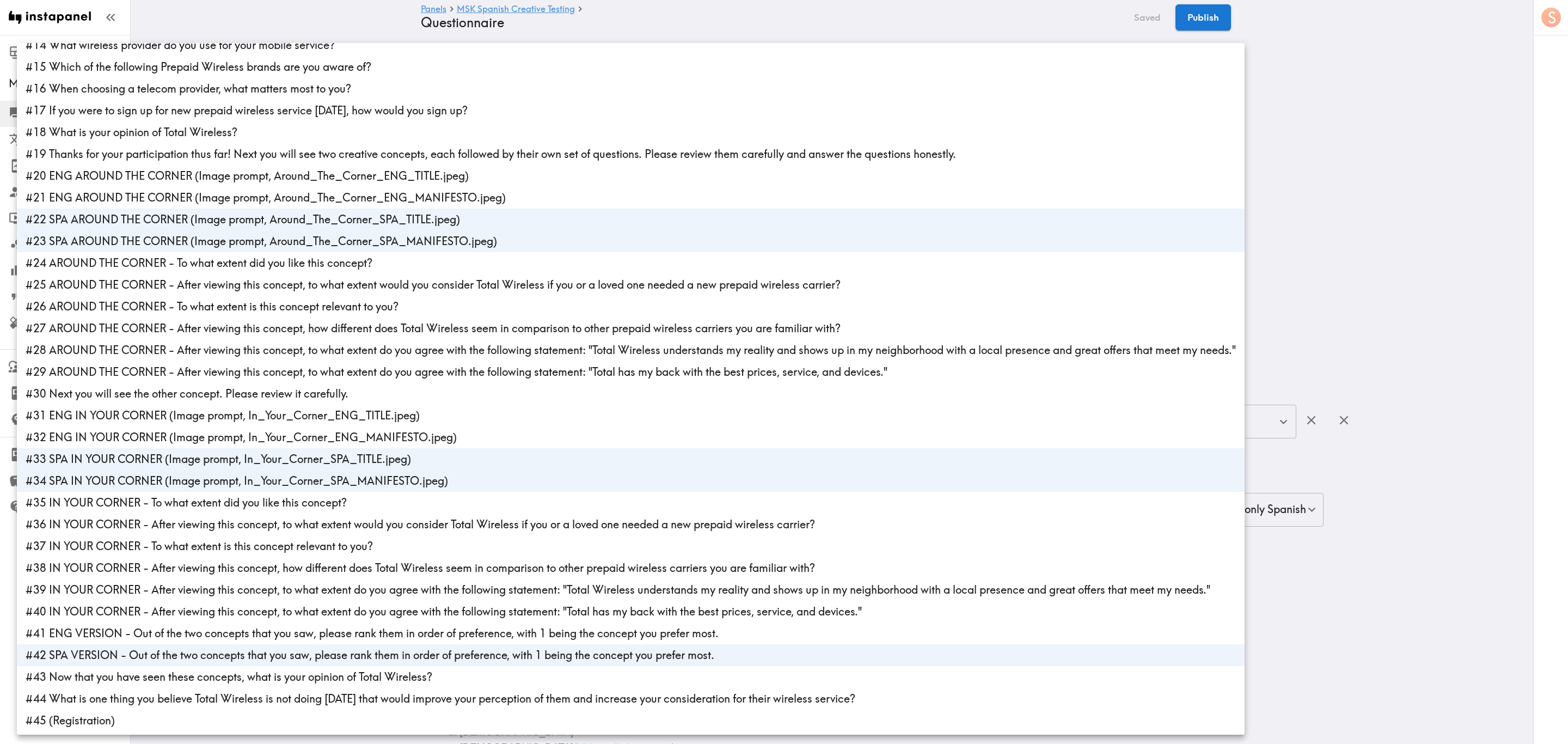
click at [940, 154] on div at bounding box center [784, 372] width 1568 height 744
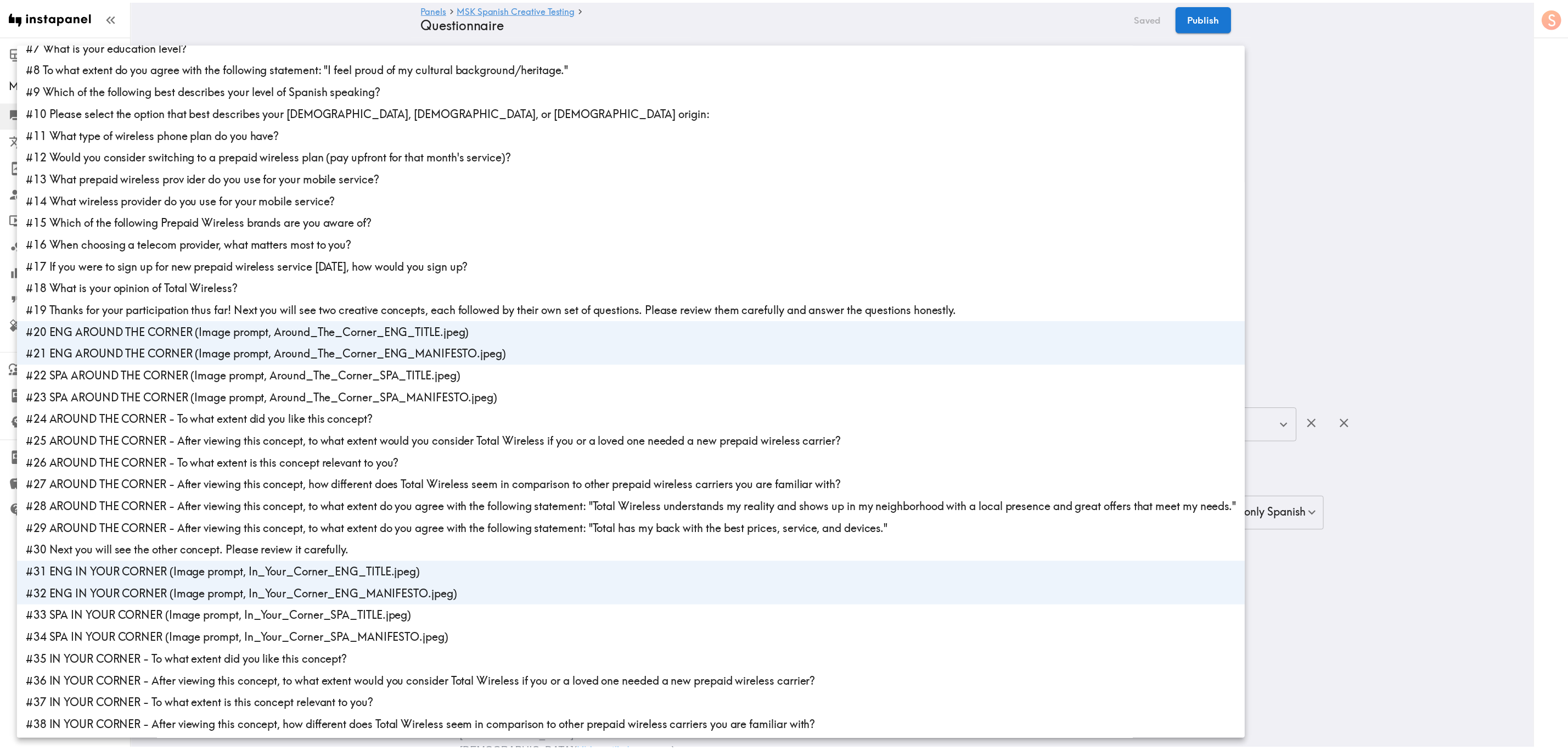
scroll to position [134, 0]
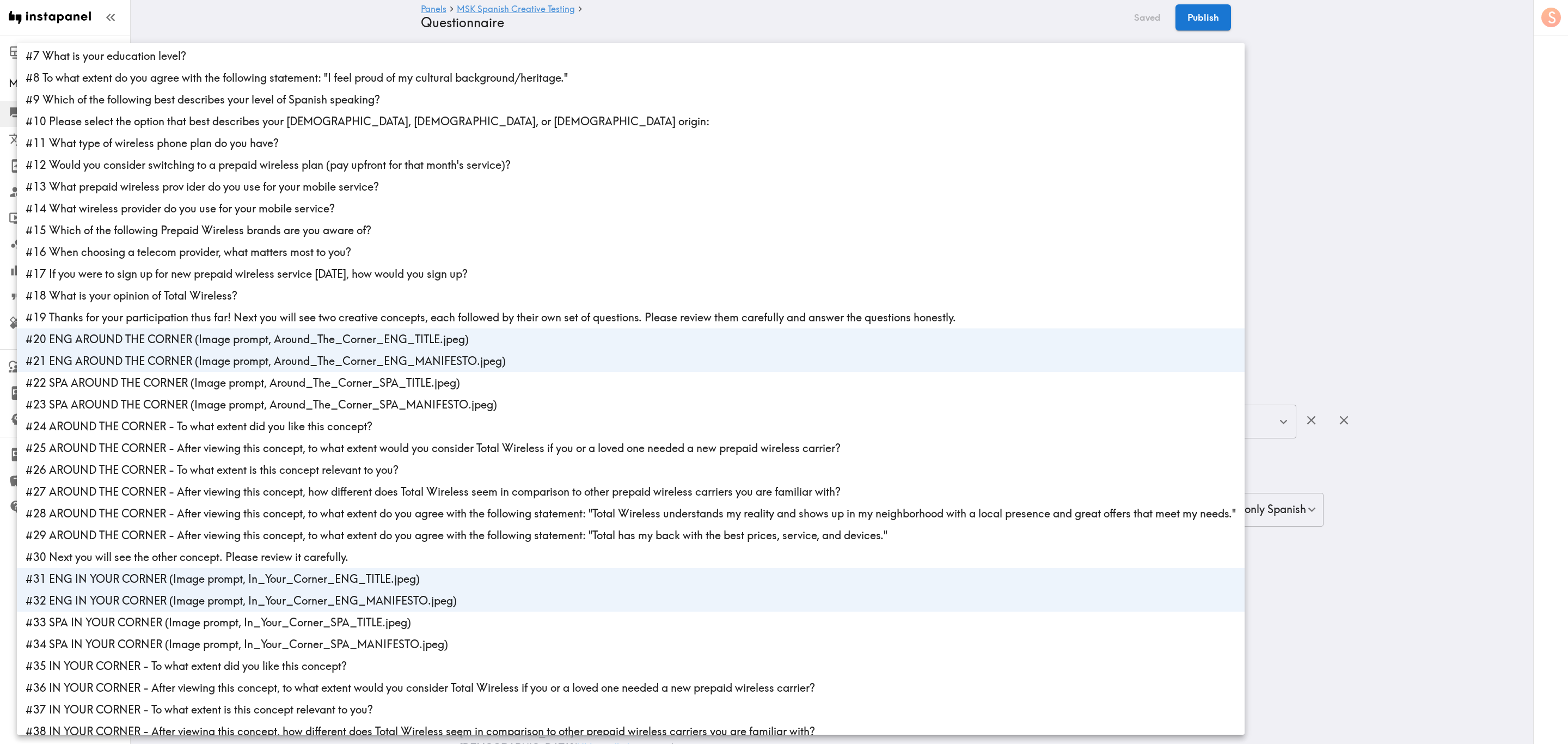
click at [940, 131] on div at bounding box center [784, 372] width 1568 height 744
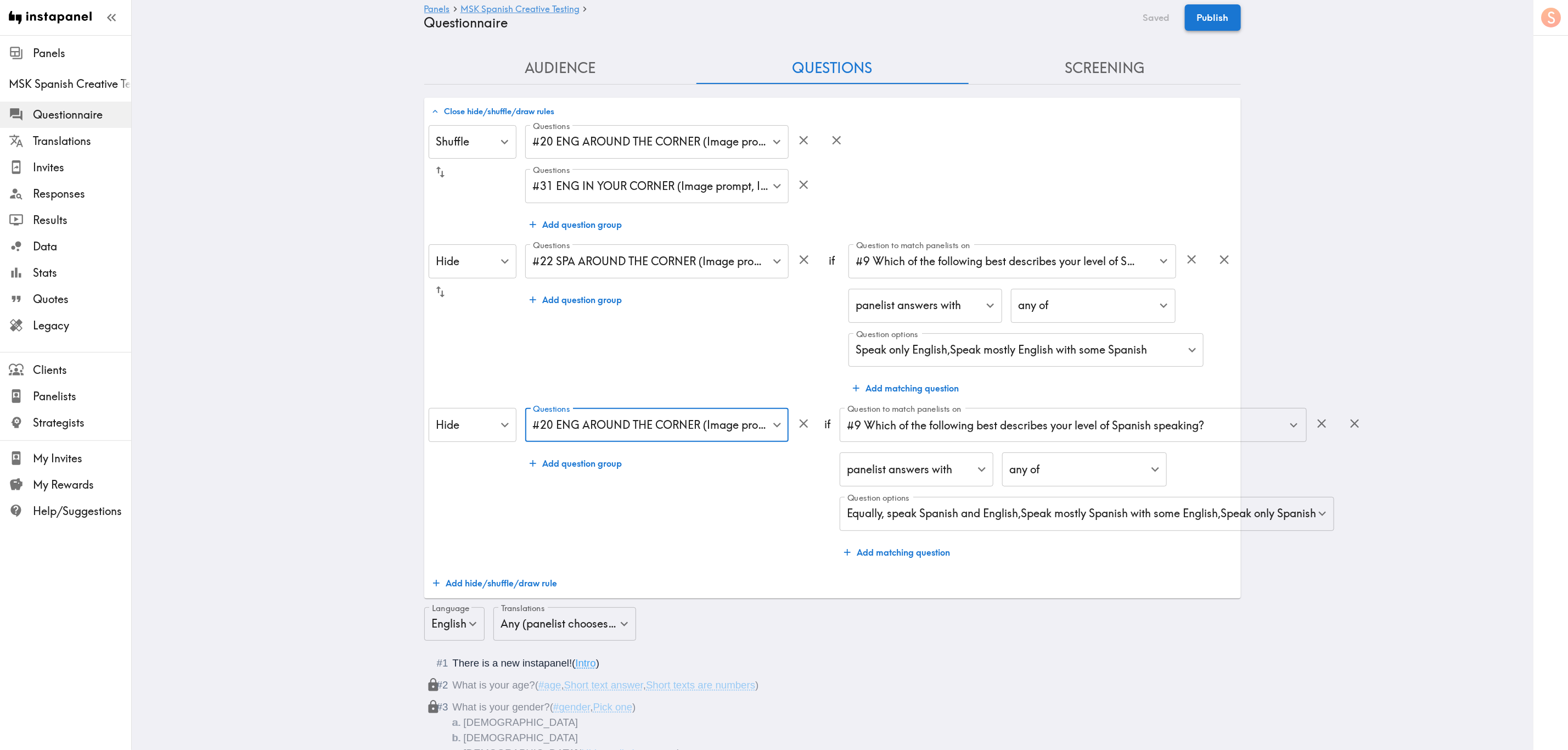
click at [948, 18] on button "Publish" at bounding box center [1213, 17] width 56 height 26
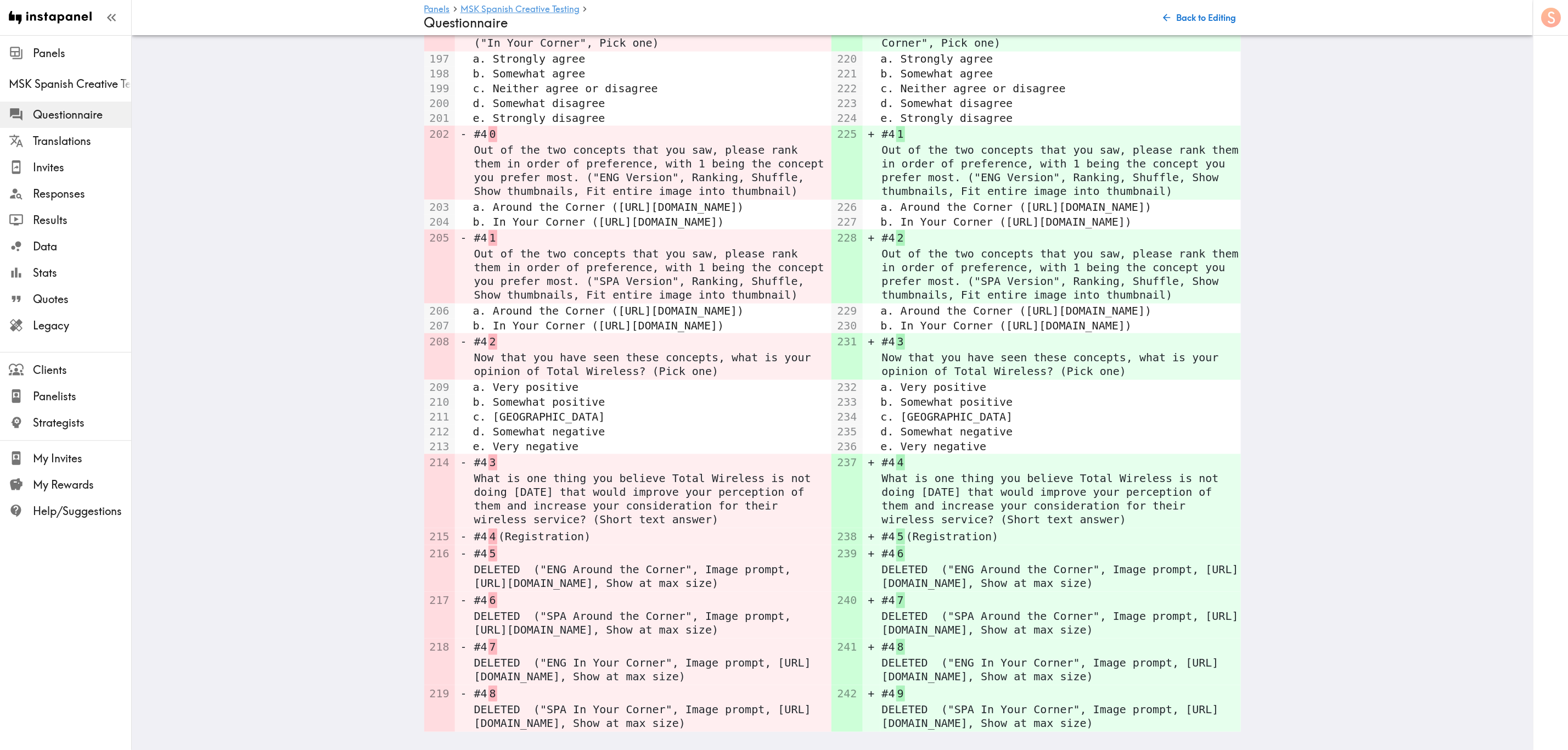
scroll to position [4007, 0]
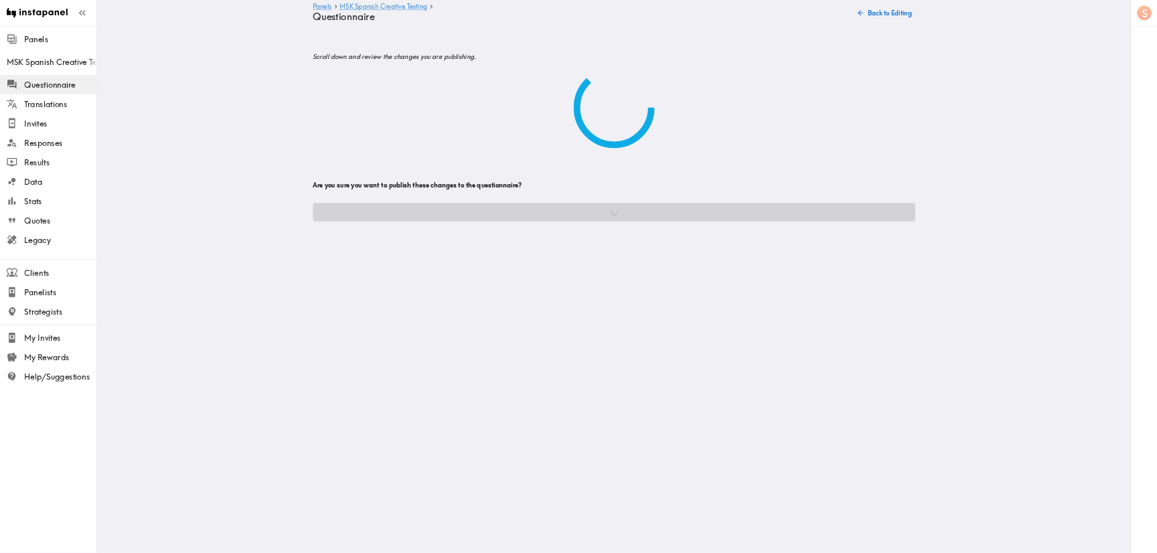
scroll to position [0, 0]
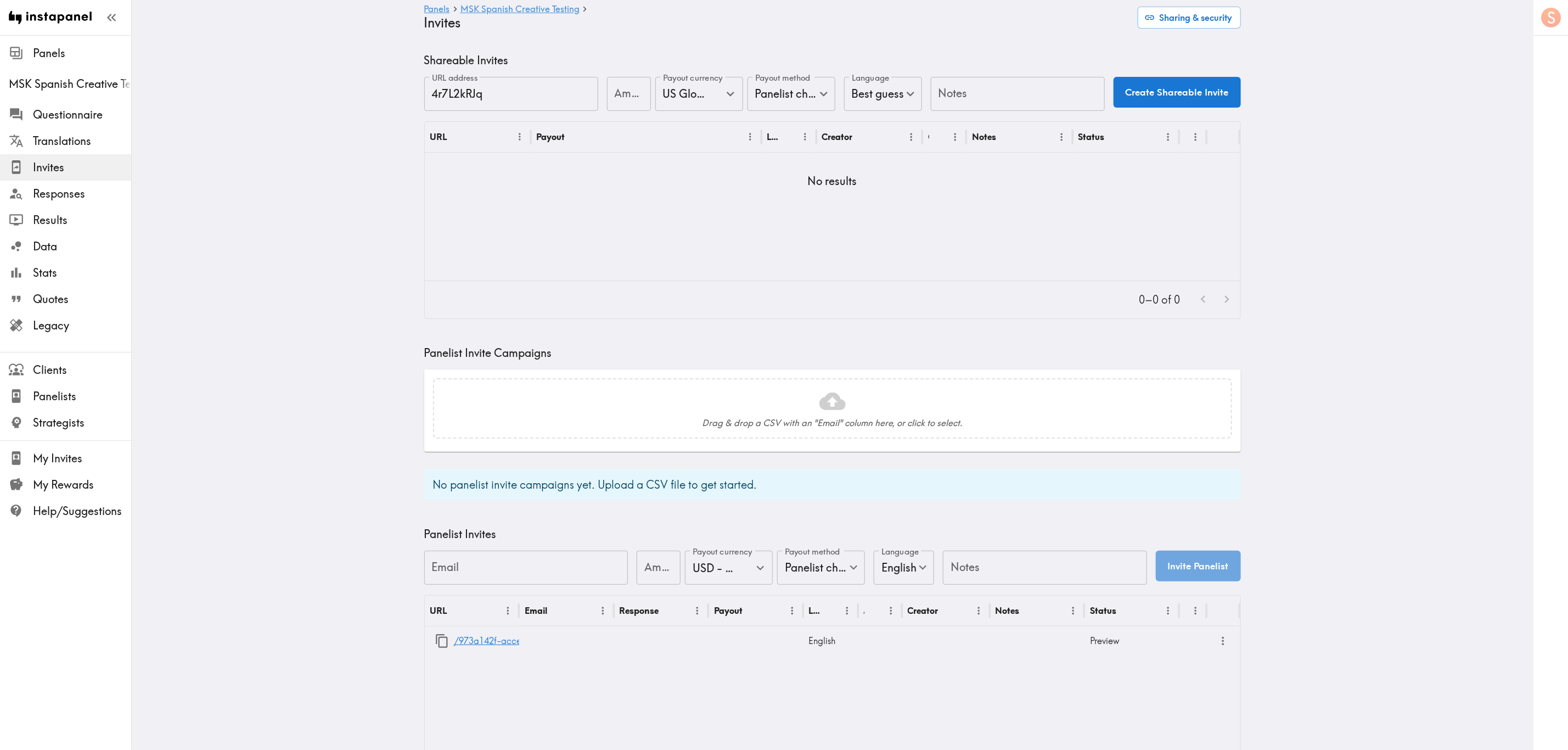
click at [764, 93] on body "Instapanel - Panels - MSK Spanish Creative Testing - Invites Panels MSK Spanish…" at bounding box center [784, 422] width 1568 height 775
click at [796, 148] on li "Partner pays" at bounding box center [785, 148] width 99 height 22
type input "Partner pays"
click at [948, 96] on input "Notes" at bounding box center [1018, 94] width 174 height 34
type input "CINT"
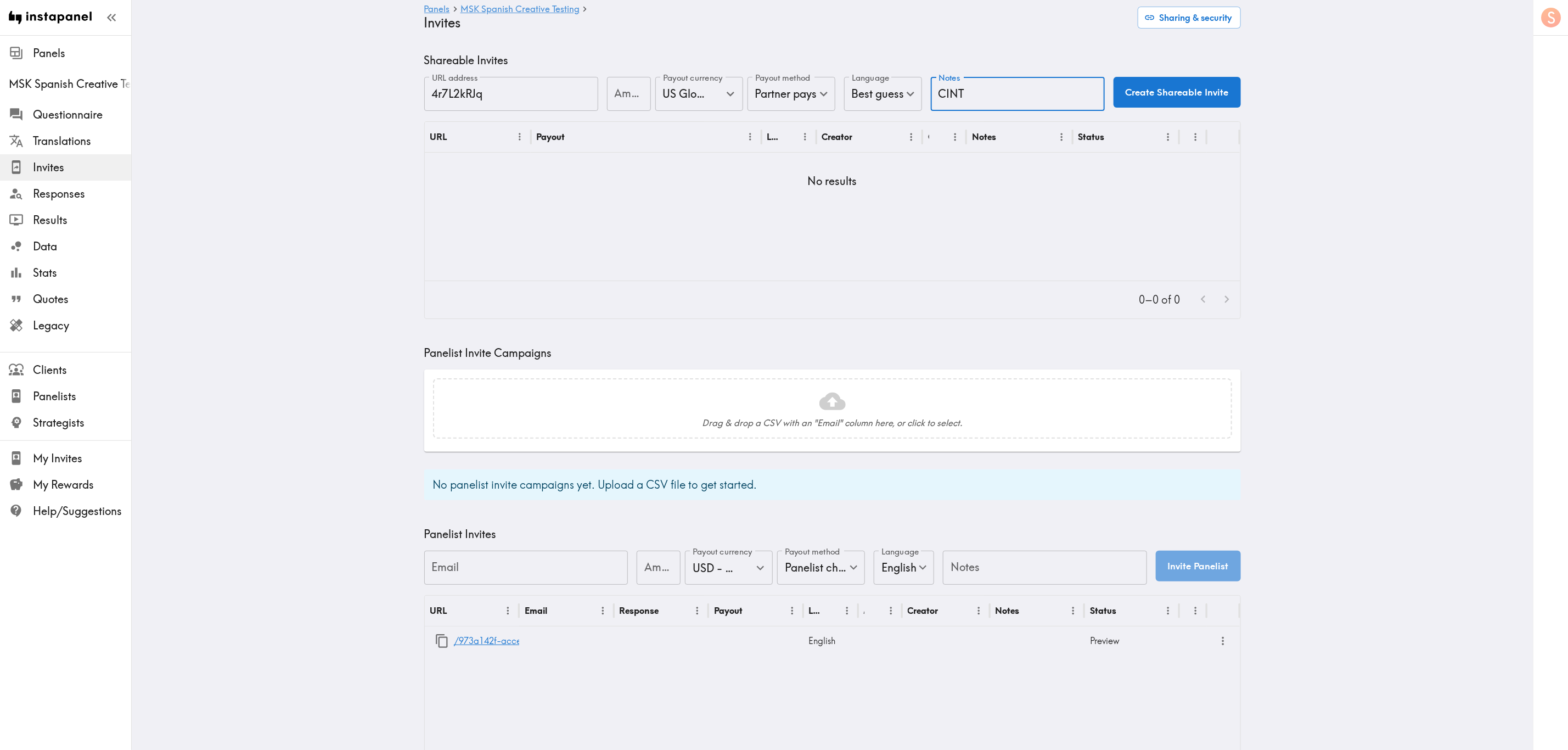
click at [948, 77] on button "Create Shareable Invite" at bounding box center [1177, 92] width 127 height 30
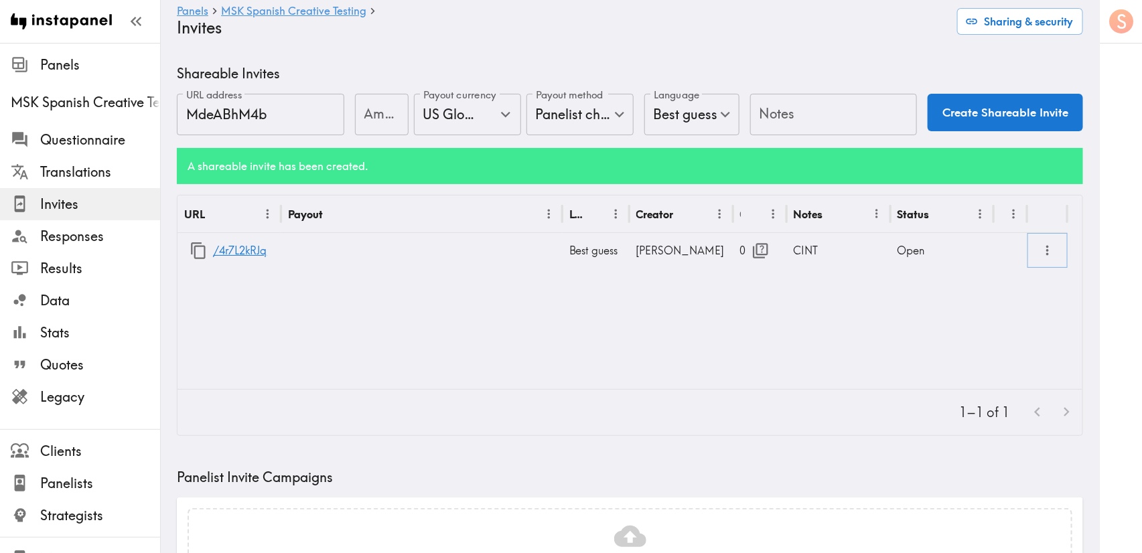
drag, startPoint x: 1051, startPoint y: 248, endPoint x: 1042, endPoint y: 319, distance: 72.2
click at [1051, 248] on icon "more" at bounding box center [1047, 250] width 15 height 15
click at [1006, 285] on li "Partner Redirect Links" at bounding box center [982, 280] width 151 height 27
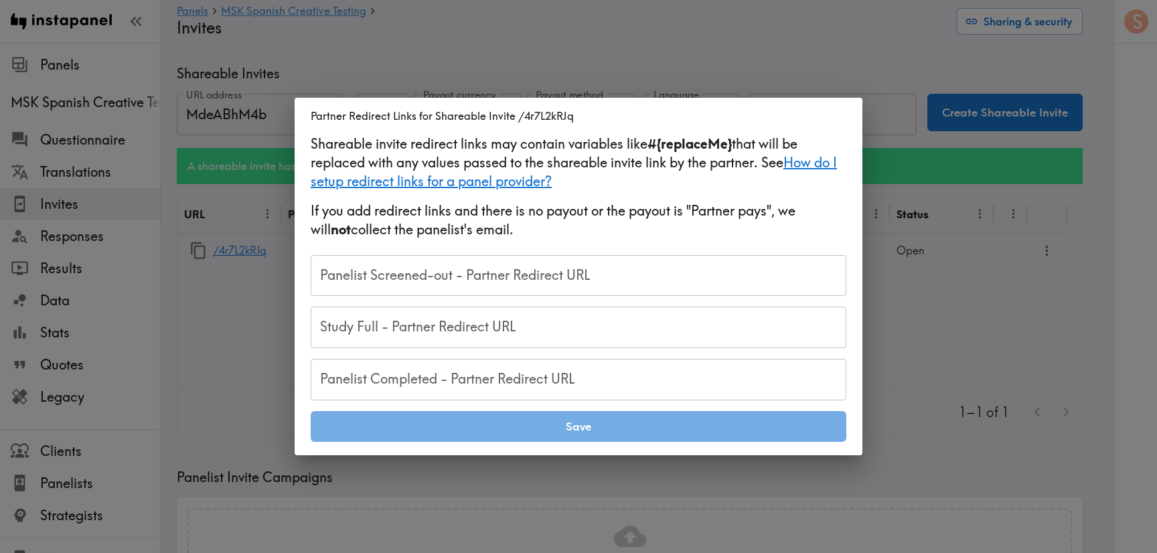
click at [546, 378] on input "Panelist Completed - Partner Redirect URL" at bounding box center [579, 380] width 536 height 42
paste input "https://[DOMAIN_NAME]/cb?token=52028cc1-3910-45f2-811b-6c0a33c23460&RID=#{RID}"
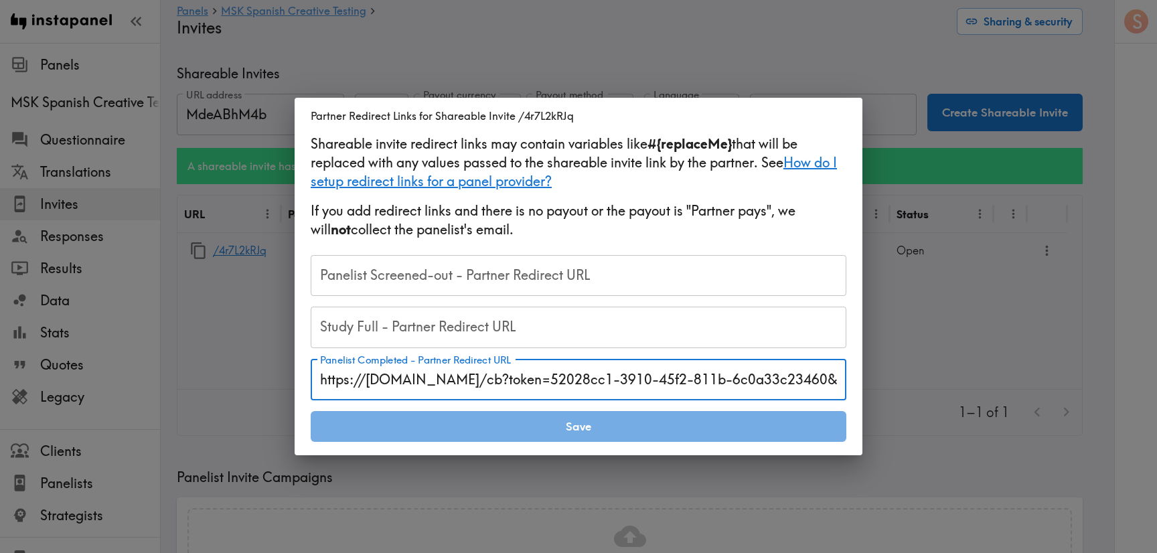
scroll to position [0, 75]
type input "https://[DOMAIN_NAME]/cb?token=52028cc1-3910-45f2-811b-6c0a33c23460&RID=#{RID}"
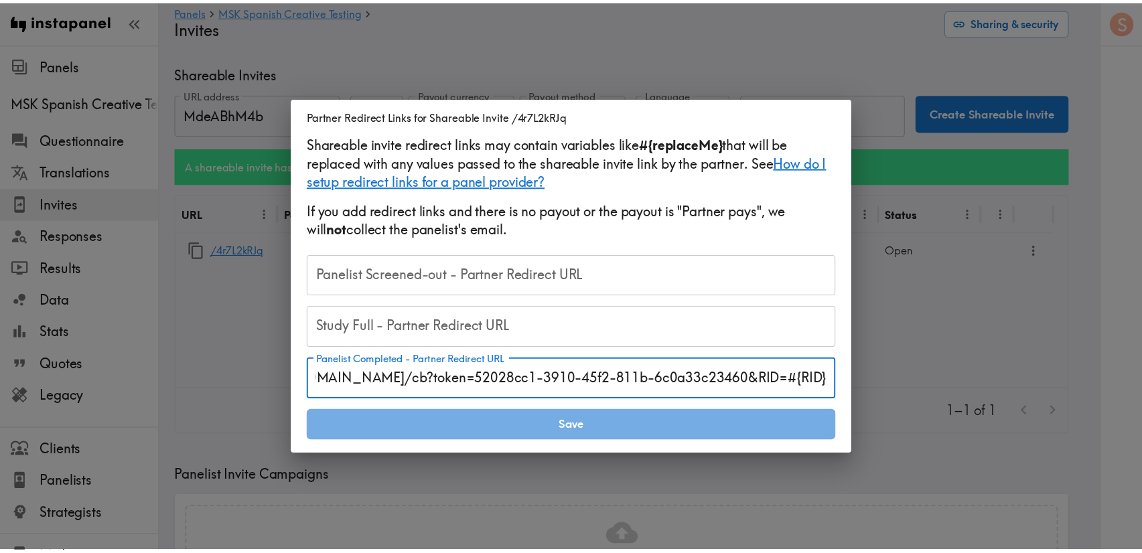
scroll to position [0, 0]
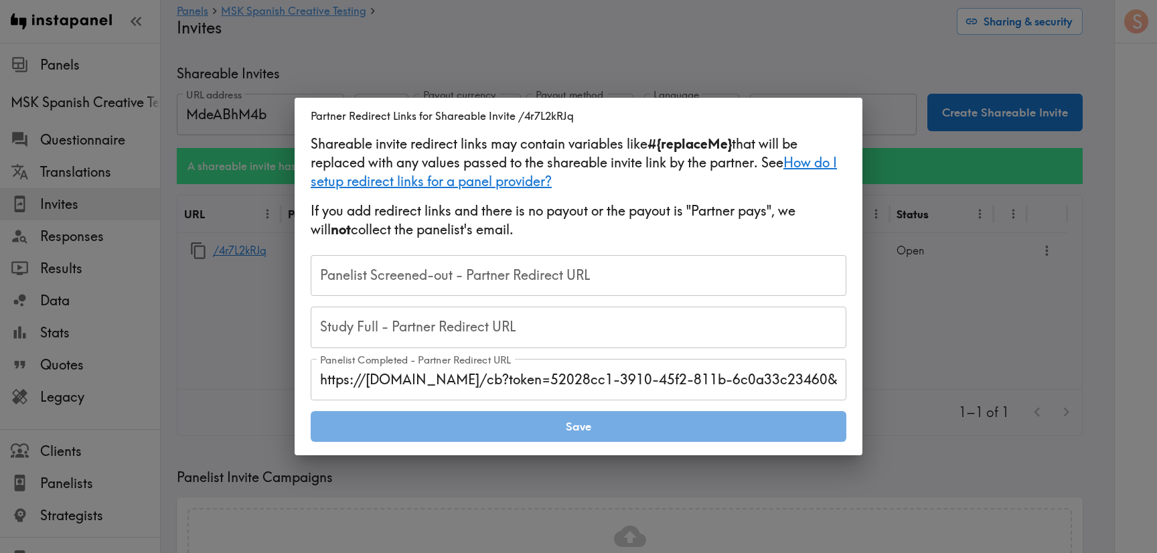
click at [628, 329] on input "Study Full - Partner Redirect URL" at bounding box center [579, 328] width 536 height 42
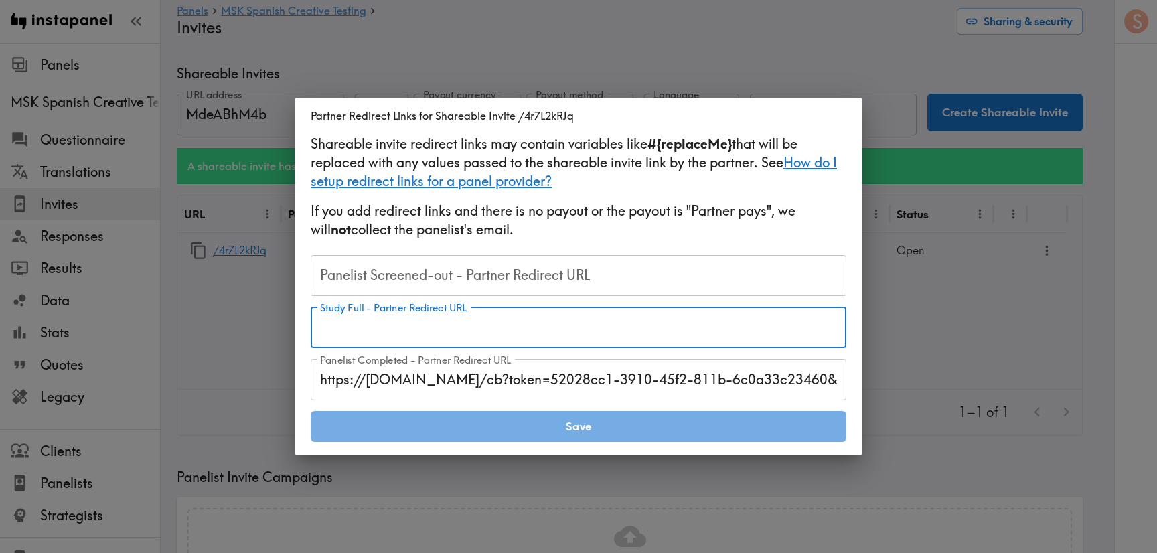
paste input "https://[DOMAIN_NAME]/s/ClientCallBack.aspx?RIS=40&RID=#{RID}"
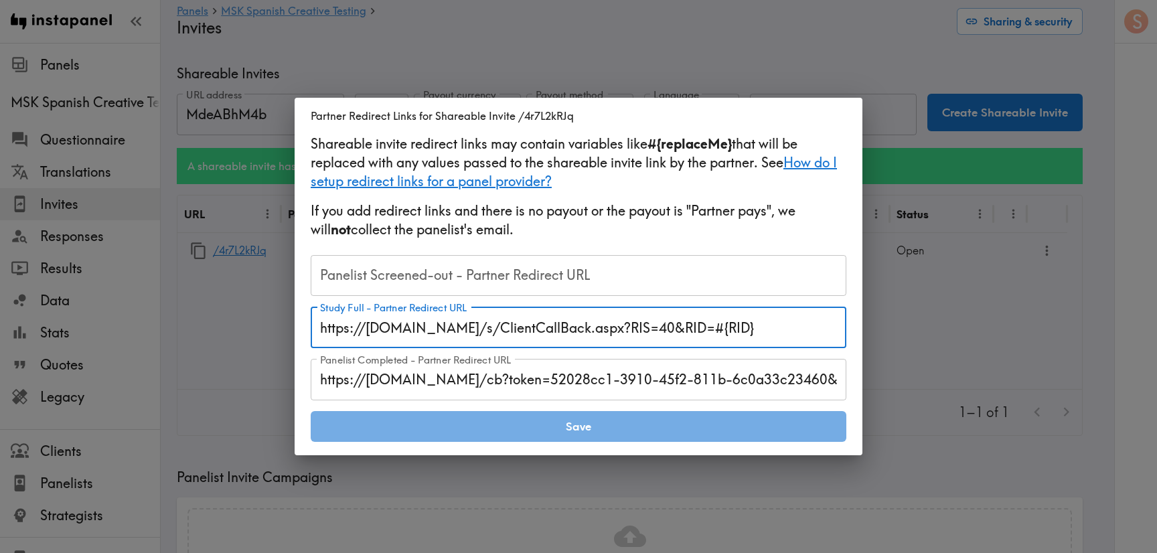
type input "https://[DOMAIN_NAME]/s/ClientCallBack.aspx?RIS=40&RID=#{RID}"
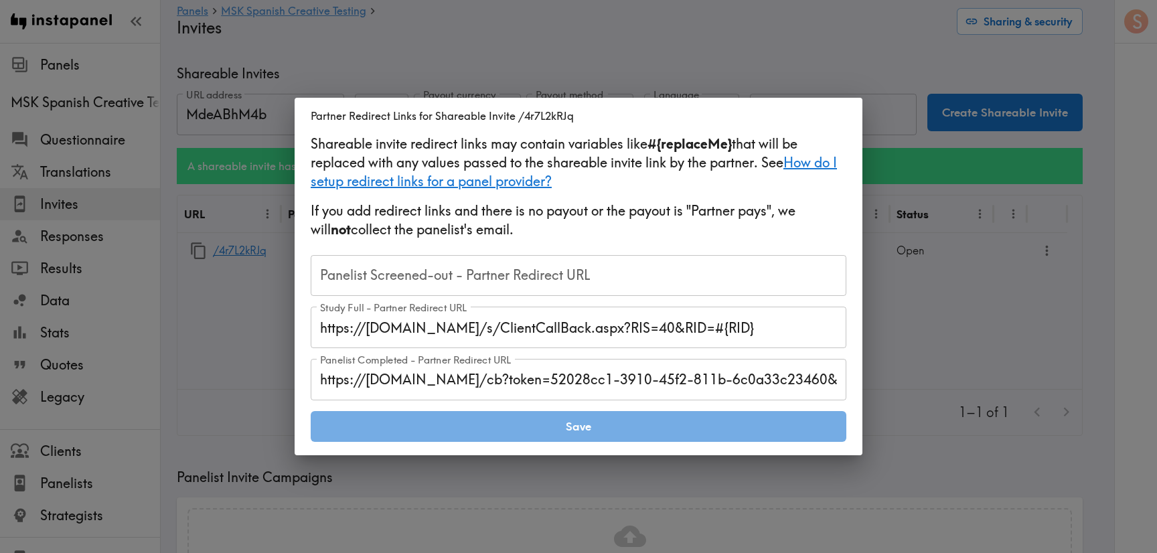
click at [566, 266] on input "Panelist Screened-out - Partner Redirect URL" at bounding box center [579, 276] width 536 height 42
paste input "https://[DOMAIN_NAME]/s/ClientCallBack.aspx?RIS=20&RID=#{RID}"
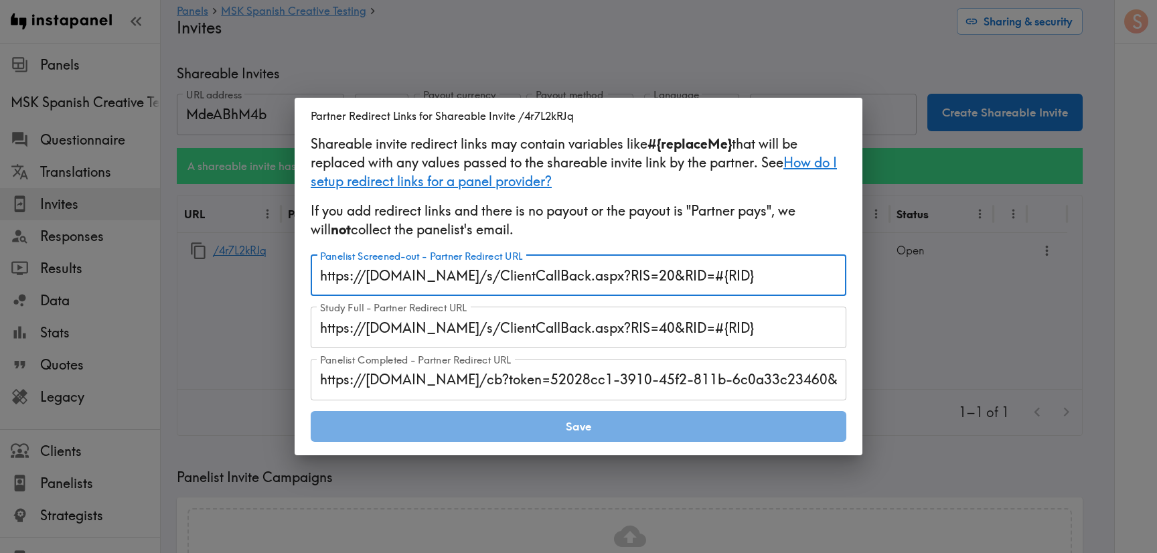
type input "https://[DOMAIN_NAME]/s/ClientCallBack.aspx?RIS=20&RID=#{RID}"
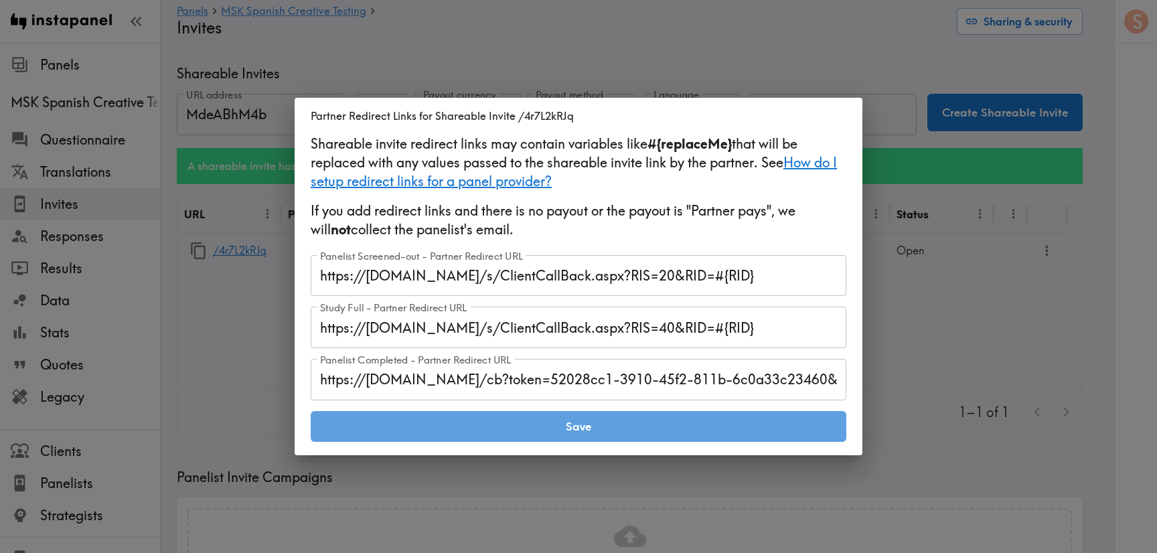
click at [680, 435] on button "Save" at bounding box center [579, 426] width 536 height 31
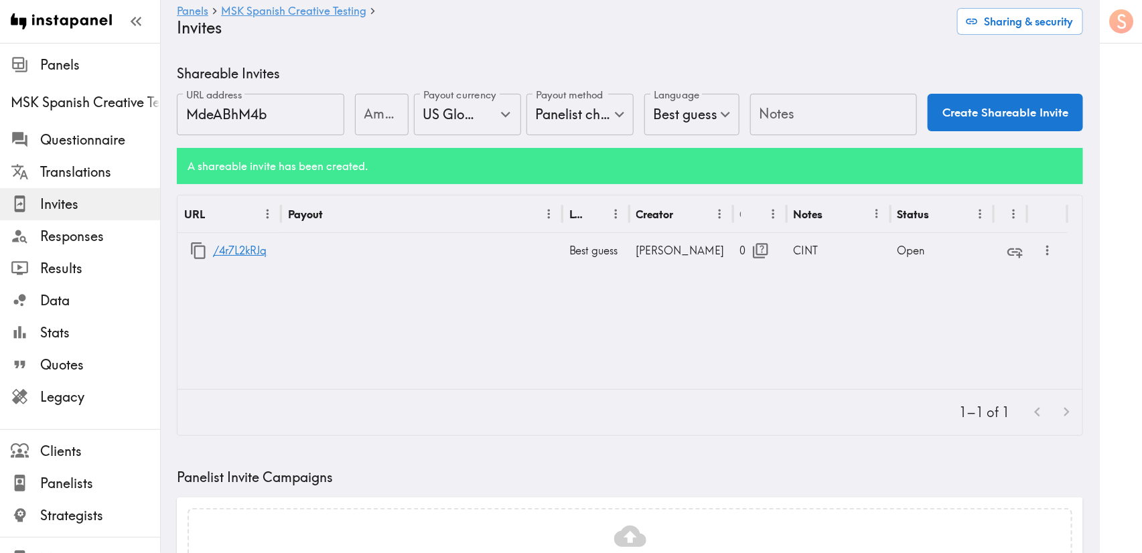
click at [924, 150] on div "A shareable invite has been created." at bounding box center [630, 166] width 906 height 36
click at [942, 168] on h6 "A shareable invite has been created." at bounding box center [629, 166] width 884 height 15
click at [341, 149] on div "A shareable invite has been created." at bounding box center [630, 166] width 906 height 36
click at [756, 171] on h6 "A shareable invite has been created." at bounding box center [629, 166] width 884 height 15
click at [713, 157] on div "A shareable invite has been created." at bounding box center [630, 166] width 906 height 36
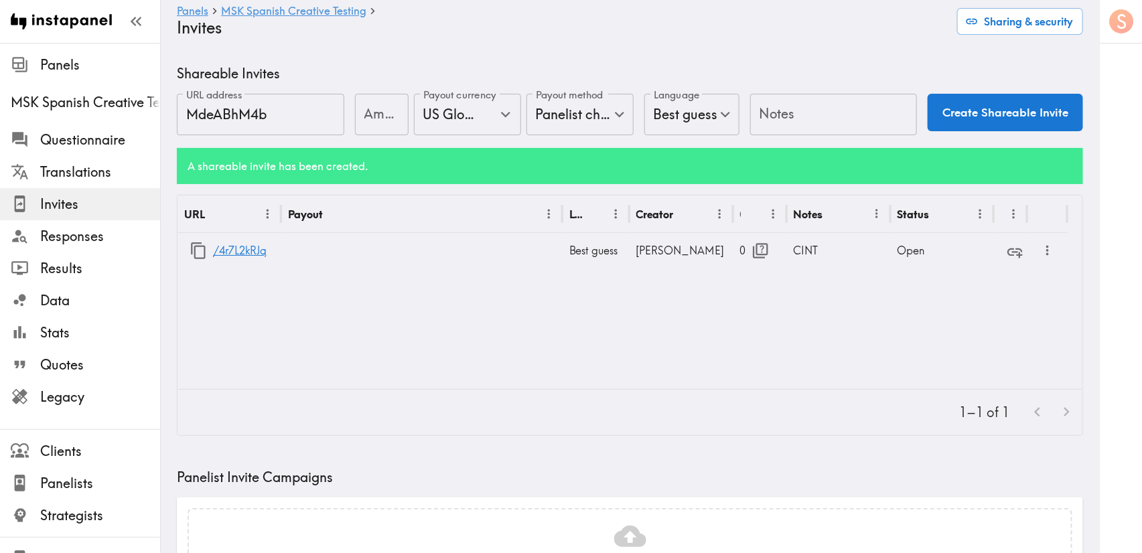
click at [481, 160] on h6 "A shareable invite has been created." at bounding box center [629, 166] width 884 height 15
click at [197, 251] on icon "button" at bounding box center [198, 251] width 18 height 18
